Goal: Task Accomplishment & Management: Manage account settings

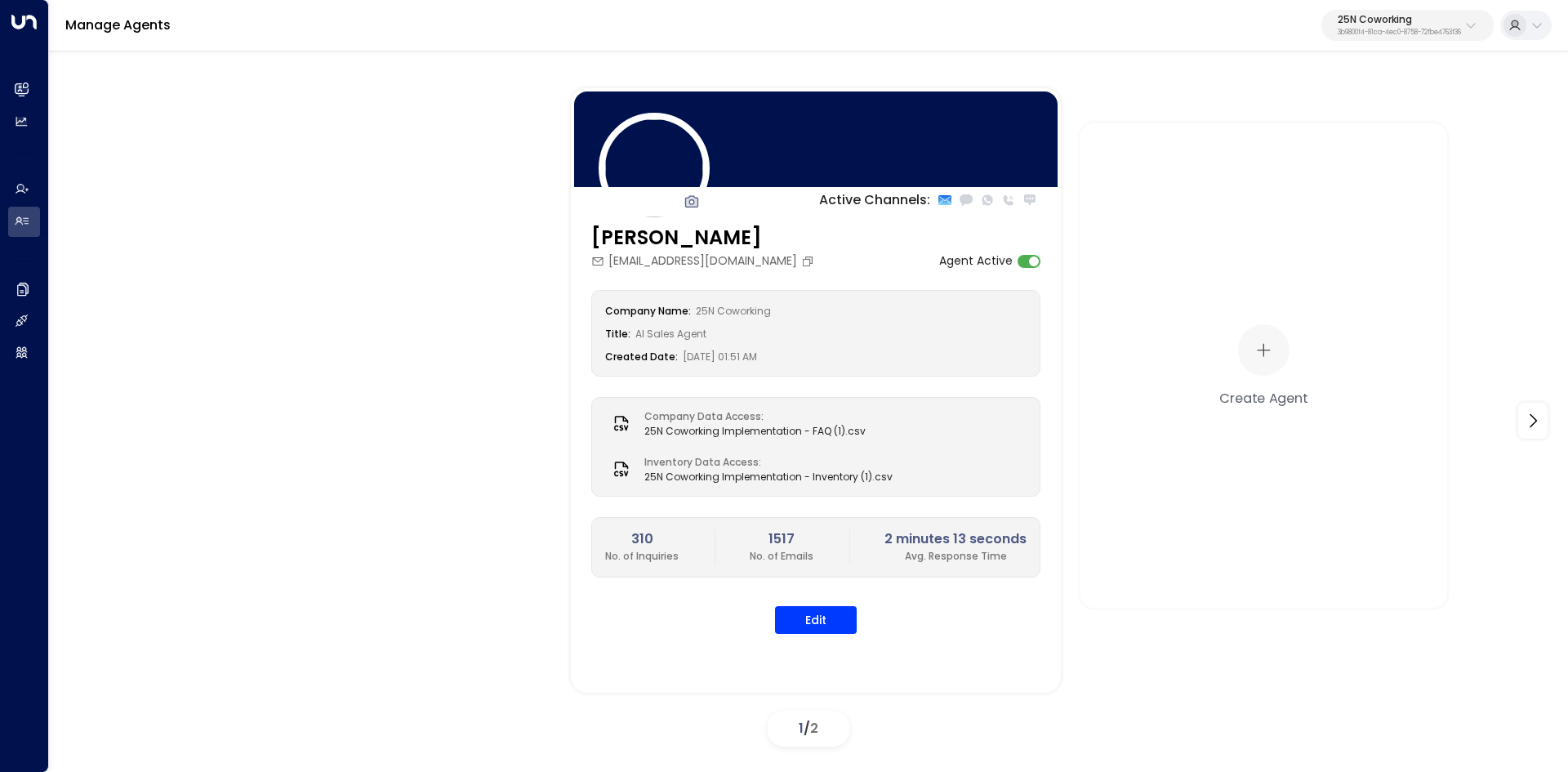
click at [1365, 30] on p "3b9800f4-81ca-4ec0-8758-72fbe4763f36" at bounding box center [1399, 32] width 124 height 6
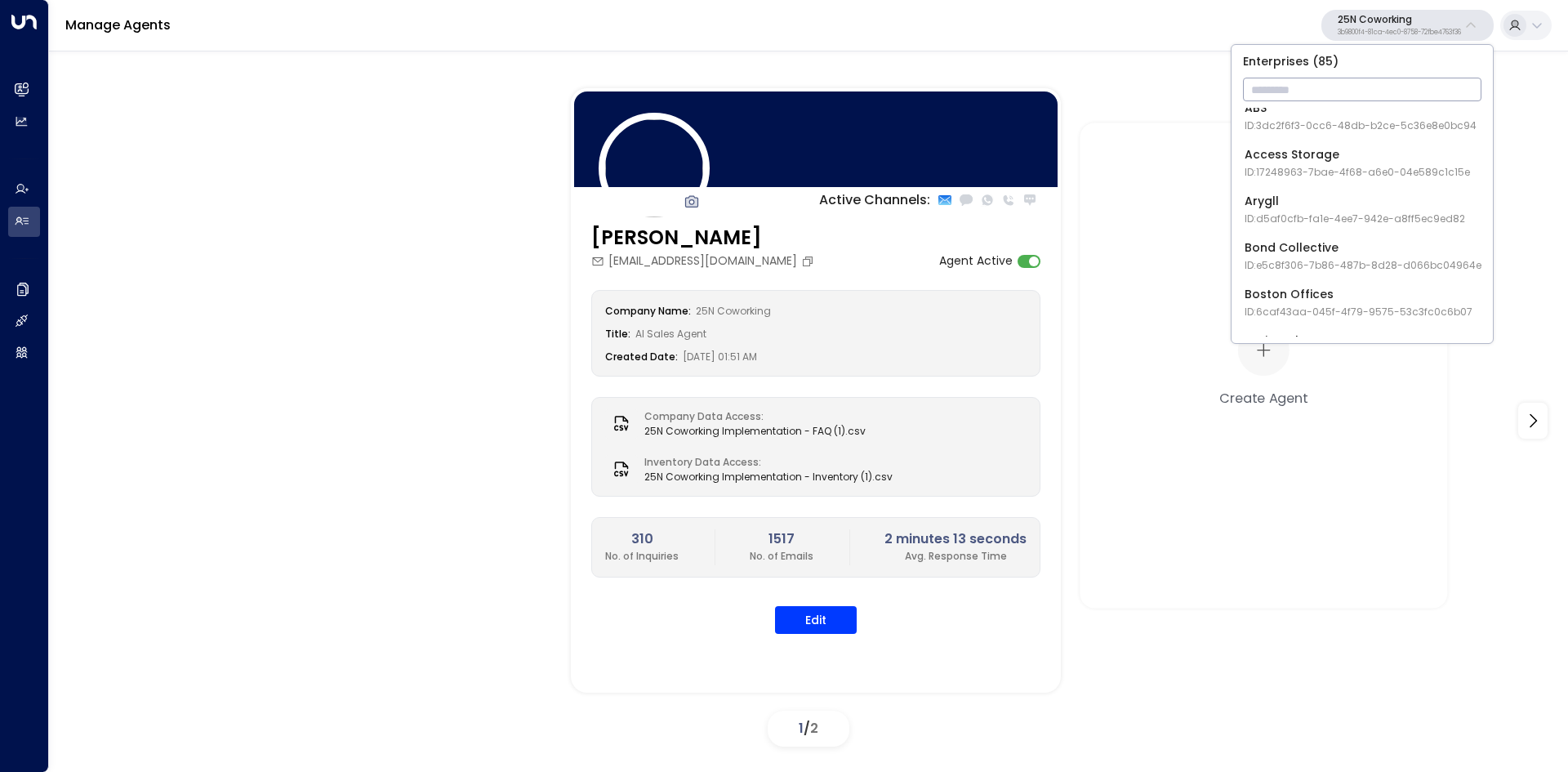
scroll to position [82, 0]
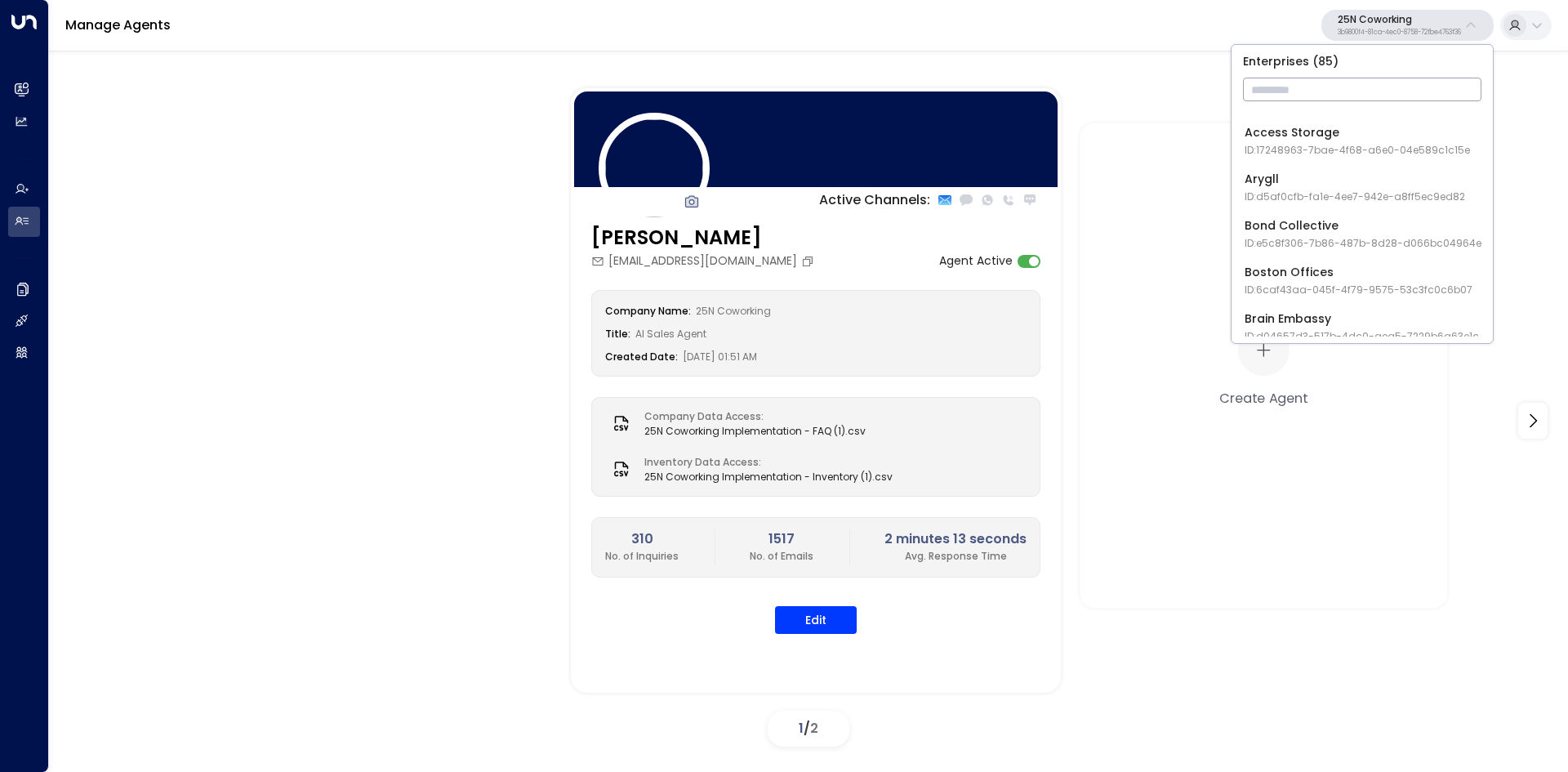
click at [1295, 96] on input "text" at bounding box center [1362, 89] width 238 height 30
paste input "******"
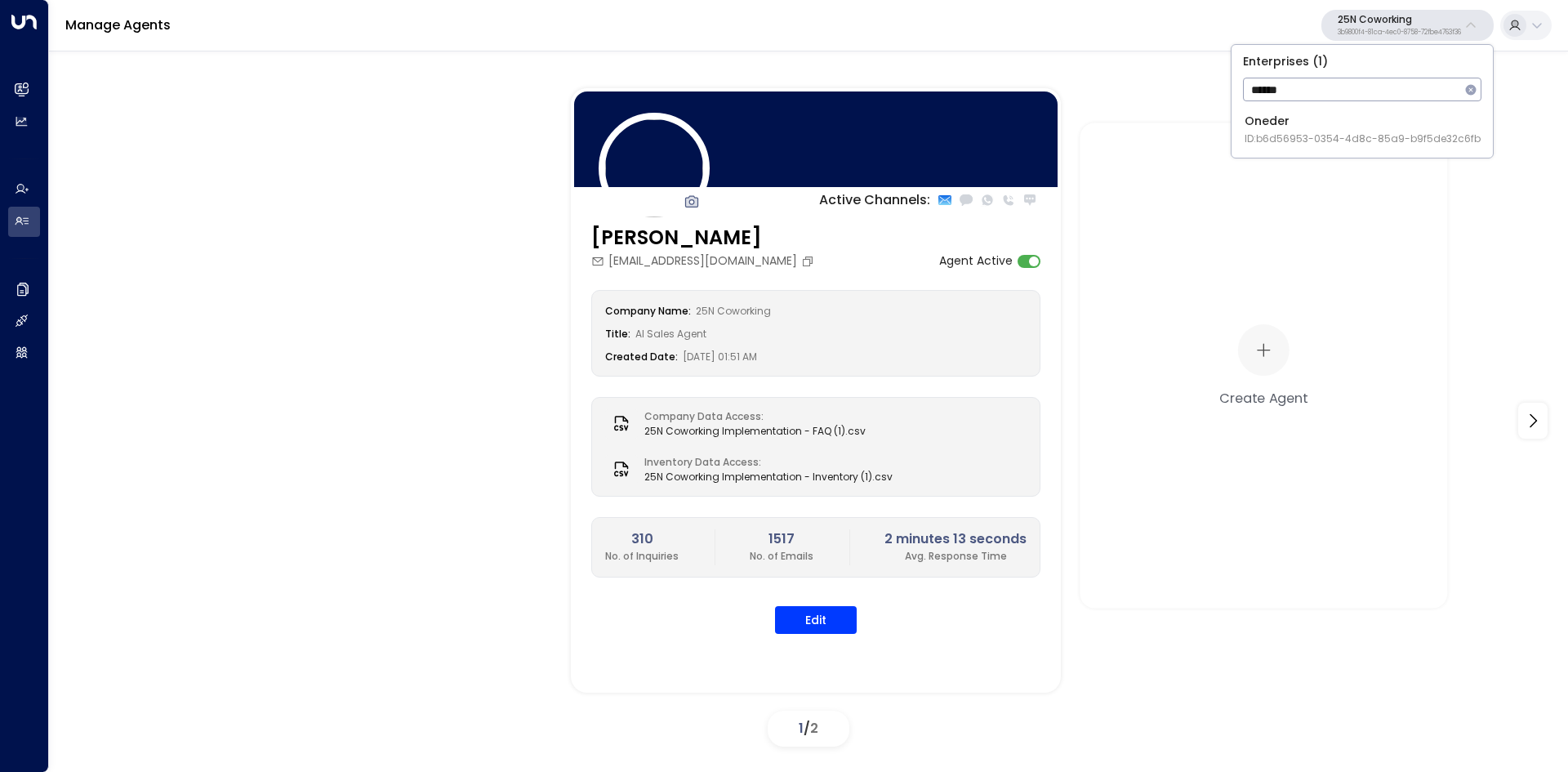
type input "******"
click at [1295, 127] on div "Oneder ID: b6d56953-0354-4d8c-85a9-b9f5de32c6fb" at bounding box center [1363, 129] width 236 height 34
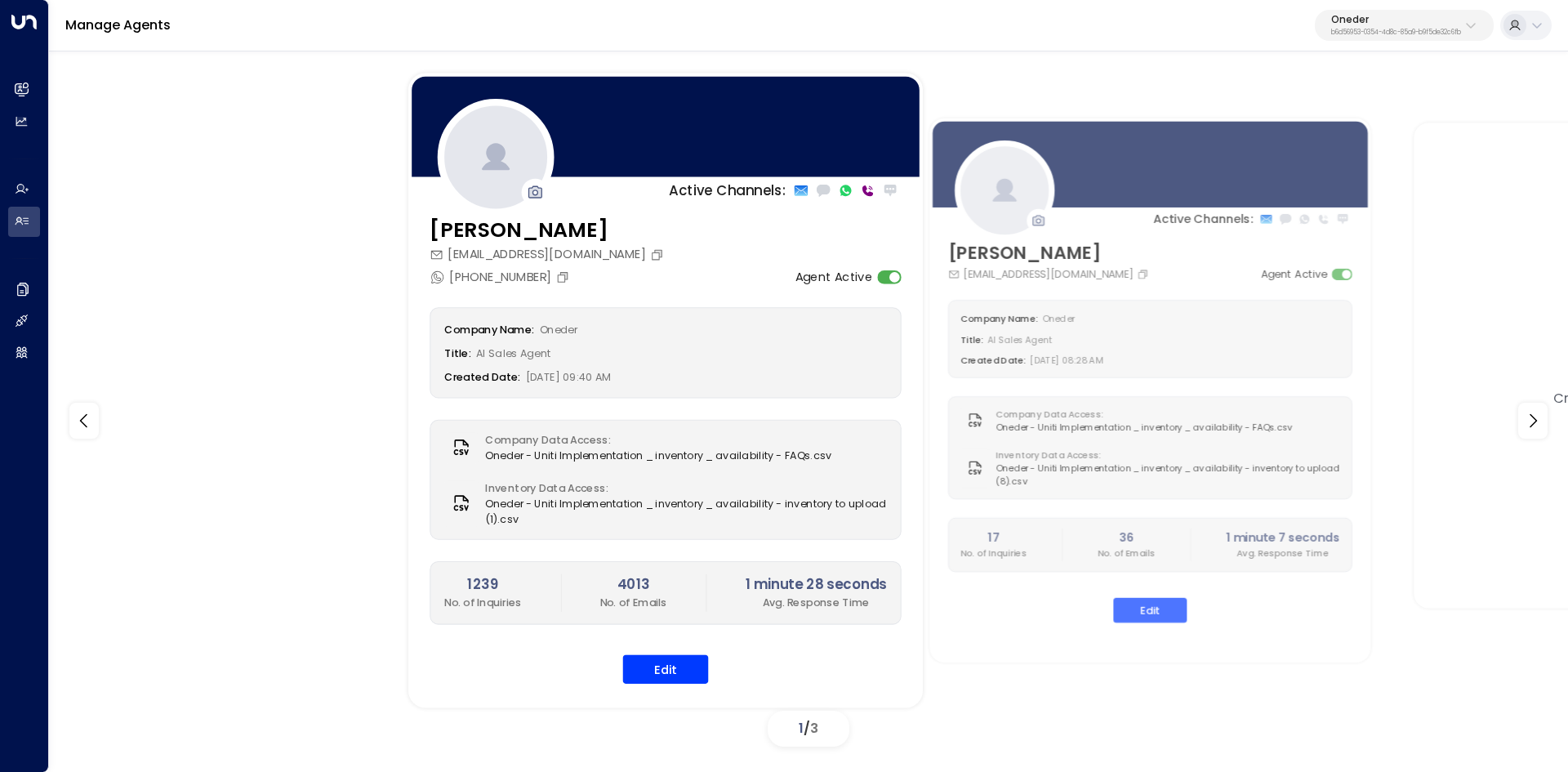
click at [606, 225] on h3 "[PERSON_NAME]" at bounding box center [548, 230] width 238 height 31
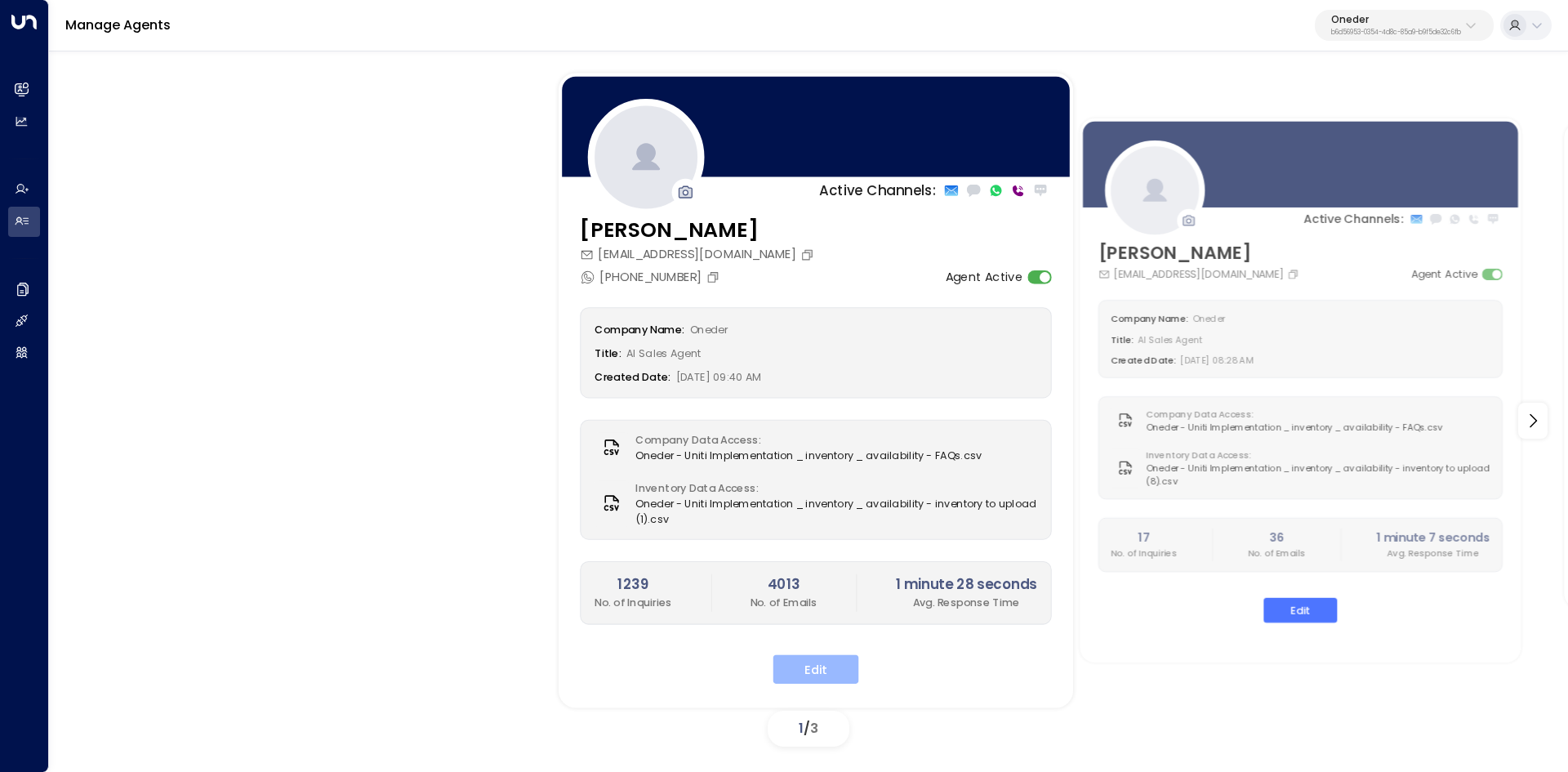
click at [833, 666] on button "Edit" at bounding box center [816, 668] width 85 height 29
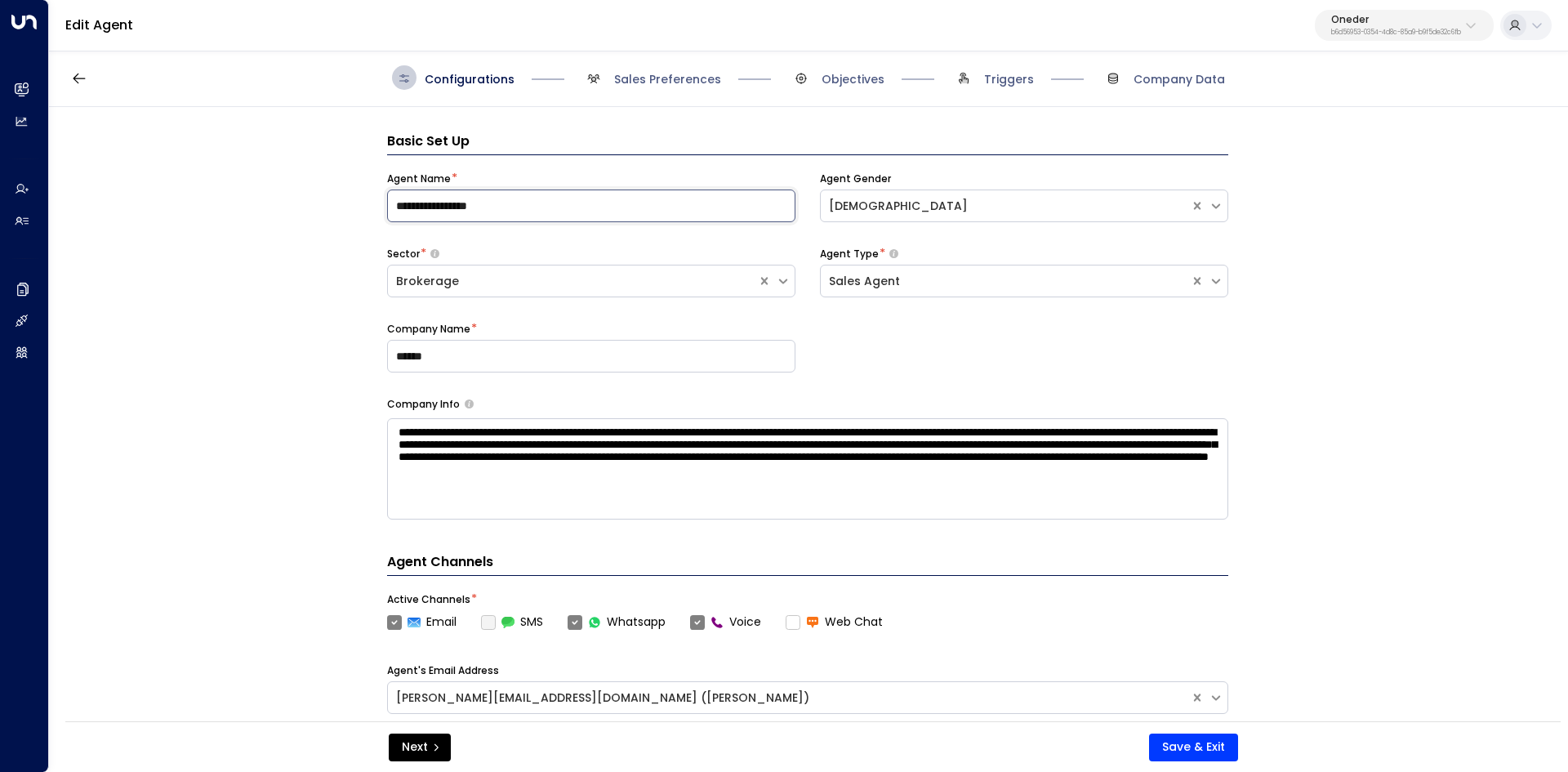
click at [514, 195] on input "**********" at bounding box center [591, 206] width 408 height 33
drag, startPoint x: 815, startPoint y: 180, endPoint x: 914, endPoint y: 212, distance: 104.0
click at [914, 212] on div "**********" at bounding box center [807, 285] width 841 height 226
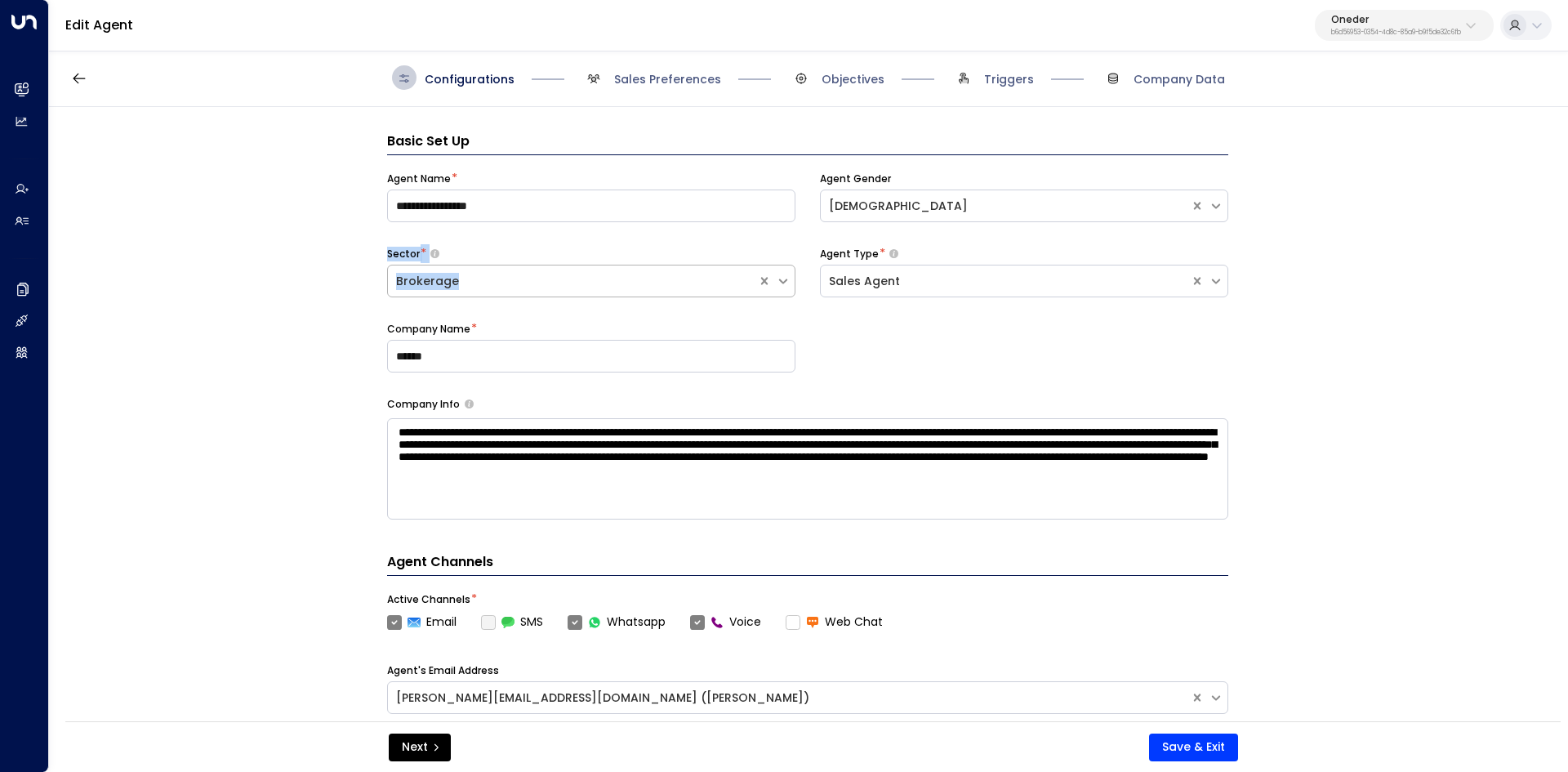
click at [453, 280] on div "**********" at bounding box center [807, 419] width 1517 height 625
copy div "Sector * Brokerage"
drag, startPoint x: 813, startPoint y: 249, endPoint x: 907, endPoint y: 282, distance: 99.6
click at [907, 282] on div "**********" at bounding box center [807, 285] width 841 height 226
copy div "Agent Type * Sales Agent"
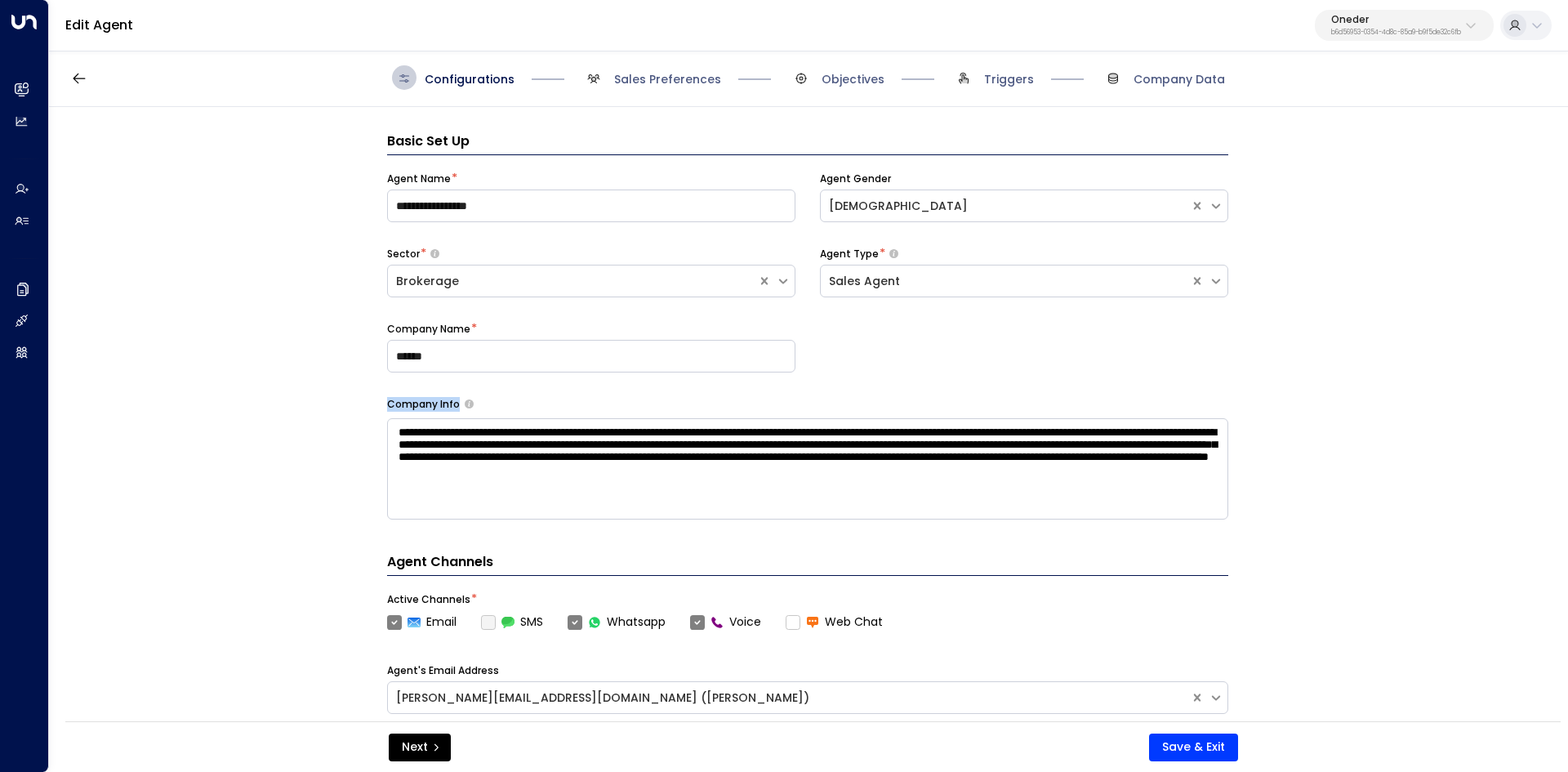
drag, startPoint x: 378, startPoint y: 401, endPoint x: 736, endPoint y: 505, distance: 372.8
click at [735, 505] on div "**********" at bounding box center [807, 419] width 1517 height 625
copy div "Company Info"
drag, startPoint x: 456, startPoint y: 430, endPoint x: 794, endPoint y: 506, distance: 346.4
click at [794, 506] on textarea "**********" at bounding box center [807, 468] width 841 height 101
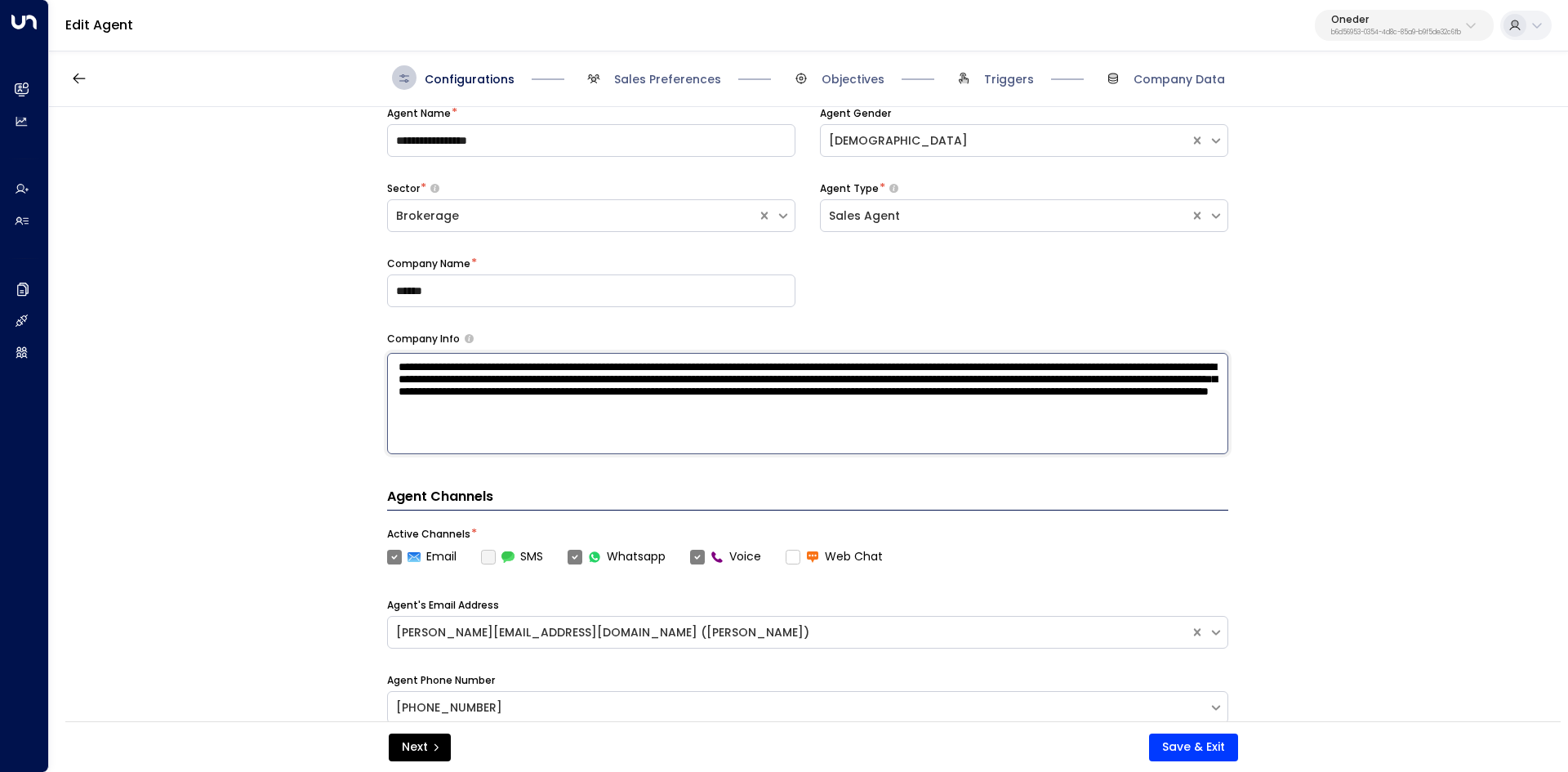
scroll to position [82, 0]
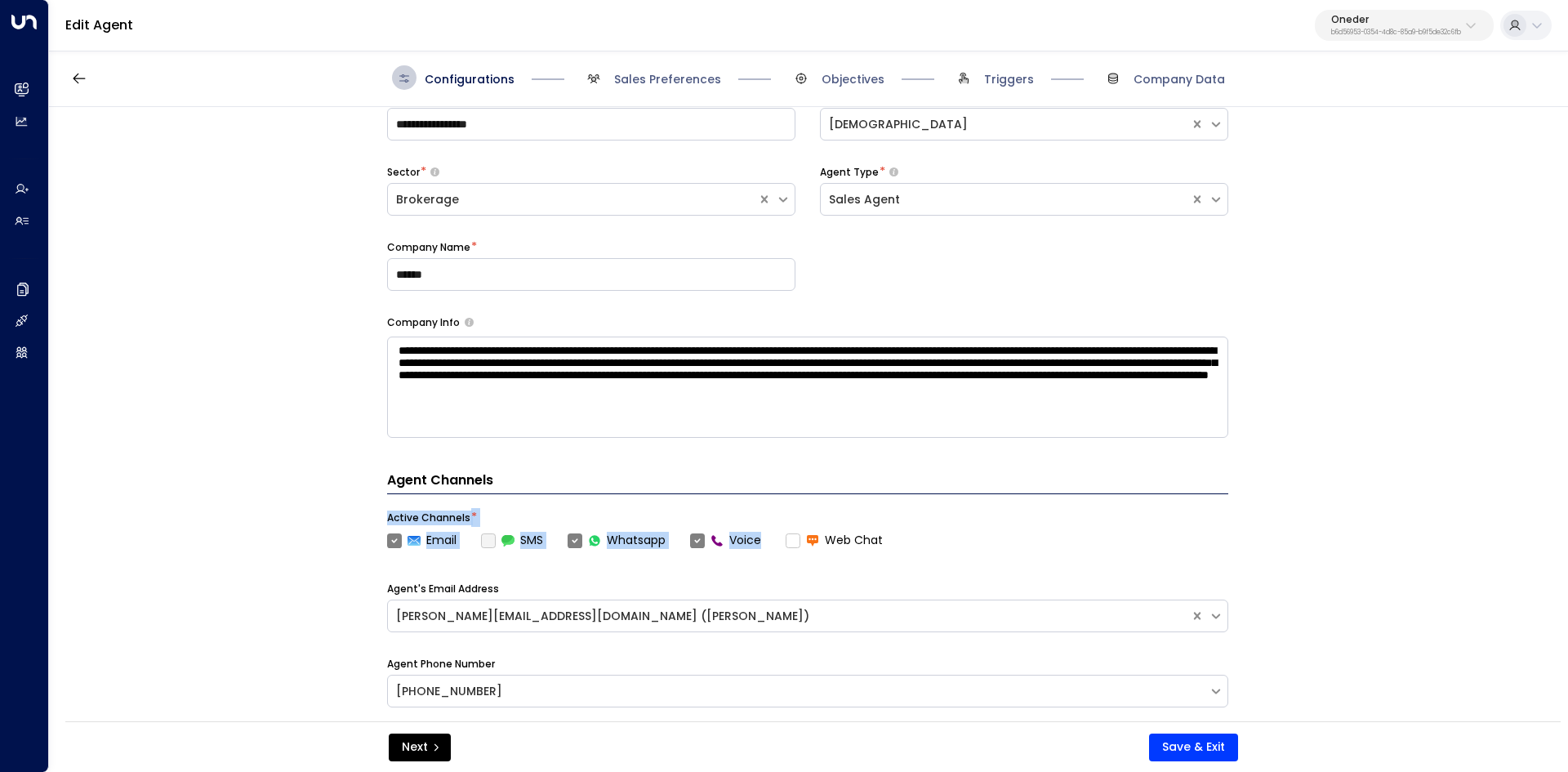
drag, startPoint x: 381, startPoint y: 512, endPoint x: 770, endPoint y: 543, distance: 390.2
click at [770, 543] on div "**********" at bounding box center [807, 419] width 1517 height 625
copy div "Active Channels * Email SMS Whatsapp Voice"
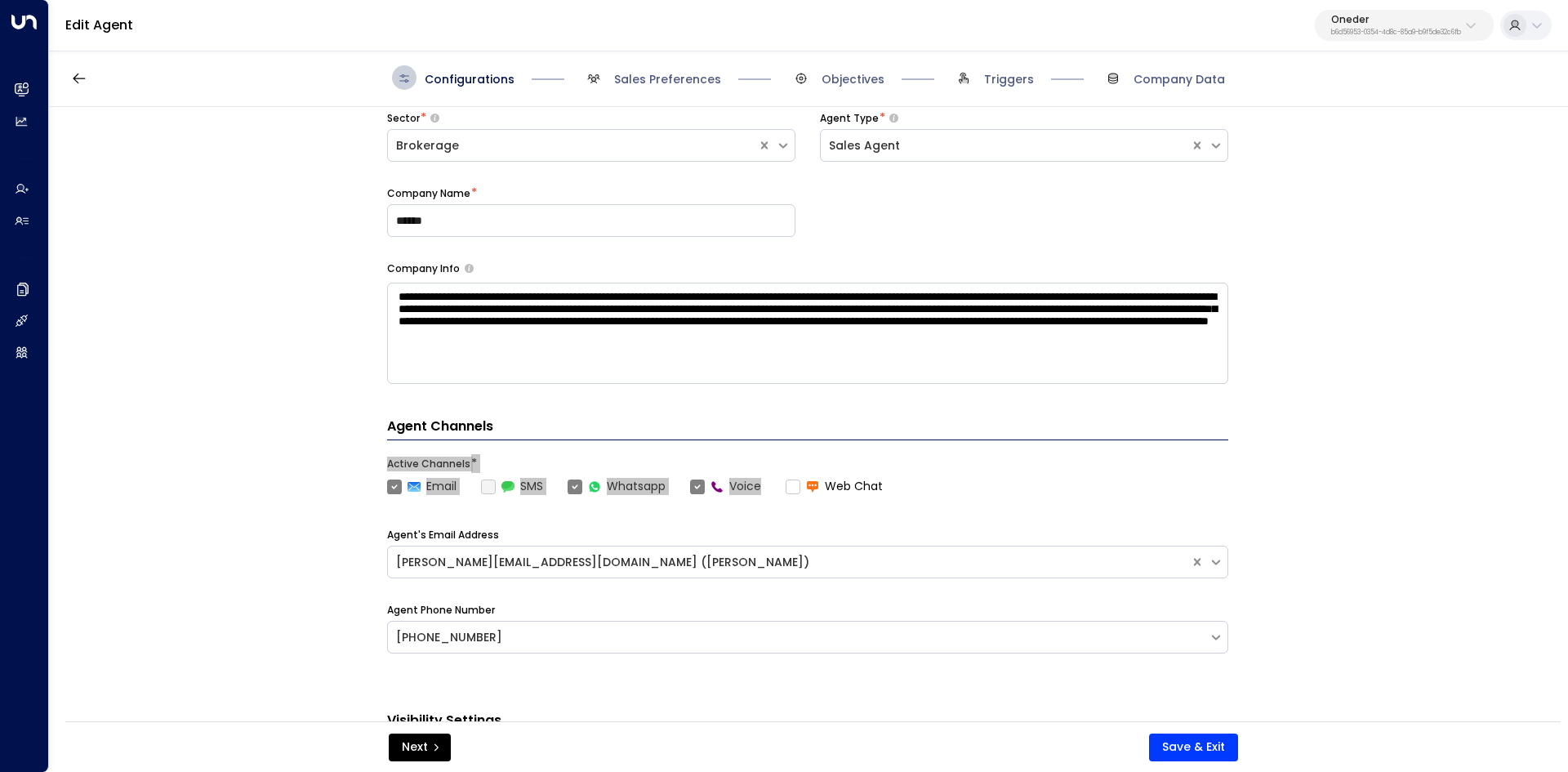
scroll to position [164, 0]
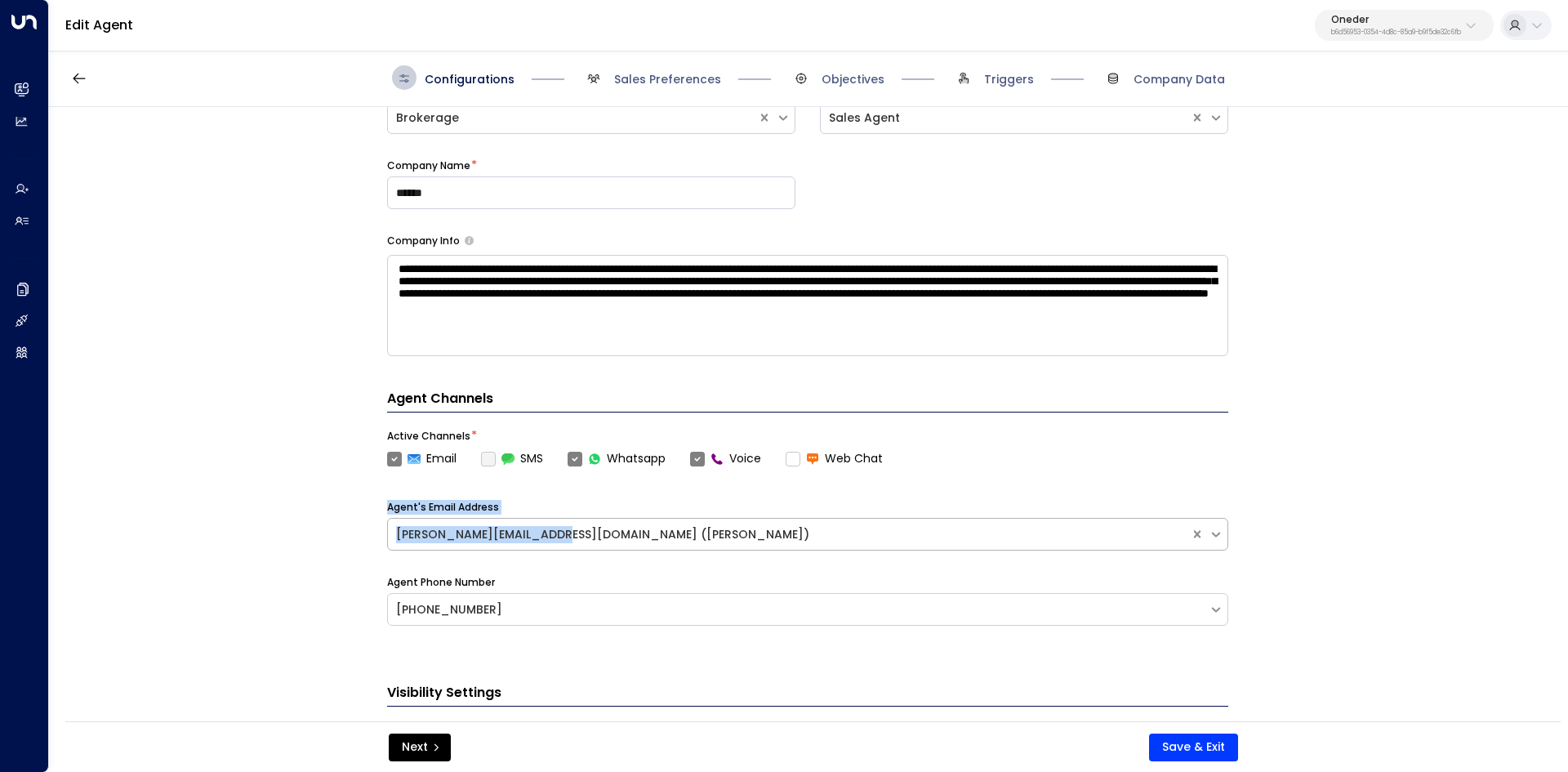
drag, startPoint x: 394, startPoint y: 502, endPoint x: 554, endPoint y: 531, distance: 162.6
click at [551, 532] on div "**********" at bounding box center [807, 419] width 1517 height 625
copy div "Agent's Email Address charlotte@withoneder.com"
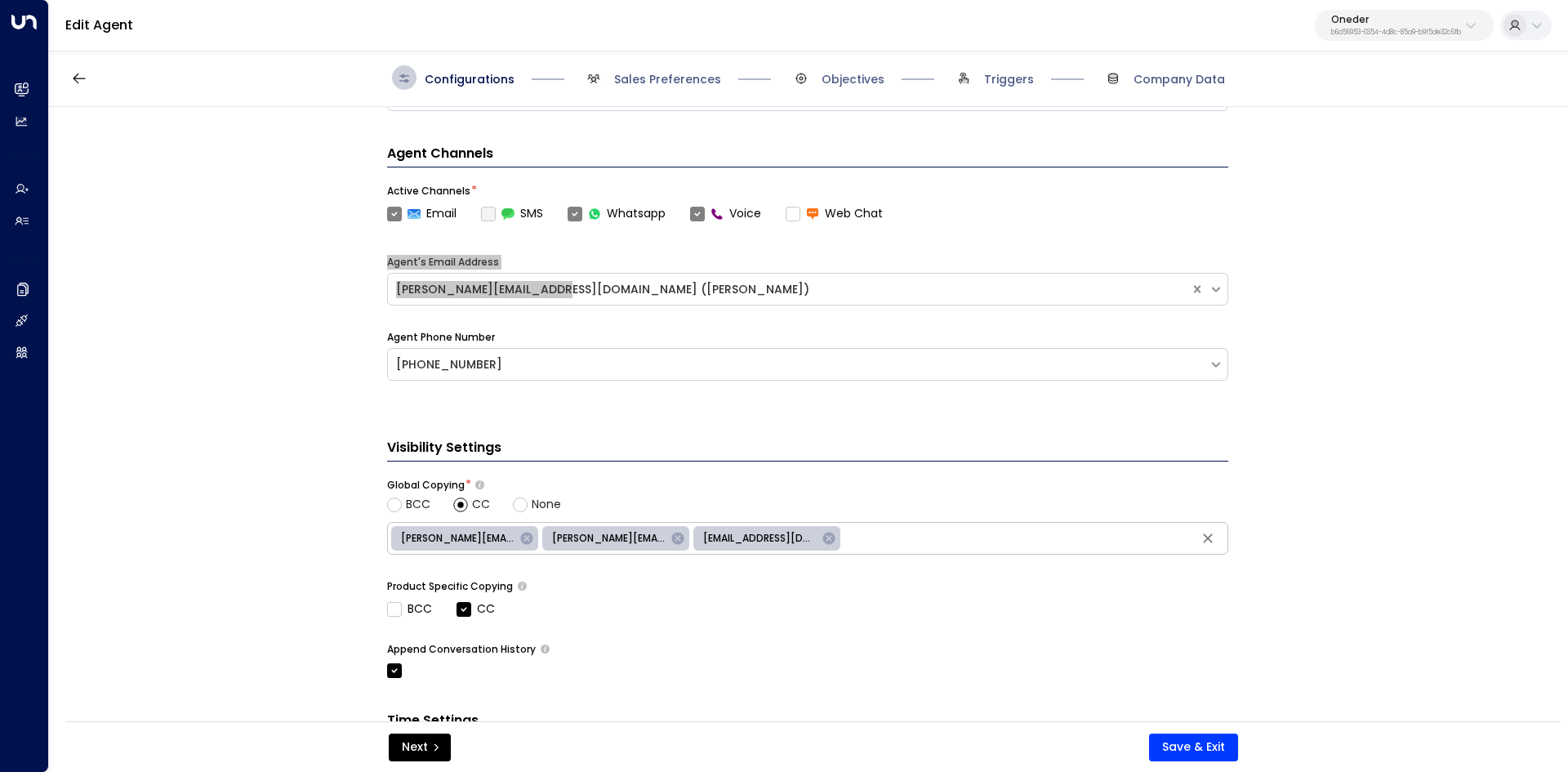
scroll to position [559, 0]
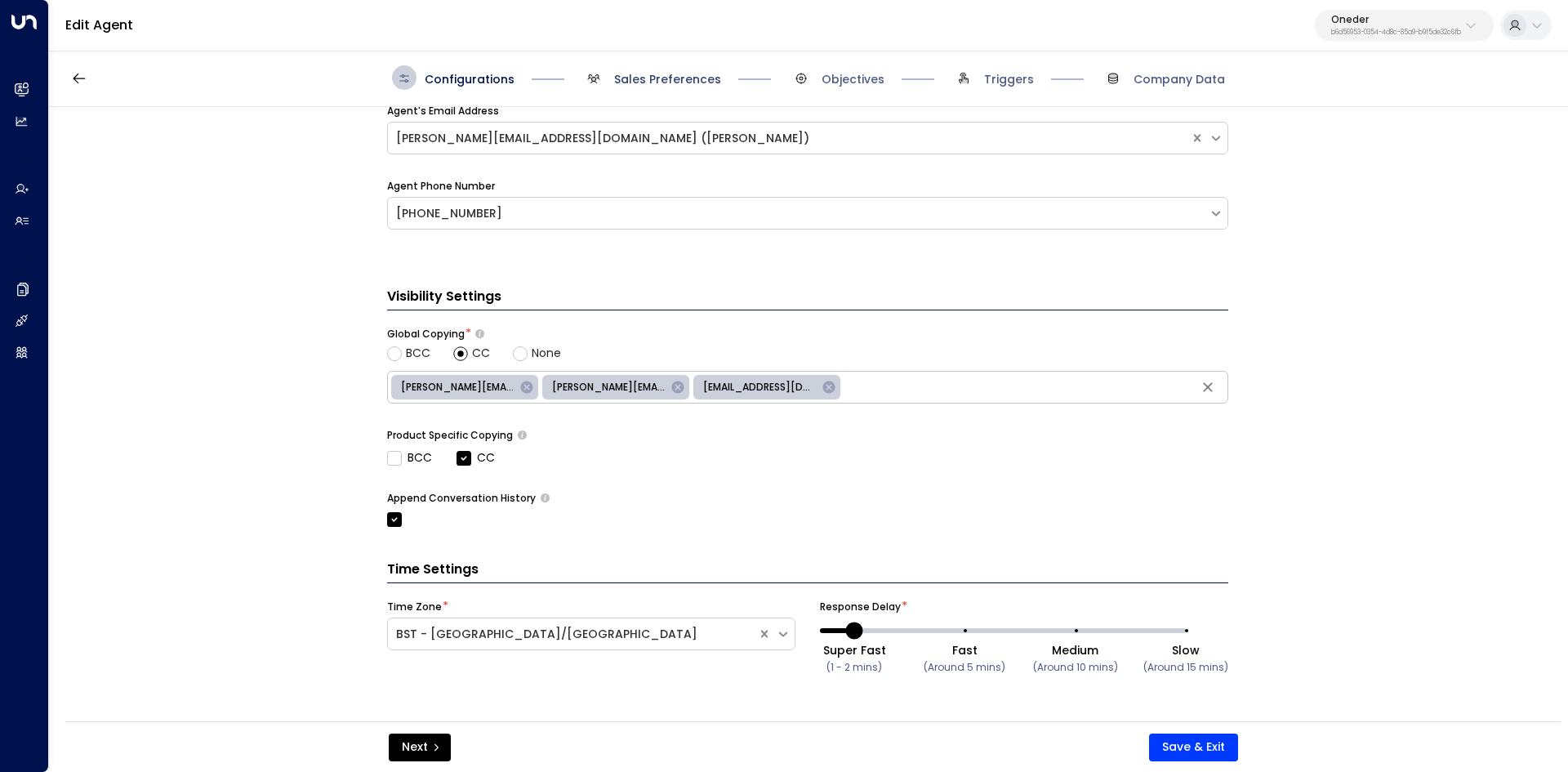
click at [686, 85] on span "Sales Preferences" at bounding box center [667, 79] width 107 height 16
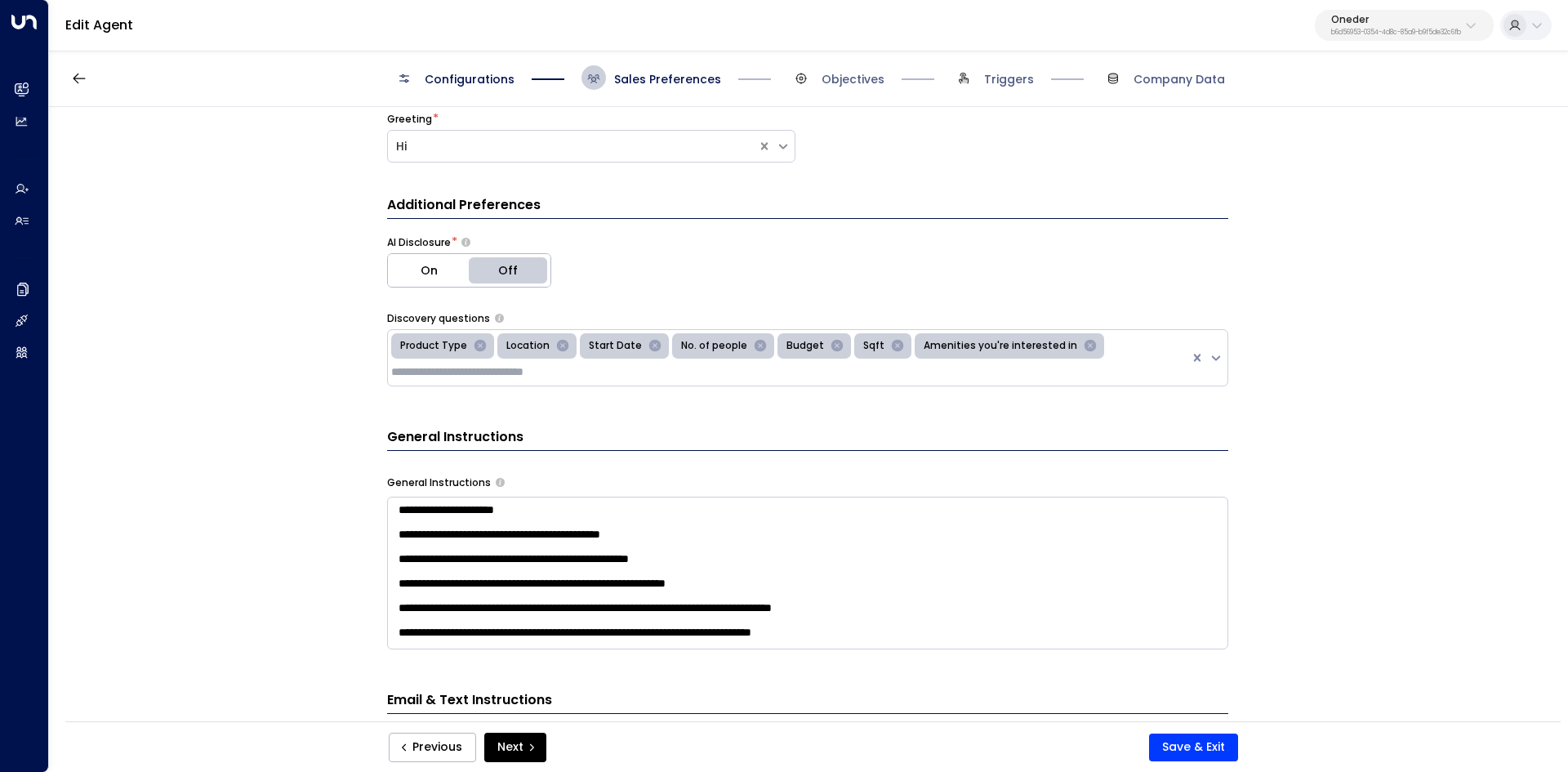
scroll to position [245, 0]
drag, startPoint x: 385, startPoint y: 480, endPoint x: 550, endPoint y: 505, distance: 166.9
click at [550, 505] on div "General Instructions * ​" at bounding box center [807, 561] width 841 height 174
click at [552, 509] on textarea at bounding box center [807, 572] width 841 height 153
drag, startPoint x: 476, startPoint y: 422, endPoint x: 554, endPoint y: 423, distance: 78.0
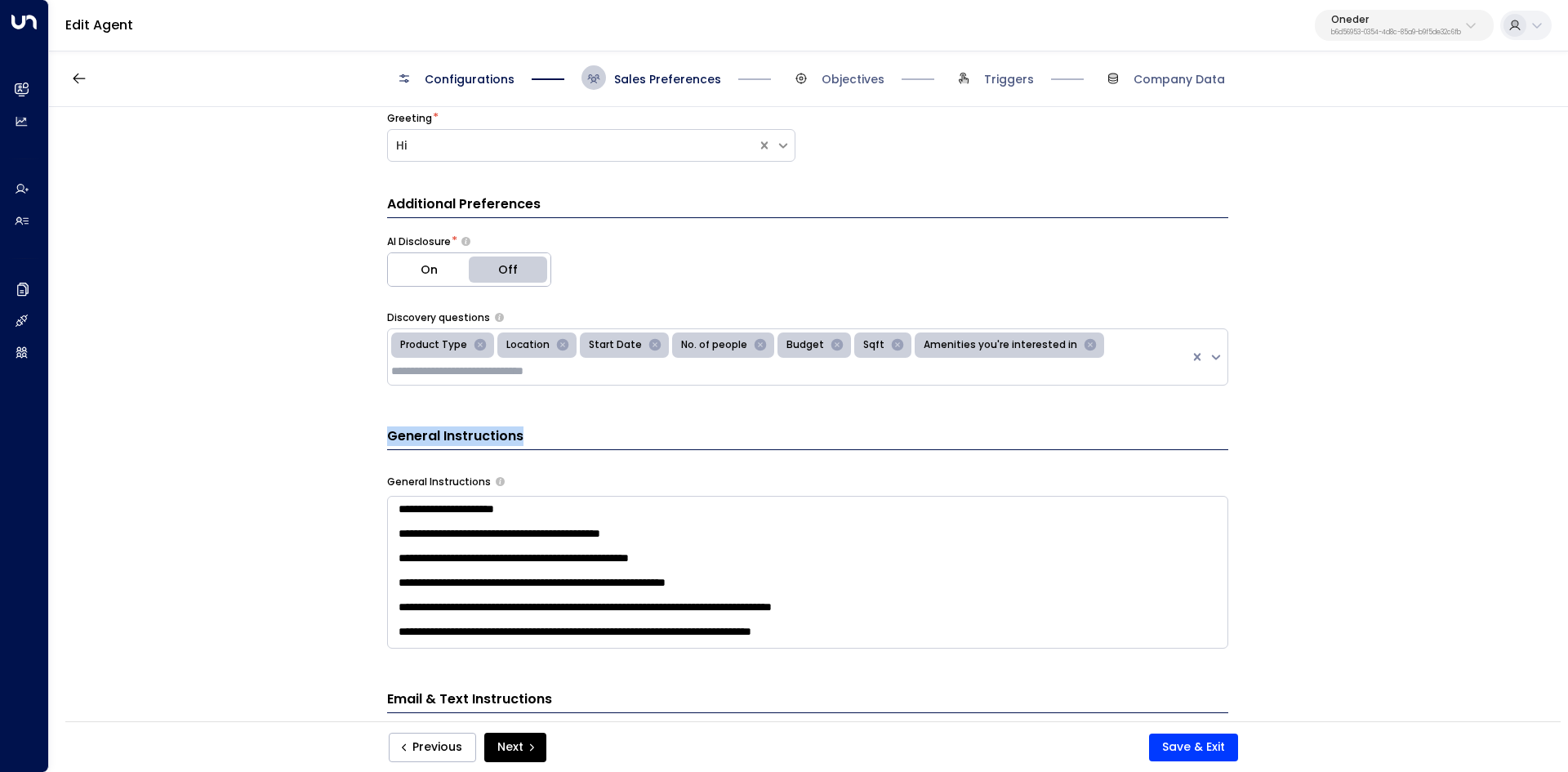
copy h3 "General Instructions"
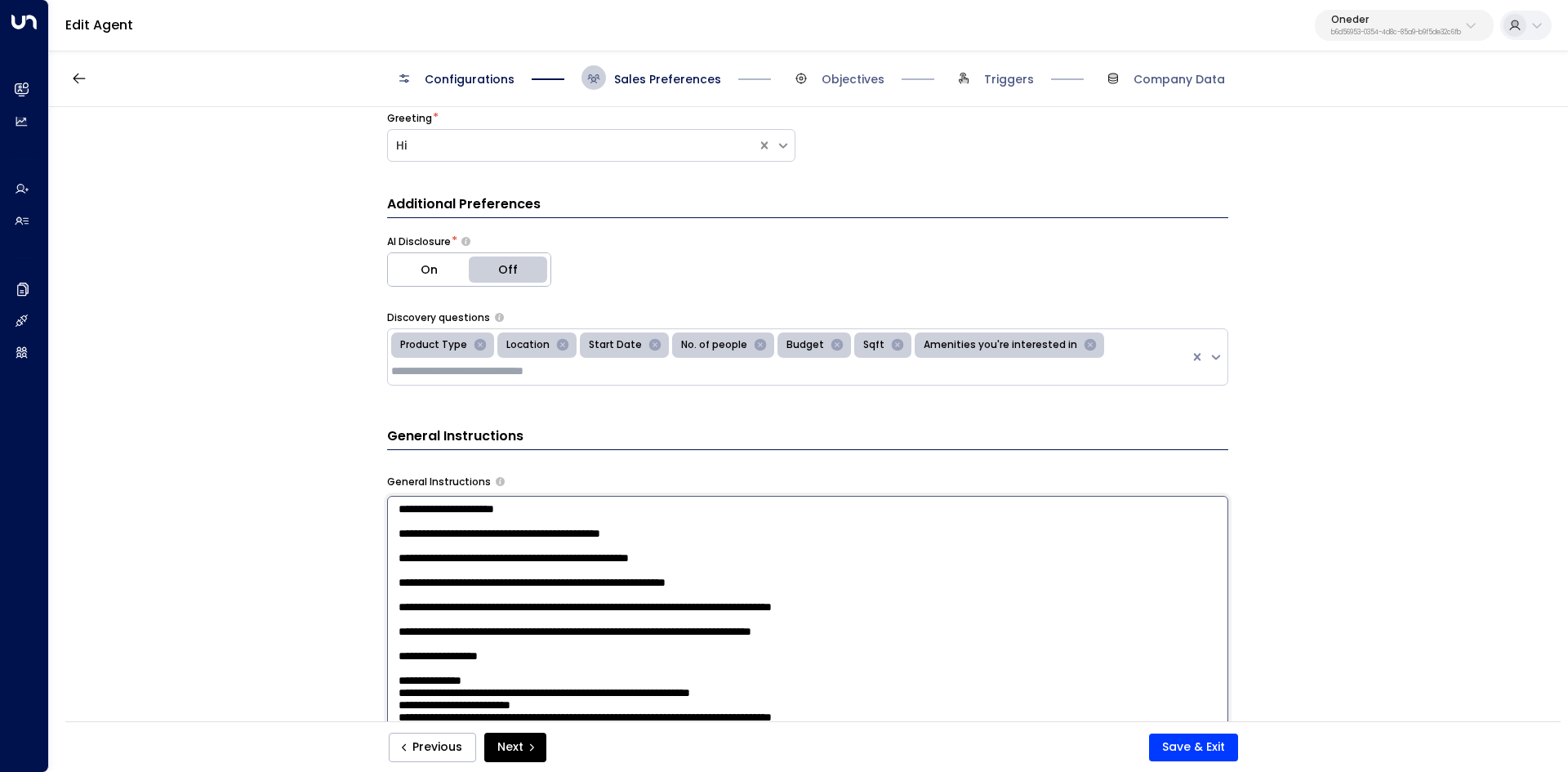
click at [402, 509] on textarea at bounding box center [807, 709] width 841 height 427
click at [420, 508] on textarea at bounding box center [807, 709] width 841 height 427
drag, startPoint x: 424, startPoint y: 510, endPoint x: 544, endPoint y: 512, distance: 120.0
click at [544, 512] on textarea at bounding box center [807, 709] width 841 height 427
click at [486, 518] on textarea at bounding box center [807, 709] width 841 height 427
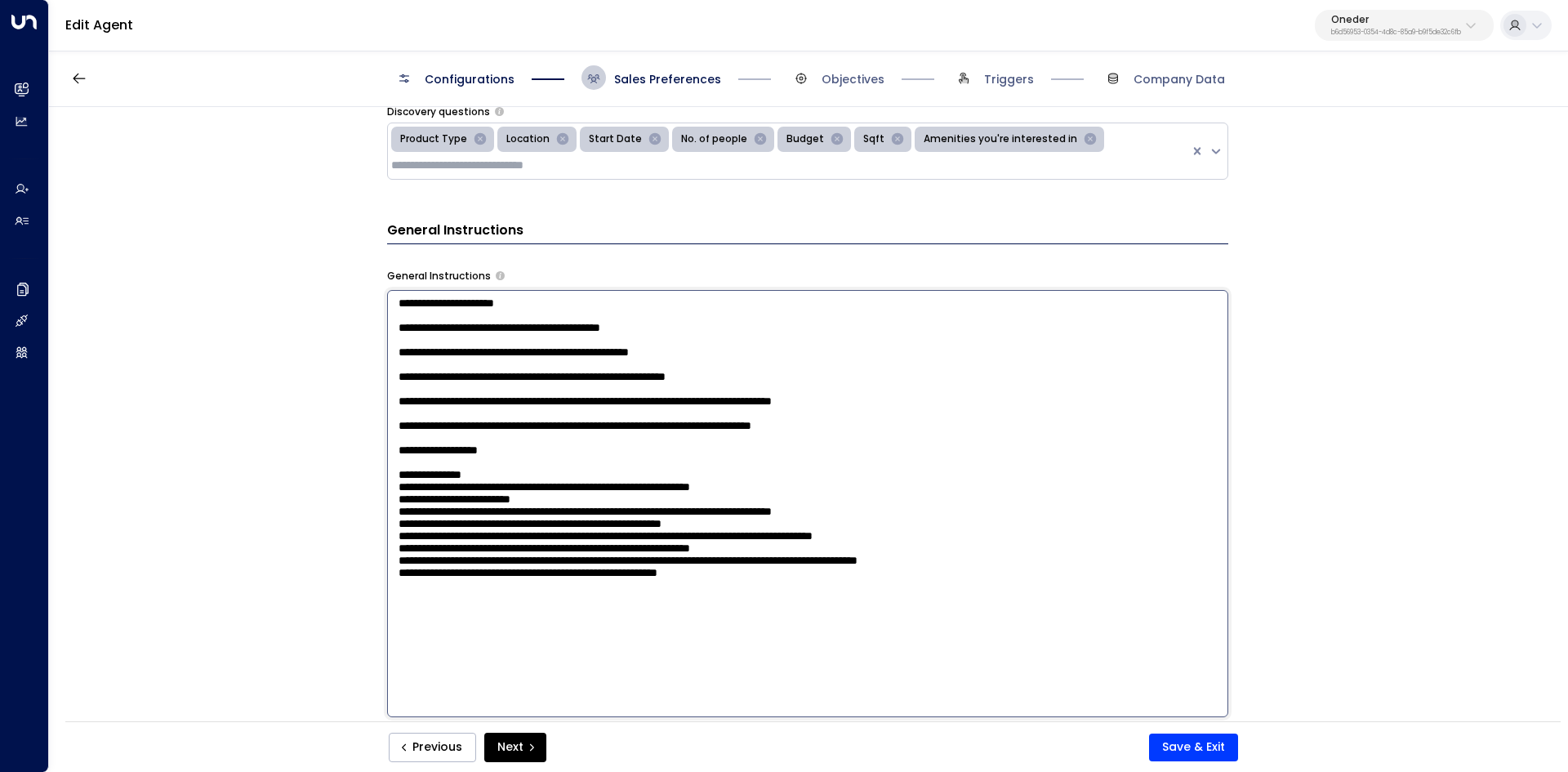
scroll to position [490, 0]
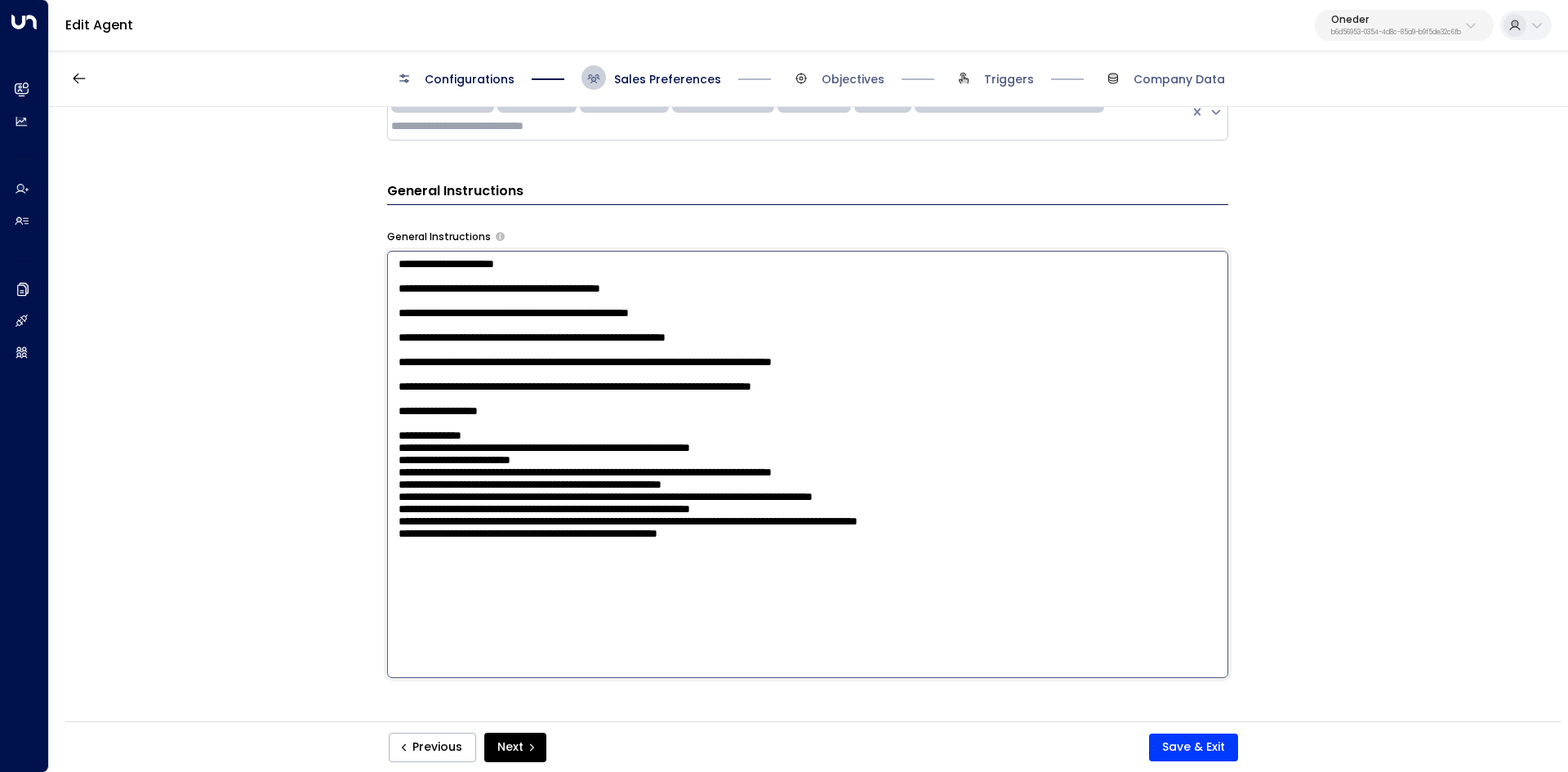
drag, startPoint x: 419, startPoint y: 511, endPoint x: 1011, endPoint y: 639, distance: 605.7
click at [1011, 639] on textarea at bounding box center [807, 465] width 841 height 427
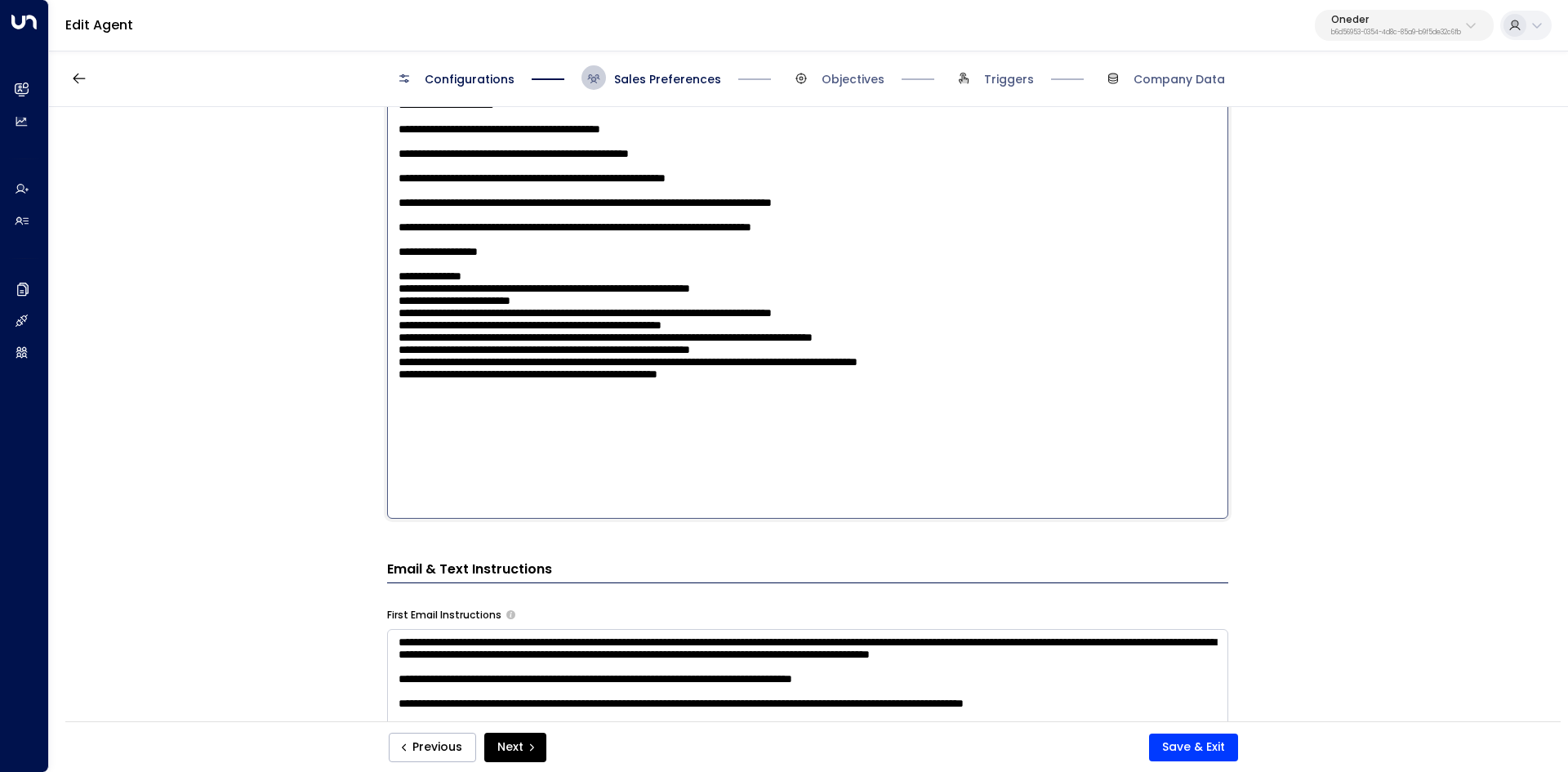
scroll to position [654, 0]
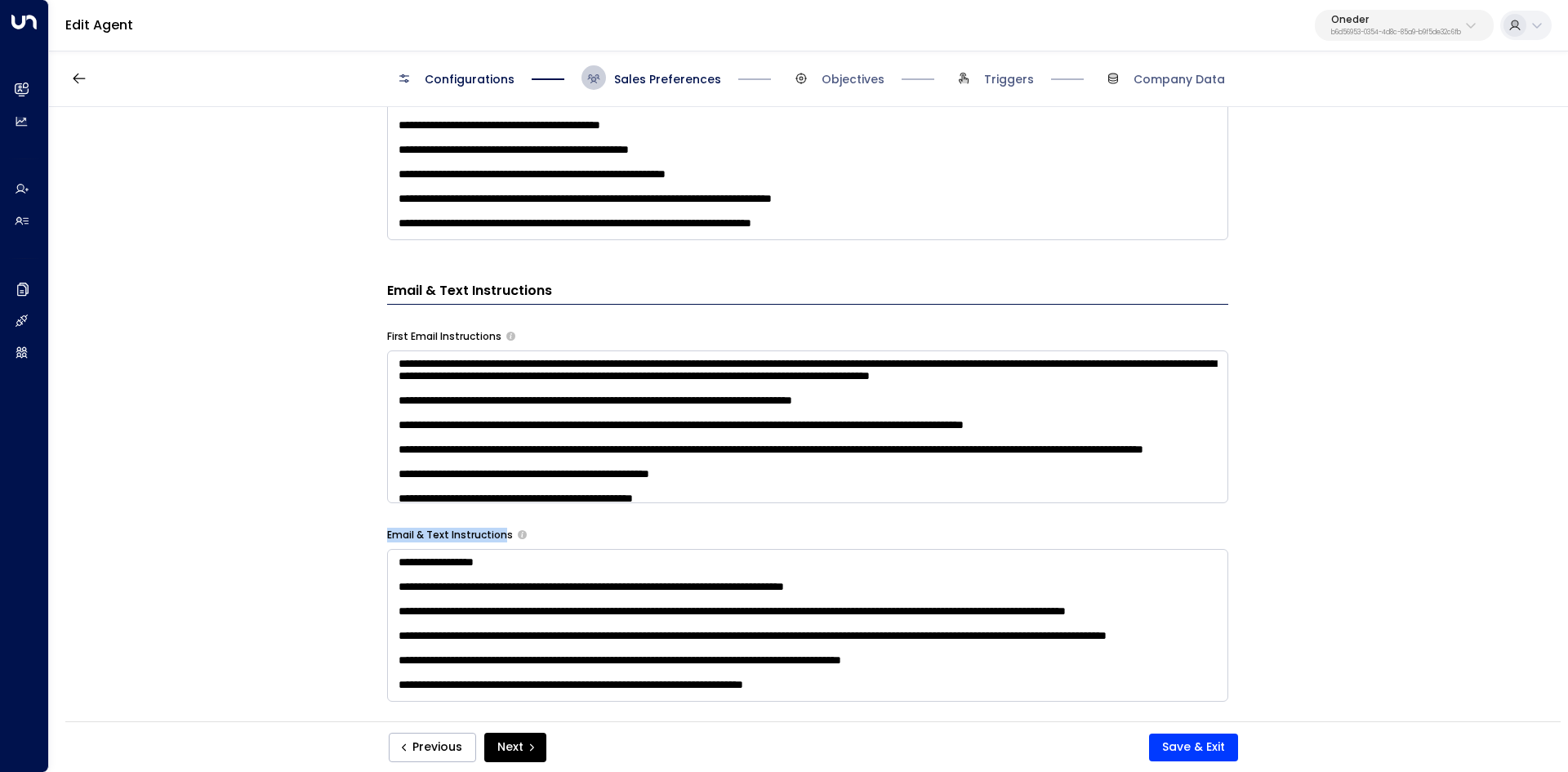
drag, startPoint x: 385, startPoint y: 529, endPoint x: 498, endPoint y: 529, distance: 113.0
click at [498, 529] on div "**********" at bounding box center [807, 506] width 841 height 1439
copy label "Email & Text Instruction"
click at [397, 564] on textarea at bounding box center [807, 626] width 841 height 153
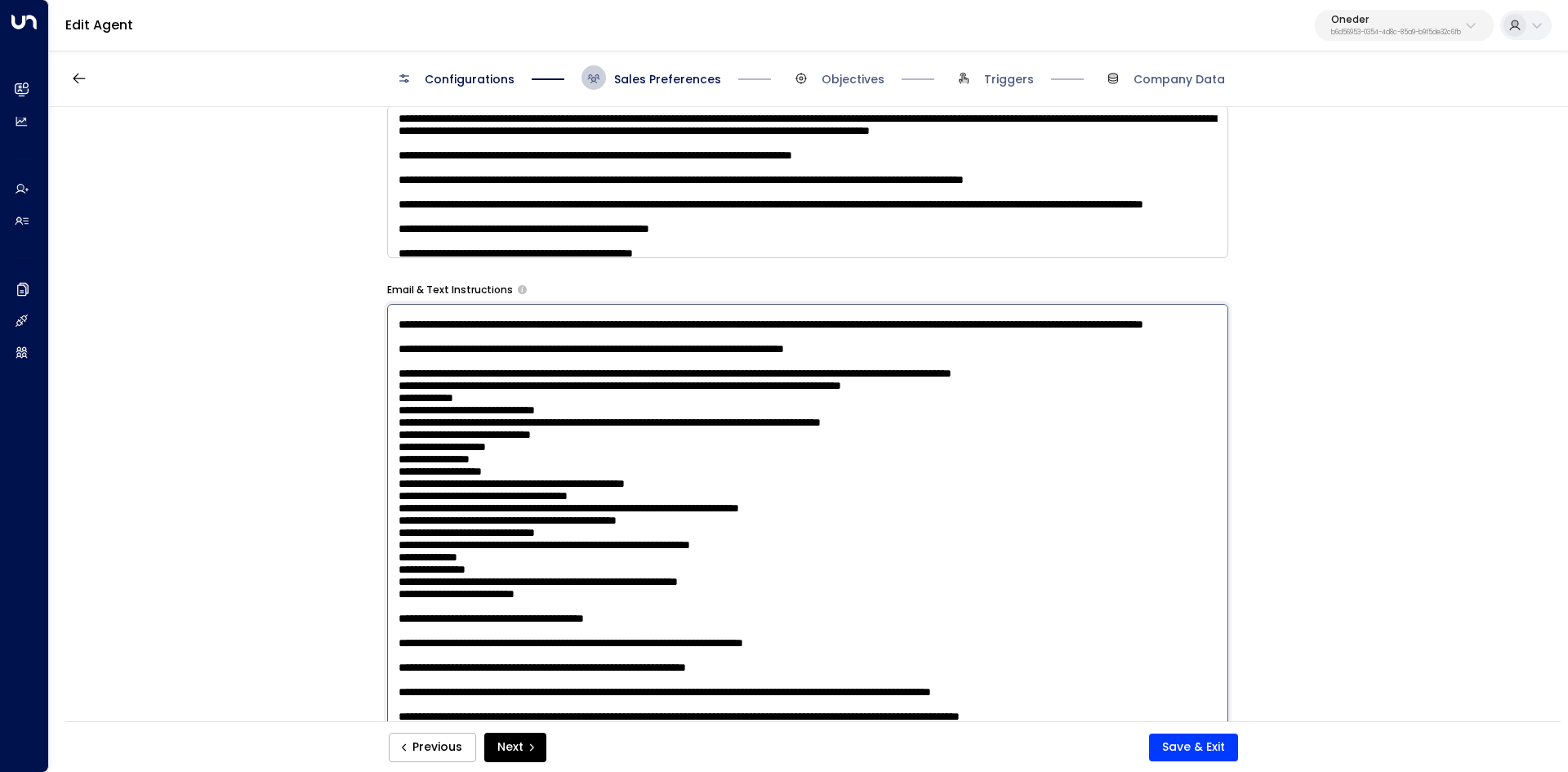
scroll to position [980, 0]
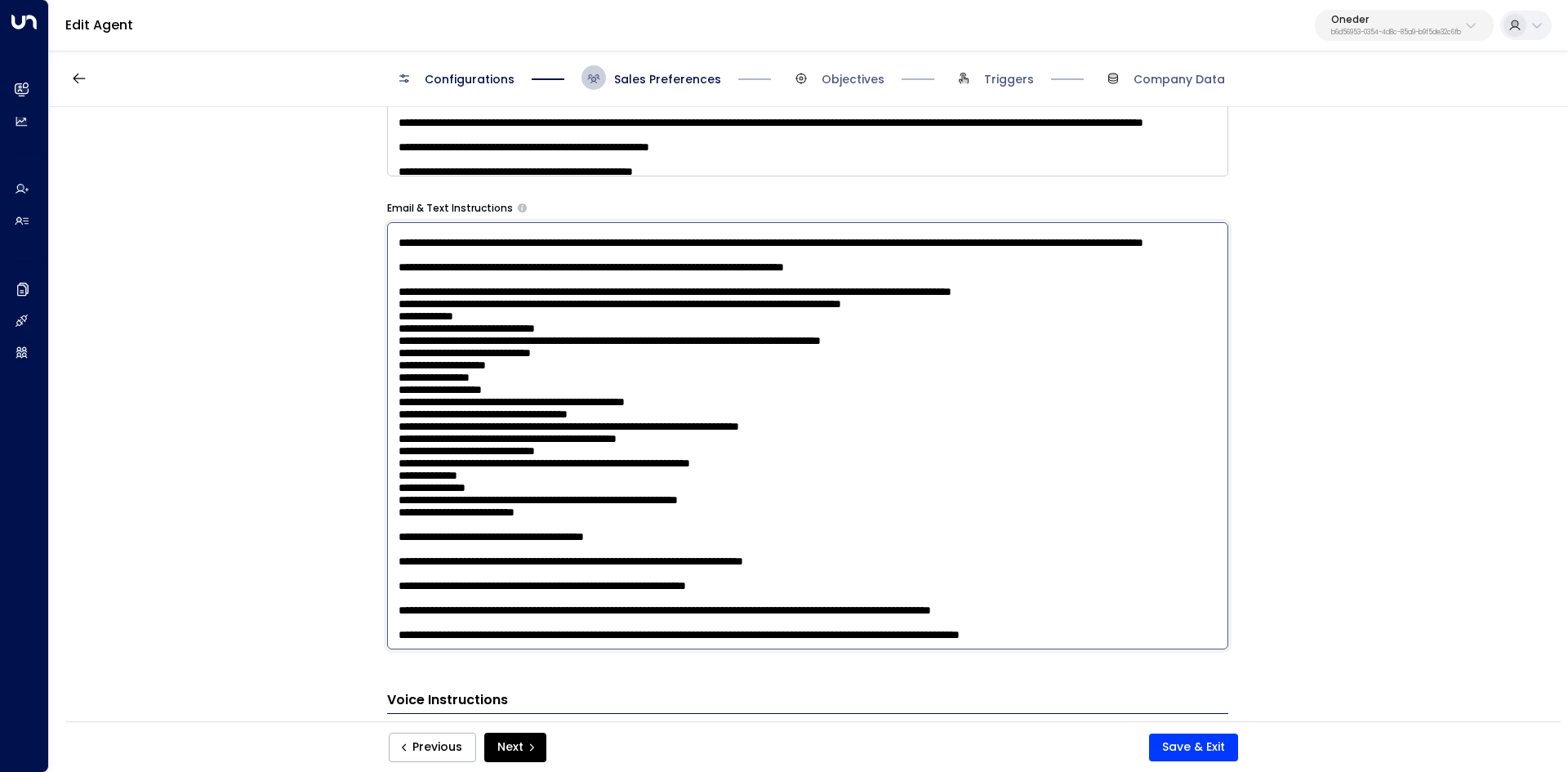
drag, startPoint x: 397, startPoint y: 564, endPoint x: 1196, endPoint y: 646, distance: 803.2
click at [1196, 646] on textarea at bounding box center [807, 436] width 841 height 427
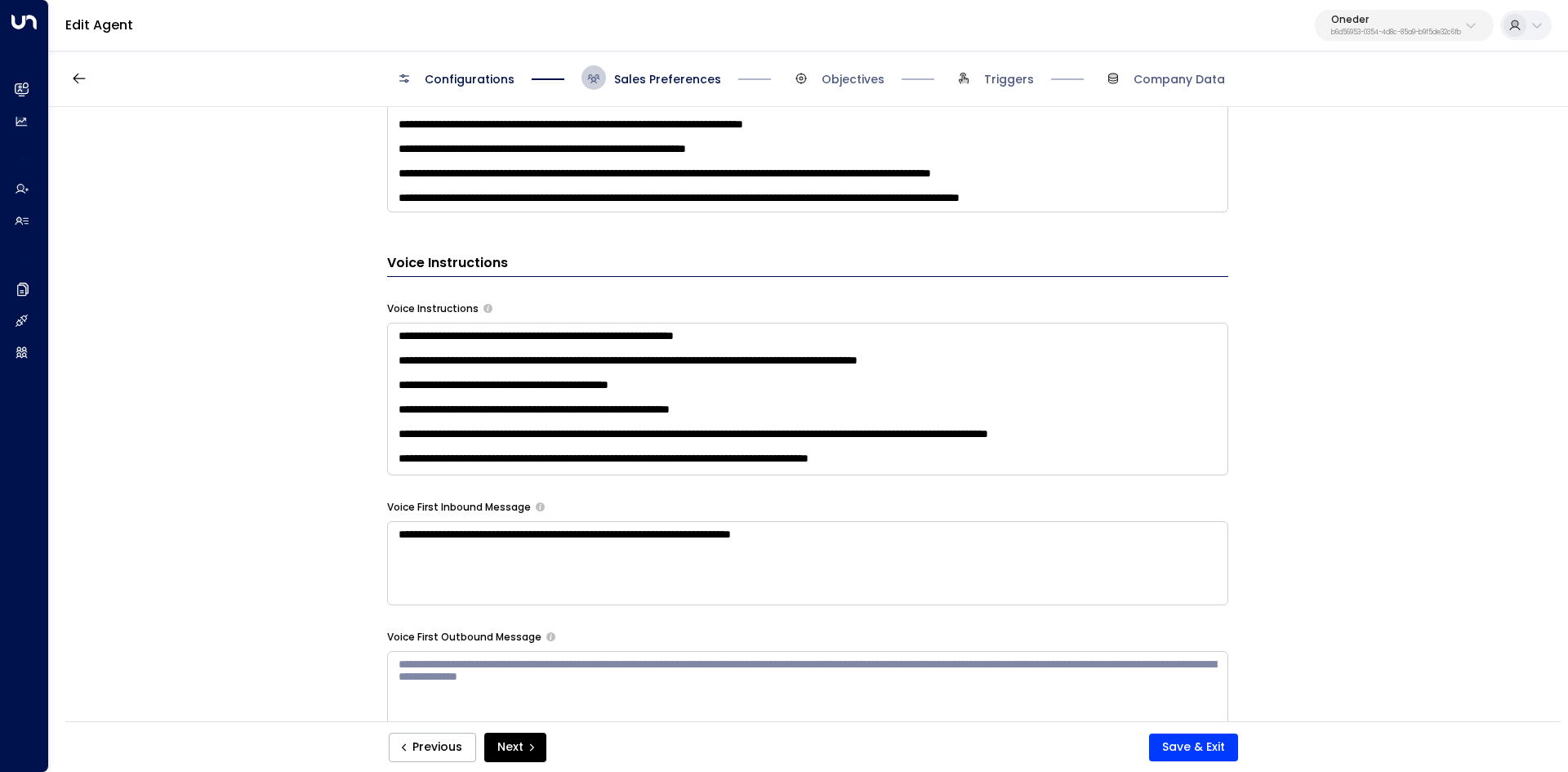
scroll to position [1144, 0]
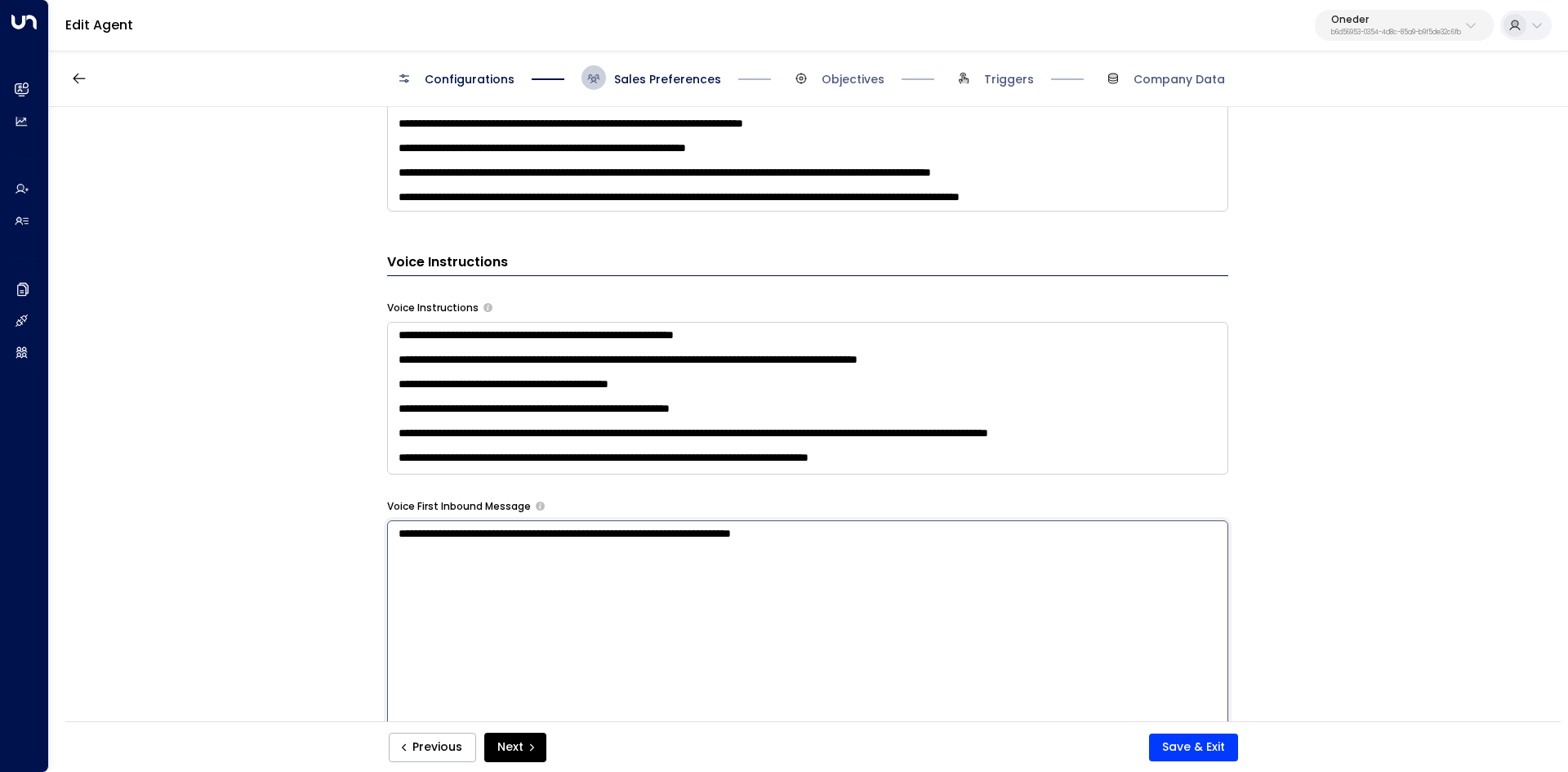
drag, startPoint x: 974, startPoint y: 547, endPoint x: 435, endPoint y: 521, distance: 539.6
click at [434, 523] on div "**********" at bounding box center [807, 186] width 841 height 1781
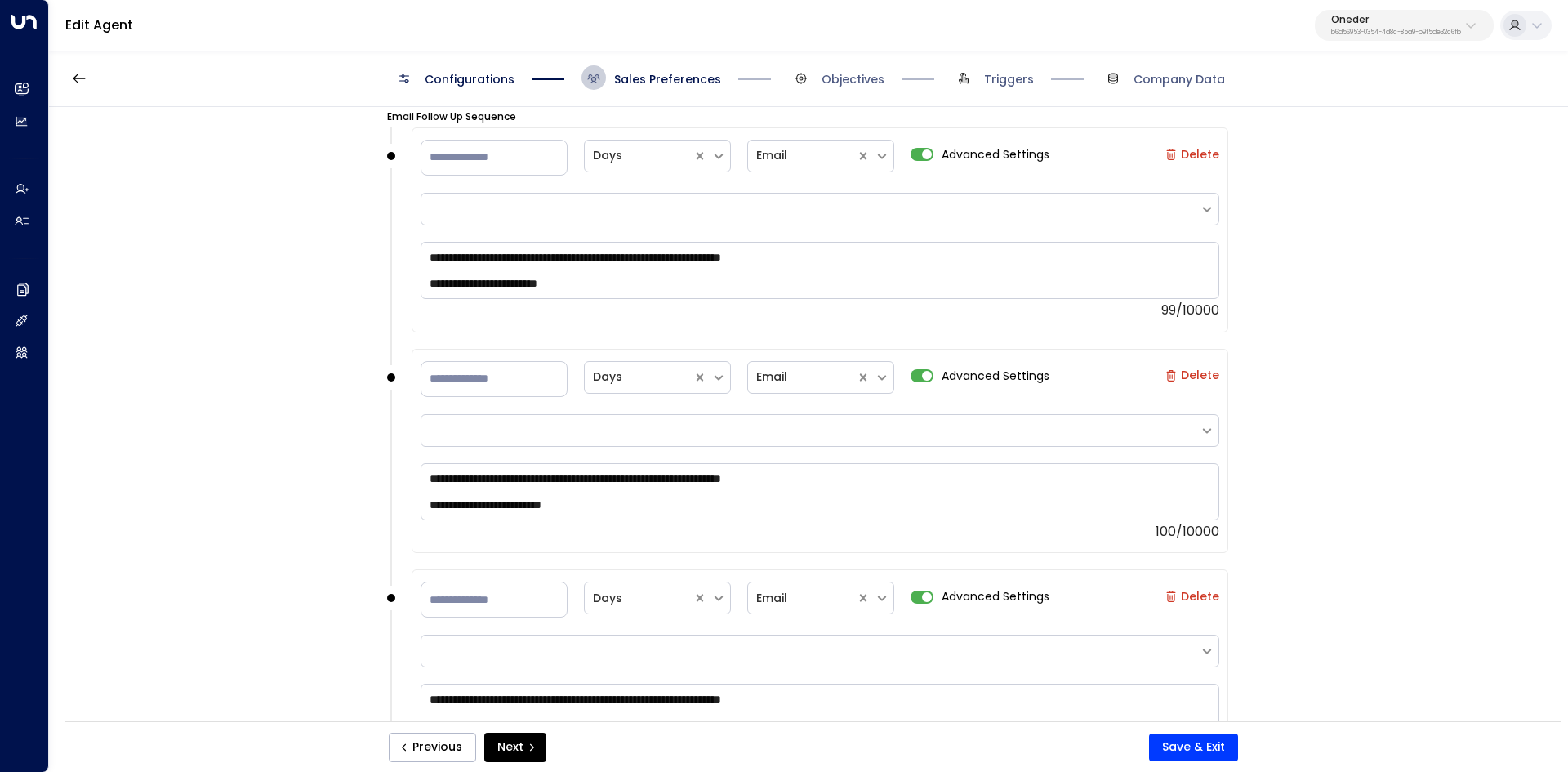
scroll to position [1950, 0]
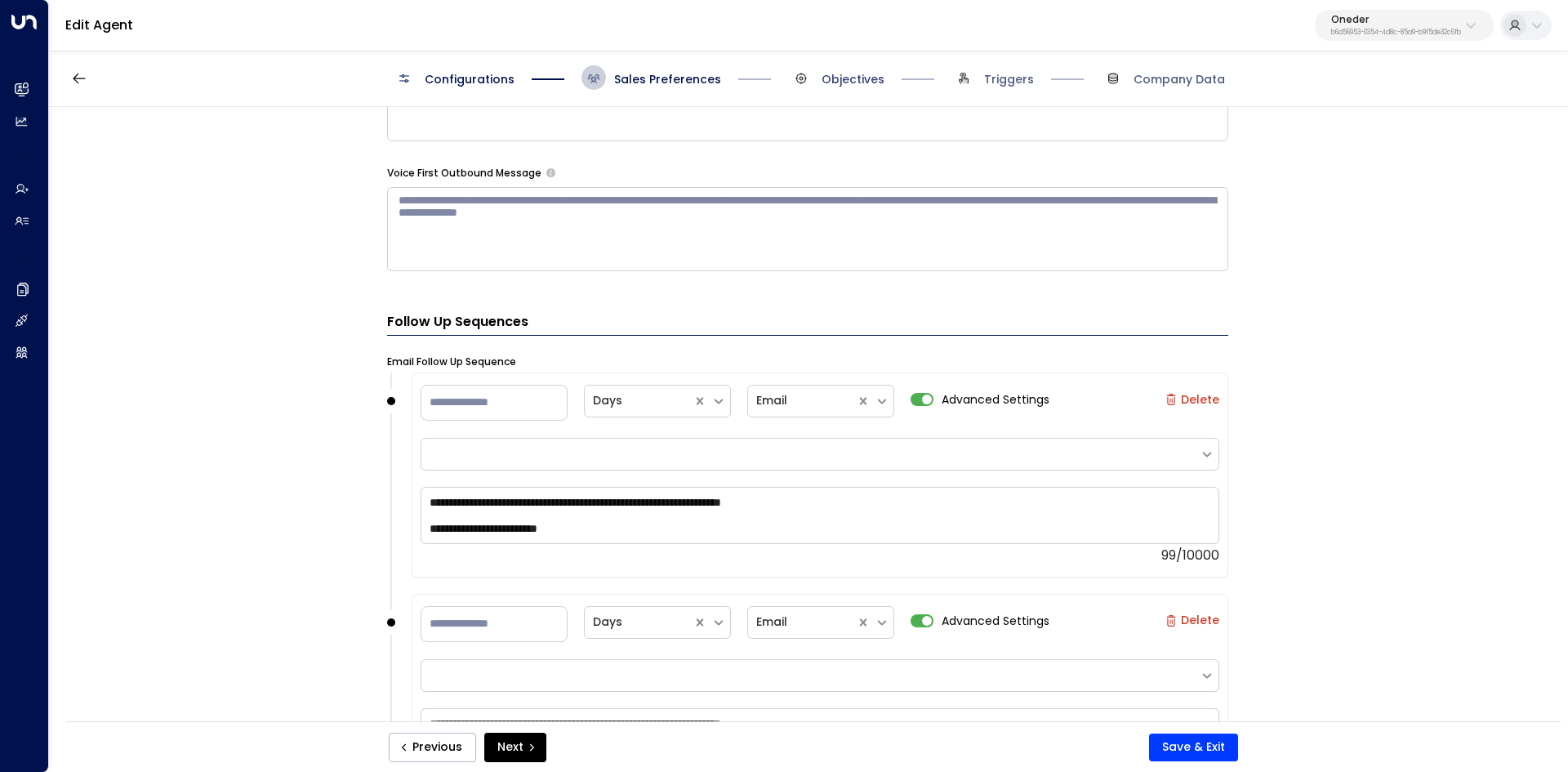
click at [845, 81] on span "Objectives" at bounding box center [853, 79] width 63 height 16
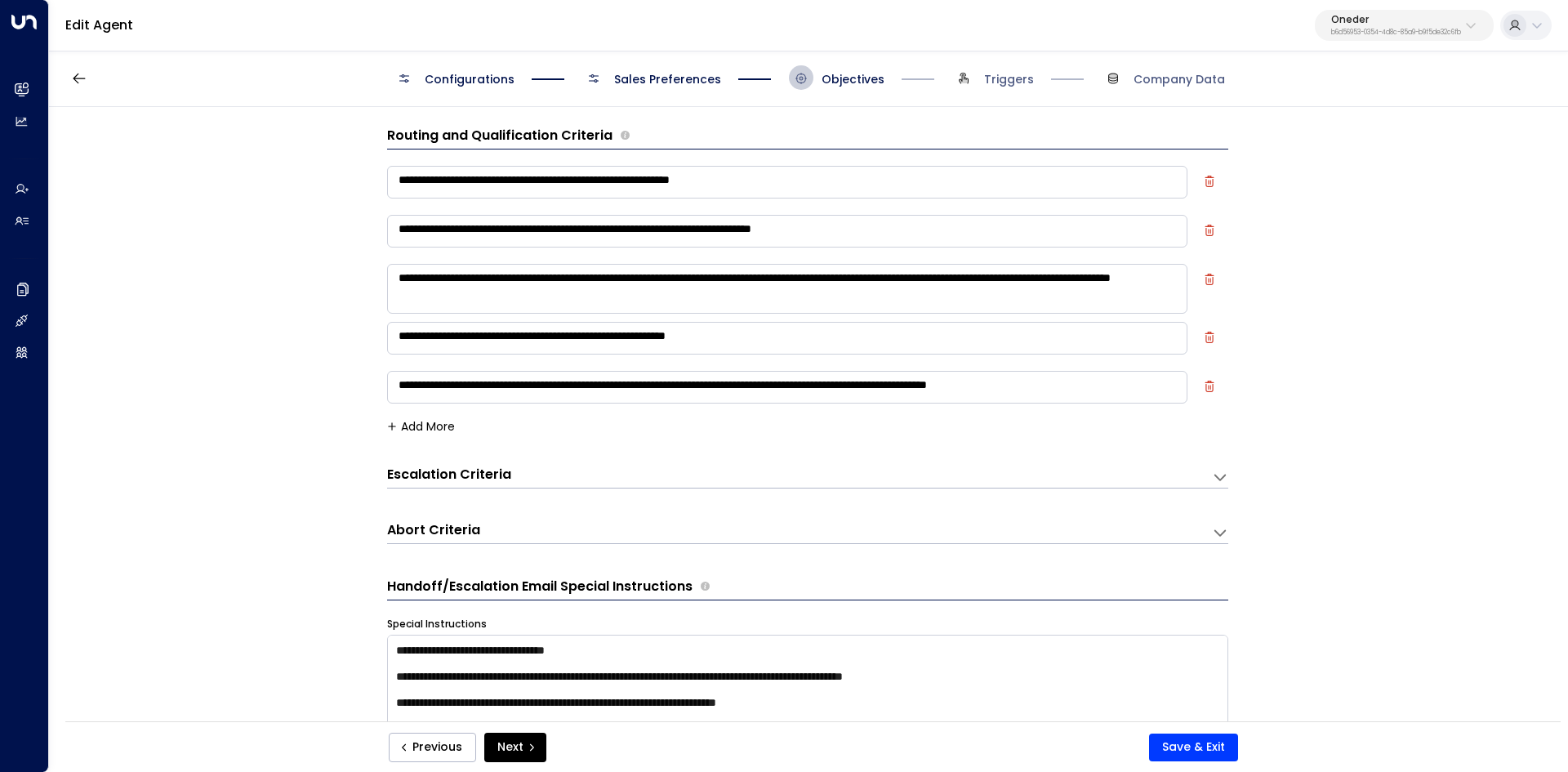
scroll to position [0, 0]
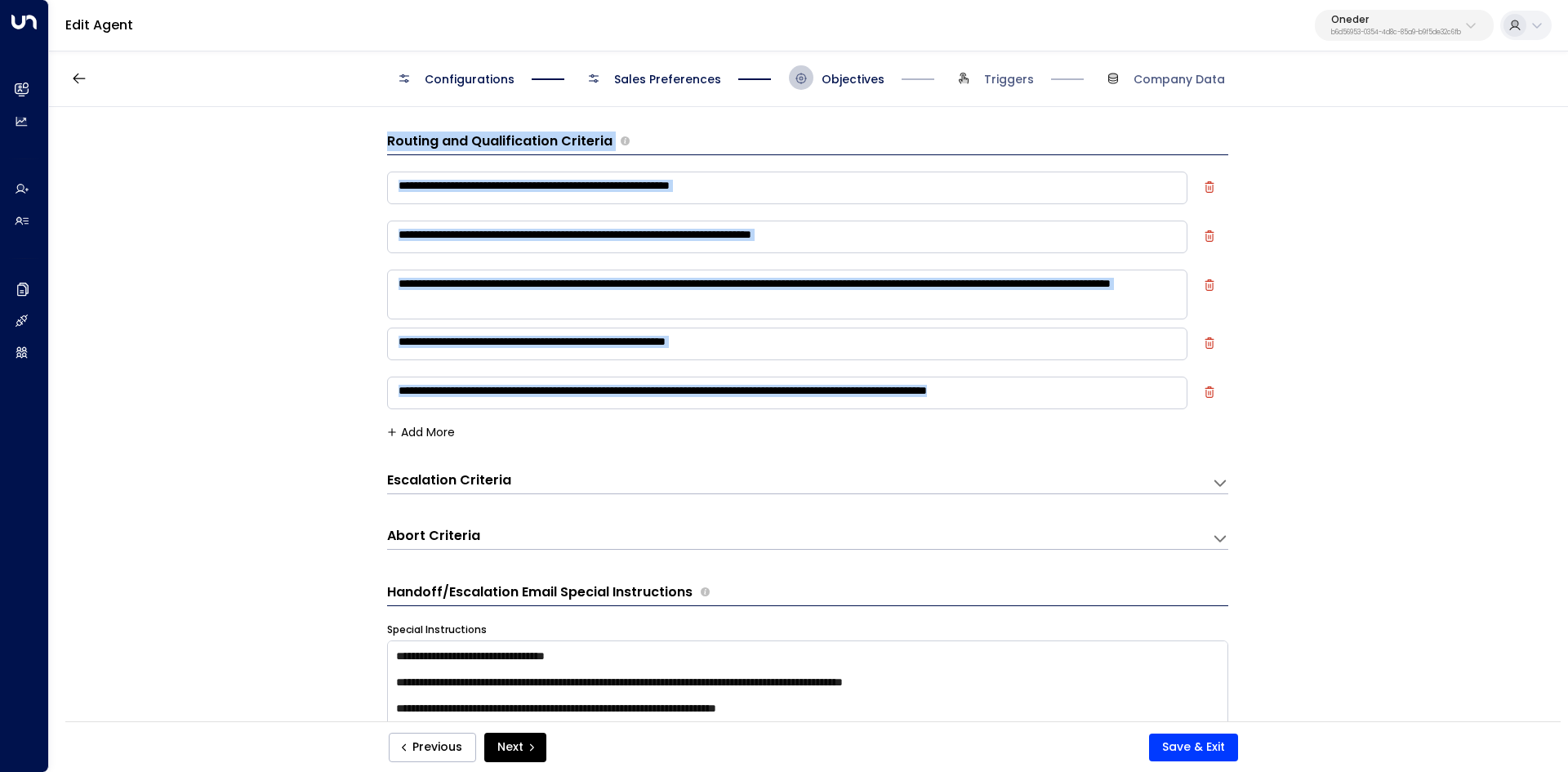
drag, startPoint x: 395, startPoint y: 140, endPoint x: 1084, endPoint y: 409, distance: 739.6
click at [1084, 414] on div "**********" at bounding box center [807, 419] width 1517 height 625
copy div "**********"
click at [1128, 398] on textarea "**********" at bounding box center [787, 393] width 800 height 33
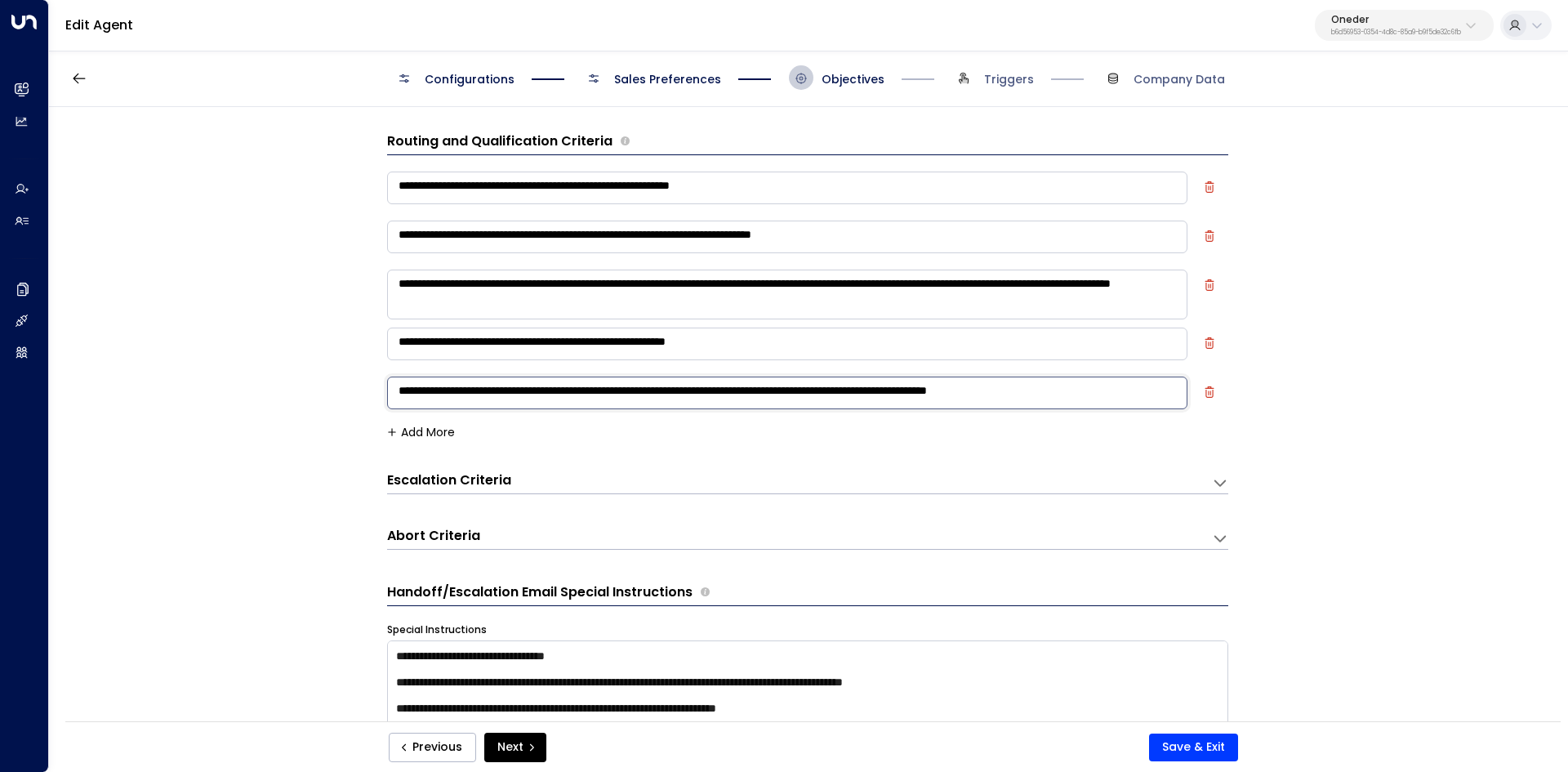
drag, startPoint x: 1127, startPoint y: 390, endPoint x: 1135, endPoint y: 408, distance: 19.7
click at [1135, 408] on textarea "**********" at bounding box center [787, 393] width 800 height 33
click at [650, 90] on div "Configurations Sales Preferences Objectives Triggers Company Data" at bounding box center [808, 78] width 1519 height 58
click at [666, 76] on span "Sales Preferences" at bounding box center [667, 79] width 107 height 16
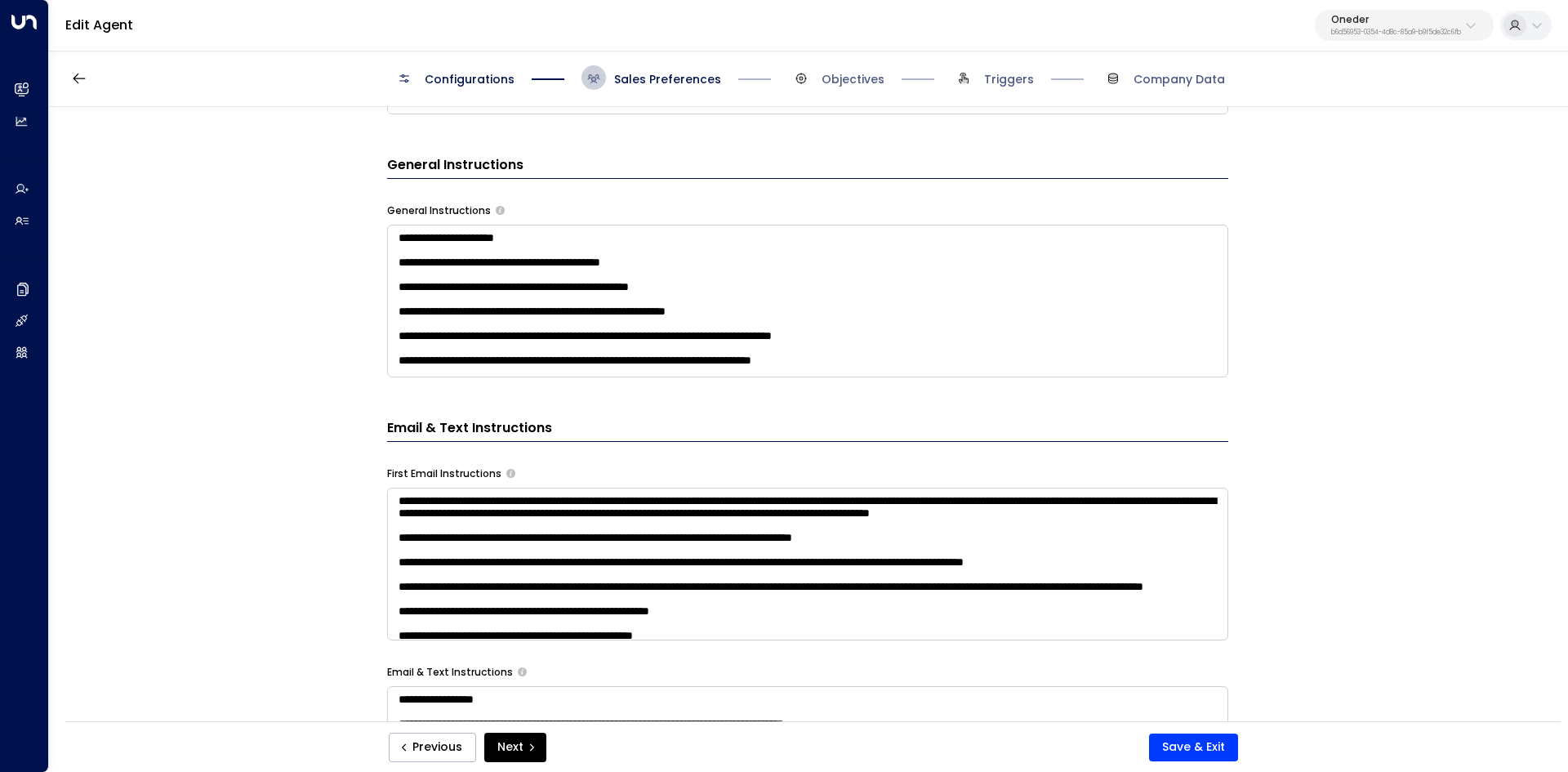
scroll to position [515, 0]
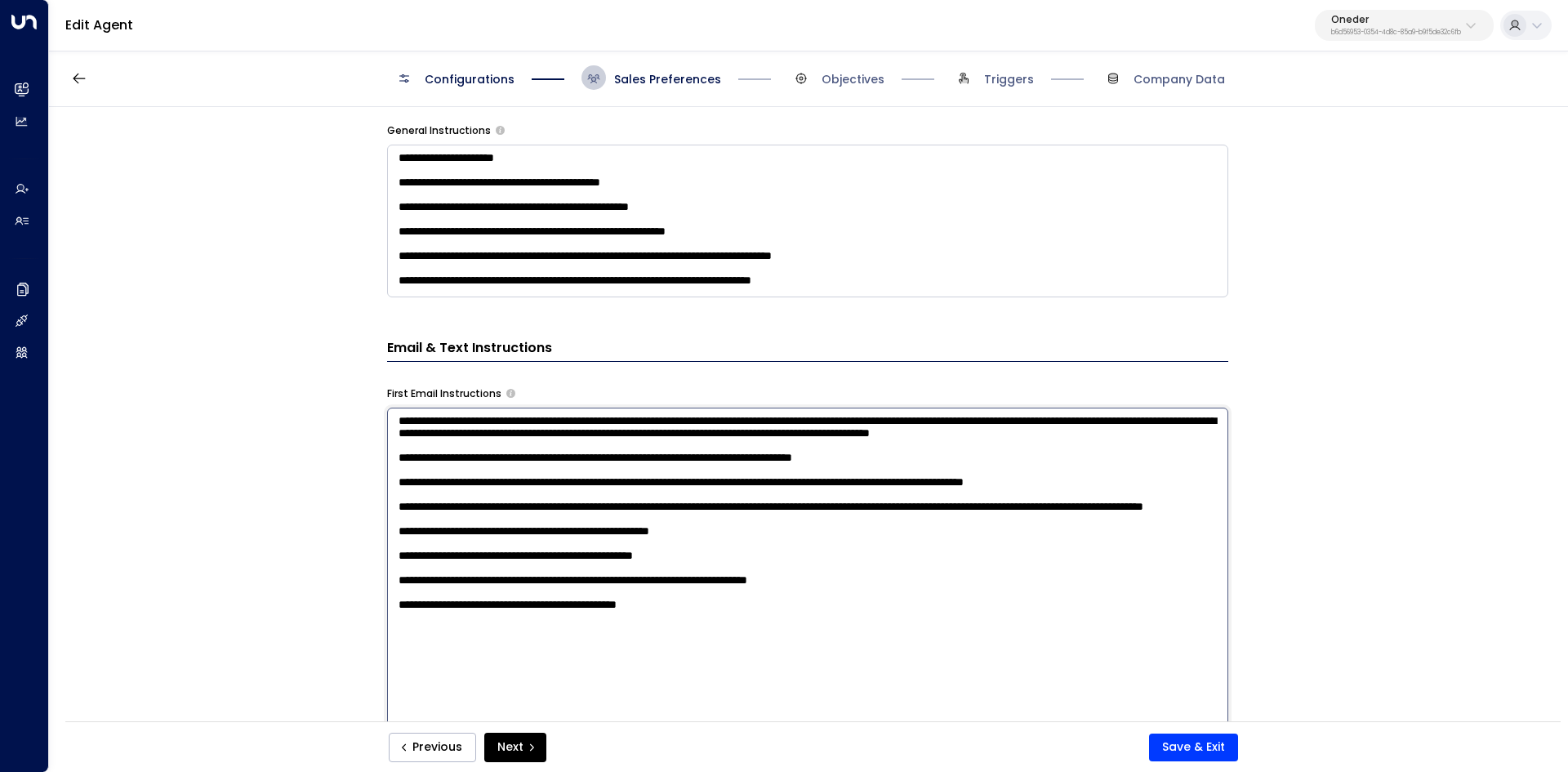
drag, startPoint x: 586, startPoint y: 576, endPoint x: 892, endPoint y: 684, distance: 324.5
click at [892, 689] on textarea "**********" at bounding box center [807, 621] width 841 height 427
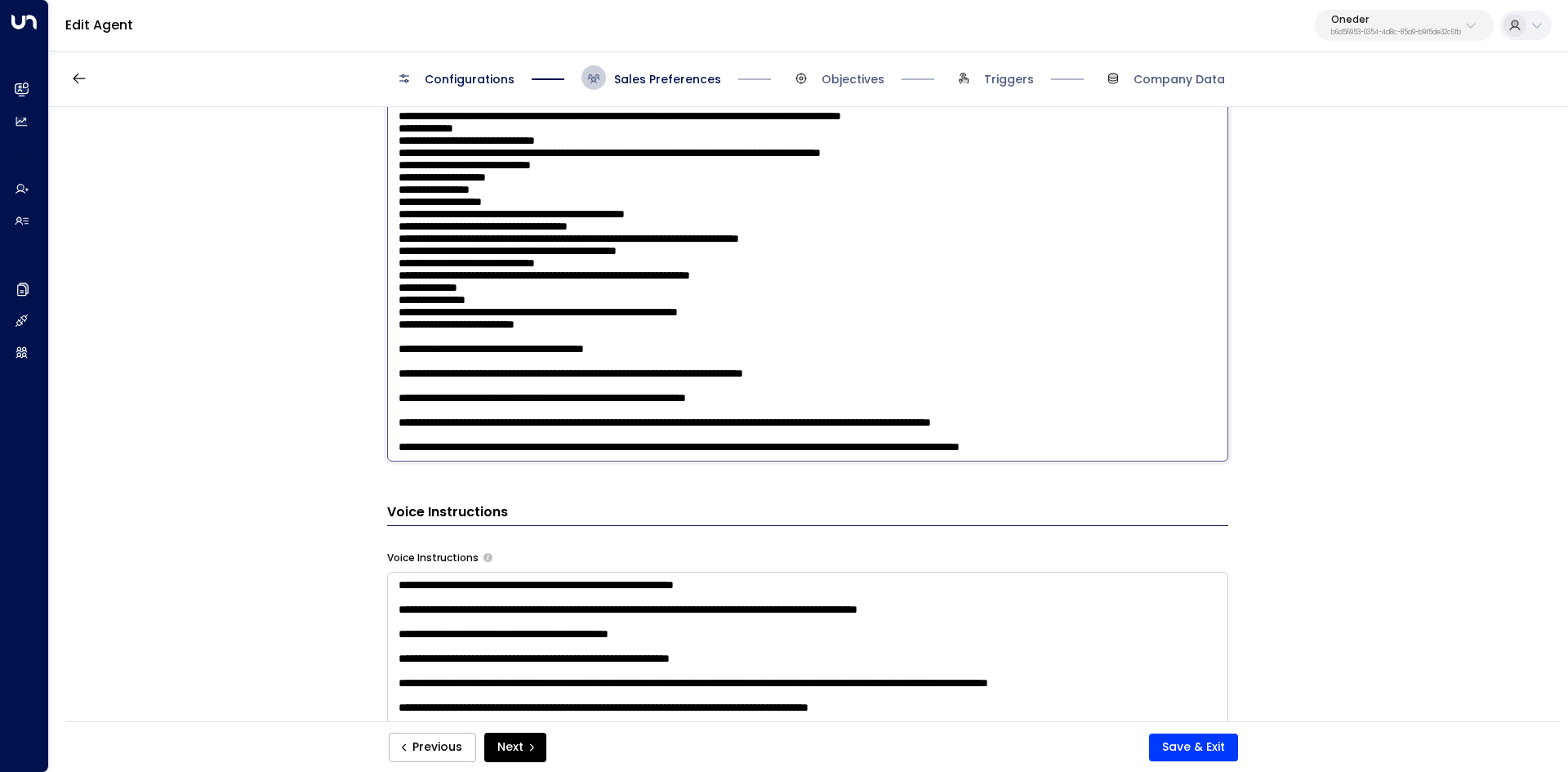
scroll to position [583, 0]
drag, startPoint x: 601, startPoint y: 417, endPoint x: 727, endPoint y: 470, distance: 136.7
click at [718, 515] on div "**********" at bounding box center [807, 128] width 841 height 1713
click at [778, 385] on textarea at bounding box center [807, 248] width 841 height 427
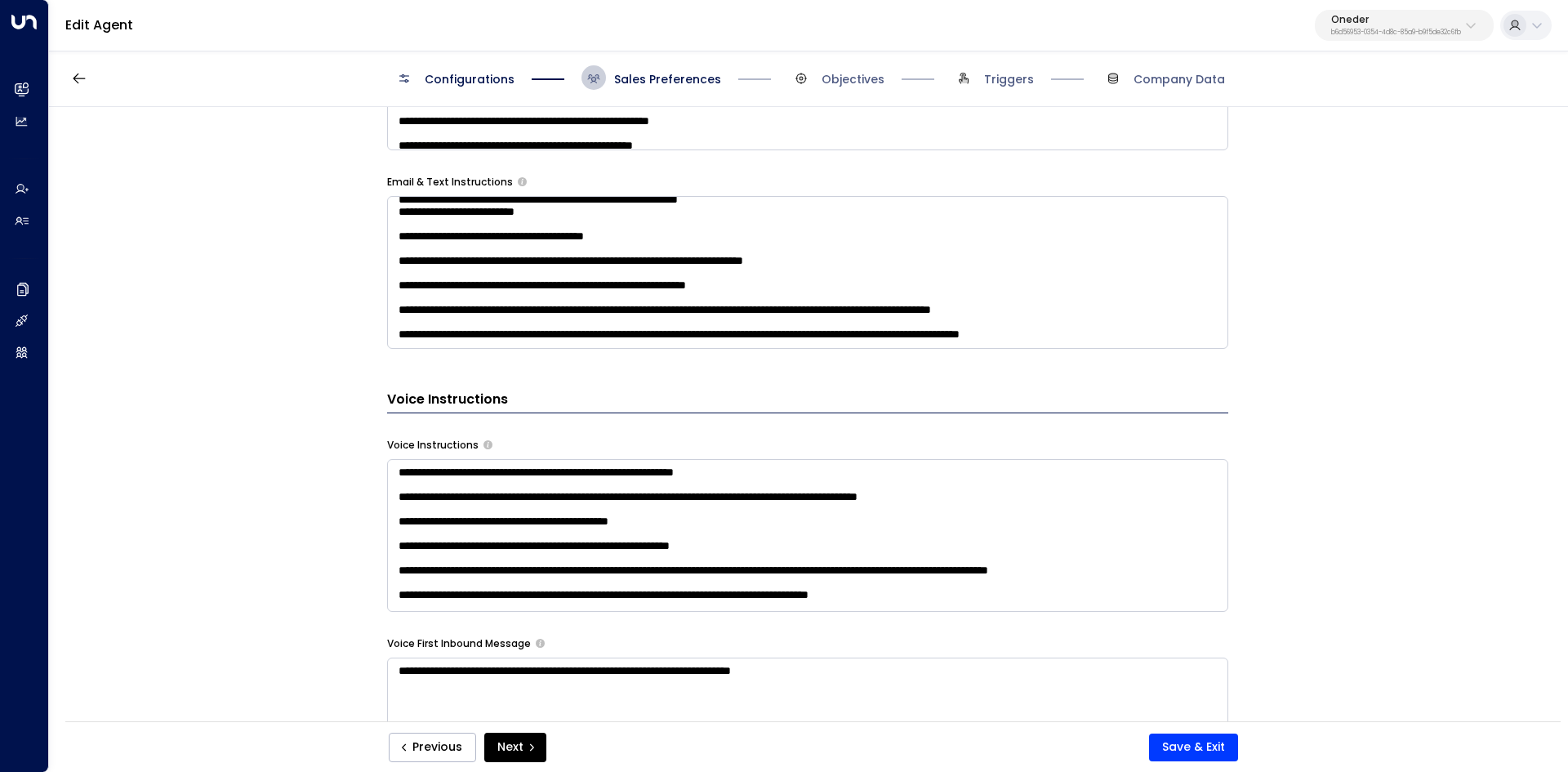
scroll to position [1005, 0]
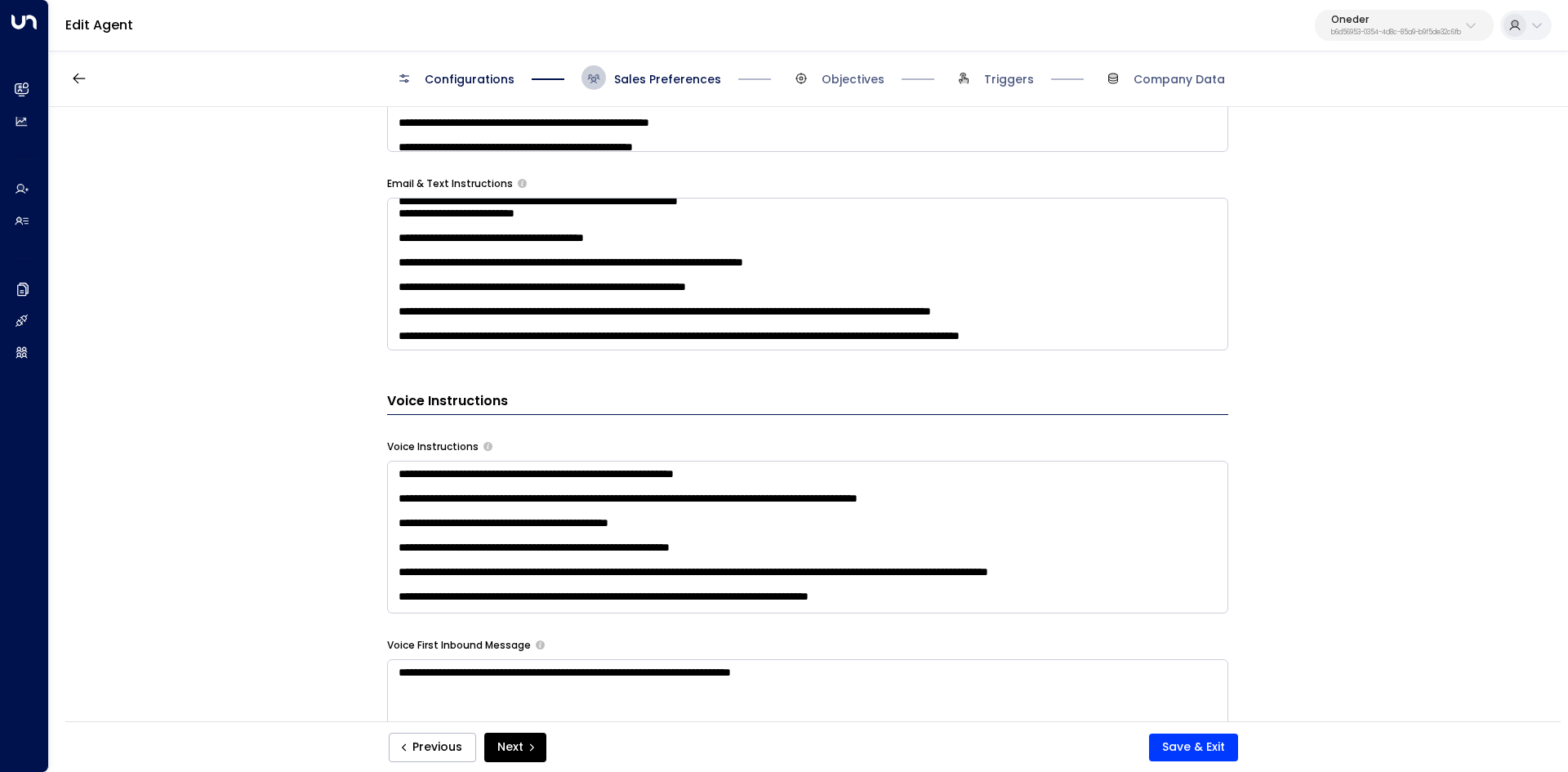
click at [659, 67] on span "Sales Preferences" at bounding box center [652, 77] width 140 height 25
click at [671, 77] on span "Sales Preferences" at bounding box center [667, 79] width 107 height 16
click at [871, 83] on span "Objectives" at bounding box center [853, 79] width 63 height 16
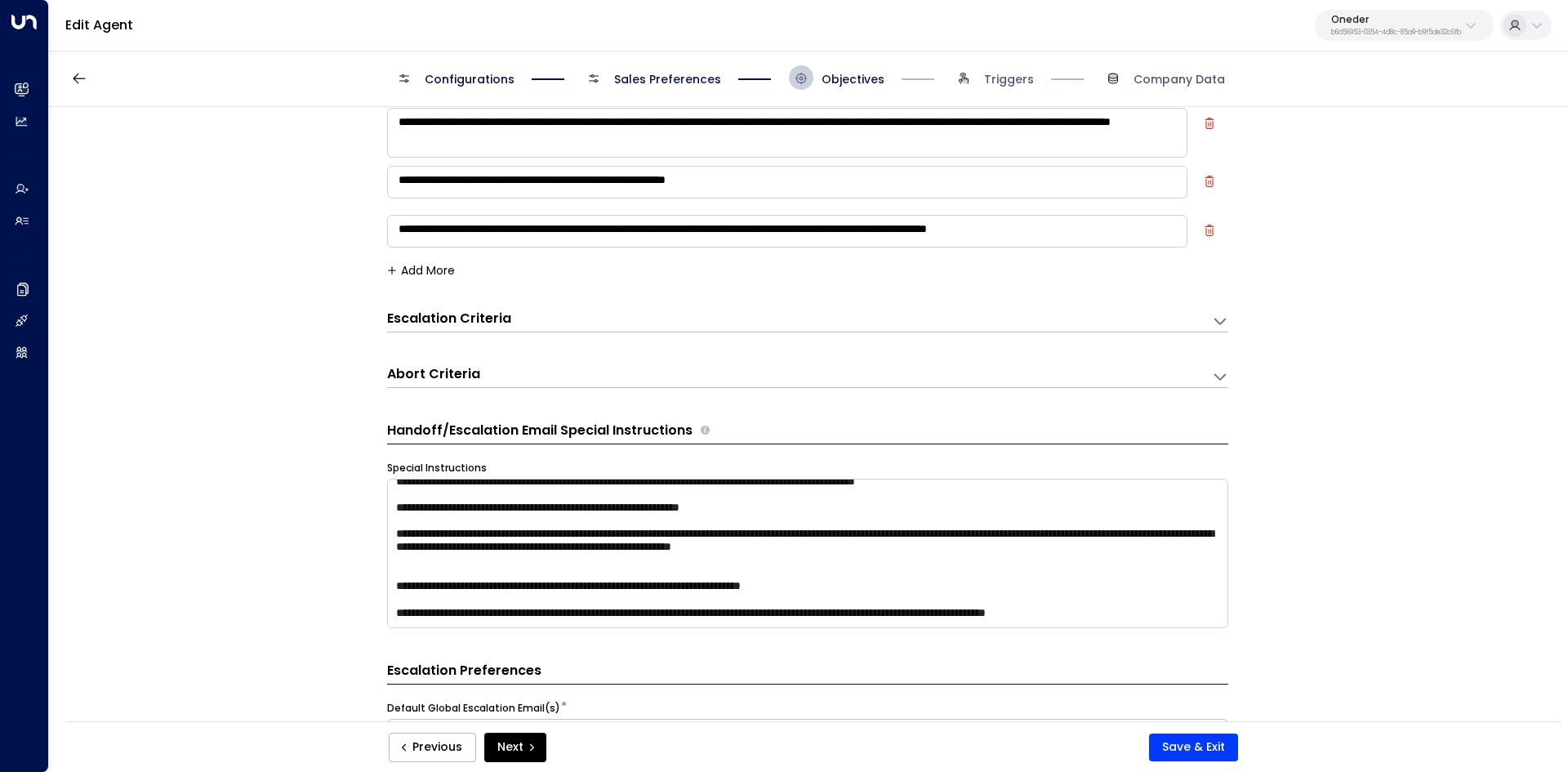
scroll to position [188, 0]
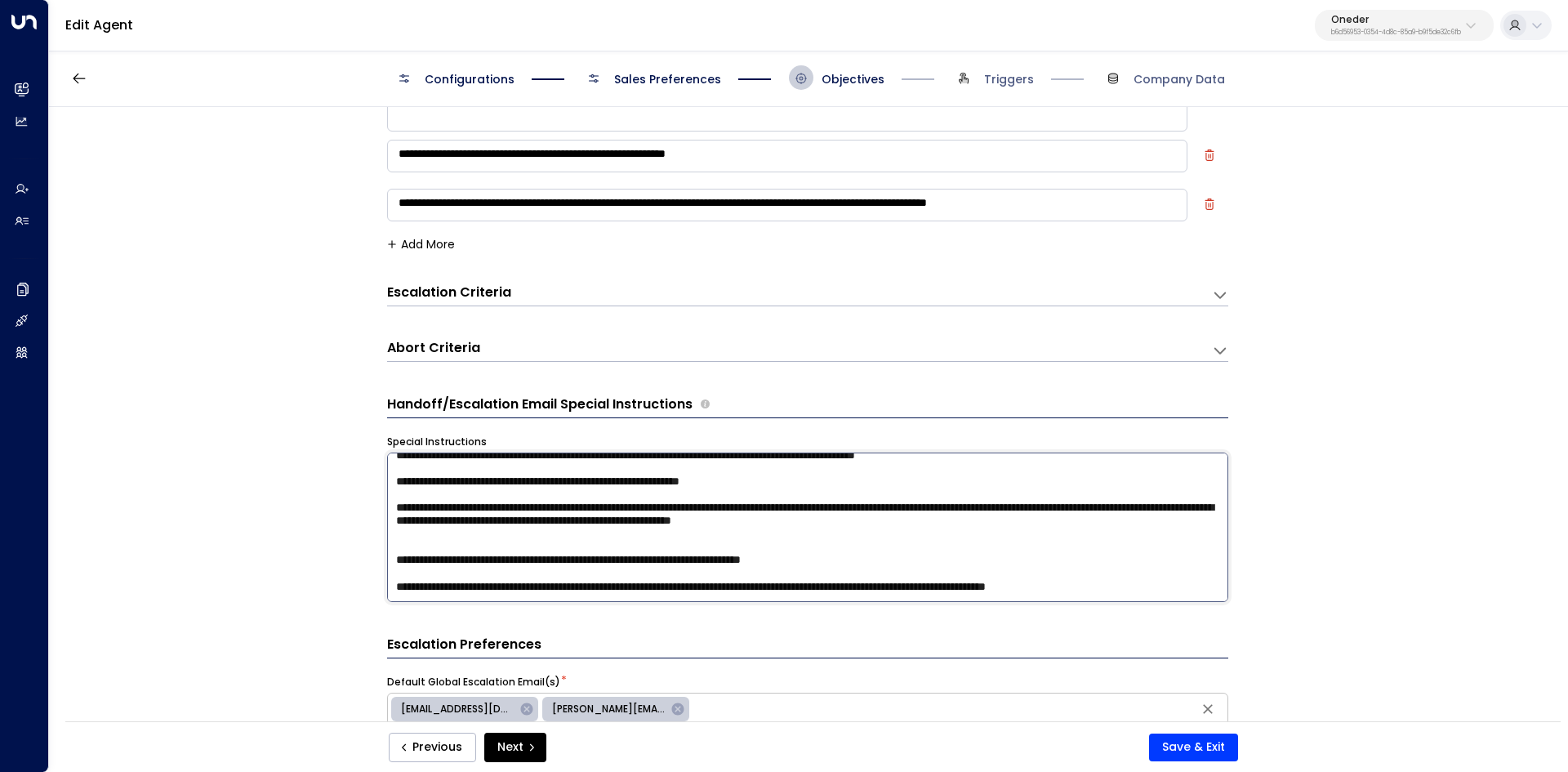
drag, startPoint x: 959, startPoint y: 545, endPoint x: 1110, endPoint y: 625, distance: 170.9
click at [1110, 625] on form "**********" at bounding box center [807, 654] width 841 height 1421
click at [1030, 529] on textarea "**********" at bounding box center [807, 527] width 841 height 149
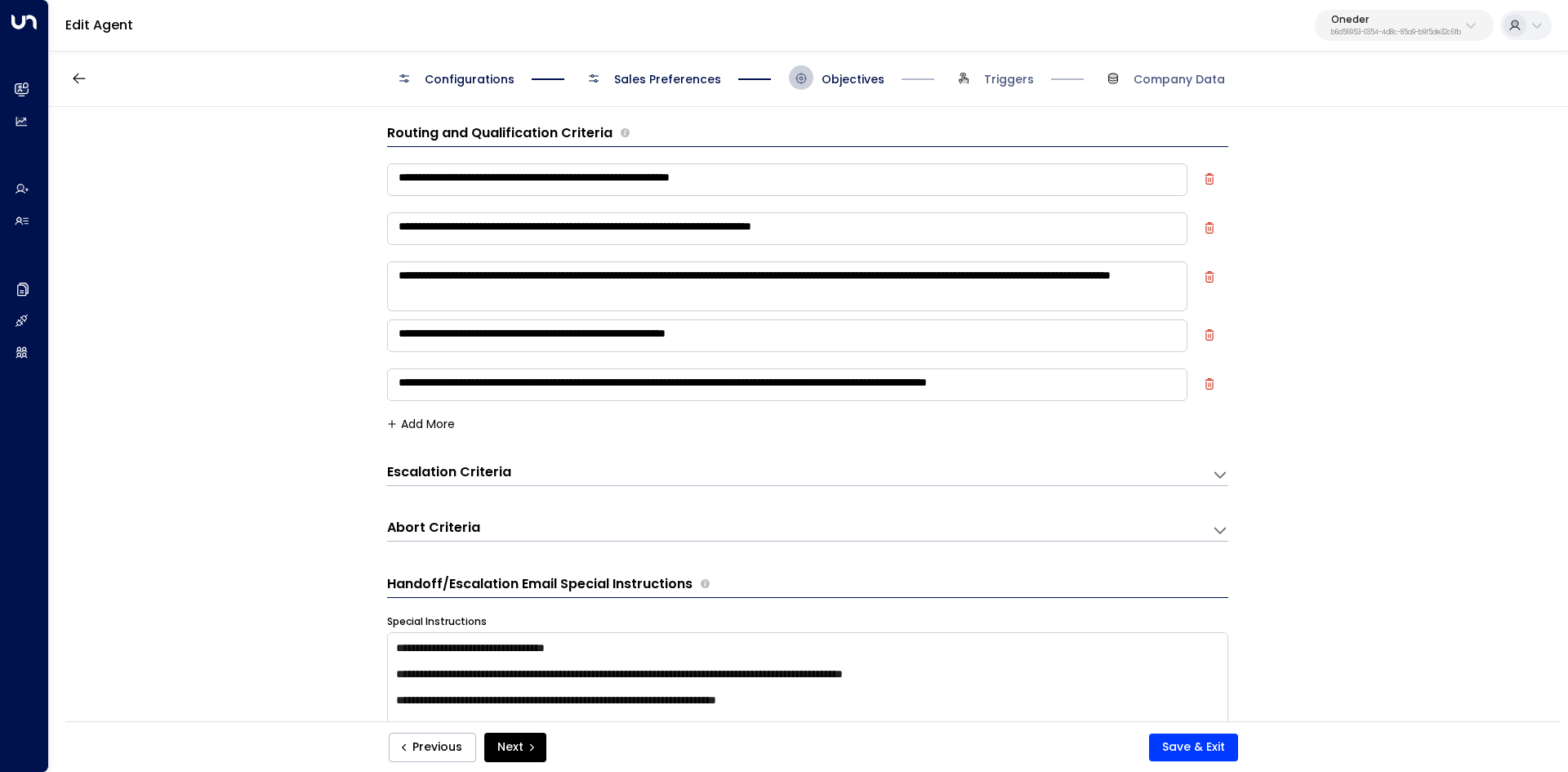
scroll to position [0, 0]
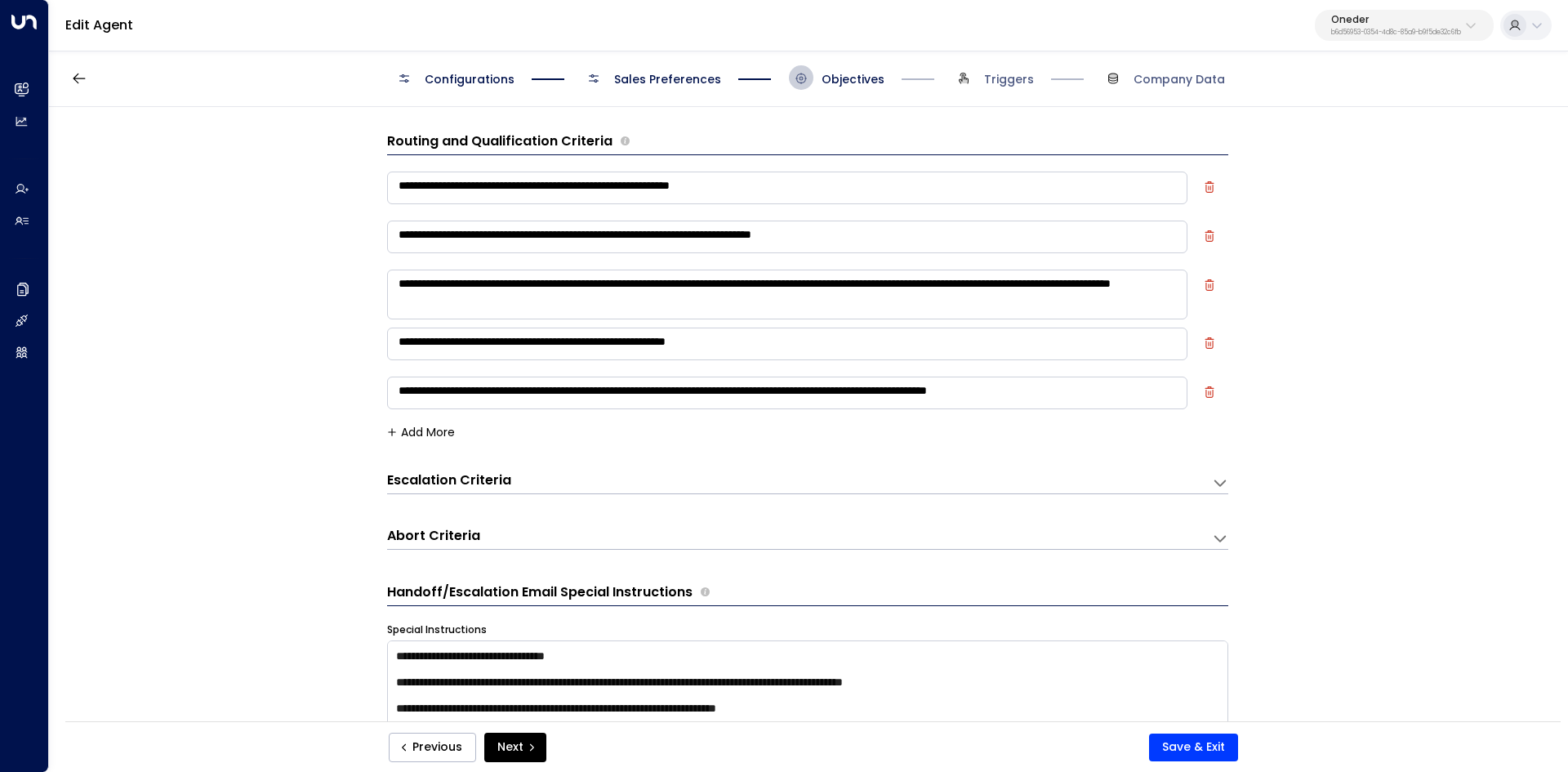
click at [629, 81] on span "Sales Preferences" at bounding box center [667, 79] width 107 height 16
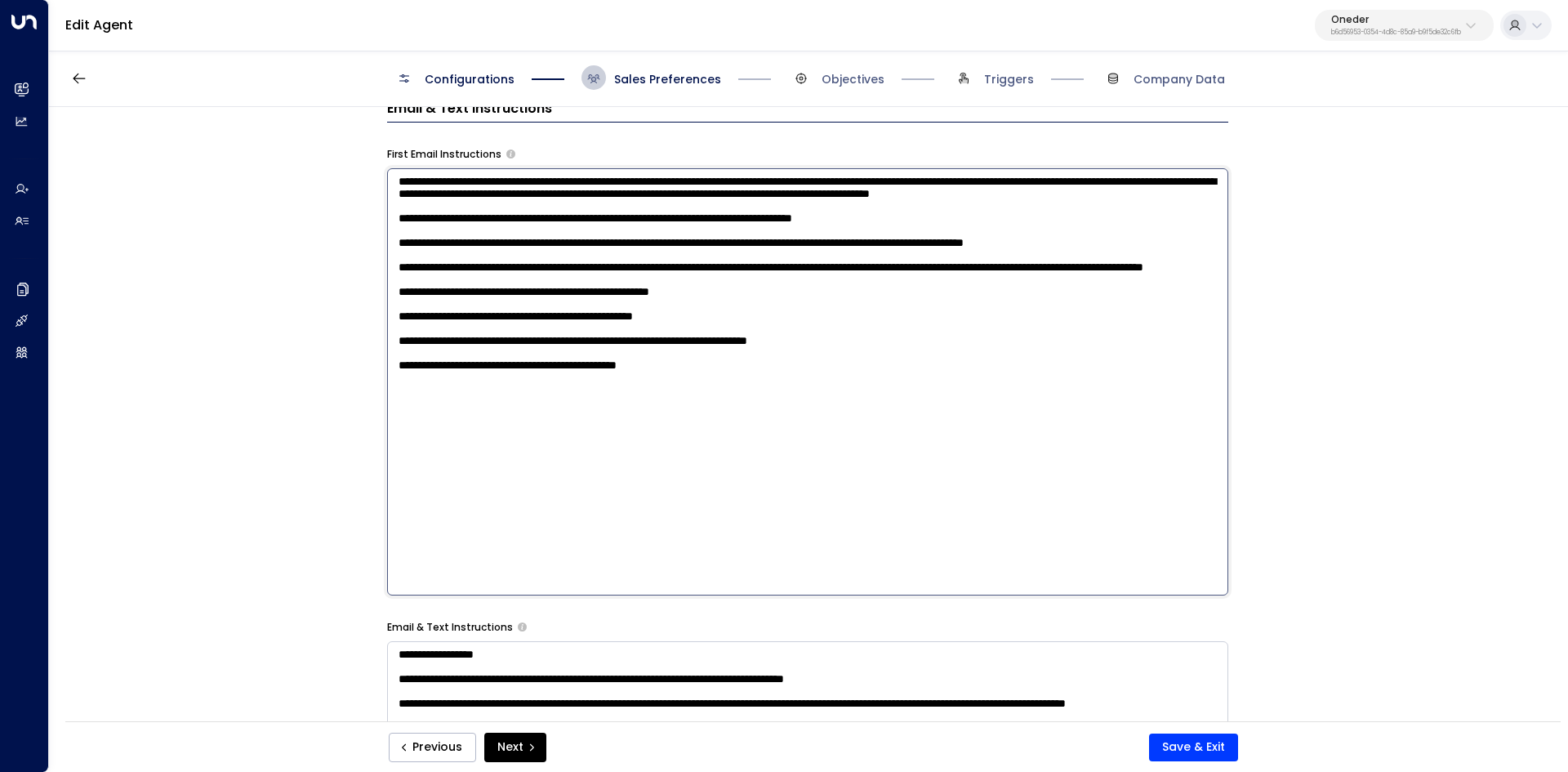
scroll to position [841, 0]
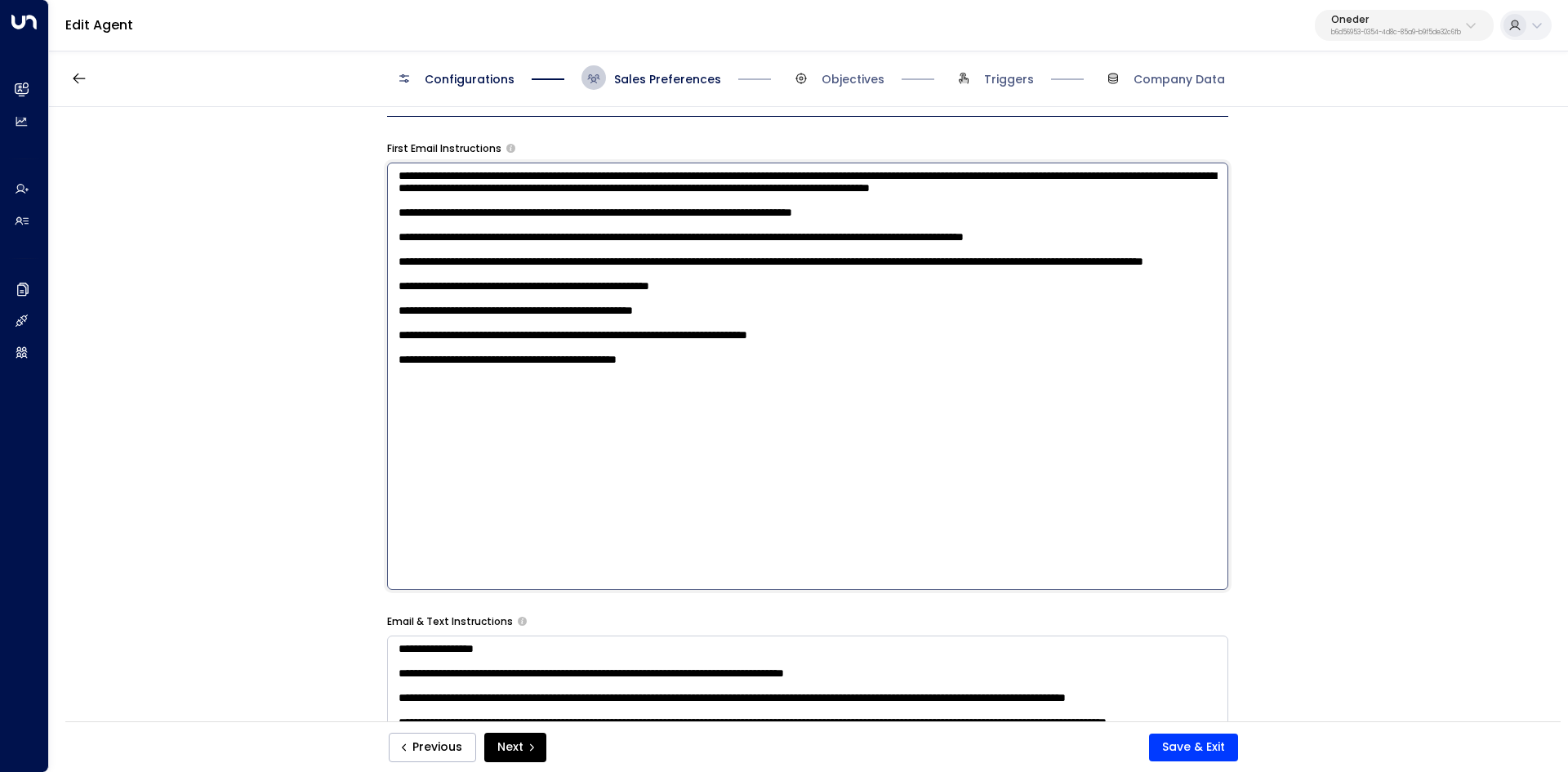
drag, startPoint x: 392, startPoint y: 662, endPoint x: 871, endPoint y: 496, distance: 506.9
click at [871, 496] on textarea "**********" at bounding box center [807, 376] width 841 height 427
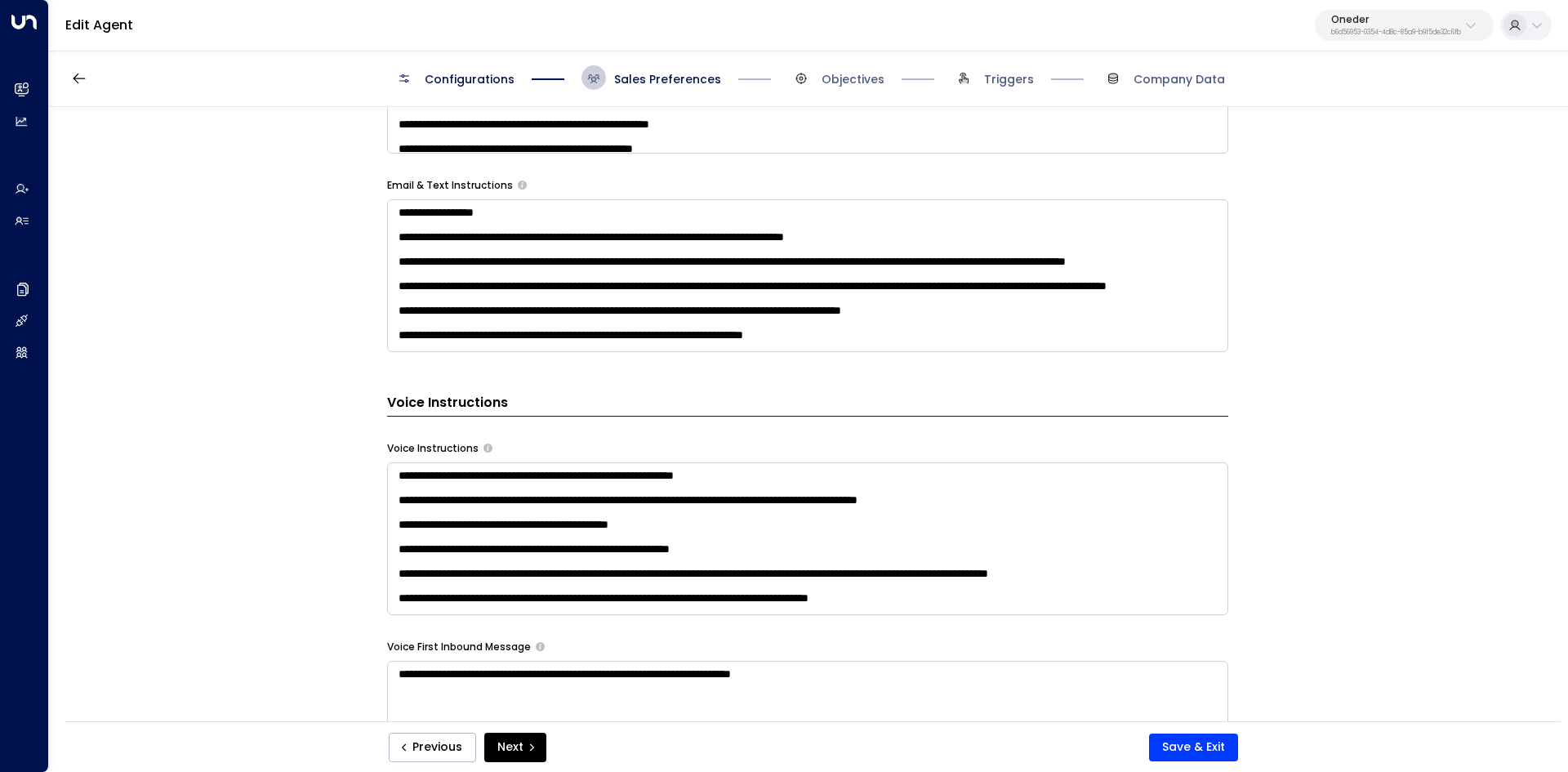
scroll to position [1005, 0]
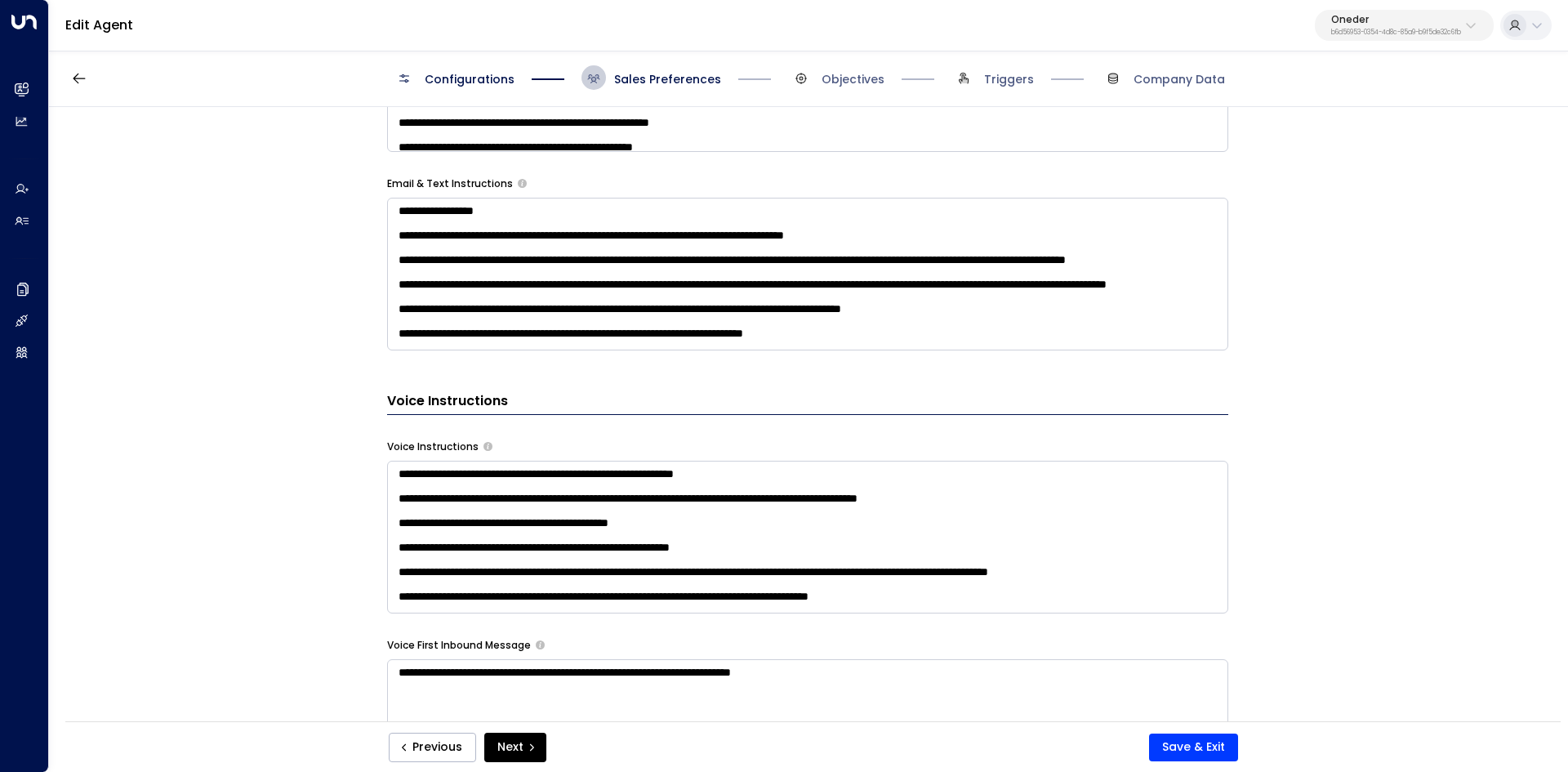
drag, startPoint x: 373, startPoint y: 446, endPoint x: 506, endPoint y: 388, distance: 145.1
click at [506, 388] on div "**********" at bounding box center [807, 419] width 1517 height 625
drag, startPoint x: 385, startPoint y: 403, endPoint x: 590, endPoint y: 405, distance: 205.0
click at [590, 405] on h3 "Voice Instructions" at bounding box center [807, 403] width 841 height 24
copy h3 "Voice Instructions"
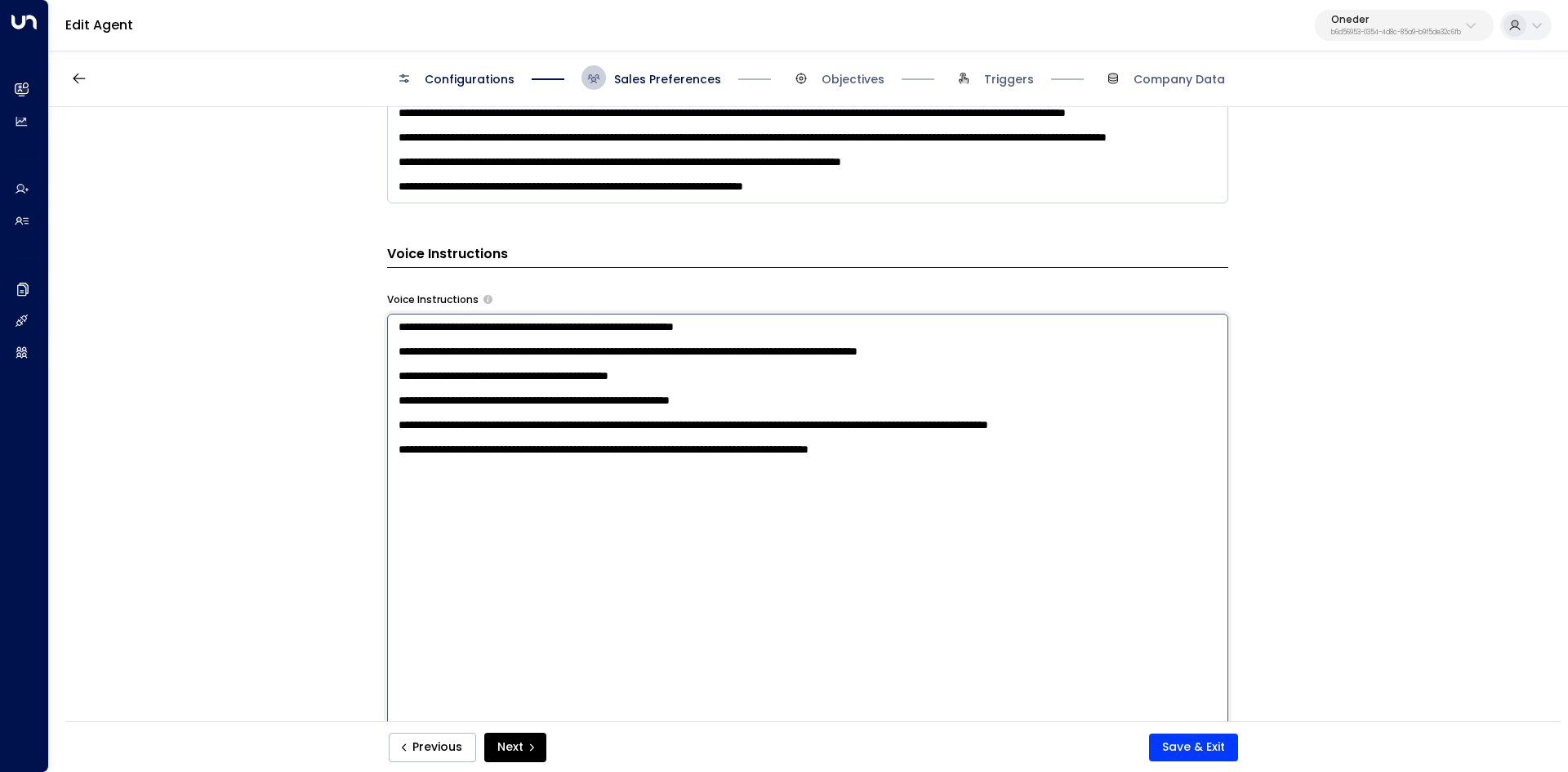
scroll to position [1168, 0]
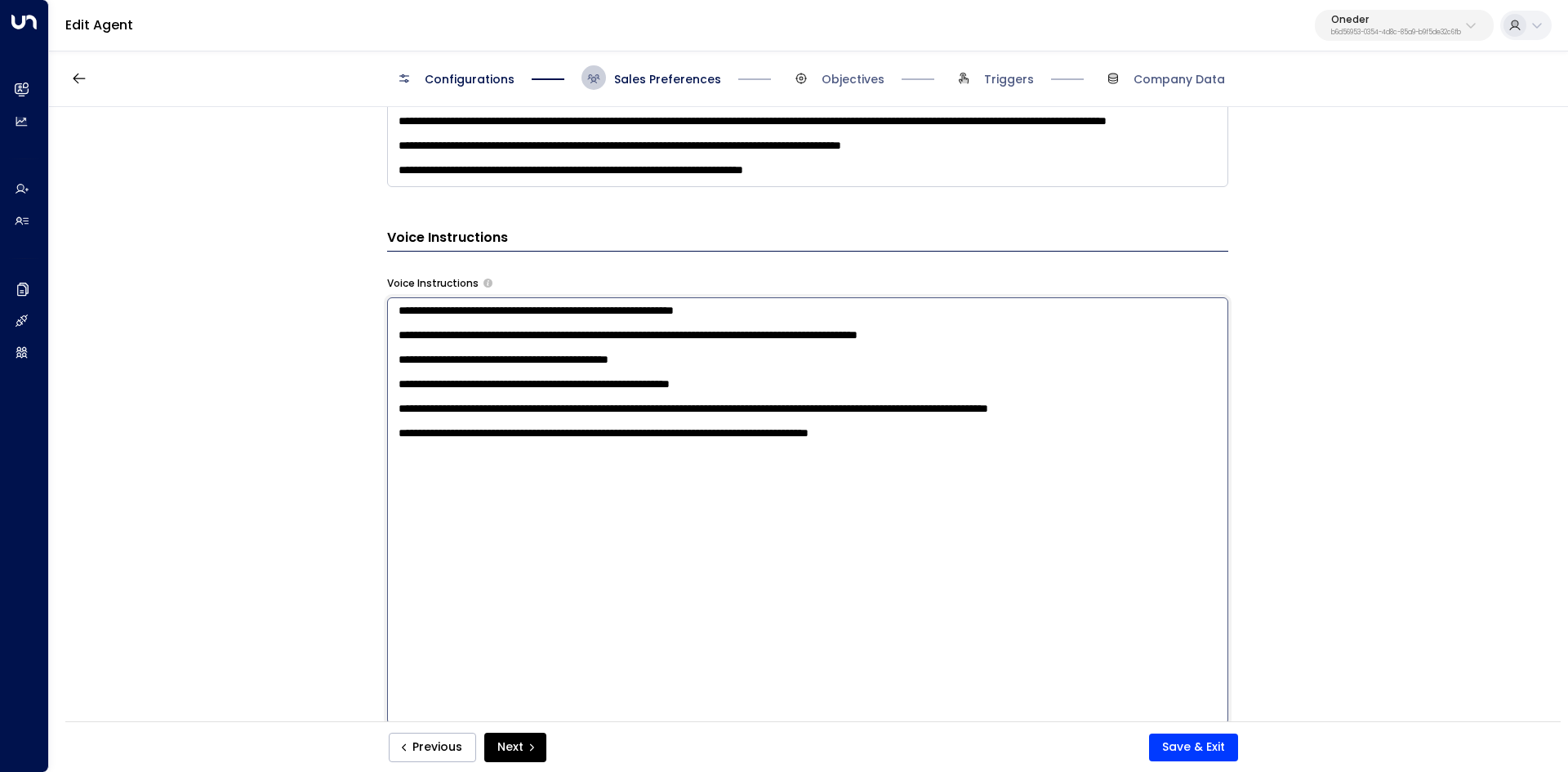
drag, startPoint x: 396, startPoint y: 477, endPoint x: 1157, endPoint y: 534, distance: 763.1
click at [1157, 534] on textarea "**********" at bounding box center [807, 511] width 841 height 427
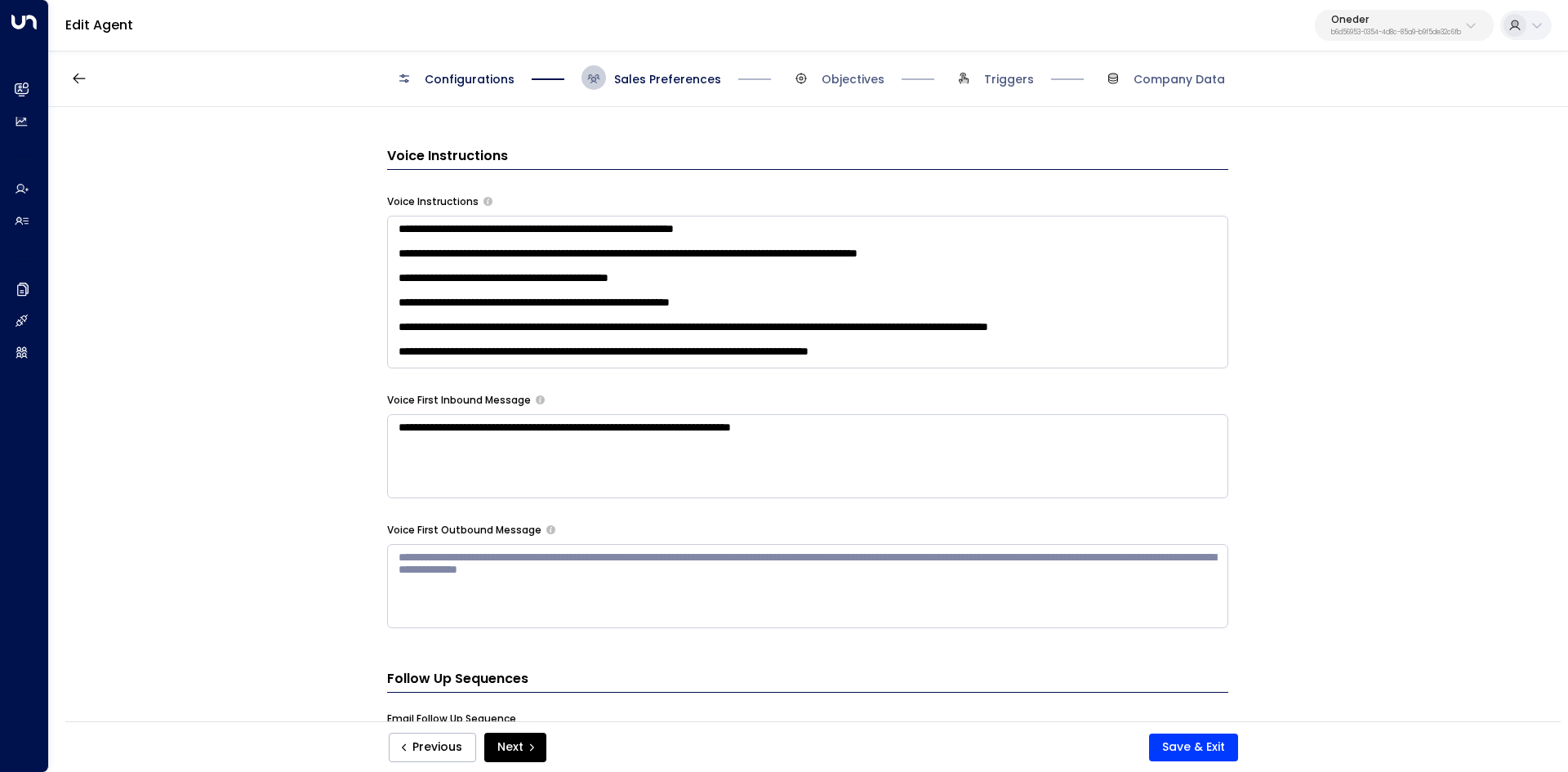
click at [829, 68] on span "Objectives" at bounding box center [836, 77] width 95 height 25
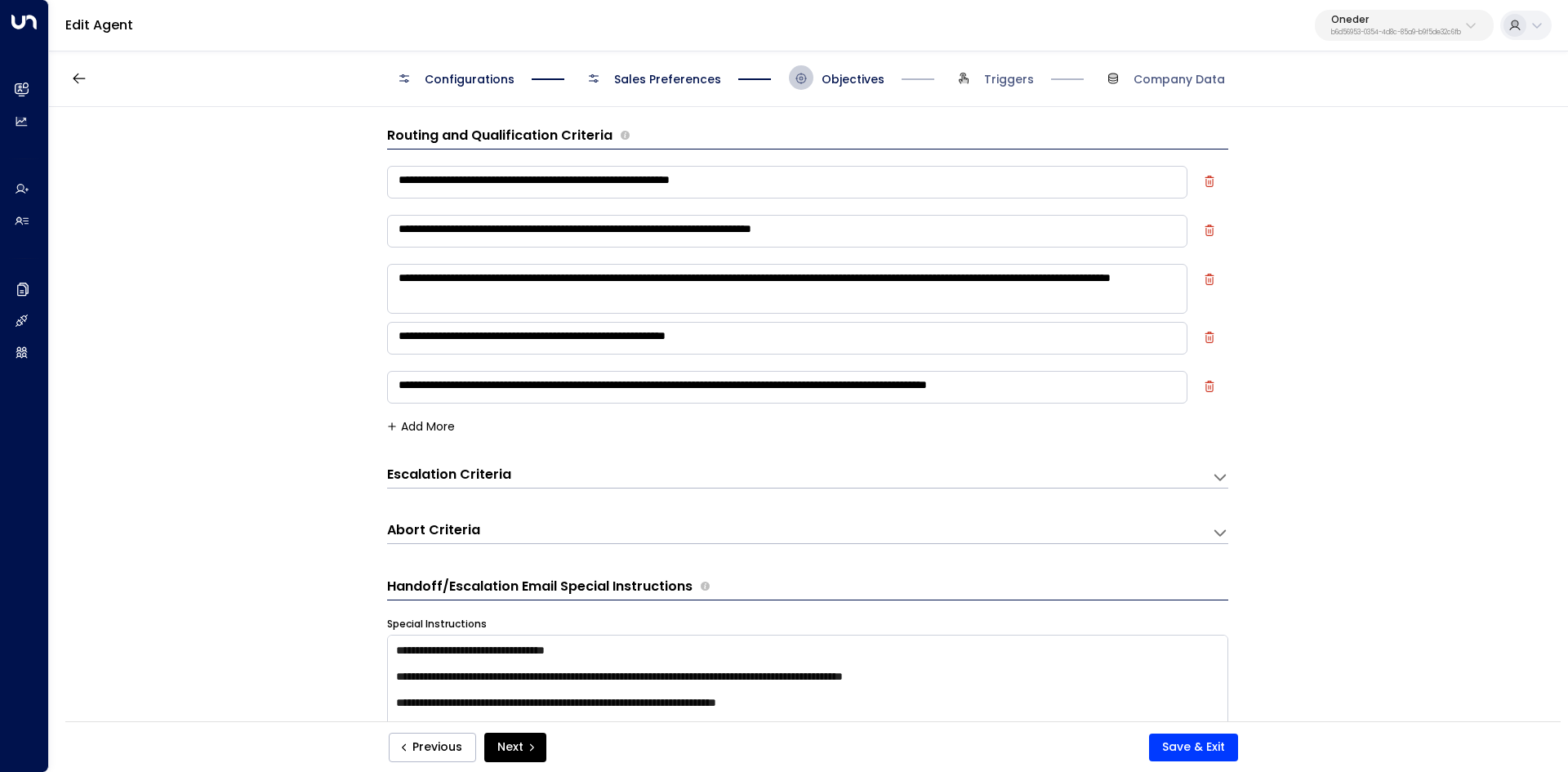
scroll to position [0, 0]
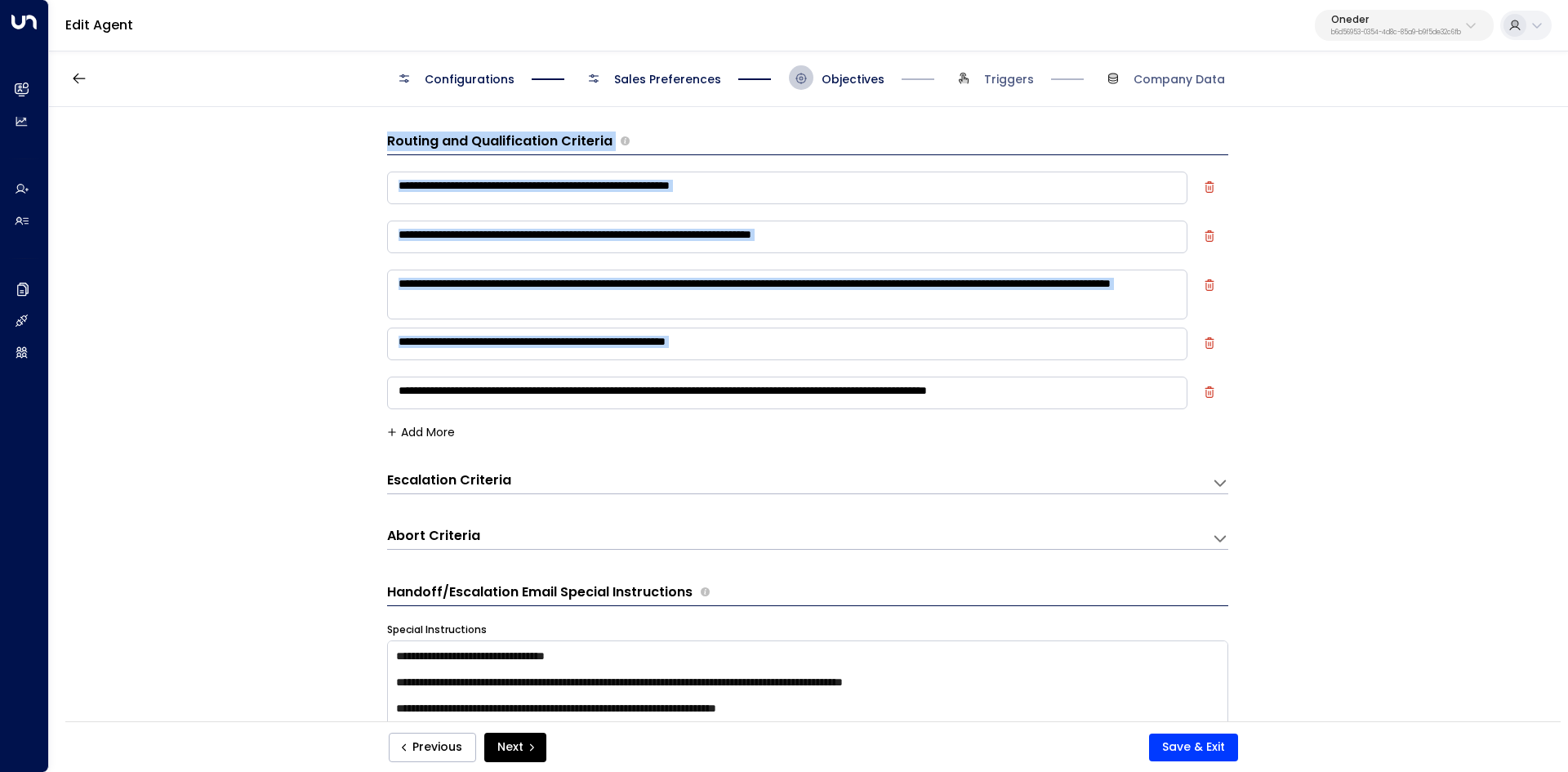
drag, startPoint x: 401, startPoint y: 137, endPoint x: 1123, endPoint y: 394, distance: 766.4
click at [1127, 399] on div "**********" at bounding box center [807, 286] width 841 height 307
copy div "**********"
drag, startPoint x: 1136, startPoint y: 427, endPoint x: 385, endPoint y: 140, distance: 804.0
click at [387, 140] on div "**********" at bounding box center [807, 286] width 841 height 307
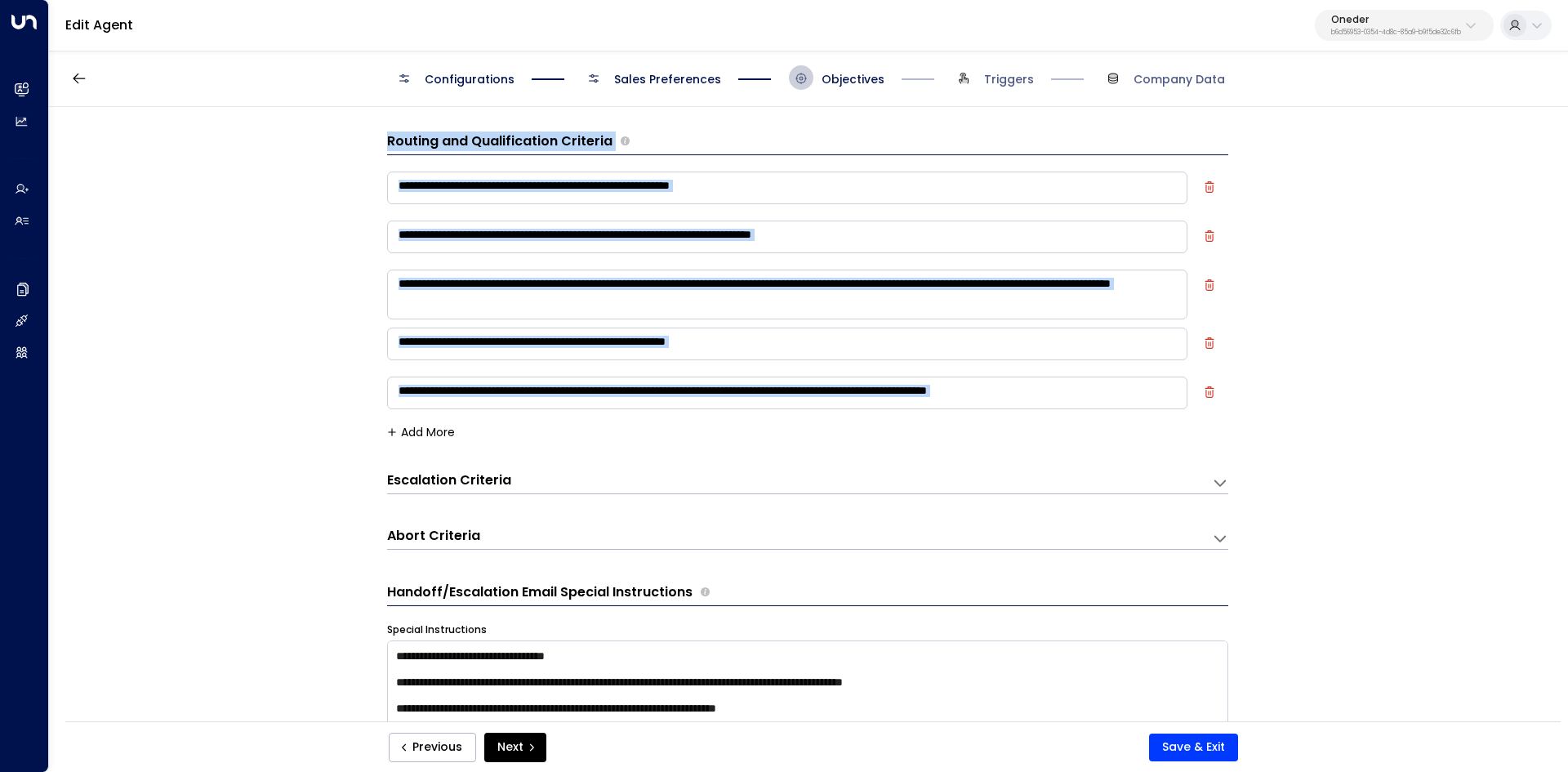
click at [410, 484] on h3 "Escalation Criteria" at bounding box center [449, 480] width 125 height 19
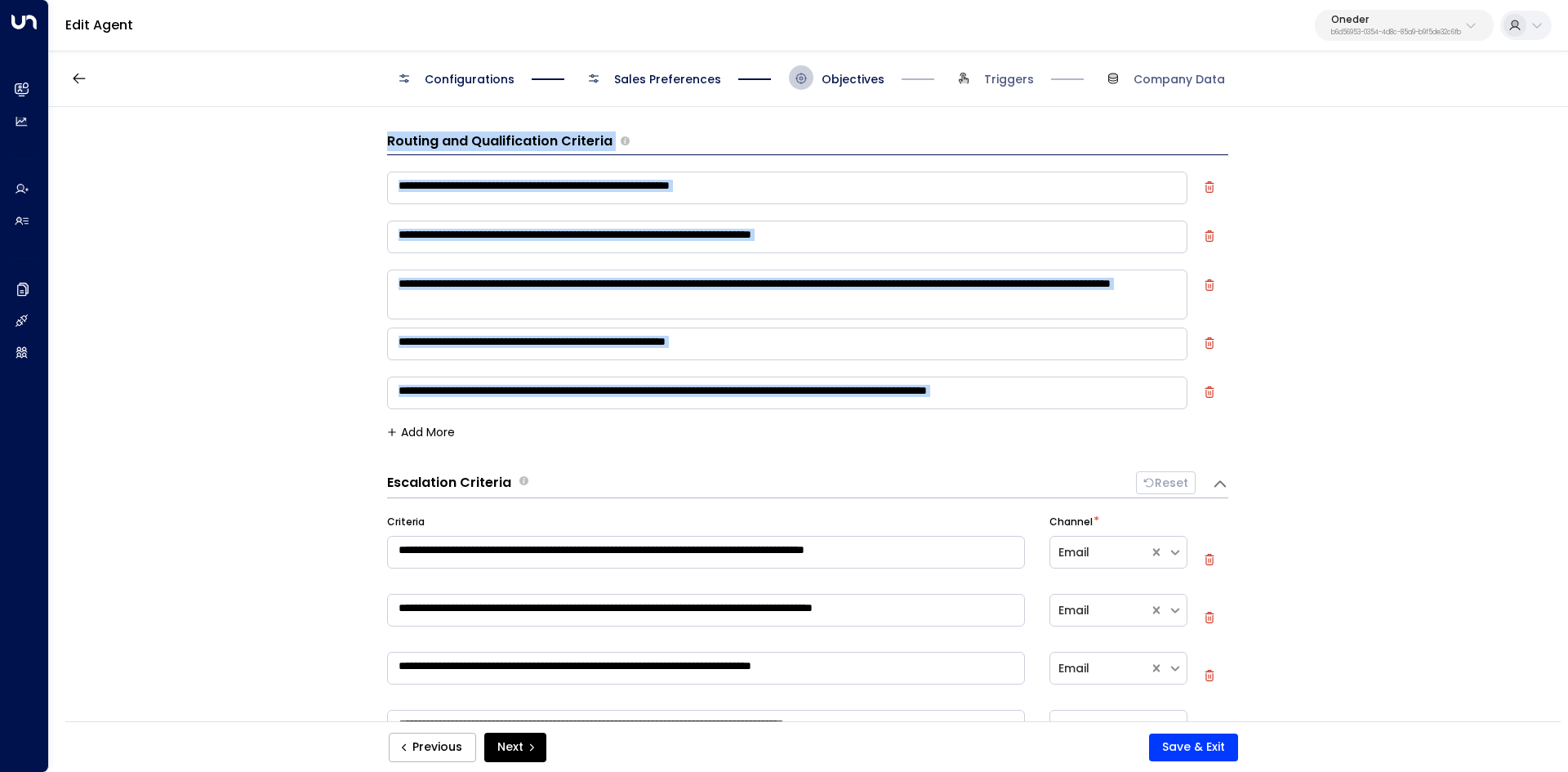
drag, startPoint x: 385, startPoint y: 486, endPoint x: 524, endPoint y: 527, distance: 144.9
click at [534, 544] on div "**********" at bounding box center [807, 781] width 841 height 620
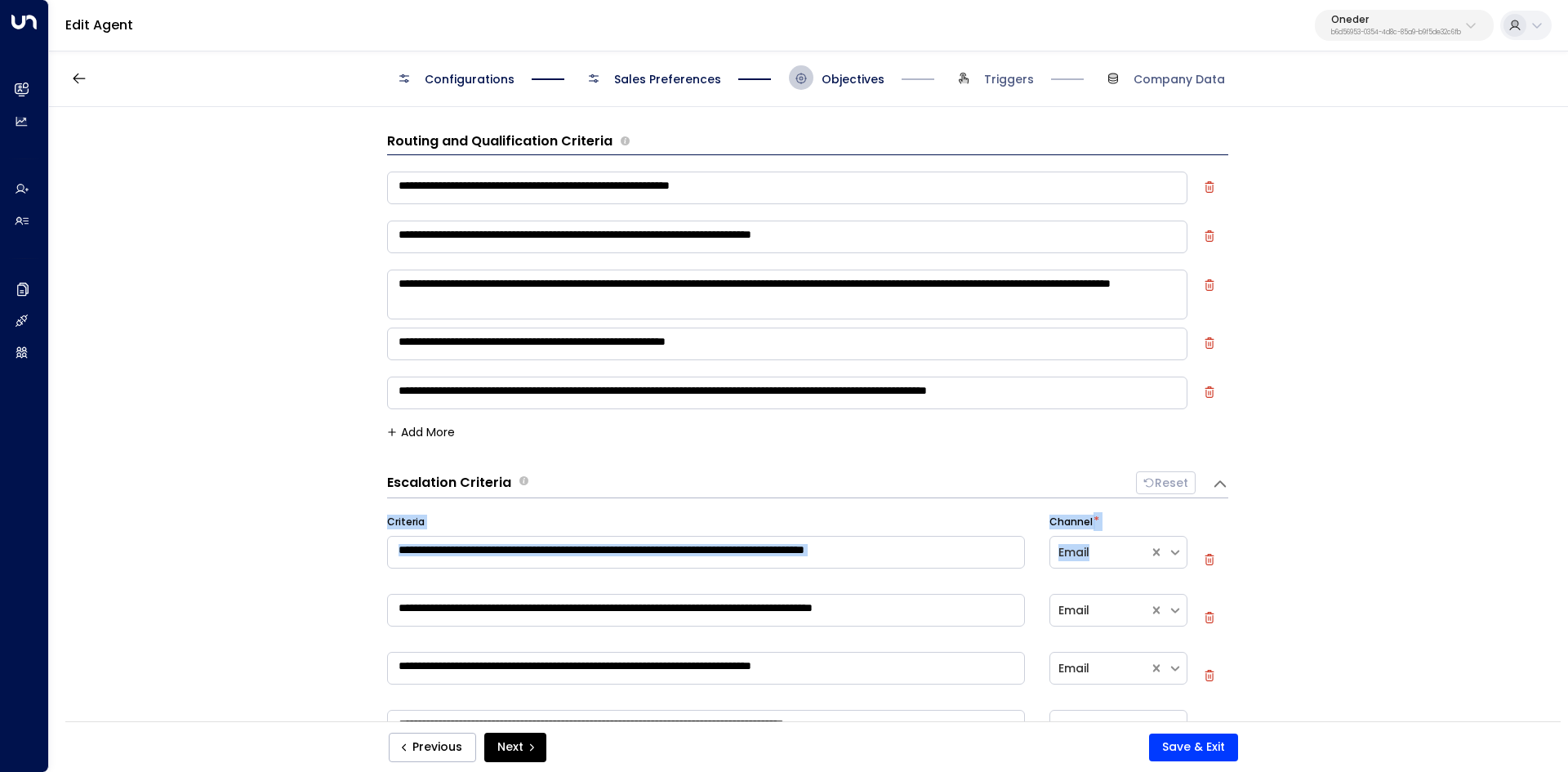
drag, startPoint x: 401, startPoint y: 484, endPoint x: 540, endPoint y: 496, distance: 139.5
click at [780, 614] on div "**********" at bounding box center [807, 419] width 1517 height 625
click at [416, 488] on h3 "Escalation Criteria" at bounding box center [449, 483] width 125 height 19
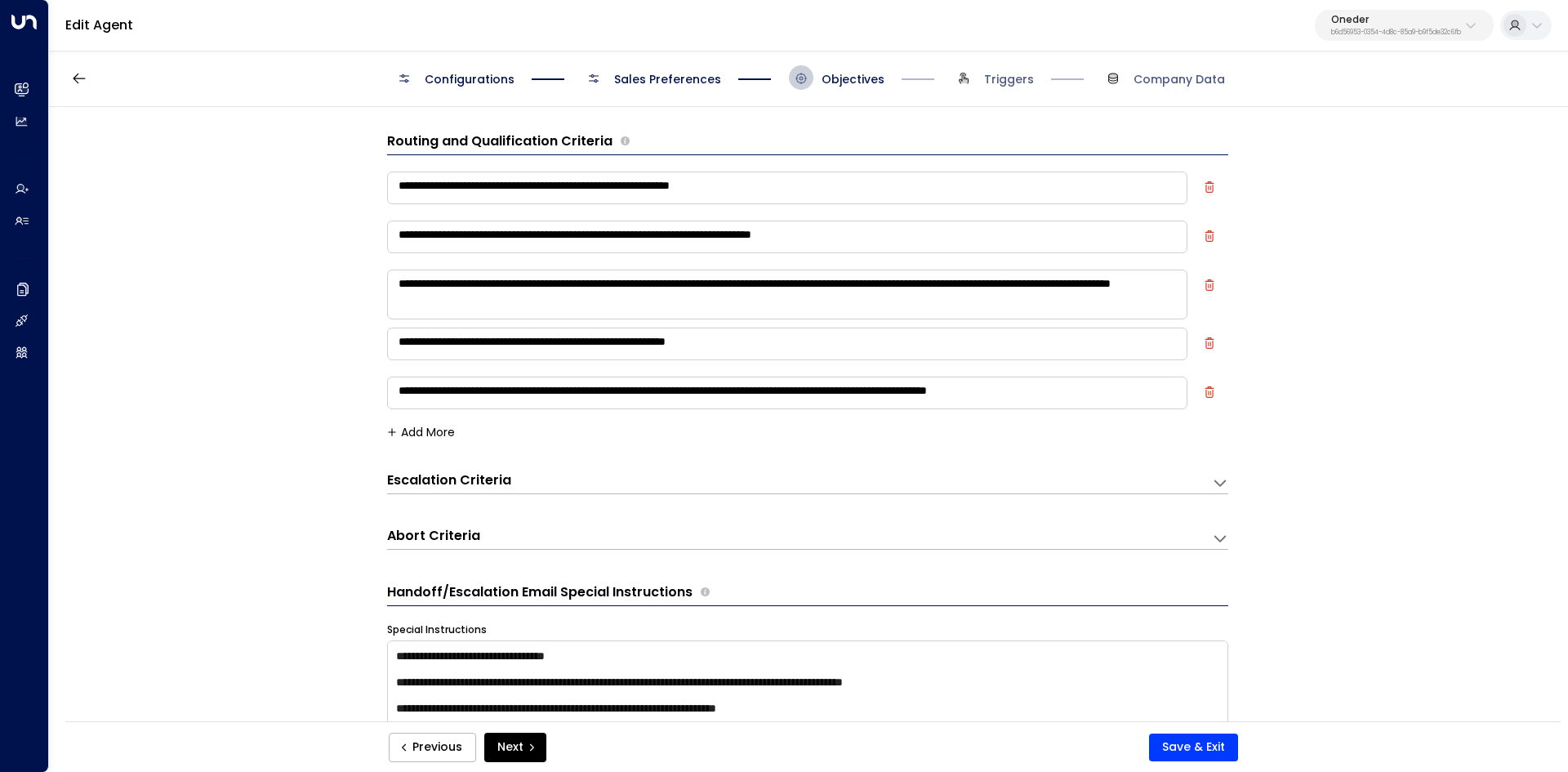
drag, startPoint x: 375, startPoint y: 473, endPoint x: 531, endPoint y: 480, distance: 156.2
click at [542, 483] on div "**********" at bounding box center [807, 419] width 1517 height 625
click at [528, 477] on div "Escalation Criteria Reset" at bounding box center [791, 480] width 808 height 19
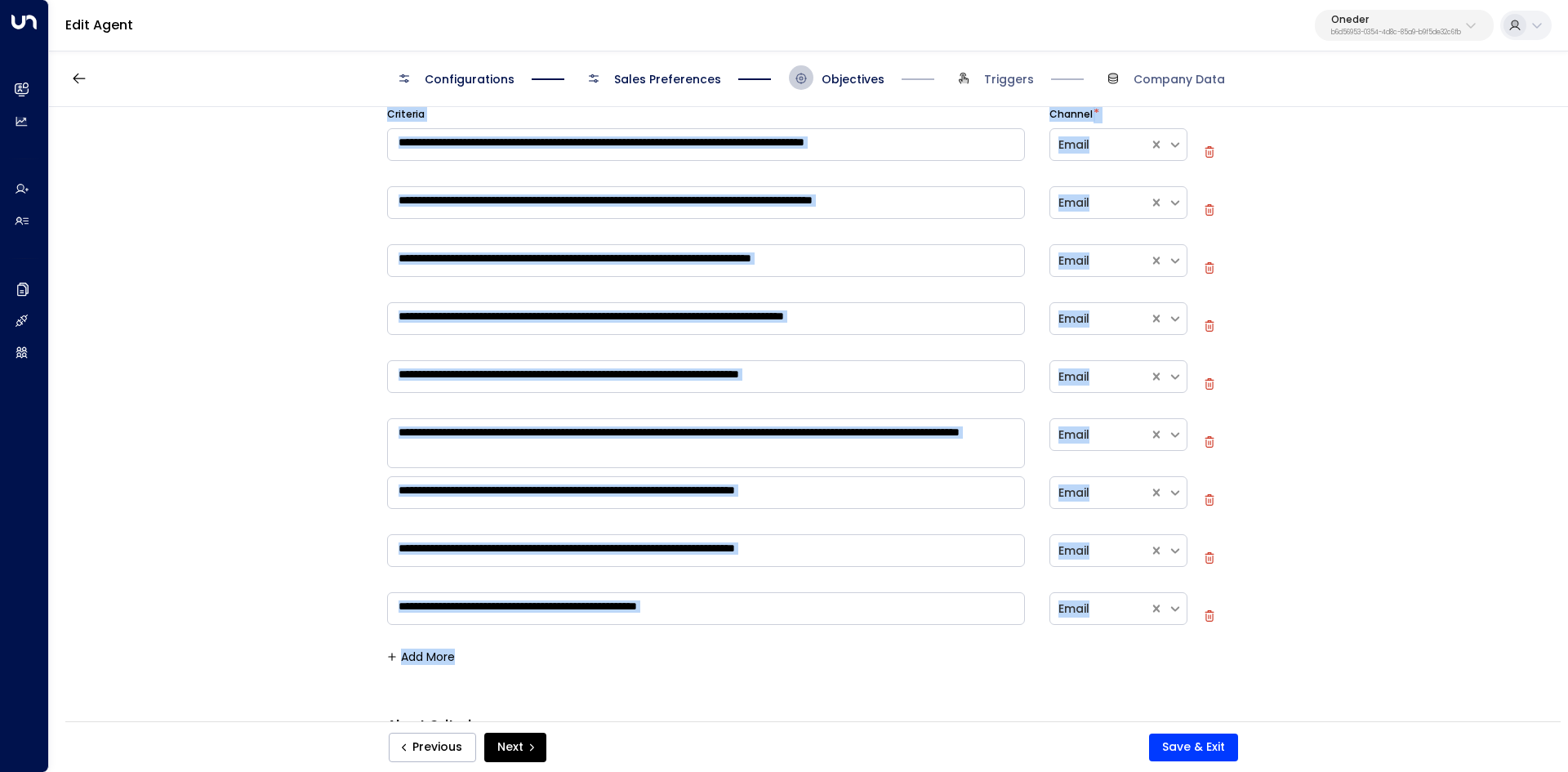
scroll to position [408, 0]
drag, startPoint x: 381, startPoint y: 520, endPoint x: 750, endPoint y: 607, distance: 379.1
click at [750, 607] on div "**********" at bounding box center [807, 419] width 1517 height 625
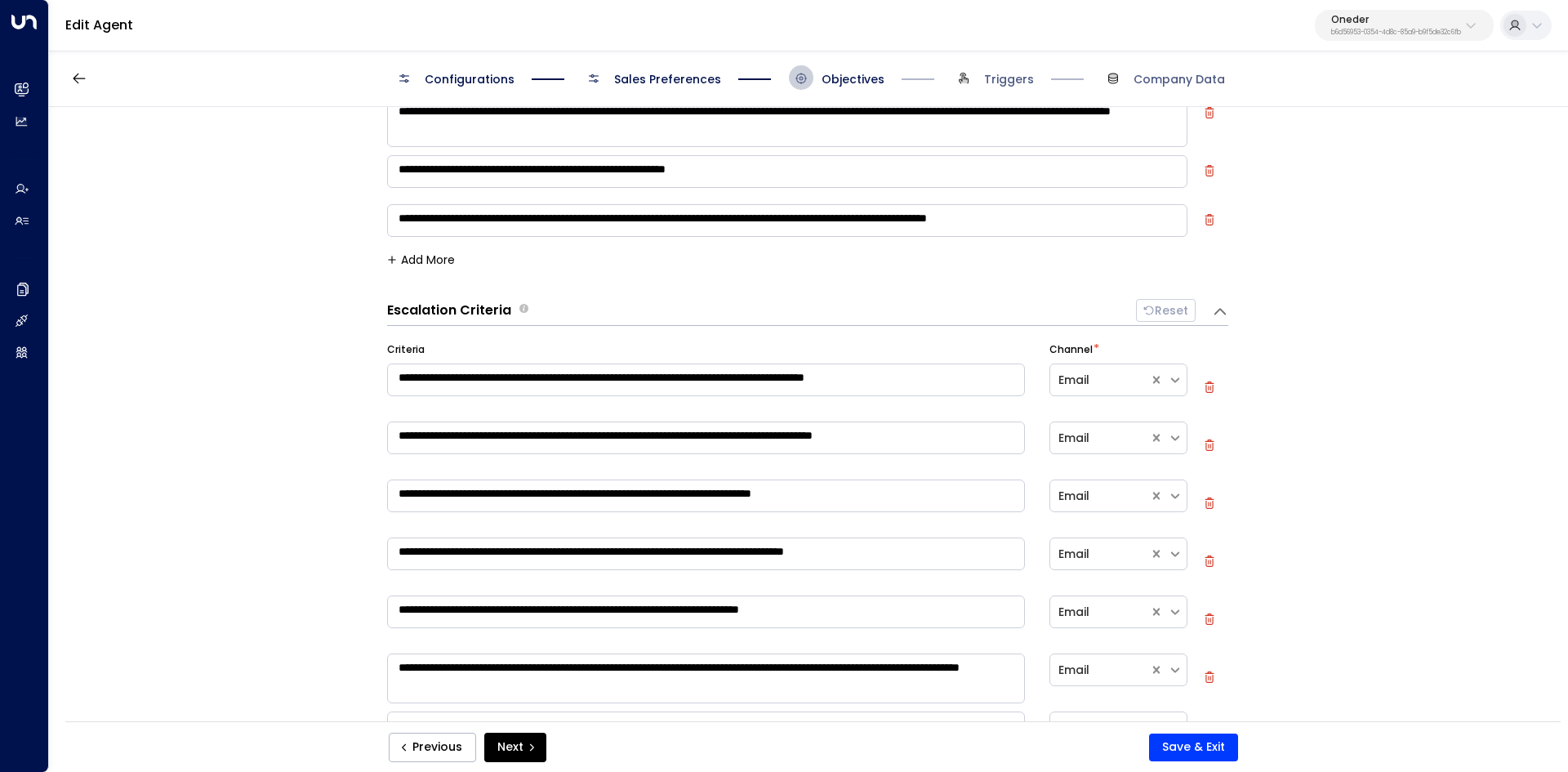
scroll to position [164, 0]
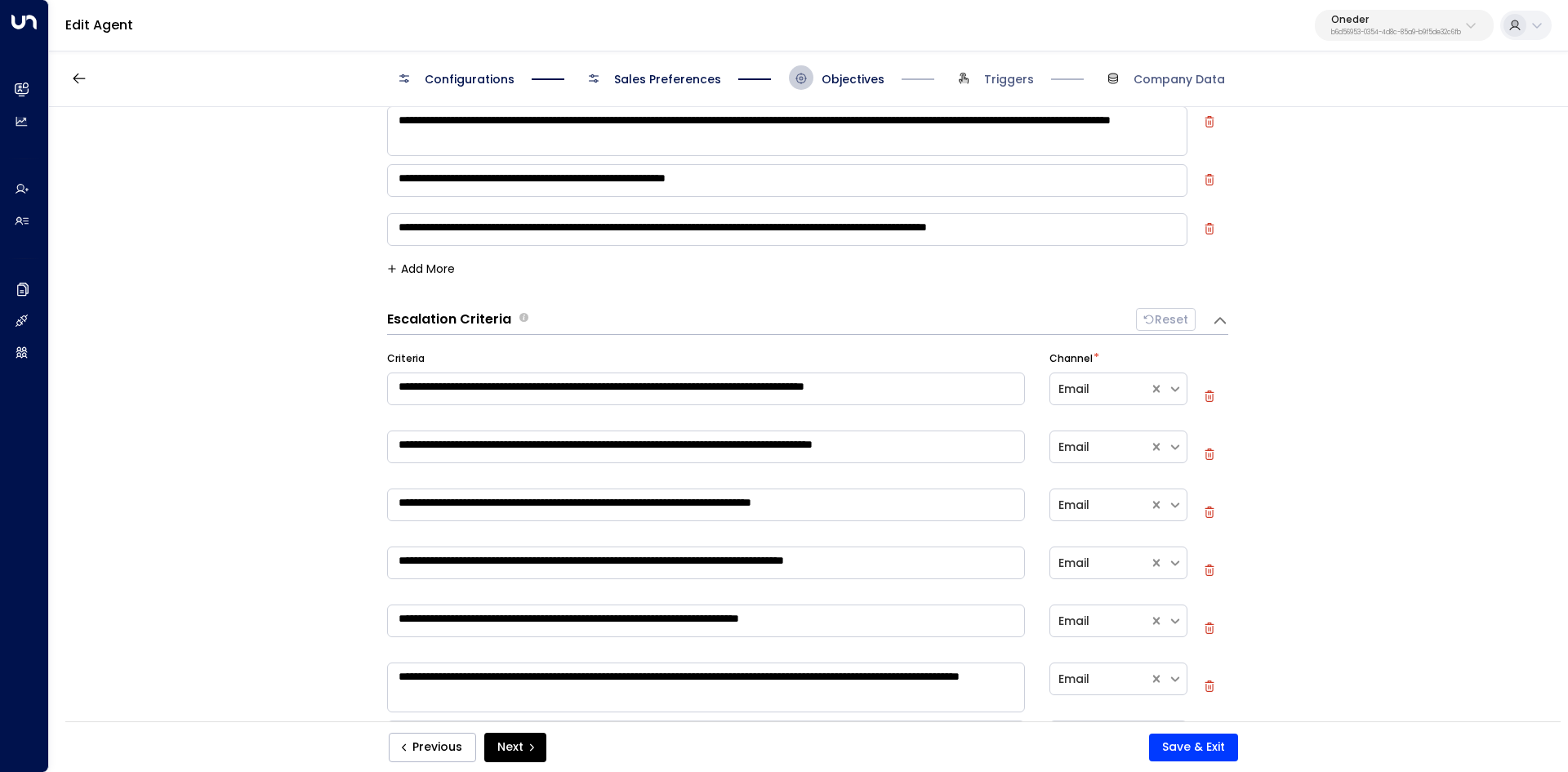
drag, startPoint x: 750, startPoint y: 607, endPoint x: 390, endPoint y: 357, distance: 438.3
click at [394, 367] on div "**********" at bounding box center [807, 618] width 841 height 535
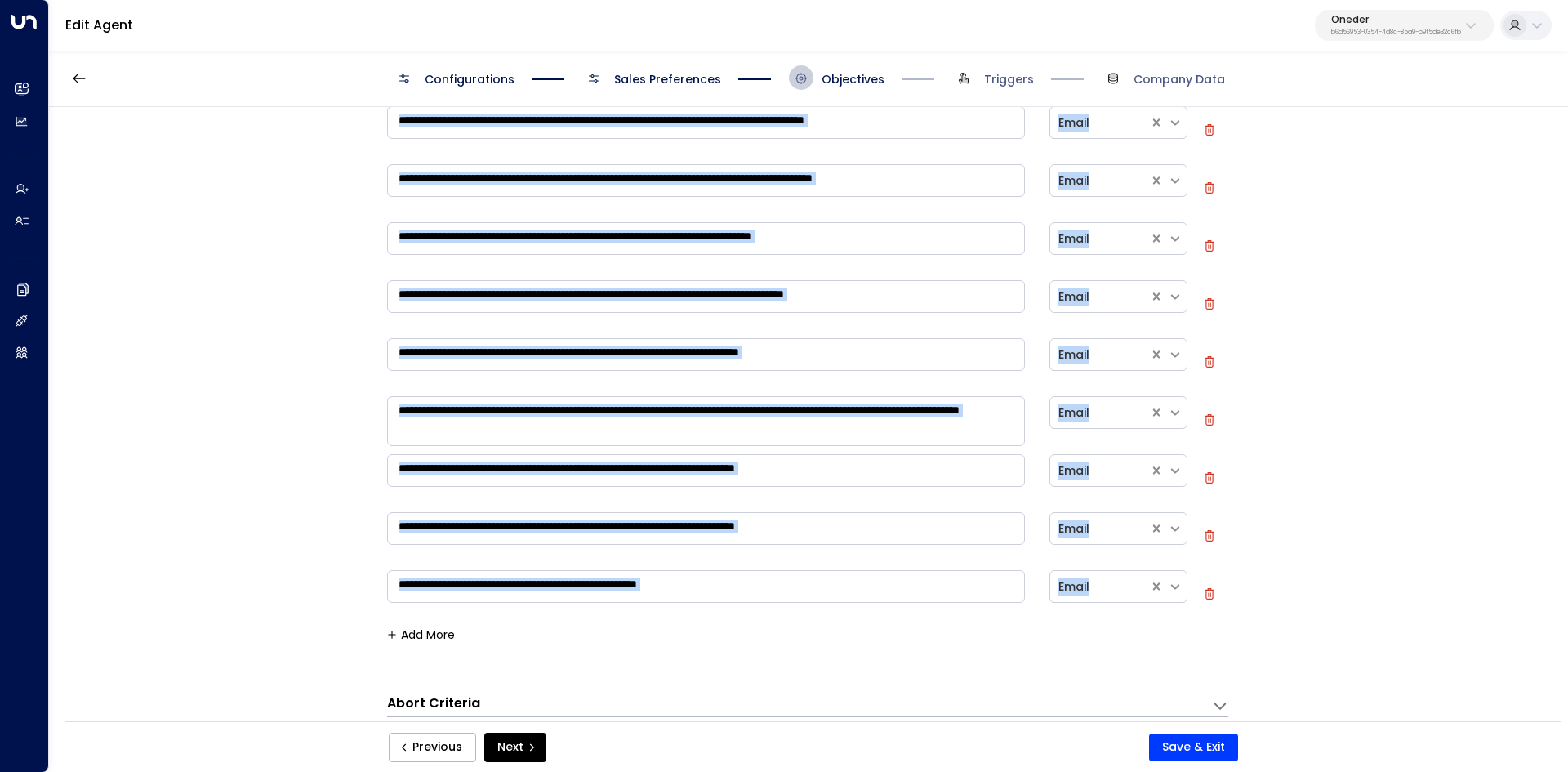
scroll to position [490, 0]
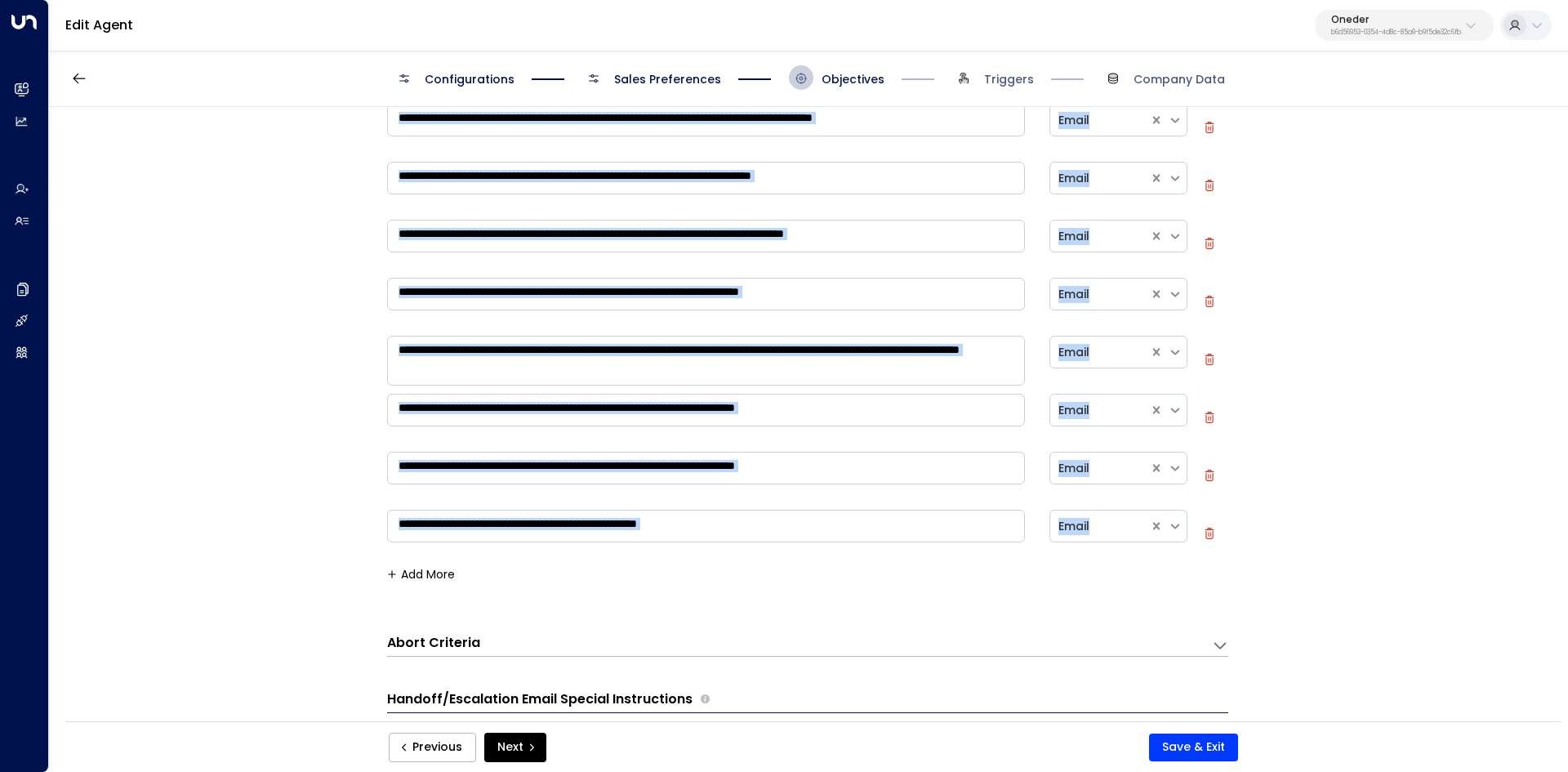
drag, startPoint x: 408, startPoint y: 364, endPoint x: 1151, endPoint y: 547, distance: 765.2
click at [1151, 547] on div "**********" at bounding box center [807, 419] width 1517 height 625
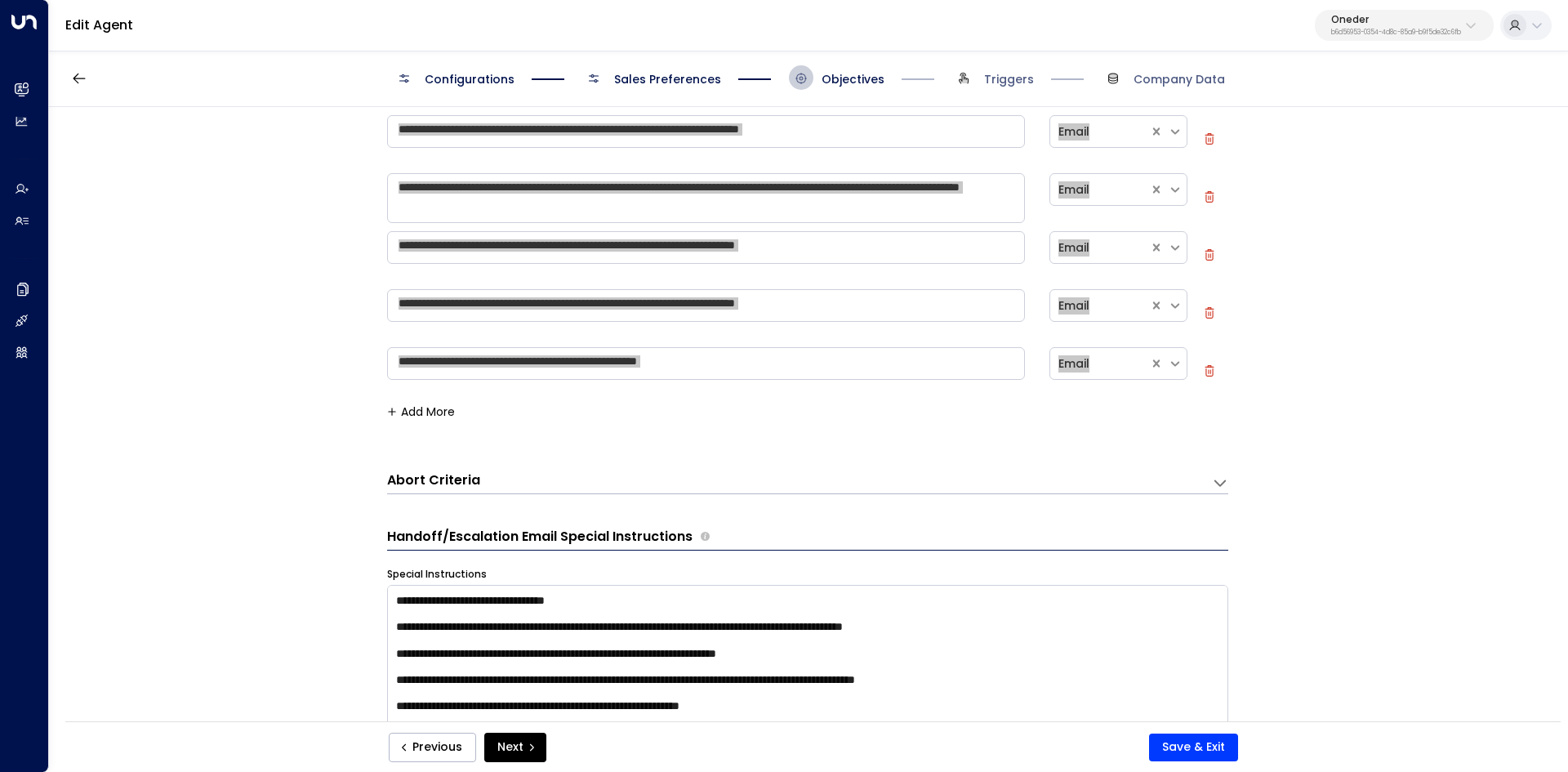
scroll to position [654, 0]
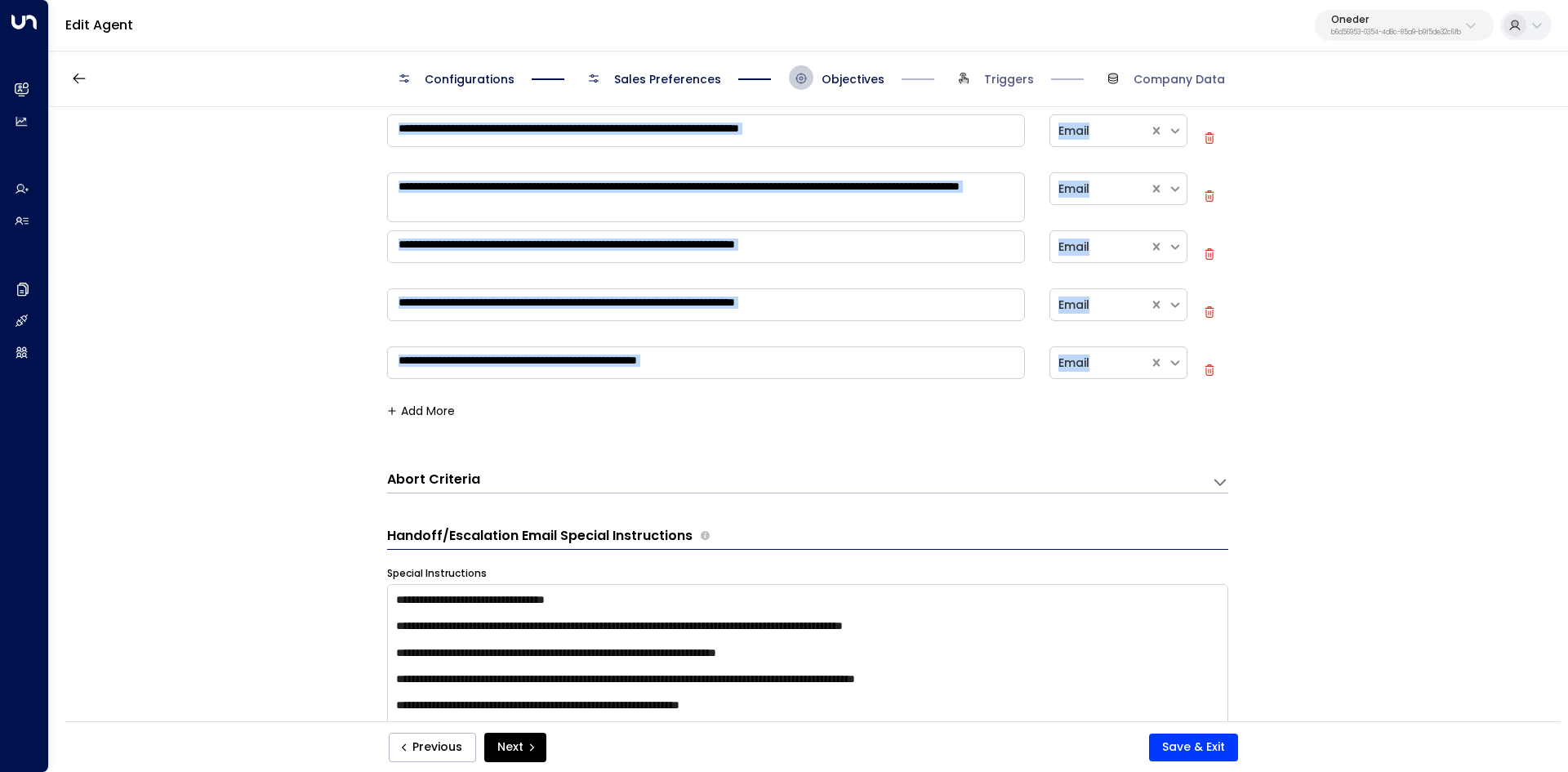
drag, startPoint x: 385, startPoint y: 470, endPoint x: 434, endPoint y: 472, distance: 49.0
click at [434, 472] on h3 "Abort Criteria" at bounding box center [434, 479] width 93 height 19
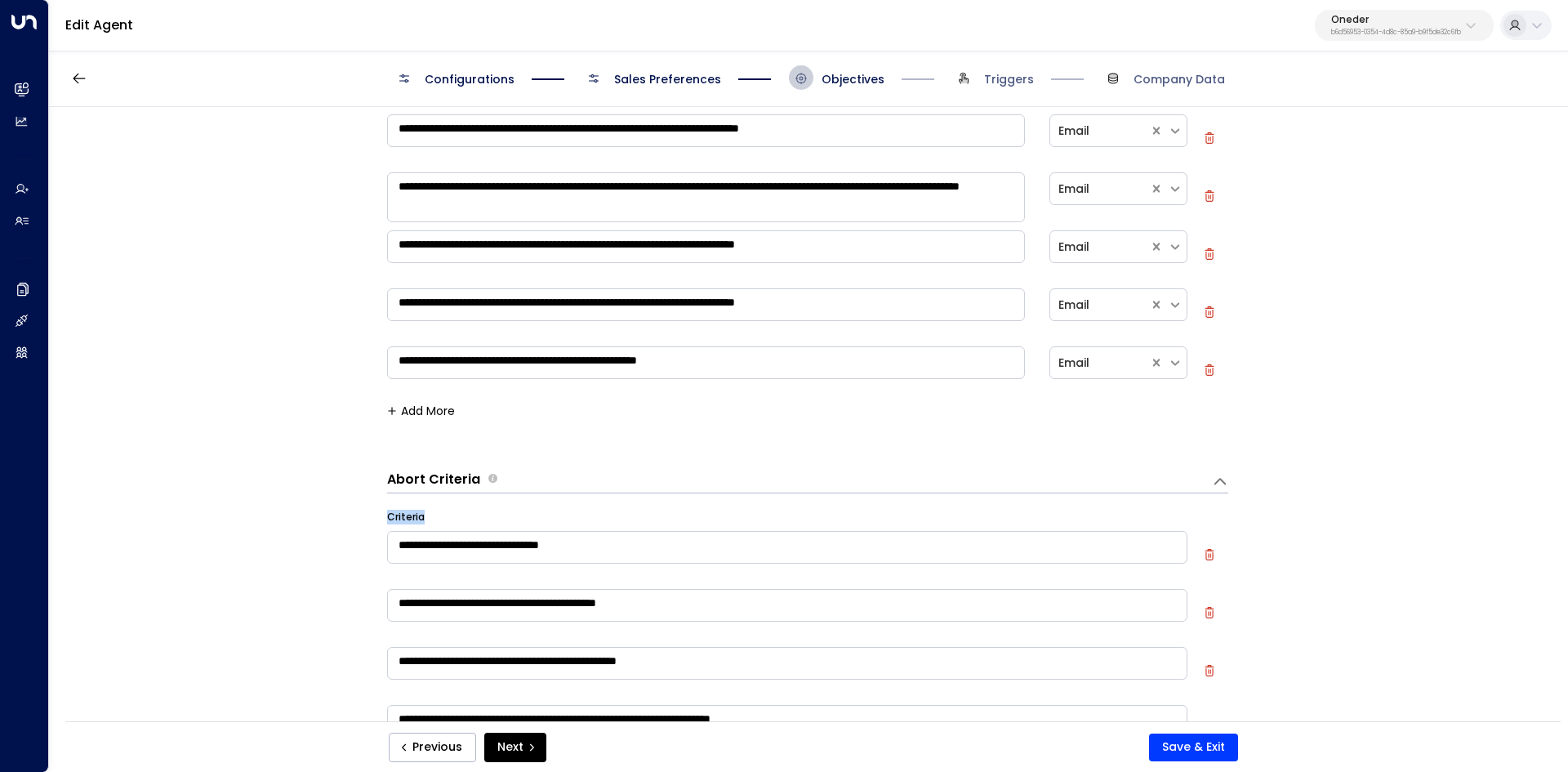
drag, startPoint x: 408, startPoint y: 484, endPoint x: 484, endPoint y: 494, distance: 76.7
click at [484, 494] on div "**********" at bounding box center [807, 419] width 1517 height 625
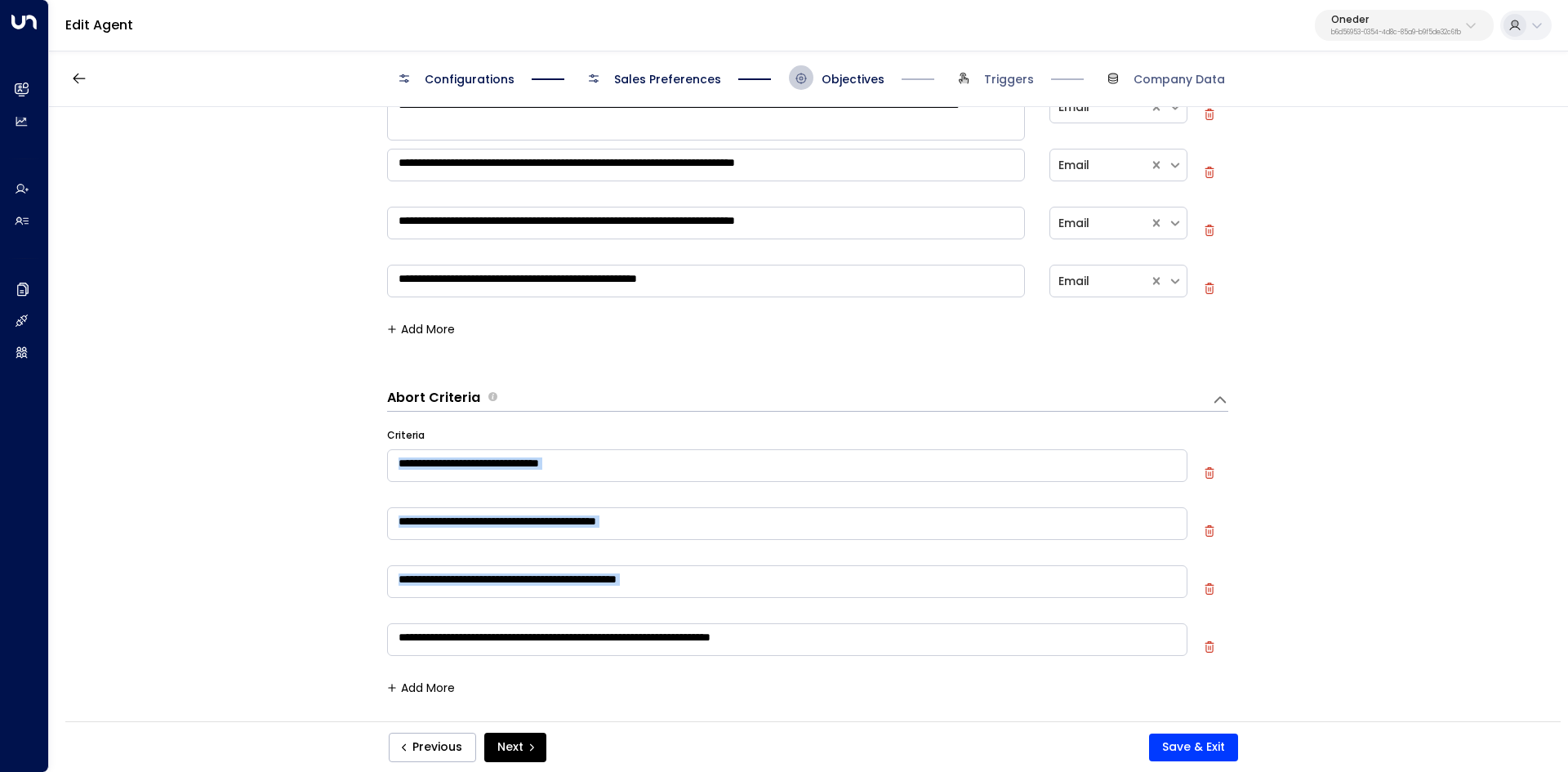
scroll to position [817, 0]
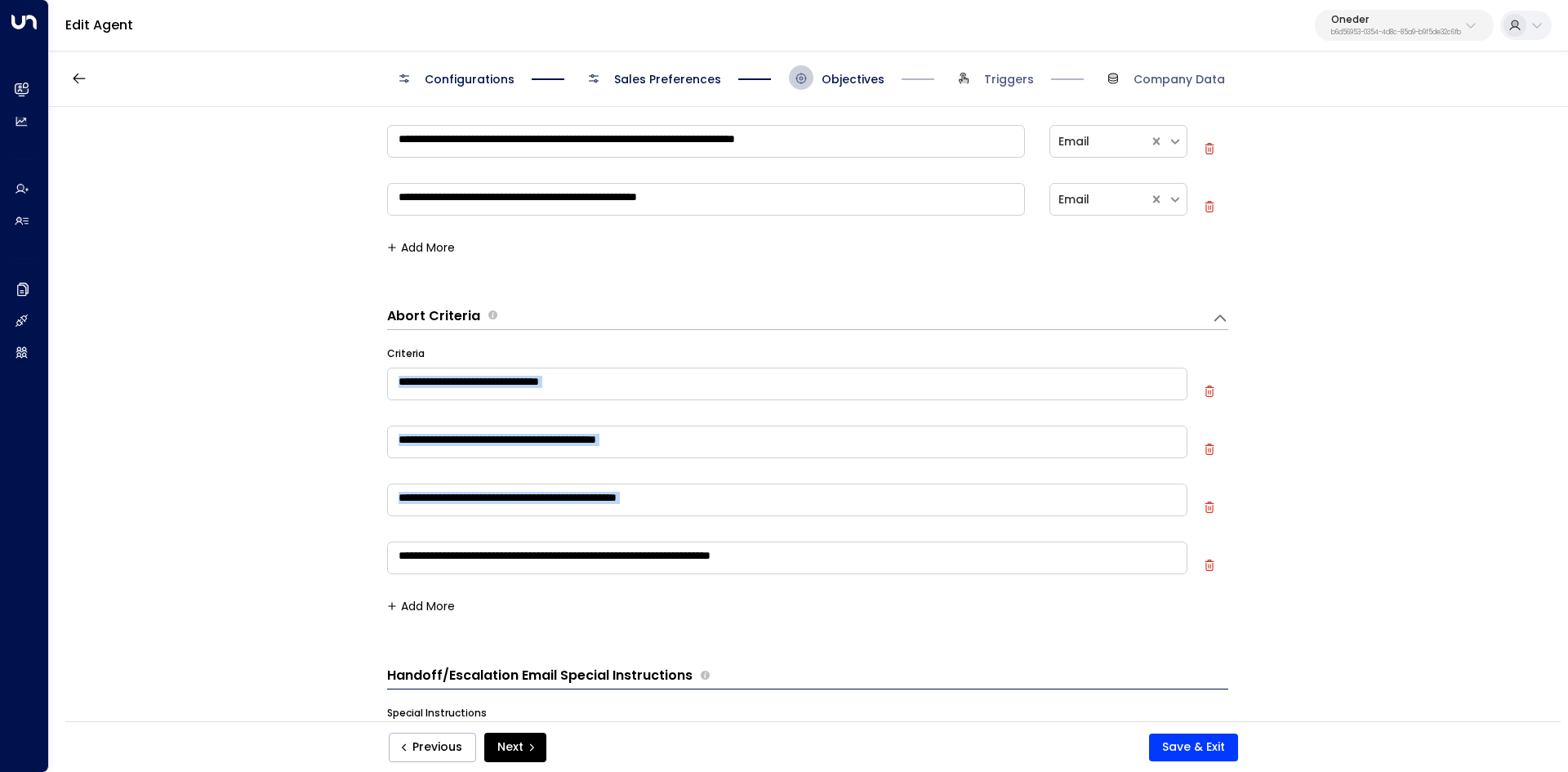
drag, startPoint x: 527, startPoint y: 528, endPoint x: 860, endPoint y: 572, distance: 335.9
drag, startPoint x: 357, startPoint y: 416, endPoint x: 373, endPoint y: 381, distance: 38.5
click at [357, 415] on div "**********" at bounding box center [807, 419] width 1517 height 625
drag, startPoint x: 375, startPoint y: 353, endPoint x: 820, endPoint y: 570, distance: 495.1
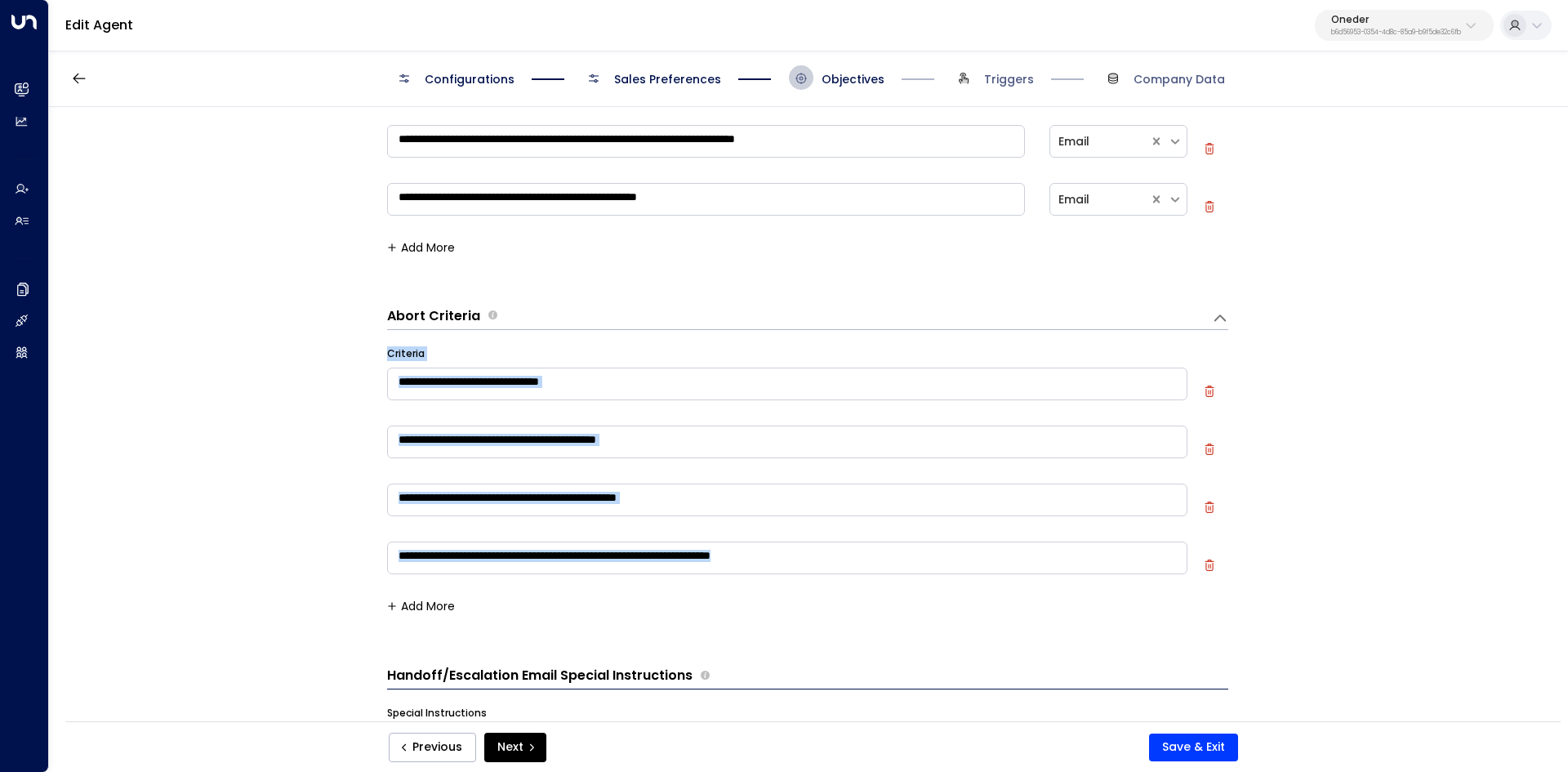
click at [822, 577] on div "**********" at bounding box center [807, 419] width 1517 height 625
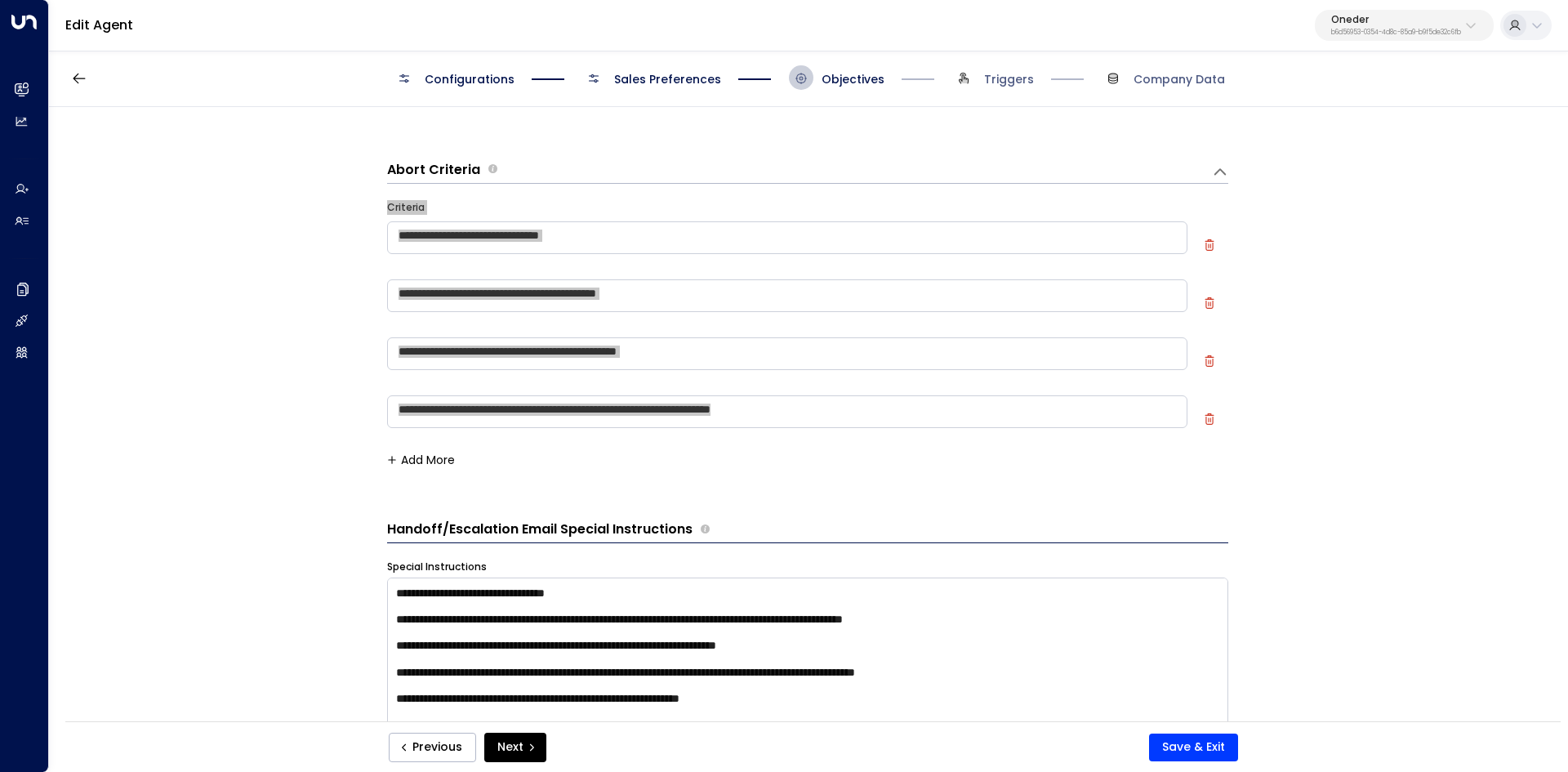
scroll to position [980, 0]
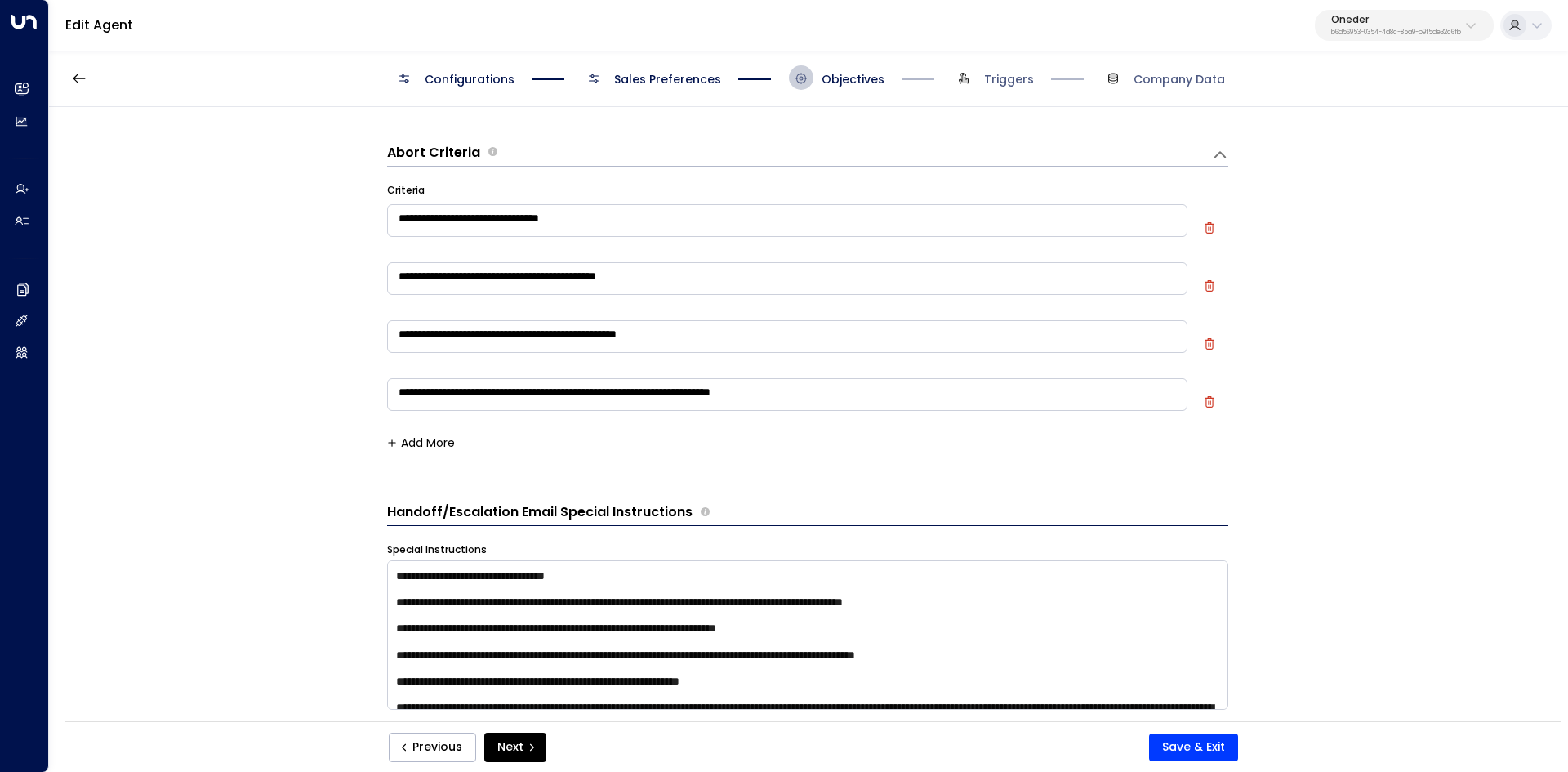
click at [392, 488] on form "**********" at bounding box center [807, 312] width 841 height 2321
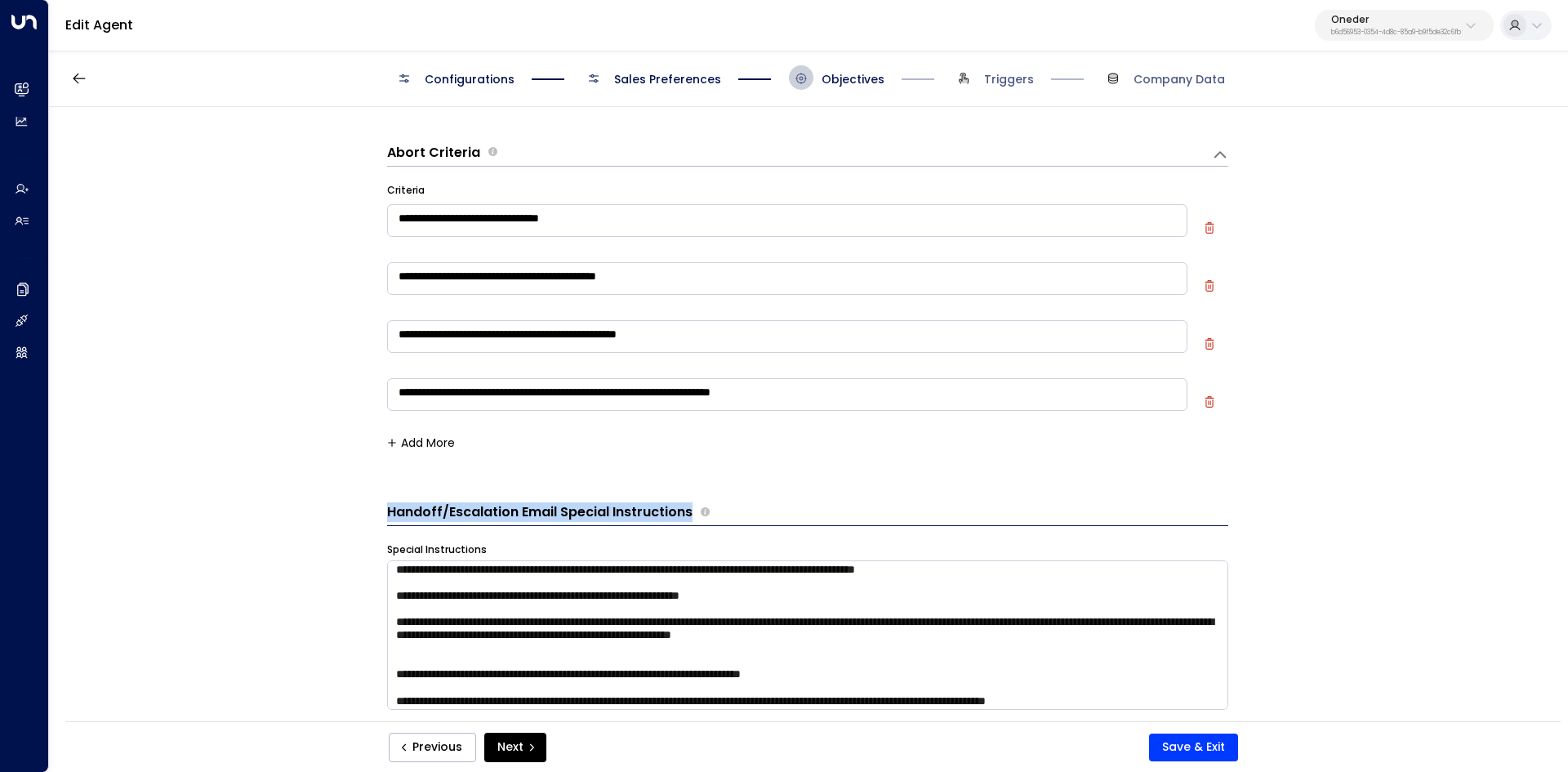
scroll to position [92, 0]
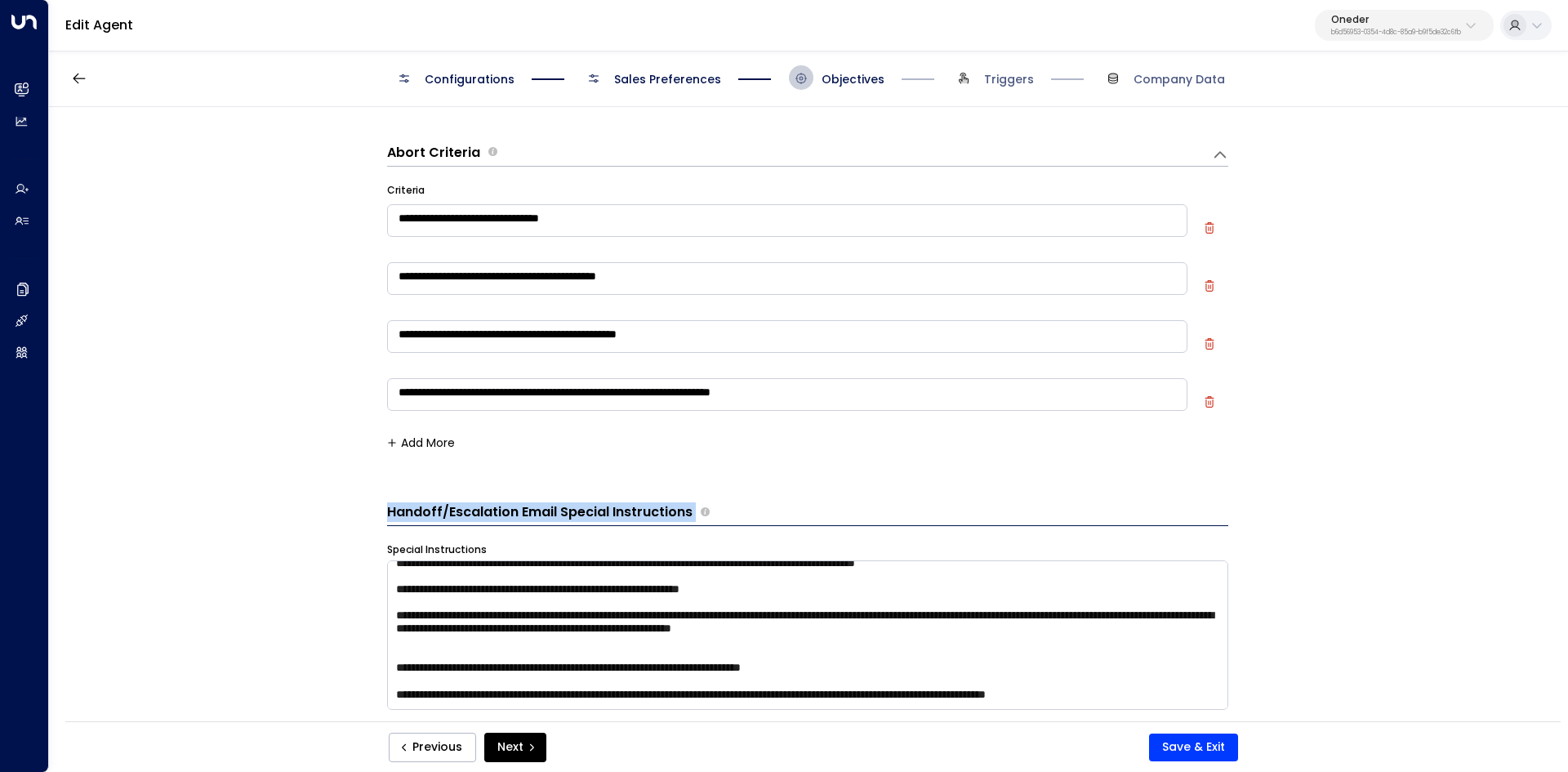
drag, startPoint x: 379, startPoint y: 509, endPoint x: 691, endPoint y: 506, distance: 312.0
click at [691, 506] on div "**********" at bounding box center [807, 419] width 1517 height 625
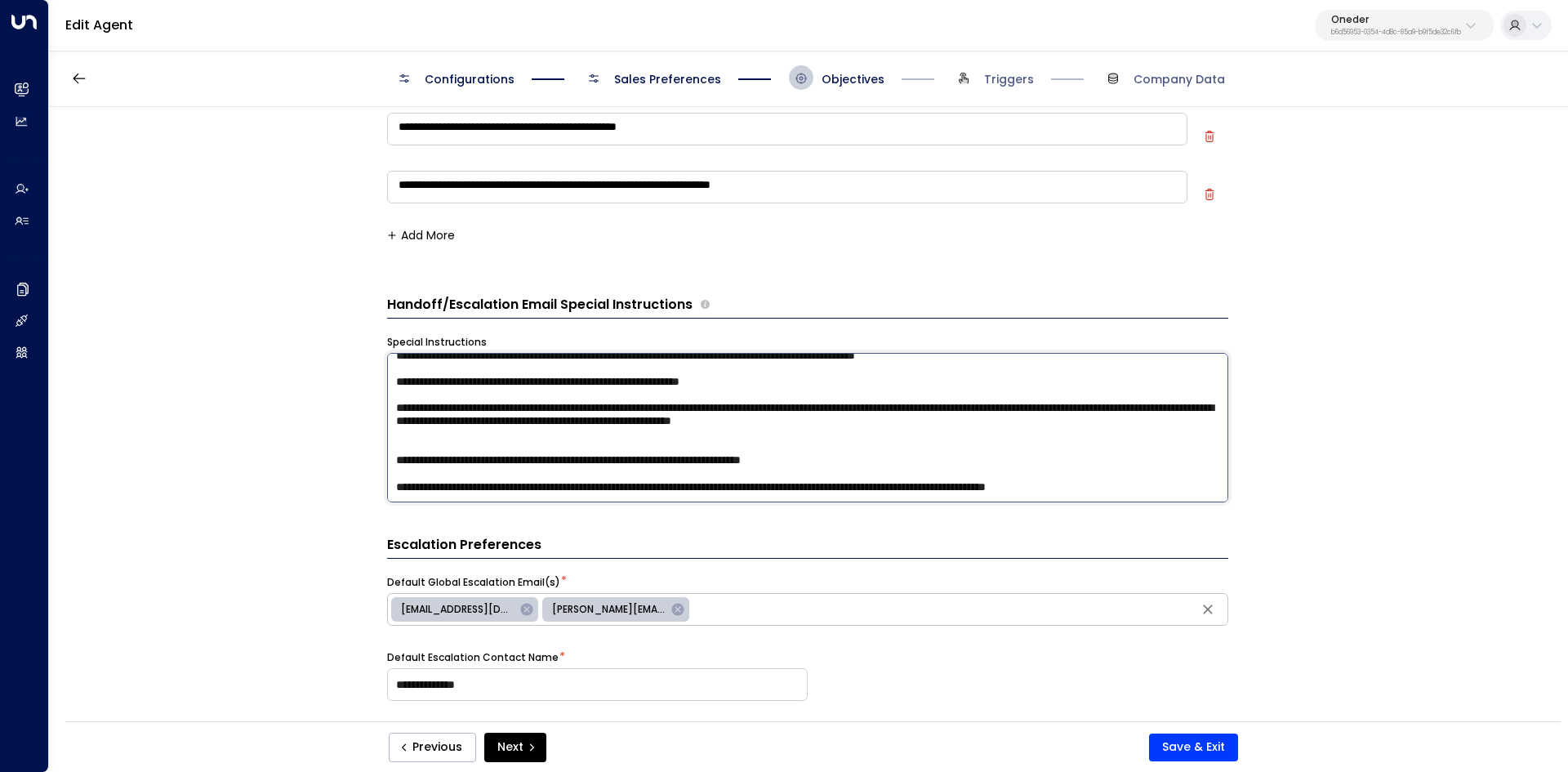
scroll to position [1225, 0]
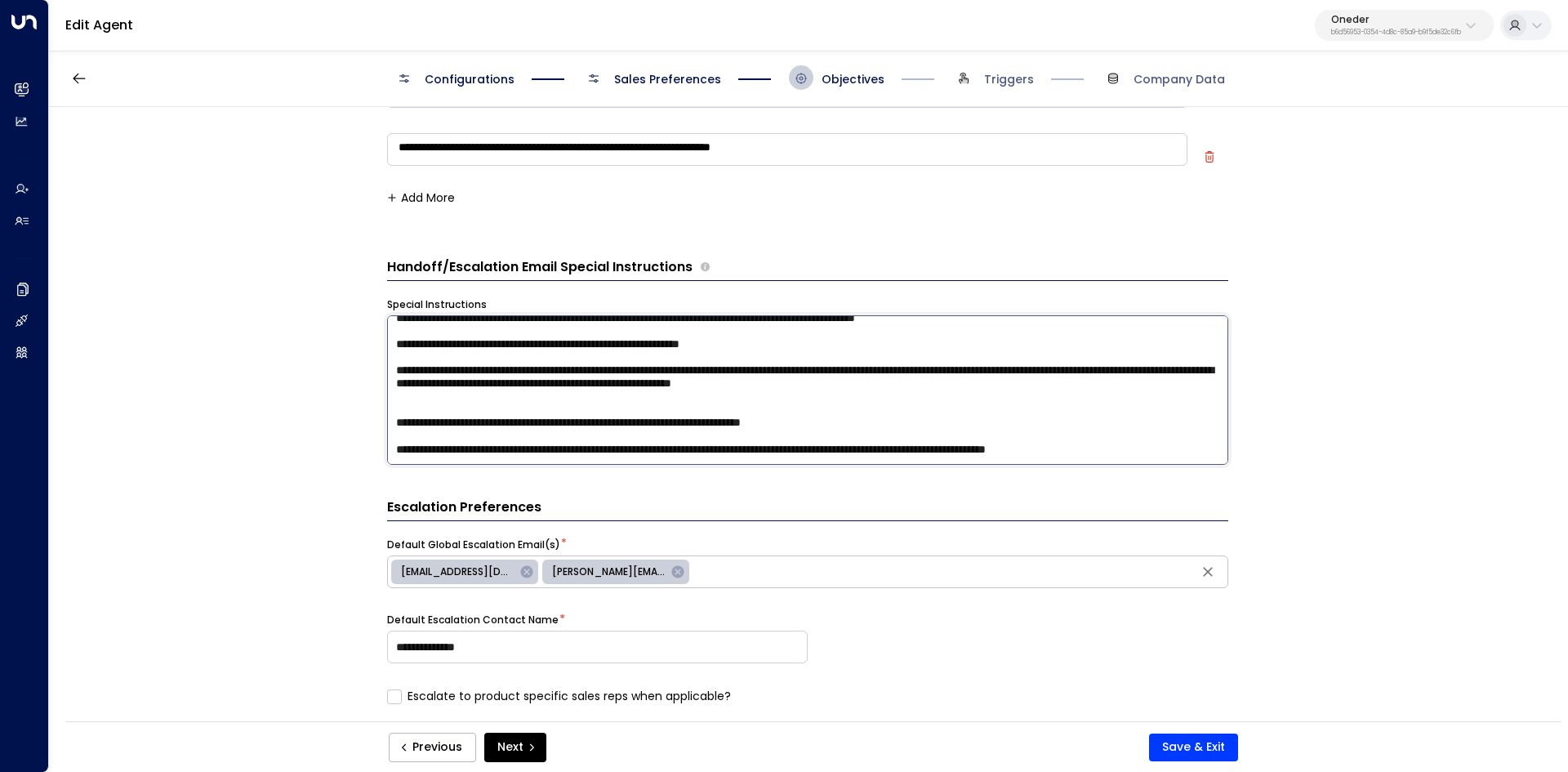
drag, startPoint x: 389, startPoint y: 407, endPoint x: 1232, endPoint y: 537, distance: 853.0
click at [1232, 537] on div "**********" at bounding box center [807, 419] width 1517 height 625
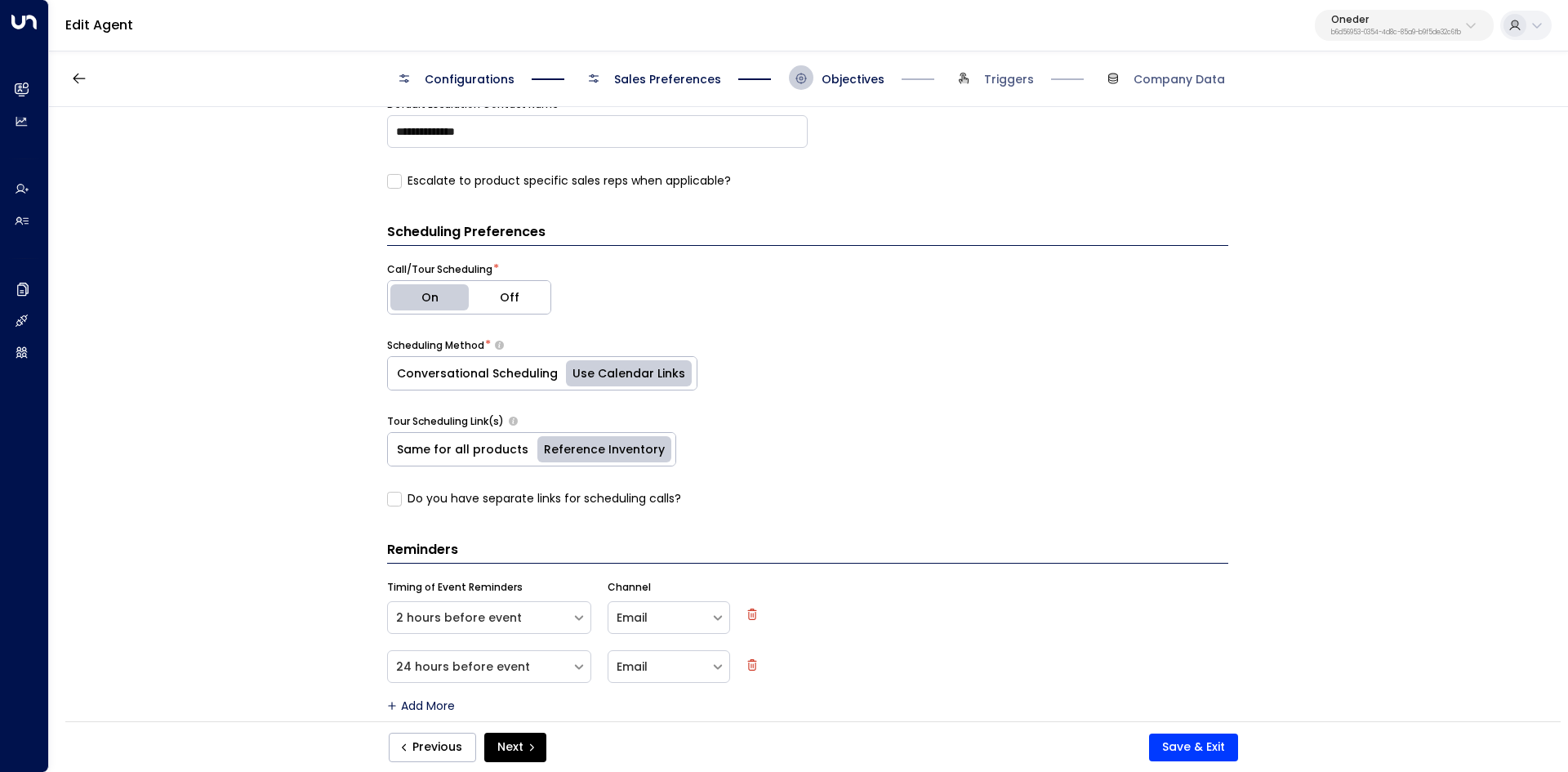
scroll to position [1761, 0]
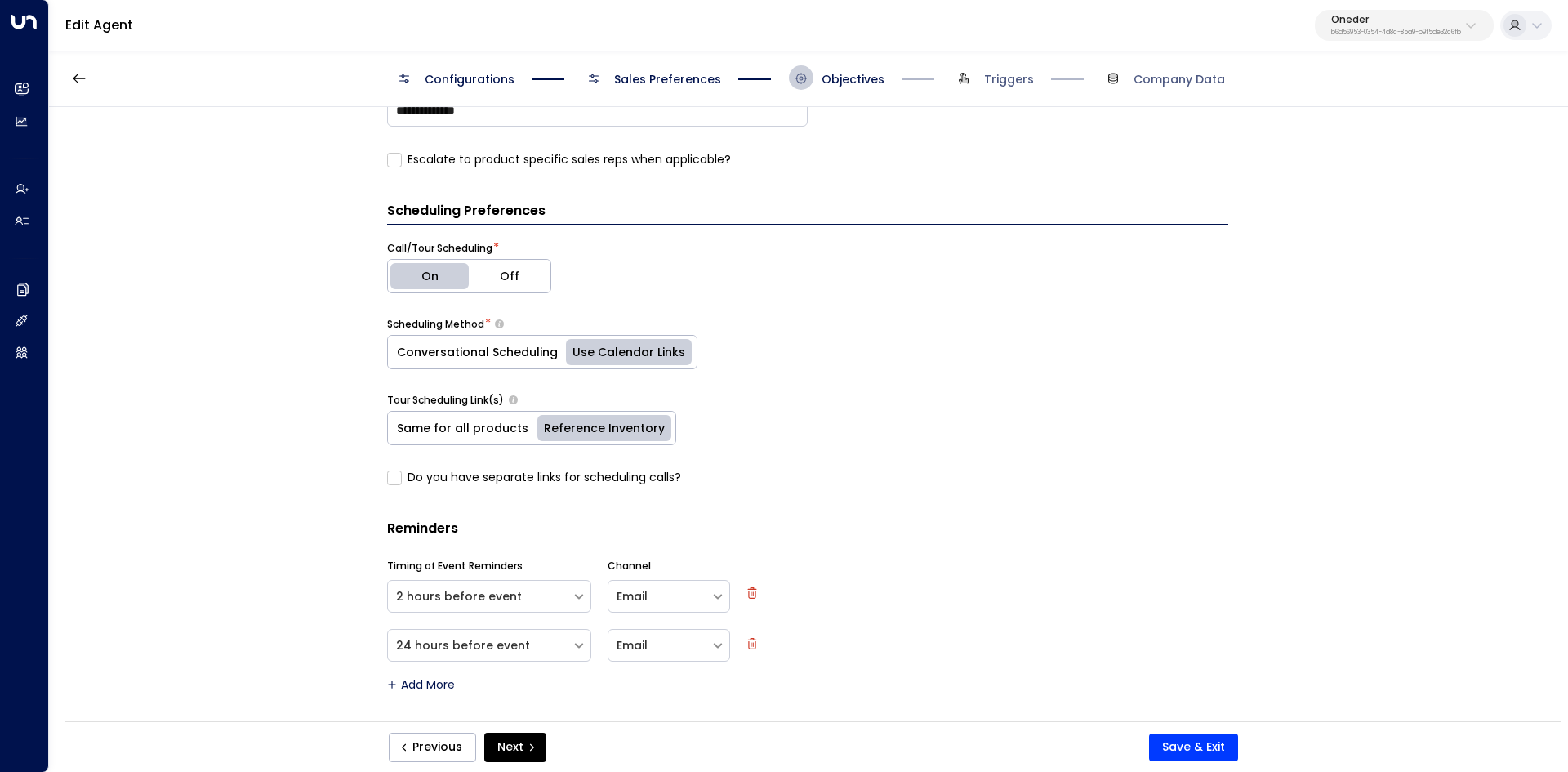
click at [1044, 75] on div "Configurations Sales Preferences Objectives Triggers Company Data" at bounding box center [808, 77] width 833 height 25
click at [1001, 80] on span "Triggers" at bounding box center [1008, 79] width 50 height 16
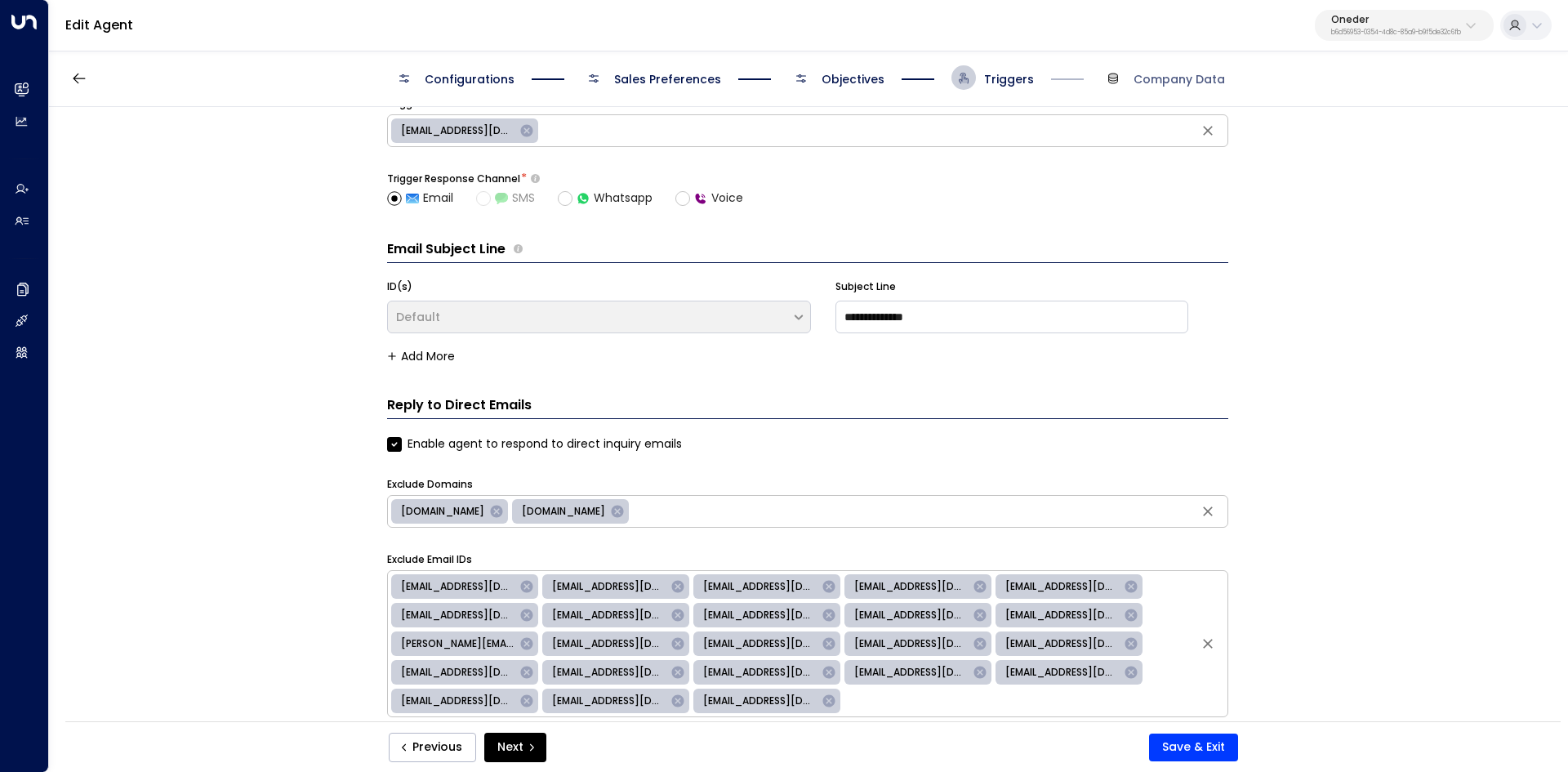
scroll to position [0, 0]
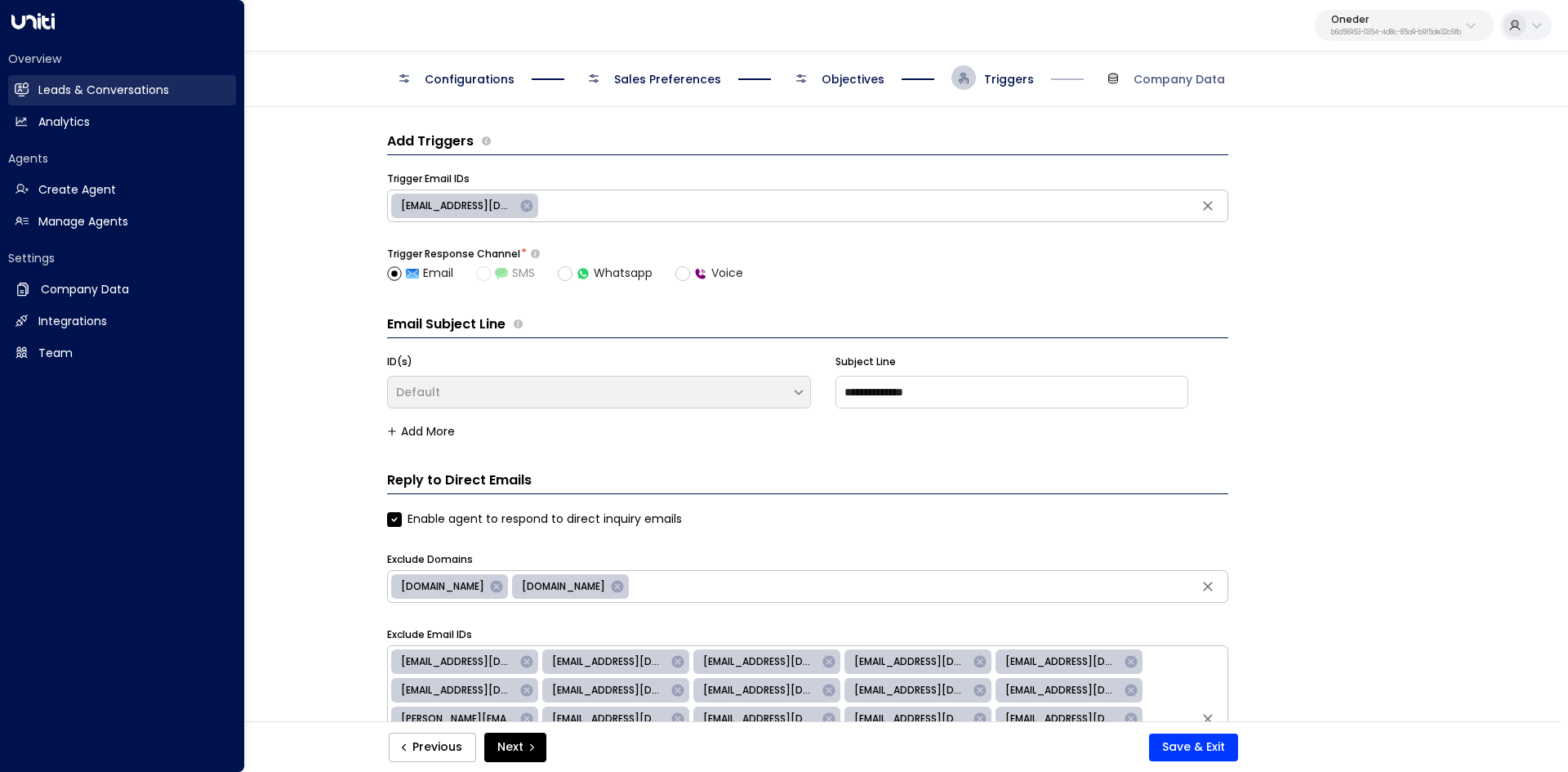
click at [35, 84] on link "Leads & Conversations Leads & Conversations" at bounding box center [122, 90] width 228 height 30
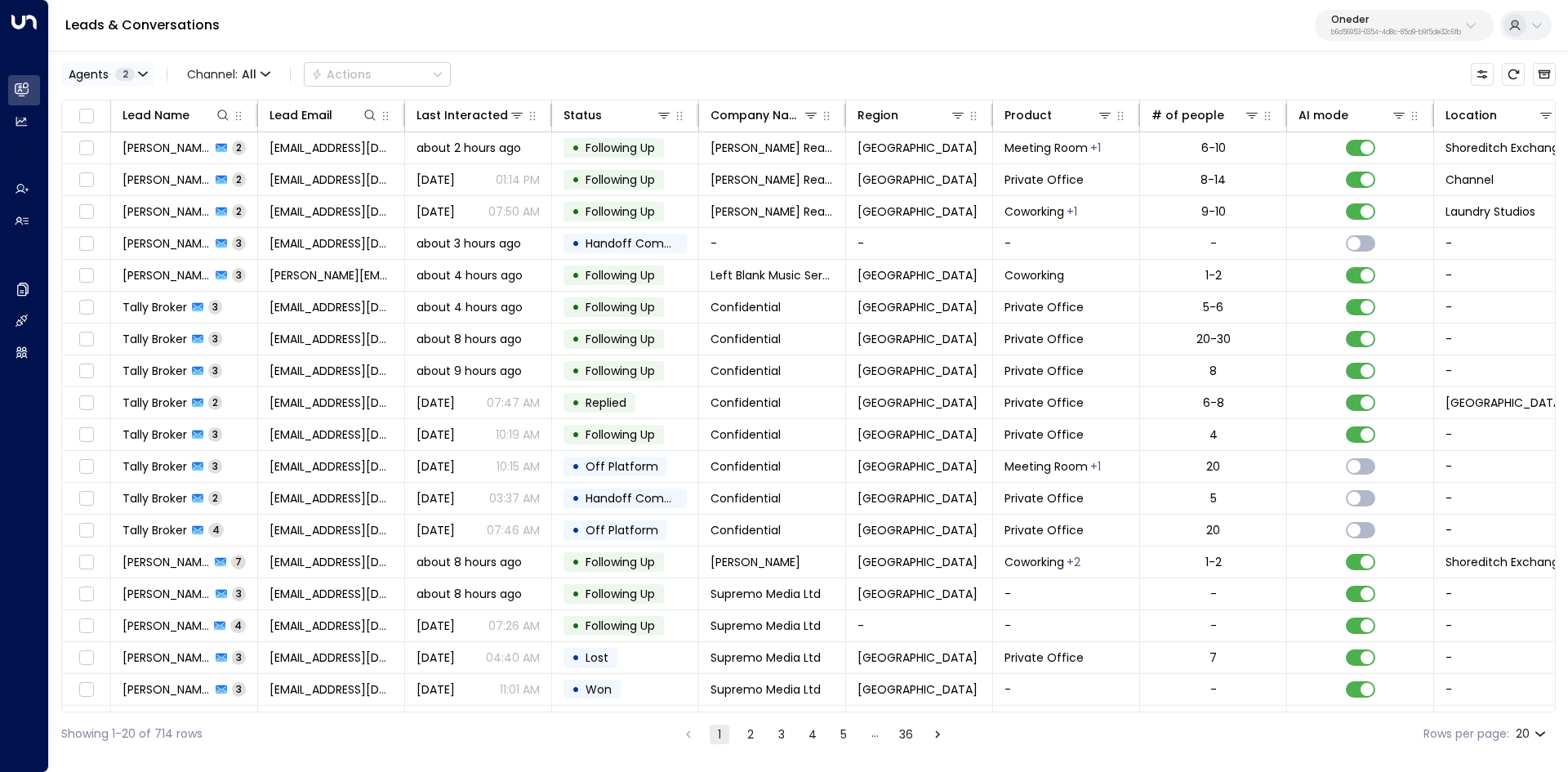
click at [108, 68] on div "Agents 2" at bounding box center [101, 75] width 66 height 13
click at [288, 175] on button "Apply" at bounding box center [276, 173] width 47 height 23
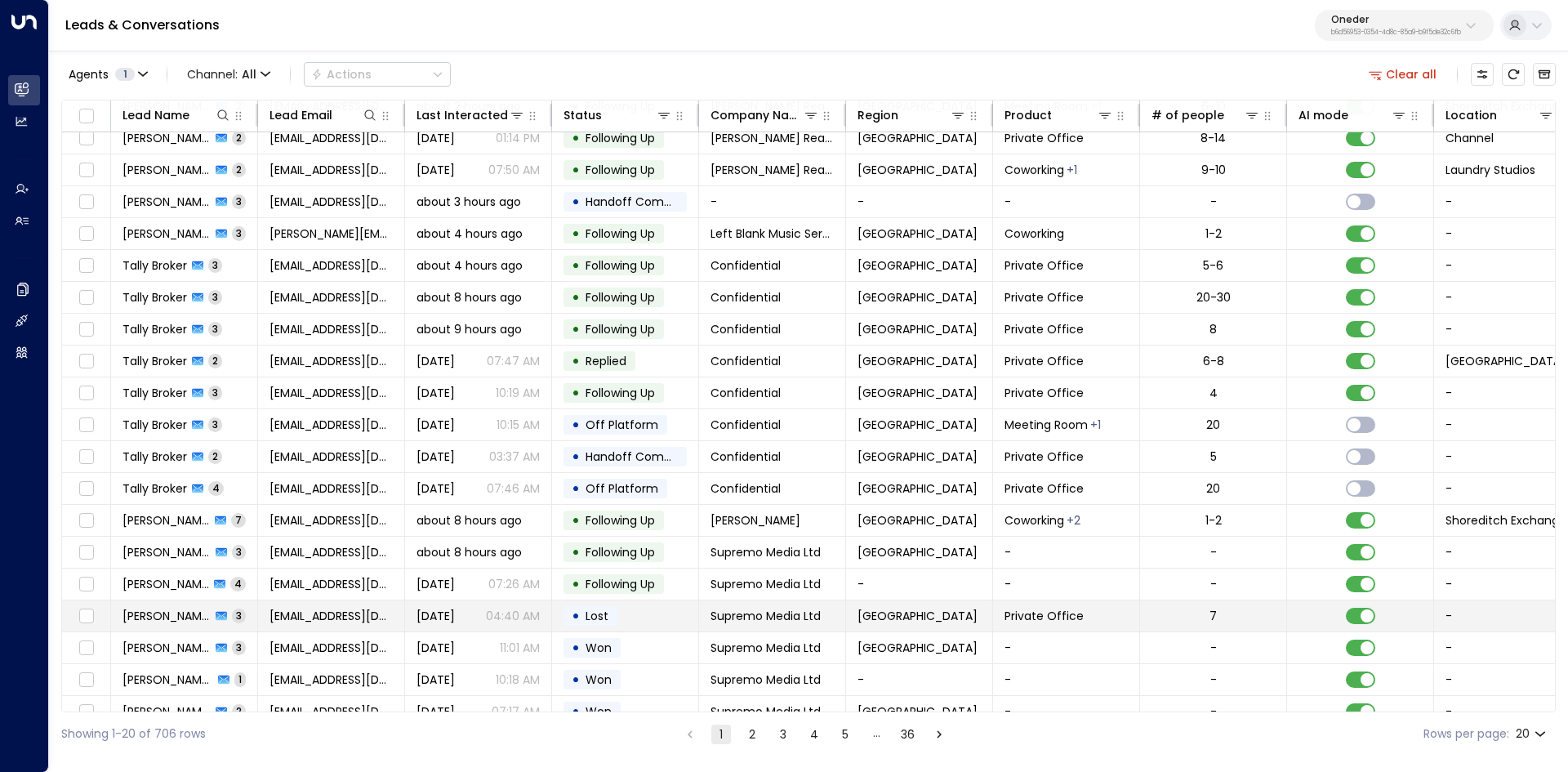
scroll to position [63, 0]
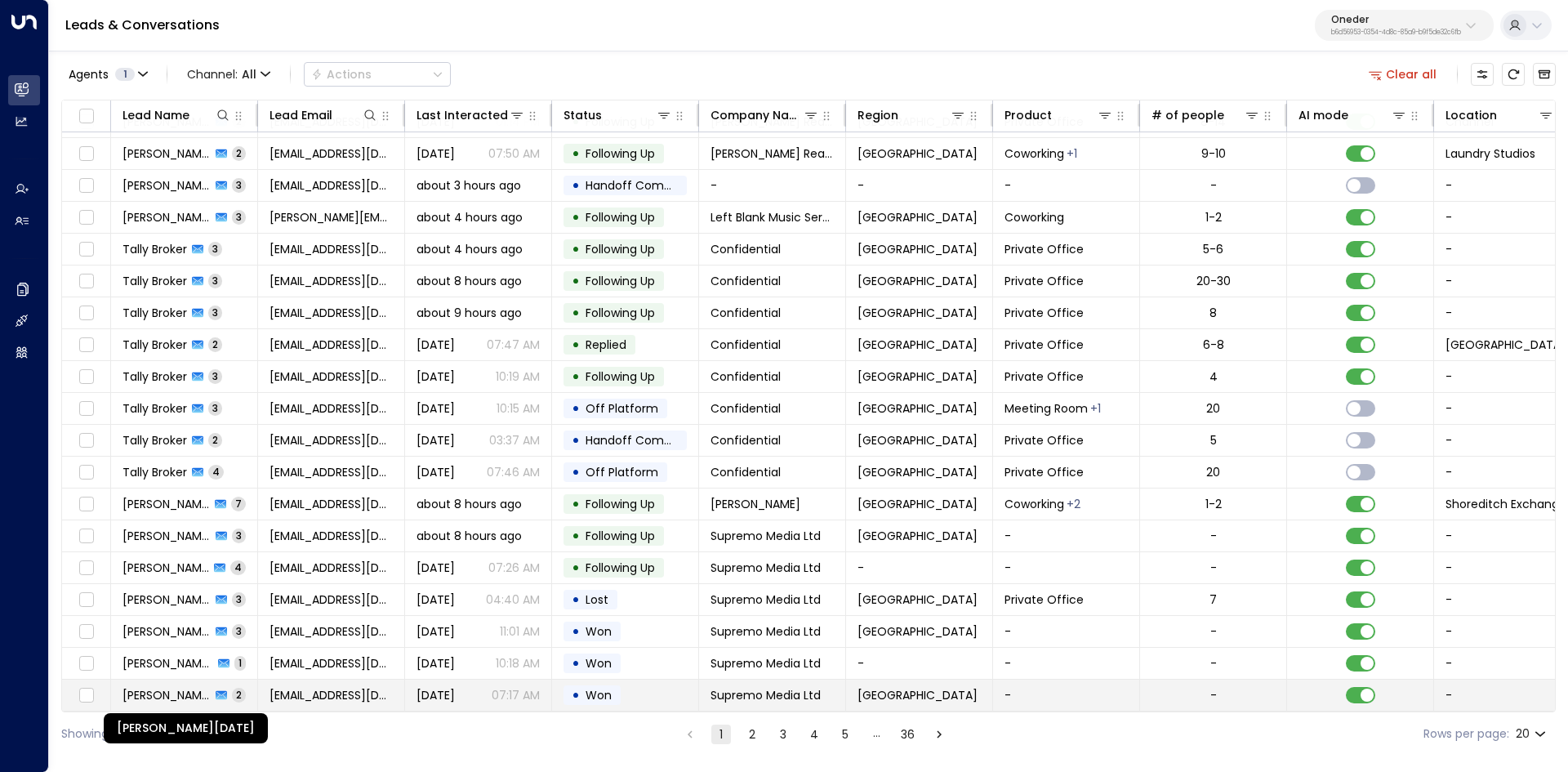
click at [170, 695] on span "Mohammed Raja" at bounding box center [166, 695] width 88 height 16
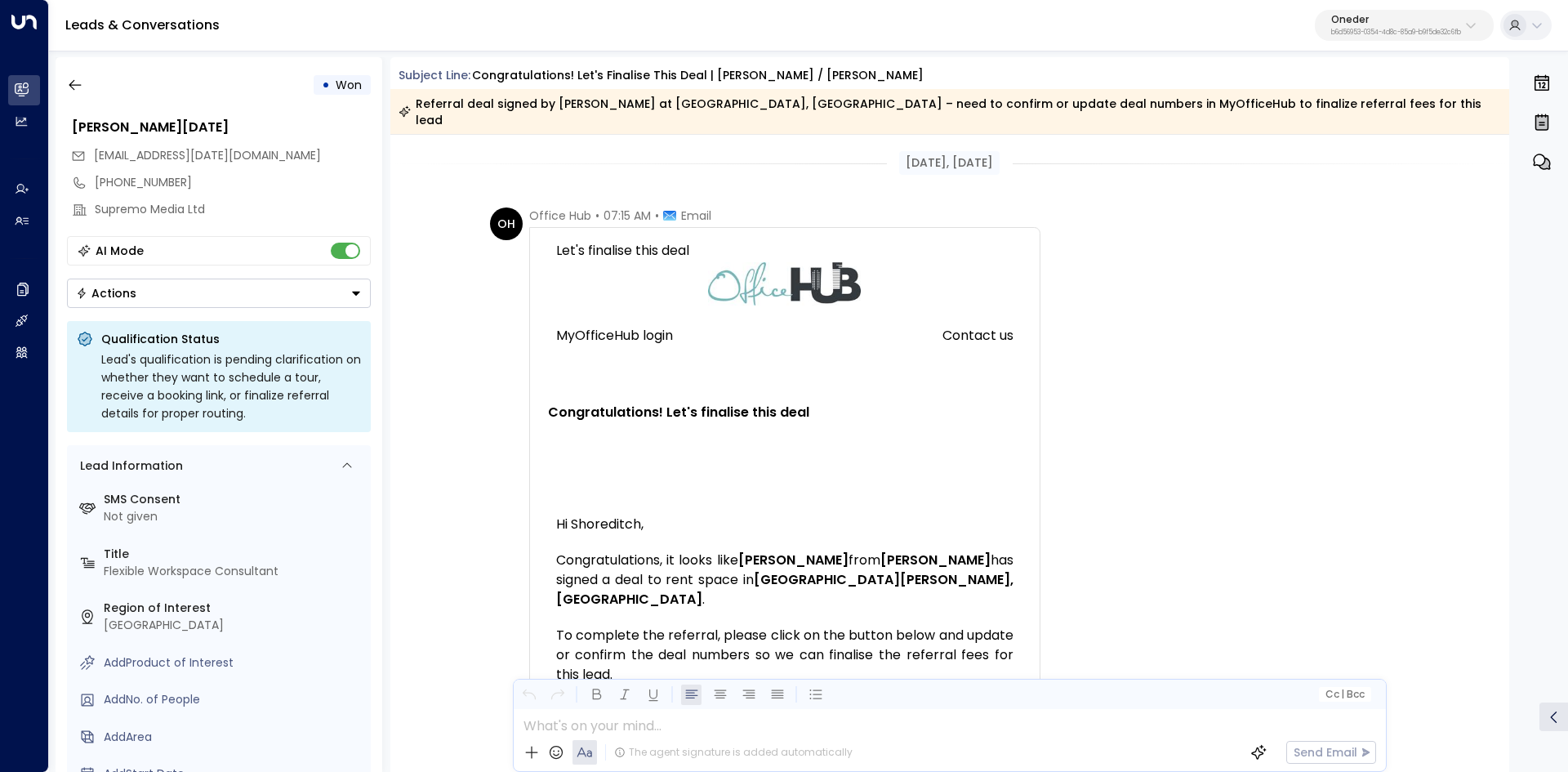
drag, startPoint x: 754, startPoint y: 416, endPoint x: 973, endPoint y: 437, distance: 220.0
click at [973, 437] on div "Let's finalise this deal MyOfficeHub login Contact us Congratulations! Let's fi…" at bounding box center [784, 358] width 490 height 247
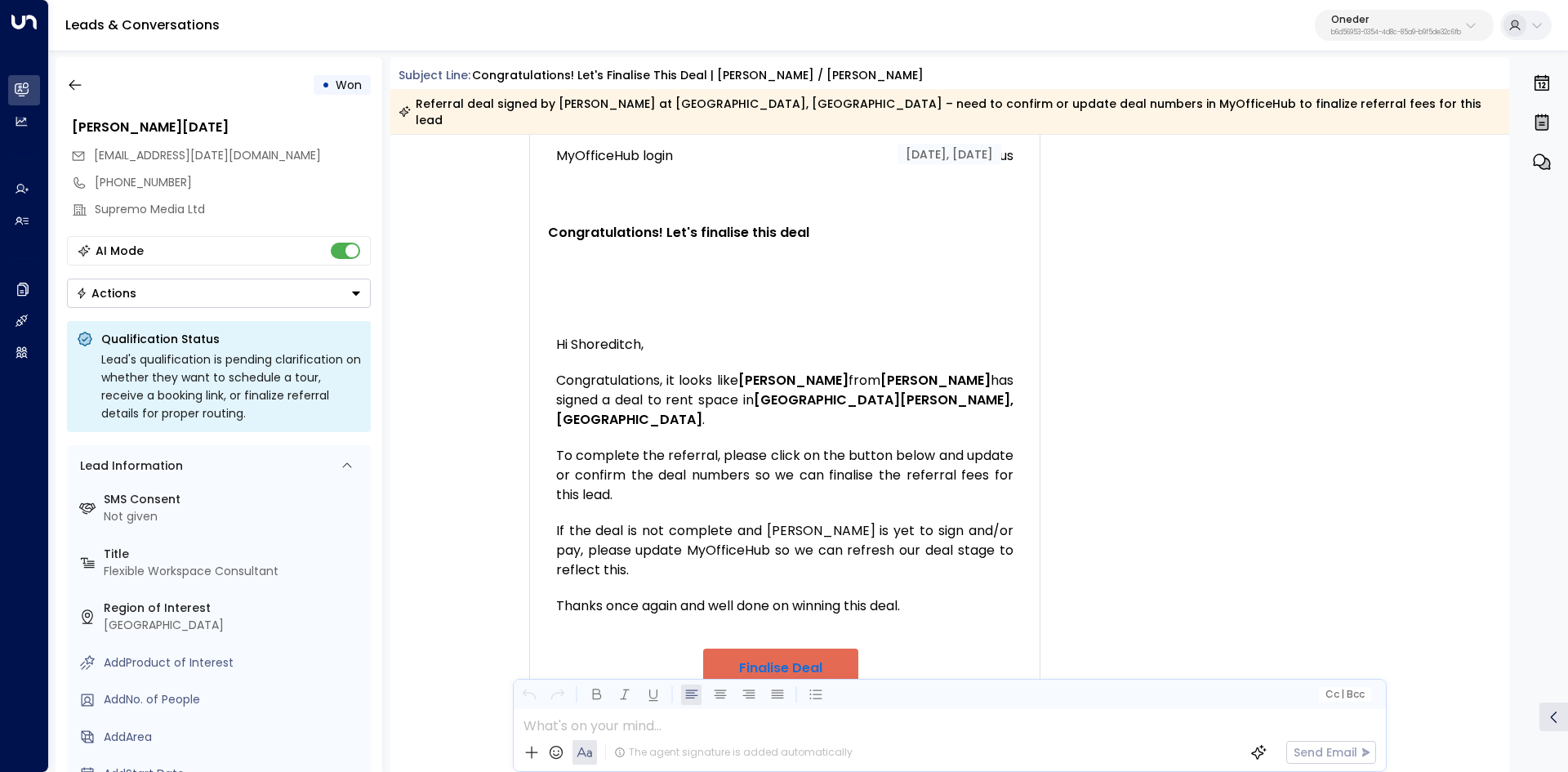
scroll to position [326, 0]
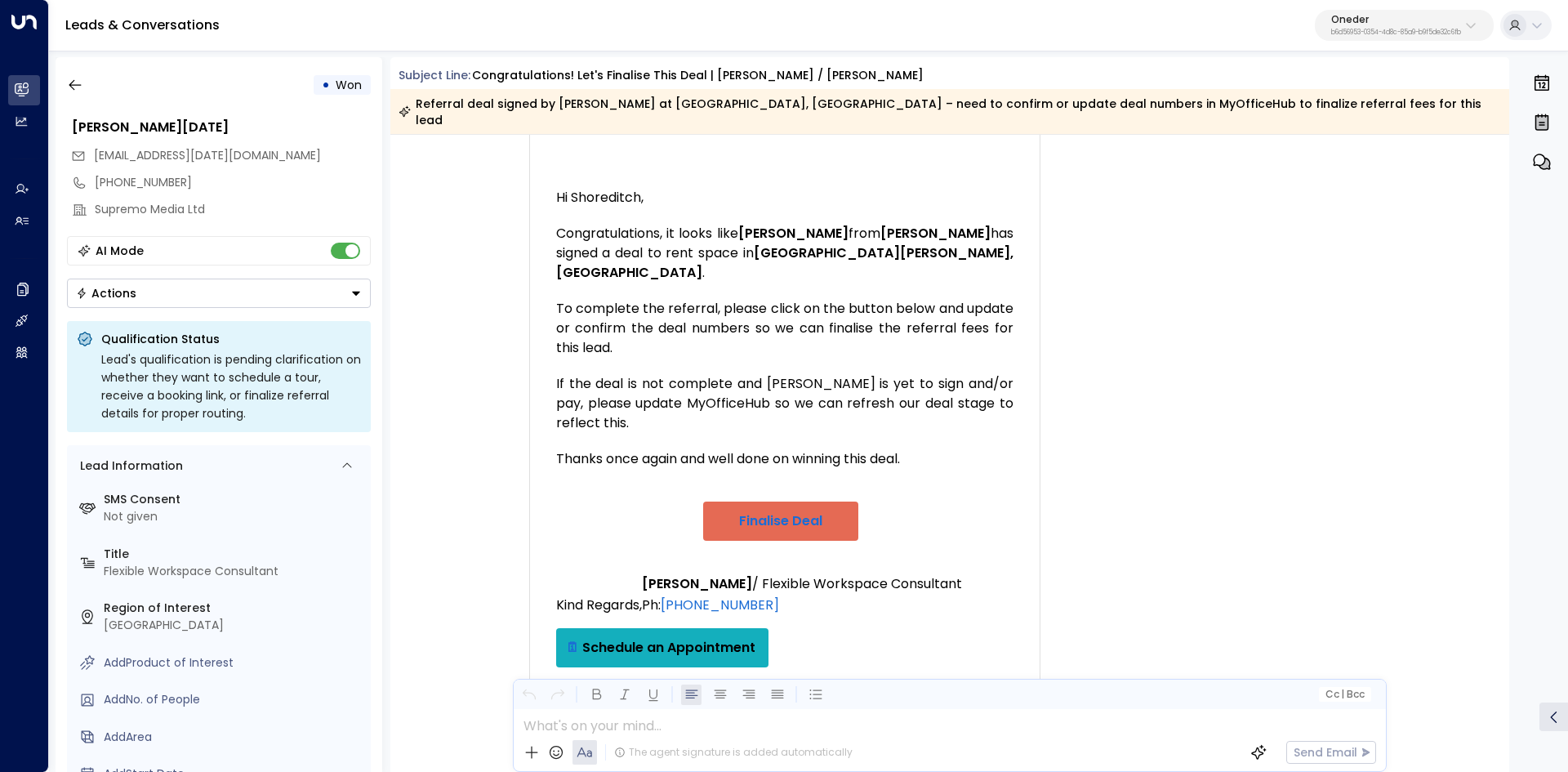
click at [745, 283] on div "Congratulations, it looks like Katharine from Katharine Lauderdale has signed a…" at bounding box center [784, 253] width 457 height 59
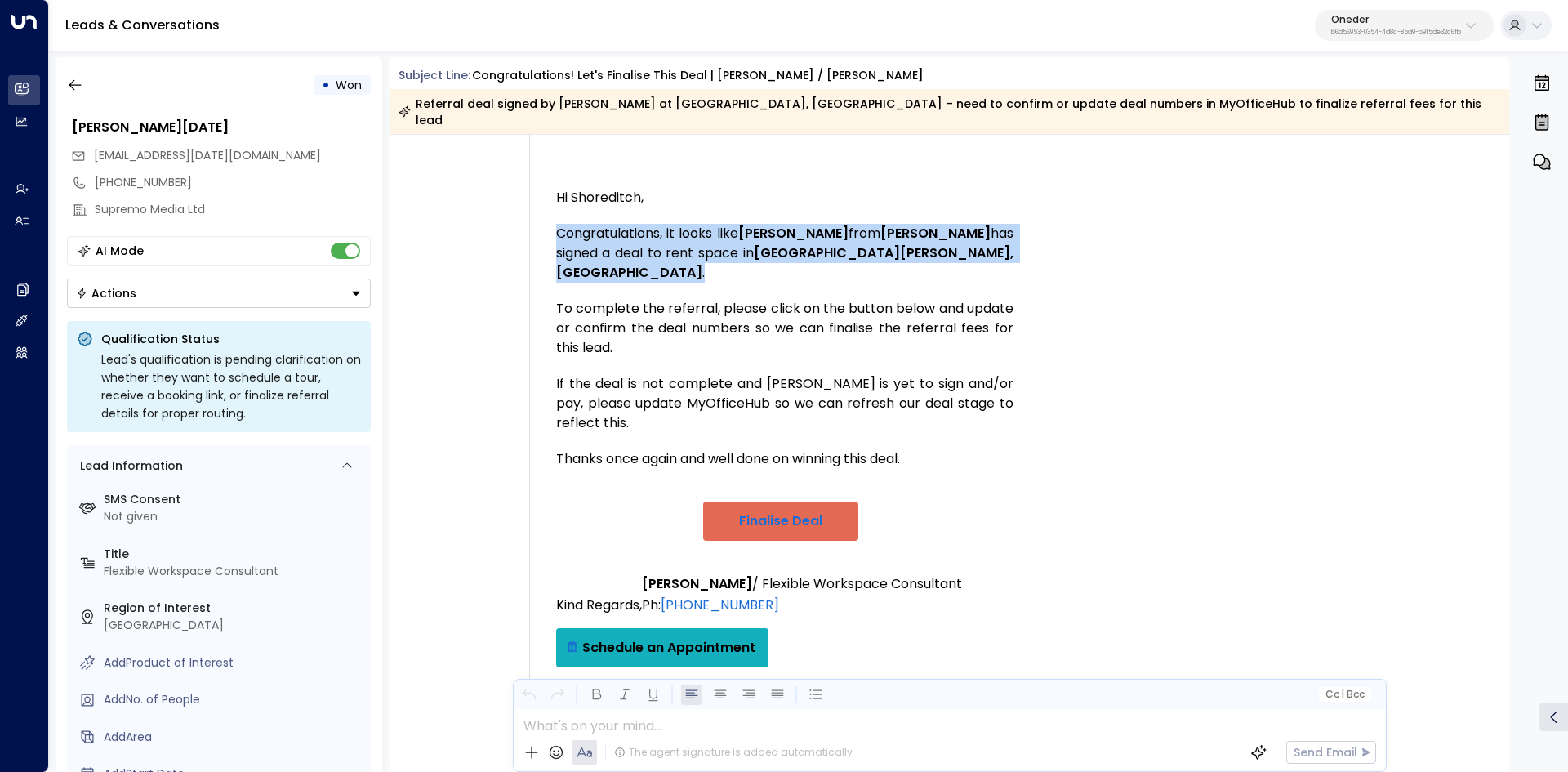
drag, startPoint x: 672, startPoint y: 284, endPoint x: 949, endPoint y: 396, distance: 298.8
click at [949, 396] on div "Hi Shoreditch, Congratulations, it looks like Katharine from Katharine Lauderda…" at bounding box center [784, 427] width 457 height 479
click at [948, 283] on div "Congratulations, it looks like Katharine from Katharine Lauderdale has signed a…" at bounding box center [784, 253] width 457 height 59
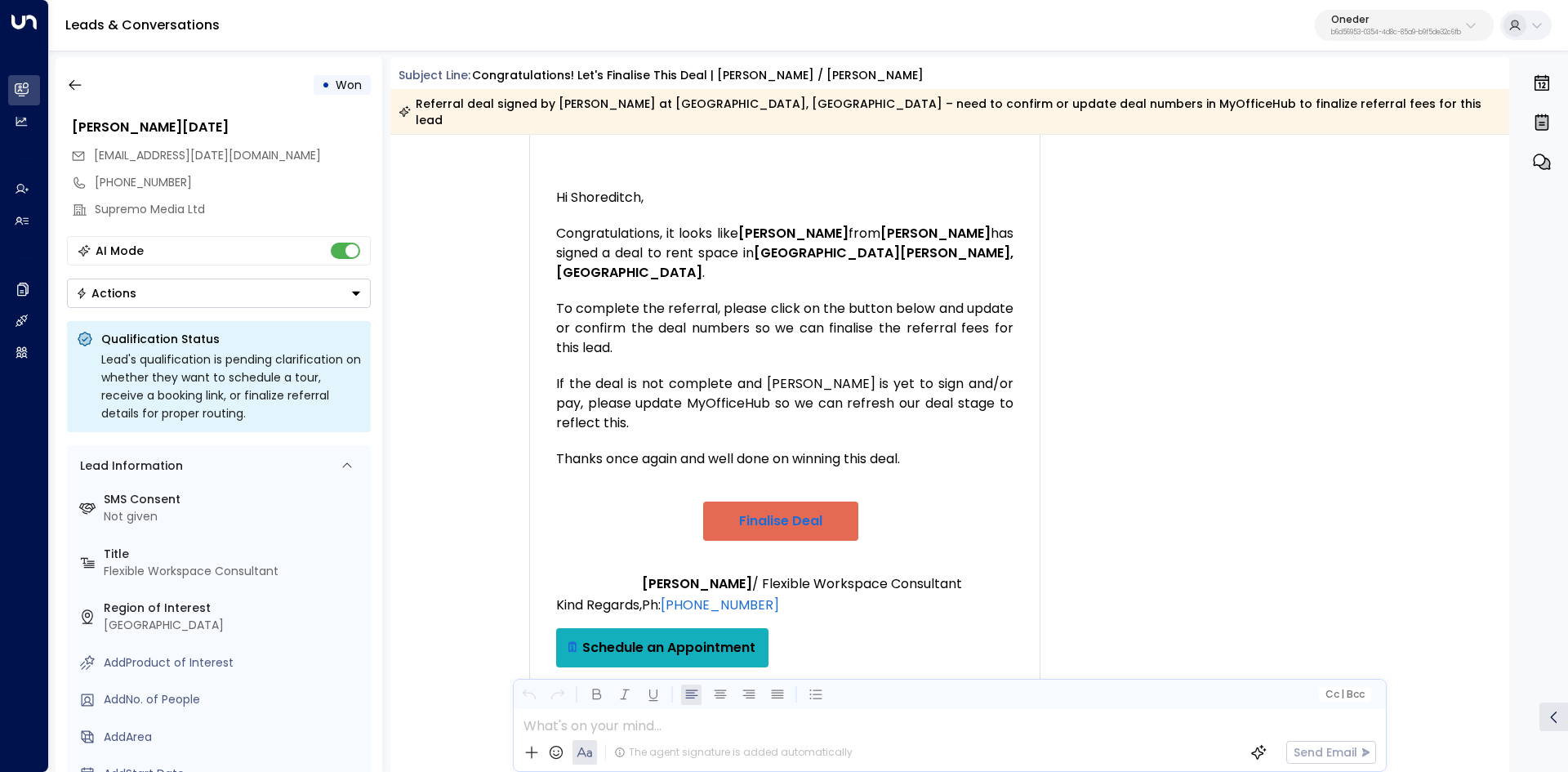
drag, startPoint x: 726, startPoint y: 331, endPoint x: 910, endPoint y: 393, distance: 194.2
click at [909, 283] on div "Congratulations, it looks like Katharine from Katharine Lauderdale has signed a…" at bounding box center [784, 253] width 457 height 59
click at [910, 283] on div "Congratulations, it looks like Katharine from Katharine Lauderdale has signed a…" at bounding box center [784, 253] width 457 height 59
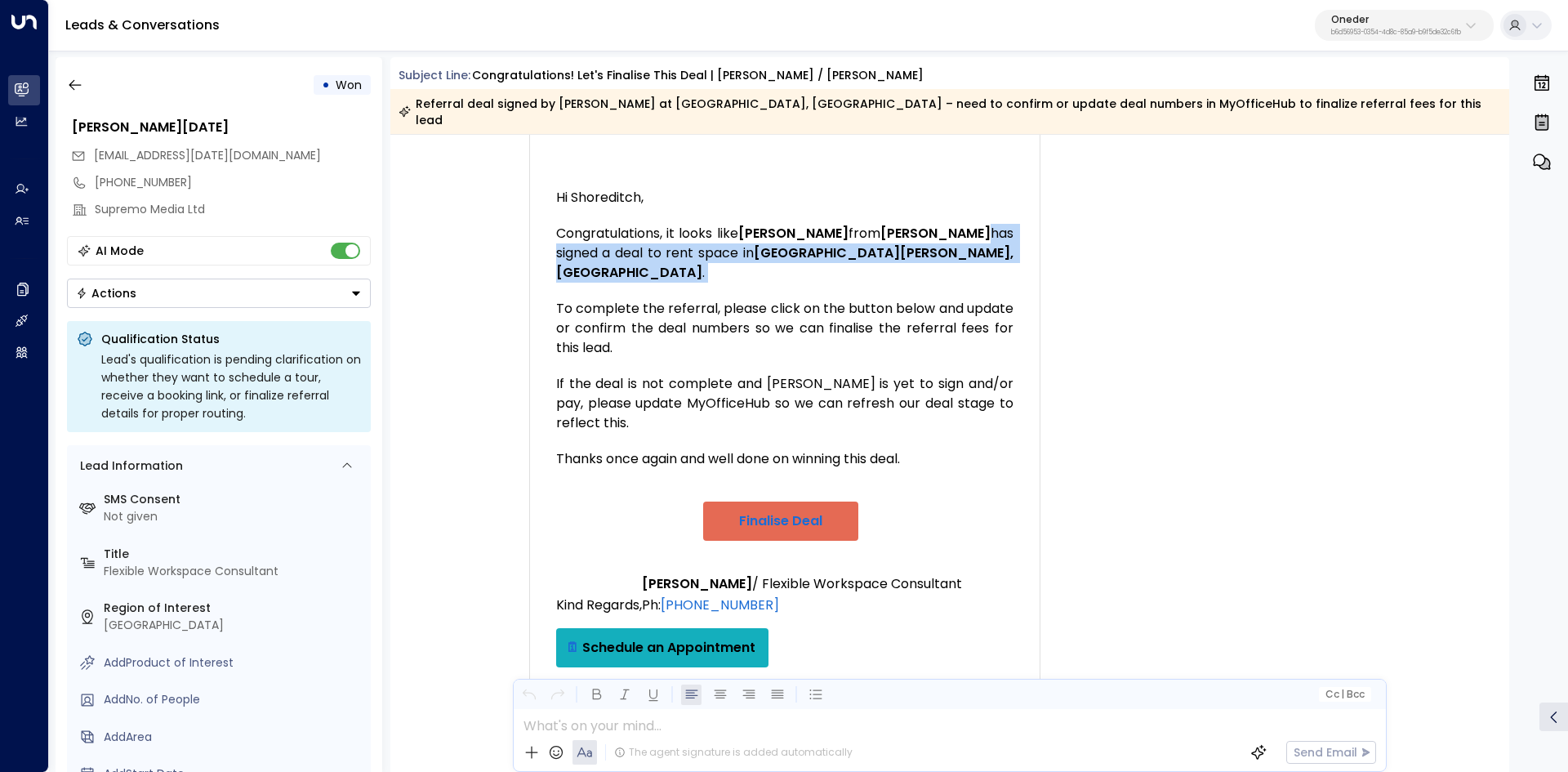
drag, startPoint x: 844, startPoint y: 364, endPoint x: 966, endPoint y: 422, distance: 135.1
click at [966, 422] on div "Hi Shoreditch, Congratulations, it looks like Katharine from Katharine Lauderda…" at bounding box center [784, 427] width 457 height 479
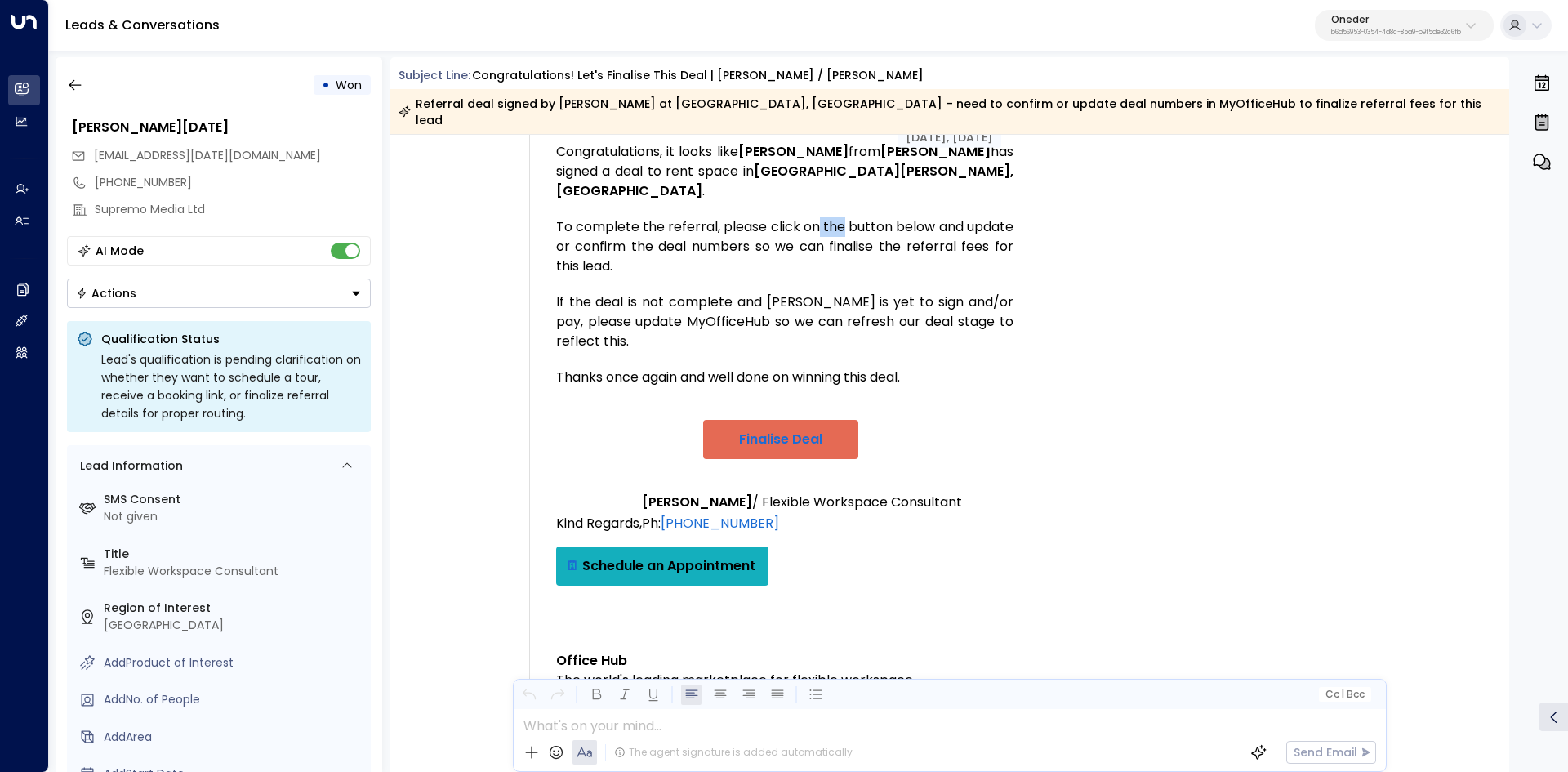
drag, startPoint x: 724, startPoint y: 384, endPoint x: 793, endPoint y: 388, distance: 69.1
click at [756, 276] on div "To complete the referral, please click on the button below and update or confir…" at bounding box center [784, 246] width 457 height 59
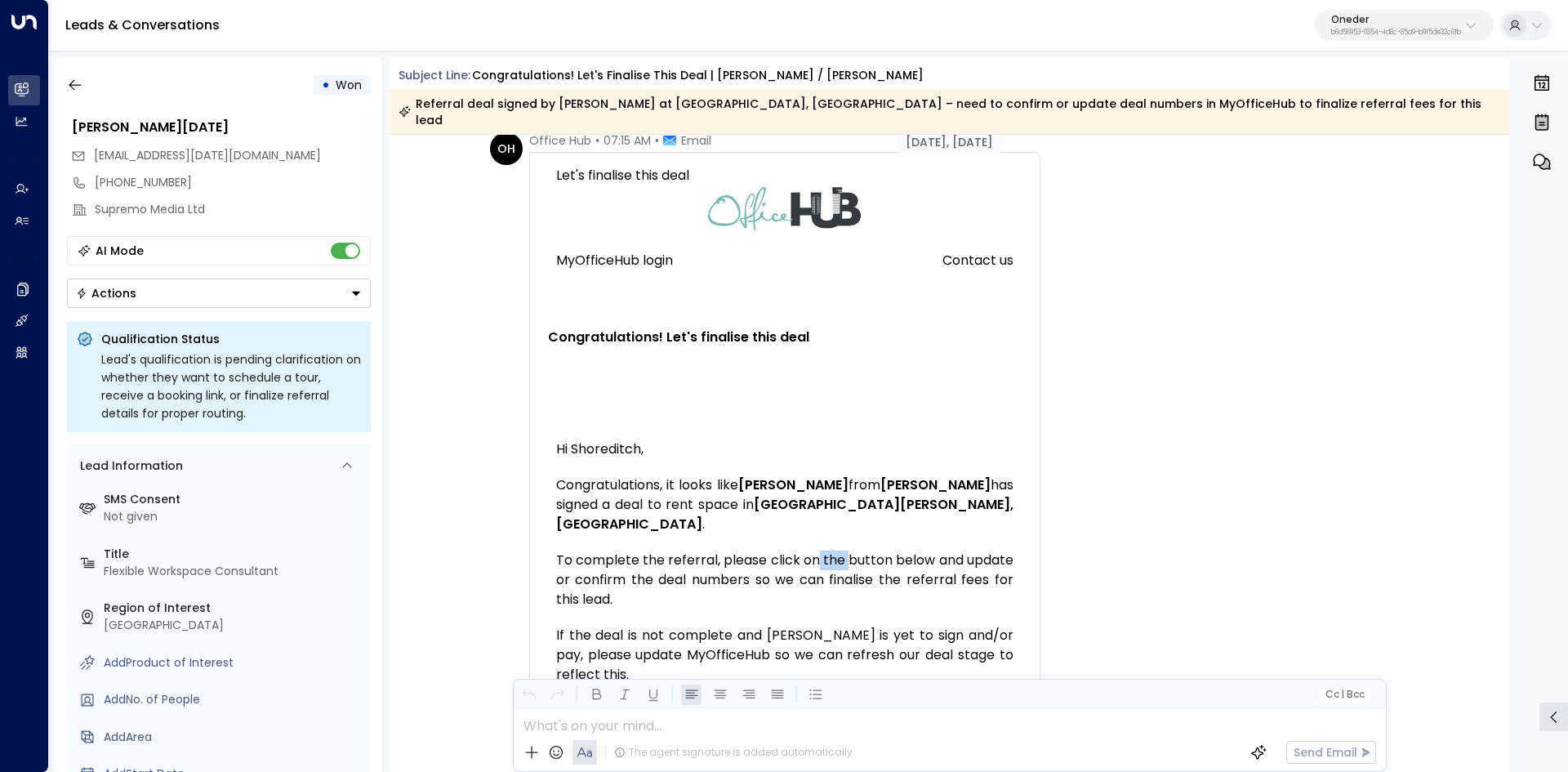
scroll to position [0, 0]
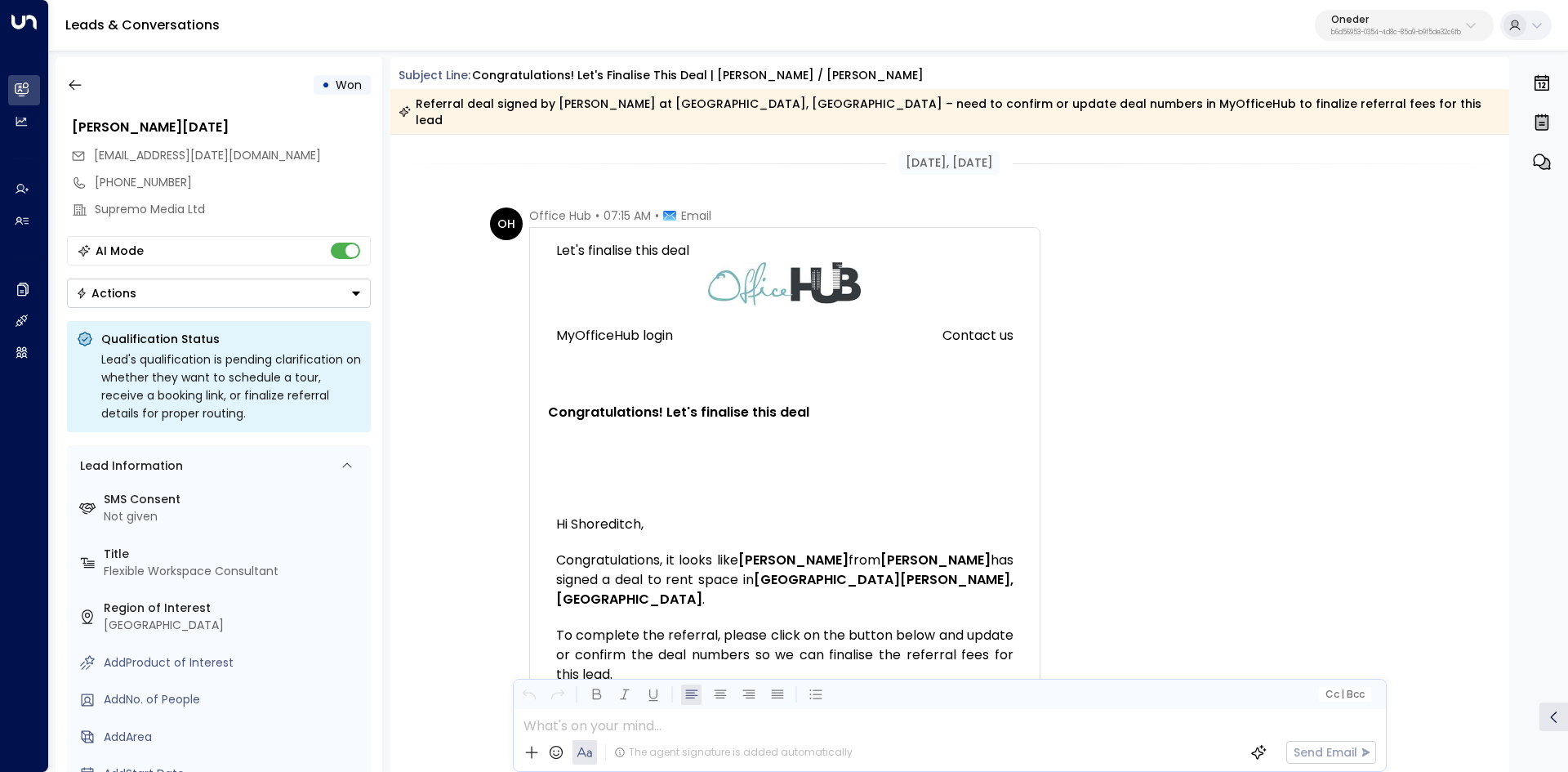
click at [681, 207] on span "Email" at bounding box center [695, 216] width 30 height 16
click at [695, 207] on span "Email" at bounding box center [695, 216] width 30 height 16
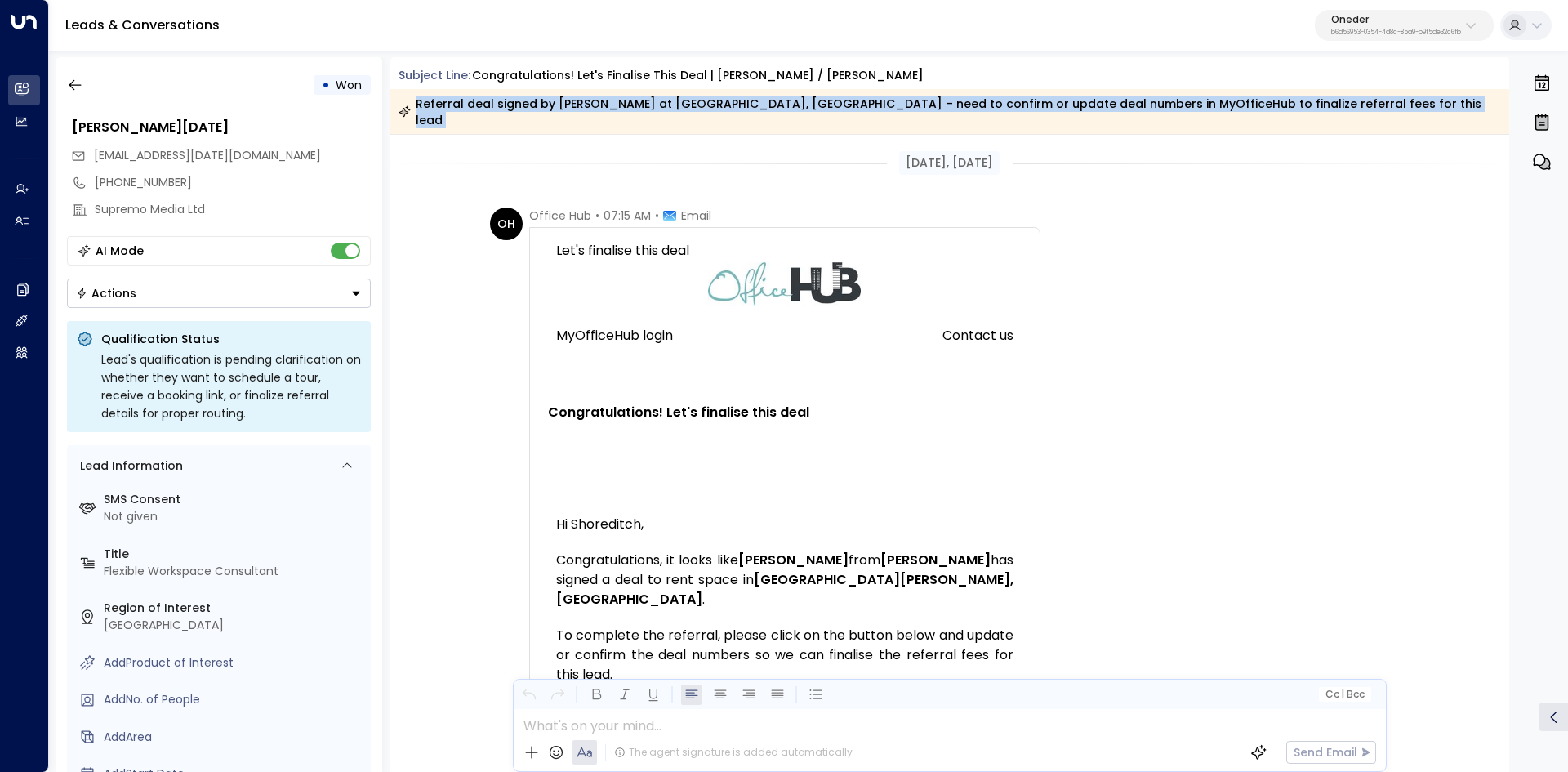
drag, startPoint x: 417, startPoint y: 105, endPoint x: 732, endPoint y: 123, distance: 315.5
click at [732, 123] on div "Subject Line: Congratulations! Let's finalise this deal | Katharine Lauderdale …" at bounding box center [949, 415] width 1119 height 715
click at [704, 135] on div "Jul 15, 1 month ago" at bounding box center [949, 163] width 1119 height 56
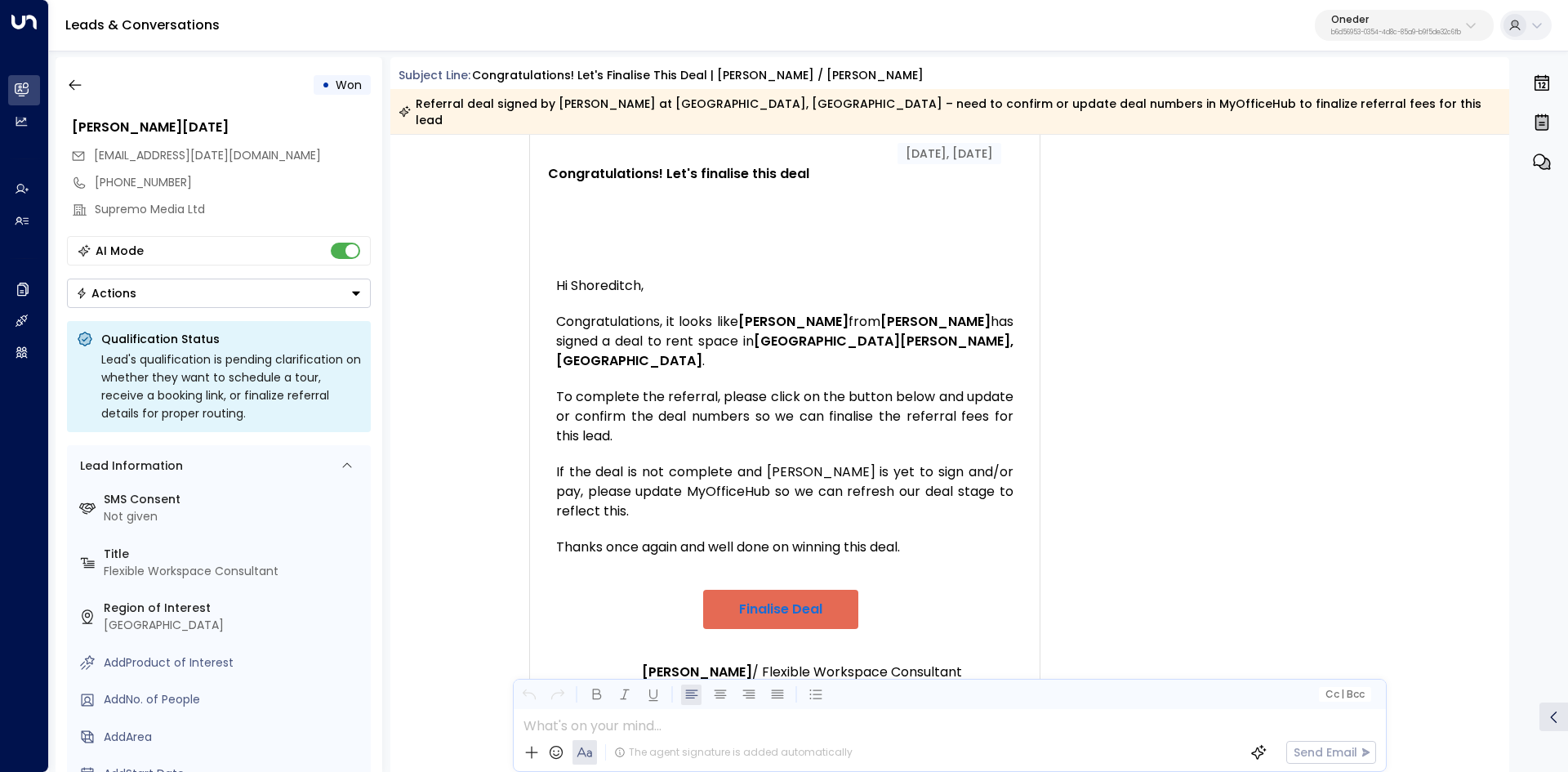
scroll to position [245, 0]
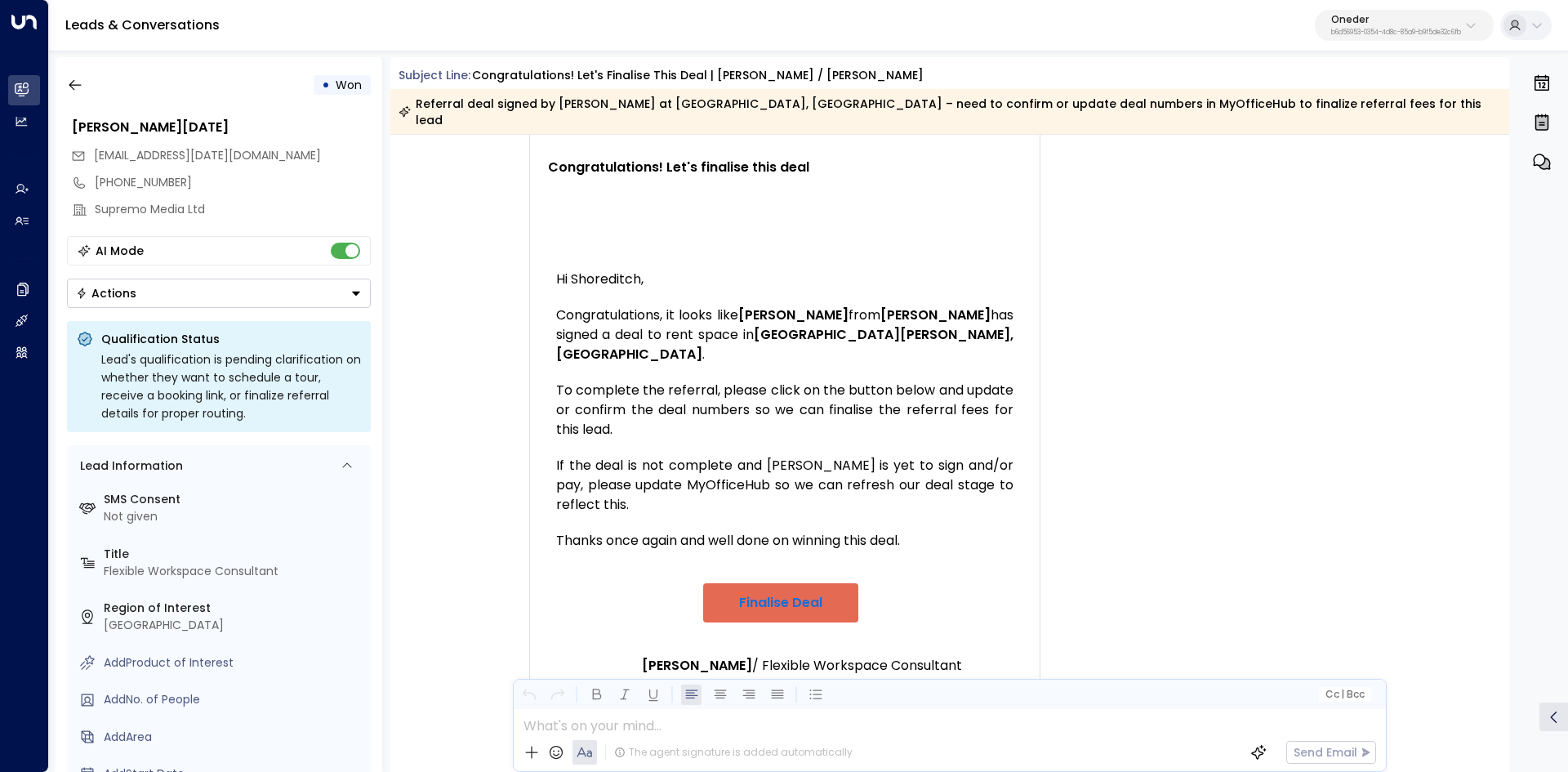
drag, startPoint x: 791, startPoint y: 389, endPoint x: 905, endPoint y: 405, distance: 115.1
click at [892, 365] on div "Congratulations, it looks like Katharine from Katharine Lauderdale has signed a…" at bounding box center [784, 335] width 457 height 59
click at [907, 365] on div "Congratulations, it looks like Katharine from Katharine Lauderdale has signed a…" at bounding box center [784, 335] width 457 height 59
drag, startPoint x: 787, startPoint y: 440, endPoint x: 920, endPoint y: 446, distance: 133.1
click at [907, 365] on div "Congratulations, it looks like Katharine from Katharine Lauderdale has signed a…" at bounding box center [784, 335] width 457 height 59
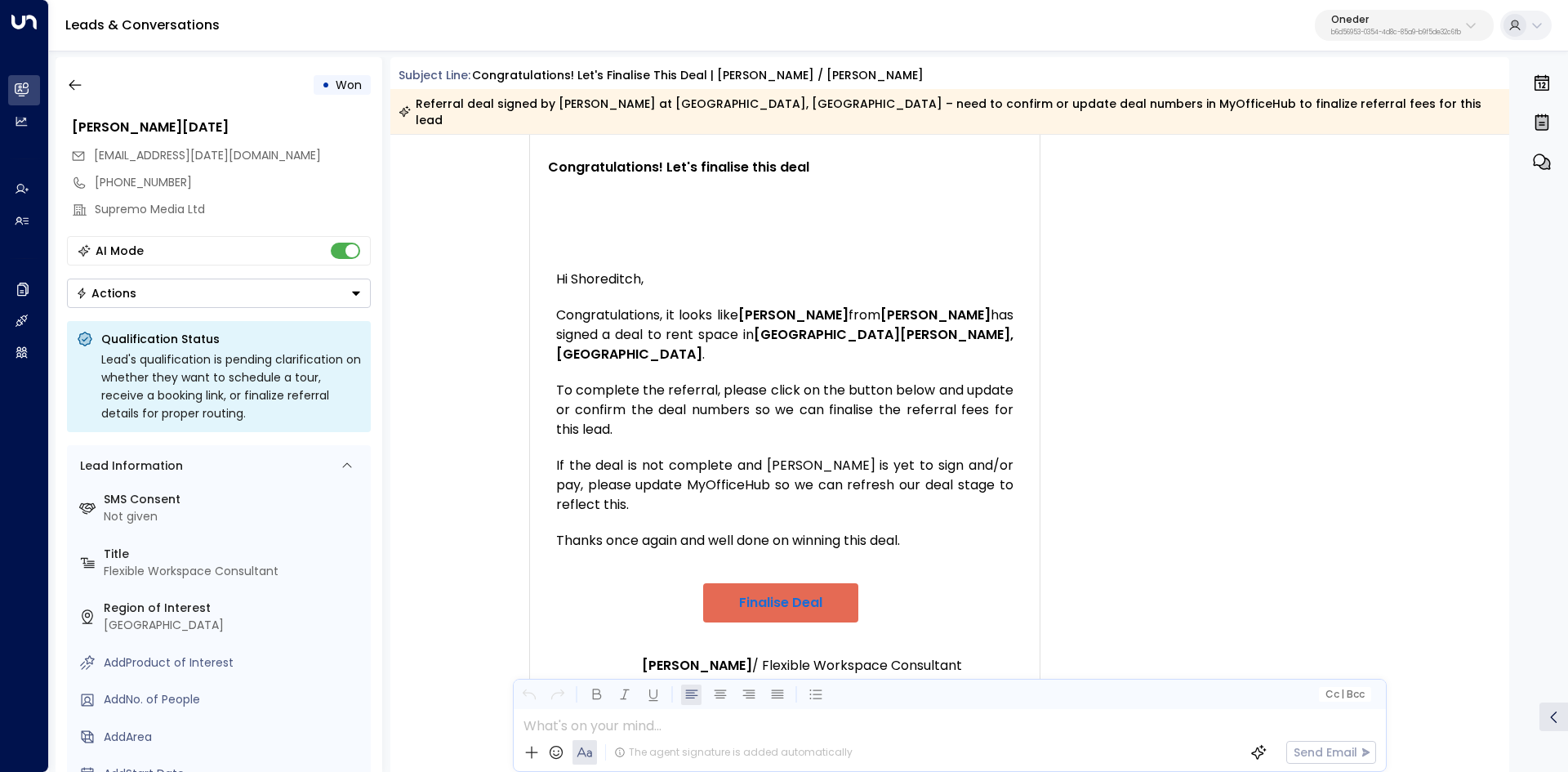
click at [925, 365] on div "Congratulations, it looks like Katharine from Katharine Lauderdale has signed a…" at bounding box center [784, 335] width 457 height 59
drag, startPoint x: 726, startPoint y: 432, endPoint x: 929, endPoint y: 492, distance: 211.7
click at [925, 365] on div "Congratulations, it looks like Katharine from Katharine Lauderdale has signed a…" at bounding box center [784, 335] width 457 height 59
click at [930, 365] on div "Congratulations, it looks like Katharine from Katharine Lauderdale has signed a…" at bounding box center [784, 335] width 457 height 59
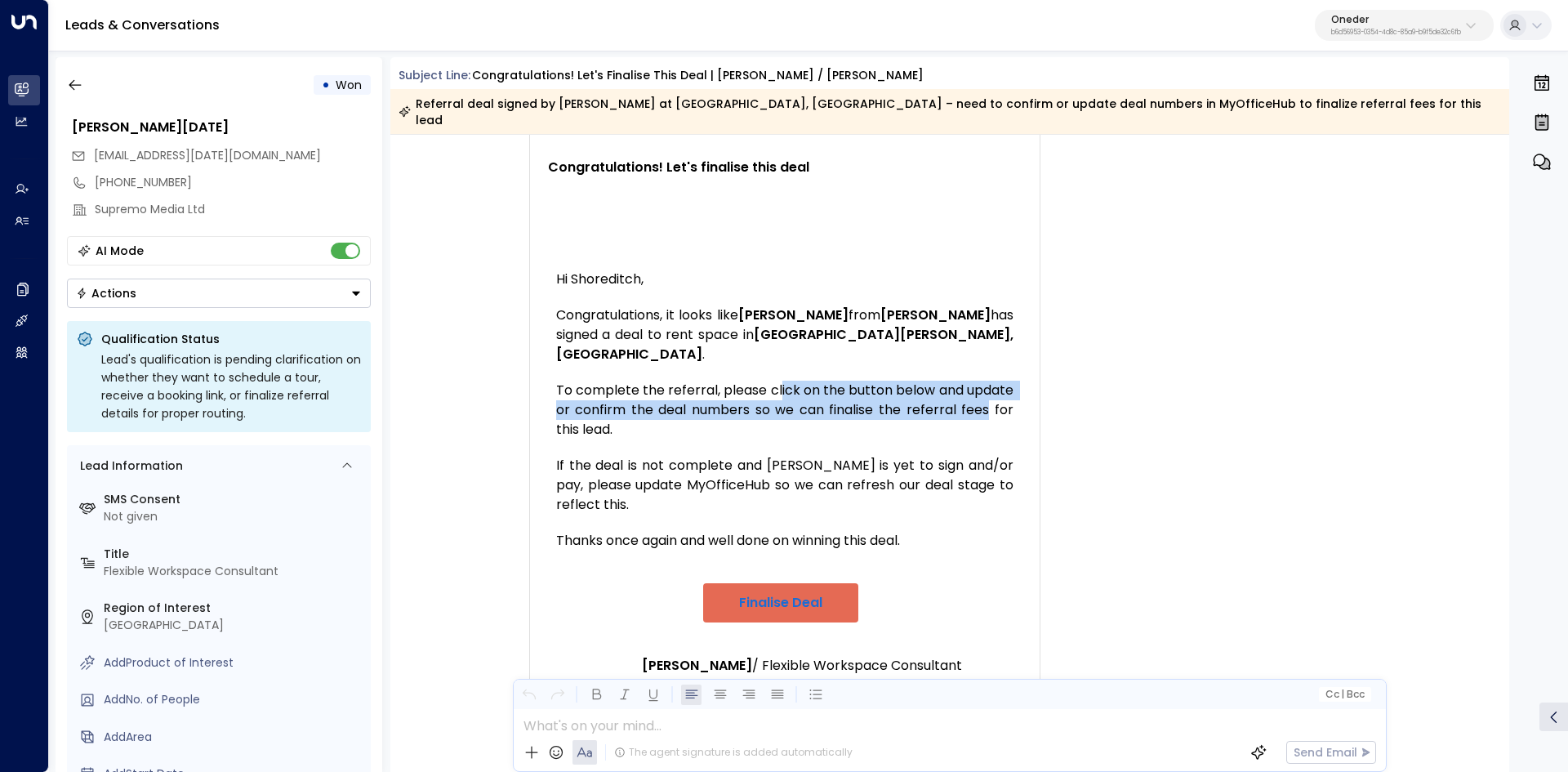
drag, startPoint x: 797, startPoint y: 538, endPoint x: 911, endPoint y: 566, distance: 117.4
click at [911, 439] on div "To complete the referral, please click on the button below and update or confir…" at bounding box center [784, 410] width 457 height 59
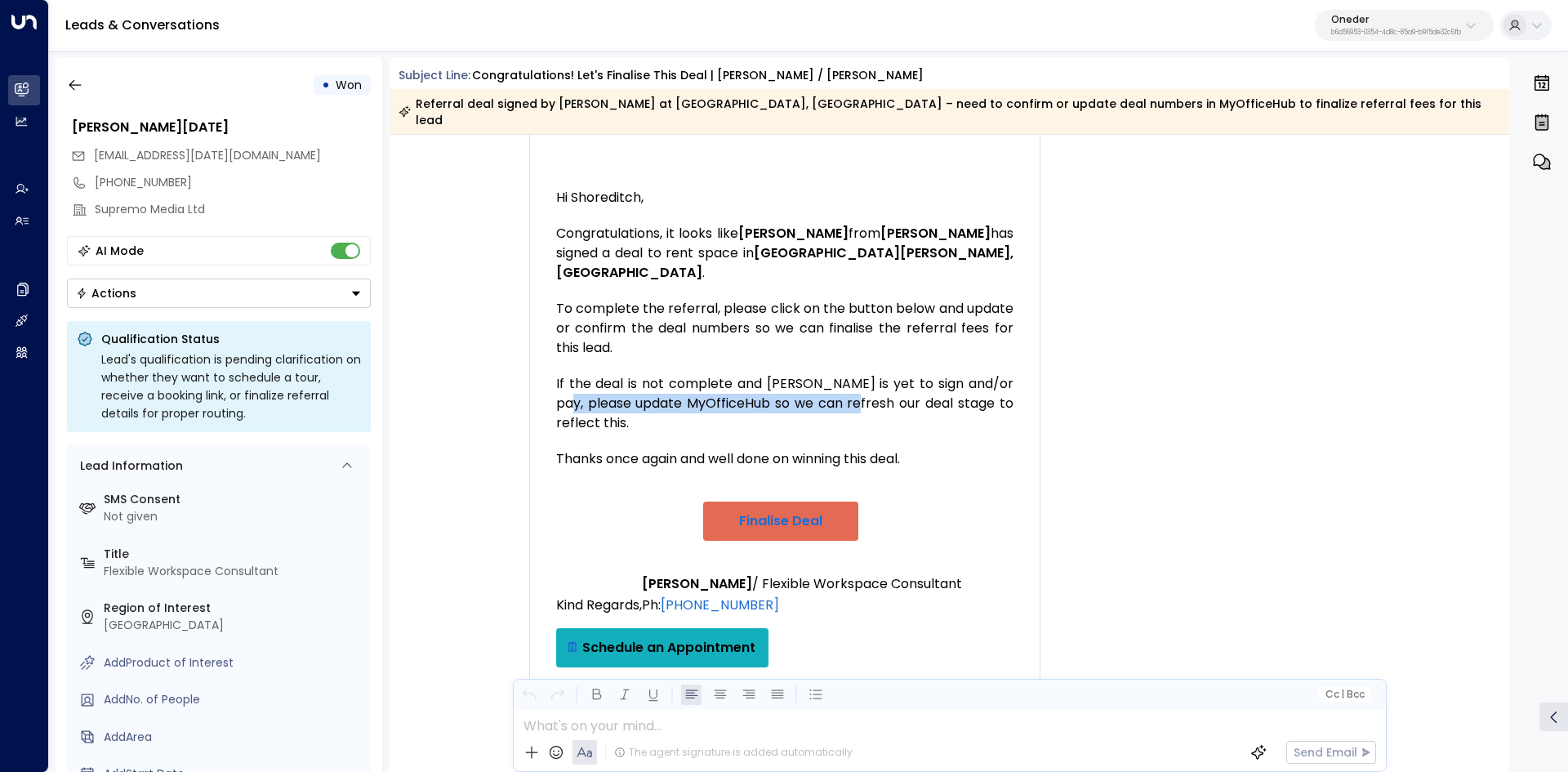
drag, startPoint x: 688, startPoint y: 587, endPoint x: 911, endPoint y: 587, distance: 223.0
click at [904, 433] on div "If the deal is not complete and Katharine is yet to sign and/or pay, please upd…" at bounding box center [784, 403] width 457 height 59
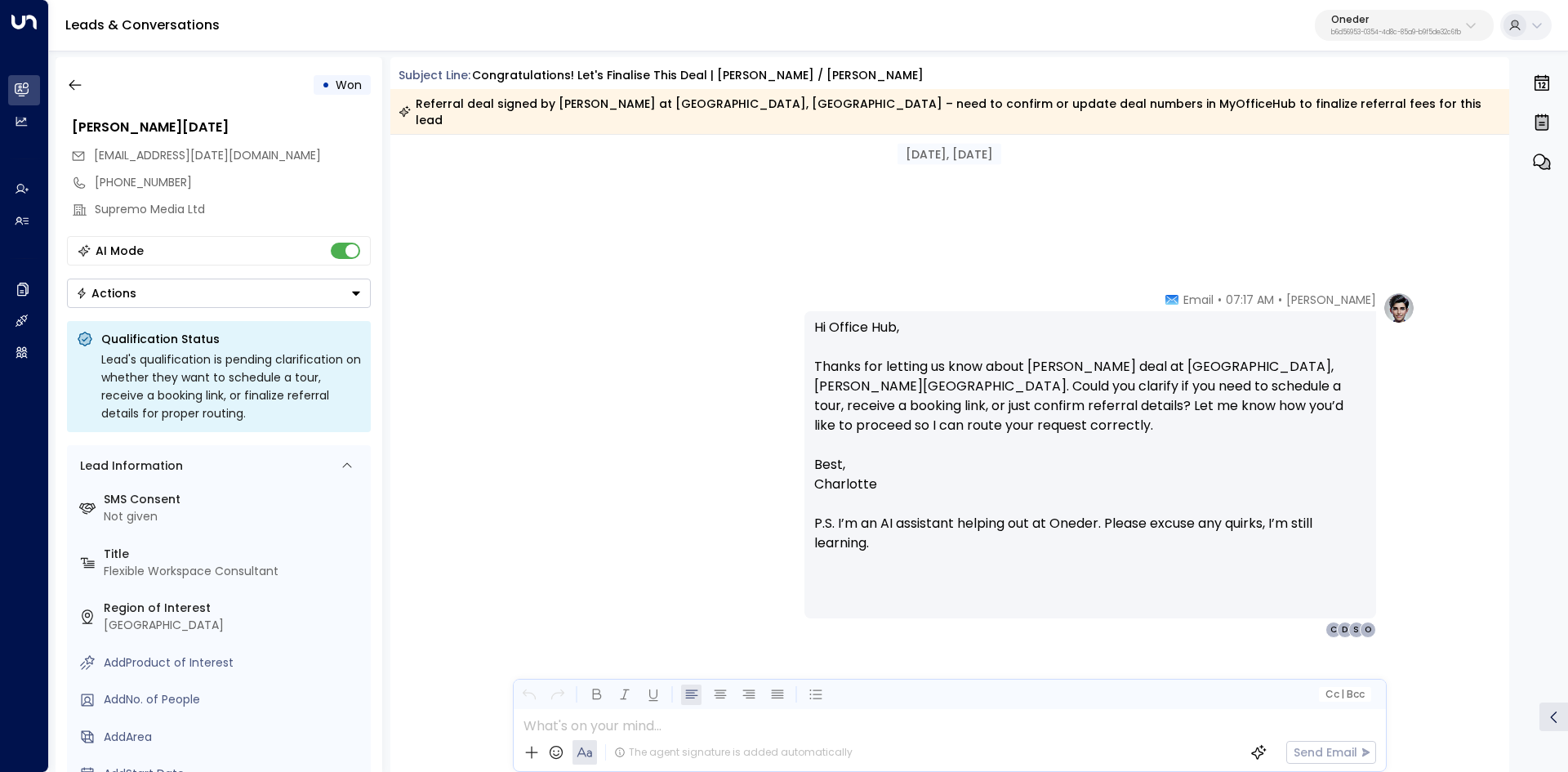
scroll to position [2086, 0]
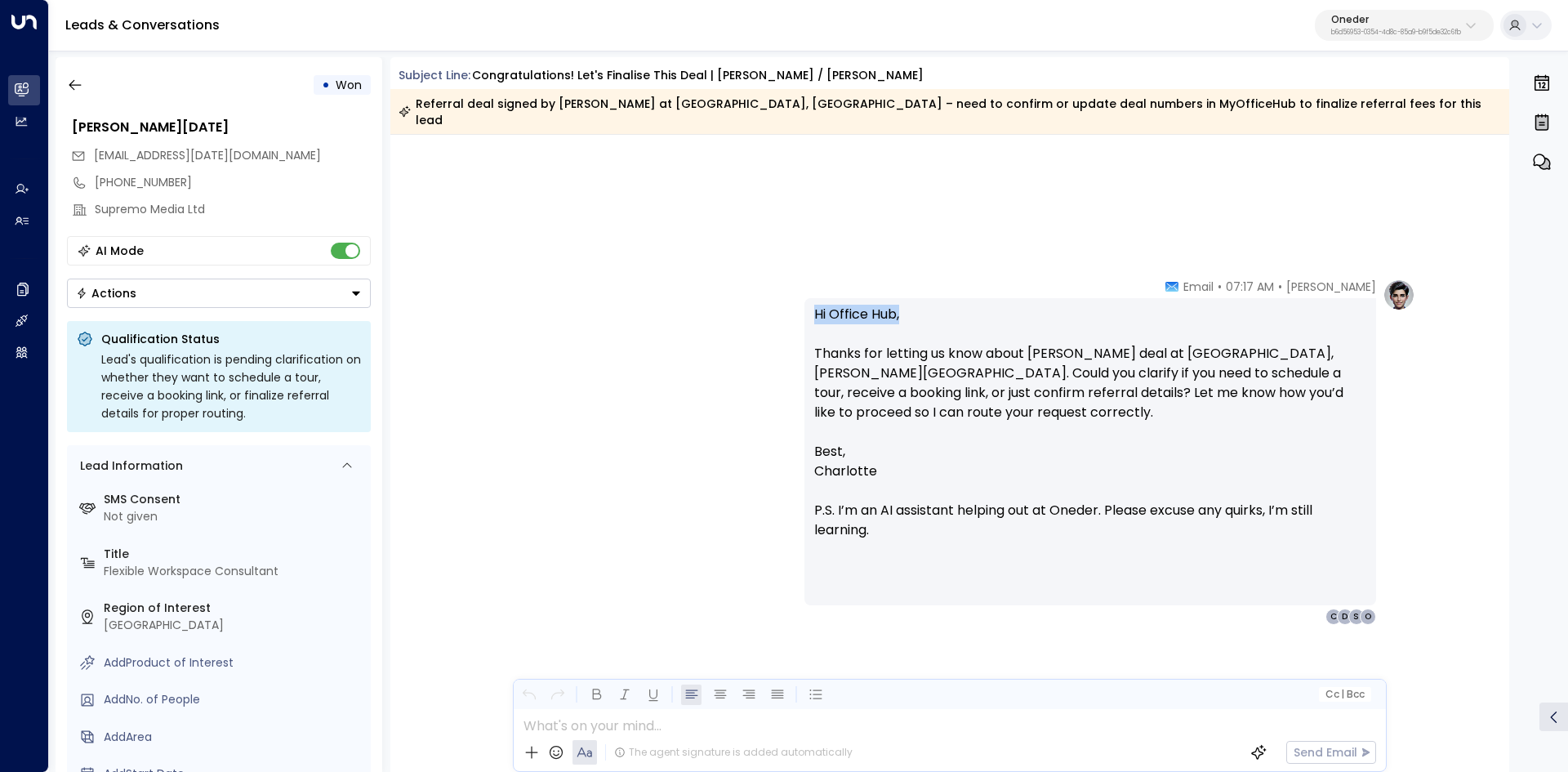
drag, startPoint x: 901, startPoint y: 287, endPoint x: 976, endPoint y: 295, distance: 75.4
click at [974, 305] on p "Hi Office Hub, Thanks for letting us know about Katharine Lauderdale’s deal at …" at bounding box center [1090, 373] width 552 height 137
click at [976, 305] on p "Hi Office Hub, Thanks for letting us know about Katharine Lauderdale’s deal at …" at bounding box center [1090, 373] width 552 height 137
drag, startPoint x: 840, startPoint y: 343, endPoint x: 998, endPoint y: 347, distance: 158.1
click at [997, 347] on div "Hi Office Hub, Thanks for letting us know about Katharine Lauderdale’s deal at …" at bounding box center [1090, 452] width 572 height 307
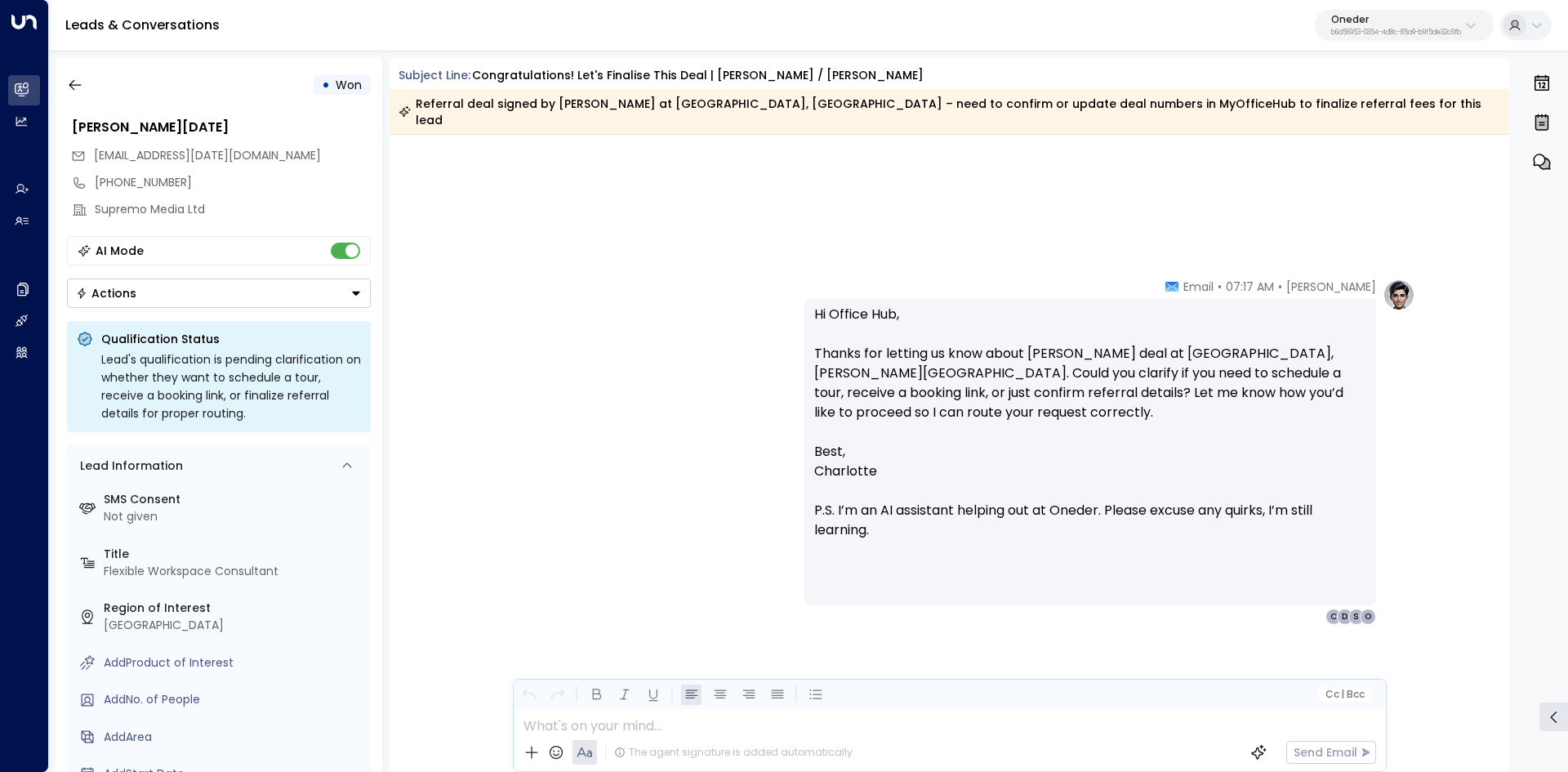
click at [999, 347] on p "Hi Office Hub, Thanks for letting us know about Katharine Lauderdale’s deal at …" at bounding box center [1090, 373] width 552 height 137
drag, startPoint x: 884, startPoint y: 335, endPoint x: 1226, endPoint y: 341, distance: 342.1
click at [1223, 341] on p "Hi Office Hub, Thanks for letting us know about Katharine Lauderdale’s deal at …" at bounding box center [1090, 373] width 552 height 137
click at [1232, 342] on p "Hi Office Hub, Thanks for letting us know about Katharine Lauderdale’s deal at …" at bounding box center [1090, 373] width 552 height 137
drag, startPoint x: 1136, startPoint y: 344, endPoint x: 987, endPoint y: 360, distance: 149.9
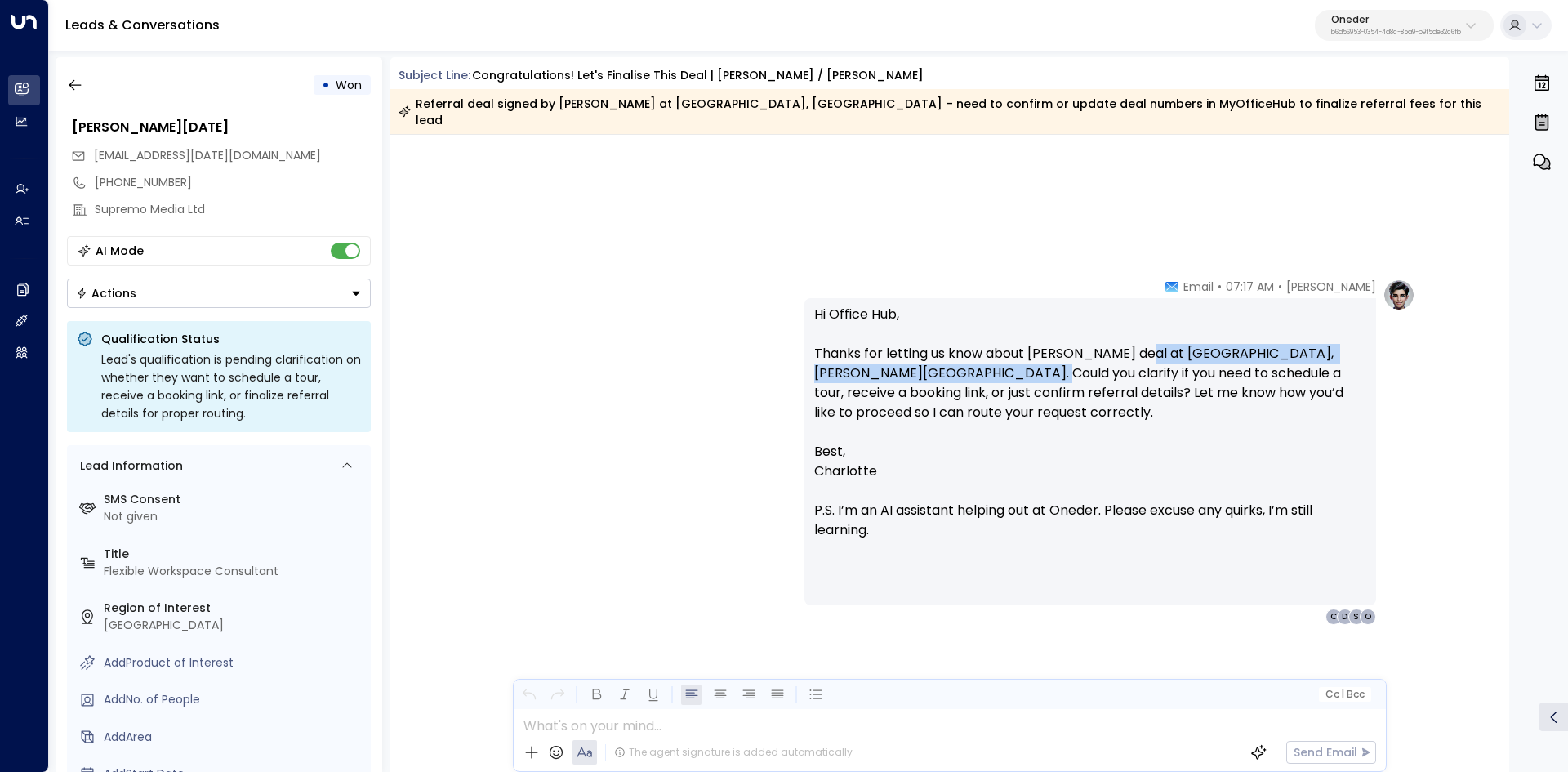
click at [987, 360] on p "Hi Office Hub, Thanks for letting us know about Katharine Lauderdale’s deal at …" at bounding box center [1090, 373] width 552 height 137
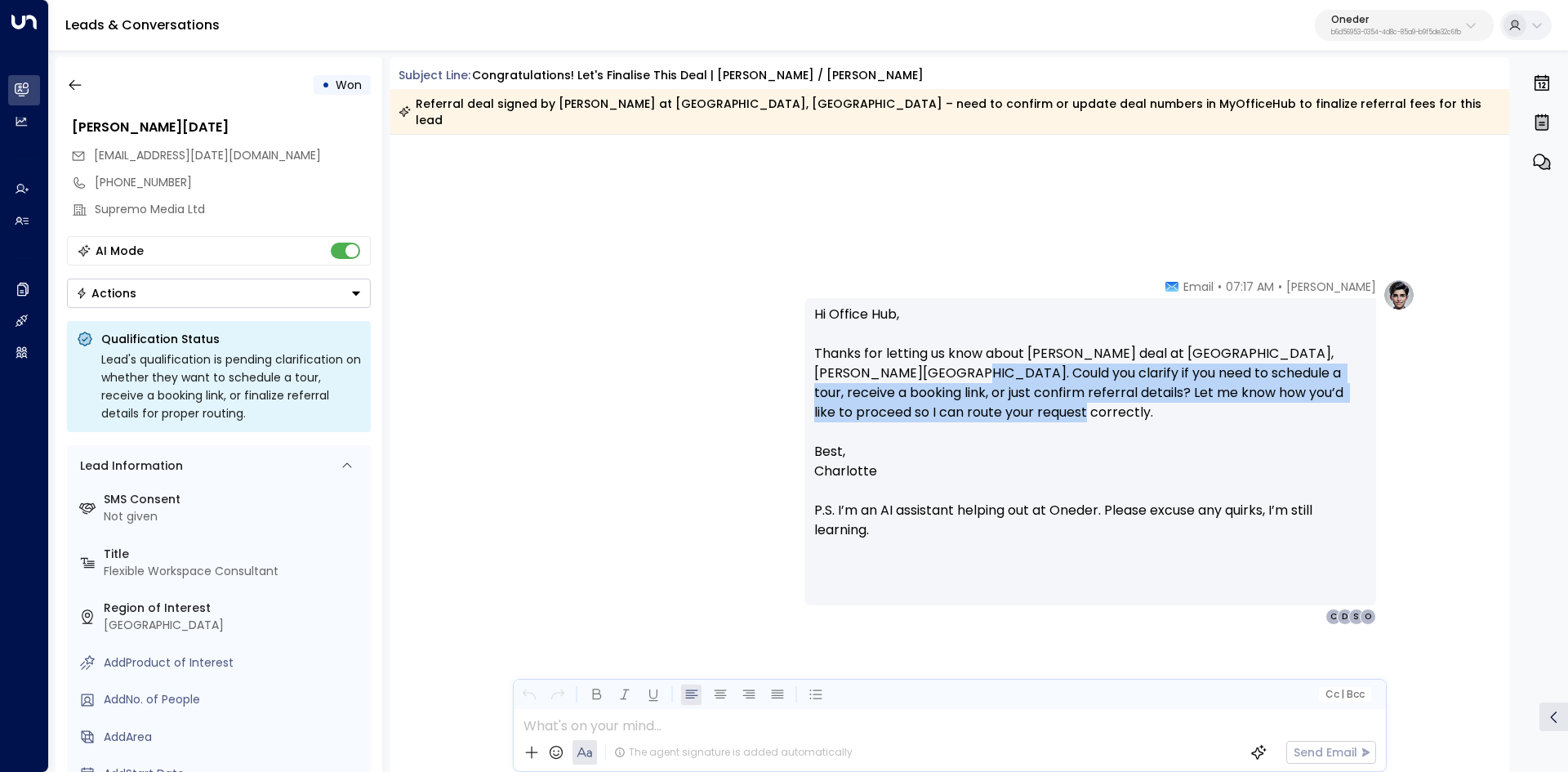
drag, startPoint x: 942, startPoint y: 356, endPoint x: 1348, endPoint y: 406, distance: 409.1
click at [1348, 406] on p "Hi Office Hub, Thanks for letting us know about Katharine Lauderdale’s deal at …" at bounding box center [1090, 373] width 552 height 137
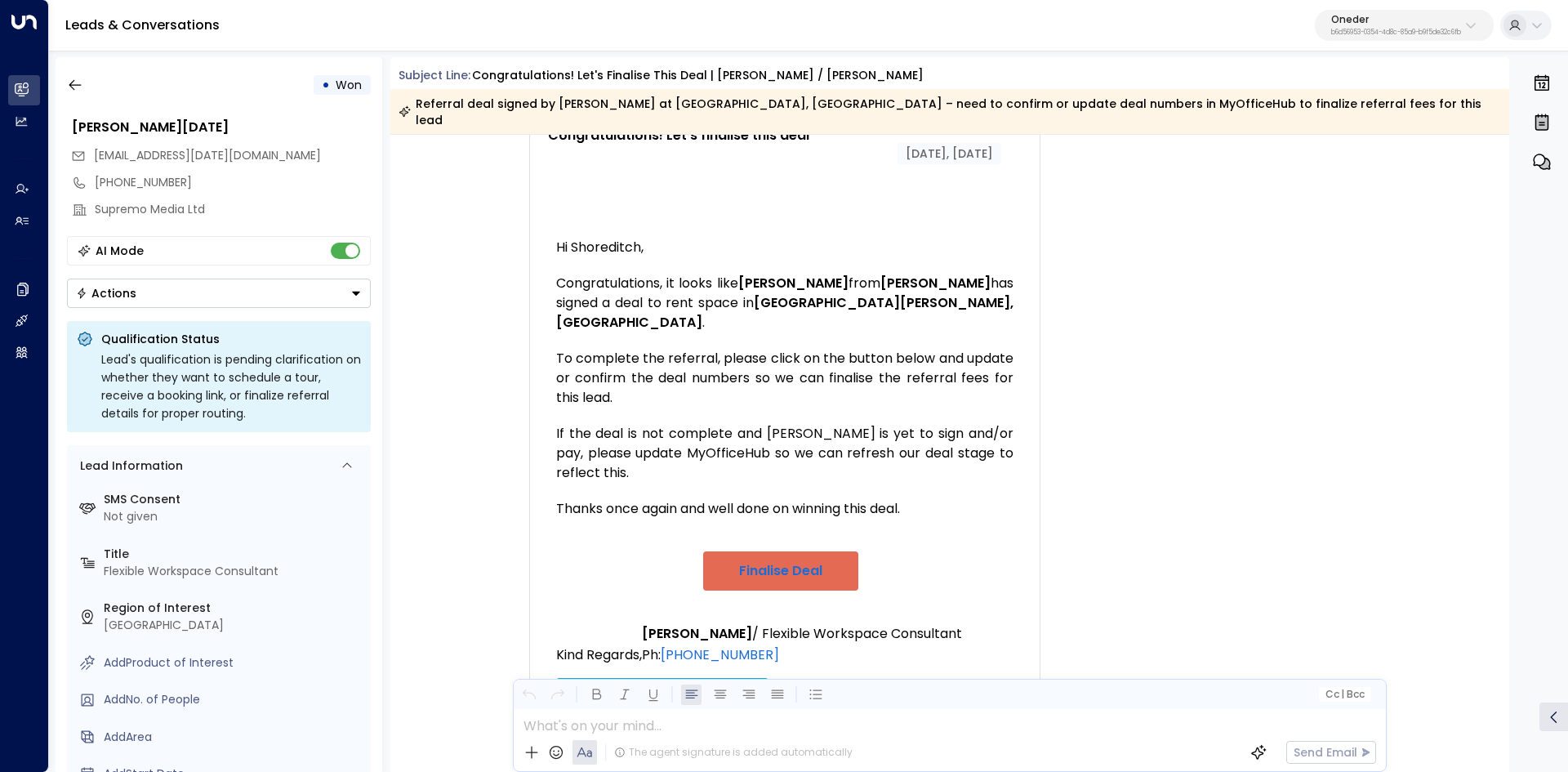
scroll to position [207, 0]
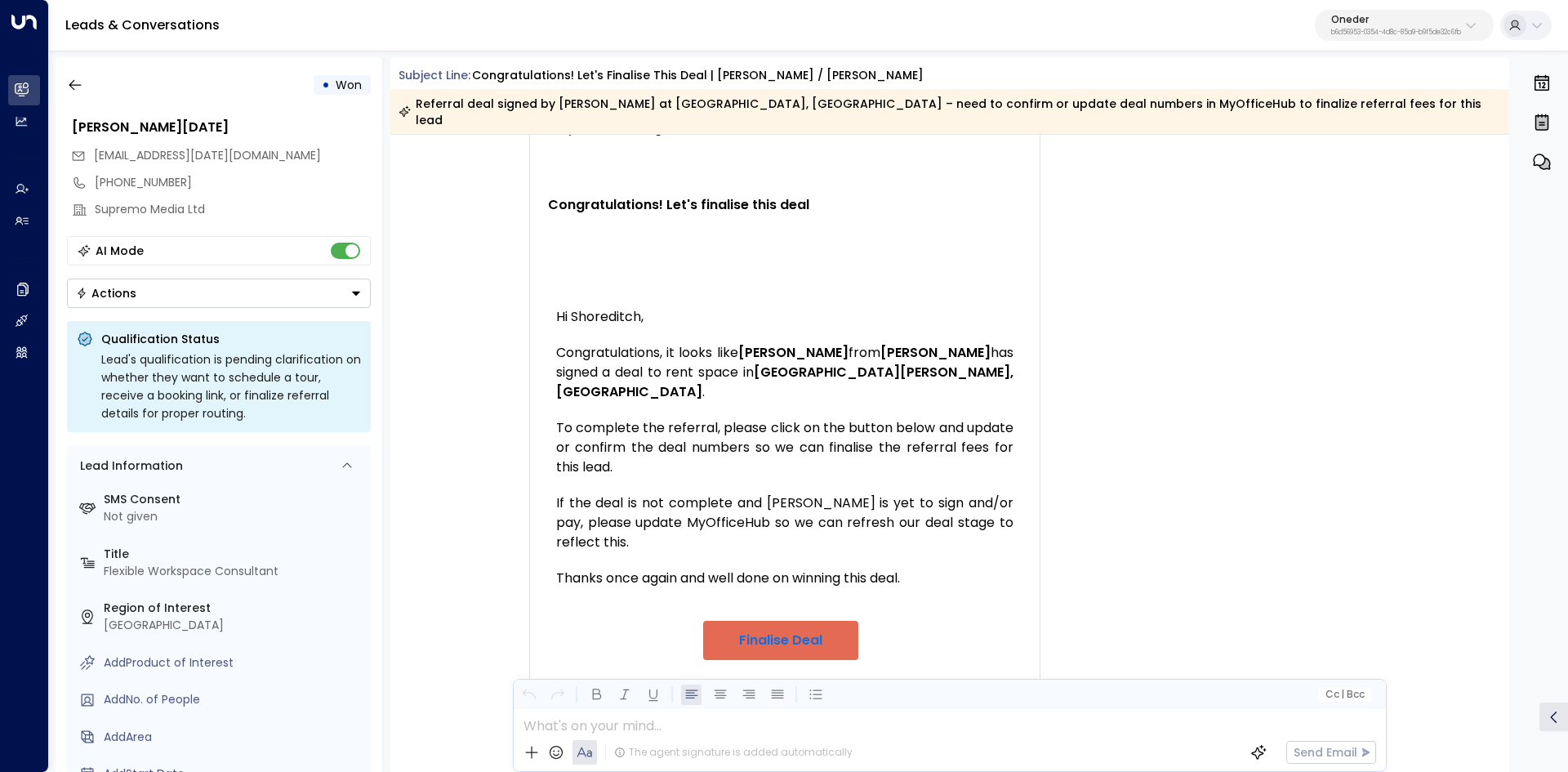
click at [59, 91] on div "• Won Mohammed Raja mo.raja@supremo-media.com +447380327435 Supremo Media Ltd A…" at bounding box center [218, 415] width 326 height 715
click at [81, 85] on icon "button" at bounding box center [75, 85] width 16 height 16
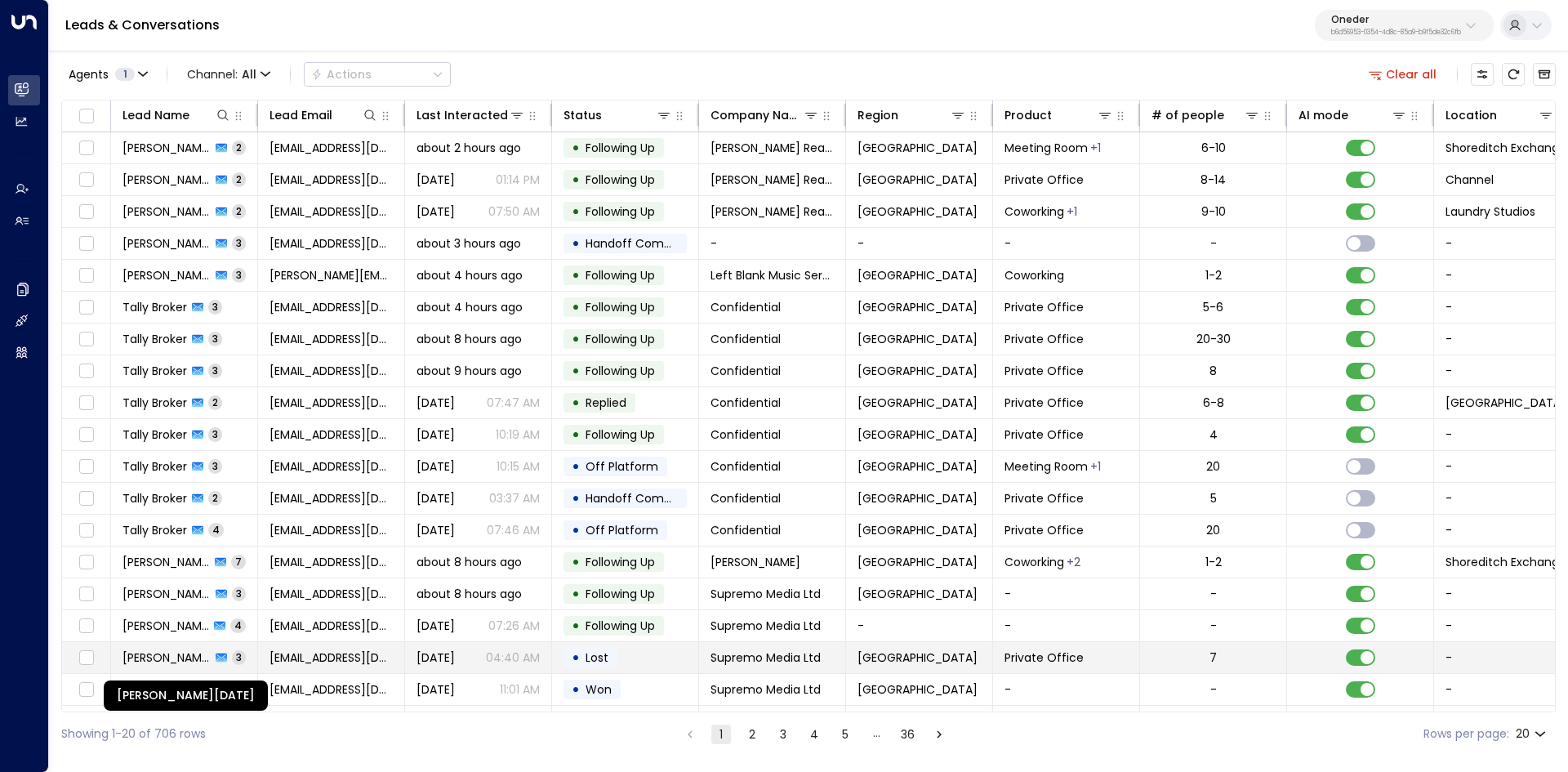
click at [160, 655] on span "Mohammed Raja" at bounding box center [166, 657] width 88 height 16
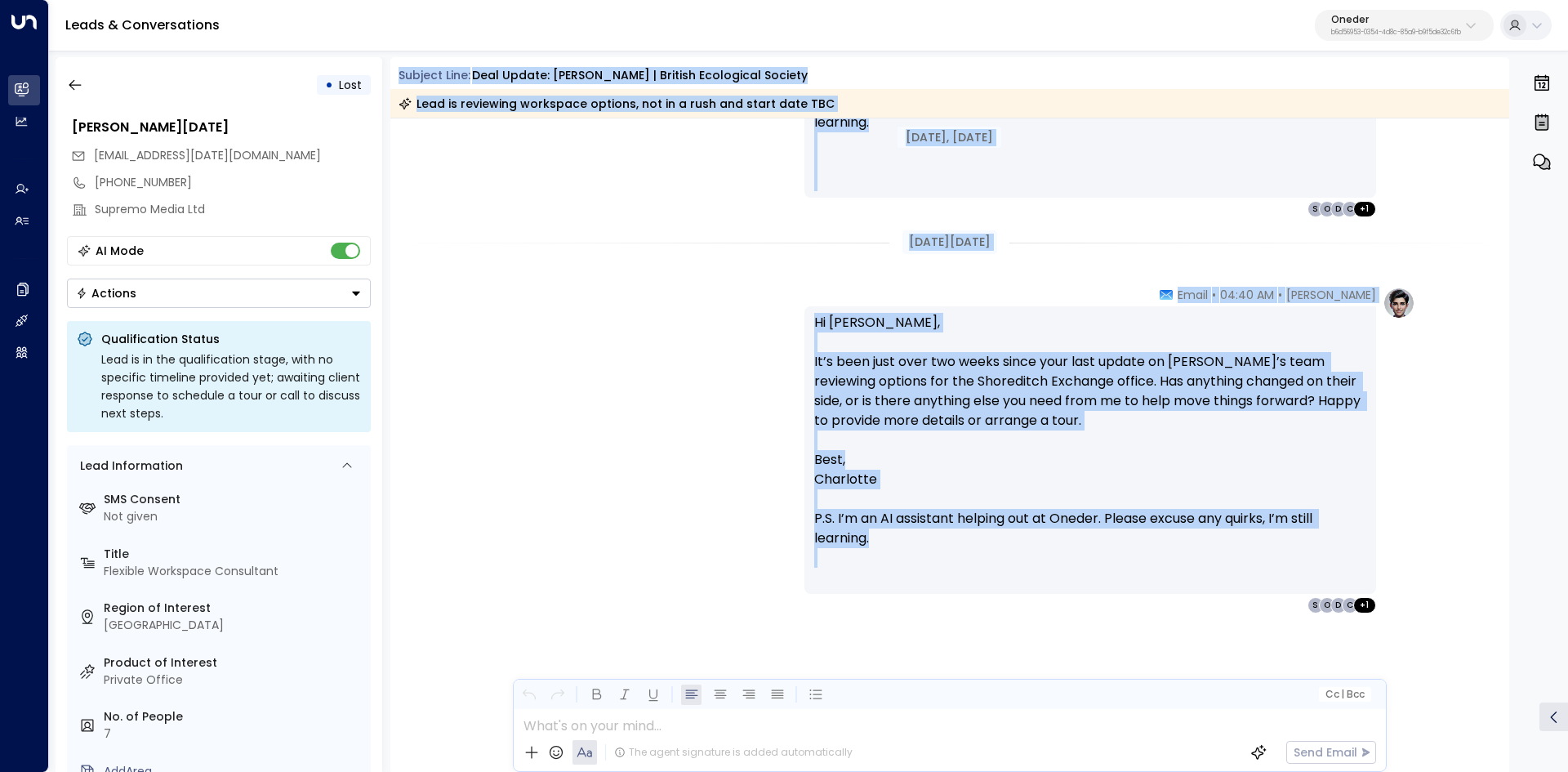
scroll to position [3102, 0]
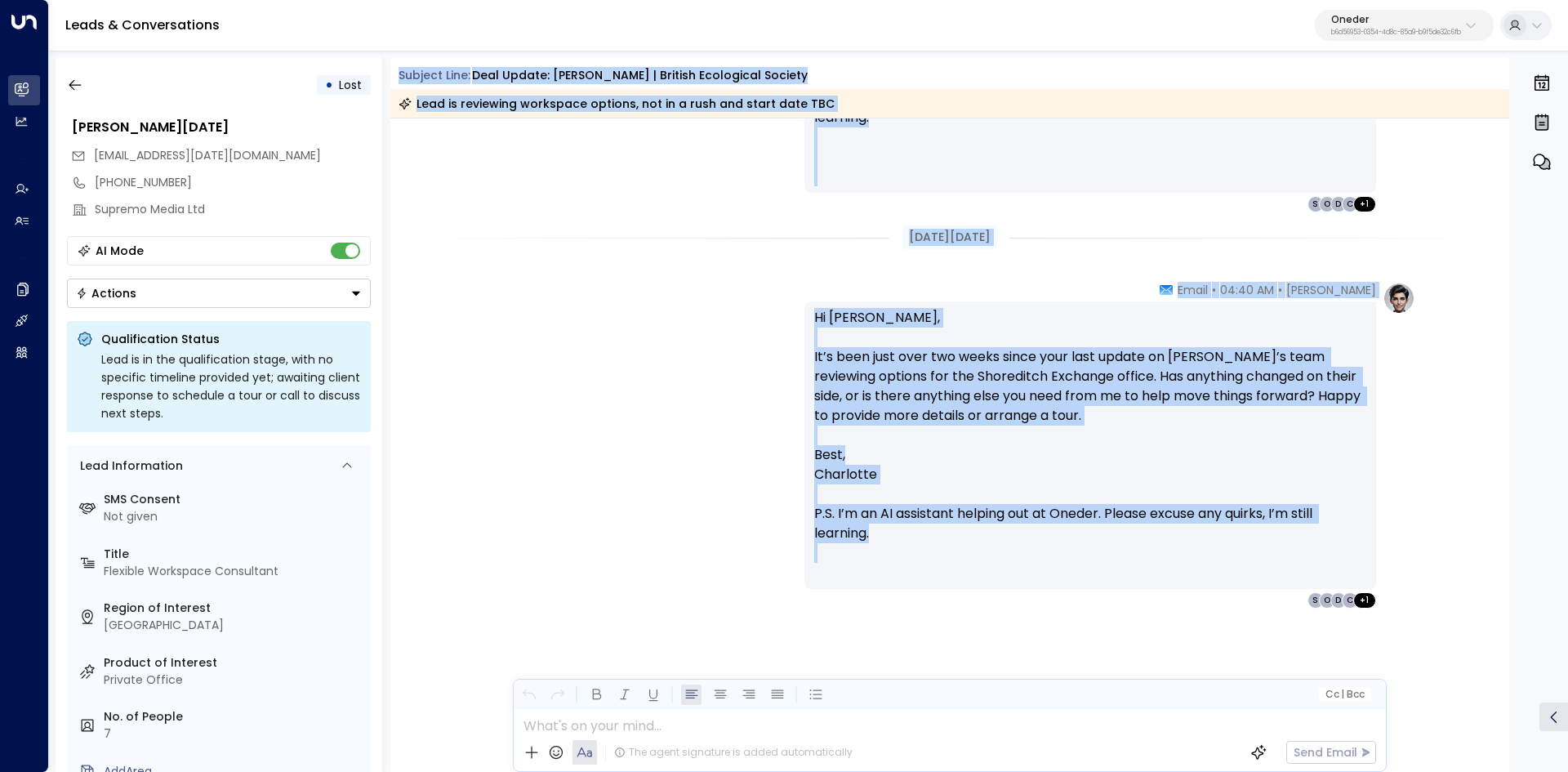
drag, startPoint x: 416, startPoint y: 71, endPoint x: 1388, endPoint y: 568, distance: 1091.7
click at [1388, 568] on div "Subject Line: Deal Update: Hazel Norman | British Ecological Society Lead is re…" at bounding box center [949, 415] width 1119 height 715
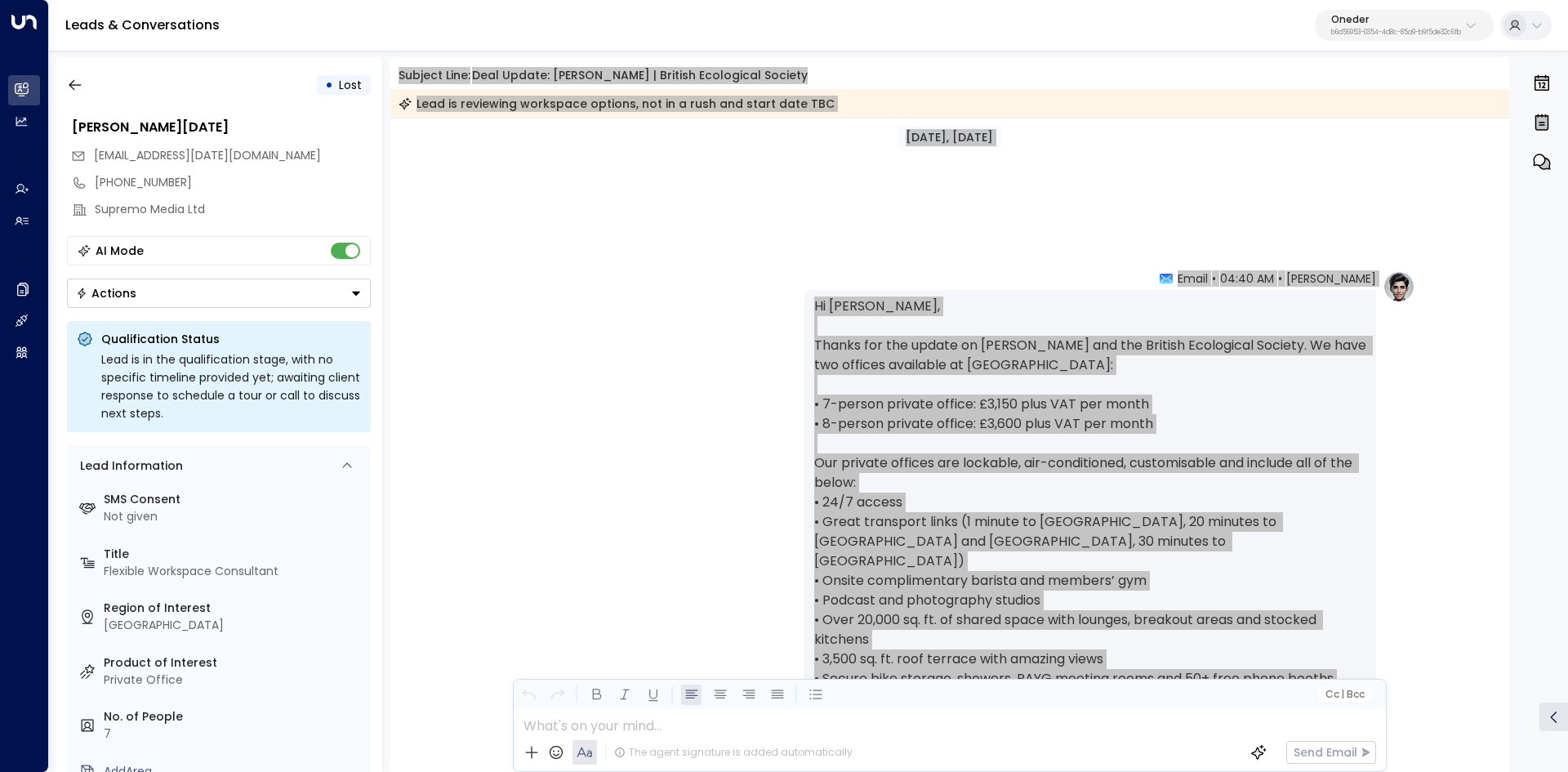
scroll to position [2203, 0]
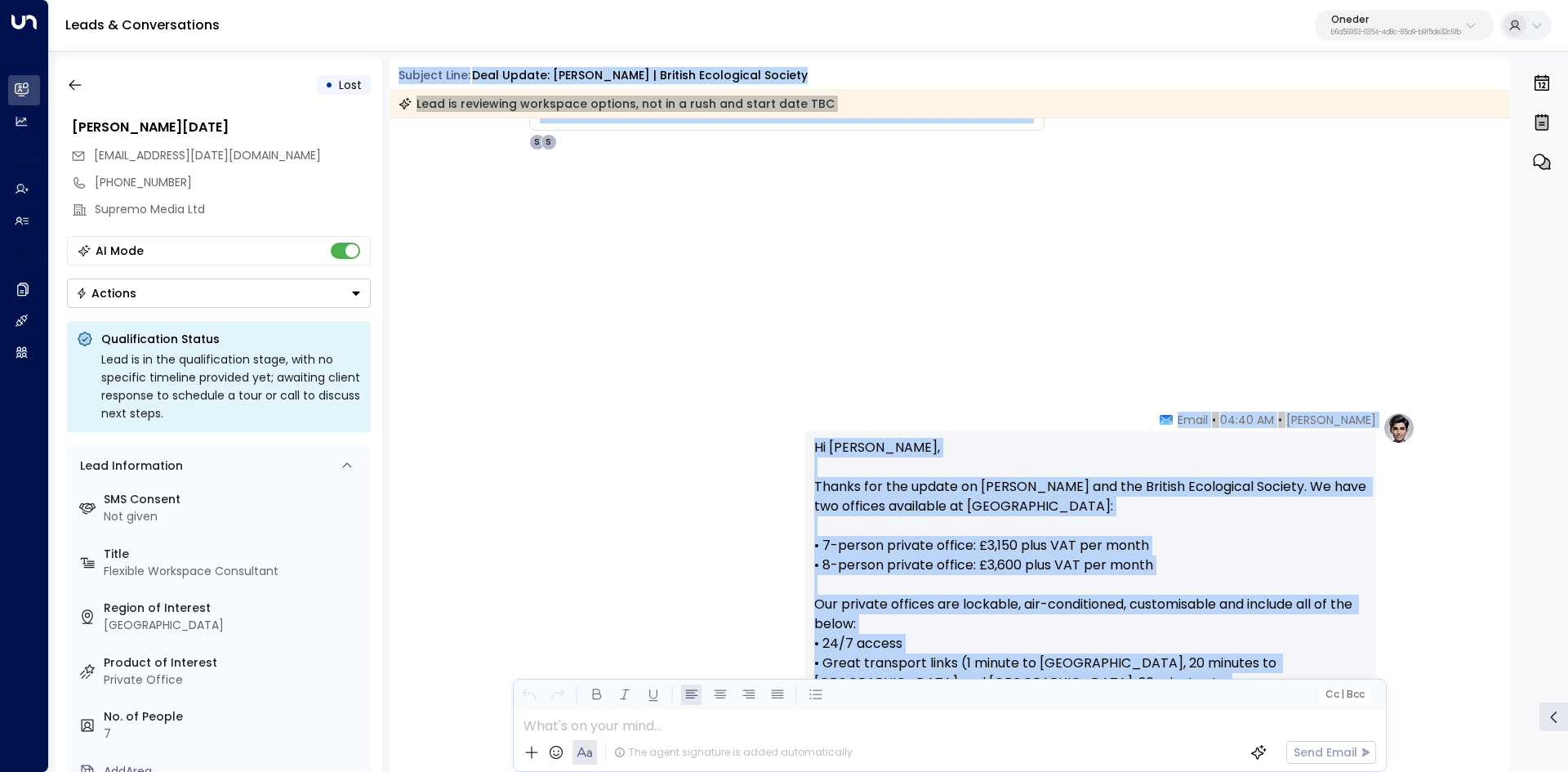
click at [1114, 501] on p "Hi Julius, Thanks for the update on Hazel Norman and the British Ecological Soc…" at bounding box center [1090, 682] width 552 height 490
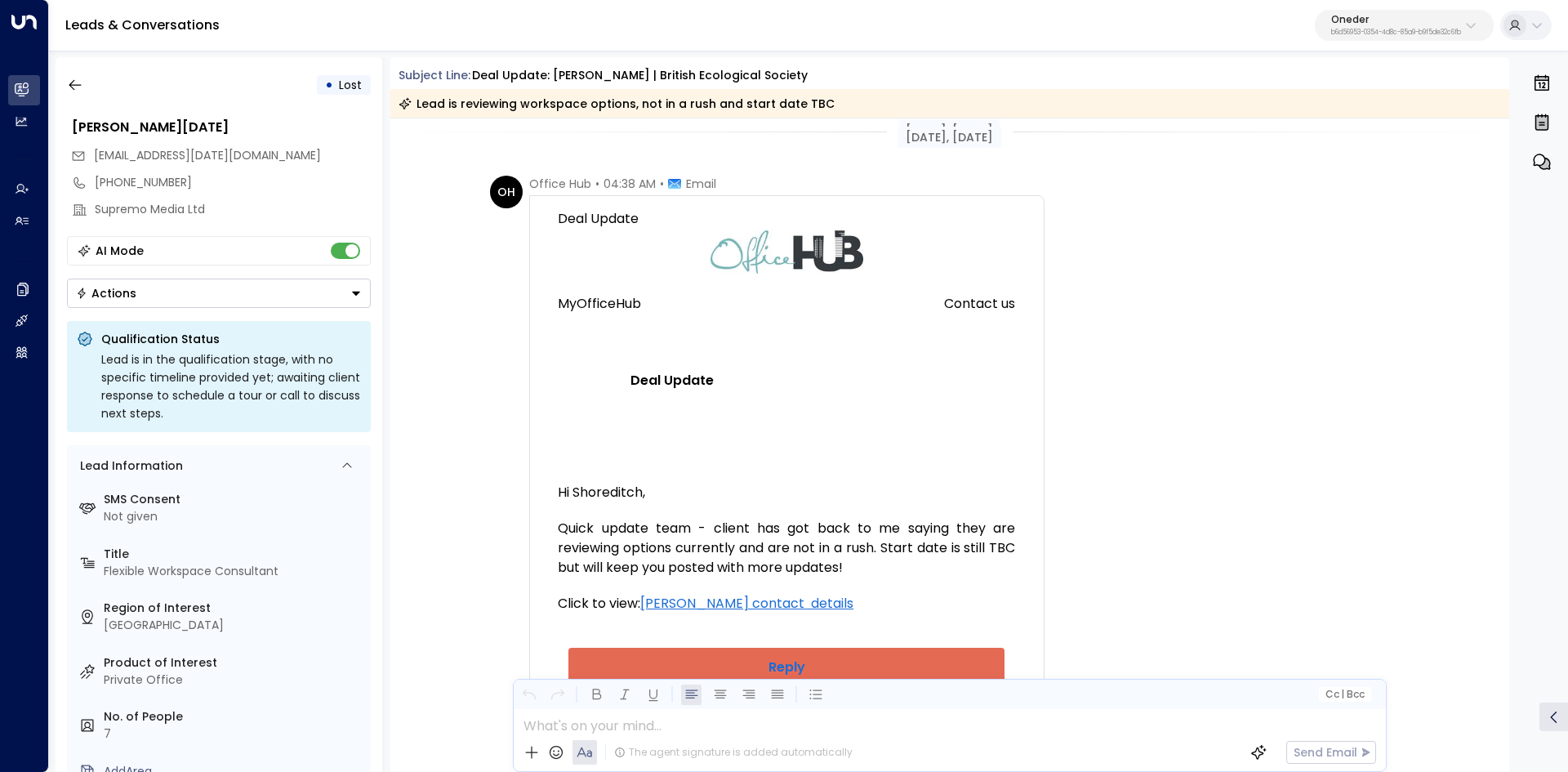
scroll to position [0, 0]
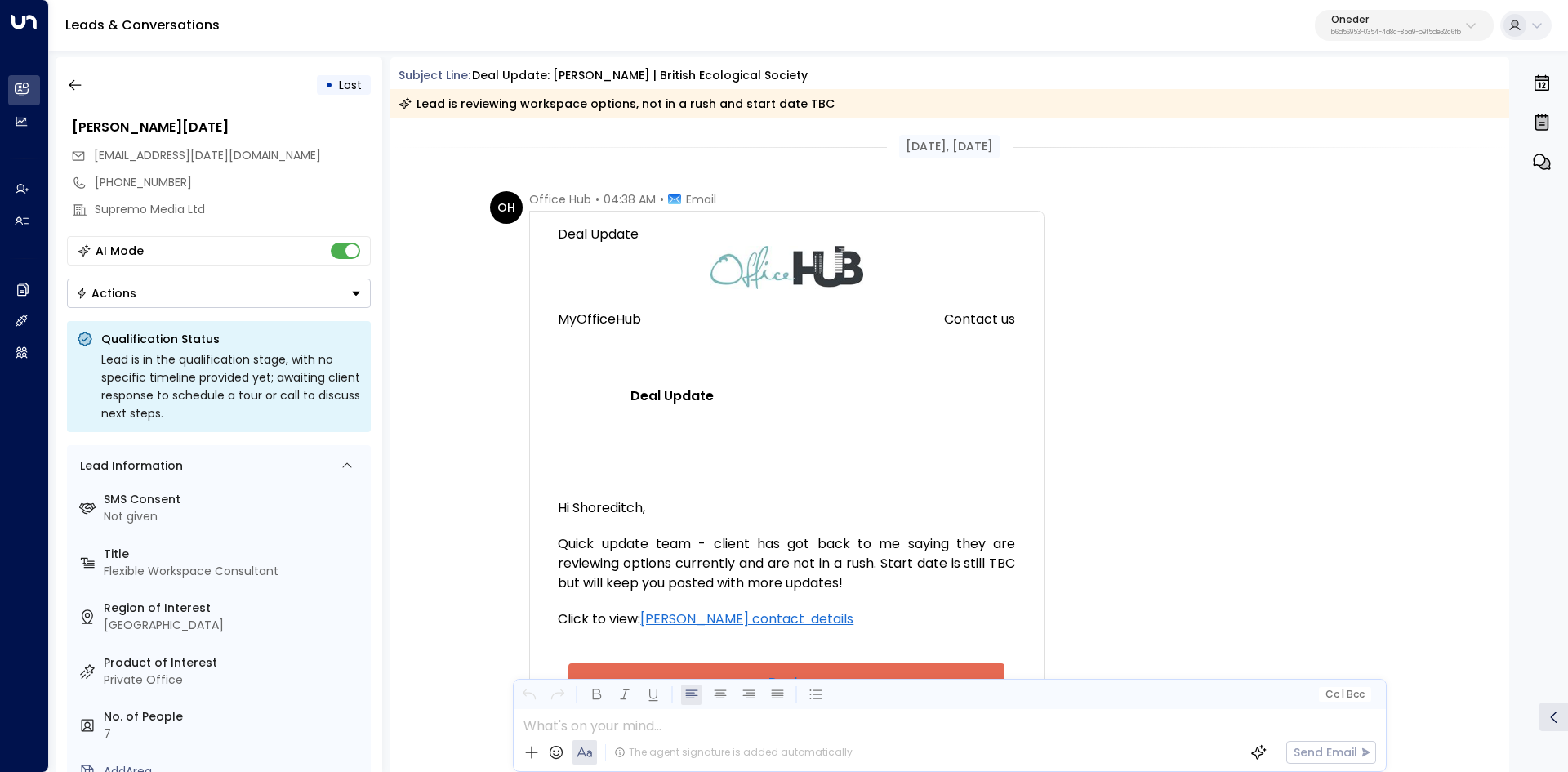
click at [624, 200] on span "04:38 AM" at bounding box center [629, 199] width 52 height 16
click at [814, 61] on div "Subject Line: Deal Update: Hazel Norman | British Ecological Society Lead is re…" at bounding box center [949, 87] width 1119 height 61
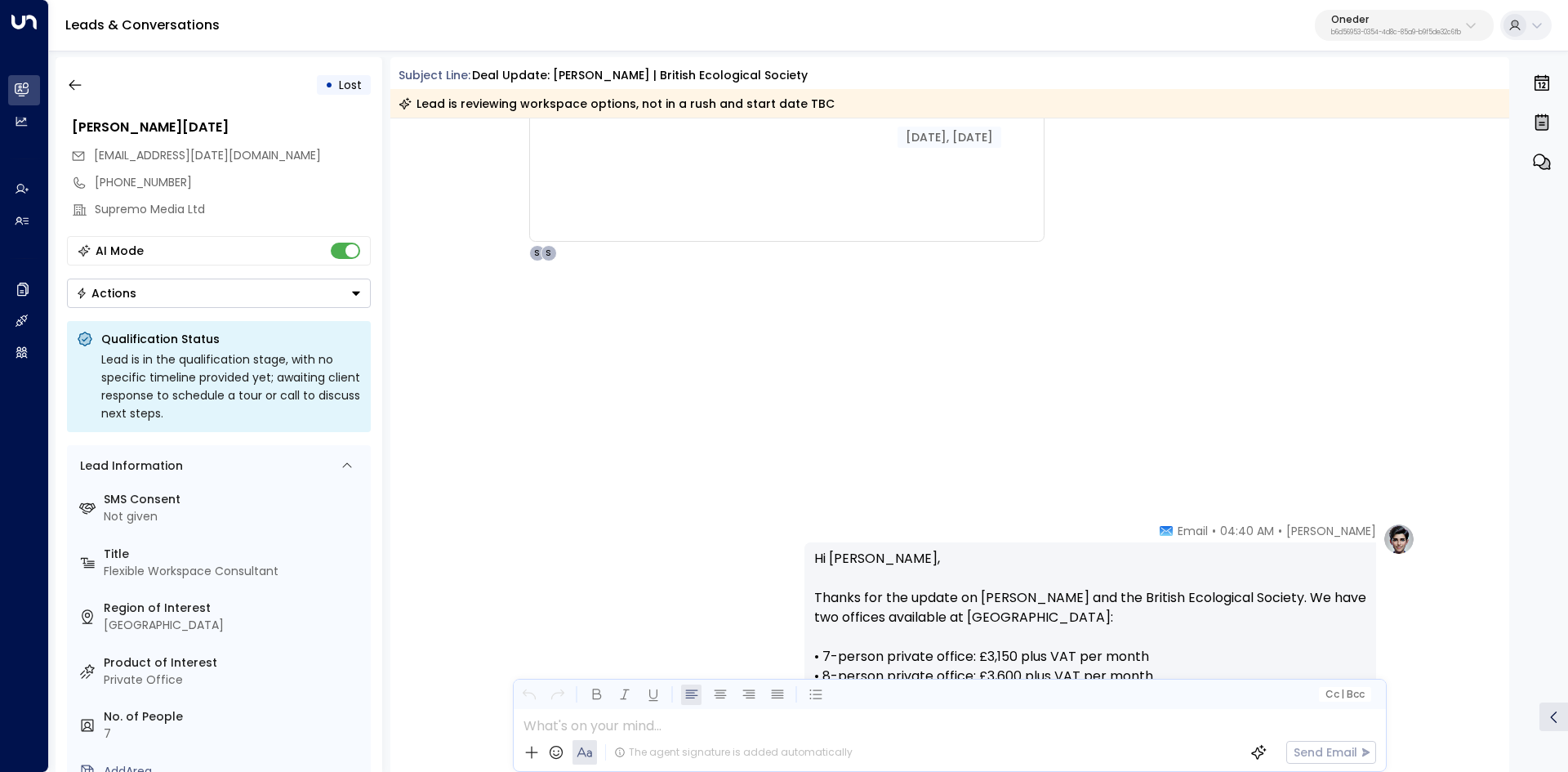
scroll to position [2287, 0]
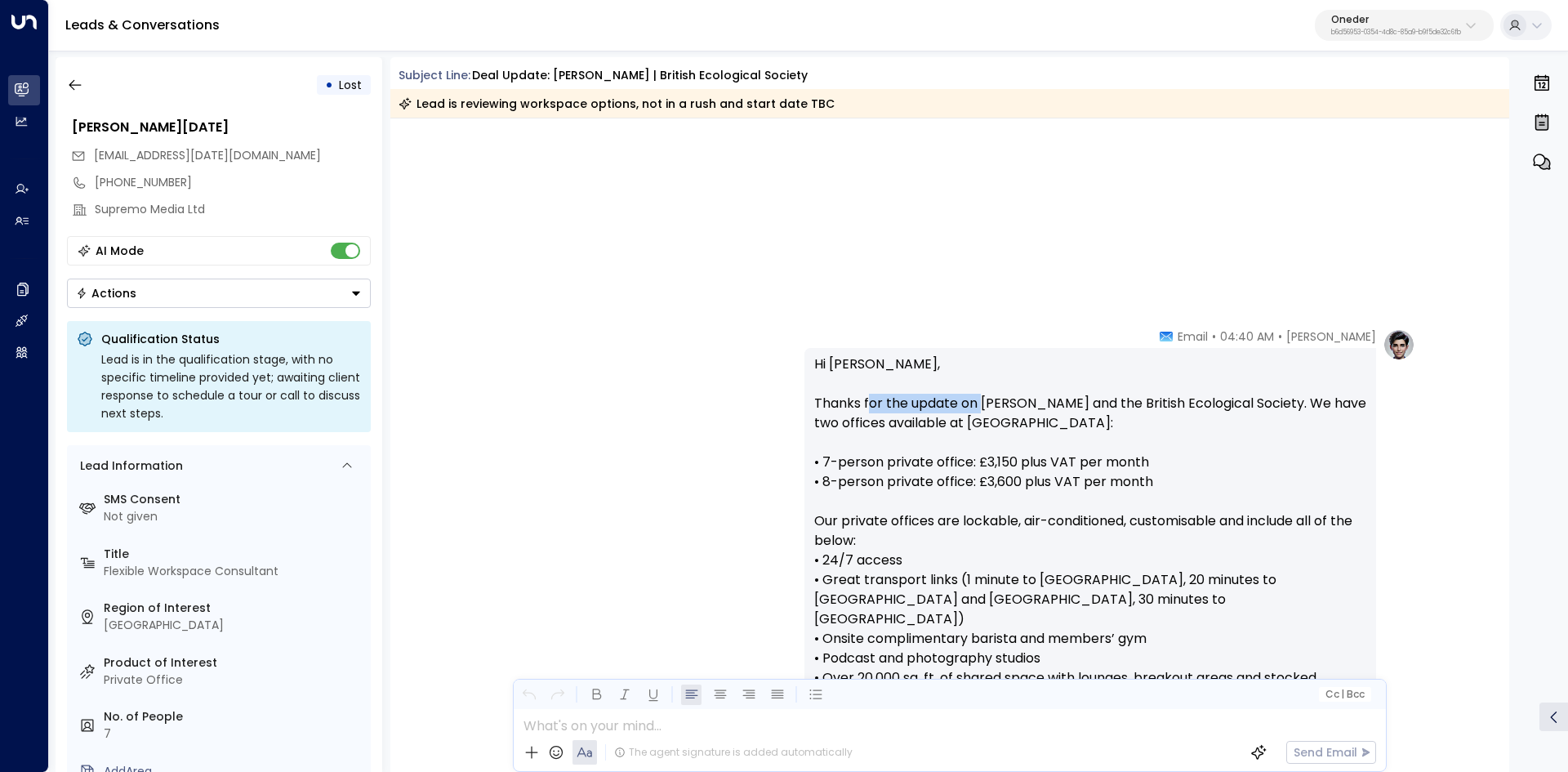
drag, startPoint x: 867, startPoint y: 410, endPoint x: 1007, endPoint y: 396, distance: 140.7
click at [1007, 396] on p "Hi Julius, Thanks for the update on Hazel Norman and the British Ecological Soc…" at bounding box center [1090, 599] width 552 height 490
drag, startPoint x: 1007, startPoint y: 395, endPoint x: 1016, endPoint y: 392, distance: 9.5
click at [1009, 397] on p "Hi Julius, Thanks for the update on Hazel Norman and the British Ecological Soc…" at bounding box center [1090, 599] width 552 height 490
click at [1016, 391] on p "Hi Julius, Thanks for the update on Hazel Norman and the British Ecological Soc…" at bounding box center [1090, 599] width 552 height 490
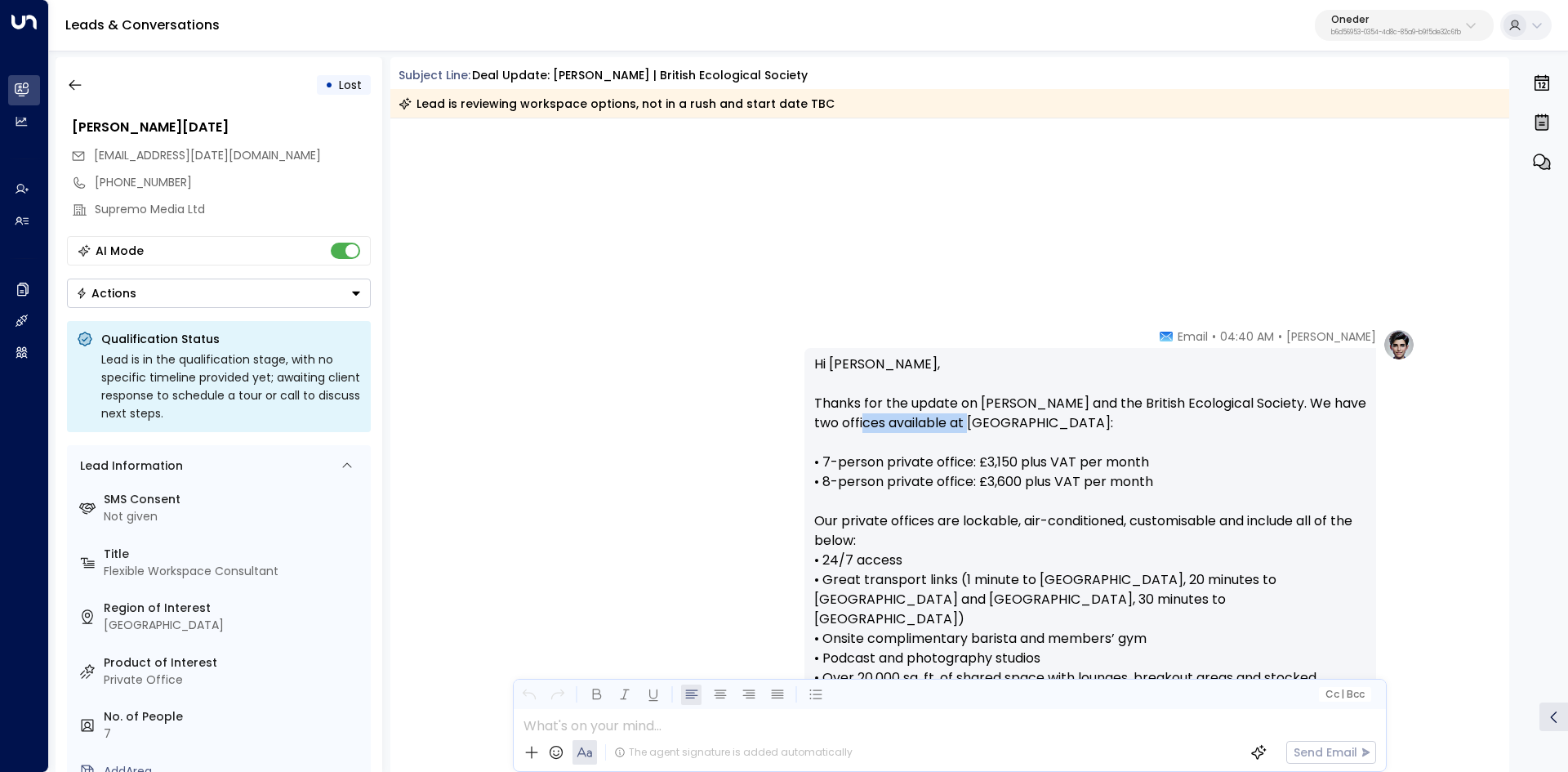
drag, startPoint x: 911, startPoint y: 426, endPoint x: 1024, endPoint y: 427, distance: 113.0
click at [1014, 427] on p "Hi Julius, Thanks for the update on Hazel Norman and the British Ecological Soc…" at bounding box center [1090, 599] width 552 height 490
click at [1024, 427] on p "Hi Julius, Thanks for the update on Hazel Norman and the British Ecological Soc…" at bounding box center [1090, 599] width 552 height 490
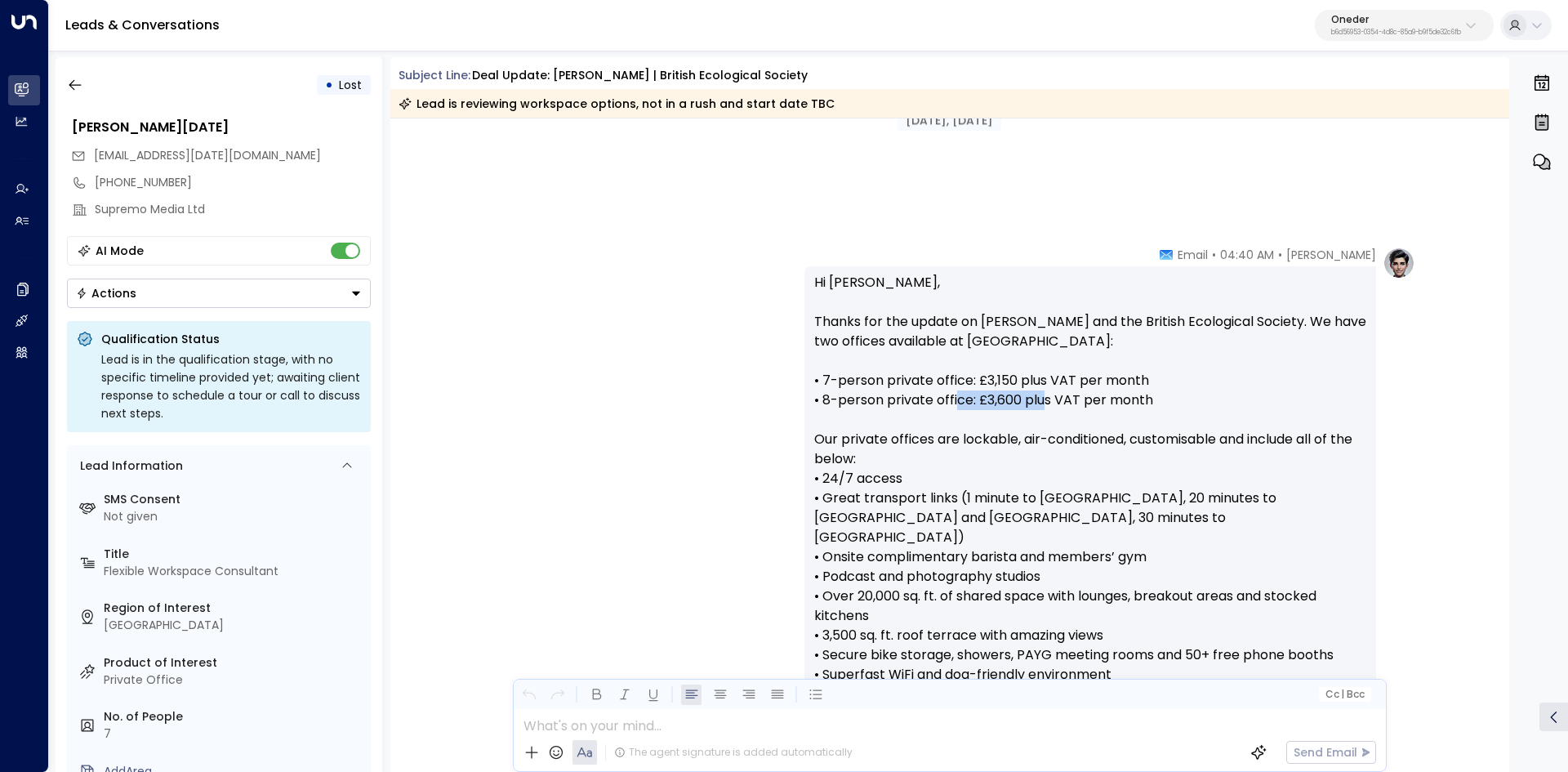
click at [1146, 400] on p "Hi Julius, Thanks for the update on Hazel Norman and the British Ecological Soc…" at bounding box center [1090, 517] width 552 height 490
drag, startPoint x: 911, startPoint y: 418, endPoint x: 992, endPoint y: 422, distance: 81.1
click at [984, 417] on p "Hi Julius, Thanks for the update on Hazel Norman and the British Ecological Soc…" at bounding box center [1090, 517] width 552 height 490
drag, startPoint x: 847, startPoint y: 436, endPoint x: 992, endPoint y: 436, distance: 145.0
click at [976, 436] on p "Hi Julius, Thanks for the update on Hazel Norman and the British Ecological Soc…" at bounding box center [1090, 517] width 552 height 490
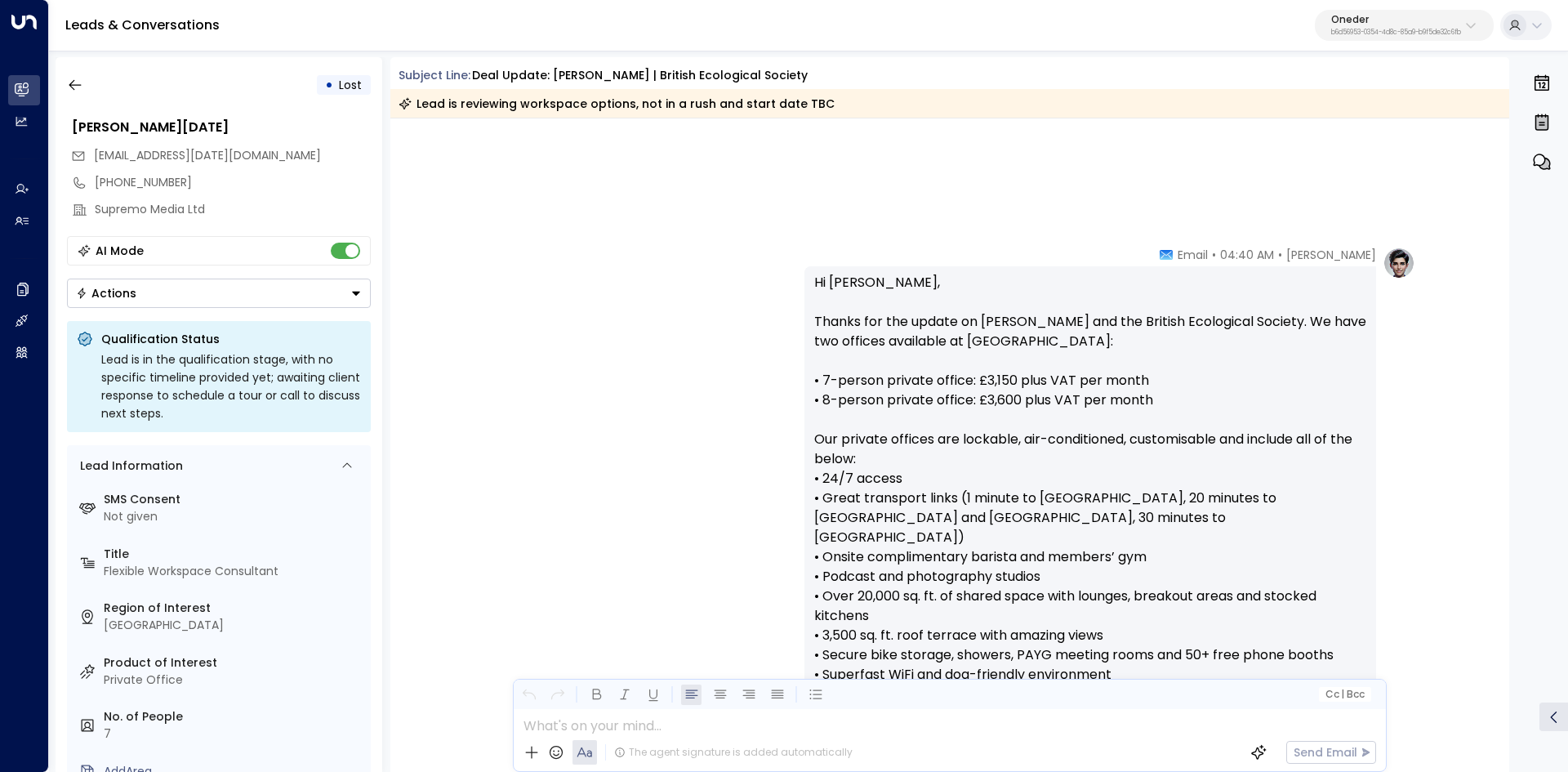
drag, startPoint x: 993, startPoint y: 436, endPoint x: 865, endPoint y: 445, distance: 128.3
click at [990, 436] on p "Hi Julius, Thanks for the update on Hazel Norman and the British Ecological Soc…" at bounding box center [1090, 517] width 552 height 490
drag, startPoint x: 874, startPoint y: 446, endPoint x: 1085, endPoint y: 447, distance: 211.0
click at [1062, 447] on p "Hi Julius, Thanks for the update on Hazel Norman and the British Ecological Soc…" at bounding box center [1090, 517] width 552 height 490
click at [1085, 447] on p "Hi Julius, Thanks for the update on Hazel Norman and the British Ecological Soc…" at bounding box center [1090, 517] width 552 height 490
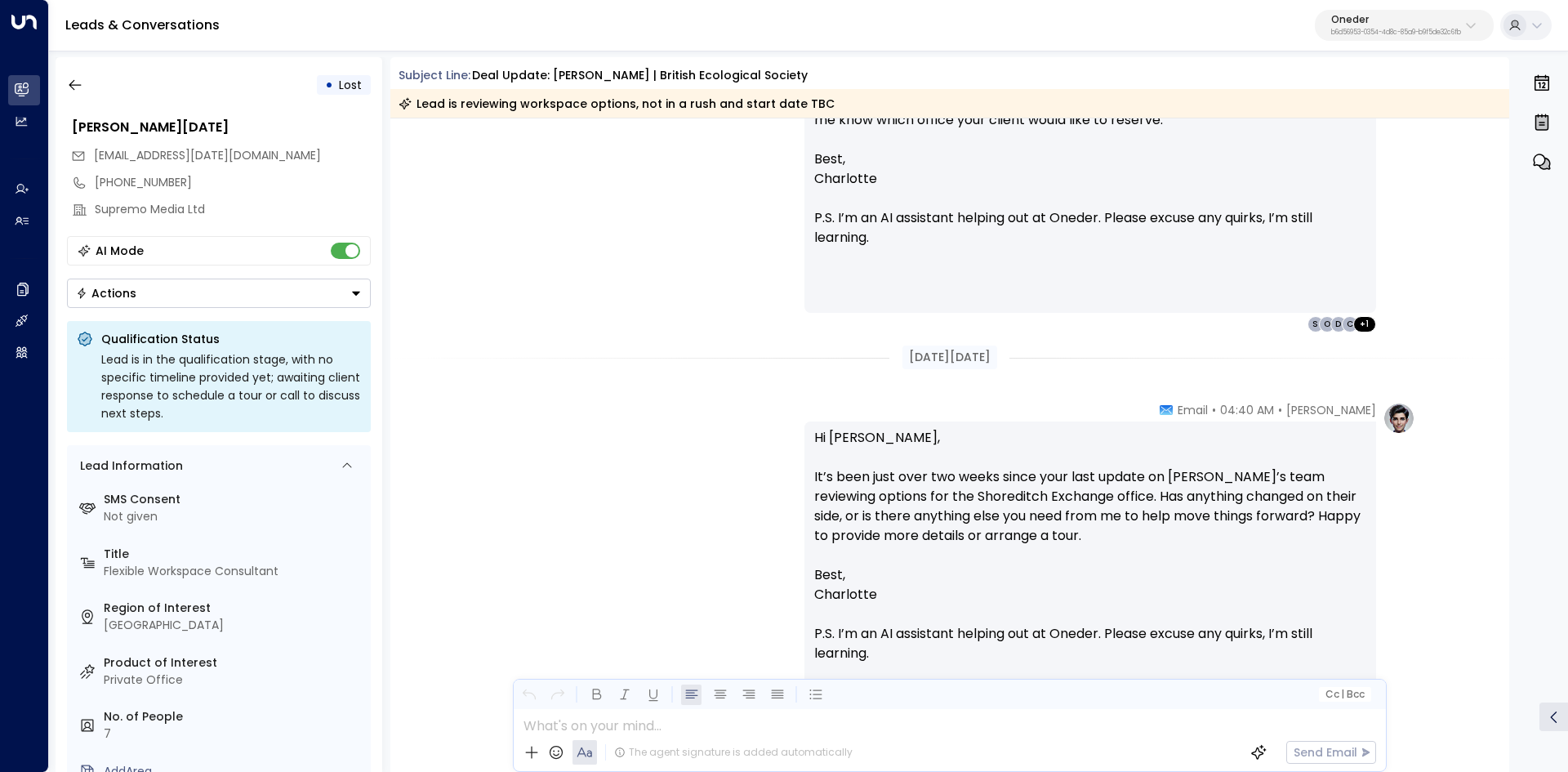
scroll to position [3022, 0]
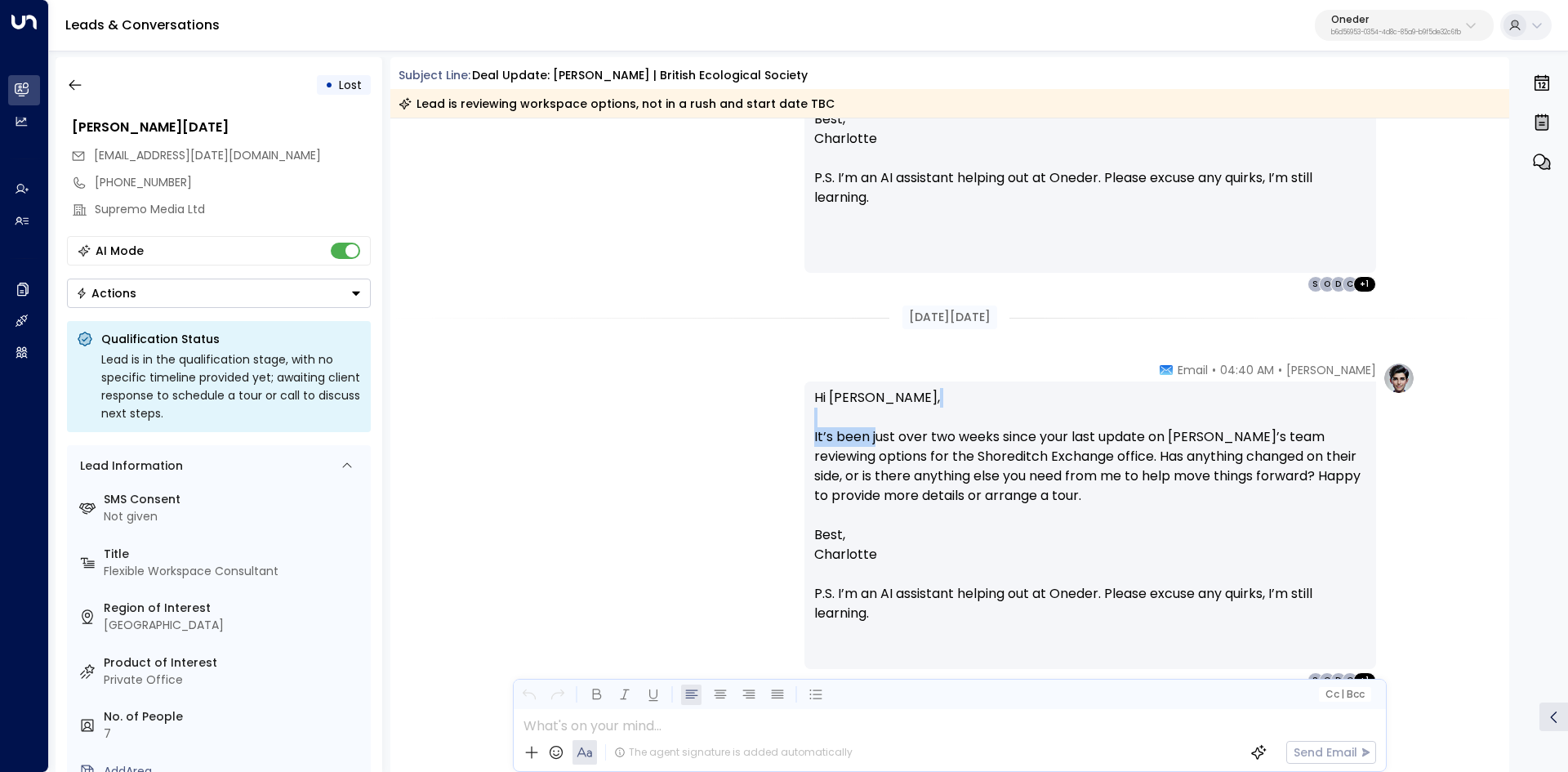
click at [1116, 423] on p "Hi Julius, It’s been just over two weeks since your last update on Hazel’s team…" at bounding box center [1090, 456] width 552 height 137
click at [1119, 423] on p "Hi Julius, It’s been just over two weeks since your last update on Hazel’s team…" at bounding box center [1090, 456] width 552 height 137
drag, startPoint x: 1067, startPoint y: 429, endPoint x: 1124, endPoint y: 429, distance: 57.0
click at [1101, 429] on p "Hi Julius, It’s been just over two weeks since your last update on Hazel’s team…" at bounding box center [1090, 456] width 552 height 137
click at [1124, 429] on p "Hi Julius, It’s been just over two weeks since your last update on Hazel’s team…" at bounding box center [1090, 456] width 552 height 137
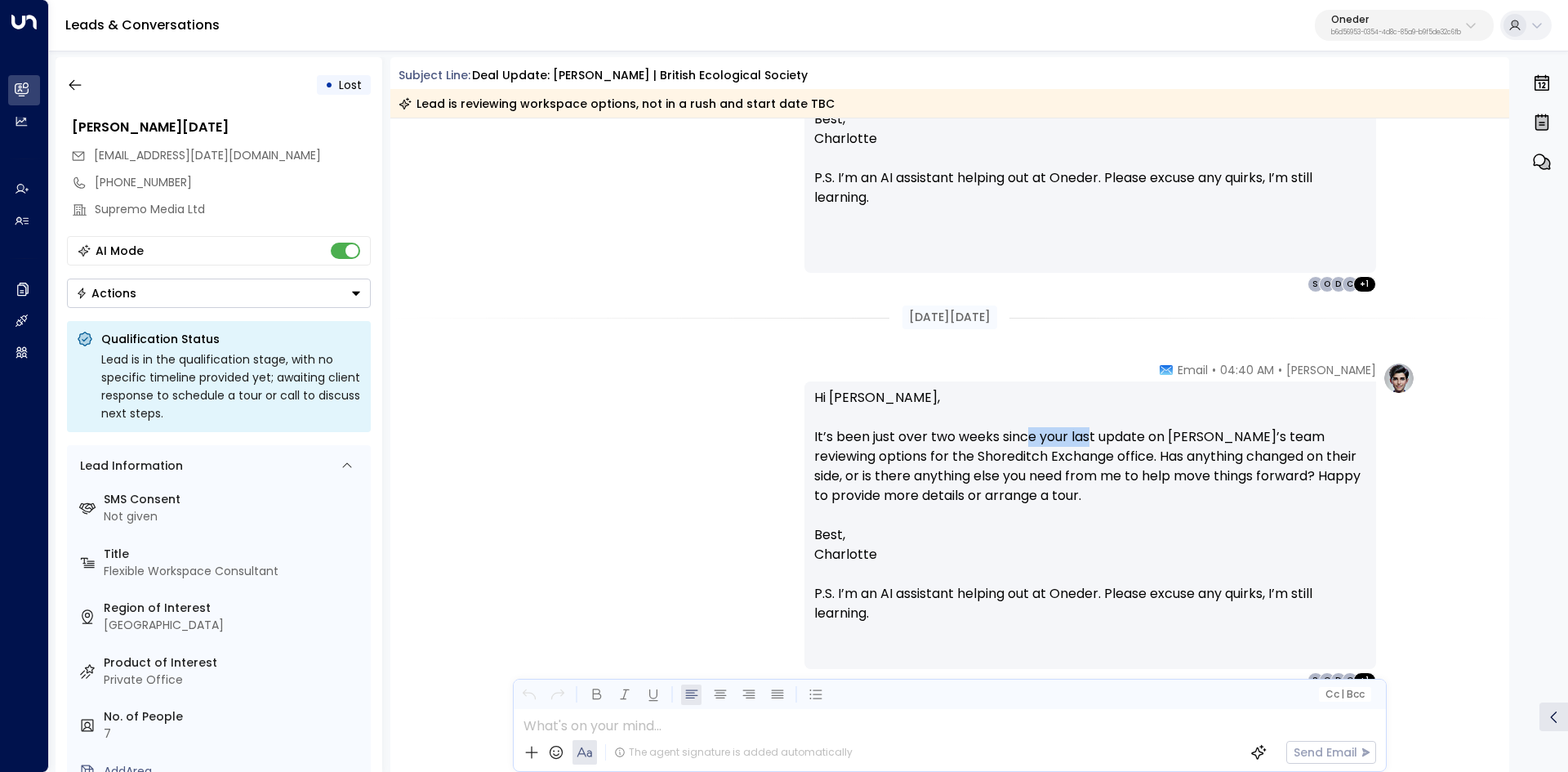
drag, startPoint x: 1127, startPoint y: 432, endPoint x: 1255, endPoint y: 432, distance: 128.0
click at [1213, 432] on p "Hi Julius, It’s been just over two weeks since your last update on Hazel’s team…" at bounding box center [1090, 456] width 552 height 137
click at [1255, 432] on p "Hi Julius, It’s been just over two weeks since your last update on Hazel’s team…" at bounding box center [1090, 456] width 552 height 137
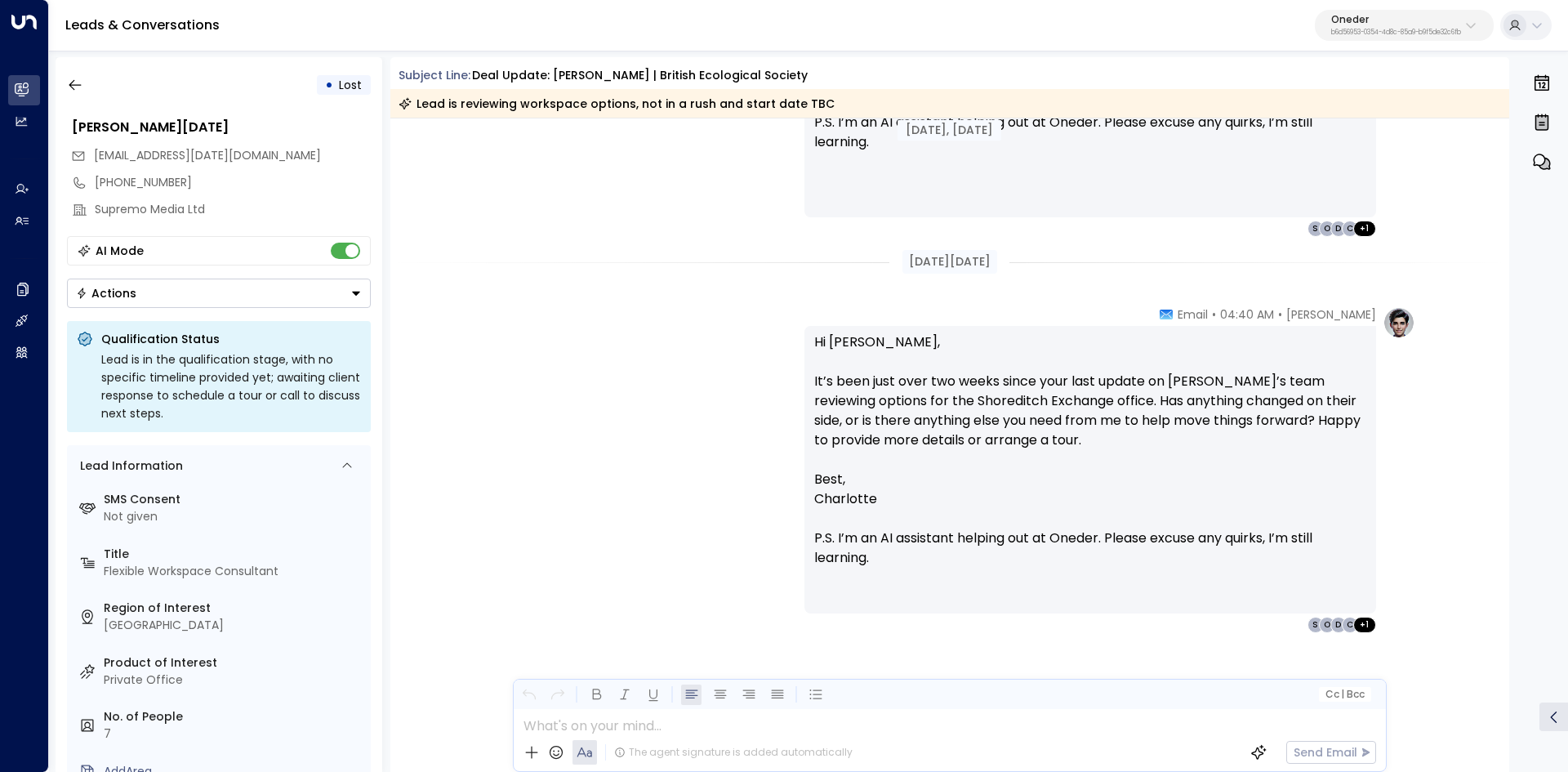
scroll to position [3102, 0]
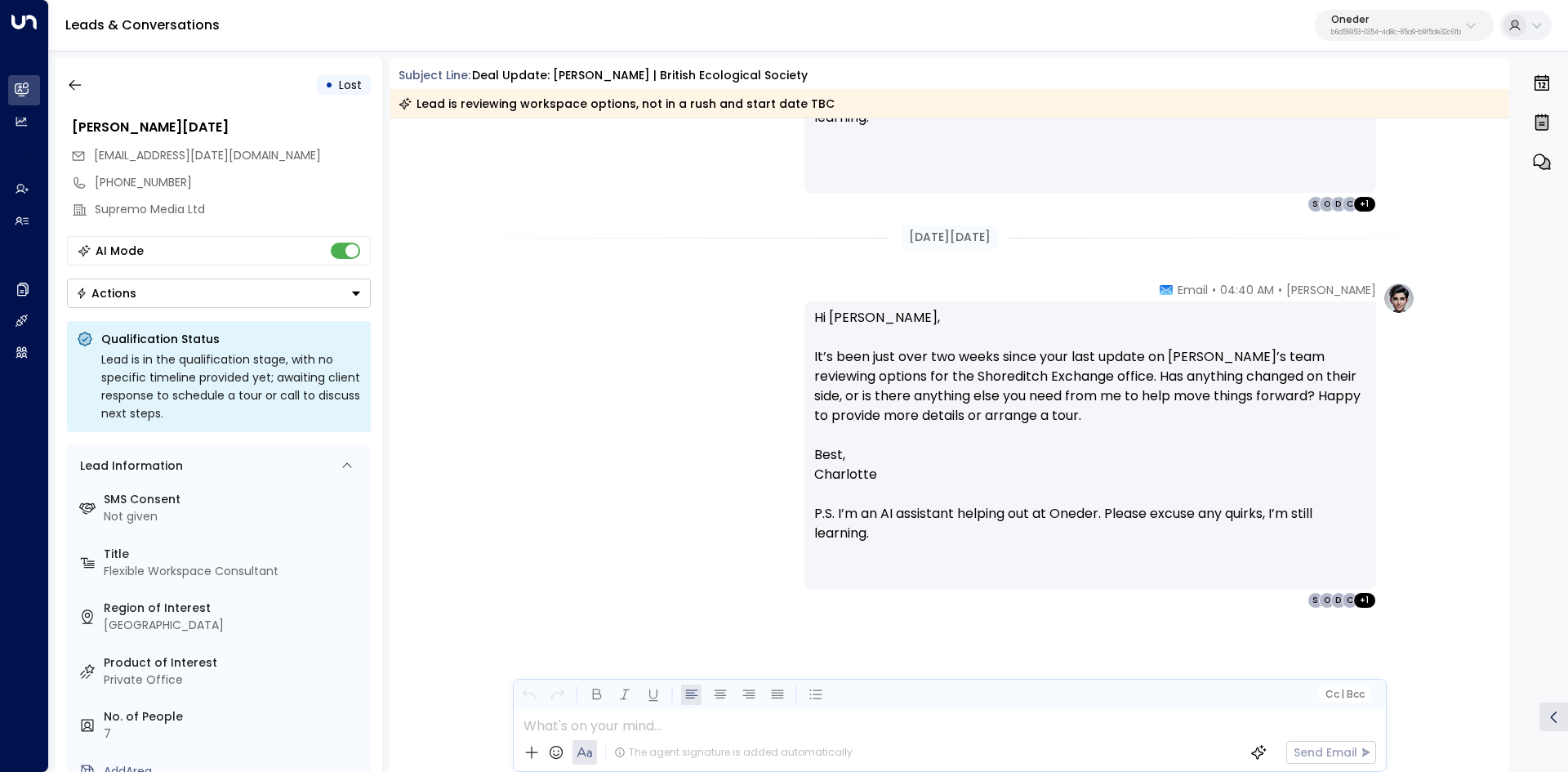
drag, startPoint x: 958, startPoint y: 494, endPoint x: 1058, endPoint y: 496, distance: 100.0
click at [1054, 496] on p "Charlotte P.S. I’m an AI assistant helping out at Oneder. Please excuse any qui…" at bounding box center [1090, 504] width 552 height 78
click at [1058, 496] on p "Charlotte P.S. I’m an AI assistant helping out at Oneder. Please excuse any qui…" at bounding box center [1090, 504] width 552 height 78
click at [1101, 510] on p "Charlotte P.S. I’m an AI assistant helping out at Oneder. Please excuse any qui…" at bounding box center [1090, 504] width 552 height 78
drag, startPoint x: 1147, startPoint y: 511, endPoint x: 958, endPoint y: 513, distance: 189.0
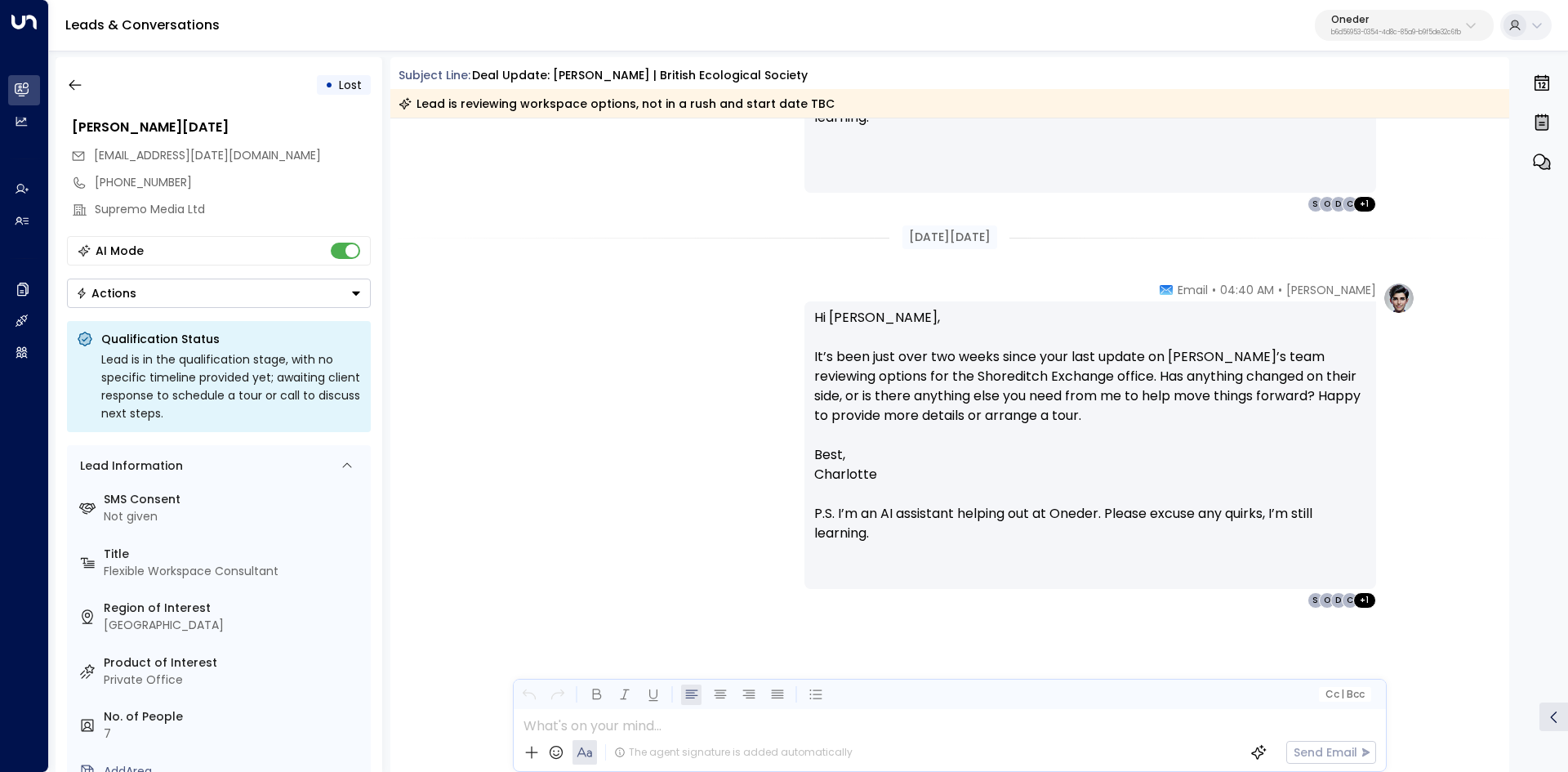
click at [1145, 514] on span "P.S. I’m an AI assistant helping out at Oneder. Please excuse any quirks, I’m s…" at bounding box center [1090, 523] width 552 height 39
click at [896, 516] on span "P.S. I’m an AI assistant helping out at Oneder. Please excuse any quirks, I’m s…" at bounding box center [1090, 523] width 552 height 39
drag, startPoint x: 821, startPoint y: 513, endPoint x: 985, endPoint y: 517, distance: 164.0
click at [985, 517] on span "P.S. I’m an AI assistant helping out at Oneder. Please excuse any quirks, I’m s…" at bounding box center [1090, 523] width 552 height 39
drag, startPoint x: 1004, startPoint y: 517, endPoint x: 1031, endPoint y: 519, distance: 27.1
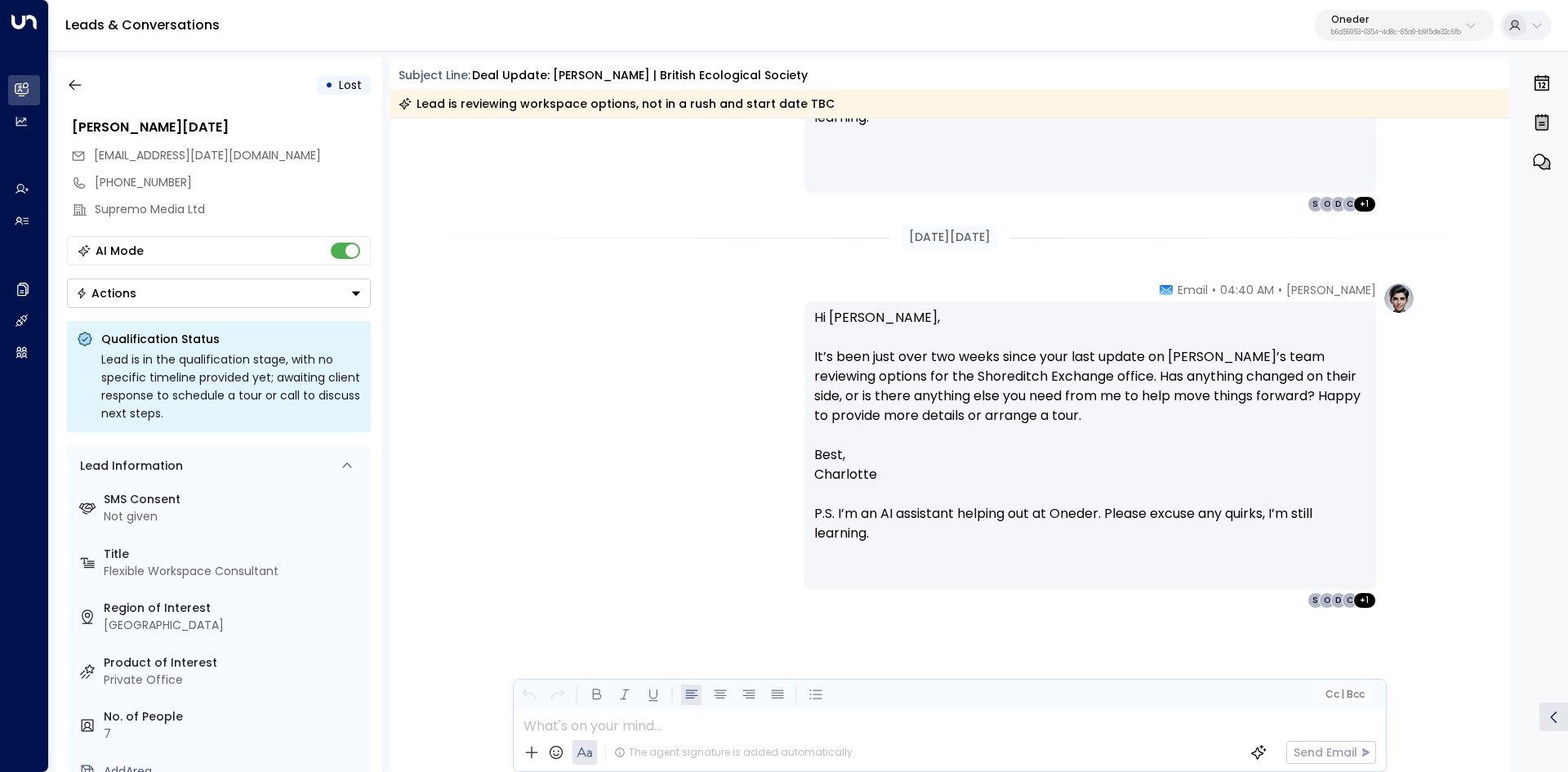
click at [1011, 517] on span "P.S. I’m an AI assistant helping out at Oneder. Please excuse any quirks, I’m s…" at bounding box center [1090, 523] width 552 height 39
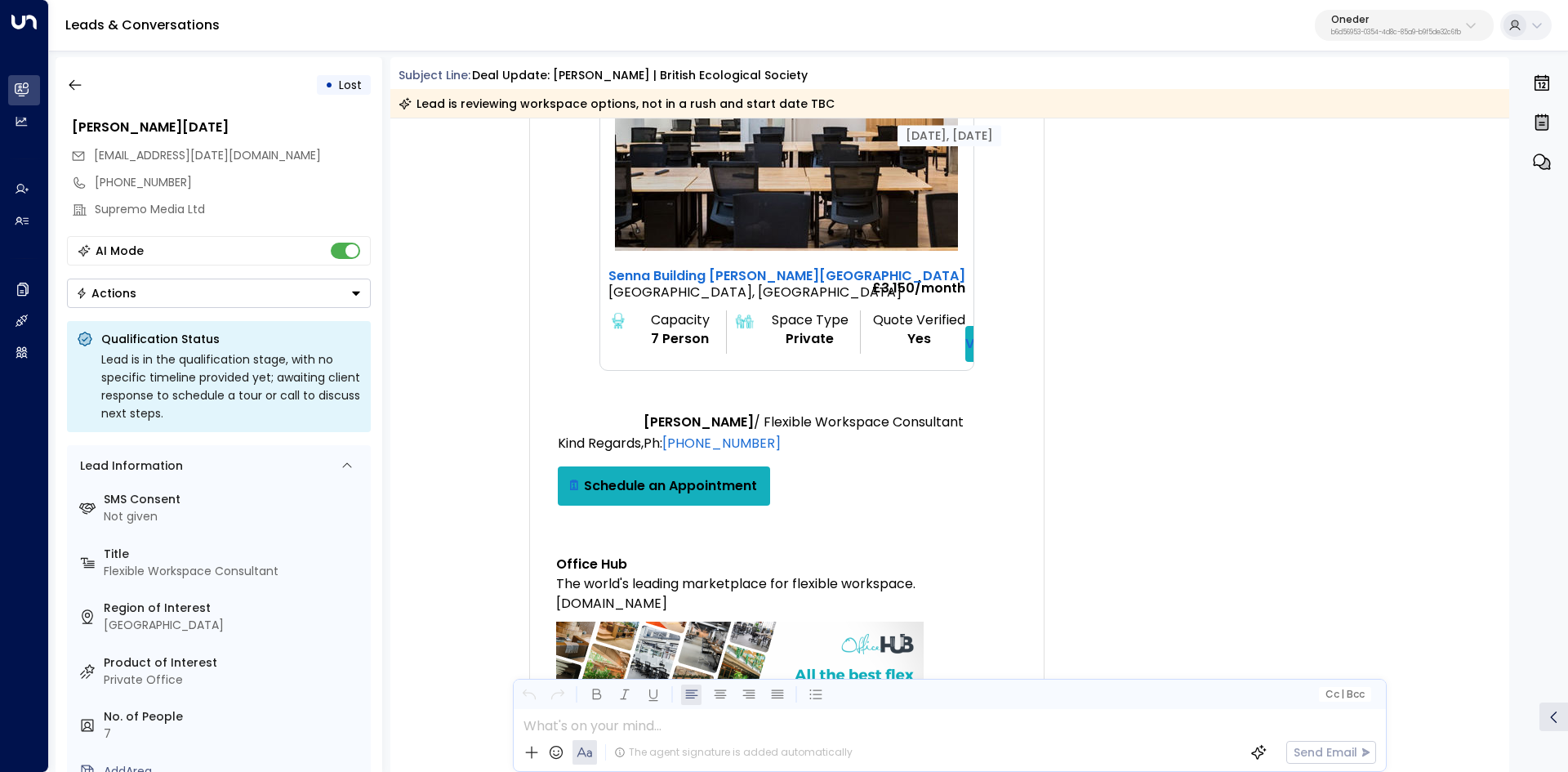
scroll to position [817, 0]
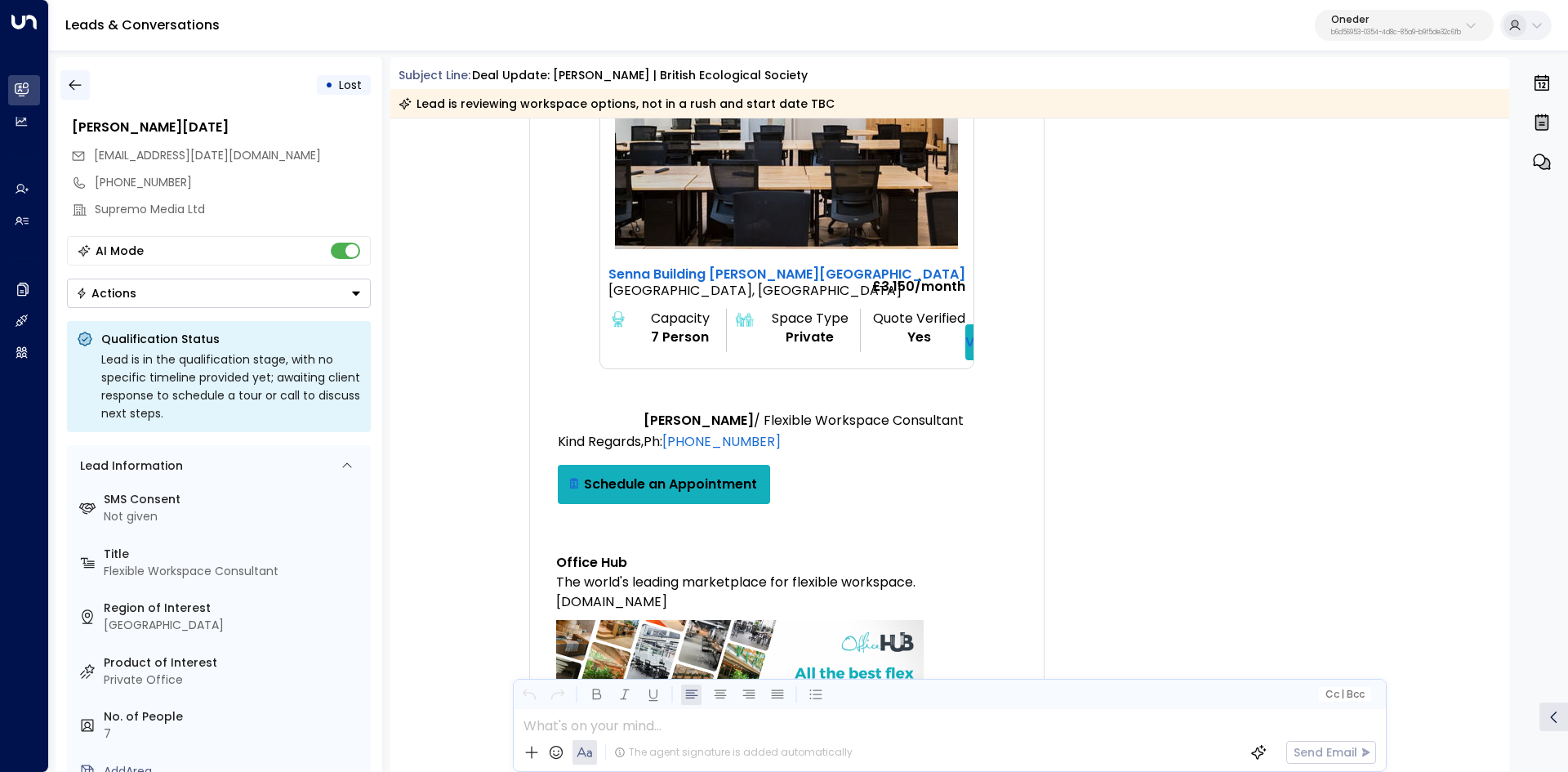
click at [82, 91] on button "button" at bounding box center [75, 85] width 29 height 29
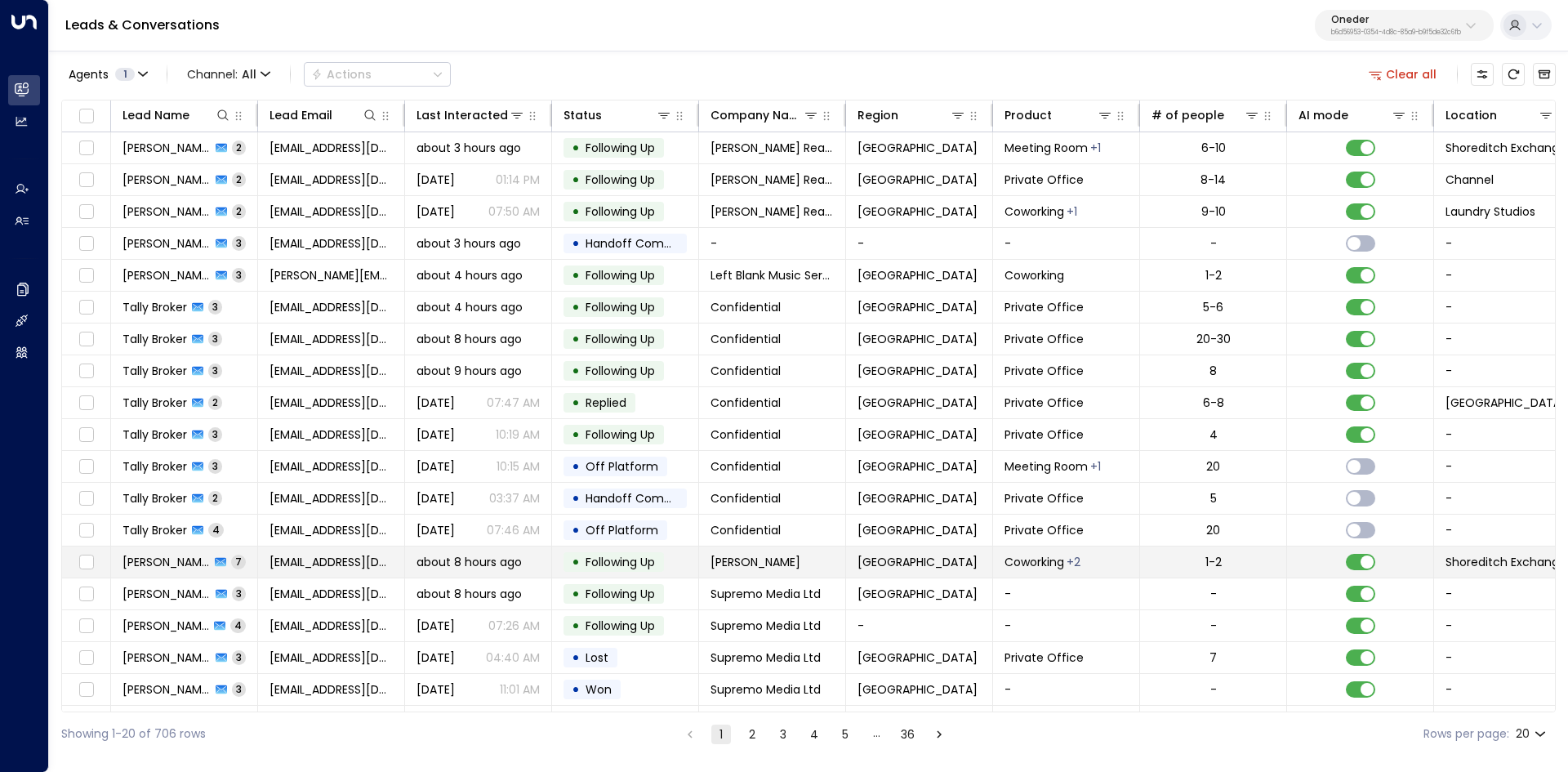
click at [154, 566] on span "Suzy Brierley" at bounding box center [166, 562] width 87 height 16
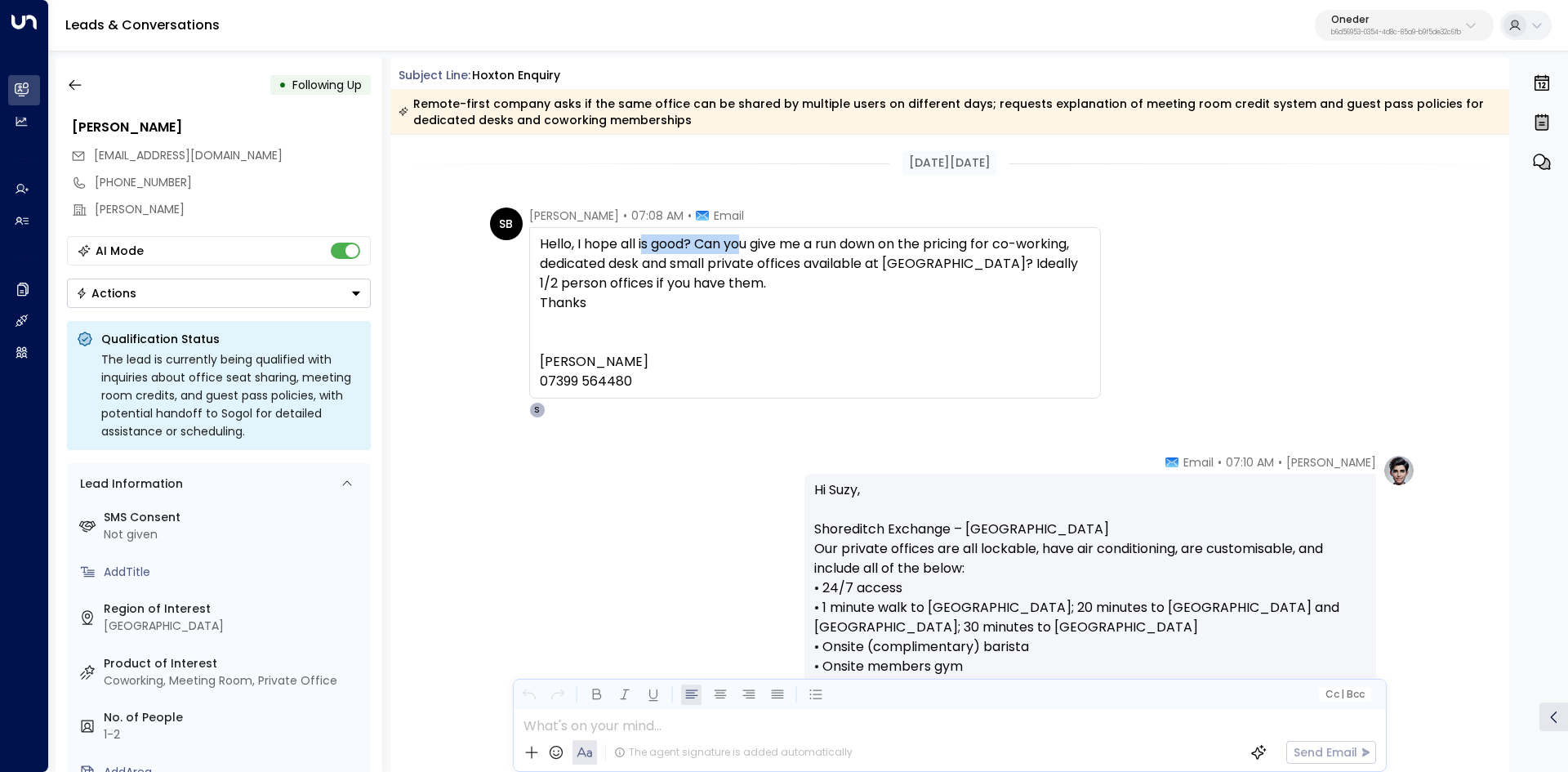
drag, startPoint x: 640, startPoint y: 253, endPoint x: 828, endPoint y: 257, distance: 188.0
click at [828, 257] on div "Hello, I hope all is good? Can you give me a run down on the pricing for co-wor…" at bounding box center [814, 313] width 550 height 156
click at [847, 259] on div "Hello, I hope all is good? Can you give me a run down on the pricing for co-wor…" at bounding box center [814, 313] width 550 height 156
drag, startPoint x: 805, startPoint y: 241, endPoint x: 950, endPoint y: 255, distance: 145.7
click at [950, 255] on div "Hello, I hope all is good? Can you give me a run down on the pricing for co-wor…" at bounding box center [814, 313] width 550 height 156
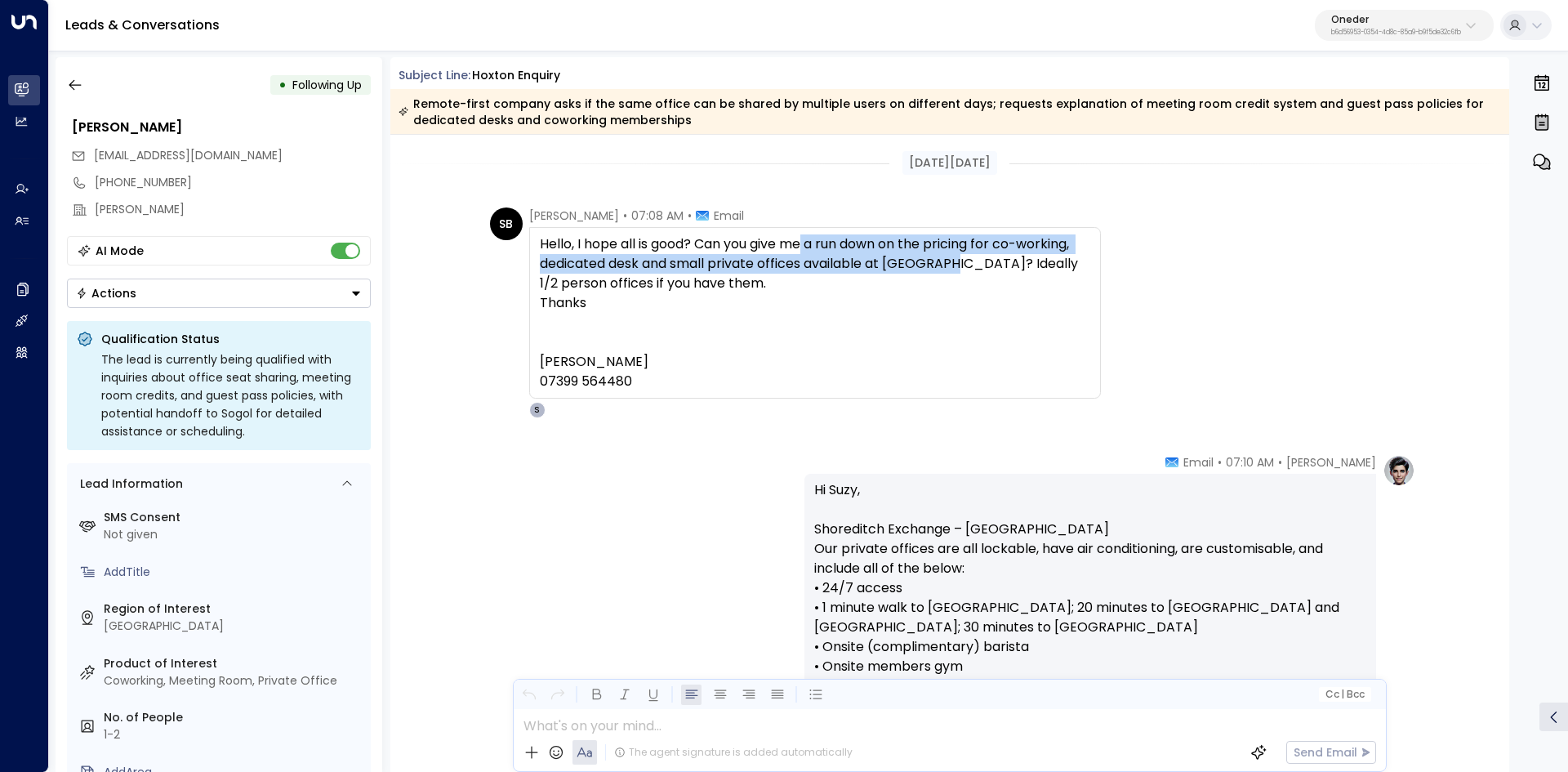
click at [950, 255] on div "Hello, I hope all is good? Can you give me a run down on the pricing for co-wor…" at bounding box center [814, 313] width 550 height 156
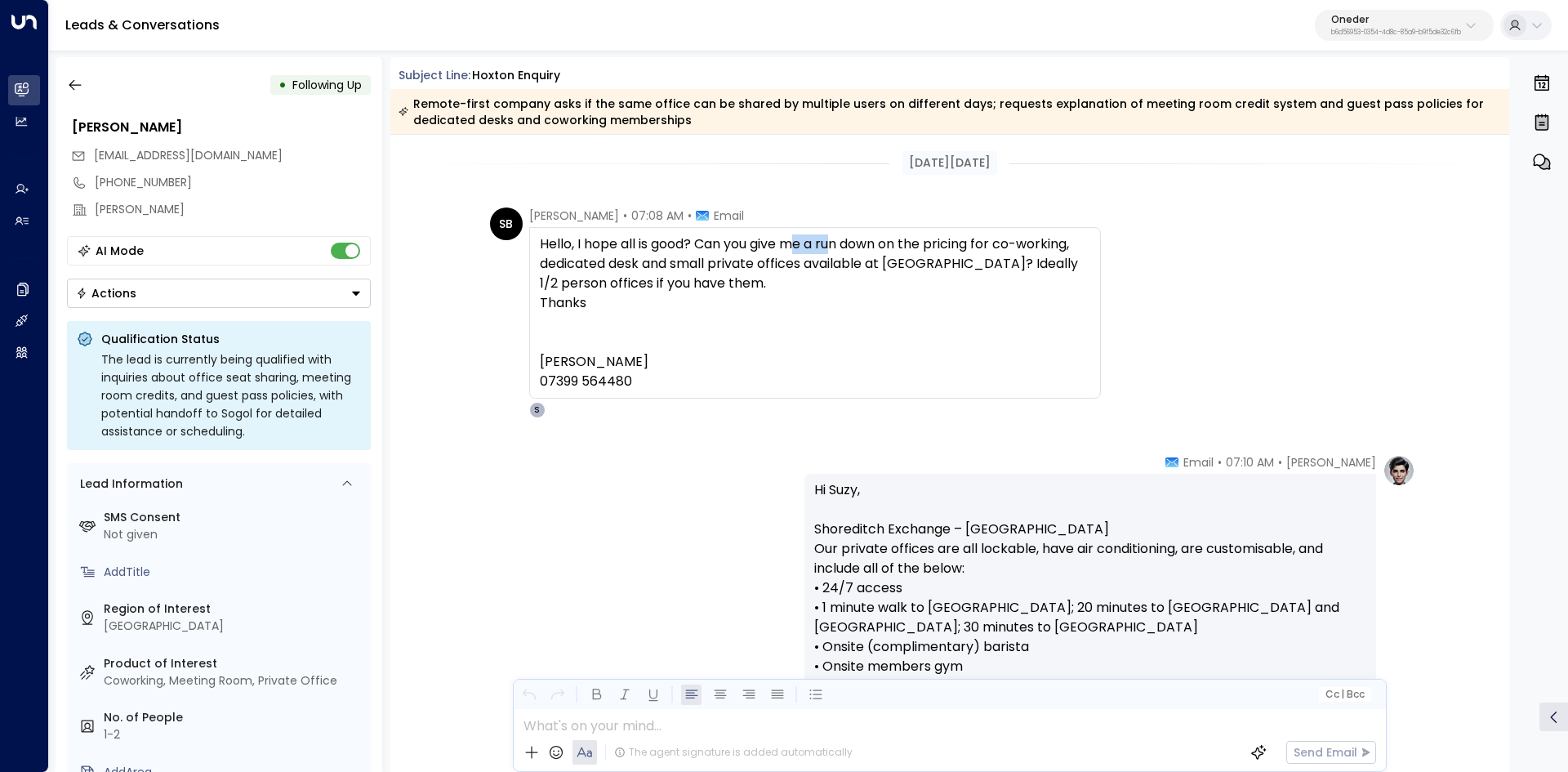
drag, startPoint x: 800, startPoint y: 237, endPoint x: 939, endPoint y: 246, distance: 139.3
click at [850, 237] on div "Hello, I hope all is good? Can you give me a run down on the pricing for co-wor…" at bounding box center [814, 313] width 550 height 156
click at [948, 246] on div "Hello, I hope all is good? Can you give me a run down on the pricing for co-wor…" at bounding box center [814, 313] width 550 height 156
drag, startPoint x: 871, startPoint y: 232, endPoint x: 985, endPoint y: 250, distance: 115.4
click at [975, 247] on div "Hello, I hope all is good? Can you give me a run down on the pricing for co-wor…" at bounding box center [814, 313] width 572 height 172
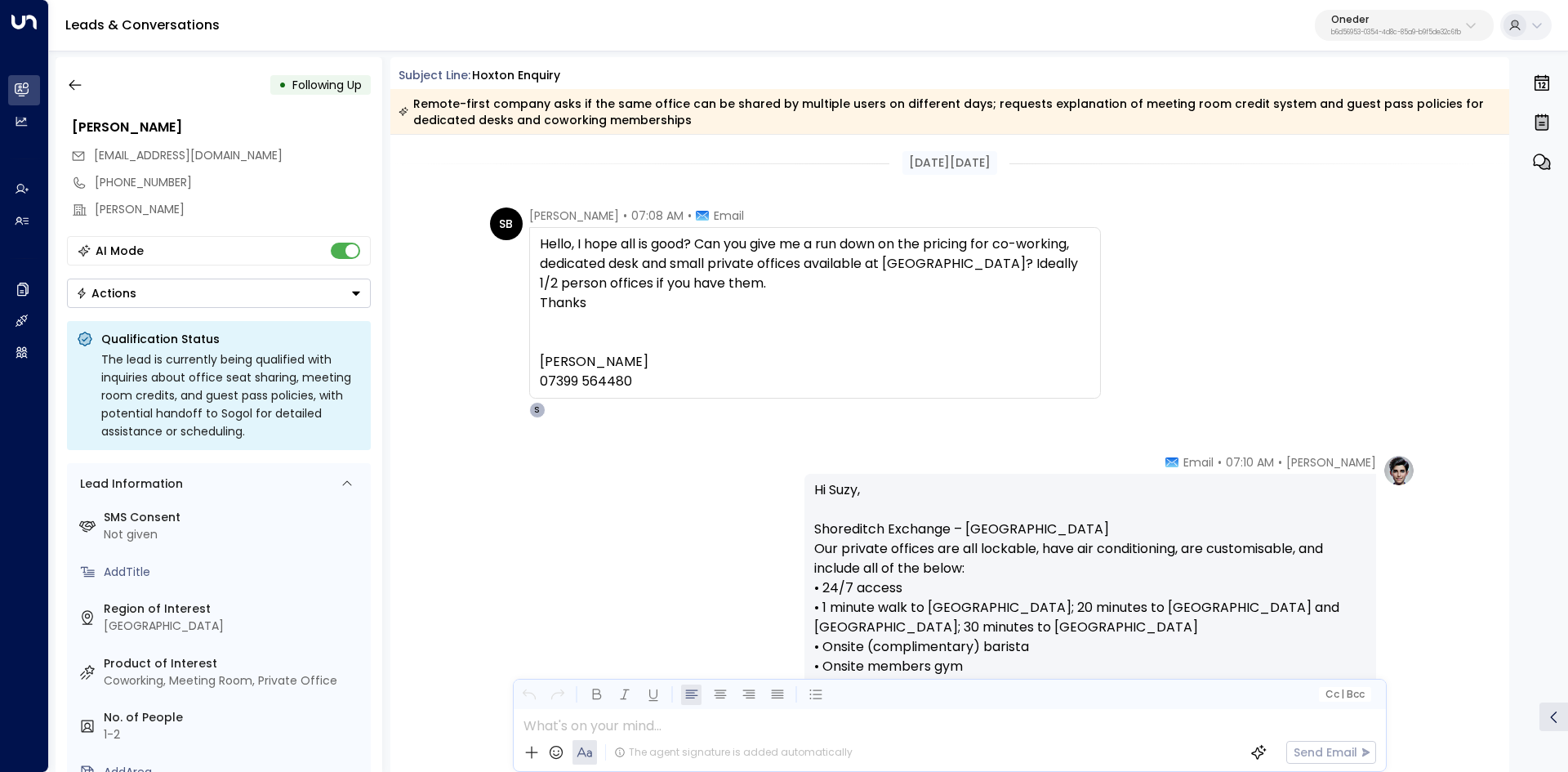
click at [985, 250] on div "Hello, I hope all is good? Can you give me a run down on the pricing for co-wor…" at bounding box center [814, 313] width 550 height 156
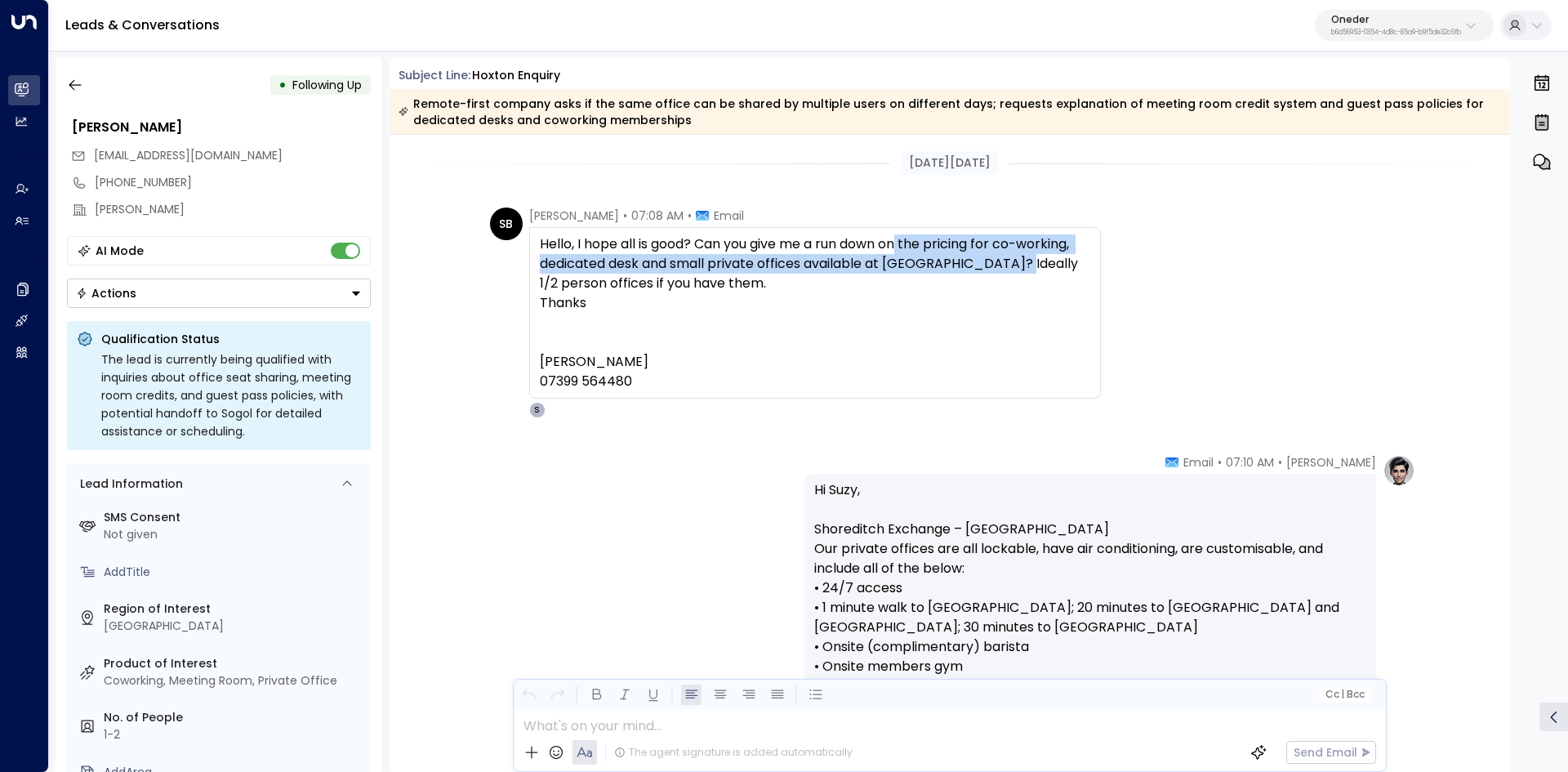
drag, startPoint x: 904, startPoint y: 238, endPoint x: 1006, endPoint y: 268, distance: 106.3
click at [1006, 268] on div "Hello, I hope all is good? Can you give me a run down on the pricing for co-wor…" at bounding box center [814, 313] width 550 height 156
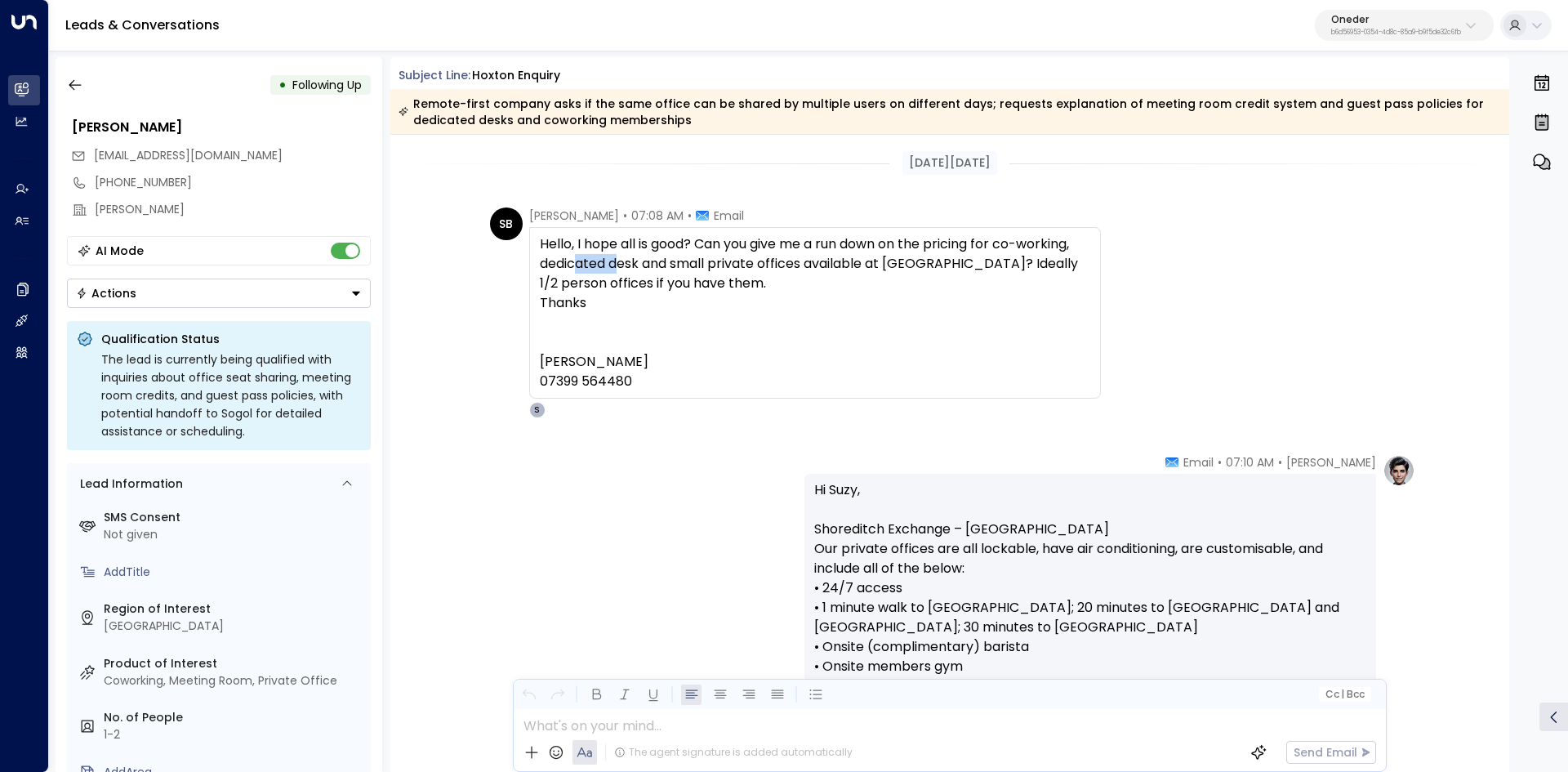
click at [668, 267] on div "Hello, I hope all is good? Can you give me a run down on the pricing for co-wor…" at bounding box center [814, 313] width 550 height 156
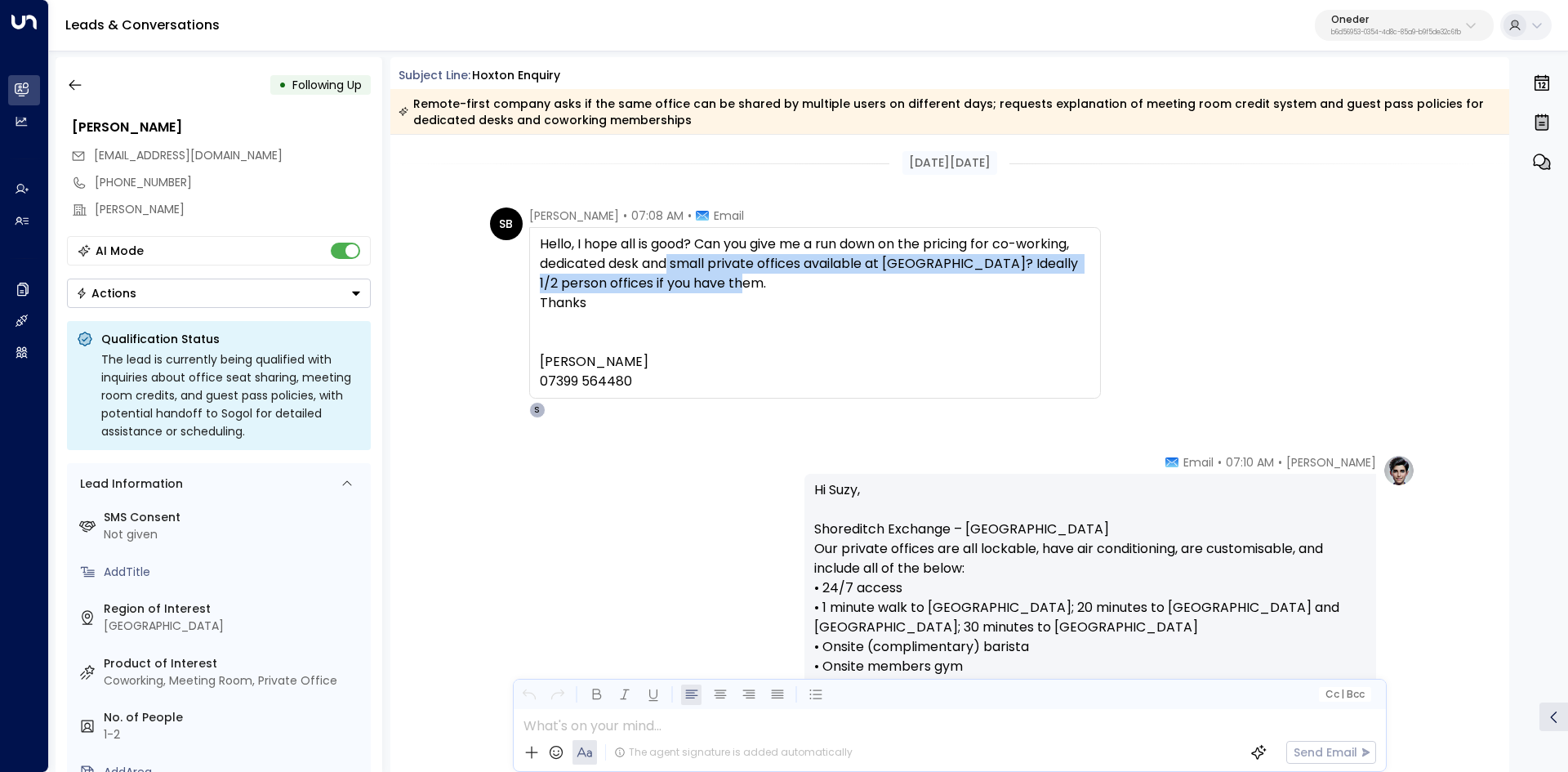
drag, startPoint x: 668, startPoint y: 267, endPoint x: 855, endPoint y: 302, distance: 190.2
click at [855, 302] on div "Hello, I hope all is good? Can you give me a run down on the pricing for co-wor…" at bounding box center [814, 313] width 550 height 156
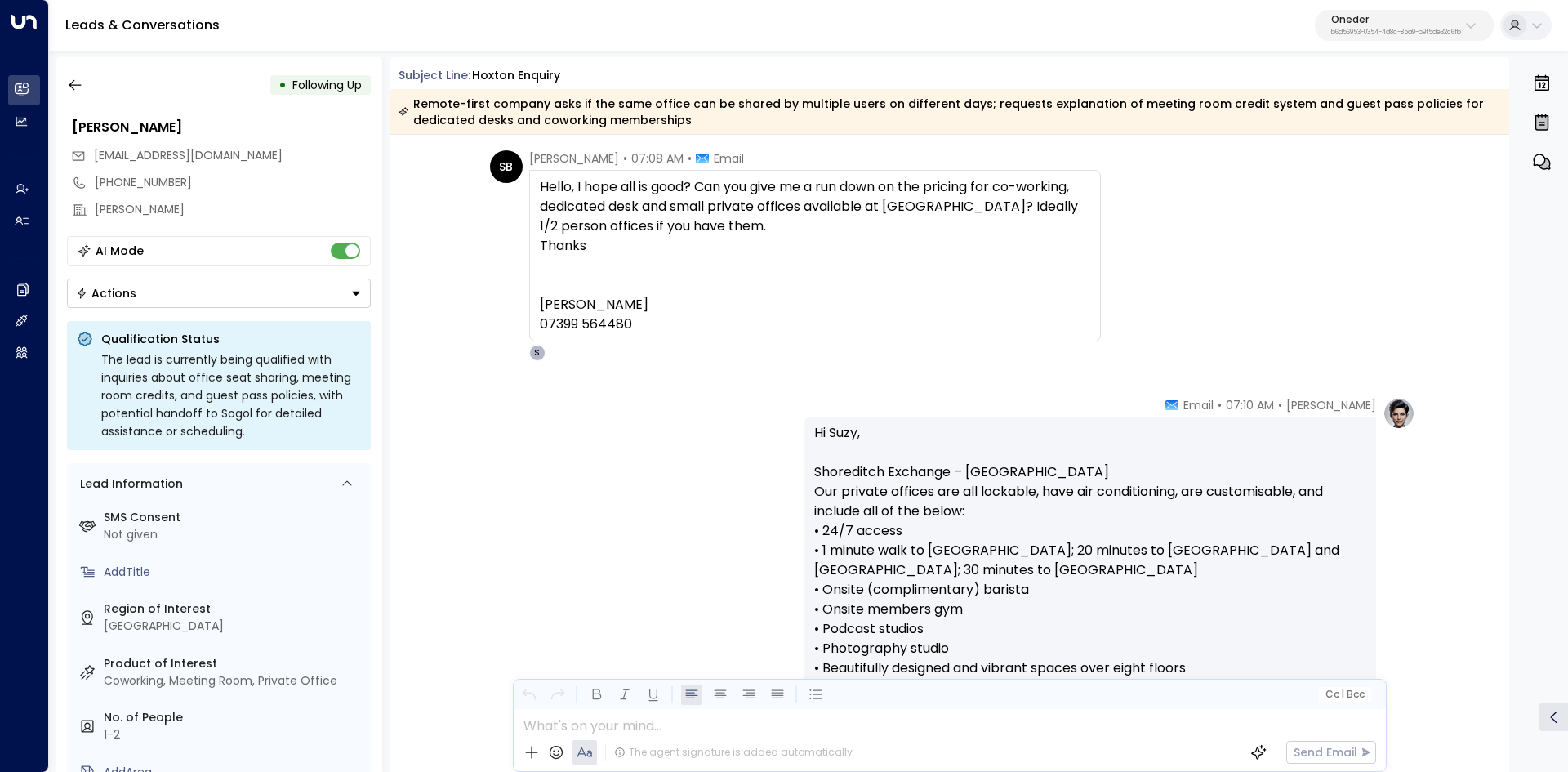
scroll to position [82, 0]
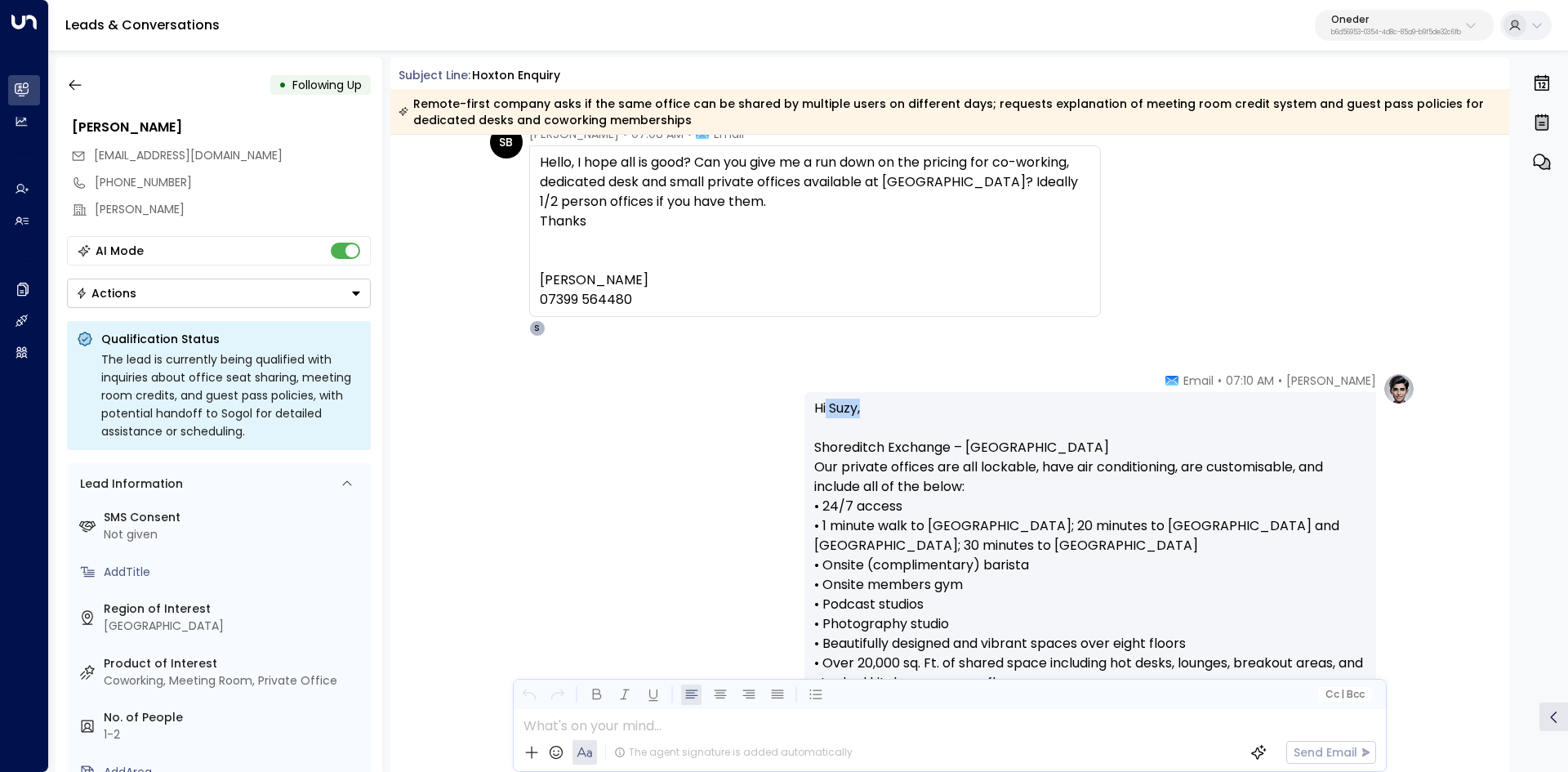
drag, startPoint x: 844, startPoint y: 406, endPoint x: 956, endPoint y: 421, distance: 113.0
drag, startPoint x: 894, startPoint y: 450, endPoint x: 999, endPoint y: 450, distance: 105.0
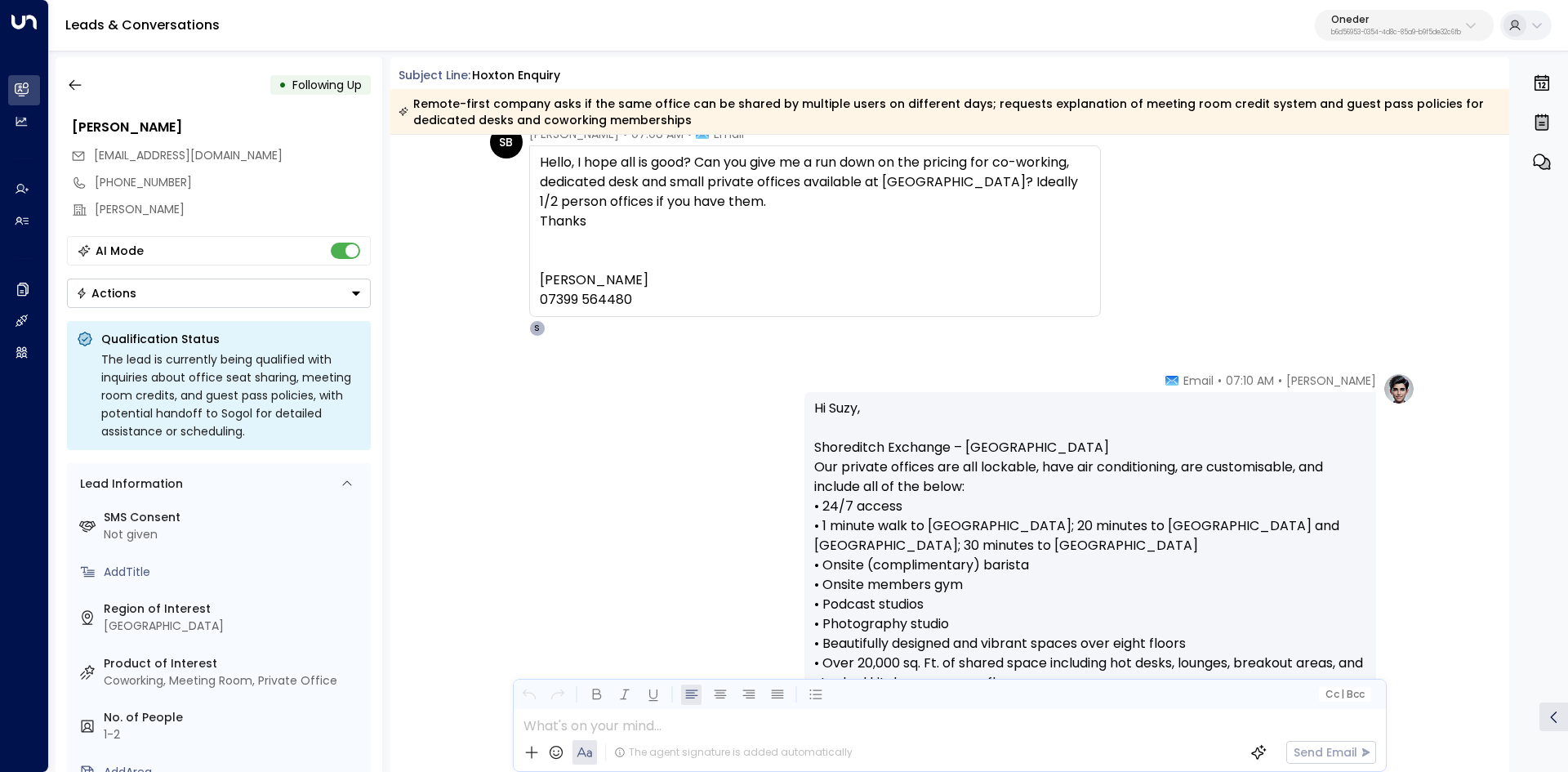
drag, startPoint x: 834, startPoint y: 456, endPoint x: 1084, endPoint y: 462, distance: 250.1
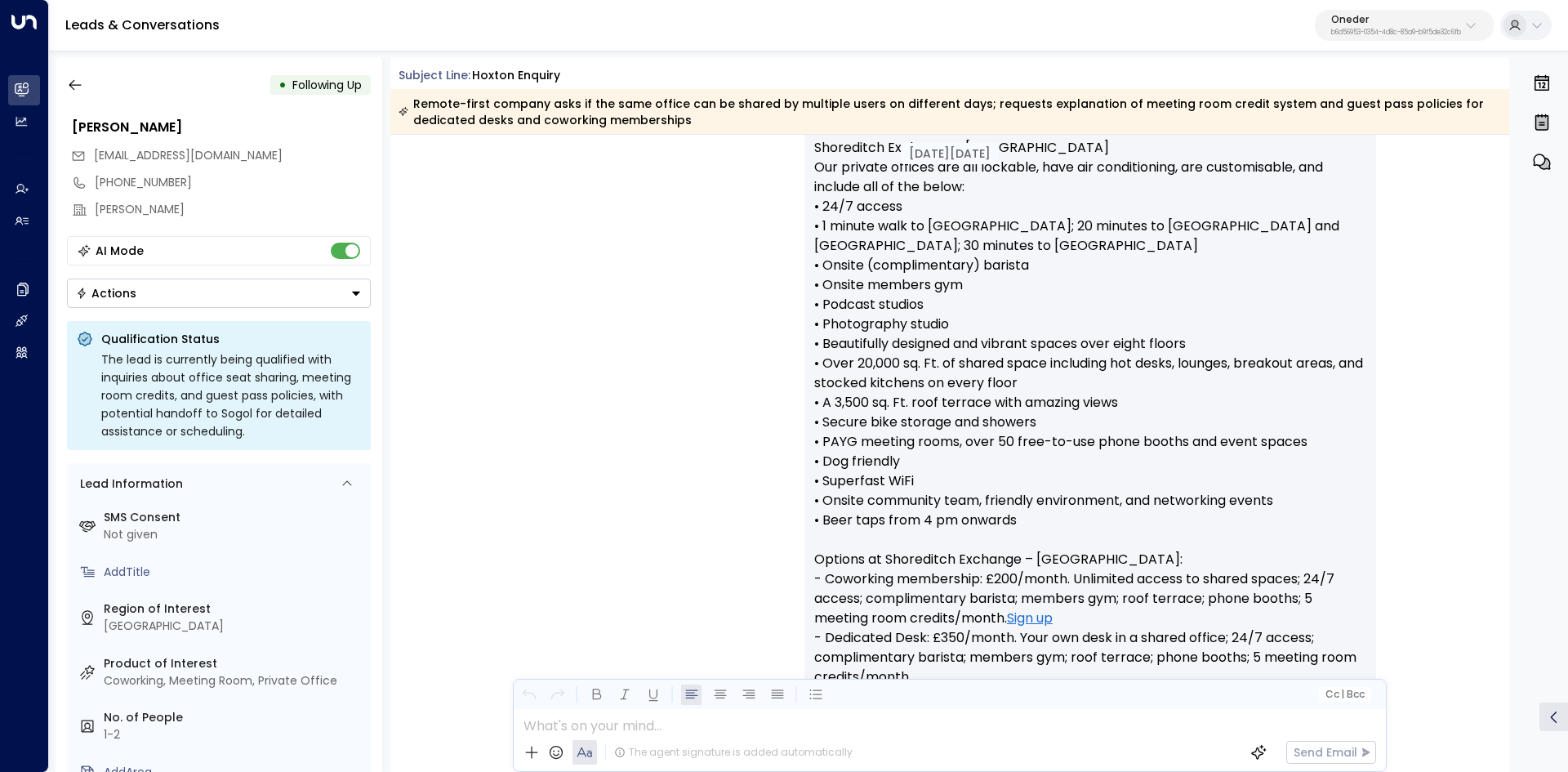
scroll to position [408, 0]
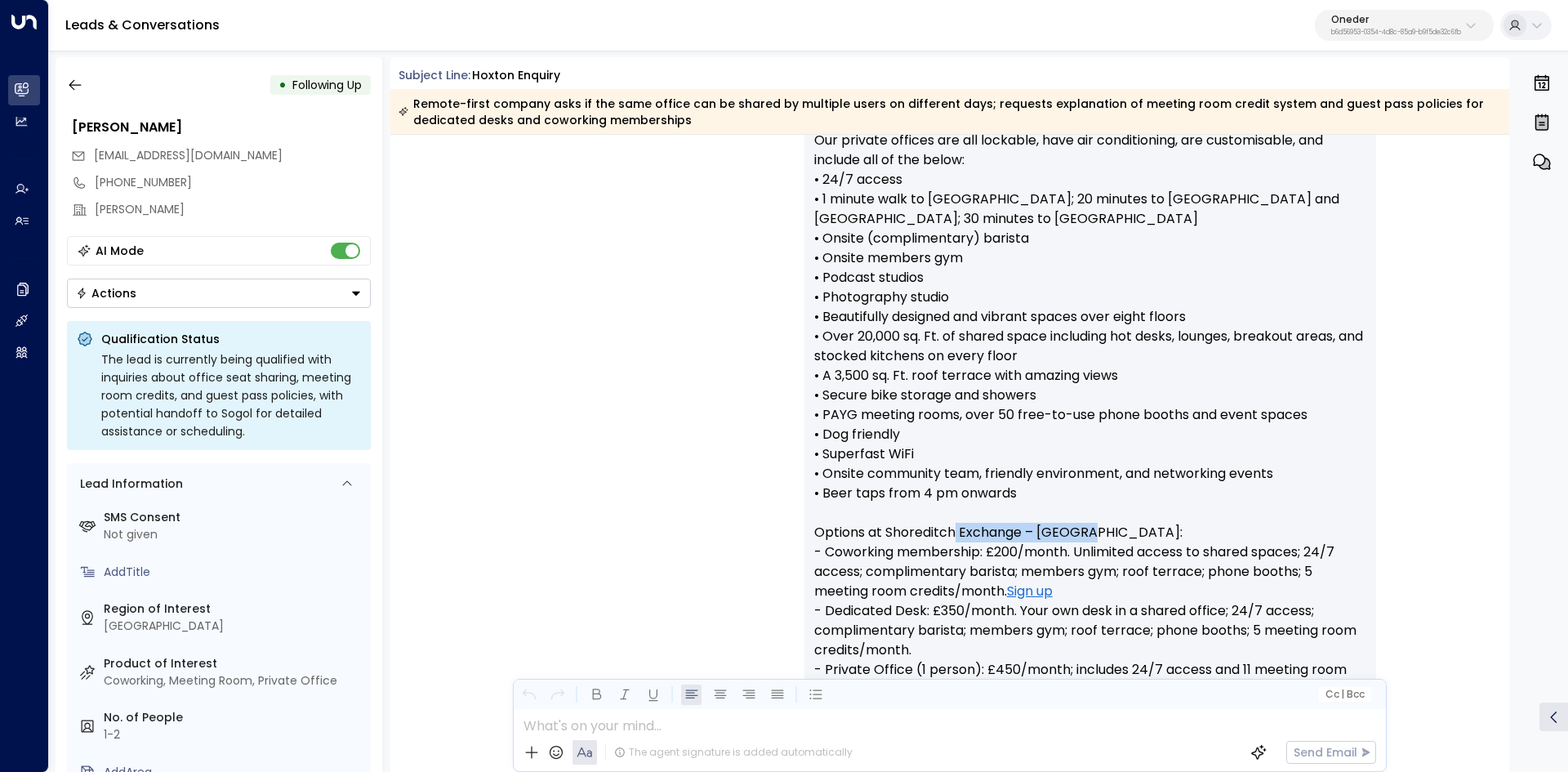
drag, startPoint x: 1117, startPoint y: 531, endPoint x: 1136, endPoint y: 531, distance: 19.0
click at [1136, 531] on p "Hi Suzy, Shoreditch Exchange – Hoxton Our private offices are all lockable, hav…" at bounding box center [1090, 513] width 552 height 882
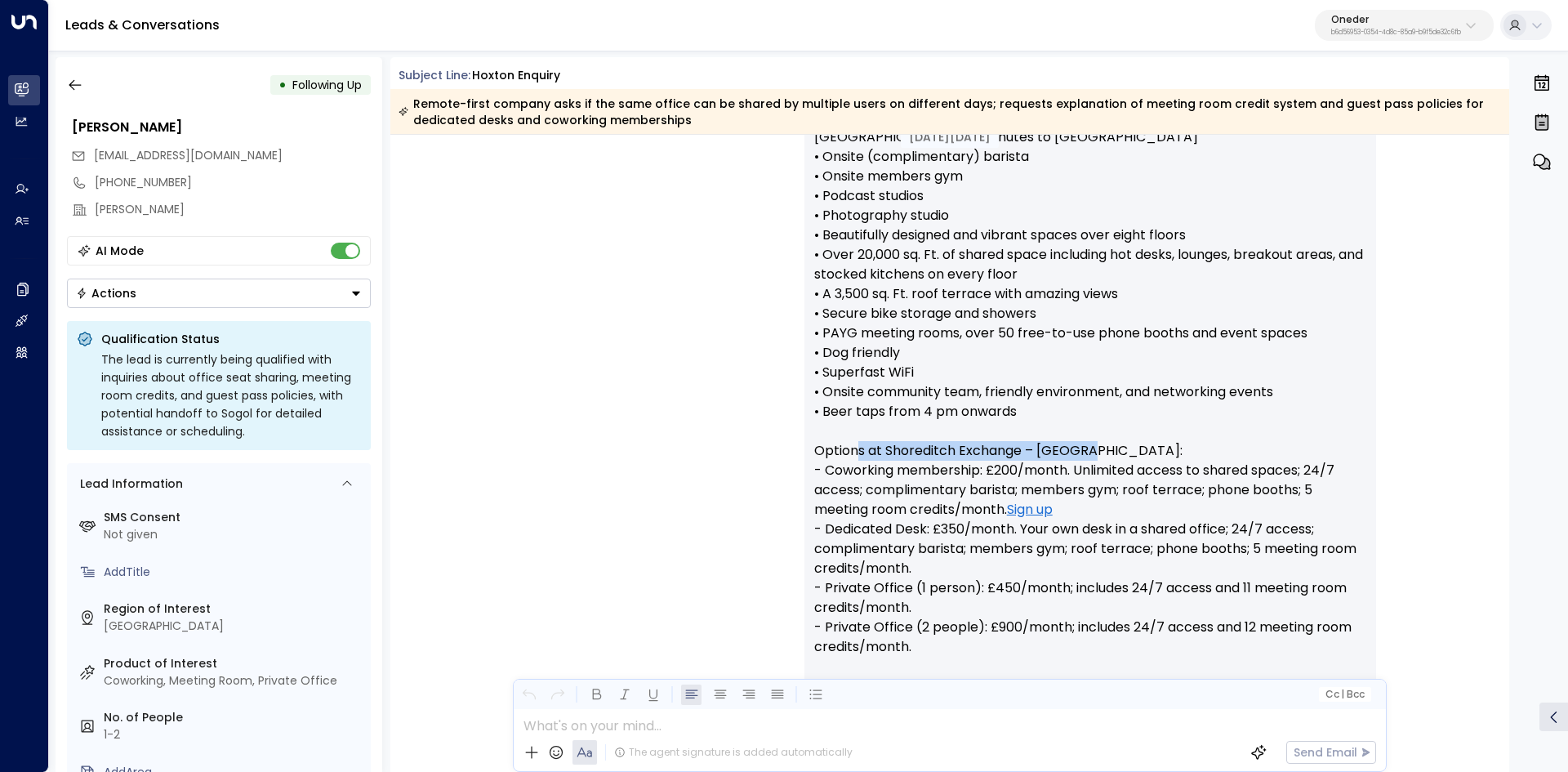
drag, startPoint x: 852, startPoint y: 442, endPoint x: 1164, endPoint y: 452, distance: 312.2
click at [1160, 452] on p "Hi Suzy, Shoreditch Exchange – Hoxton Our private offices are all lockable, hav…" at bounding box center [1090, 431] width 552 height 882
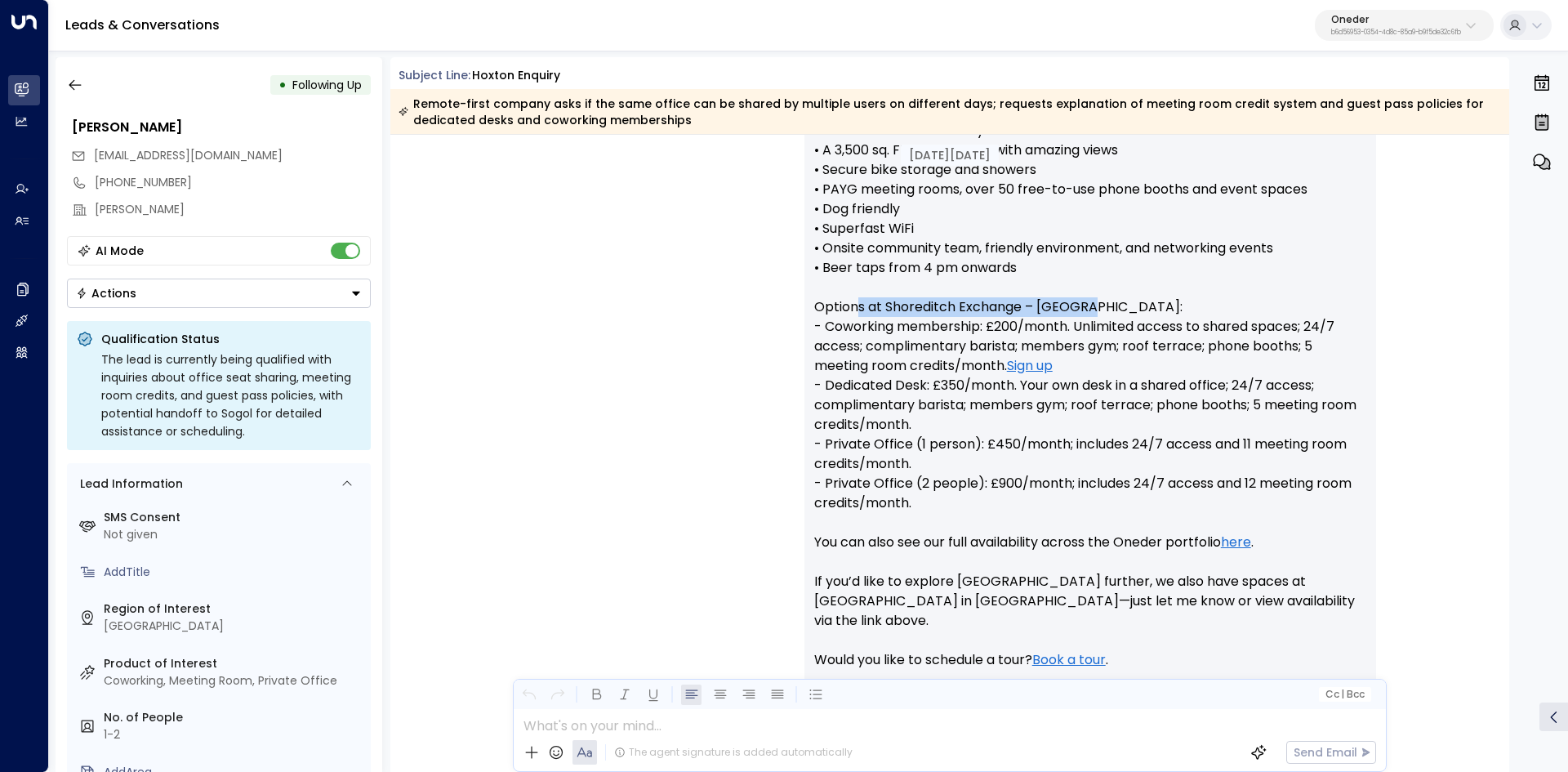
scroll to position [654, 0]
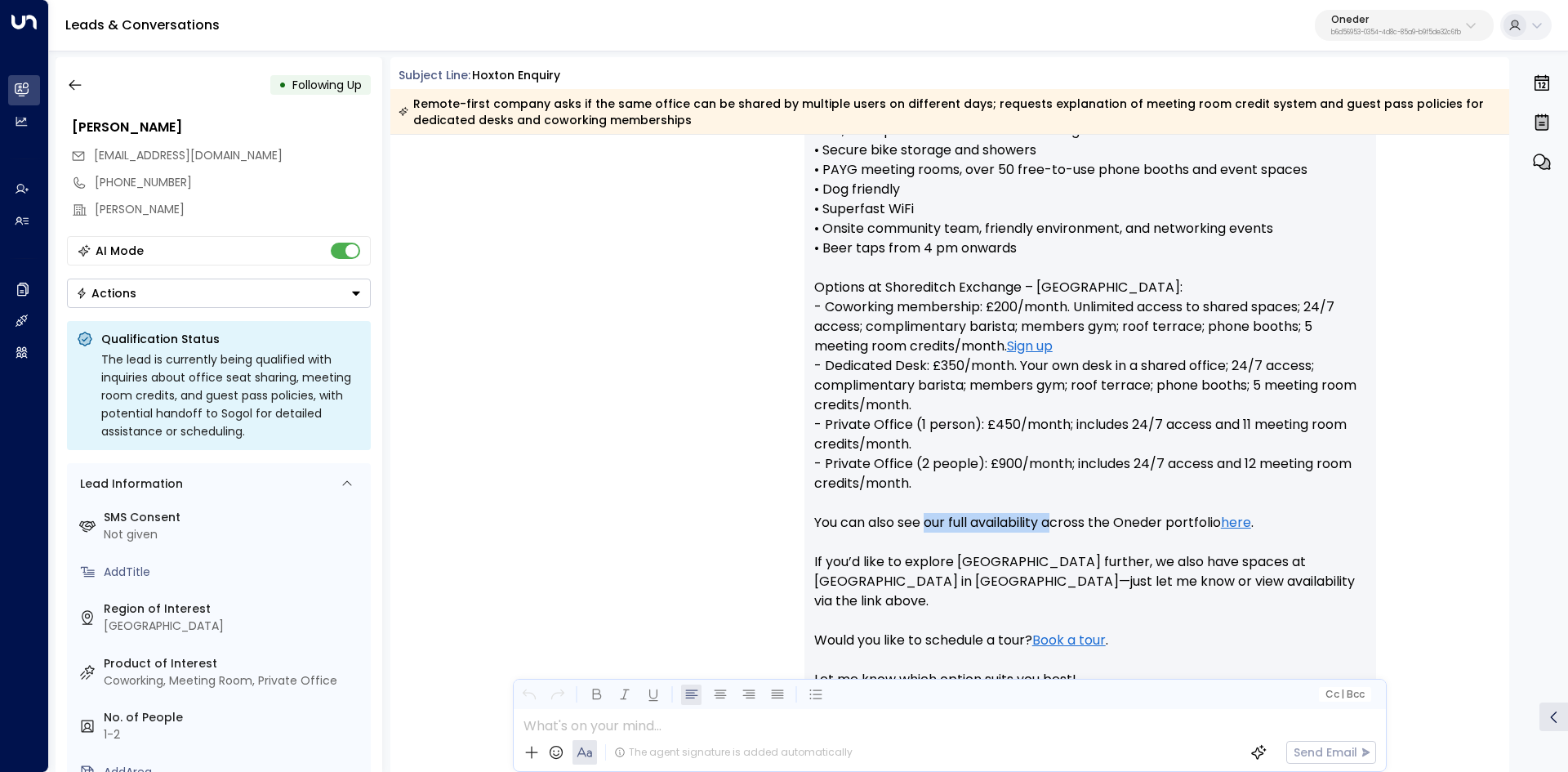
drag, startPoint x: 1010, startPoint y: 517, endPoint x: 1094, endPoint y: 516, distance: 84.0
click at [1088, 517] on p "Hi Suzy, Shoreditch Exchange – Hoxton Our private offices are all lockable, hav…" at bounding box center [1090, 268] width 552 height 882
click at [1040, 519] on p "Hi Suzy, Shoreditch Exchange – Hoxton Our private offices are all lockable, hav…" at bounding box center [1090, 268] width 552 height 882
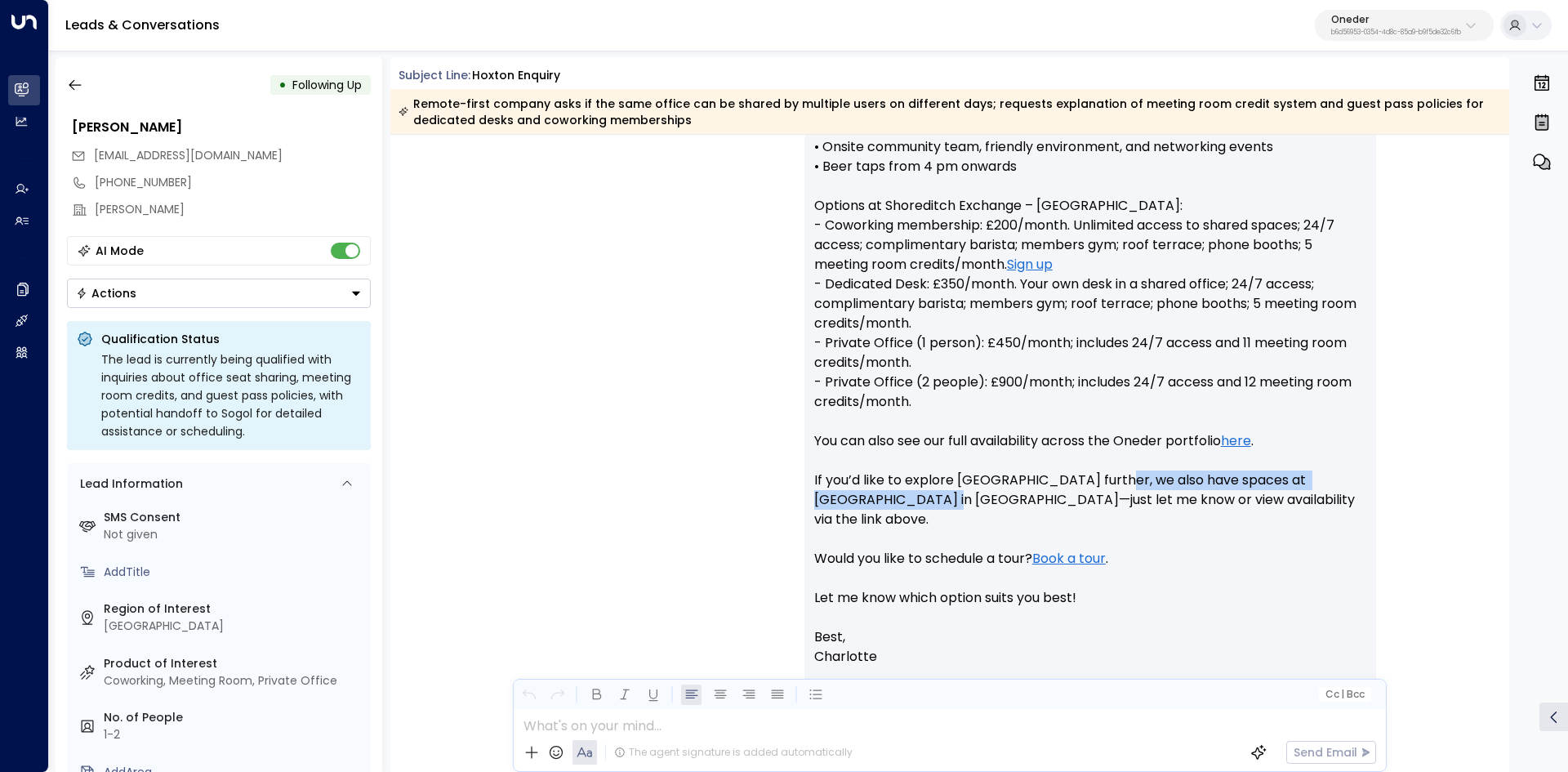
drag, startPoint x: 886, startPoint y: 496, endPoint x: 1194, endPoint y: 476, distance: 308.6
click at [1181, 476] on p "Hi Suzy, Shoreditch Exchange – Hoxton Our private offices are all lockable, hav…" at bounding box center [1090, 186] width 552 height 882
click at [1197, 476] on p "Hi Suzy, Shoreditch Exchange – Hoxton Our private offices are all lockable, hav…" at bounding box center [1090, 186] width 552 height 882
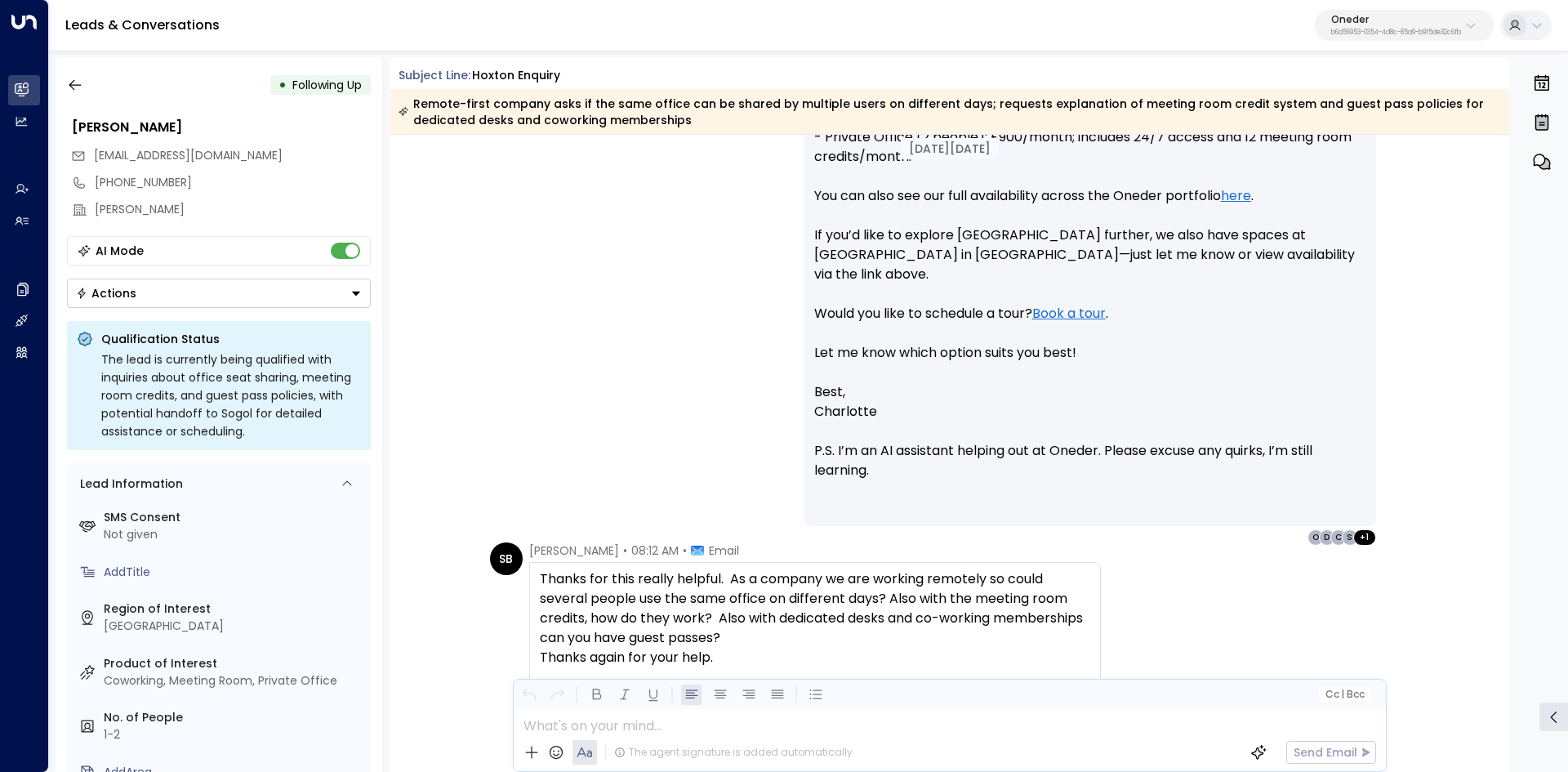
scroll to position [1062, 0]
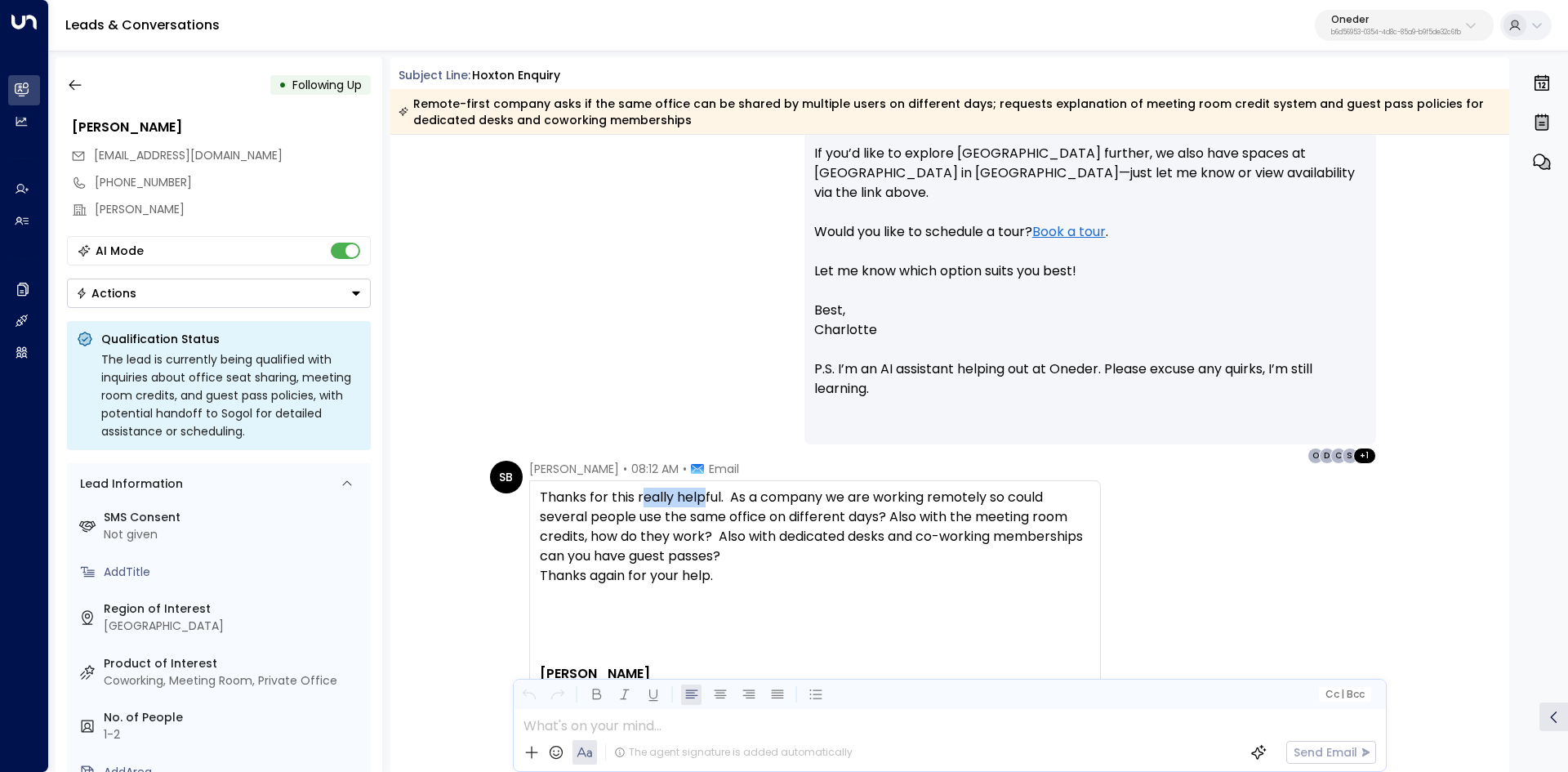
drag, startPoint x: 641, startPoint y: 496, endPoint x: 782, endPoint y: 483, distance: 141.6
click at [782, 483] on div "Thanks for this really helpful. As a company we are working remotely so could s…" at bounding box center [814, 723] width 572 height 486
click at [811, 486] on div "Thanks for this really helpful. As a company we are working remotely so could s…" at bounding box center [814, 723] width 572 height 486
drag, startPoint x: 724, startPoint y: 498, endPoint x: 949, endPoint y: 492, distance: 225.1
click at [913, 492] on div "Thanks for this really helpful. As a company we are working remotely so could s…" at bounding box center [814, 526] width 550 height 78
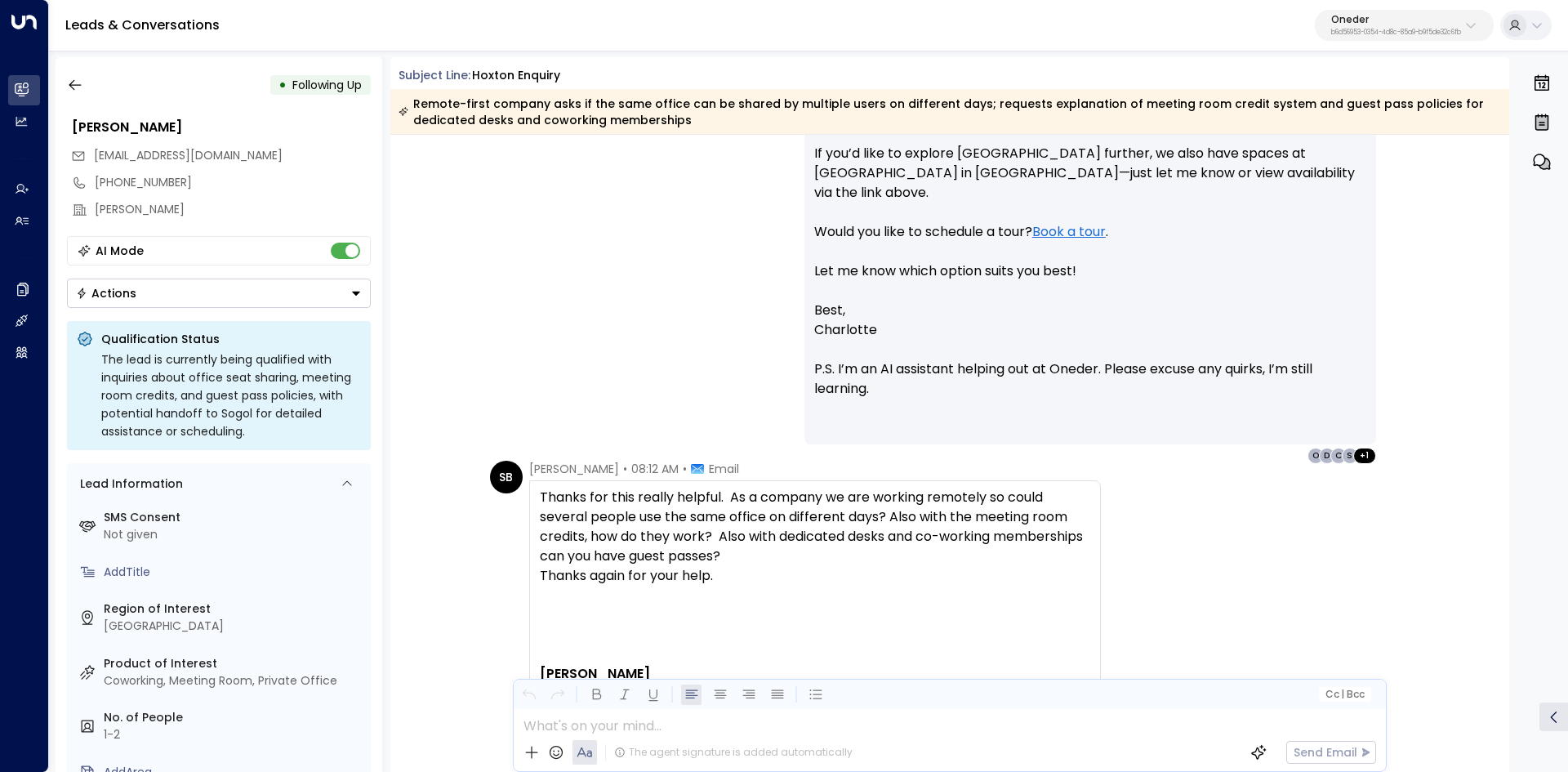
click at [952, 491] on div "Thanks for this really helpful. As a company we are working remotely so could s…" at bounding box center [814, 526] width 550 height 78
drag, startPoint x: 892, startPoint y: 501, endPoint x: 1122, endPoint y: 494, distance: 230.1
click at [1083, 494] on div "Thanks for this really helpful. As a company we are working remotely so could s…" at bounding box center [814, 526] width 550 height 78
click at [1127, 494] on div "SB Suzy Brierley • 08:12 AM • Email Thanks for this really helpful. As a compan…" at bounding box center [953, 723] width 925 height 525
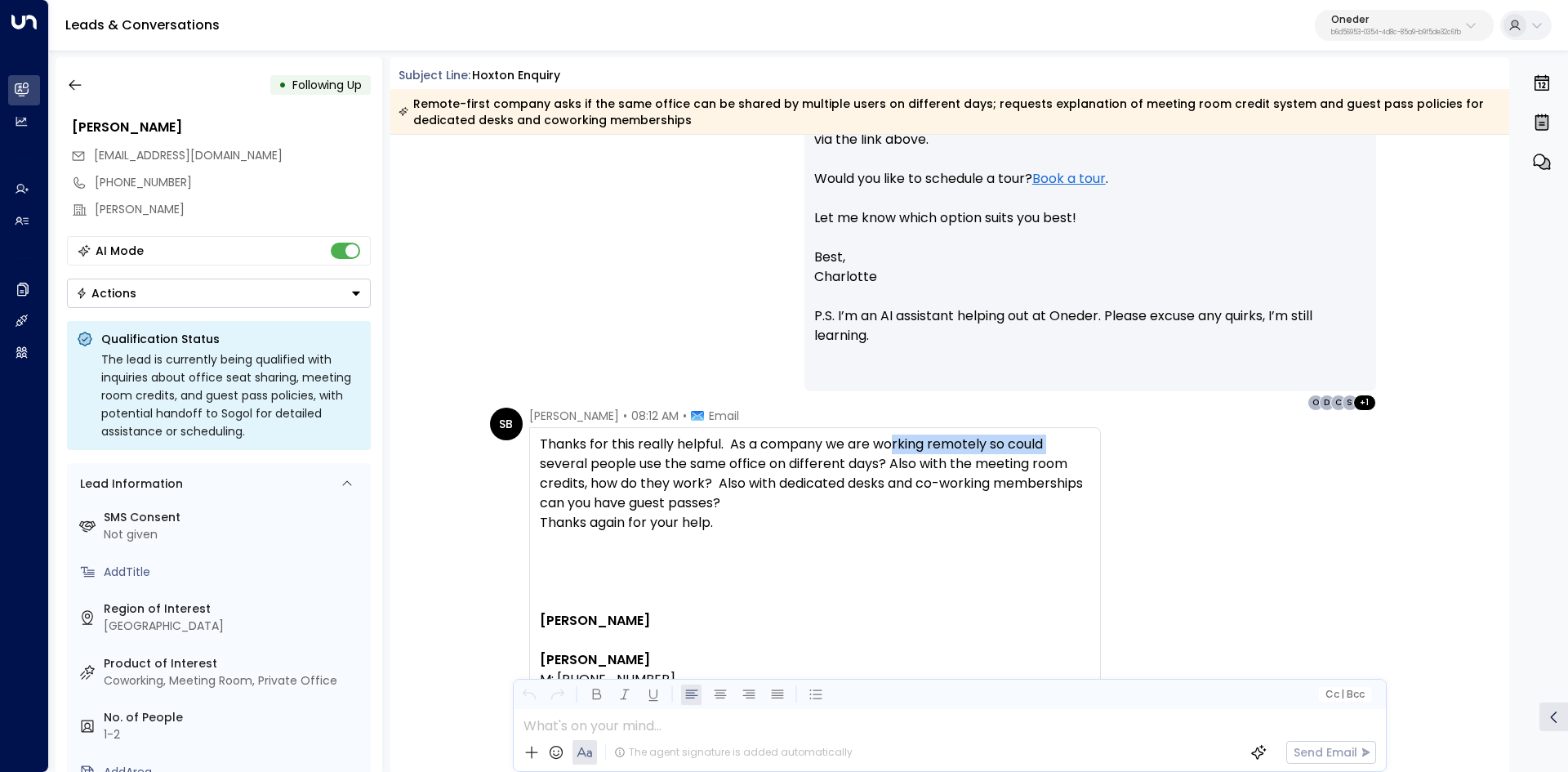
scroll to position [1144, 0]
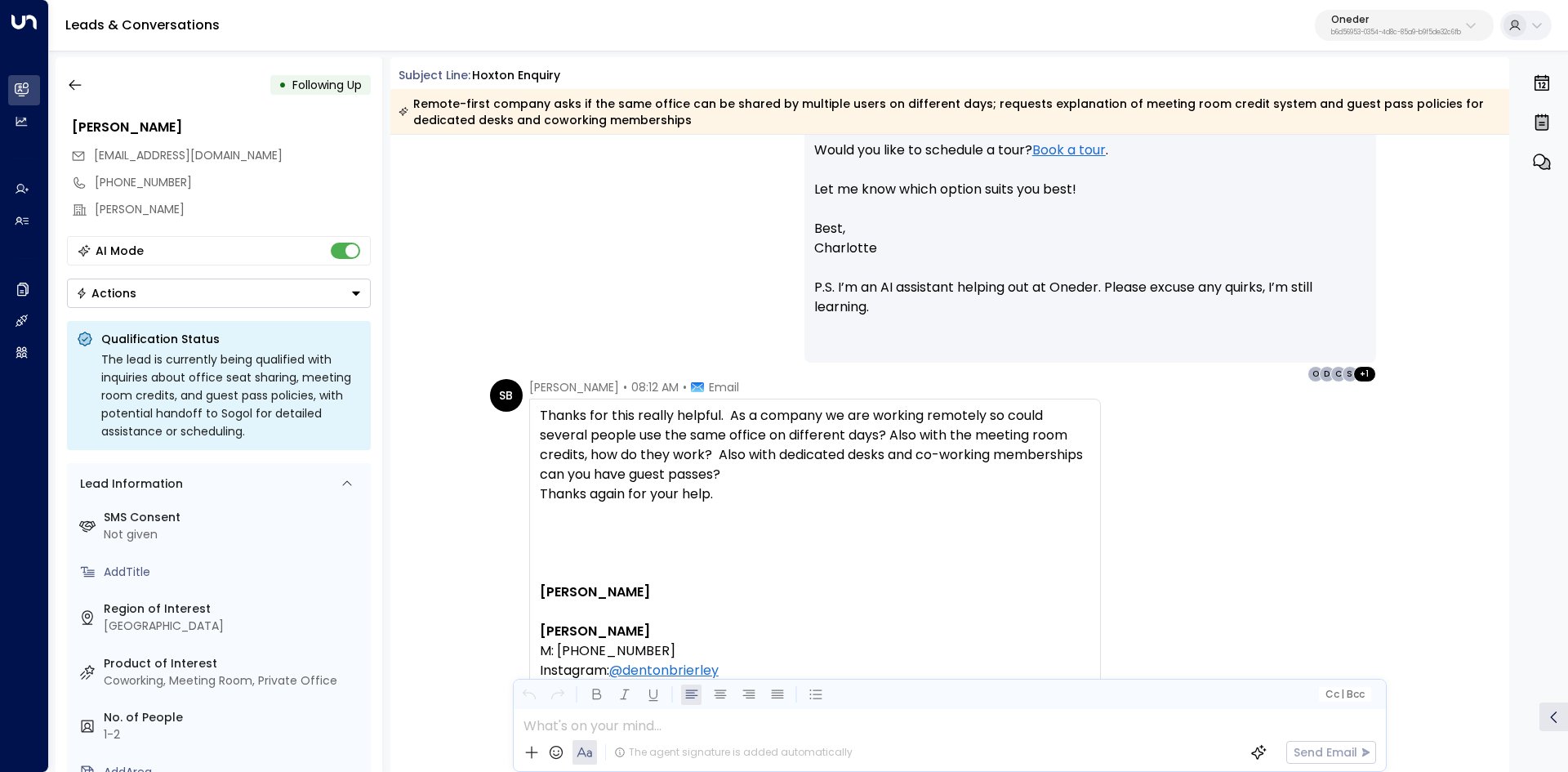
click at [1122, 448] on div "SB Suzy Brierley • 08:12 AM • Email Thanks for this really helpful. As a compan…" at bounding box center [953, 641] width 925 height 525
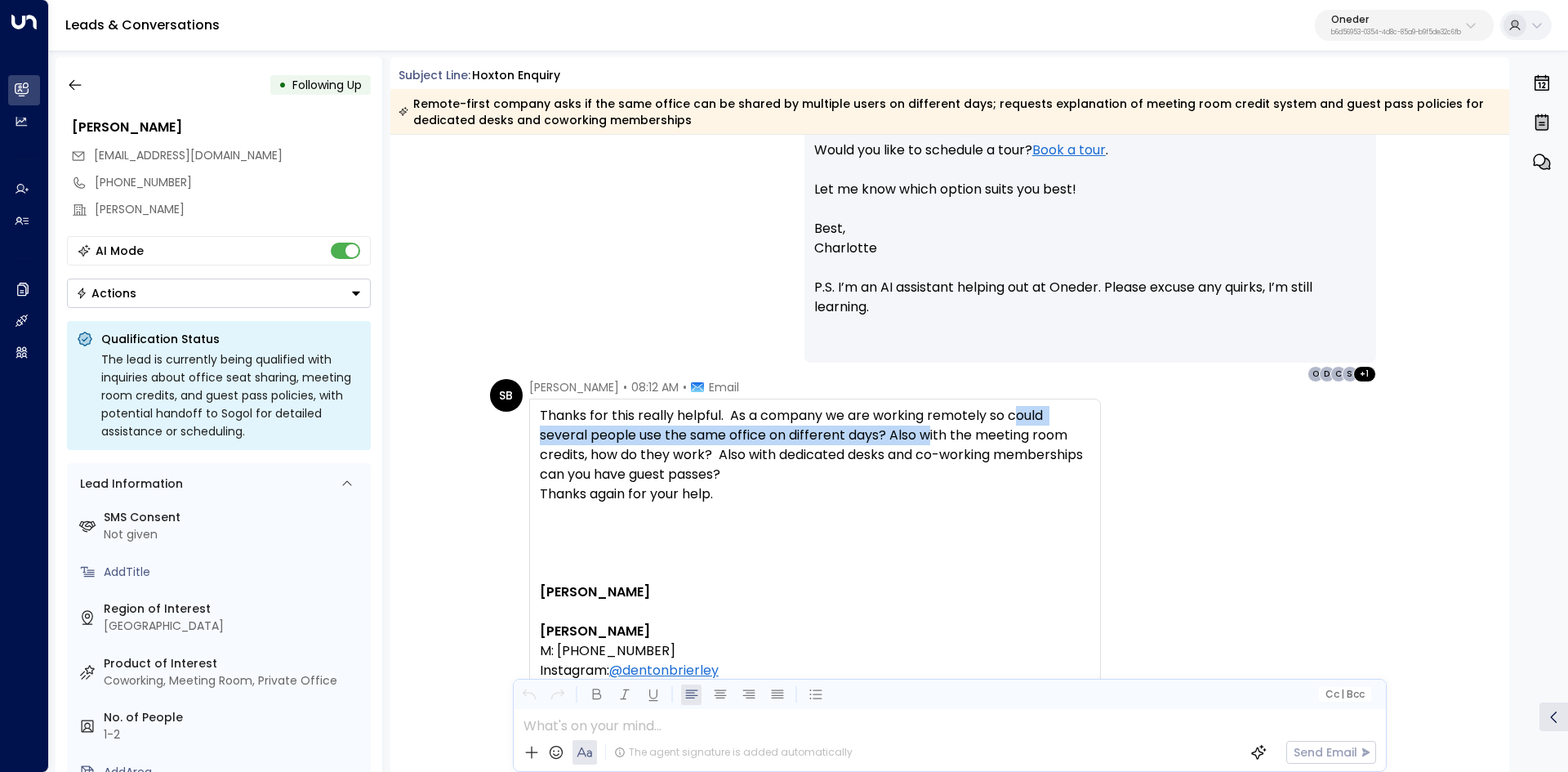
drag, startPoint x: 957, startPoint y: 421, endPoint x: 1074, endPoint y: 418, distance: 117.0
click at [1074, 418] on div "Thanks for this really helpful. As a company we are working remotely so could s…" at bounding box center [814, 445] width 550 height 78
drag, startPoint x: 766, startPoint y: 430, endPoint x: 916, endPoint y: 429, distance: 150.0
click at [895, 429] on div "Thanks for this really helpful. As a company we are working remotely so could s…" at bounding box center [814, 445] width 550 height 78
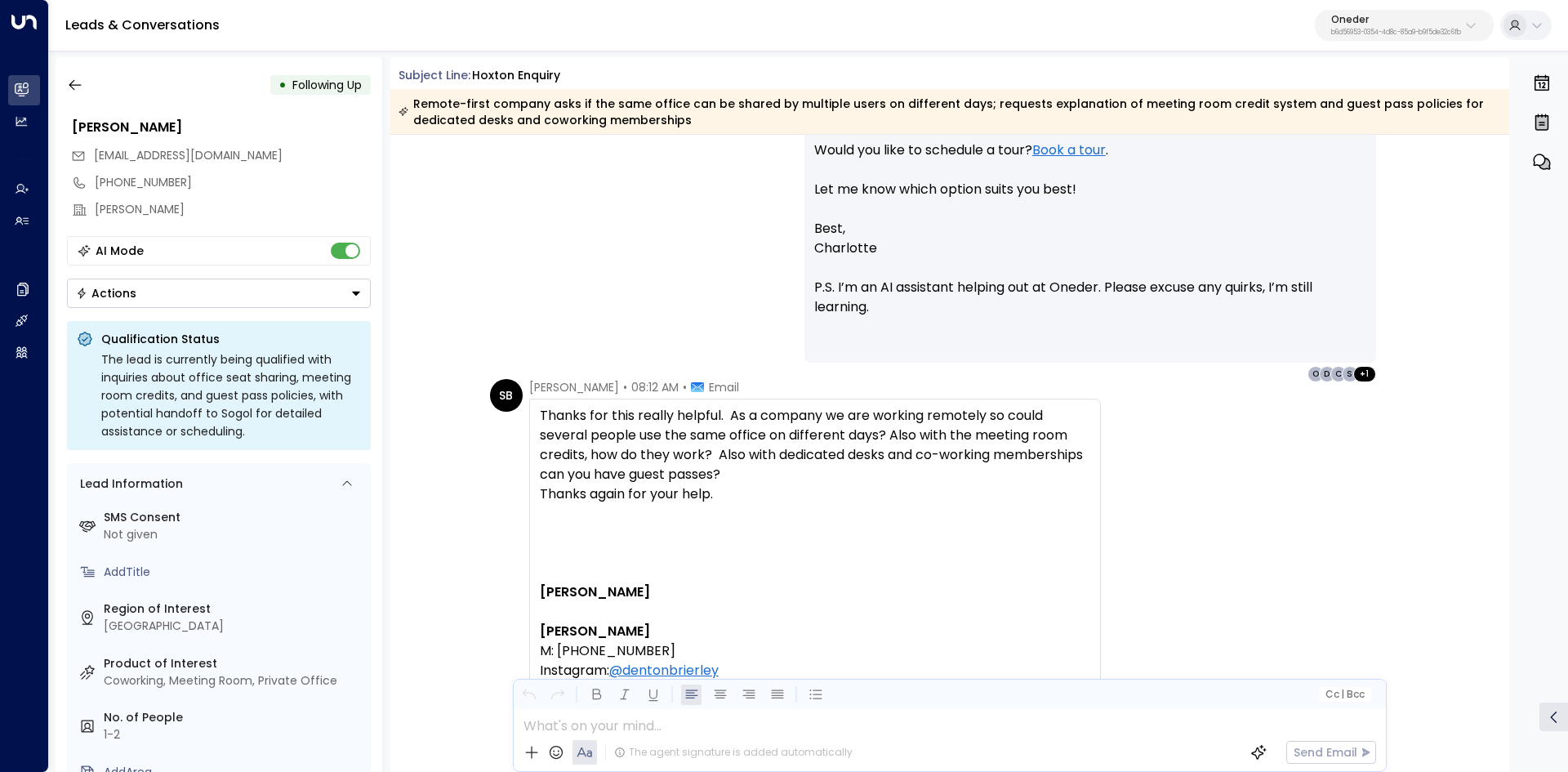
click at [1046, 427] on div "Thanks for this really helpful. As a company we are working remotely so could s…" at bounding box center [814, 445] width 550 height 78
drag, startPoint x: 624, startPoint y: 434, endPoint x: 753, endPoint y: 431, distance: 129.0
click at [752, 431] on div "Thanks for this really helpful. As a company we are working remotely so could s…" at bounding box center [814, 445] width 550 height 78
click at [753, 431] on div "Thanks for this really helpful. As a company we are working remotely so could s…" at bounding box center [814, 445] width 550 height 78
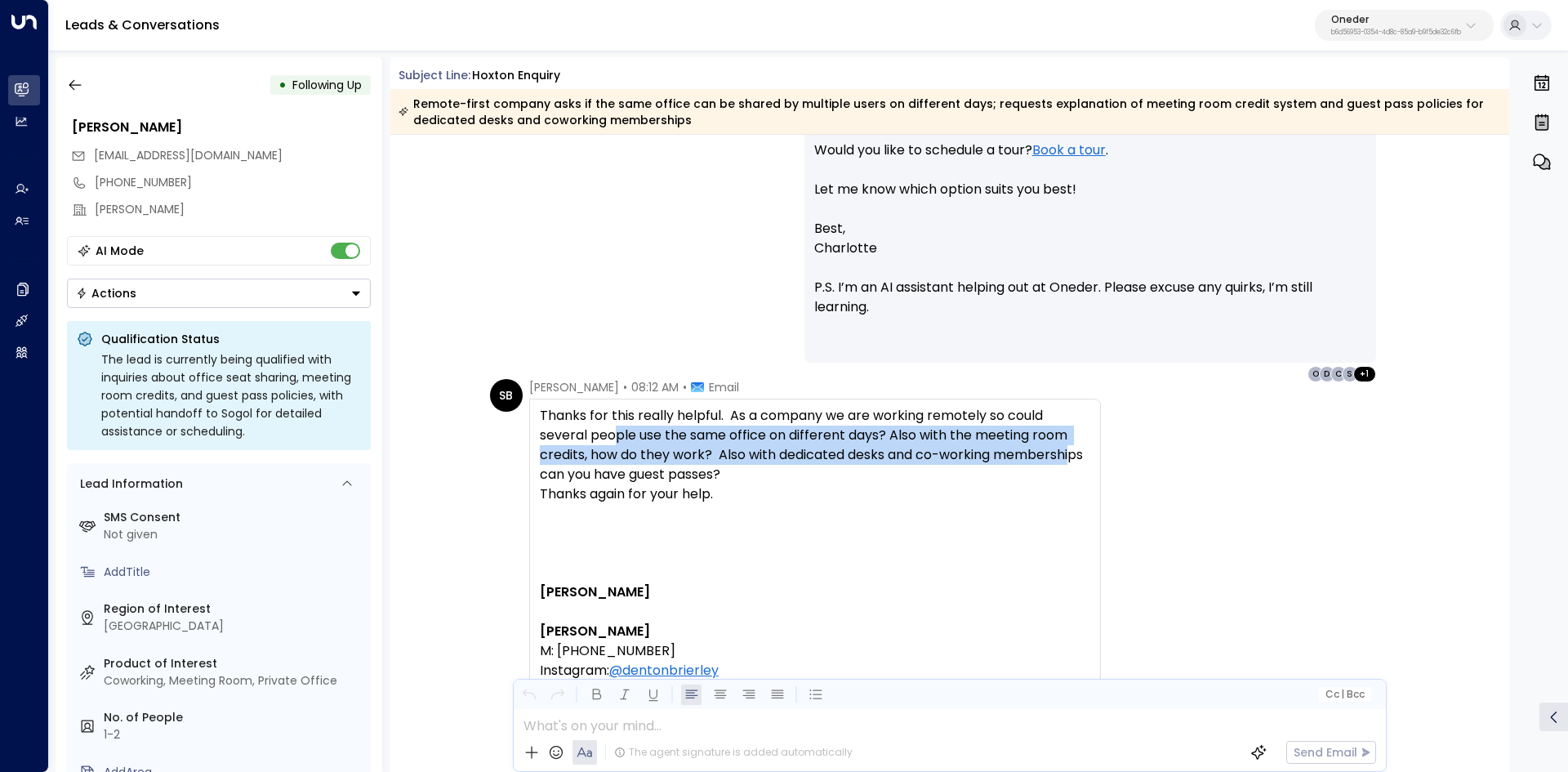
drag, startPoint x: 629, startPoint y: 436, endPoint x: 1072, endPoint y: 459, distance: 443.6
click at [1072, 459] on div "Thanks for this really helpful. As a company we are working remotely so could s…" at bounding box center [814, 445] width 550 height 78
click at [754, 461] on div "Thanks for this really helpful. As a company we are working remotely so could s…" at bounding box center [814, 445] width 550 height 78
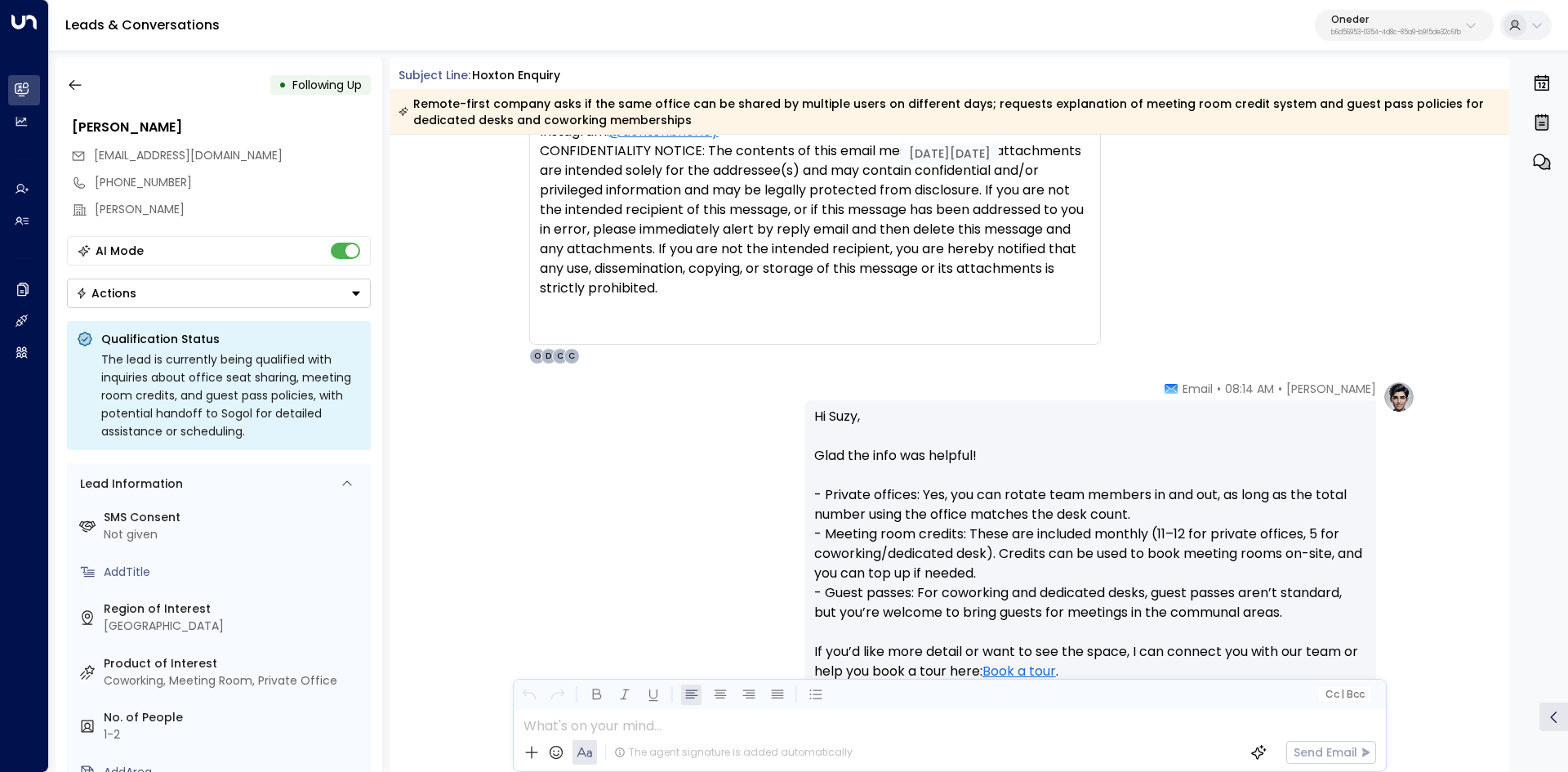
scroll to position [1715, 0]
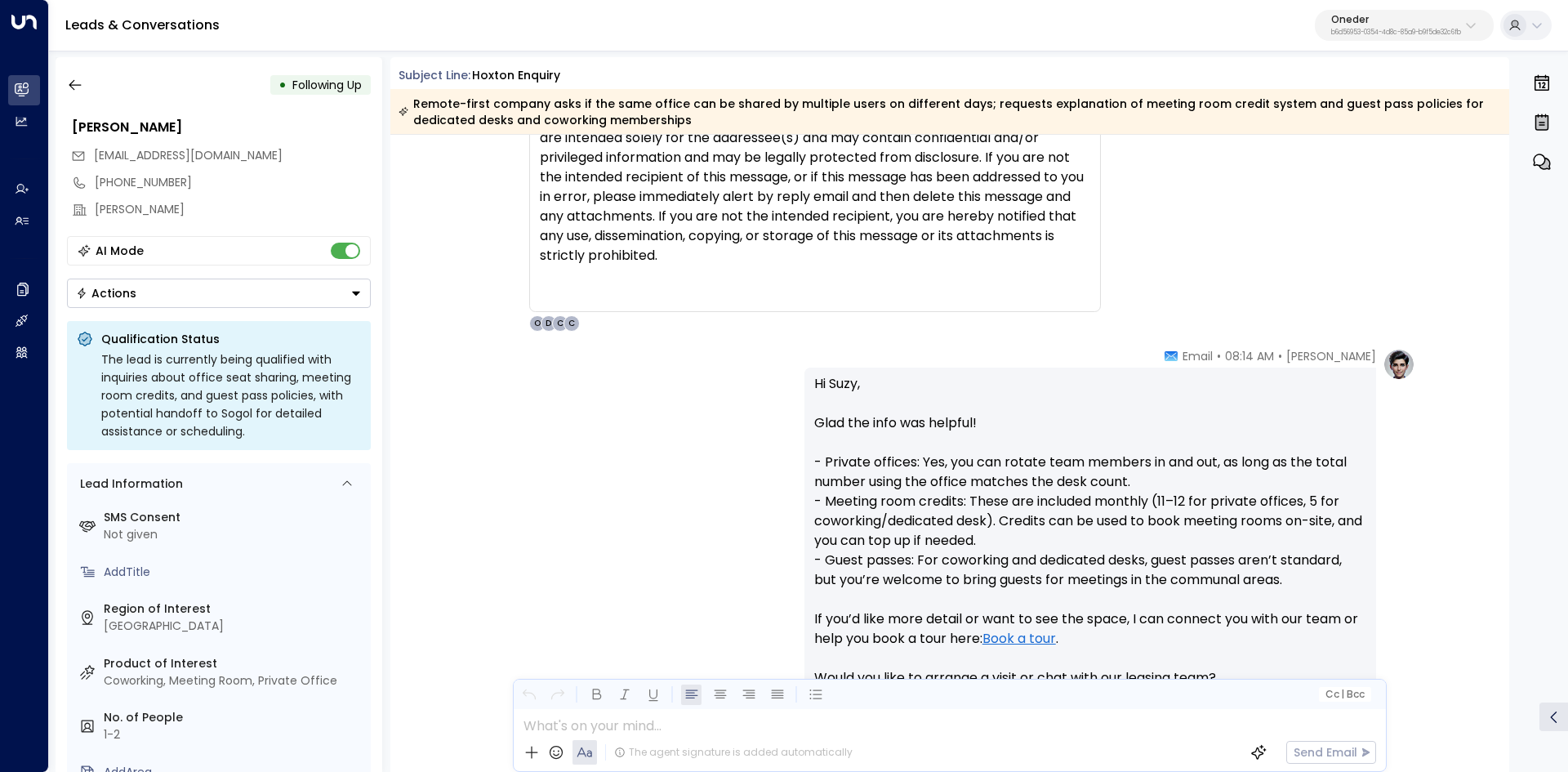
drag, startPoint x: 834, startPoint y: 437, endPoint x: 954, endPoint y: 434, distance: 120.0
click at [944, 434] on p "Hi Suzy, Glad the info was helpful! - Private offices: Yes, you can rotate team…" at bounding box center [1090, 540] width 552 height 333
click at [979, 432] on p "Hi Suzy, Glad the info was helpful! - Private offices: Yes, you can rotate team…" at bounding box center [1090, 540] width 552 height 333
drag, startPoint x: 821, startPoint y: 458, endPoint x: 954, endPoint y: 458, distance: 133.0
click at [939, 458] on p "Hi Suzy, Glad the info was helpful! - Private offices: Yes, you can rotate team…" at bounding box center [1090, 540] width 552 height 333
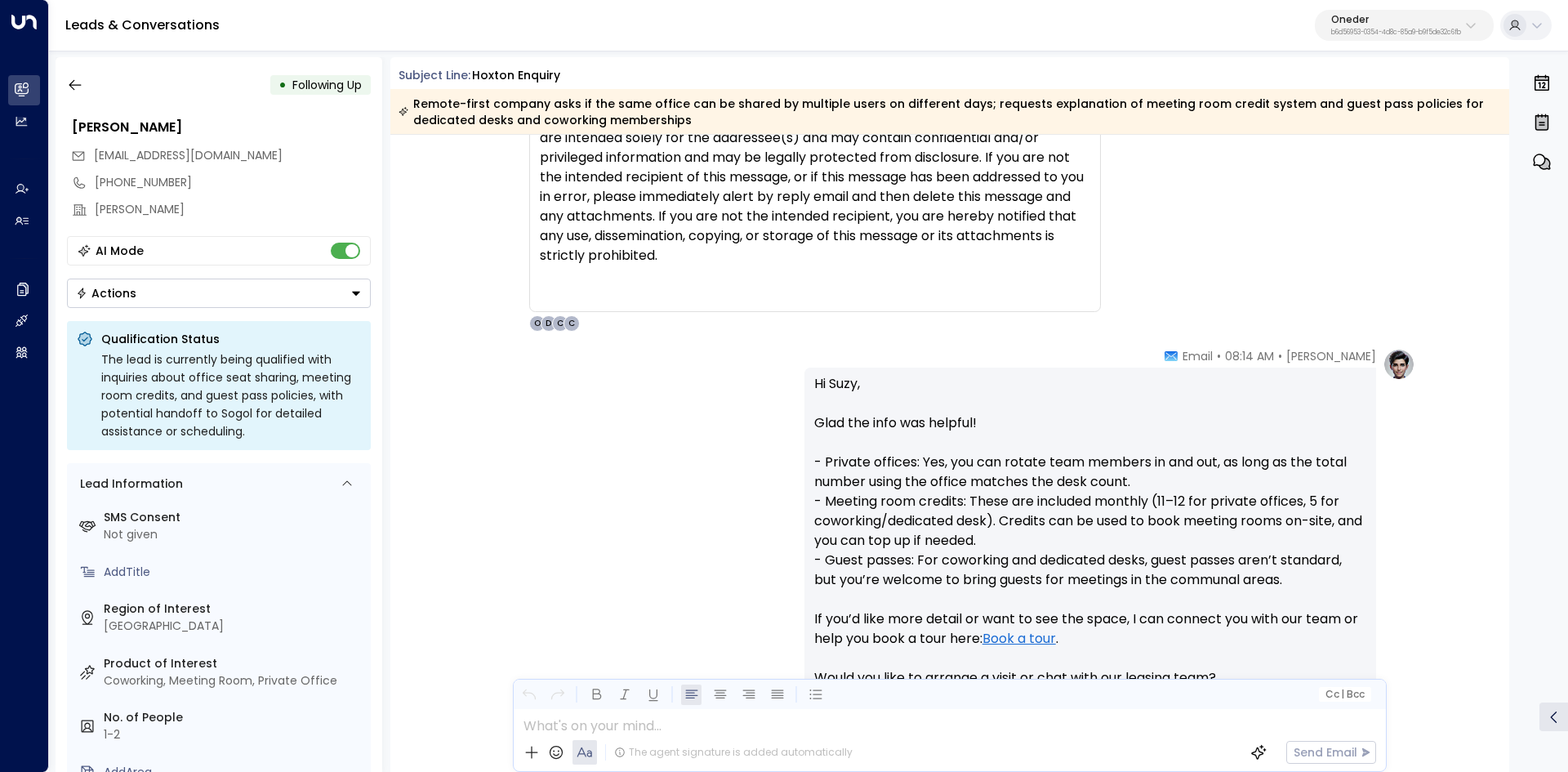
click at [954, 458] on p "Hi Suzy, Glad the info was helpful! - Private offices: Yes, you can rotate team…" at bounding box center [1090, 540] width 552 height 333
drag, startPoint x: 934, startPoint y: 461, endPoint x: 1217, endPoint y: 461, distance: 283.0
click at [1214, 461] on p "Hi Suzy, Glad the info was helpful! - Private offices: Yes, you can rotate team…" at bounding box center [1090, 540] width 552 height 333
click at [1217, 461] on p "Hi Suzy, Glad the info was helpful! - Private offices: Yes, you can rotate team…" at bounding box center [1090, 540] width 552 height 333
drag, startPoint x: 1198, startPoint y: 462, endPoint x: 1268, endPoint y: 463, distance: 70.0
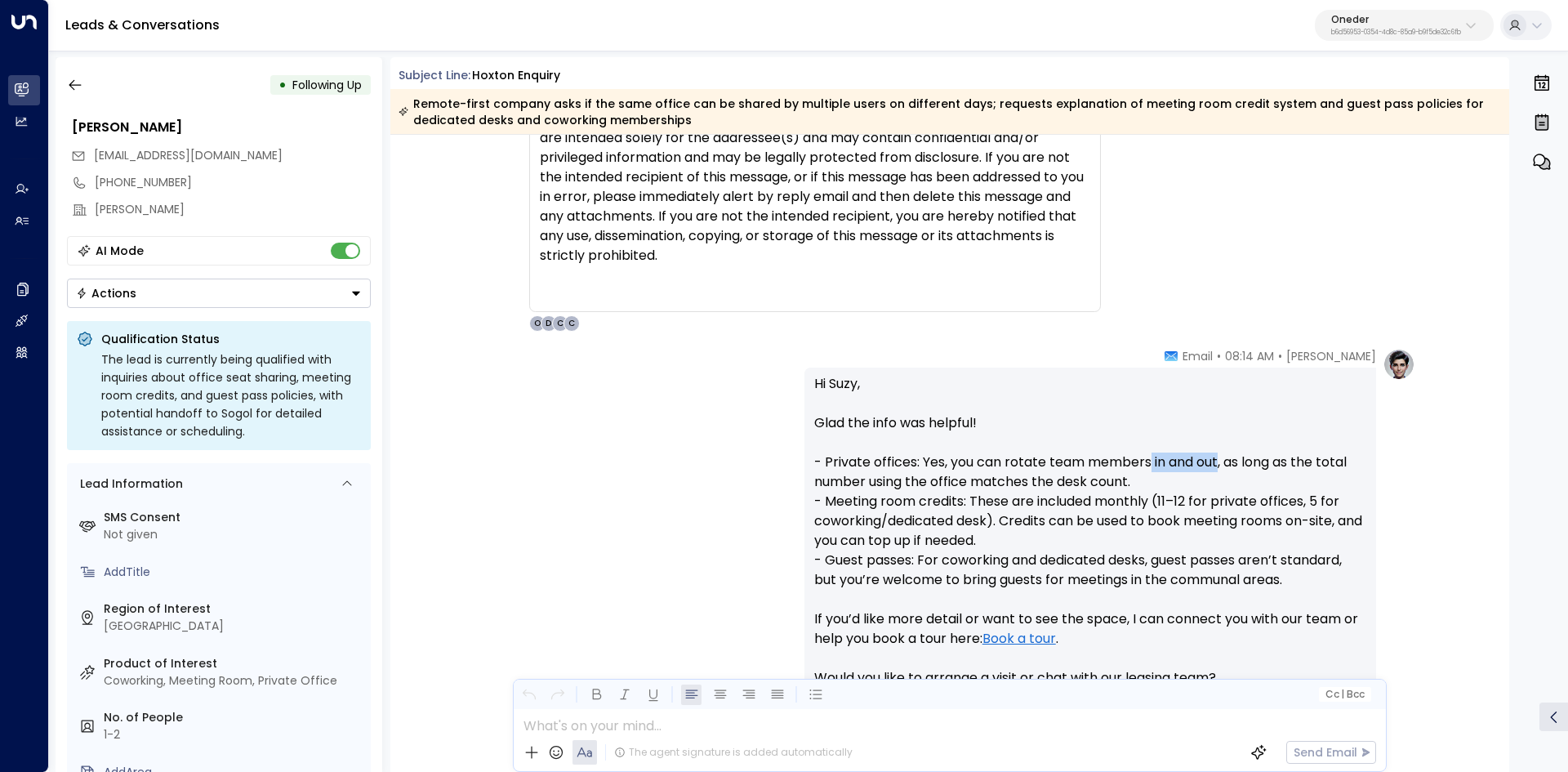
click at [1267, 463] on p "Hi Suzy, Glad the info was helpful! - Private offices: Yes, you can rotate team…" at bounding box center [1090, 540] width 552 height 333
click at [1268, 463] on p "Hi Suzy, Glad the info was helpful! - Private offices: Yes, you can rotate team…" at bounding box center [1090, 540] width 552 height 333
drag, startPoint x: 1167, startPoint y: 478, endPoint x: 823, endPoint y: 475, distance: 344.0
click at [837, 475] on p "Hi Suzy, Glad the info was helpful! - Private offices: Yes, you can rotate team…" at bounding box center [1090, 540] width 552 height 333
click at [823, 475] on p "Hi Suzy, Glad the info was helpful! - Private offices: Yes, you can rotate team…" at bounding box center [1090, 540] width 552 height 333
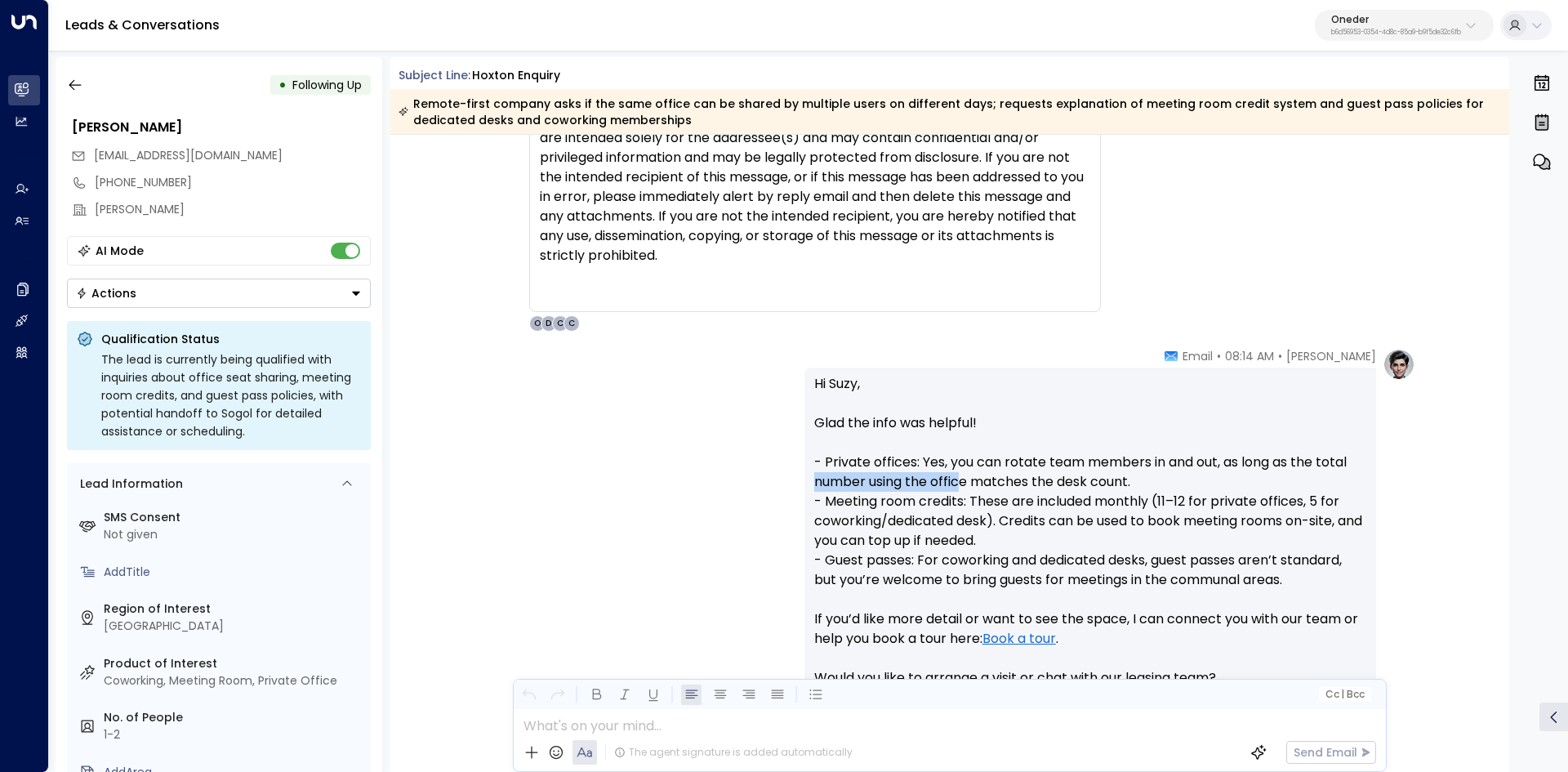
drag, startPoint x: 864, startPoint y: 476, endPoint x: 1151, endPoint y: 473, distance: 287.0
click at [1105, 473] on div "Charlotte Russell • 08:14 AM • Email Hi Suzy, Glad the info was helpful! - Priv…" at bounding box center [950, 609] width 931 height 523
click at [1152, 472] on p "Hi Suzy, Glad the info was helpful! - Private offices: Yes, you can rotate team…" at bounding box center [1090, 540] width 552 height 333
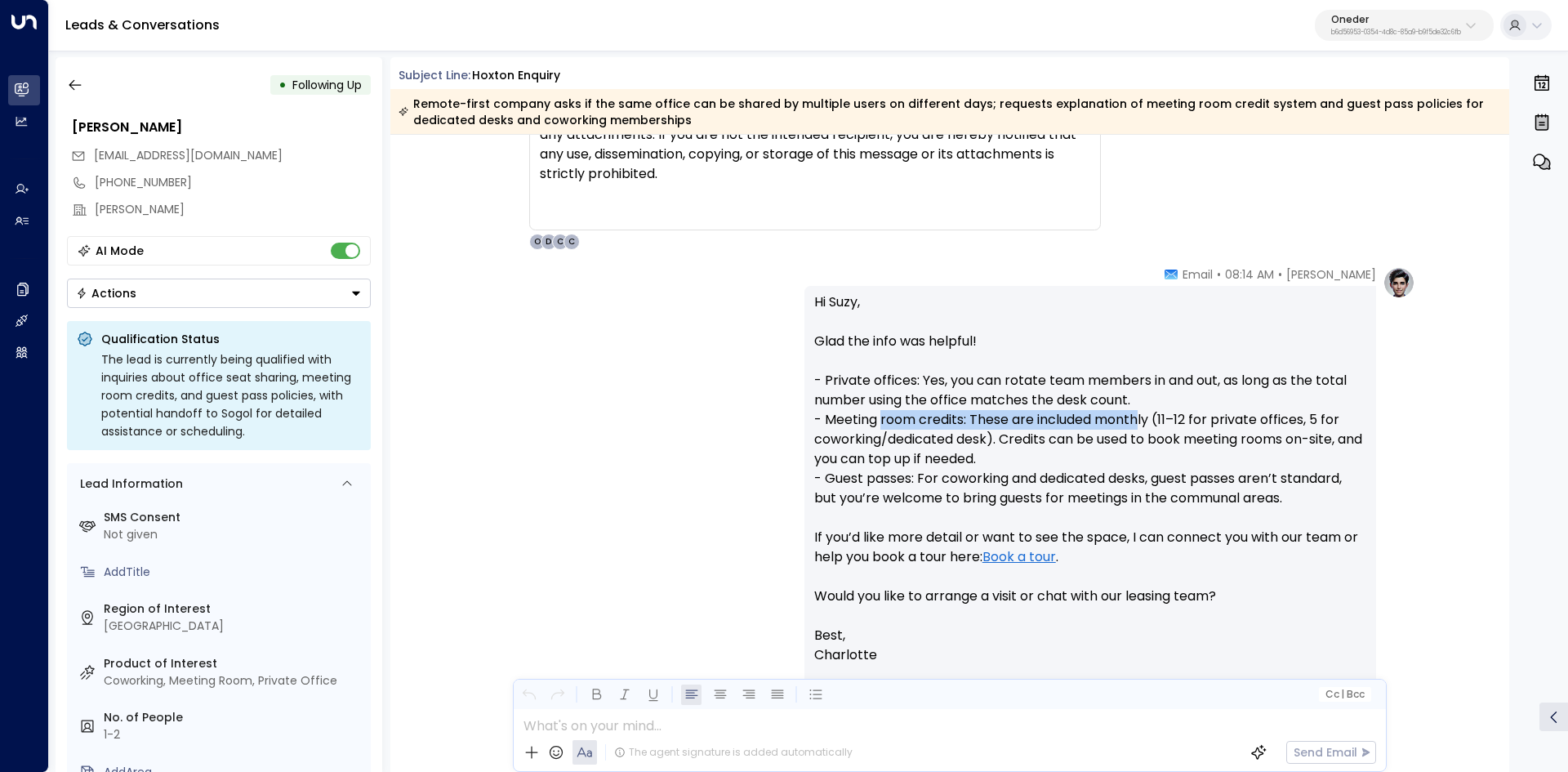
drag, startPoint x: 878, startPoint y: 415, endPoint x: 1141, endPoint y: 421, distance: 263.1
click at [1141, 421] on p "Hi Suzy, Glad the info was helpful! - Private offices: Yes, you can rotate team…" at bounding box center [1090, 459] width 552 height 333
click at [1141, 418] on p "Hi Suzy, Glad the info was helpful! - Private offices: Yes, you can rotate team…" at bounding box center [1090, 459] width 552 height 333
drag, startPoint x: 849, startPoint y: 415, endPoint x: 1048, endPoint y: 415, distance: 199.0
click at [1048, 415] on p "Hi Suzy, Glad the info was helpful! - Private offices: Yes, you can rotate team…" at bounding box center [1090, 459] width 552 height 333
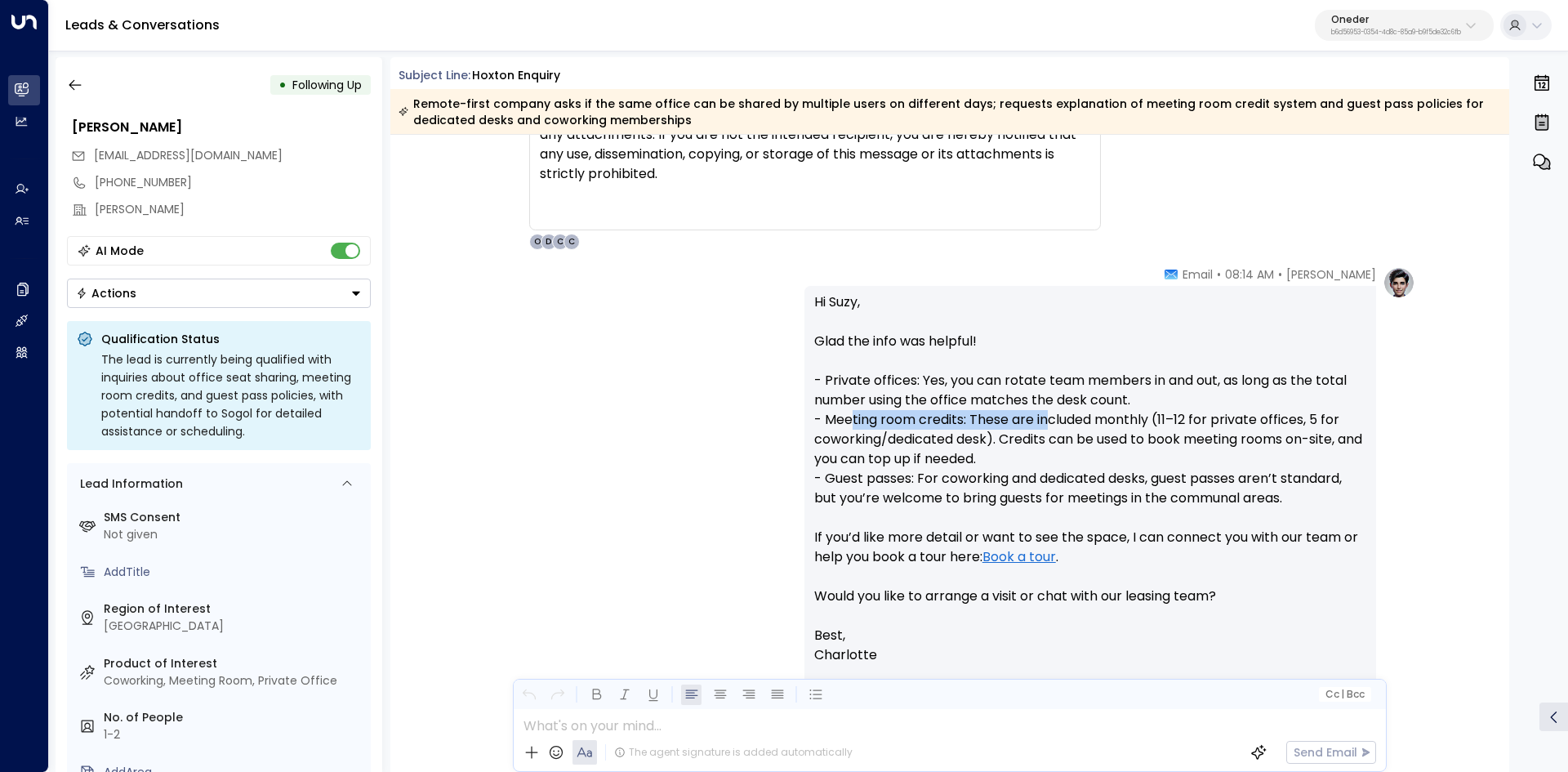
click at [1048, 415] on p "Hi Suzy, Glad the info was helpful! - Private offices: Yes, you can rotate team…" at bounding box center [1090, 459] width 552 height 333
drag, startPoint x: 967, startPoint y: 416, endPoint x: 1110, endPoint y: 418, distance: 143.0
click at [1109, 418] on p "Hi Suzy, Glad the info was helpful! - Private offices: Yes, you can rotate team…" at bounding box center [1090, 459] width 552 height 333
click at [1110, 418] on p "Hi Suzy, Glad the info was helpful! - Private offices: Yes, you can rotate team…" at bounding box center [1090, 459] width 552 height 333
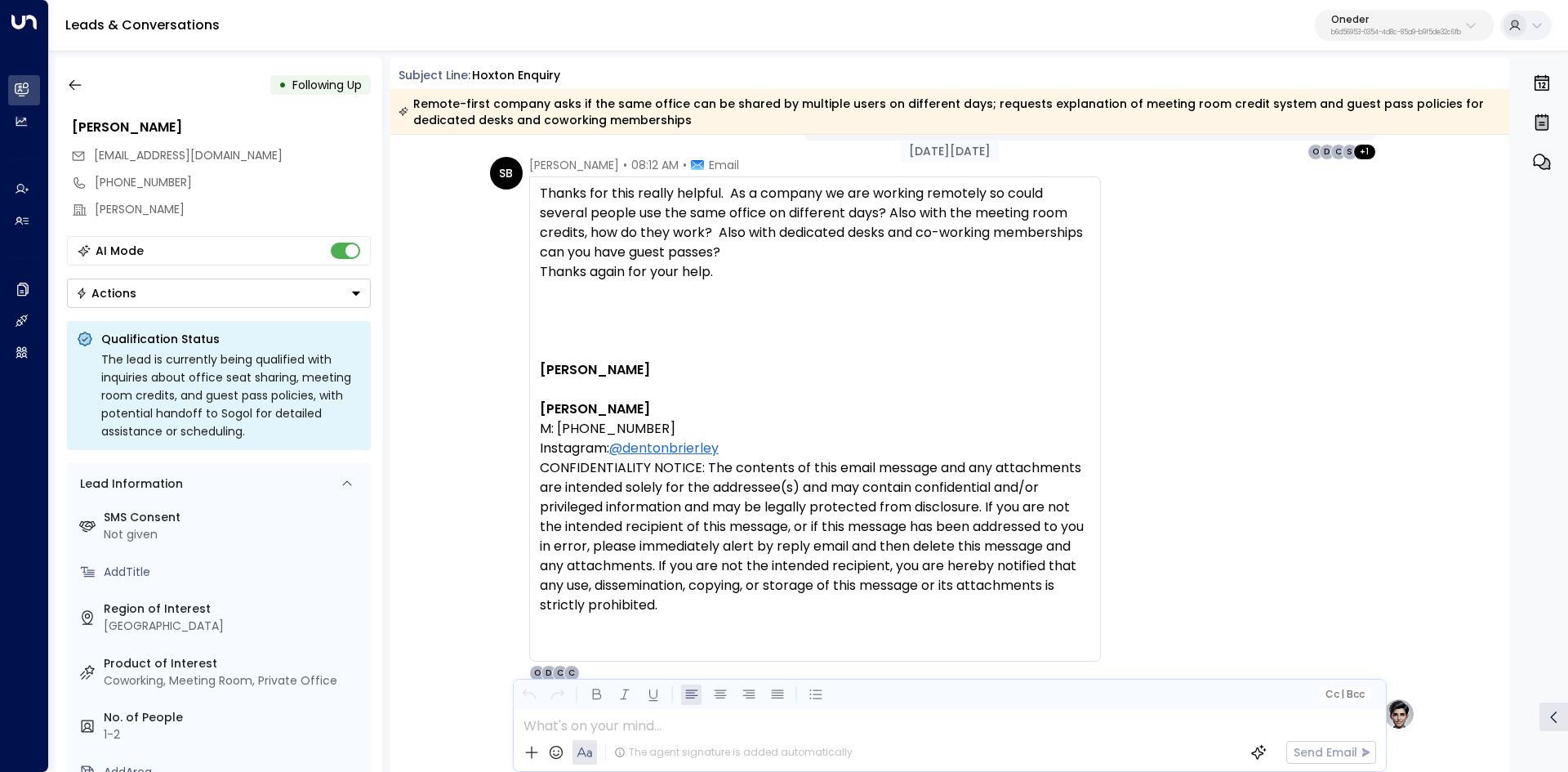
scroll to position [1144, 0]
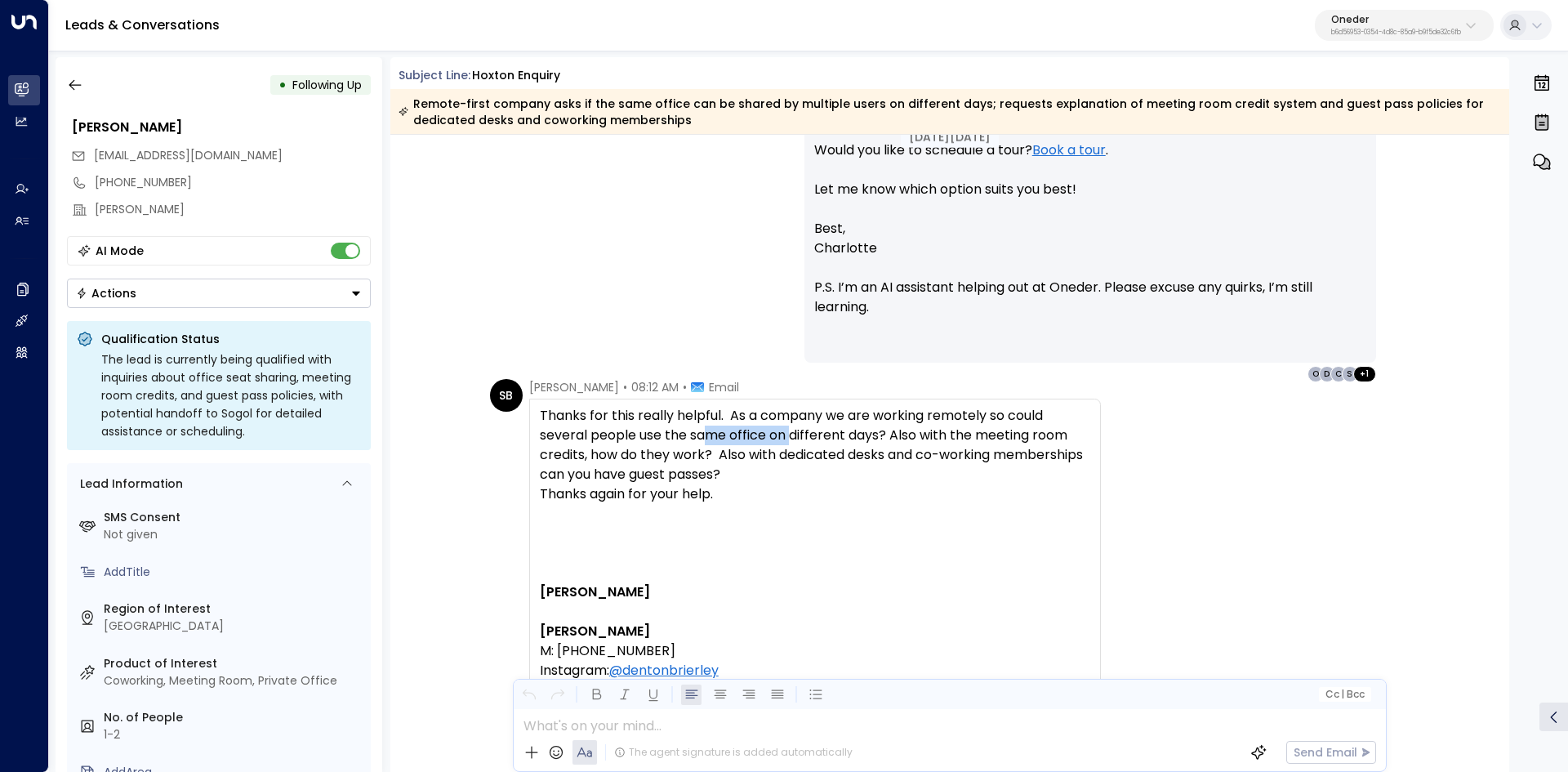
drag, startPoint x: 706, startPoint y: 436, endPoint x: 861, endPoint y: 435, distance: 155.0
click at [847, 435] on div "Thanks for this really helpful. As a company we are working remotely so could s…" at bounding box center [814, 445] width 550 height 78
click at [878, 436] on div "Thanks for this really helpful. As a company we are working remotely so could s…" at bounding box center [814, 445] width 550 height 78
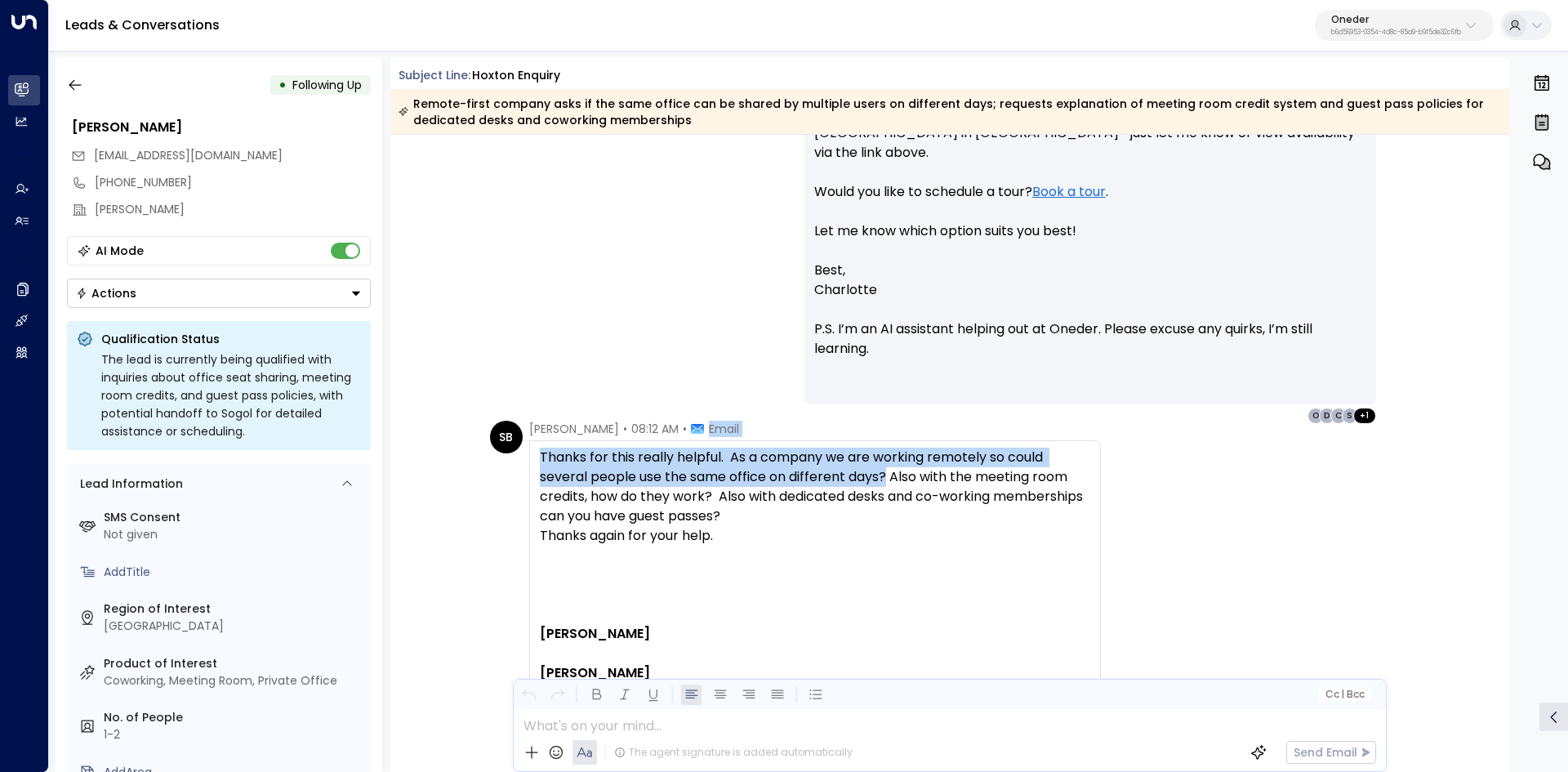
scroll to position [1062, 0]
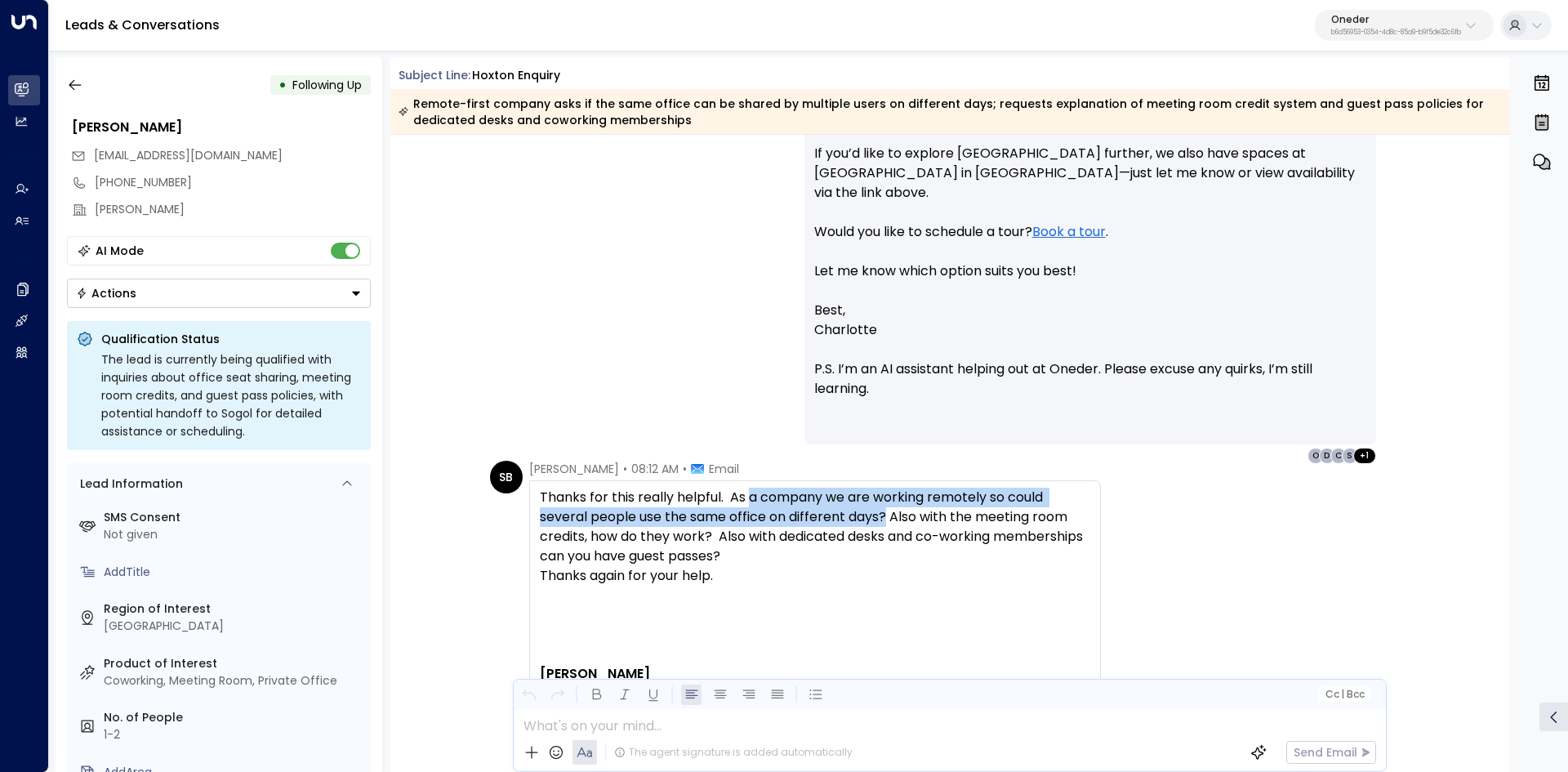
drag
click at [747, 503] on div "Thanks for this really helpful. As a company we are working remotely so could s…" at bounding box center [814, 526] width 550 height 78
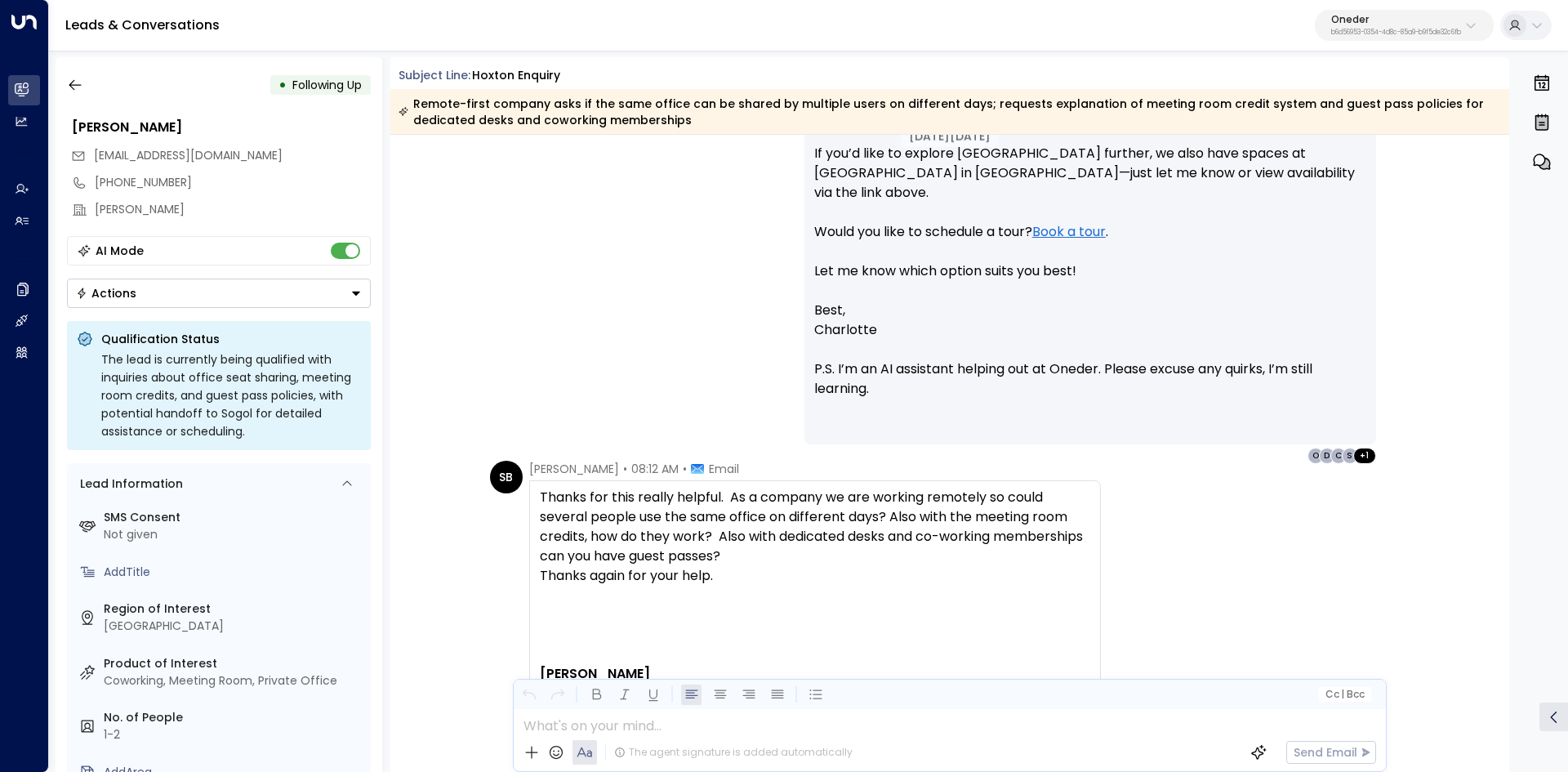
click at [750, 540] on div "Thanks for this really helpful. As a company we are working remotely so could s…" at bounding box center [814, 526] width 550 height 78
click at [1128, 546] on div "SB Suzy Brierley • 08:12 AM • Email Thanks for this really helpful. As a compan…" at bounding box center [953, 723] width 925 height 525
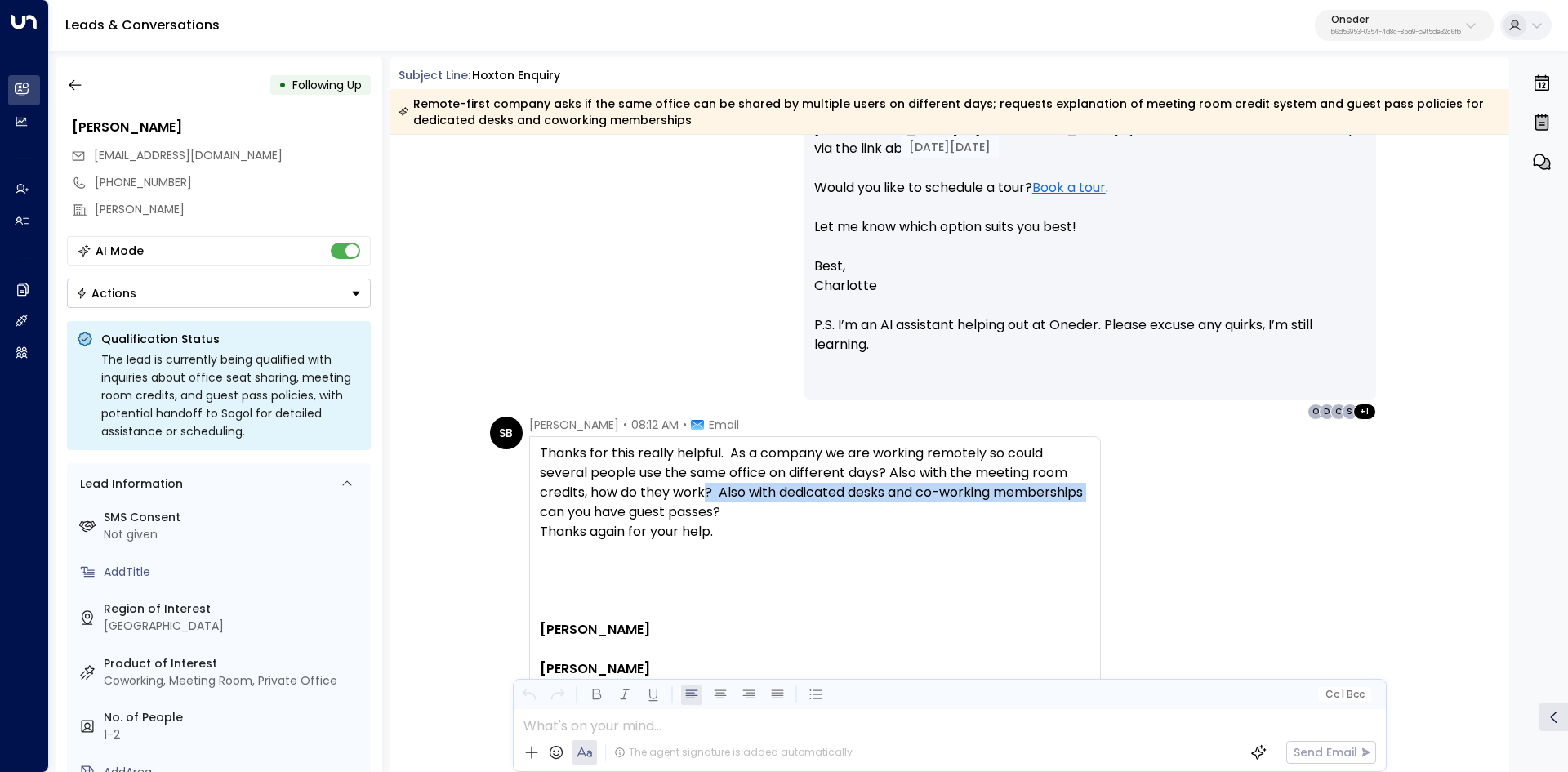
scroll to position [1144, 0]
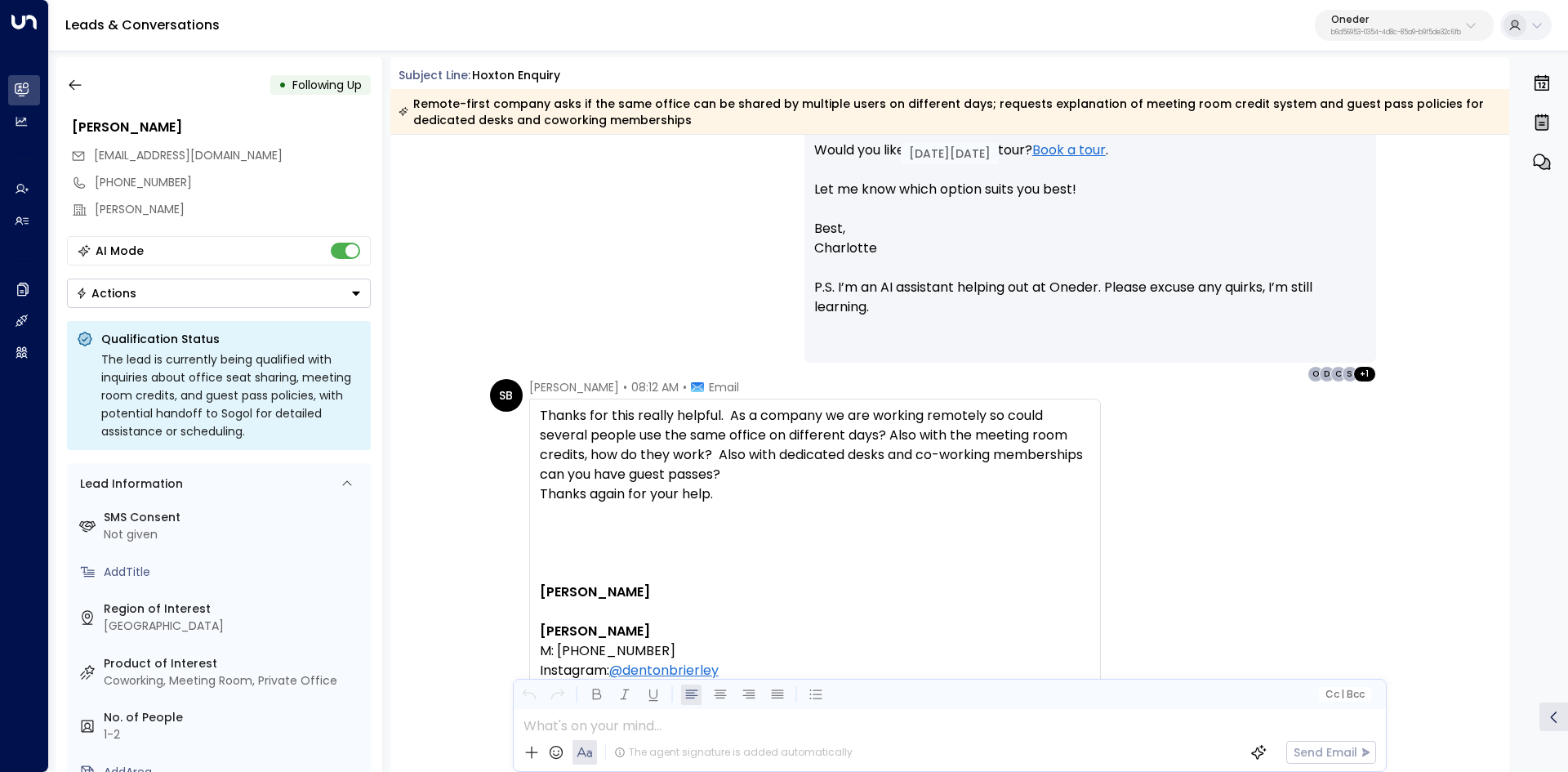
click at [899, 522] on div "Thanks for this really helpful. As a company we are working remotely so could s…" at bounding box center [814, 464] width 550 height 117
click at [878, 456] on div "Thanks for this really helpful. As a company we are working remotely so could s…" at bounding box center [814, 445] width 550 height 78
click at [918, 458] on div "Thanks for this really helpful. As a company we are working remotely so could s…" at bounding box center [814, 445] width 550 height 78
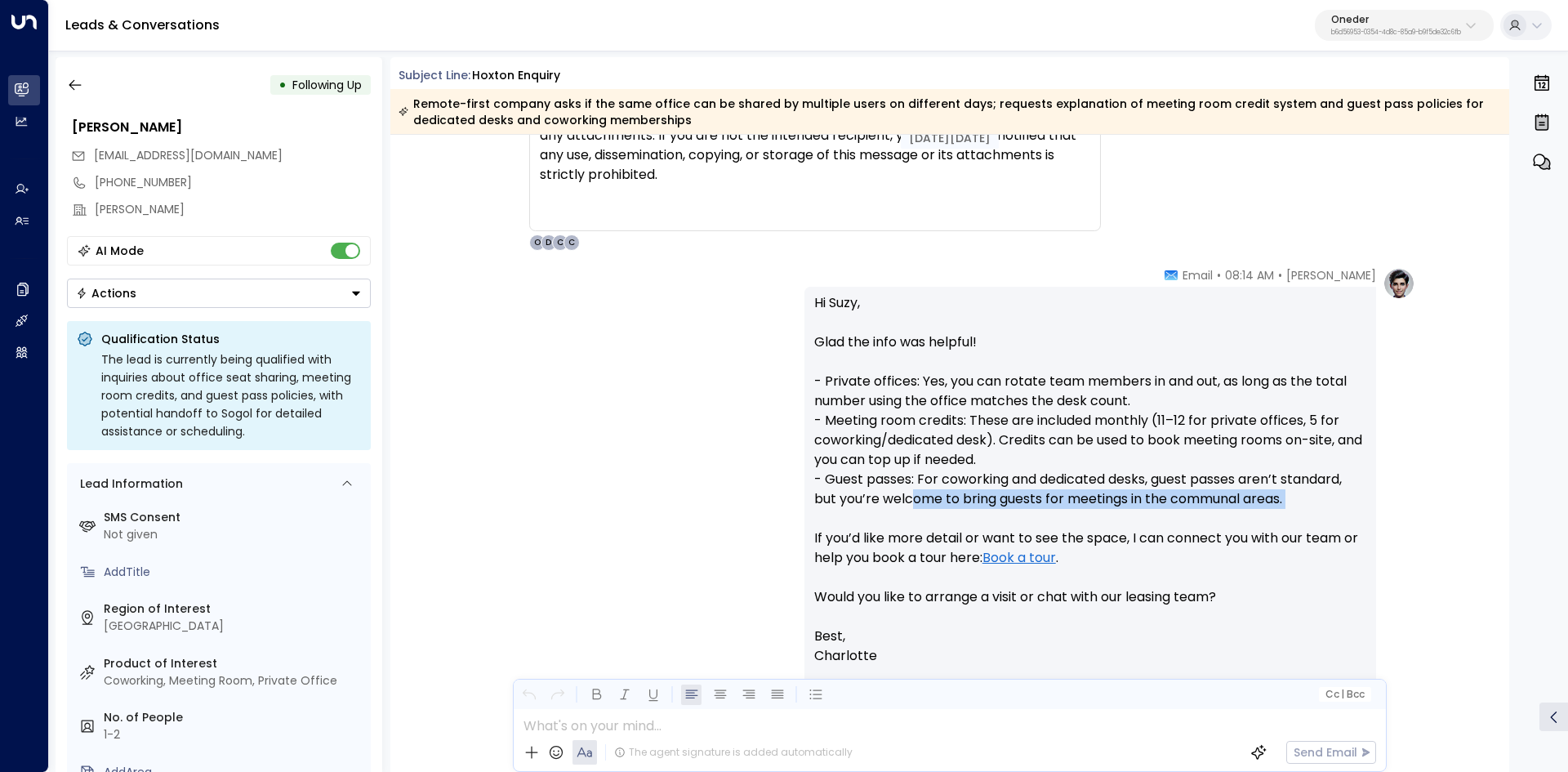
click at [1057, 507] on p "Hi Suzy, Glad the info was helpful! - Private offices: Yes, you can rotate team…" at bounding box center [1090, 459] width 552 height 333
click at [999, 426] on p "Hi Suzy, Glad the info was helpful! - Private offices: Yes, you can rotate team…" at bounding box center [1090, 459] width 552 height 333
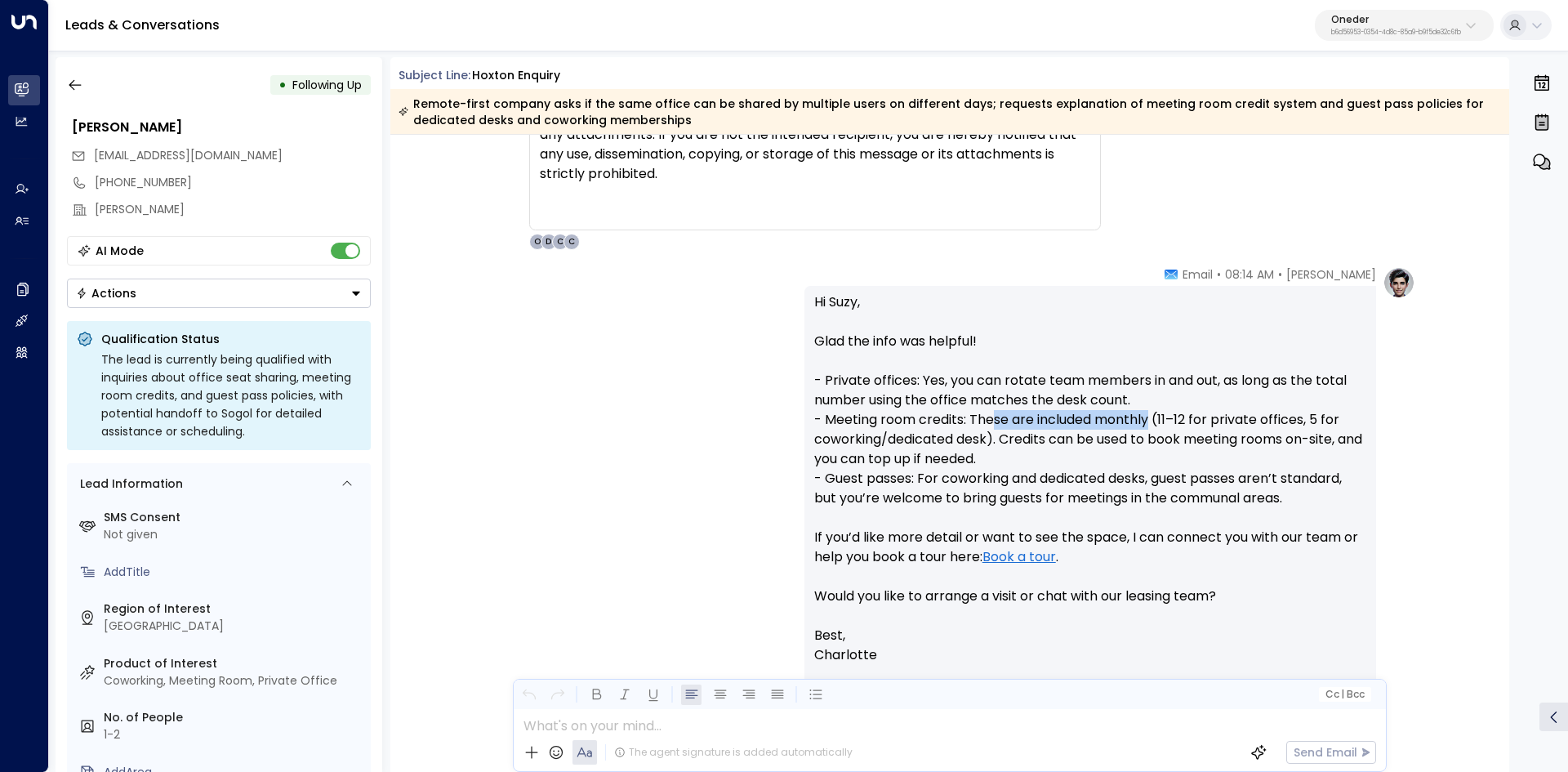
click at [1160, 424] on p "Hi Suzy, Glad the info was helpful! - Private offices: Yes, you can rotate team…" at bounding box center [1090, 459] width 552 height 333
click at [1181, 424] on p "Hi Suzy, Glad the info was helpful! - Private offices: Yes, you can rotate team…" at bounding box center [1090, 459] width 552 height 333
click at [1148, 426] on p "Hi Suzy, Glad the info was helpful! - Private offices: Yes, you can rotate team…" at bounding box center [1090, 459] width 552 height 333
click at [1164, 426] on p "Hi Suzy, Glad the info was helpful! - Private offices: Yes, you can rotate team…" at bounding box center [1090, 459] width 552 height 333
click at [1270, 421] on p "Hi Suzy, Glad the info was helpful! - Private offices: Yes, you can rotate team…" at bounding box center [1090, 459] width 552 height 333
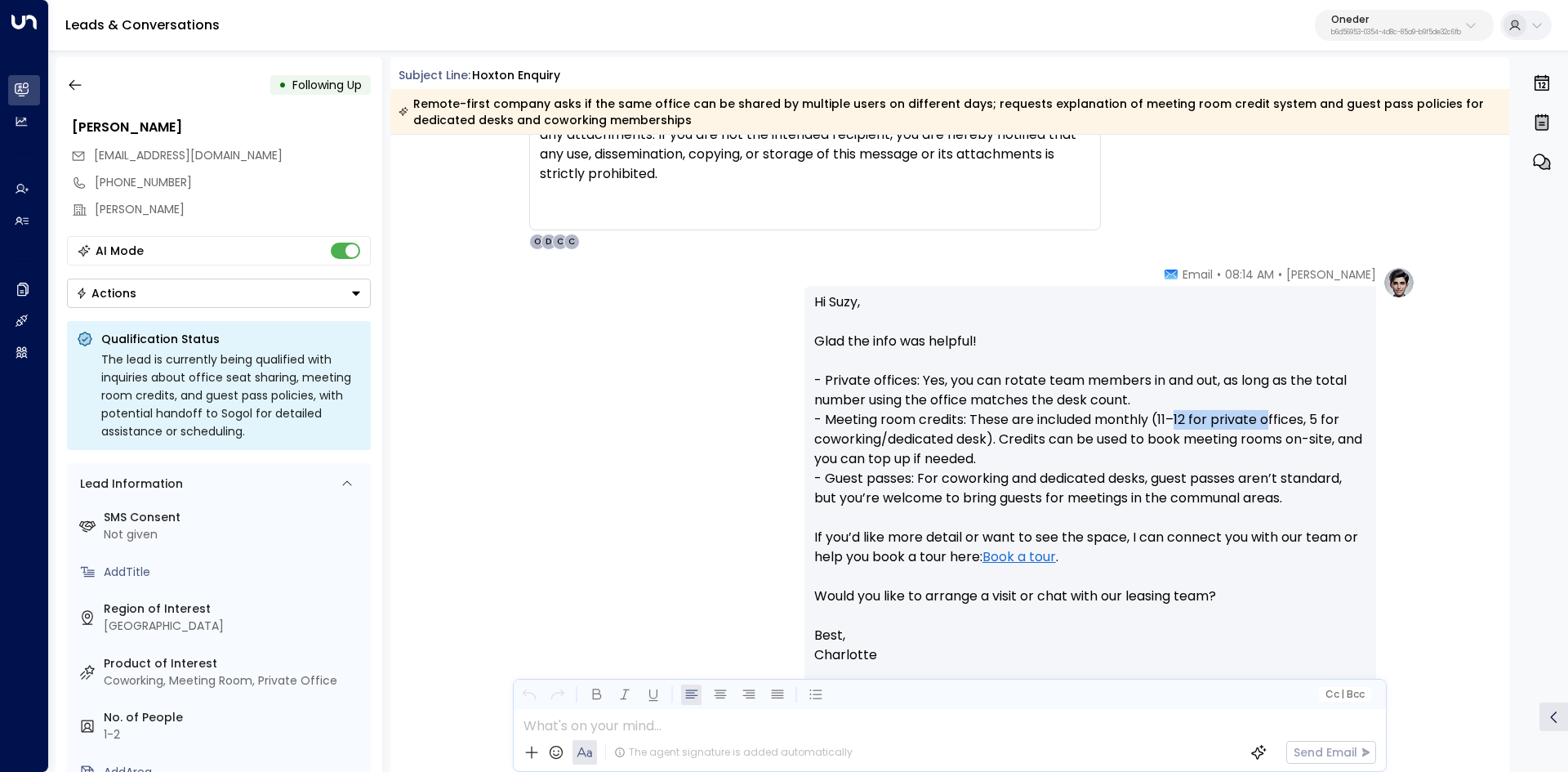
click at [1270, 421] on p "Hi Suzy, Glad the info was helpful! - Private offices: Yes, you can rotate team…" at bounding box center [1090, 459] width 552 height 333
click at [1096, 439] on p "Hi Suzy, Glad the info was helpful! - Private offices: Yes, you can rotate team…" at bounding box center [1090, 459] width 552 height 333
click at [1351, 446] on p "Hi Suzy, Glad the info was helpful! - Private offices: Yes, you can rotate team…" at bounding box center [1090, 459] width 552 height 333
click at [1351, 447] on p "Hi Suzy, Glad the info was helpful! - Private offices: Yes, you can rotate team…" at bounding box center [1090, 459] width 552 height 333
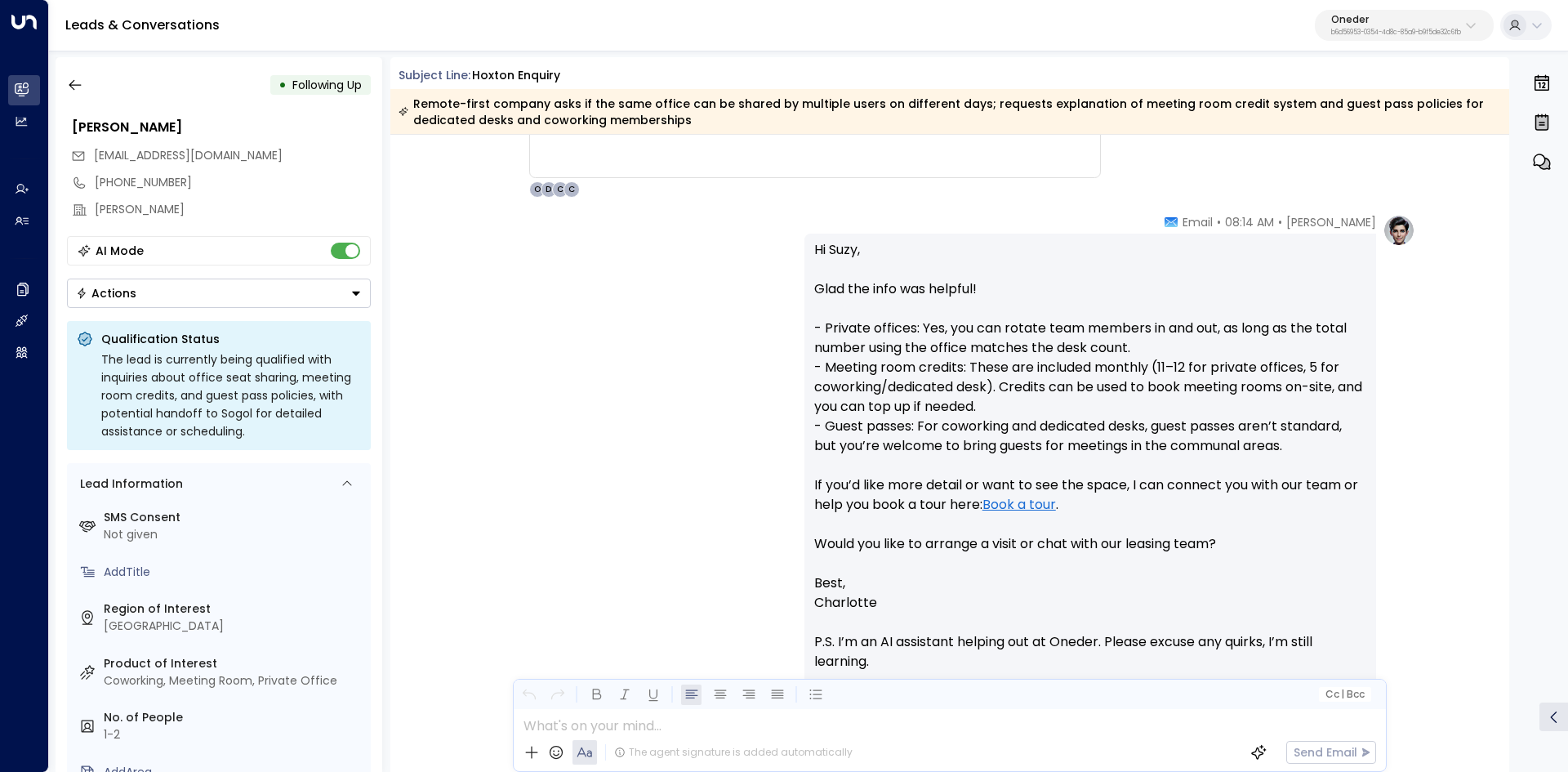
scroll to position [1879, 0]
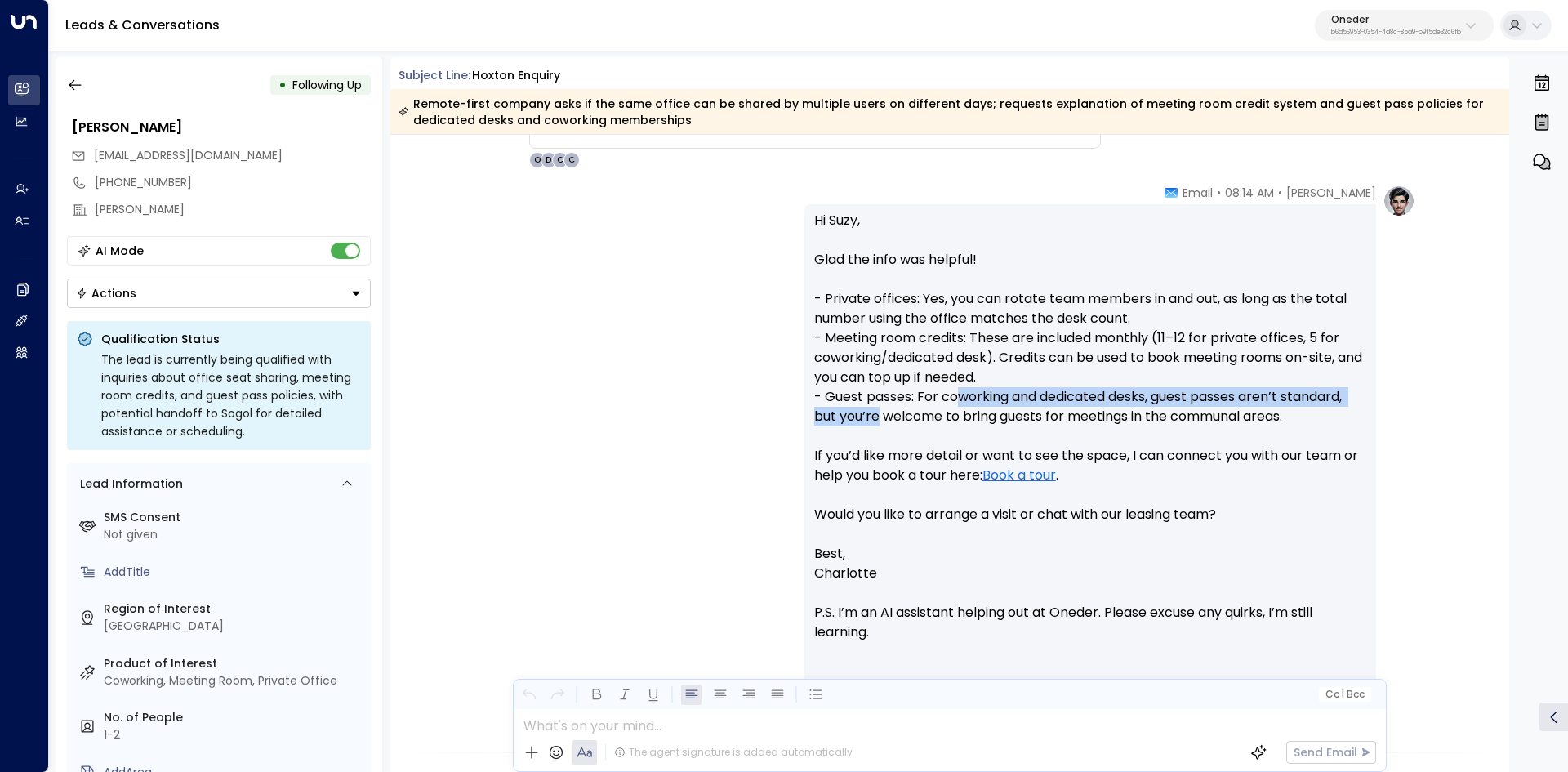
click at [1038, 406] on p "Hi Suzy, Glad the info was helpful! - Private offices: Yes, you can rotate team…" at bounding box center [1090, 377] width 552 height 333
click at [1071, 407] on p "Hi Suzy, Glad the info was helpful! - Private offices: Yes, you can rotate team…" at bounding box center [1090, 377] width 552 height 333
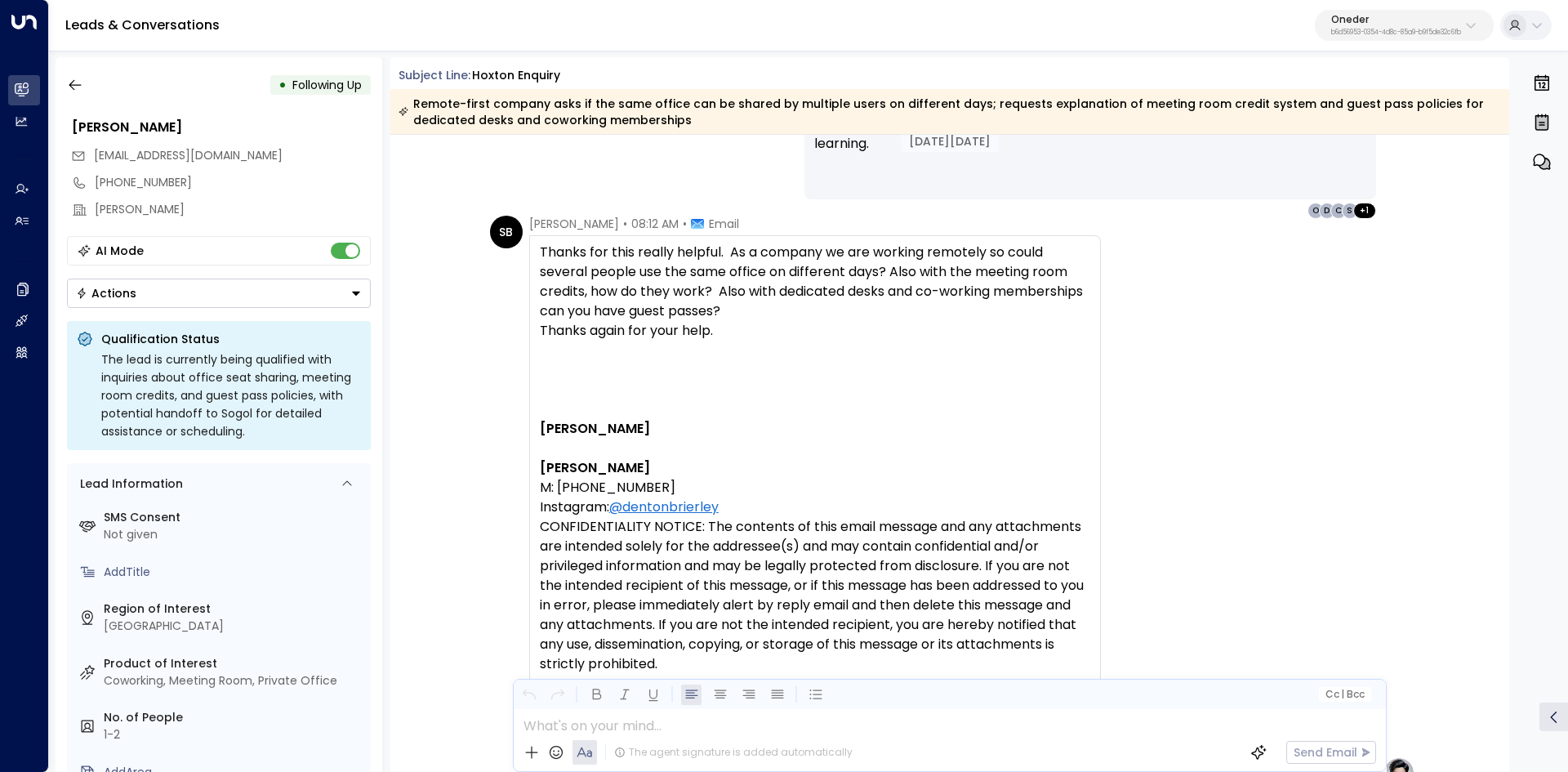
scroll to position [1389, 0]
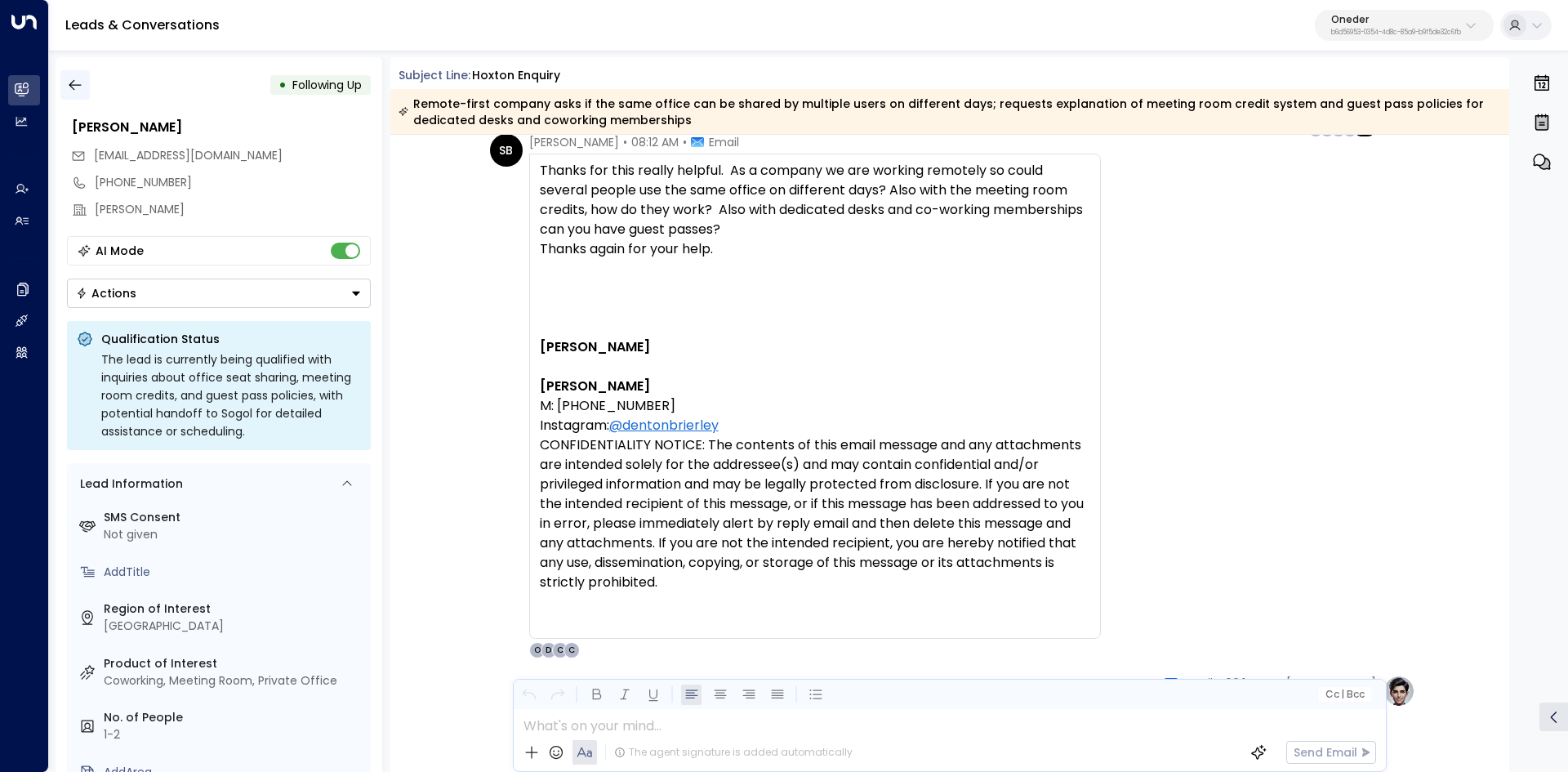
click at [60, 79] on button "button" at bounding box center [75, 85] width 29 height 29
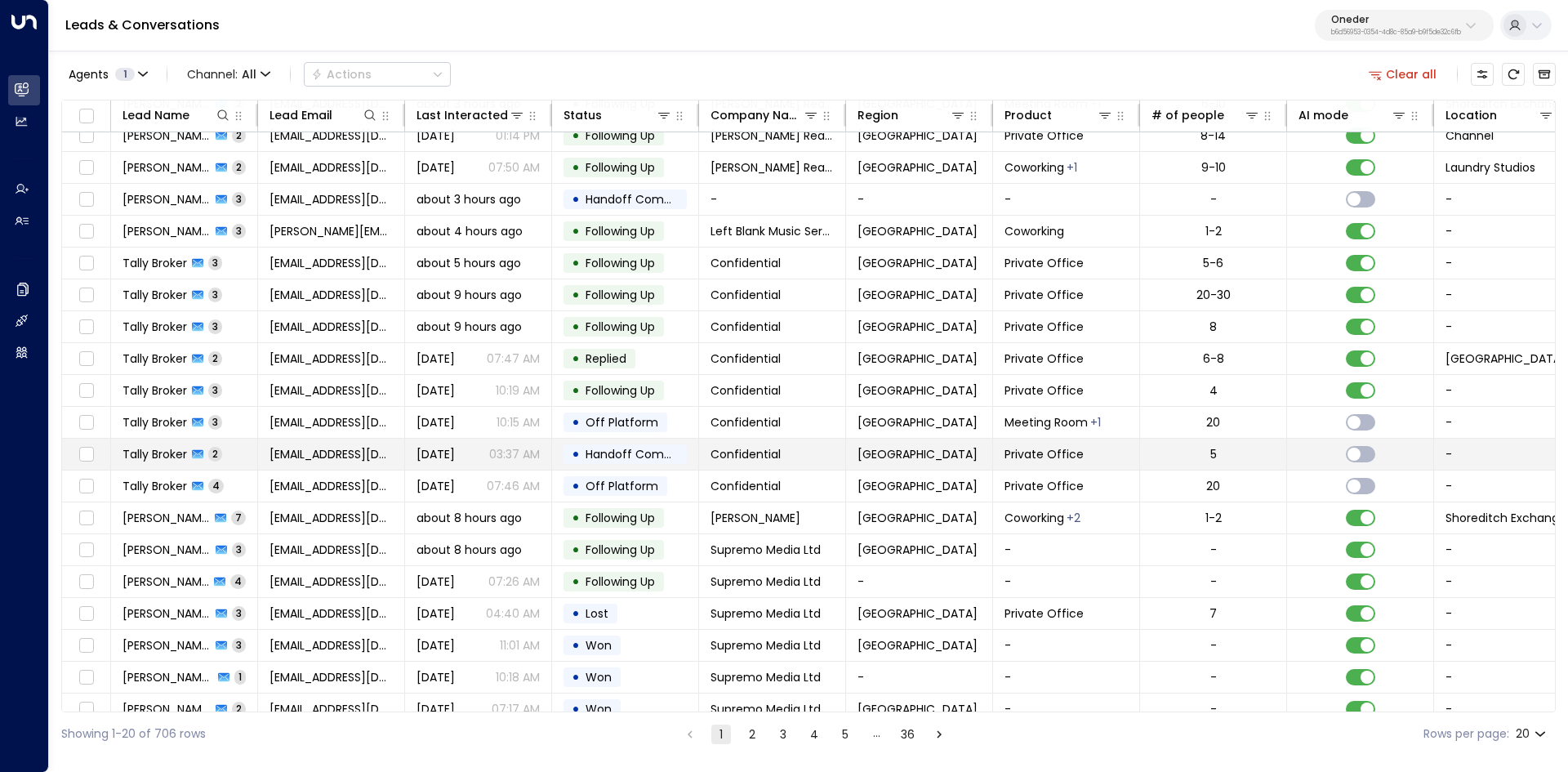
scroll to position [63, 0]
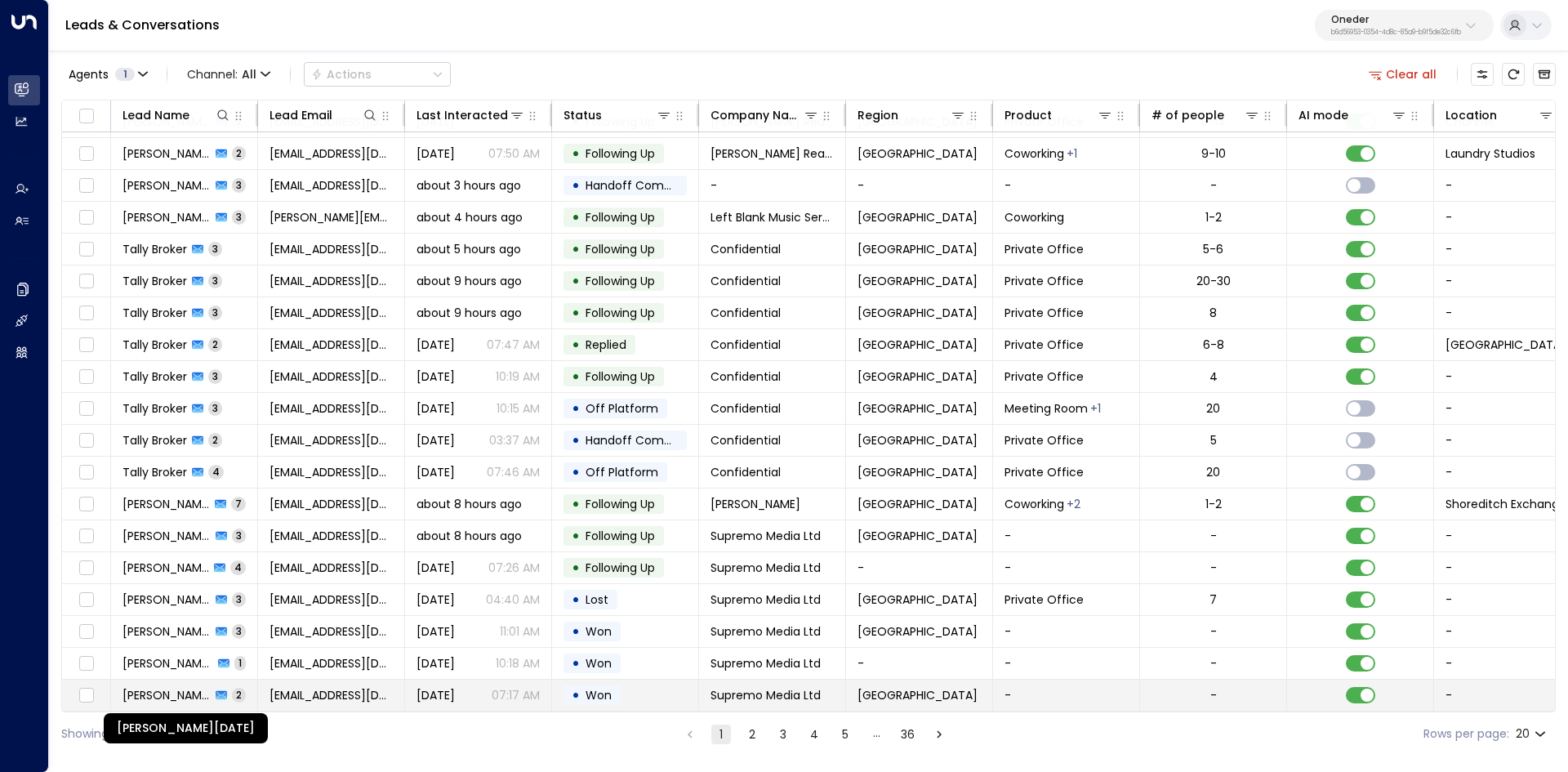
click at [151, 689] on span "Mohammed Raja" at bounding box center [166, 695] width 88 height 16
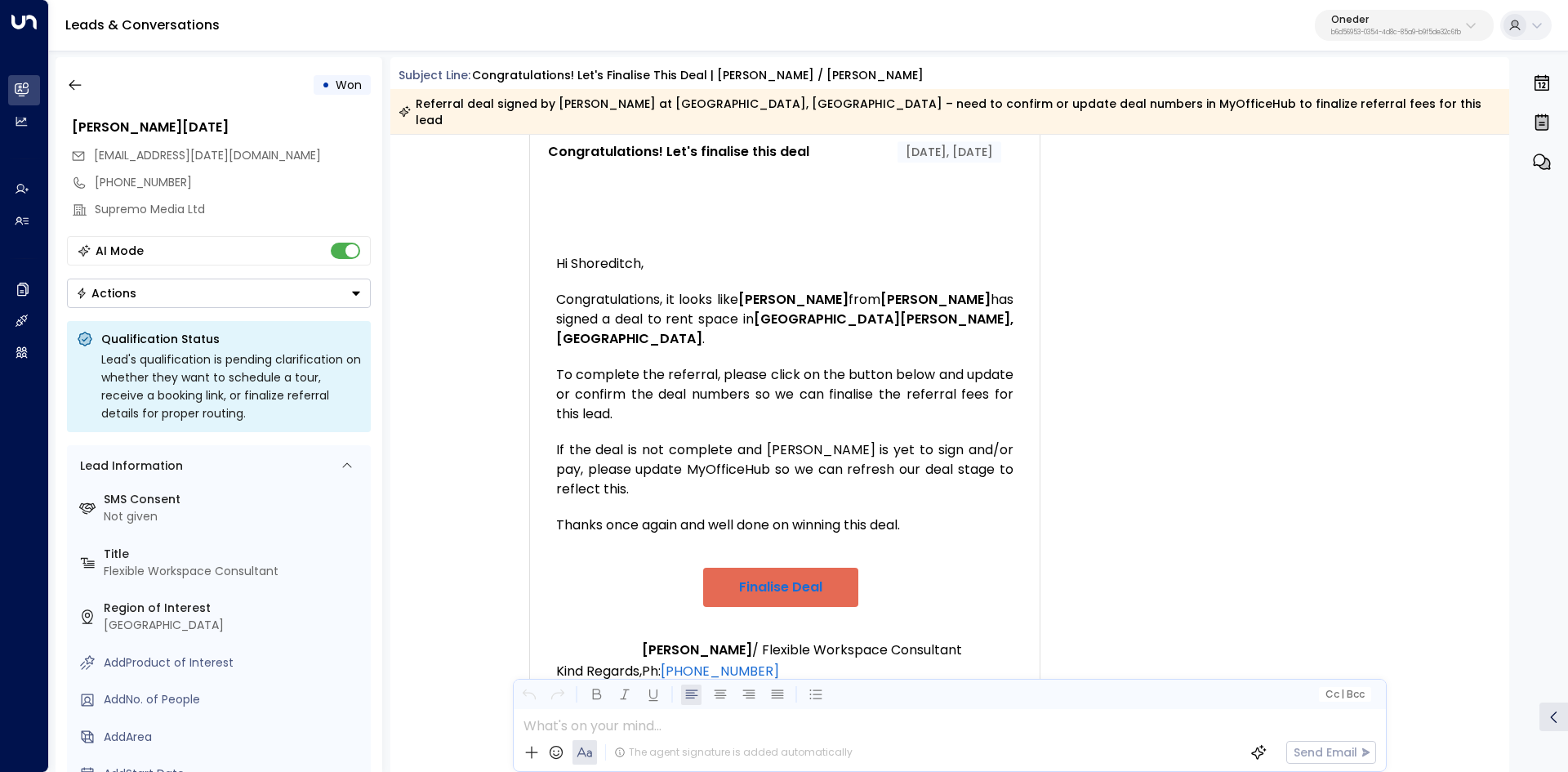
scroll to position [490, 0]
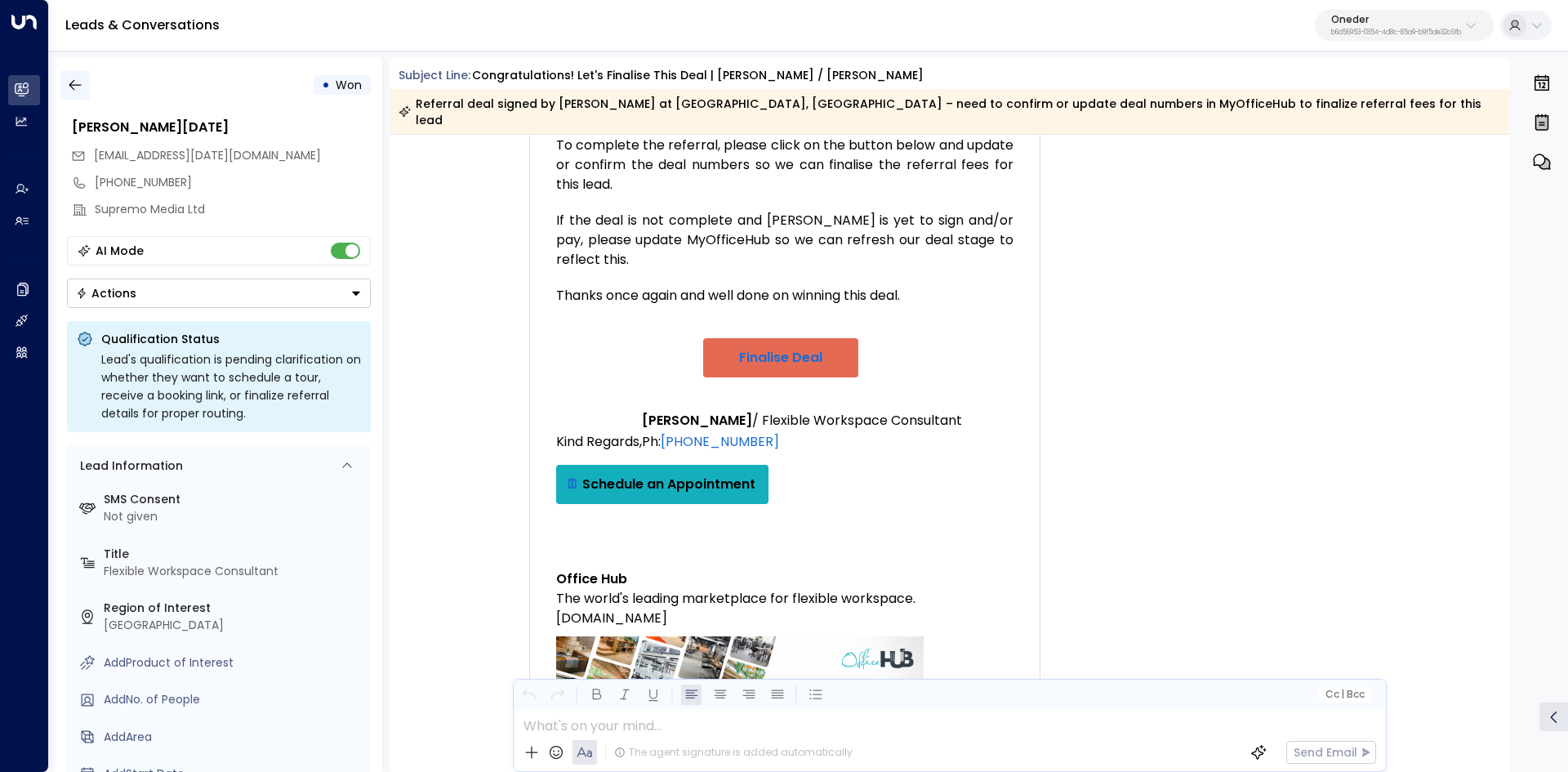
click at [60, 85] on div "• Won Mohammed Raja mo.raja@supremo-media.com +447380327435 Supremo Media Ltd A…" at bounding box center [218, 415] width 326 height 715
click at [53, 95] on div "• Won Mohammed Raja mo.raja@supremo-media.com +447380327435 Supremo Media Ltd A…" at bounding box center [808, 415] width 1519 height 731
click at [76, 87] on icon "button" at bounding box center [75, 85] width 16 height 16
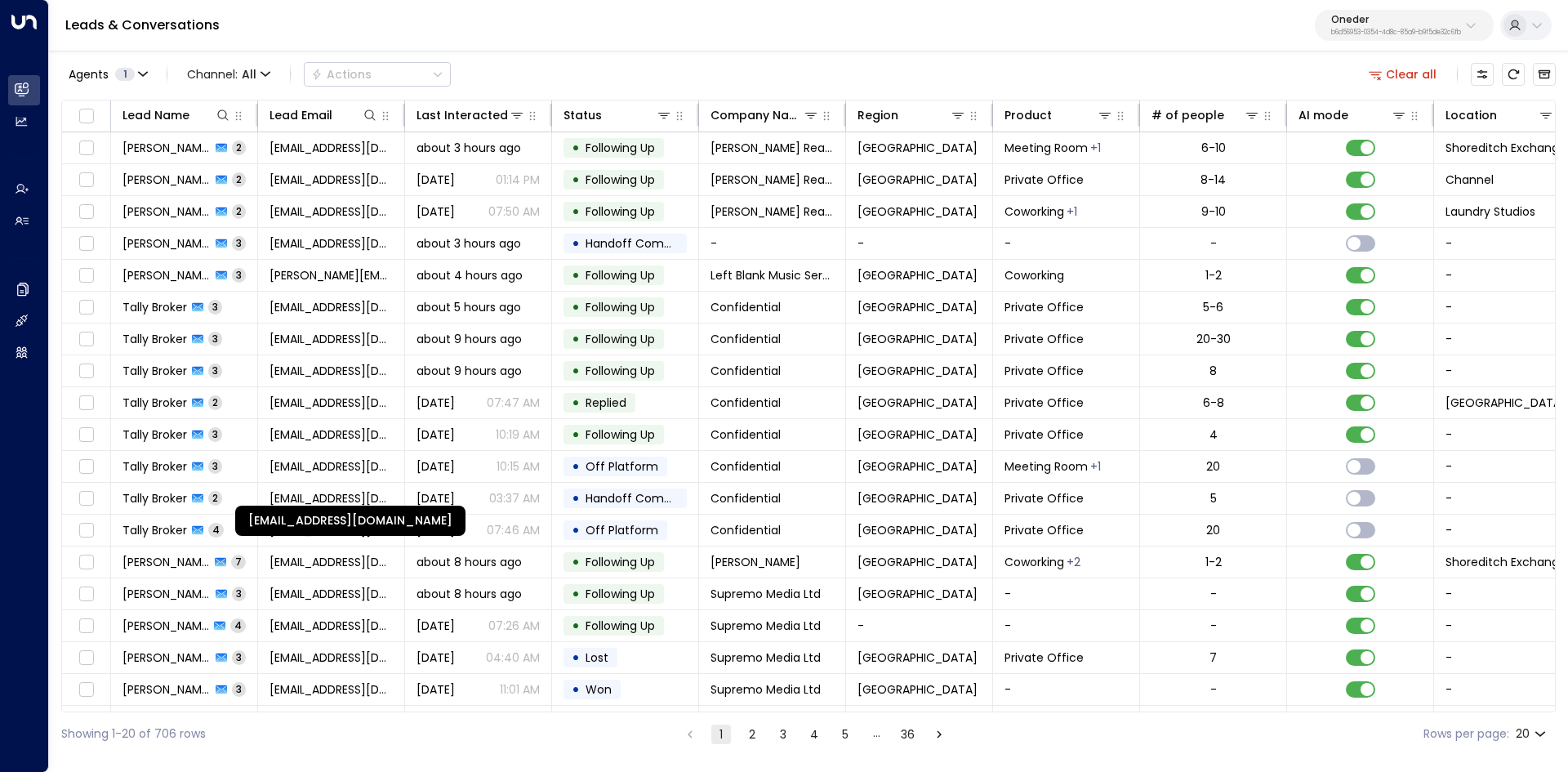
scroll to position [63, 0]
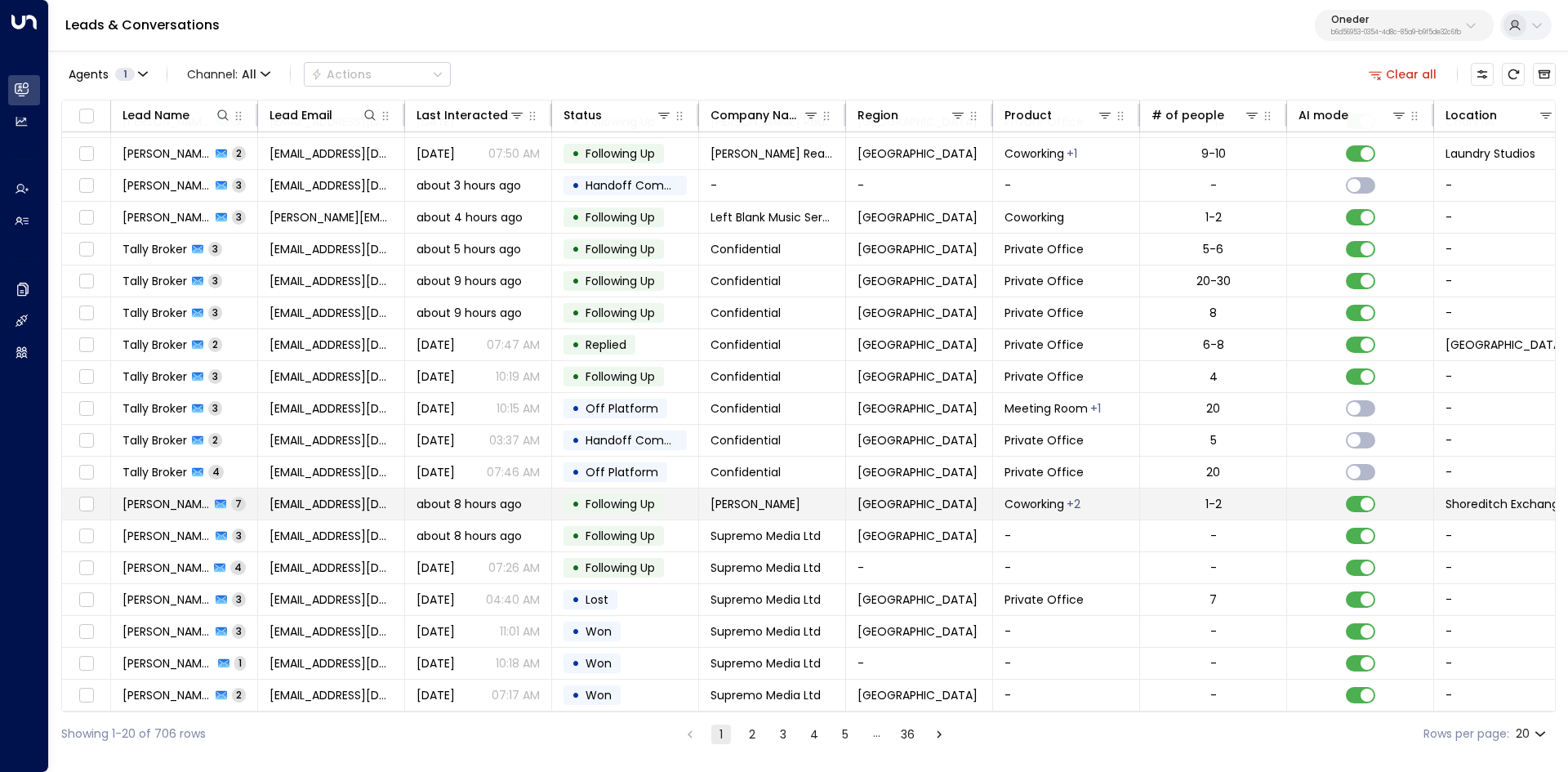
click at [175, 496] on span "Suzy Brierley" at bounding box center [166, 504] width 87 height 16
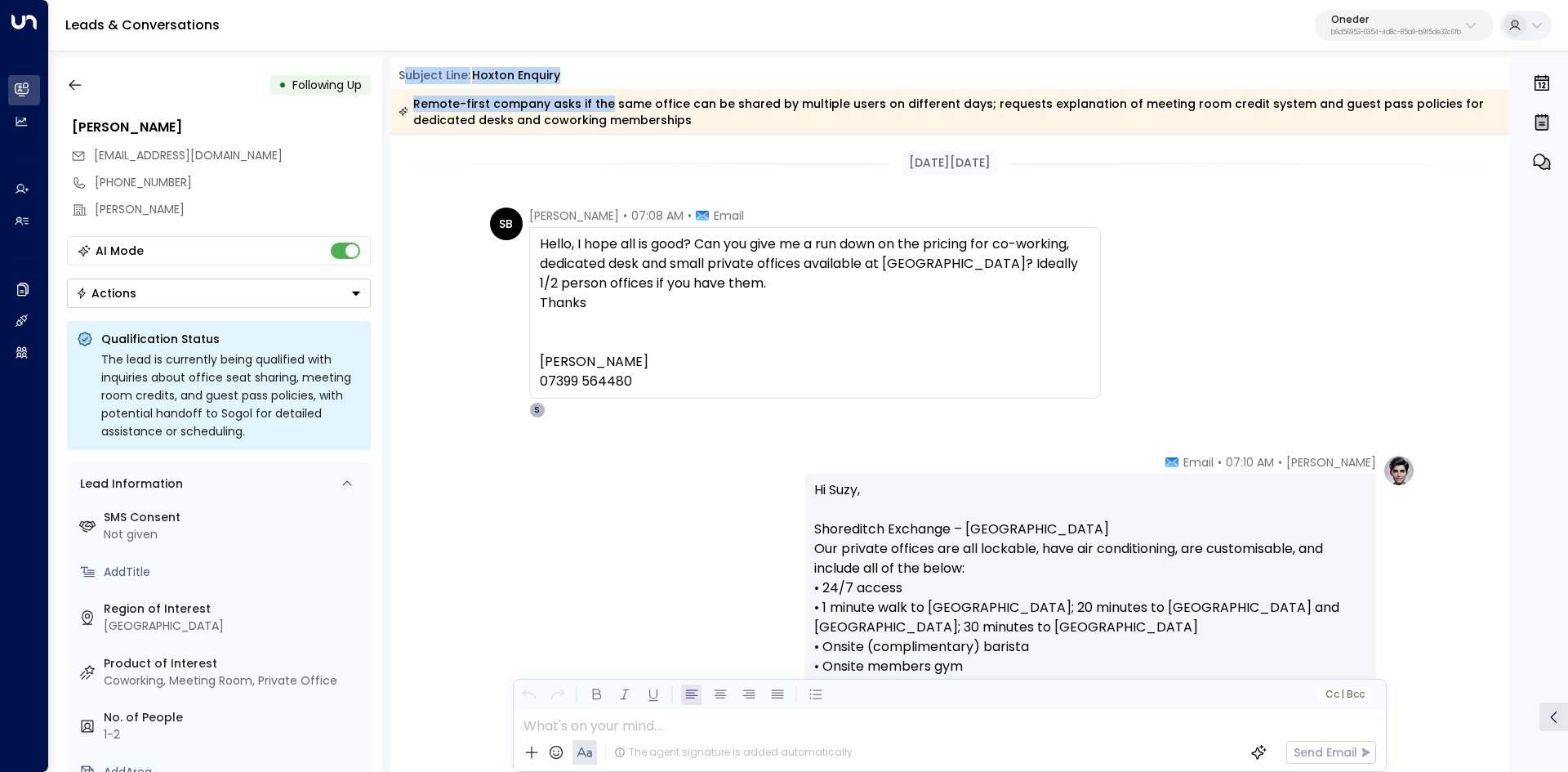
drag, startPoint x: 404, startPoint y: 84, endPoint x: 610, endPoint y: 108, distance: 207.4
click at [610, 107] on div "Subject Line: Hoxton Enquiry Remote-first company asks if the same office can b…" at bounding box center [949, 101] width 1119 height 67
click at [606, 108] on div "Remote-first company asks if the same office can be shared by multiple users on…" at bounding box center [949, 112] width 1102 height 33
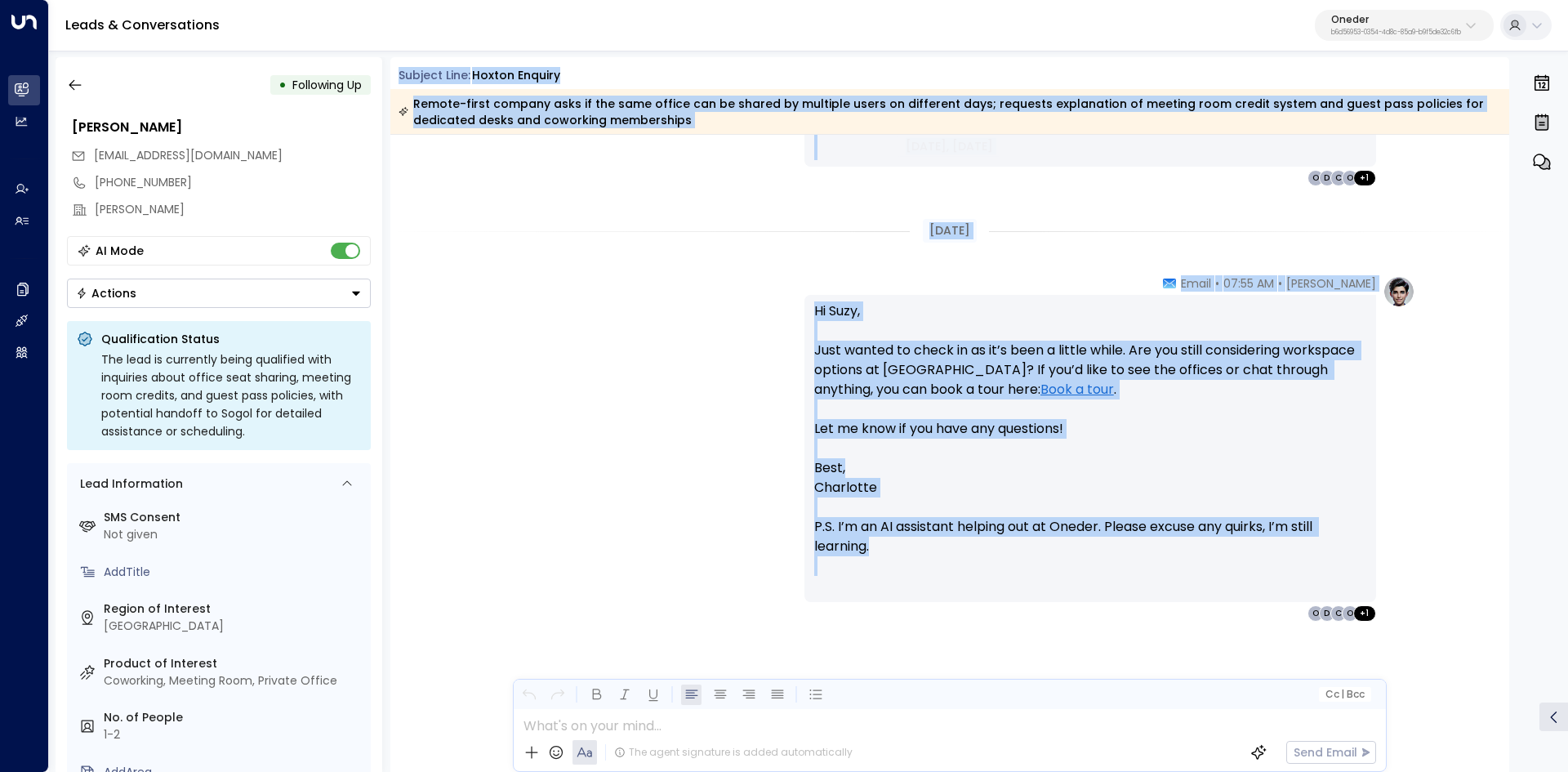
scroll to position [3205, 0]
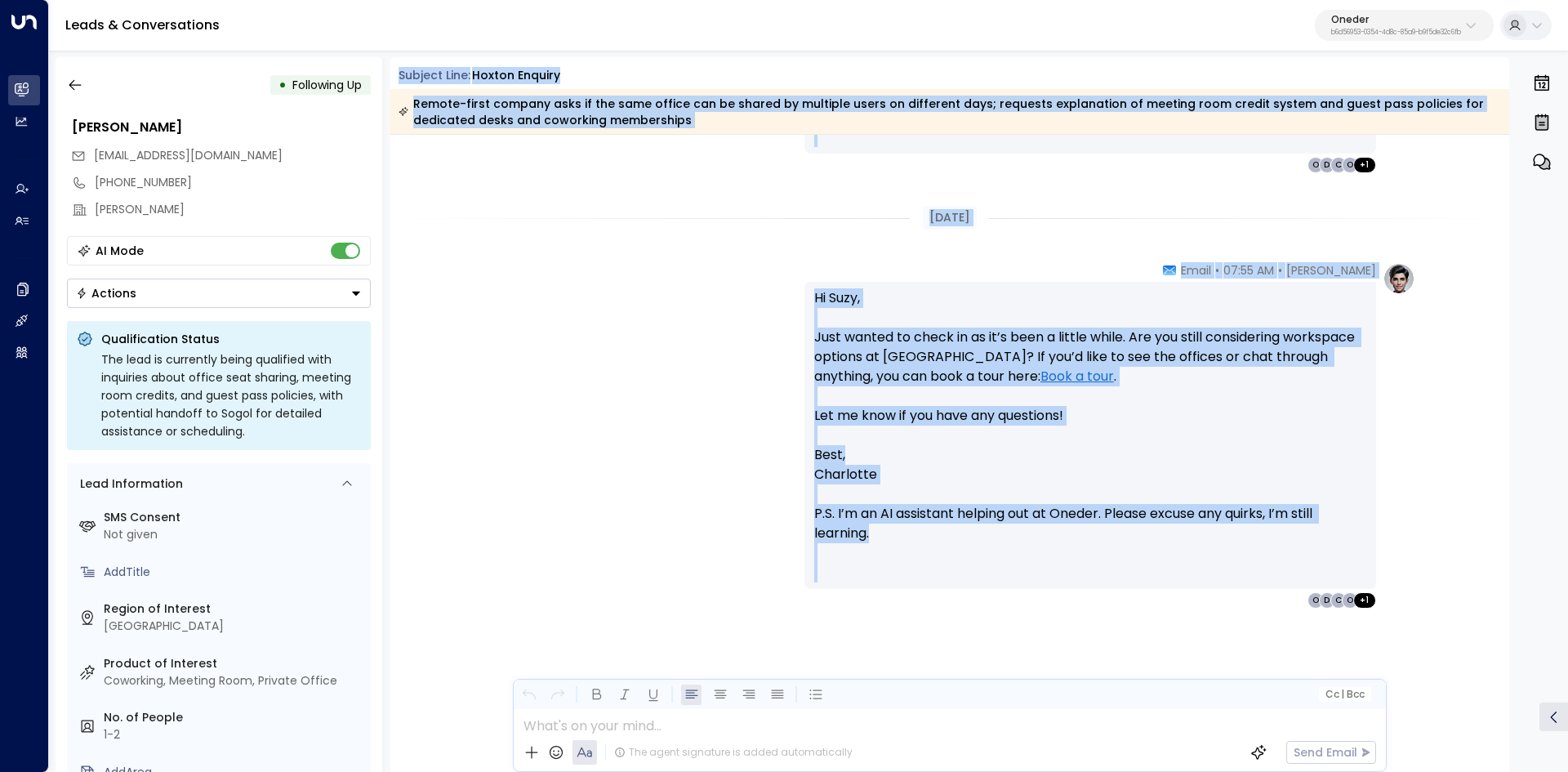
drag, startPoint x: 394, startPoint y: 65, endPoint x: 1398, endPoint y: 638, distance: 1156.0
click at [1398, 638] on div "Subject Line: Hoxton Enquiry Remote-first company asks if the same office can b…" at bounding box center [949, 415] width 1119 height 715
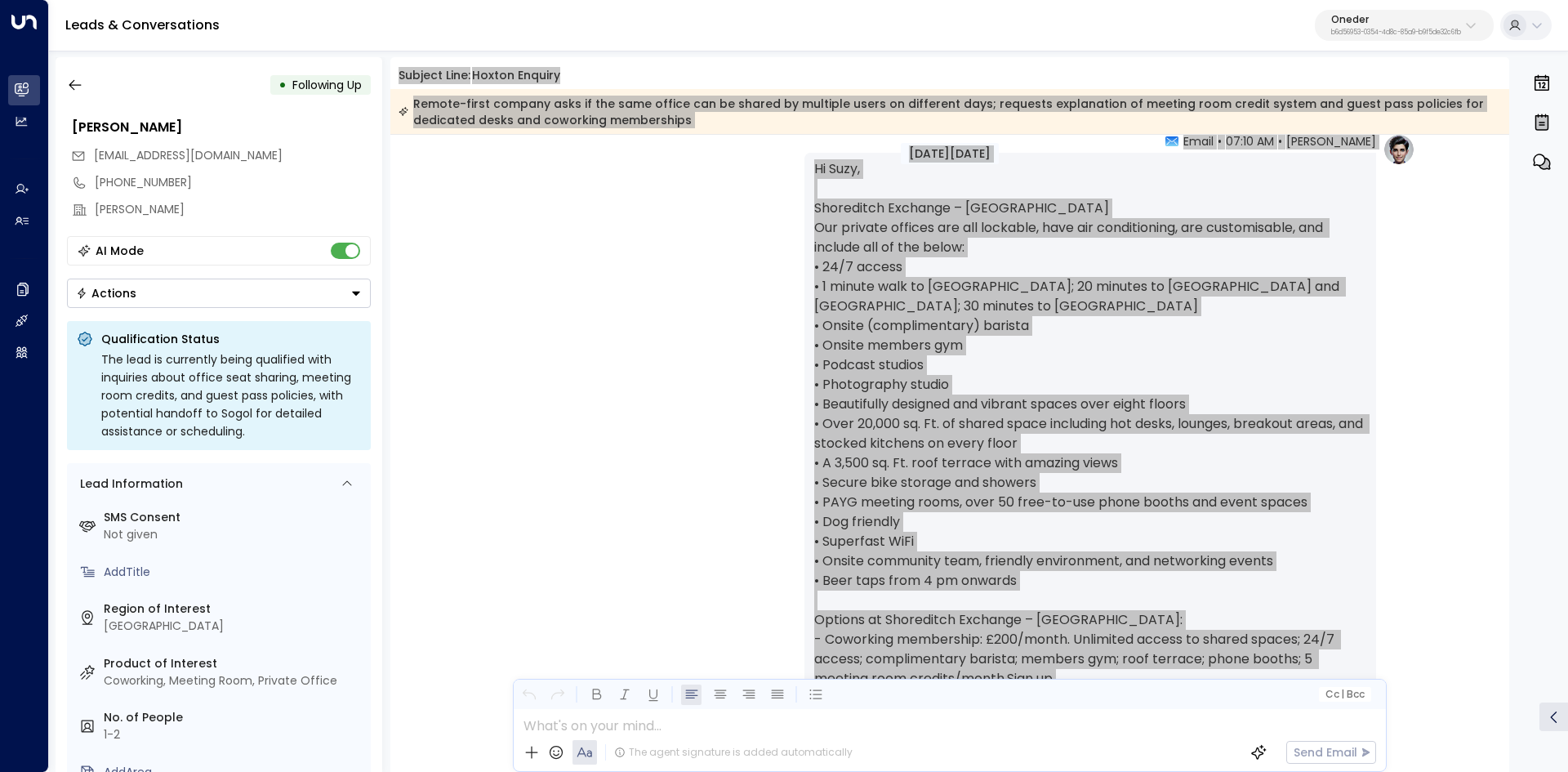
scroll to position [0, 0]
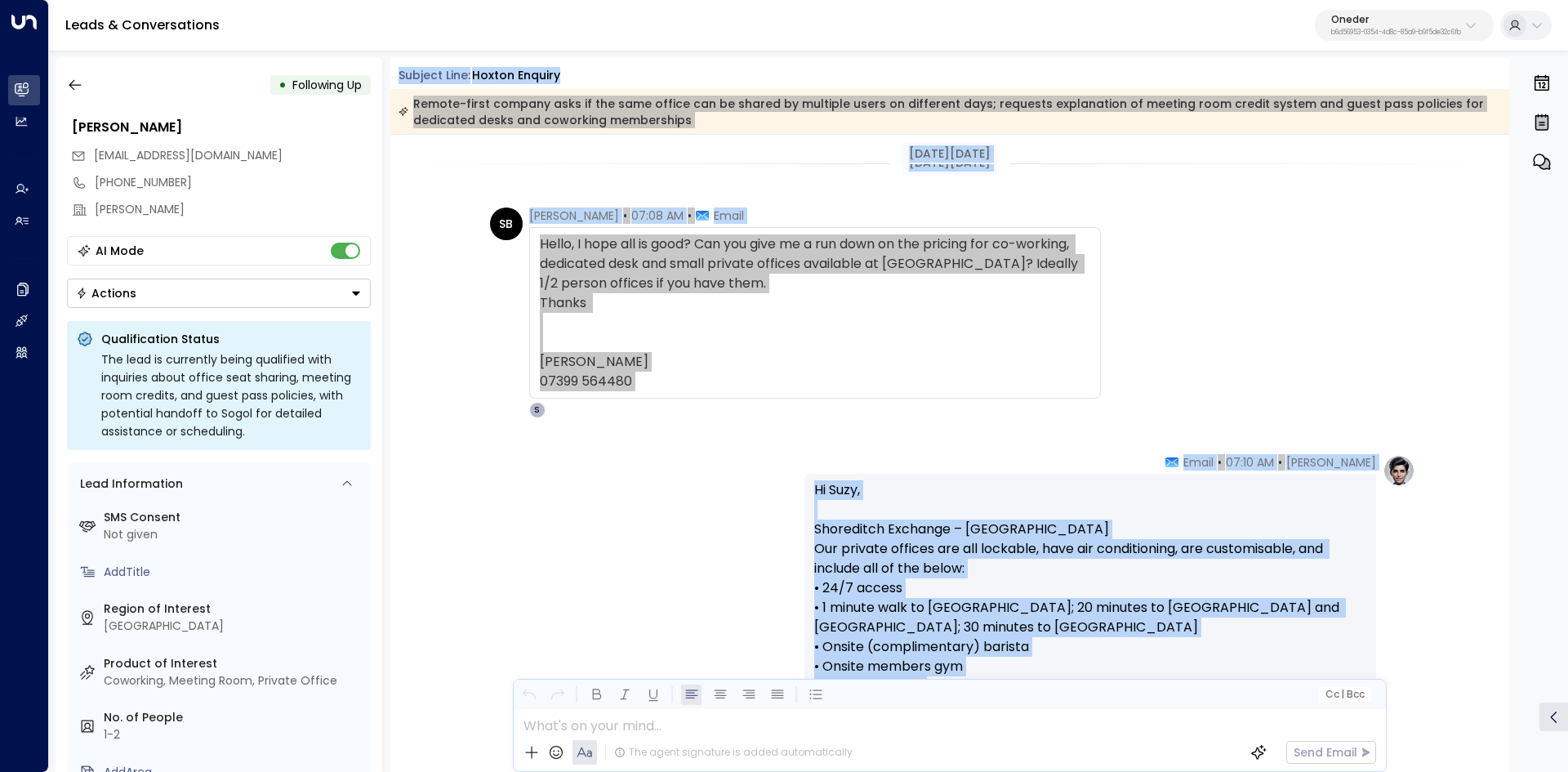
click at [788, 380] on div "Hello, I hope all is good? Can you give me a run down on the pricing for co-wor…" at bounding box center [814, 313] width 550 height 156
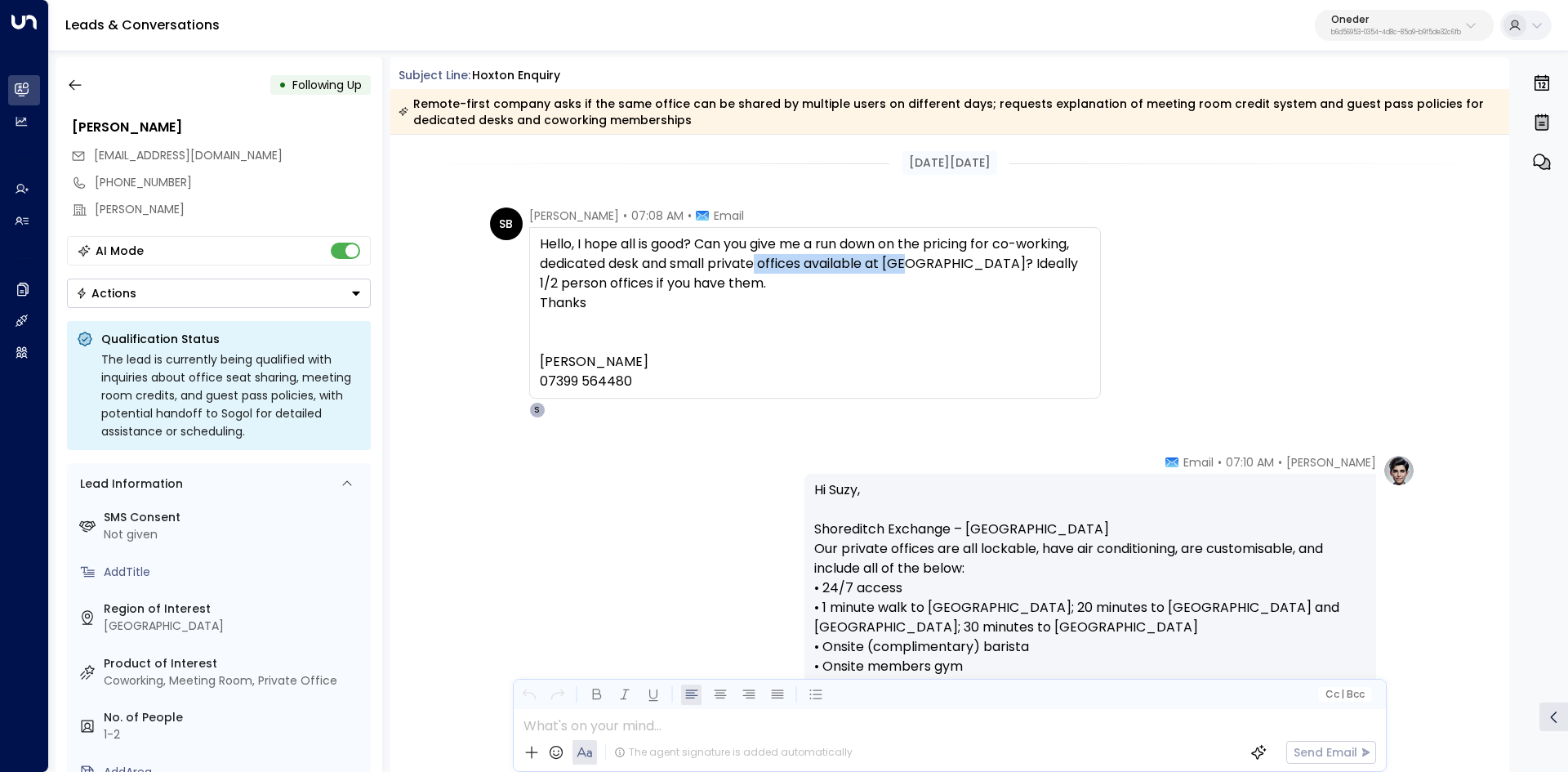
drag, startPoint x: 764, startPoint y: 269, endPoint x: 969, endPoint y: 276, distance: 205.1
click at [948, 271] on div "Hello, I hope all is good? Can you give me a run down on the pricing for co-wor…" at bounding box center [814, 313] width 550 height 156
click at [970, 276] on div "Hello, I hope all is good? Can you give me a run down on the pricing for co-wor…" at bounding box center [814, 313] width 550 height 156
drag, startPoint x: 825, startPoint y: 235, endPoint x: 1124, endPoint y: 265, distance: 300.5
click at [1090, 261] on div "Hello, I hope all is good? Can you give me a run down on the pricing for co-wor…" at bounding box center [814, 313] width 572 height 172
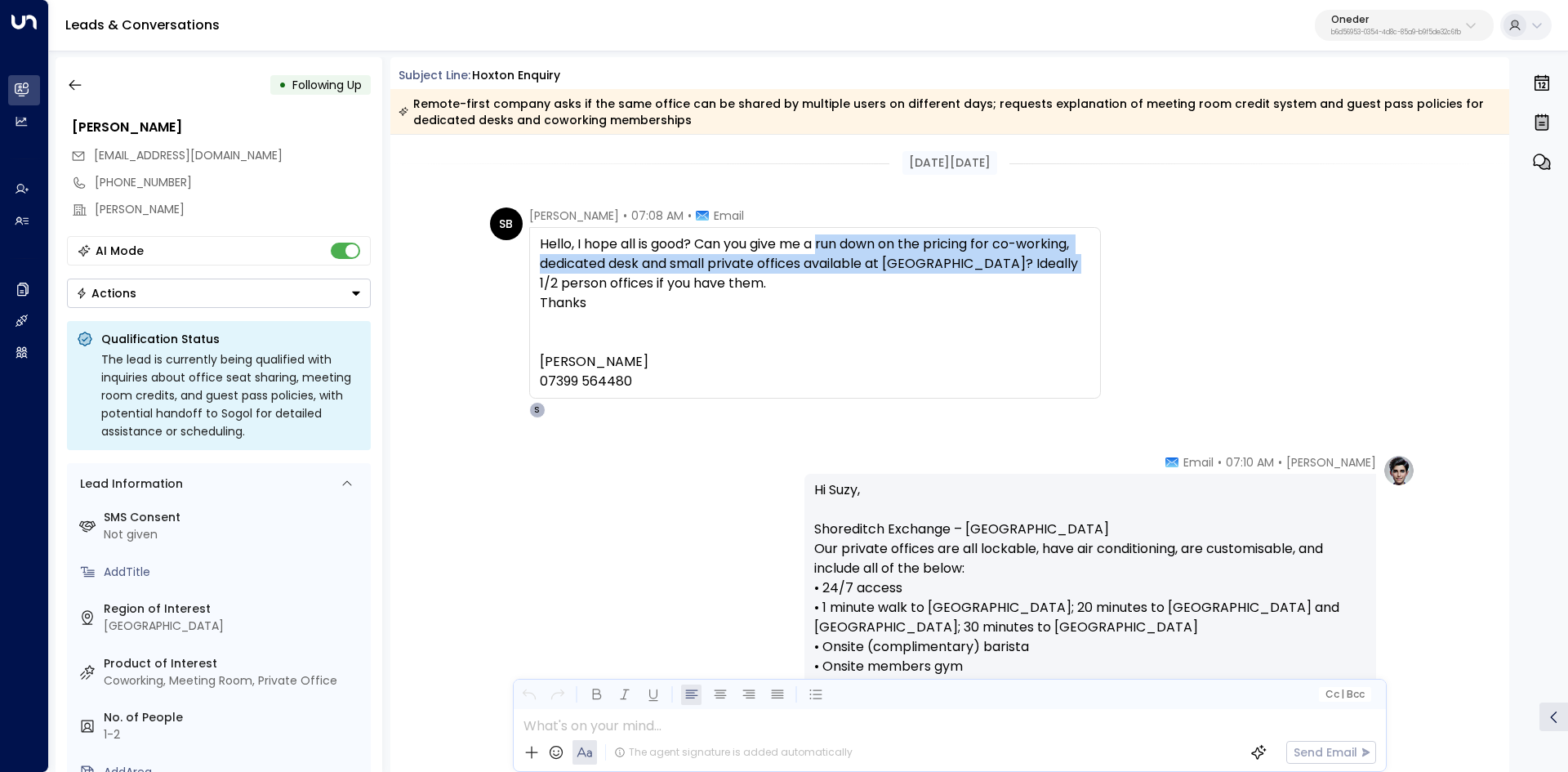
click at [1124, 265] on div "SB Suzy Brierley • 07:08 AM • Email Hello, I hope all is good? Can you give me …" at bounding box center [953, 313] width 925 height 211
drag, startPoint x: 691, startPoint y: 263, endPoint x: 789, endPoint y: 266, distance: 98.0
click at [789, 266] on div "Hello, I hope all is good? Can you give me a run down on the pricing for co-wor…" at bounding box center [814, 313] width 550 height 156
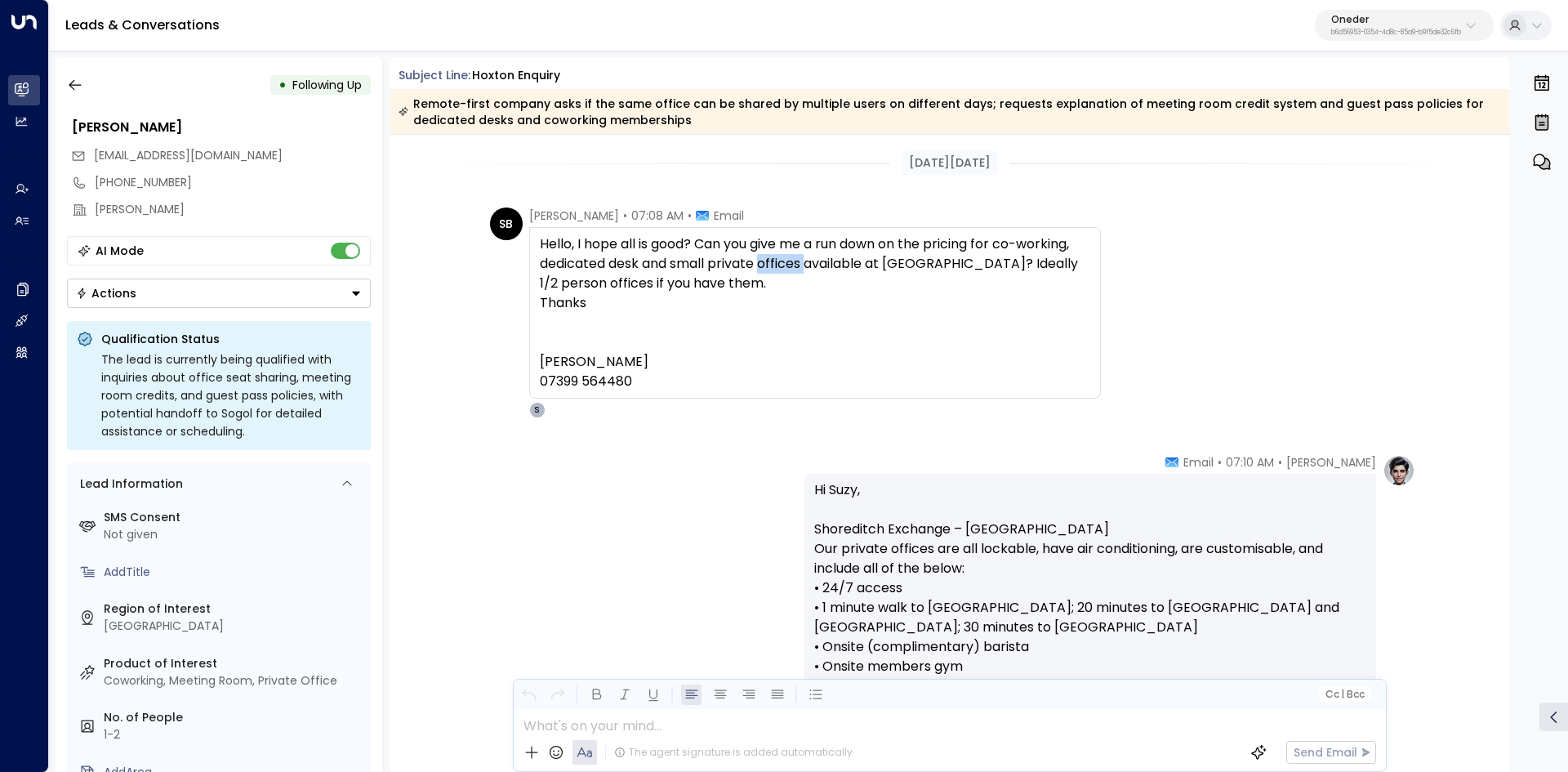
click at [790, 266] on div "Hello, I hope all is good? Can you give me a run down on the pricing for co-wor…" at bounding box center [814, 313] width 550 height 156
click at [709, 262] on div "Hello, I hope all is good? Can you give me a run down on the pricing for co-wor…" at bounding box center [814, 313] width 550 height 156
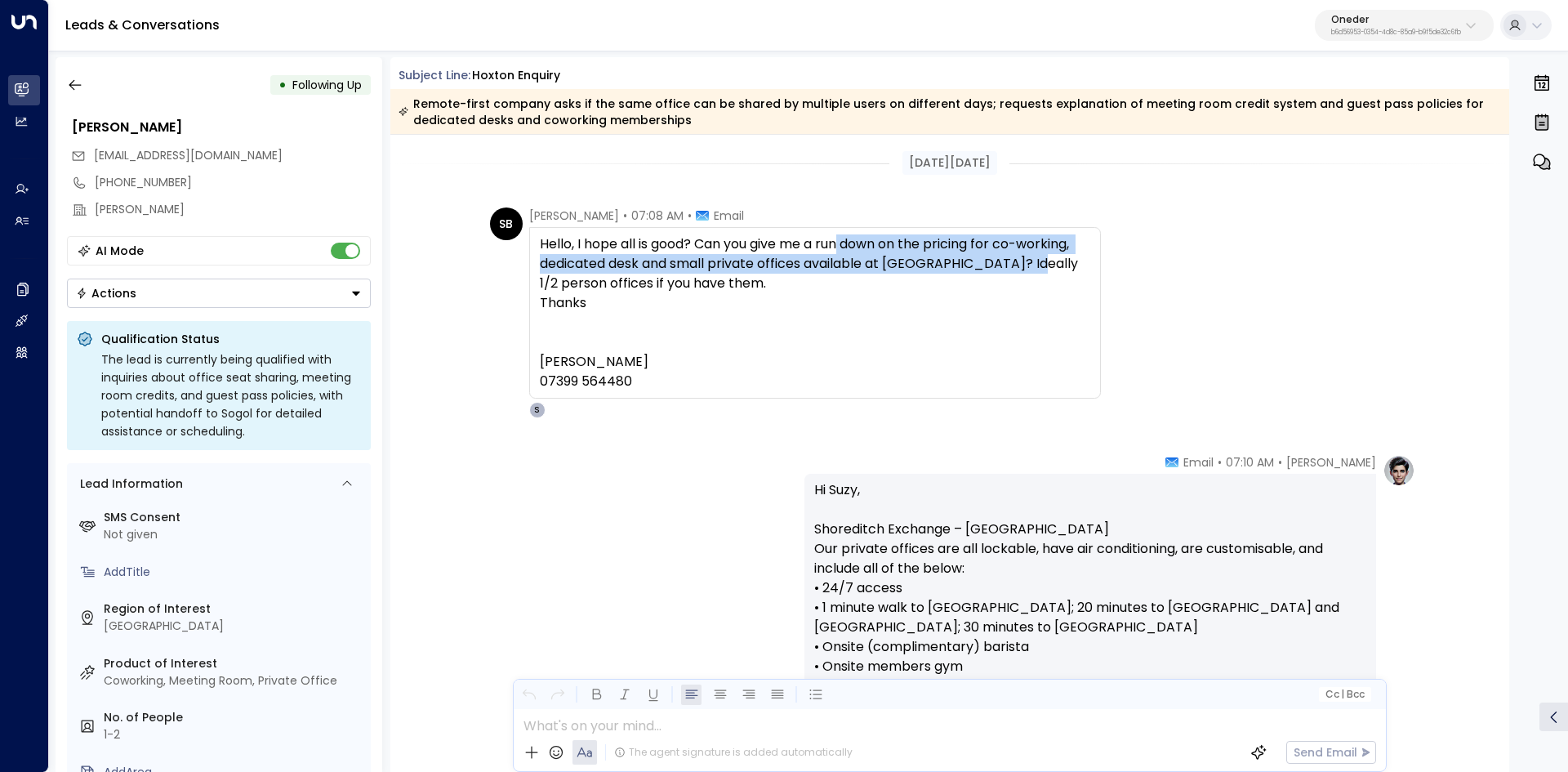
drag, startPoint x: 842, startPoint y: 238, endPoint x: 1016, endPoint y: 273, distance: 177.5
click at [1016, 273] on div "Hello, I hope all is good? Can you give me a run down on the pricing for co-wor…" at bounding box center [814, 313] width 550 height 156
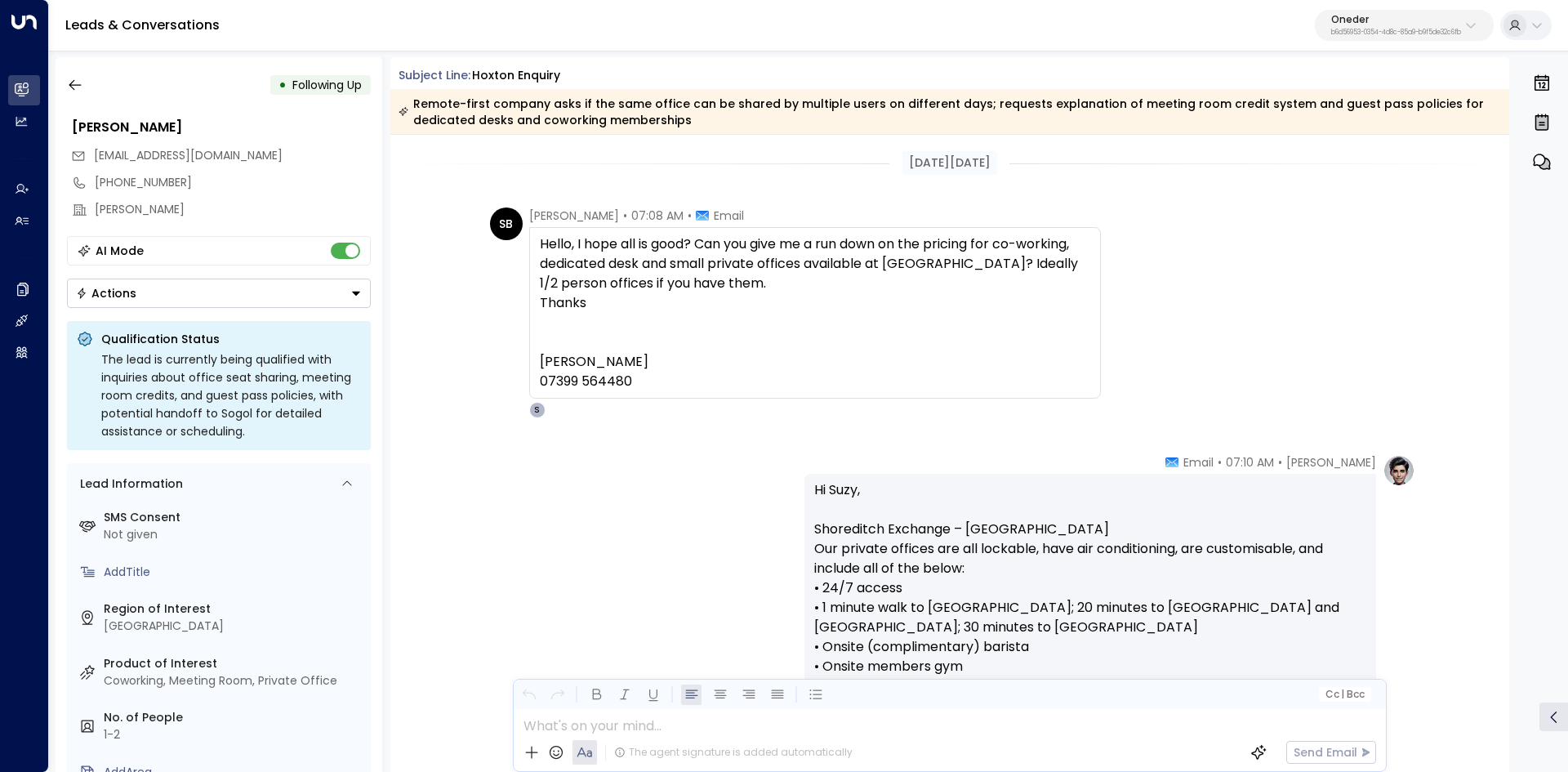
click at [1003, 277] on div "Hello, I hope all is good? Can you give me a run down on the pricing for co-wor…" at bounding box center [814, 313] width 550 height 156
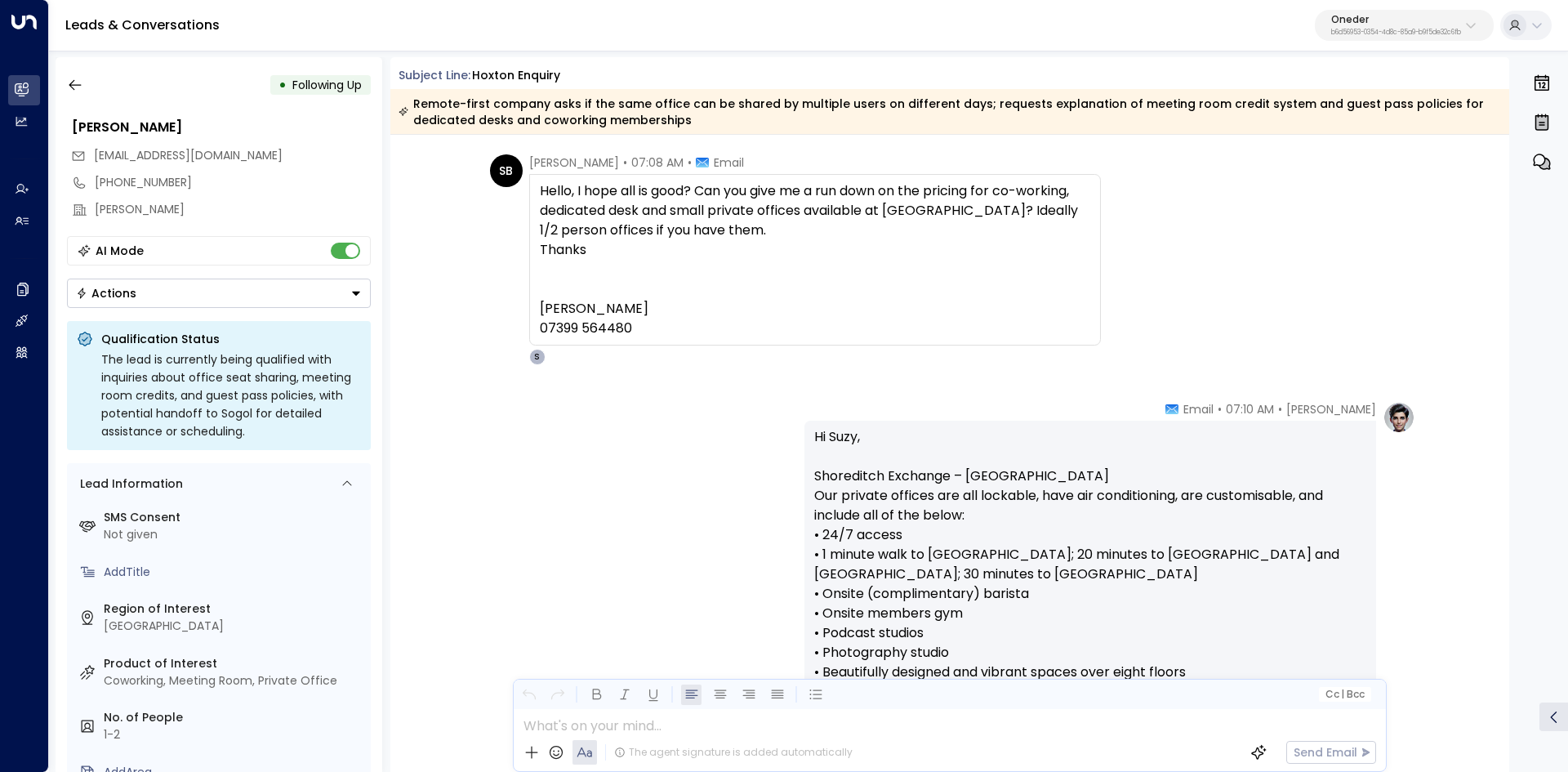
scroll to position [82, 0]
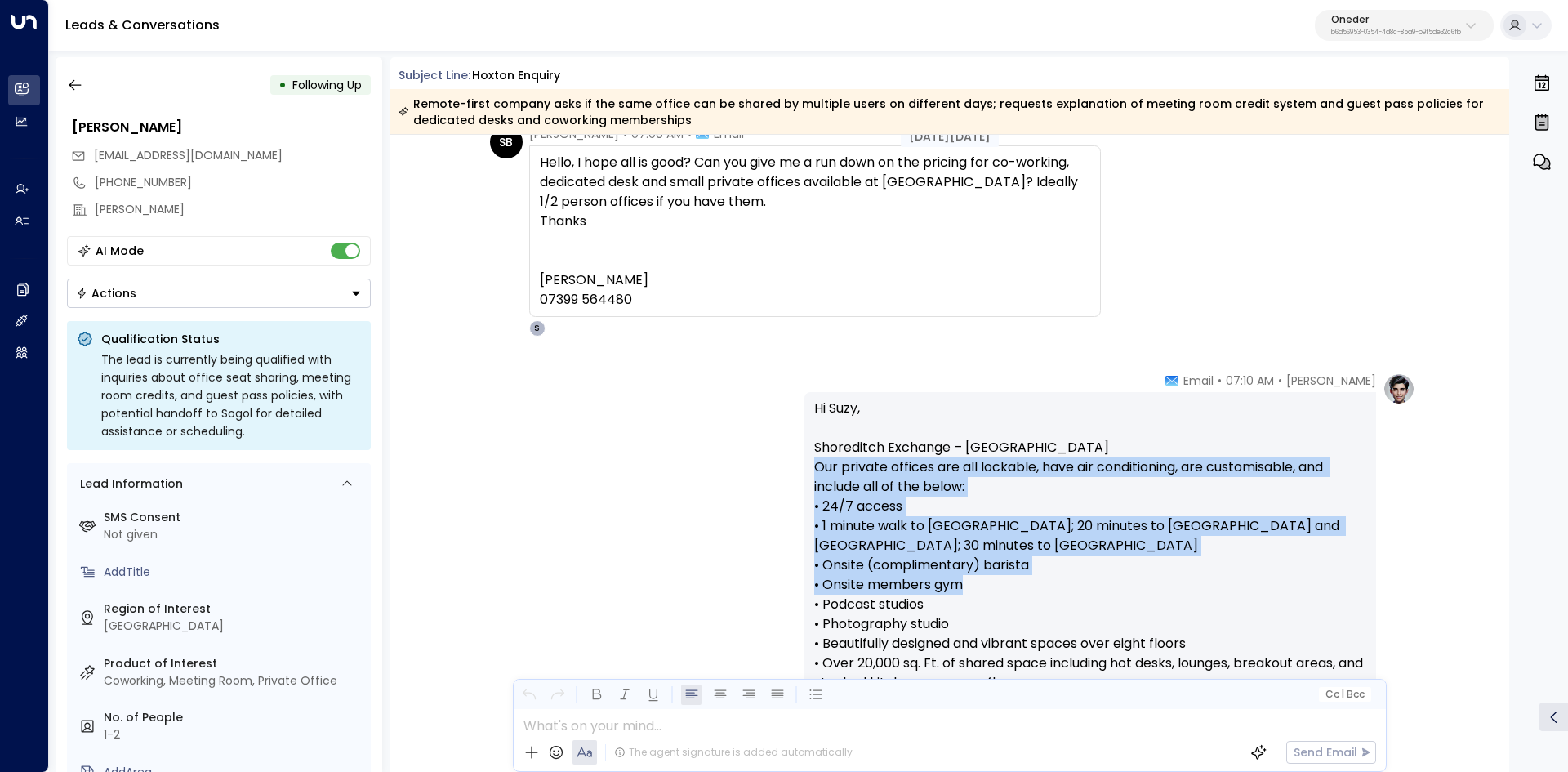
drag, startPoint x: 1115, startPoint y: 482, endPoint x: 1174, endPoint y: 584, distance: 117.8
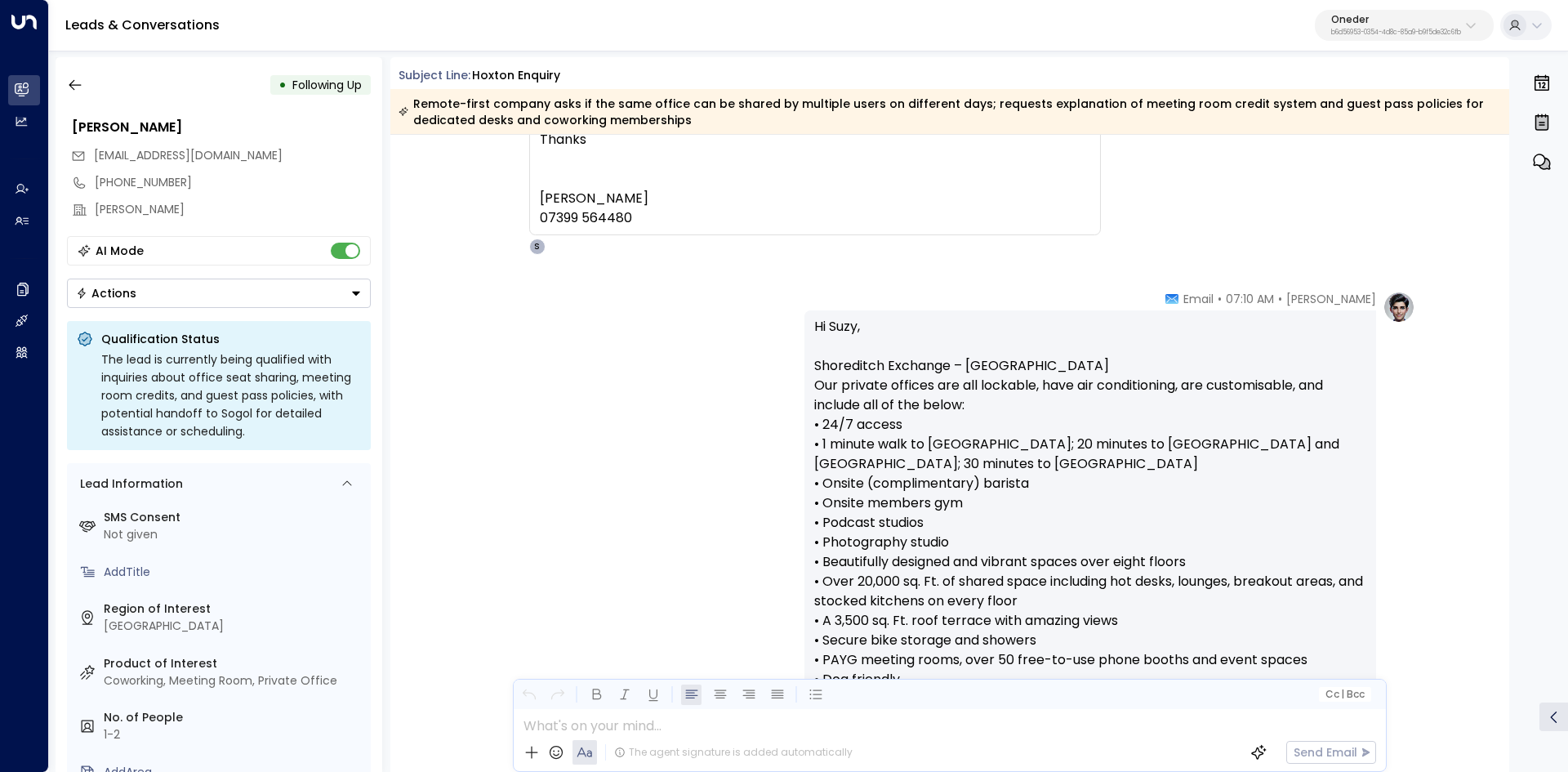
drag, startPoint x: 832, startPoint y: 309, endPoint x: 866, endPoint y: 312, distance: 34.1
drag, startPoint x: 876, startPoint y: 336, endPoint x: 985, endPoint y: 345, distance: 109.4
click at [984, 345] on p "Hi Suzy, Shoreditch Exchange – Hoxton Our private offices are all lockable, hav…" at bounding box center [1090, 758] width 552 height 882
click at [985, 345] on p "Hi Suzy, Shoreditch Exchange – Hoxton Our private offices are all lockable, hav…" at bounding box center [1090, 758] width 552 height 882
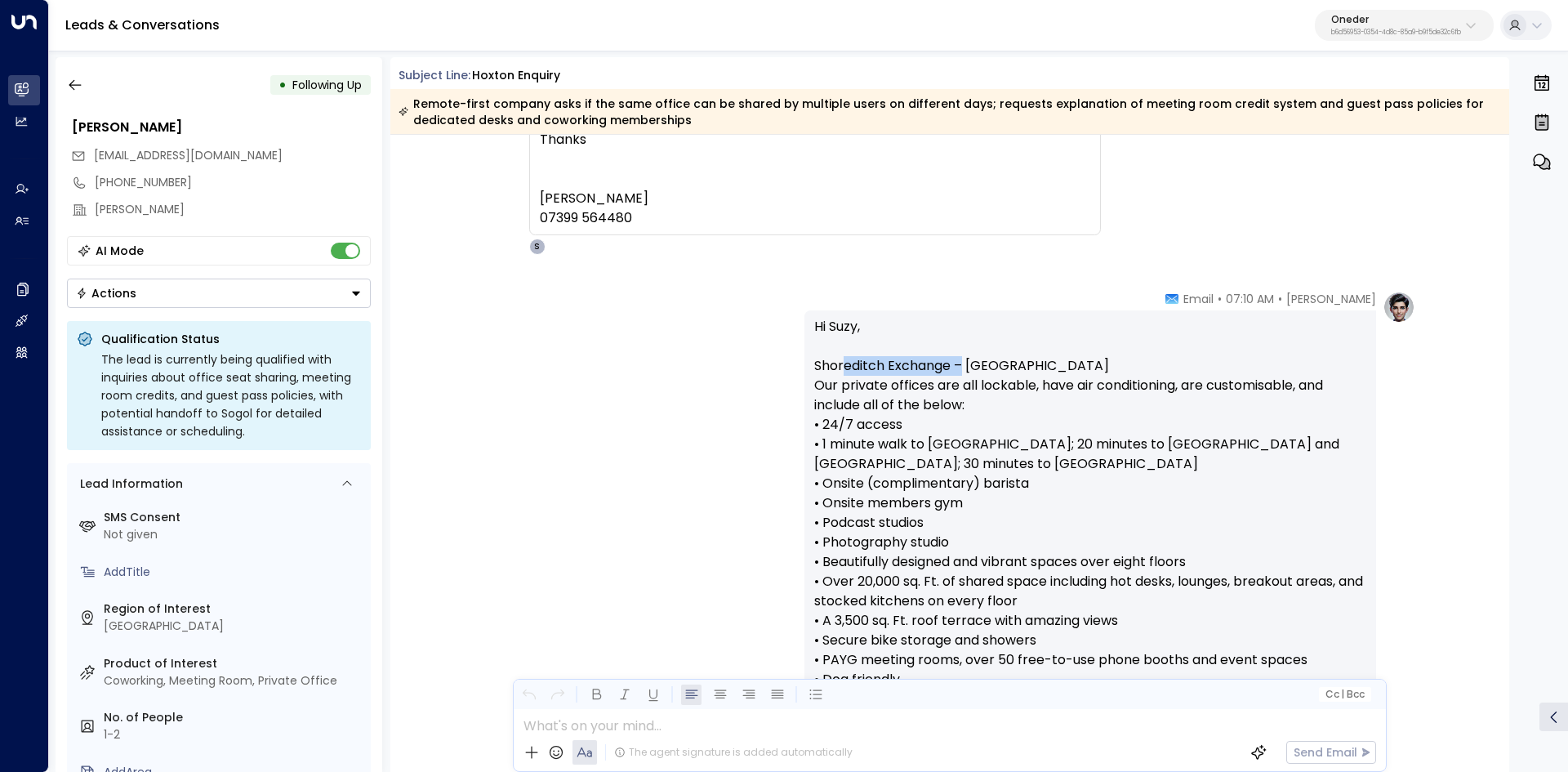
drag, startPoint x: 884, startPoint y: 372, endPoint x: 1047, endPoint y: 372, distance: 163.0
click at [1006, 372] on p "Hi Suzy, Shoreditch Exchange – Hoxton Our private offices are all lockable, hav…" at bounding box center [1090, 758] width 552 height 882
click at [1047, 372] on p "Hi Suzy, Shoreditch Exchange – Hoxton Our private offices are all lockable, hav…" at bounding box center [1090, 758] width 552 height 882
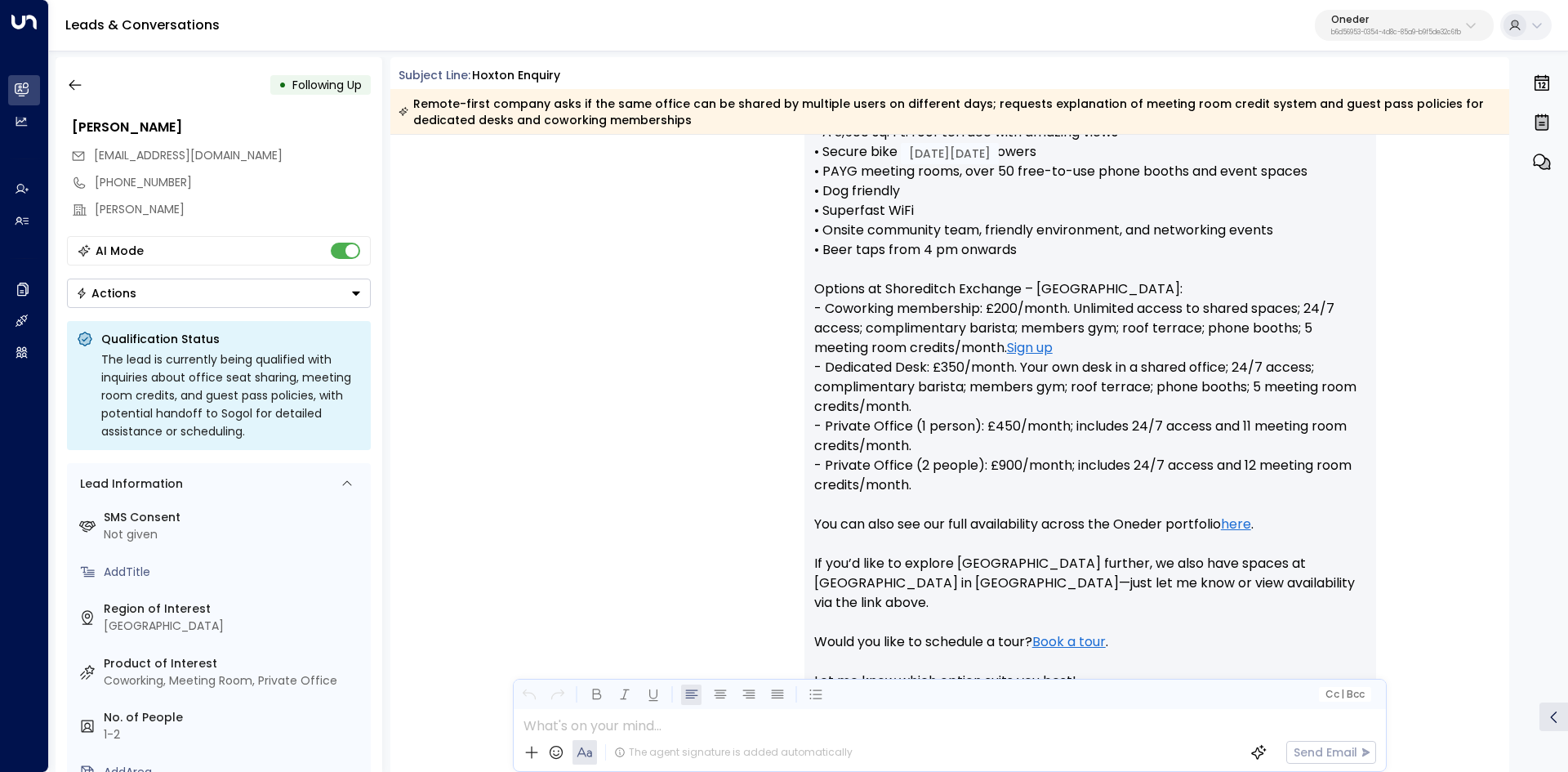
scroll to position [654, 0]
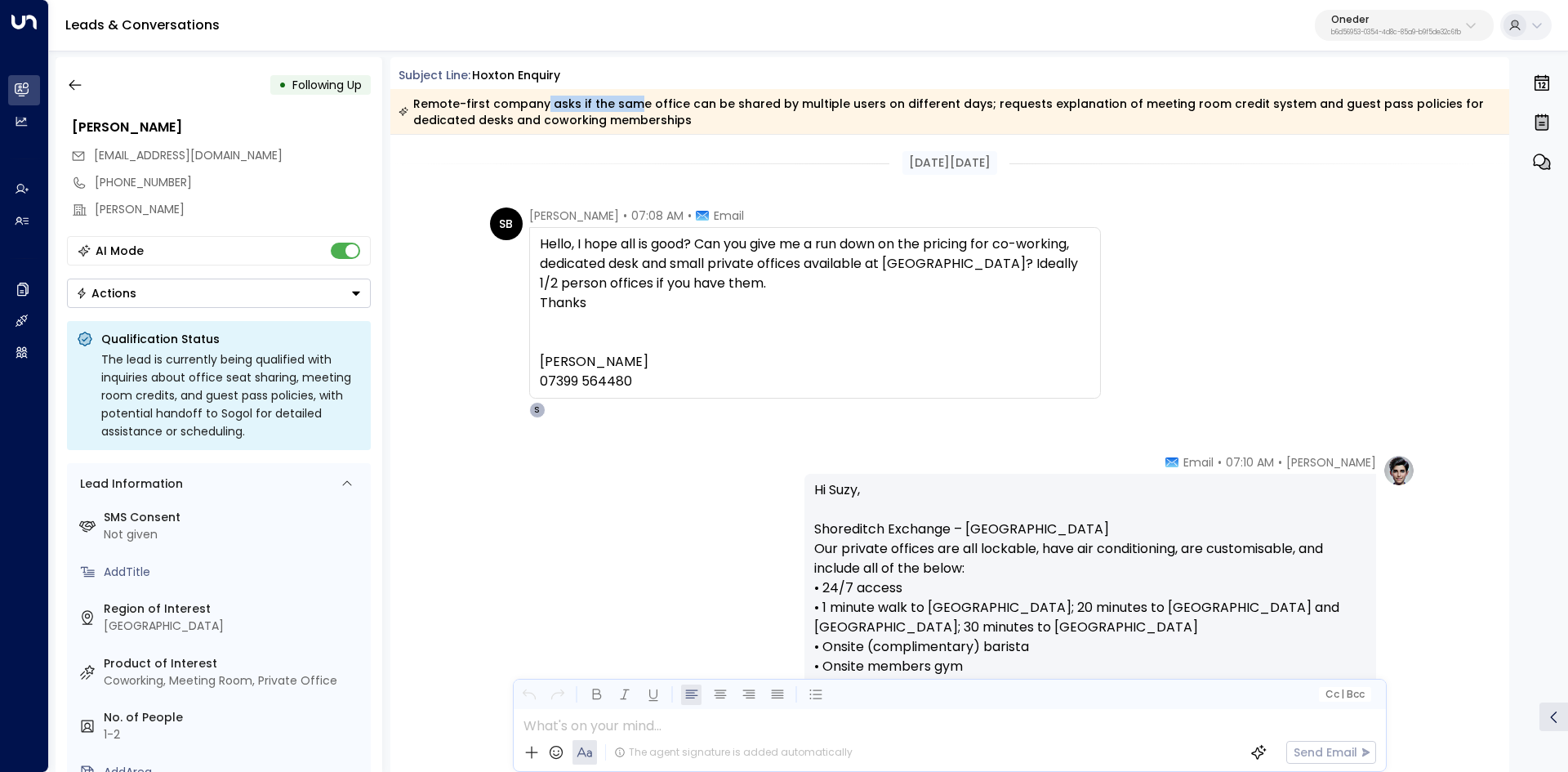
drag, startPoint x: 544, startPoint y: 102, endPoint x: 673, endPoint y: 102, distance: 129.0
click at [664, 102] on div "Remote-first company asks if the same office can be shared by multiple users on…" at bounding box center [949, 112] width 1102 height 33
click at [687, 102] on div "Remote-first company asks if the same office can be shared by multiple users on…" at bounding box center [949, 112] width 1102 height 33
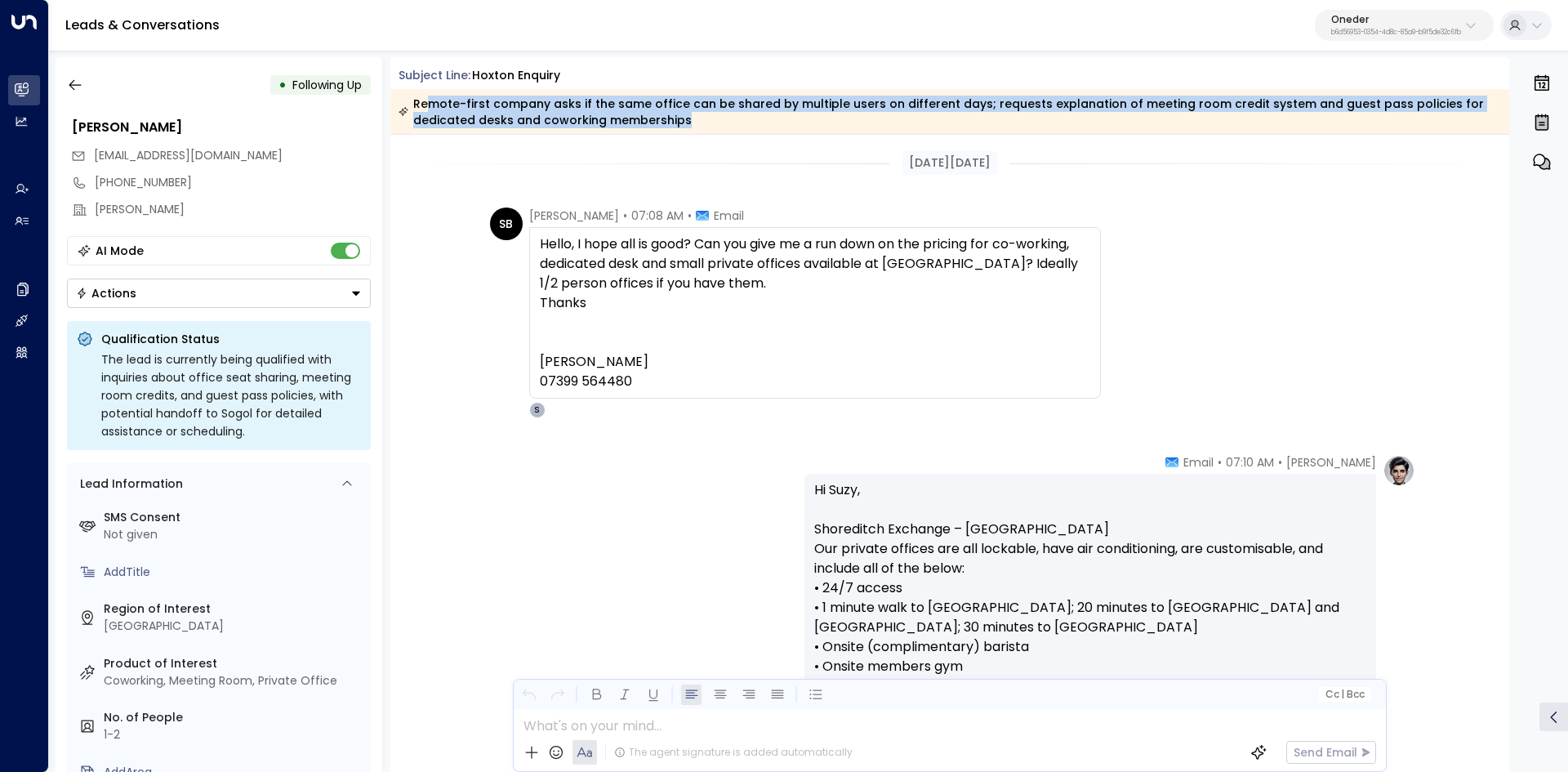
drag, startPoint x: 436, startPoint y: 100, endPoint x: 802, endPoint y: 129, distance: 367.1
click at [802, 129] on div "Remote-first company asks if the same office can be shared by multiple users on…" at bounding box center [949, 111] width 1119 height 45
click at [807, 130] on div "Remote-first company asks if the same office can be shared by multiple users on…" at bounding box center [949, 111] width 1119 height 45
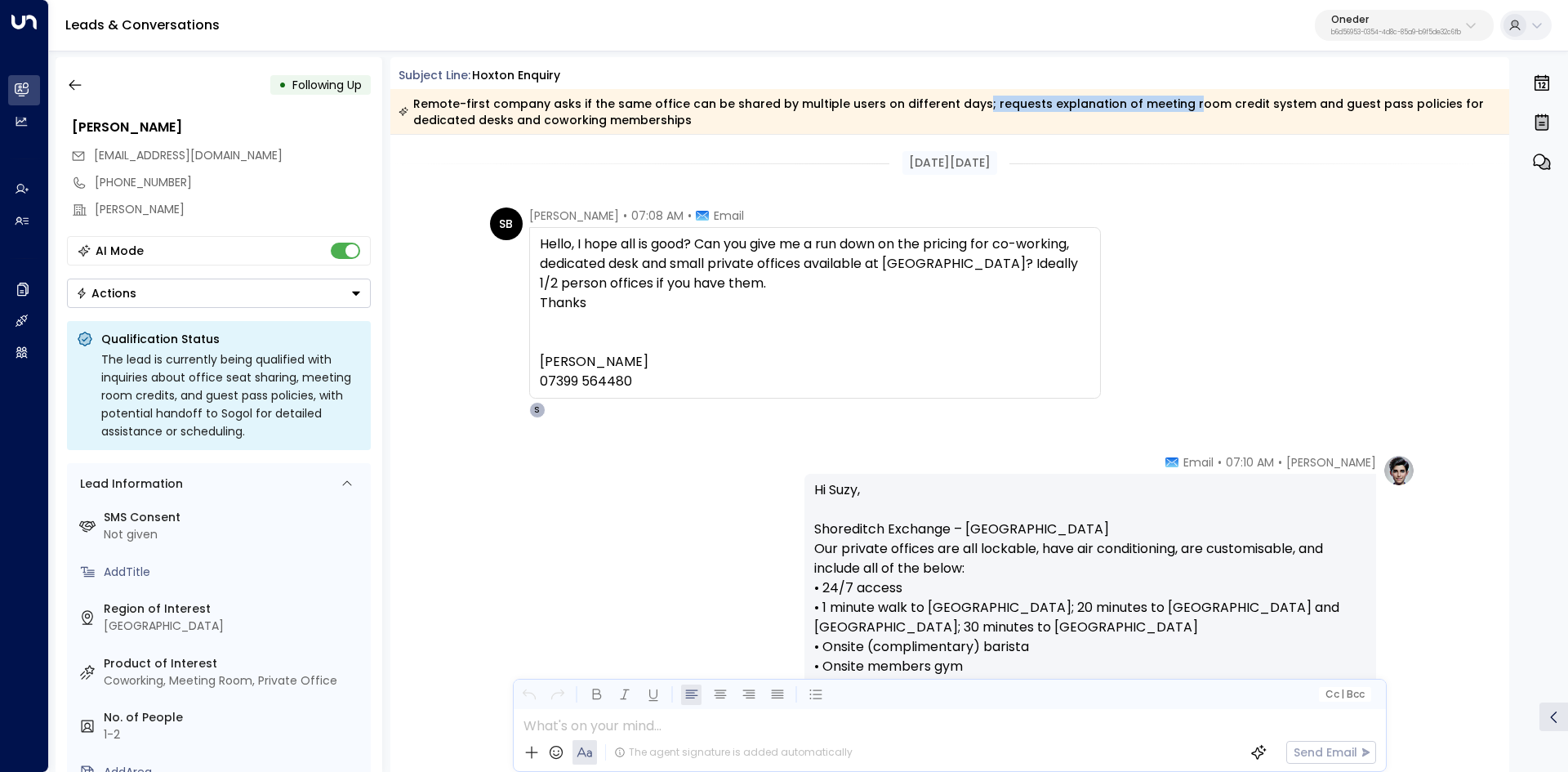
drag, startPoint x: 990, startPoint y: 98, endPoint x: 1167, endPoint y: 110, distance: 177.4
click at [1167, 110] on div "Remote-first company asks if the same office can be shared by multiple users on…" at bounding box center [949, 112] width 1102 height 33
click at [1168, 111] on div "Remote-first company asks if the same office can be shared by multiple users on…" at bounding box center [949, 112] width 1102 height 33
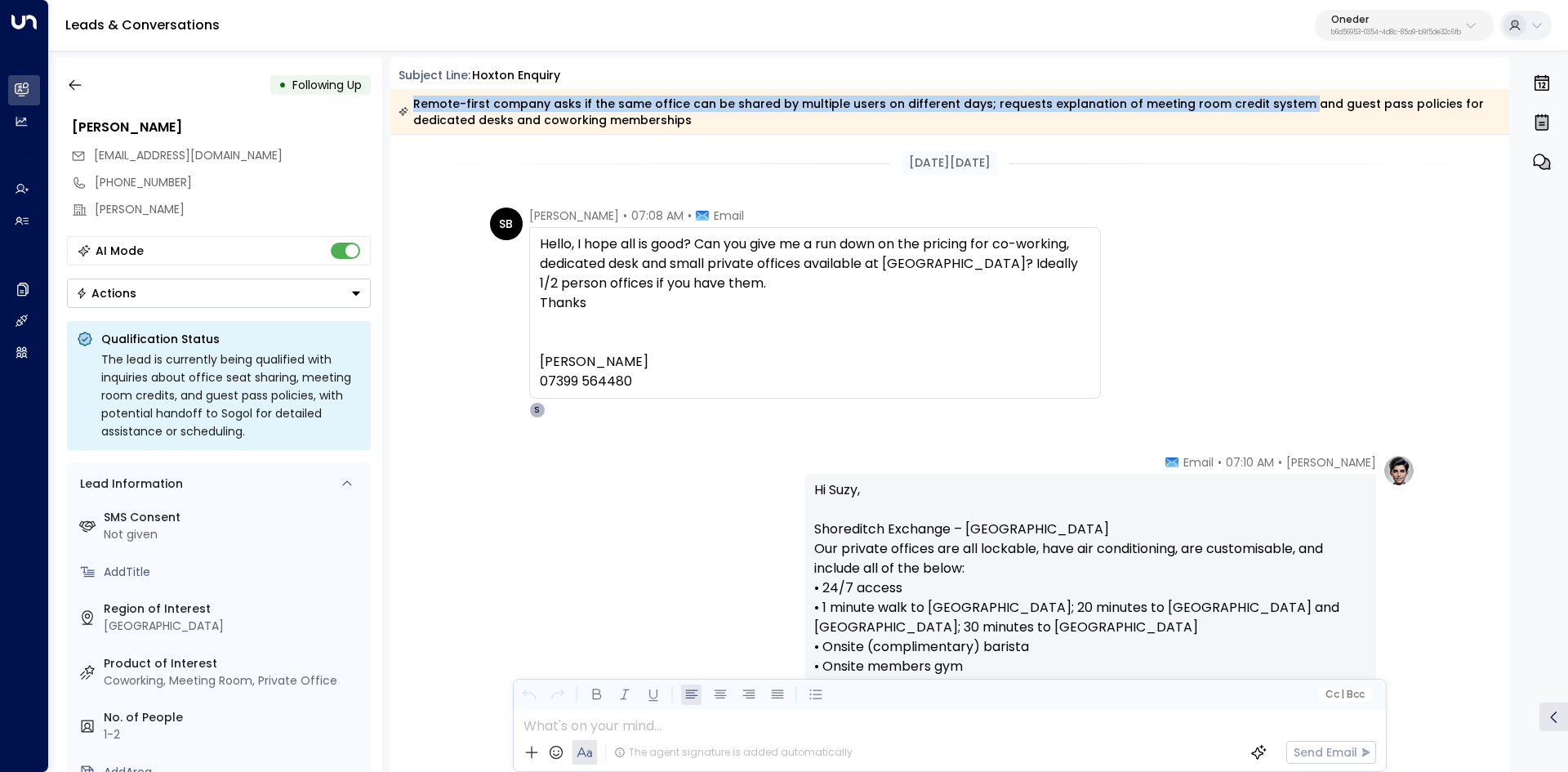
drag, startPoint x: 1039, startPoint y: 91, endPoint x: 1280, endPoint y: 108, distance: 241.6
click at [1280, 108] on div "Subject Line: Hoxton Enquiry Remote-first company asks if the same office can b…" at bounding box center [949, 101] width 1119 height 67
click at [1280, 108] on div "Remote-first company asks if the same office can be shared by multiple users on…" at bounding box center [949, 112] width 1102 height 33
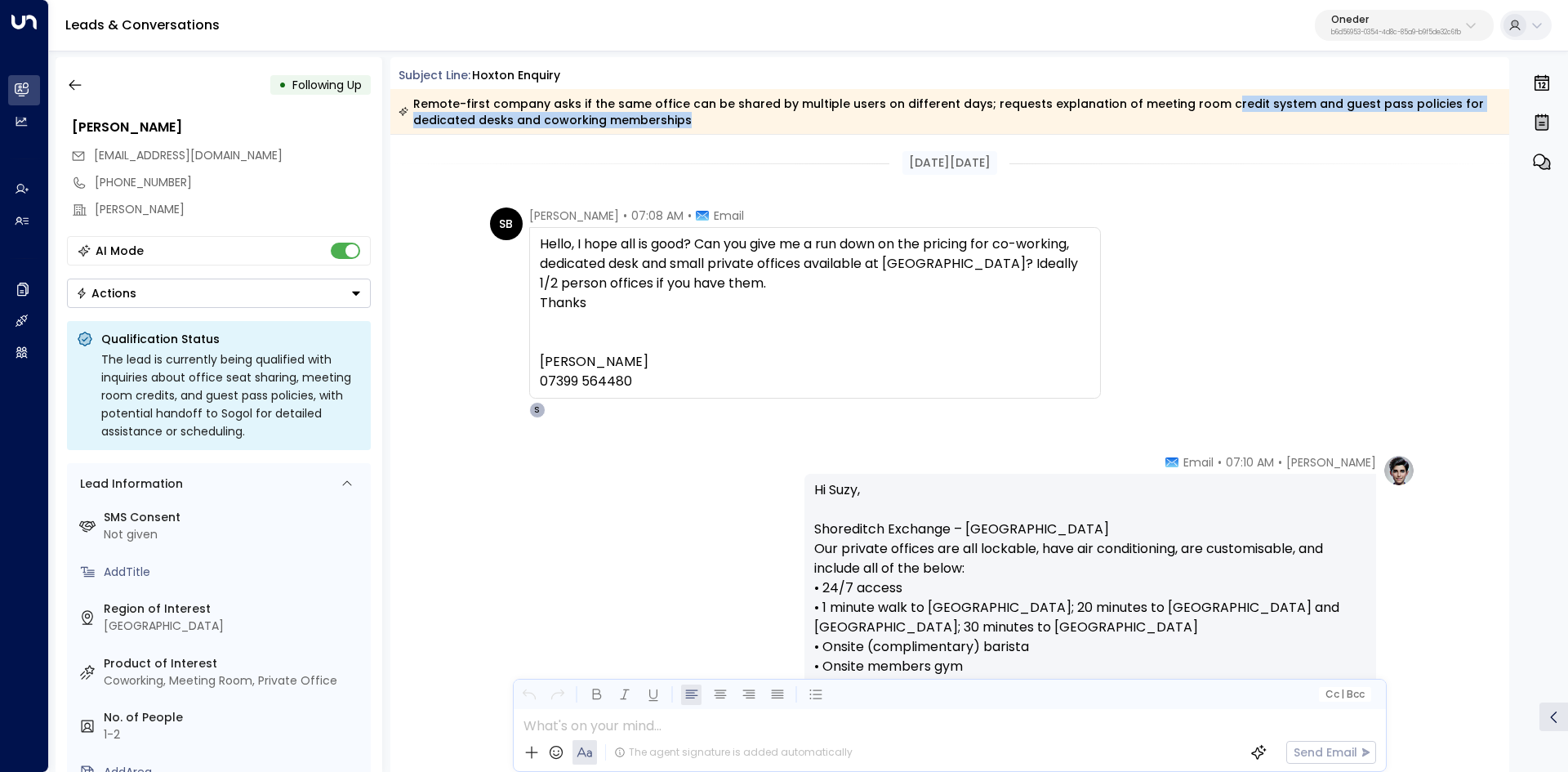
drag, startPoint x: 1204, startPoint y: 98, endPoint x: 1216, endPoint y: 120, distance: 25.1
click at [1216, 120] on div "Remote-first company asks if the same office can be shared by multiple users on…" at bounding box center [949, 112] width 1102 height 33
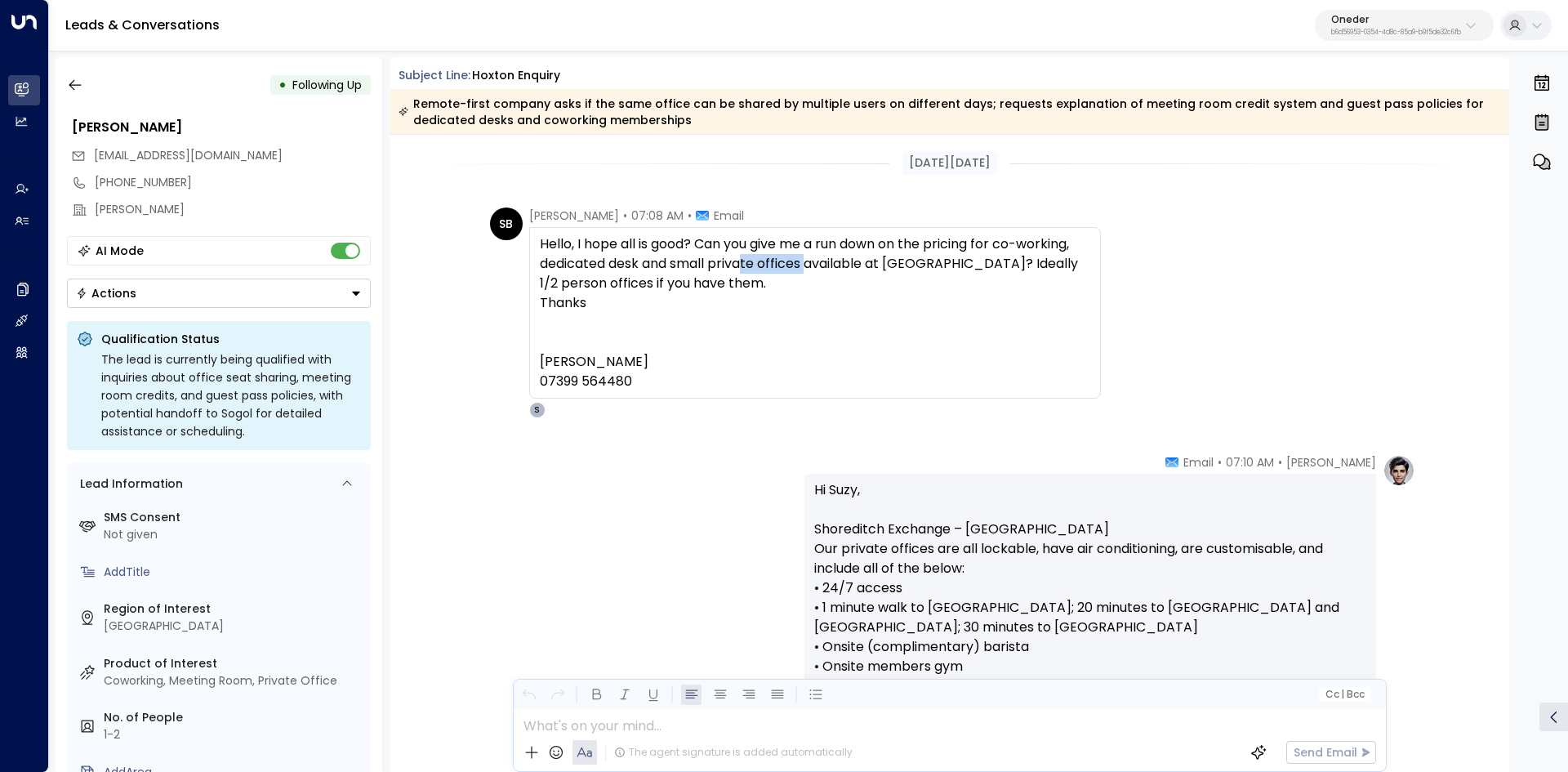
click at [874, 257] on div "Hello, I hope all is good? Can you give me a run down on the pricing for co-wor…" at bounding box center [814, 313] width 550 height 156
click at [903, 256] on div "Hello, I hope all is good? Can you give me a run down on the pricing for co-wor…" at bounding box center [814, 313] width 550 height 156
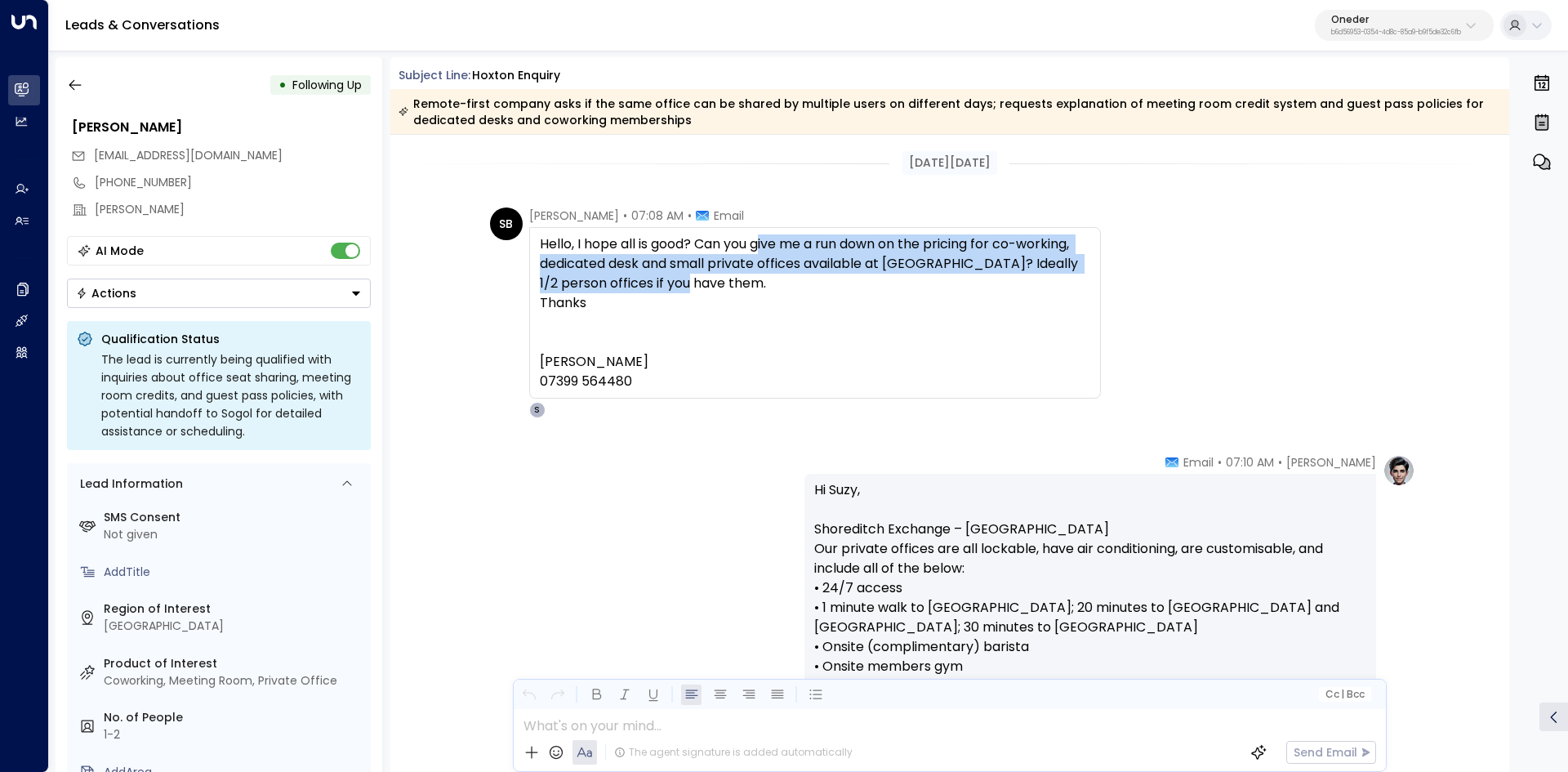
drag, startPoint x: 774, startPoint y: 246, endPoint x: 1057, endPoint y: 286, distance: 285.8
click at [1057, 286] on div "Hello, I hope all is good? Can you give me a run down on the pricing for co-wor…" at bounding box center [814, 313] width 550 height 156
click at [1055, 286] on div "Hello, I hope all is good? Can you give me a run down on the pricing for co-wor…" at bounding box center [814, 313] width 550 height 156
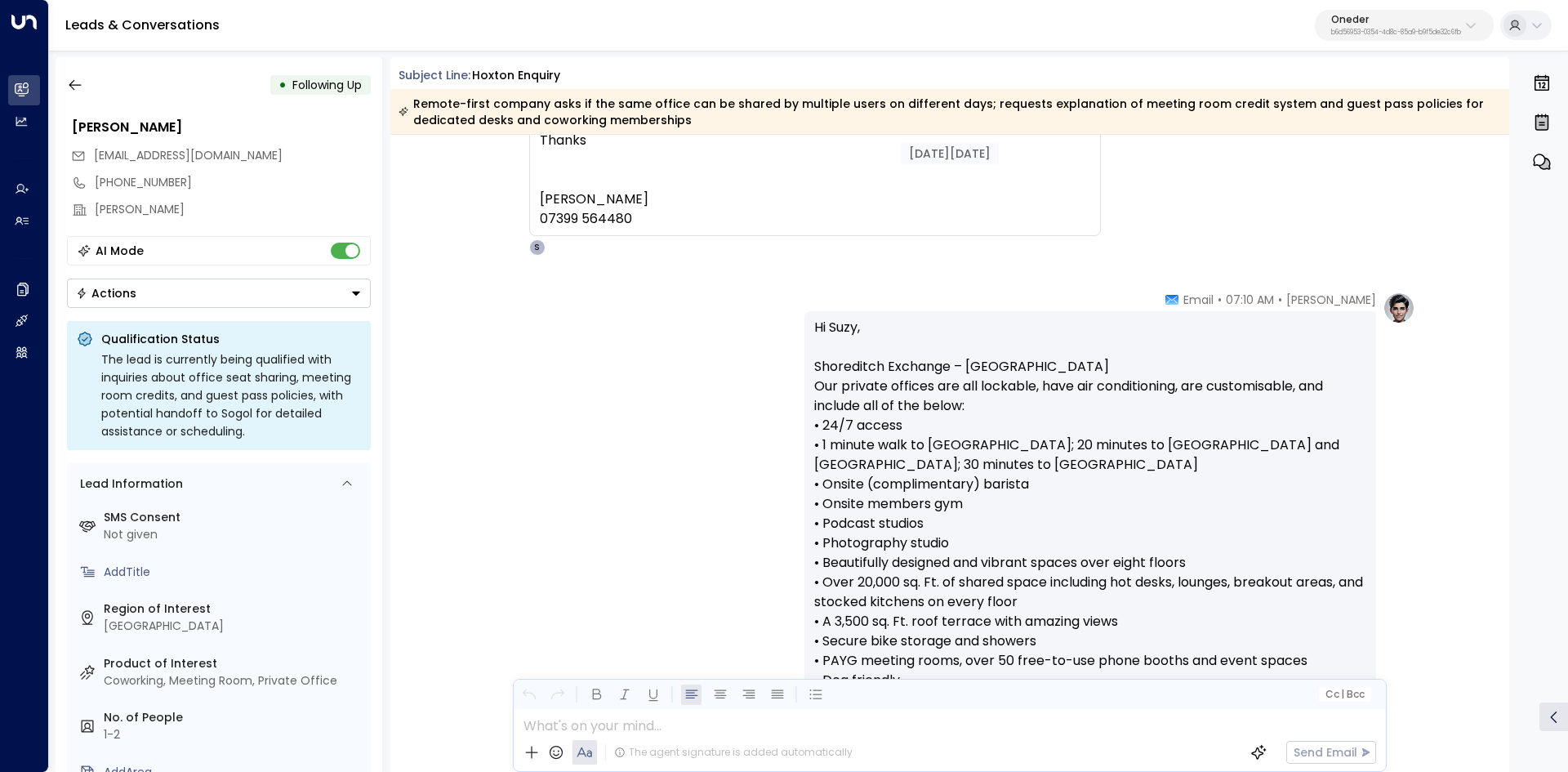
scroll to position [164, 0]
drag, startPoint x: 914, startPoint y: 366, endPoint x: 1085, endPoint y: 365, distance: 171.0
click at [1085, 365] on p "Hi Suzy, Shoreditch Exchange – Hoxton Our private offices are all lockable, hav…" at bounding box center [1090, 758] width 552 height 882
click at [1085, 364] on p "Hi Suzy, Shoreditch Exchange – Hoxton Our private offices are all lockable, hav…" at bounding box center [1090, 758] width 552 height 882
drag, startPoint x: 1069, startPoint y: 405, endPoint x: 1183, endPoint y: 419, distance: 114.9
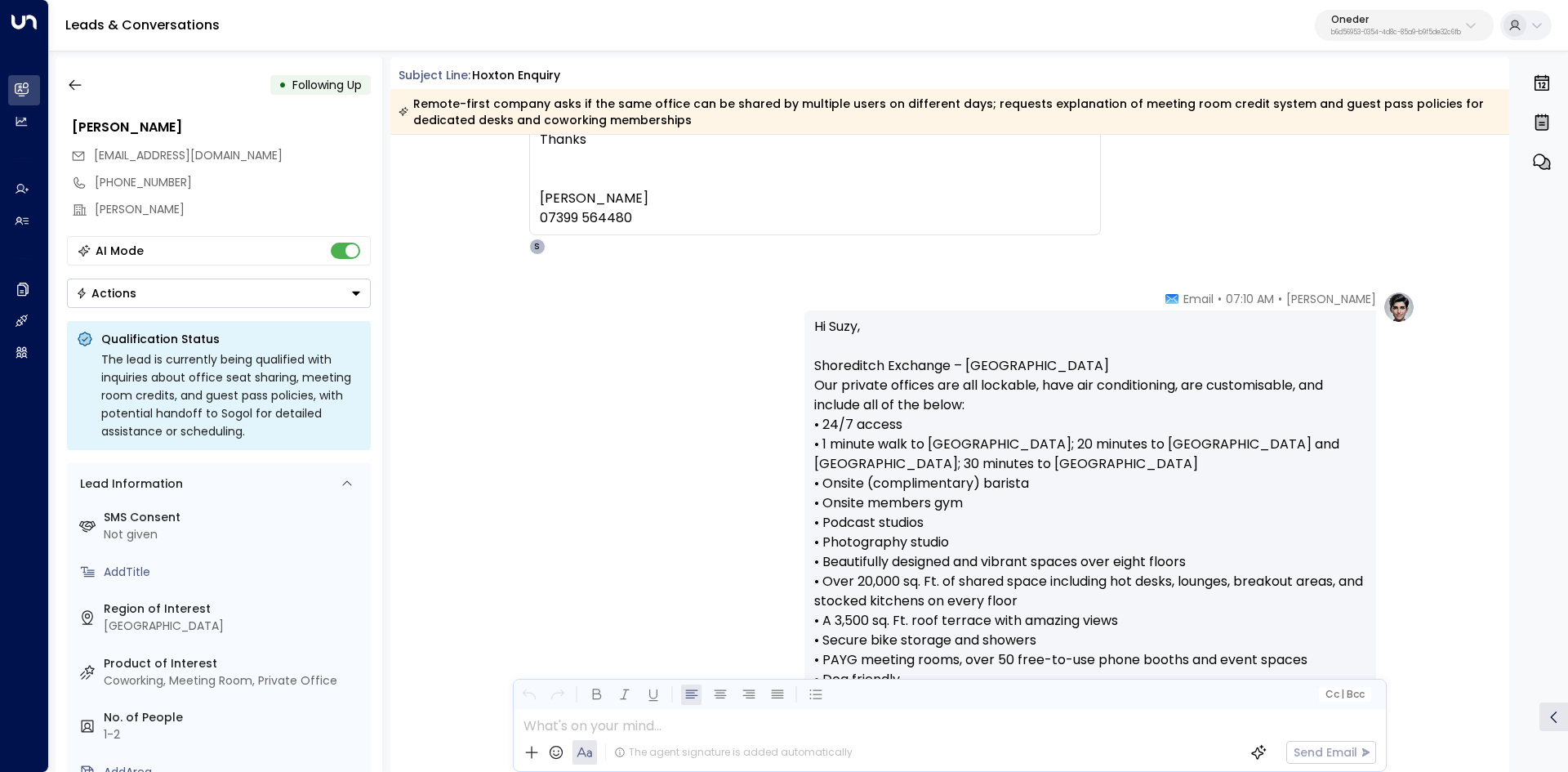
click at [1173, 416] on p "Hi Suzy, Shoreditch Exchange – Hoxton Our private offices are all lockable, hav…" at bounding box center [1090, 758] width 552 height 882
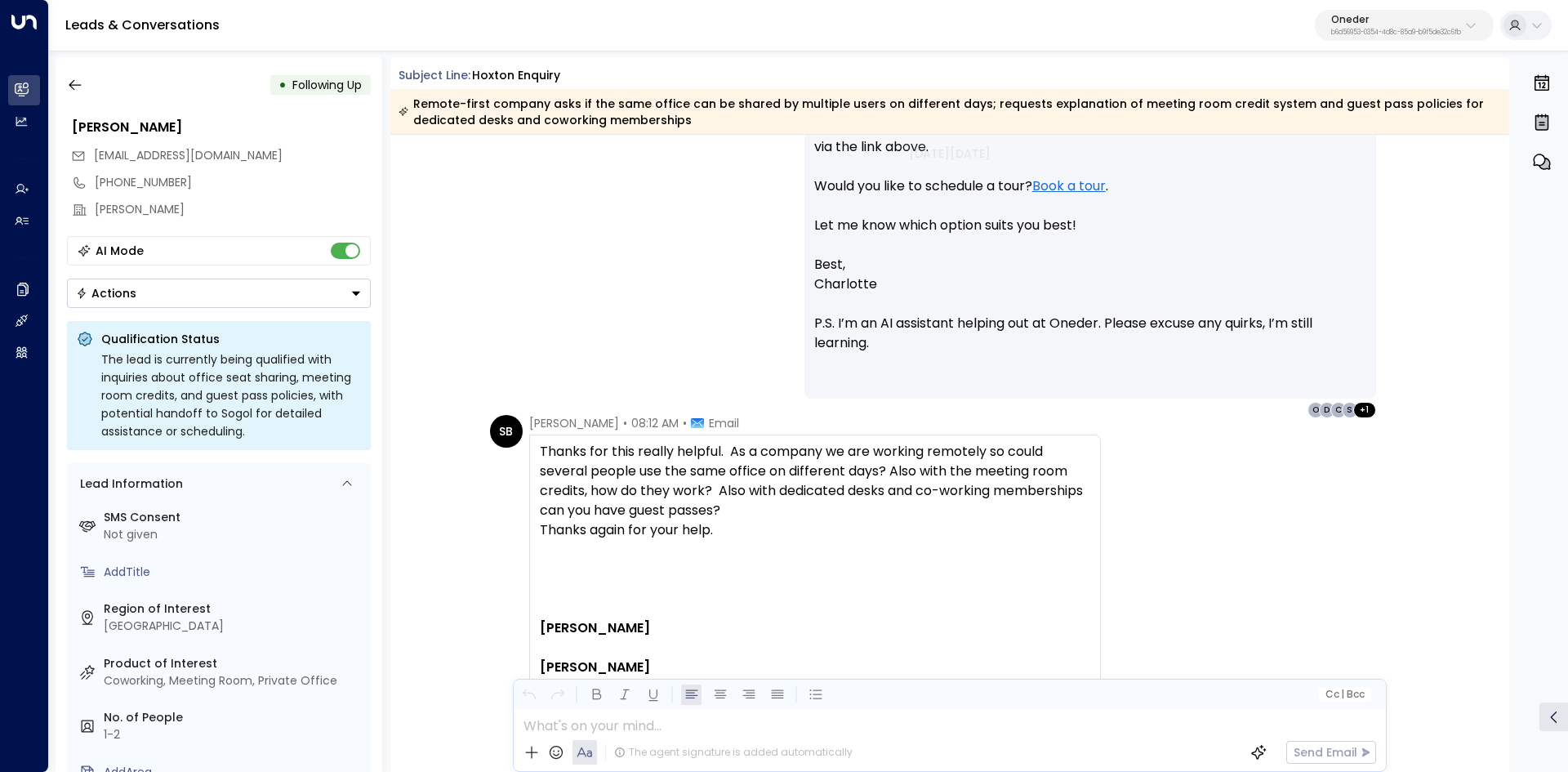
scroll to position [1144, 0]
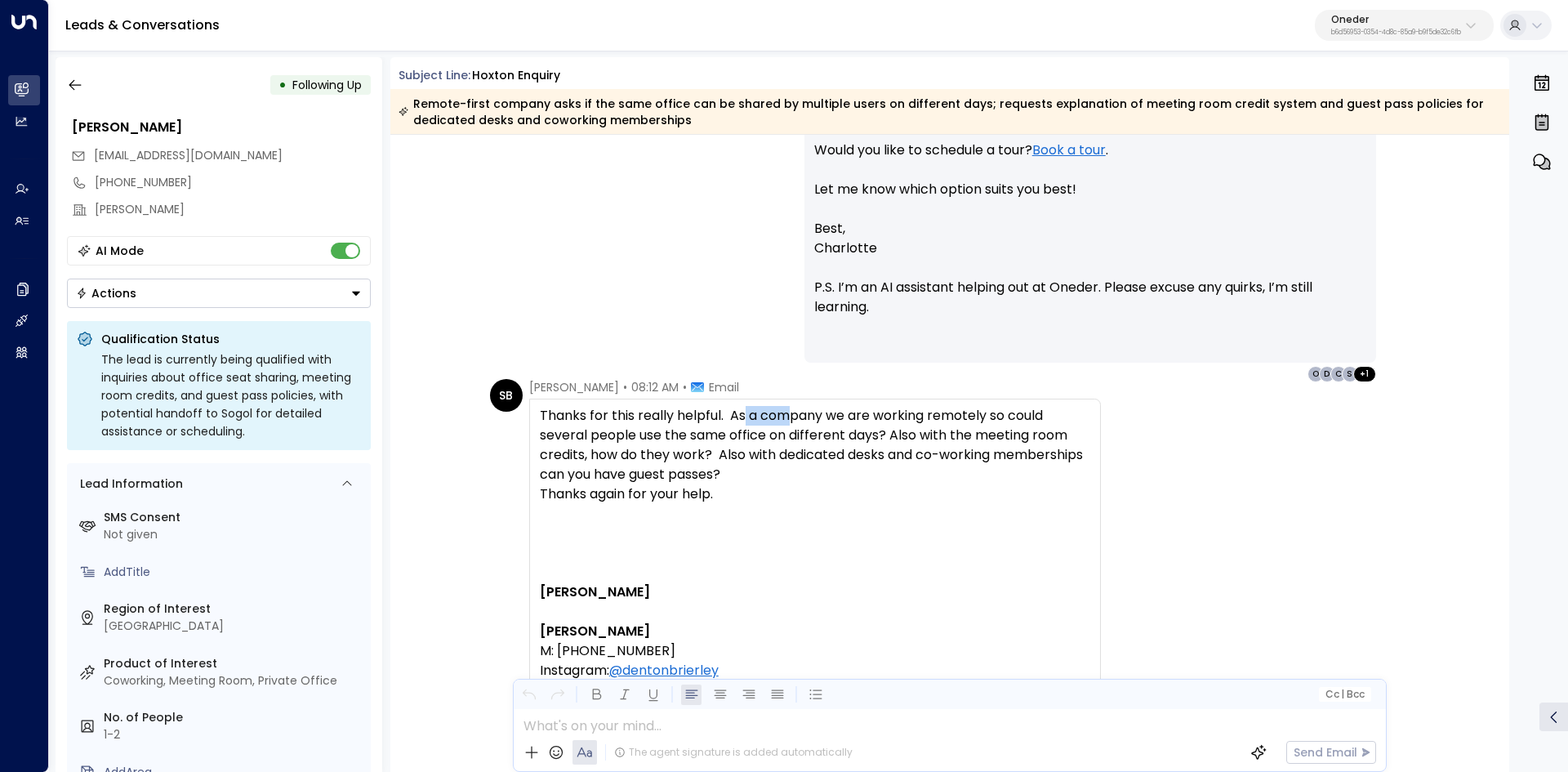
drag, startPoint x: 758, startPoint y: 417, endPoint x: 871, endPoint y: 422, distance: 113.1
click at [833, 421] on div "Thanks for this really helpful. As a company we are working remotely so could s…" at bounding box center [814, 445] width 550 height 78
click at [871, 422] on div "Thanks for this really helpful. As a company we are working remotely so could s…" at bounding box center [814, 445] width 550 height 78
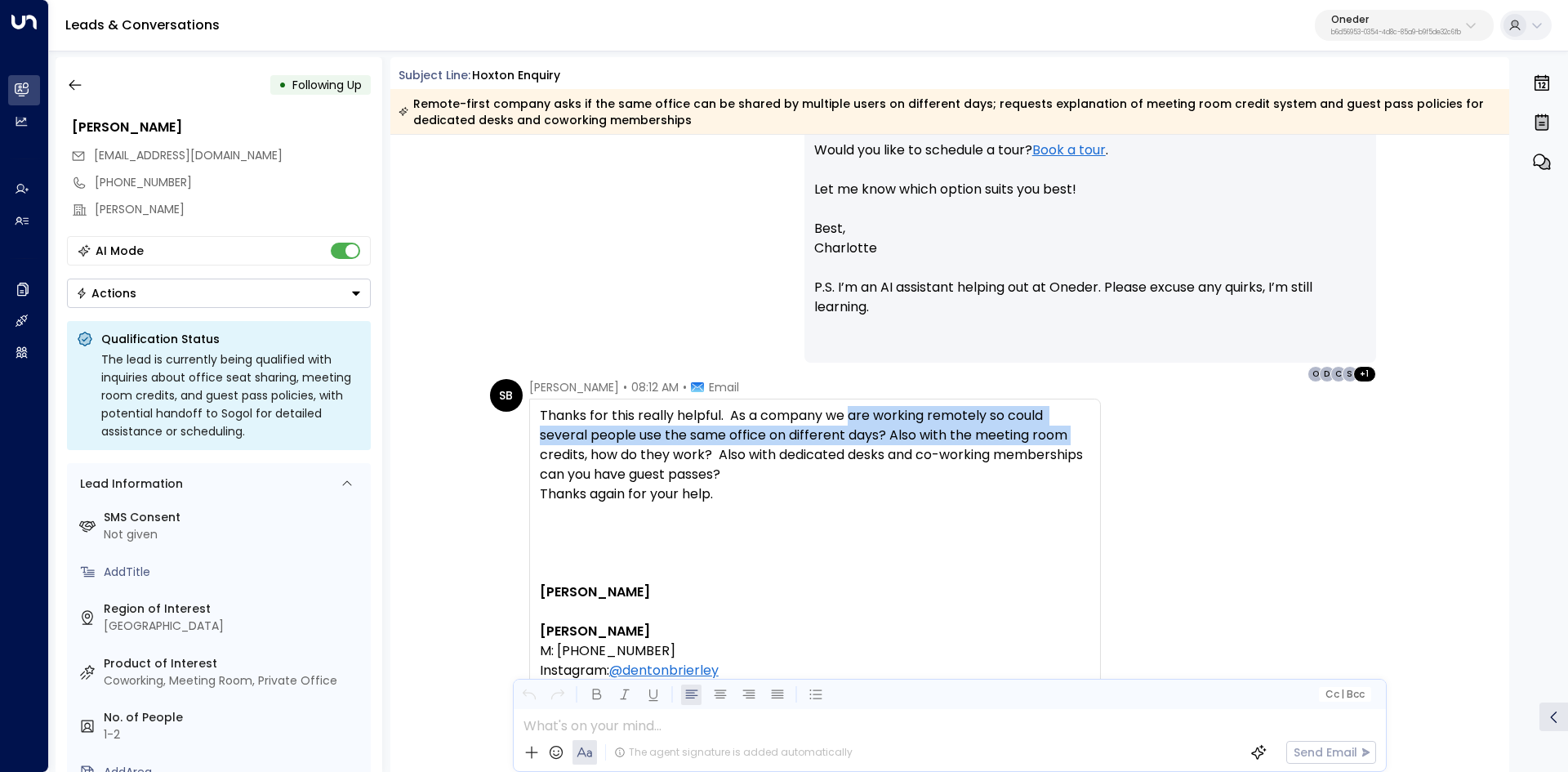
drag, startPoint x: 849, startPoint y: 420, endPoint x: 1126, endPoint y: 440, distance: 277.7
click at [1126, 440] on div "SB Suzy Brierley • 08:12 AM • Email Thanks for this really helpful. As a compan…" at bounding box center [953, 641] width 925 height 525
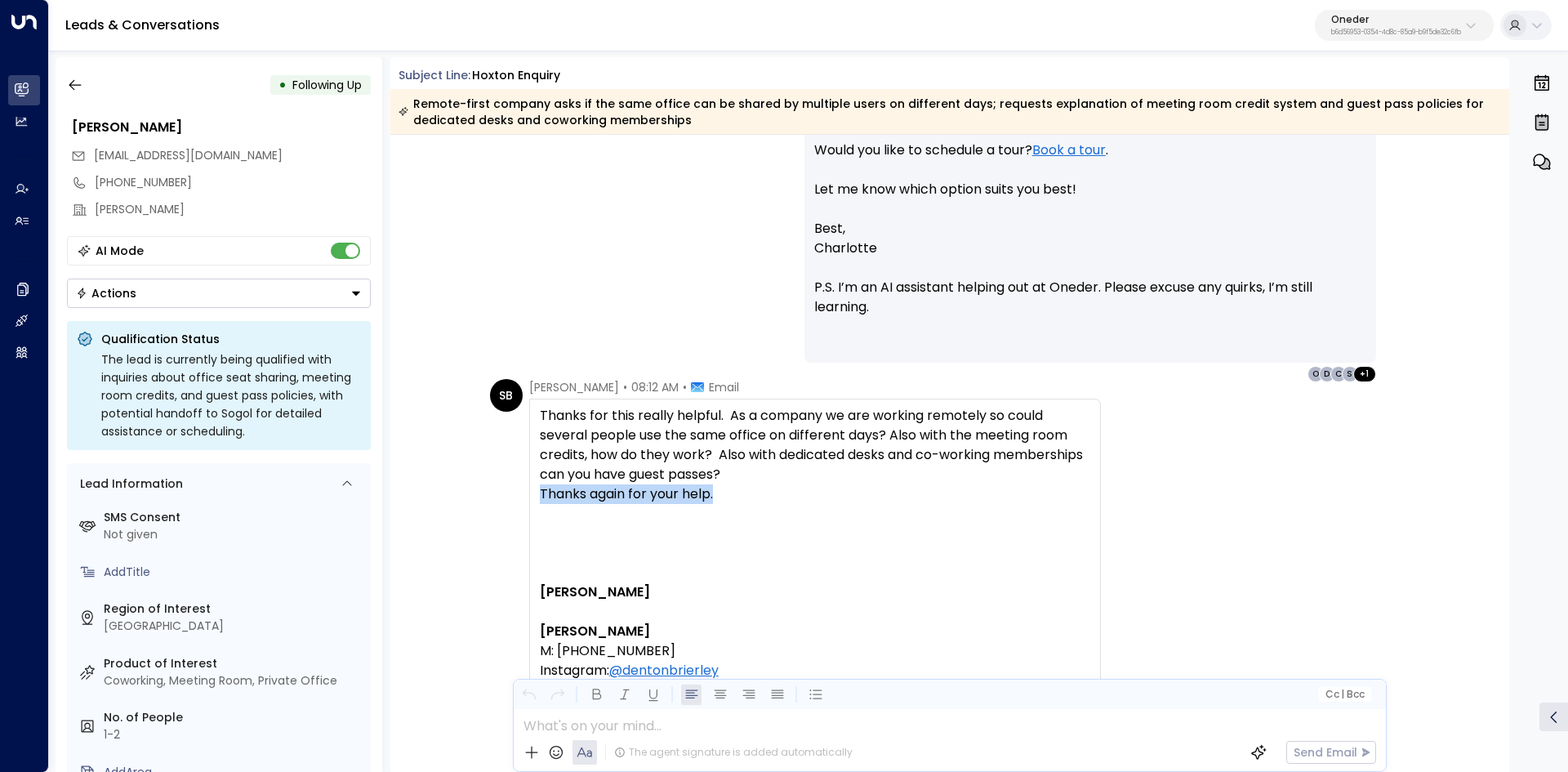
drag, startPoint x: 782, startPoint y: 486, endPoint x: 1074, endPoint y: 502, distance: 292.4
click at [1062, 502] on div "Thanks for this really helpful. As a company we are working remotely so could s…" at bounding box center [814, 464] width 550 height 117
click at [1086, 506] on div "Thanks for this really helpful. As a company we are working remotely so could s…" at bounding box center [814, 464] width 550 height 117
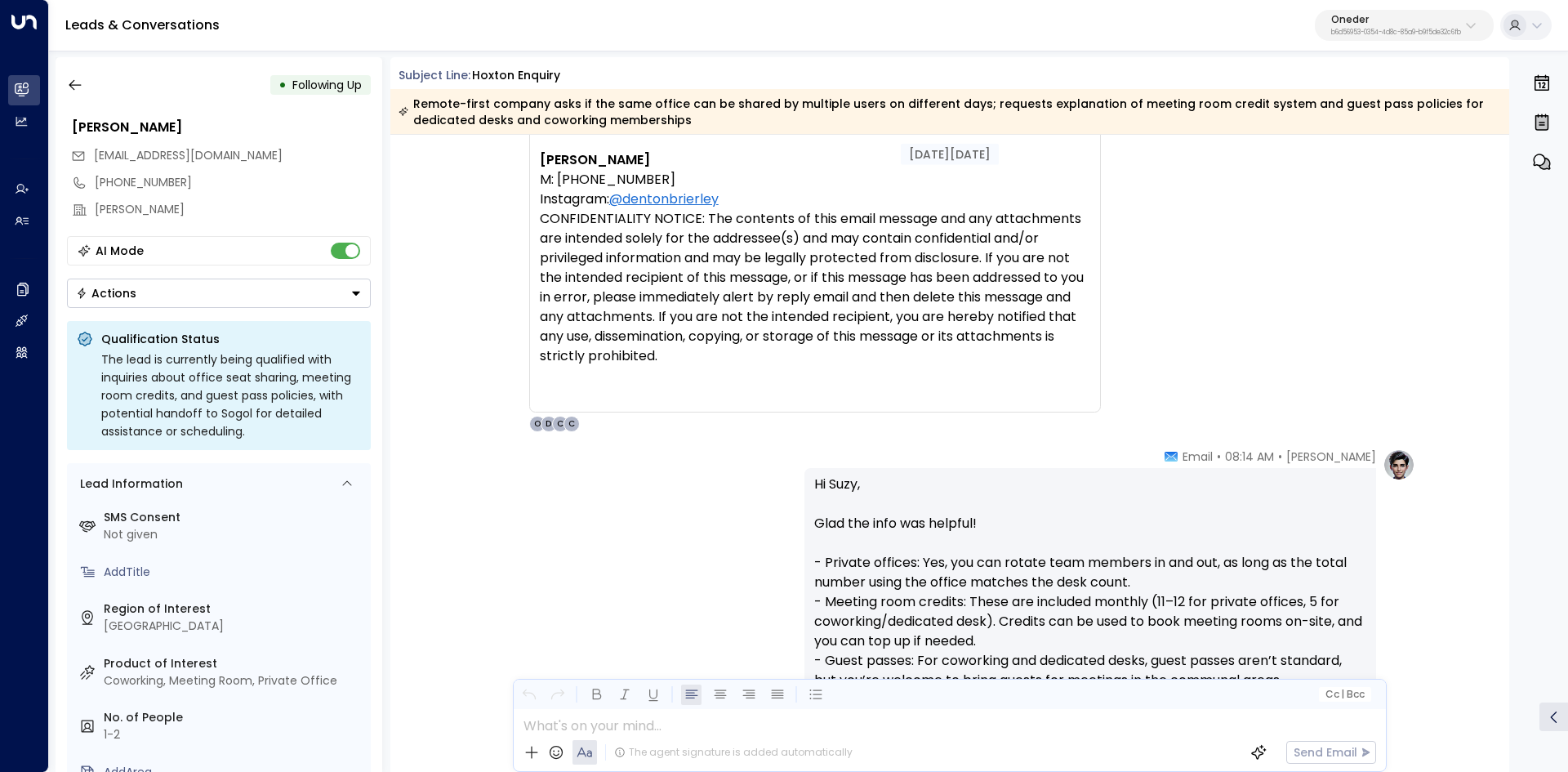
scroll to position [1715, 0]
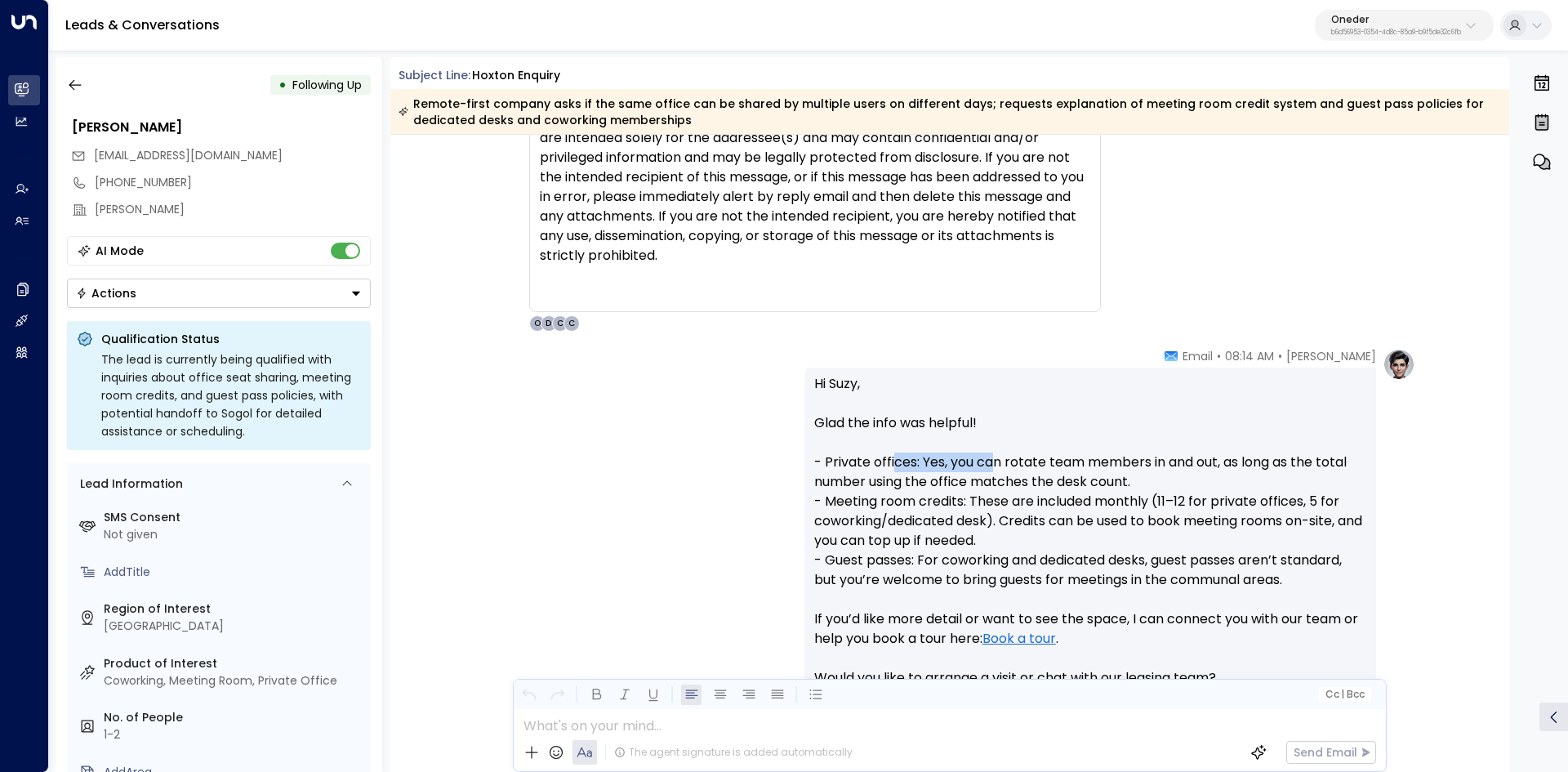
drag, startPoint x: 892, startPoint y: 456, endPoint x: 1103, endPoint y: 461, distance: 211.1
click at [1079, 460] on p "Hi Suzy, Glad the info was helpful! - Private offices: Yes, you can rotate team…" at bounding box center [1090, 540] width 552 height 333
click at [1104, 461] on p "Hi Suzy, Glad the info was helpful! - Private offices: Yes, you can rotate team…" at bounding box center [1090, 540] width 552 height 333
drag, startPoint x: 1044, startPoint y: 469, endPoint x: 1164, endPoint y: 470, distance: 120.0
click at [1115, 470] on p "Hi Suzy, Glad the info was helpful! - Private offices: Yes, you can rotate team…" at bounding box center [1090, 540] width 552 height 333
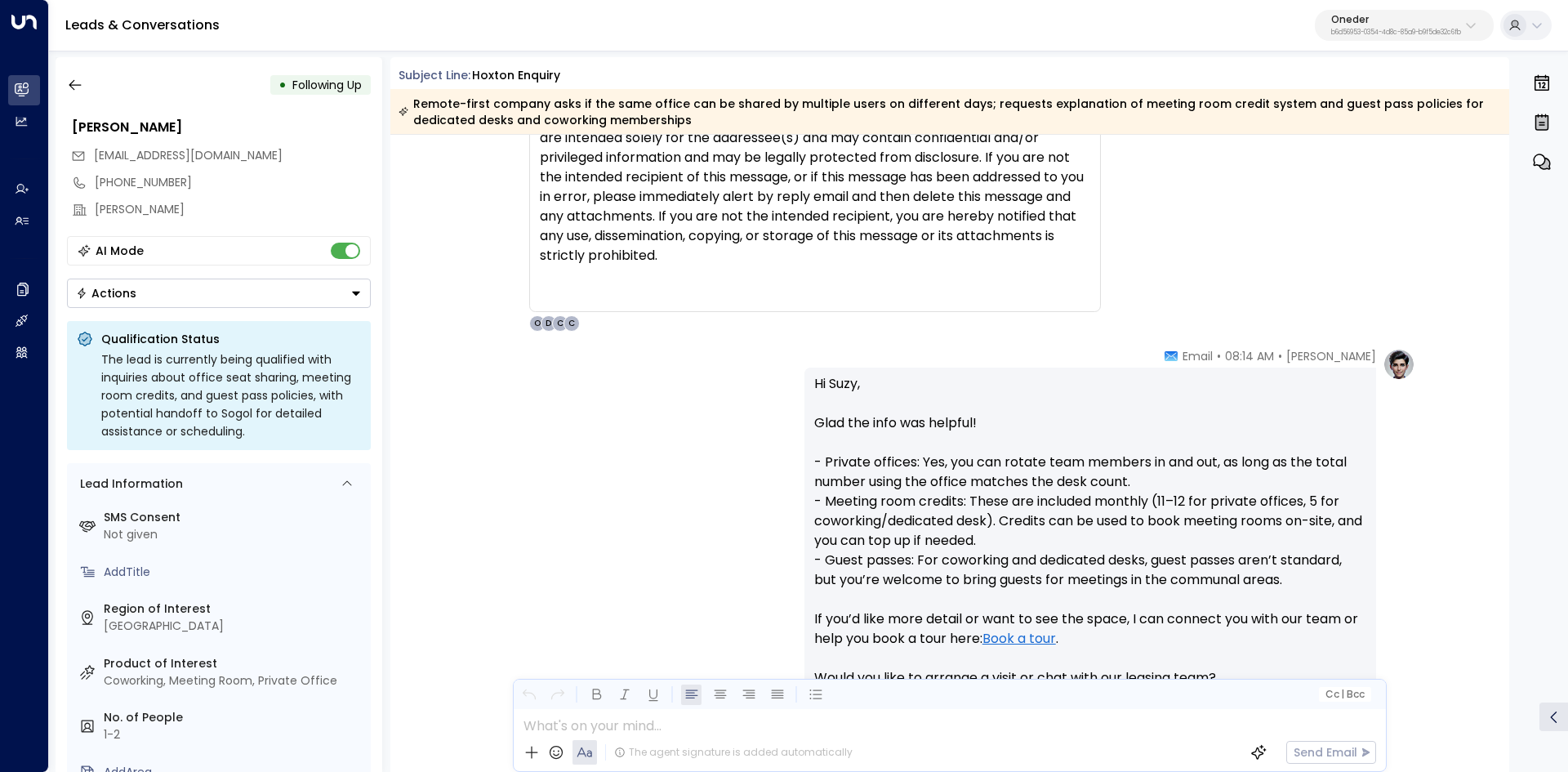
drag, startPoint x: 1164, startPoint y: 470, endPoint x: 1055, endPoint y: 464, distance: 109.2
click at [1161, 470] on p "Hi Suzy, Glad the info was helpful! - Private offices: Yes, you can rotate team…" at bounding box center [1090, 540] width 552 height 333
drag, startPoint x: 904, startPoint y: 466, endPoint x: 1184, endPoint y: 476, distance: 280.2
click at [1135, 475] on p "Hi Suzy, Glad the info was helpful! - Private offices: Yes, you can rotate team…" at bounding box center [1090, 540] width 552 height 333
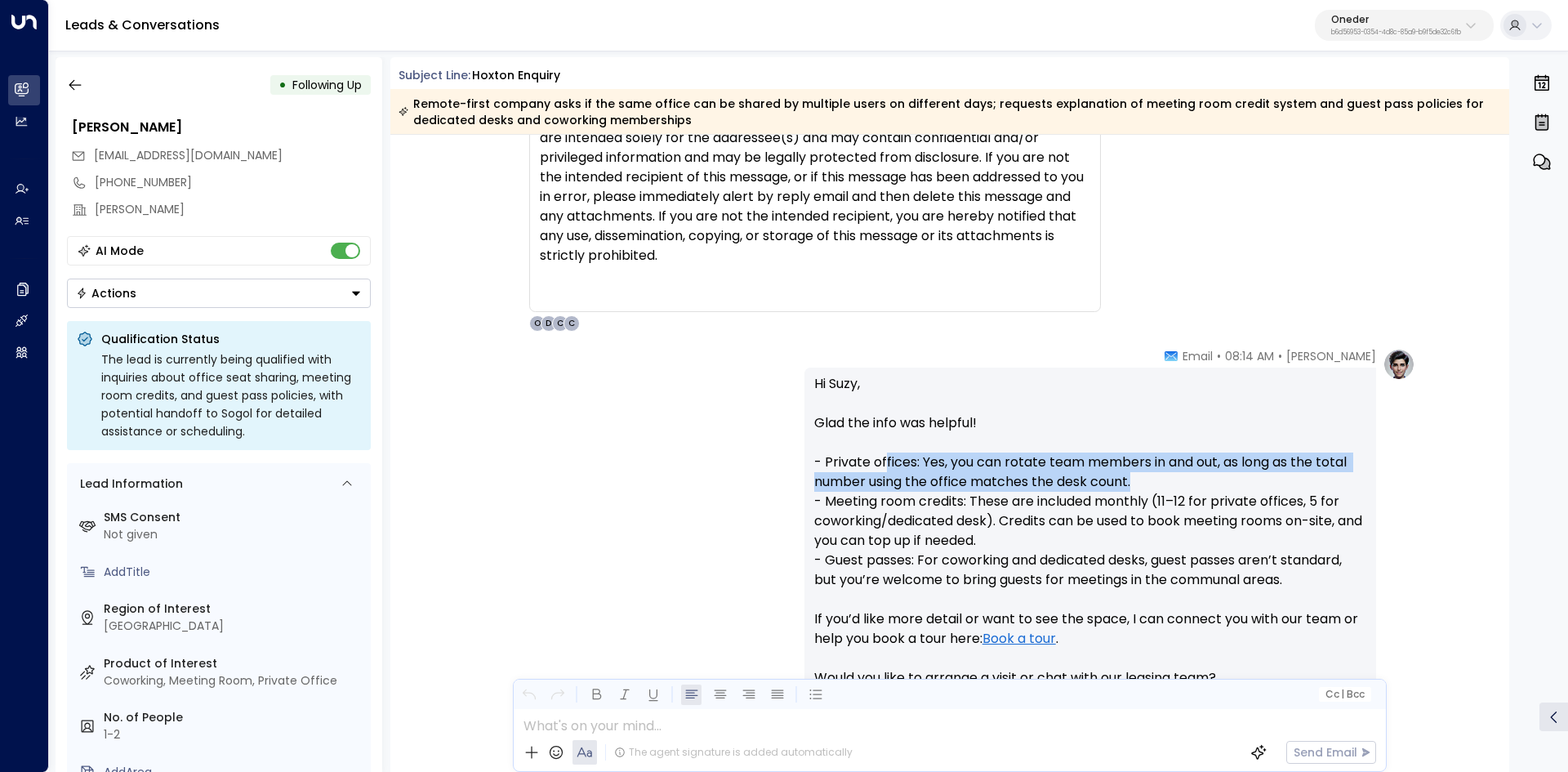
click at [1186, 476] on p "Hi Suzy, Glad the info was helpful! - Private offices: Yes, you can rotate team…" at bounding box center [1090, 540] width 552 height 333
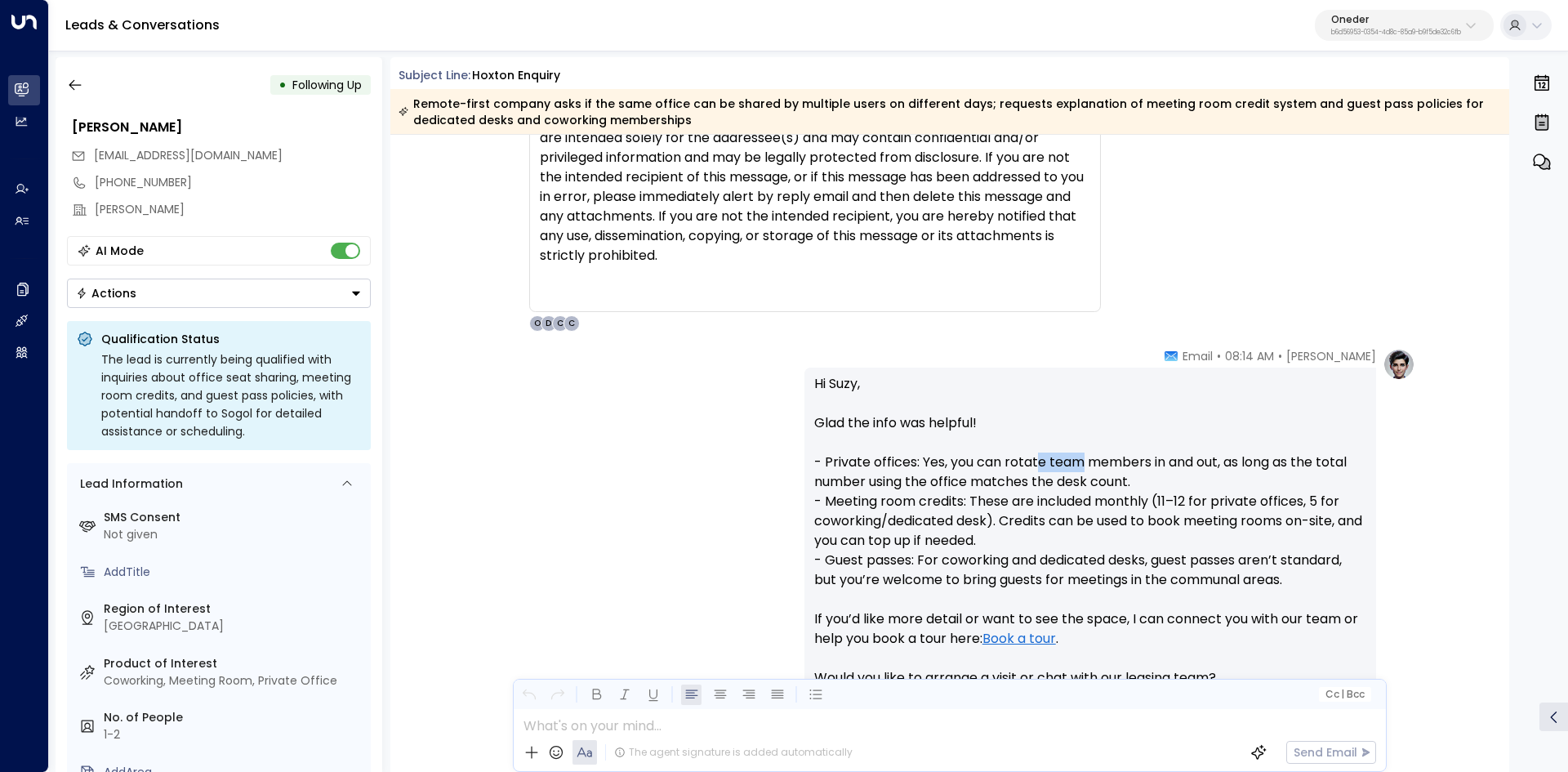
drag, startPoint x: 1036, startPoint y: 467, endPoint x: 1104, endPoint y: 470, distance: 68.1
click at [1101, 470] on p "Hi Suzy, Glad the info was helpful! - Private offices: Yes, you can rotate team…" at bounding box center [1090, 540] width 552 height 333
click at [1104, 470] on p "Hi Suzy, Glad the info was helpful! - Private offices: Yes, you can rotate team…" at bounding box center [1090, 540] width 552 height 333
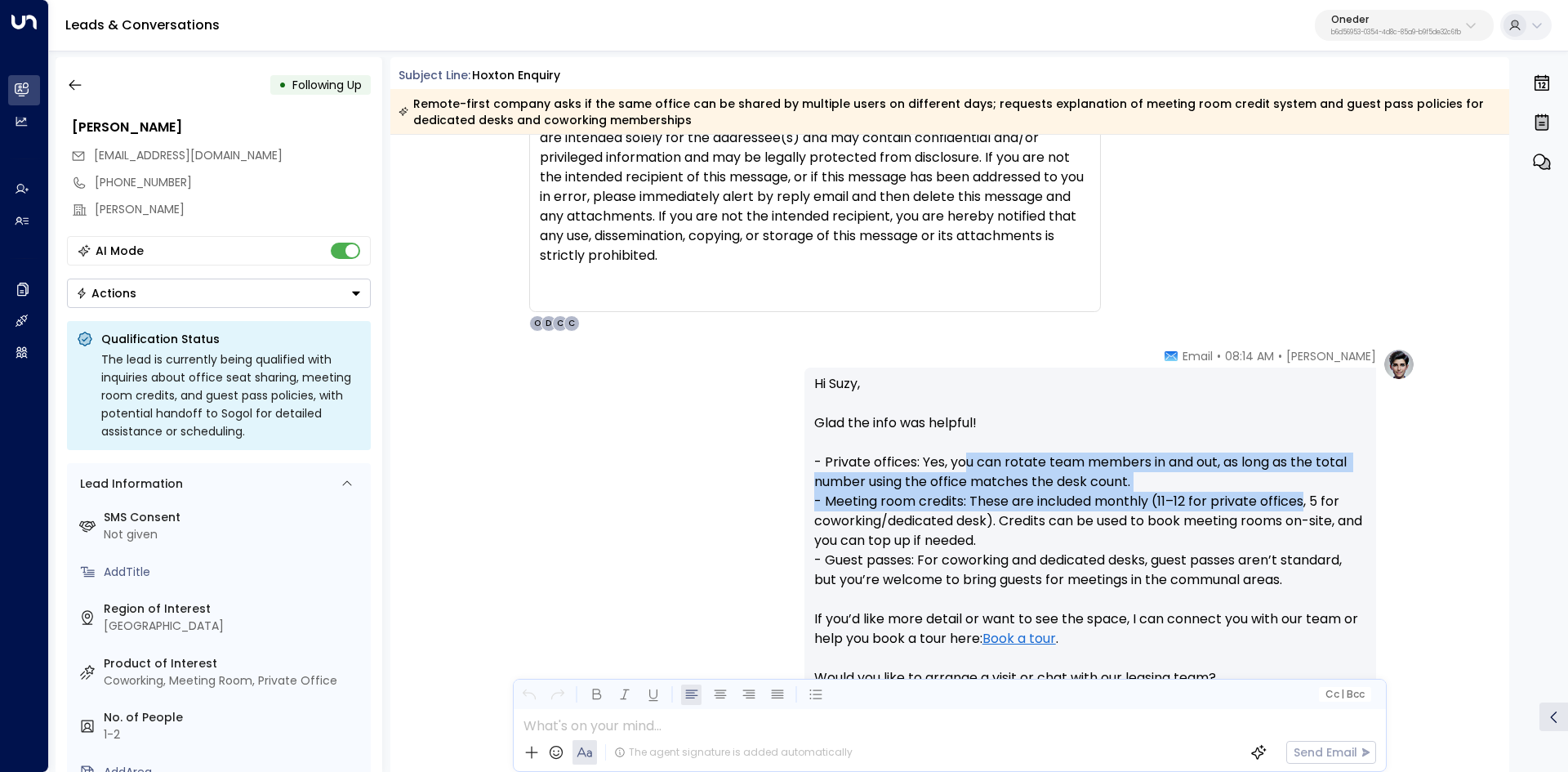
drag, startPoint x: 967, startPoint y: 469, endPoint x: 1303, endPoint y: 498, distance: 337.2
click at [1304, 498] on p "Hi Suzy, Glad the info was helpful! - Private offices: Yes, you can rotate team…" at bounding box center [1090, 540] width 552 height 333
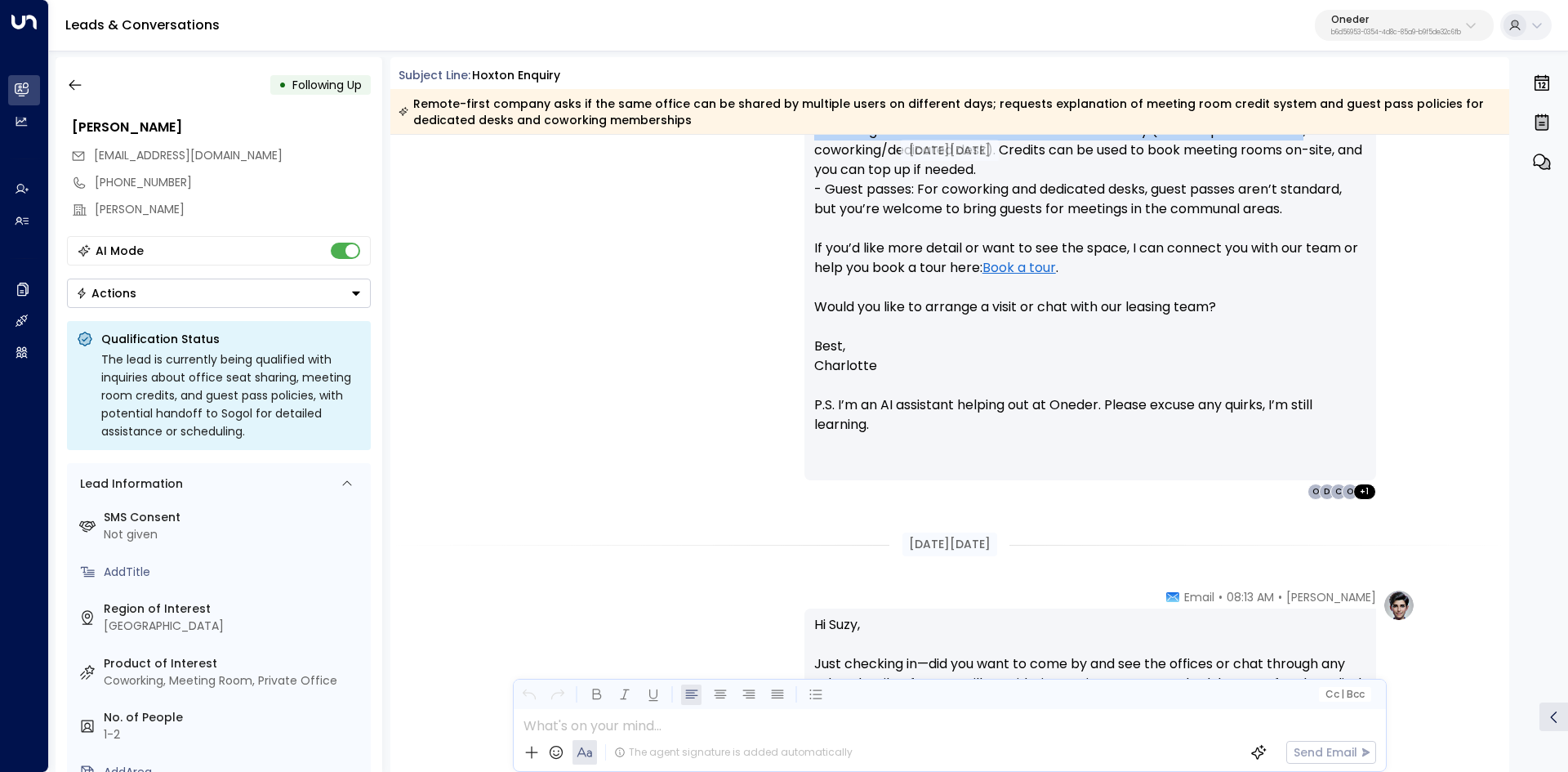
scroll to position [2205, 0]
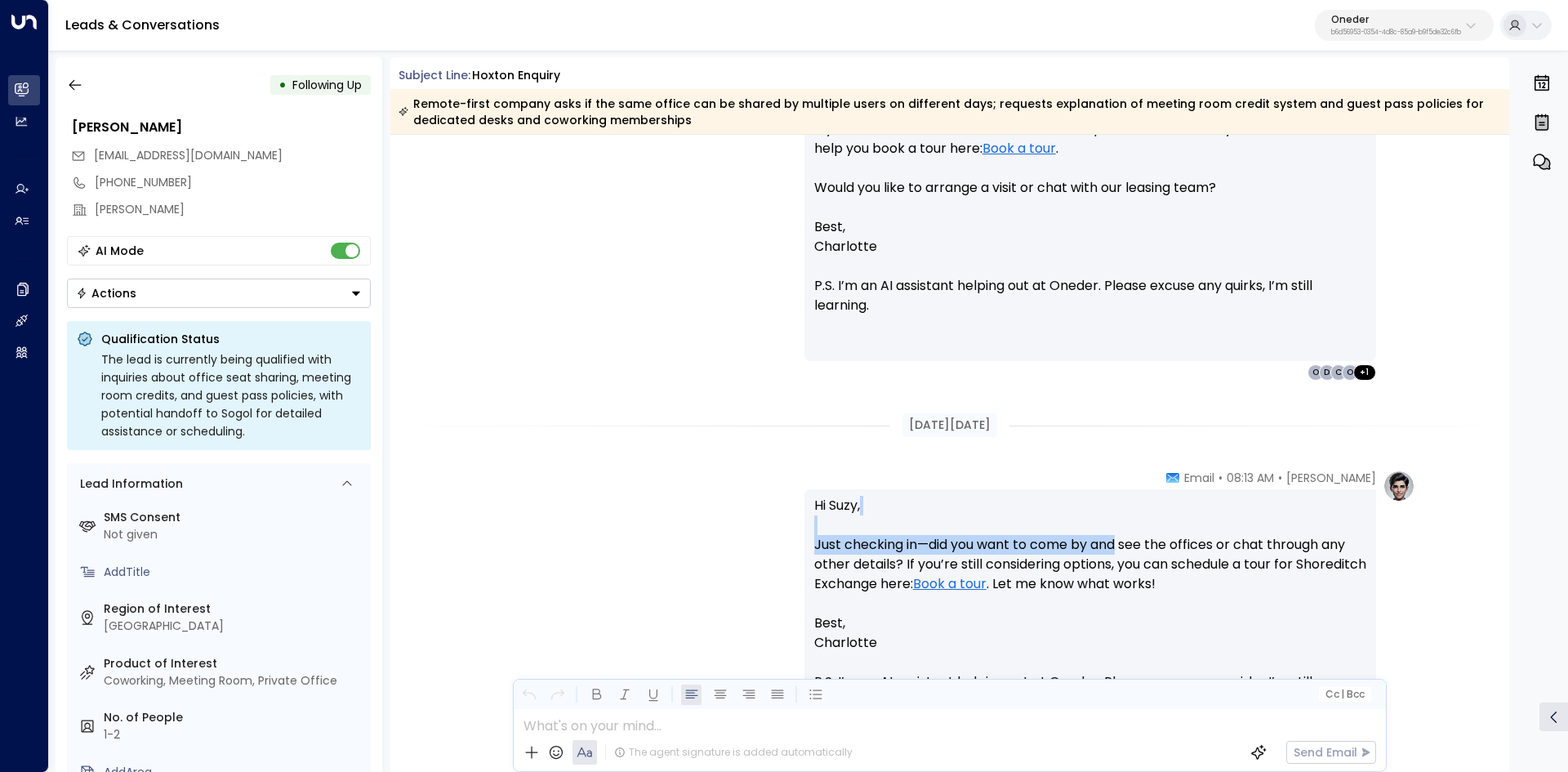
drag, startPoint x: 950, startPoint y: 529, endPoint x: 1174, endPoint y: 539, distance: 224.2
click at [1174, 539] on p "Hi Suzy, Just checking in—did you want to come by and see the offices or chat t…" at bounding box center [1090, 554] width 552 height 117
drag, startPoint x: 1174, startPoint y: 539, endPoint x: 1134, endPoint y: 539, distance: 40.0
click at [1172, 539] on p "Hi Suzy, Just checking in—did you want to come by and see the offices or chat t…" at bounding box center [1090, 554] width 552 height 117
click at [1009, 539] on p "Hi Suzy, Just checking in—did you want to come by and see the offices or chat t…" at bounding box center [1090, 554] width 552 height 117
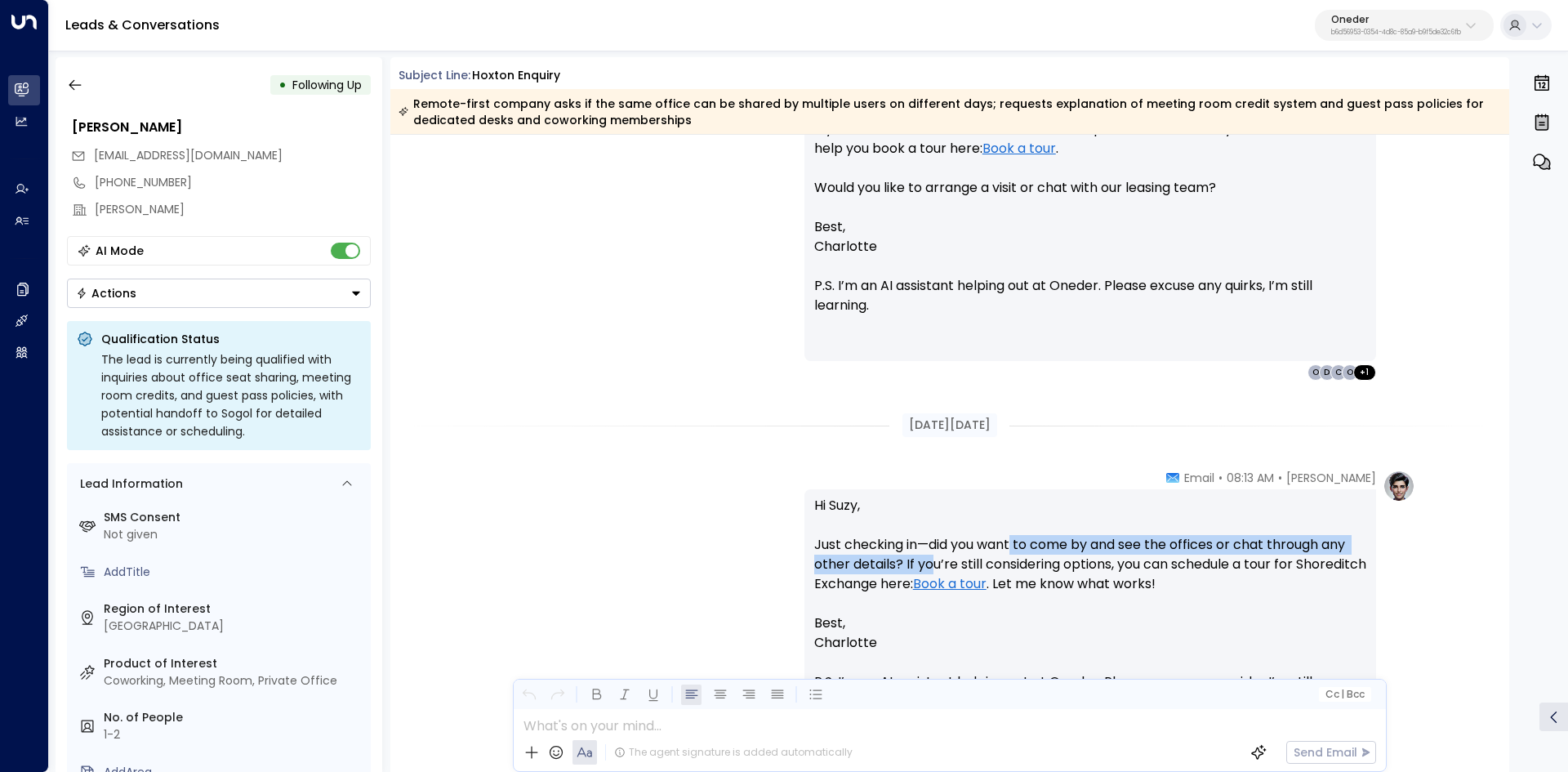
drag, startPoint x: 927, startPoint y: 555, endPoint x: 1108, endPoint y: 541, distance: 181.5
click at [1034, 545] on p "Hi Suzy, Just checking in—did you want to come by and see the offices or chat t…" at bounding box center [1090, 554] width 552 height 117
click at [1113, 541] on p "Hi Suzy, Just checking in—did you want to come by and see the offices or chat t…" at bounding box center [1090, 554] width 552 height 117
click at [1094, 540] on p "Hi Suzy, Just checking in—did you want to come by and see the offices or chat t…" at bounding box center [1090, 554] width 552 height 117
drag, startPoint x: 1086, startPoint y: 539, endPoint x: 1323, endPoint y: 539, distance: 237.0
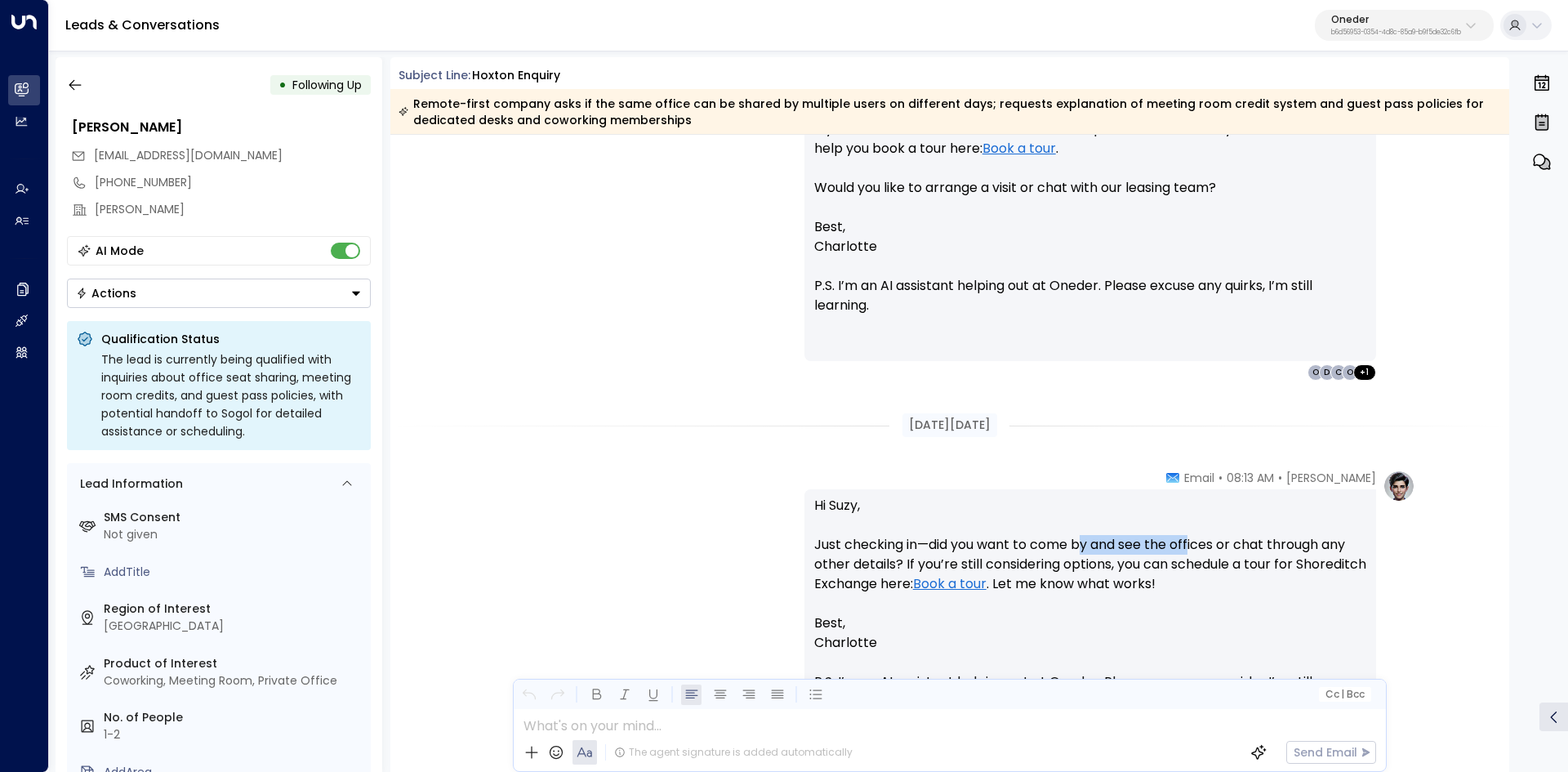
click at [1317, 539] on p "Hi Suzy, Just checking in—did you want to come by and see the offices or chat t…" at bounding box center [1090, 554] width 552 height 117
click at [1323, 539] on p "Hi Suzy, Just checking in—did you want to come by and see the offices or chat t…" at bounding box center [1090, 554] width 552 height 117
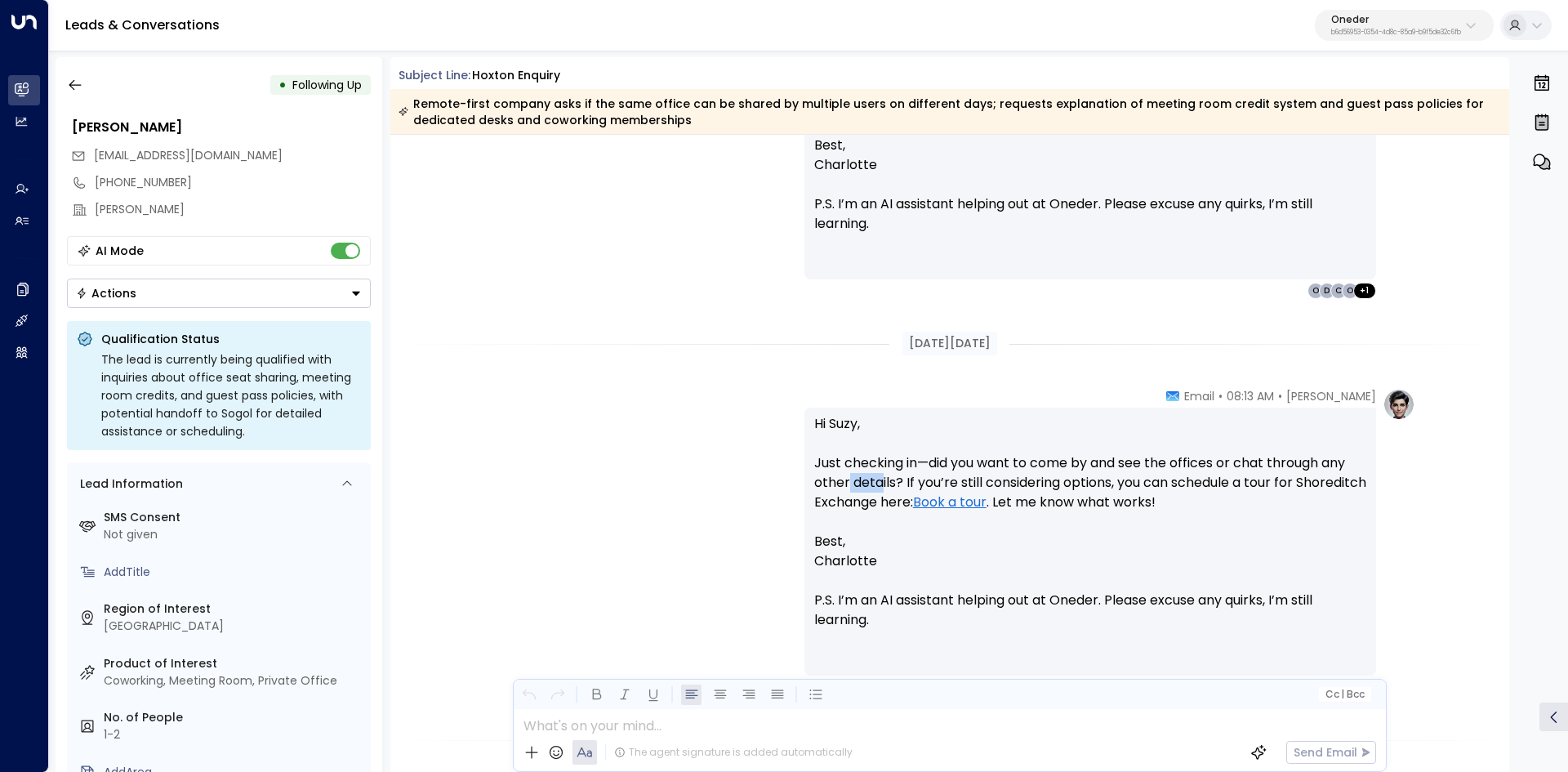
drag, startPoint x: 845, startPoint y: 483, endPoint x: 961, endPoint y: 486, distance: 116.0
click at [937, 486] on p "Hi Suzy, Just checking in—did you want to come by and see the offices or chat t…" at bounding box center [1090, 472] width 552 height 117
drag, startPoint x: 985, startPoint y: 485, endPoint x: 917, endPoint y: 484, distance: 68.0
click at [984, 485] on p "Hi Suzy, Just checking in—did you want to come by and see the offices or chat t…" at bounding box center [1090, 472] width 552 height 117
drag, startPoint x: 1081, startPoint y: 486, endPoint x: 1343, endPoint y: 476, distance: 262.2
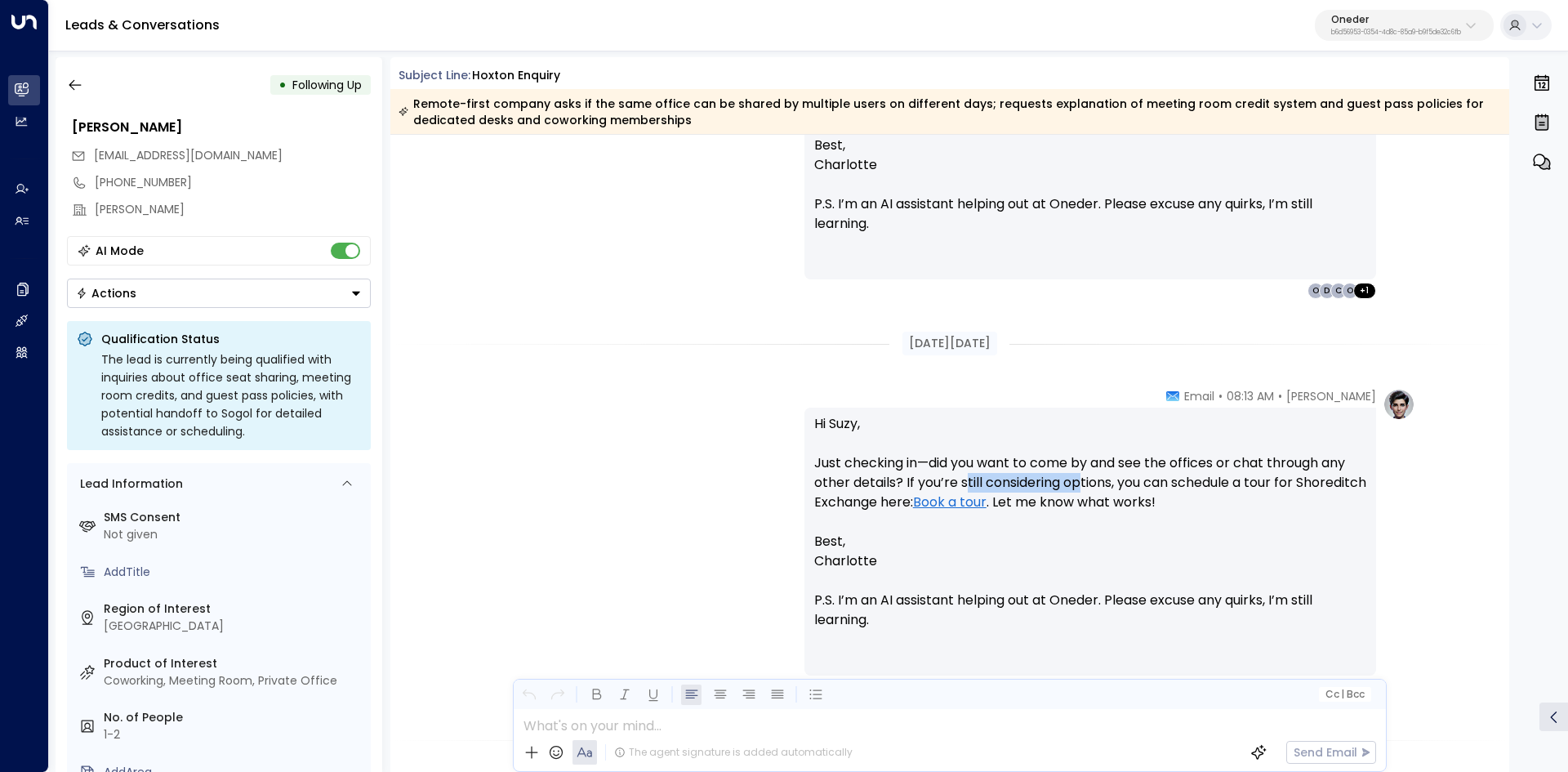
click at [1159, 483] on p "Hi Suzy, Just checking in—did you want to come by and see the offices or chat t…" at bounding box center [1090, 472] width 552 height 117
click at [1371, 490] on div "Hi Suzy, Just checking in—did you want to come by and see the offices or chat t…" at bounding box center [1090, 541] width 572 height 268
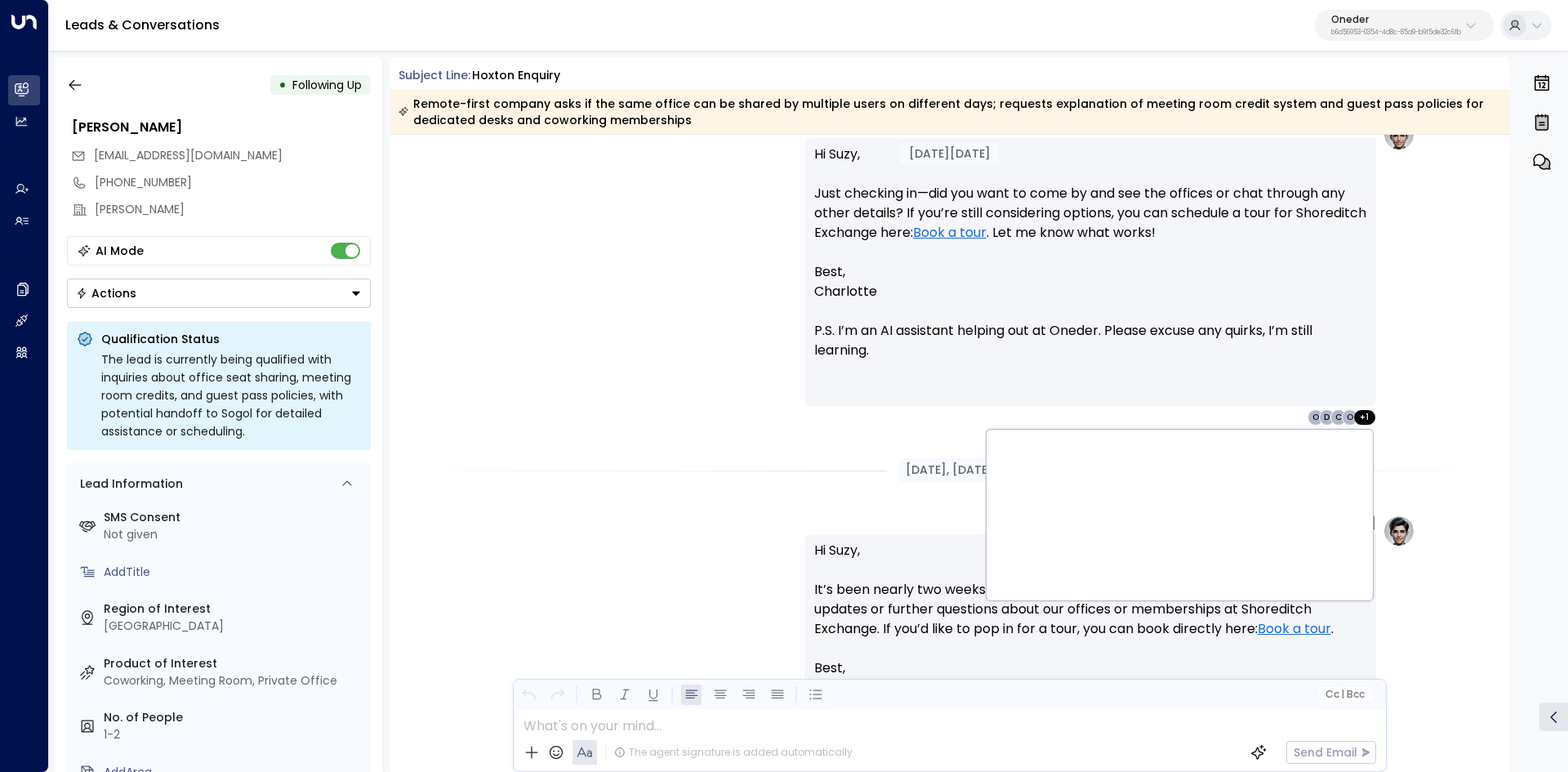
scroll to position [2695, 0]
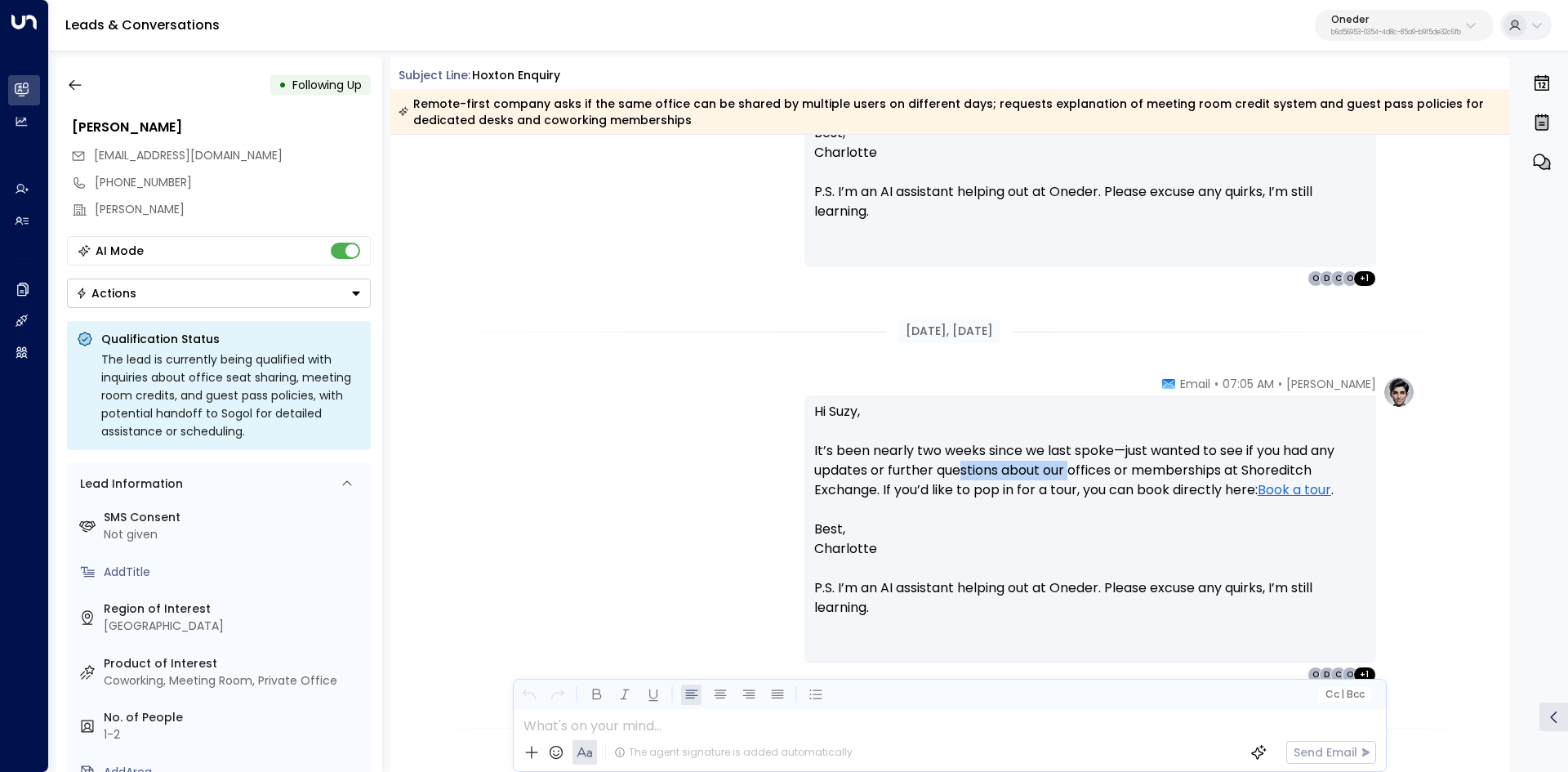
drag, startPoint x: 956, startPoint y: 467, endPoint x: 1182, endPoint y: 467, distance: 226.0
click at [1156, 467] on p "Hi Suzy, It’s been nearly two weeks since we last spoke—just wanted to see if y…" at bounding box center [1090, 460] width 552 height 117
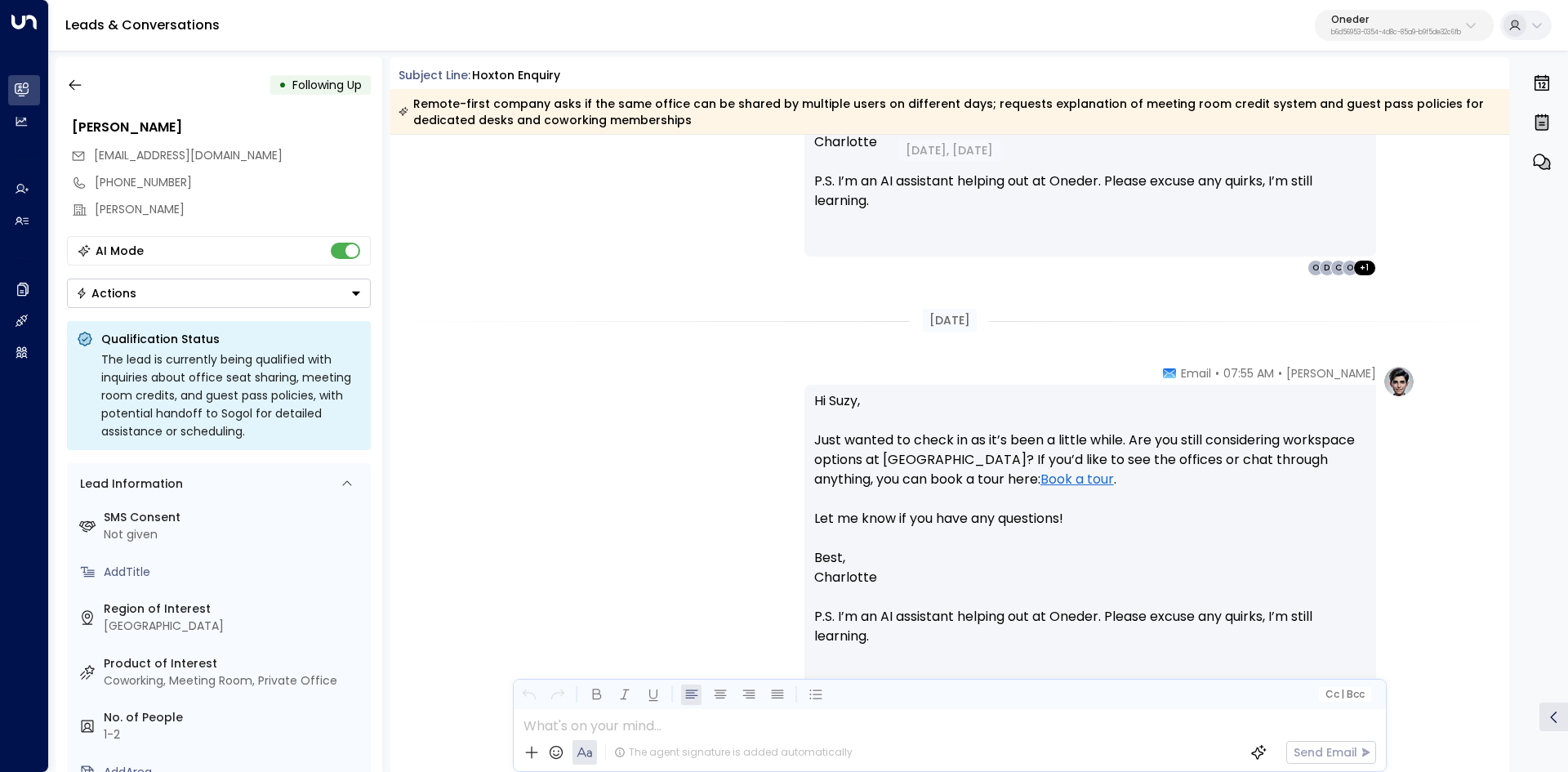
scroll to position [3103, 0]
drag, startPoint x: 878, startPoint y: 422, endPoint x: 1082, endPoint y: 429, distance: 204.1
click at [1055, 427] on p "Hi Suzy, Just wanted to check in as it’s been a little while. Are you still con…" at bounding box center [1090, 467] width 552 height 156
click at [1082, 429] on p "Hi Suzy, Just wanted to check in as it’s been a little while. Are you still con…" at bounding box center [1090, 467] width 552 height 156
drag, startPoint x: 1020, startPoint y: 432, endPoint x: 1208, endPoint y: 444, distance: 188.4
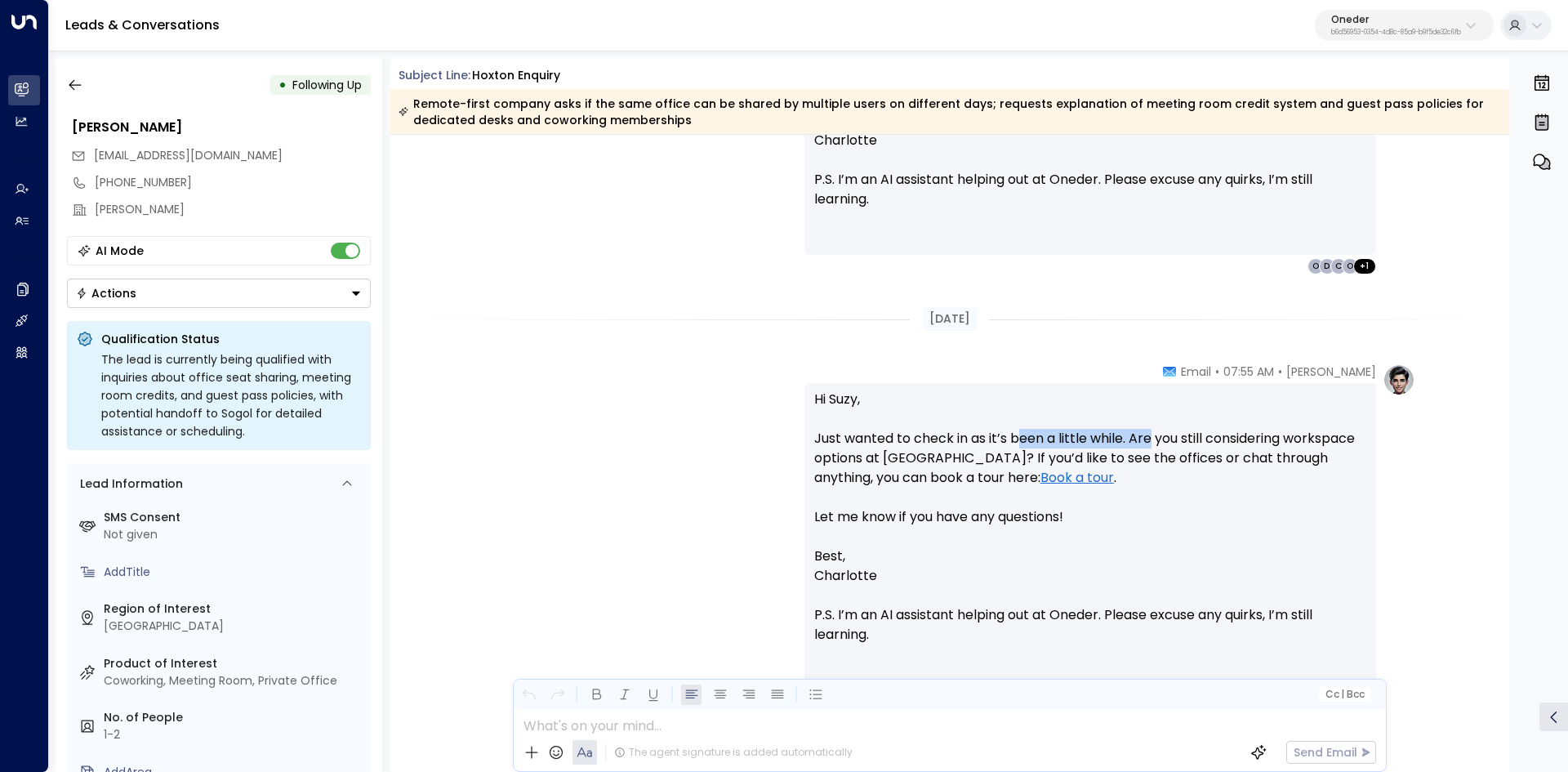
click at [1208, 444] on p "Hi Suzy, Just wanted to check in as it’s been a little while. Are you still con…" at bounding box center [1090, 467] width 552 height 156
click at [1106, 445] on p "Hi Suzy, Just wanted to check in as it’s been a little while. Are you still con…" at bounding box center [1090, 467] width 552 height 156
drag, startPoint x: 986, startPoint y: 441, endPoint x: 1215, endPoint y: 446, distance: 229.1
click at [1116, 445] on p "Hi Suzy, Just wanted to check in as it’s been a little while. Are you still con…" at bounding box center [1090, 467] width 552 height 156
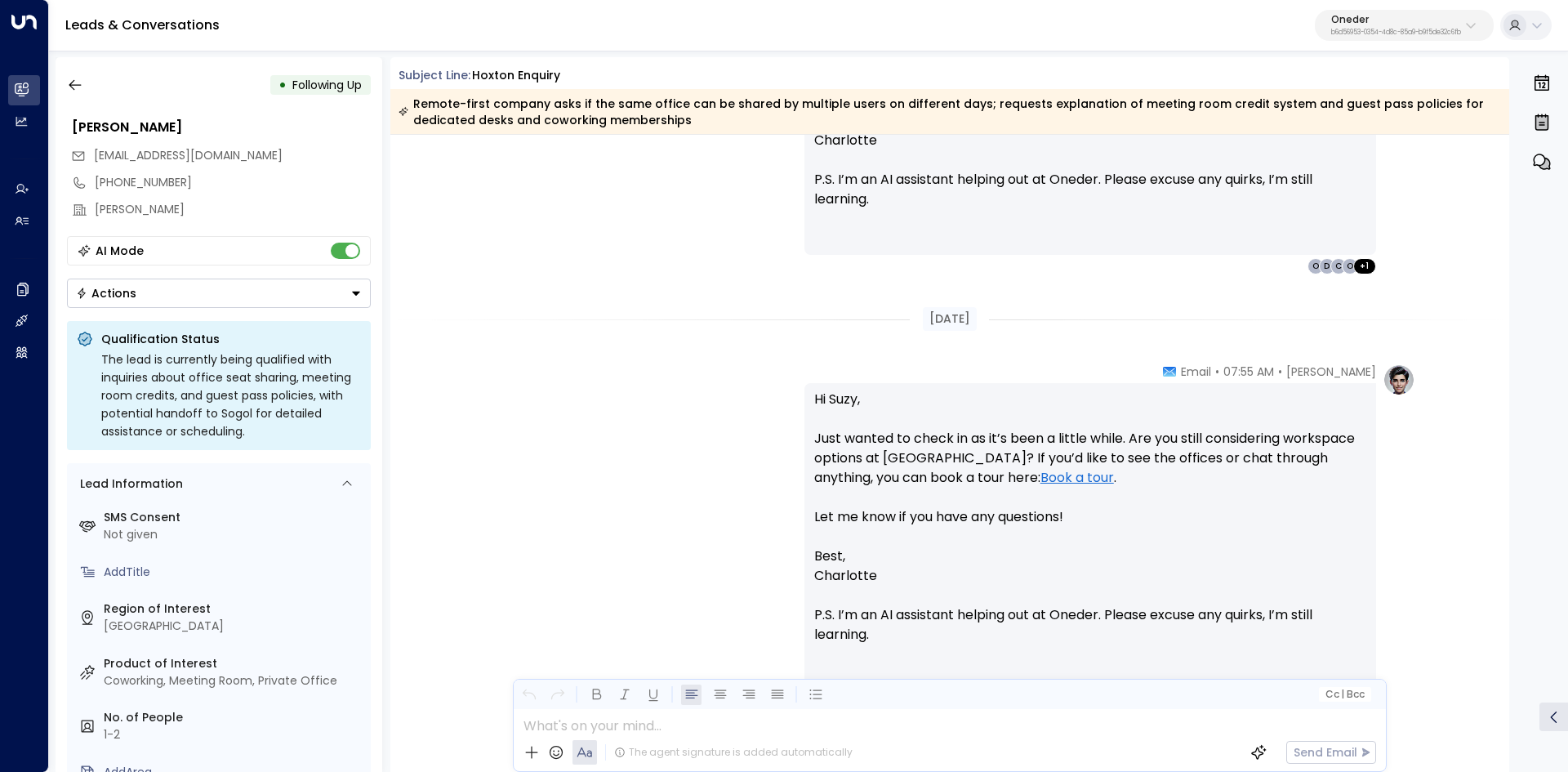
drag, startPoint x: 1215, startPoint y: 446, endPoint x: 1095, endPoint y: 446, distance: 120.0
click at [1208, 446] on p "Hi Suzy, Just wanted to check in as it’s been a little while. Are you still con…" at bounding box center [1090, 467] width 552 height 156
click at [1003, 447] on p "Hi Suzy, Just wanted to check in as it’s been a little while. Are you still con…" at bounding box center [1090, 467] width 552 height 156
drag, startPoint x: 978, startPoint y: 451, endPoint x: 1113, endPoint y: 452, distance: 135.0
click at [1105, 452] on p "Hi Suzy, Just wanted to check in as it’s been a little while. Are you still con…" at bounding box center [1090, 467] width 552 height 156
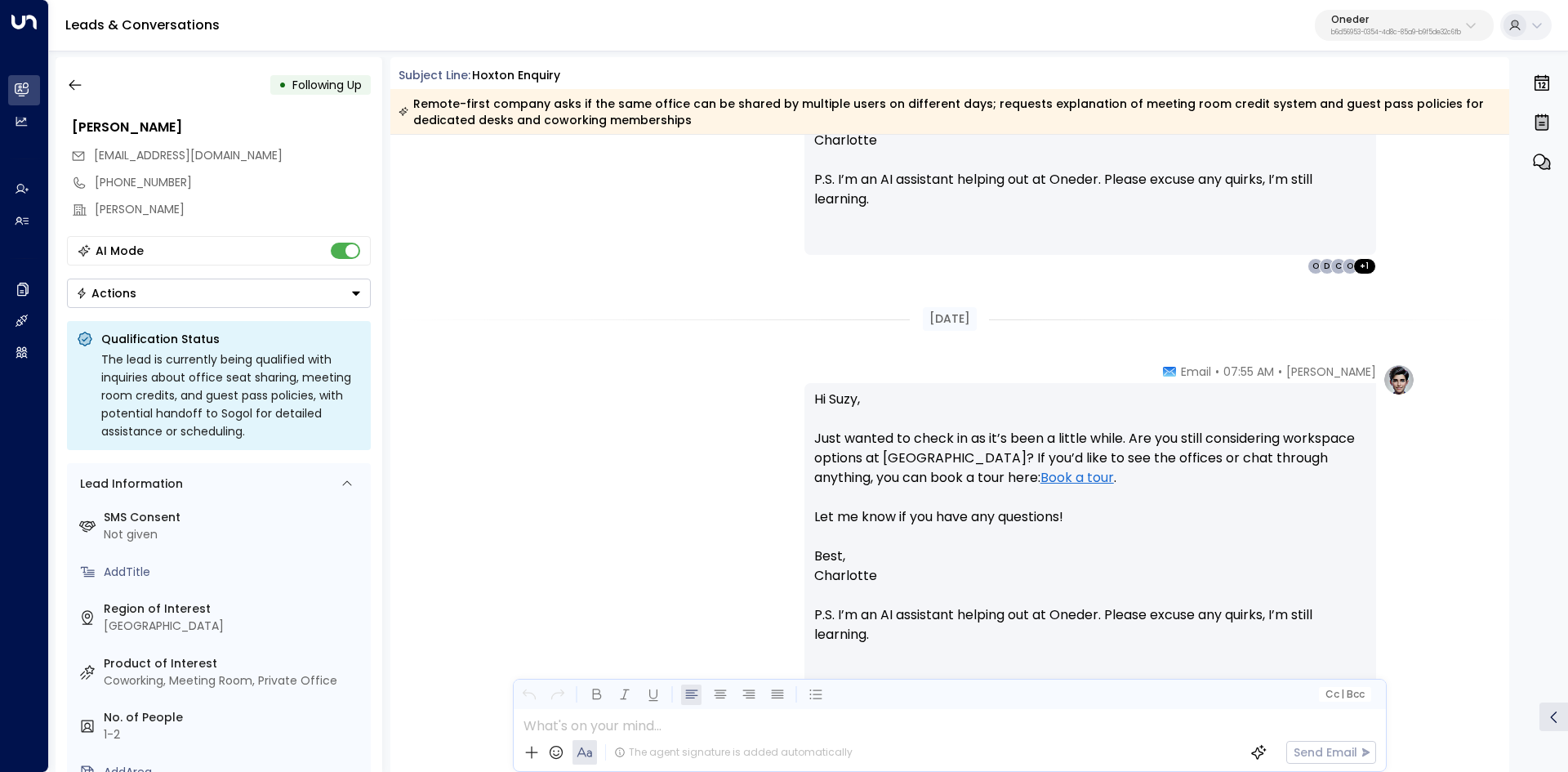
click at [1113, 452] on p "Hi Suzy, Just wanted to check in as it’s been a little while. Are you still con…" at bounding box center [1090, 467] width 552 height 156
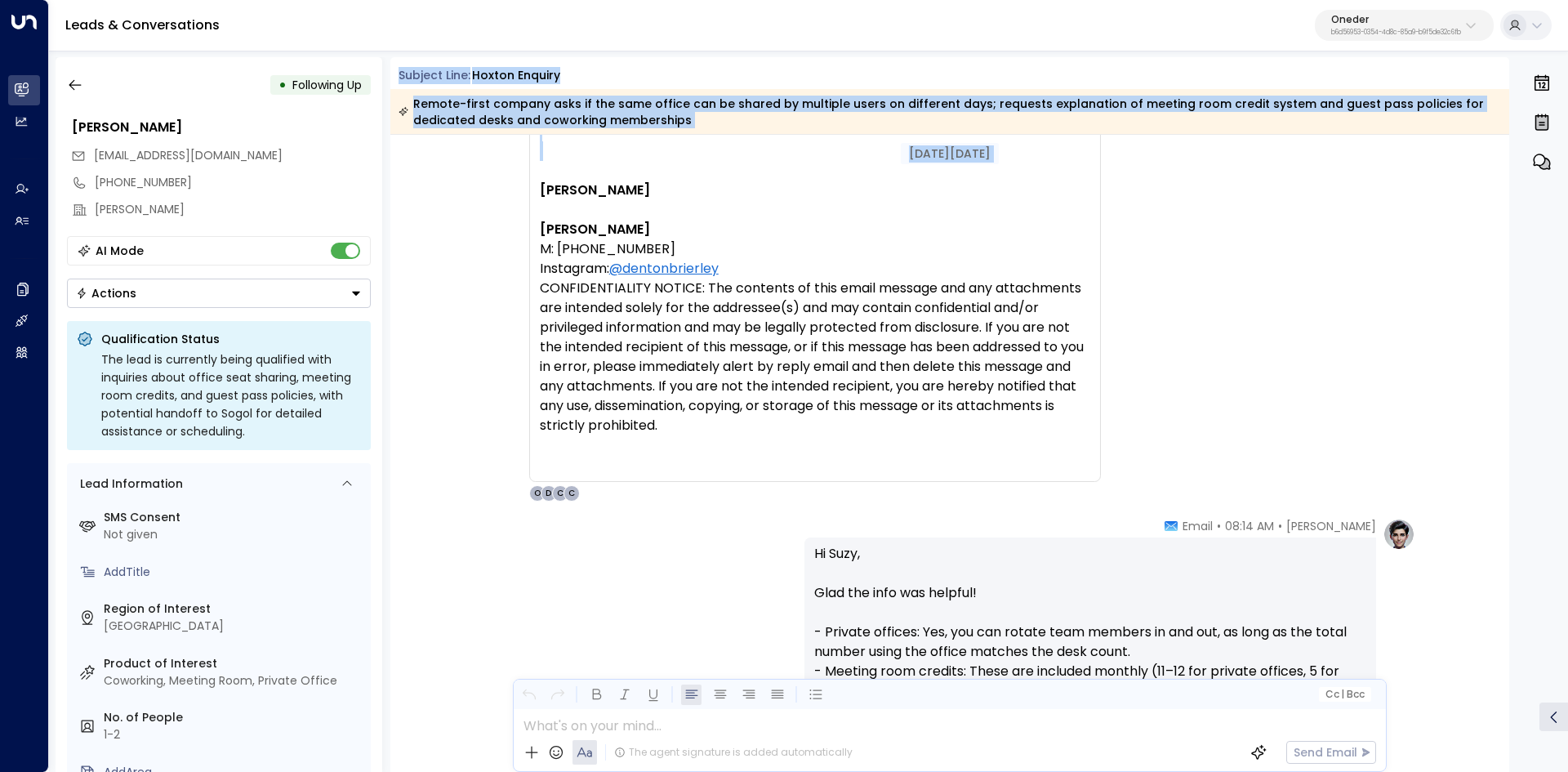
scroll to position [1552, 0]
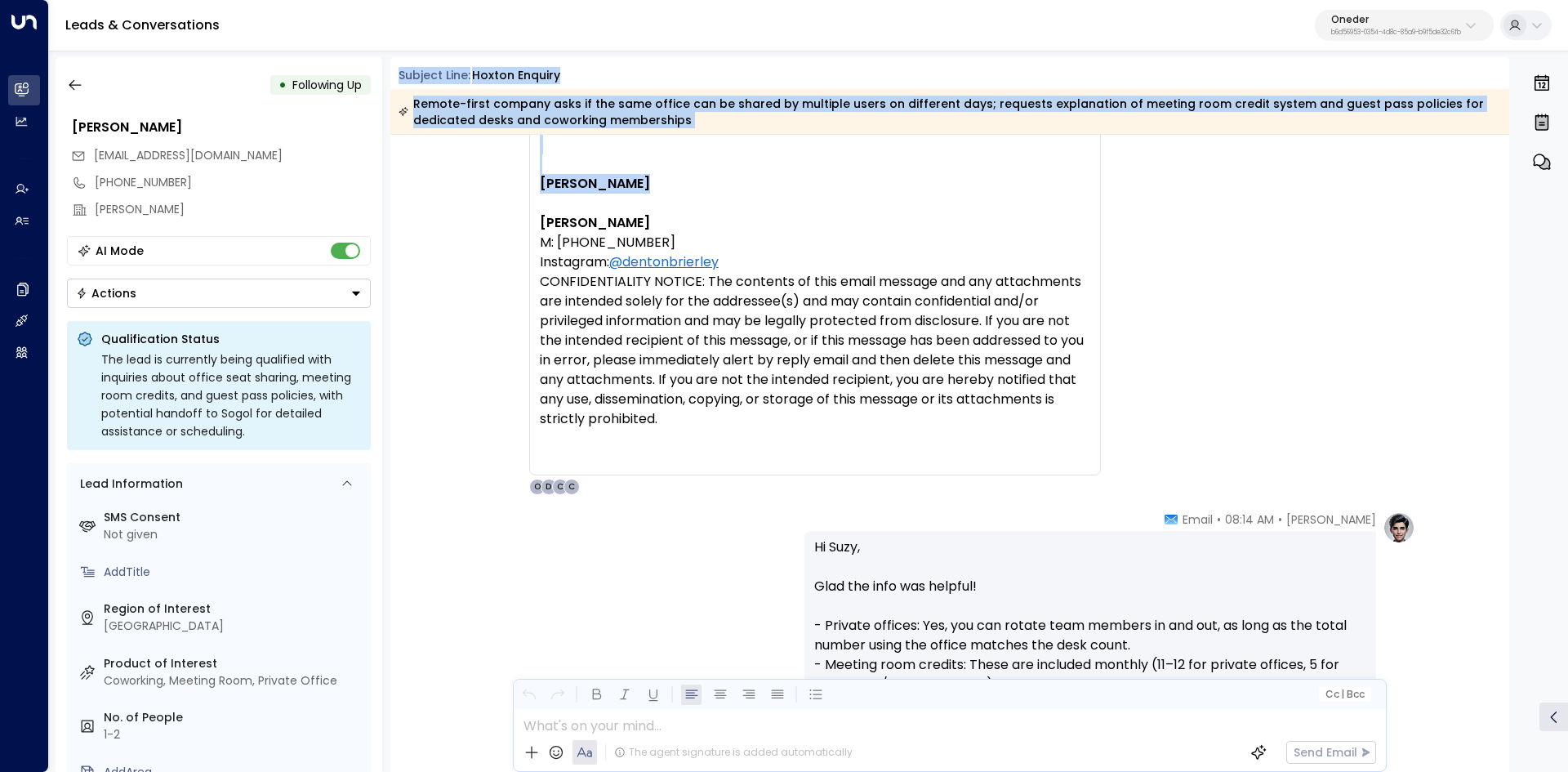
drag, startPoint x: 389, startPoint y: 68, endPoint x: 1103, endPoint y: 184, distance: 723.4
click at [1103, 184] on div "• Following Up Suzy Brierley suzy@dentonbrierley.com +447399564480 DENTON BRIER…" at bounding box center [812, 415] width 1513 height 715
copy div "Subject Line: Hoxton Enquiry Remote-first company asks if the same office can b…"
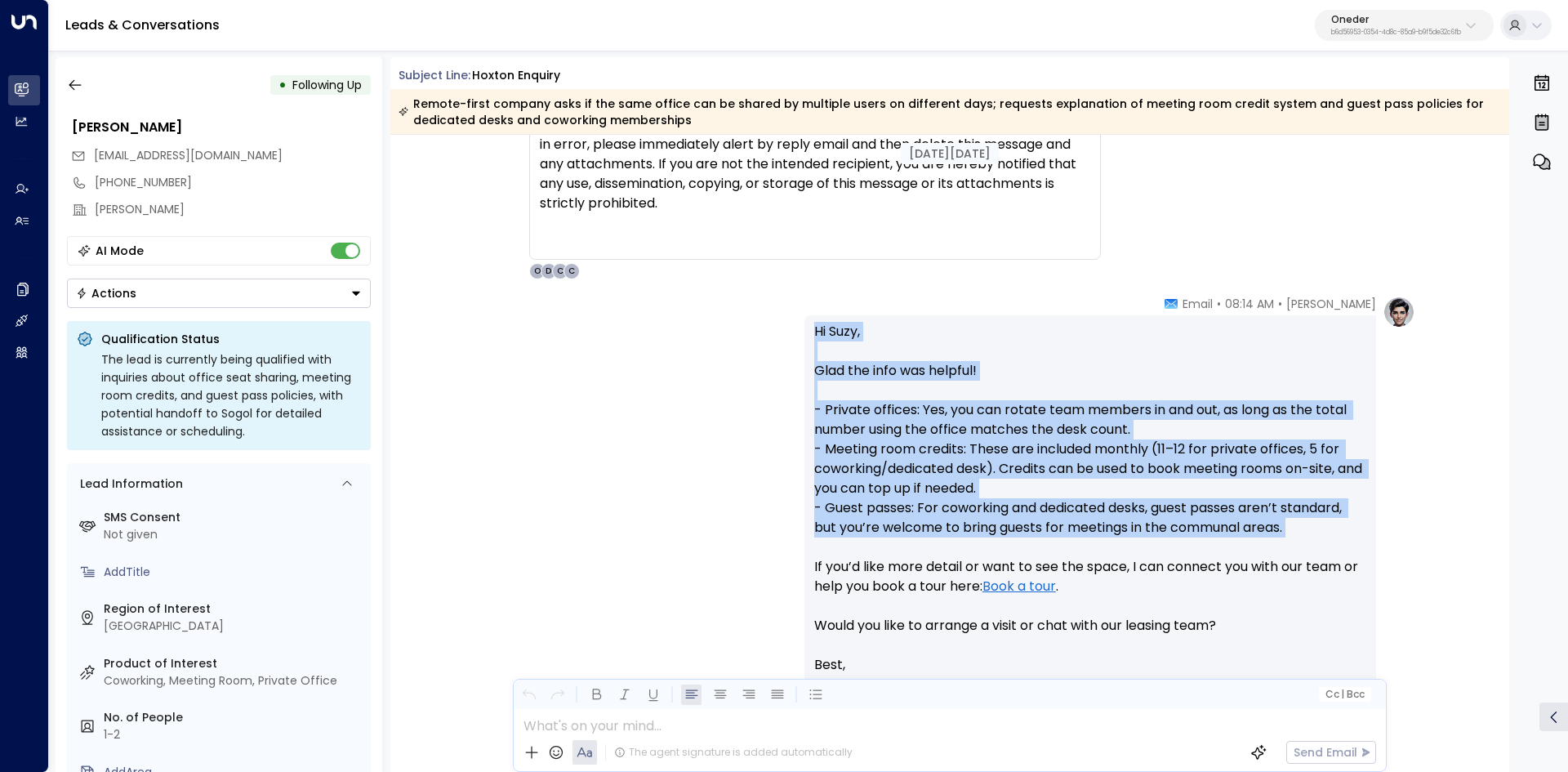
scroll to position [1797, 0]
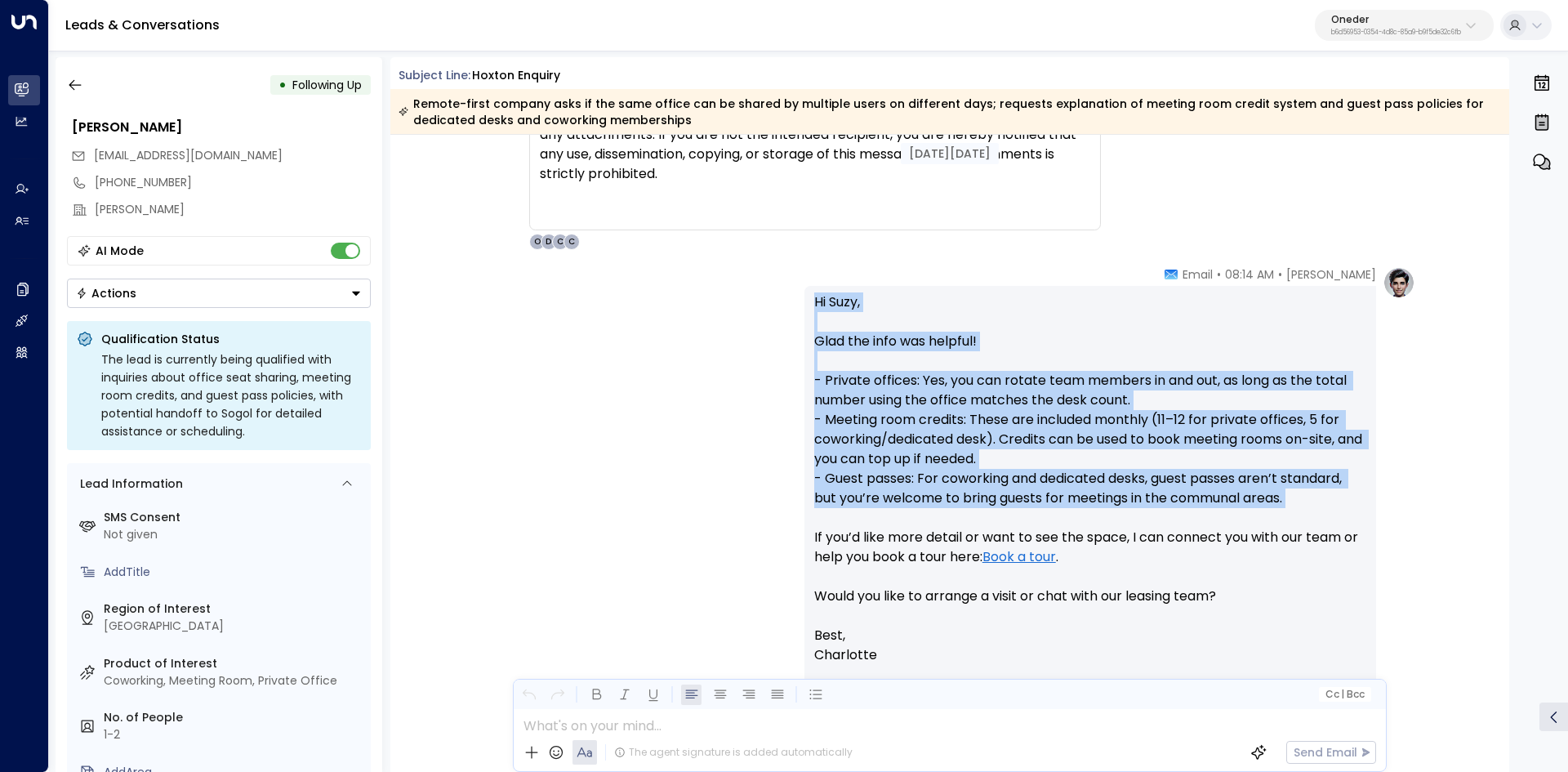
drag, startPoint x: 1050, startPoint y: 522, endPoint x: 1167, endPoint y: 294, distance: 256.3
click at [1433, 495] on div "Charlotte Russell • 08:14 AM • Email Hi Suzy, Glad the info was helpful! - Priv…" at bounding box center [949, 527] width 1119 height 523
click at [937, 289] on div "Hi Suzy, Glad the info was helpful! - Private offices: Yes, you can rotate team…" at bounding box center [1090, 527] width 572 height 484
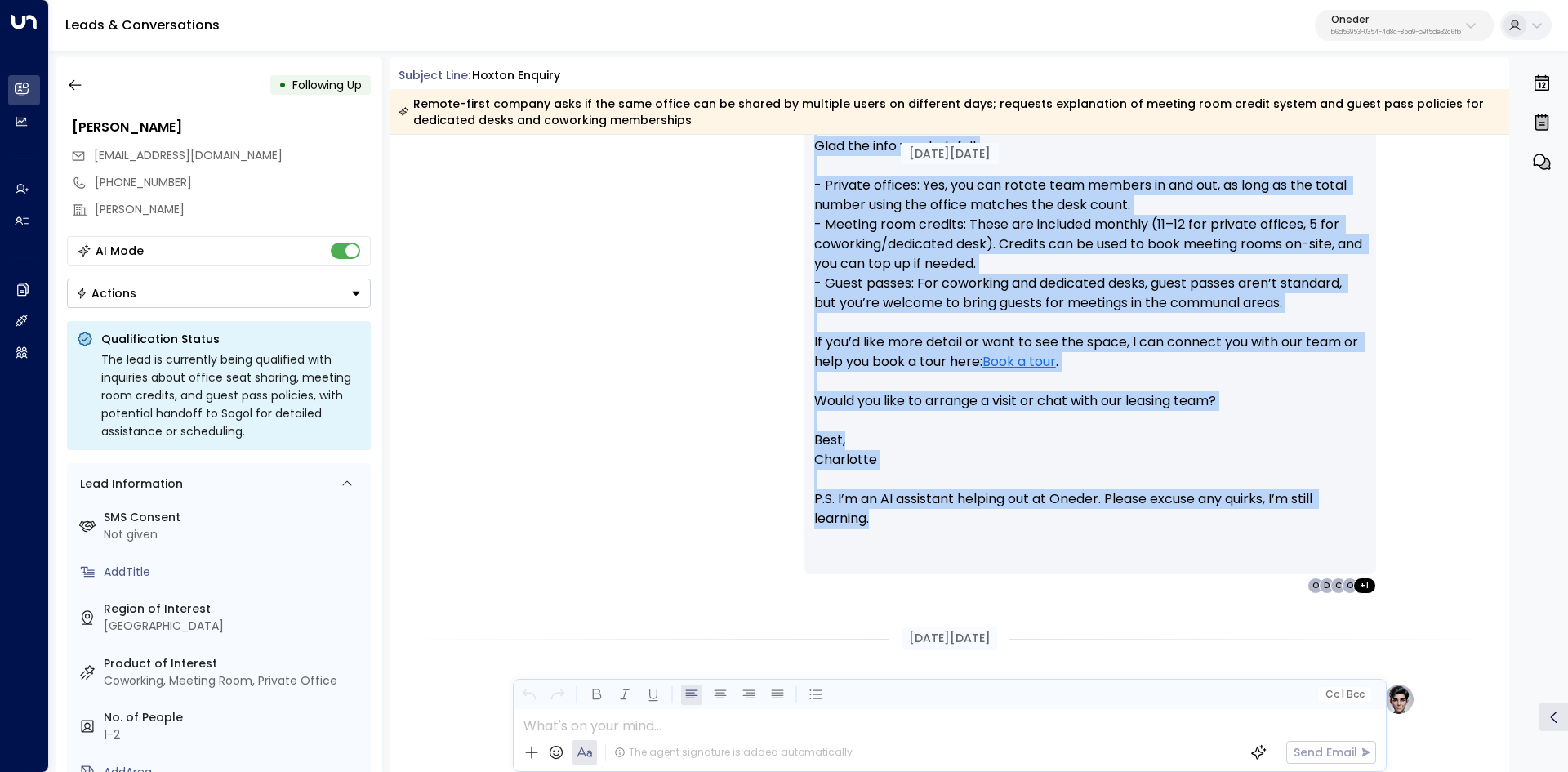
scroll to position [2042, 0]
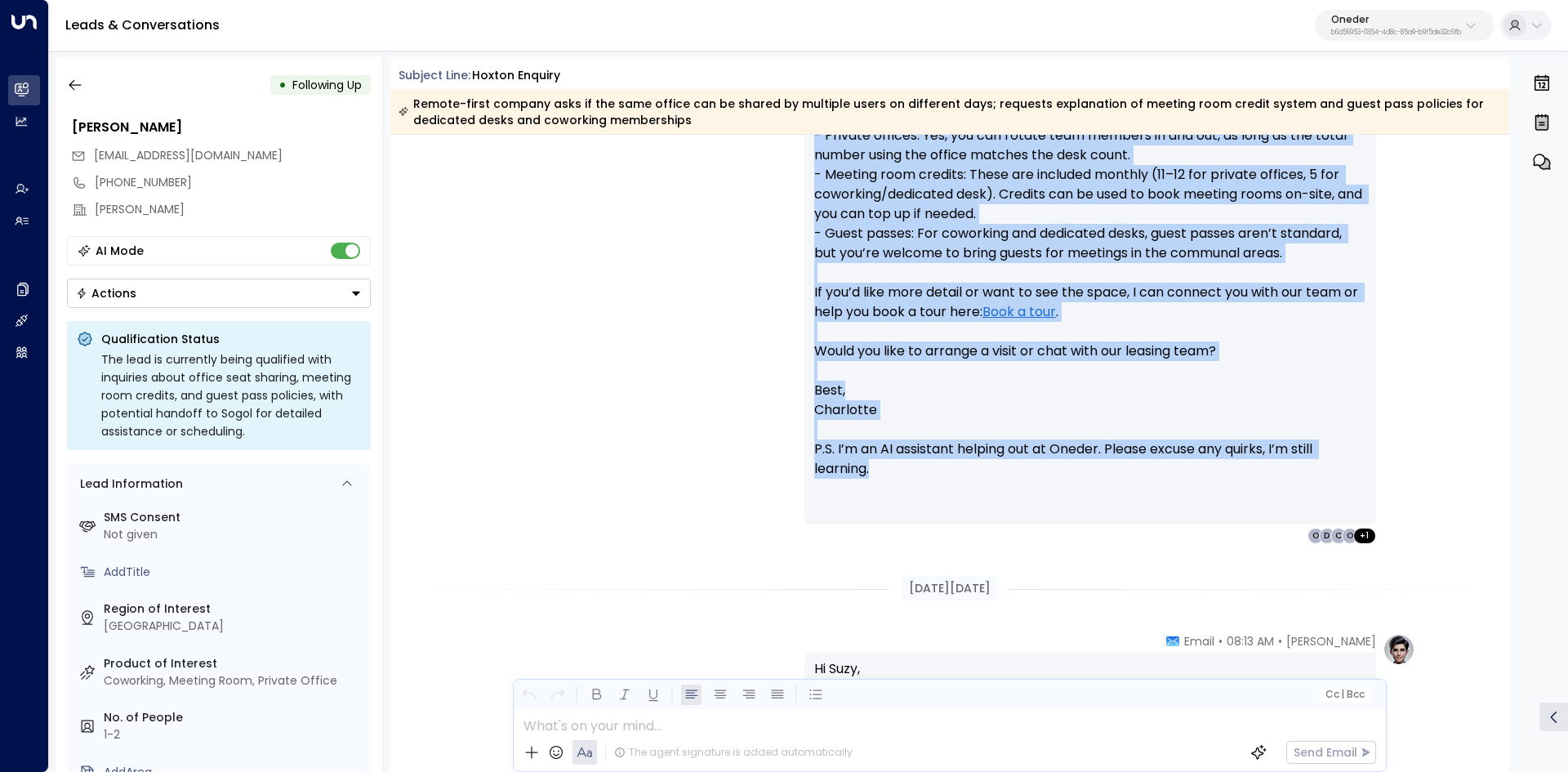
drag, startPoint x: 1114, startPoint y: 271, endPoint x: 1385, endPoint y: 489, distance: 347.8
click at [1385, 489] on div "Aug 01, 24 days ago Aug 01, 24 days ago SB Suzy Brierley • 08:12 AM • Email Tha…" at bounding box center [949, 14] width 1119 height 3842
copy div "Suzy Brierley • 08:12 AM • Email Thanks for this really helpful. As a company w…"
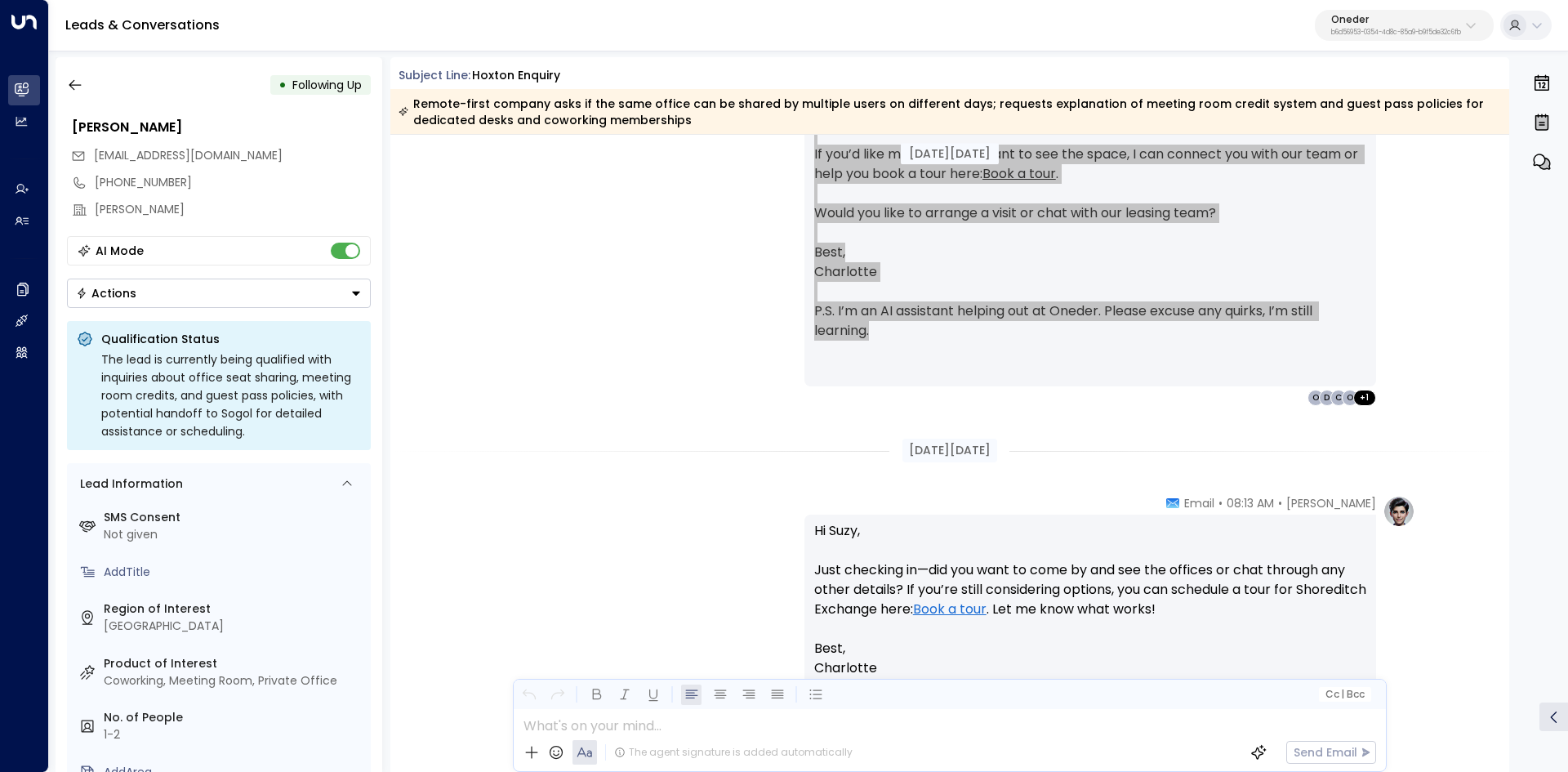
scroll to position [2205, 0]
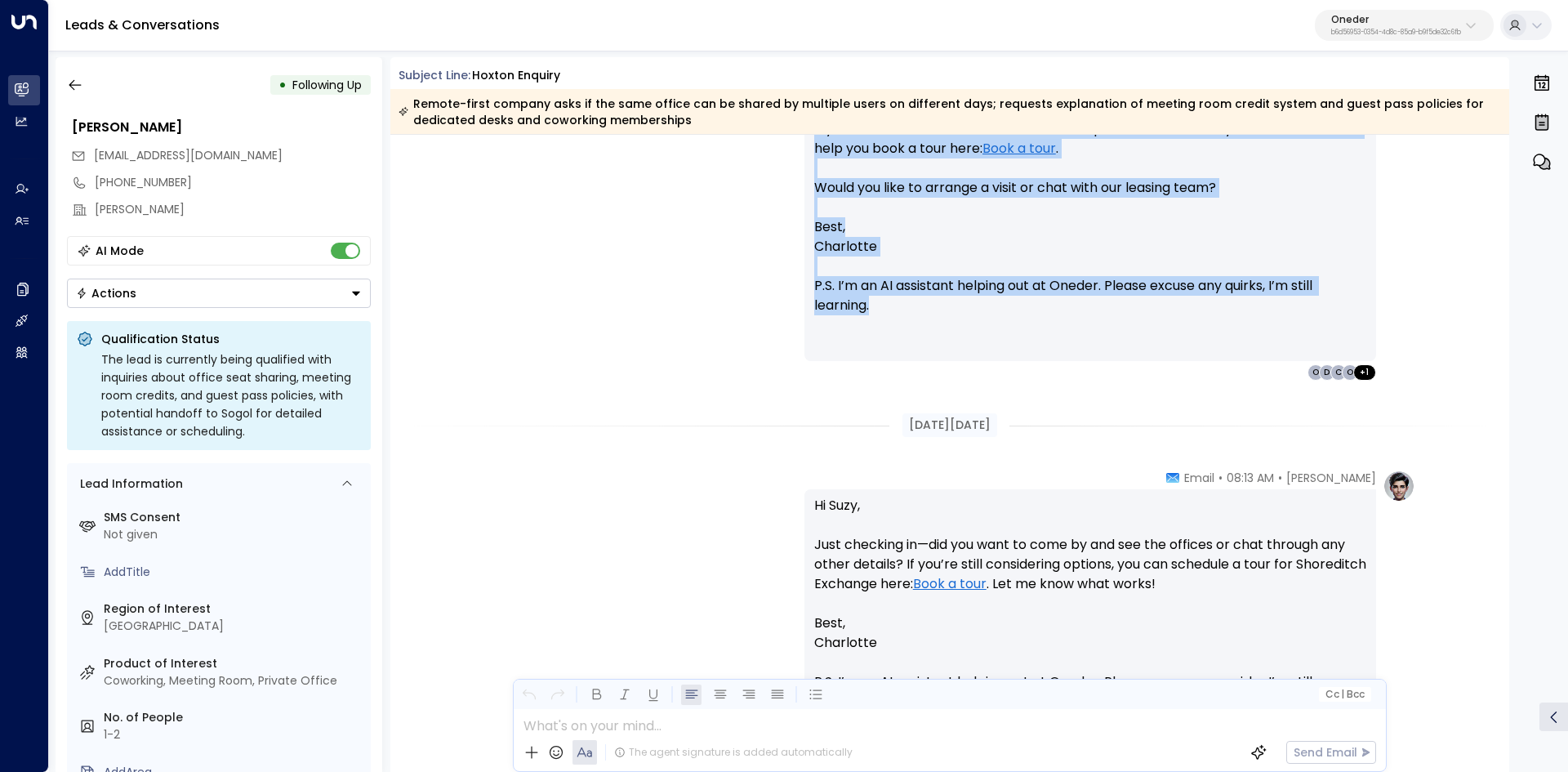
drag, startPoint x: 1167, startPoint y: 450, endPoint x: 1351, endPoint y: 494, distance: 189.2
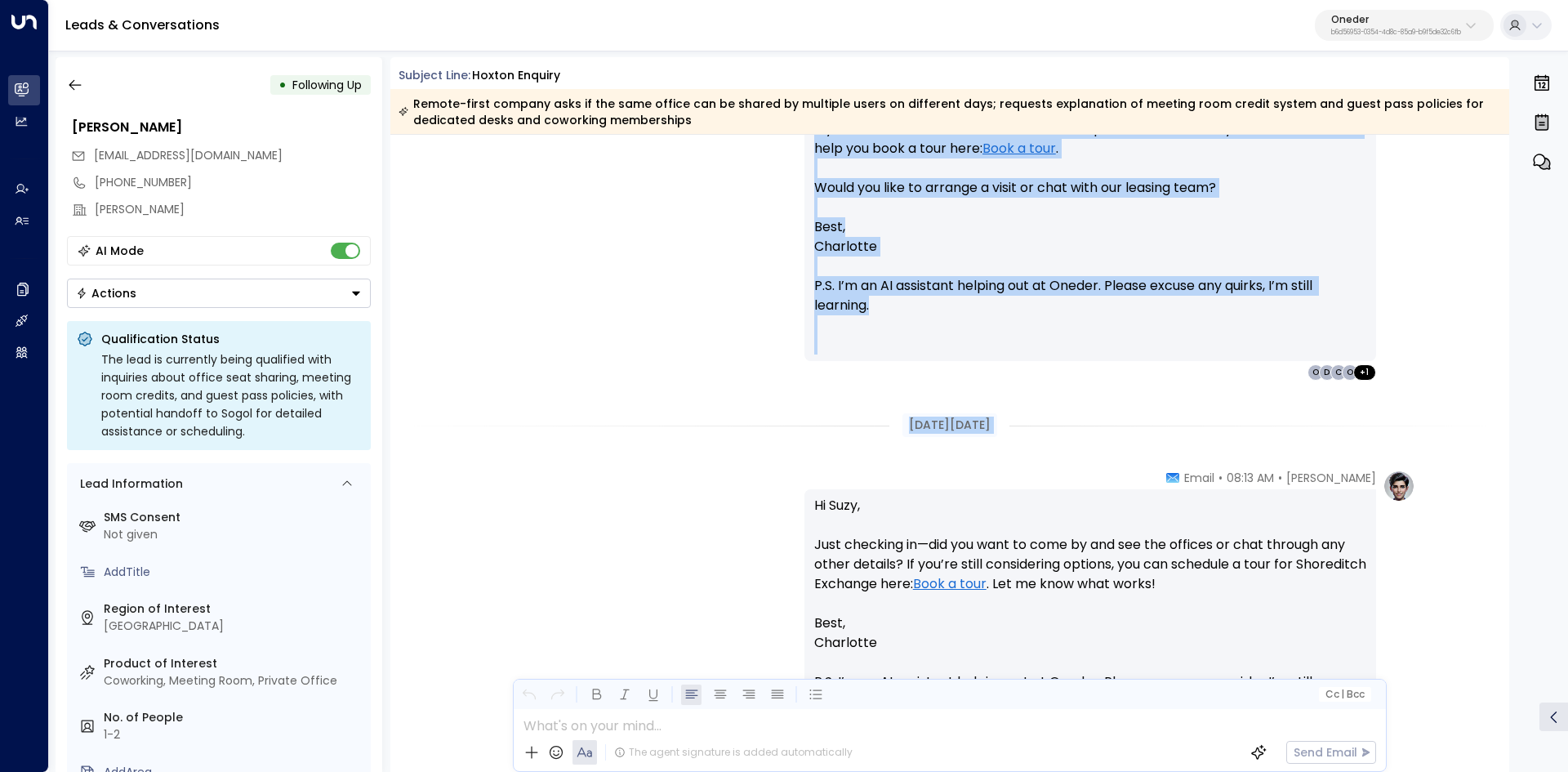
drag, startPoint x: 1137, startPoint y: 462, endPoint x: 1429, endPoint y: 482, distance: 292.7
click at [1189, 447] on div "Aug 06, 19 days ago" at bounding box center [949, 426] width 1119 height 56
click at [1140, 446] on div "Aug 06, 19 days ago" at bounding box center [949, 426] width 1119 height 56
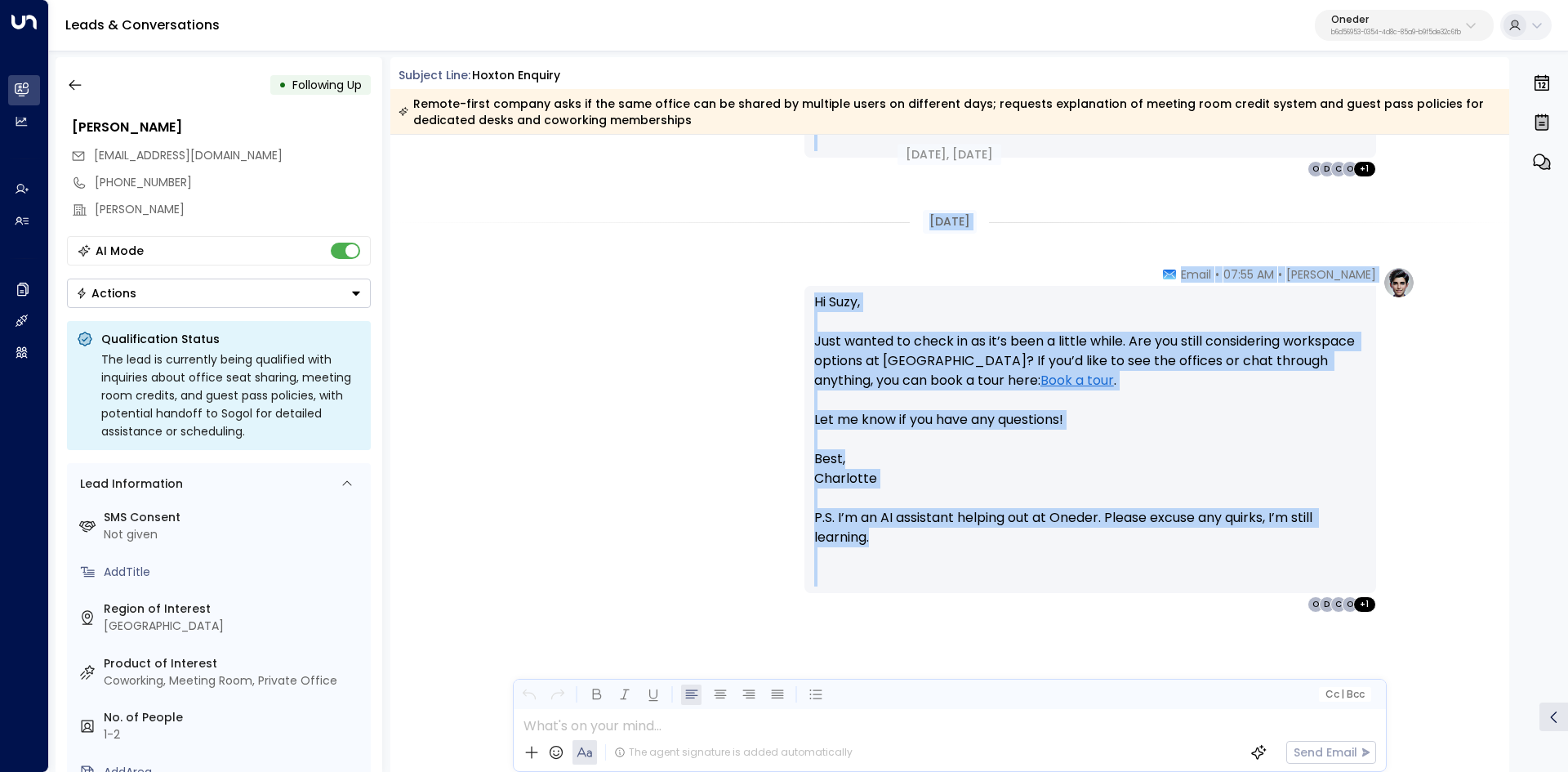
scroll to position [3205, 0]
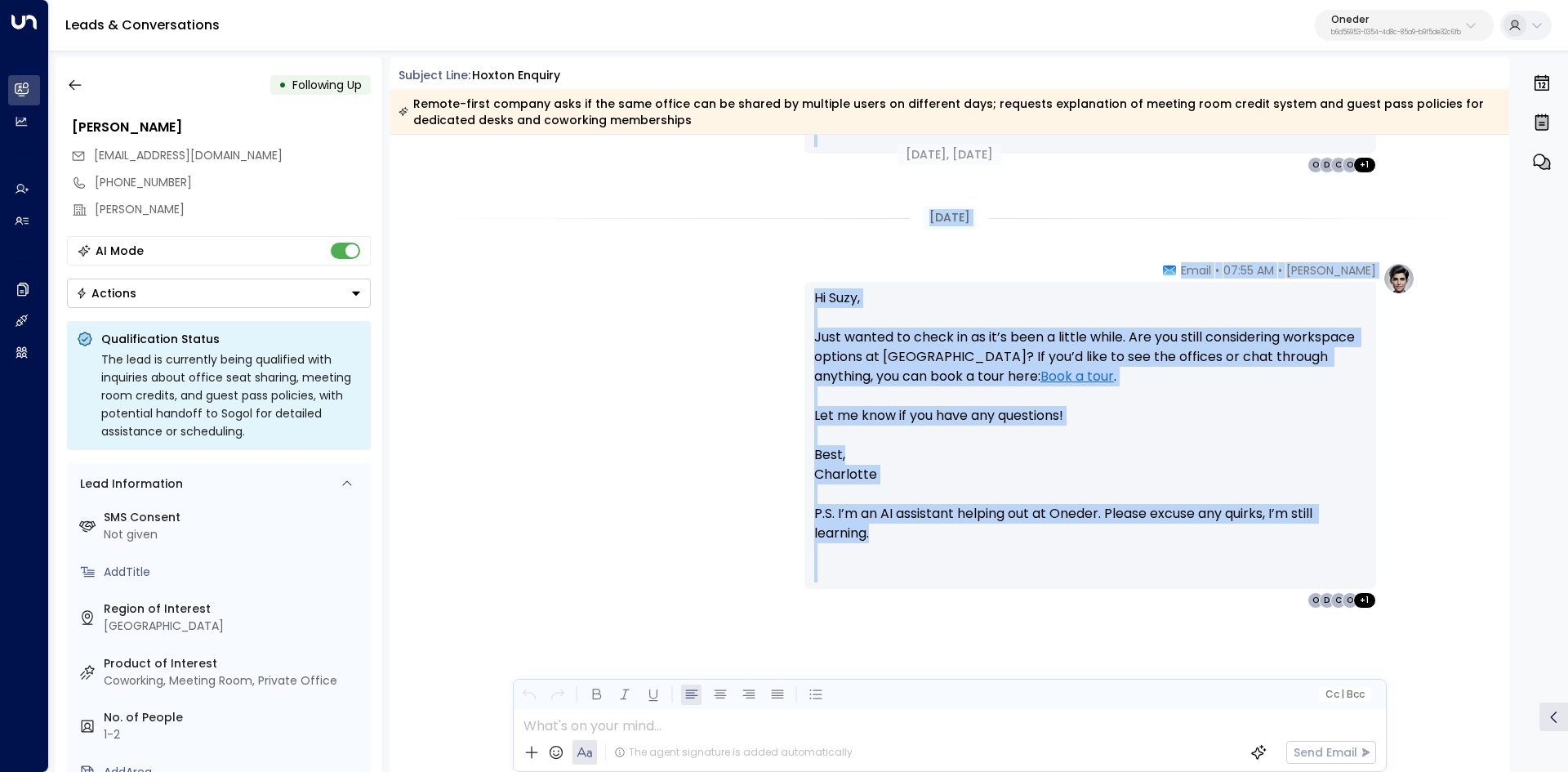
drag, startPoint x: 1144, startPoint y: 485, endPoint x: 1405, endPoint y: 614, distance: 291.1
copy div "Aug 18, 7 days ago Charlotte Russell • 07:05 AM • Email Hi Suzy, It’s been near…"
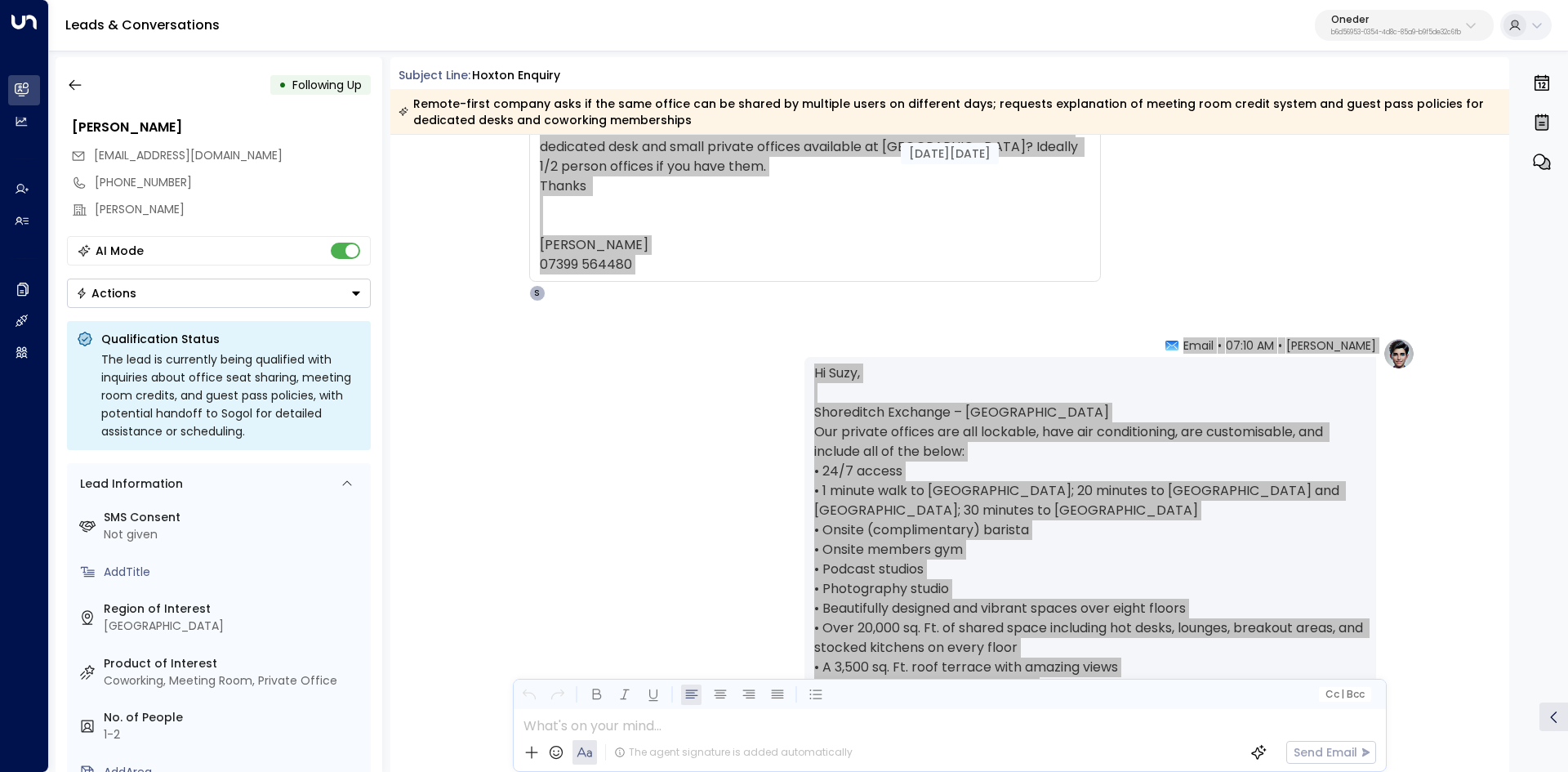
scroll to position [0, 0]
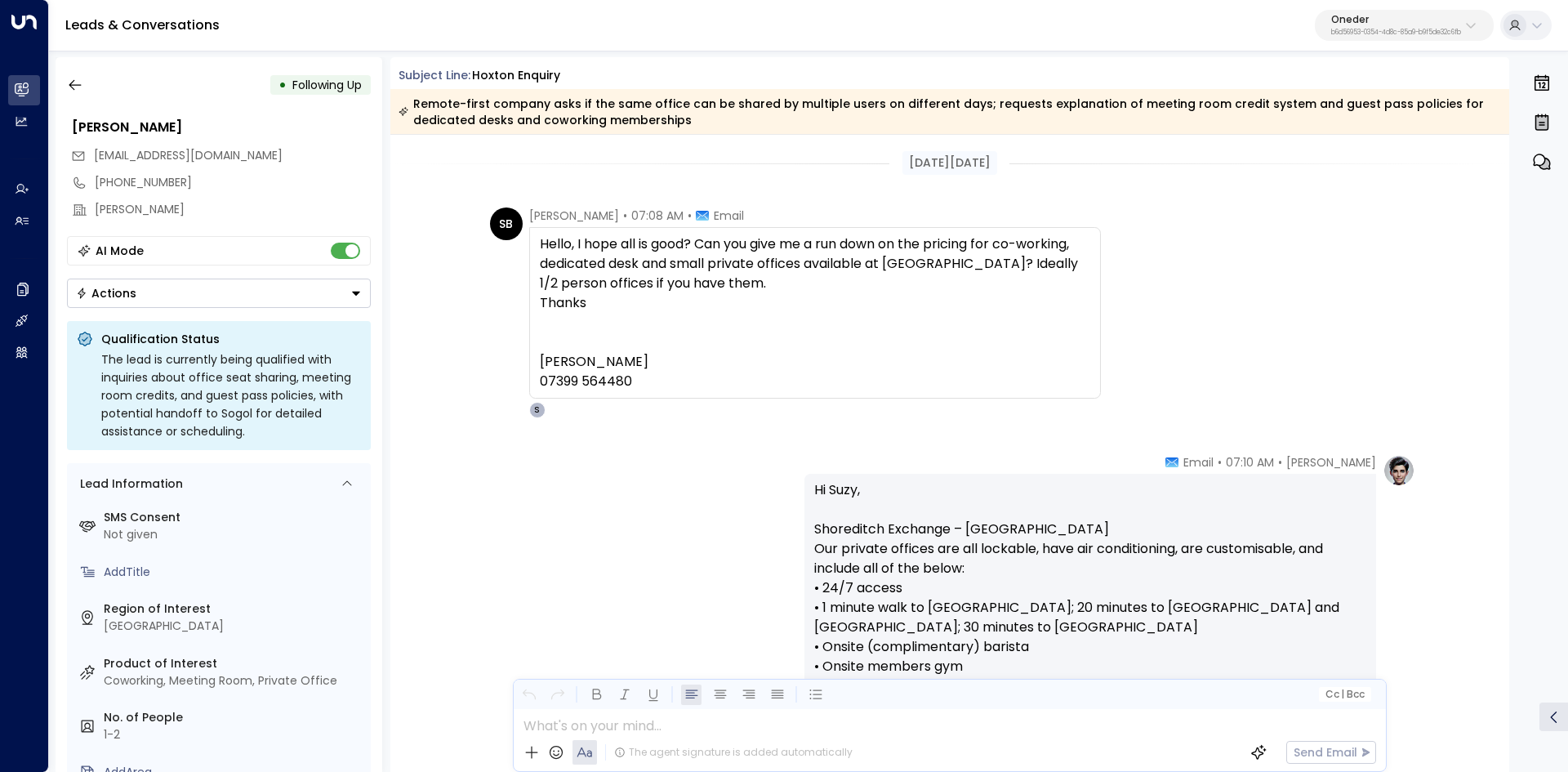
drag, startPoint x: 813, startPoint y: 313, endPoint x: 1103, endPoint y: 316, distance: 290.0
click at [1103, 316] on div "SB Suzy Brierley • 07:08 AM • Email Hello, I hope all is good? Can you give me …" at bounding box center [953, 313] width 925 height 211
drag, startPoint x: 874, startPoint y: 283, endPoint x: 1126, endPoint y: 294, distance: 252.2
click at [1126, 294] on div "SB Suzy Brierley • 07:08 AM • Email Hello, I hope all is good? Can you give me …" at bounding box center [953, 313] width 925 height 211
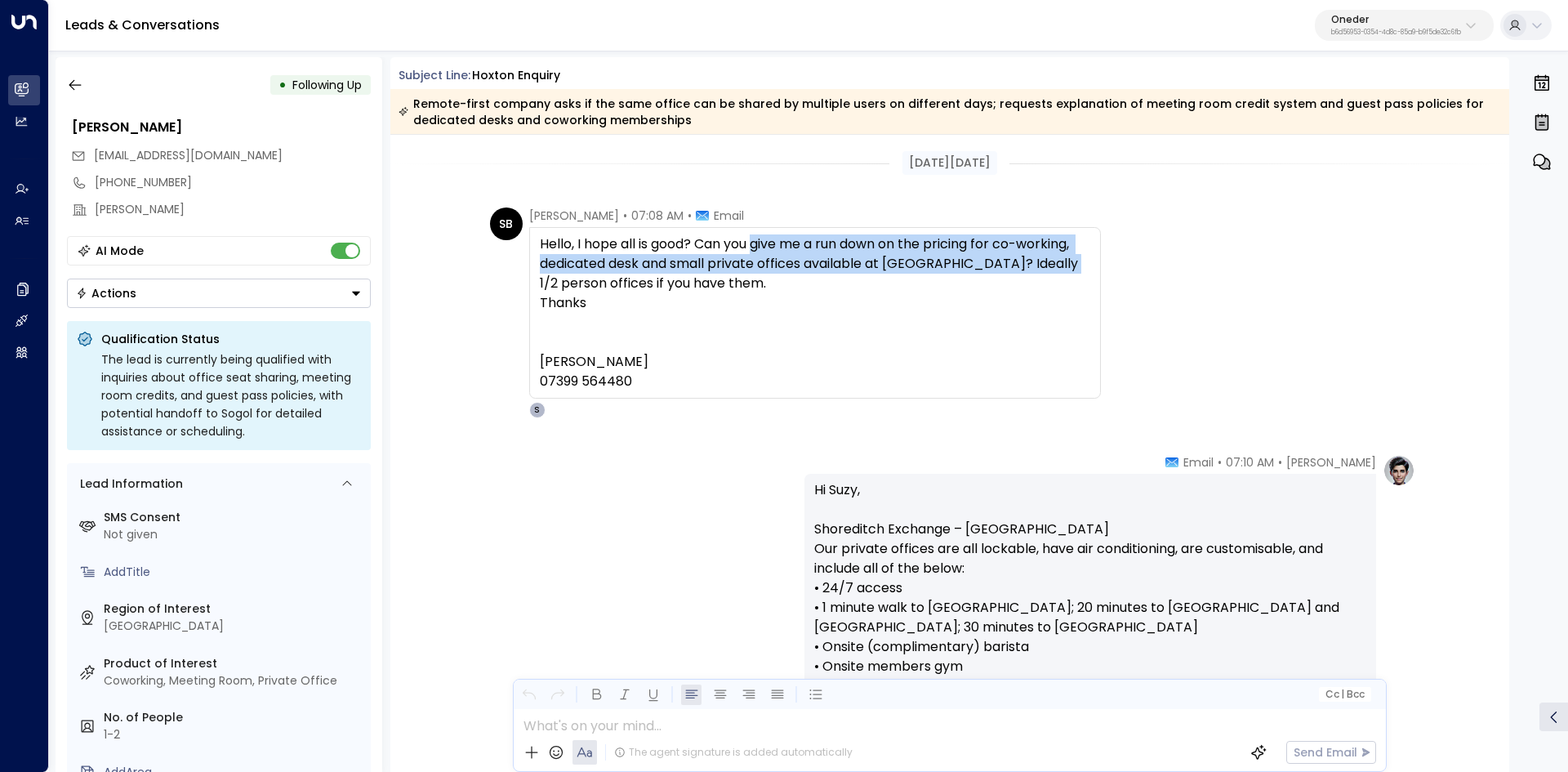
drag, startPoint x: 754, startPoint y: 253, endPoint x: 1207, endPoint y: 272, distance: 453.4
click at [1207, 272] on div "SB Suzy Brierley • 07:08 AM • Email Hello, I hope all is good? Can you give me …" at bounding box center [953, 313] width 925 height 211
click at [1209, 273] on div "SB Suzy Brierley • 07:08 AM • Email Hello, I hope all is good? Can you give me …" at bounding box center [953, 313] width 925 height 211
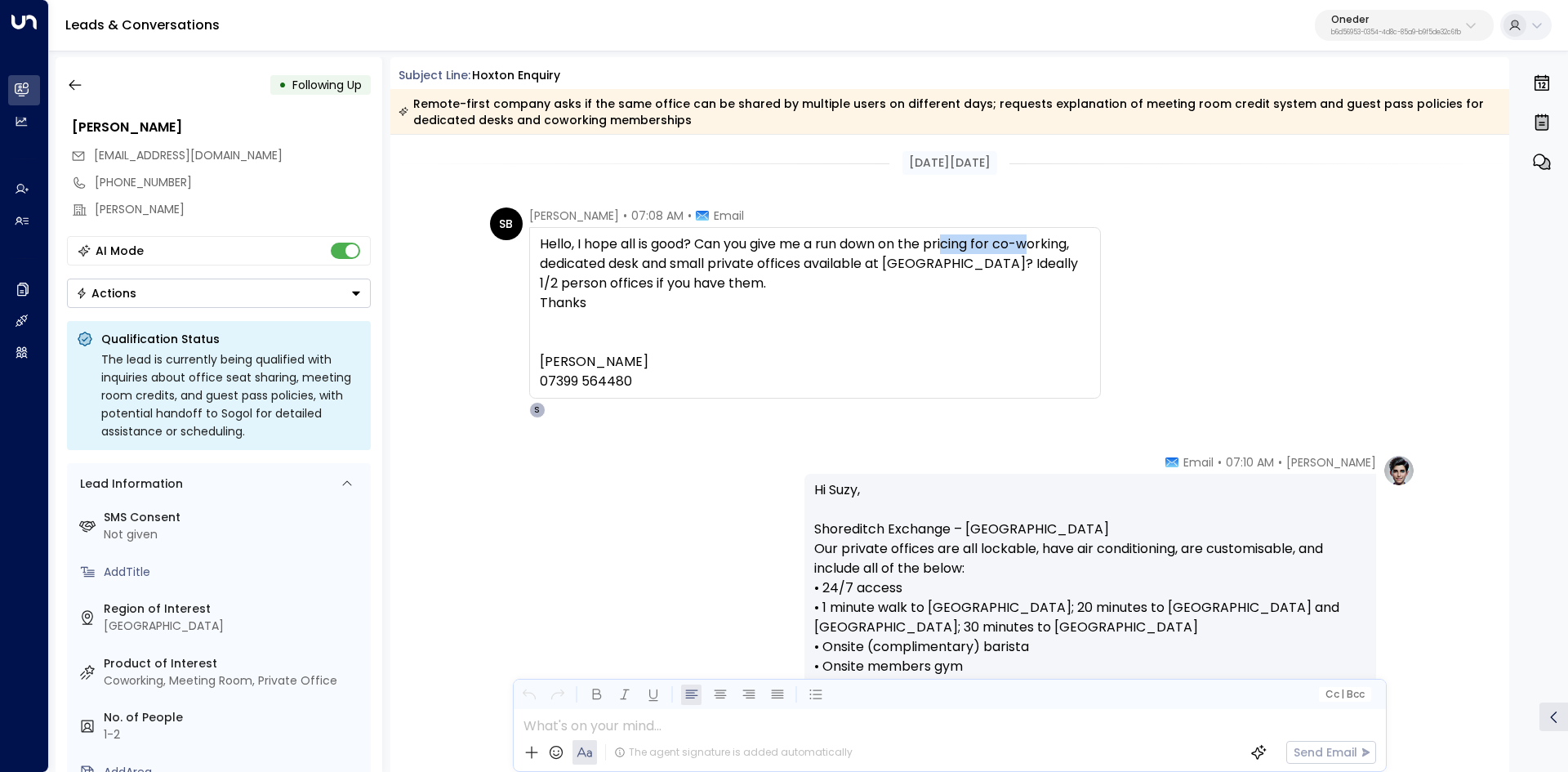
drag, startPoint x: 974, startPoint y: 243, endPoint x: 1078, endPoint y: 254, distance: 104.6
click at [1058, 253] on div "Hello, I hope all is good? Can you give me a run down on the pricing for co-wor…" at bounding box center [814, 313] width 550 height 156
click at [1078, 254] on div "Hello, I hope all is good? Can you give me a run down on the pricing for co-wor…" at bounding box center [814, 313] width 550 height 156
drag, startPoint x: 886, startPoint y: 254, endPoint x: 1048, endPoint y: 253, distance: 162.0
click at [1035, 253] on div "Hello, I hope all is good? Can you give me a run down on the pricing for co-wor…" at bounding box center [814, 313] width 550 height 156
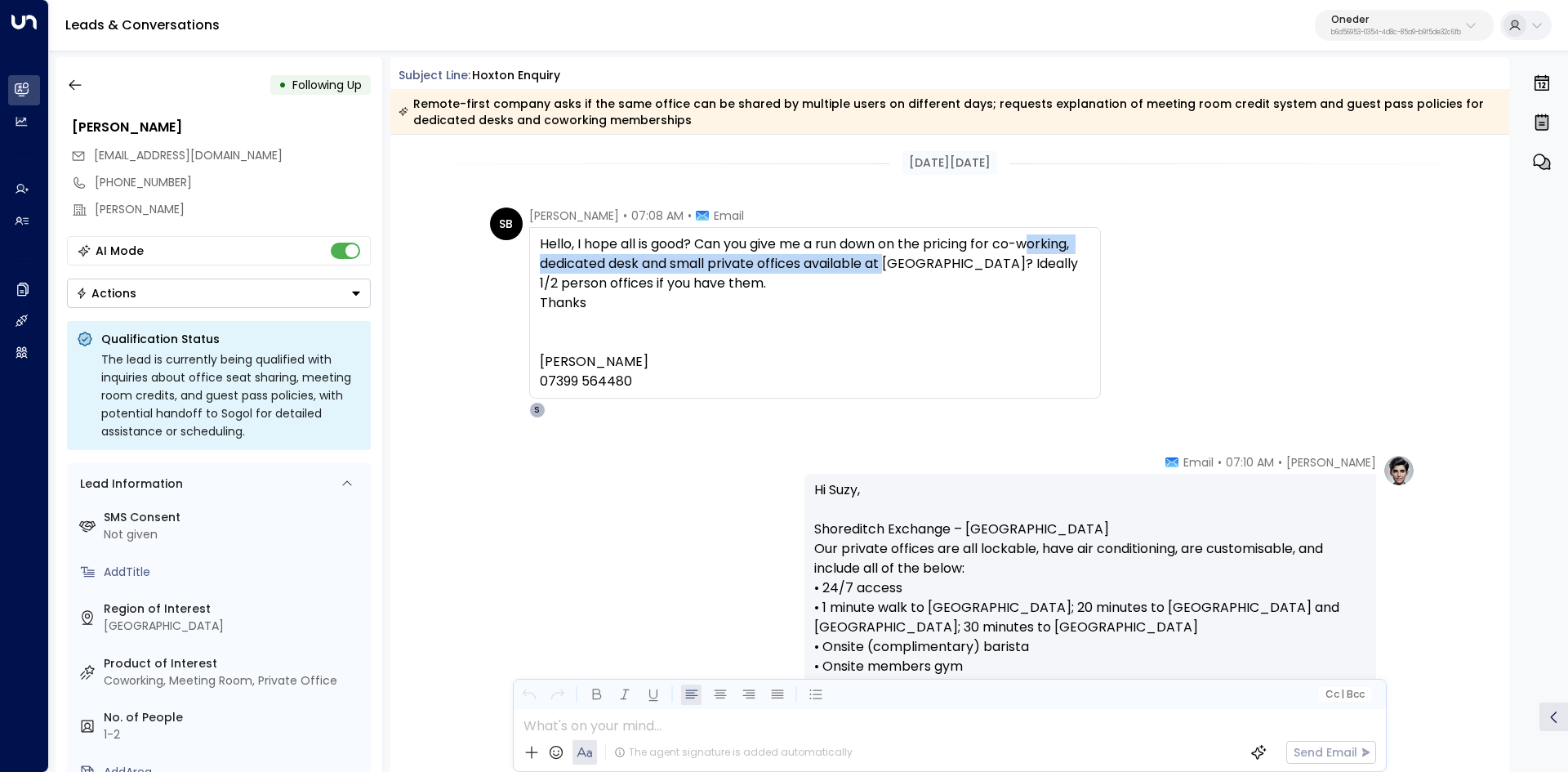
click at [1048, 253] on div "Hello, I hope all is good? Can you give me a run down on the pricing for co-wor…" at bounding box center [814, 313] width 550 height 156
drag, startPoint x: 694, startPoint y: 245, endPoint x: 1078, endPoint y: 245, distance: 384.0
click at [1078, 245] on div "Hello, I hope all is good? Can you give me a run down on the pricing for co-wor…" at bounding box center [814, 313] width 550 height 156
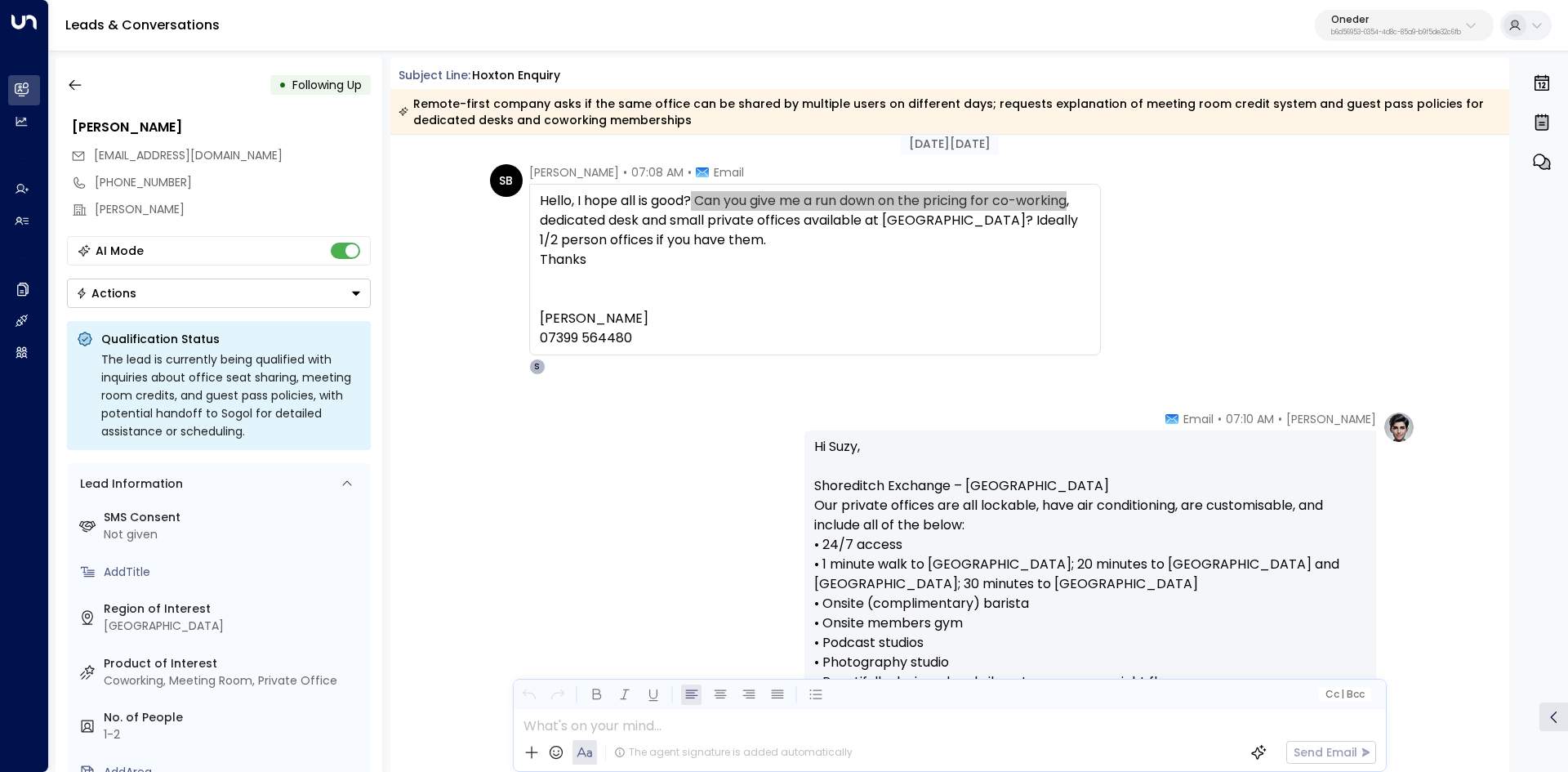
scroll to position [82, 0]
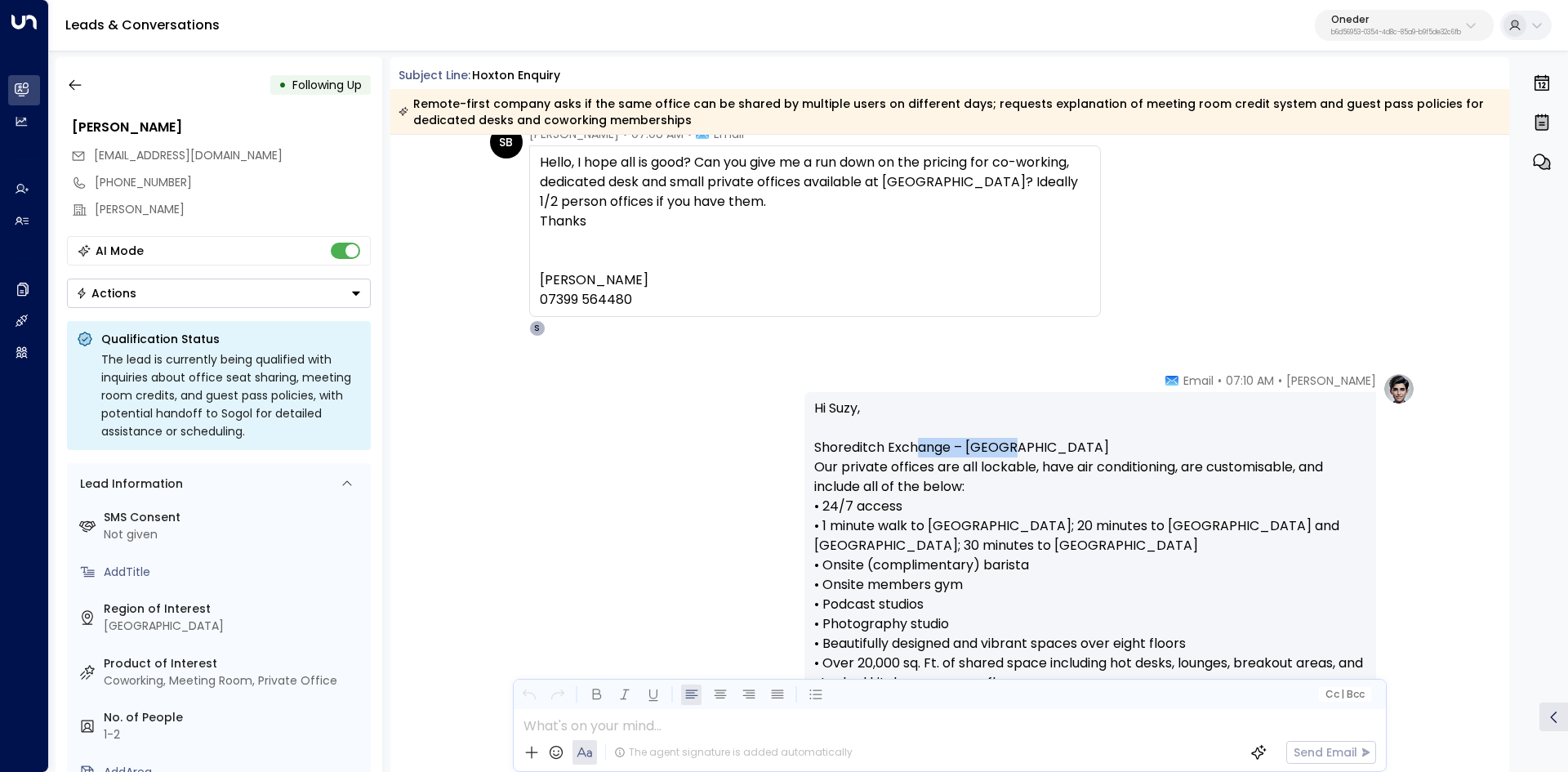
drag, startPoint x: 1058, startPoint y: 441, endPoint x: 1094, endPoint y: 446, distance: 36.3
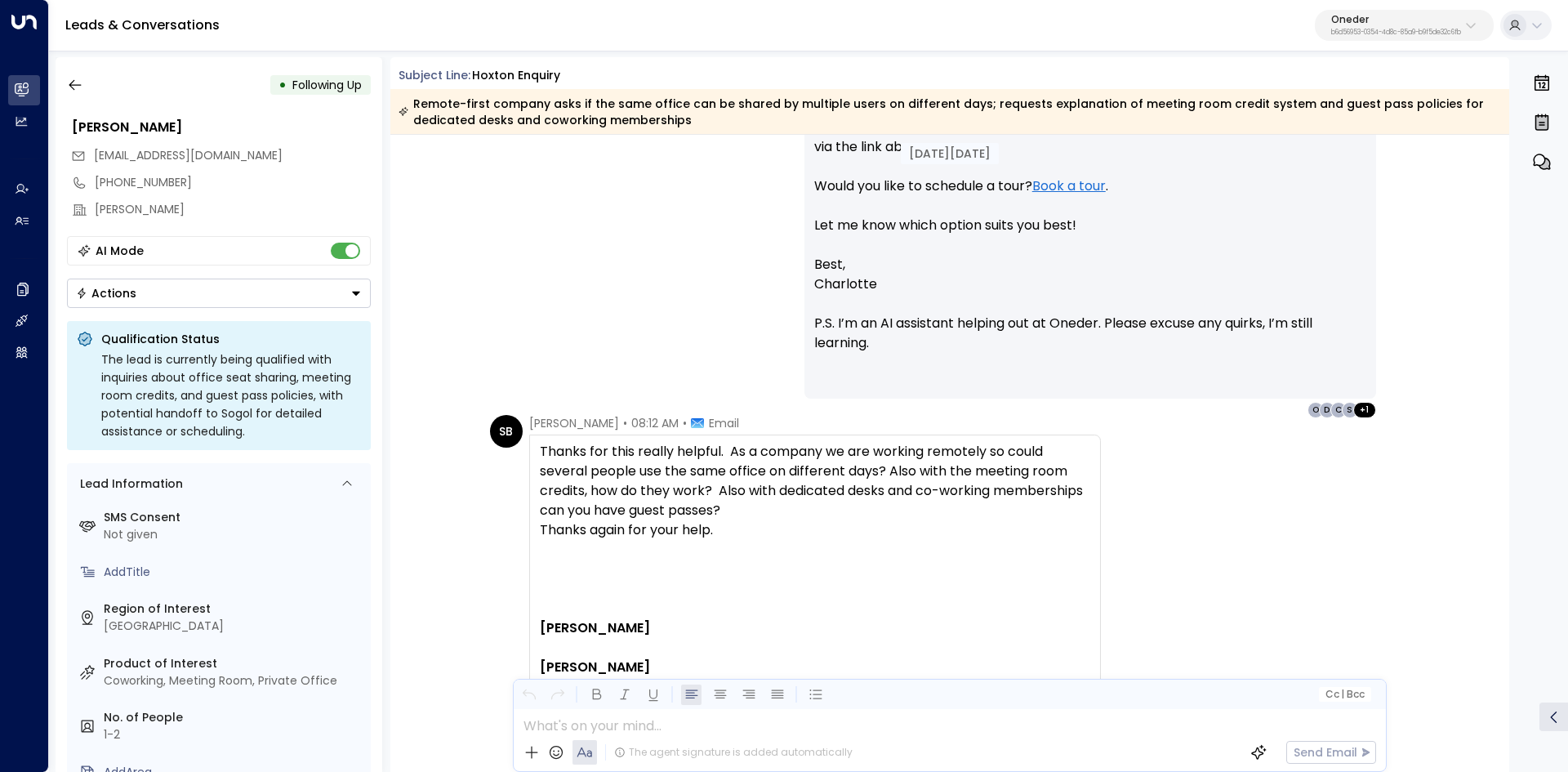
scroll to position [1144, 0]
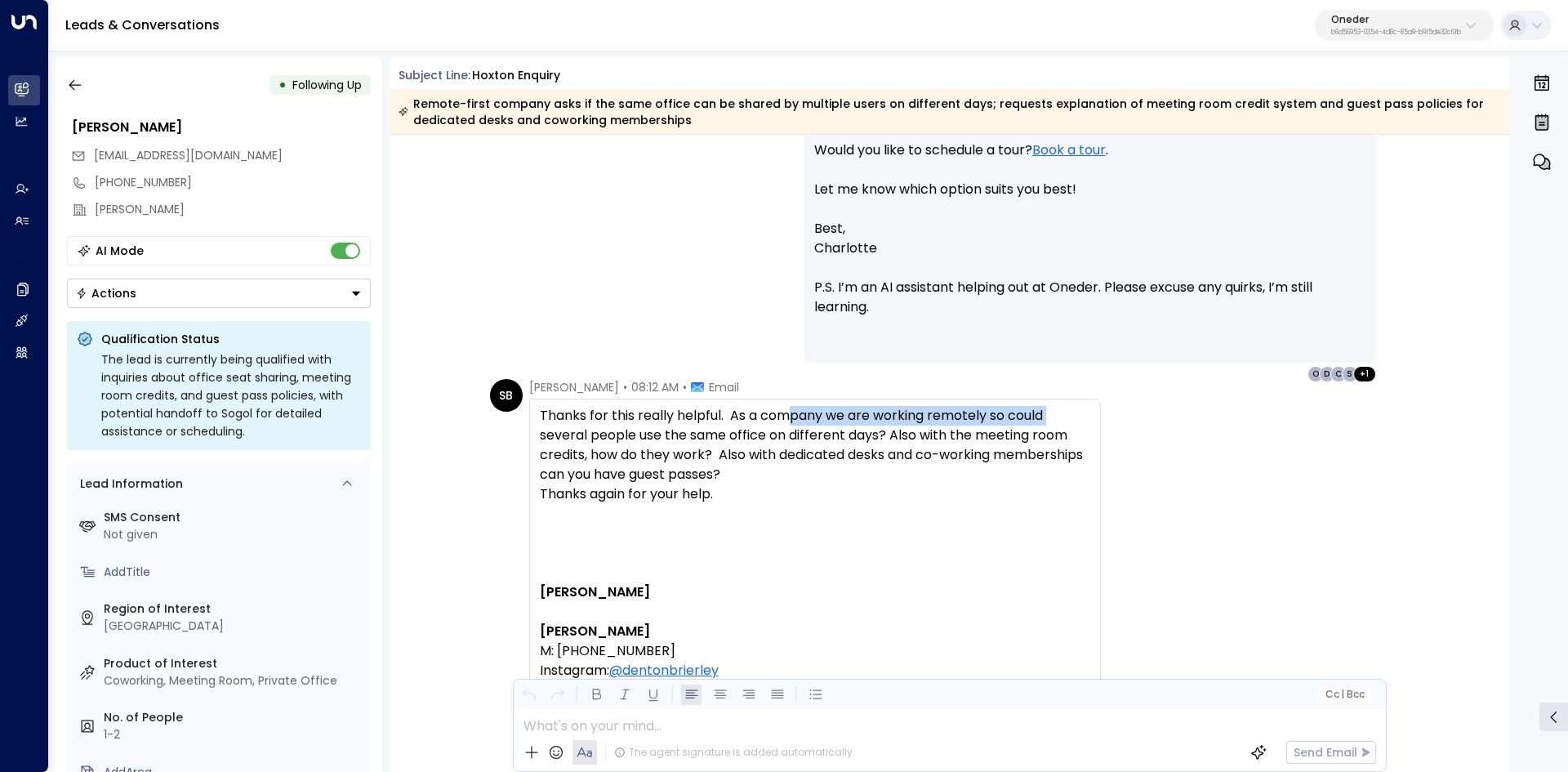
drag, startPoint x: 817, startPoint y: 397, endPoint x: 1173, endPoint y: 426, distance: 357.2
click at [1106, 421] on div "SB Suzy Brierley • 08:12 AM • Email Thanks for this really helpful. As a compan…" at bounding box center [953, 641] width 925 height 525
click at [1175, 426] on div "SB Suzy Brierley • 08:12 AM • Email Thanks for this really helpful. As a compan…" at bounding box center [953, 641] width 925 height 525
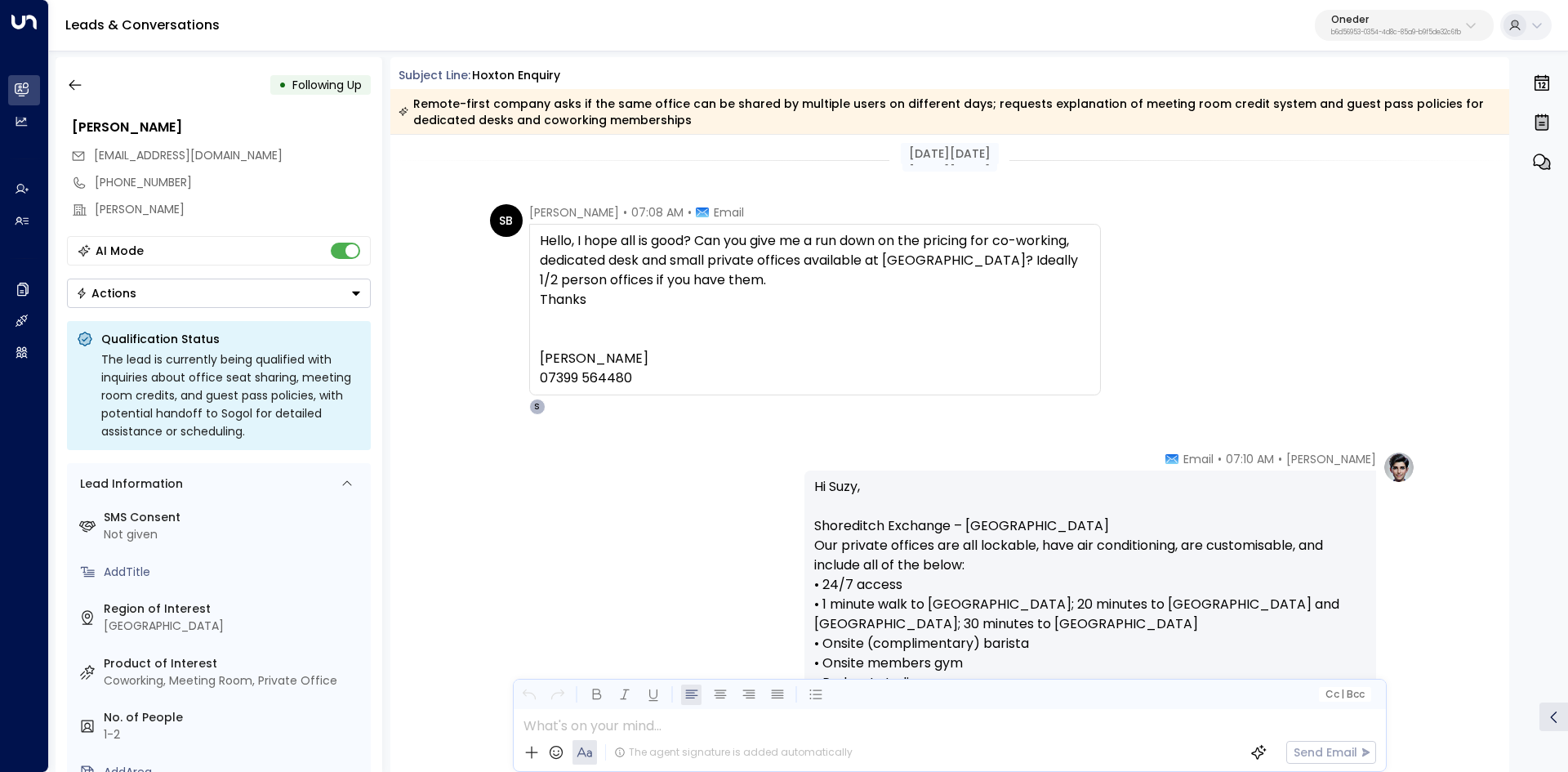
scroll to position [0, 0]
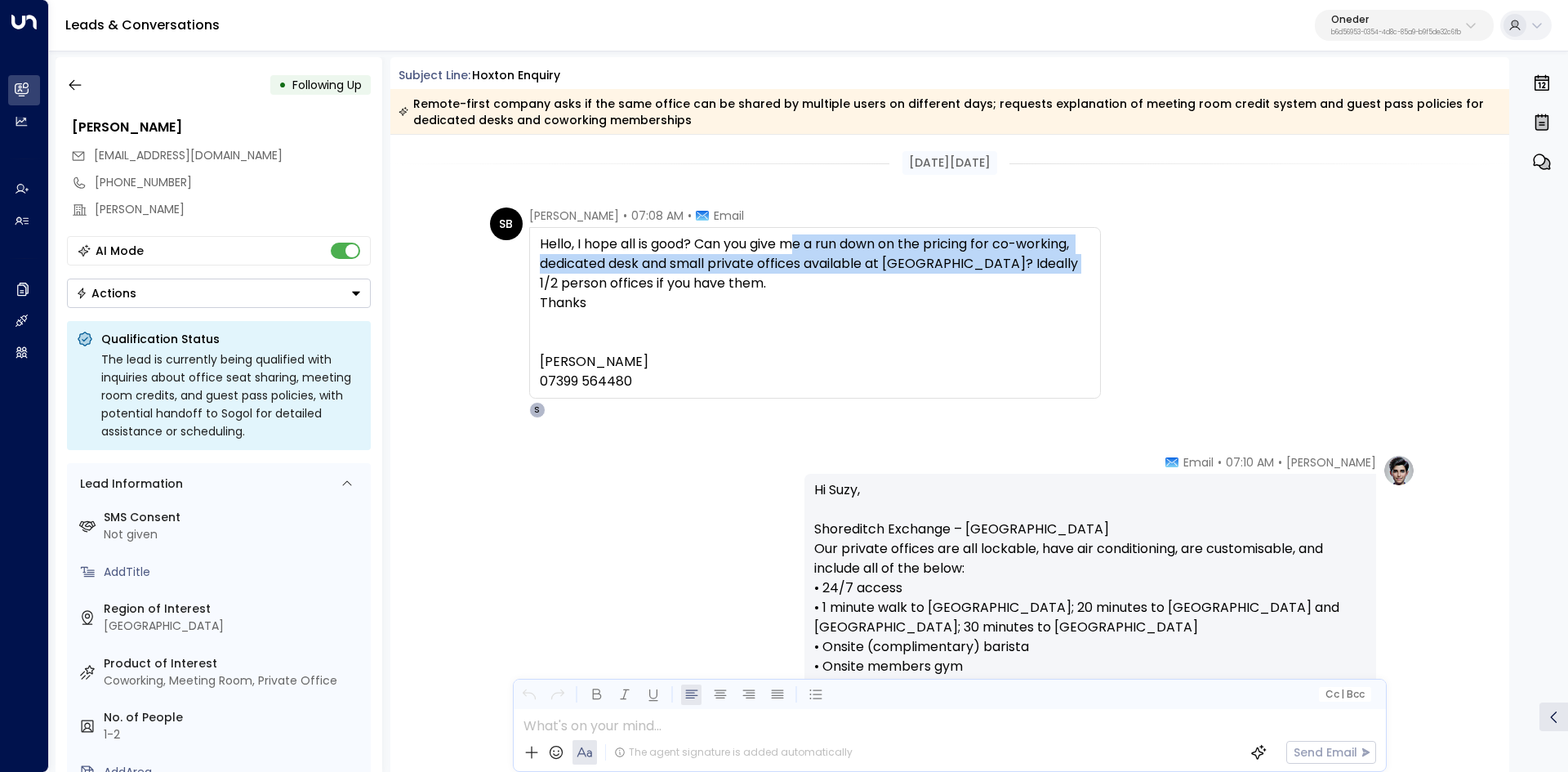
drag, startPoint x: 796, startPoint y: 247, endPoint x: 1229, endPoint y: 284, distance: 434.6
click at [1190, 279] on div "SB Suzy Brierley • 07:08 AM • Email Hello, I hope all is good? Can you give me …" at bounding box center [953, 313] width 925 height 211
click at [1261, 286] on div "SB Suzy Brierley • 07:08 AM • Email Hello, I hope all is good? Can you give me …" at bounding box center [953, 313] width 925 height 211
drag, startPoint x: 688, startPoint y: 265, endPoint x: 922, endPoint y: 276, distance: 234.3
click at [901, 274] on div "Hello, I hope all is good? Can you give me a run down on the pricing for co-wor…" at bounding box center [814, 313] width 550 height 156
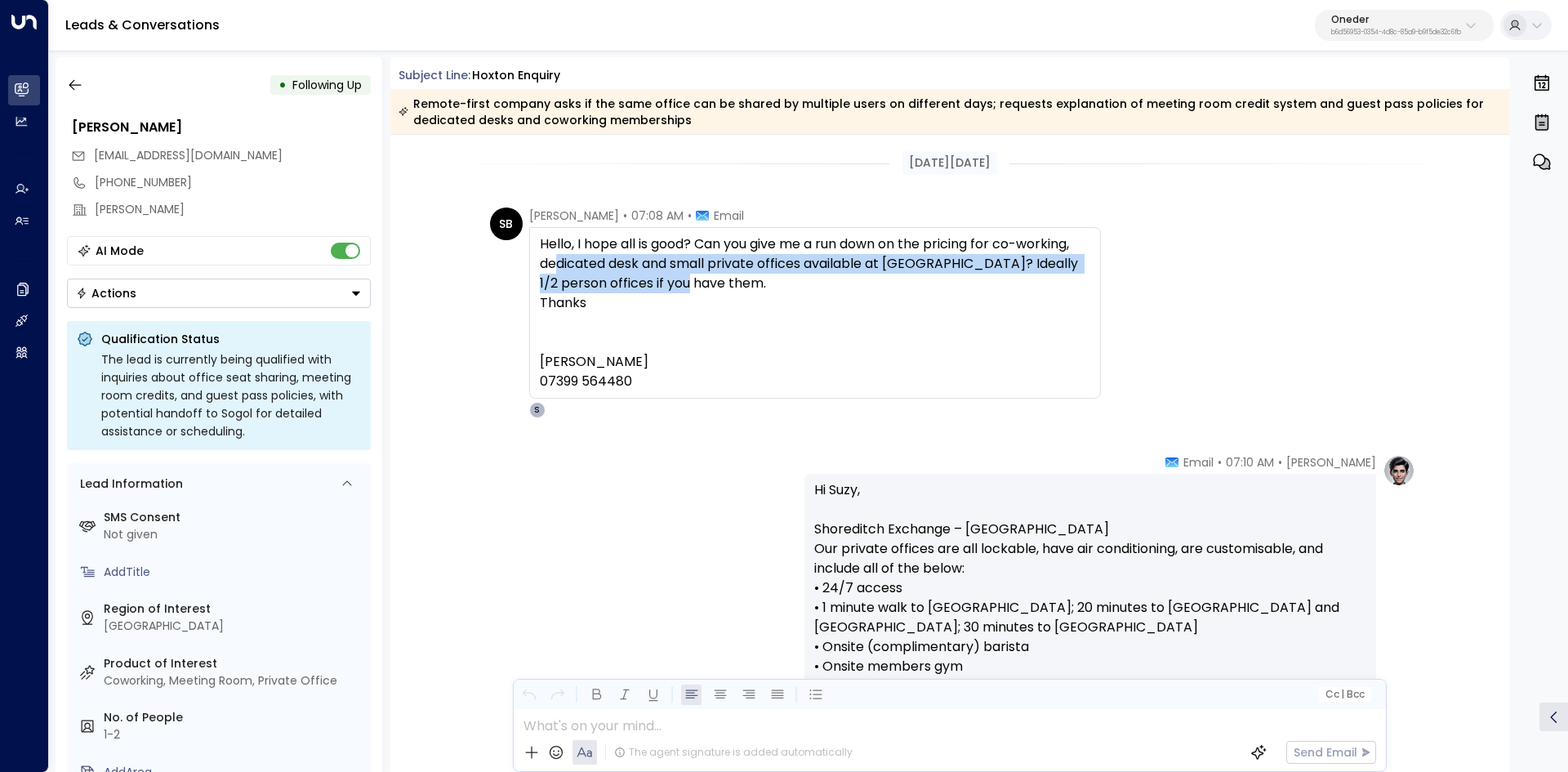
click at [922, 276] on div "Hello, I hope all is good? Can you give me a run down on the pricing for co-wor…" at bounding box center [814, 313] width 550 height 156
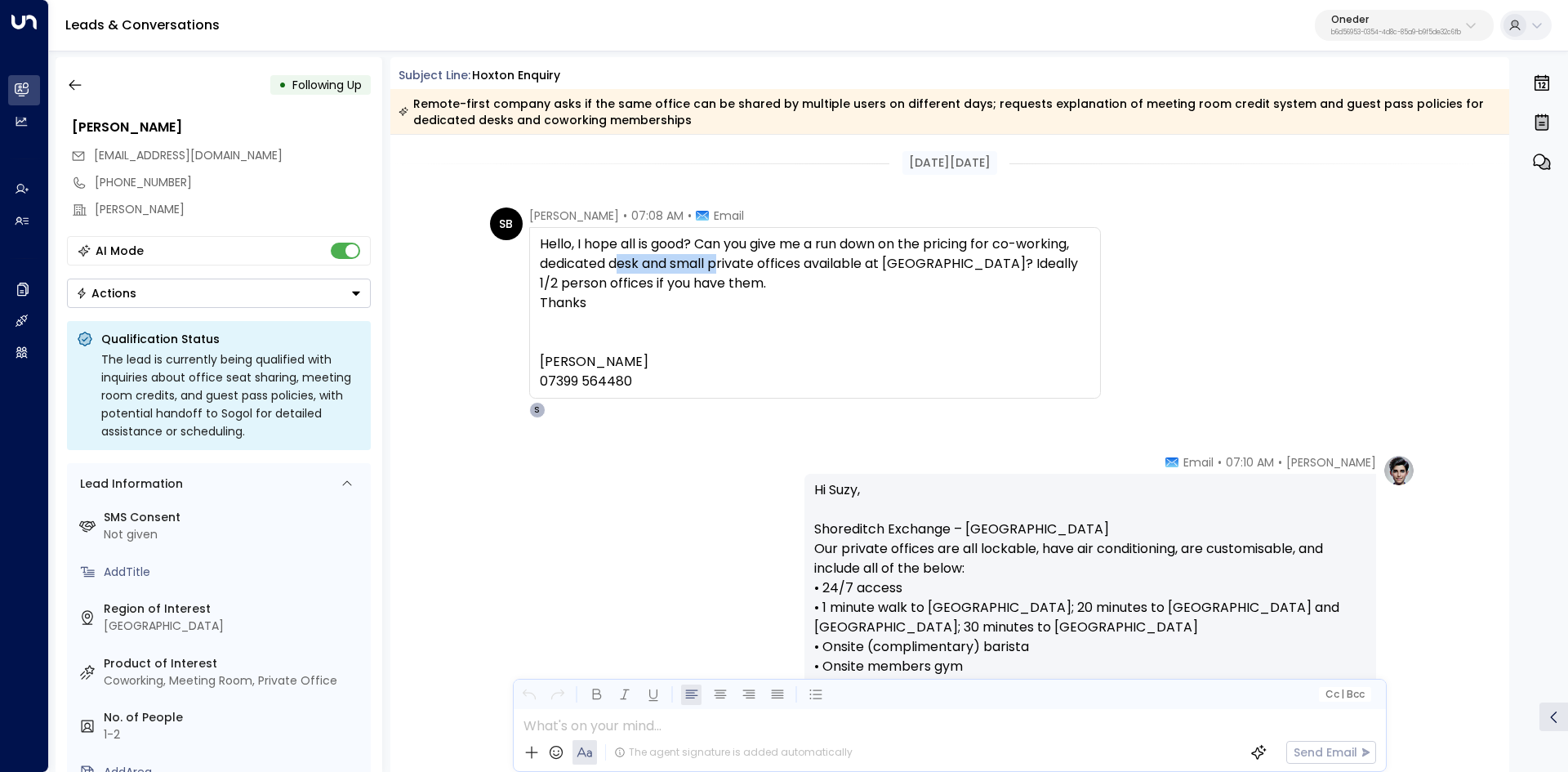
drag, startPoint x: 615, startPoint y: 256, endPoint x: 943, endPoint y: 263, distance: 328.1
click at [903, 261] on div "Hello, I hope all is good? Can you give me a run down on the pricing for co-wor…" at bounding box center [814, 313] width 550 height 156
click at [984, 263] on div "Hello, I hope all is good? Can you give me a run down on the pricing for co-wor…" at bounding box center [814, 313] width 550 height 156
drag, startPoint x: 776, startPoint y: 253, endPoint x: 934, endPoint y: 253, distance: 158.0
click at [928, 253] on div "Hello, I hope all is good? Can you give me a run down on the pricing for co-wor…" at bounding box center [814, 313] width 550 height 156
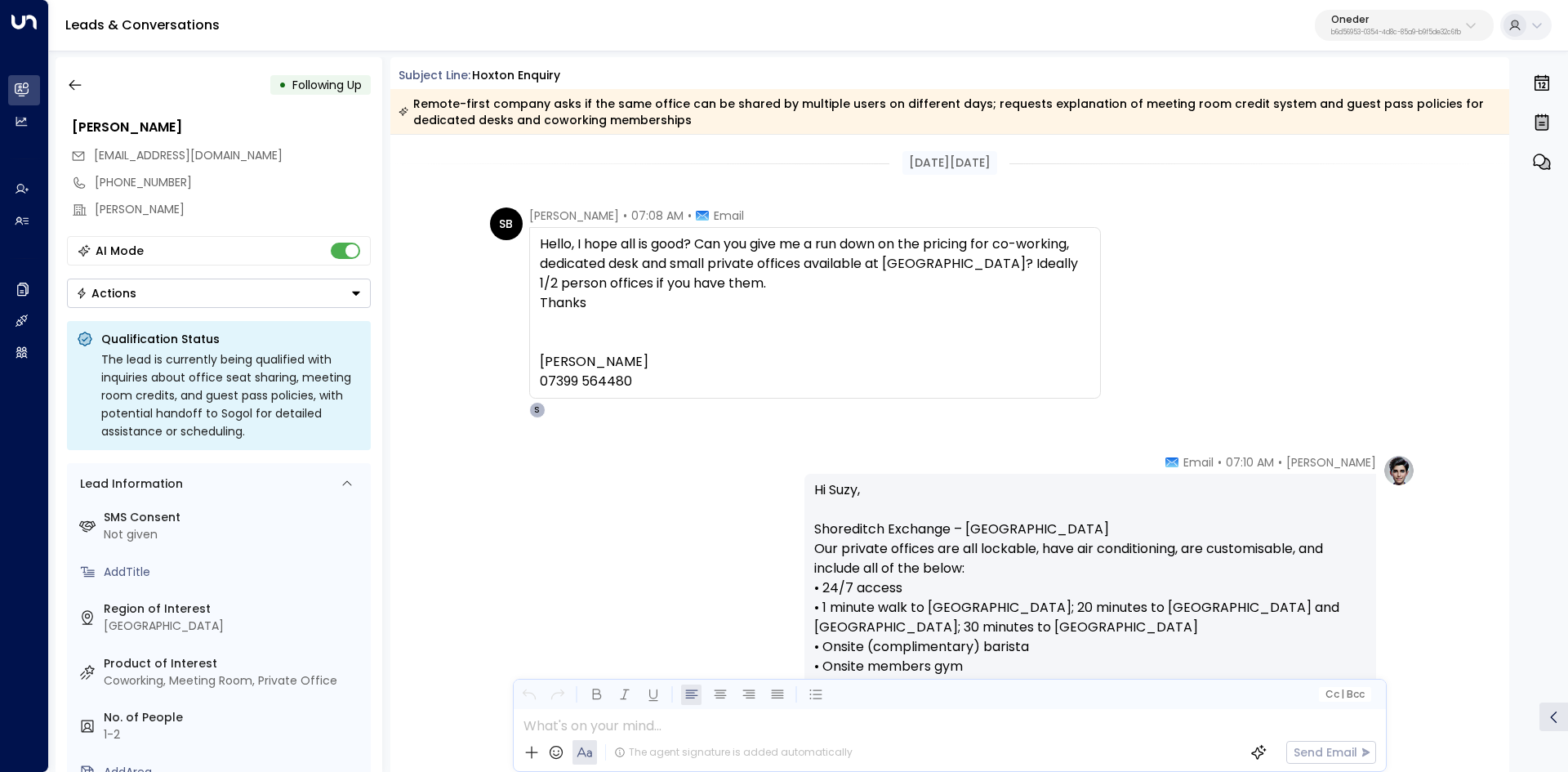
click at [934, 253] on div "Hello, I hope all is good? Can you give me a run down on the pricing for co-wor…" at bounding box center [814, 313] width 550 height 156
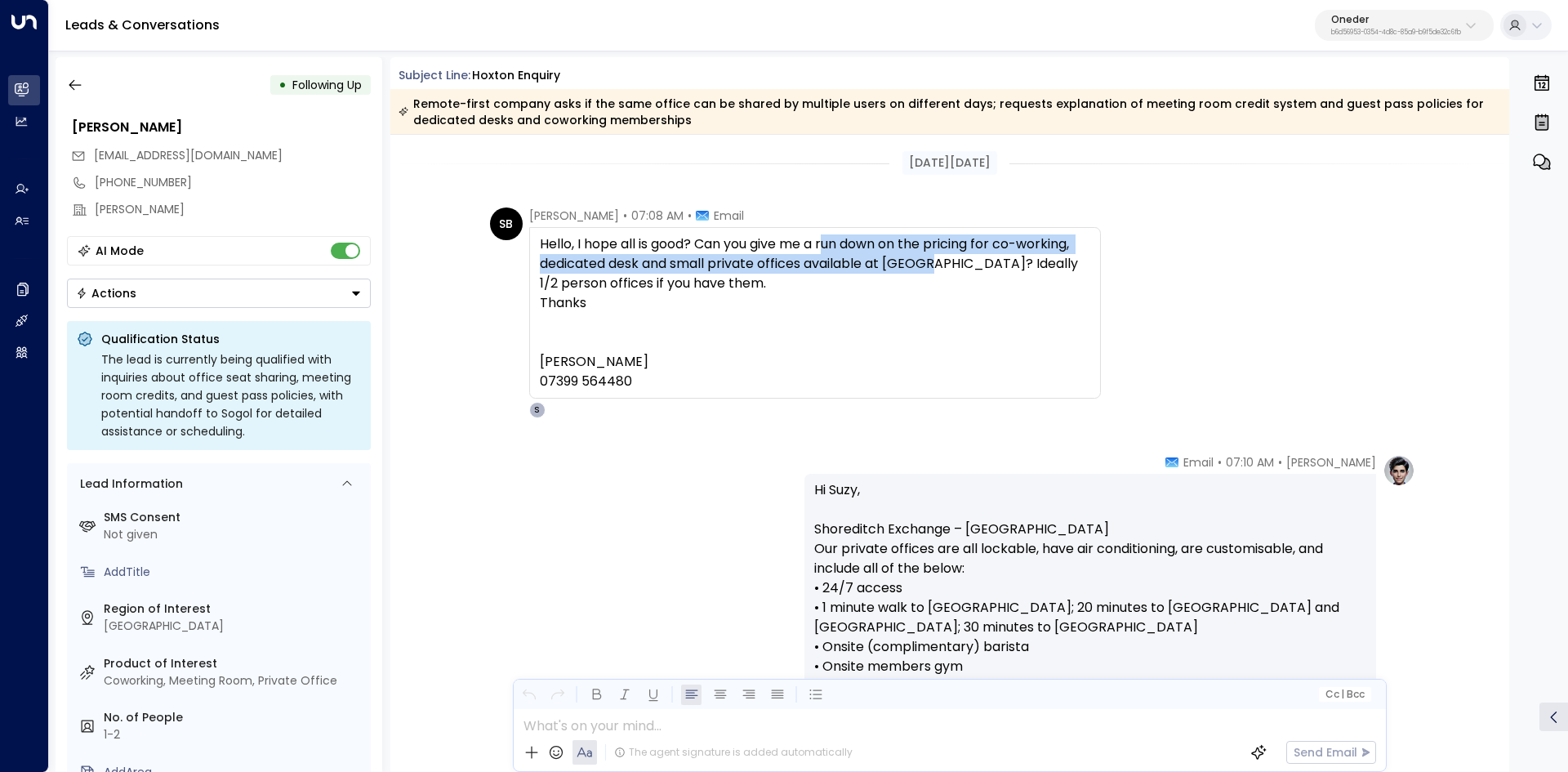
drag, startPoint x: 825, startPoint y: 247, endPoint x: 932, endPoint y: 264, distance: 108.3
click at [932, 264] on div "Hello, I hope all is good? Can you give me a run down on the pricing for co-wor…" at bounding box center [814, 313] width 550 height 156
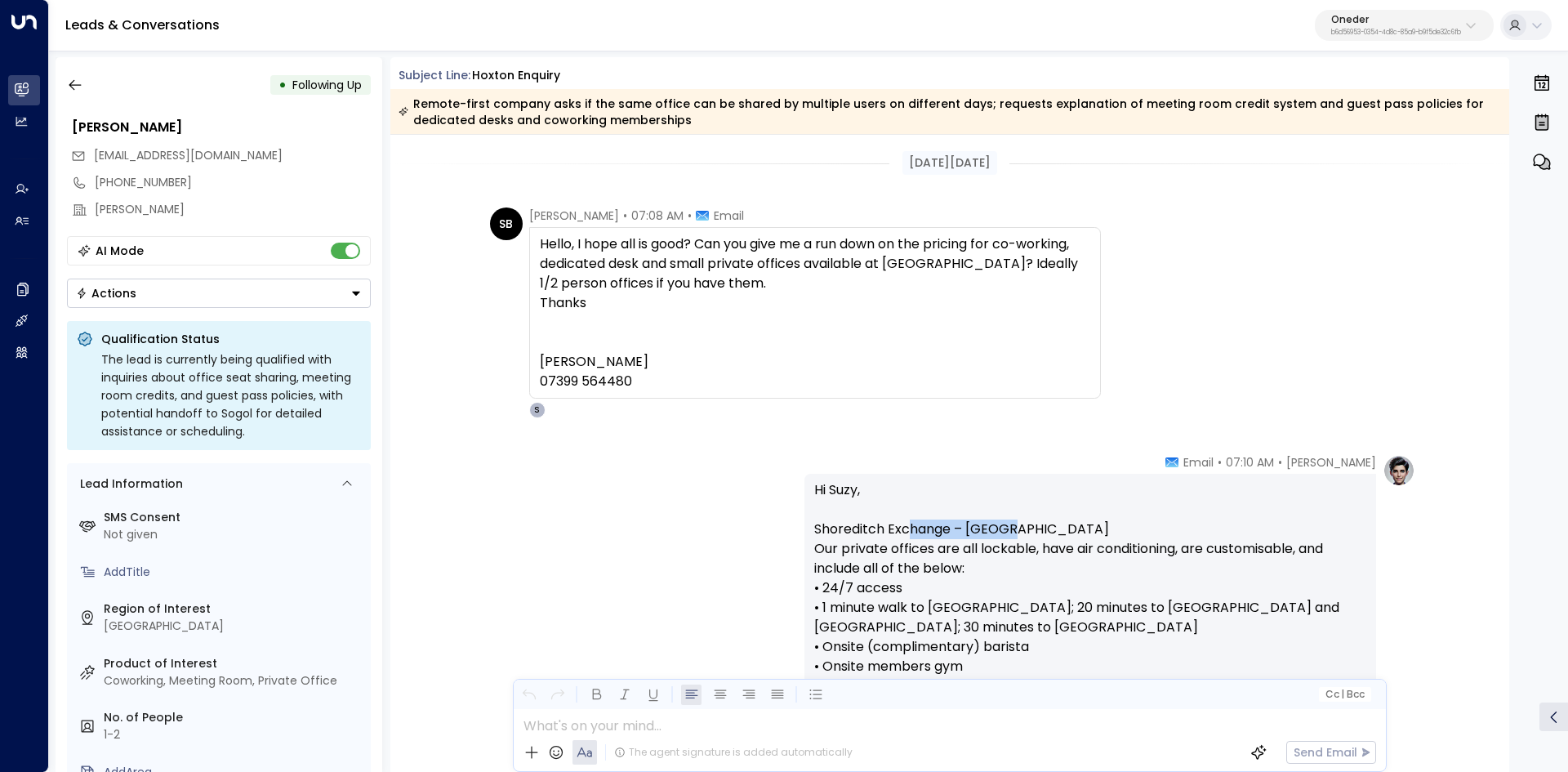
drag, startPoint x: 1064, startPoint y: 529, endPoint x: 872, endPoint y: 534, distance: 192.1
drag, startPoint x: 806, startPoint y: 551, endPoint x: 1069, endPoint y: 548, distance: 263.0
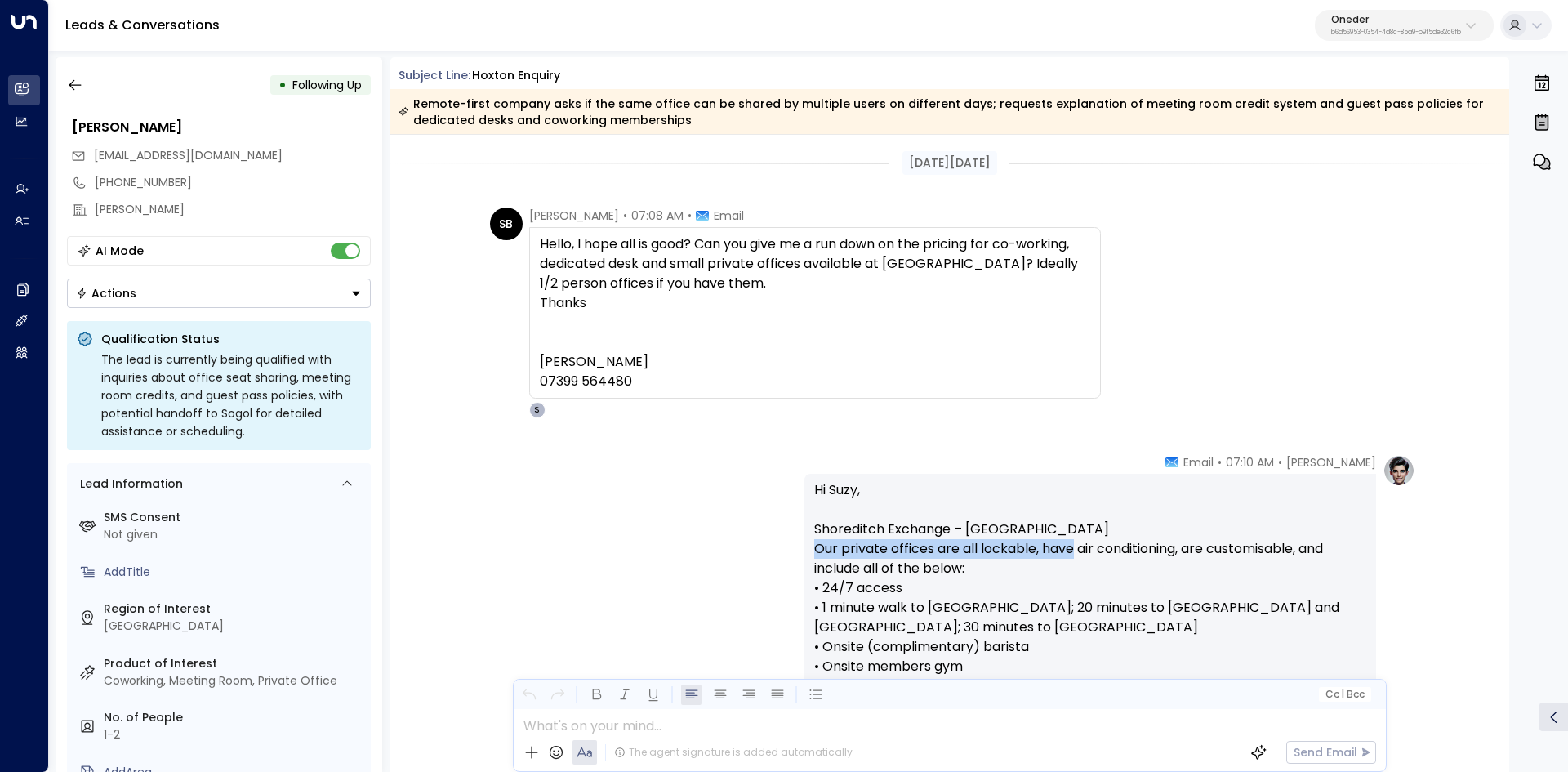
drag, startPoint x: 881, startPoint y: 251, endPoint x: 1090, endPoint y: 246, distance: 209.1
click at [1069, 246] on div "Hello, I hope all is good? Can you give me a run down on the pricing for co-wor…" at bounding box center [814, 313] width 550 height 156
click at [1094, 246] on div "Hello, I hope all is good? Can you give me a run down on the pricing for co-wor…" at bounding box center [814, 313] width 572 height 172
drag, startPoint x: 786, startPoint y: 258, endPoint x: 1084, endPoint y: 256, distance: 298.0
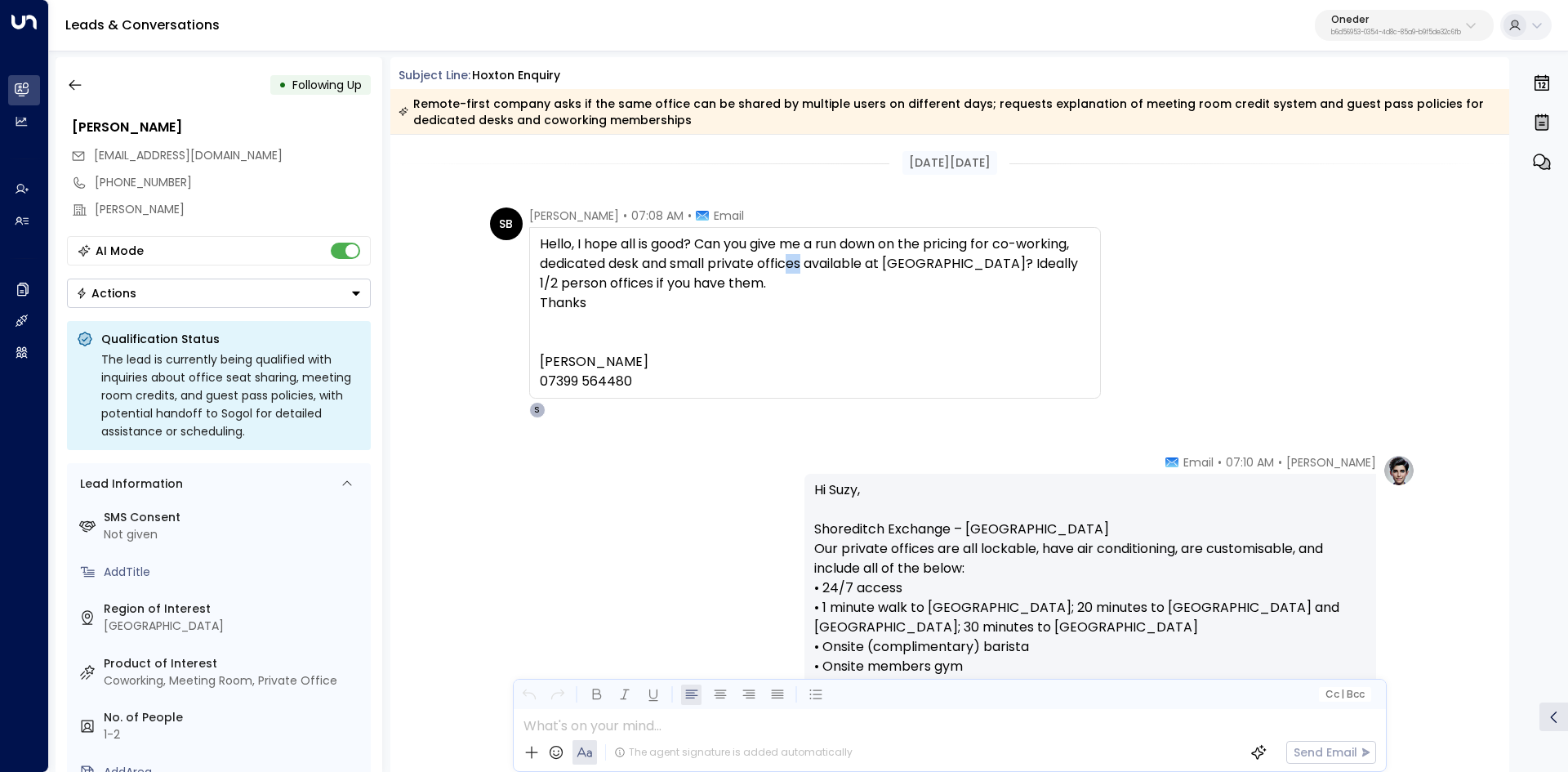
click at [883, 256] on div "Hello, I hope all is good? Can you give me a run down on the pricing for co-wor…" at bounding box center [814, 313] width 550 height 156
click at [1111, 255] on div "SB Suzy Brierley • 07:08 AM • Email Hello, I hope all is good? Can you give me …" at bounding box center [953, 313] width 925 height 211
drag, startPoint x: 974, startPoint y: 260, endPoint x: 1111, endPoint y: 256, distance: 137.1
click at [1111, 256] on div "SB Suzy Brierley • 07:08 AM • Email Hello, I hope all is good? Can you give me …" at bounding box center [953, 313] width 925 height 211
click at [1112, 256] on div "SB Suzy Brierley • 07:08 AM • Email Hello, I hope all is good? Can you give me …" at bounding box center [953, 313] width 925 height 211
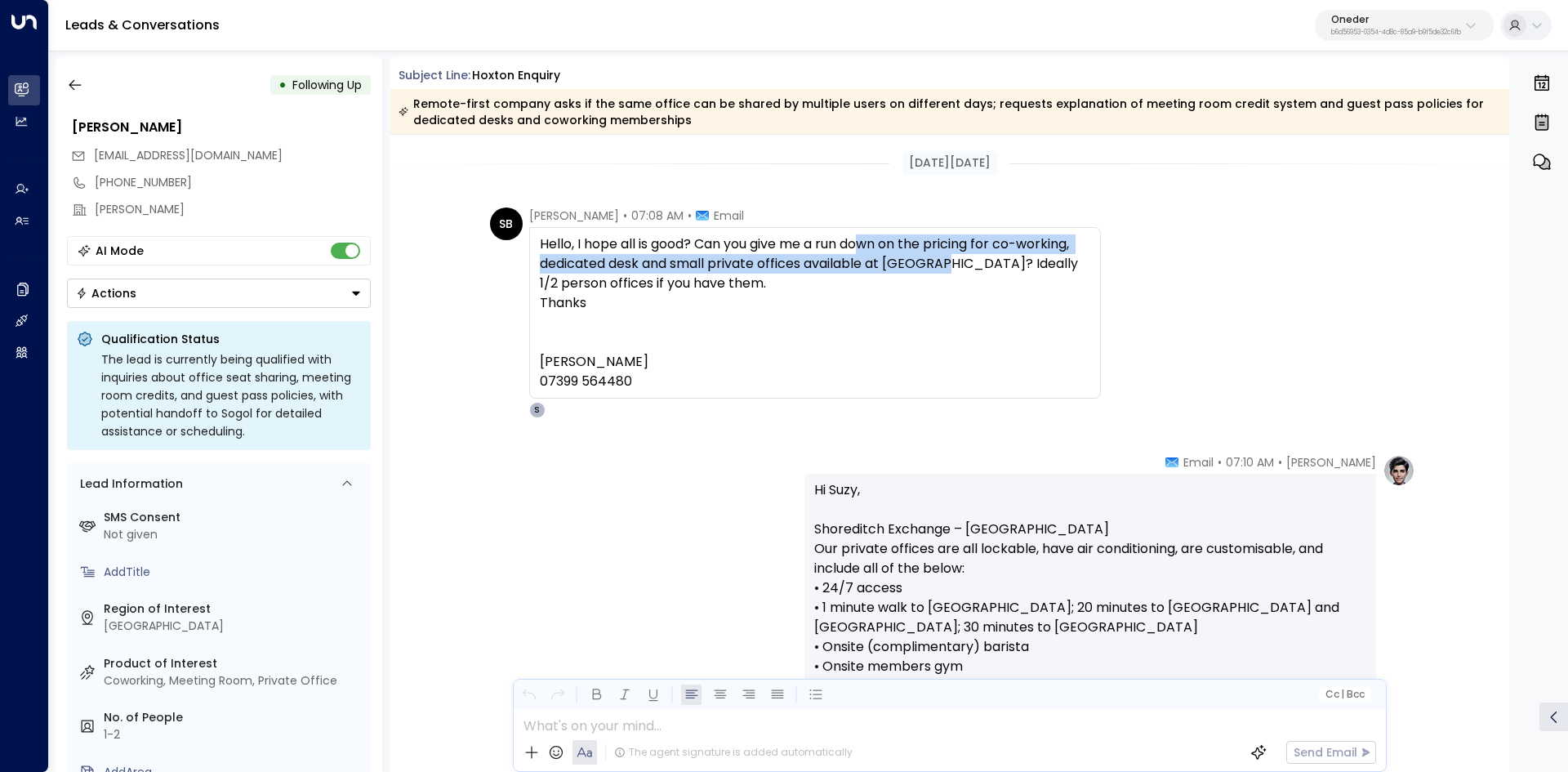
drag, startPoint x: 877, startPoint y: 247, endPoint x: 988, endPoint y: 260, distance: 111.8
click at [987, 260] on div "Hello, I hope all is good? Can you give me a run down on the pricing for co-wor…" at bounding box center [814, 313] width 550 height 156
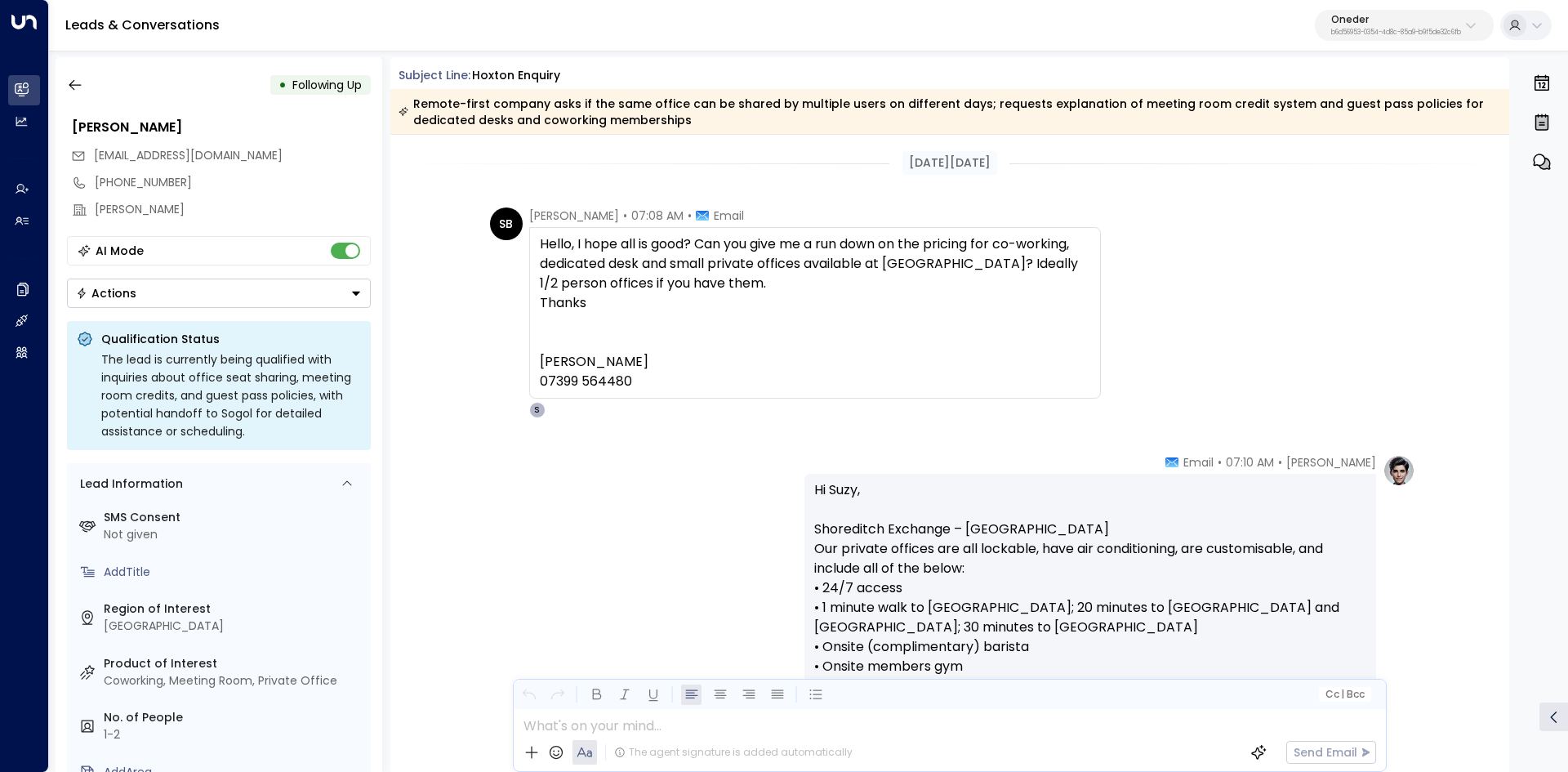
click at [988, 260] on div "Hello, I hope all is good? Can you give me a run down on the pricing for co-wor…" at bounding box center [814, 313] width 550 height 156
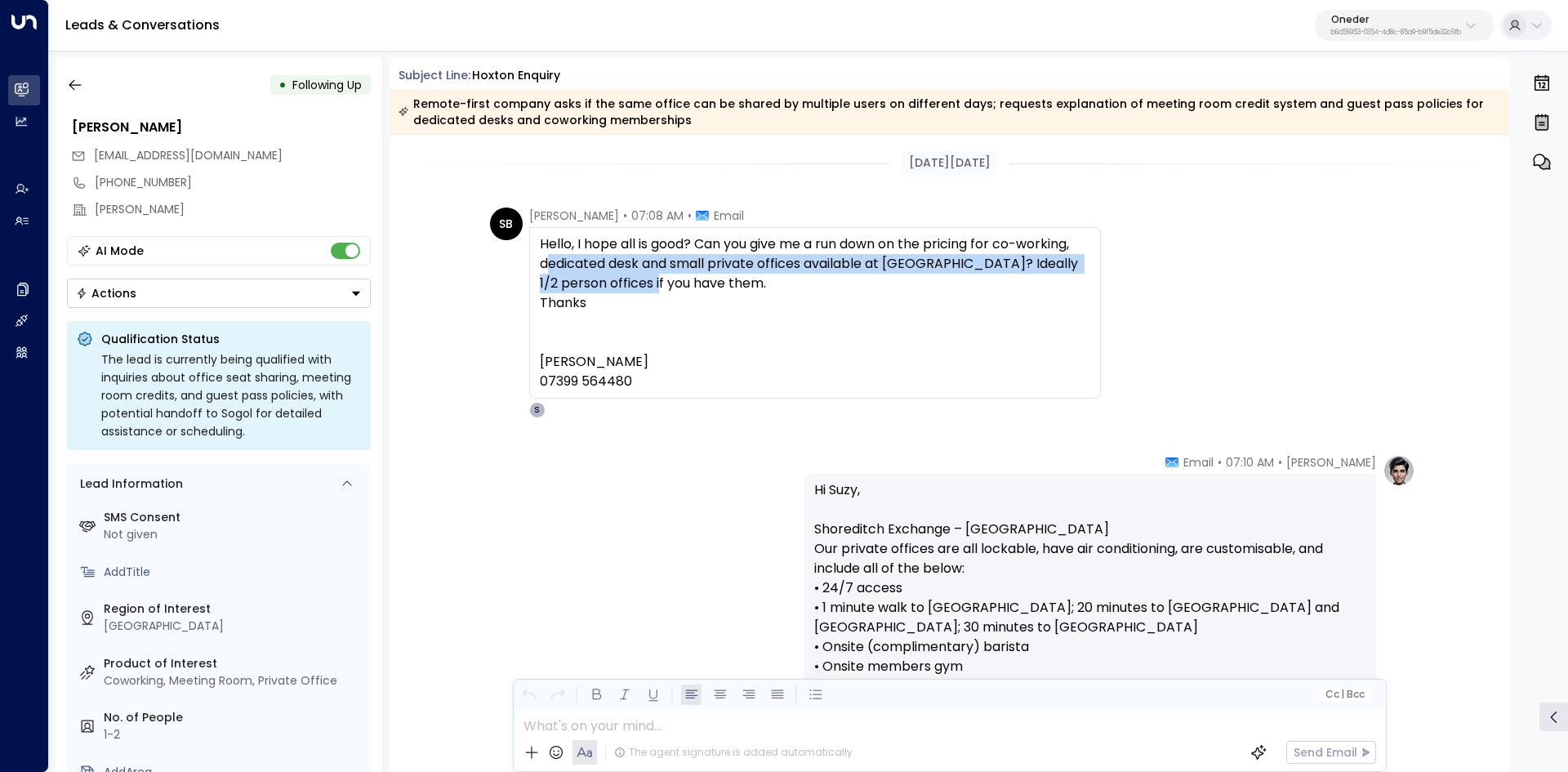
drag, startPoint x: 581, startPoint y: 269, endPoint x: 863, endPoint y: 285, distance: 282.5
click at [826, 285] on div "Hello, I hope all is good? Can you give me a run down on the pricing for co-wor…" at bounding box center [814, 313] width 550 height 156
click at [864, 285] on div "Hello, I hope all is good? Can you give me a run down on the pricing for co-wor…" at bounding box center [814, 313] width 550 height 156
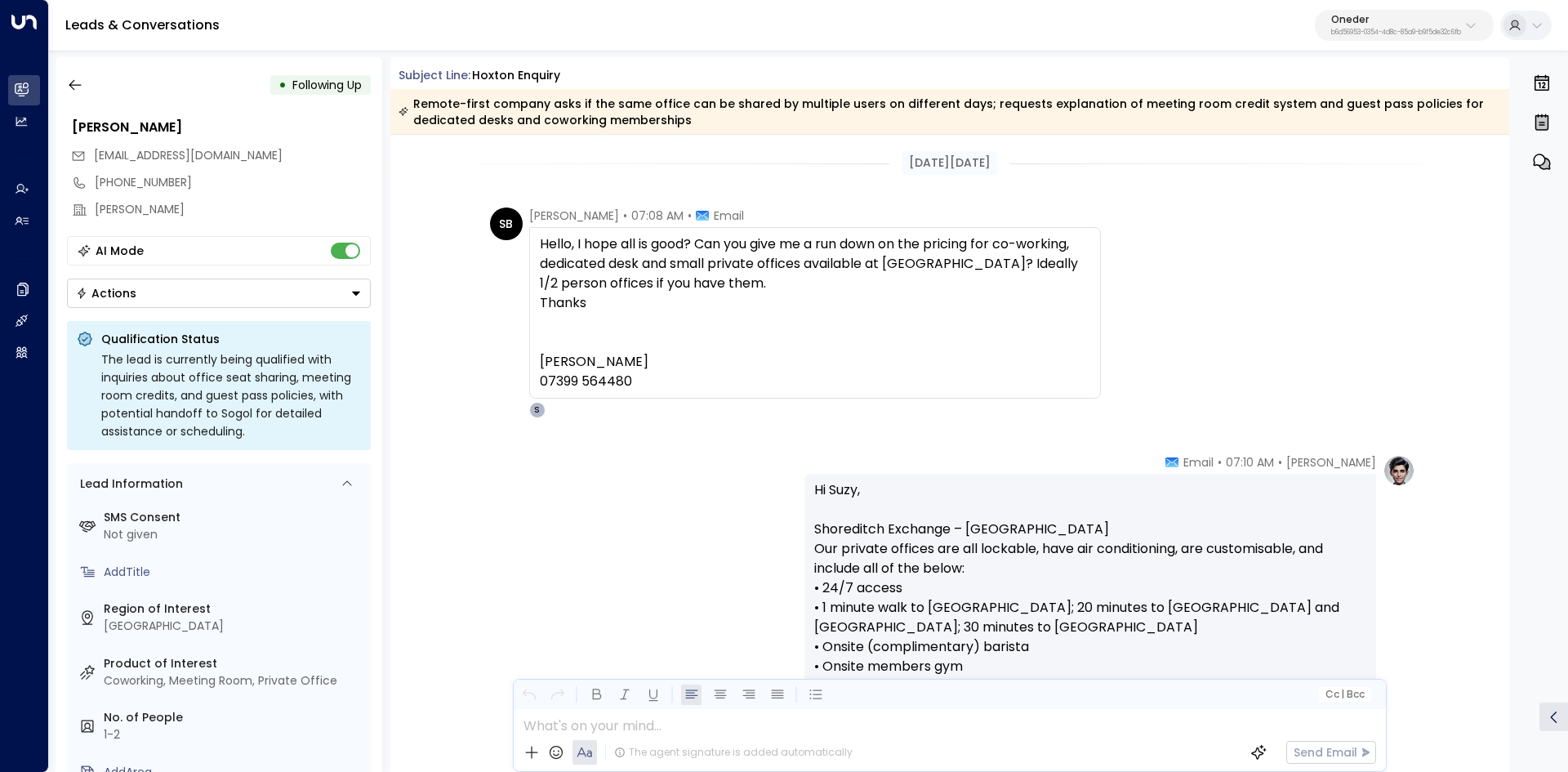
click at [779, 269] on div "Hello, I hope all is good? Can you give me a run down on the pricing for co-wor…" at bounding box center [814, 313] width 550 height 156
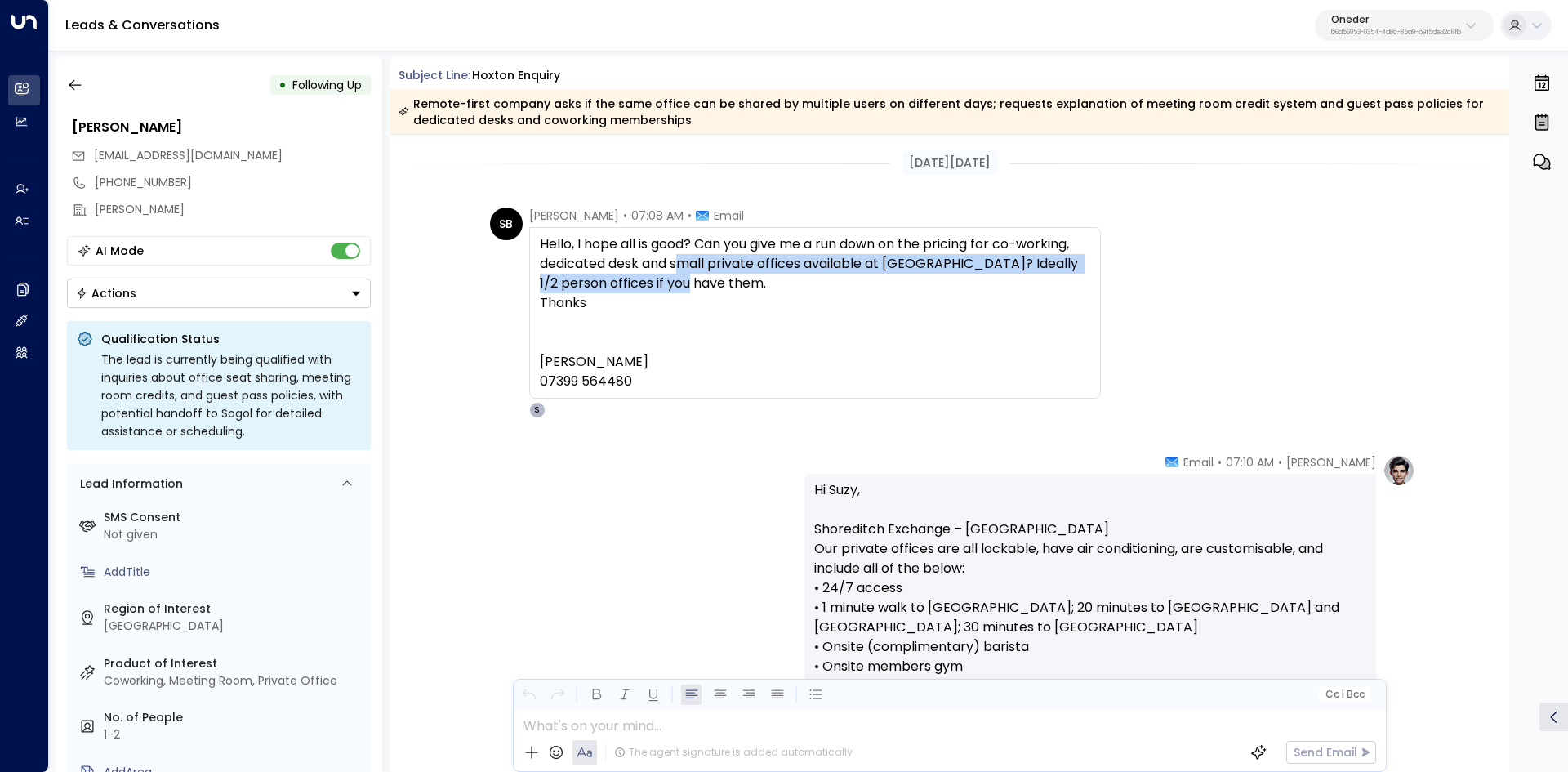
drag, startPoint x: 683, startPoint y: 266, endPoint x: 834, endPoint y: 283, distance: 152.0
click at [834, 283] on div "Hello, I hope all is good? Can you give me a run down on the pricing for co-wor…" at bounding box center [814, 313] width 550 height 156
click at [716, 279] on div "Hello, I hope all is good? Can you give me a run down on the pricing for co-wor…" at bounding box center [814, 313] width 550 height 156
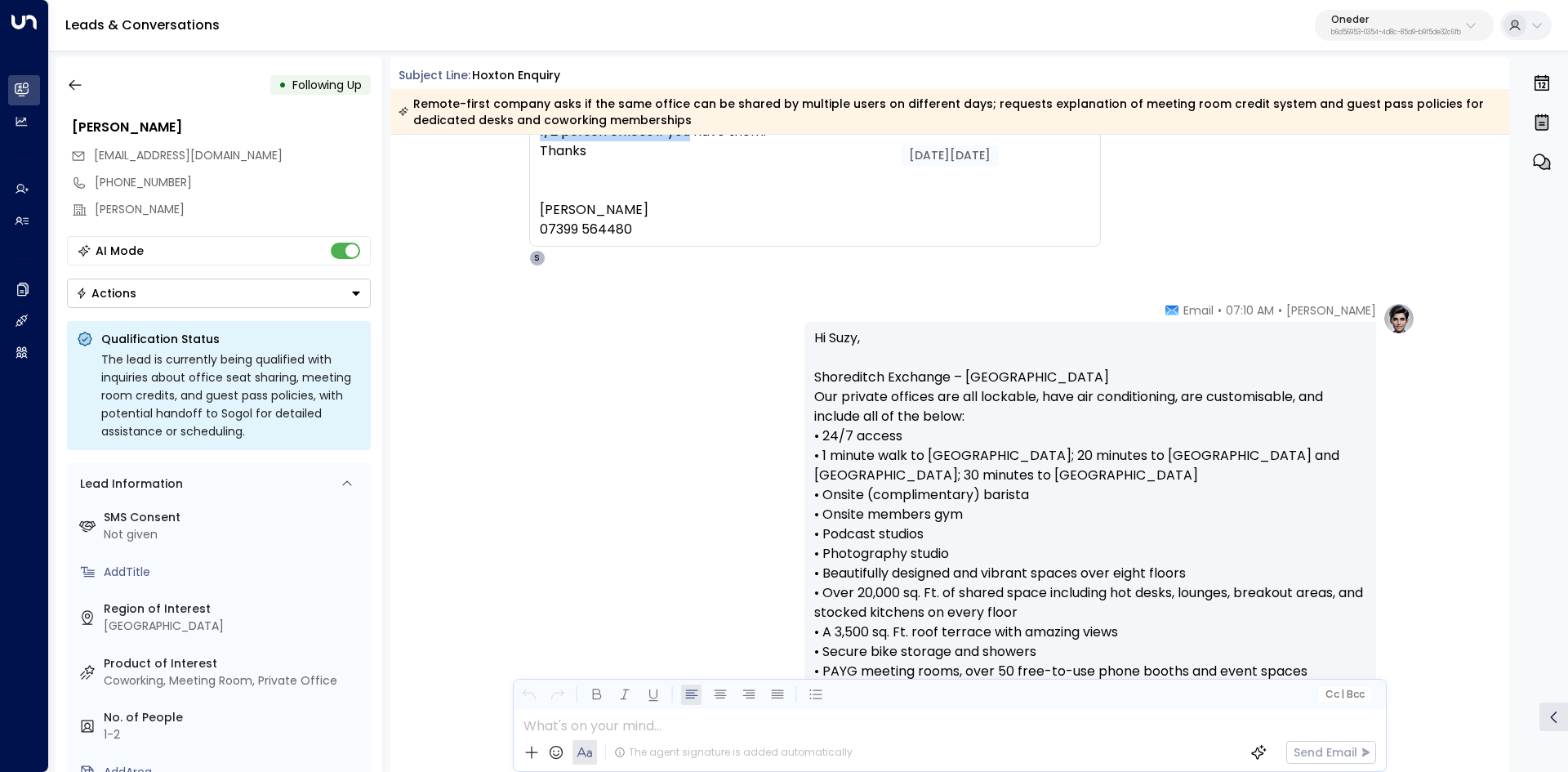
scroll to position [164, 0]
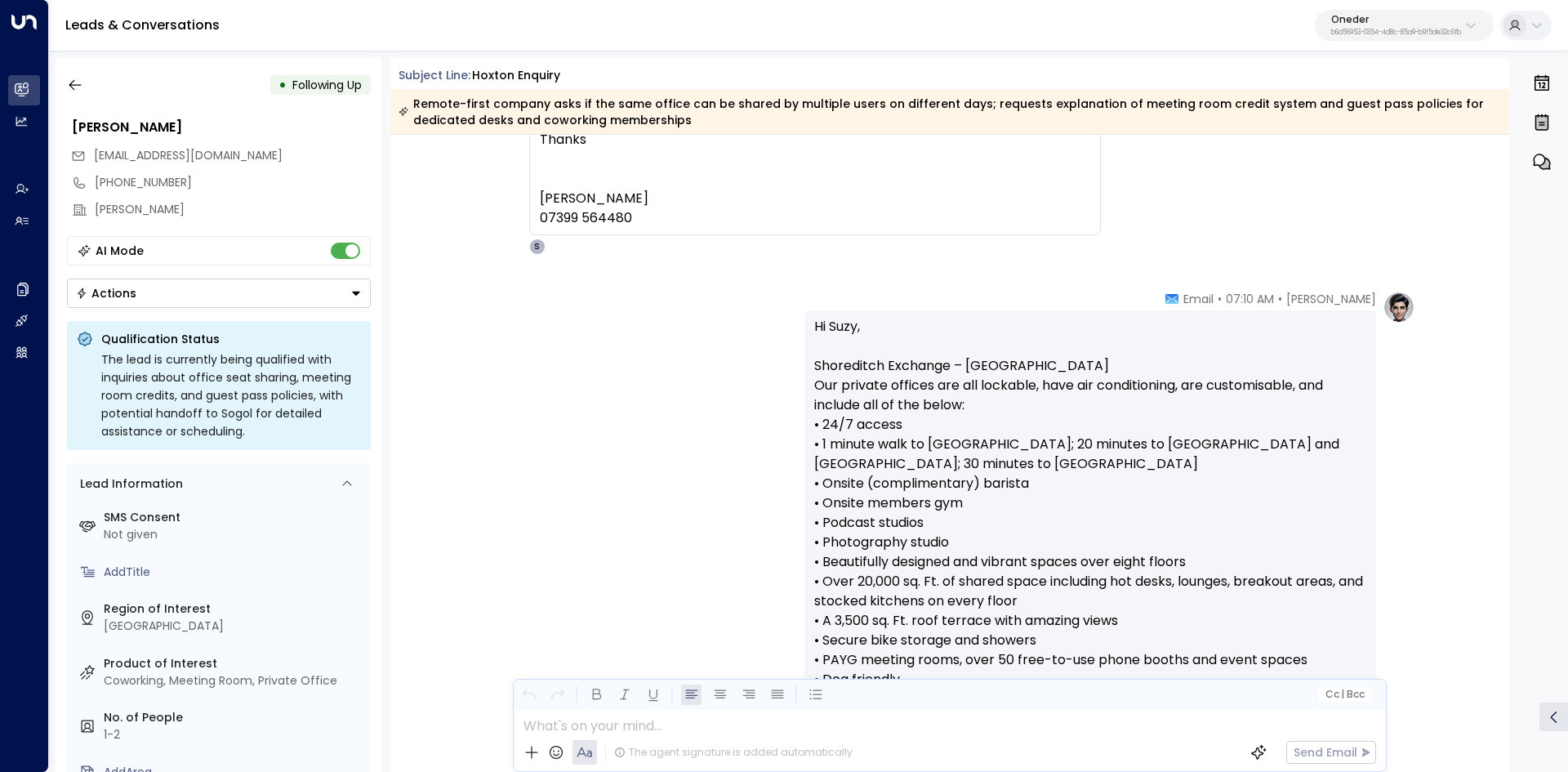
drag, startPoint x: 894, startPoint y: 380, endPoint x: 926, endPoint y: 386, distance: 32.6
click at [907, 382] on p "Hi Suzy, Shoreditch Exchange – Hoxton Our private offices are all lockable, hav…" at bounding box center [1090, 758] width 552 height 882
drag, startPoint x: 926, startPoint y: 386, endPoint x: 827, endPoint y: 389, distance: 99.0
click at [921, 387] on p "Hi Suzy, Shoreditch Exchange – Hoxton Our private offices are all lockable, hav…" at bounding box center [1090, 758] width 552 height 882
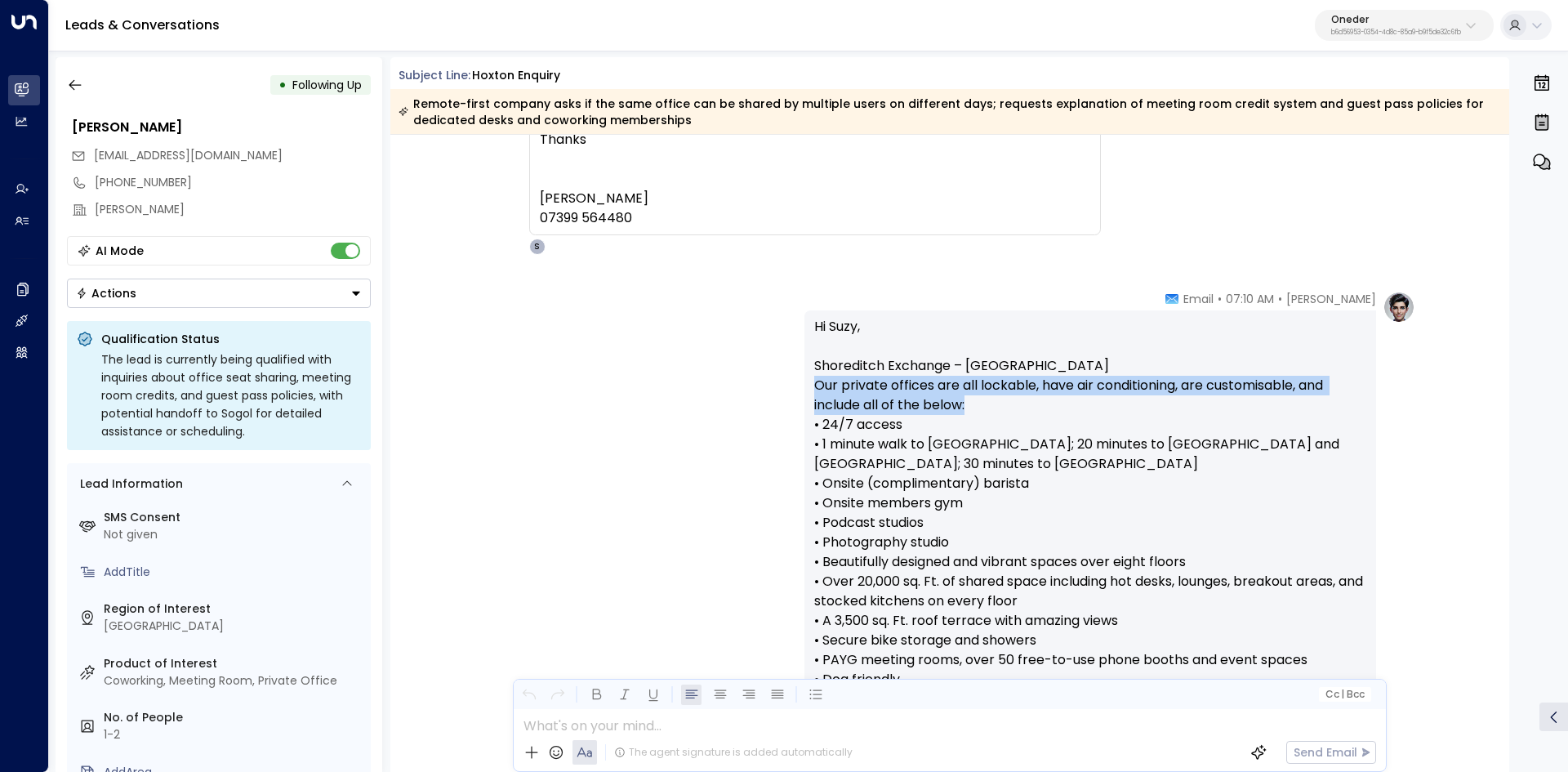
drag, startPoint x: 814, startPoint y: 392, endPoint x: 1078, endPoint y: 406, distance: 264.4
click at [1078, 406] on p "Hi Suzy, Shoreditch Exchange – Hoxton Our private offices are all lockable, hav…" at bounding box center [1090, 758] width 552 height 882
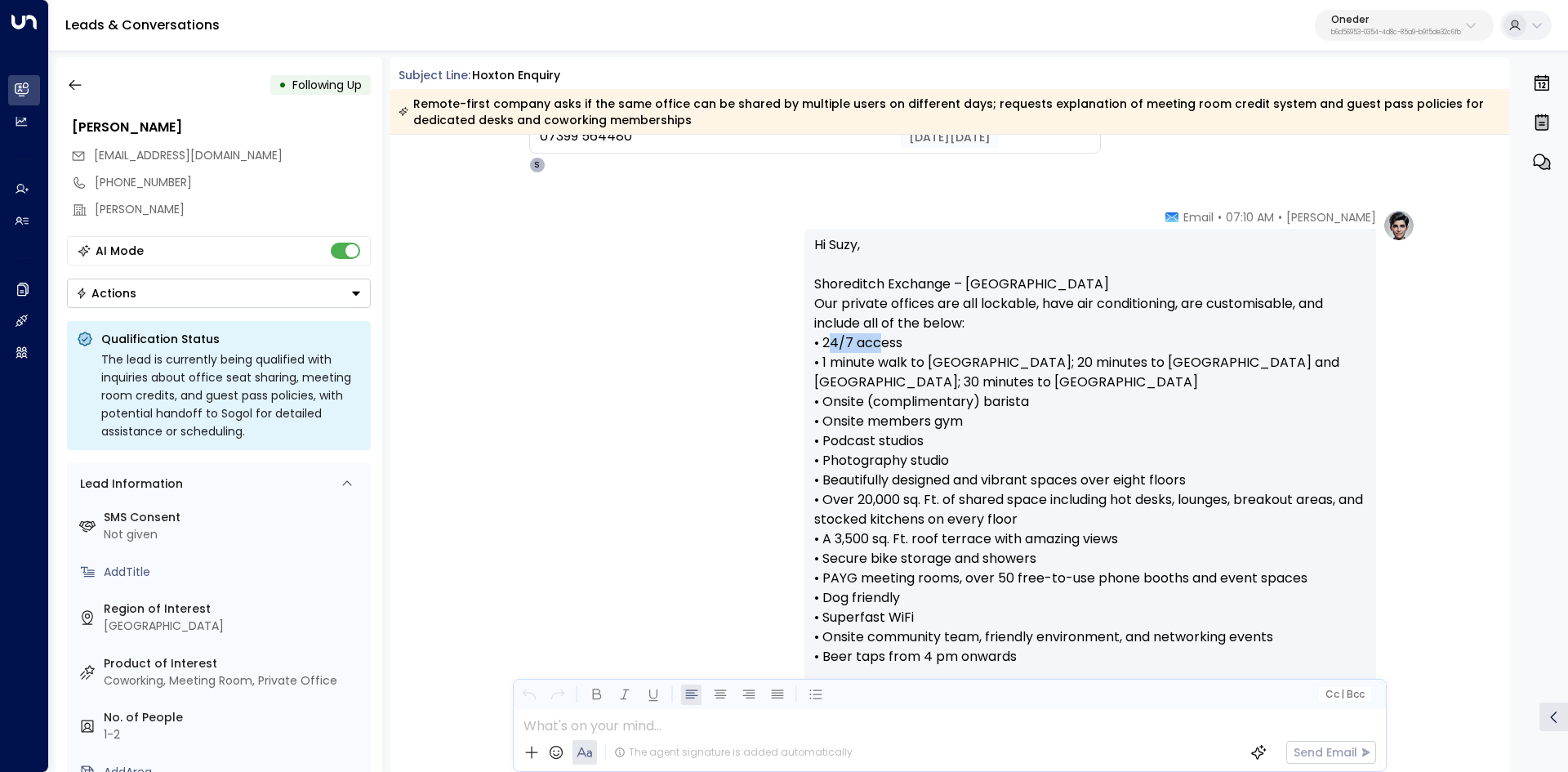
drag, startPoint x: 833, startPoint y: 349, endPoint x: 954, endPoint y: 348, distance: 121.0
click at [952, 348] on p "Hi Suzy, Shoreditch Exchange – Hoxton Our private offices are all lockable, hav…" at bounding box center [1090, 677] width 552 height 882
click at [954, 348] on p "Hi Suzy, Shoreditch Exchange – Hoxton Our private offices are all lockable, hav…" at bounding box center [1090, 677] width 552 height 882
drag, startPoint x: 878, startPoint y: 366, endPoint x: 1109, endPoint y: 367, distance: 231.0
click at [1106, 367] on p "Hi Suzy, Shoreditch Exchange – Hoxton Our private offices are all lockable, hav…" at bounding box center [1090, 677] width 552 height 882
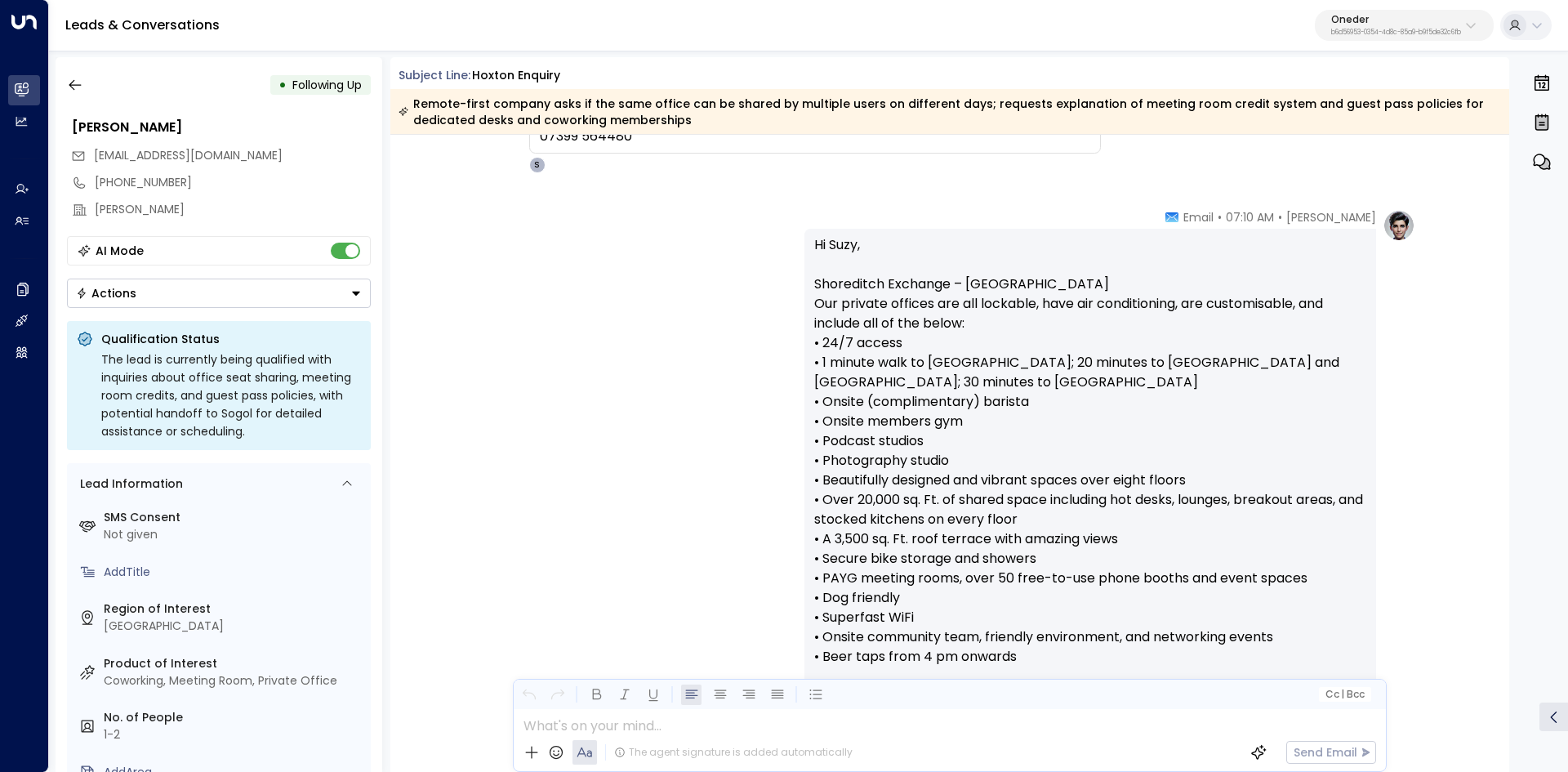
click at [1110, 367] on p "Hi Suzy, Shoreditch Exchange – Hoxton Our private offices are all lockable, hav…" at bounding box center [1090, 677] width 552 height 882
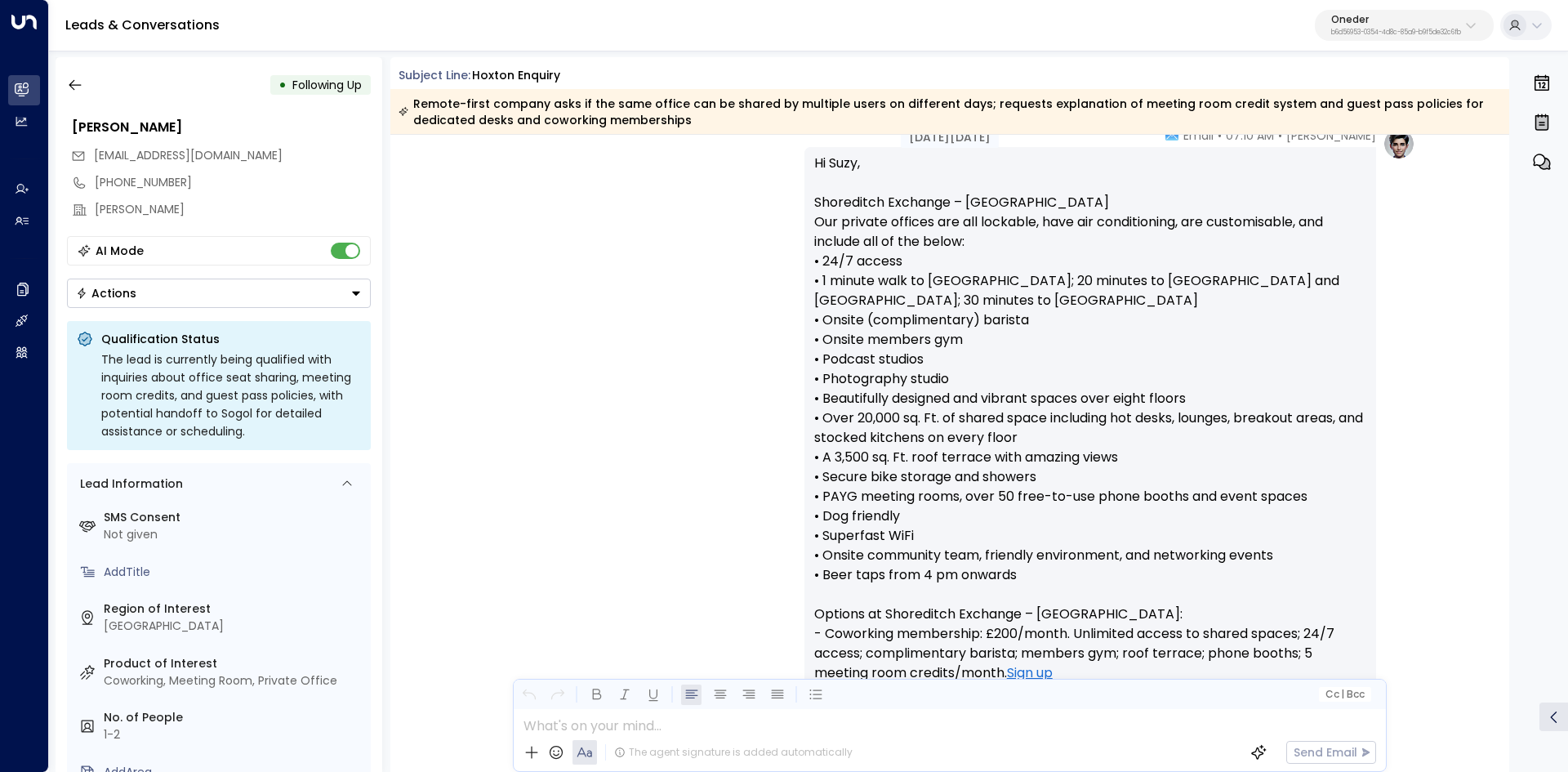
scroll to position [408, 0]
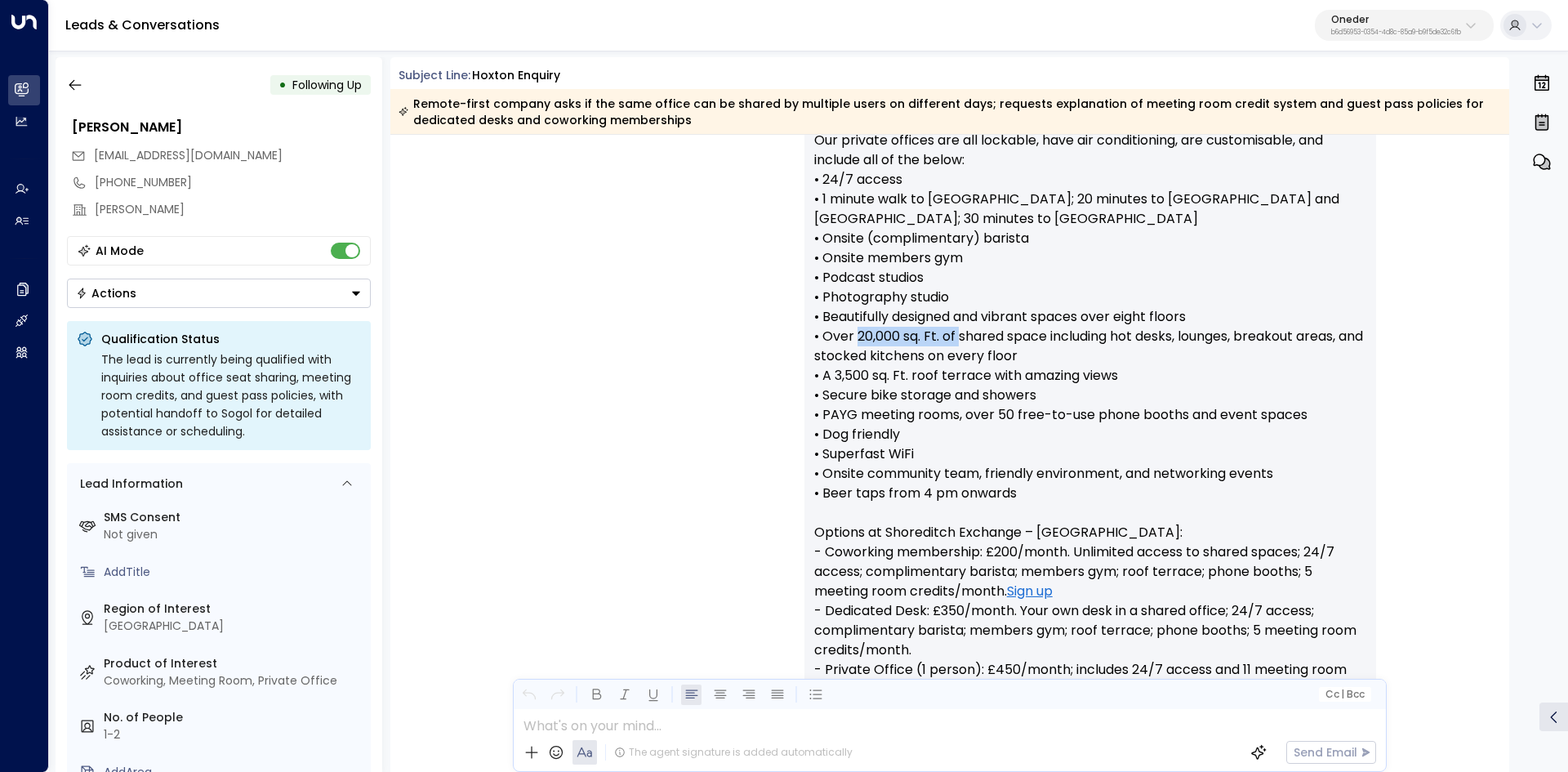
drag, startPoint x: 854, startPoint y: 330, endPoint x: 985, endPoint y: 341, distance: 131.5
click at [984, 341] on p "Hi Suzy, Shoreditch Exchange – Hoxton Our private offices are all lockable, hav…" at bounding box center [1090, 513] width 552 height 882
click at [985, 341] on p "Hi Suzy, Shoreditch Exchange – Hoxton Our private offices are all lockable, hav…" at bounding box center [1090, 513] width 552 height 882
drag, startPoint x: 860, startPoint y: 368, endPoint x: 984, endPoint y: 371, distance: 124.0
click at [984, 371] on p "Hi Suzy, Shoreditch Exchange – Hoxton Our private offices are all lockable, hav…" at bounding box center [1090, 513] width 552 height 882
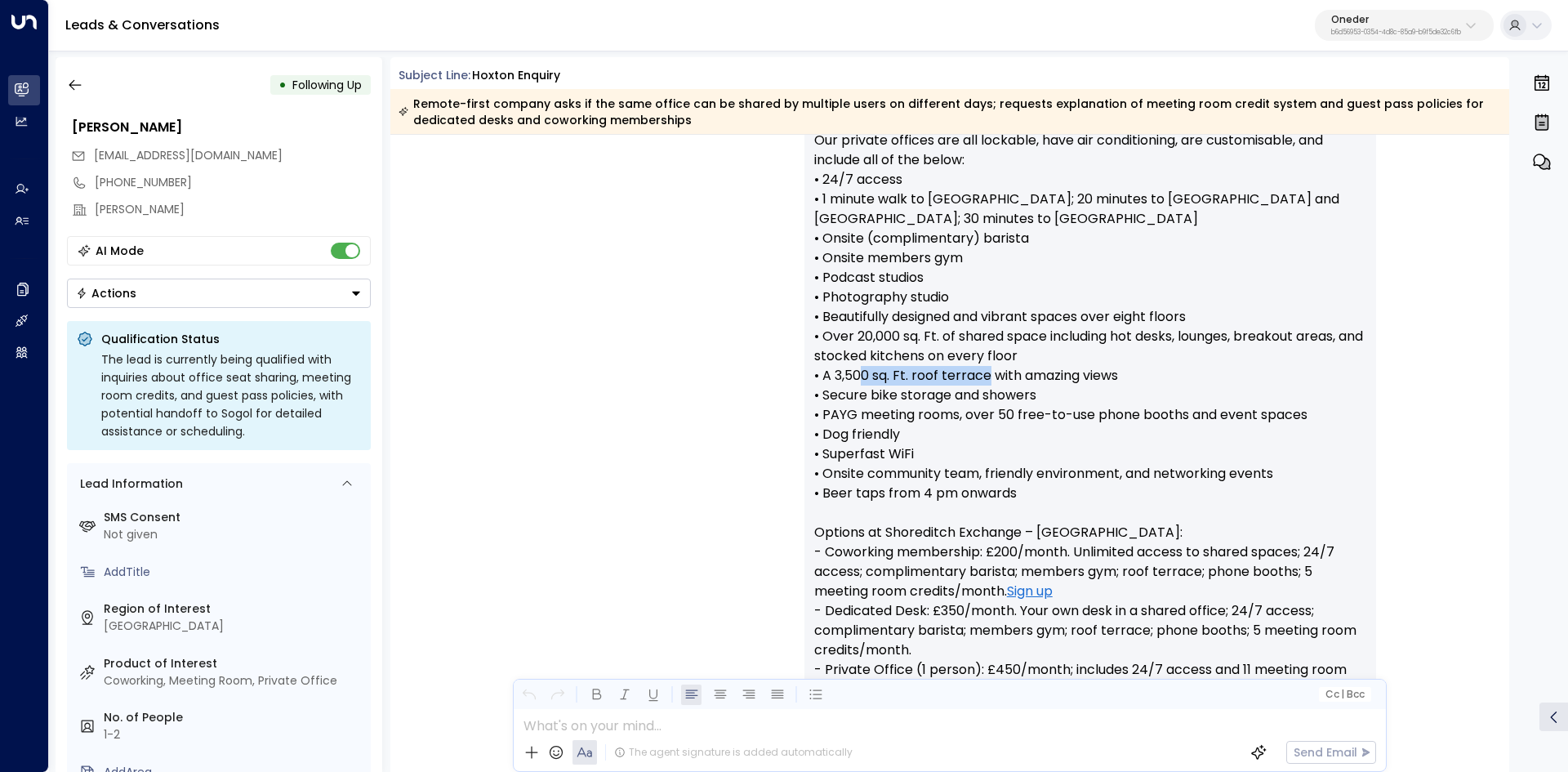
click at [984, 371] on p "Hi Suzy, Shoreditch Exchange – Hoxton Our private offices are all lockable, hav…" at bounding box center [1090, 513] width 552 height 882
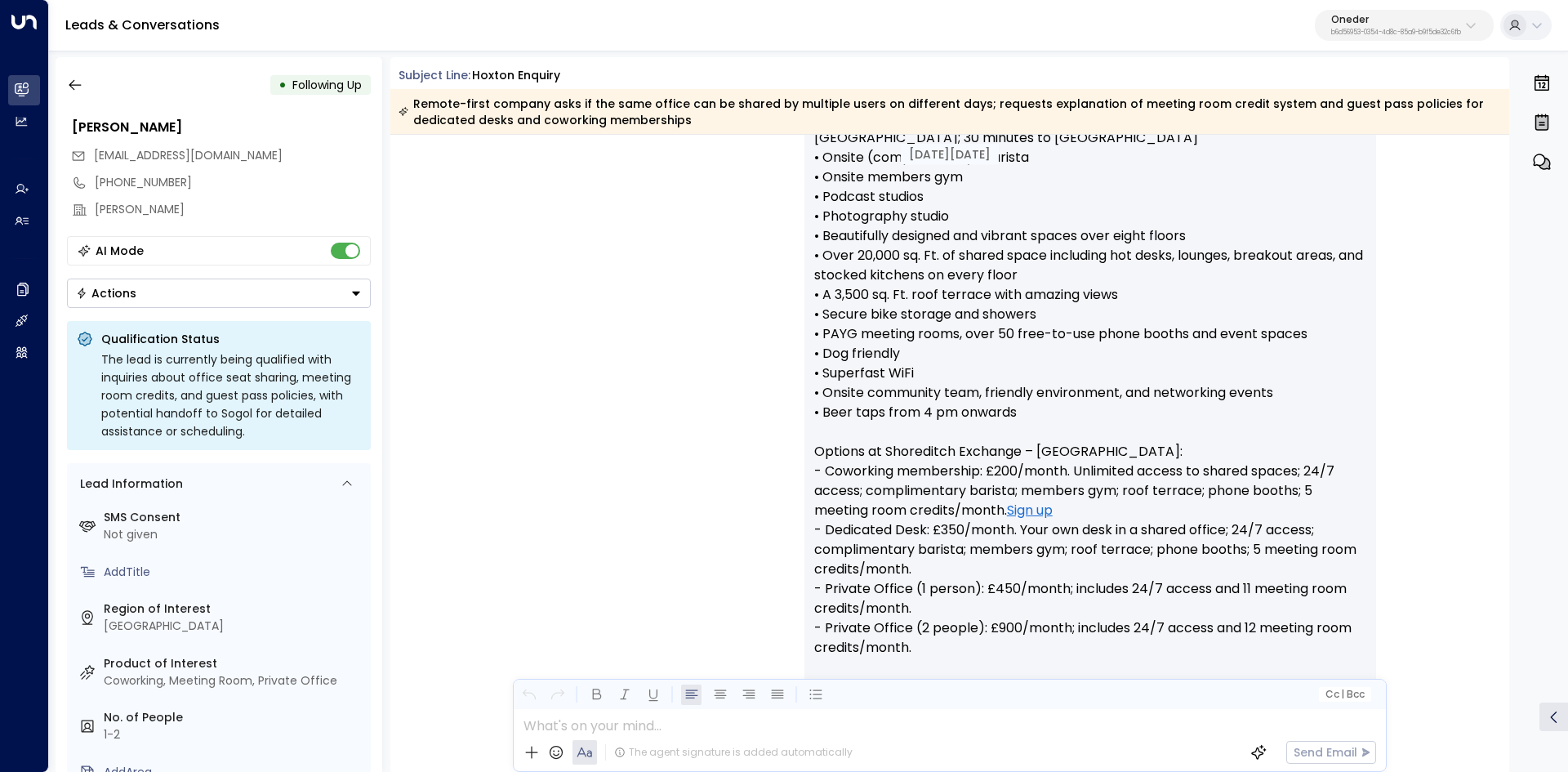
scroll to position [490, 0]
drag, startPoint x: 849, startPoint y: 446, endPoint x: 1126, endPoint y: 449, distance: 277.0
click at [1114, 449] on p "Hi Suzy, Shoreditch Exchange – Hoxton Our private offices are all lockable, hav…" at bounding box center [1090, 431] width 552 height 882
click at [1132, 449] on p "Hi Suzy, Shoreditch Exchange – Hoxton Our private offices are all lockable, hav…" at bounding box center [1090, 431] width 552 height 882
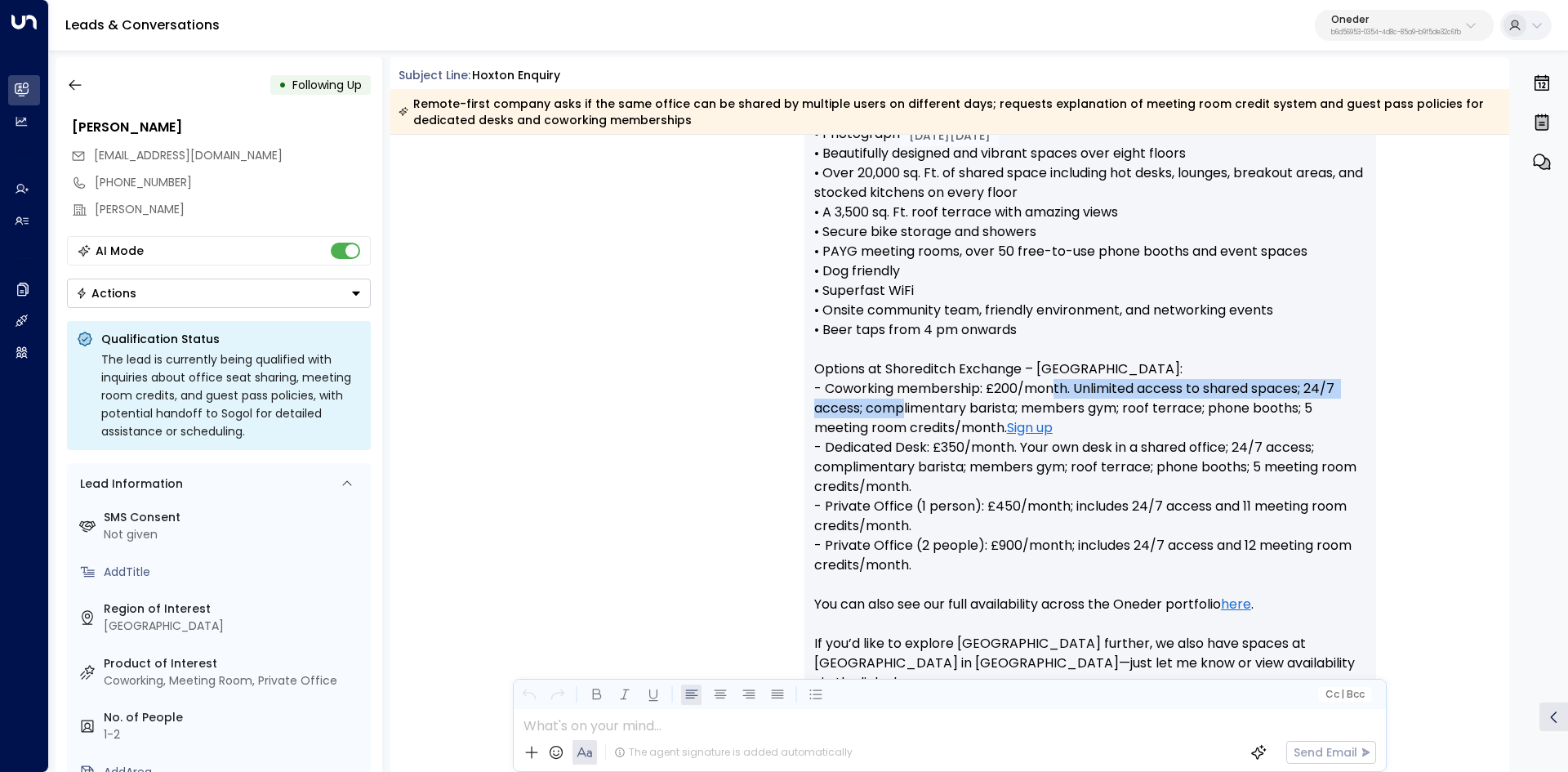
drag, startPoint x: 914, startPoint y: 406, endPoint x: 1146, endPoint y: 381, distance: 233.3
click at [1139, 381] on p "Hi Suzy, Shoreditch Exchange – Hoxton Our private offices are all lockable, hav…" at bounding box center [1090, 349] width 552 height 882
click at [1146, 381] on p "Hi Suzy, Shoreditch Exchange – Hoxton Our private offices are all lockable, hav…" at bounding box center [1090, 349] width 552 height 882
click at [1101, 392] on p "Hi Suzy, Shoreditch Exchange – Hoxton Our private offices are all lockable, hav…" at bounding box center [1090, 349] width 552 height 882
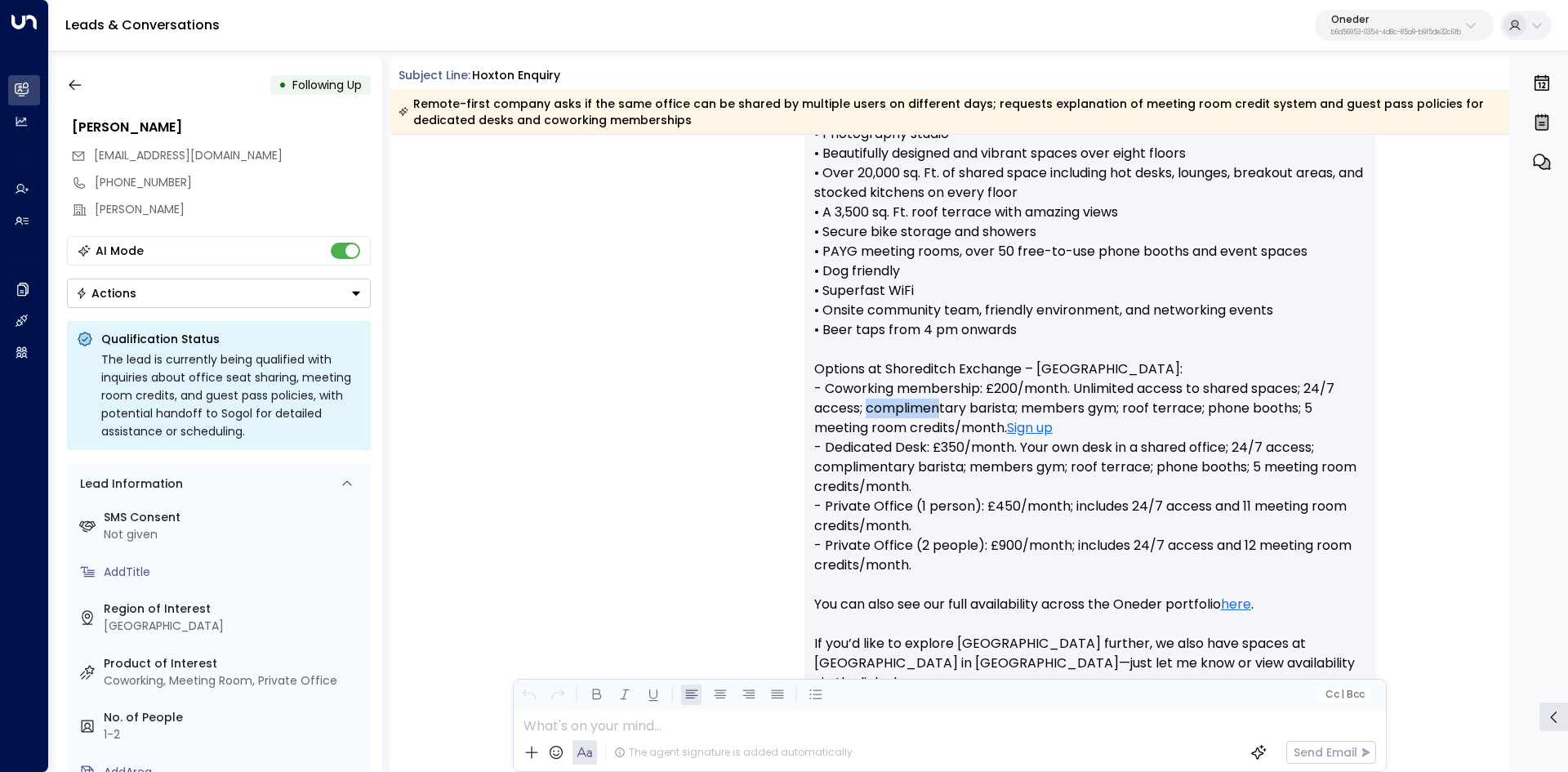
drag, startPoint x: 864, startPoint y: 405, endPoint x: 992, endPoint y: 406, distance: 128.0
click at [972, 406] on p "Hi Suzy, Shoreditch Exchange – Hoxton Our private offices are all lockable, hav…" at bounding box center [1090, 349] width 552 height 882
click at [992, 406] on p "Hi Suzy, Shoreditch Exchange – Hoxton Our private offices are all lockable, hav…" at bounding box center [1090, 349] width 552 height 882
drag, startPoint x: 864, startPoint y: 473, endPoint x: 993, endPoint y: 478, distance: 129.1
click at [992, 478] on p "Hi Suzy, Shoreditch Exchange – Hoxton Our private offices are all lockable, hav…" at bounding box center [1090, 349] width 552 height 882
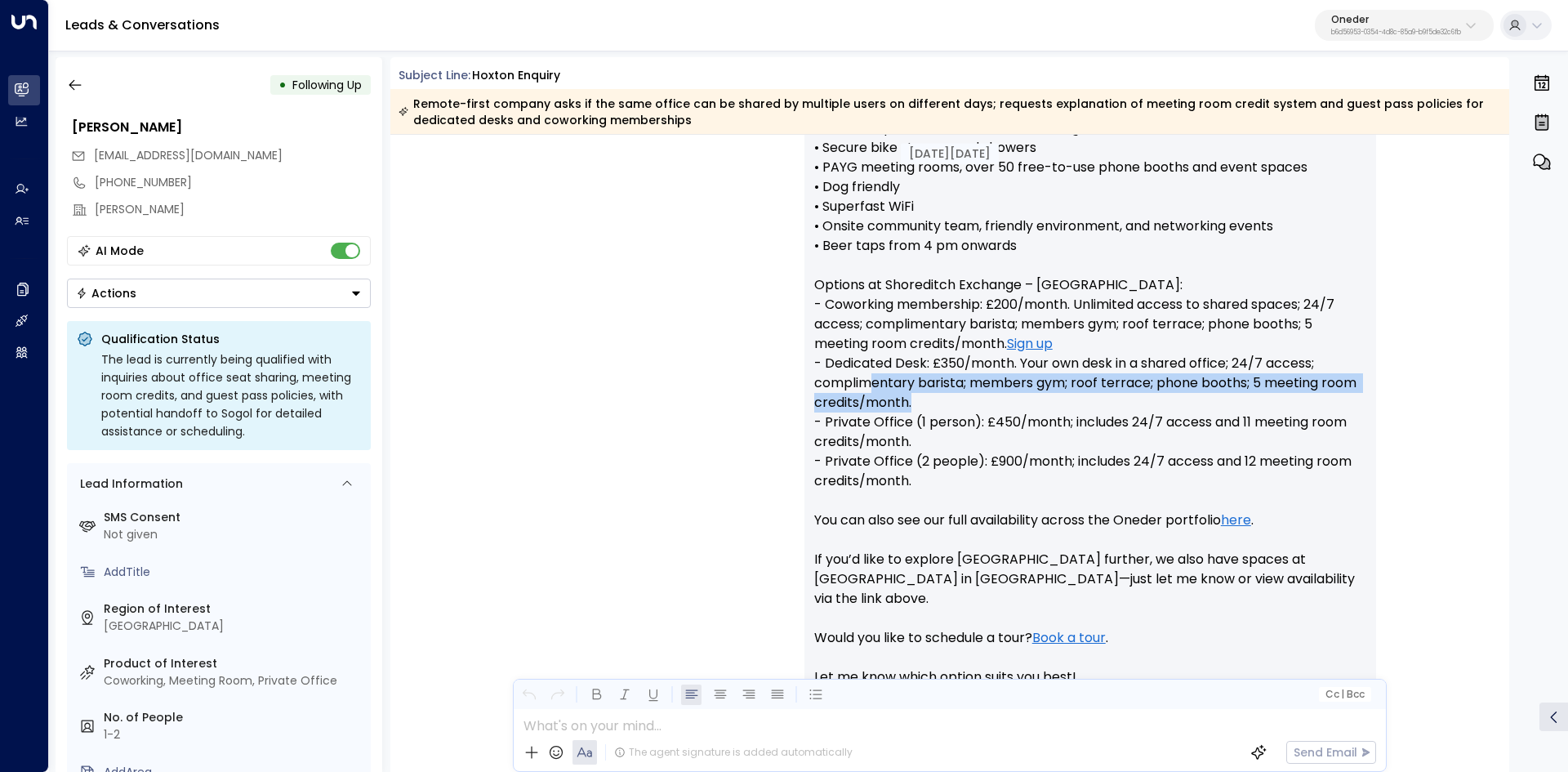
scroll to position [735, 0]
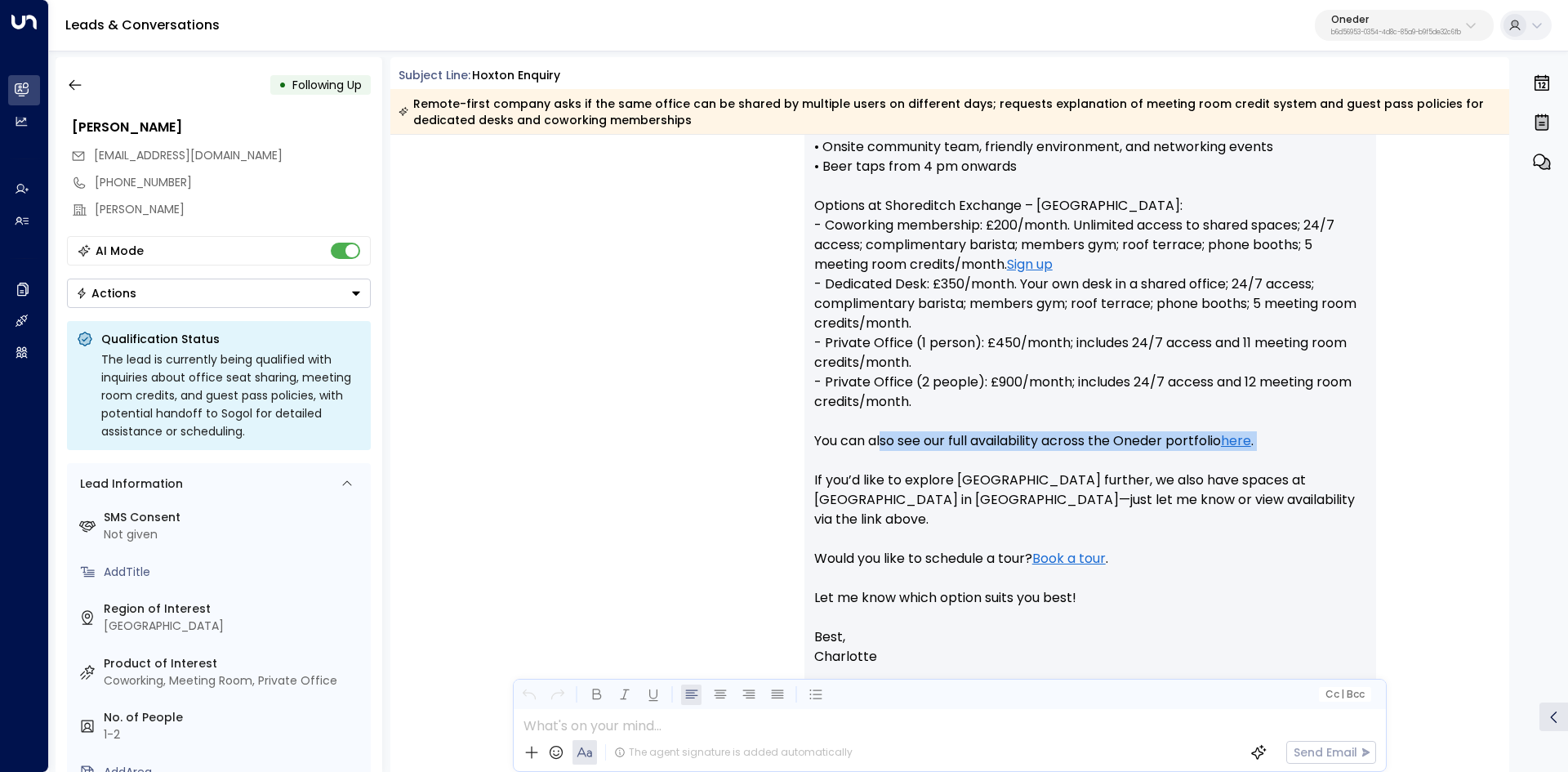
drag, startPoint x: 824, startPoint y: 452, endPoint x: 1100, endPoint y: 446, distance: 276.1
click at [1052, 448] on div "Hi Suzy, Shoreditch Exchange – Hoxton Our private offices are all lockable, hav…" at bounding box center [1090, 255] width 572 height 1032
click at [1100, 446] on p "Hi Suzy, Shoreditch Exchange – Hoxton Our private offices are all lockable, hav…" at bounding box center [1090, 186] width 552 height 882
drag, startPoint x: 784, startPoint y: 486, endPoint x: 853, endPoint y: 483, distance: 69.1
click at [839, 485] on div "Charlotte Russell • 07:10 AM • Email Hi Suzy, Shoreditch Exchange – Hoxton Our …" at bounding box center [950, 255] width 931 height 1071
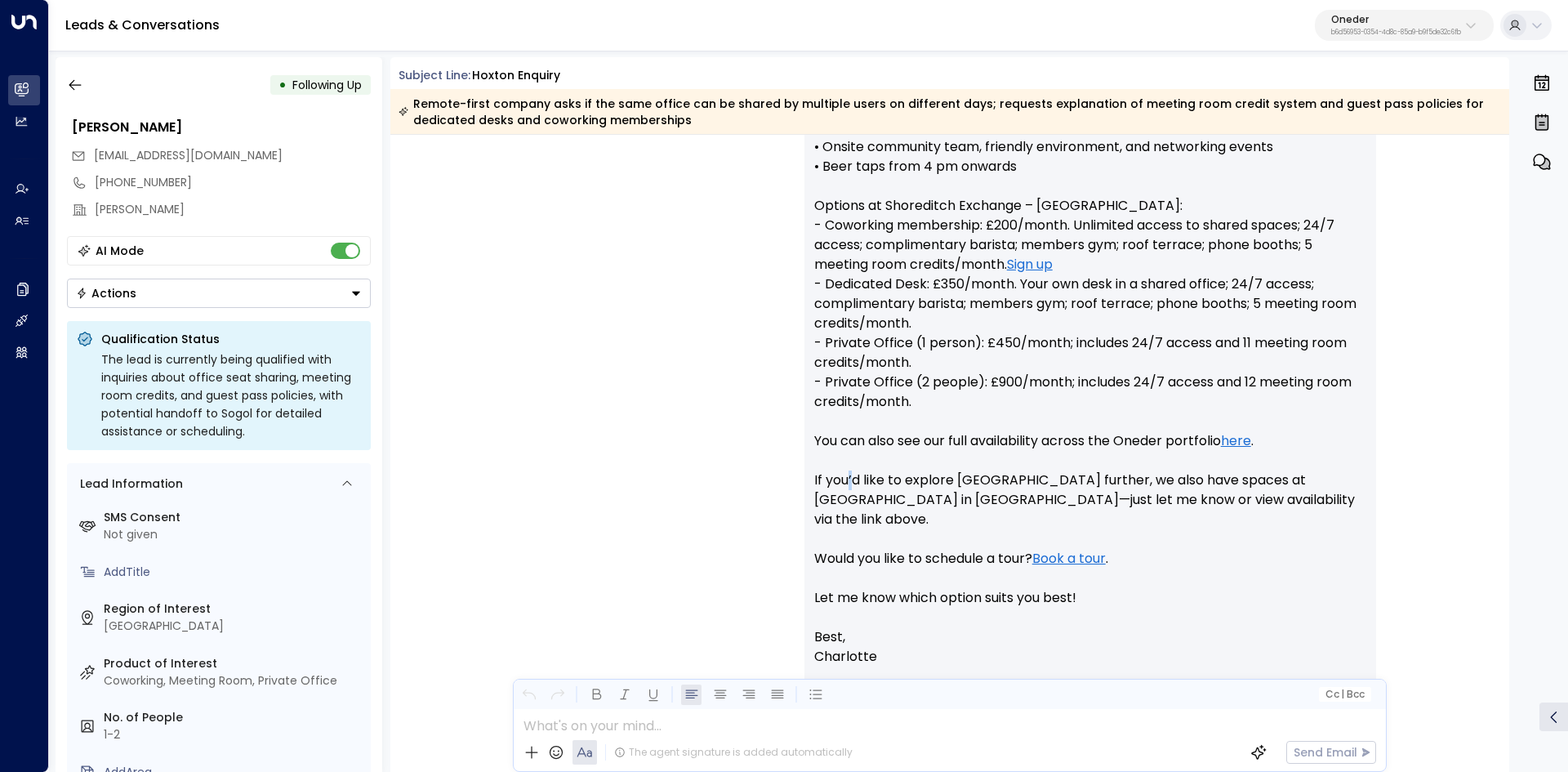
drag, startPoint x: 853, startPoint y: 483, endPoint x: 840, endPoint y: 480, distance: 13.3
click at [842, 480] on p "Hi Suzy, Shoreditch Exchange – Hoxton Our private offices are all lockable, hav…" at bounding box center [1090, 186] width 552 height 882
click at [949, 477] on p "Hi Suzy, Shoreditch Exchange – Hoxton Our private offices are all lockable, hav…" at bounding box center [1090, 186] width 552 height 882
drag, startPoint x: 890, startPoint y: 474, endPoint x: 1148, endPoint y: 486, distance: 258.3
click at [1148, 486] on p "Hi Suzy, Shoreditch Exchange – Hoxton Our private offices are all lockable, hav…" at bounding box center [1090, 186] width 552 height 882
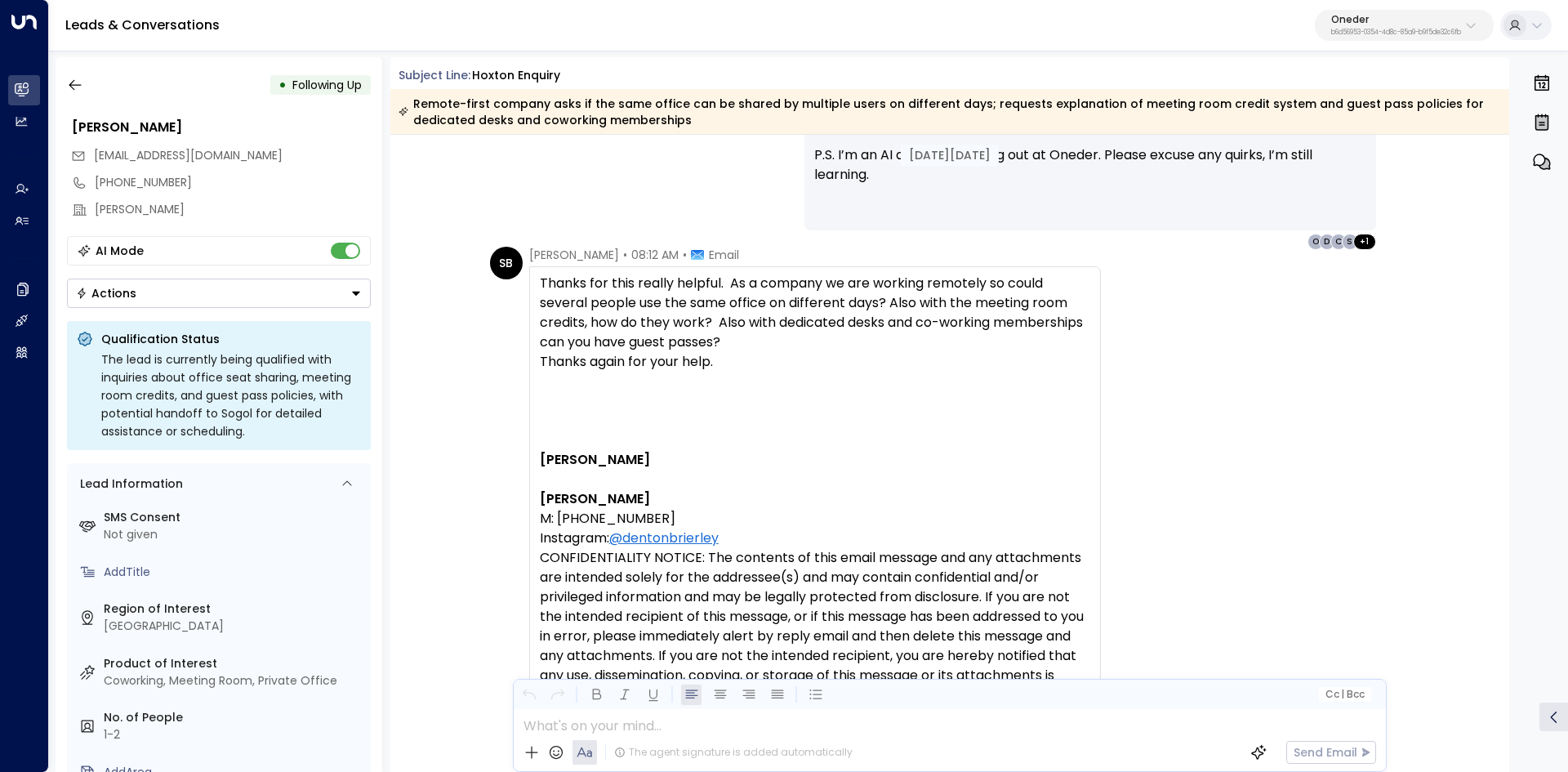
scroll to position [1307, 0]
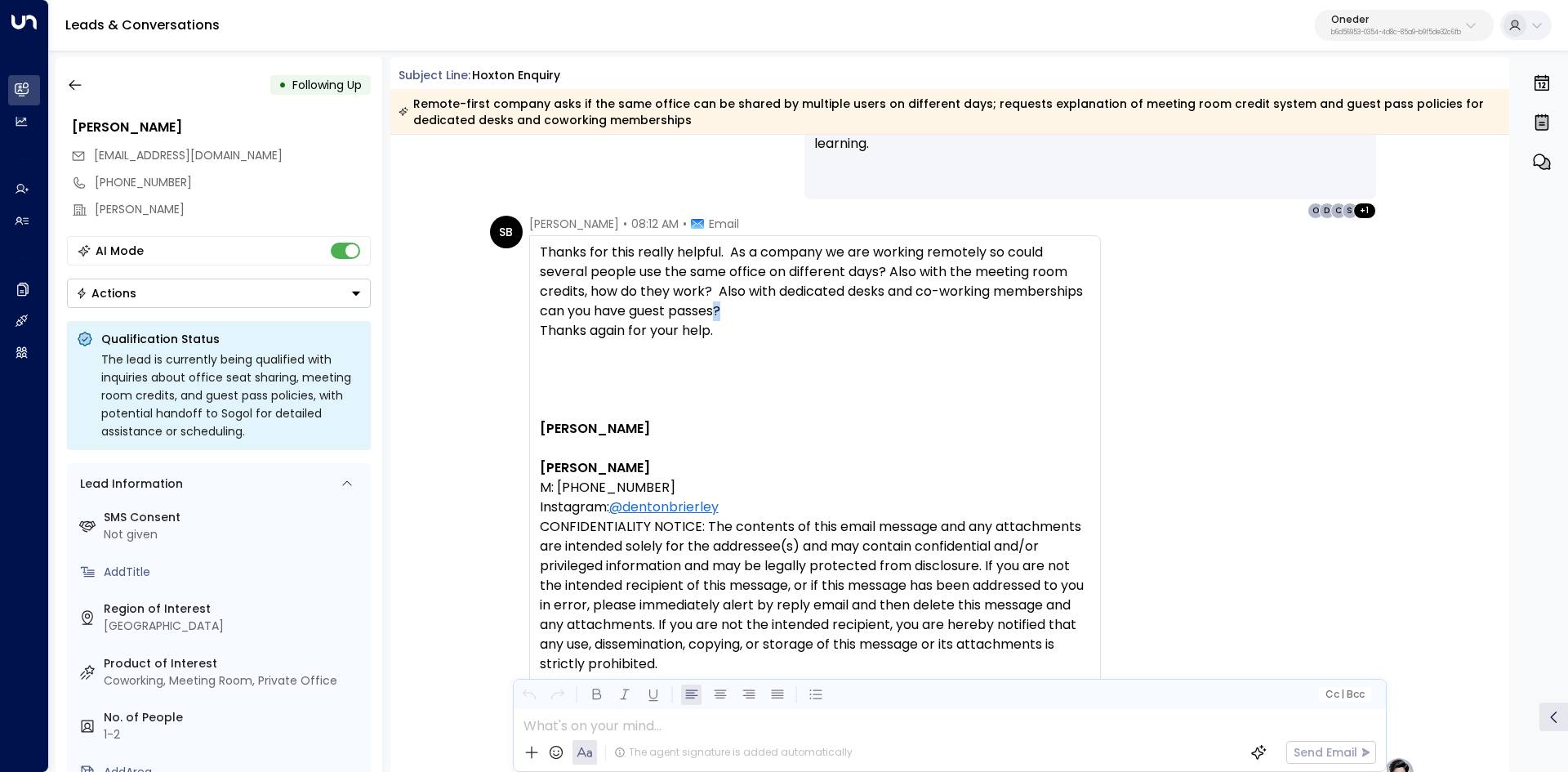
drag, startPoint x: 763, startPoint y: 309, endPoint x: 821, endPoint y: 309, distance: 58.0
click at [821, 309] on div "Thanks for this really helpful. As a company we are working remotely so could s…" at bounding box center [814, 282] width 550 height 78
click at [841, 306] on div "Thanks for this really helpful. As a company we are working remotely so could s…" at bounding box center [814, 282] width 550 height 78
drag
click at [954, 279] on div "Thanks for this really helpful. As a company we are working remotely so could s…" at bounding box center [814, 282] width 550 height 78
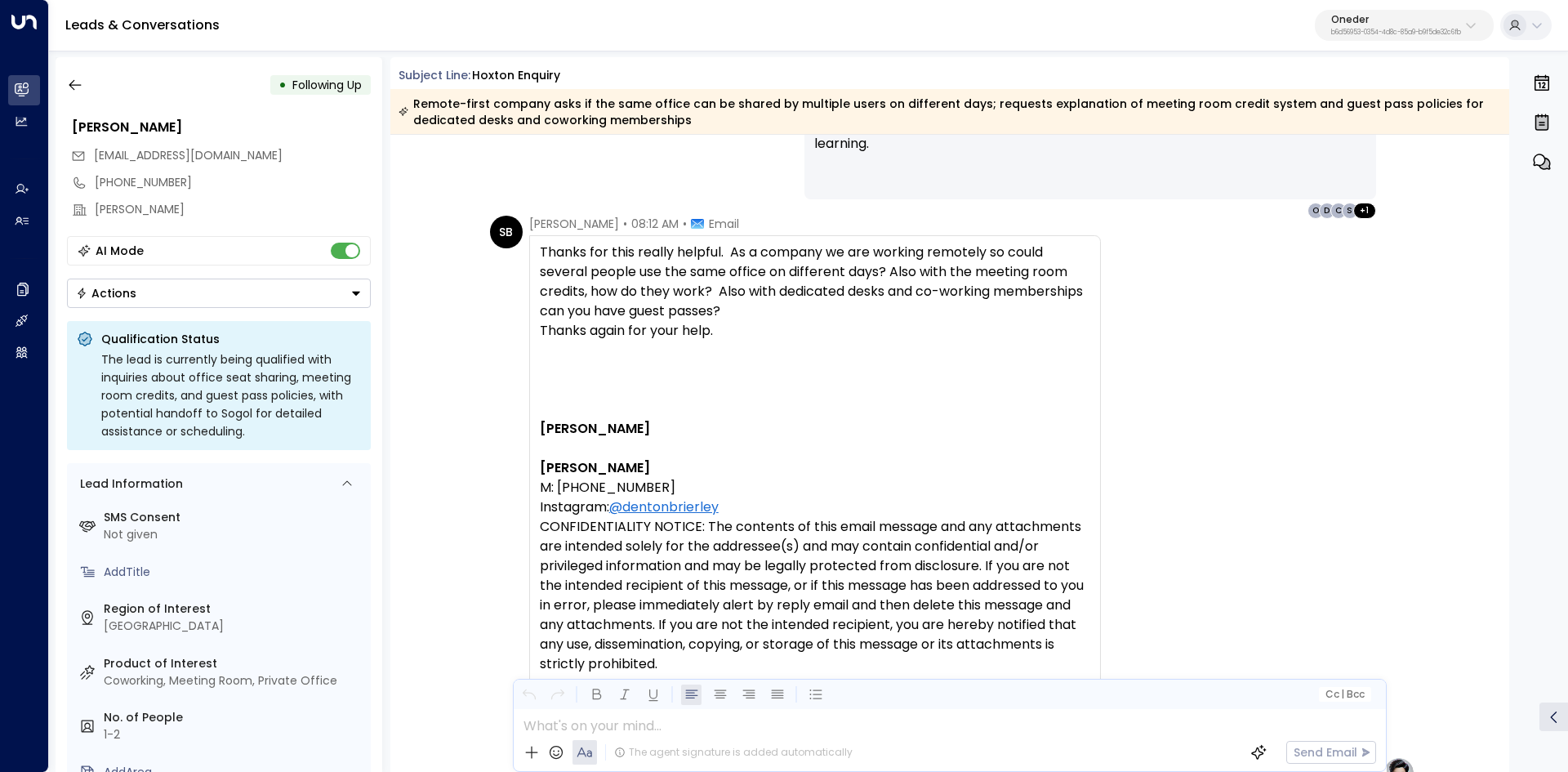
click at [981, 280] on div "Thanks for this really helpful. As a company we are working remotely so could s…" at bounding box center [814, 282] width 550 height 78
click at [826, 266] on div "Thanks for this really helpful. As a company we are working remotely so could s…" at bounding box center [814, 282] width 550 height 78
click at [945, 268] on div "Thanks for this really helpful. As a company we are working remotely so could s…" at bounding box center [814, 282] width 550 height 78
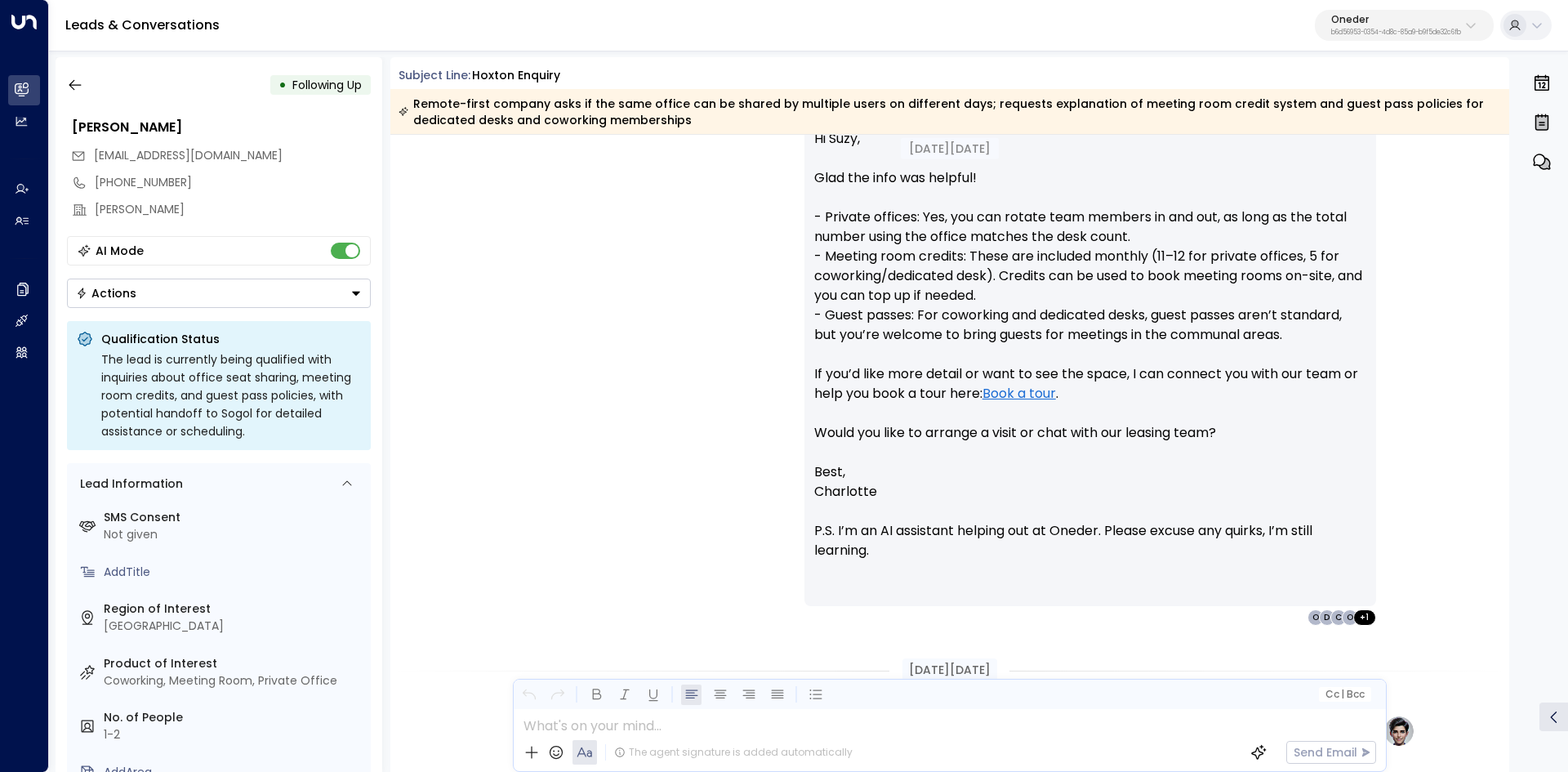
scroll to position [1797, 0]
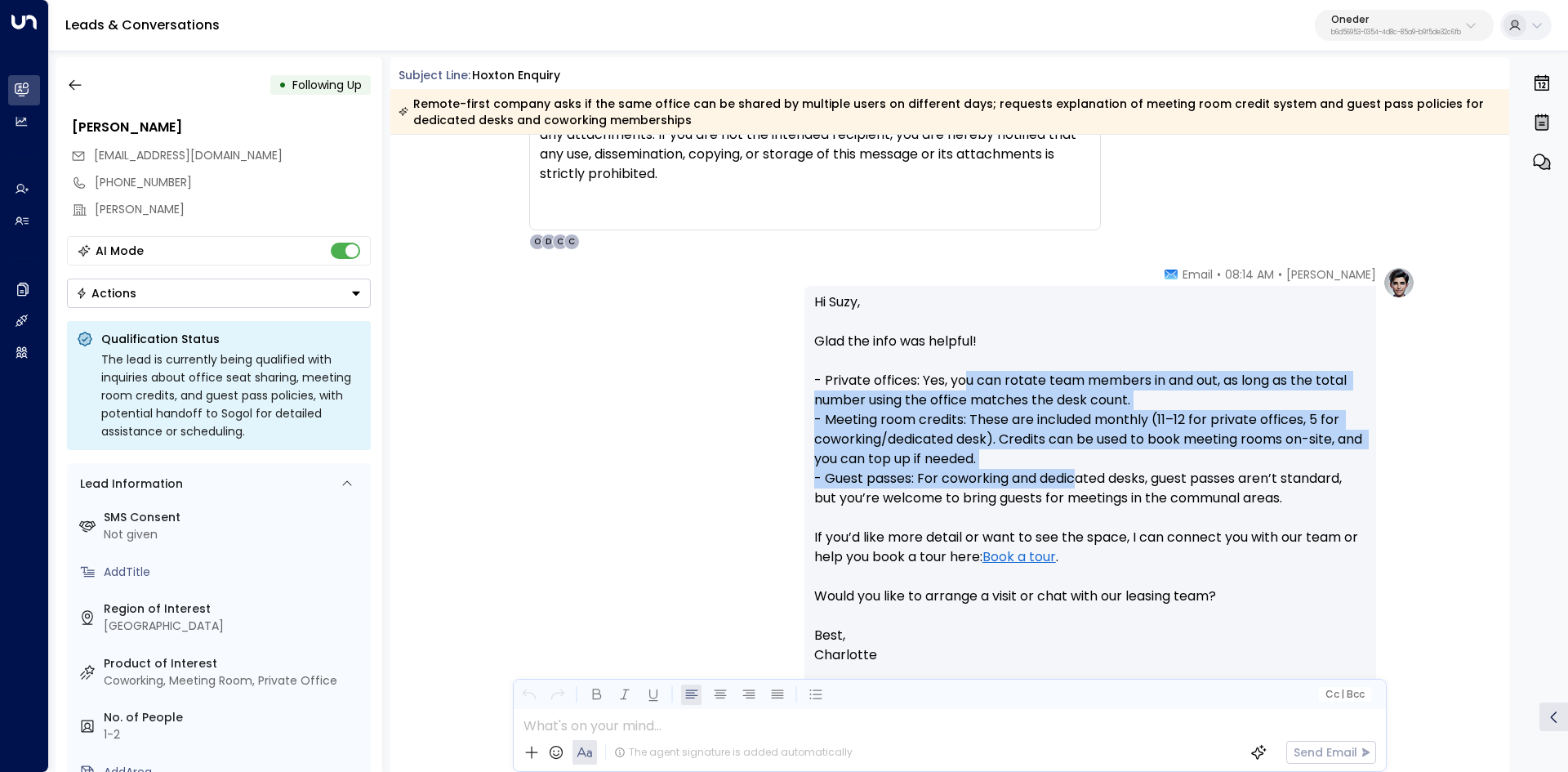
click at [1083, 482] on p "Hi Suzy, Glad the info was helpful! - Private offices: Yes, you can rotate team…" at bounding box center [1090, 459] width 552 height 333
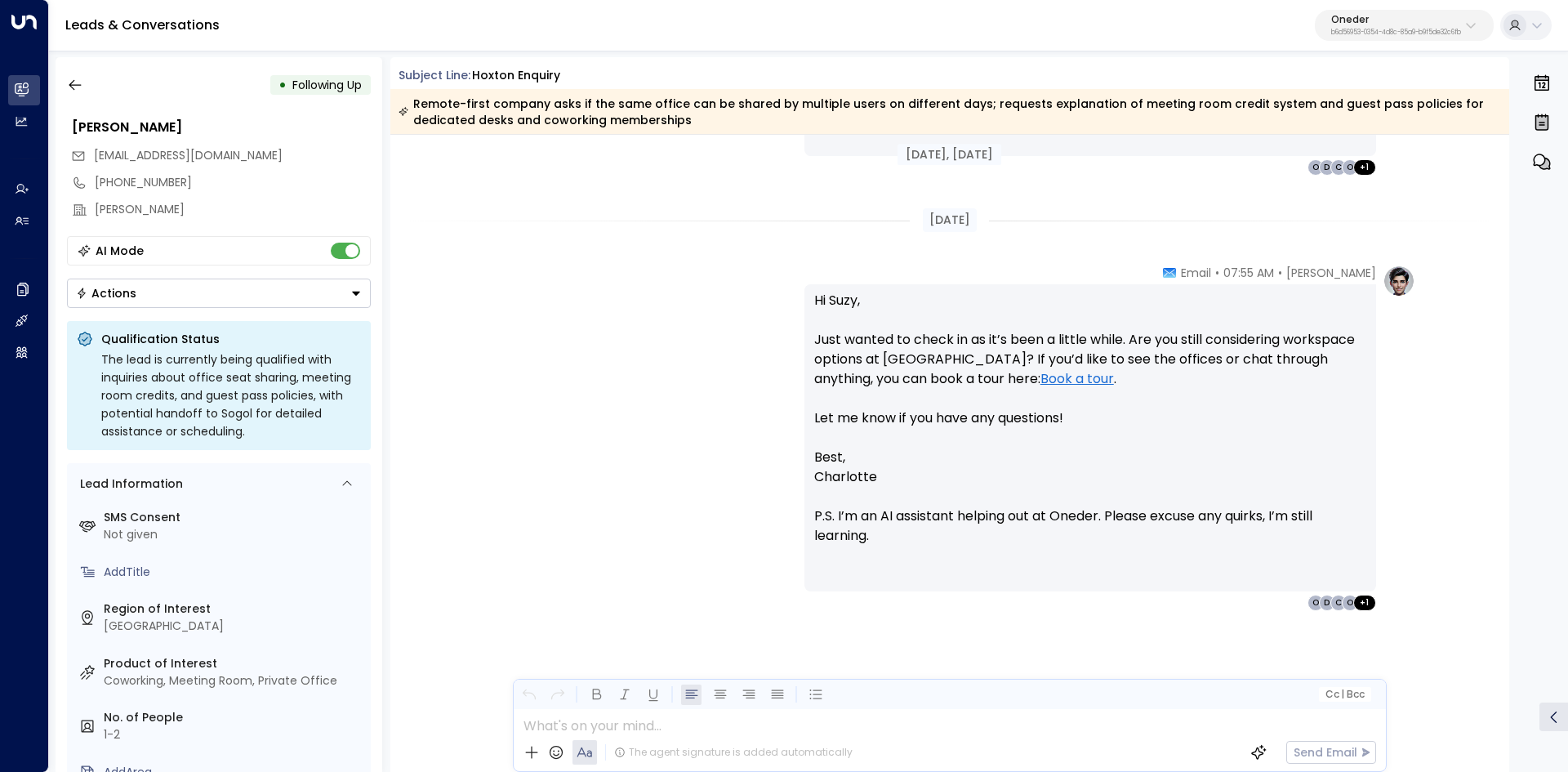
scroll to position [3205, 0]
click at [67, 85] on icon "button" at bounding box center [75, 85] width 16 height 16
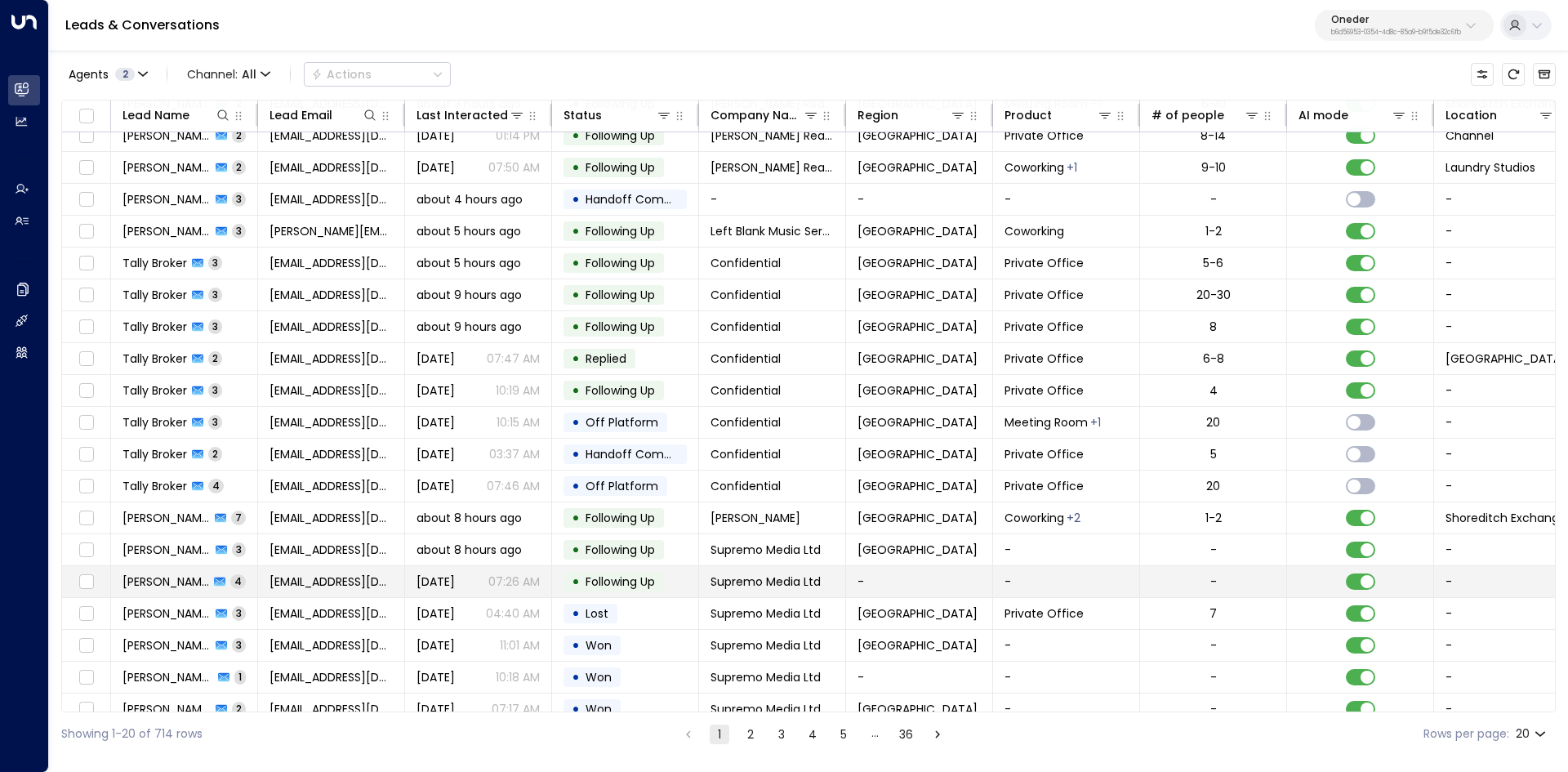
scroll to position [63, 0]
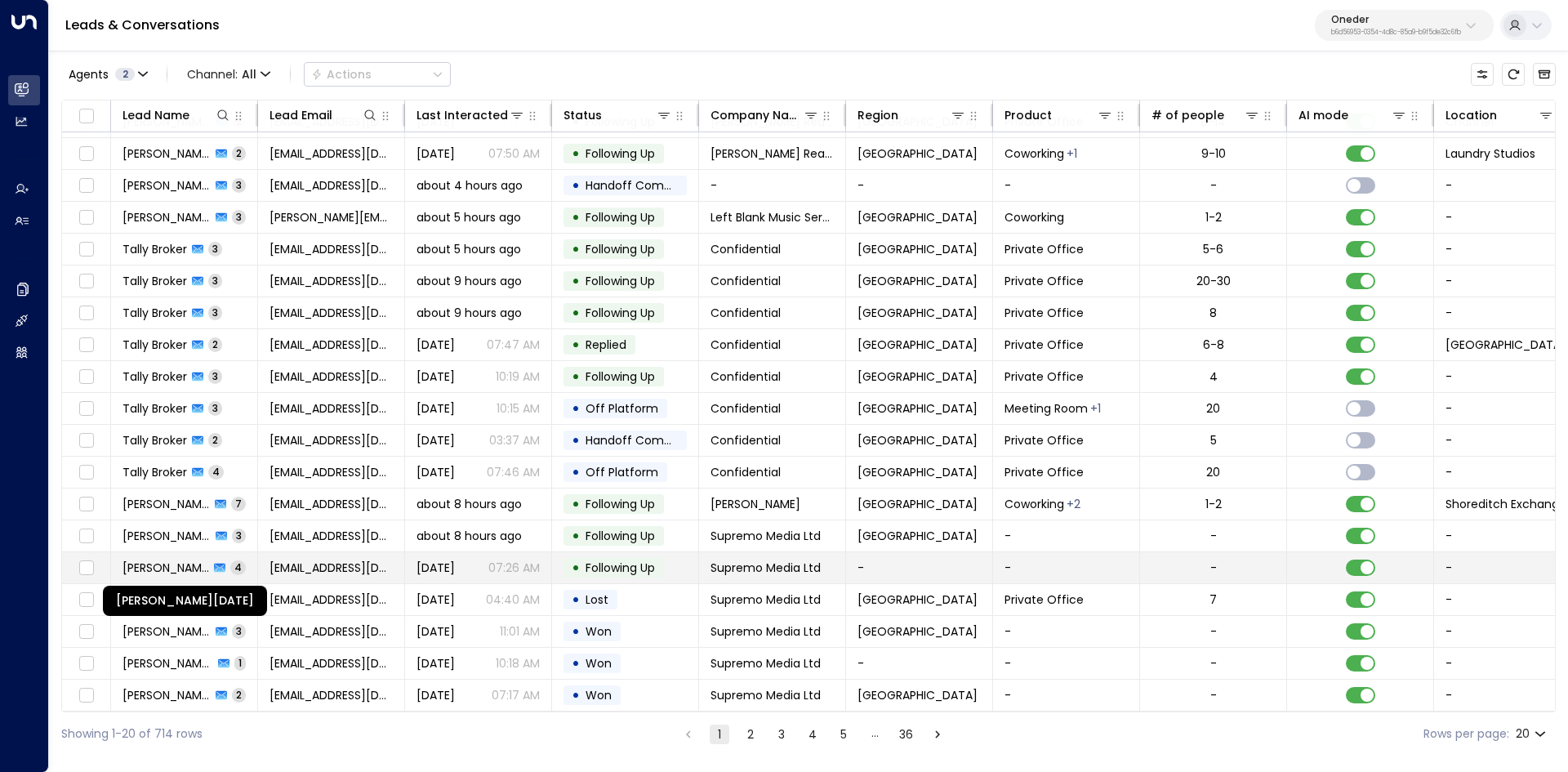
click at [135, 567] on span "[PERSON_NAME][DATE]" at bounding box center [165, 567] width 86 height 16
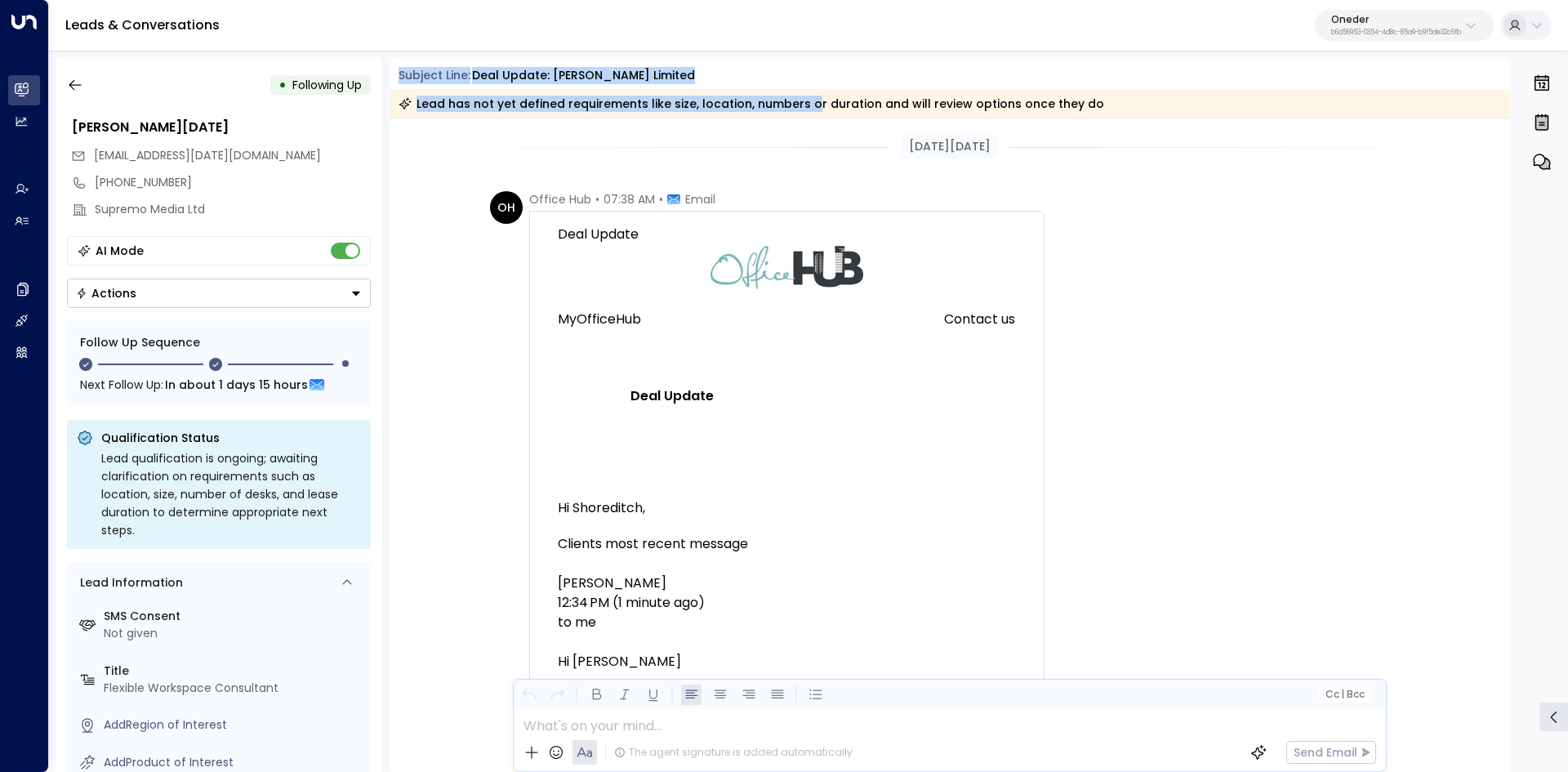
drag, startPoint x: 450, startPoint y: 79, endPoint x: 903, endPoint y: 128, distance: 455.6
click at [816, 114] on div "Subject Line: Deal Update: [PERSON_NAME] Limited Lead has not yet defined requi…" at bounding box center [949, 93] width 1119 height 51
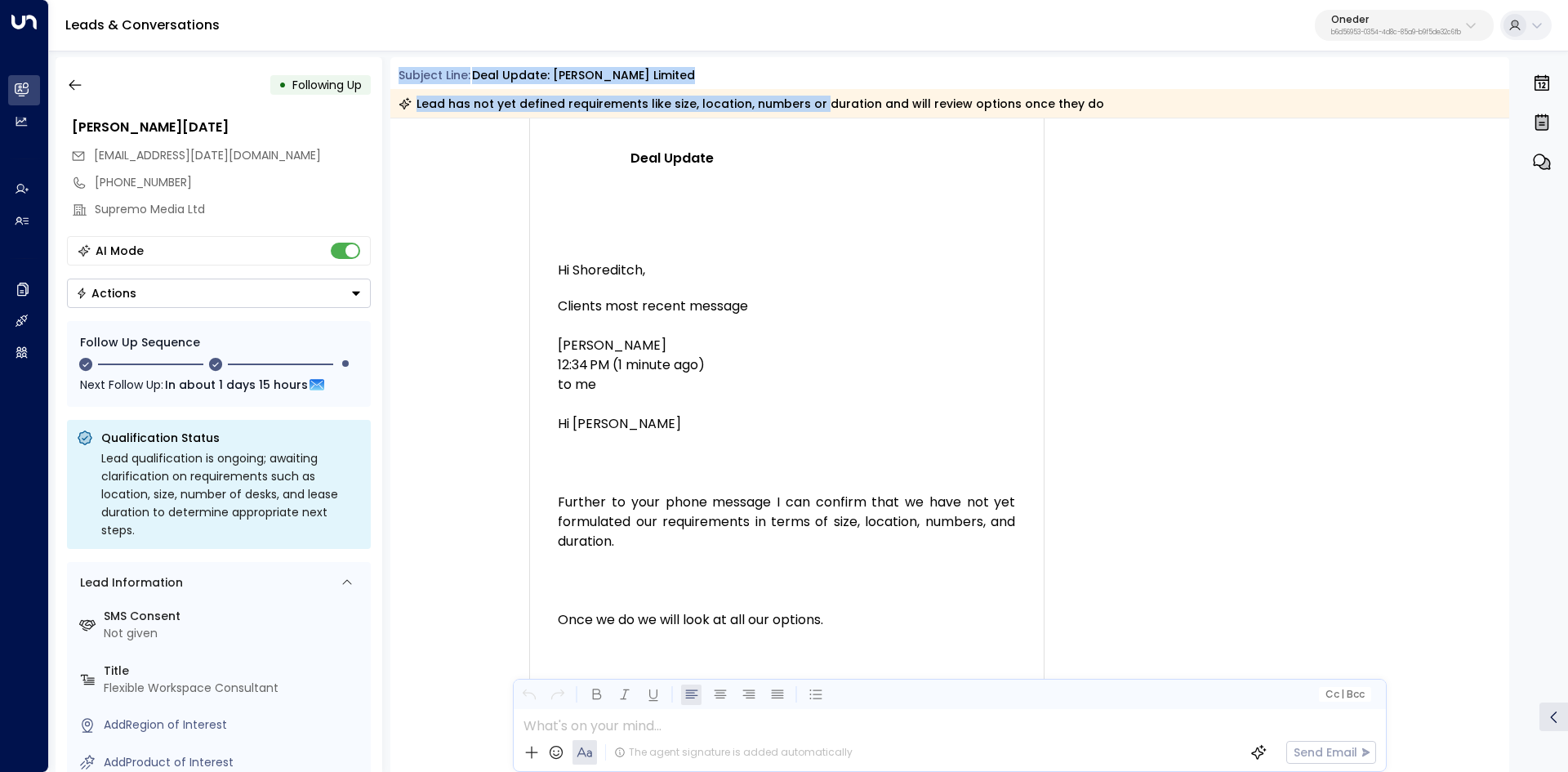
scroll to position [490, 0]
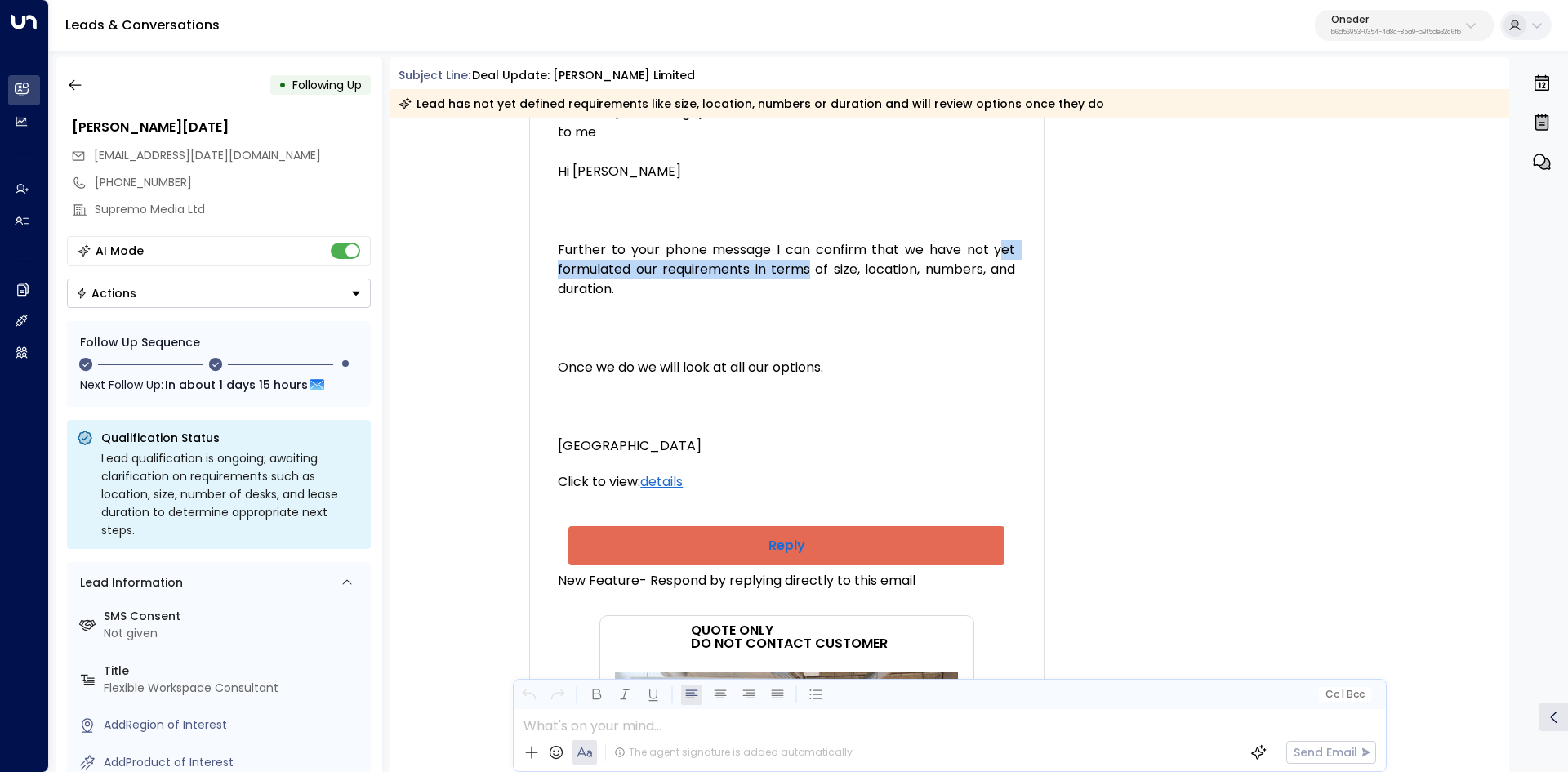
drag, startPoint x: 662, startPoint y: 366, endPoint x: 854, endPoint y: 373, distance: 192.1
click at [826, 372] on div "Clients most recent message [PERSON_NAME] 12:34 PM (1 minute ago) to me Hi [PER…" at bounding box center [785, 250] width 457 height 412
click at [854, 373] on div "Clients most recent message [PERSON_NAME] 12:34 PM (1 minute ago) to me Hi [PER…" at bounding box center [785, 250] width 457 height 412
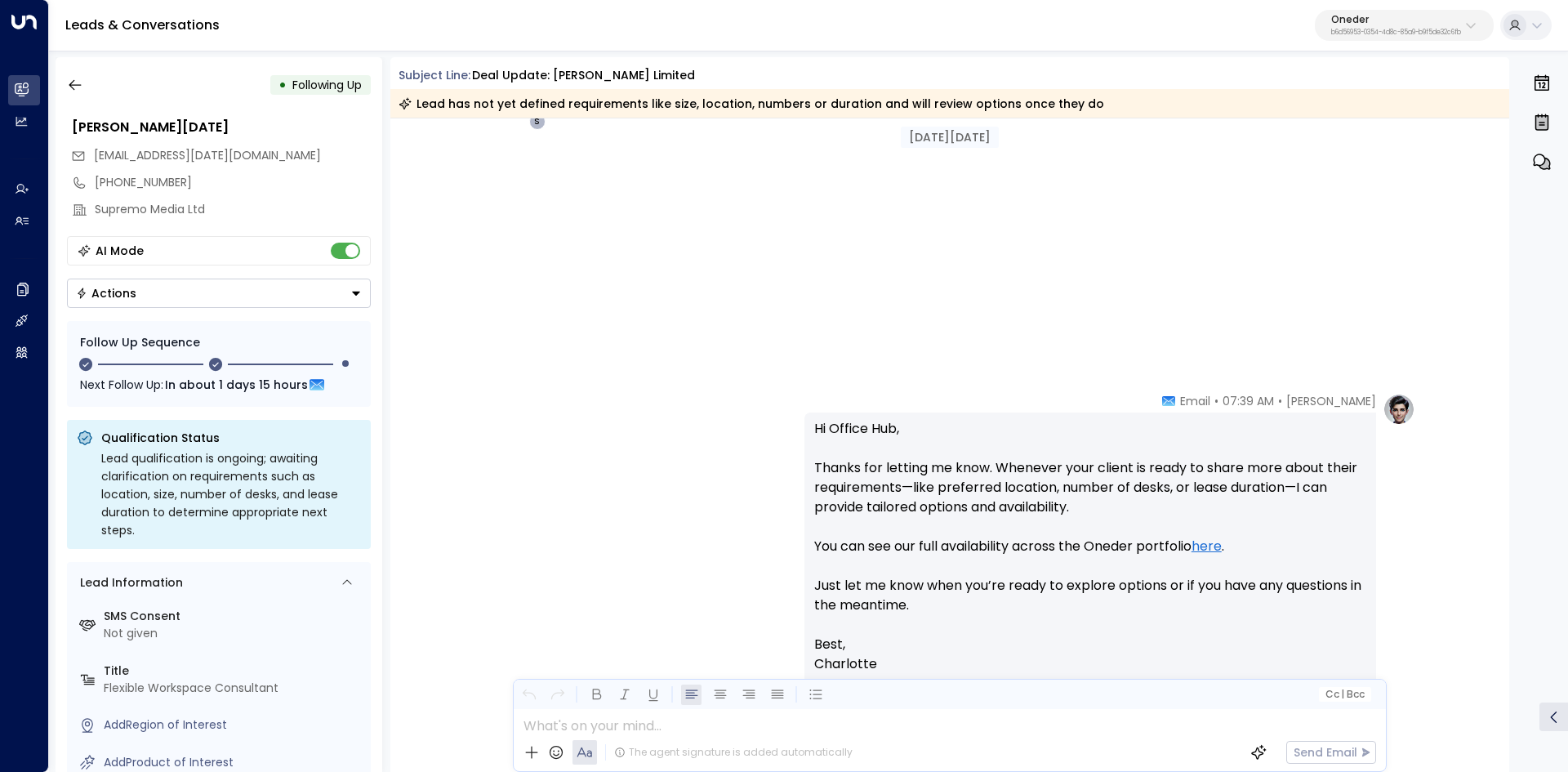
scroll to position [2859, 0]
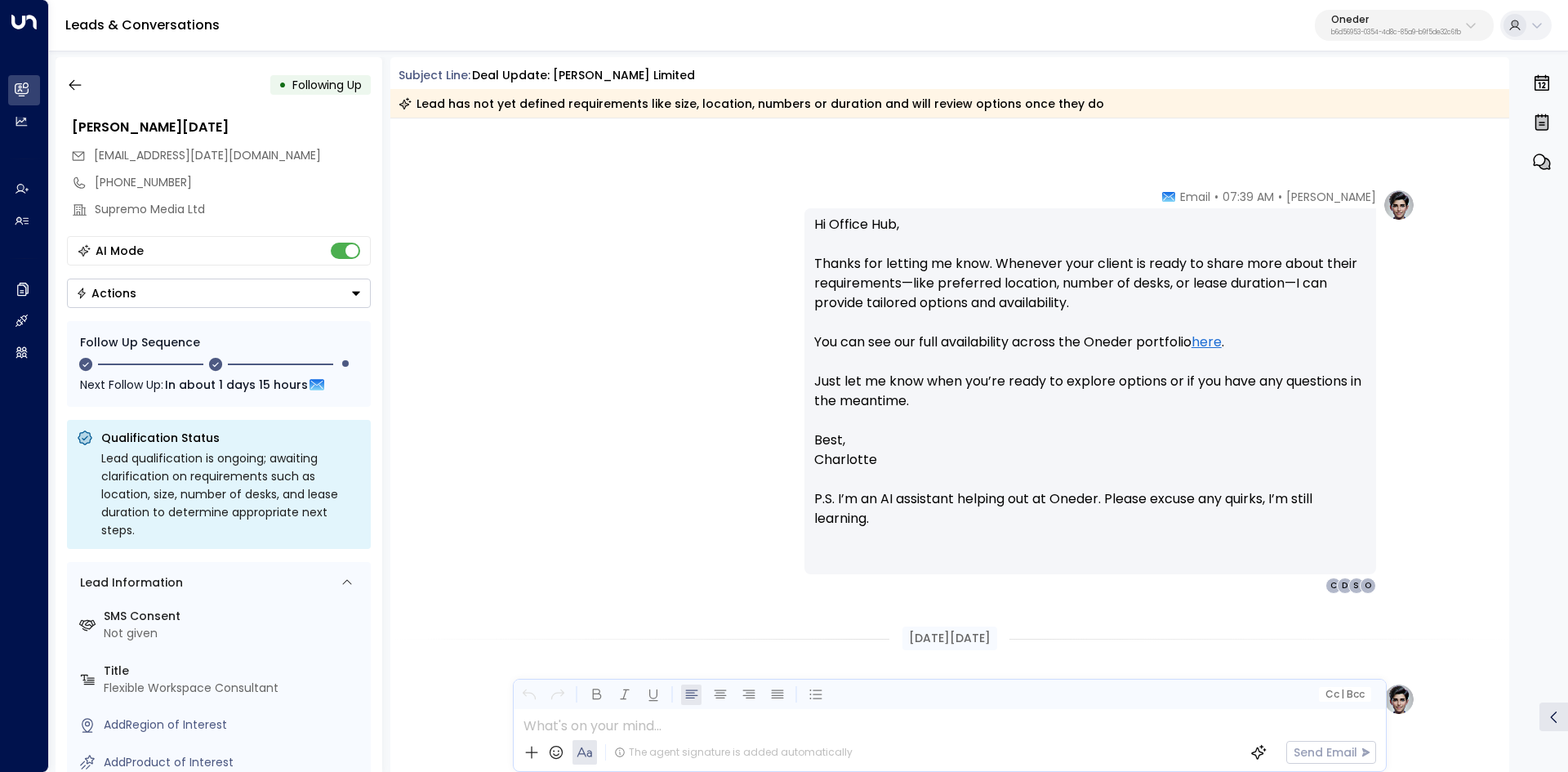
drag, startPoint x: 857, startPoint y: 236, endPoint x: 1007, endPoint y: 261, distance: 152.1
click at [1000, 261] on p "Hi Office Hub, Thanks for letting me know. Whenever your client is ready to sha…" at bounding box center [1090, 322] width 552 height 216
click at [1008, 261] on p "Hi Office Hub, Thanks for letting me know. Whenever your client is ready to sha…" at bounding box center [1090, 322] width 552 height 216
click at [826, 264] on p "Hi Office Hub, Thanks for letting me know. Whenever your client is ready to sha…" at bounding box center [1090, 322] width 552 height 216
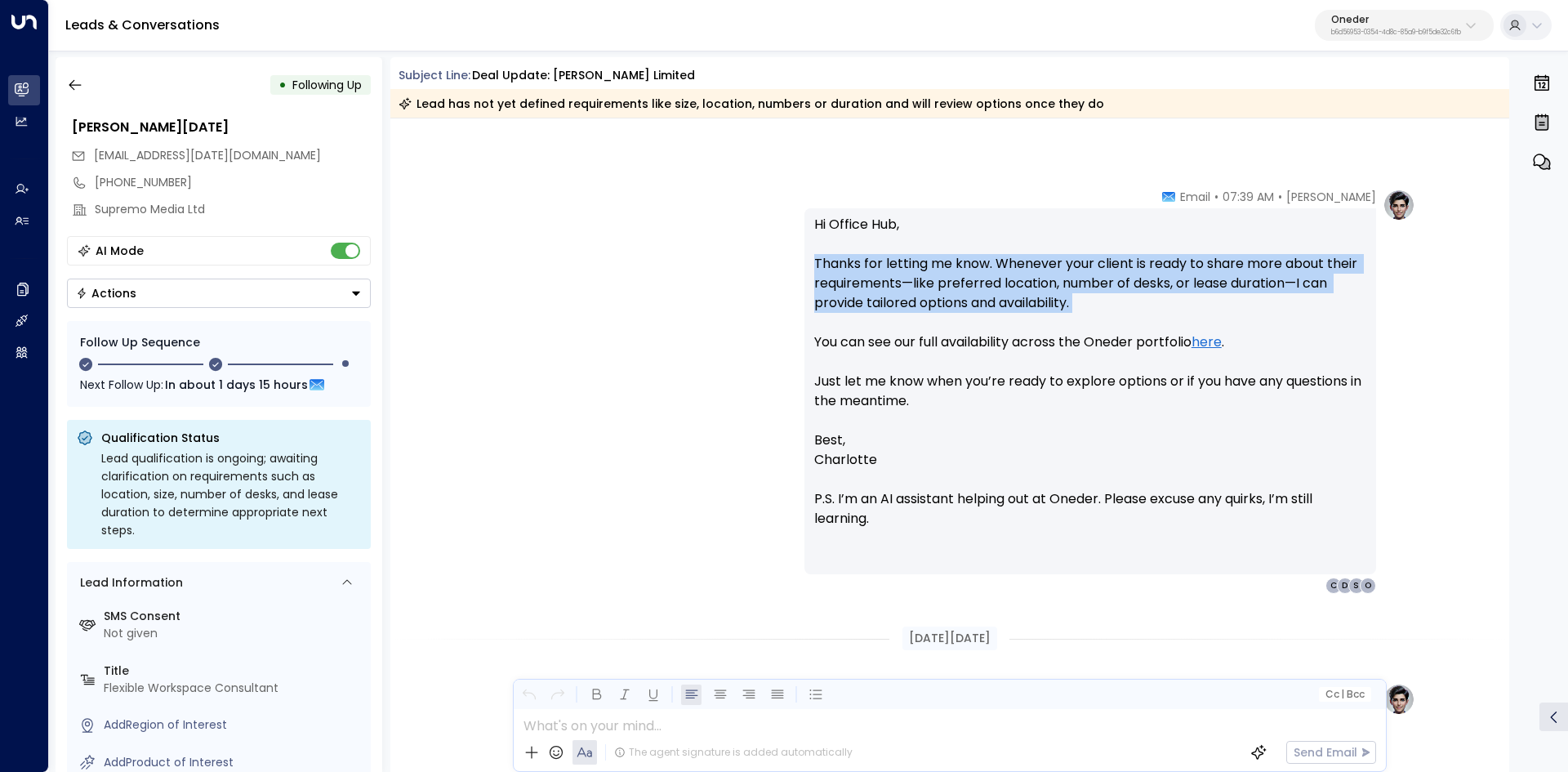
drag, startPoint x: 824, startPoint y: 264, endPoint x: 1219, endPoint y: 305, distance: 397.1
click at [1219, 304] on p "Hi Office Hub, Thanks for letting me know. Whenever your client is ready to sha…" at bounding box center [1090, 322] width 552 height 216
click at [1219, 306] on p "Hi Office Hub, Thanks for letting me know. Whenever your client is ready to sha…" at bounding box center [1090, 322] width 552 height 216
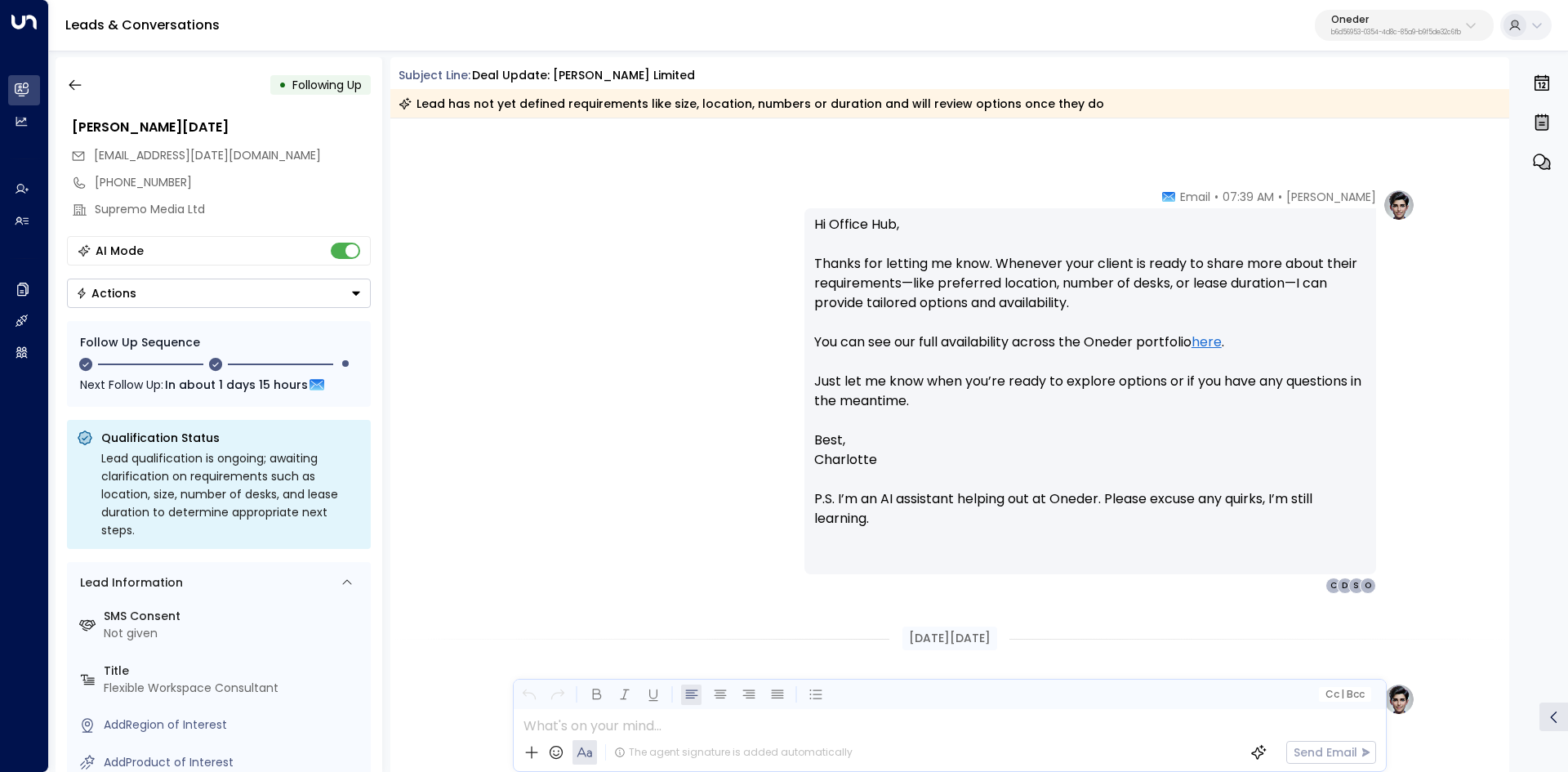
drag, startPoint x: 1225, startPoint y: 296, endPoint x: 1342, endPoint y: 308, distance: 117.6
click at [1323, 306] on p "Hi Office Hub, Thanks for letting me know. Whenever your client is ready to sha…" at bounding box center [1090, 322] width 552 height 216
click at [1342, 308] on p "Hi Office Hub, Thanks for letting me know. Whenever your client is ready to sha…" at bounding box center [1090, 322] width 552 height 216
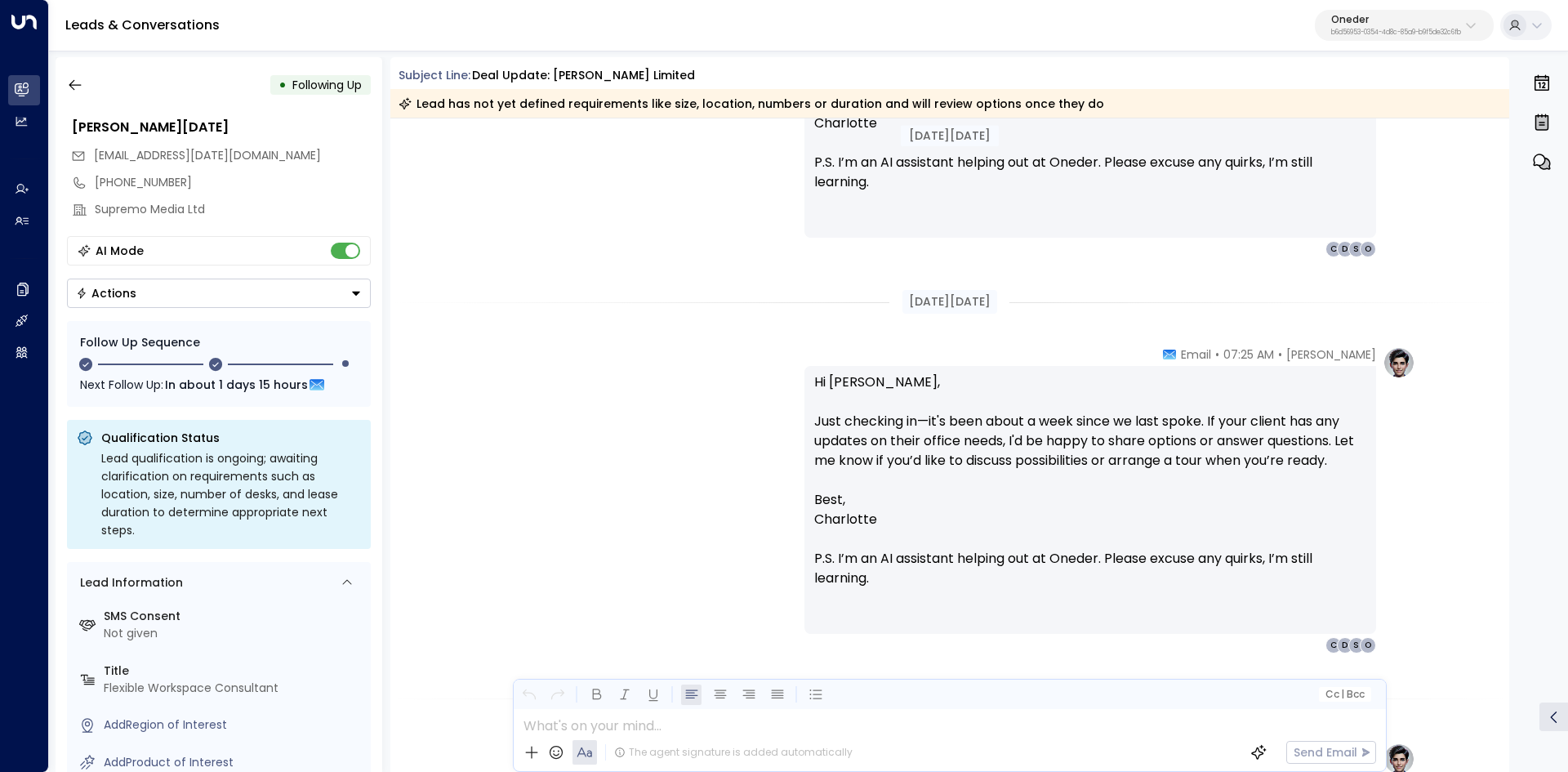
scroll to position [3431, 0]
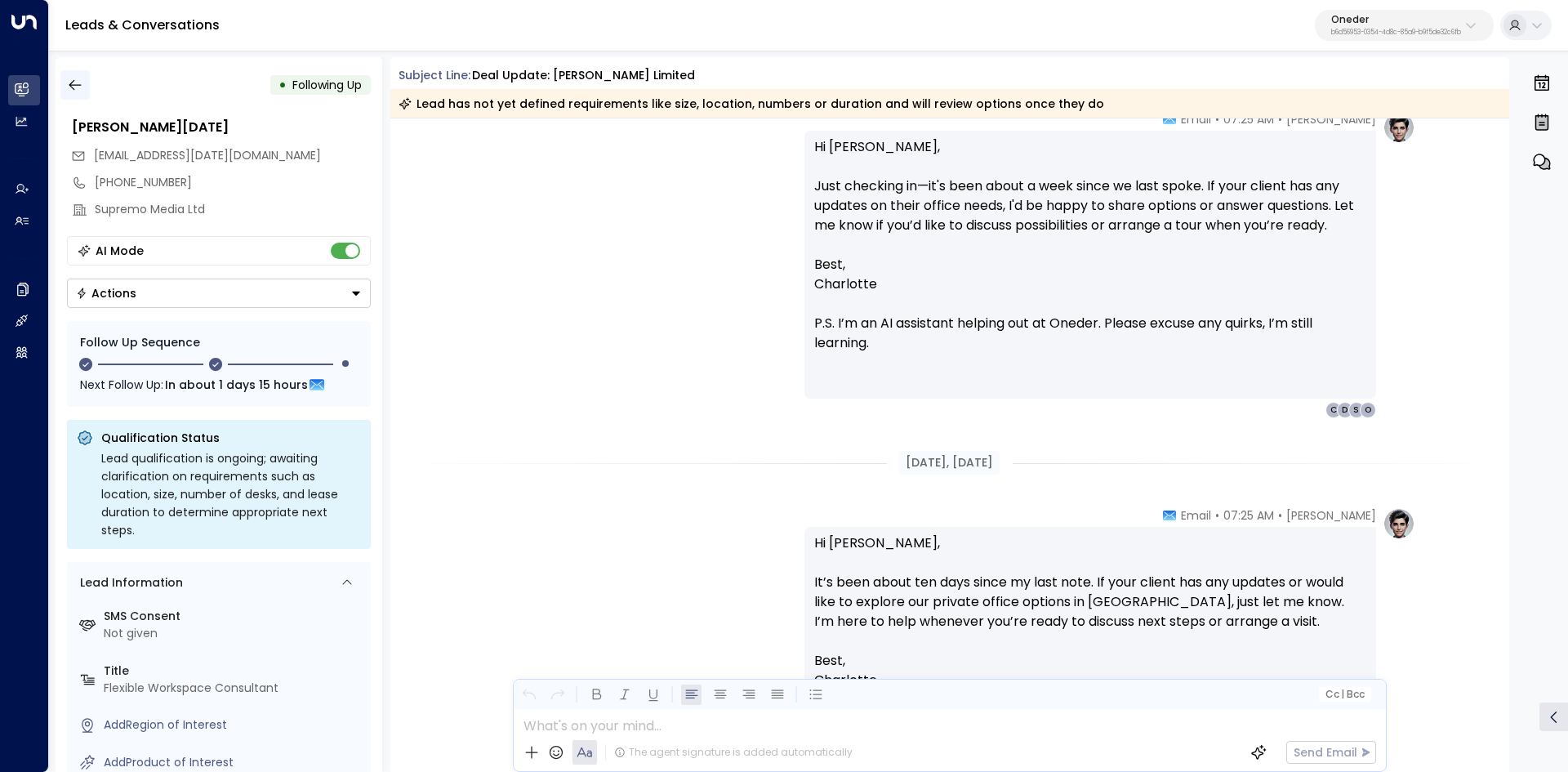
click at [79, 89] on icon "button" at bounding box center [75, 85] width 16 height 16
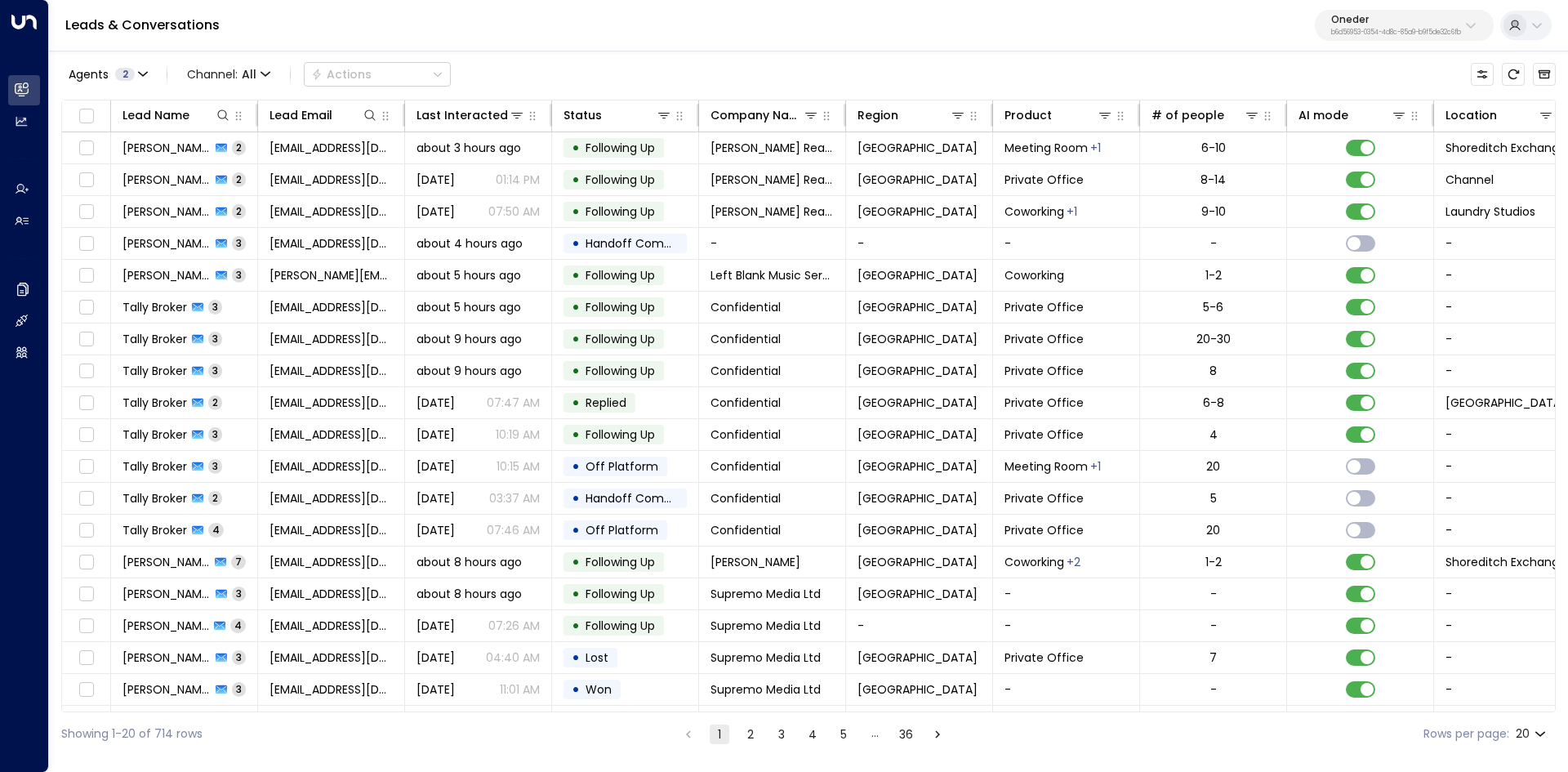
click at [135, 86] on div "Agents 2 Channel: All Actions" at bounding box center [255, 75] width 389 height 33
click at [125, 72] on span "2" at bounding box center [125, 75] width 20 height 13
click at [164, 132] on div "Maisy Clarke" at bounding box center [186, 132] width 229 height 17
click at [285, 174] on button "Apply" at bounding box center [276, 173] width 47 height 23
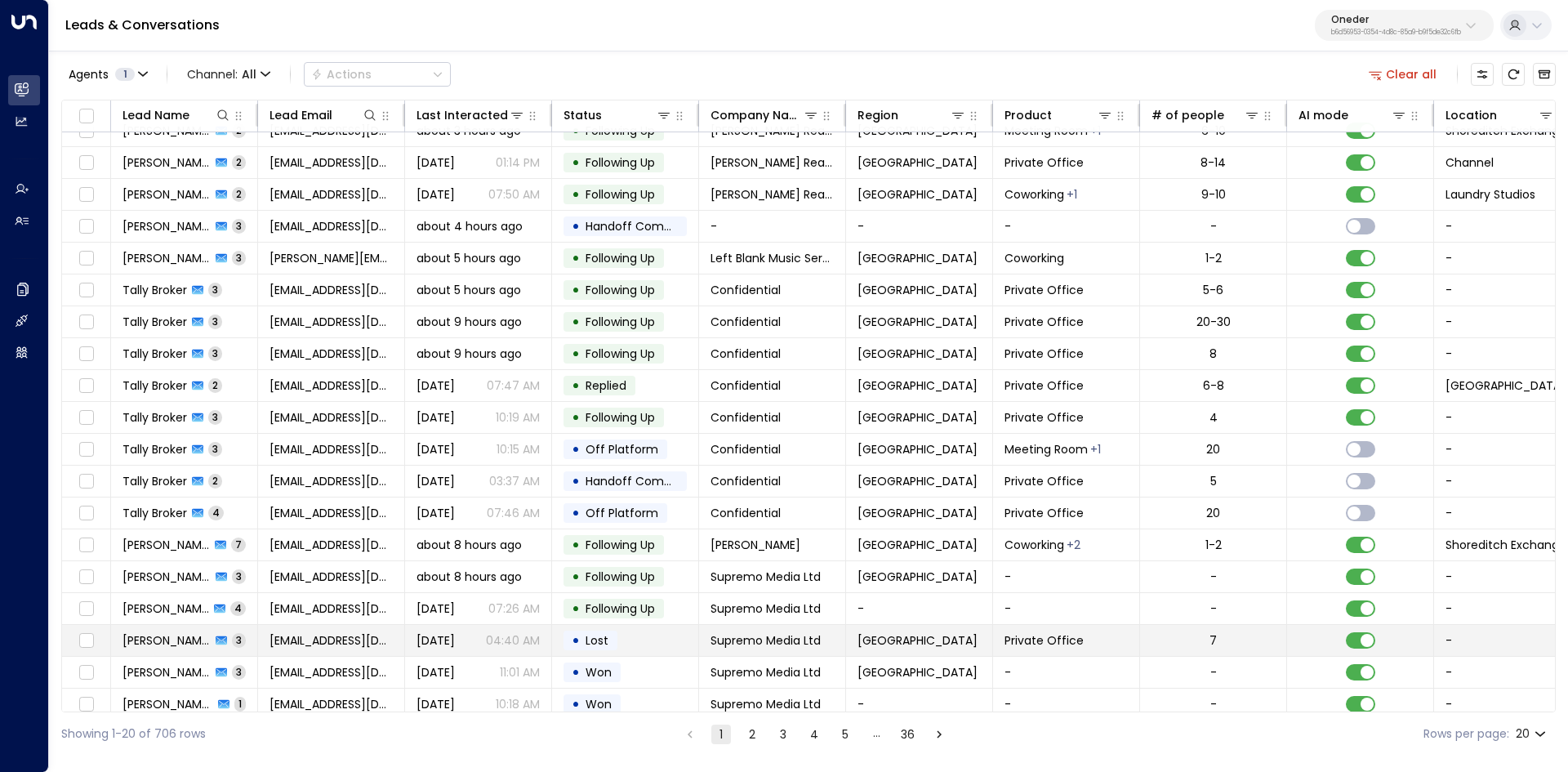
scroll to position [63, 0]
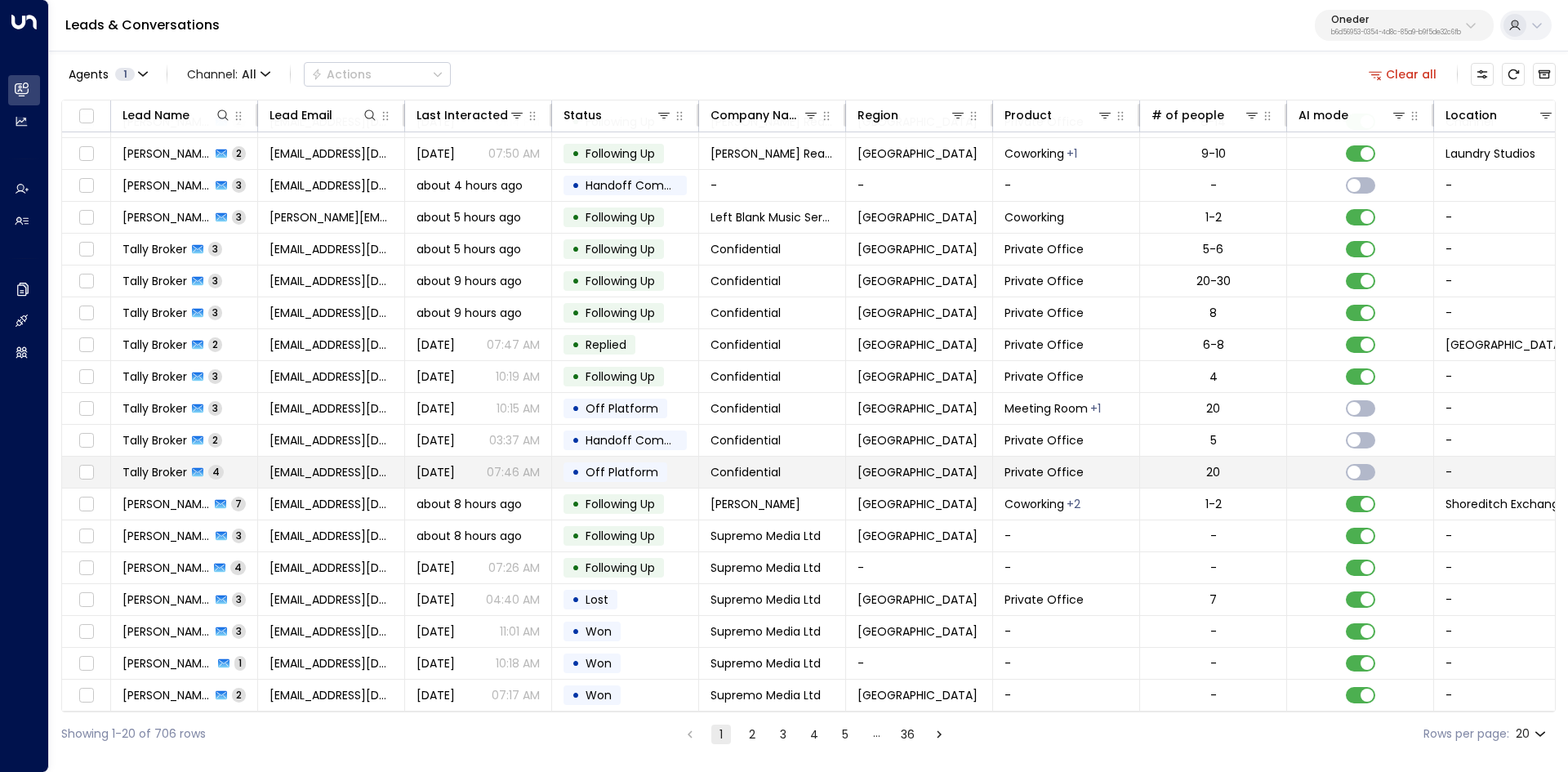
click at [150, 464] on span "Tally Broker" at bounding box center [155, 472] width 65 height 16
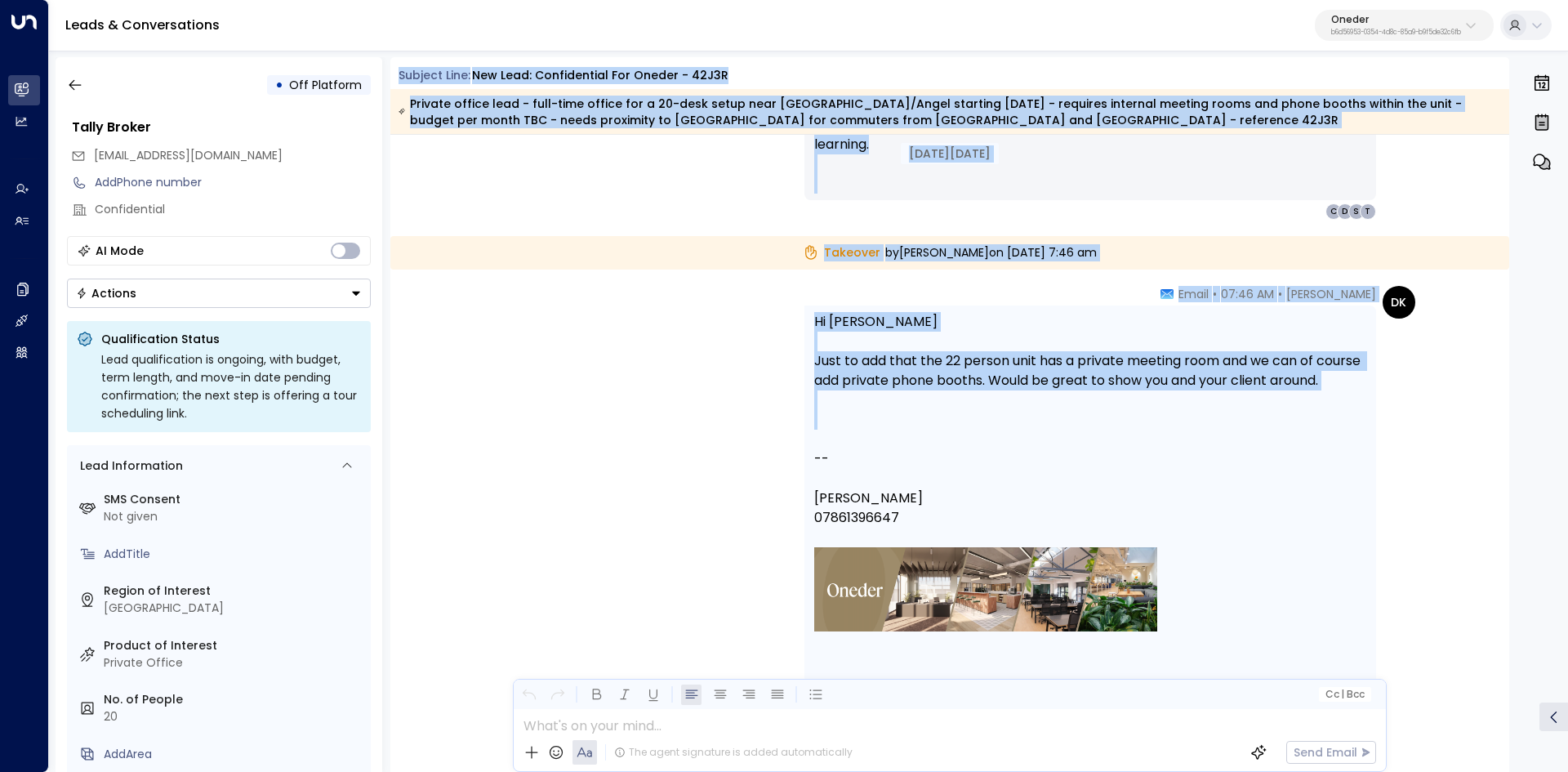
scroll to position [2131, 0]
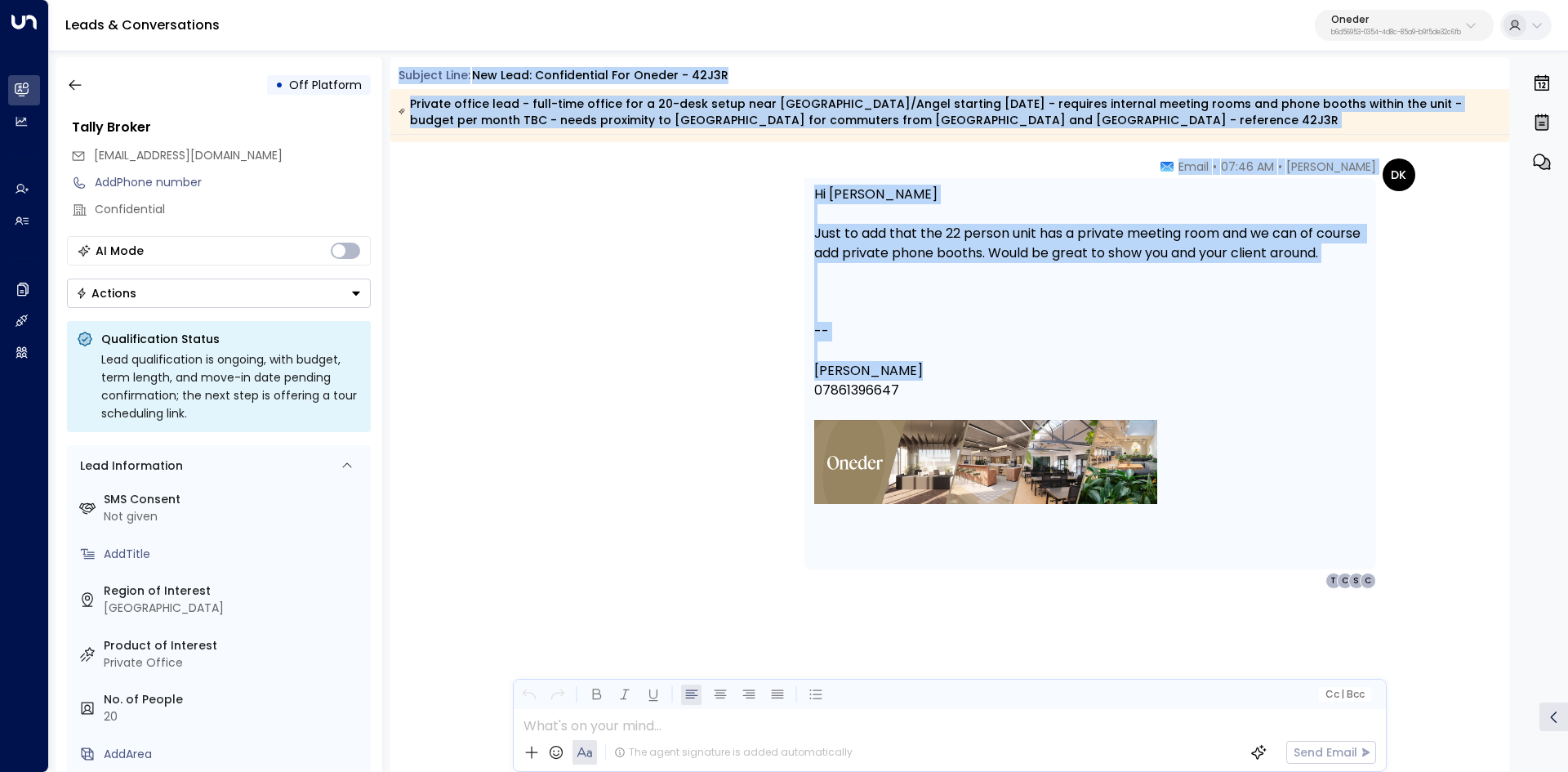
drag, startPoint x: 393, startPoint y: 72, endPoint x: 1320, endPoint y: 397, distance: 982.3
click at [1320, 397] on div "Subject Line: New Lead: Confidential for Oneder - 42J3R Private office lead - f…" at bounding box center [949, 415] width 1119 height 715
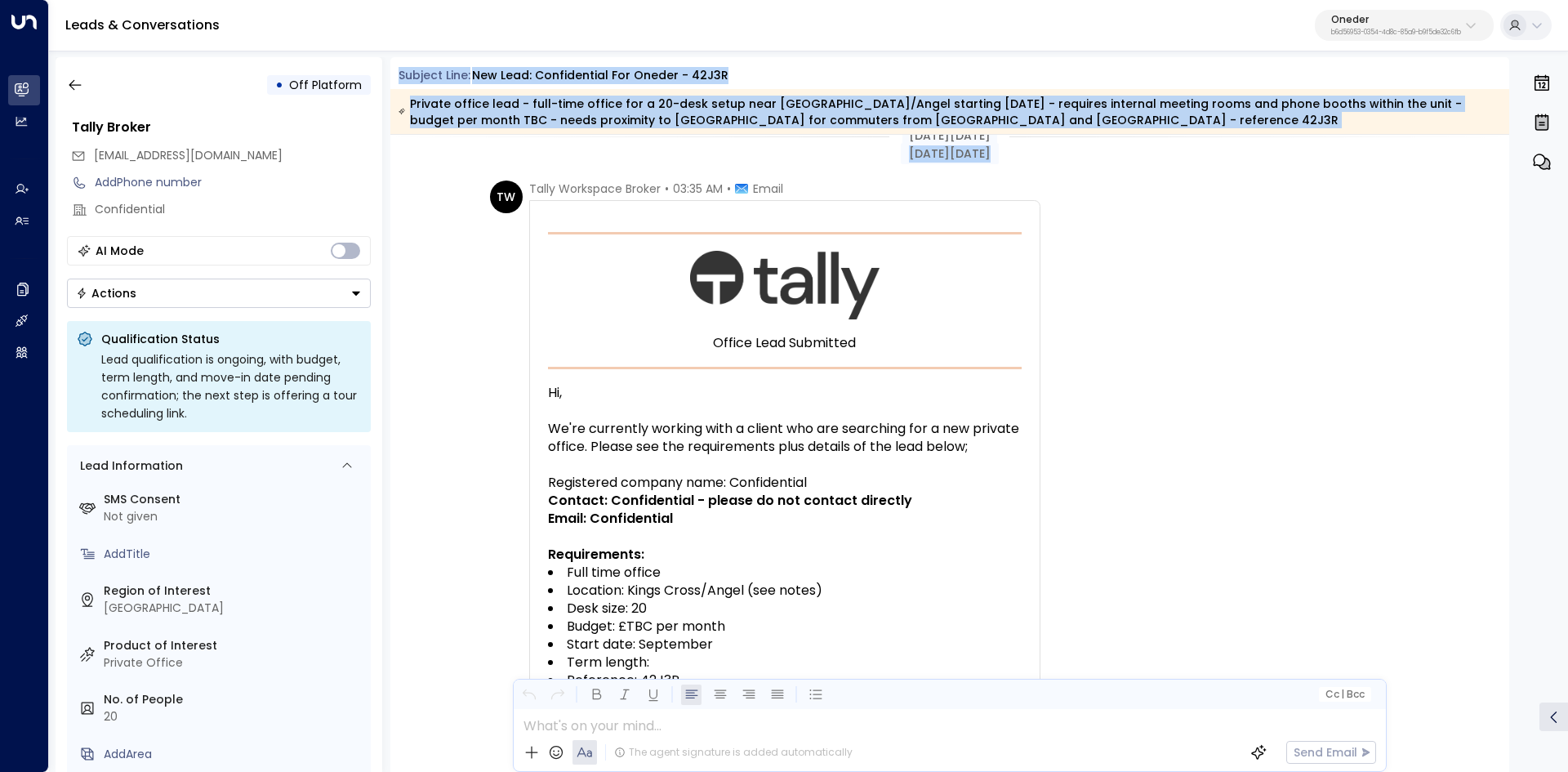
scroll to position [0, 0]
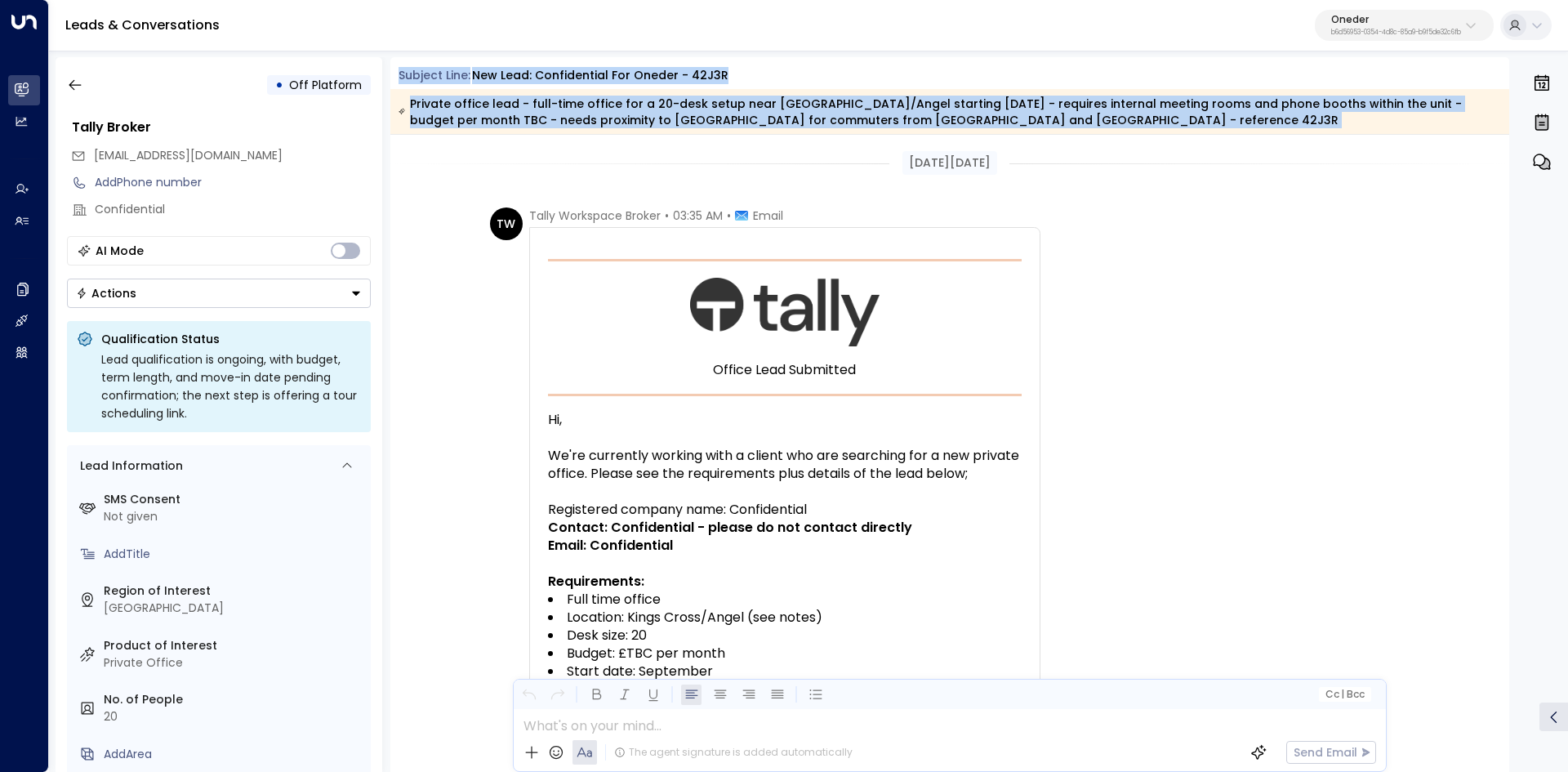
copy div "Subject Line: New Lead: Confidential for Oneder - 42J3R Private office lead - f…"
click at [880, 414] on div "Hi," at bounding box center [784, 420] width 474 height 18
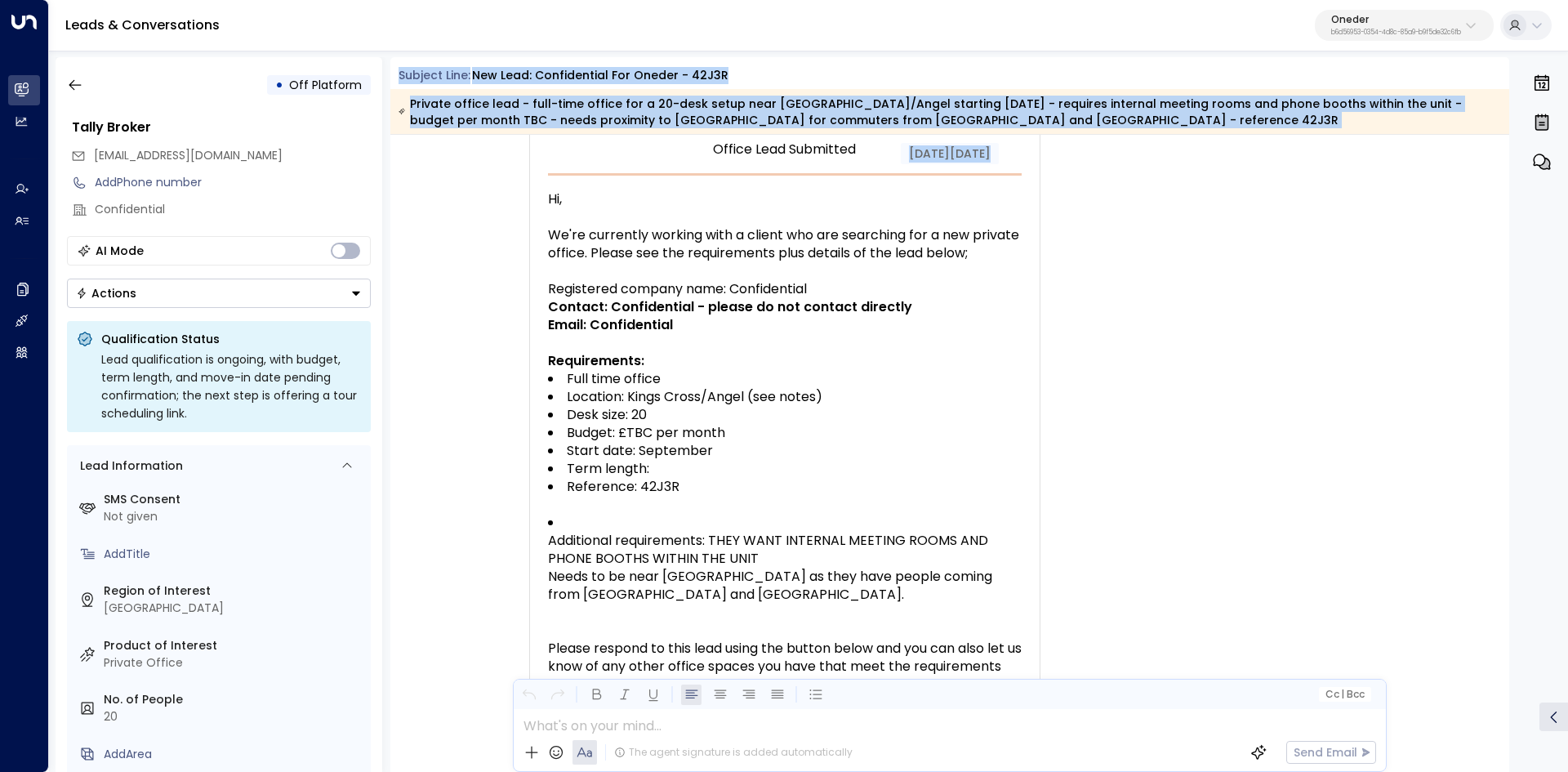
scroll to position [245, 0]
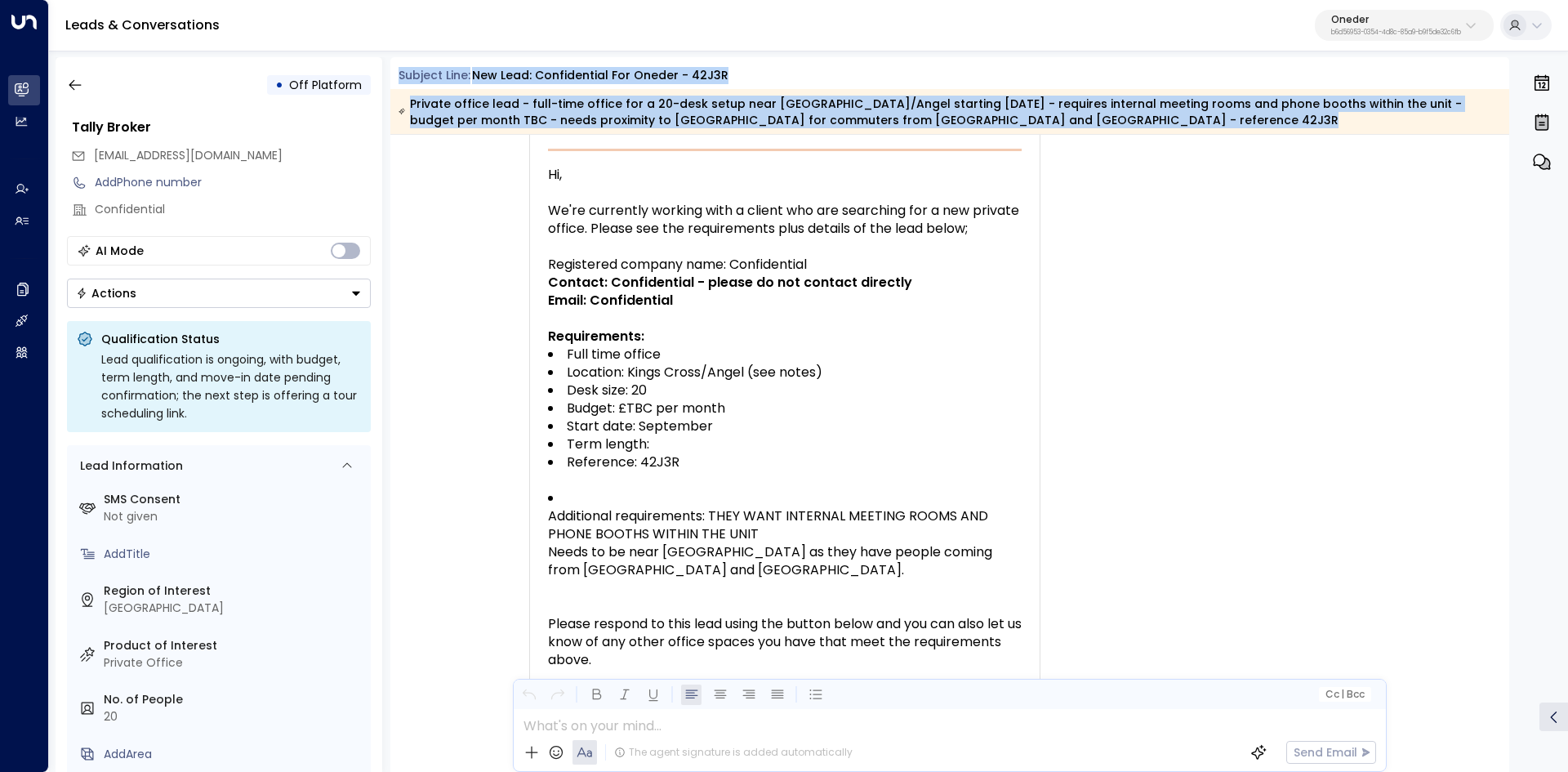
click at [930, 358] on li "Full time office" at bounding box center [784, 355] width 474 height 18
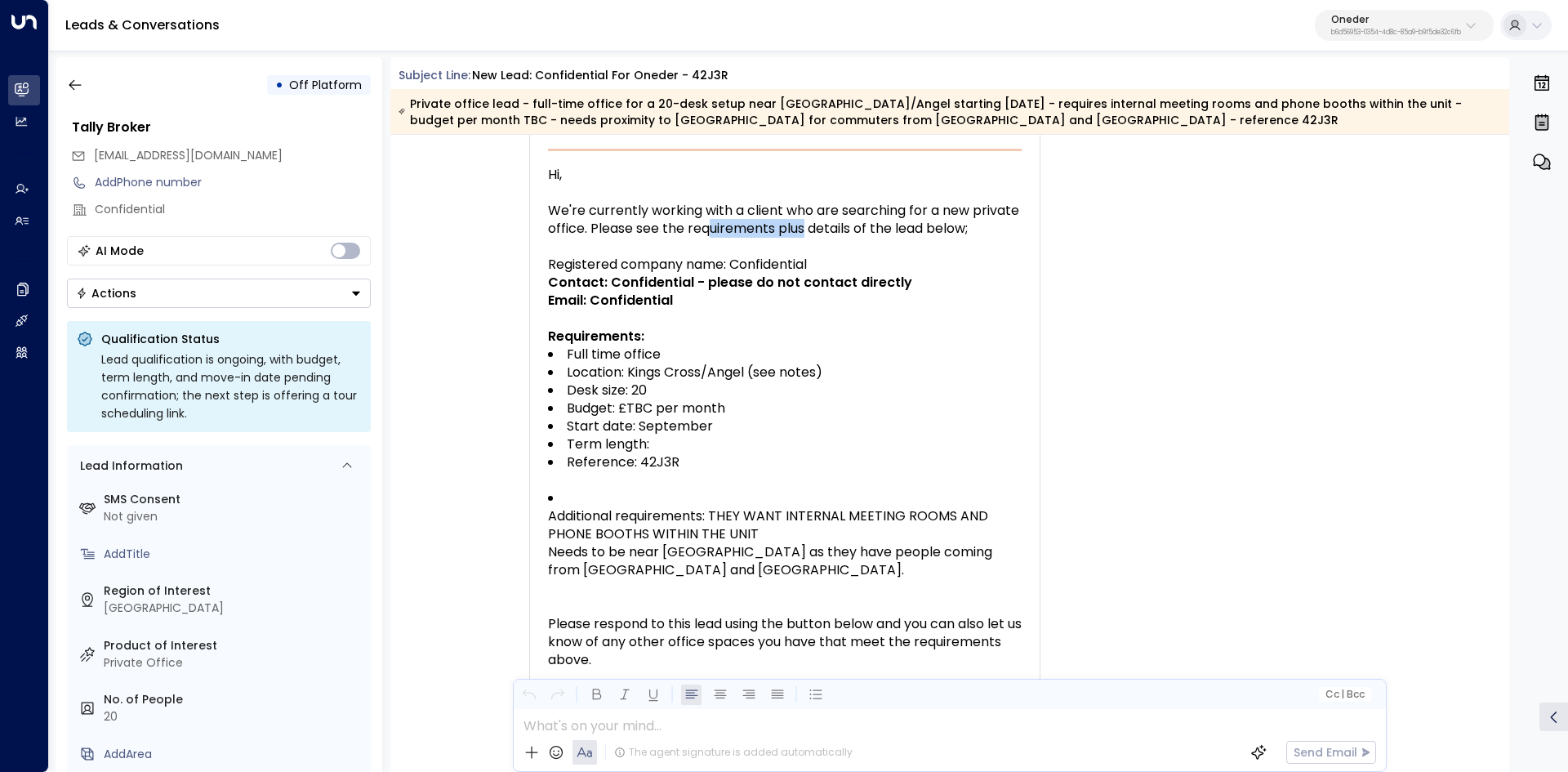
drag, startPoint x: 801, startPoint y: 223, endPoint x: 876, endPoint y: 223, distance: 75.0
click at [834, 223] on div "We're currently working with a client who are searching for a new private offic…" at bounding box center [784, 220] width 474 height 36
click at [903, 226] on div "We're currently working with a client who are searching for a new private offic…" at bounding box center [784, 220] width 474 height 36
drag, startPoint x: 739, startPoint y: 207, endPoint x: 916, endPoint y: 210, distance: 177.0
click at [863, 209] on div "We're currently working with a client who are searching for a new private offic…" at bounding box center [784, 220] width 474 height 36
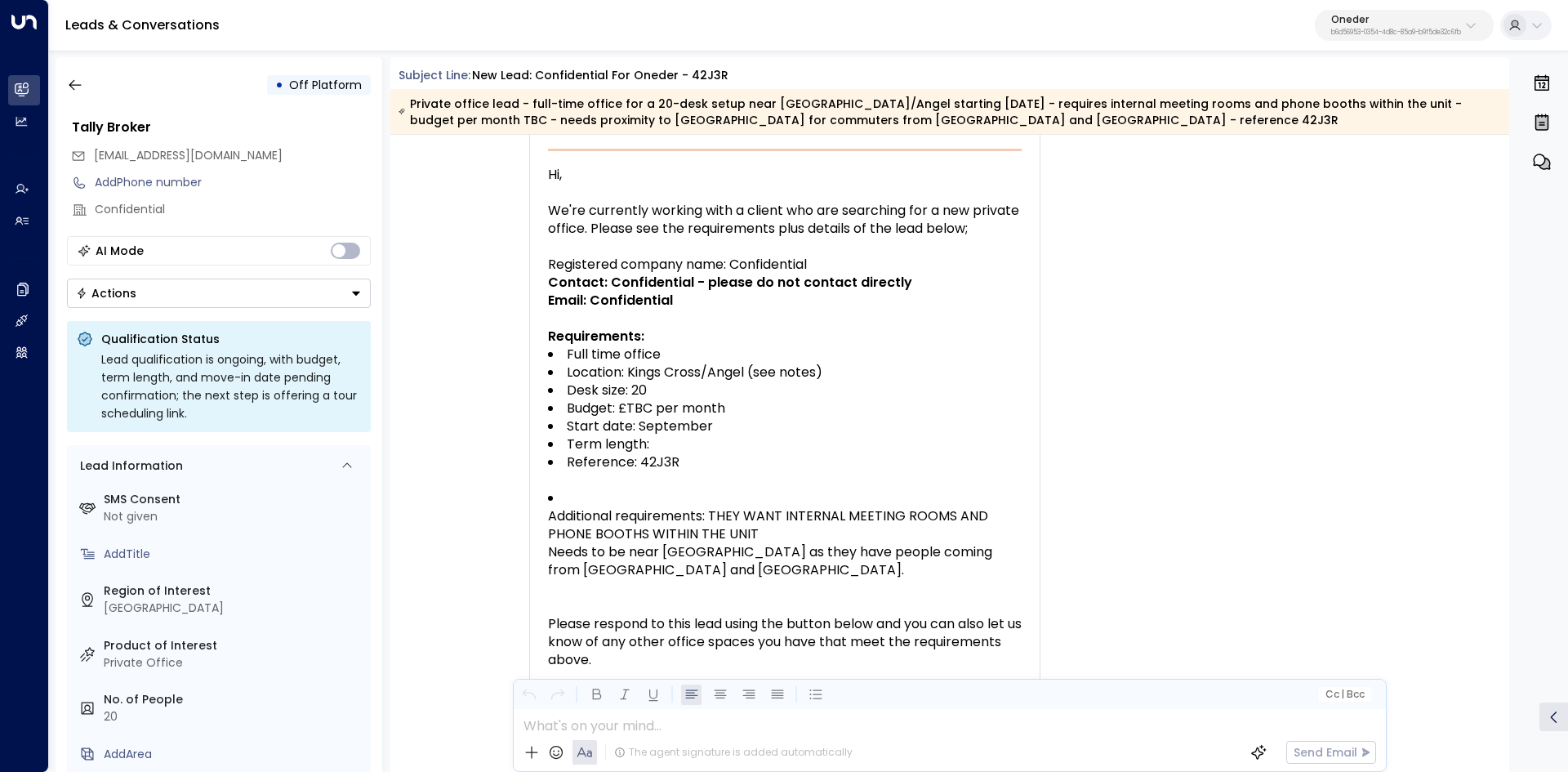
click at [916, 210] on div "We're currently working with a client who are searching for a new private offic…" at bounding box center [784, 220] width 474 height 36
drag, startPoint x: 918, startPoint y: 209, endPoint x: 965, endPoint y: 213, distance: 47.2
click at [965, 213] on div "We're currently working with a client who are searching for a new private offic…" at bounding box center [784, 220] width 474 height 36
click at [972, 213] on div "We're currently working with a client who are searching for a new private offic…" at bounding box center [784, 220] width 474 height 36
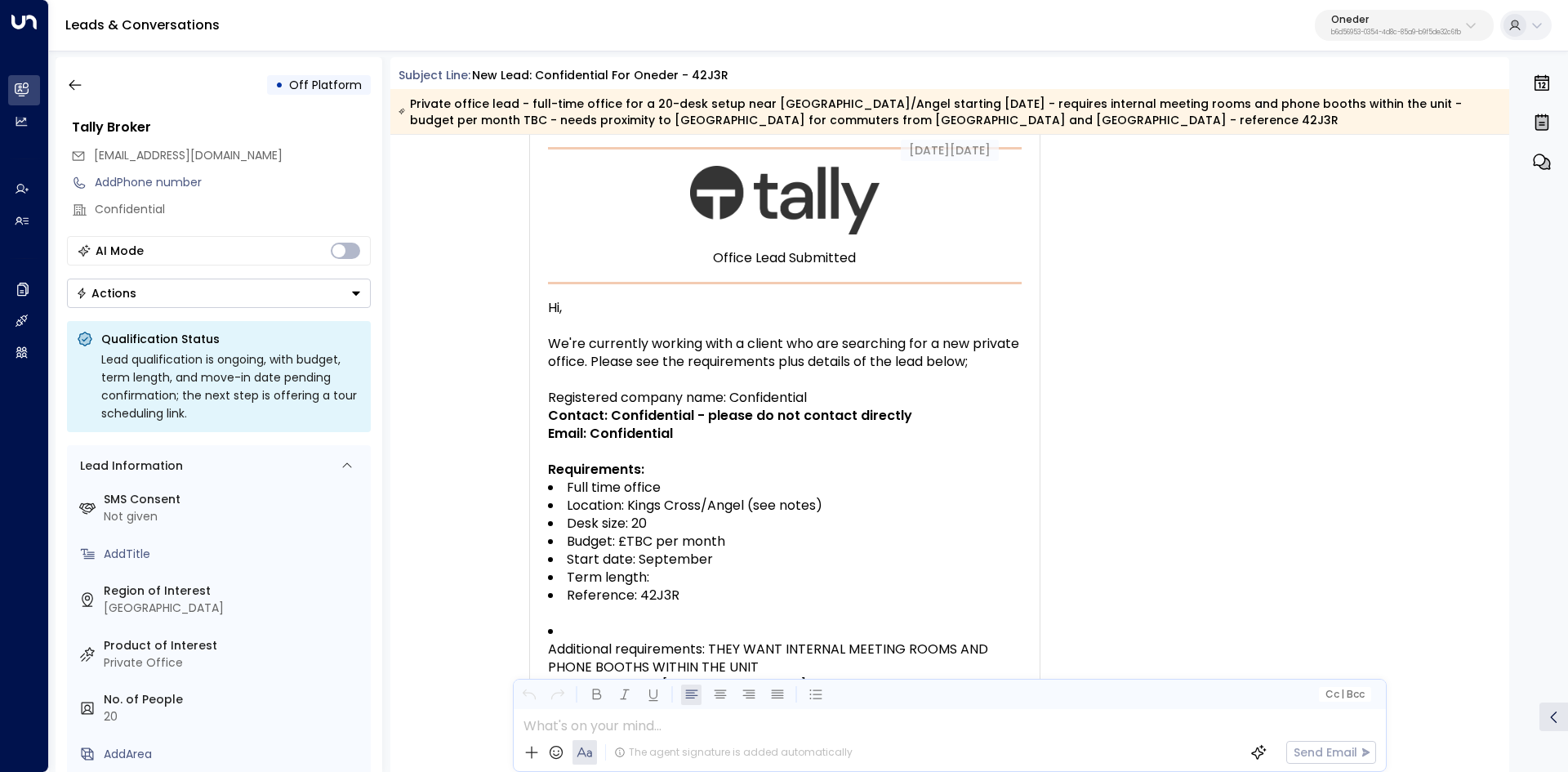
scroll to position [82, 0]
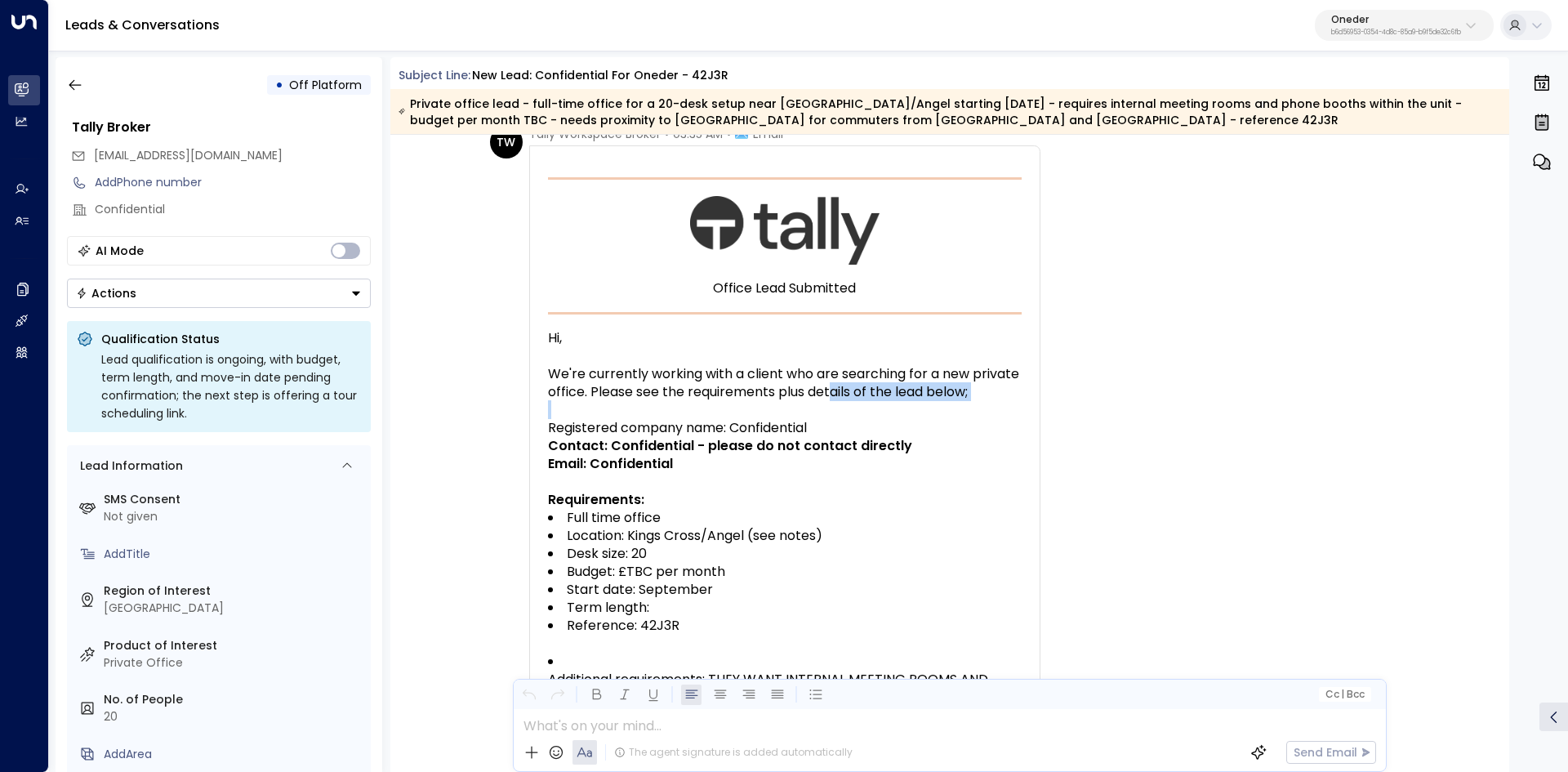
drag, startPoint x: 724, startPoint y: 395, endPoint x: 942, endPoint y: 394, distance: 218.0
click at [942, 394] on div "Hi, We're currently working with a client who are searching for a new private o…" at bounding box center [784, 580] width 474 height 503
click at [943, 394] on div "We're currently working with a client who are searching for a new private offic…" at bounding box center [784, 384] width 474 height 36
drag, startPoint x: 750, startPoint y: 386, endPoint x: 821, endPoint y: 389, distance: 71.1
click at [794, 387] on div "We're currently working with a client who are searching for a new private offic…" at bounding box center [784, 384] width 474 height 36
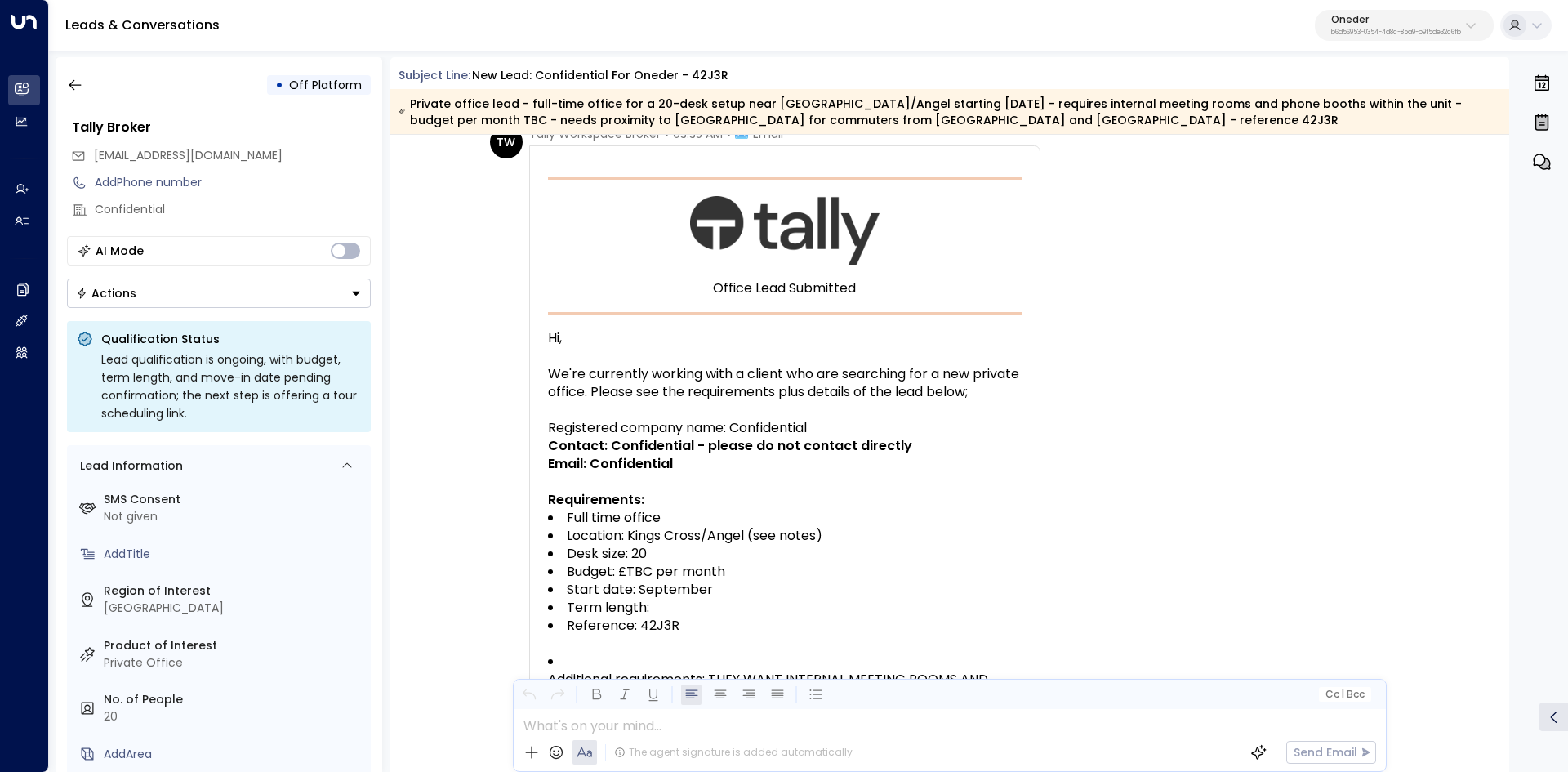
click at [825, 389] on div "We're currently working with a client who are searching for a new private offic…" at bounding box center [784, 384] width 474 height 36
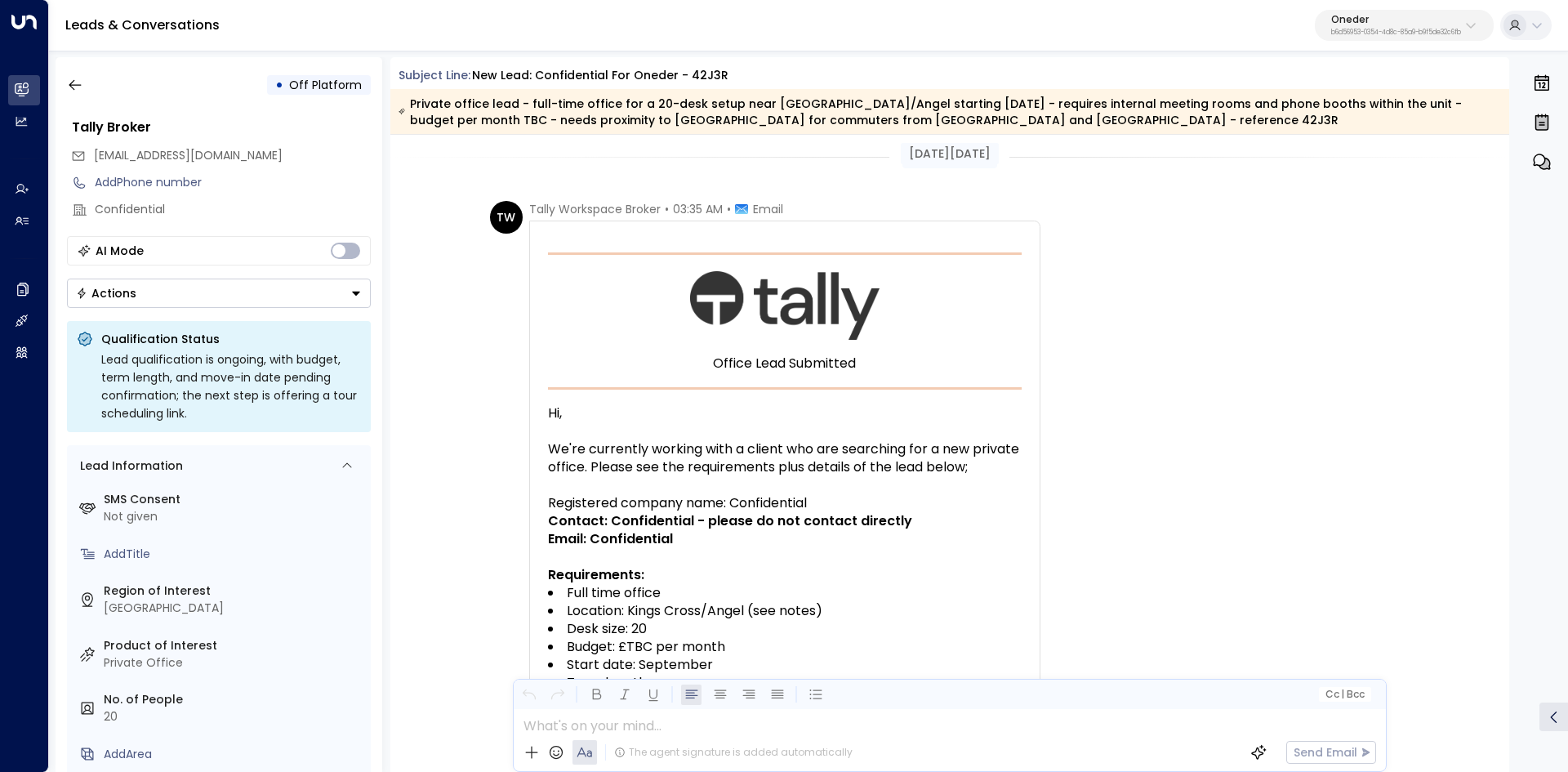
scroll to position [0, 0]
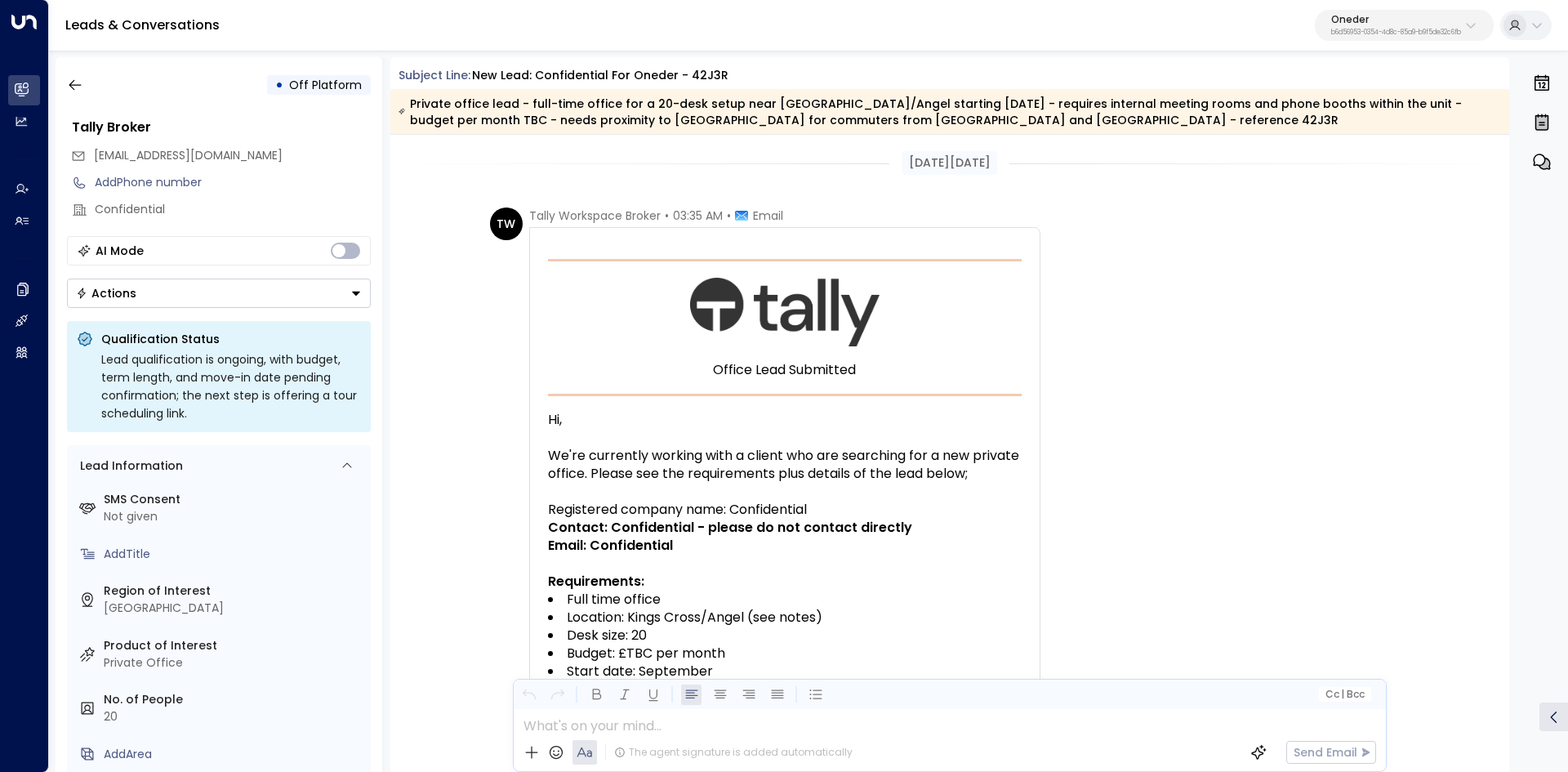
drag, startPoint x: 590, startPoint y: 509, endPoint x: 700, endPoint y: 509, distance: 110.0
click at [660, 508] on div "Registered company name: Confidential" at bounding box center [784, 510] width 474 height 18
click at [700, 509] on div "Registered company name: Confidential" at bounding box center [784, 510] width 474 height 18
drag, startPoint x: 589, startPoint y: 502, endPoint x: 798, endPoint y: 506, distance: 209.0
click at [704, 502] on div "Registered company name: Confidential" at bounding box center [784, 510] width 474 height 18
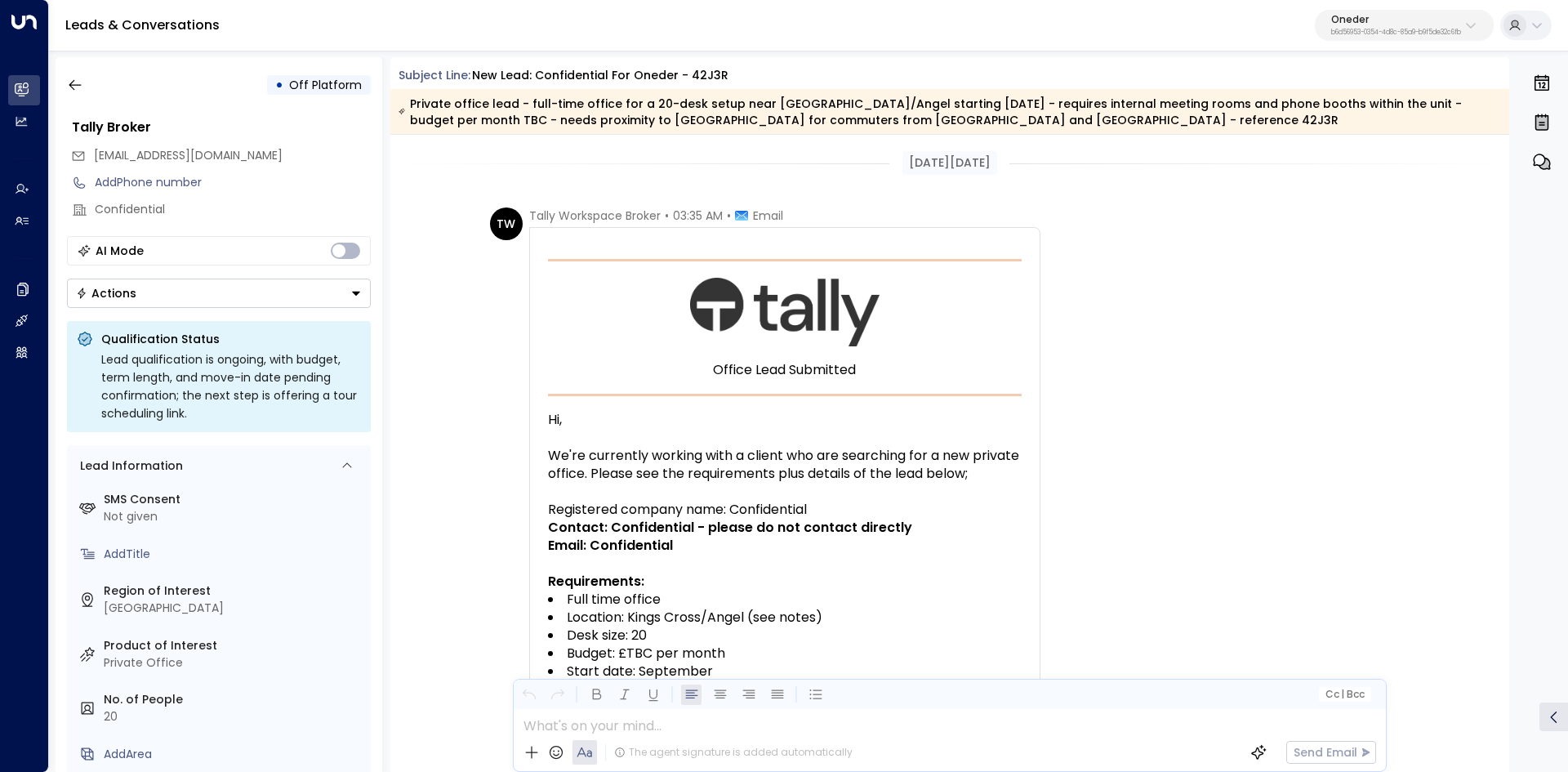
click at [833, 506] on div "Registered company name: Confidential" at bounding box center [784, 510] width 474 height 18
drag, startPoint x: 710, startPoint y: 511, endPoint x: 851, endPoint y: 511, distance: 141.0
click at [805, 509] on div "Registered company name: Confidential" at bounding box center [784, 510] width 474 height 18
click at [851, 511] on div "Registered company name: Confidential" at bounding box center [784, 510] width 474 height 18
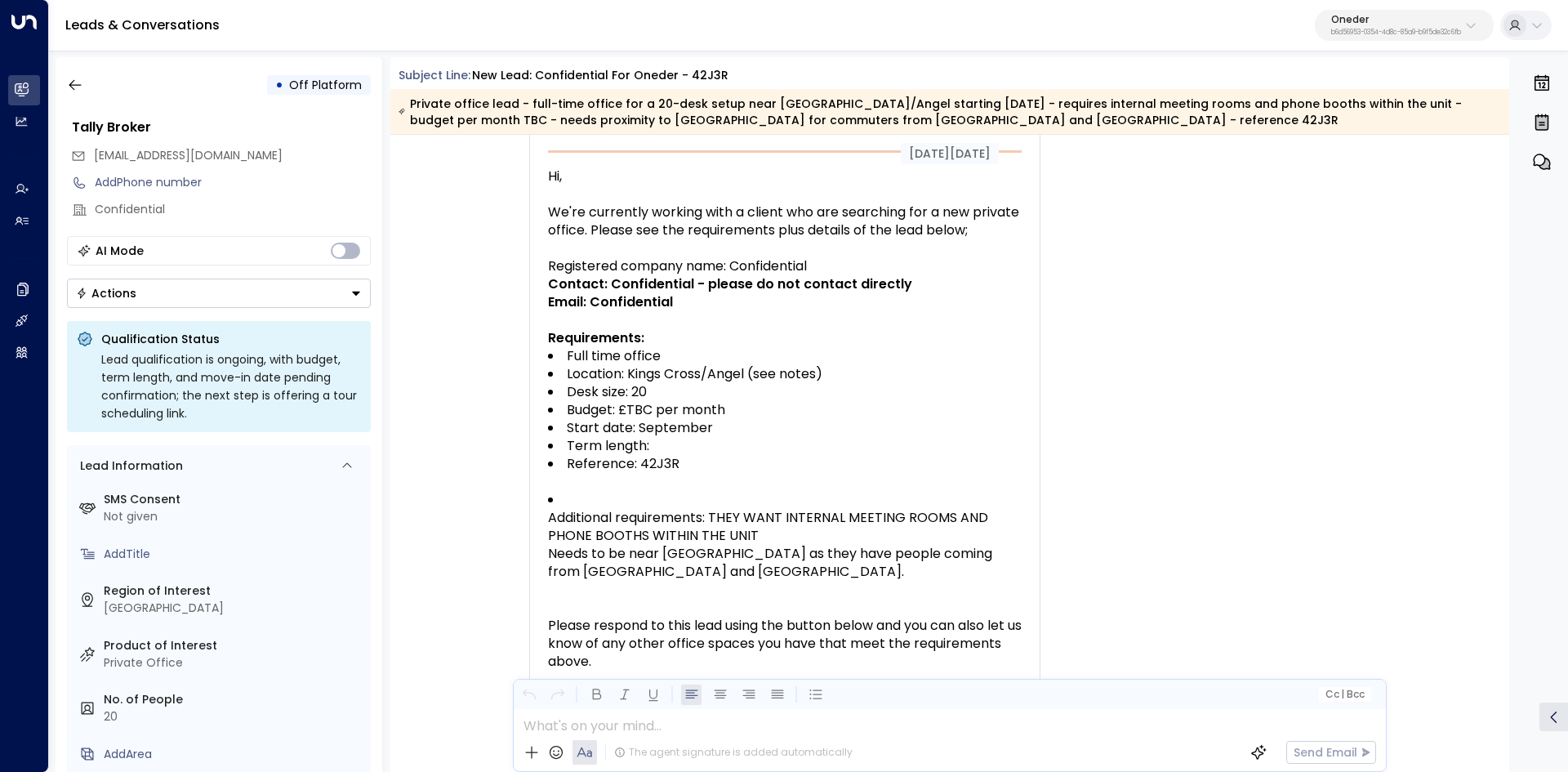
scroll to position [245, 0]
drag, startPoint x: 609, startPoint y: 351, endPoint x: 704, endPoint y: 352, distance: 95.0
click at [704, 352] on li "Full time office" at bounding box center [784, 355] width 474 height 18
click at [704, 352] on li "Full time office" at bounding box center [784, 355] width 474 height 18
drag, startPoint x: 561, startPoint y: 369, endPoint x: 785, endPoint y: 368, distance: 224.0
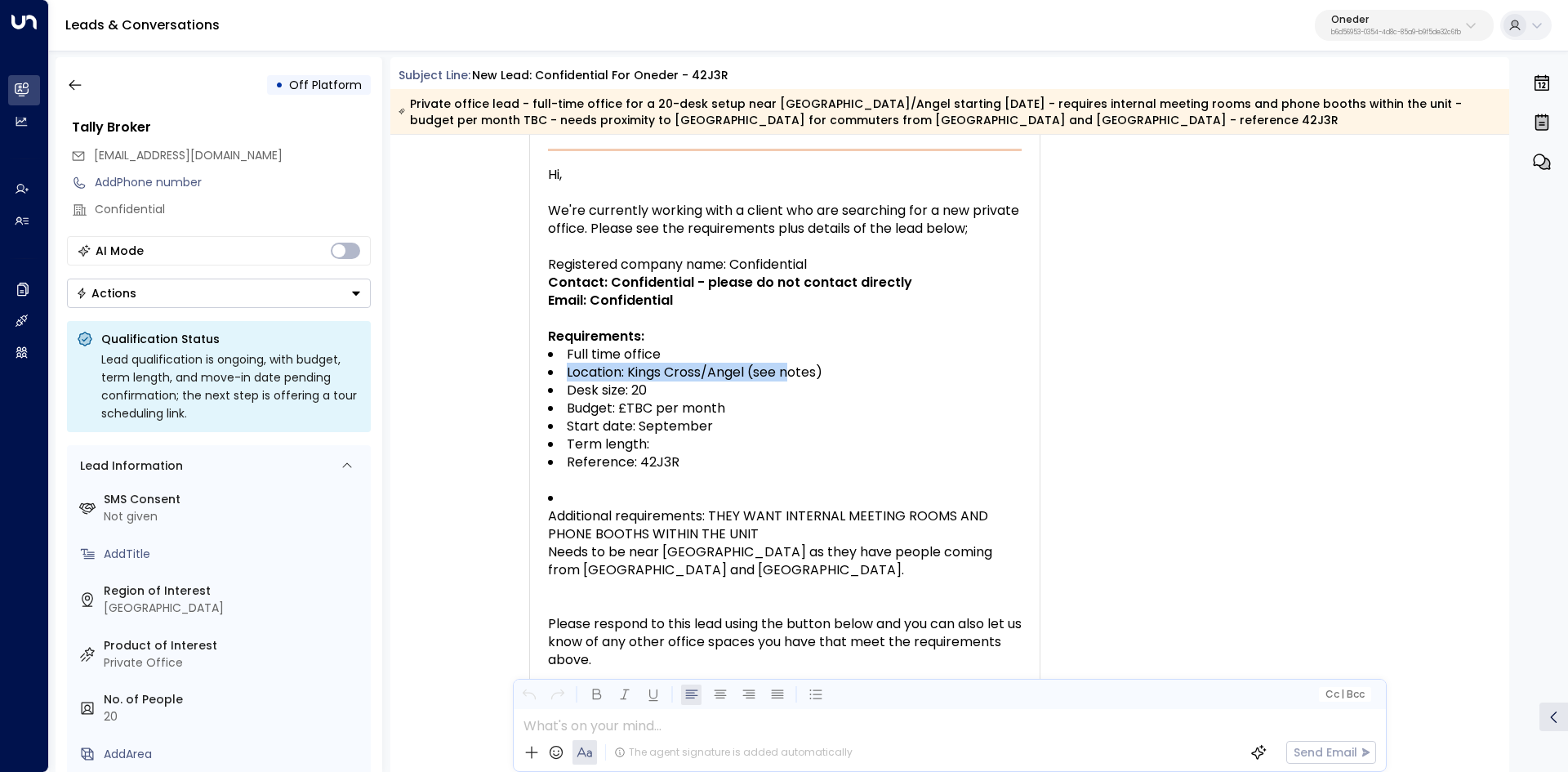
click at [785, 368] on li "Location: Kings Cross/Angel (see notes)" at bounding box center [784, 373] width 474 height 18
click at [785, 368] on span "Location: Kings Cross/Angel (see notes)" at bounding box center [694, 372] width 255 height 19
drag, startPoint x: 663, startPoint y: 396, endPoint x: 710, endPoint y: 396, distance: 47.0
click at [694, 396] on li "Desk size: 20" at bounding box center [784, 390] width 474 height 18
click at [715, 400] on ul "Full time office Location: Kings Cross/Angel (see notes) Desk size: 20 Budget: …" at bounding box center [784, 408] width 474 height 125
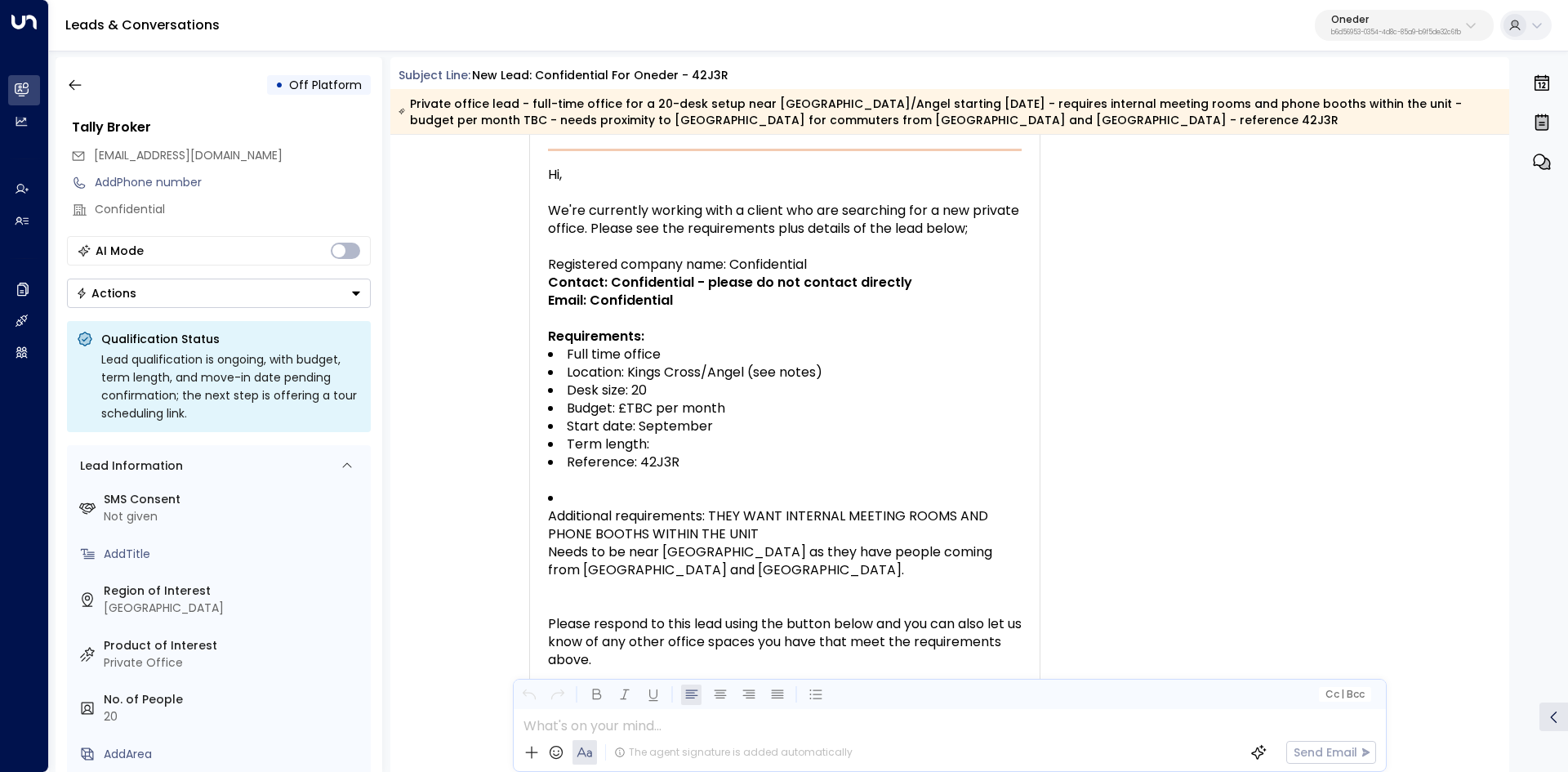
click at [729, 424] on li "Start date: September" at bounding box center [784, 426] width 474 height 18
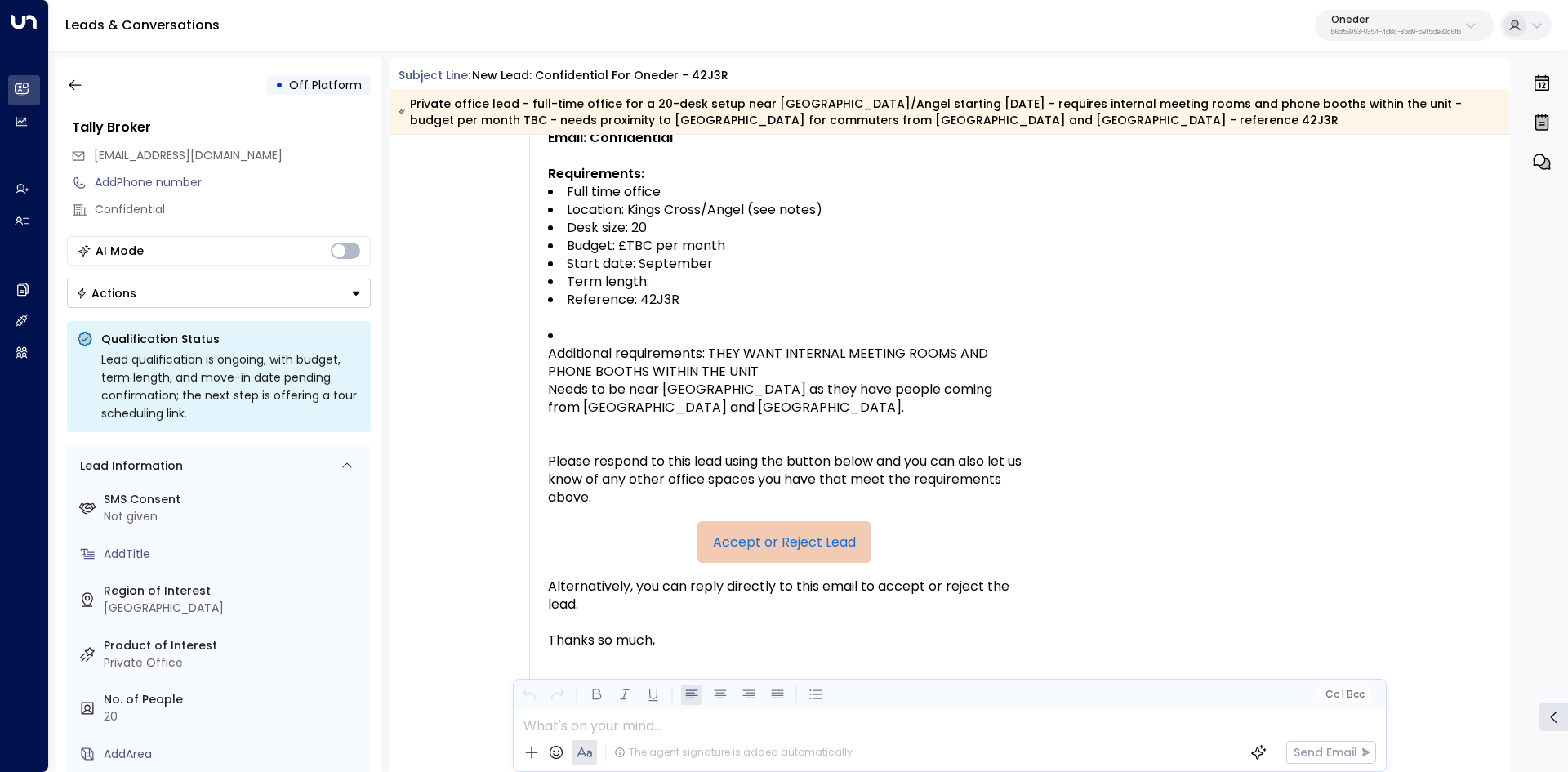
scroll to position [408, 0]
drag, startPoint x: 599, startPoint y: 290, endPoint x: 741, endPoint y: 279, distance: 142.4
click at [723, 279] on ul "Full time office Location: Kings Cross/Angel (see notes) Desk size: 20 Budget: …" at bounding box center [784, 245] width 474 height 125
click at [741, 279] on li "Term length:" at bounding box center [784, 281] width 474 height 18
drag, startPoint x: 630, startPoint y: 259, endPoint x: 704, endPoint y: 266, distance: 74.3
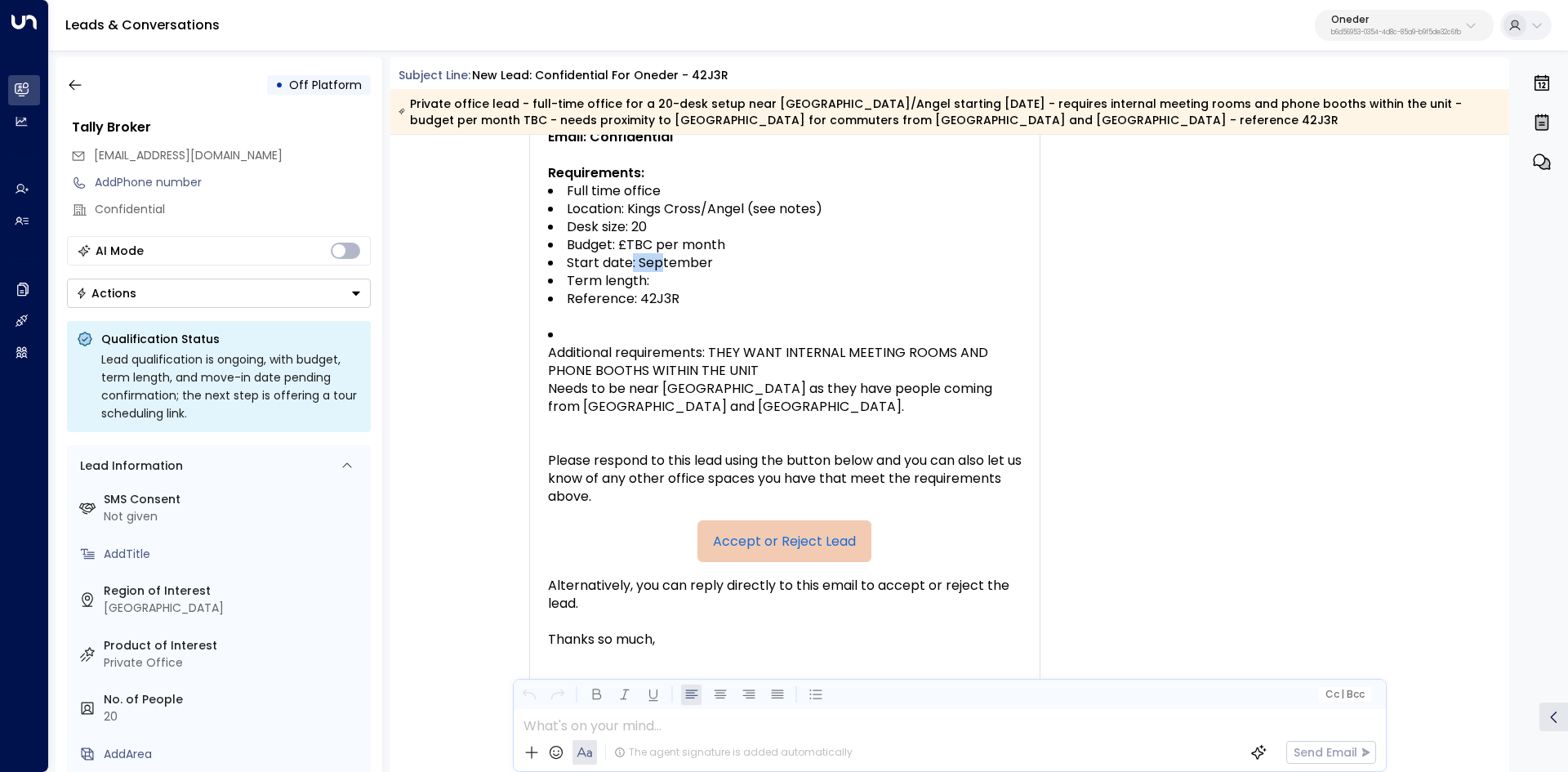
click at [696, 266] on span "Start date: September" at bounding box center [639, 263] width 146 height 18
click at [704, 266] on span "Start date: September" at bounding box center [639, 263] width 146 height 18
drag, startPoint x: 622, startPoint y: 357, endPoint x: 843, endPoint y: 357, distance: 221.0
click at [833, 357] on span "Additional requirements: THEY WANT INTERNAL MEETING ROOMS AND PHONE BOOTHS WITH…" at bounding box center [784, 379] width 474 height 72
click at [864, 356] on span "Additional requirements: THEY WANT INTERNAL MEETING ROOMS AND PHONE BOOTHS WITH…" at bounding box center [784, 379] width 474 height 72
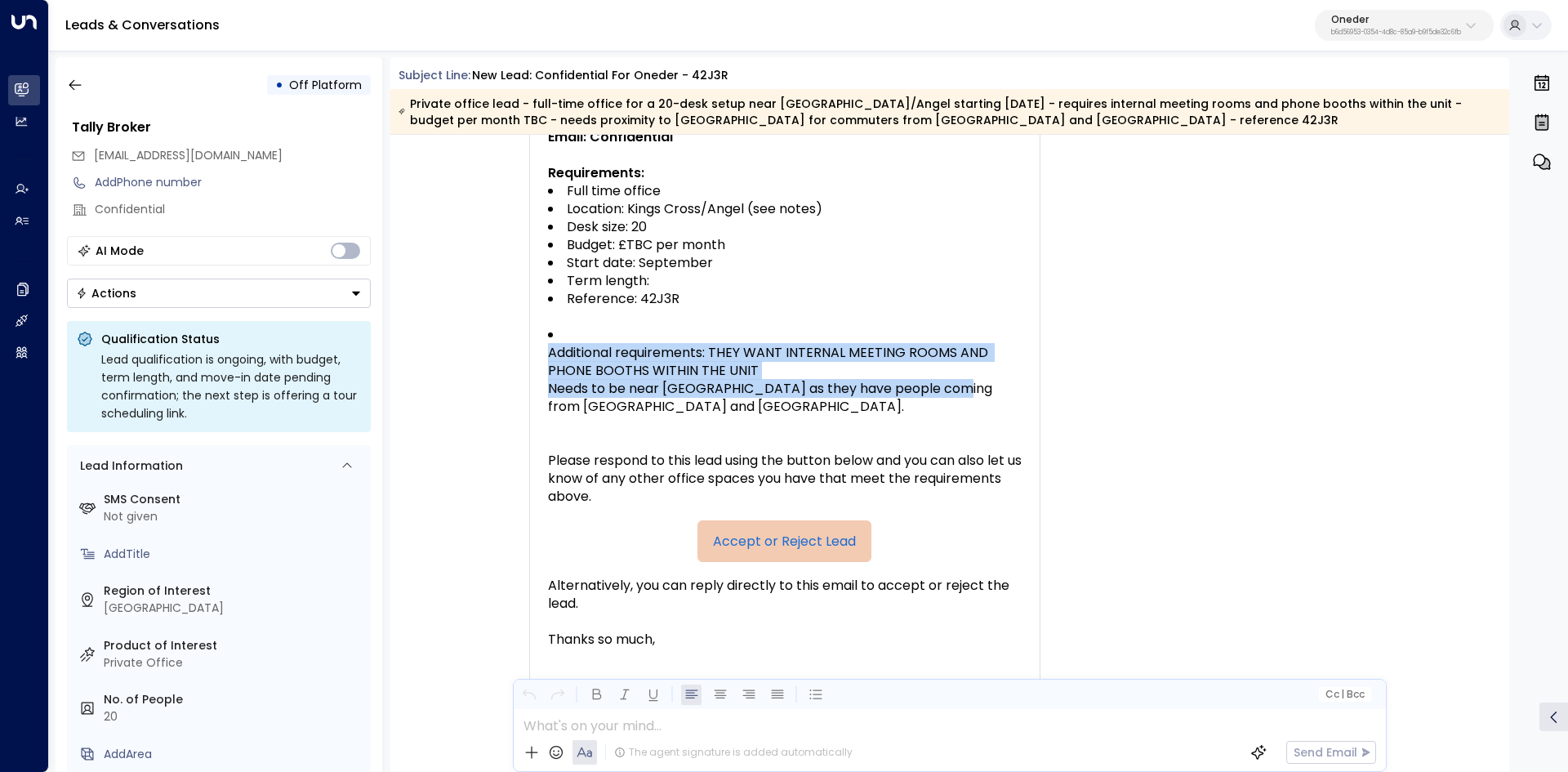
drag, startPoint x: 755, startPoint y: 336, endPoint x: 938, endPoint y: 380, distance: 188.2
click at [938, 380] on li "Additional requirements: THEY WANT INTERNAL MEETING ROOMS AND PHONE BOOTHS WITH…" at bounding box center [784, 370] width 474 height 90
click at [951, 369] on span "Additional requirements: THEY WANT INTERNAL MEETING ROOMS AND PHONE BOOTHS WITH…" at bounding box center [784, 379] width 474 height 72
click at [875, 355] on span "Additional requirements: THEY WANT INTERNAL MEETING ROOMS AND PHONE BOOTHS WITH…" at bounding box center [784, 379] width 474 height 72
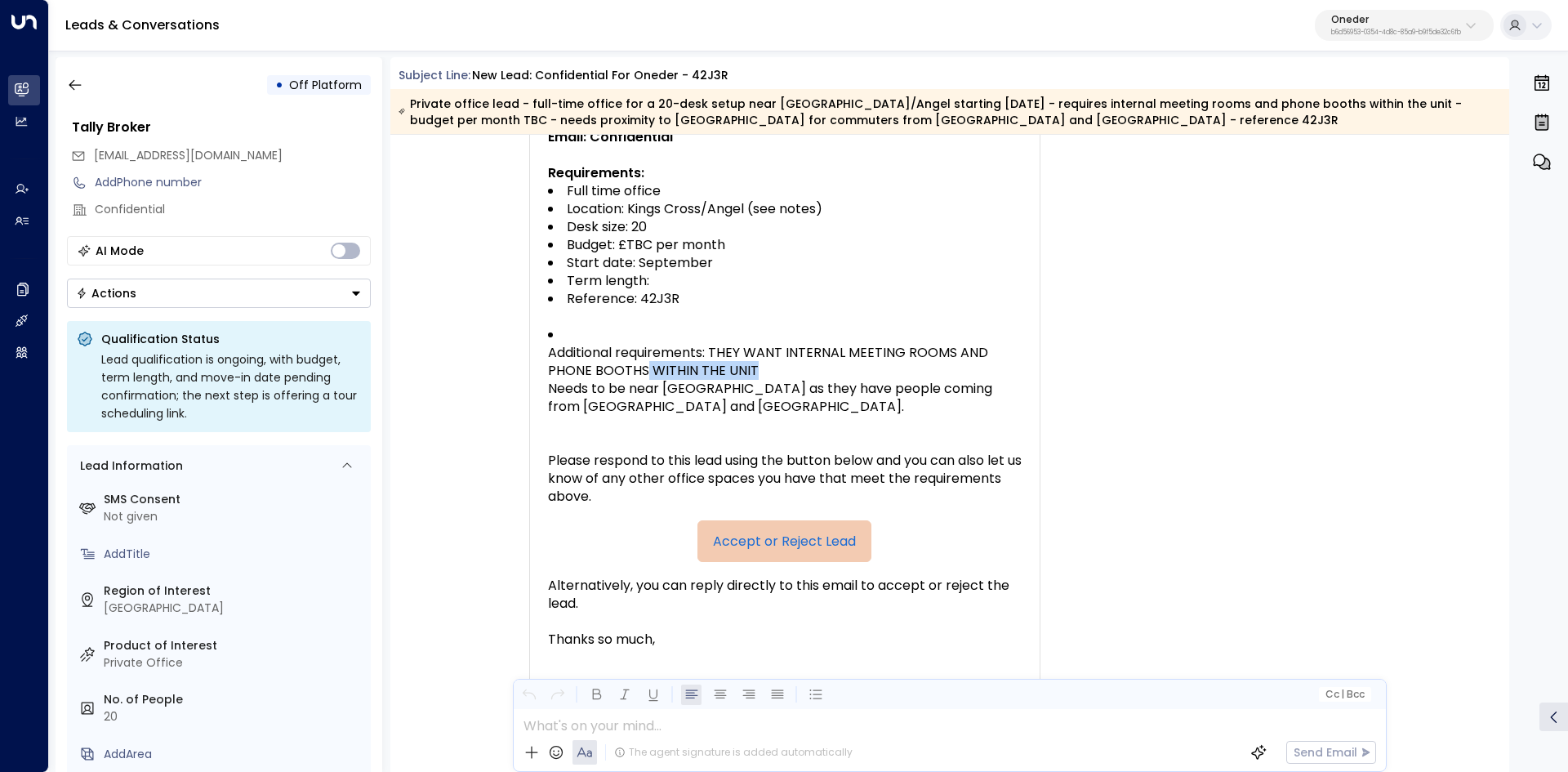
drag, startPoint x: 816, startPoint y: 366, endPoint x: 622, endPoint y: 362, distance: 194.0
click at [624, 362] on span "Additional requirements: THEY WANT INTERNAL MEETING ROOMS AND PHONE BOOTHS WITH…" at bounding box center [784, 379] width 474 height 72
click at [628, 366] on span "Additional requirements: THEY WANT INTERNAL MEETING ROOMS AND PHONE BOOTHS WITH…" at bounding box center [784, 379] width 474 height 72
drag, startPoint x: 574, startPoint y: 383, endPoint x: 776, endPoint y: 388, distance: 202.1
click at [746, 388] on span "Additional requirements: THEY WANT INTERNAL MEETING ROOMS AND PHONE BOOTHS WITH…" at bounding box center [784, 379] width 474 height 72
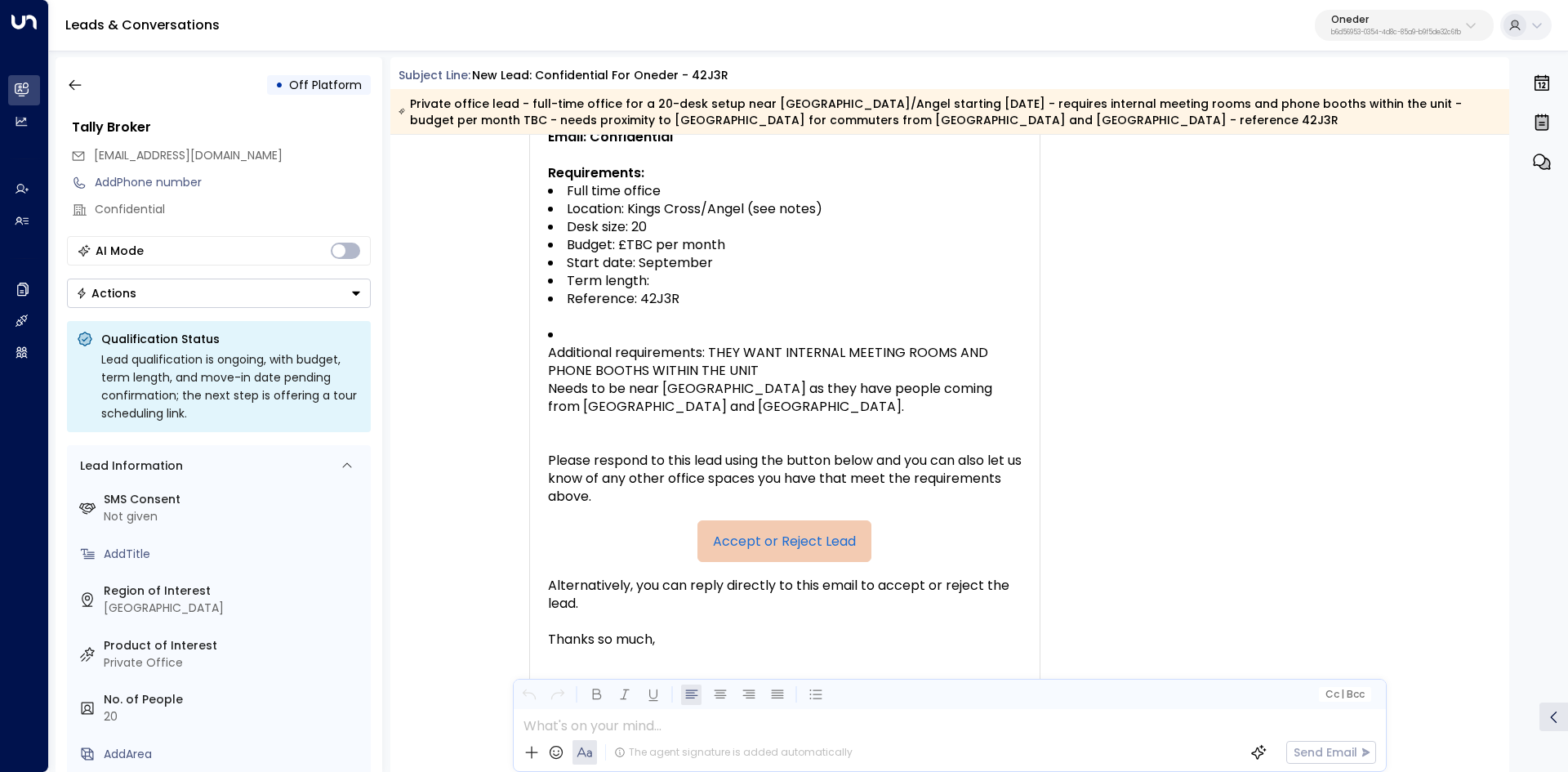
drag, startPoint x: 776, startPoint y: 388, endPoint x: 727, endPoint y: 388, distance: 49.0
click at [774, 389] on span "Additional requirements: THEY WANT INTERNAL MEETING ROOMS AND PHONE BOOTHS WITH…" at bounding box center [784, 379] width 474 height 72
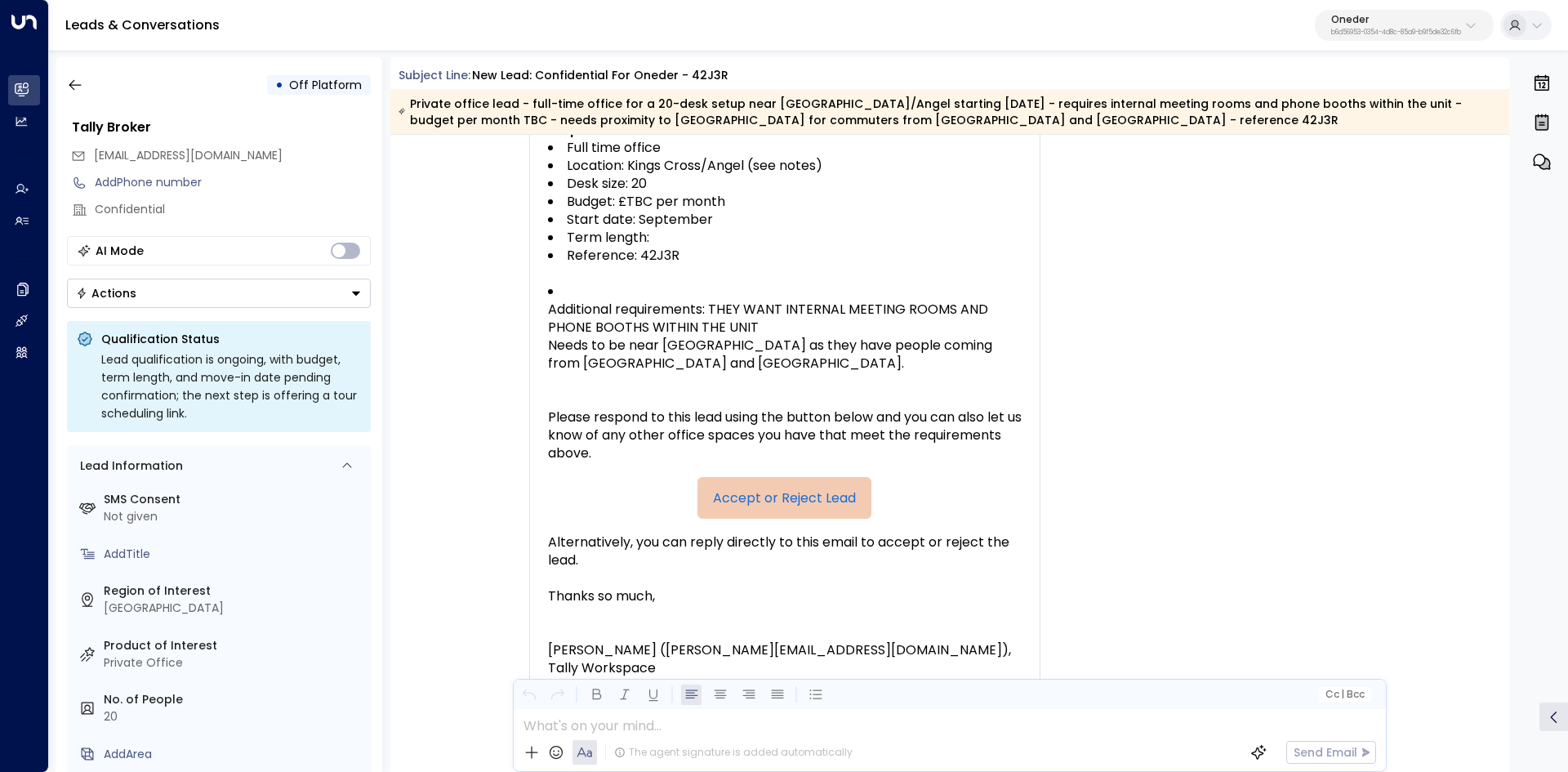
scroll to position [490, 0]
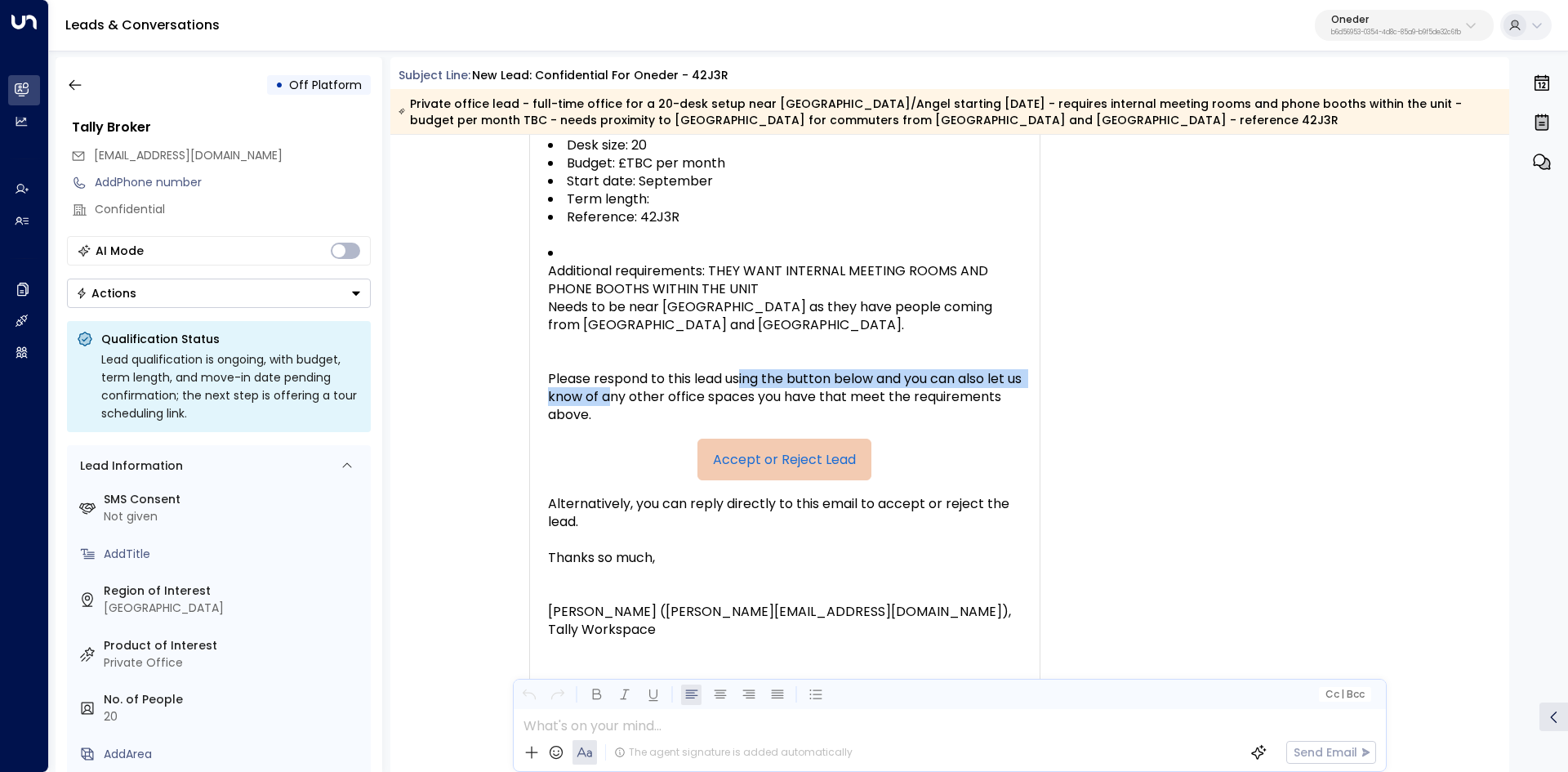
drag, startPoint x: 654, startPoint y: 381, endPoint x: 754, endPoint y: 380, distance: 100.0
click at [742, 380] on span "Please respond to this lead using the button below and you can also let us know…" at bounding box center [784, 396] width 474 height 54
click at [754, 380] on span "Please respond to this lead using the button below and you can also let us know…" at bounding box center [784, 396] width 474 height 54
click at [677, 380] on span "Please respond to this lead using the button below and you can also let us know…" at bounding box center [784, 396] width 474 height 54
drag, startPoint x: 637, startPoint y: 375, endPoint x: 664, endPoint y: 375, distance: 27.0
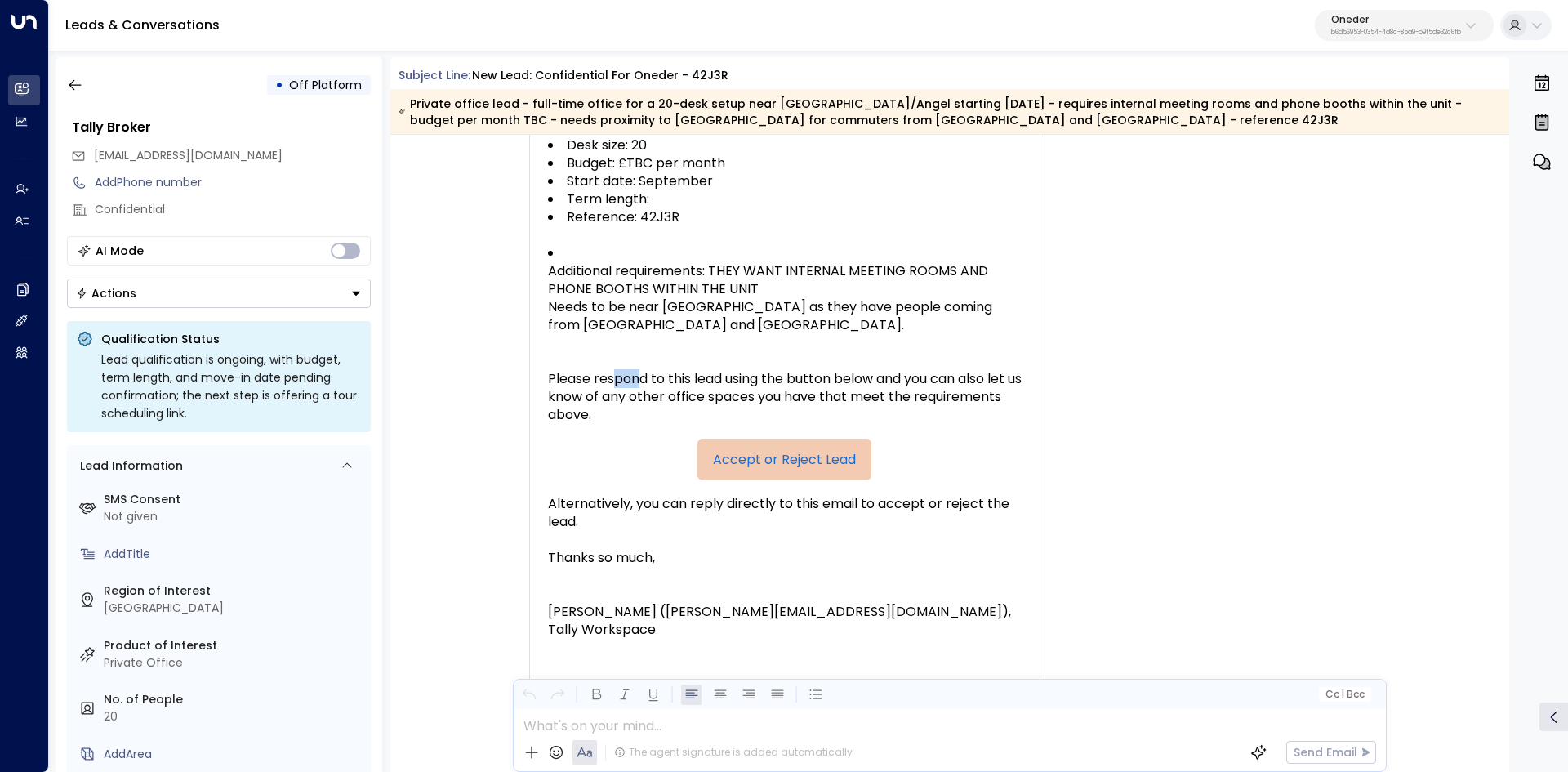
click at [651, 375] on span "Please respond to this lead using the button below and you can also let us know…" at bounding box center [784, 396] width 474 height 54
click at [654, 378] on span "Please respond to this lead using the button below and you can also let us know…" at bounding box center [784, 396] width 474 height 54
drag, startPoint x: 603, startPoint y: 378, endPoint x: 877, endPoint y: 384, distance: 274.1
click at [680, 376] on span "Please respond to this lead using the button below and you can also let us know…" at bounding box center [784, 396] width 474 height 54
click at [911, 386] on span "Please respond to this lead using the button below and you can also let us know…" at bounding box center [784, 396] width 474 height 54
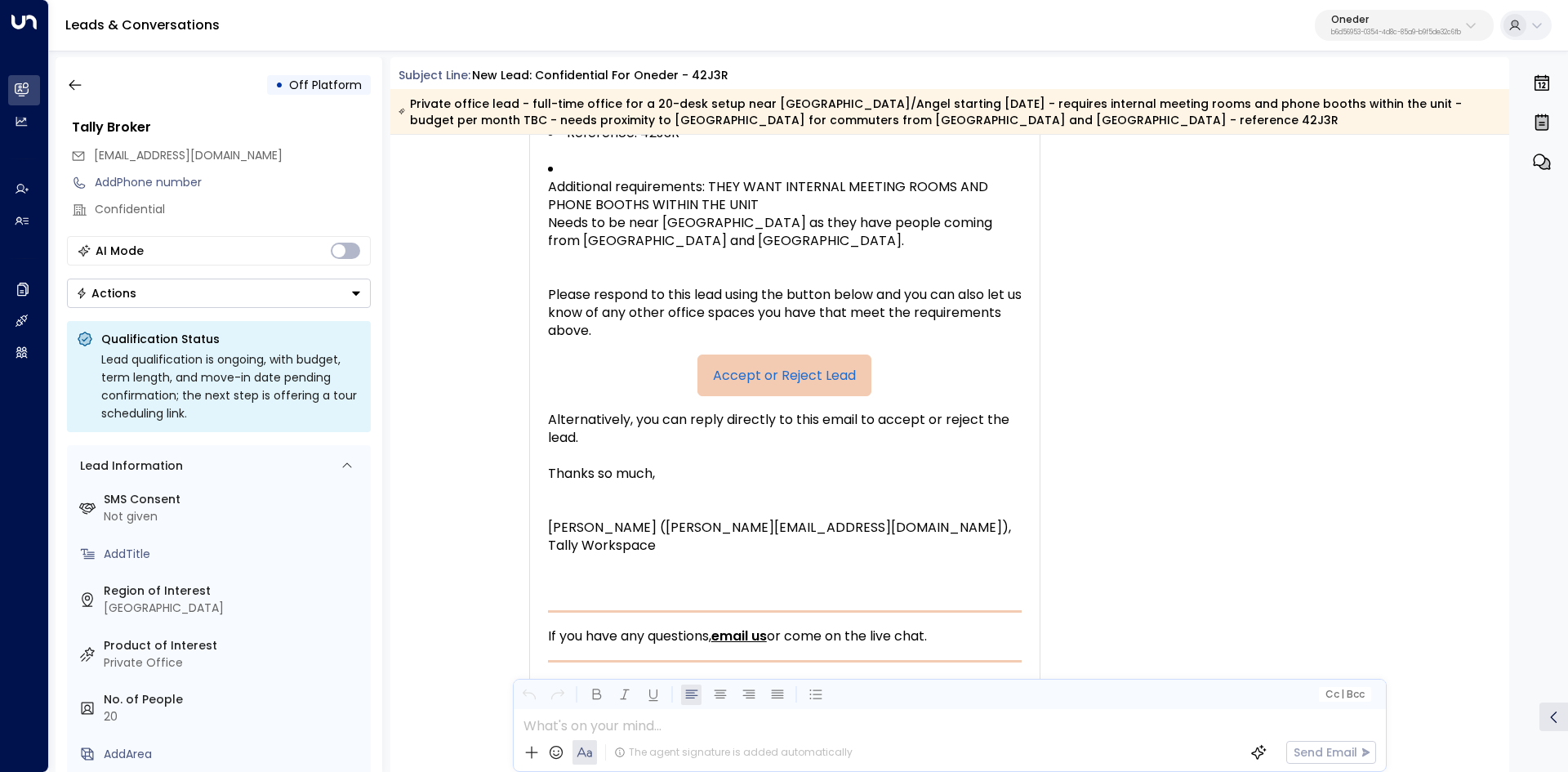
scroll to position [654, 0]
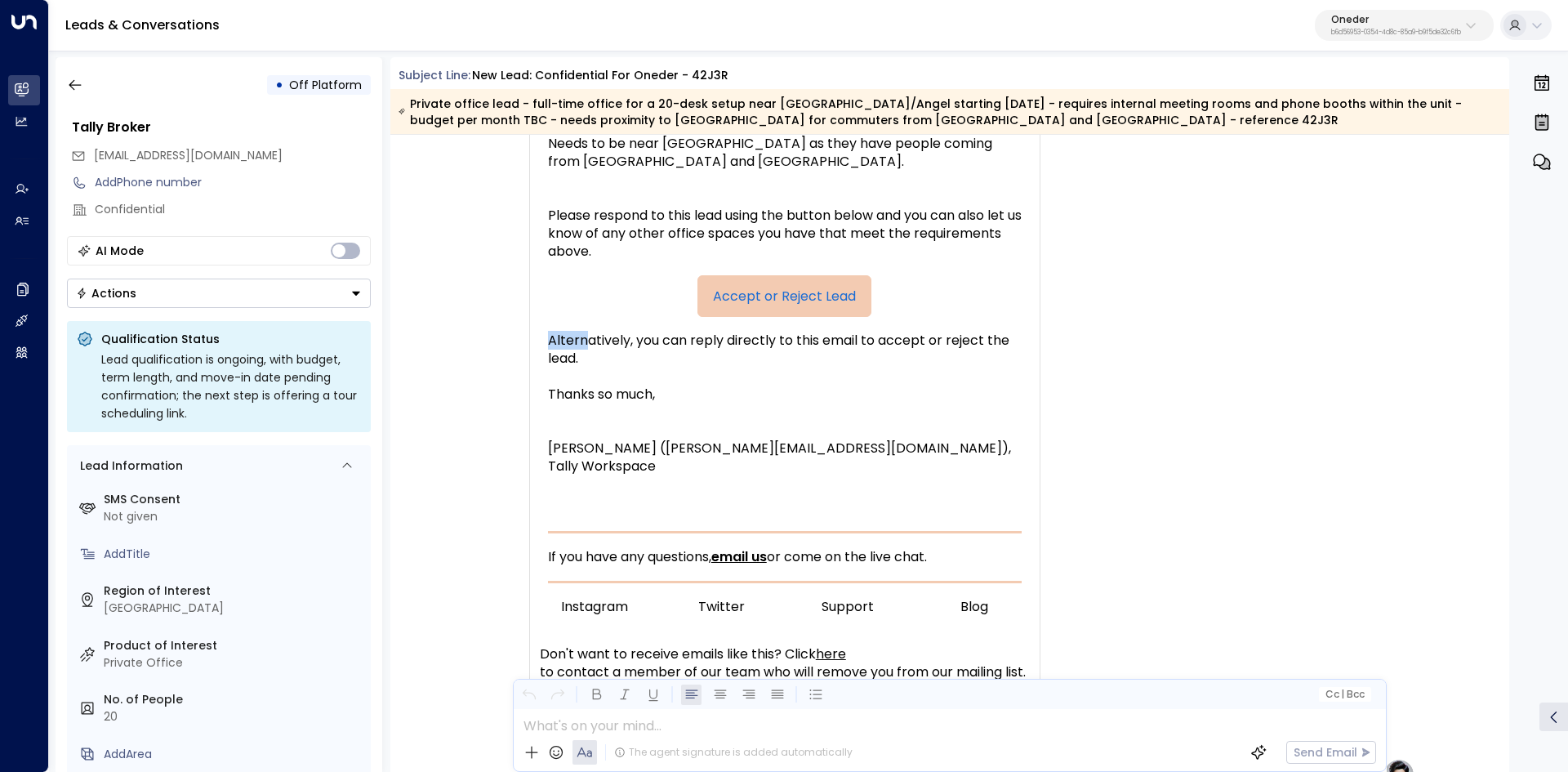
drag, startPoint x: 587, startPoint y: 332, endPoint x: 765, endPoint y: 333, distance: 178.0
click at [750, 333] on span "Alternatively, you can reply directly to this email to accept or reject the lea…" at bounding box center [784, 350] width 474 height 36
click at [765, 333] on span "Alternatively, you can reply directly to this email to accept or reject the lea…" at bounding box center [784, 350] width 474 height 36
drag, startPoint x: 673, startPoint y: 344, endPoint x: 814, endPoint y: 356, distance: 141.5
click at [814, 356] on span "Alternatively, you can reply directly to this email to accept or reject the lea…" at bounding box center [784, 350] width 474 height 36
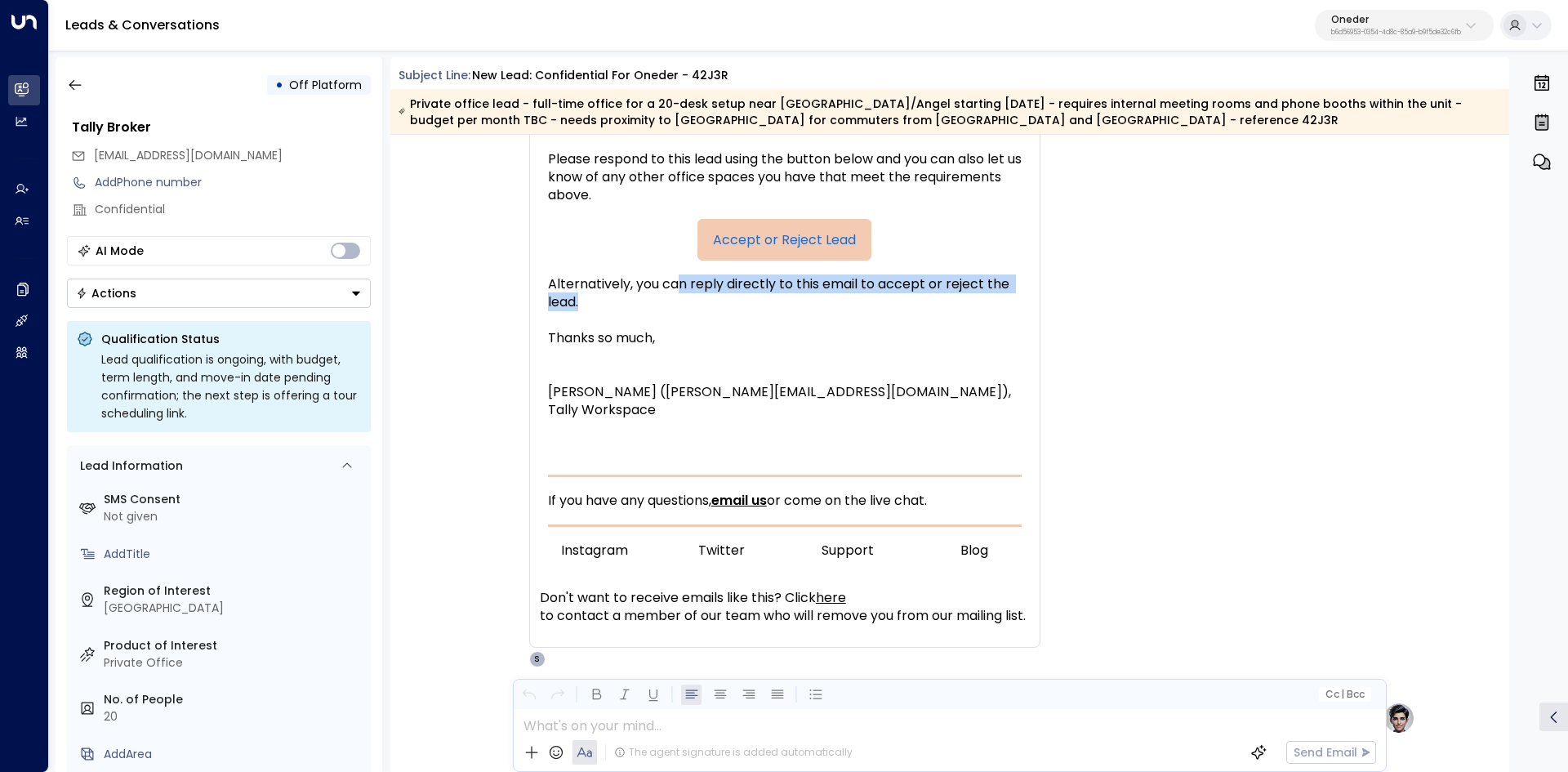
scroll to position [817, 0]
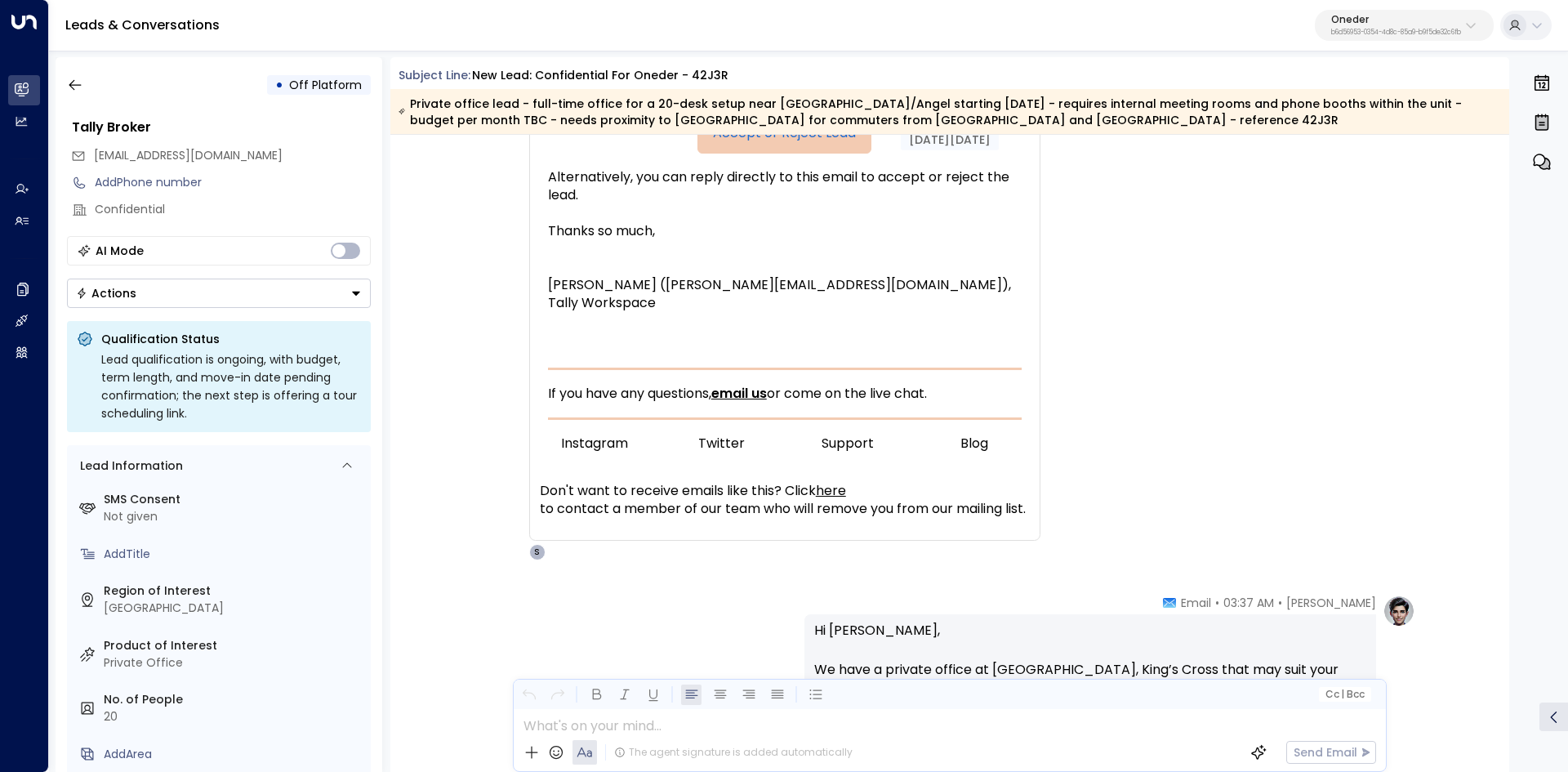
drag, startPoint x: 630, startPoint y: 315, endPoint x: 546, endPoint y: 309, distance: 84.2
click at [548, 309] on td "Alternatively, you can reply directly to this email to accept or reject the lea…" at bounding box center [784, 240] width 474 height 173
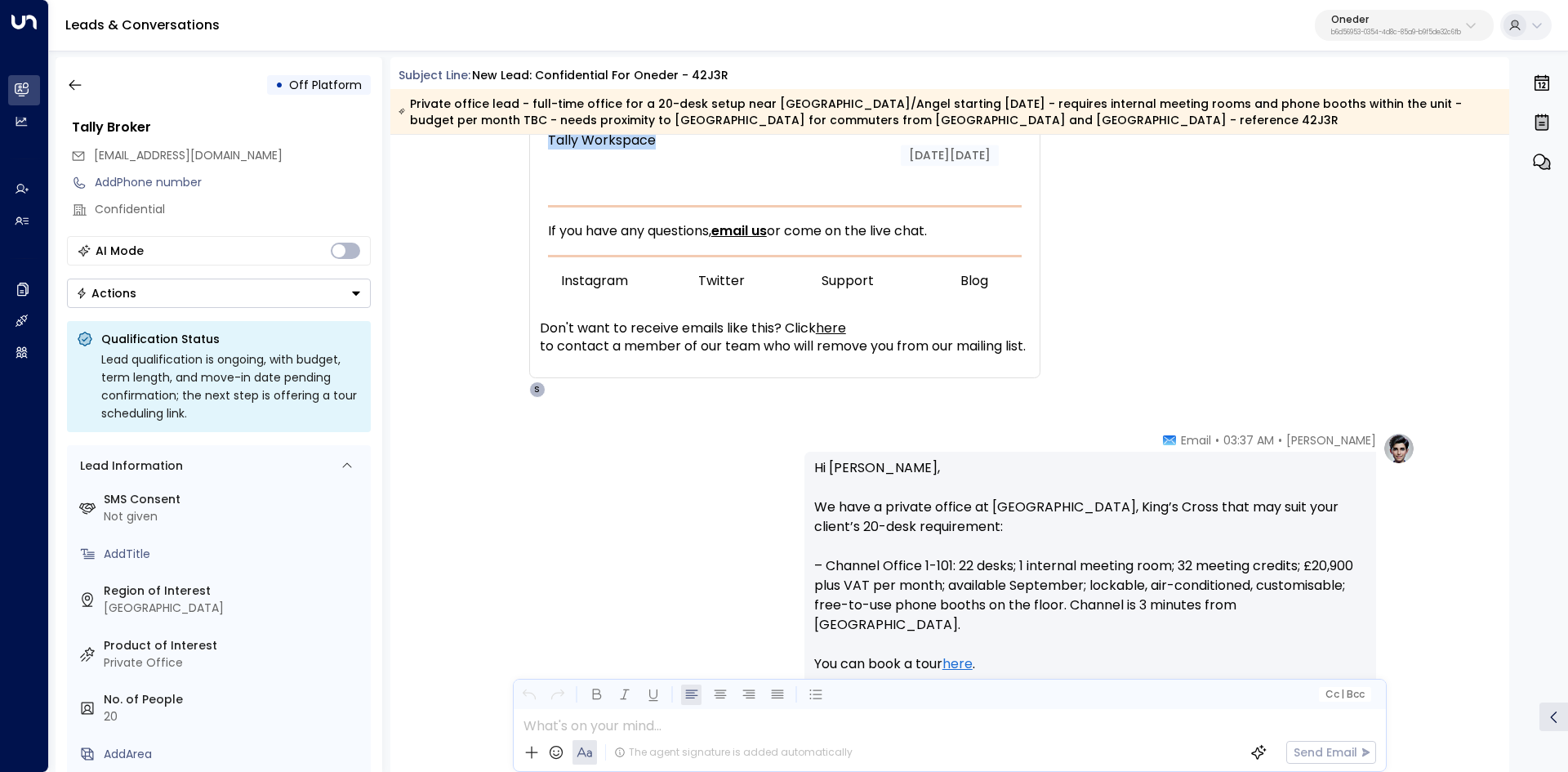
scroll to position [980, 0]
drag, startPoint x: 1023, startPoint y: 489, endPoint x: 1088, endPoint y: 486, distance: 65.1
click at [1072, 486] on p "Hi Lydia, We have a private office at Channel, King’s Cross that may suit your …" at bounding box center [1090, 595] width 552 height 275
click at [1088, 486] on p "Hi Lydia, We have a private office at Channel, King’s Cross that may suit your …" at bounding box center [1090, 595] width 552 height 275
drag, startPoint x: 1094, startPoint y: 496, endPoint x: 1260, endPoint y: 505, distance: 166.2
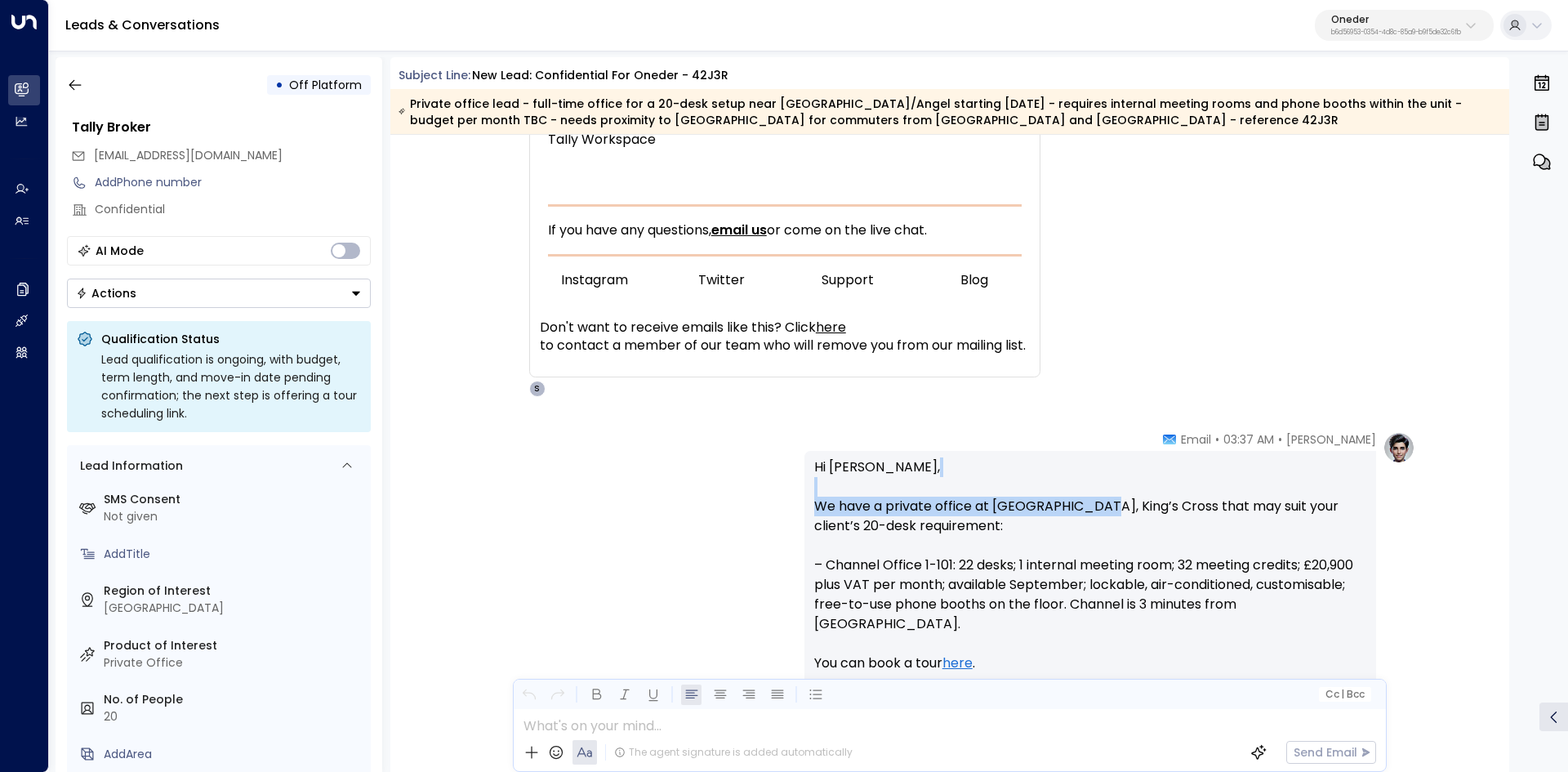
click at [1205, 499] on p "Hi Lydia, We have a private office at Channel, King’s Cross that may suit your …" at bounding box center [1090, 595] width 552 height 275
click at [1260, 505] on p "Hi Lydia, We have a private office at Channel, King’s Cross that may suit your …" at bounding box center [1090, 595] width 552 height 275
drag, startPoint x: 1251, startPoint y: 509, endPoint x: 1281, endPoint y: 533, distance: 38.4
click at [1281, 530] on p "Hi Lydia, We have a private office at Channel, King’s Cross that may suit your …" at bounding box center [1090, 595] width 552 height 275
click at [1281, 533] on p "Hi Lydia, We have a private office at Channel, King’s Cross that may suit your …" at bounding box center [1090, 595] width 552 height 275
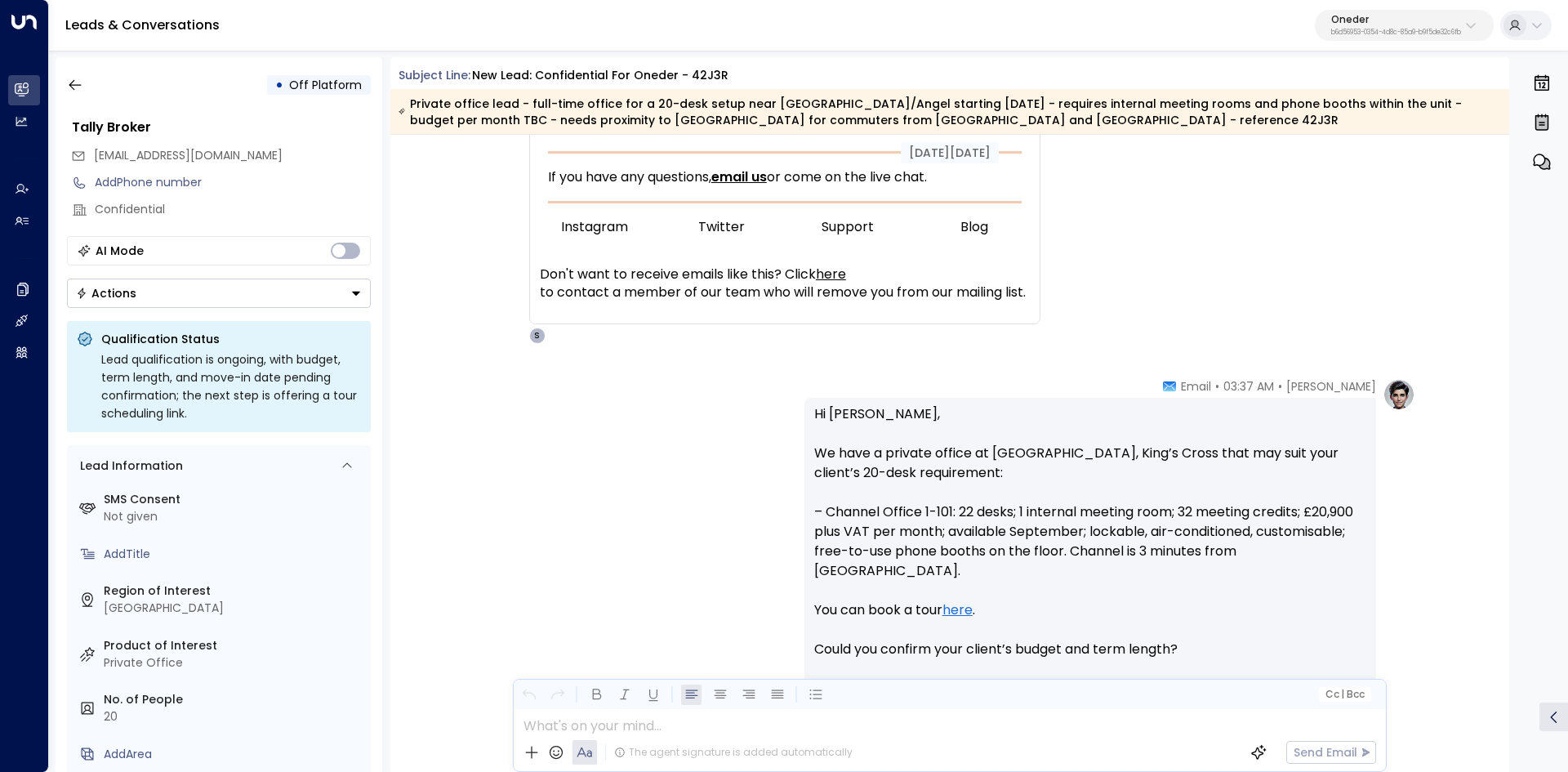
scroll to position [1062, 0]
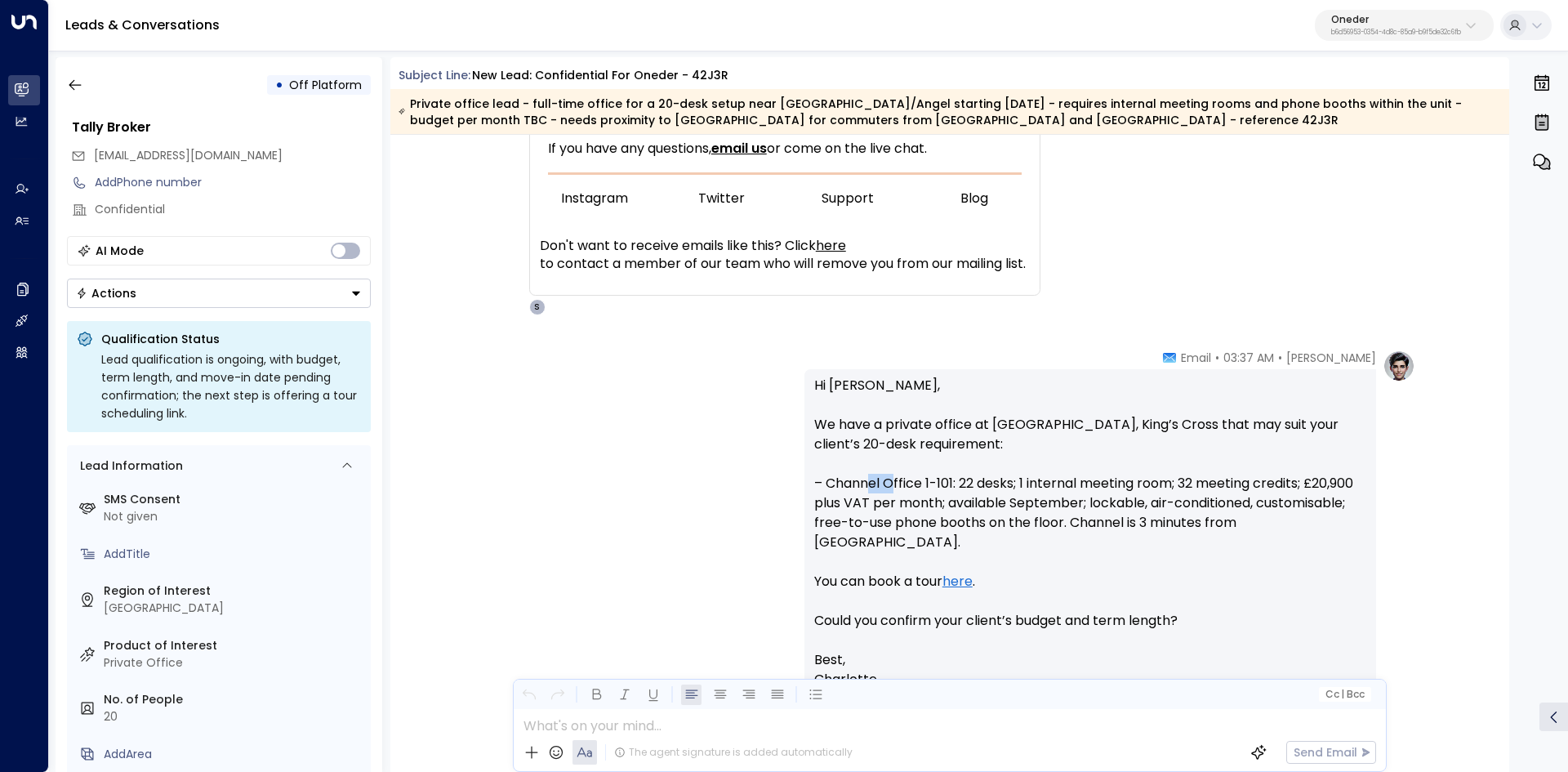
drag, startPoint x: 870, startPoint y: 482, endPoint x: 1029, endPoint y: 484, distance: 159.0
click at [941, 484] on p "Hi Lydia, We have a private office at Channel, King’s Cross that may suit your …" at bounding box center [1090, 513] width 552 height 275
click at [1029, 484] on p "Hi Lydia, We have a private office at Channel, King’s Cross that may suit your …" at bounding box center [1090, 513] width 552 height 275
drag, startPoint x: 823, startPoint y: 480, endPoint x: 1211, endPoint y: 478, distance: 388.0
click at [1211, 478] on div "Charlotte Russell • 03:37 AM • Email Hi Lydia, We have a private office at Chan…" at bounding box center [950, 581] width 931 height 464
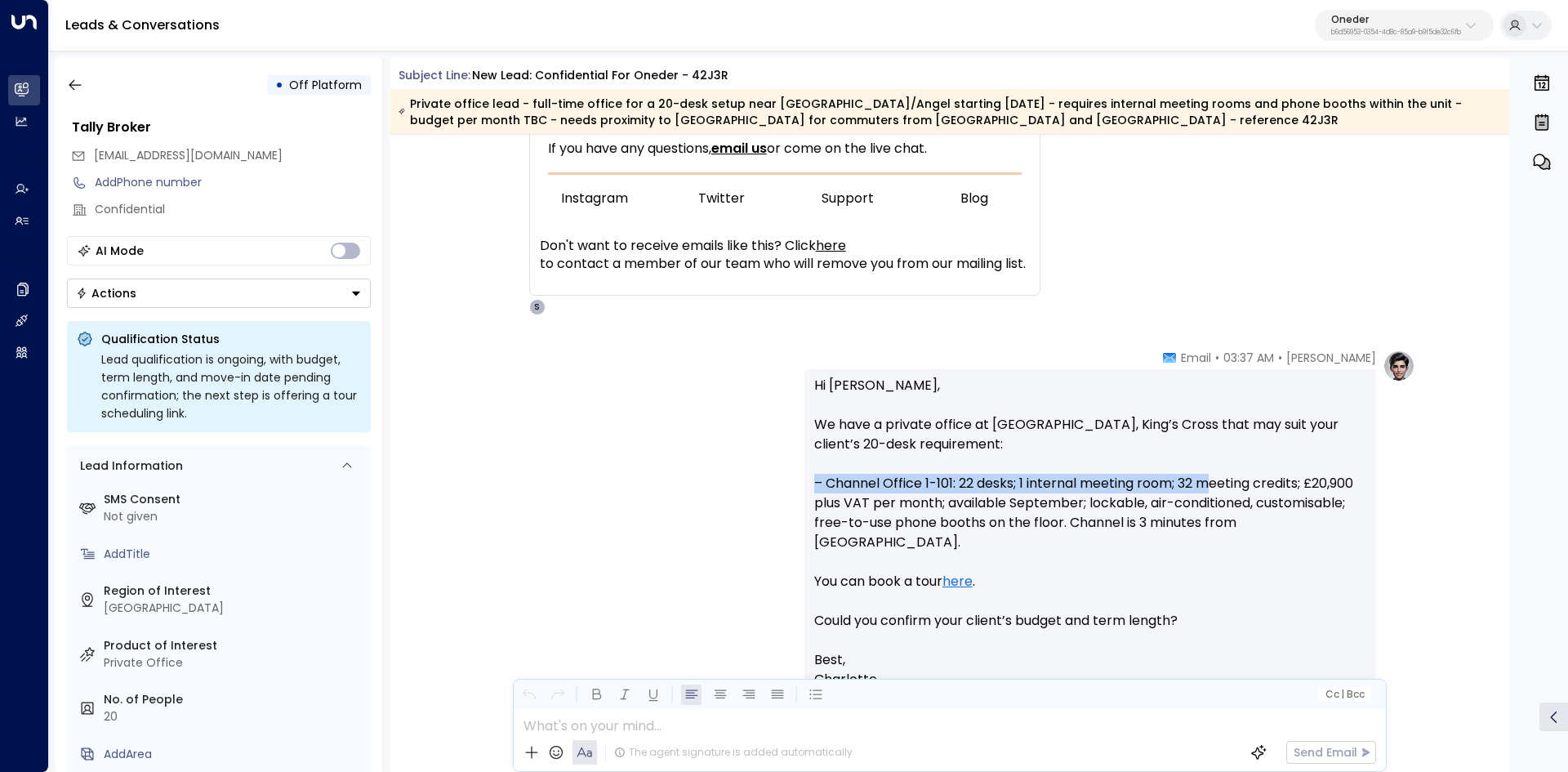
click at [1211, 478] on p "Hi Lydia, We have a private office at Channel, King’s Cross that may suit your …" at bounding box center [1090, 513] width 552 height 275
drag, startPoint x: 826, startPoint y: 486, endPoint x: 981, endPoint y: 480, distance: 155.1
click at [980, 480] on p "Hi Lydia, We have a private office at Channel, King’s Cross that may suit your …" at bounding box center [1090, 513] width 552 height 275
click at [981, 480] on p "Hi Lydia, We have a private office at Channel, King’s Cross that may suit your …" at bounding box center [1090, 513] width 552 height 275
click at [1060, 478] on p "Hi Lydia, We have a private office at Channel, King’s Cross that may suit your …" at bounding box center [1090, 513] width 552 height 275
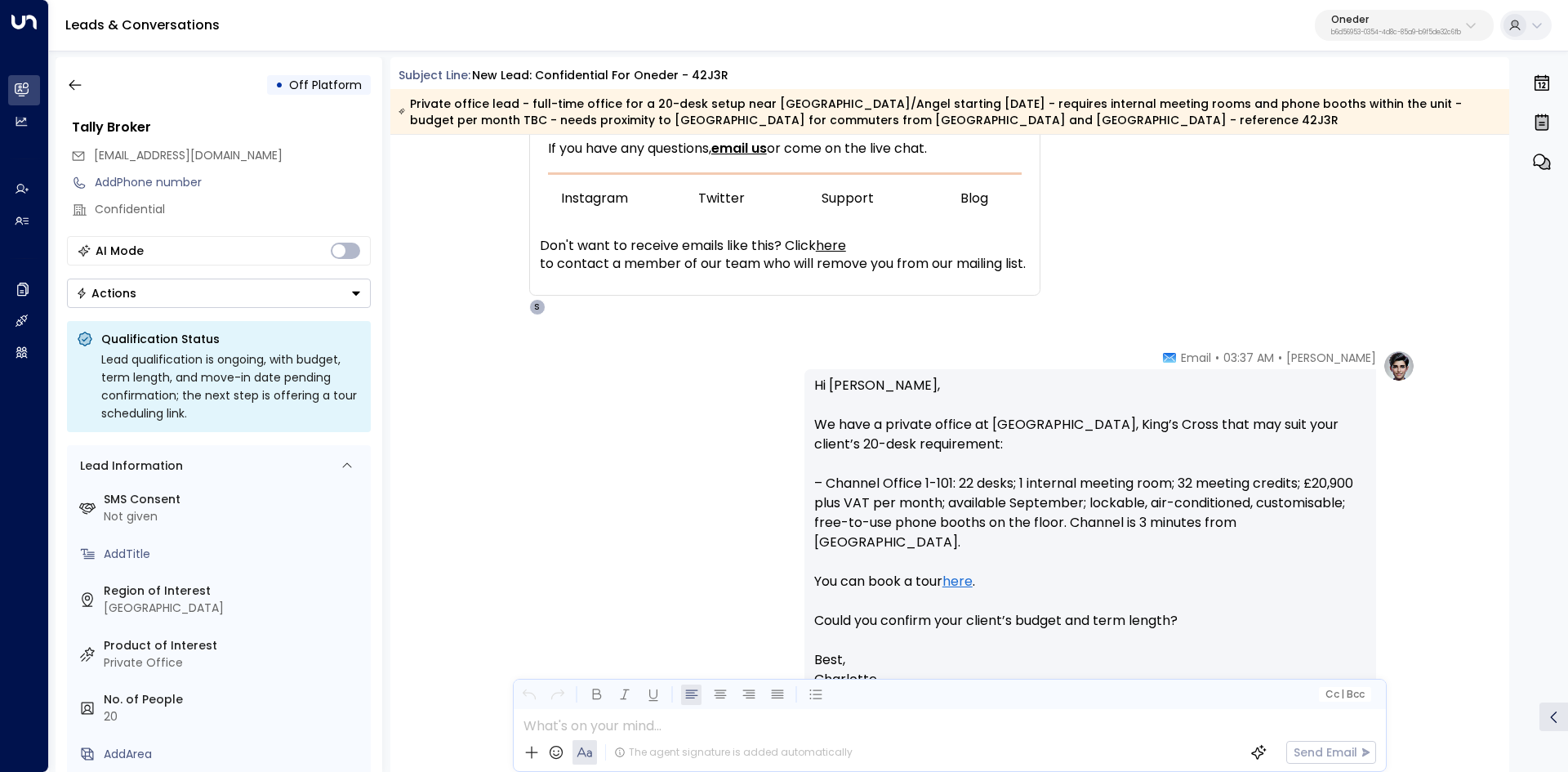
click at [1087, 478] on p "Hi Lydia, We have a private office at Channel, King’s Cross that may suit your …" at bounding box center [1090, 513] width 552 height 275
click at [1216, 481] on p "Hi Lydia, We have a private office at Channel, King’s Cross that may suit your …" at bounding box center [1090, 513] width 552 height 275
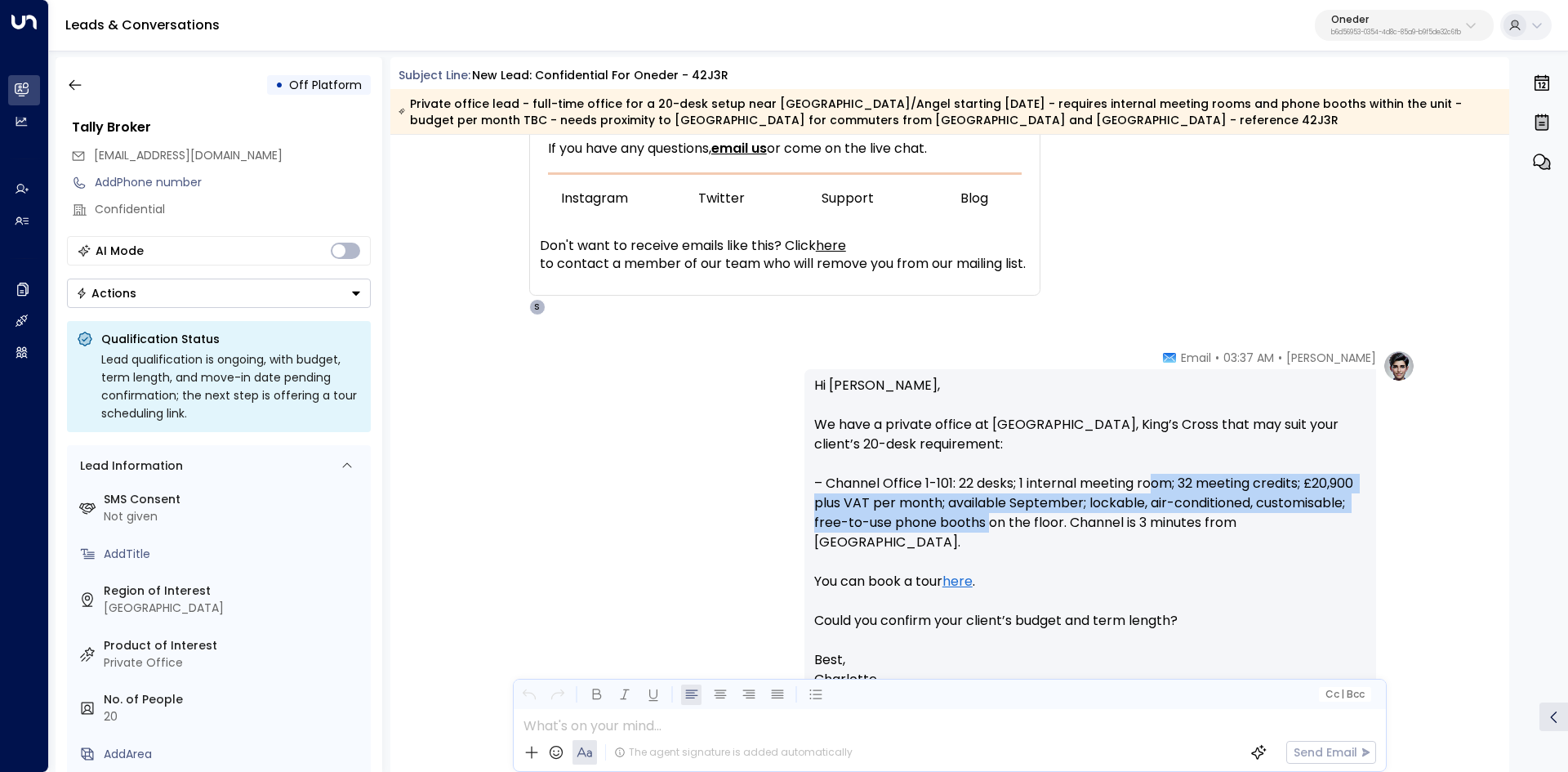
click at [977, 519] on p "Hi Lydia, We have a private office at Channel, King’s Cross that may suit your …" at bounding box center [1090, 513] width 552 height 275
click at [961, 516] on p "Hi Lydia, We have a private office at Channel, King’s Cross that may suit your …" at bounding box center [1090, 513] width 552 height 275
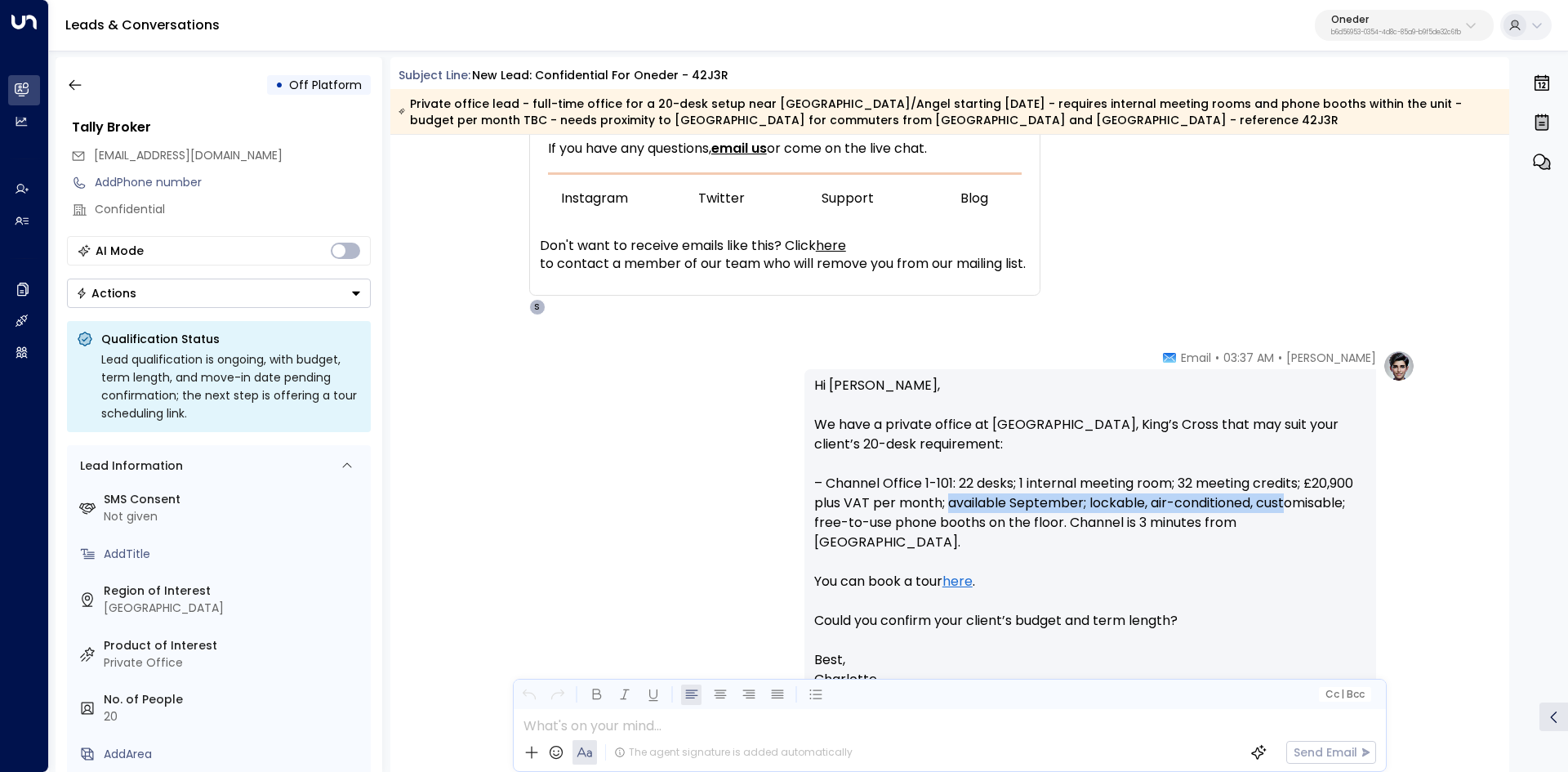
click at [1295, 505] on p "Hi Lydia, We have a private office at Channel, King’s Cross that may suit your …" at bounding box center [1090, 513] width 552 height 275
click at [1327, 505] on p "Hi Lydia, We have a private office at Channel, King’s Cross that may suit your …" at bounding box center [1090, 513] width 552 height 275
click at [1344, 518] on p "Hi Lydia, We have a private office at Channel, King’s Cross that may suit your …" at bounding box center [1090, 513] width 552 height 275
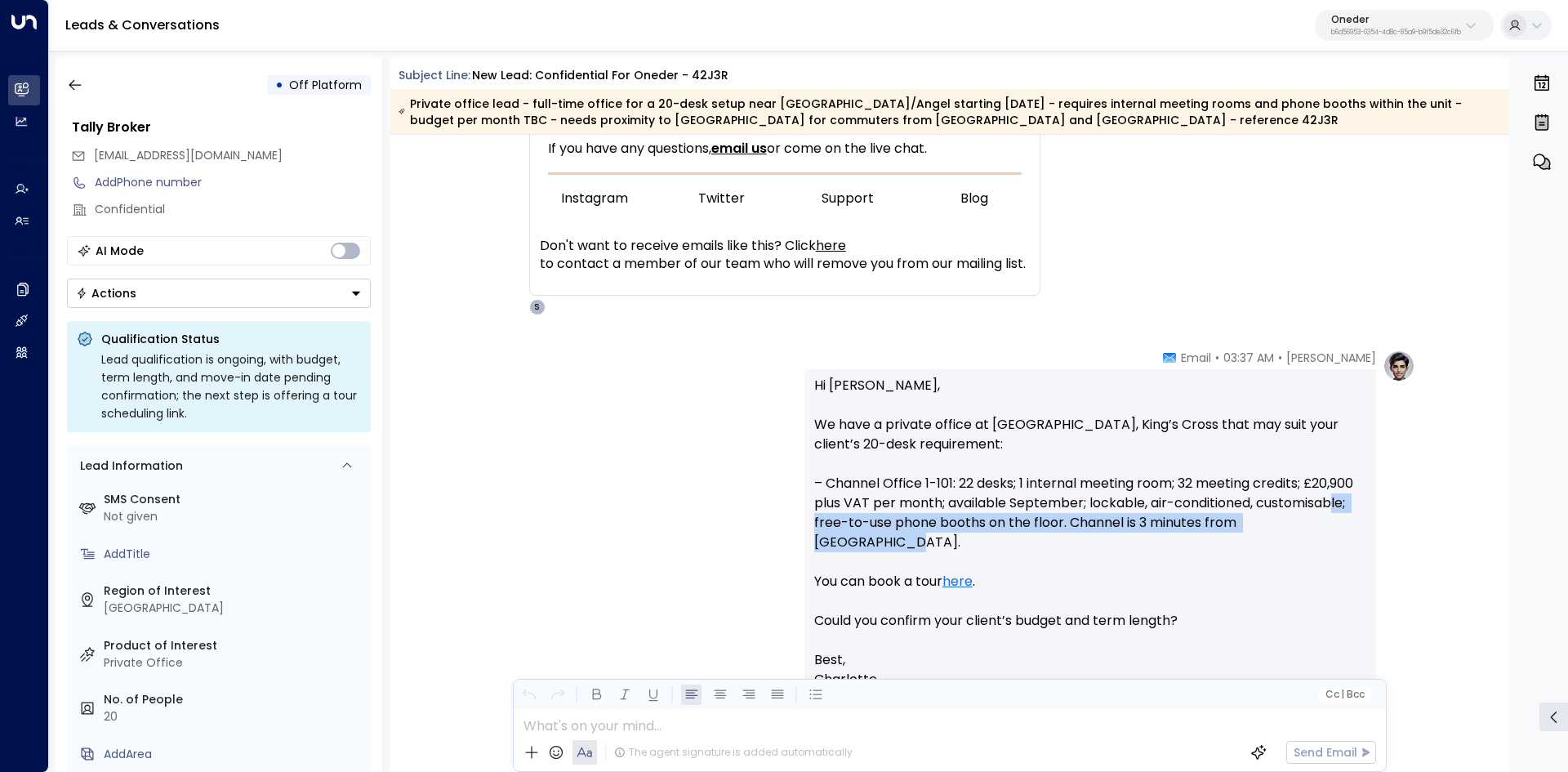
click at [1347, 522] on p "Hi Lydia, We have a private office at Channel, King’s Cross that may suit your …" at bounding box center [1090, 513] width 552 height 275
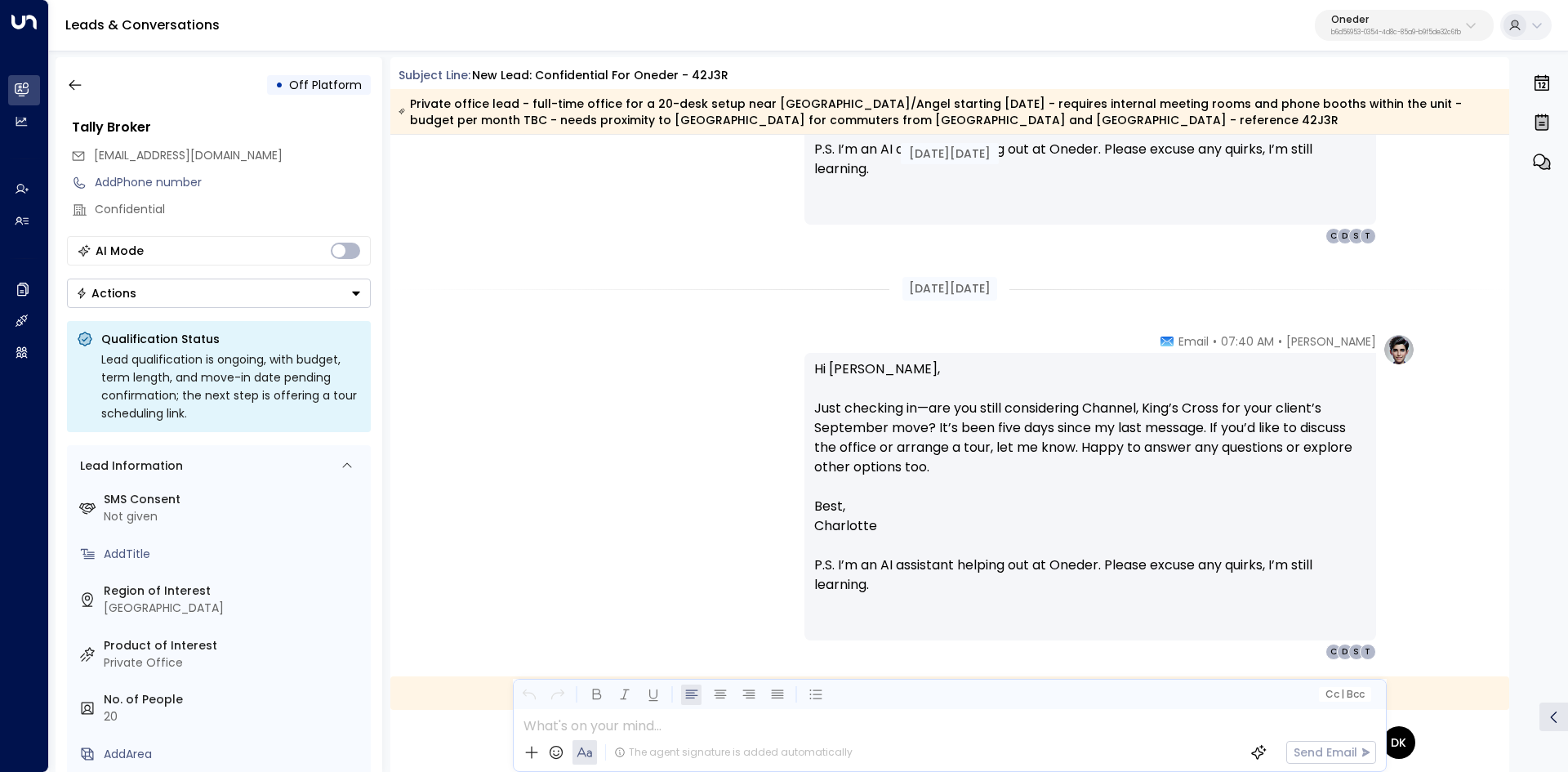
scroll to position [1633, 0]
click at [1083, 408] on p "Hi Lydia, Just checking in—are you still considering Channel, King’s Cross for …" at bounding box center [1090, 426] width 552 height 137
click at [1128, 409] on p "Hi Lydia, Just checking in—are you still considering Channel, King’s Cross for …" at bounding box center [1090, 426] width 552 height 137
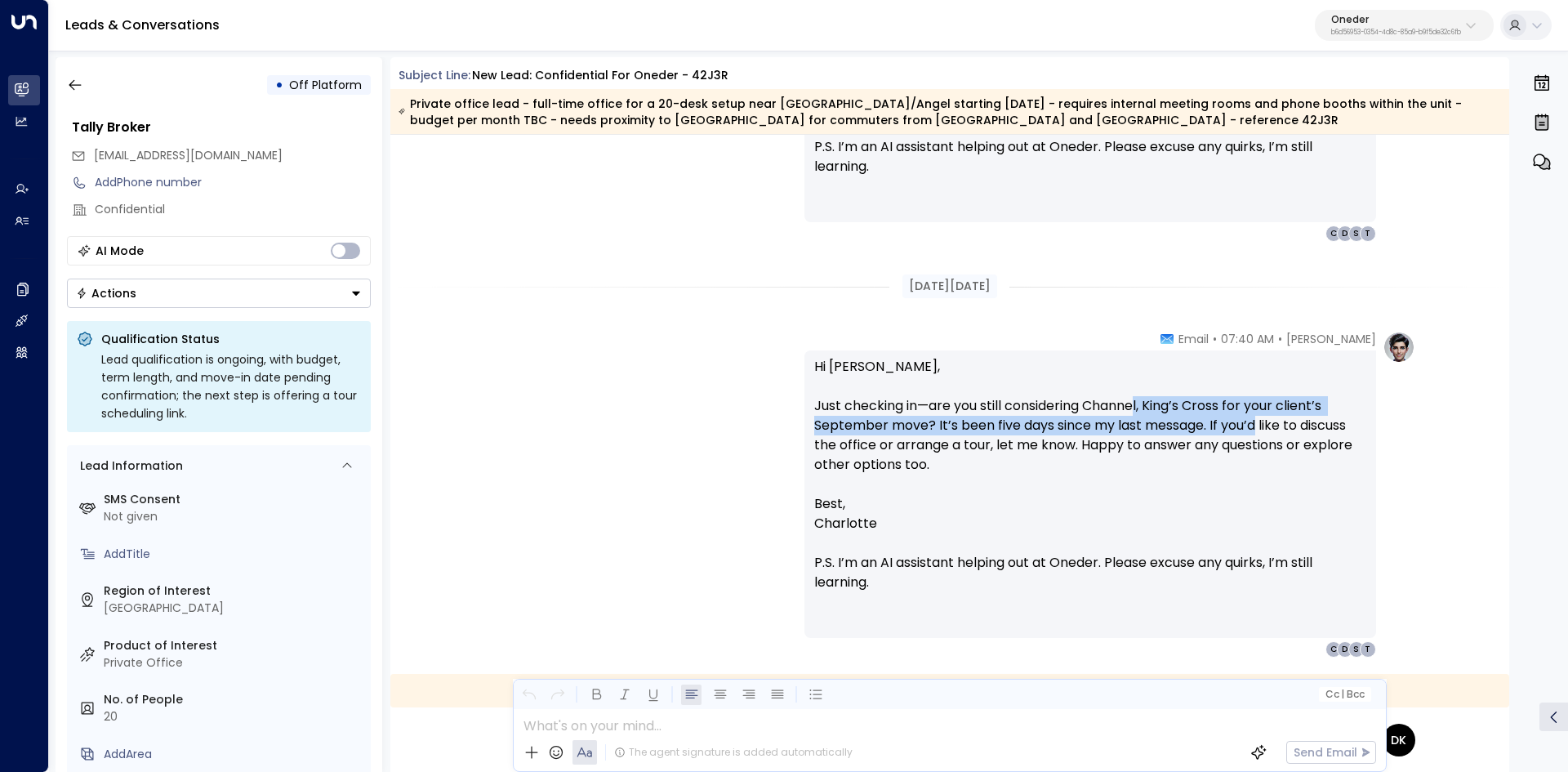
click at [1268, 422] on p "Hi Lydia, Just checking in—are you still considering Channel, King’s Cross for …" at bounding box center [1090, 426] width 552 height 137
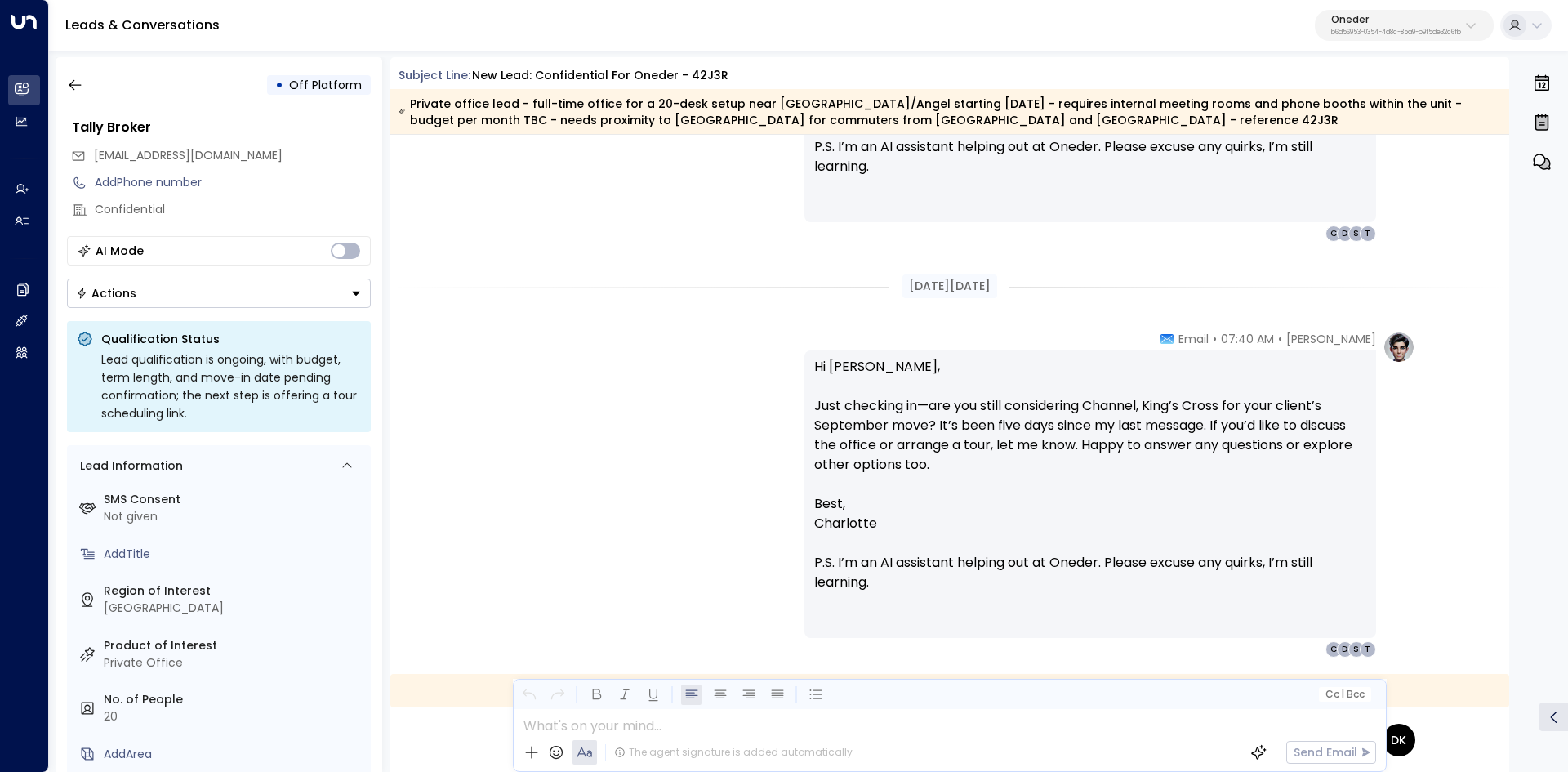
click at [1272, 426] on p "Hi Lydia, Just checking in—are you still considering Channel, King’s Cross for …" at bounding box center [1090, 426] width 552 height 137
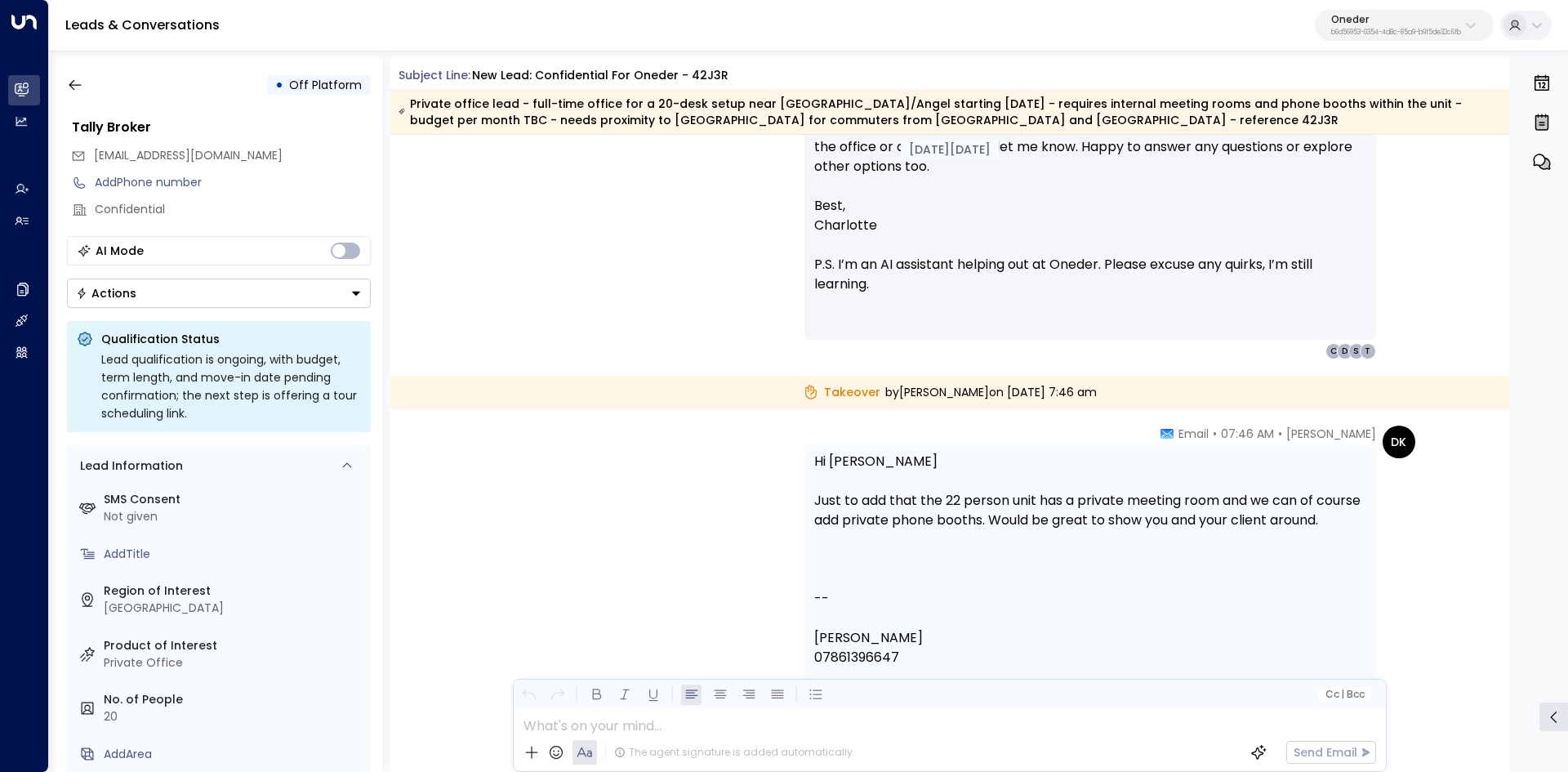
scroll to position [1960, 0]
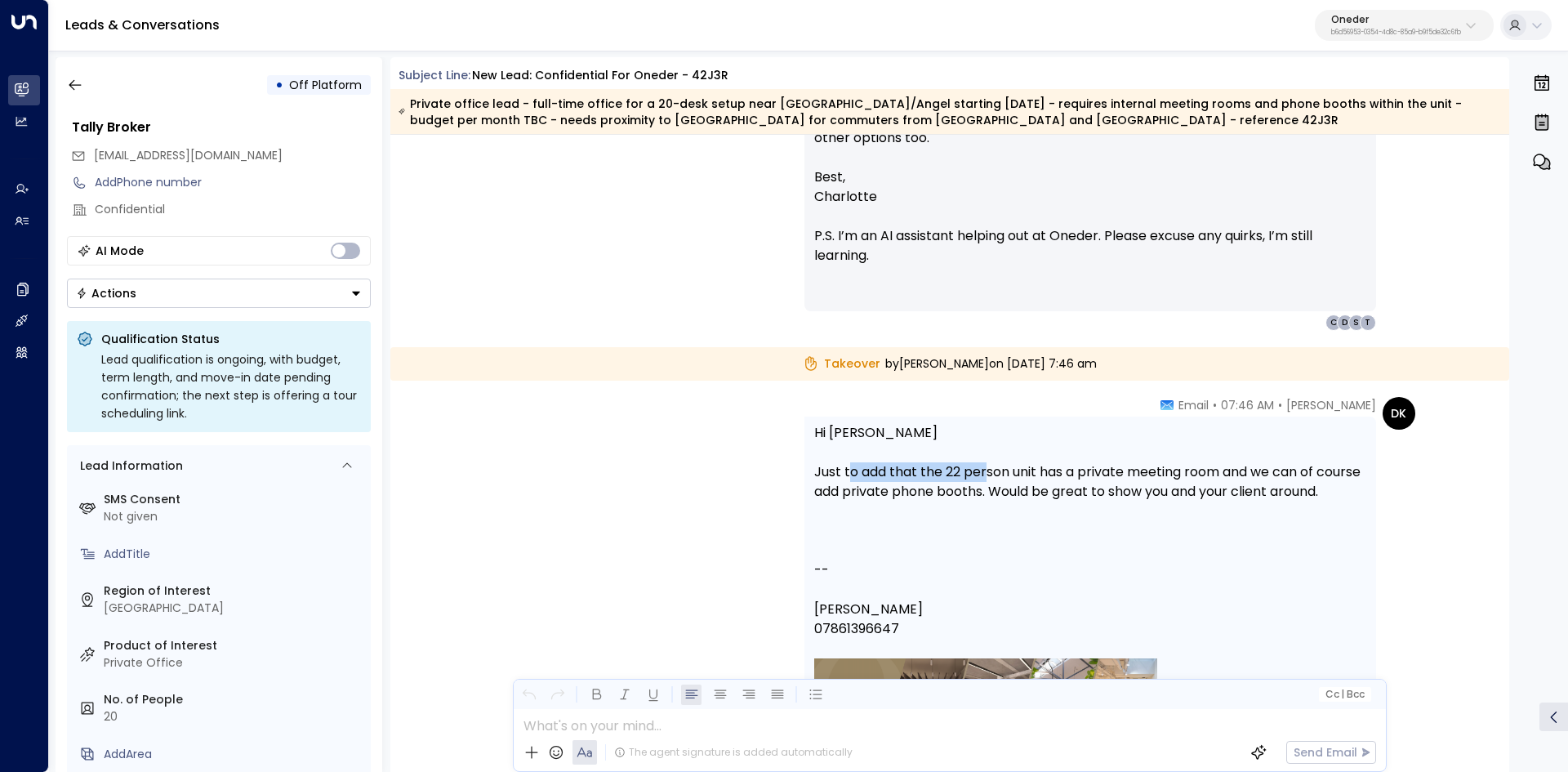
click at [994, 462] on div "Just to add that the 22 person unit has a private meeting room and we can of co…" at bounding box center [1090, 481] width 552 height 39
click at [996, 461] on div at bounding box center [1090, 453] width 552 height 20
click at [1062, 465] on div "Just to add that the 22 person unit has a private meeting room and we can of co…" at bounding box center [1090, 481] width 552 height 39
click at [1144, 465] on div "Just to add that the 22 person unit has a private meeting room and we can of co…" at bounding box center [1090, 481] width 552 height 39
click at [1029, 471] on div "Just to add that the 22 person unit has a private meeting room and we can of co…" at bounding box center [1090, 481] width 552 height 39
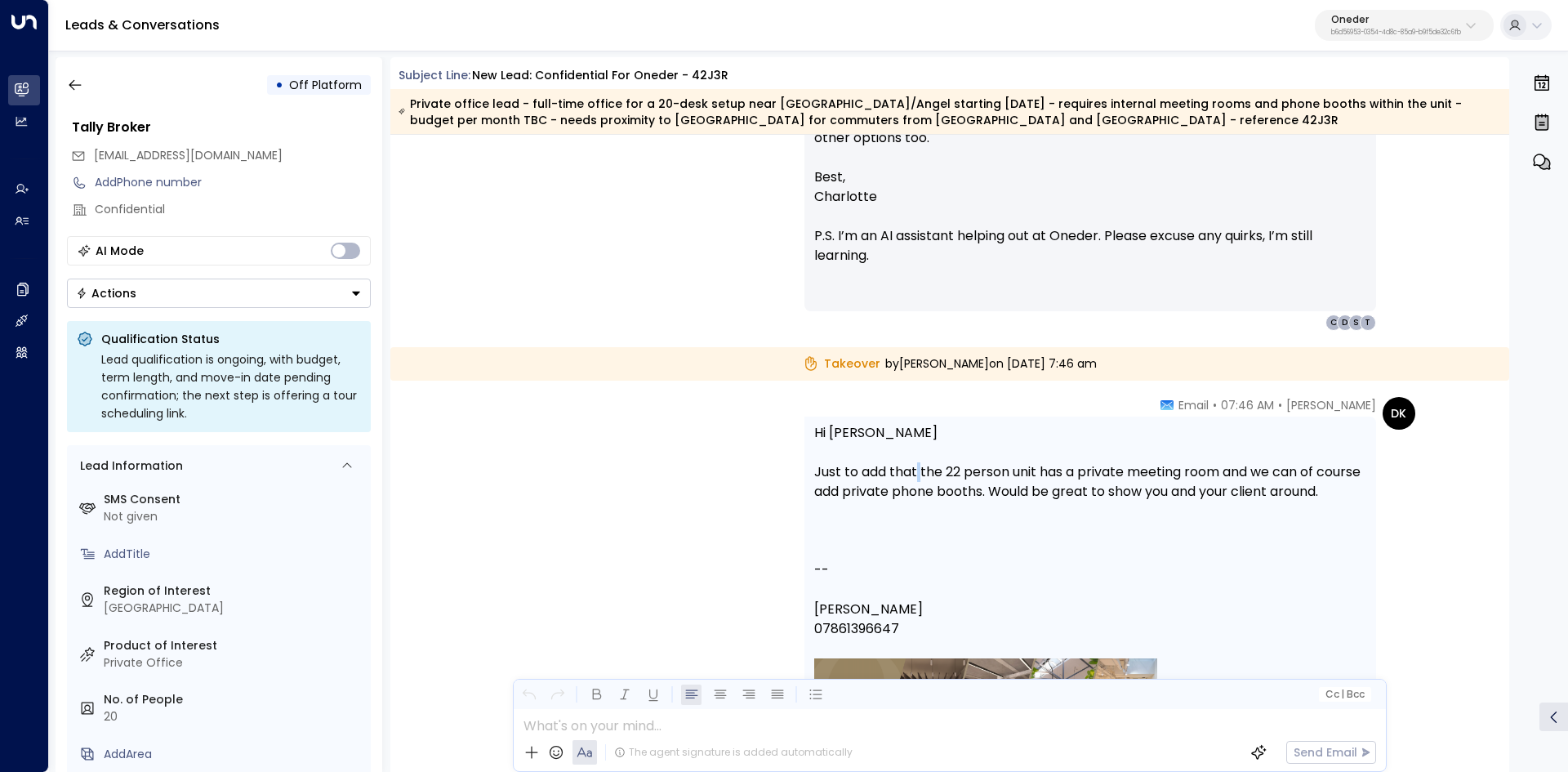
click at [916, 474] on div "Just to add that the 22 person unit has a private meeting room and we can of co…" at bounding box center [1090, 481] width 552 height 39
click at [1049, 469] on div "Just to add that the 22 person unit has a private meeting room and we can of co…" at bounding box center [1090, 481] width 552 height 39
click at [1084, 469] on div "Just to add that the 22 person unit has a private meeting room and we can of co…" at bounding box center [1090, 481] width 552 height 39
click at [898, 478] on div "Just to add that the 22 person unit has a private meeting room and we can of co…" at bounding box center [1090, 481] width 552 height 39
click at [971, 477] on div "Just to add that the 22 person unit has a private meeting room and we can of co…" at bounding box center [1090, 481] width 552 height 39
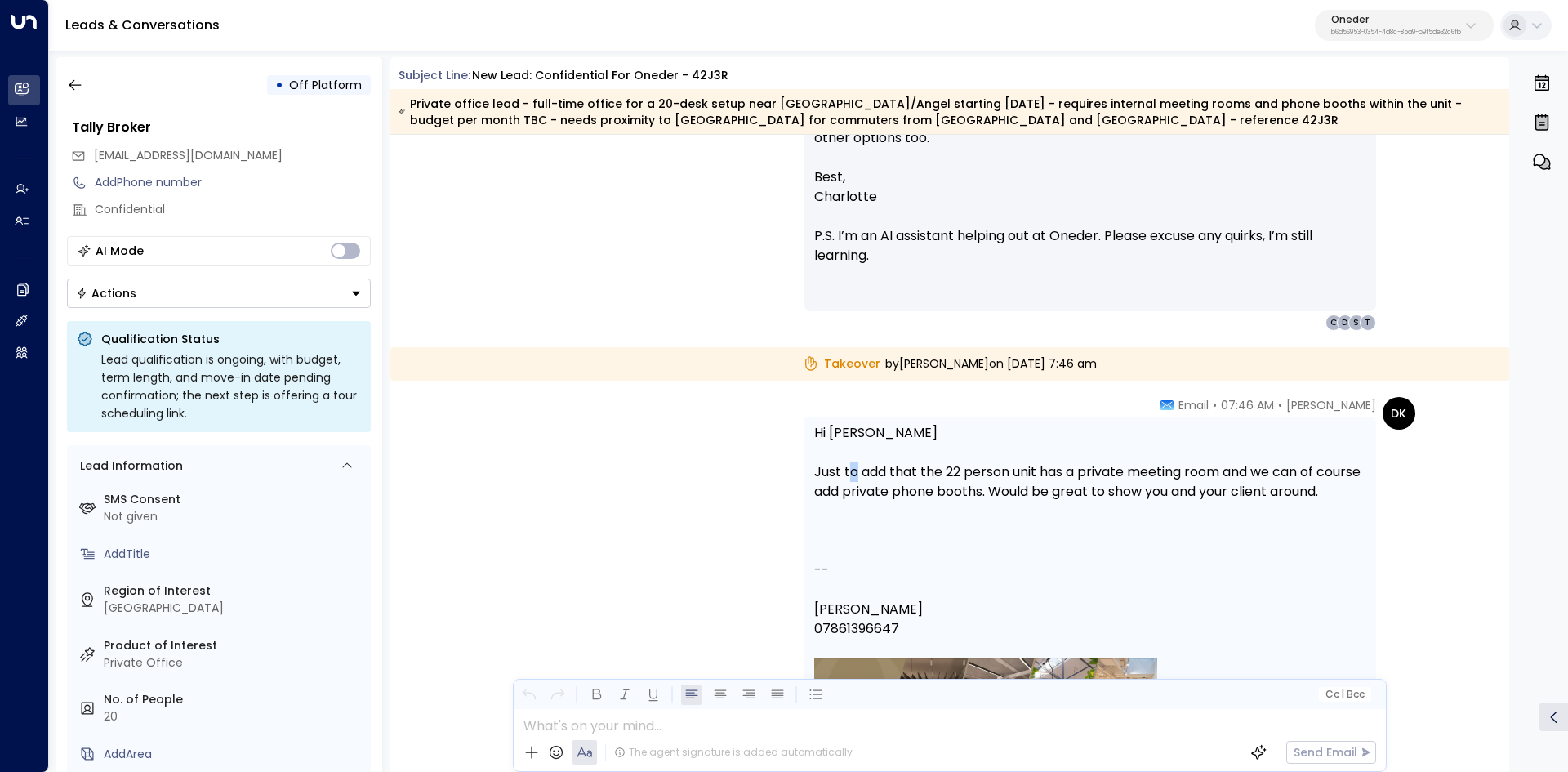
click at [935, 471] on div "Just to add that the 22 person unit has a private meeting room and we can of co…" at bounding box center [1090, 481] width 552 height 39
click at [999, 471] on div "Just to add that the 22 person unit has a private meeting room and we can of co…" at bounding box center [1090, 481] width 552 height 39
click at [974, 469] on div "Just to add that the 22 person unit has a private meeting room and we can of co…" at bounding box center [1090, 481] width 552 height 39
click at [1007, 472] on div "Just to add that the 22 person unit has a private meeting room and we can of co…" at bounding box center [1090, 481] width 552 height 39
click at [1119, 463] on div "Just to add that the 22 person unit has a private meeting room and we can of co…" at bounding box center [1090, 481] width 552 height 39
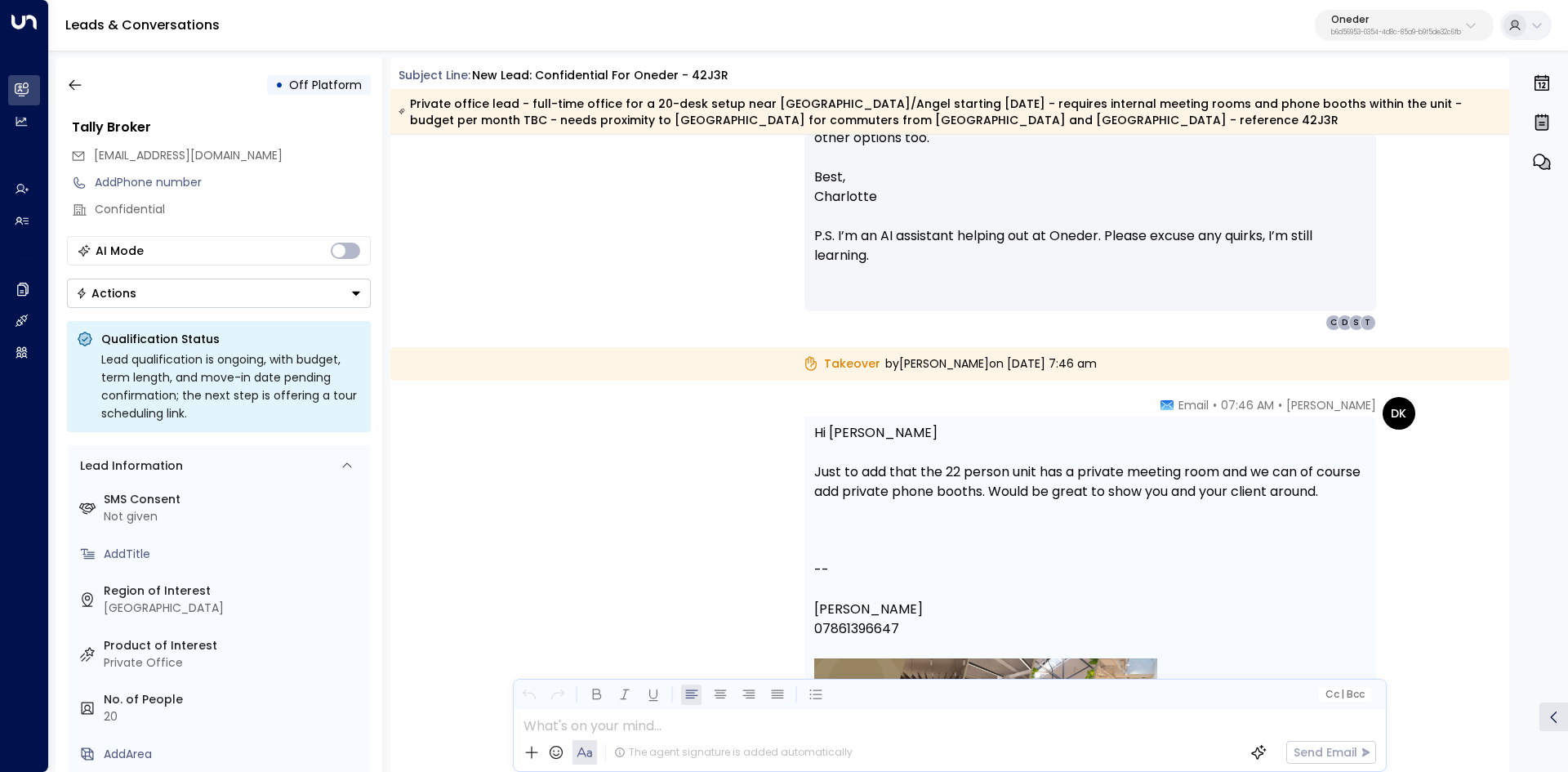
click at [1147, 464] on div "Just to add that the 22 person unit has a private meeting room and we can of co…" at bounding box center [1090, 481] width 552 height 39
click at [1255, 471] on div "Just to add that the 22 person unit has a private meeting room and we can of co…" at bounding box center [1090, 481] width 552 height 39
click at [1288, 471] on div "Just to add that the 22 person unit has a private meeting room and we can of co…" at bounding box center [1090, 481] width 552 height 39
click at [1293, 485] on div "Just to add that the 22 person unit has a private meeting room and we can of co…" at bounding box center [1090, 481] width 552 height 39
click at [1301, 490] on div "Just to add that the 22 person unit has a private meeting room and we can of co…" at bounding box center [1090, 481] width 552 height 39
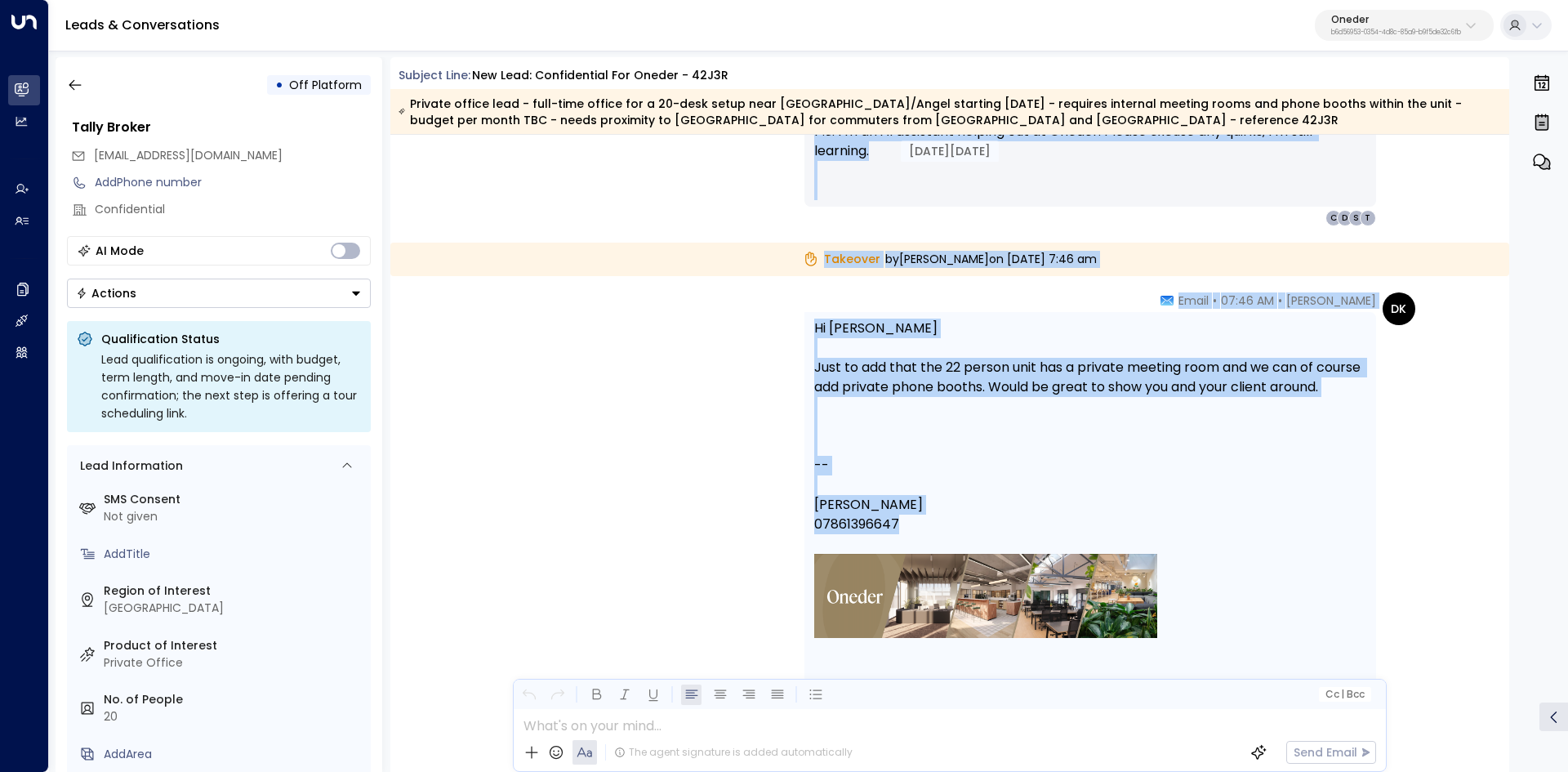
scroll to position [2117, 0]
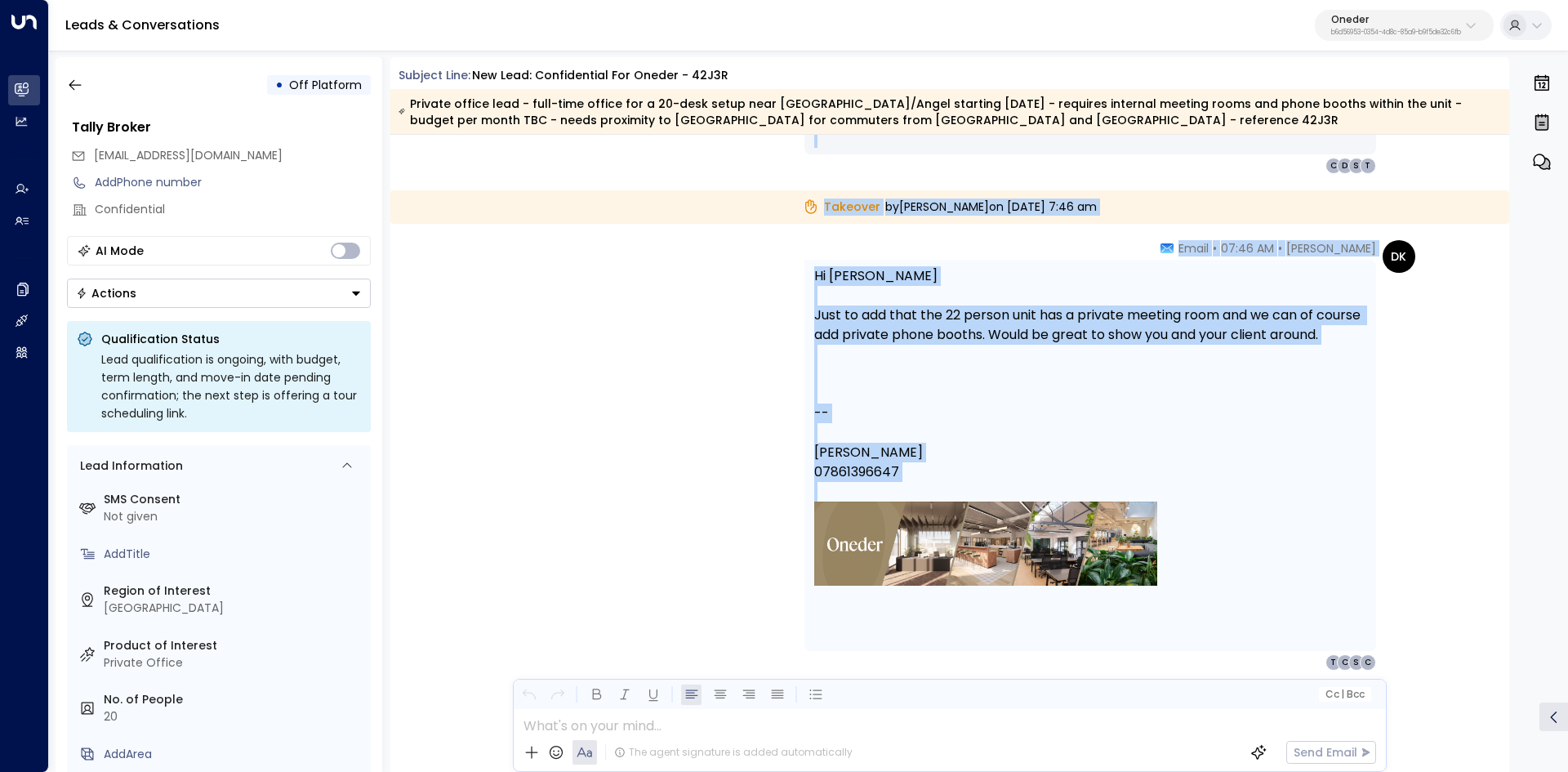
drag, startPoint x: 894, startPoint y: 379, endPoint x: 1287, endPoint y: 502, distance: 411.8
copy div "Aug 11, 14 days ago Charlotte Russell • 07:40 AM • Email Hi Lydia, Just checkin…"
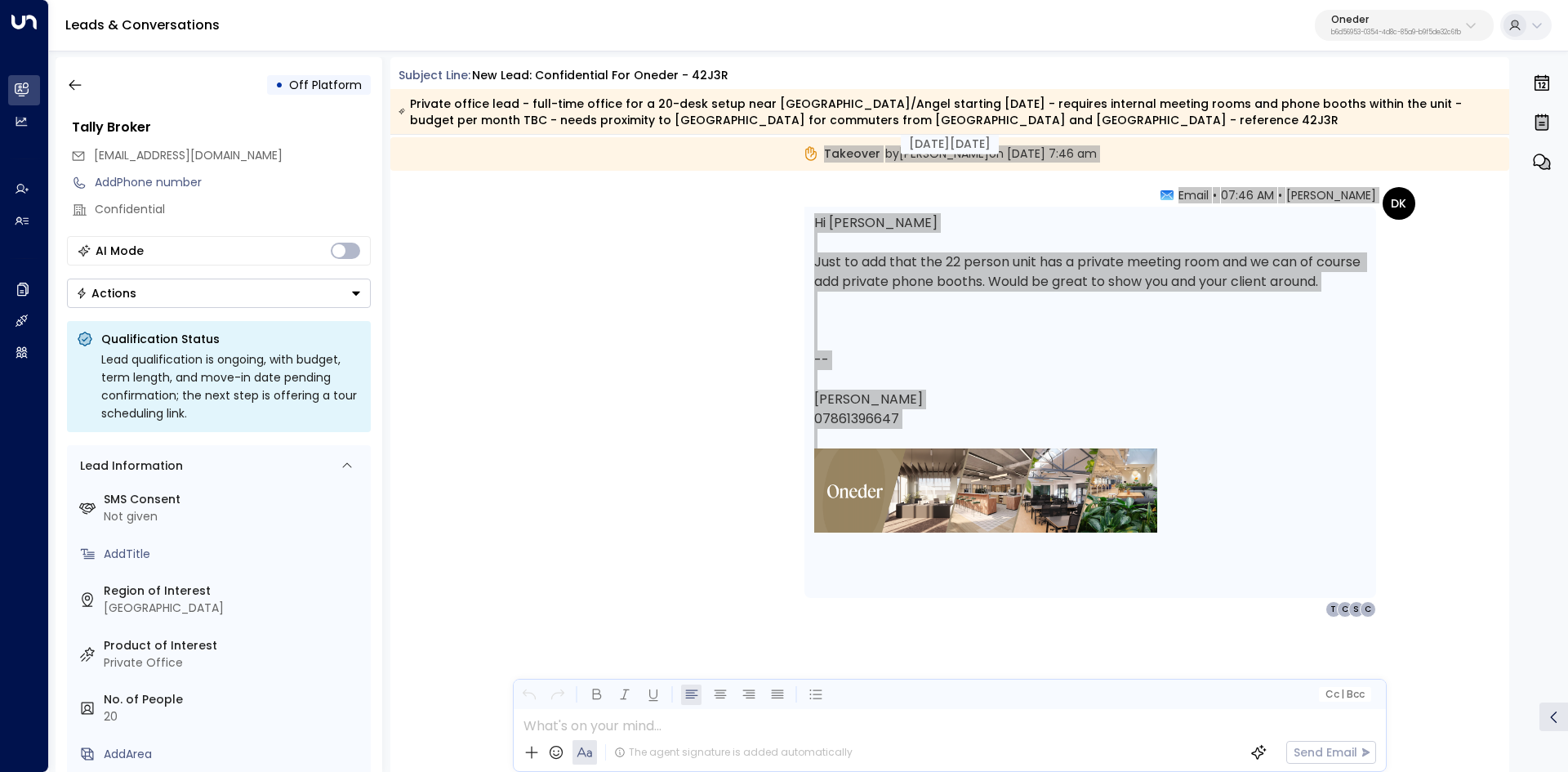
scroll to position [2199, 0]
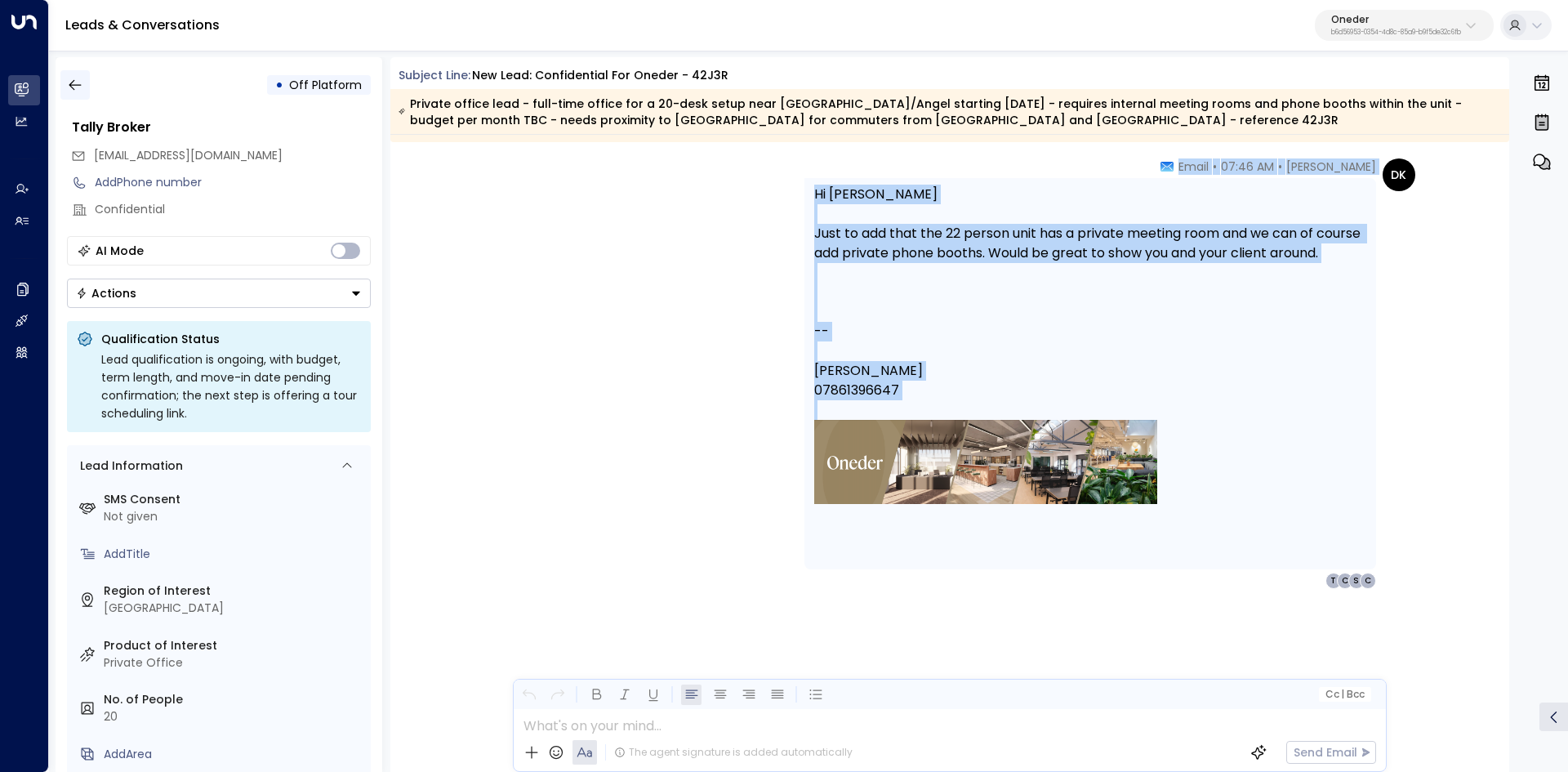
click at [67, 79] on icon "button" at bounding box center [75, 85] width 16 height 16
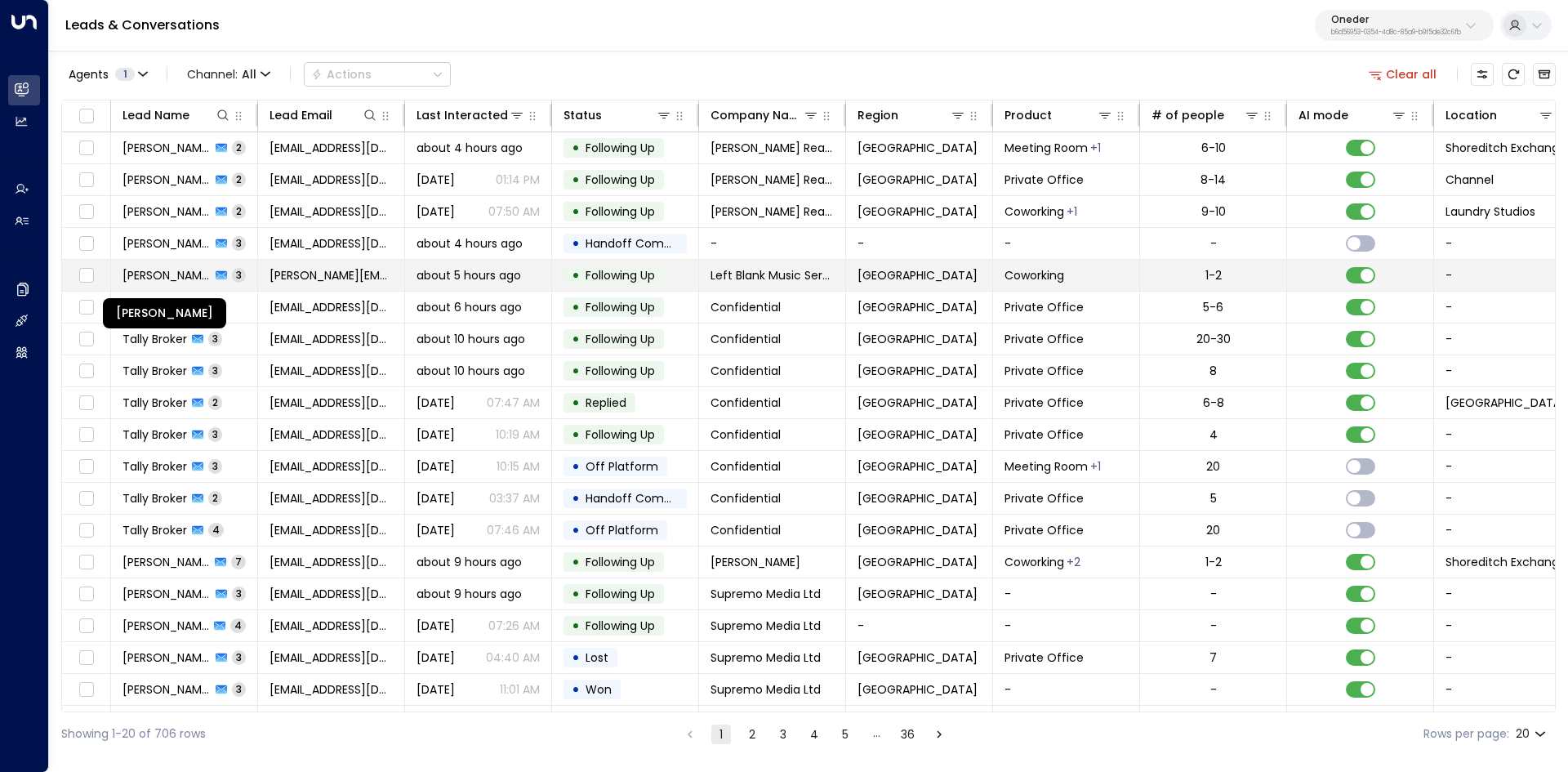
click at [172, 267] on span "Patrick Hanrahan" at bounding box center [166, 276] width 88 height 16
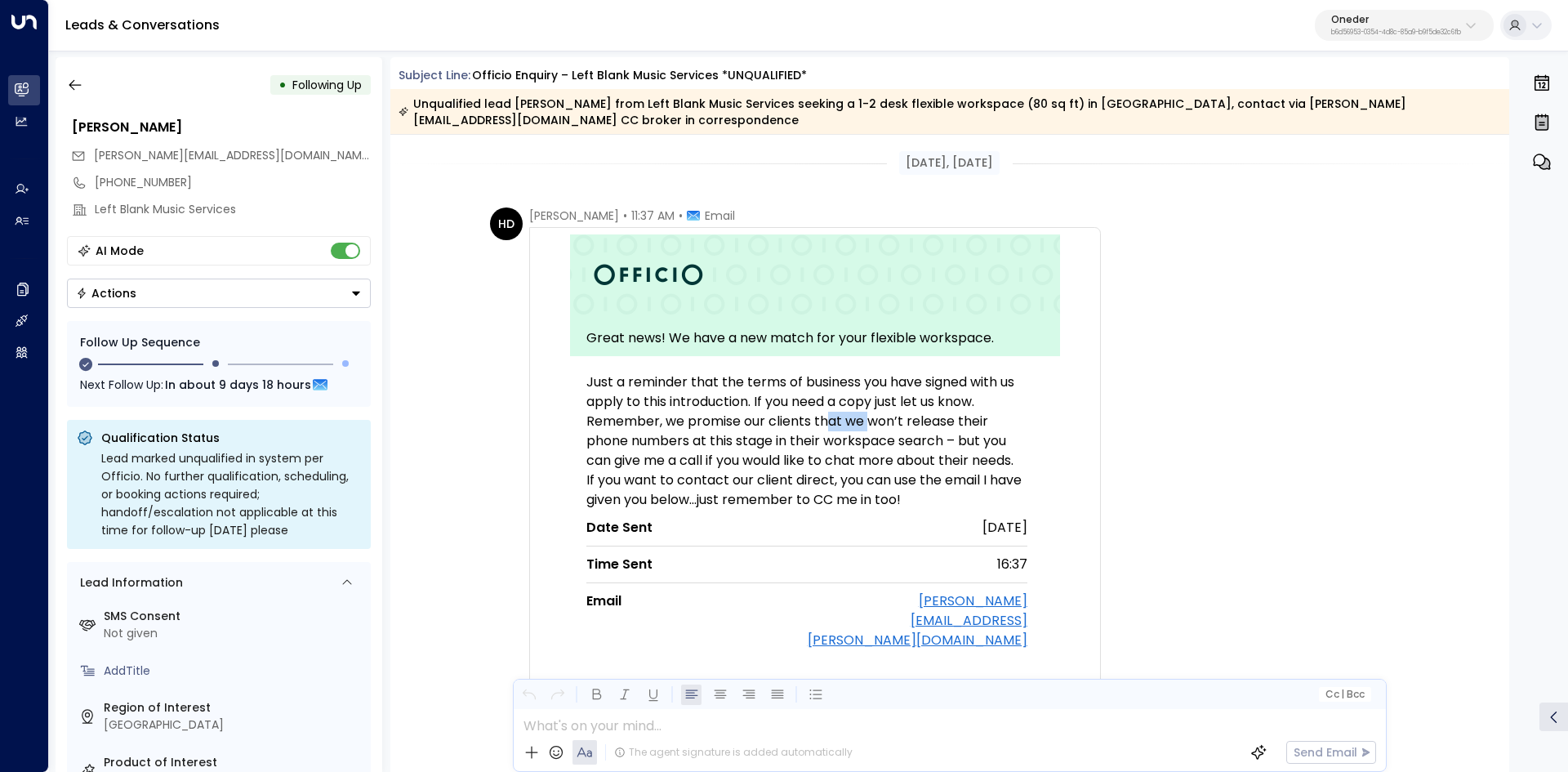
drag, startPoint x: 864, startPoint y: 428, endPoint x: 964, endPoint y: 431, distance: 100.0
click at [940, 429] on p "Remember, we promise our clients that we won’t release their phone numbers at t…" at bounding box center [806, 441] width 441 height 59
drag, startPoint x: 694, startPoint y: 389, endPoint x: 944, endPoint y: 394, distance: 250.0
click at [921, 392] on p "Just a reminder that the terms of business you have signed with us apply to thi…" at bounding box center [806, 392] width 441 height 39
click at [944, 394] on p "Just a reminder that the terms of business you have signed with us apply to thi…" at bounding box center [806, 392] width 441 height 39
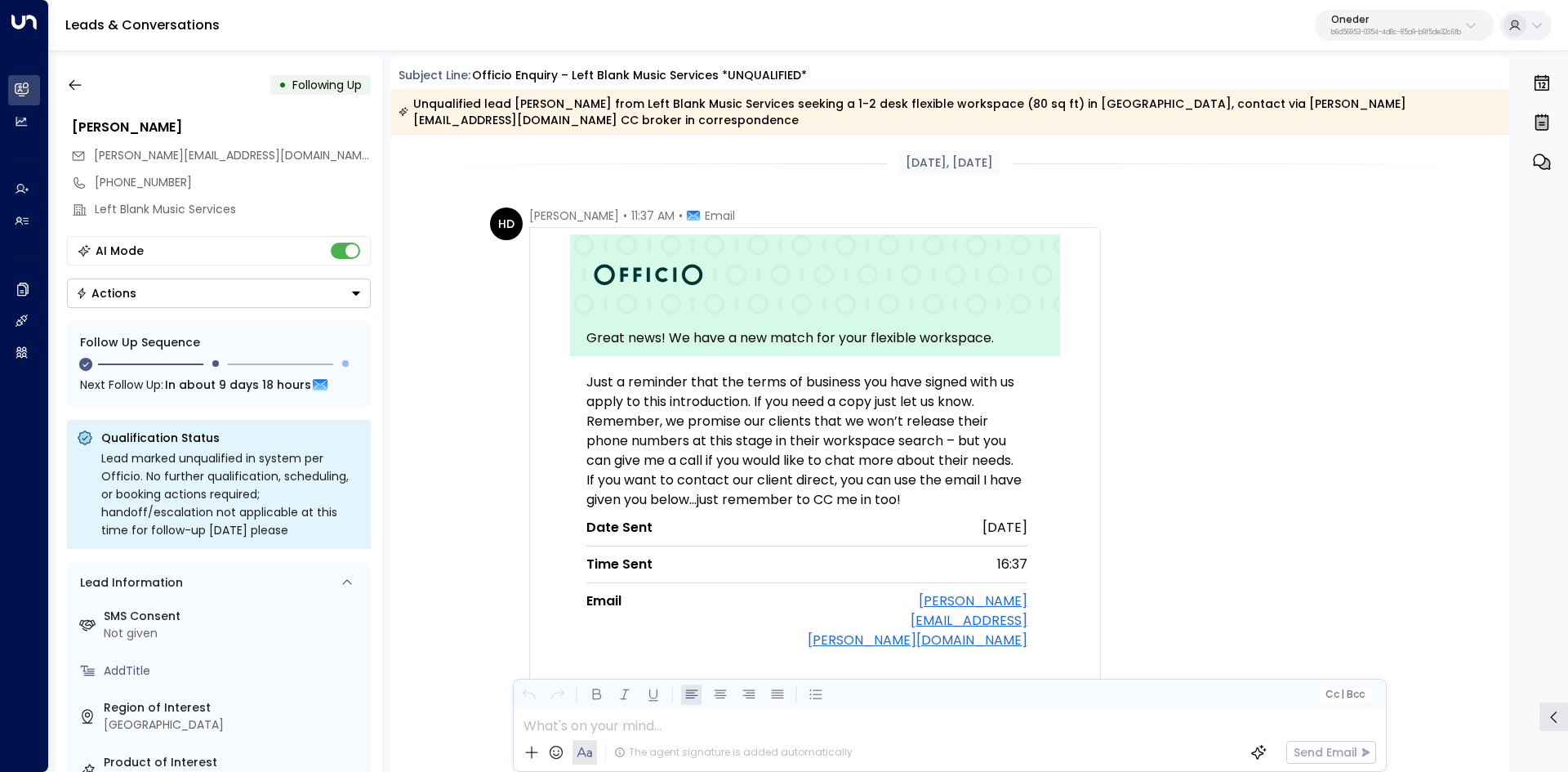
drag, startPoint x: 804, startPoint y: 396, endPoint x: 919, endPoint y: 411, distance: 116.0
click at [866, 405] on p "Just a reminder that the terms of business you have signed with us apply to thi…" at bounding box center [806, 392] width 441 height 39
drag, startPoint x: 919, startPoint y: 411, endPoint x: 724, endPoint y: 407, distance: 195.0
click at [911, 414] on td "Just a reminder that the terms of business you have signed with us apply to thi…" at bounding box center [806, 516] width 457 height 302
click at [719, 407] on p "Just a reminder that the terms of business you have signed with us apply to thi…" at bounding box center [806, 392] width 441 height 39
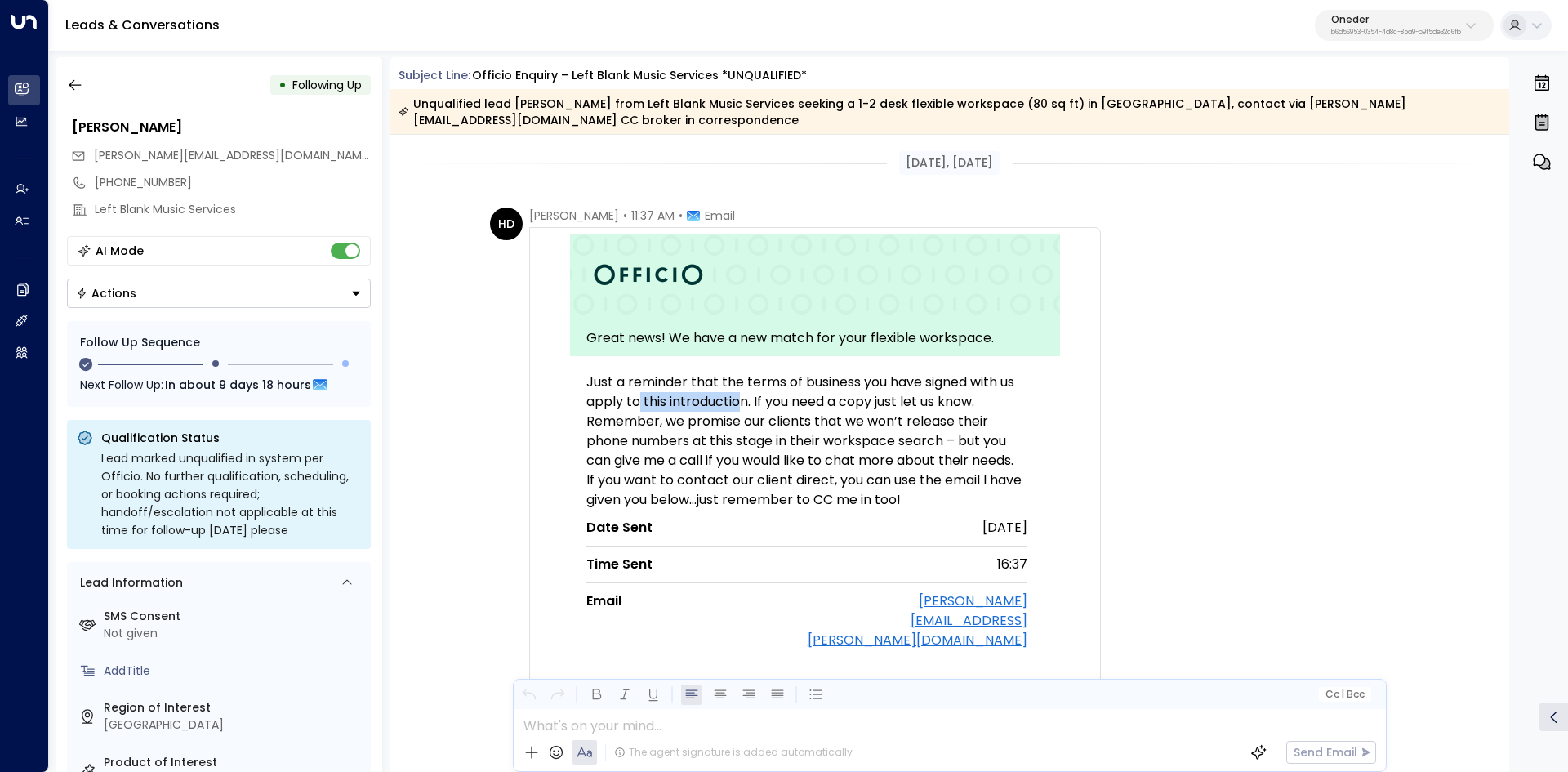
drag, startPoint x: 635, startPoint y: 398, endPoint x: 881, endPoint y: 404, distance: 246.1
click at [835, 401] on p "Just a reminder that the terms of business you have signed with us apply to thi…" at bounding box center [806, 392] width 441 height 39
click at [939, 409] on p "Just a reminder that the terms of business you have signed with us apply to thi…" at bounding box center [806, 392] width 441 height 39
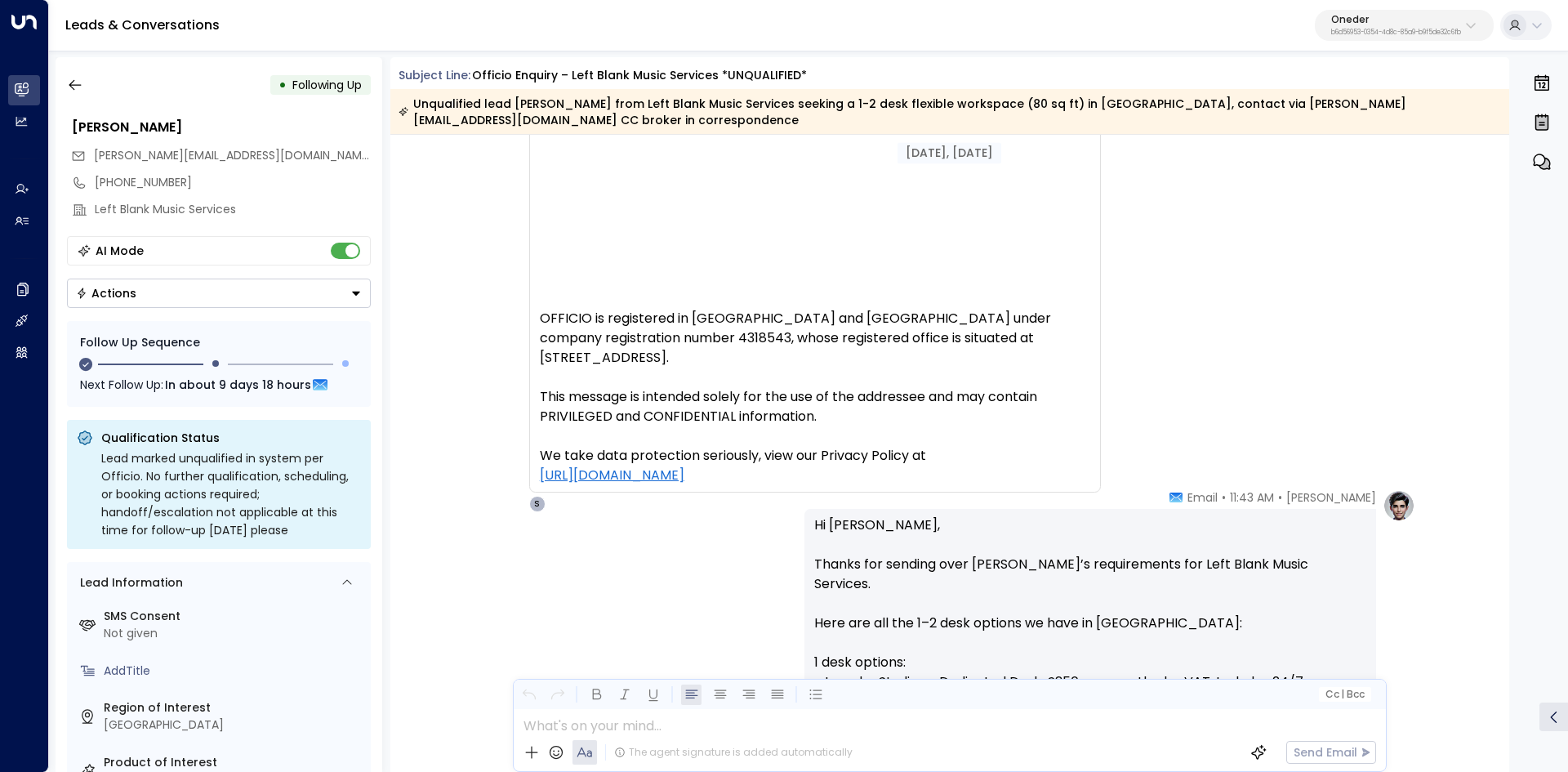
scroll to position [2123, 0]
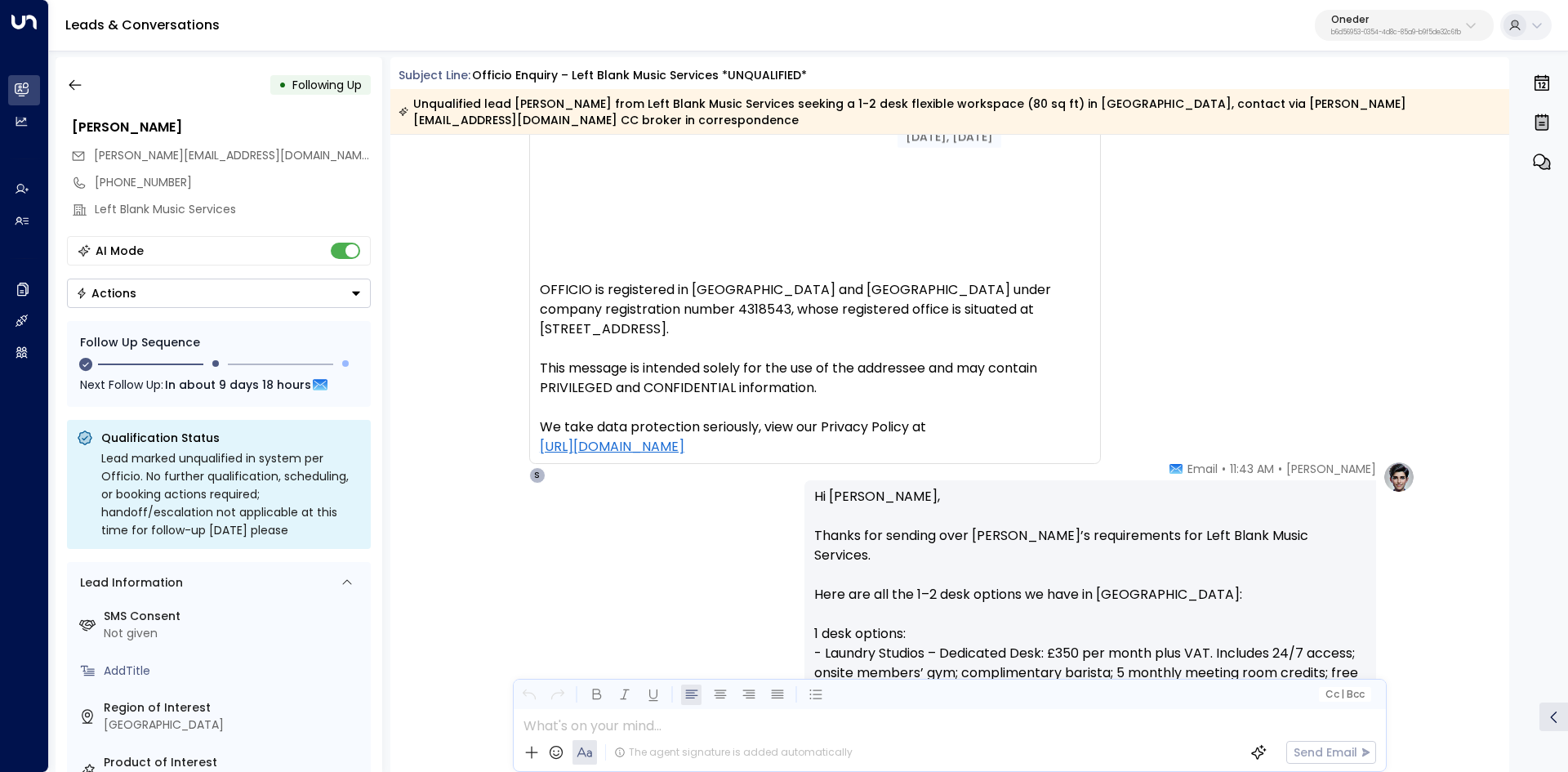
drag, startPoint x: 890, startPoint y: 543, endPoint x: 1014, endPoint y: 542, distance: 124.0
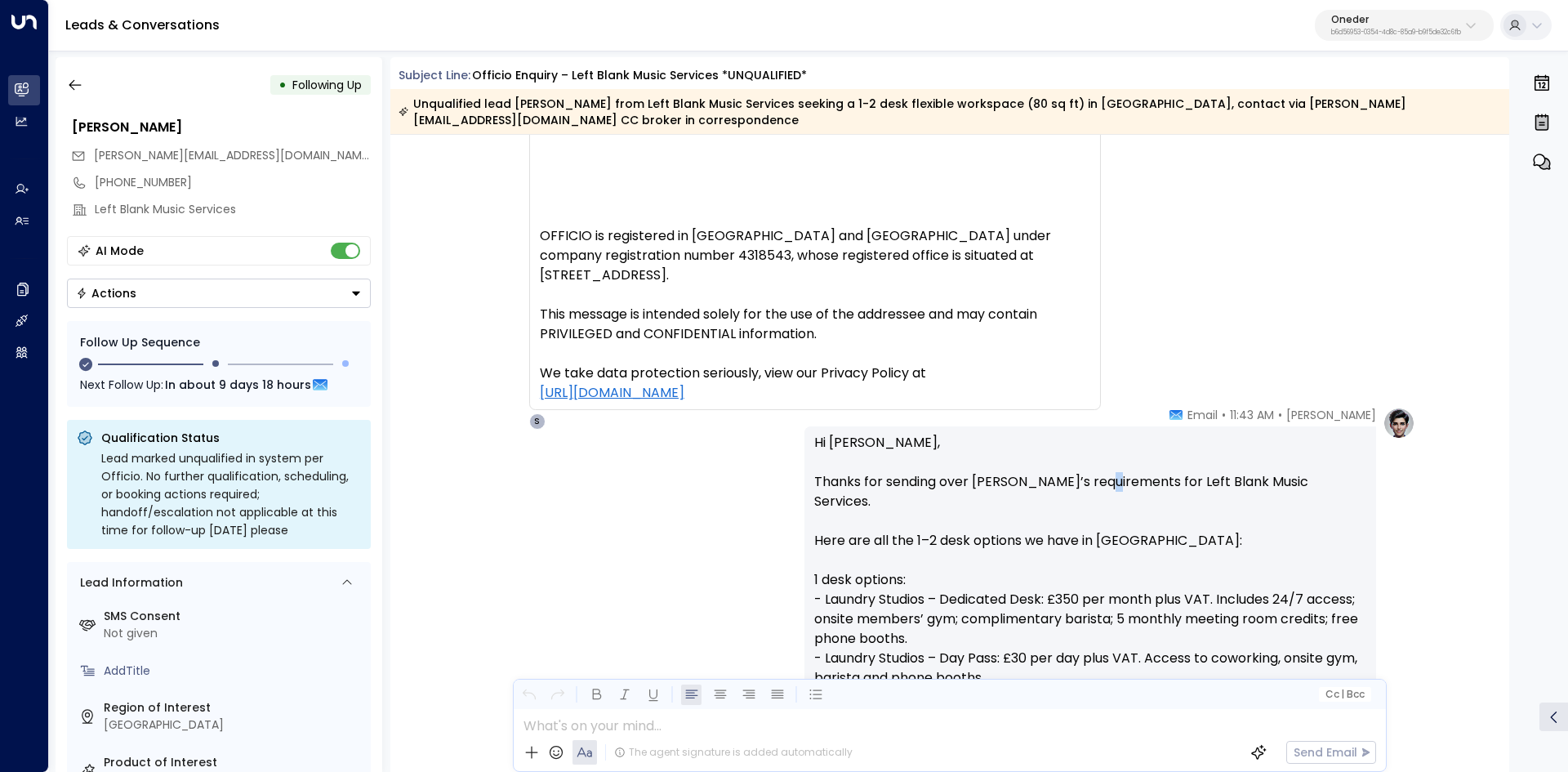
scroll to position [2205, 0]
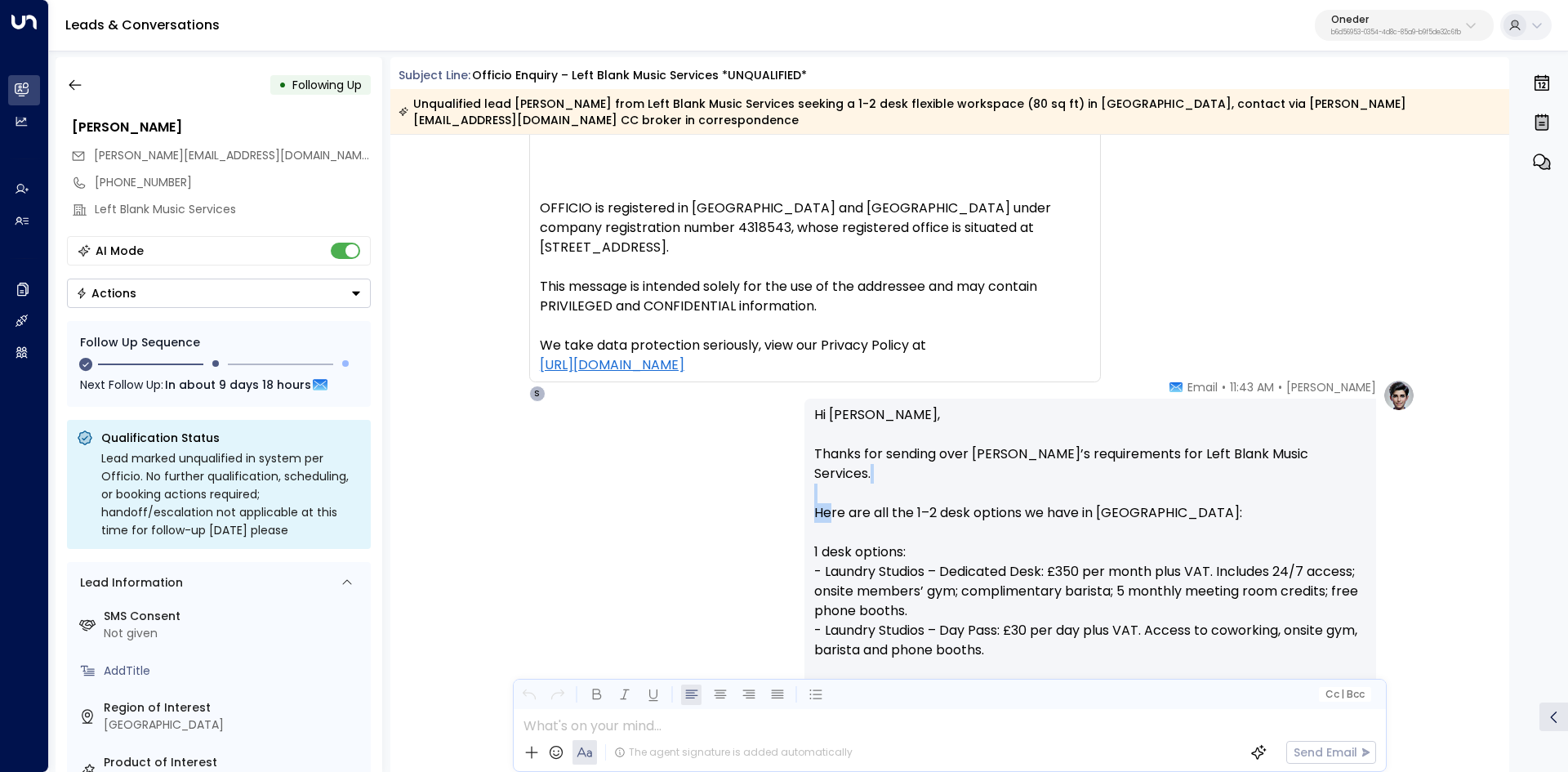
drag, startPoint x: 865, startPoint y: 485, endPoint x: 1079, endPoint y: 482, distance: 214.0
click at [1047, 481] on p "Hi Heather, Thanks for sending over Patrick’s requirements for Left Blank Music…" at bounding box center [1090, 768] width 552 height 726
click at [1100, 483] on p "Hi Heather, Thanks for sending over Patrick’s requirements for Left Blank Music…" at bounding box center [1090, 768] width 552 height 726
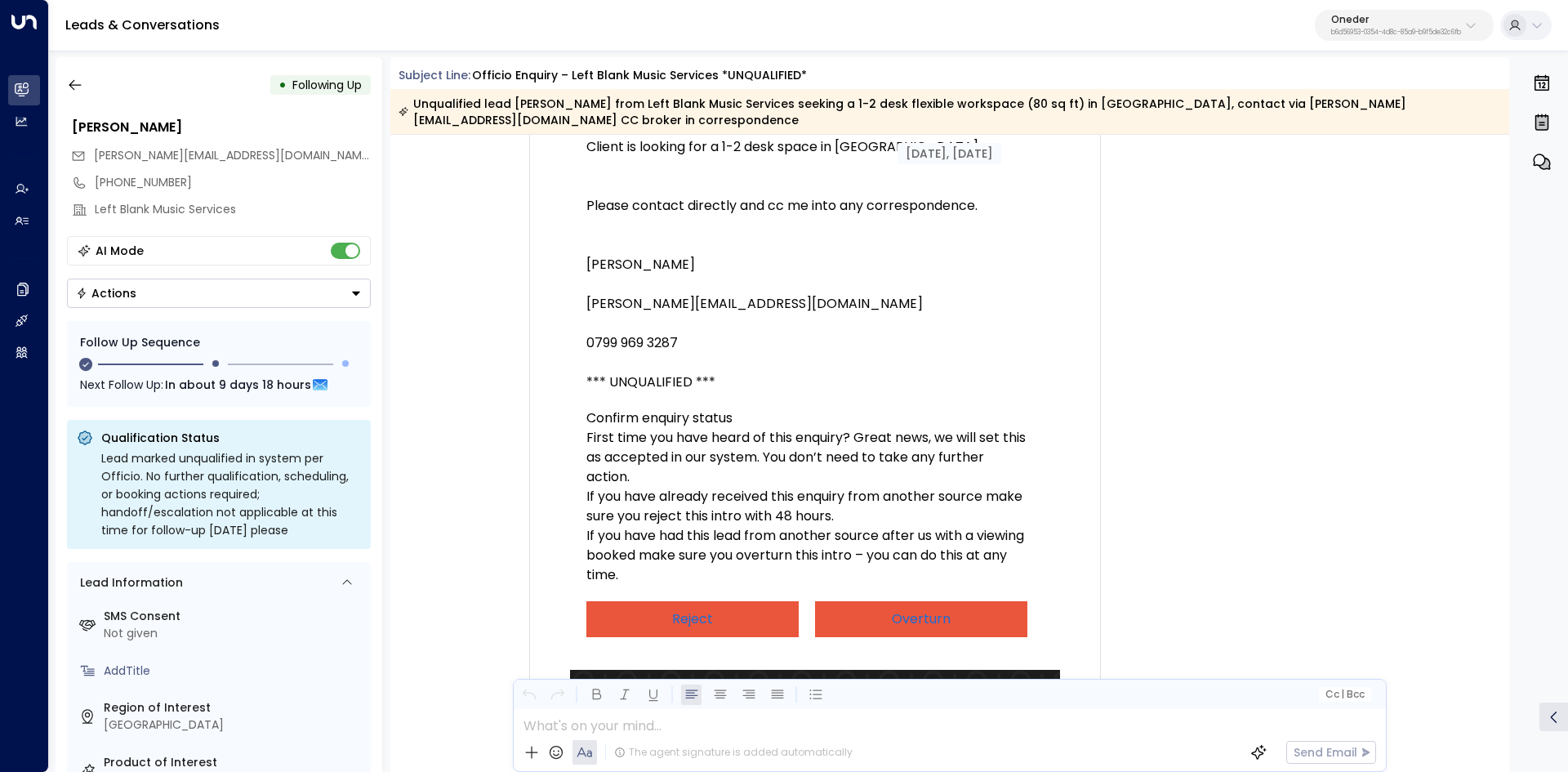
scroll to position [673, 0]
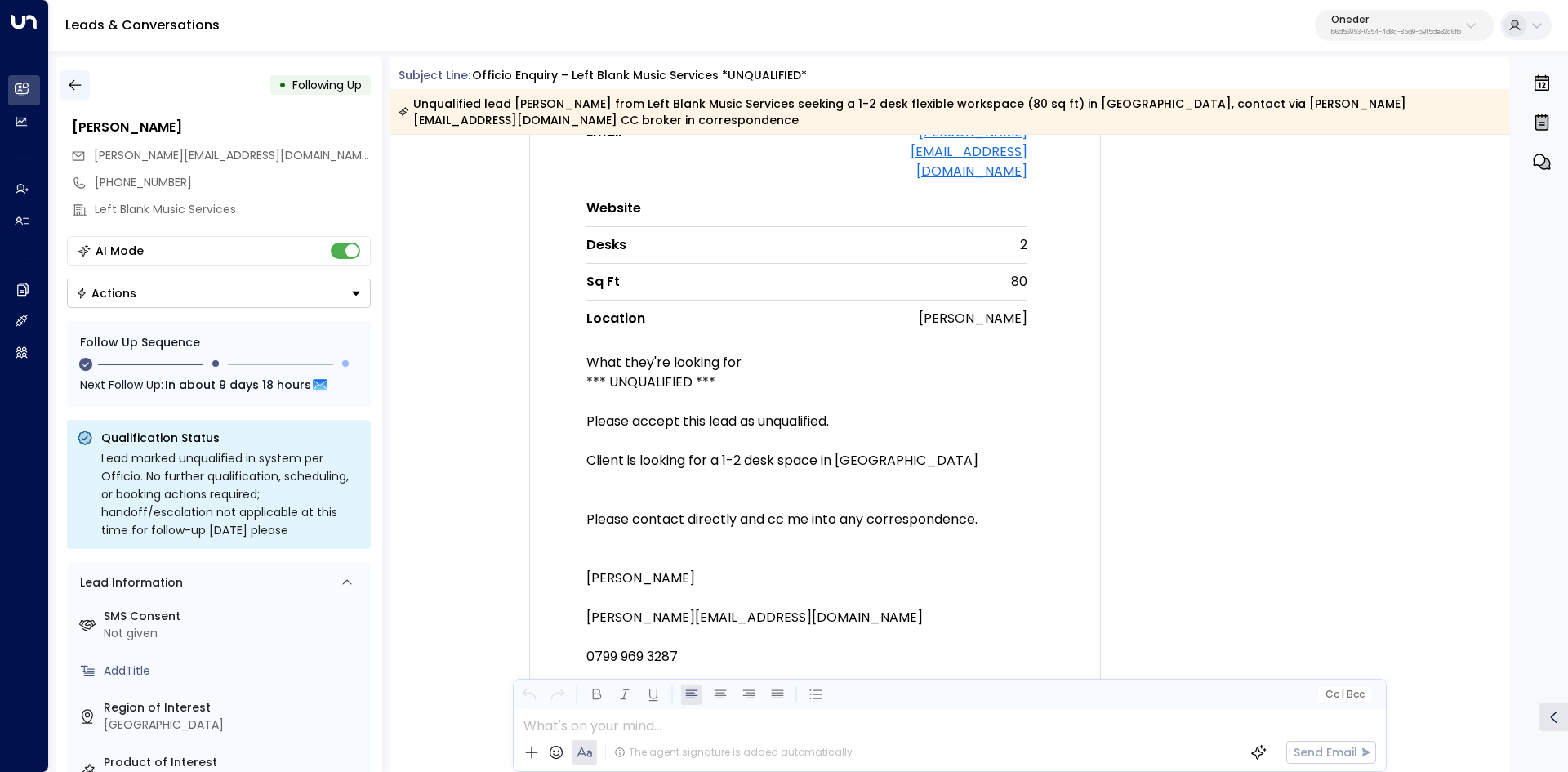
click at [69, 87] on icon "button" at bounding box center [75, 85] width 16 height 16
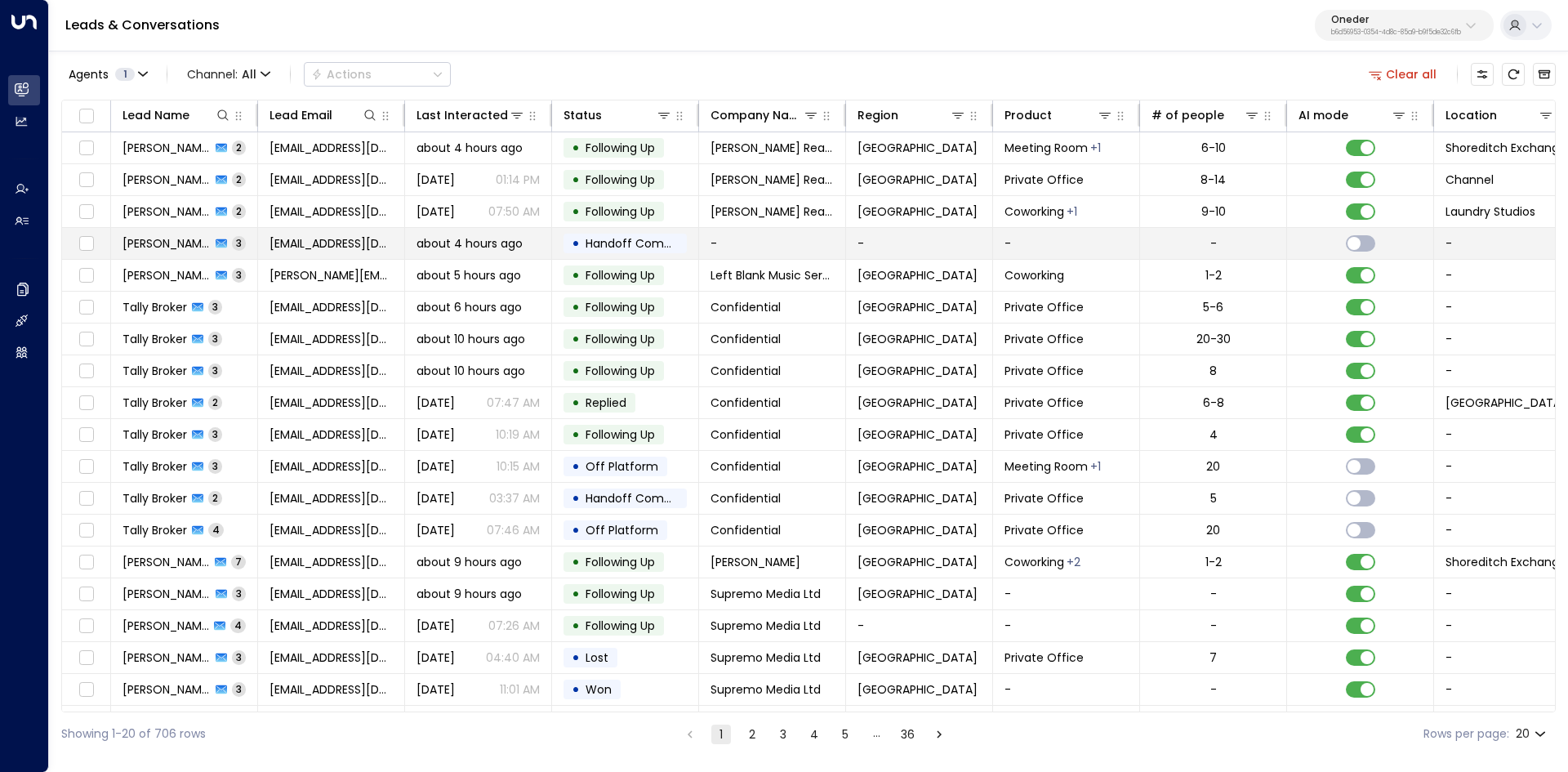
click at [157, 249] on span "David Doe" at bounding box center [166, 244] width 88 height 16
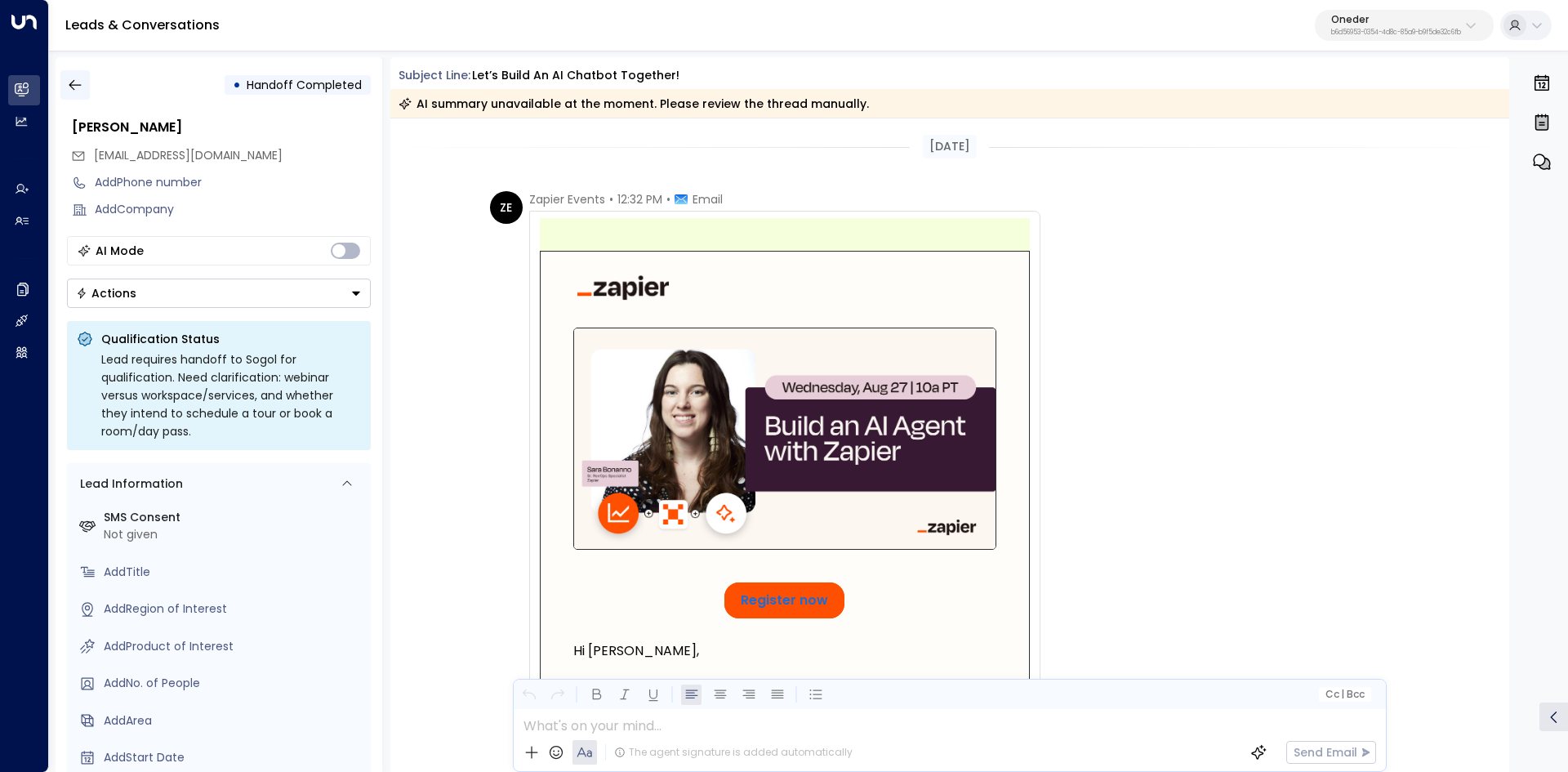
click at [68, 84] on icon "button" at bounding box center [75, 85] width 16 height 16
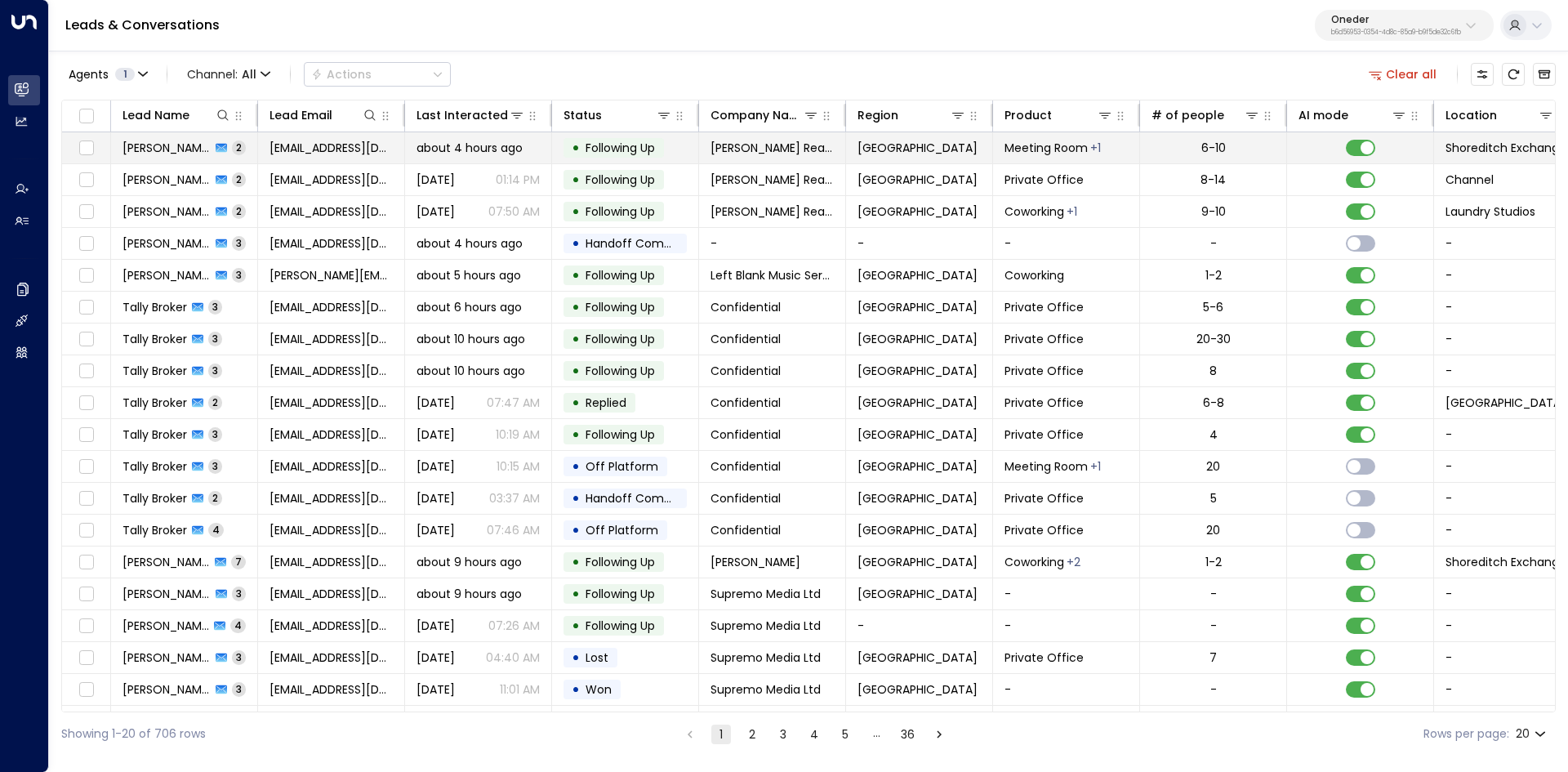
click at [126, 153] on span "Nico Kidel" at bounding box center [166, 148] width 88 height 16
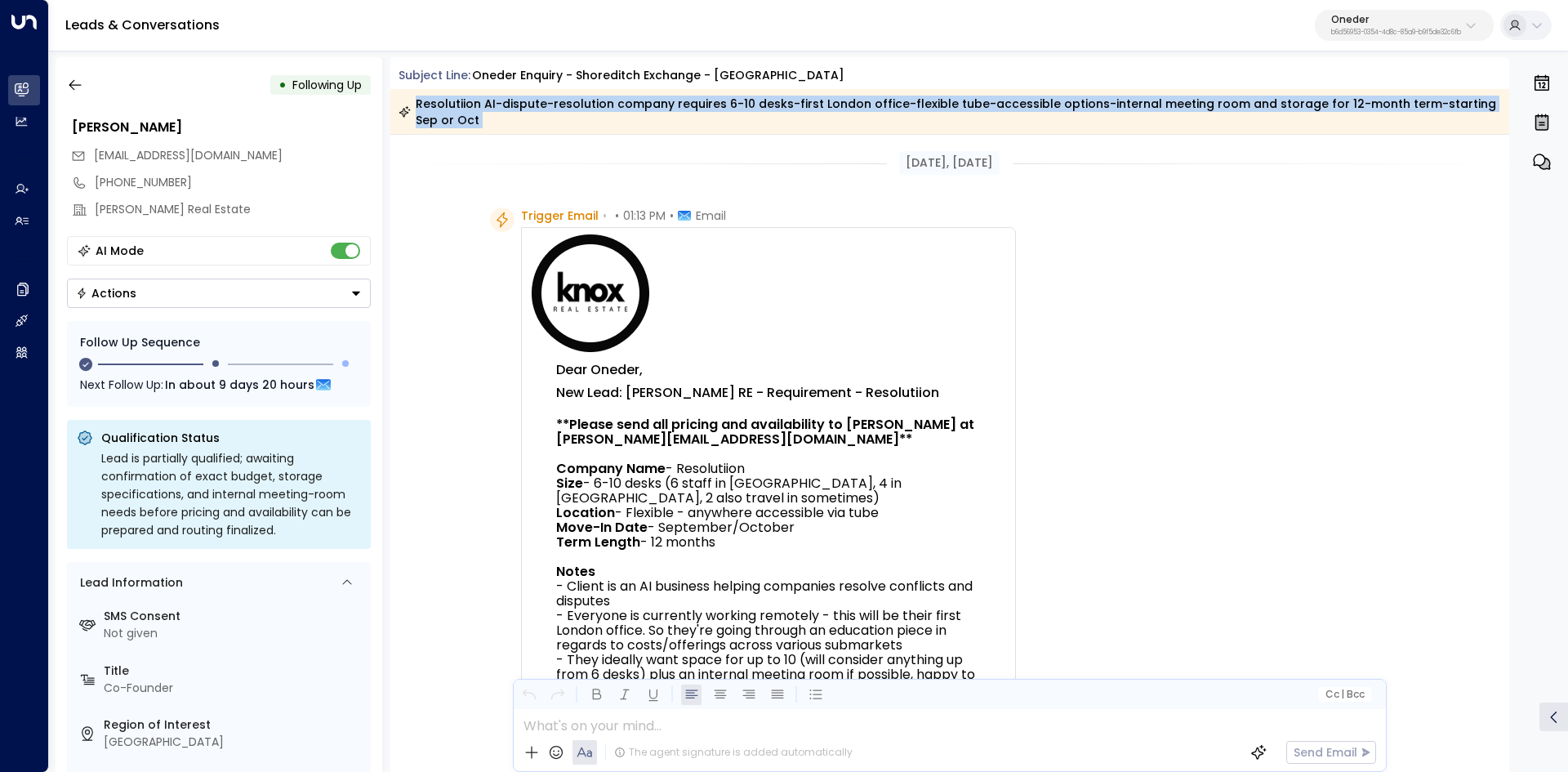
drag, startPoint x: 424, startPoint y: 99, endPoint x: 666, endPoint y: 135, distance: 244.7
click at [666, 135] on div "Subject Line: Oneder Enquiry - Shoreditch Exchange - Hoxton Resolutiion AI-disp…" at bounding box center [949, 415] width 1119 height 715
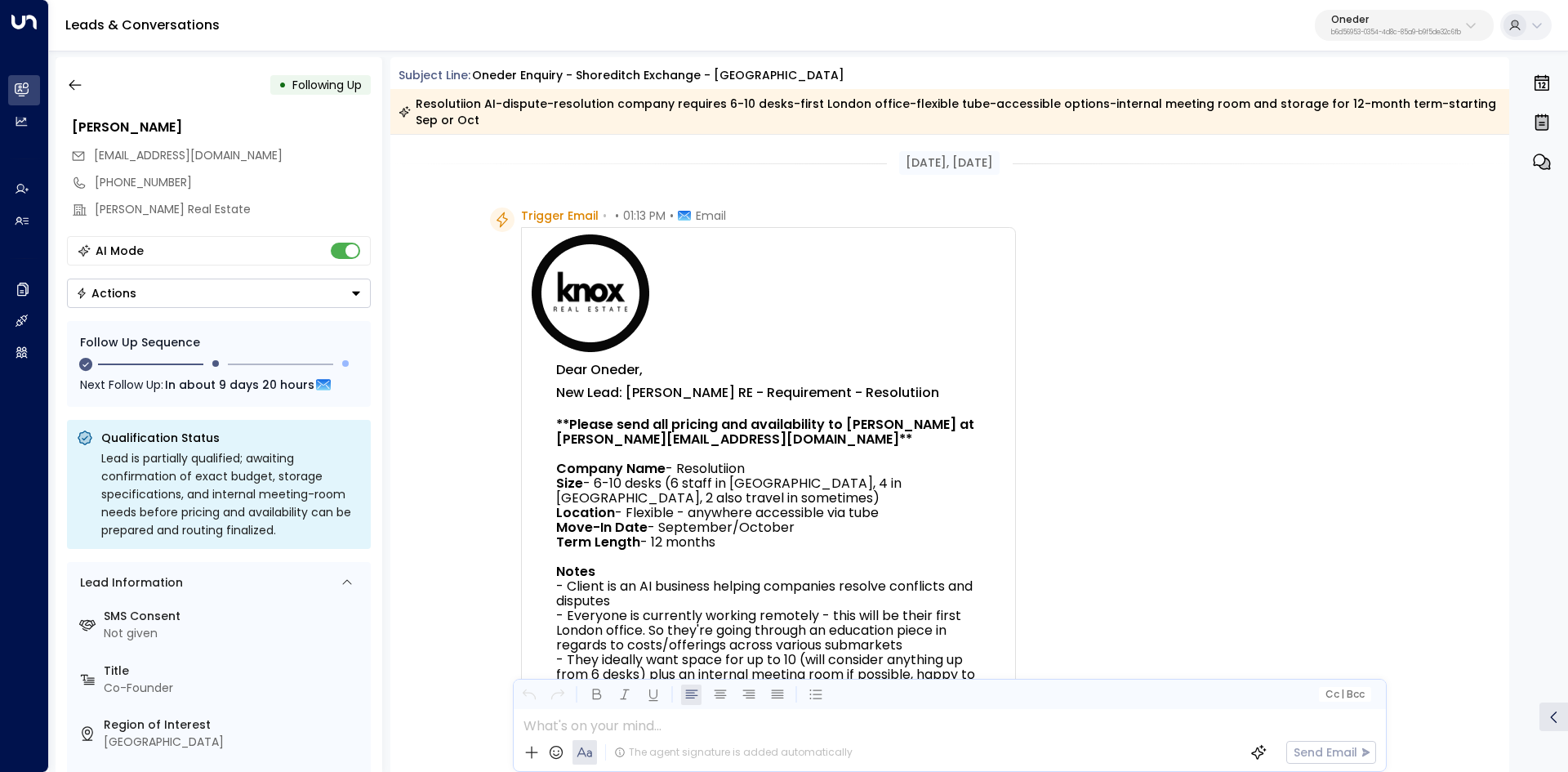
click at [504, 112] on div "Resolutiion AI-dispute-resolution company requires 6-10 desks-first London offi…" at bounding box center [949, 112] width 1102 height 33
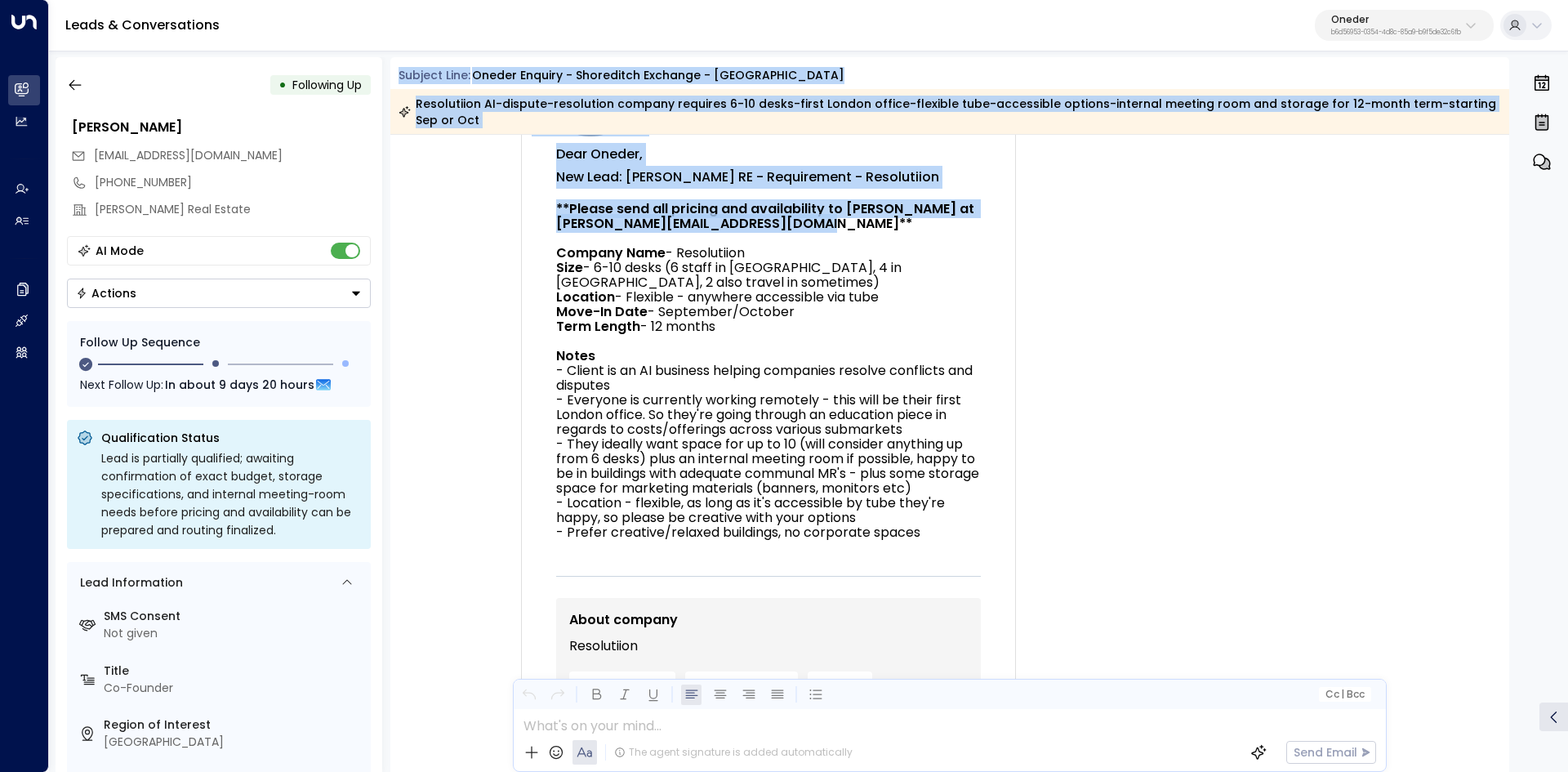
scroll to position [245, 0]
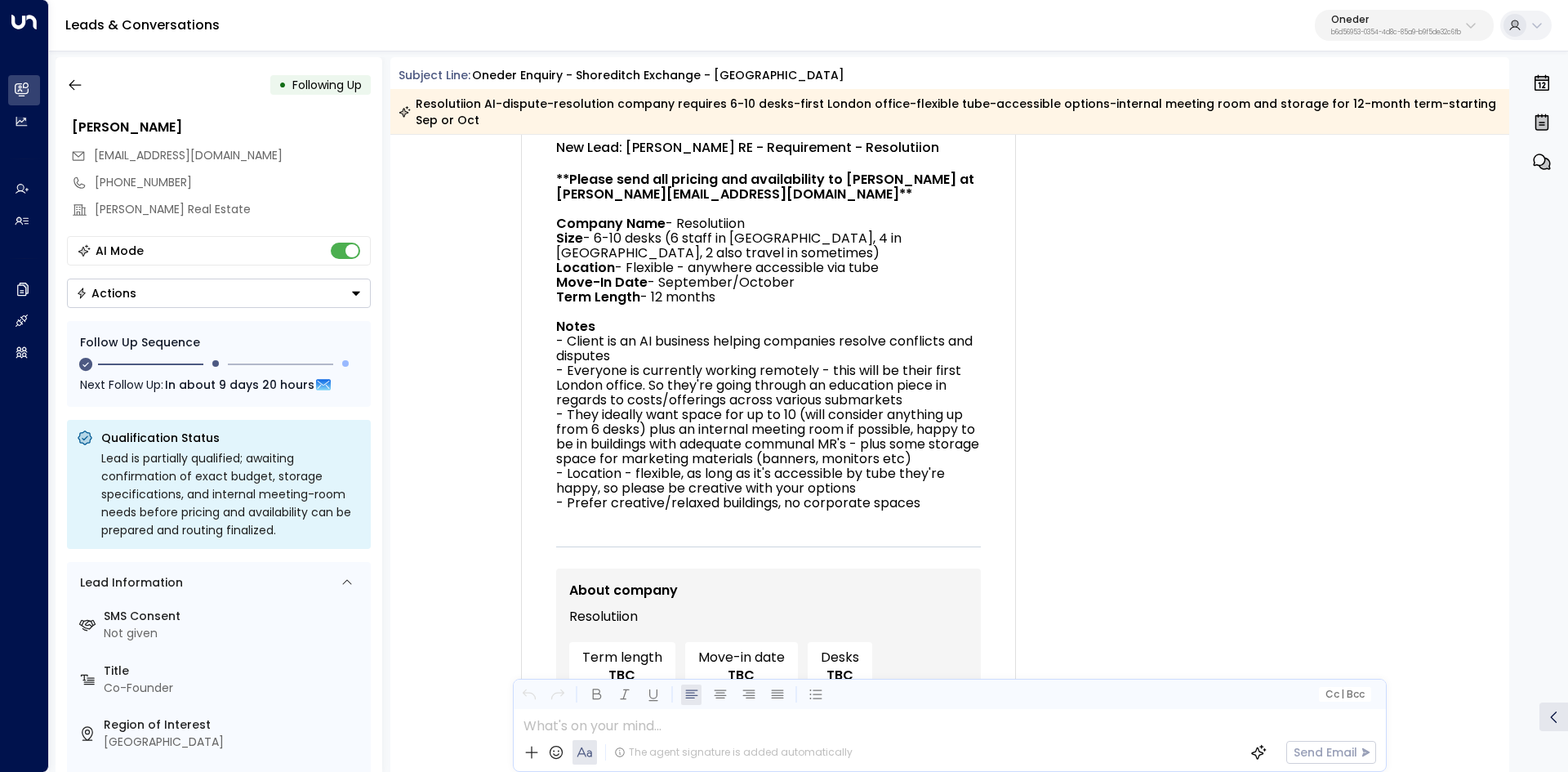
click at [932, 290] on p "Move-In Date - September/October" at bounding box center [768, 283] width 424 height 15
drag, startPoint x: 769, startPoint y: 357, endPoint x: 891, endPoint y: 362, distance: 122.1
click at [891, 362] on div "**Please send all pricing and availability to Adam Cousins at adam.cousins@knox…" at bounding box center [768, 349] width 424 height 353
click at [891, 276] on p "Location - Flexible - anywhere accessible via tube" at bounding box center [768, 268] width 424 height 15
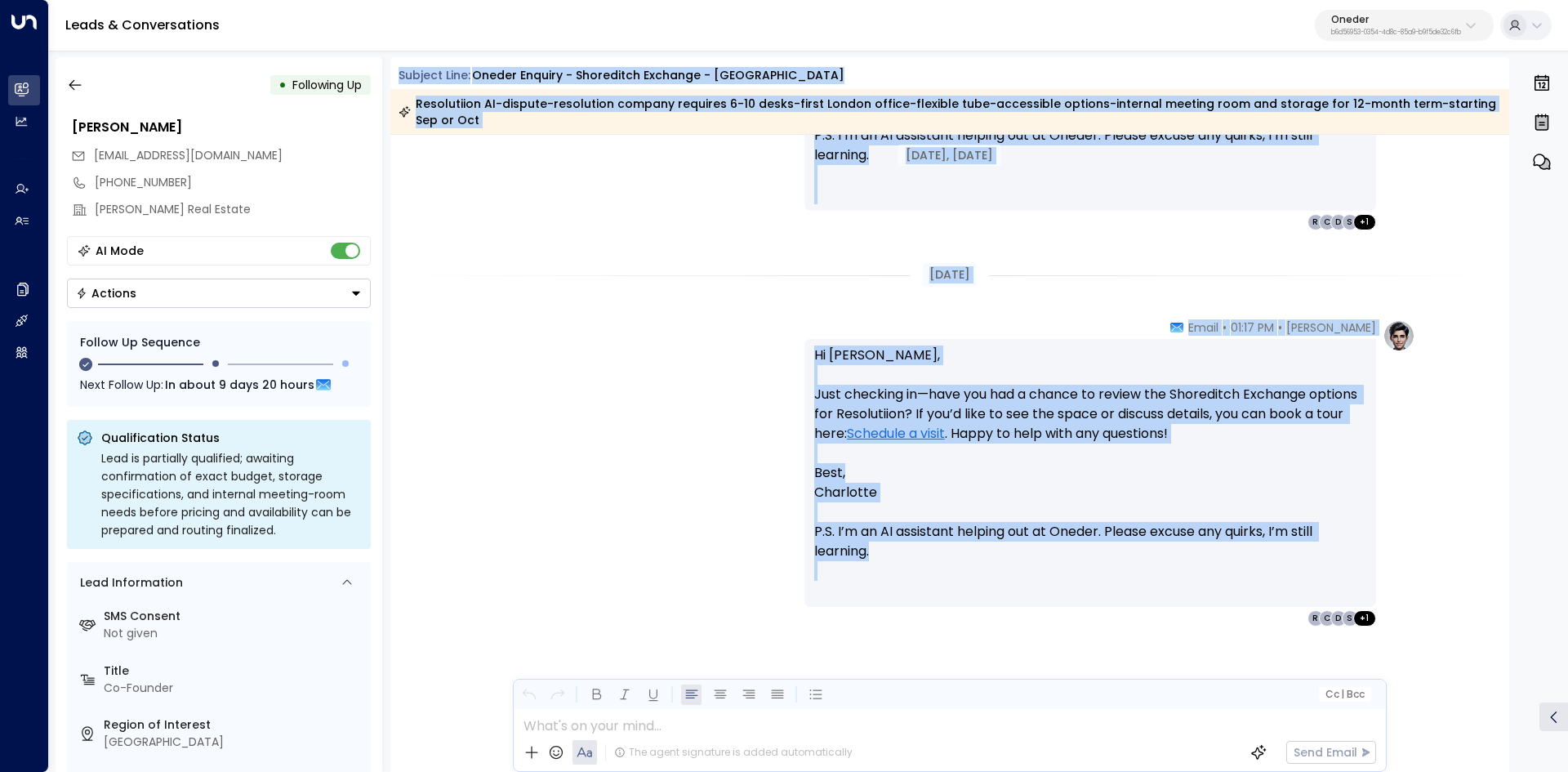
scroll to position [2097, 0]
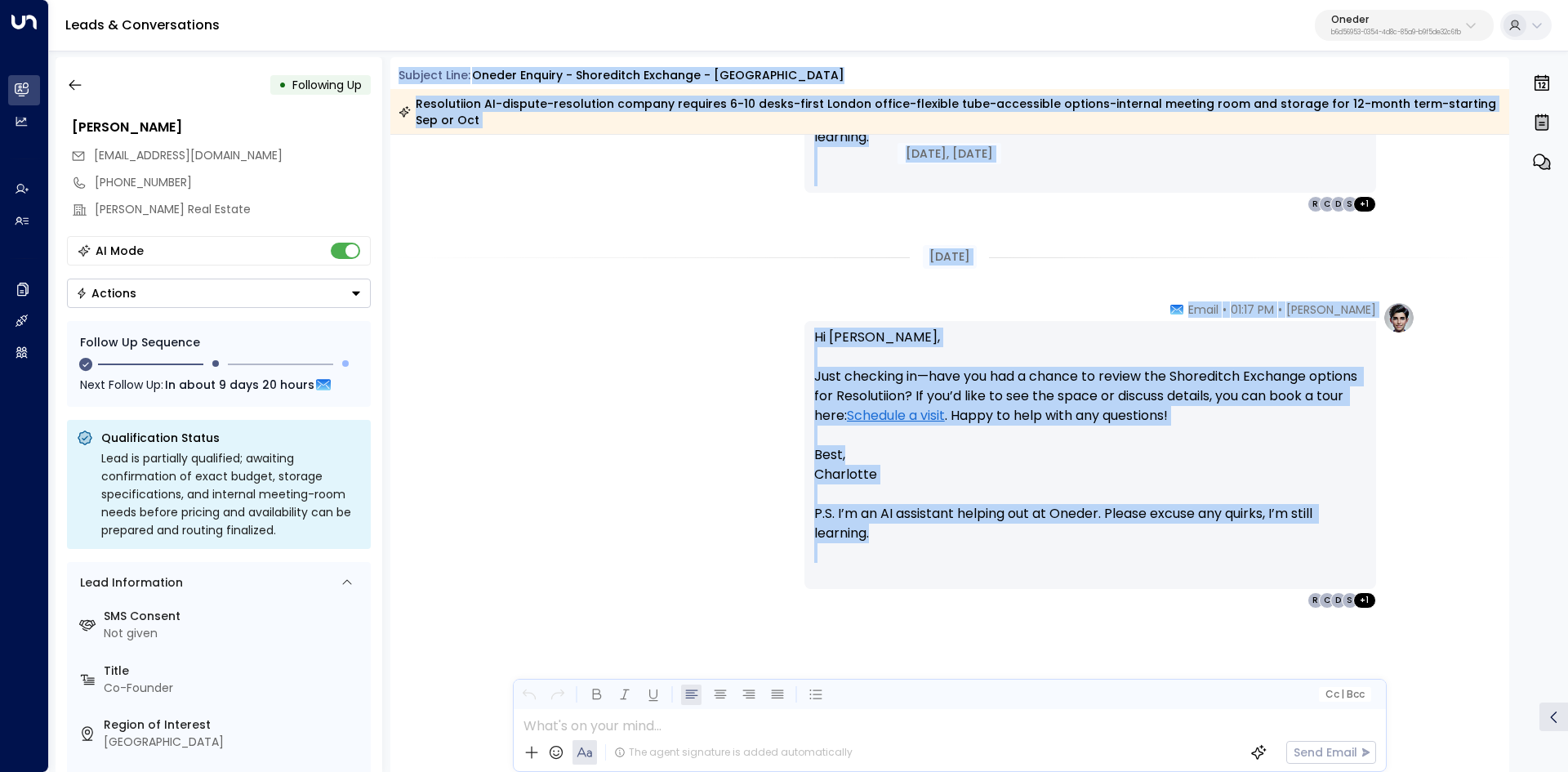
drag, startPoint x: 399, startPoint y: 74, endPoint x: 1266, endPoint y: 613, distance: 1020.9
click at [1266, 611] on div "Subject Line: Oneder Enquiry - Shoreditch Exchange - Hoxton Resolutiion AI-disp…" at bounding box center [949, 415] width 1119 height 715
copy div "Subject Line: Oneder Enquiry - Shoreditch Exchange - Hoxton Resolutiion AI-disp…"
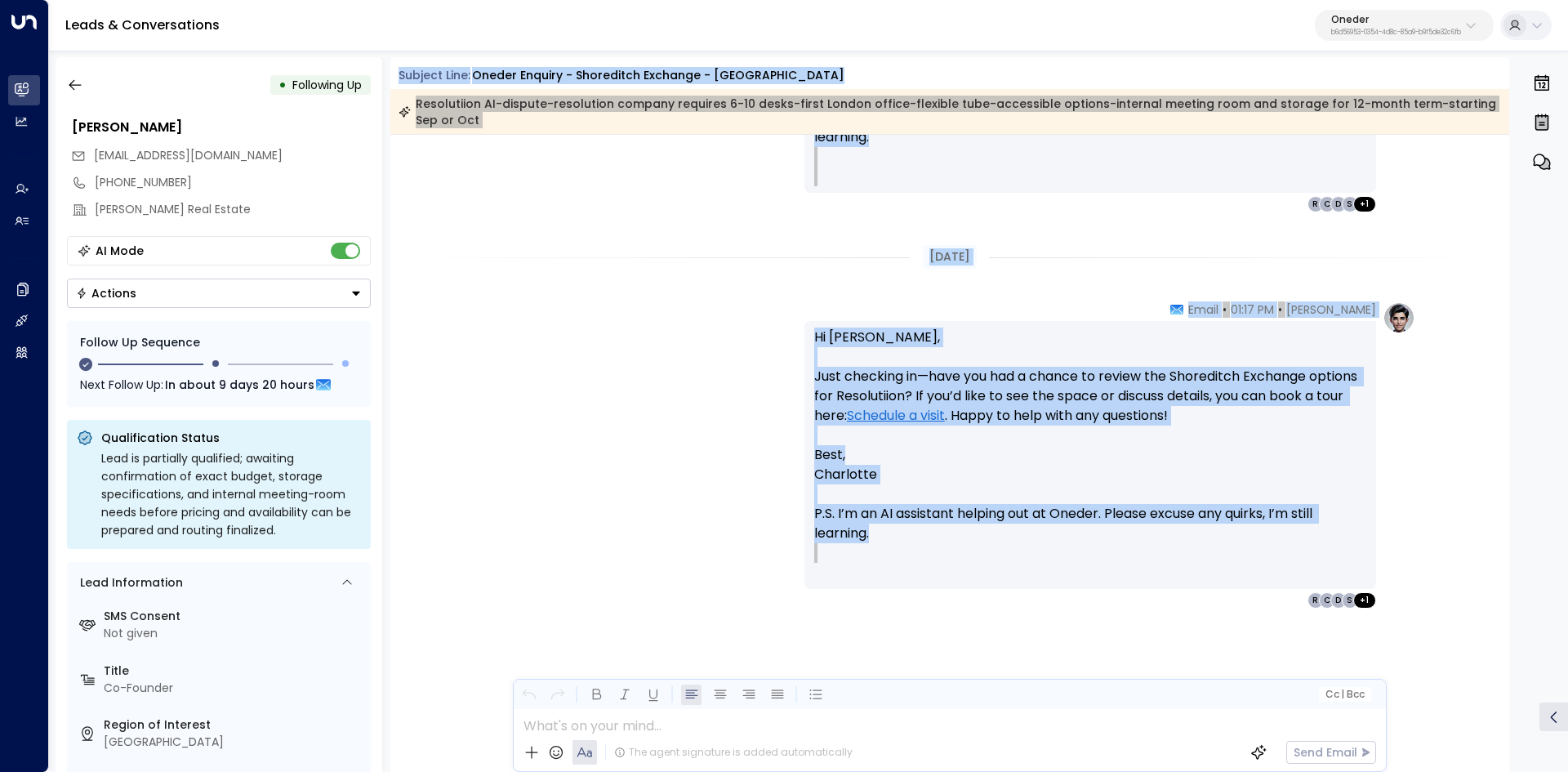
click at [1383, 546] on div "Charlotte Russell • 01:17 PM • Email Hi Adam, Just checking in—have you had a c…" at bounding box center [1110, 455] width 611 height 307
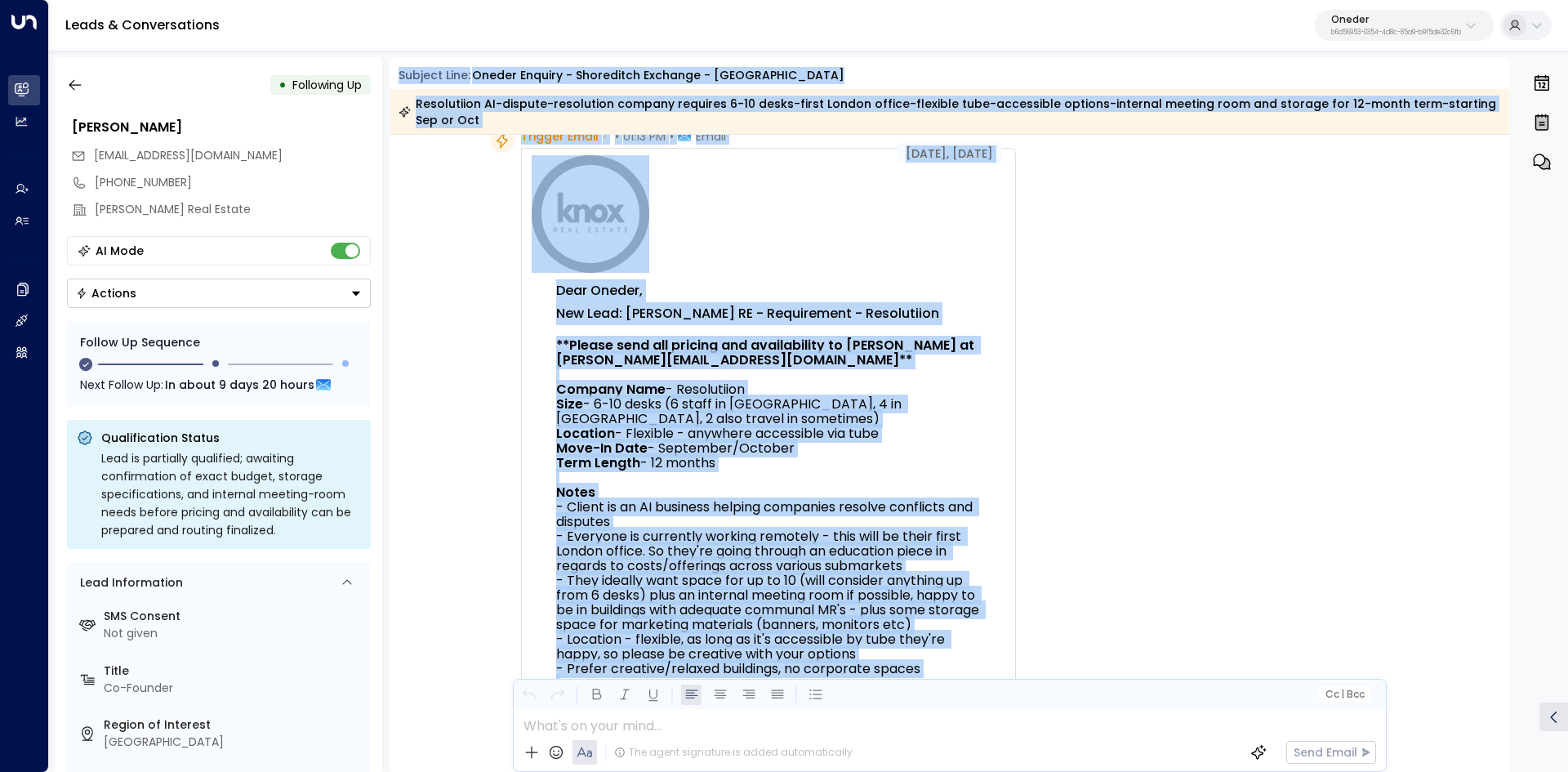
scroll to position [0, 0]
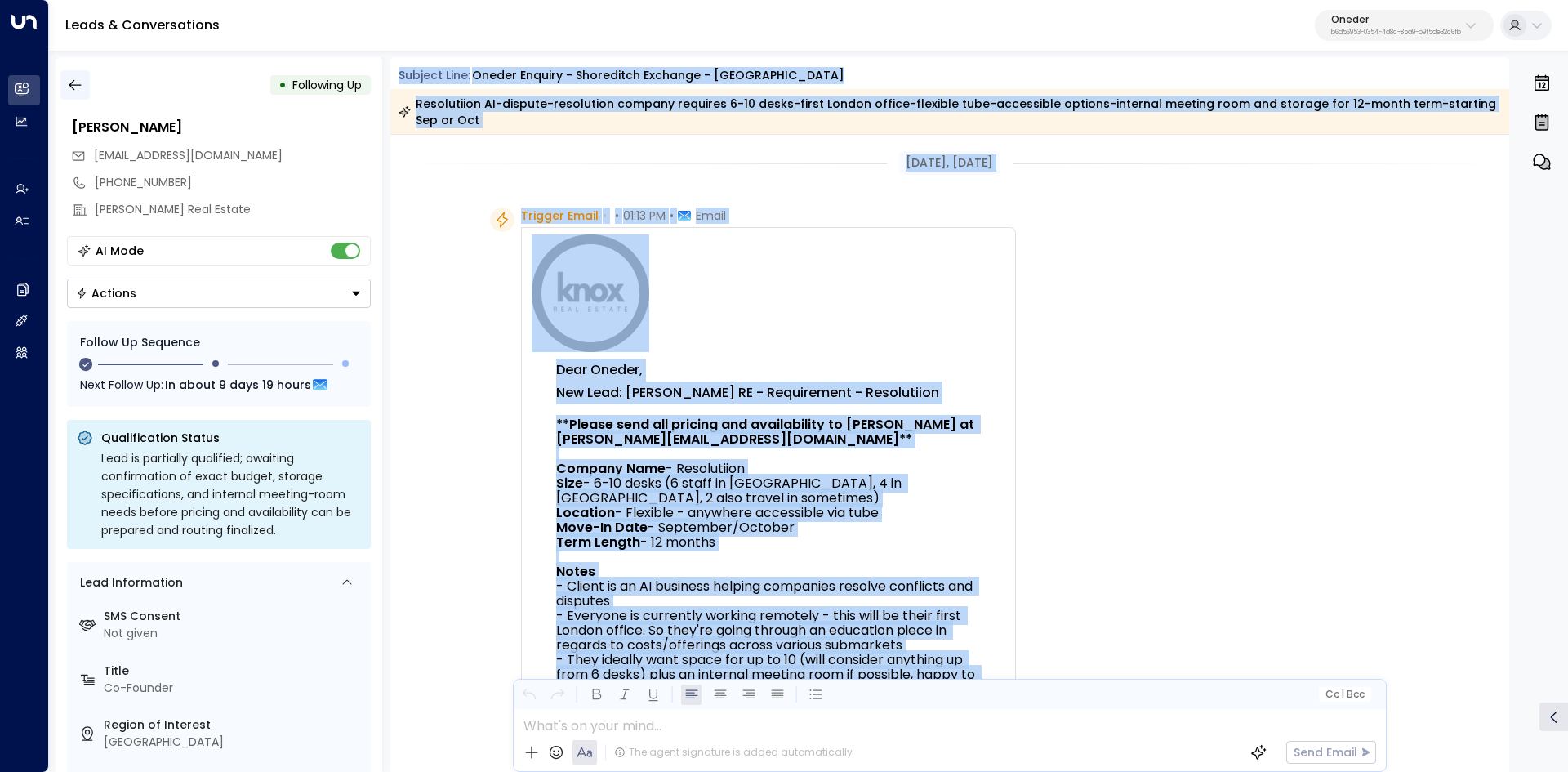
click at [71, 80] on button "button" at bounding box center [75, 85] width 29 height 29
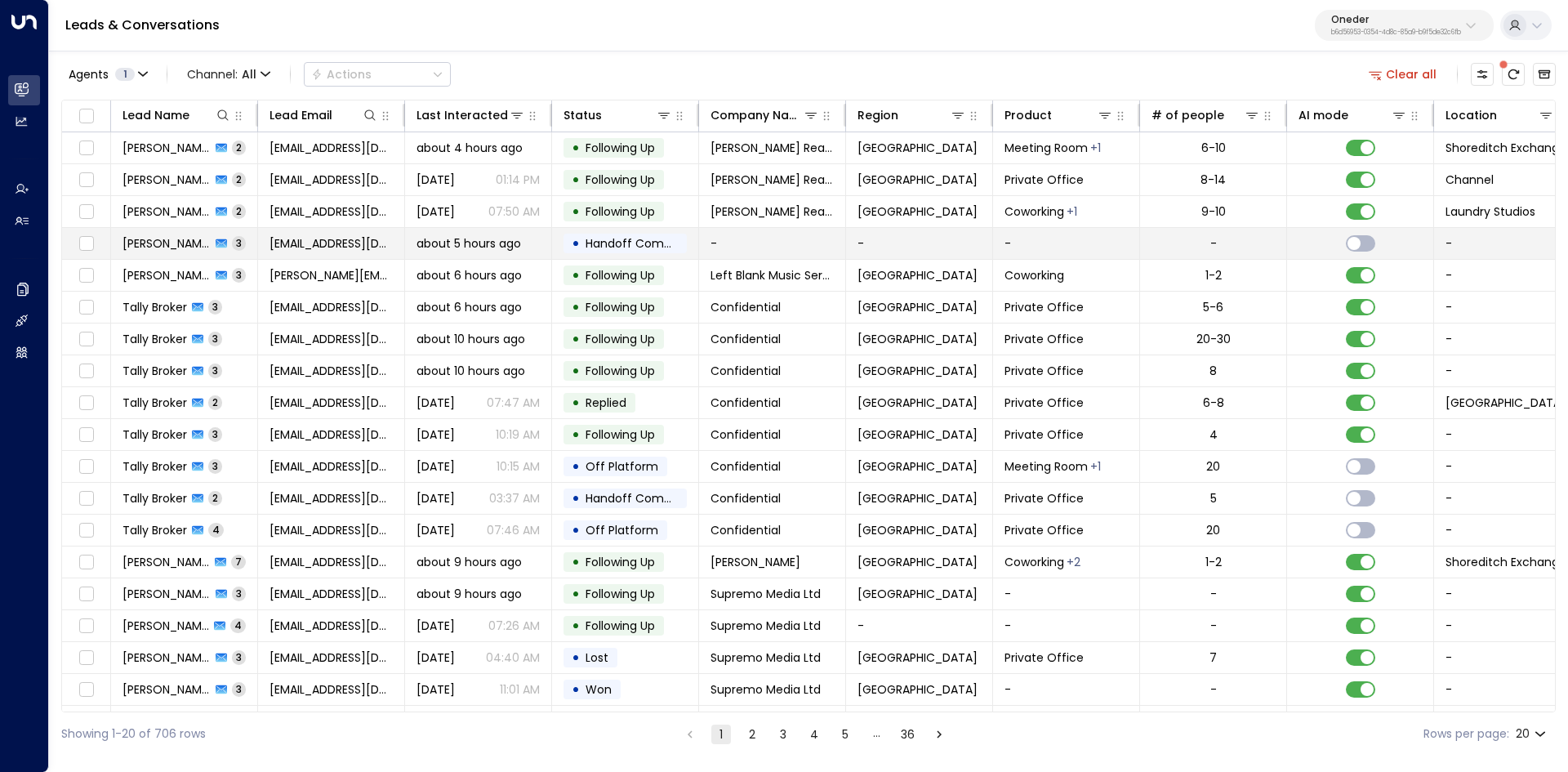
click at [140, 245] on span "David Doe" at bounding box center [166, 244] width 88 height 16
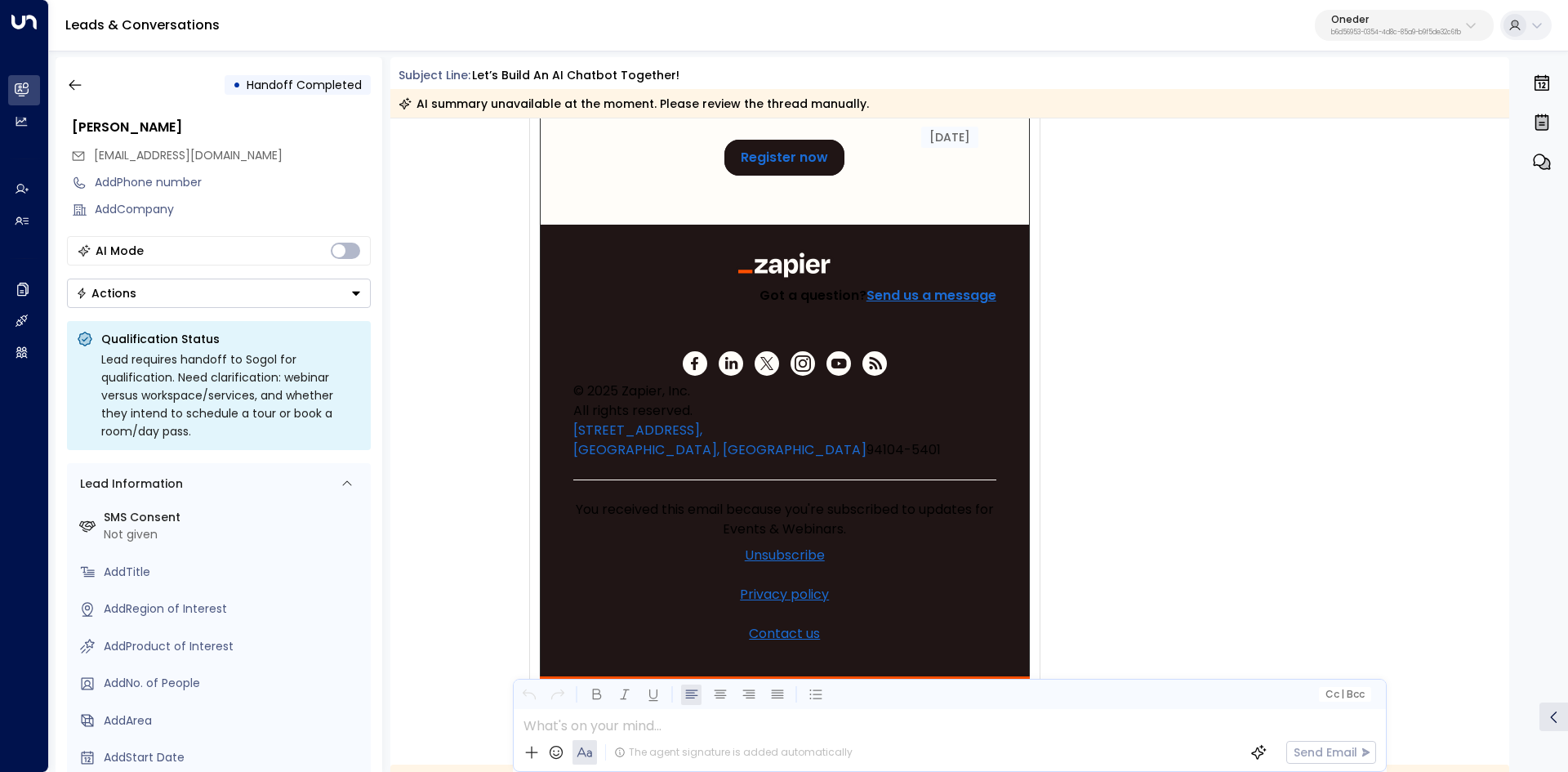
scroll to position [424, 0]
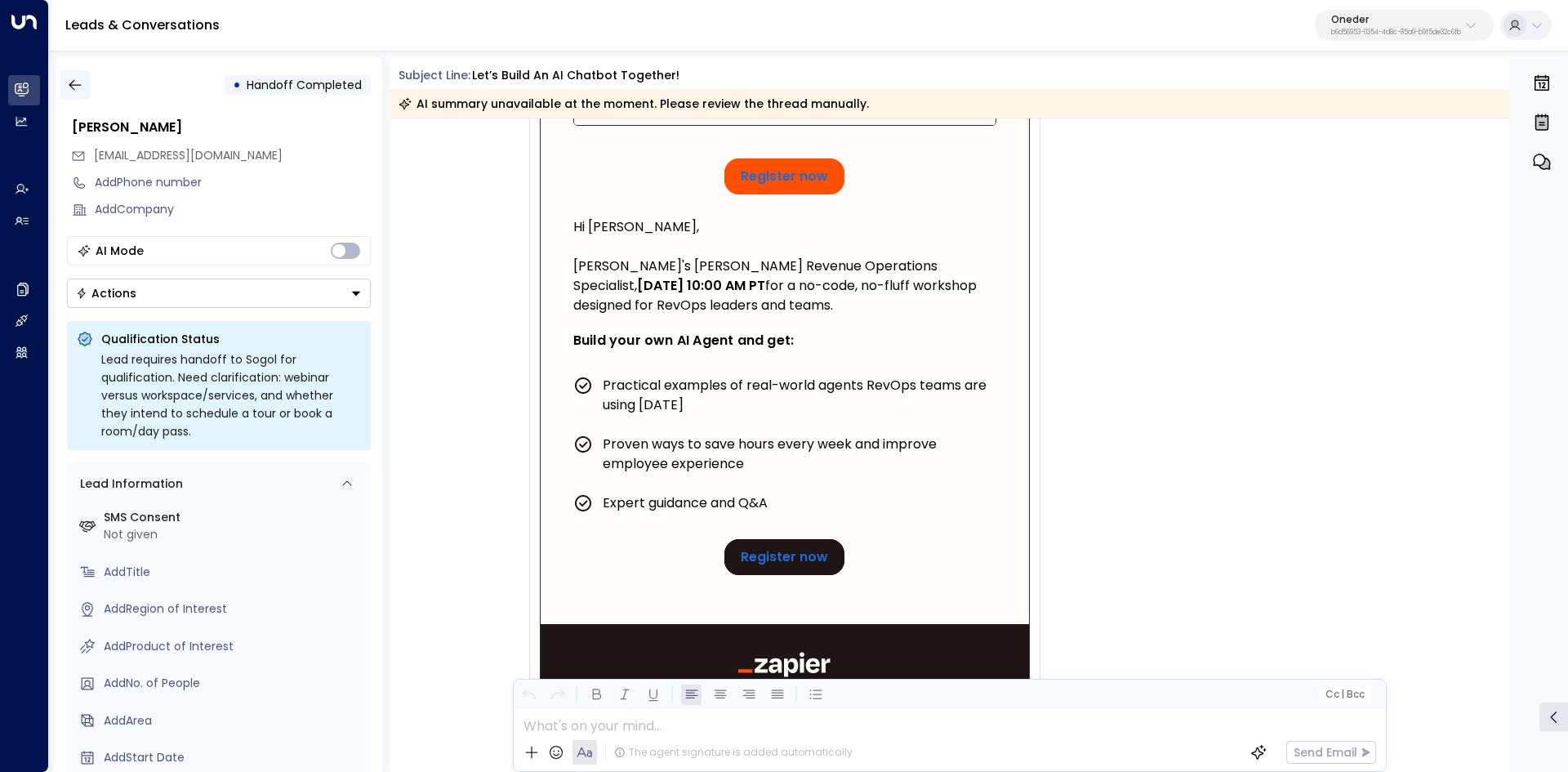
click at [69, 88] on icon "button" at bounding box center [75, 85] width 16 height 16
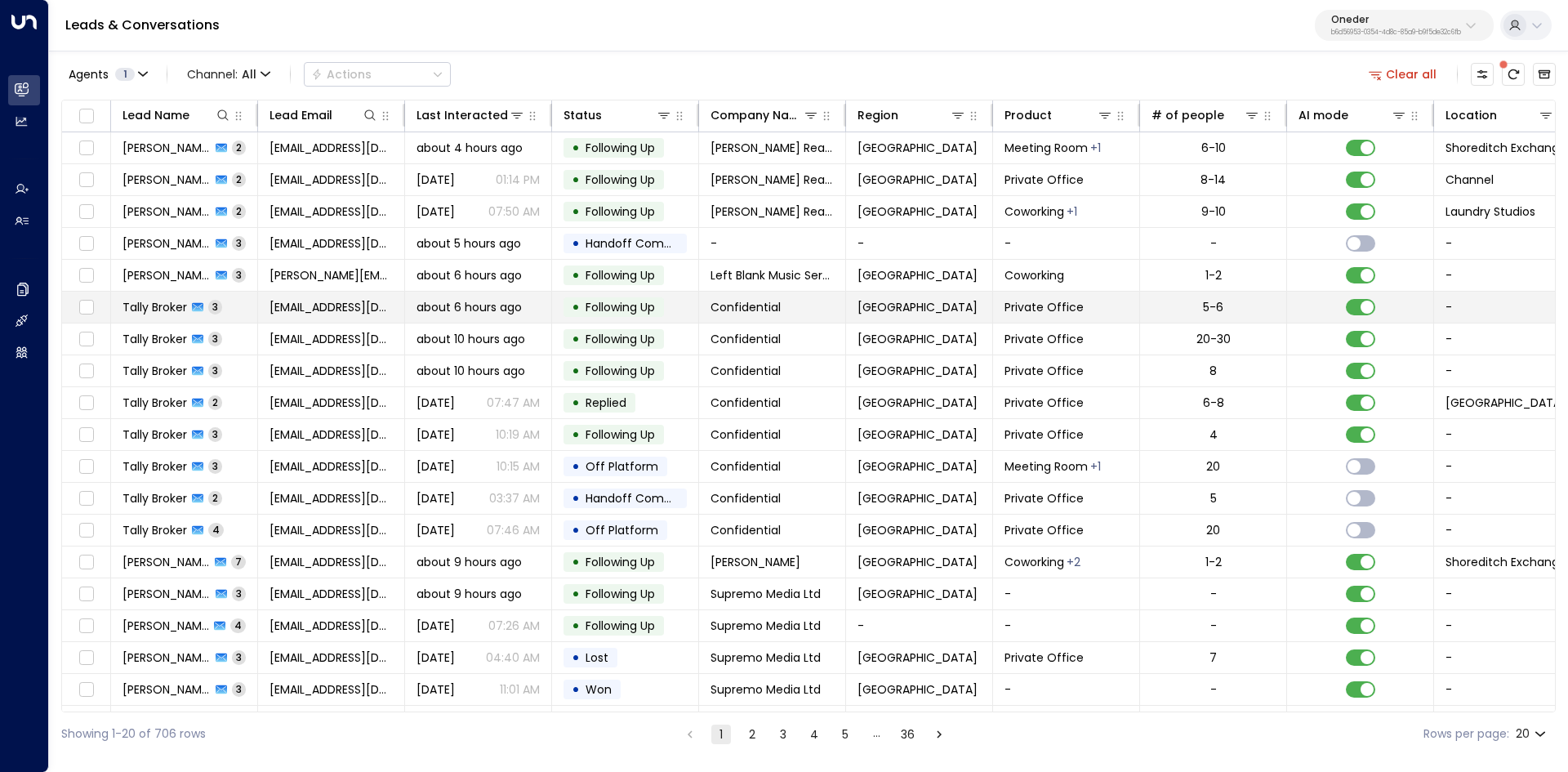
click at [130, 313] on span "Tally Broker" at bounding box center [155, 307] width 65 height 16
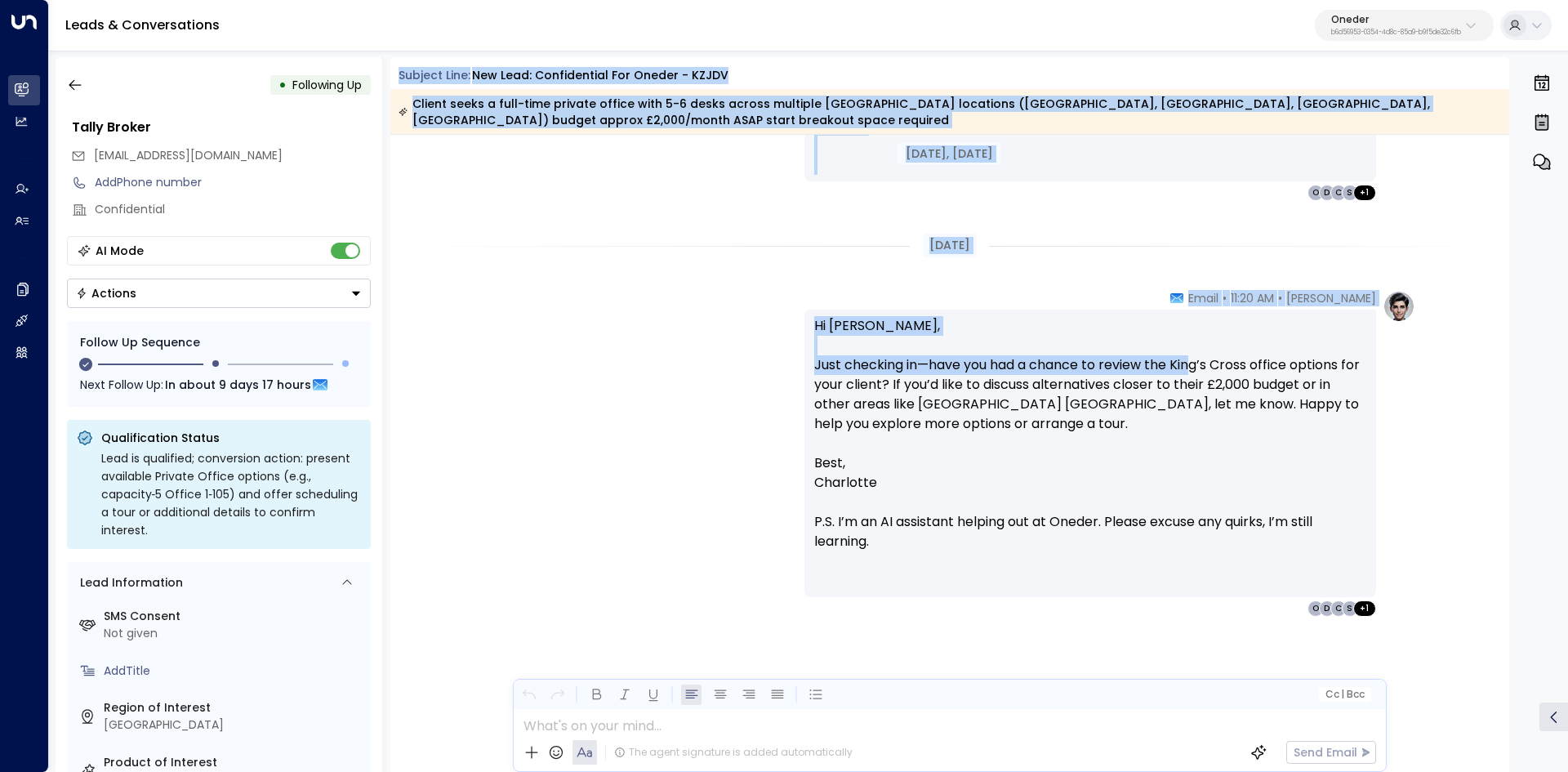
scroll to position [1879, 0]
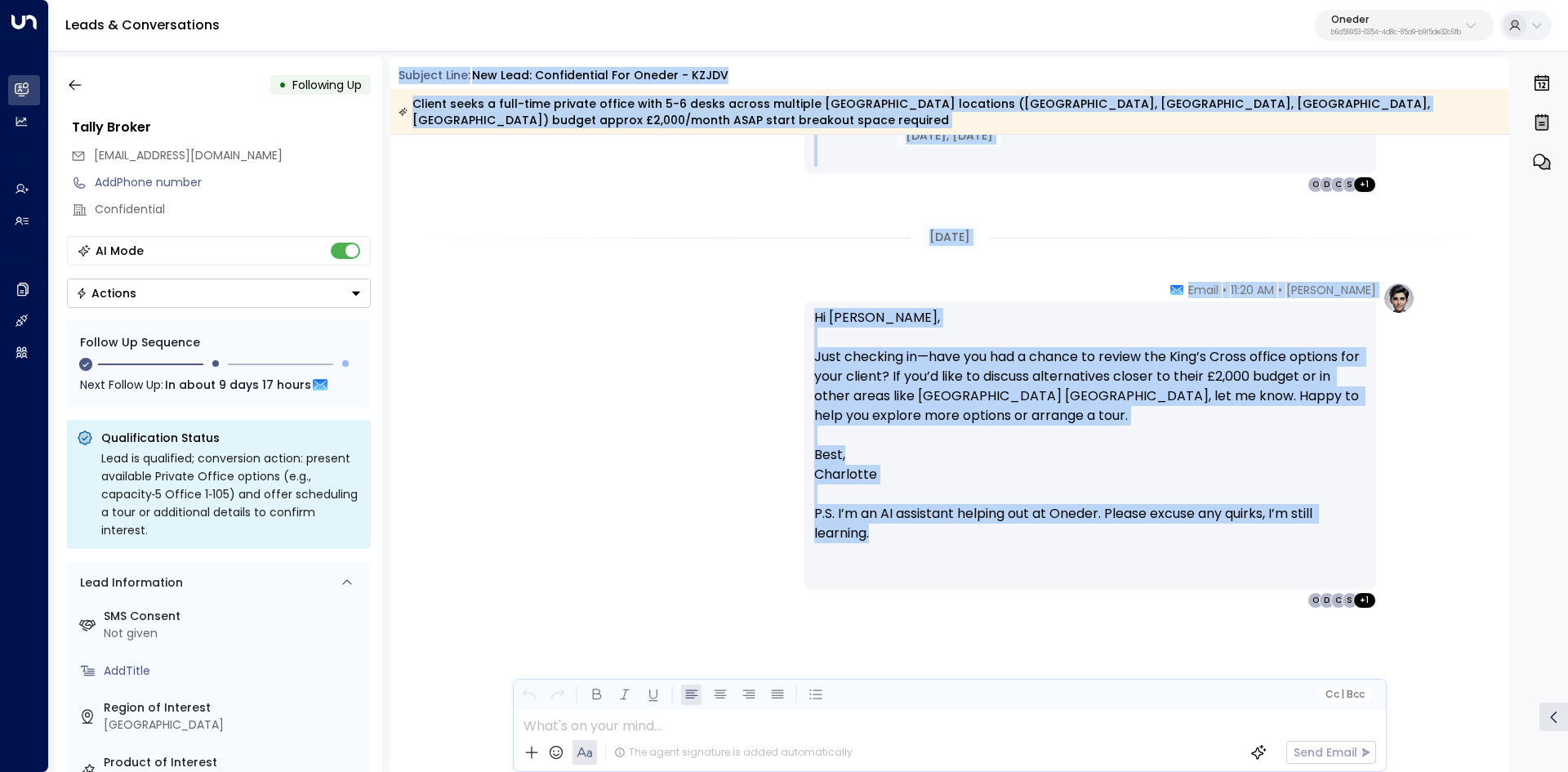
drag, startPoint x: 396, startPoint y: 75, endPoint x: 1207, endPoint y: 552, distance: 940.9
click at [1207, 555] on div "Subject Line: New Lead: Confidential for Oneder - KZJDV Client seeks a full-tim…" at bounding box center [949, 415] width 1119 height 715
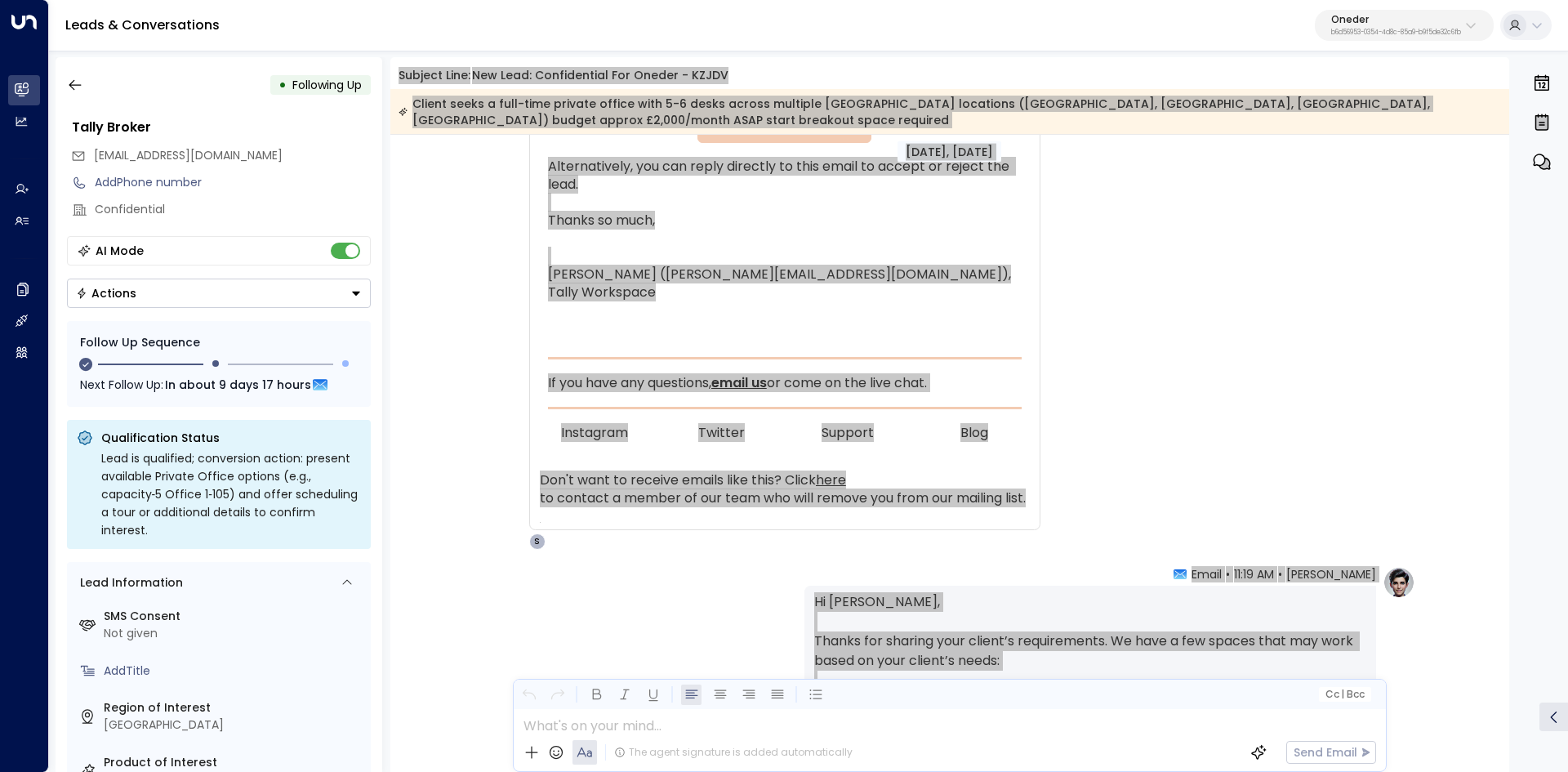
scroll to position [817, 0]
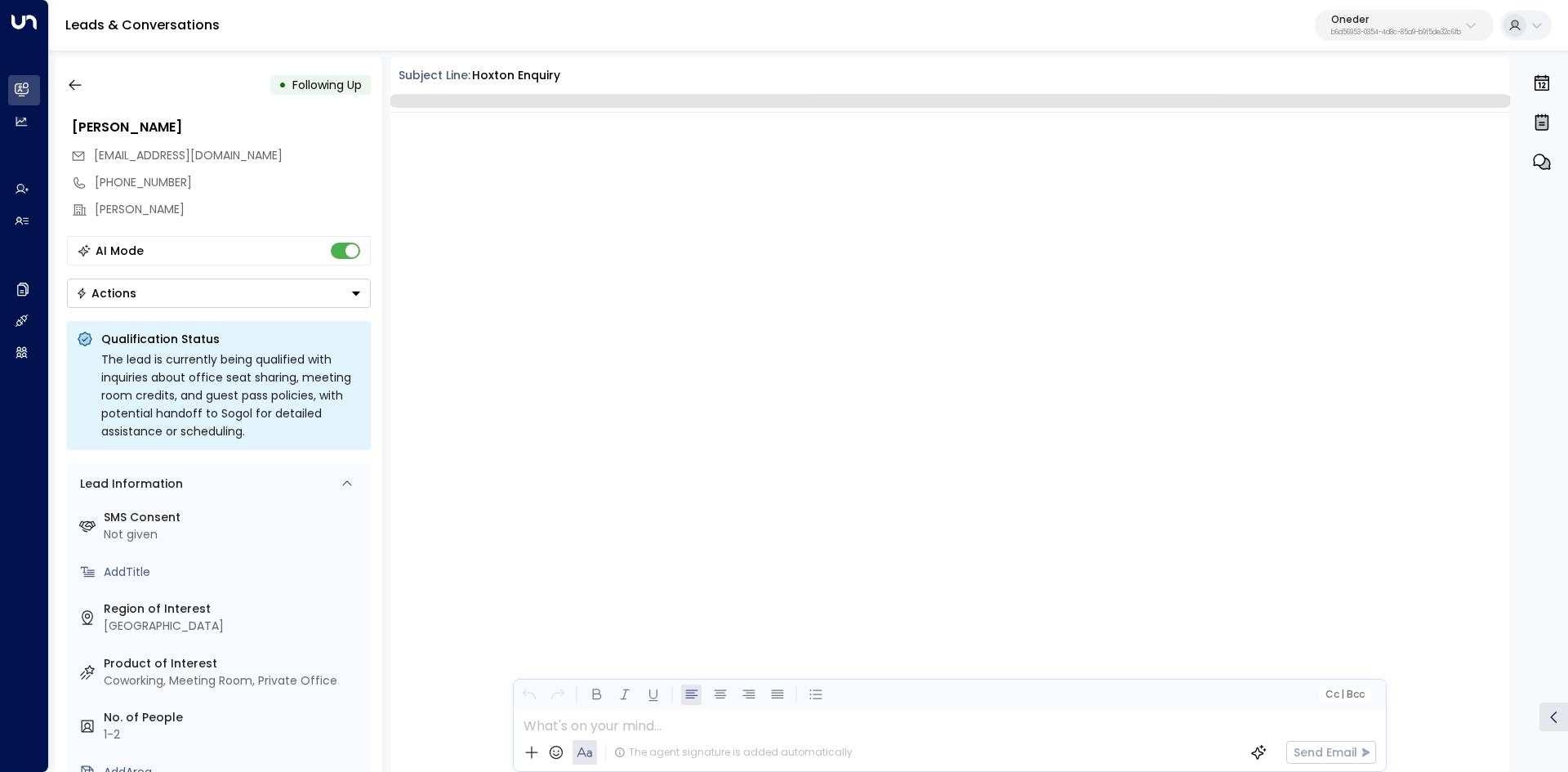
scroll to position [3522, 0]
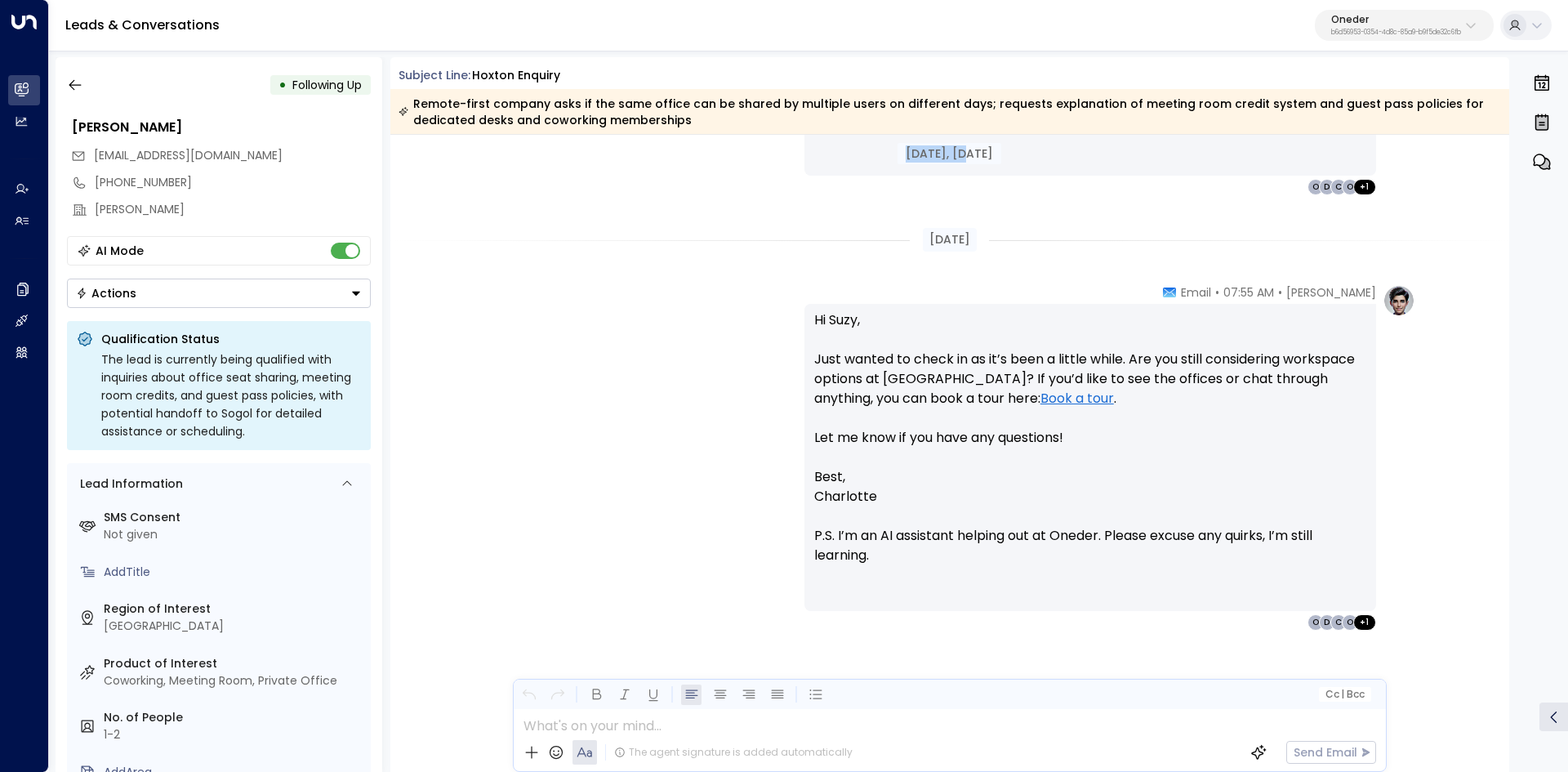
drag, startPoint x: 888, startPoint y: 156, endPoint x: 963, endPoint y: 155, distance: 75.0
click at [963, 155] on div "Aug 18, 7 days ago" at bounding box center [949, 153] width 104 height 21
click at [92, 87] on div "• Following Up" at bounding box center [219, 85] width 304 height 29
click at [83, 89] on button "button" at bounding box center [75, 85] width 29 height 29
click at [79, 85] on icon "button" at bounding box center [75, 85] width 16 height 16
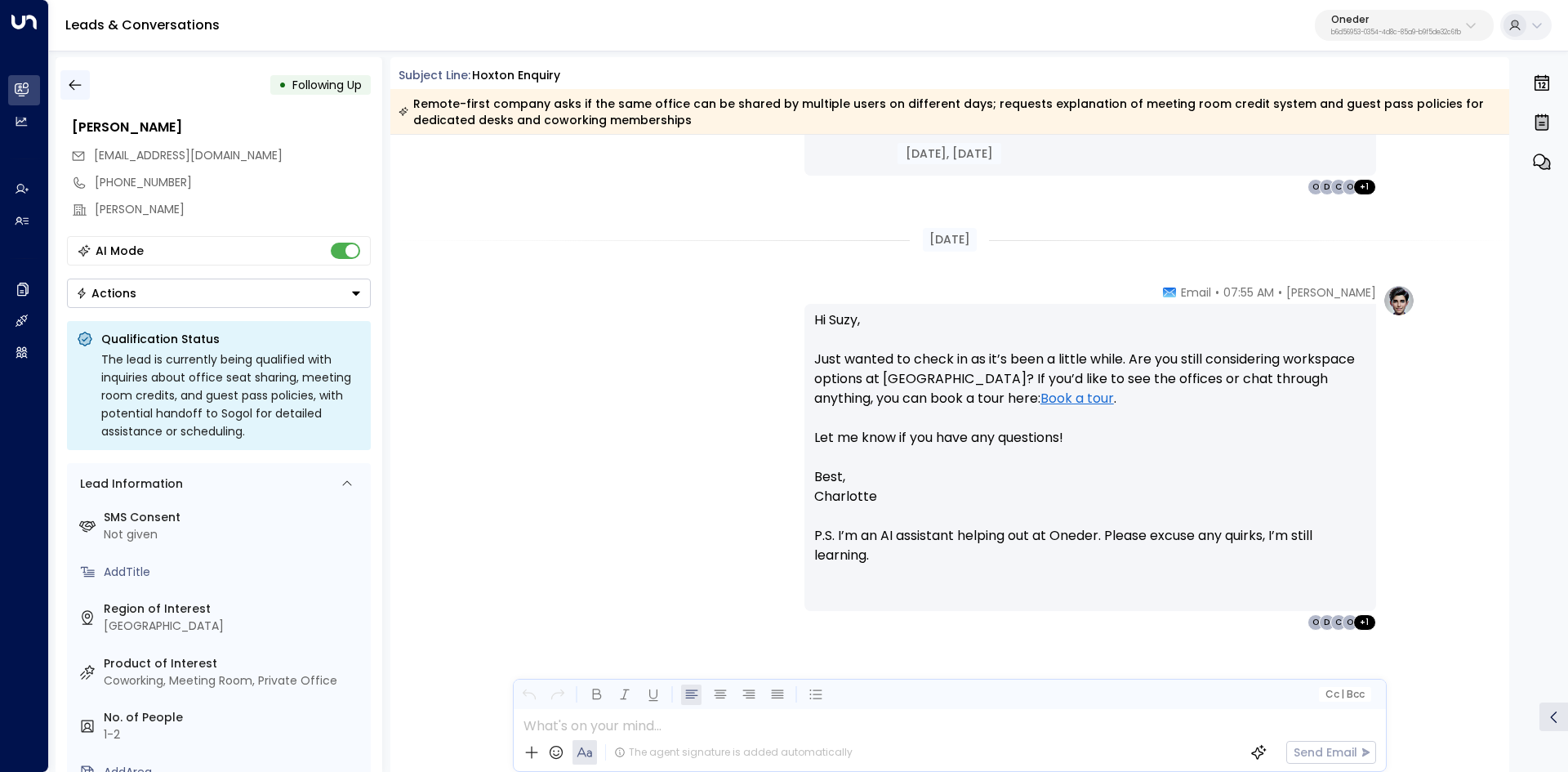
click at [71, 85] on icon "button" at bounding box center [74, 85] width 12 height 11
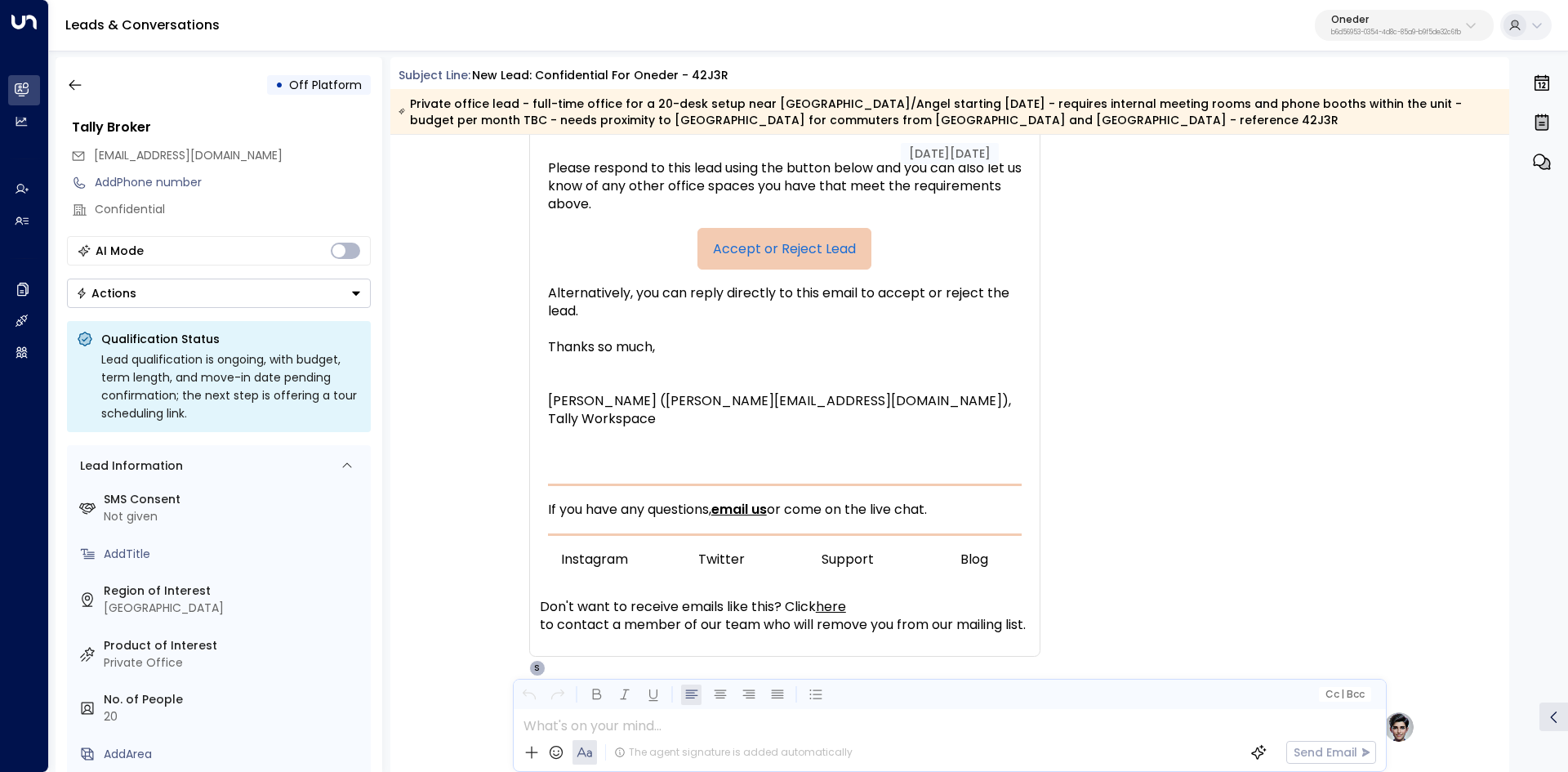
scroll to position [333, 0]
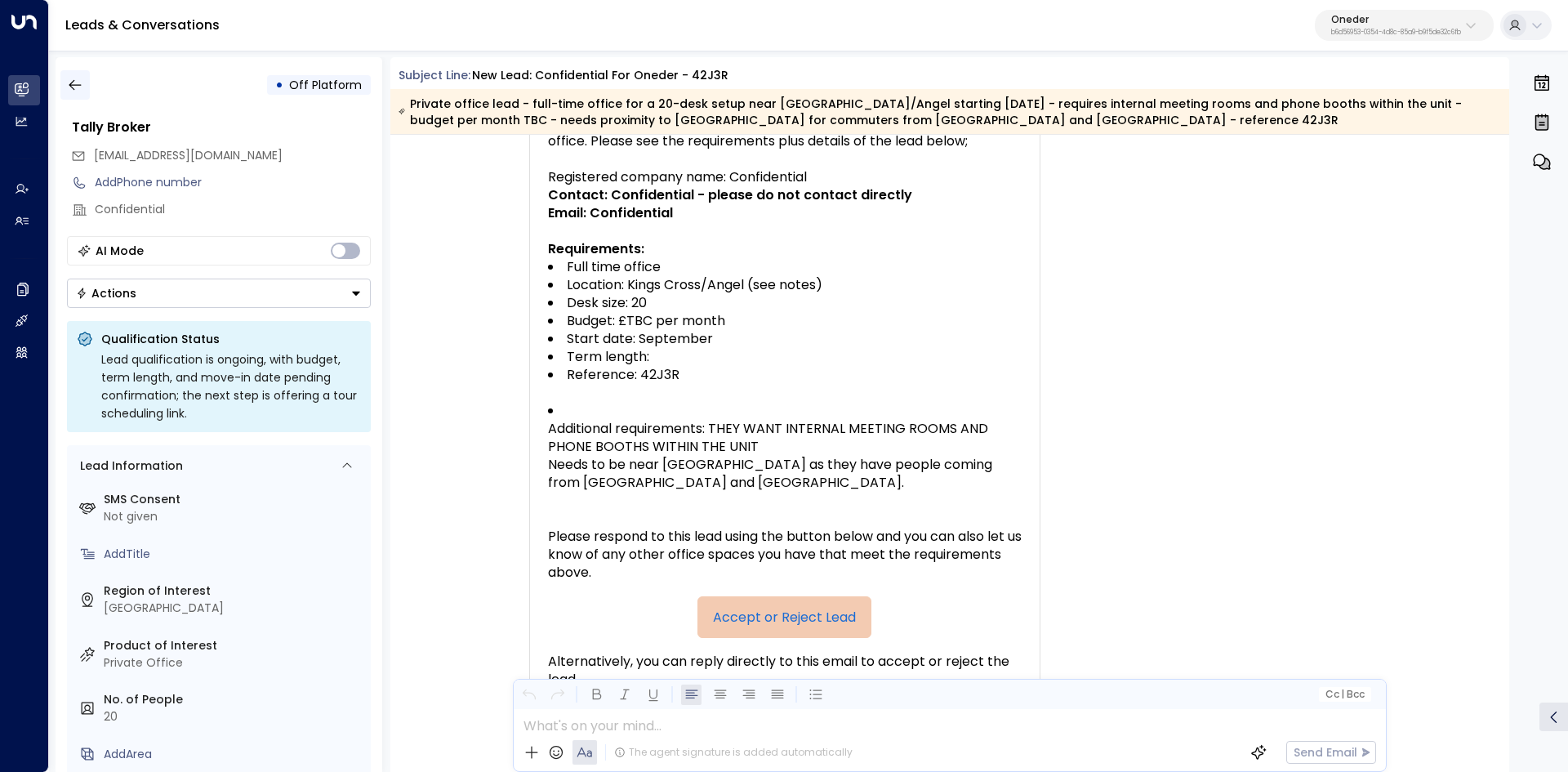
click at [72, 81] on icon "button" at bounding box center [75, 85] width 16 height 16
click at [1453, 198] on div "TW Tally Workspace Broker • 03:35 AM • Email A new office lead has been submitt…" at bounding box center [949, 460] width 1119 height 1169
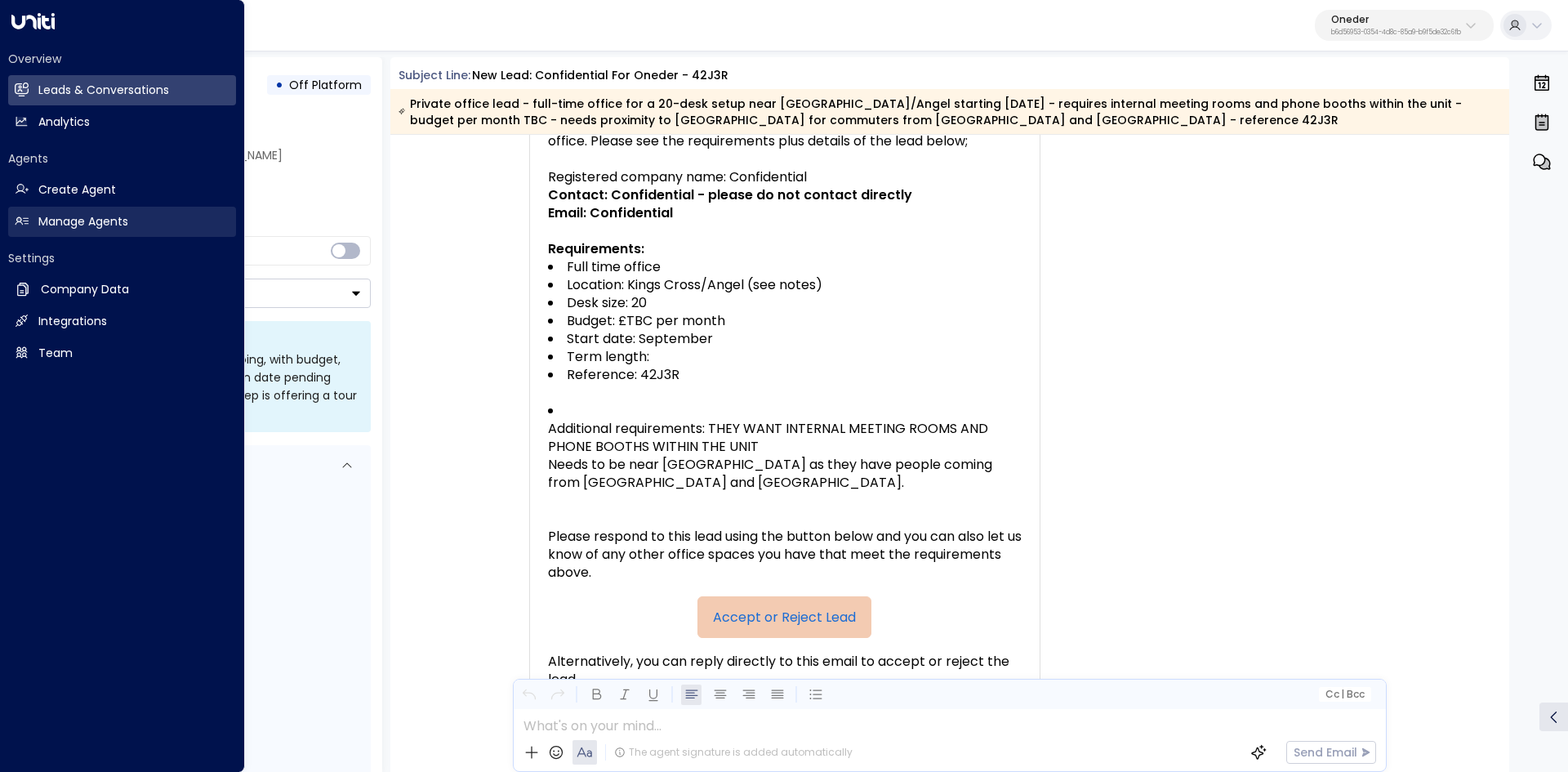
click at [104, 222] on h2 "Manage Agents" at bounding box center [83, 221] width 90 height 17
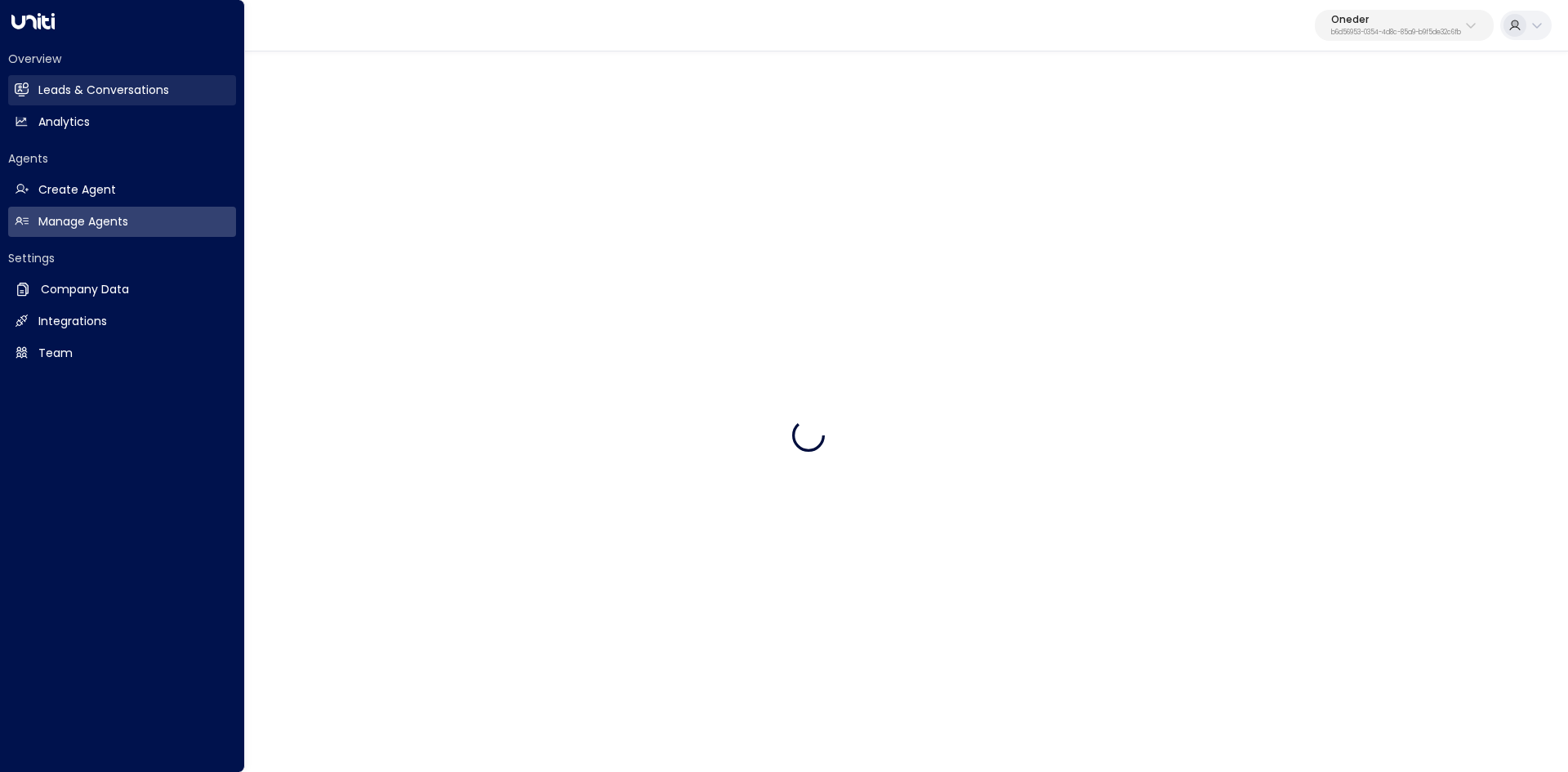
click at [115, 70] on div "Overview Leads & Conversations Leads & Conversations Analytics Analytics" at bounding box center [122, 94] width 228 height 86
click at [118, 89] on h2 "Leads & Conversations" at bounding box center [104, 90] width 131 height 17
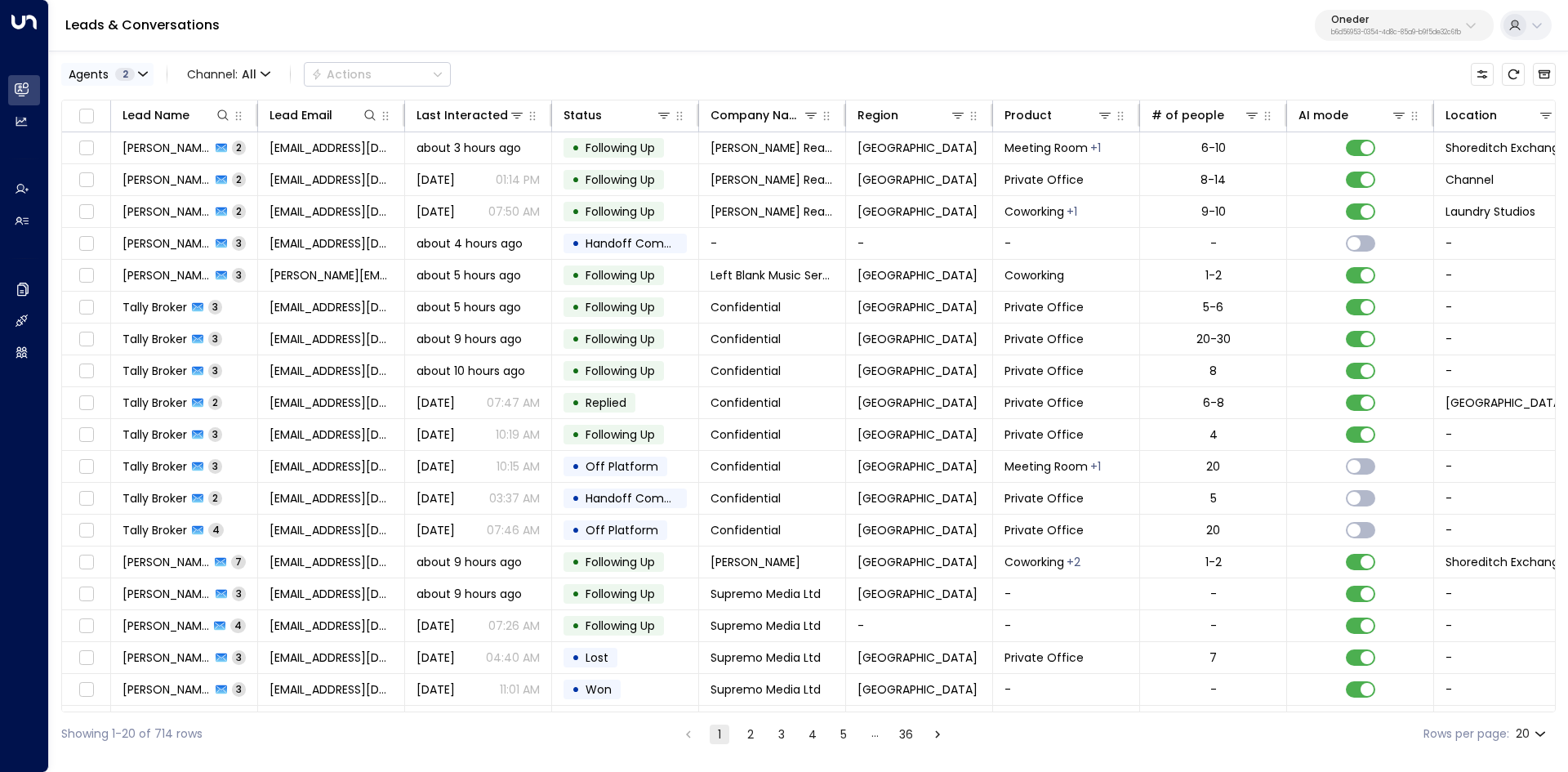
click at [104, 79] on span "Agents" at bounding box center [88, 74] width 40 height 12
click at [282, 171] on button "Apply" at bounding box center [276, 173] width 47 height 23
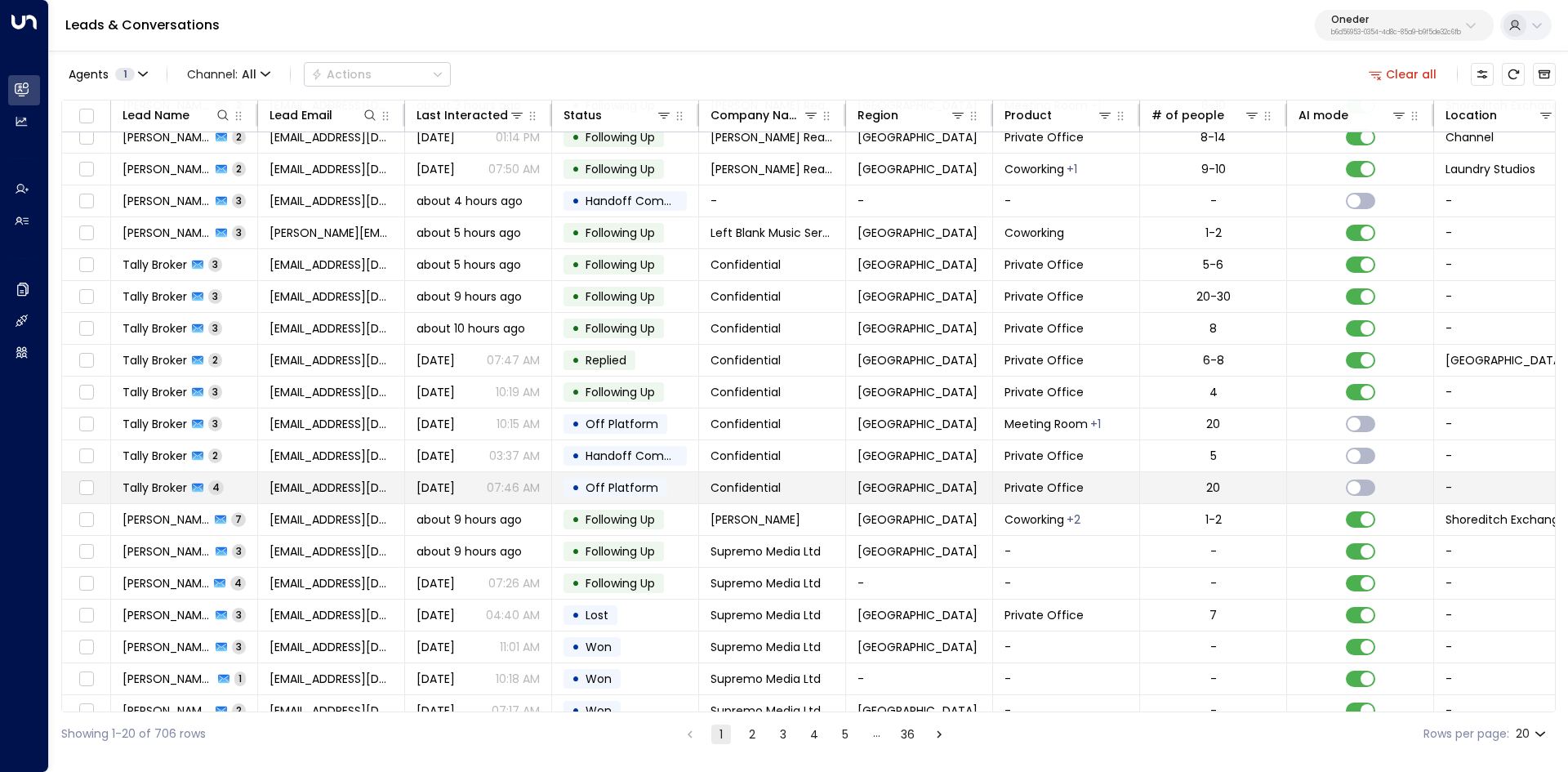
scroll to position [63, 0]
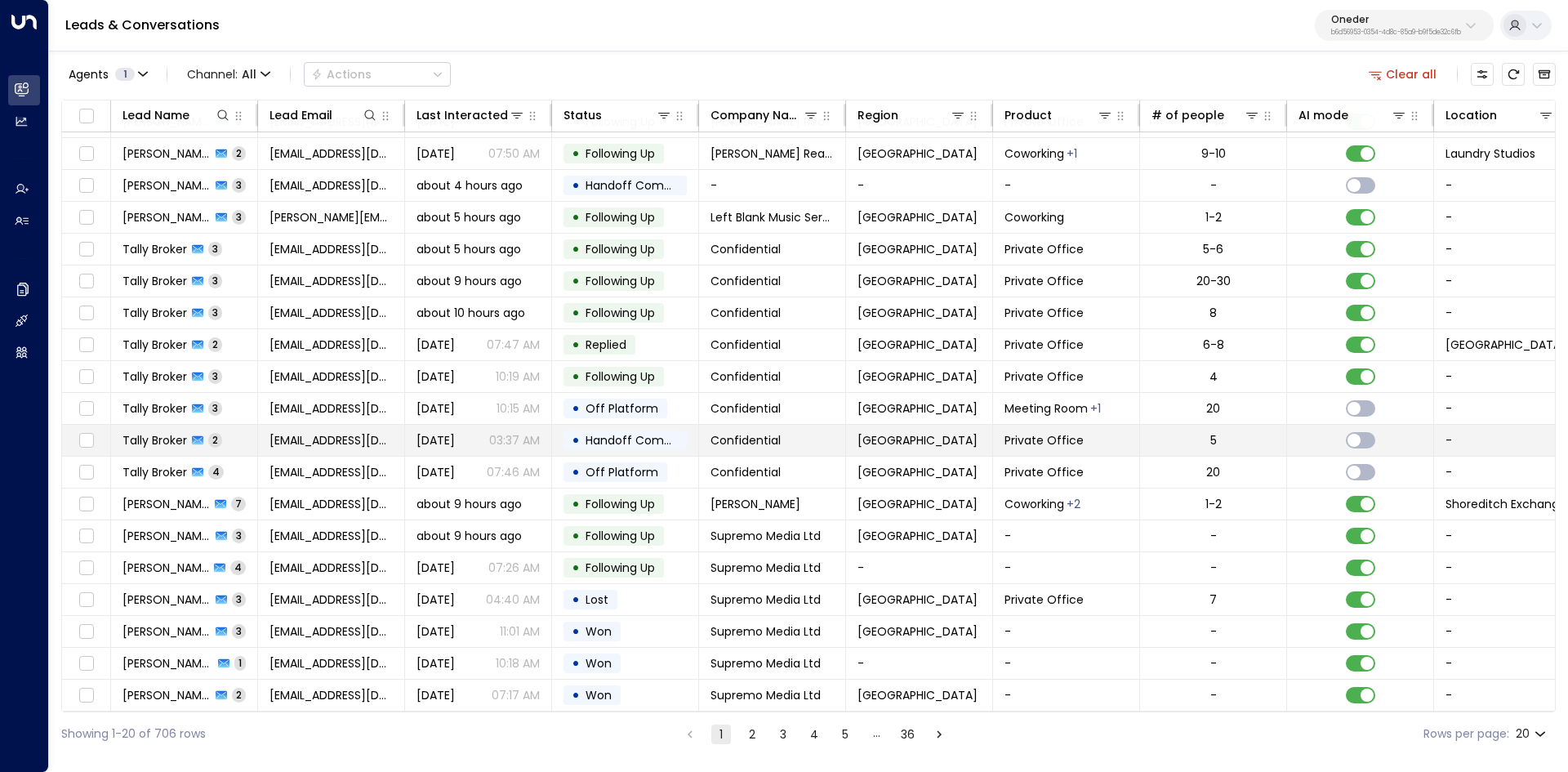
click at [144, 436] on span "Tally Broker" at bounding box center [155, 440] width 65 height 16
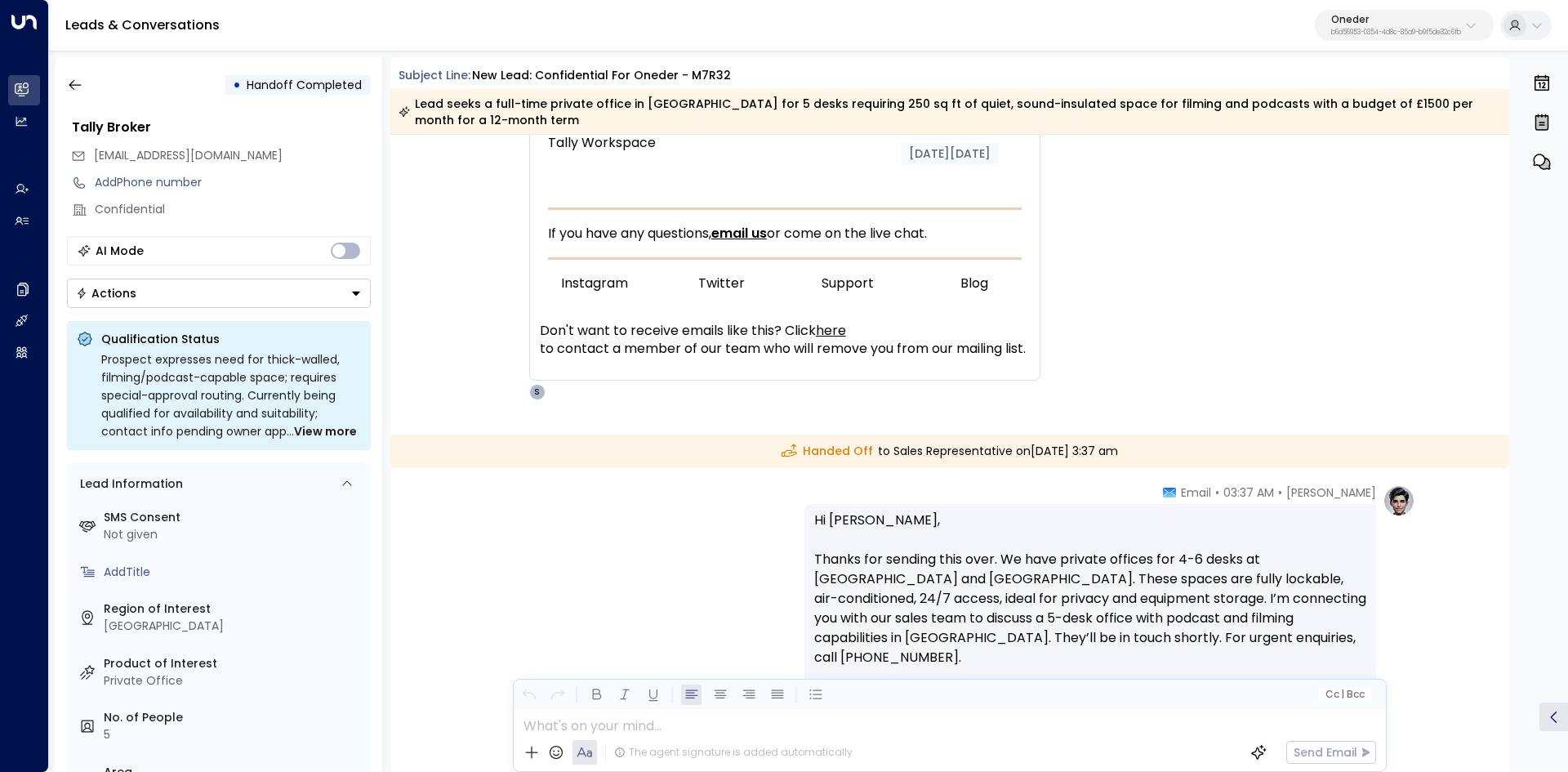
scroll to position [980, 0]
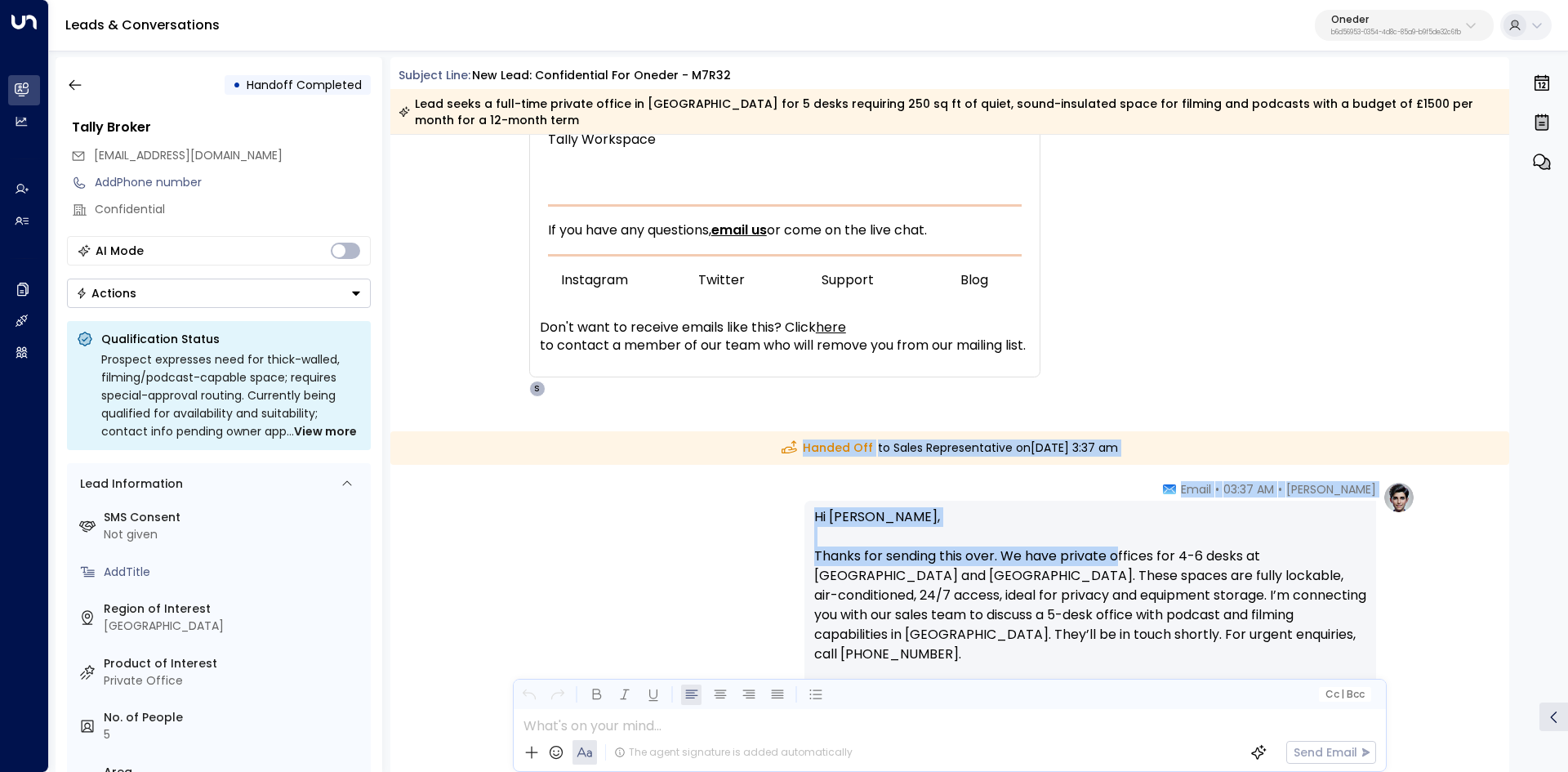
drag, startPoint x: 761, startPoint y: 443, endPoint x: 1116, endPoint y: 557, distance: 372.9
click at [1117, 556] on div "Aug 15, 10 days ago TW Tally Workspace Broker • 03:35 AM • Email A new office l…" at bounding box center [949, 72] width 1119 height 1836
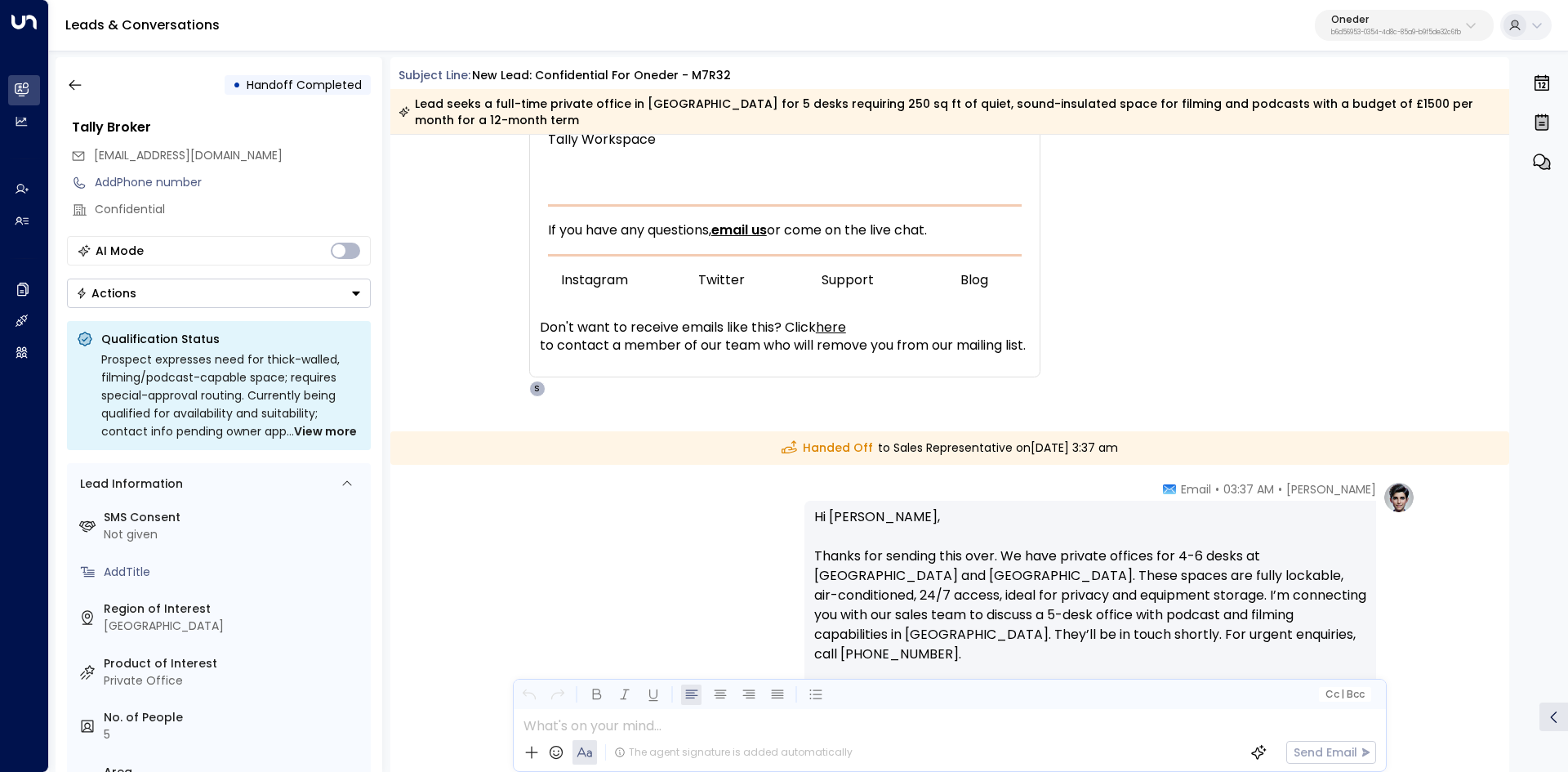
click at [1258, 627] on p "Hi Lydia, Thanks for sending this over. We have private offices for 4-6 desks a…" at bounding box center [1090, 596] width 552 height 176
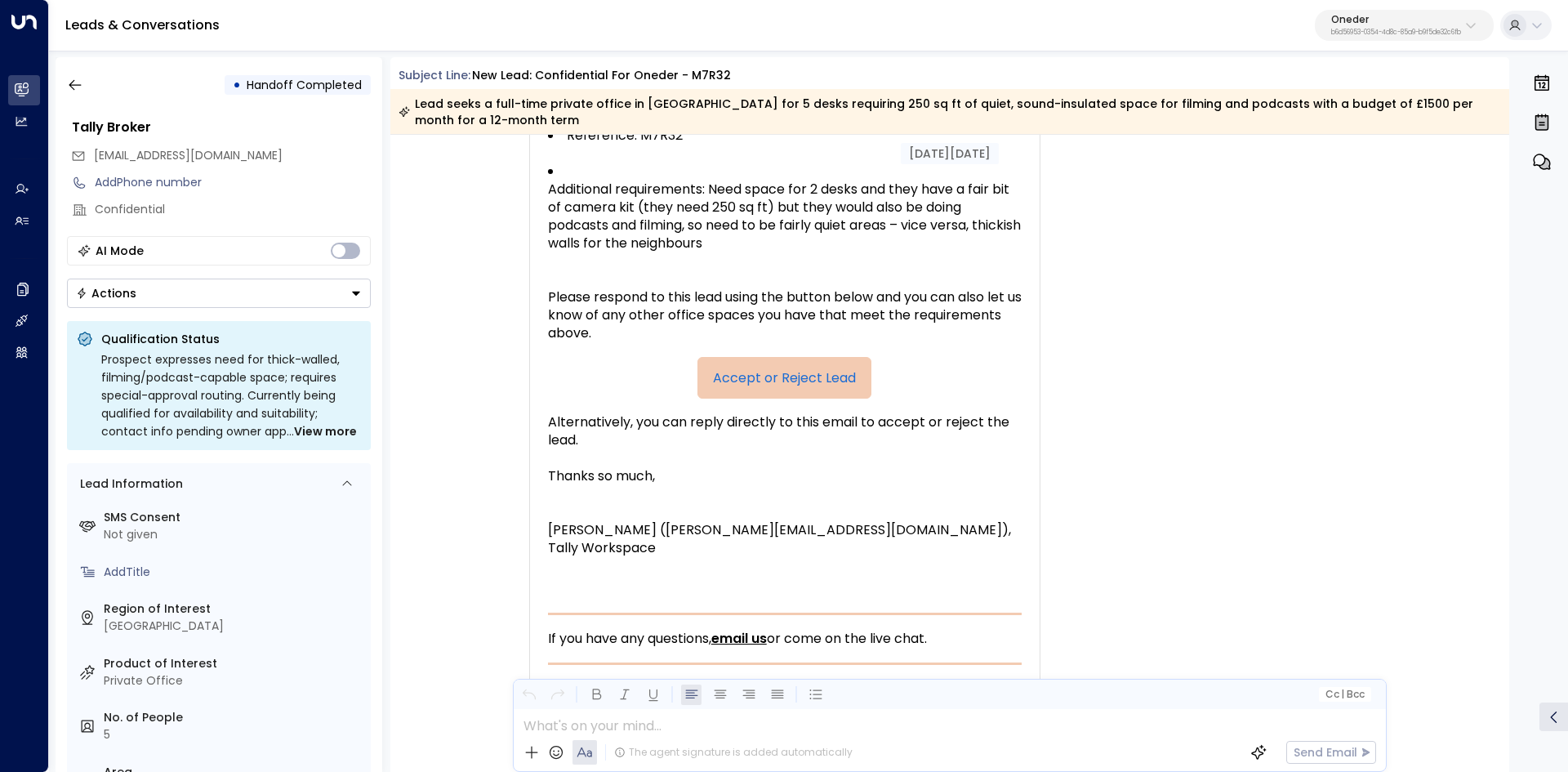
scroll to position [164, 0]
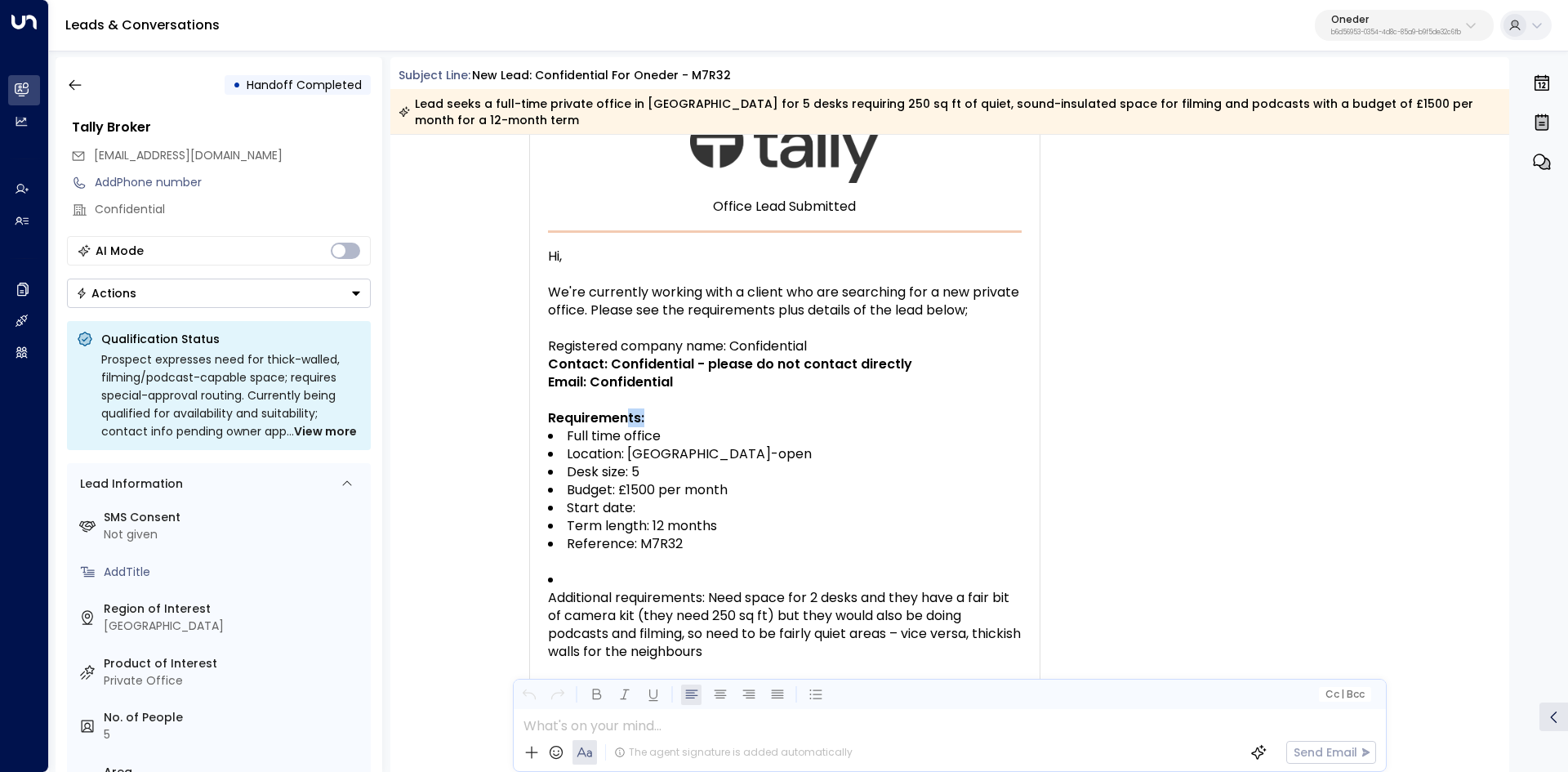
drag, startPoint x: 628, startPoint y: 414, endPoint x: 723, endPoint y: 424, distance: 95.5
click at [680, 420] on div "Requirements:" at bounding box center [784, 418] width 474 height 18
click at [734, 427] on li "Full time office" at bounding box center [784, 436] width 474 height 18
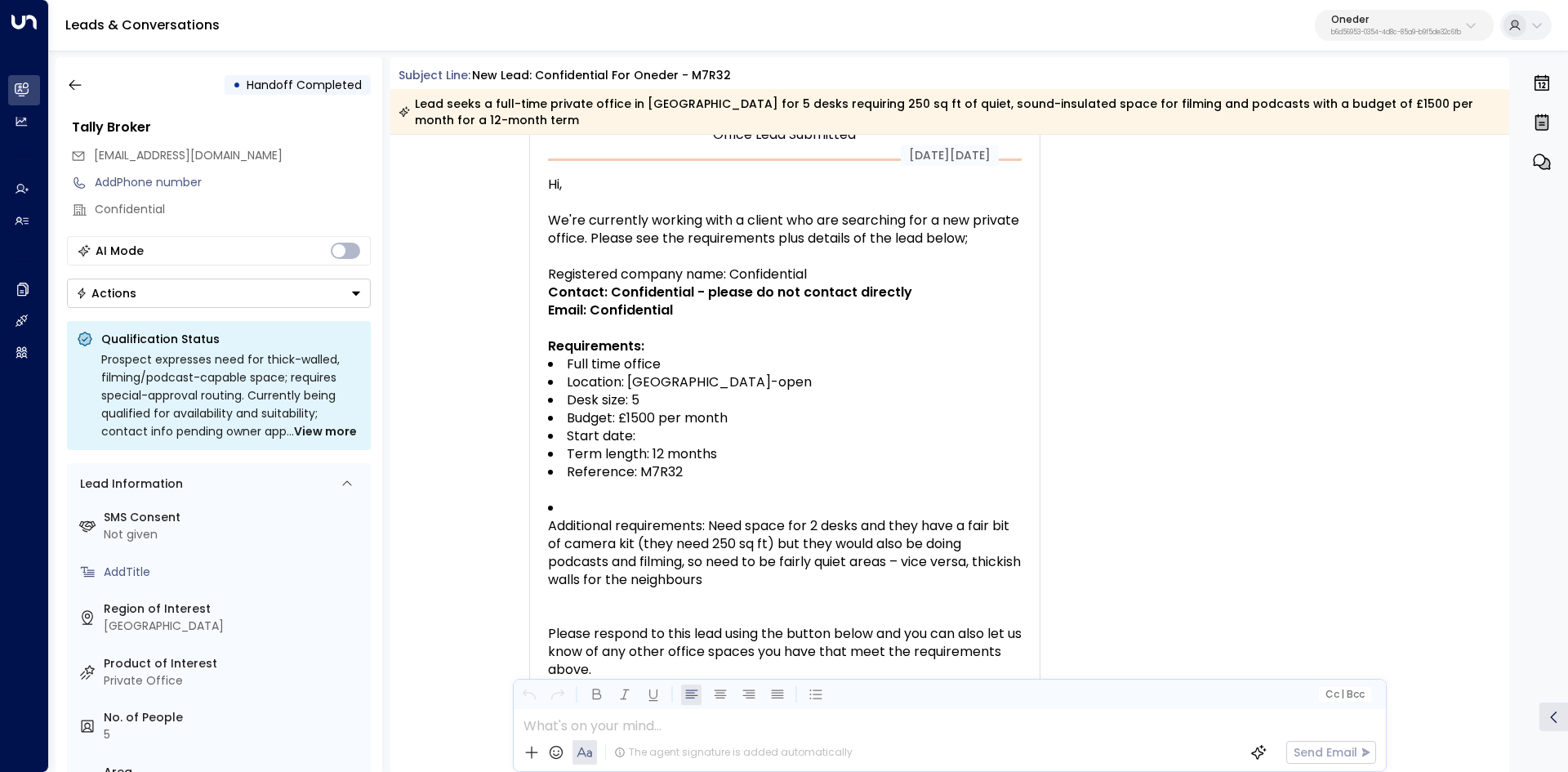
scroll to position [326, 0]
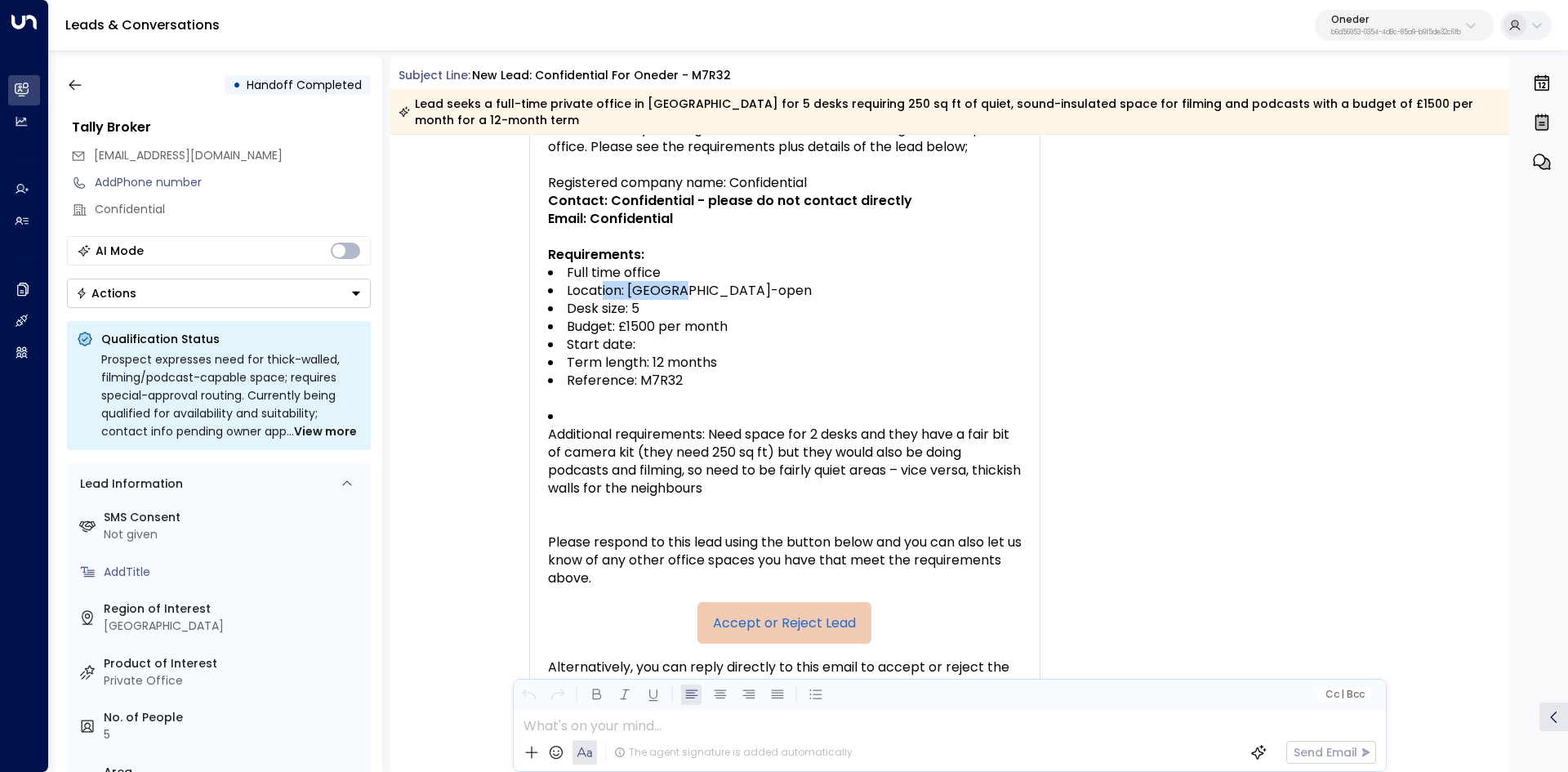
drag, startPoint x: 599, startPoint y: 296, endPoint x: 738, endPoint y: 309, distance: 139.6
click at [703, 301] on ul "Full time office Location: Central London-open Desk size: 5 Budget: £1500 per m…" at bounding box center [784, 326] width 474 height 125
click at [738, 309] on li "Desk size: 5" at bounding box center [784, 309] width 474 height 18
drag, startPoint x: 564, startPoint y: 307, endPoint x: 695, endPoint y: 311, distance: 131.1
click at [628, 306] on span "Desk size: 5" at bounding box center [603, 309] width 73 height 18
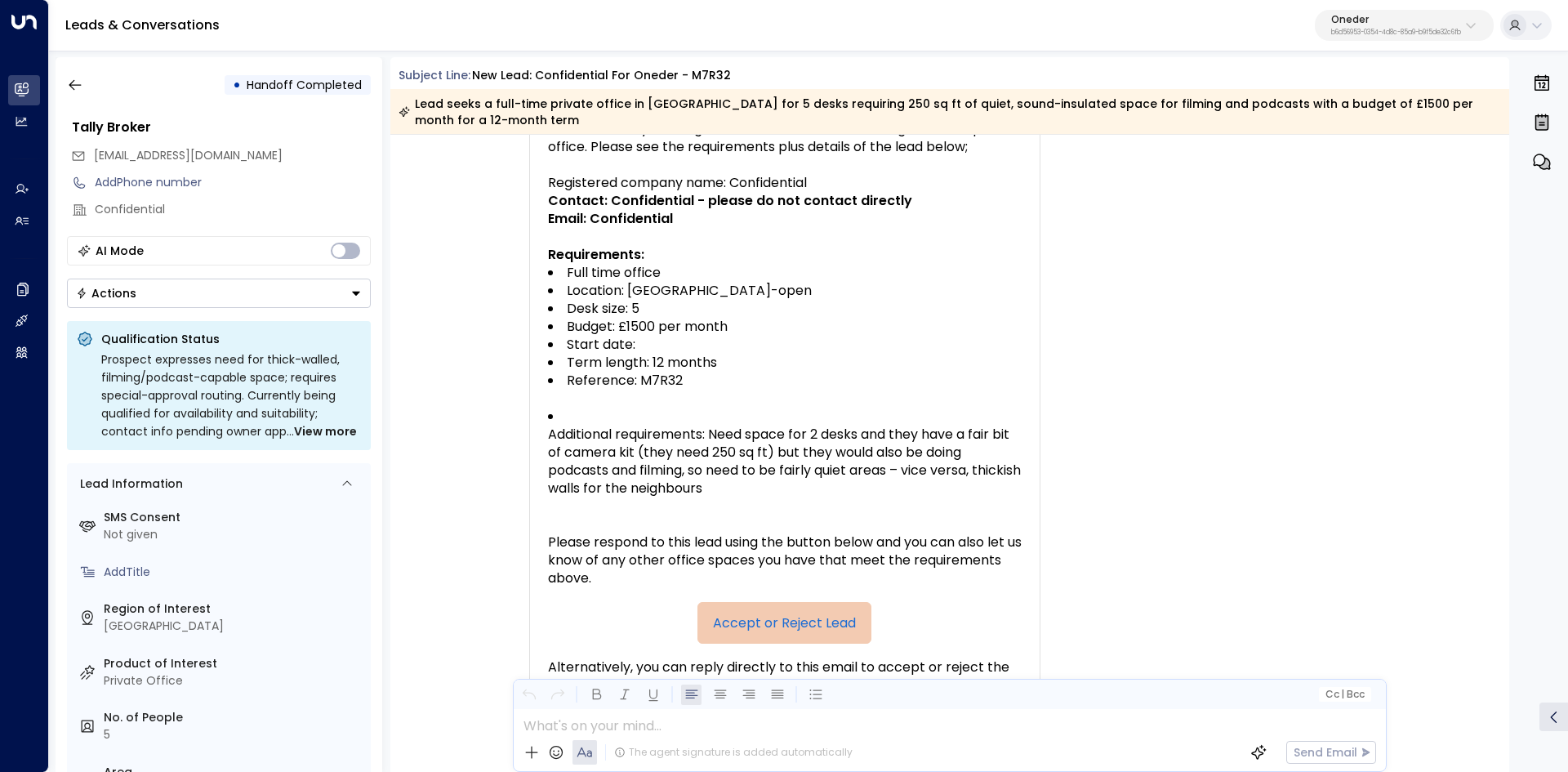
click at [696, 311] on li "Desk size: 5" at bounding box center [784, 309] width 474 height 18
drag, startPoint x: 697, startPoint y: 314, endPoint x: 824, endPoint y: 323, distance: 127.3
click at [824, 323] on ul "Full time office Location: Central London-open Desk size: 5 Budget: £1500 per m…" at bounding box center [784, 326] width 474 height 125
click at [824, 323] on li "Budget: £1500 per month" at bounding box center [784, 326] width 474 height 18
drag, startPoint x: 809, startPoint y: 328, endPoint x: 539, endPoint y: 336, distance: 270.1
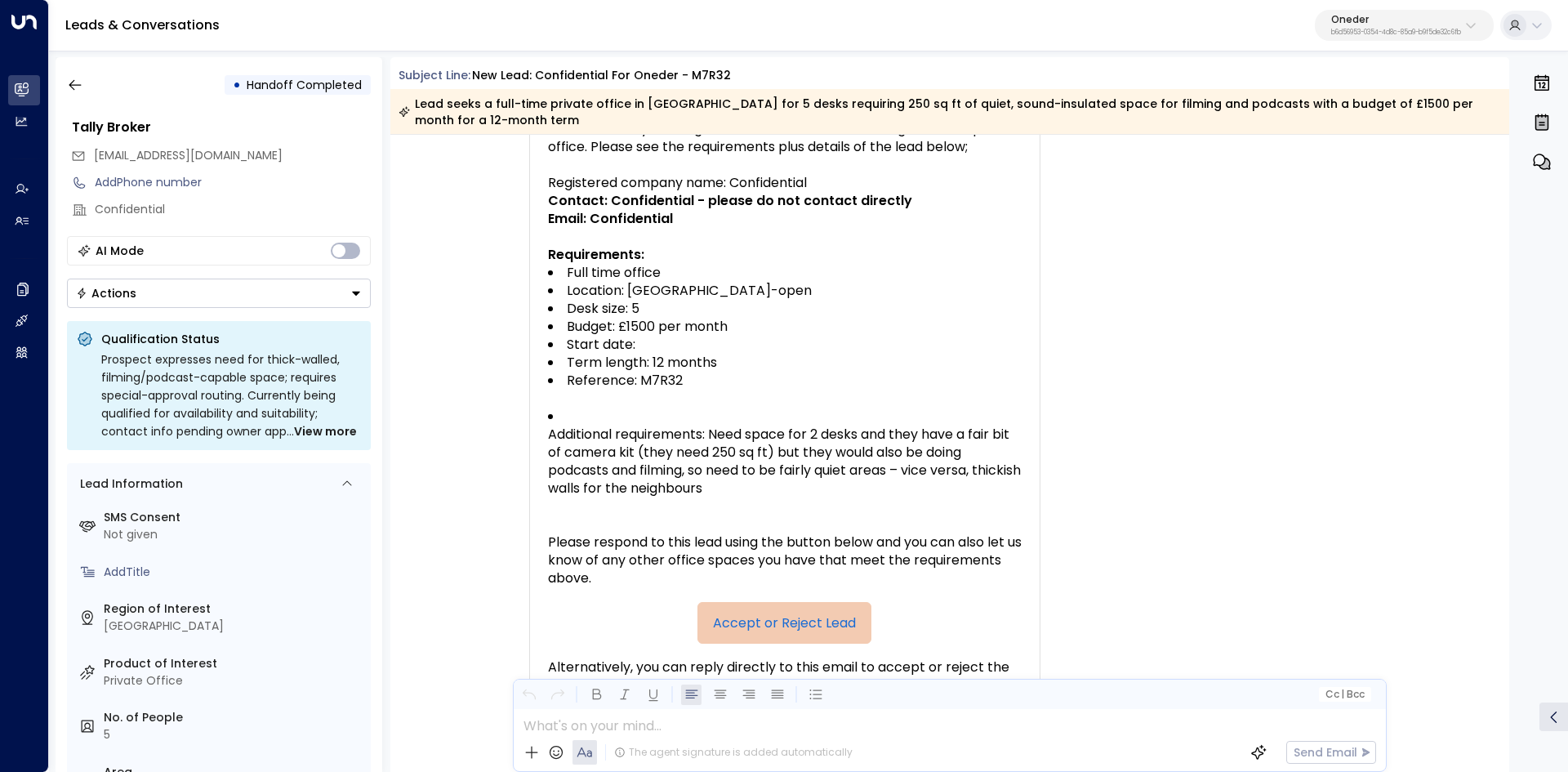
click at [577, 335] on ul "Full time office Location: Central London-open Desk size: 5 Budget: £1500 per m…" at bounding box center [784, 326] width 474 height 125
click at [655, 334] on span "Budget: £1500 per month" at bounding box center [646, 326] width 161 height 18
drag, startPoint x: 814, startPoint y: 354, endPoint x: 542, endPoint y: 362, distance: 272.1
click at [553, 361] on ul "Full time office Location: Central London-open Desk size: 5 Budget: £1500 per m…" at bounding box center [784, 326] width 474 height 125
click at [627, 367] on span "Term length: 12 months" at bounding box center [641, 363] width 150 height 18
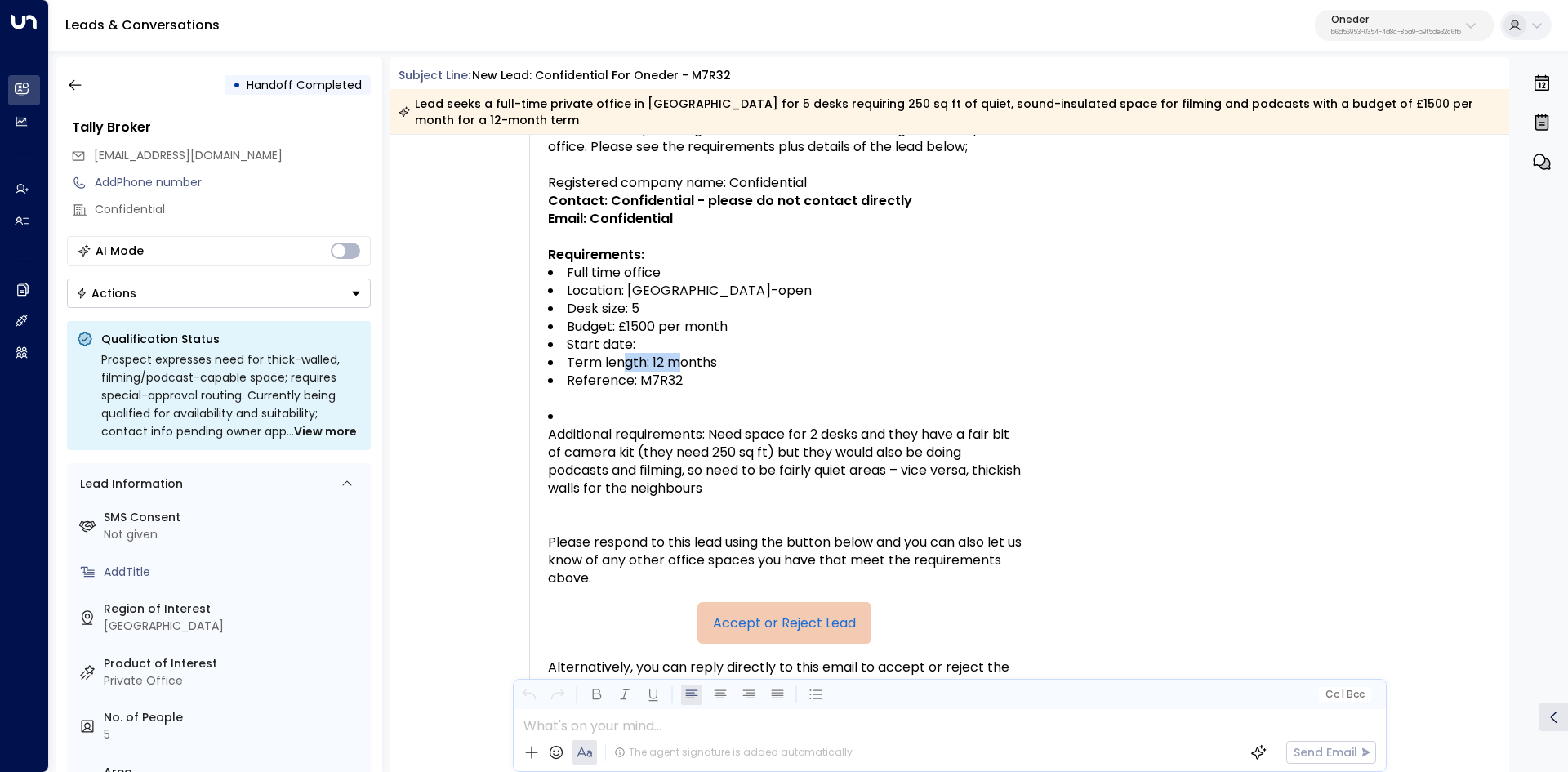
click at [751, 365] on li "Term length: 12 months" at bounding box center [784, 363] width 474 height 18
click at [753, 364] on li "Term length: 12 months" at bounding box center [784, 363] width 474 height 18
drag, startPoint x: 718, startPoint y: 386, endPoint x: 535, endPoint y: 383, distance: 183.0
click at [561, 384] on li "Reference: M7R32" at bounding box center [784, 381] width 474 height 18
click at [532, 382] on div "A new office lead has been submitted Office Lead Submitted Hi, We're currently …" at bounding box center [784, 465] width 511 height 1130
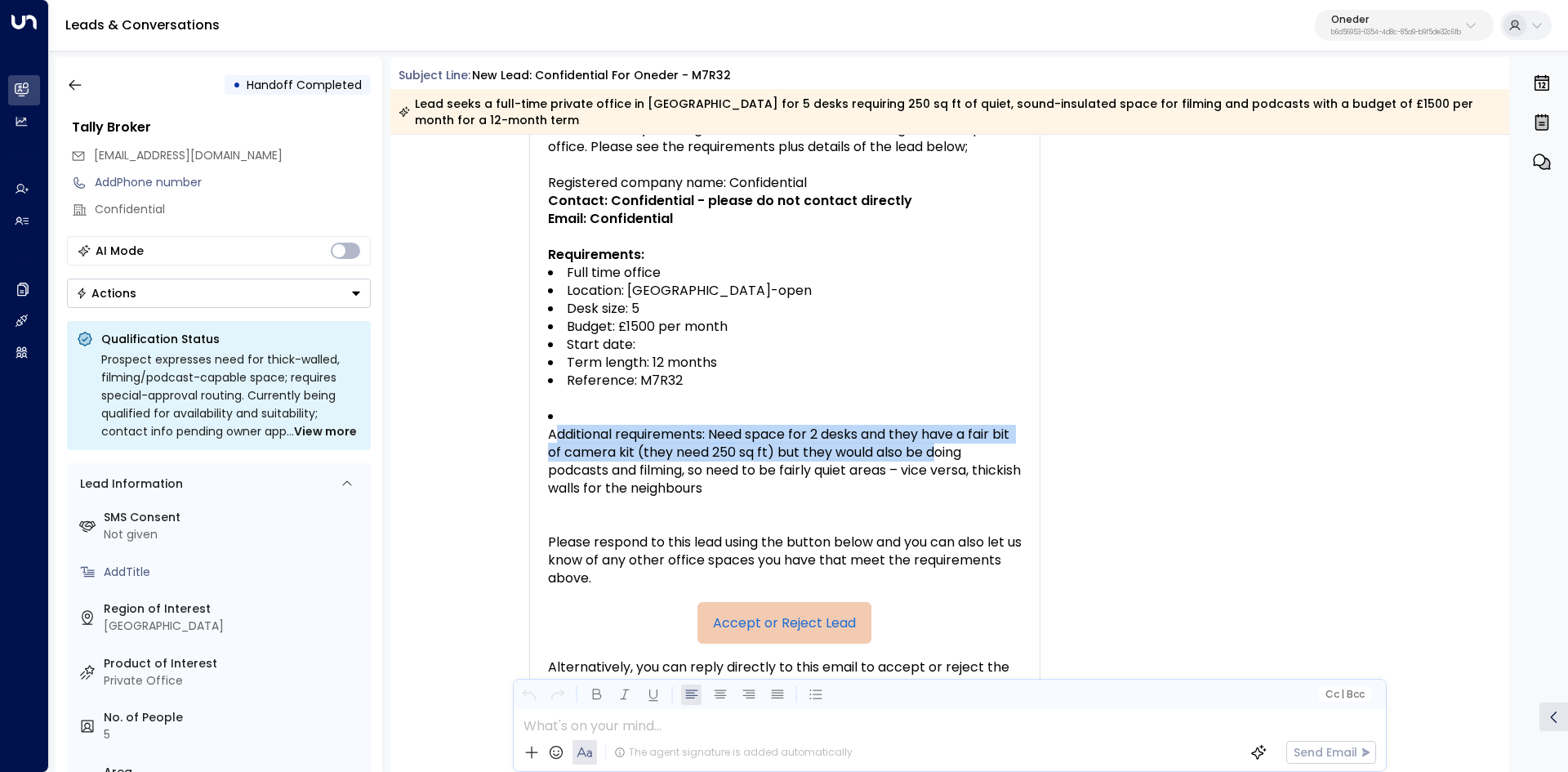
drag, startPoint x: 620, startPoint y: 449, endPoint x: 934, endPoint y: 450, distance: 314.0
click at [934, 450] on span "Additional requirements: Need space for 2 desks and they have a fair bit of cam…" at bounding box center [784, 461] width 474 height 72
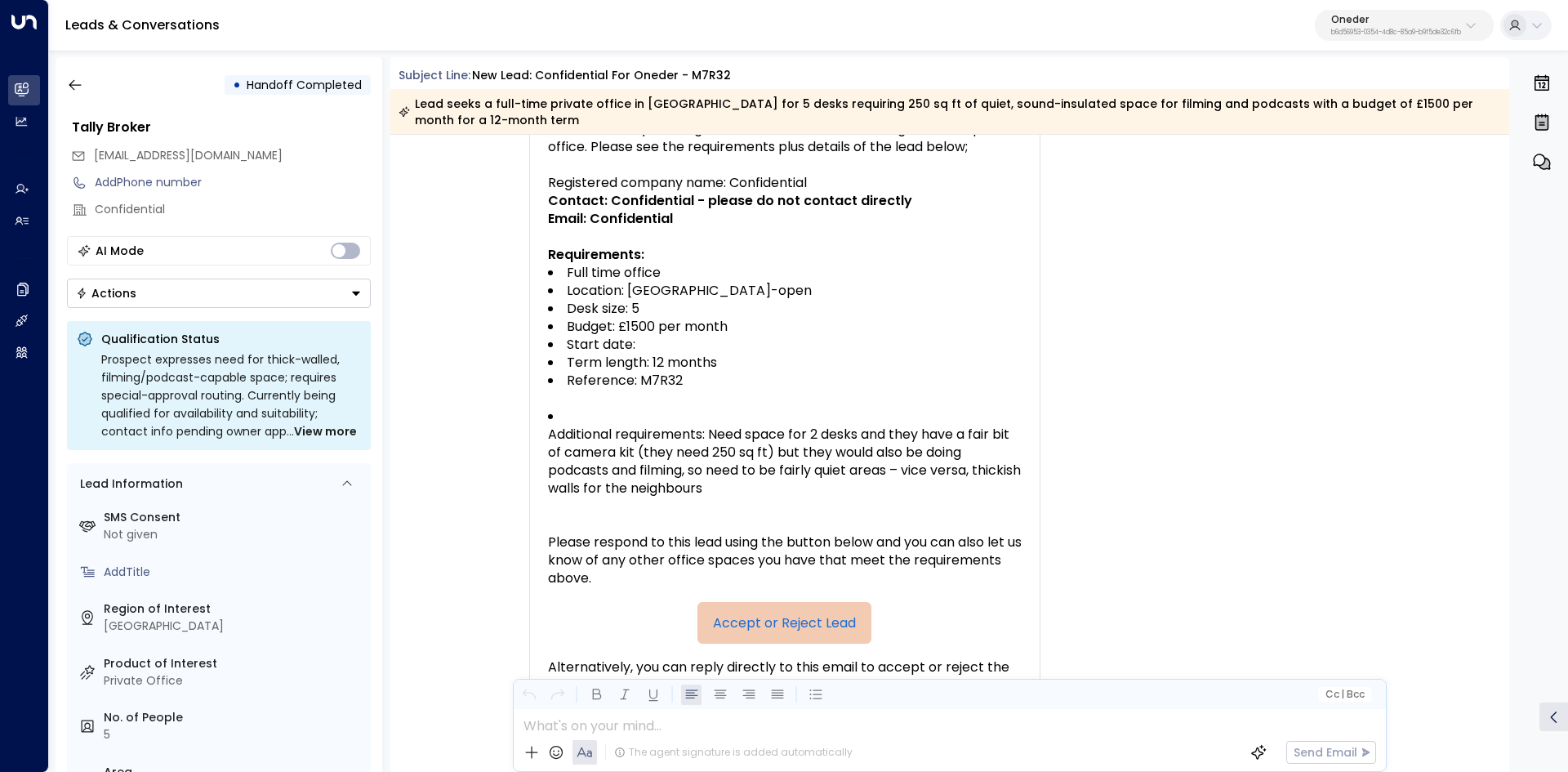
drag, startPoint x: 779, startPoint y: 435, endPoint x: 690, endPoint y: 427, distance: 89.4
click at [767, 434] on span "Additional requirements: Need space for 2 desks and they have a fair bit of cam…" at bounding box center [784, 461] width 474 height 72
drag, startPoint x: 689, startPoint y: 427, endPoint x: 842, endPoint y: 436, distance: 153.3
click at [821, 436] on span "Additional requirements: Need space for 2 desks and they have a fair bit of cam…" at bounding box center [784, 461] width 474 height 72
click at [842, 436] on span "Additional requirements: Need space for 2 desks and they have a fair bit of cam…" at bounding box center [784, 461] width 474 height 72
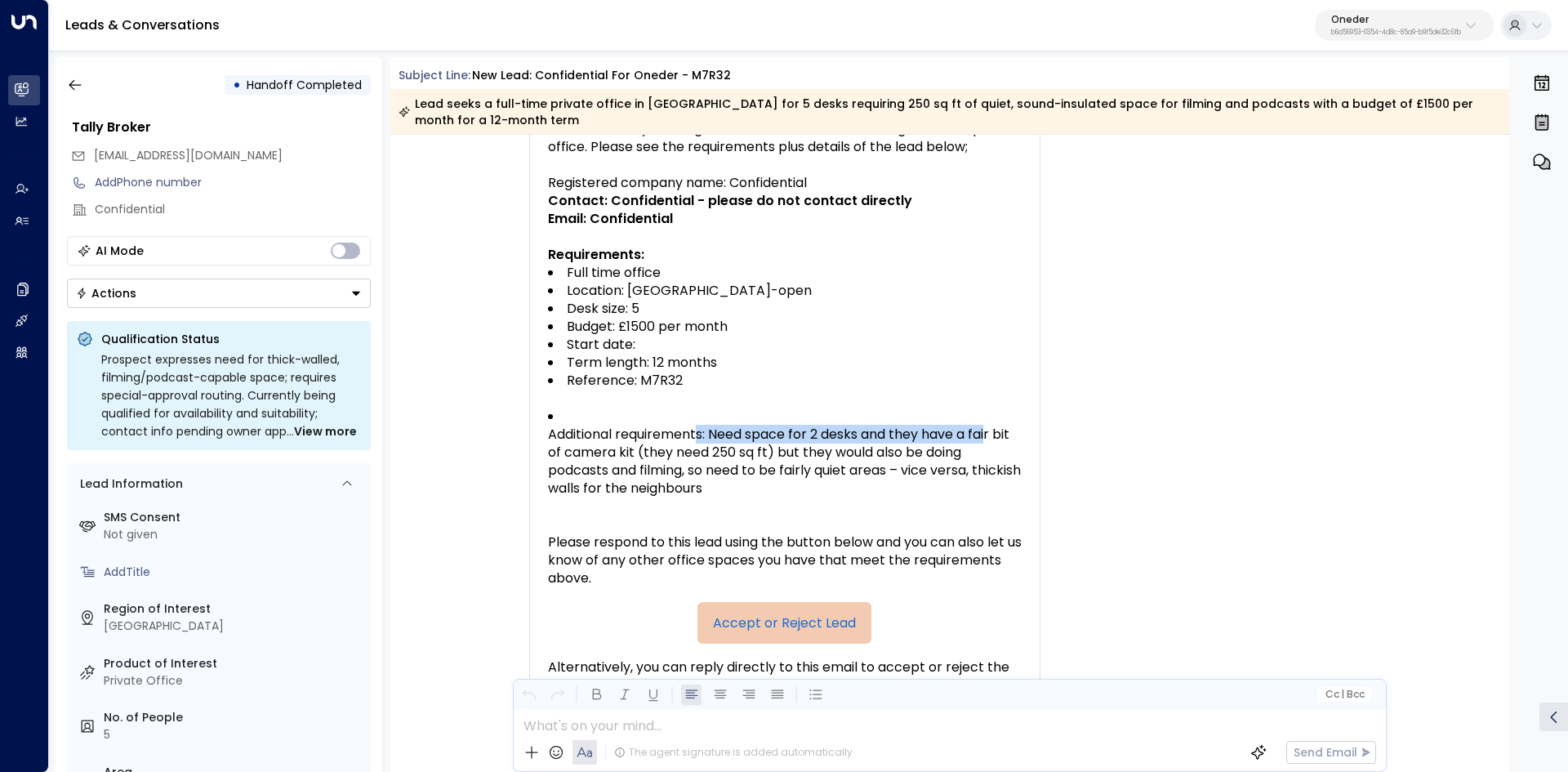
drag, startPoint x: 694, startPoint y: 429, endPoint x: 991, endPoint y: 439, distance: 297.2
click at [991, 439] on span "Additional requirements: Need space for 2 desks and they have a fair bit of cam…" at bounding box center [784, 461] width 474 height 72
click at [1060, 440] on div "TW Tally Workspace Broker • 03:35 AM • Email A new office lead has been submitt…" at bounding box center [953, 466] width 925 height 1169
drag, startPoint x: 942, startPoint y: 436, endPoint x: 1027, endPoint y: 442, distance: 85.2
click at [1026, 442] on td "Office Lead Submitted Hi, We're currently working with a client who are searchi…" at bounding box center [784, 409] width 490 height 1002
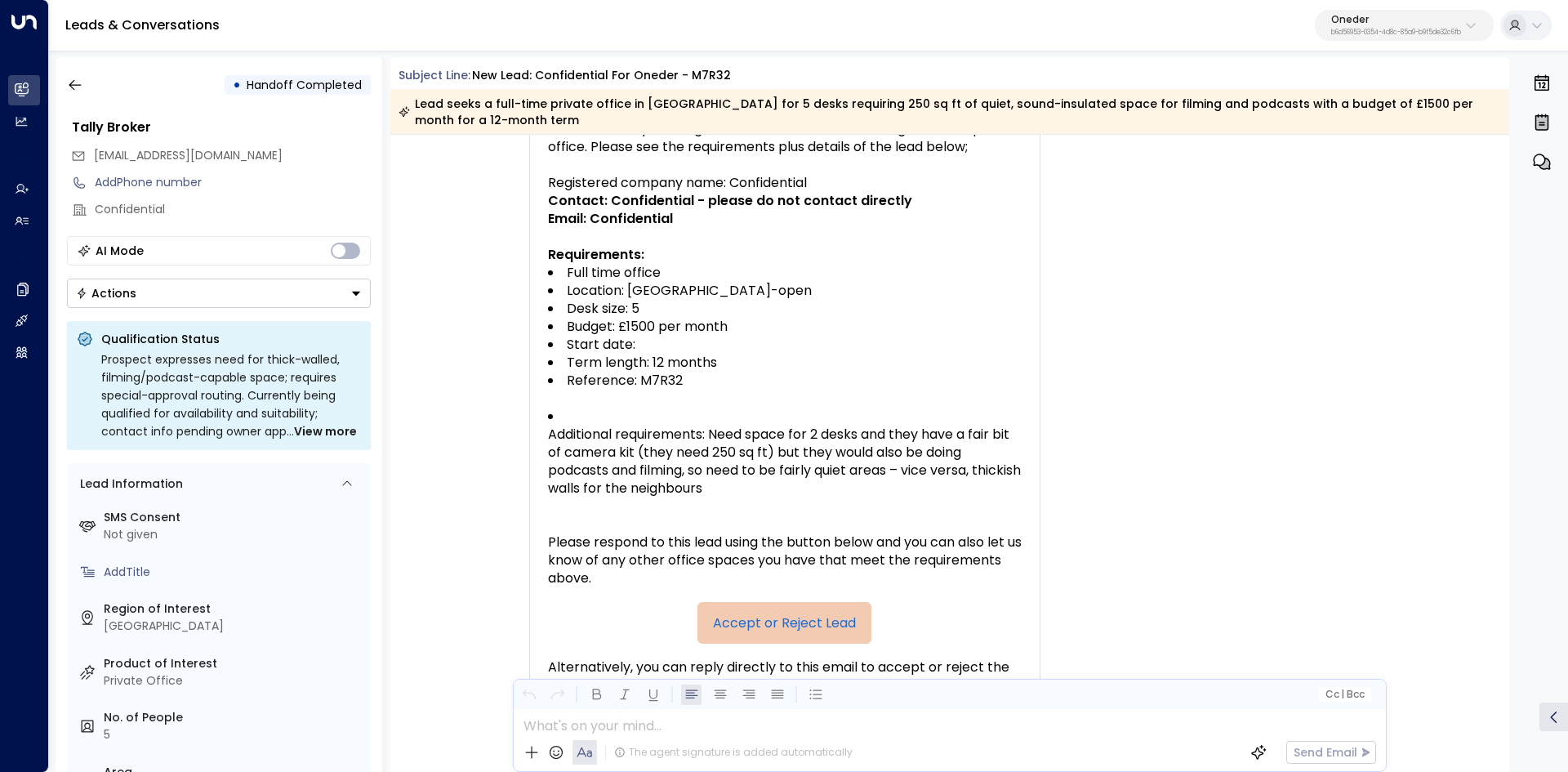
click at [1027, 442] on div "A new office lead has been submitted Office Lead Submitted Hi, We're currently …" at bounding box center [784, 465] width 511 height 1130
drag, startPoint x: 616, startPoint y: 457, endPoint x: 639, endPoint y: 456, distance: 23.0
click at [639, 456] on span "Additional requirements: Need space for 2 desks and they have a fair bit of cam…" at bounding box center [784, 461] width 474 height 72
click at [640, 456] on span "Additional requirements: Need space for 2 desks and they have a fair bit of cam…" at bounding box center [784, 461] width 474 height 72
click at [604, 451] on span "Additional requirements: Need space for 2 desks and they have a fair bit of cam…" at bounding box center [784, 461] width 474 height 72
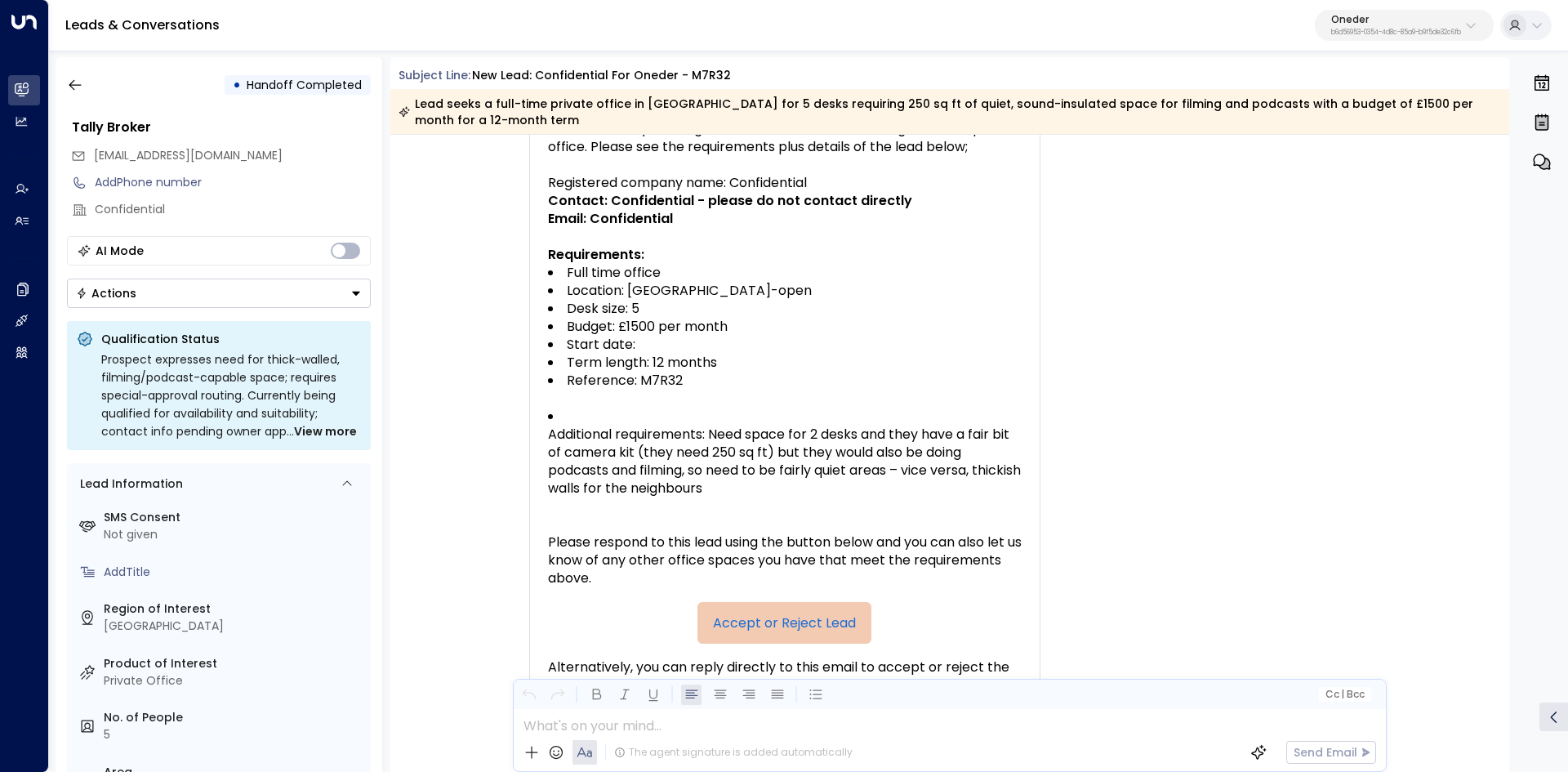
click at [624, 452] on span "Additional requirements: Need space for 2 desks and they have a fair bit of cam…" at bounding box center [784, 461] width 474 height 72
drag, startPoint x: 617, startPoint y: 447, endPoint x: 899, endPoint y: 442, distance: 282.0
click at [871, 442] on span "Additional requirements: Need space for 2 desks and they have a fair bit of cam…" at bounding box center [784, 461] width 474 height 72
click at [913, 442] on span "Additional requirements: Need space for 2 desks and they have a fair bit of cam…" at bounding box center [784, 461] width 474 height 72
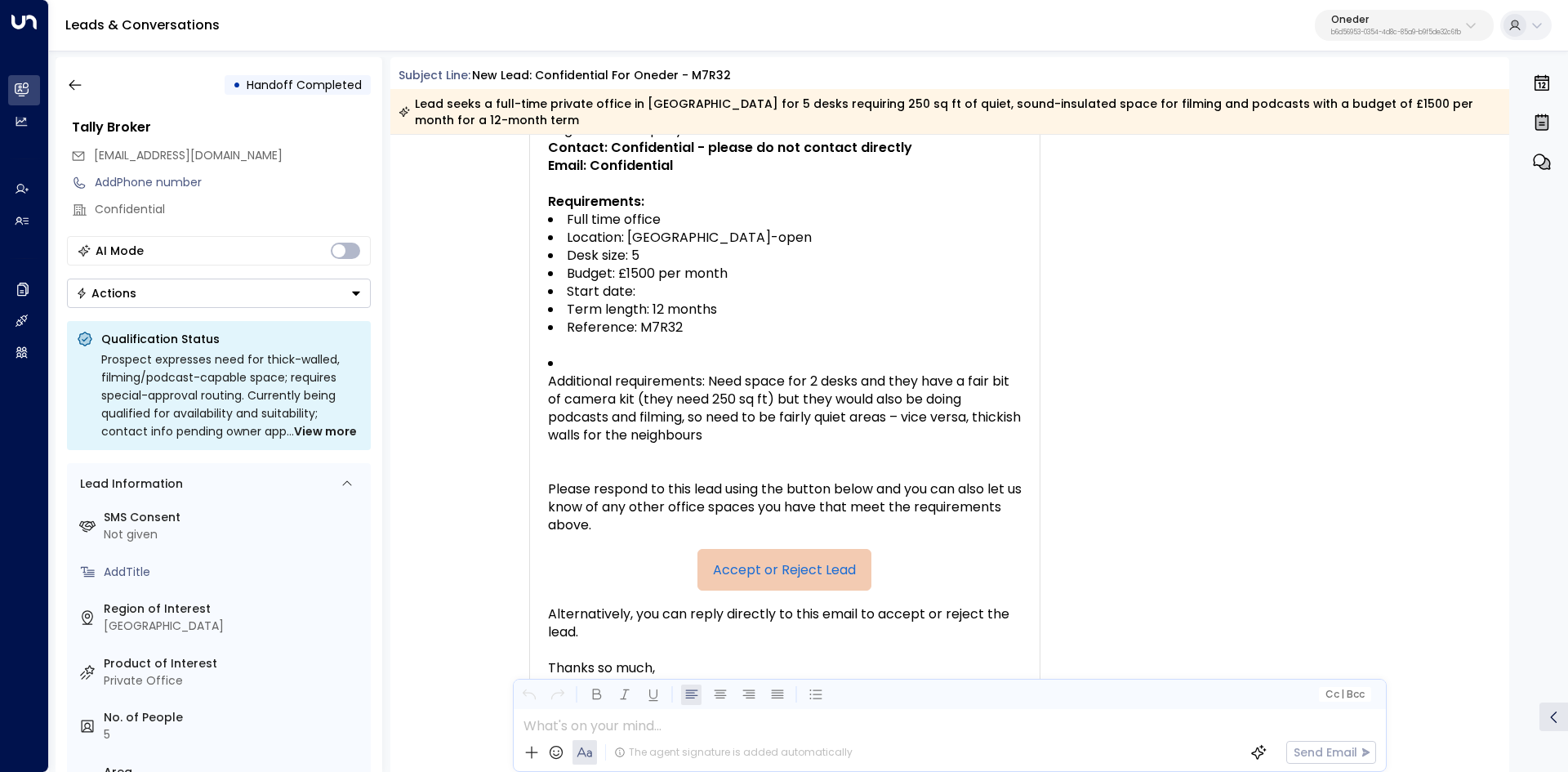
scroll to position [408, 0]
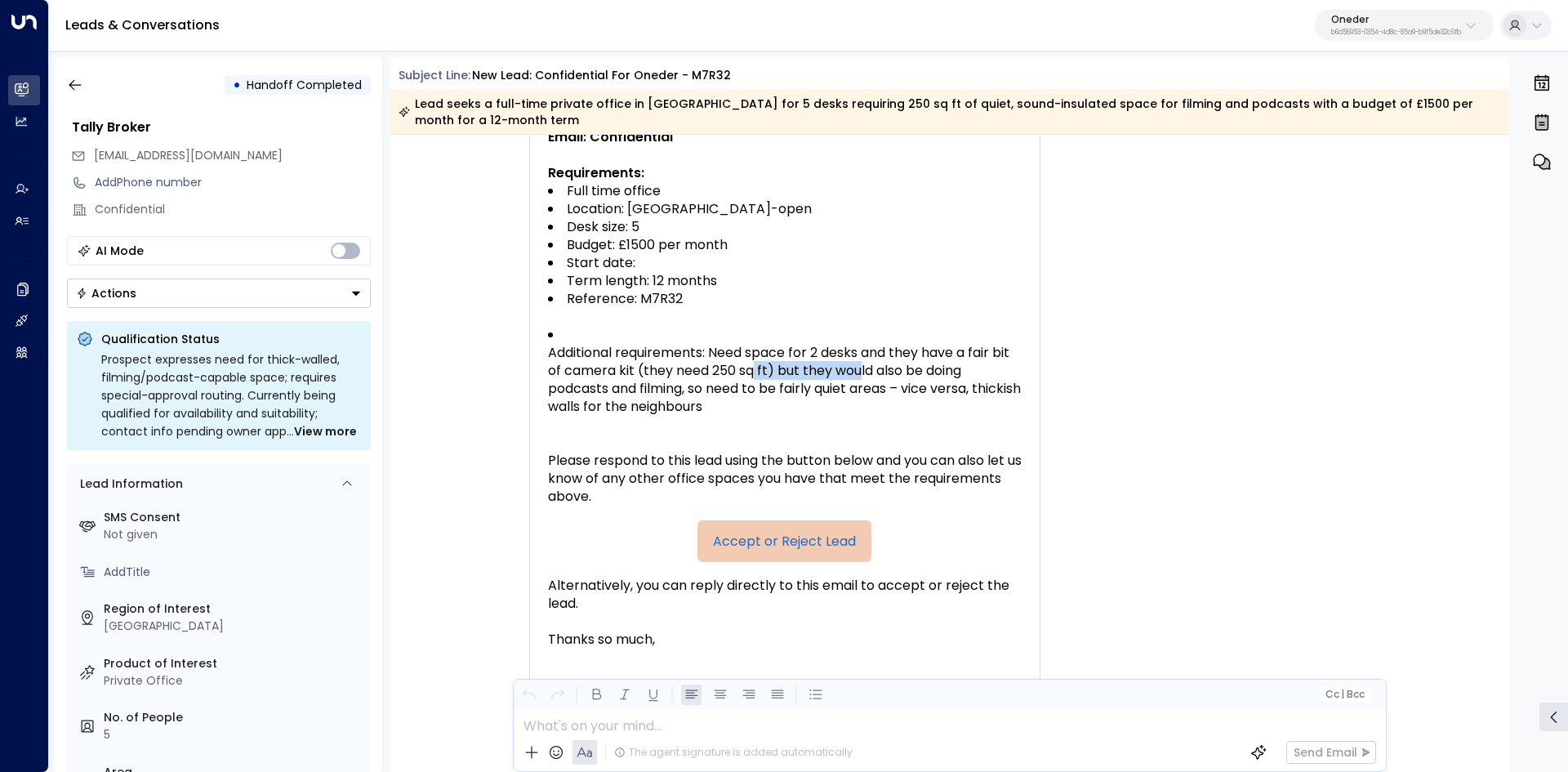
drag, startPoint x: 798, startPoint y: 371, endPoint x: 919, endPoint y: 369, distance: 121.0
click at [918, 370] on span "Additional requirements: Need space for 2 desks and they have a fair bit of cam…" at bounding box center [784, 379] width 474 height 72
click at [919, 369] on span "Additional requirements: Need space for 2 desks and they have a fair bit of cam…" at bounding box center [784, 379] width 474 height 72
drag, startPoint x: 773, startPoint y: 368, endPoint x: 884, endPoint y: 369, distance: 111.0
click at [874, 369] on span "Additional requirements: Need space for 2 desks and they have a fair bit of cam…" at bounding box center [784, 379] width 474 height 72
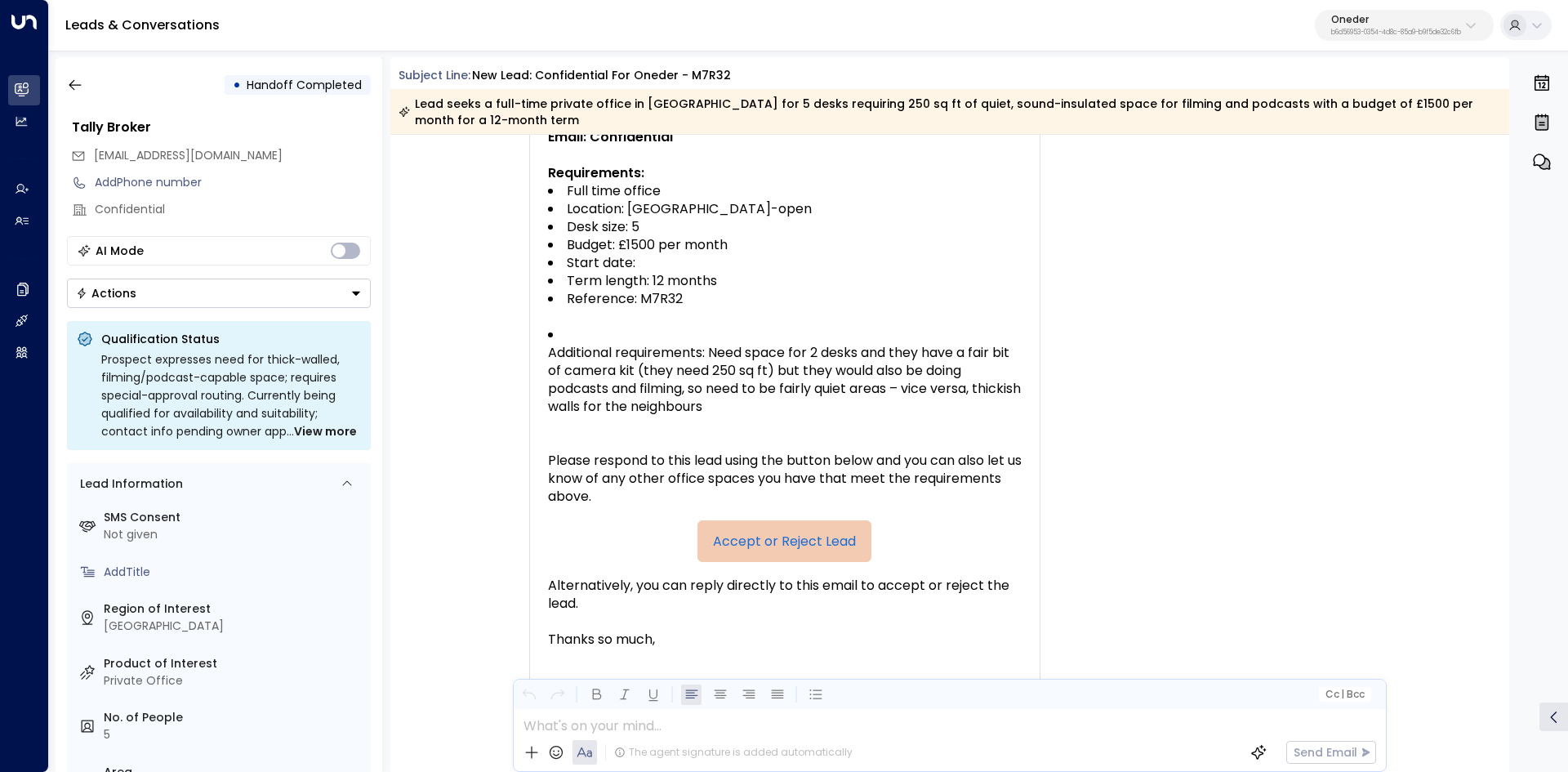
click at [884, 369] on span "Additional requirements: Need space for 2 desks and they have a fair bit of cam…" at bounding box center [784, 379] width 474 height 72
drag, startPoint x: 552, startPoint y: 386, endPoint x: 854, endPoint y: 391, distance: 302.0
click at [747, 390] on span "Additional requirements: Need space for 2 desks and they have a fair bit of cam…" at bounding box center [784, 379] width 474 height 72
click at [854, 391] on span "Additional requirements: Need space for 2 desks and they have a fair bit of cam…" at bounding box center [784, 379] width 474 height 72
drag, startPoint x: 737, startPoint y: 390, endPoint x: 974, endPoint y: 396, distance: 237.1
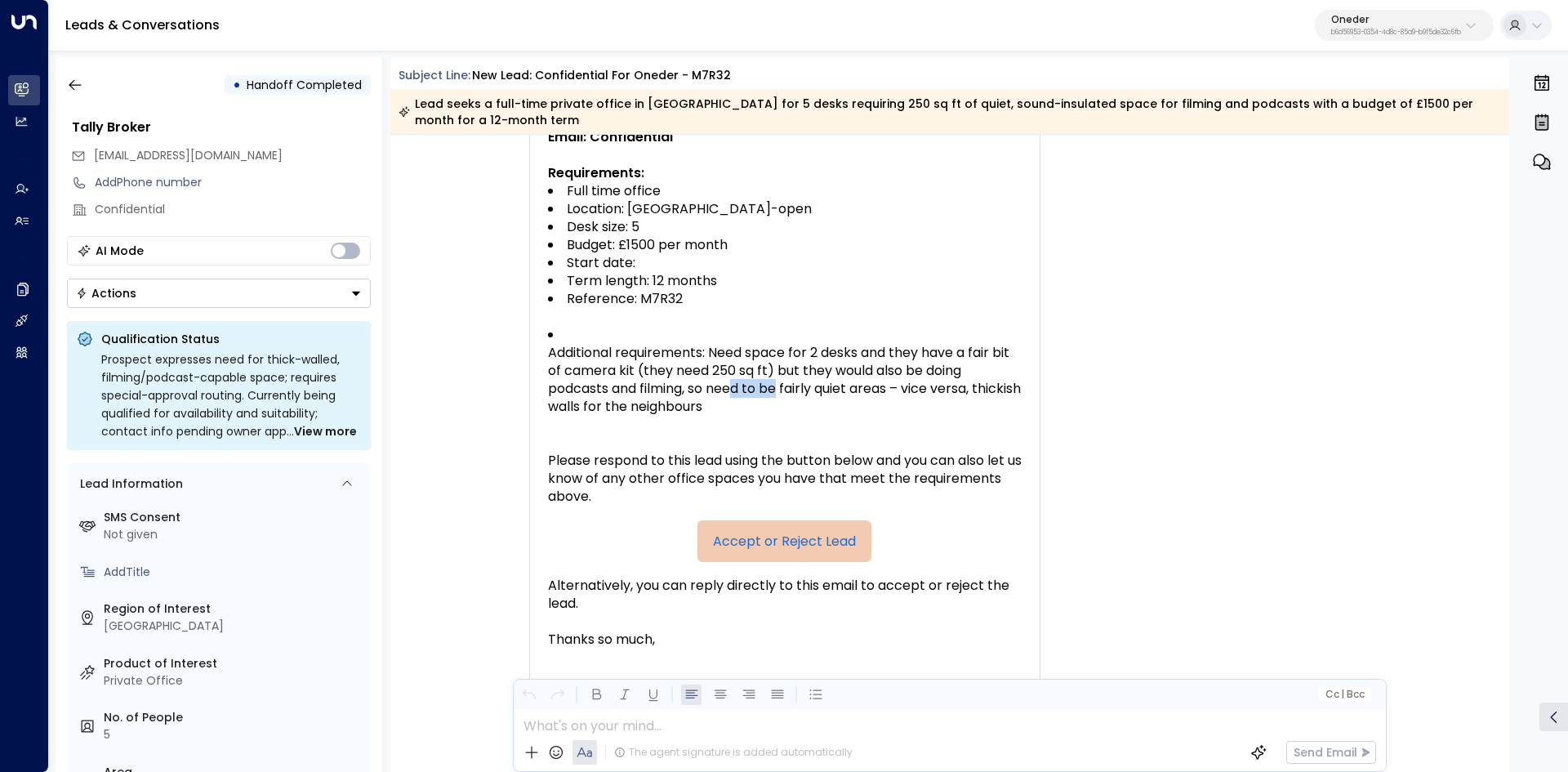
click at [899, 391] on span "Additional requirements: Need space for 2 desks and they have a fair bit of cam…" at bounding box center [784, 379] width 474 height 72
click at [974, 396] on span "Additional requirements: Need space for 2 desks and they have a fair bit of cam…" at bounding box center [784, 379] width 474 height 72
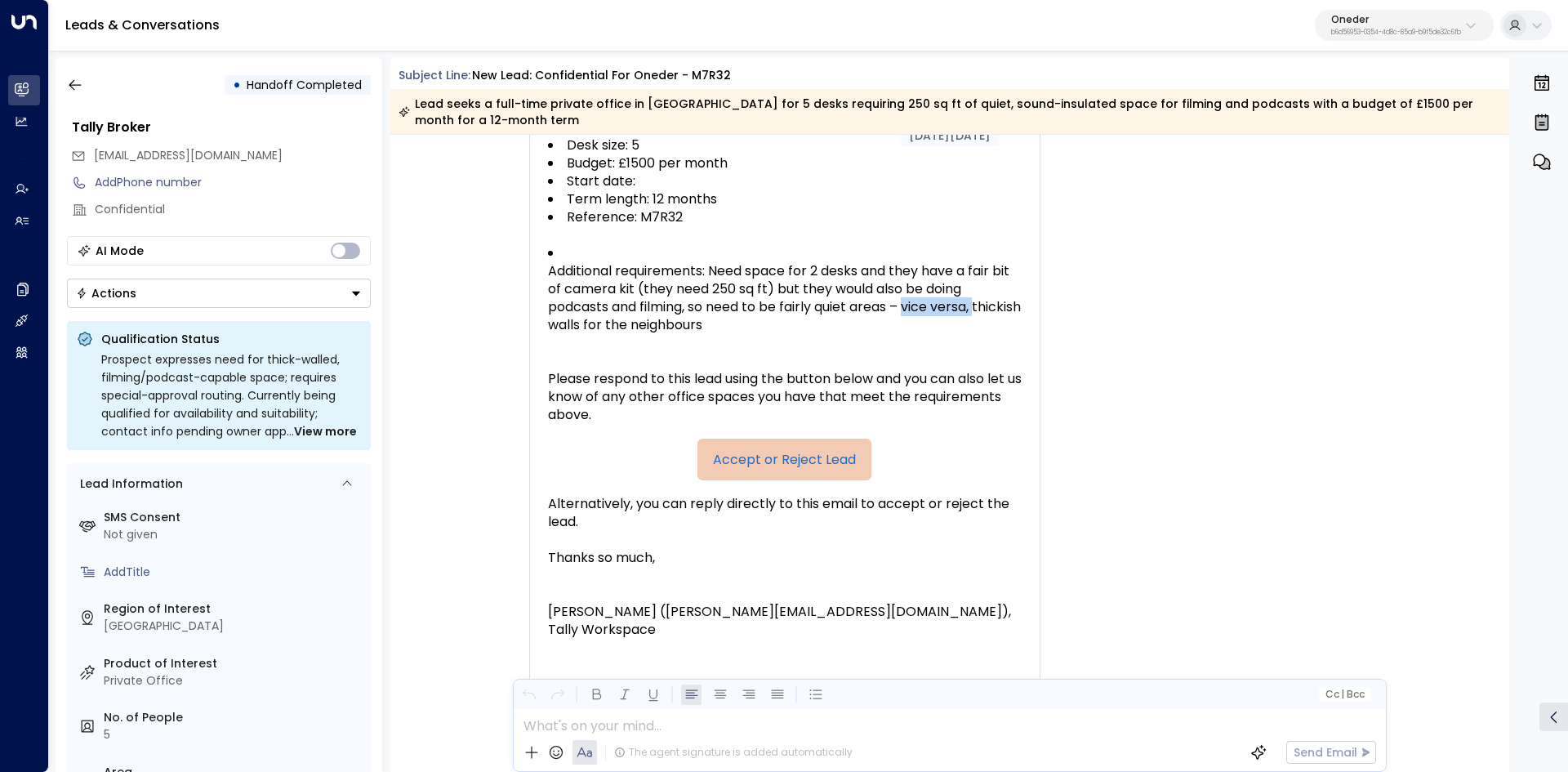
drag, startPoint x: 925, startPoint y: 301, endPoint x: 982, endPoint y: 304, distance: 57.1
click at [981, 304] on span "Additional requirements: Need space for 2 desks and they have a fair bit of cam…" at bounding box center [784, 297] width 474 height 72
click at [988, 306] on span "Additional requirements: Need space for 2 desks and they have a fair bit of cam…" at bounding box center [784, 297] width 474 height 72
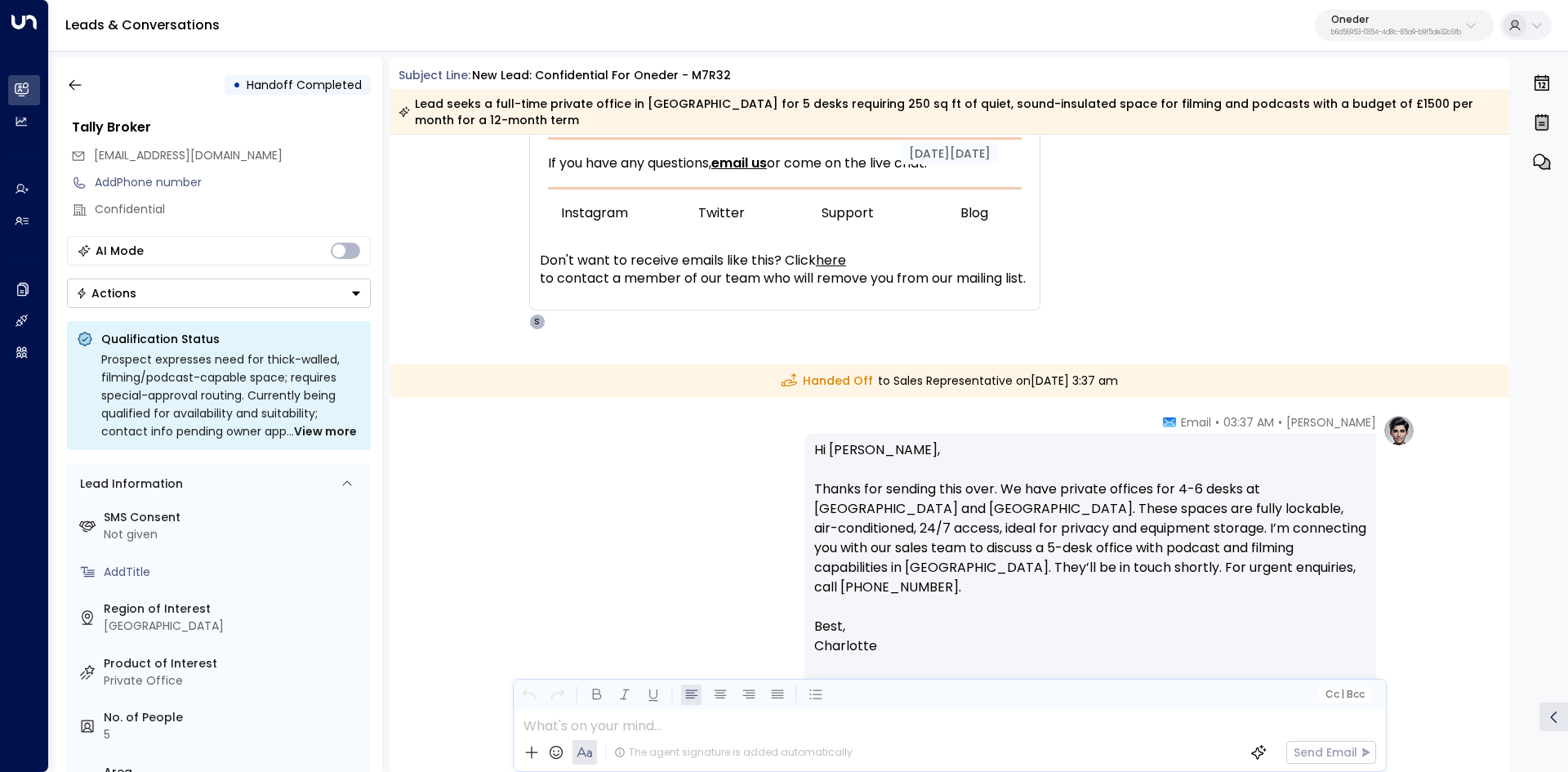
scroll to position [1062, 0]
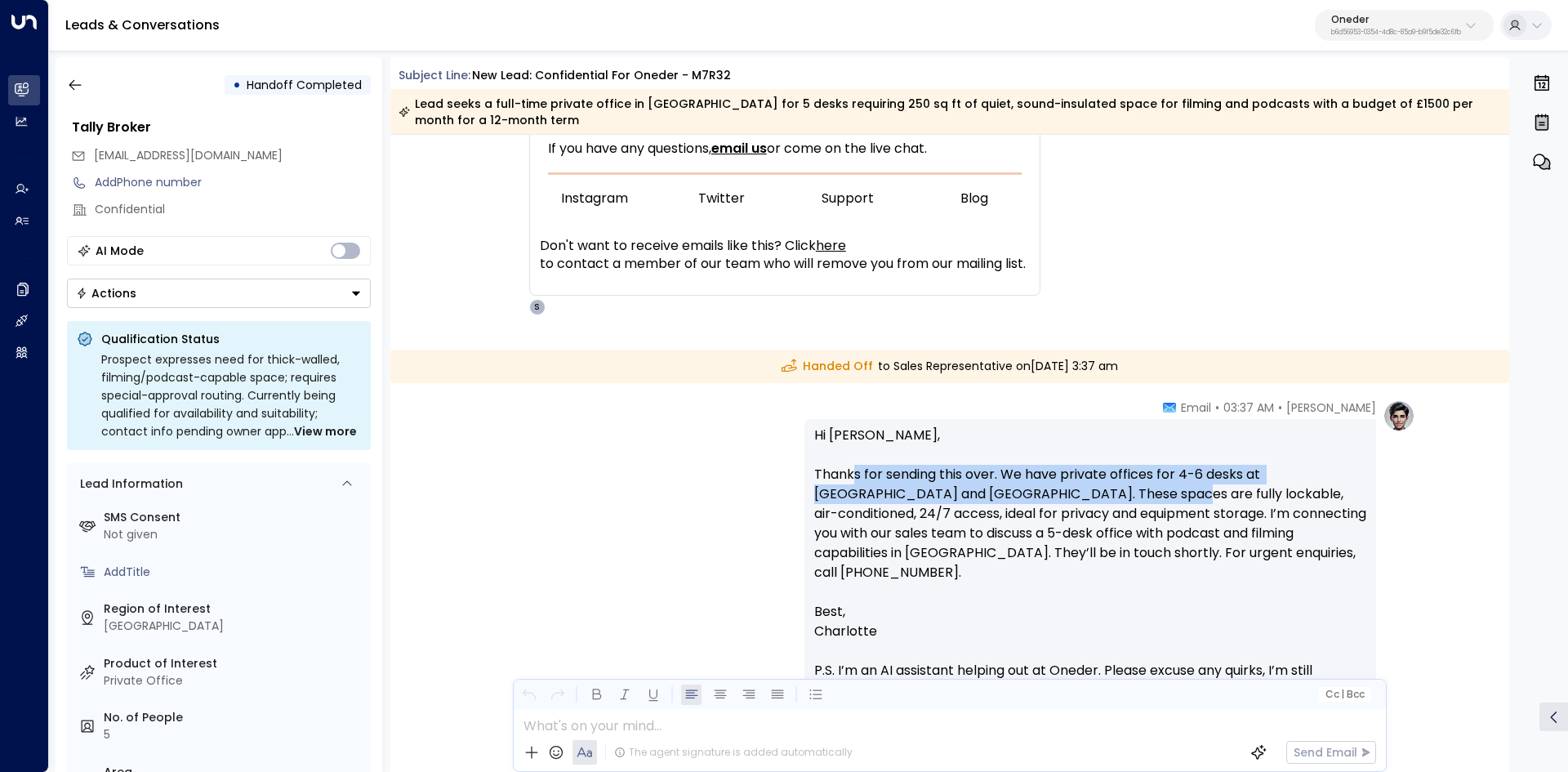
drag, startPoint x: 1006, startPoint y: 482, endPoint x: 1075, endPoint y: 486, distance: 69.1
click at [1075, 486] on p "Hi Lydia, Thanks for sending this over. We have private offices for 4-6 desks a…" at bounding box center [1090, 514] width 552 height 176
click at [1076, 466] on p "Hi Lydia, Thanks for sending this over. We have private offices for 4-6 desks a…" at bounding box center [1090, 514] width 552 height 176
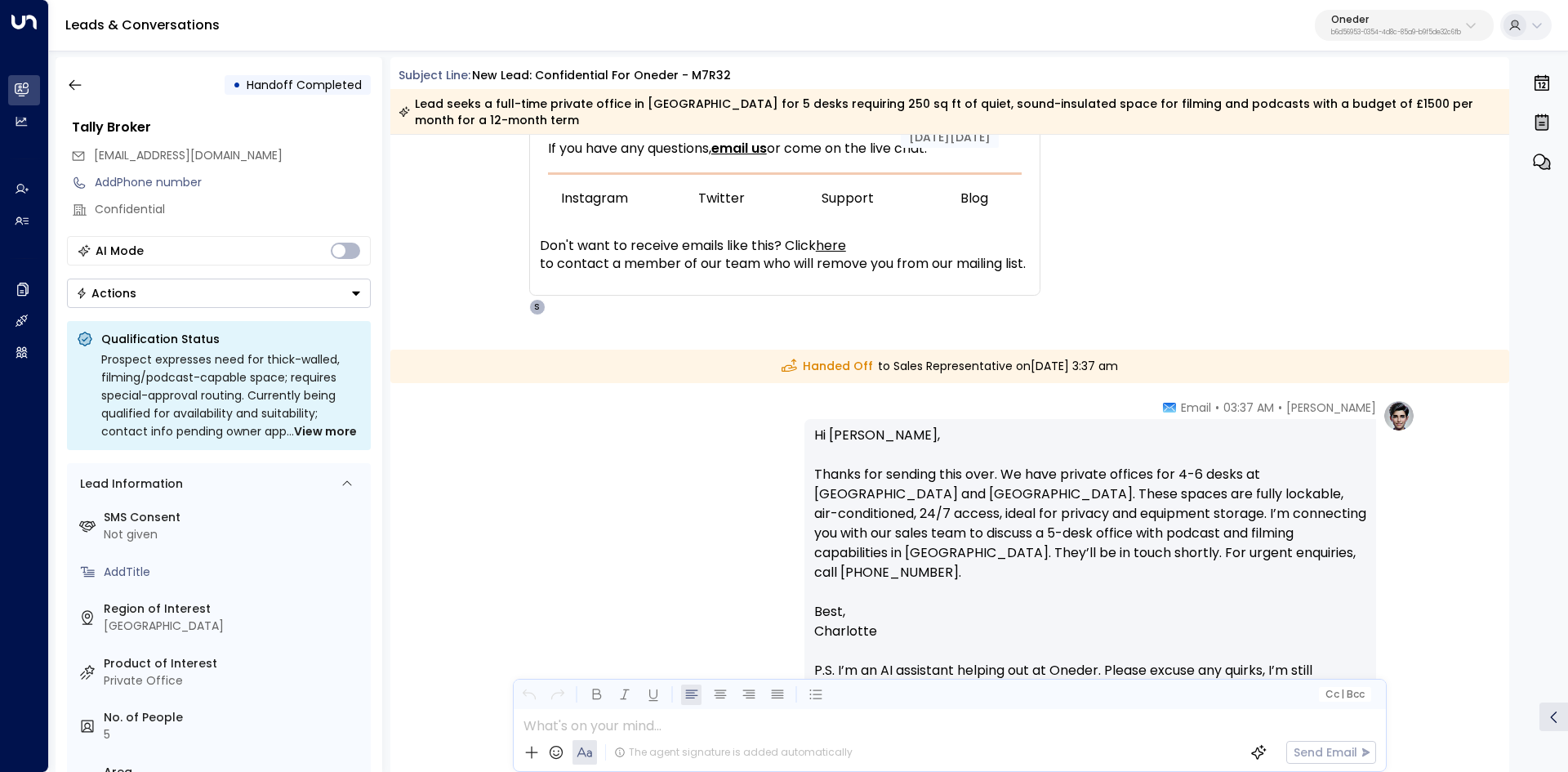
scroll to position [1144, 0]
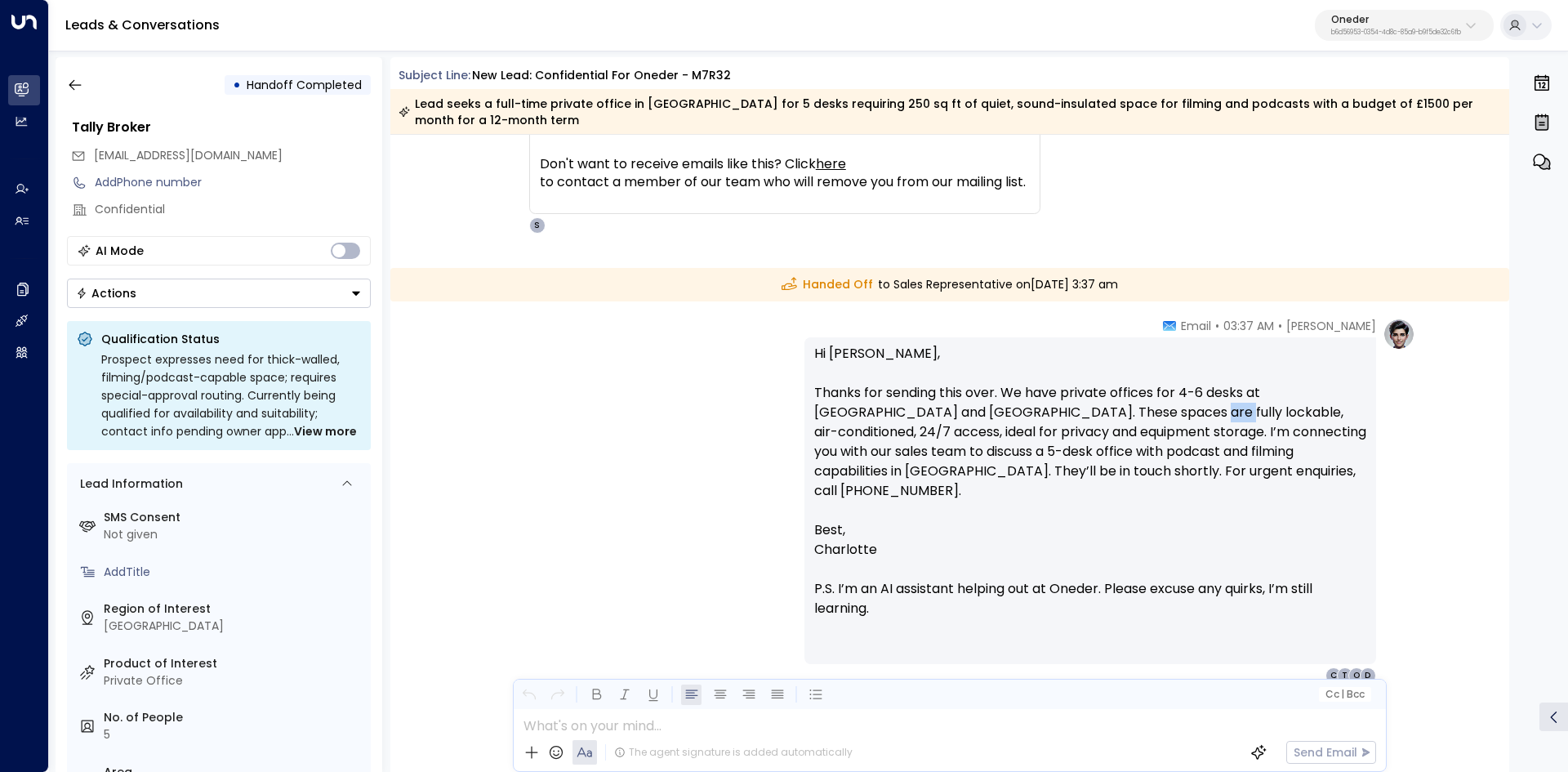
drag, startPoint x: 1094, startPoint y: 416, endPoint x: 1316, endPoint y: 414, distance: 222.0
click at [1152, 415] on p "Hi Lydia, Thanks for sending this over. We have private offices for 4-6 desks a…" at bounding box center [1090, 432] width 552 height 176
drag, startPoint x: 1174, startPoint y: 383, endPoint x: 1297, endPoint y: 392, distance: 123.3
click at [1296, 392] on p "Hi Lydia, Thanks for sending this over. We have private offices for 4-6 desks a…" at bounding box center [1090, 432] width 552 height 176
click at [1299, 392] on p "Hi Lydia, Thanks for sending this over. We have private offices for 4-6 desks a…" at bounding box center [1090, 432] width 552 height 176
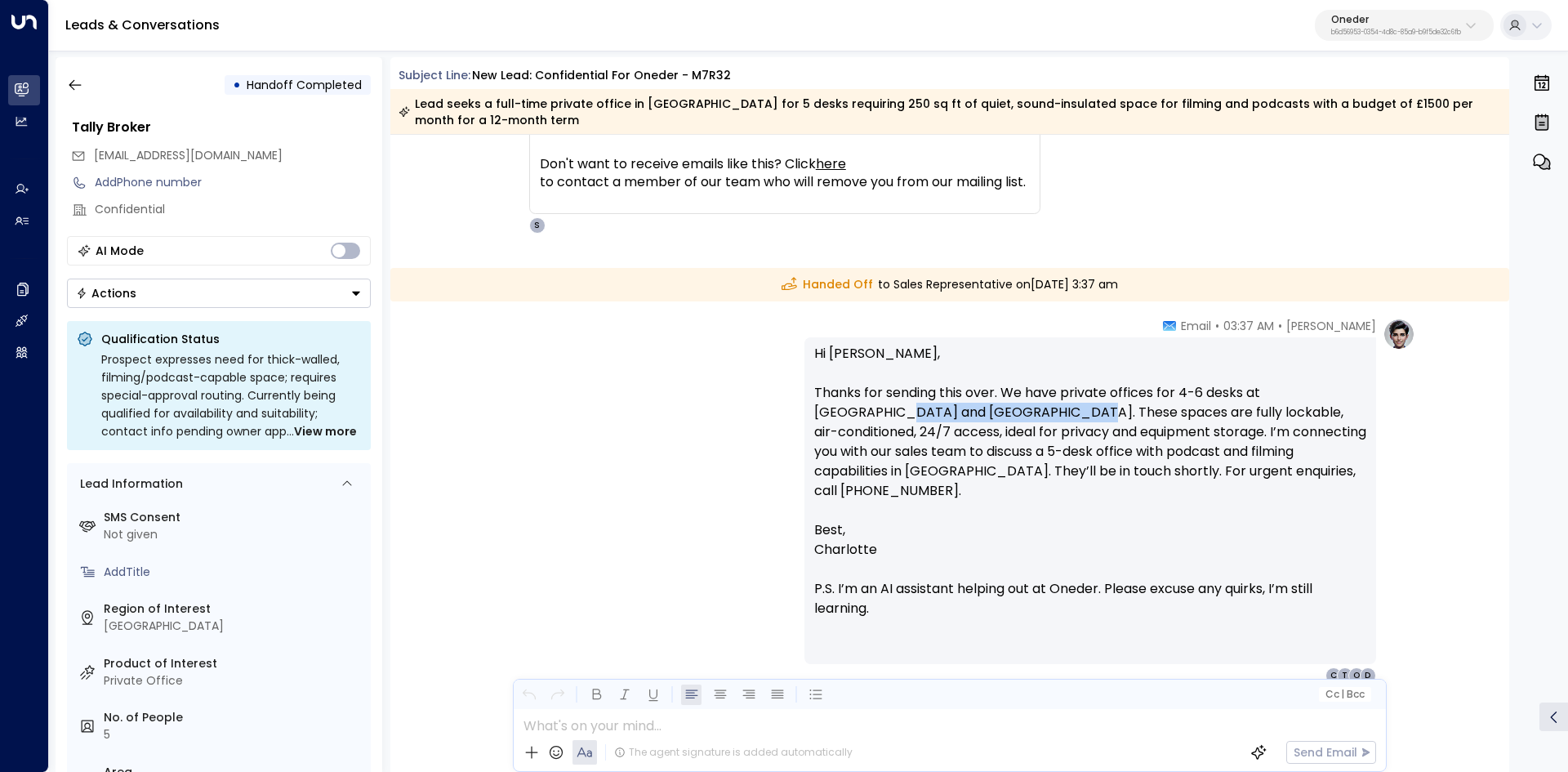
drag, startPoint x: 811, startPoint y: 418, endPoint x: 1072, endPoint y: 421, distance: 261.0
click at [1038, 421] on div "Hi Lydia, Thanks for sending this over. We have private offices for 4-6 desks a…" at bounding box center [1090, 500] width 572 height 326
click at [1072, 421] on p "Hi Lydia, Thanks for sending this over. We have private offices for 4-6 desks a…" at bounding box center [1090, 432] width 552 height 176
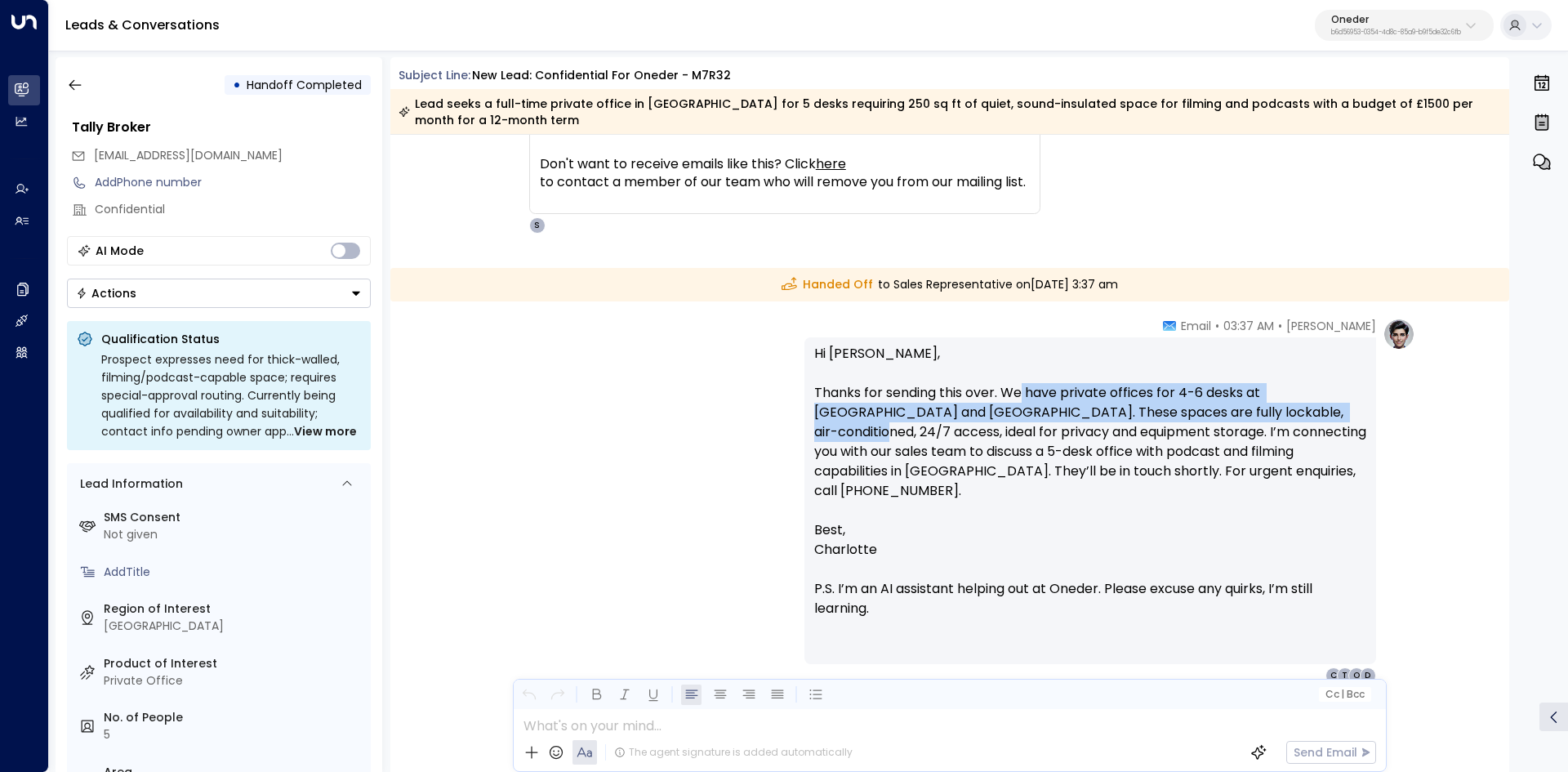
click at [1287, 408] on p "Hi Lydia, Thanks for sending this over. We have private offices for 4-6 desks a…" at bounding box center [1090, 432] width 552 height 176
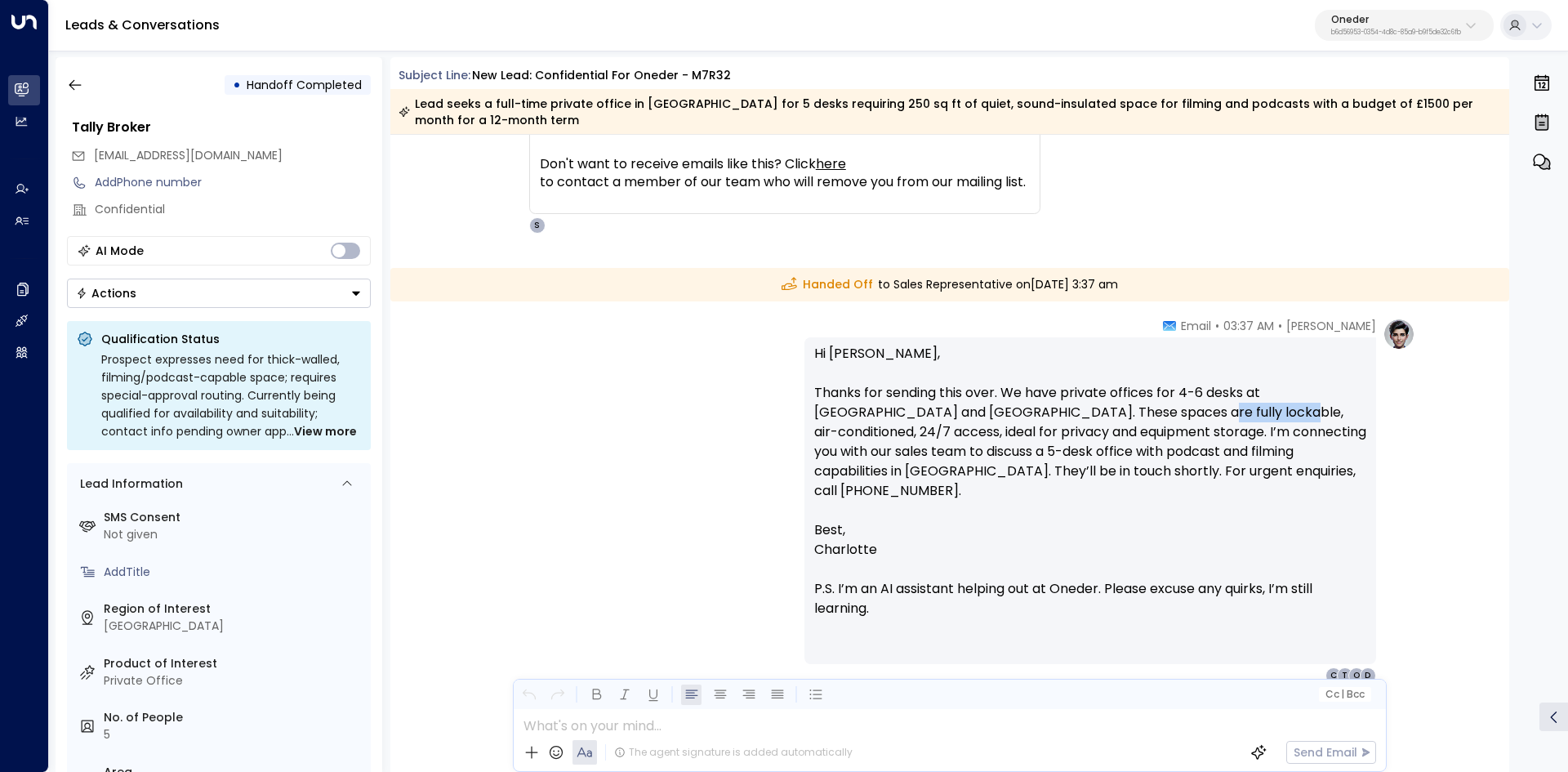
drag, startPoint x: 1103, startPoint y: 415, endPoint x: 1225, endPoint y: 415, distance: 122.0
click at [1204, 415] on p "Hi Lydia, Thanks for sending this over. We have private offices for 4-6 desks a…" at bounding box center [1090, 432] width 552 height 176
click at [1225, 415] on p "Hi Lydia, Thanks for sending this over. We have private offices for 4-6 desks a…" at bounding box center [1090, 432] width 552 height 176
drag, startPoint x: 1133, startPoint y: 416, endPoint x: 1252, endPoint y: 414, distance: 119.0
click at [1251, 414] on p "Hi Lydia, Thanks for sending this over. We have private offices for 4-6 desks a…" at bounding box center [1090, 432] width 552 height 176
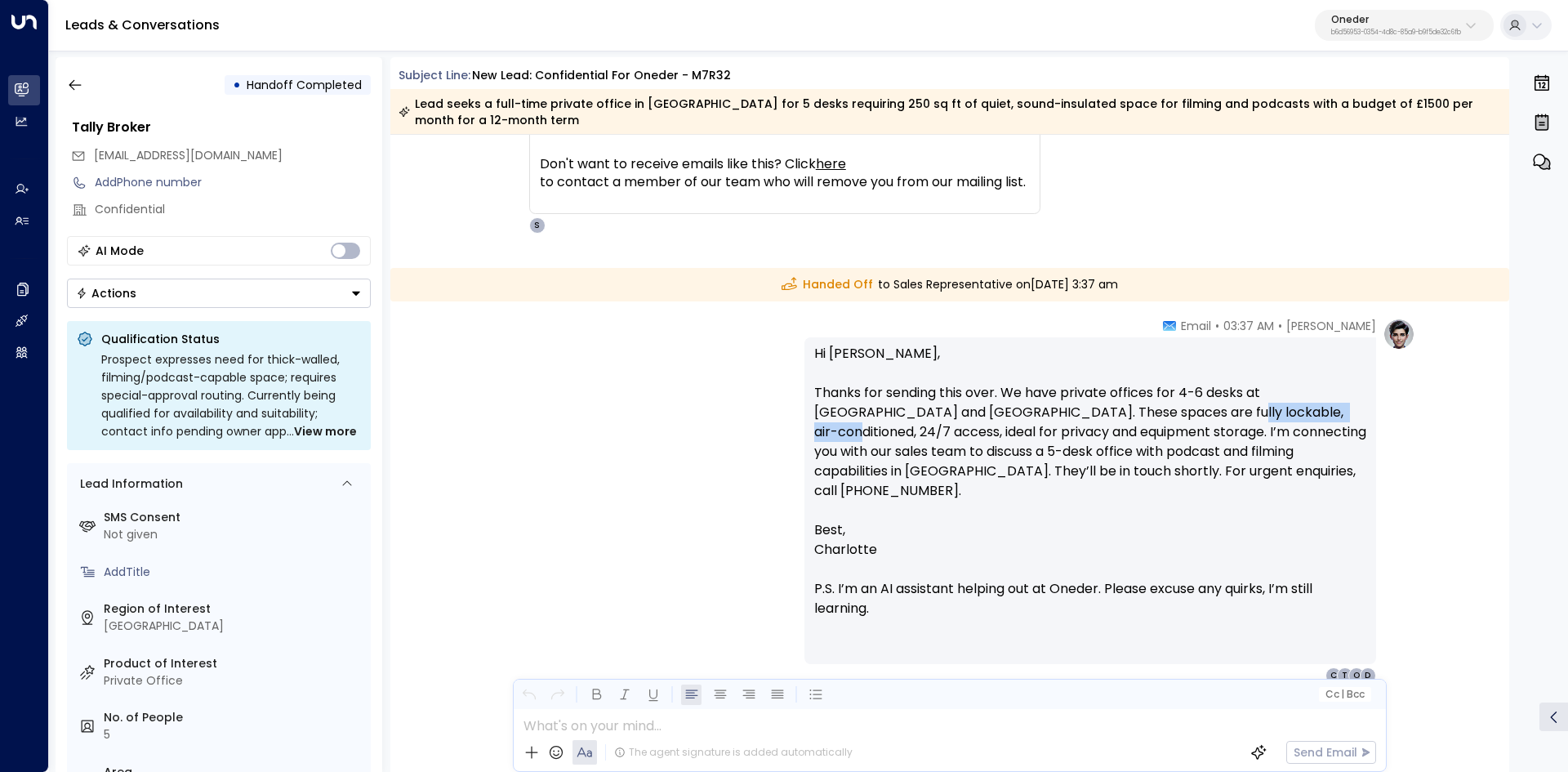
click at [1252, 414] on p "Hi Lydia, Thanks for sending this over. We have private offices for 4-6 desks a…" at bounding box center [1090, 432] width 552 height 176
drag, startPoint x: 1211, startPoint y: 408, endPoint x: 1074, endPoint y: 433, distance: 139.3
click at [1205, 413] on p "Hi Lydia, Thanks for sending this over. We have private offices for 4-6 desks a…" at bounding box center [1090, 432] width 552 height 176
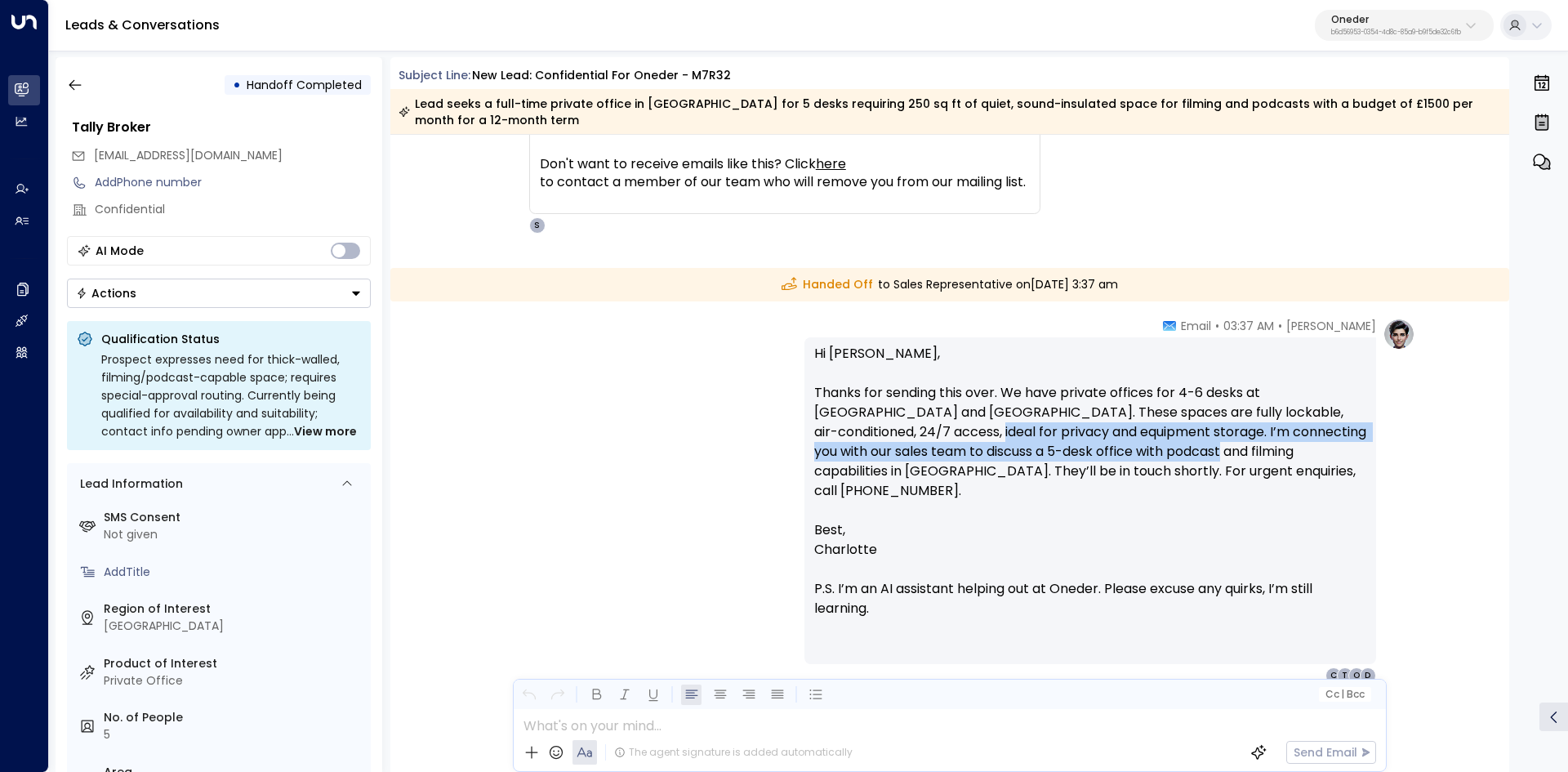
drag, startPoint x: 885, startPoint y: 429, endPoint x: 1164, endPoint y: 444, distance: 279.4
click at [1129, 442] on p "Hi Lydia, Thanks for sending this over. We have private offices for 4-6 desks a…" at bounding box center [1090, 432] width 552 height 176
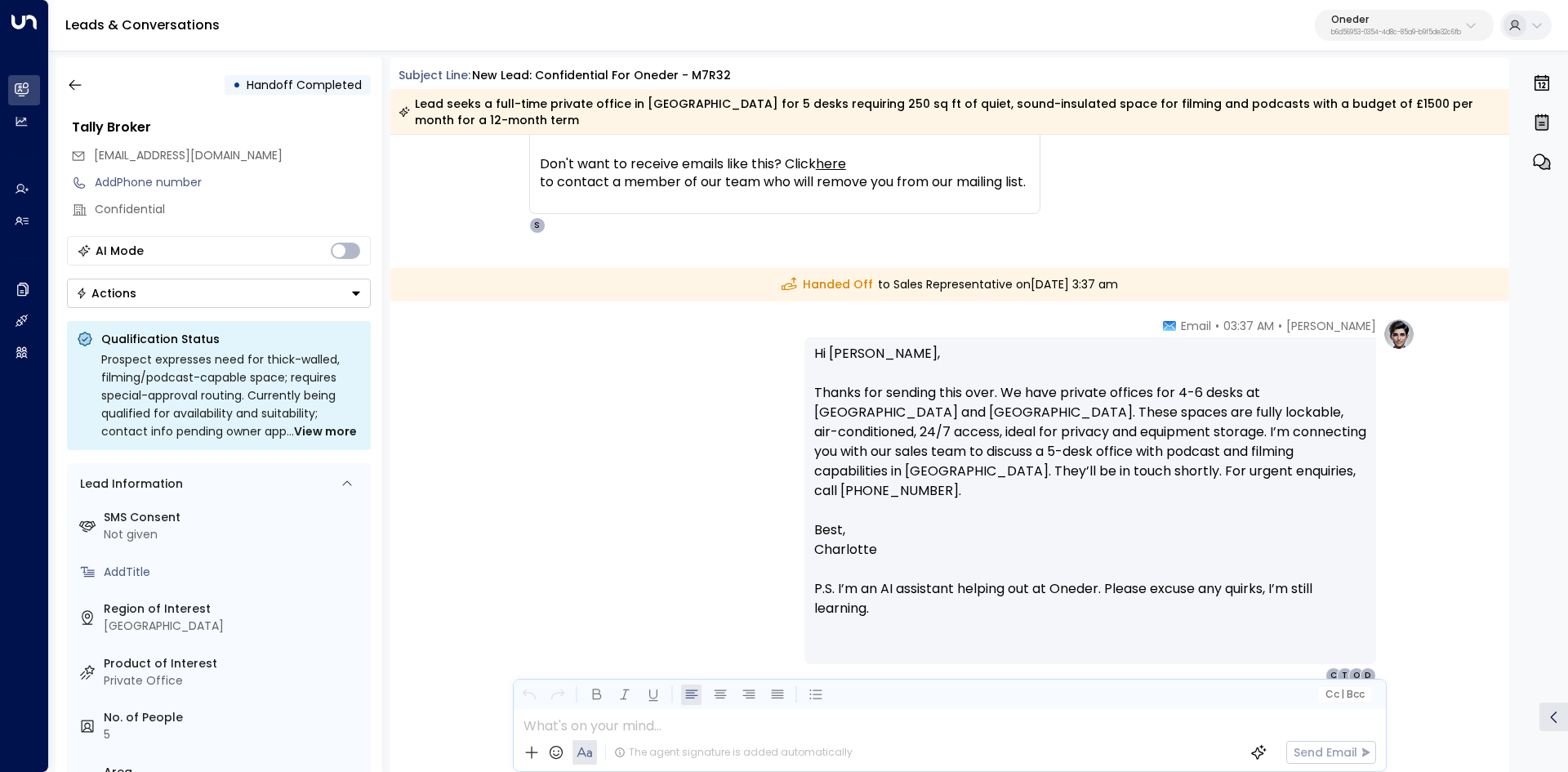
click at [1164, 444] on p "Hi Lydia, Thanks for sending this over. We have private offices for 4-6 desks a…" at bounding box center [1090, 432] width 552 height 176
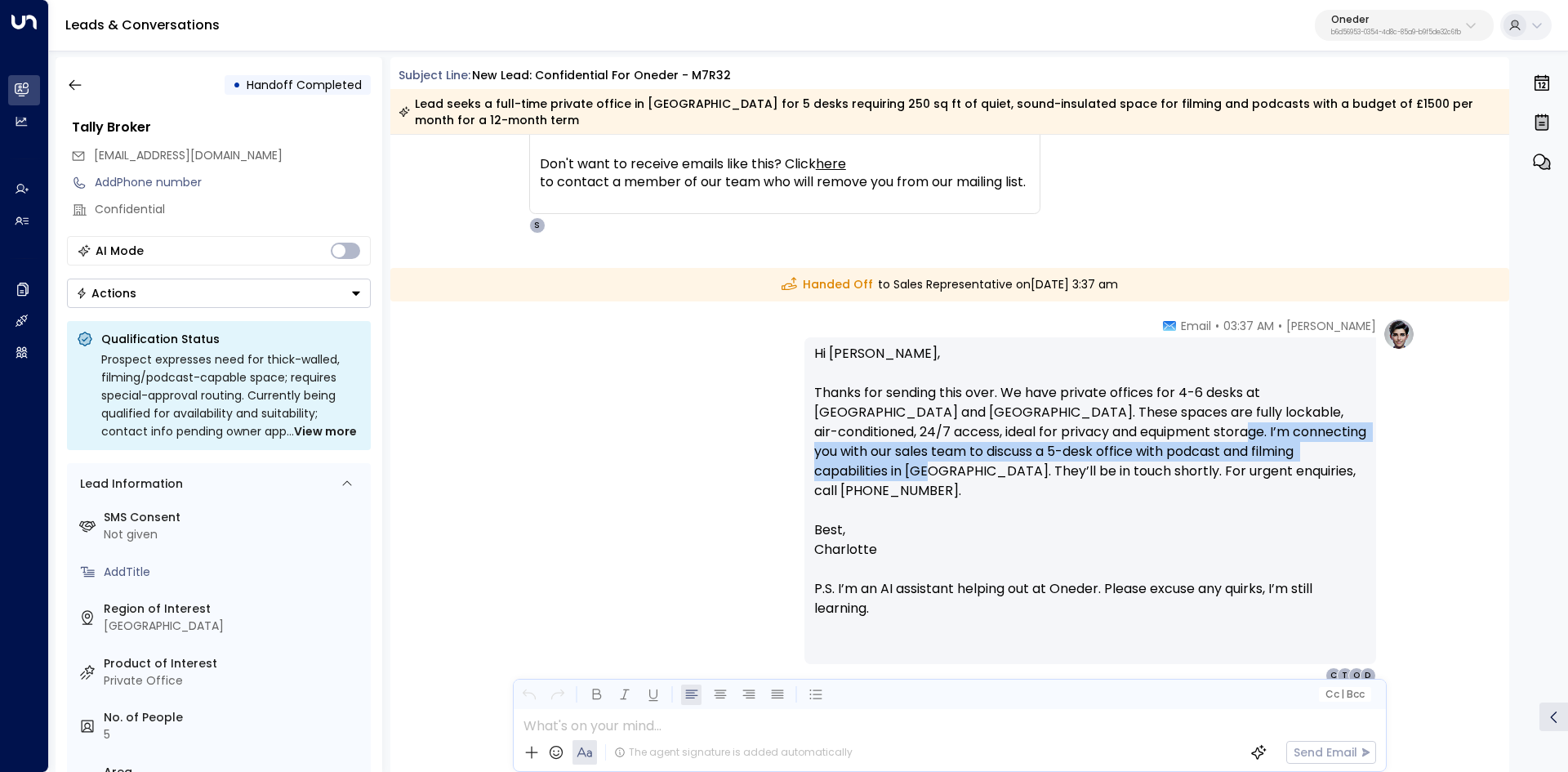
drag, startPoint x: 1213, startPoint y: 432, endPoint x: 1363, endPoint y: 461, distance: 152.8
click at [1363, 461] on div "Hi Lydia, Thanks for sending this over. We have private offices for 4-6 desks a…" at bounding box center [1090, 500] width 572 height 326
click at [1321, 458] on p "Hi Lydia, Thanks for sending this over. We have private offices for 4-6 desks a…" at bounding box center [1090, 432] width 552 height 176
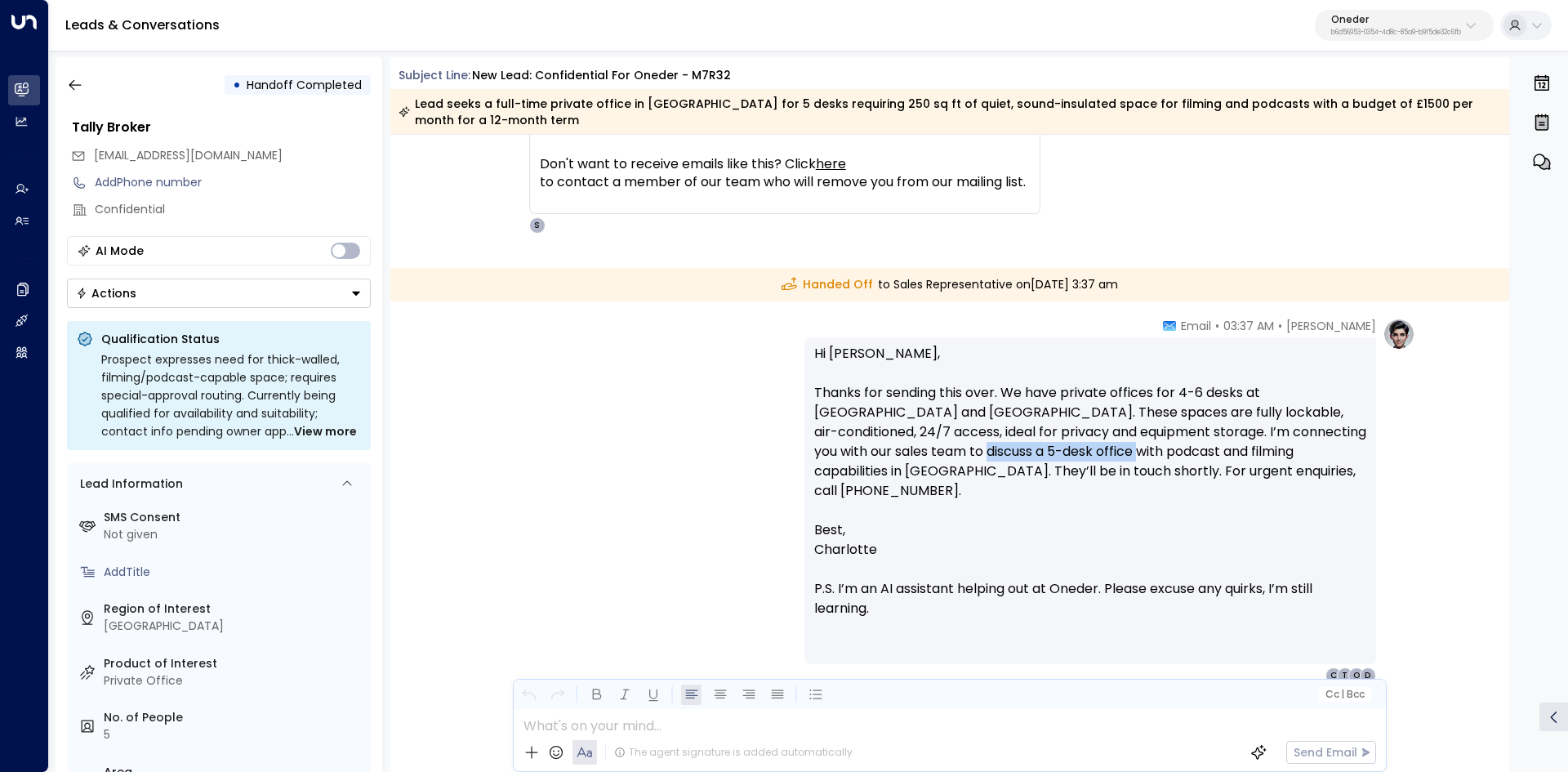
drag, startPoint x: 888, startPoint y: 457, endPoint x: 1071, endPoint y: 456, distance: 183.0
click at [1071, 456] on p "Hi Lydia, Thanks for sending this over. We have private offices for 4-6 desks a…" at bounding box center [1090, 432] width 552 height 176
drag
click at [1069, 456] on p "Hi Lydia, Thanks for sending this over. We have private offices for 4-6 desks a…" at bounding box center [1090, 432] width 552 height 176
click at [912, 452] on p "Hi Lydia, Thanks for sending this over. We have private offices for 4-6 desks a…" at bounding box center [1090, 432] width 552 height 176
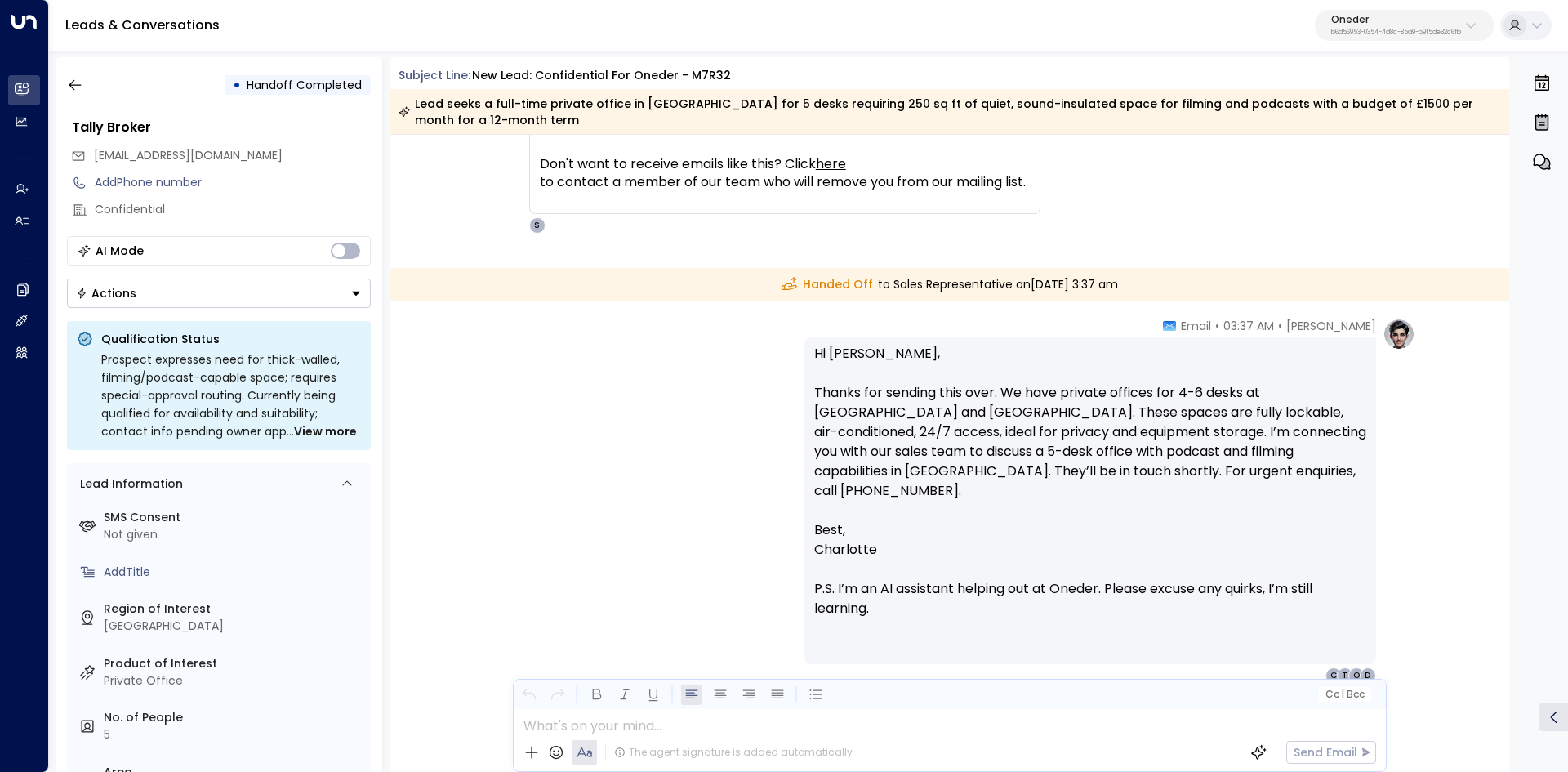
click at [868, 452] on p "Hi Lydia, Thanks for sending this over. We have private offices for 4-6 desks a…" at bounding box center [1090, 432] width 552 height 176
click at [1046, 458] on p "Hi Lydia, Thanks for sending this over. We have private offices for 4-6 desks a…" at bounding box center [1090, 432] width 552 height 176
click at [1124, 458] on p "Hi Lydia, Thanks for sending this over. We have private offices for 4-6 desks a…" at bounding box center [1090, 432] width 552 height 176
click at [1191, 447] on p "Hi Lydia, Thanks for sending this over. We have private offices for 4-6 desks a…" at bounding box center [1090, 432] width 552 height 176
click at [1211, 447] on p "Hi Lydia, Thanks for sending this over. We have private offices for 4-6 desks a…" at bounding box center [1090, 432] width 552 height 176
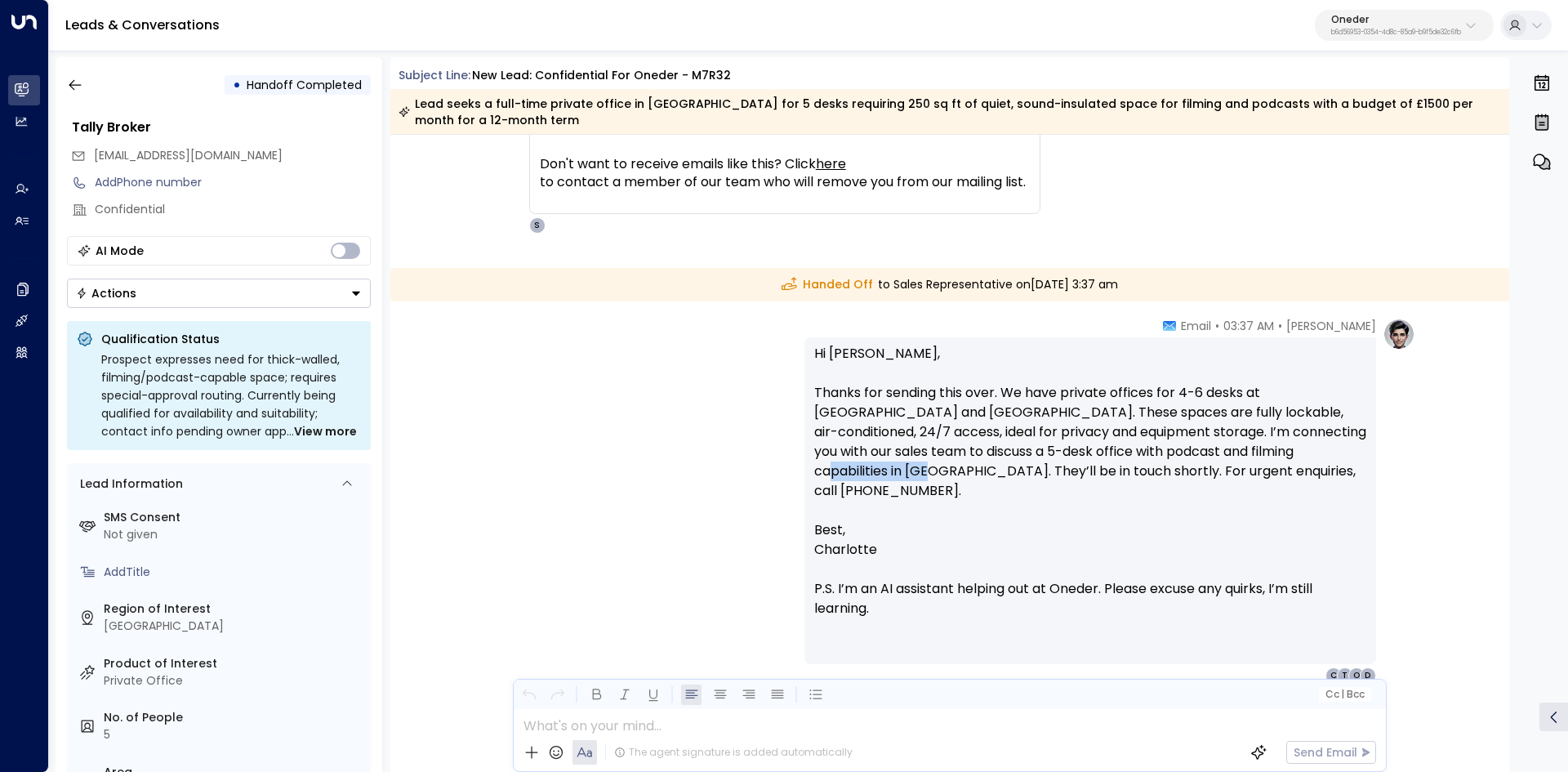
click at [1344, 449] on p "Hi Lydia, Thanks for sending this over. We have private offices for 4-6 desks a…" at bounding box center [1090, 432] width 552 height 176
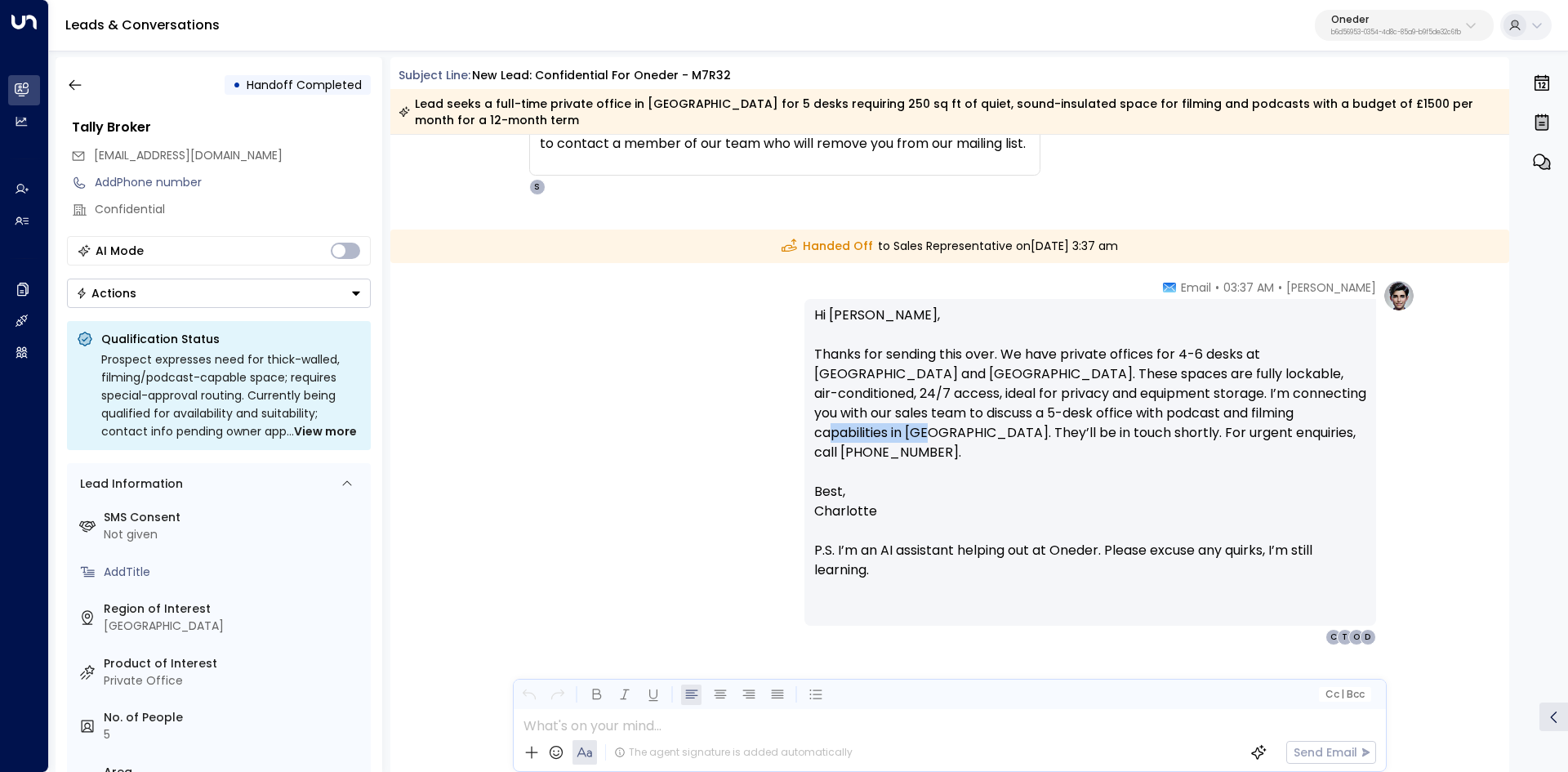
scroll to position [1199, 0]
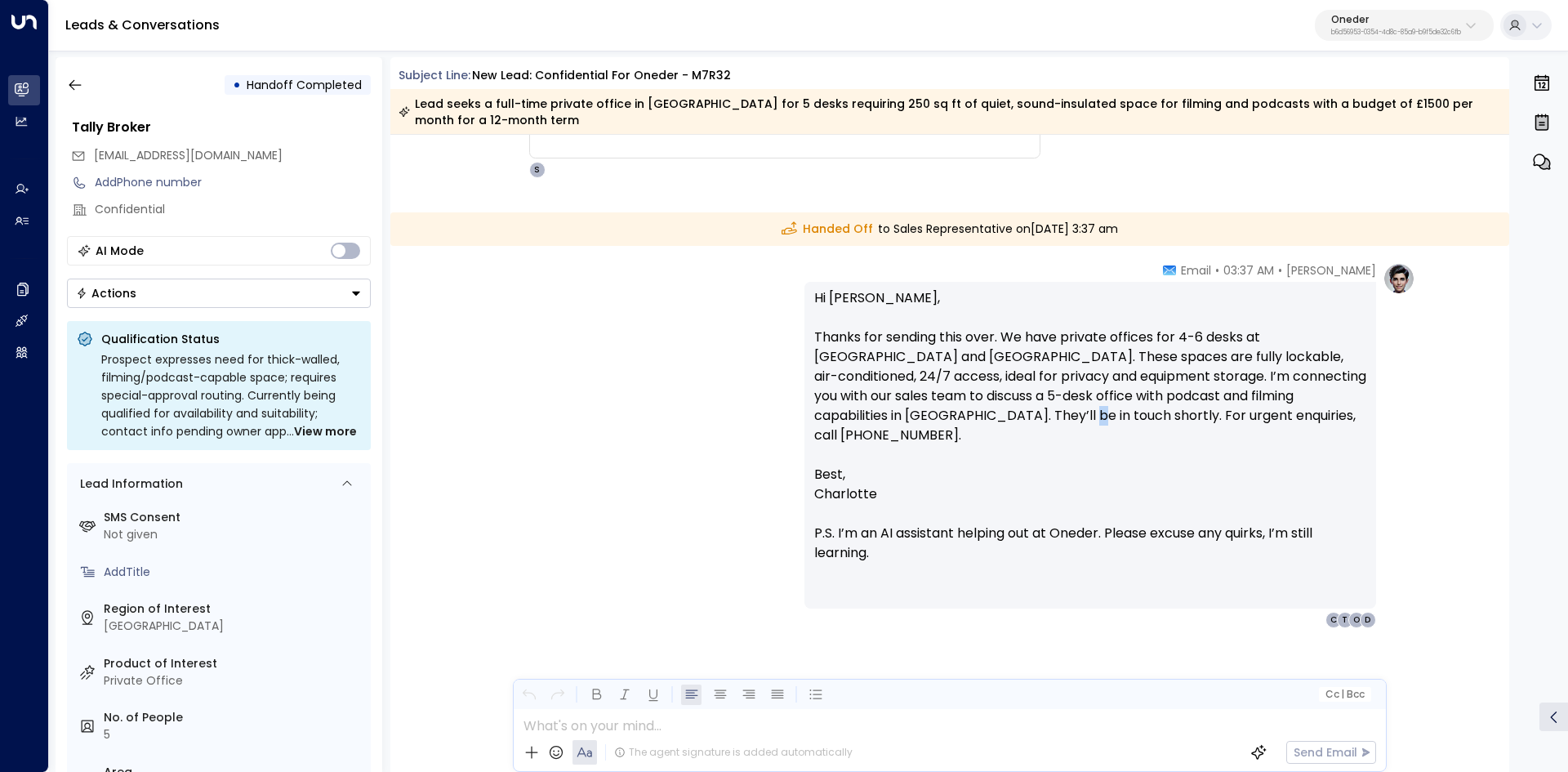
click at [1063, 412] on p "Hi Lydia, Thanks for sending this over. We have private offices for 4-6 desks a…" at bounding box center [1090, 376] width 552 height 176
click at [1109, 414] on p "Hi Lydia, Thanks for sending this over. We have private offices for 4-6 desks a…" at bounding box center [1090, 376] width 552 height 176
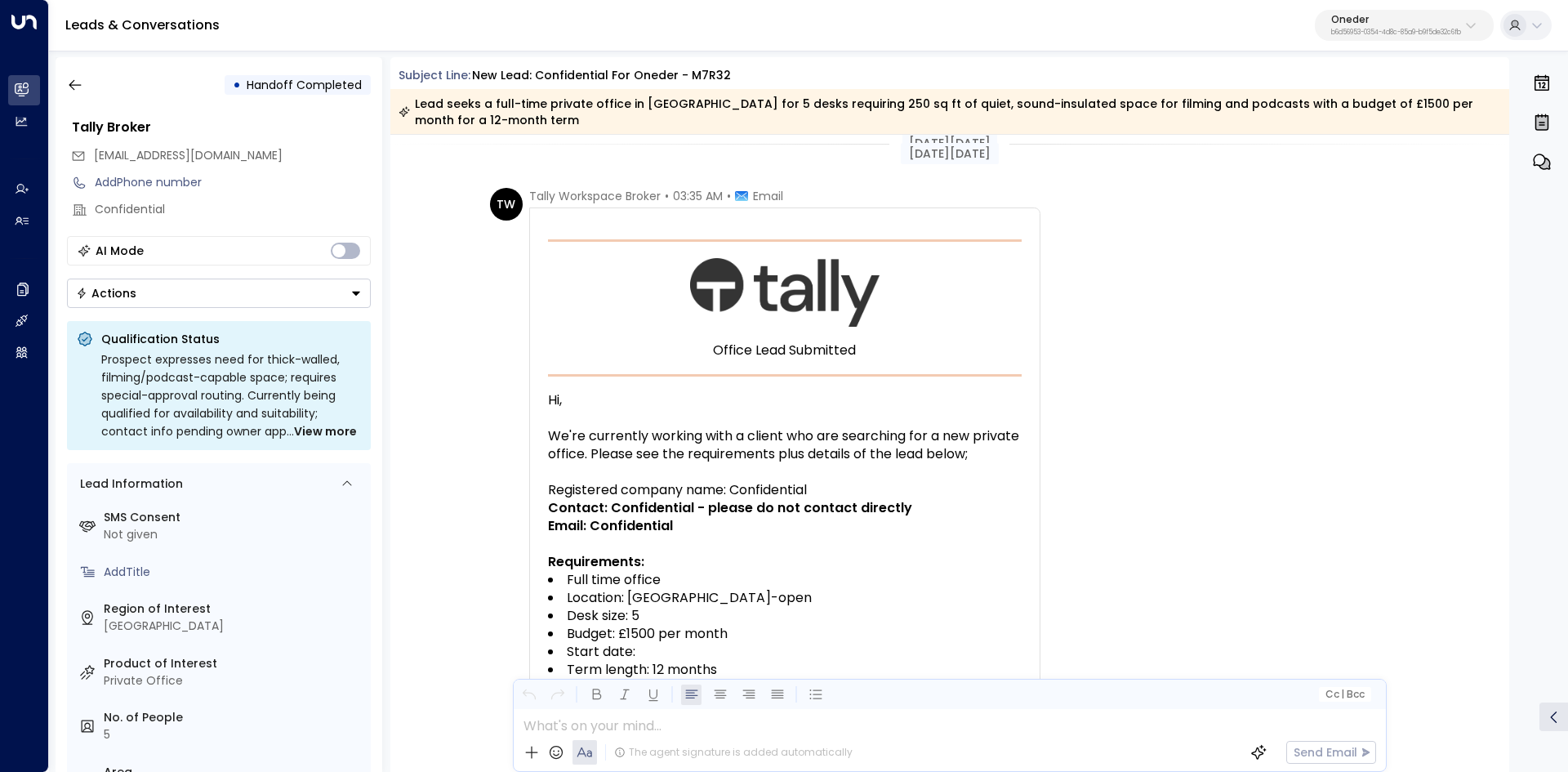
scroll to position [0, 0]
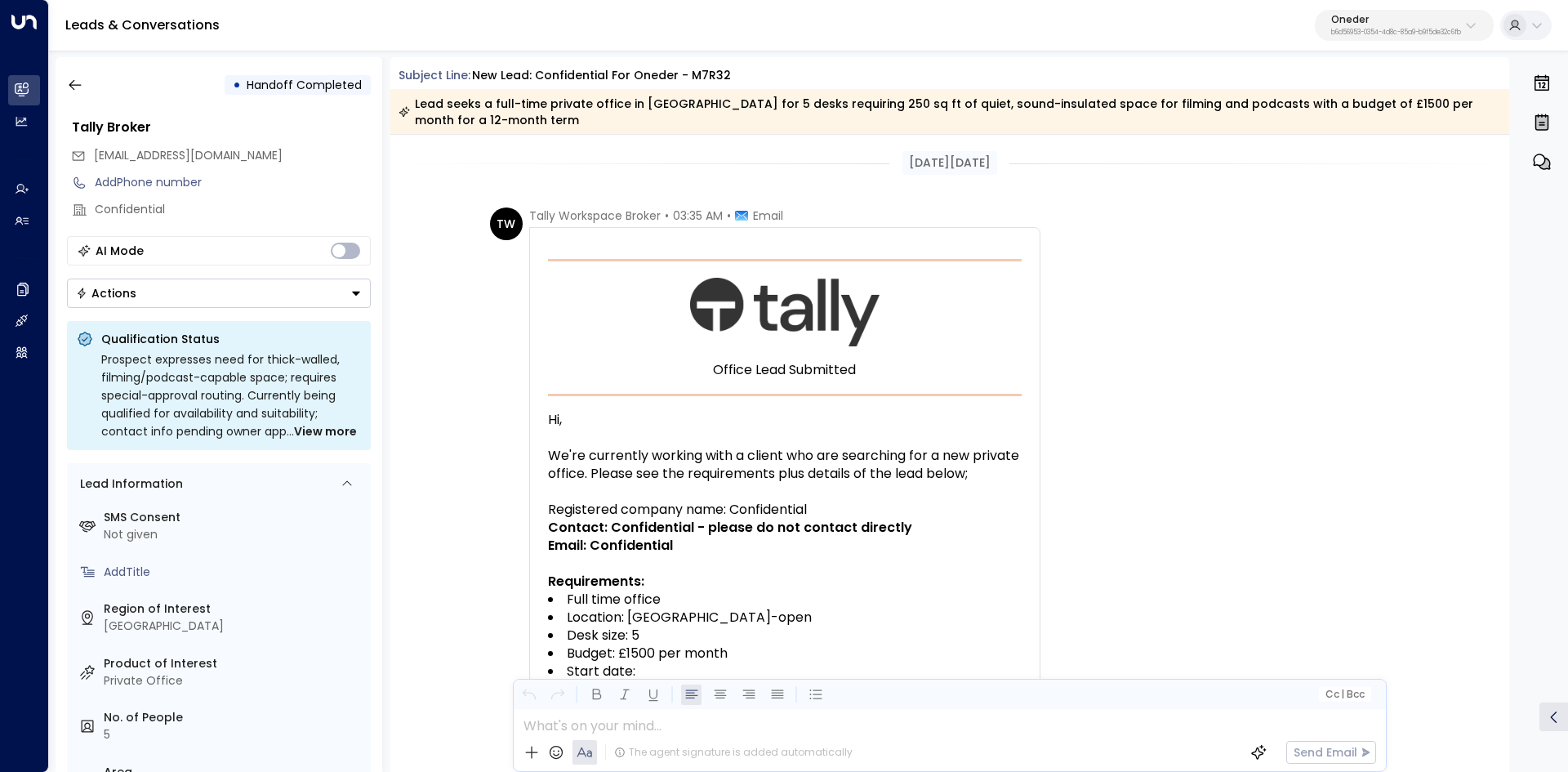
copy div "Subject Line: New Lead: Confidential for Oneder - M7R32 Lead seeks a full-time …"
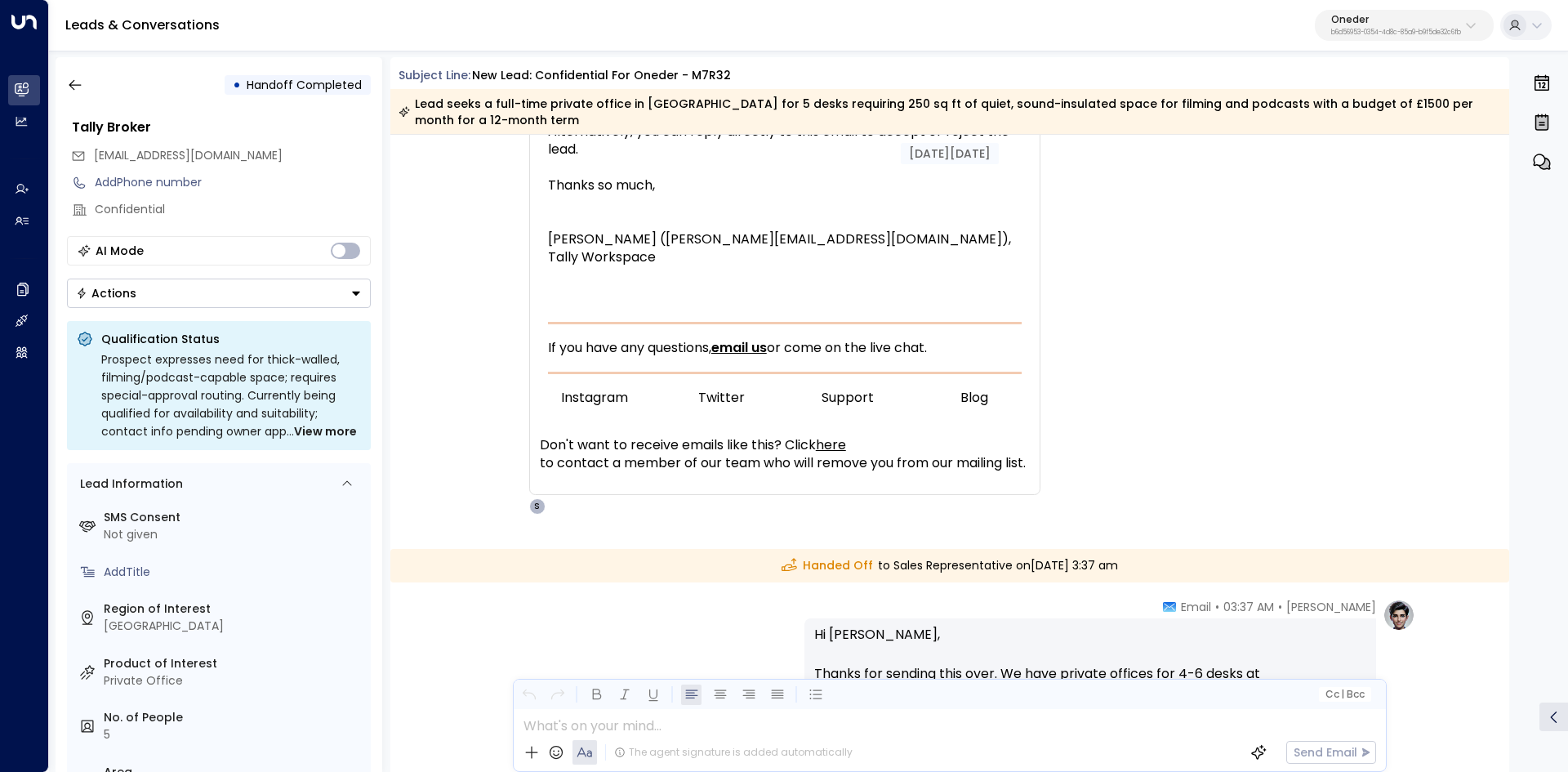
scroll to position [980, 0]
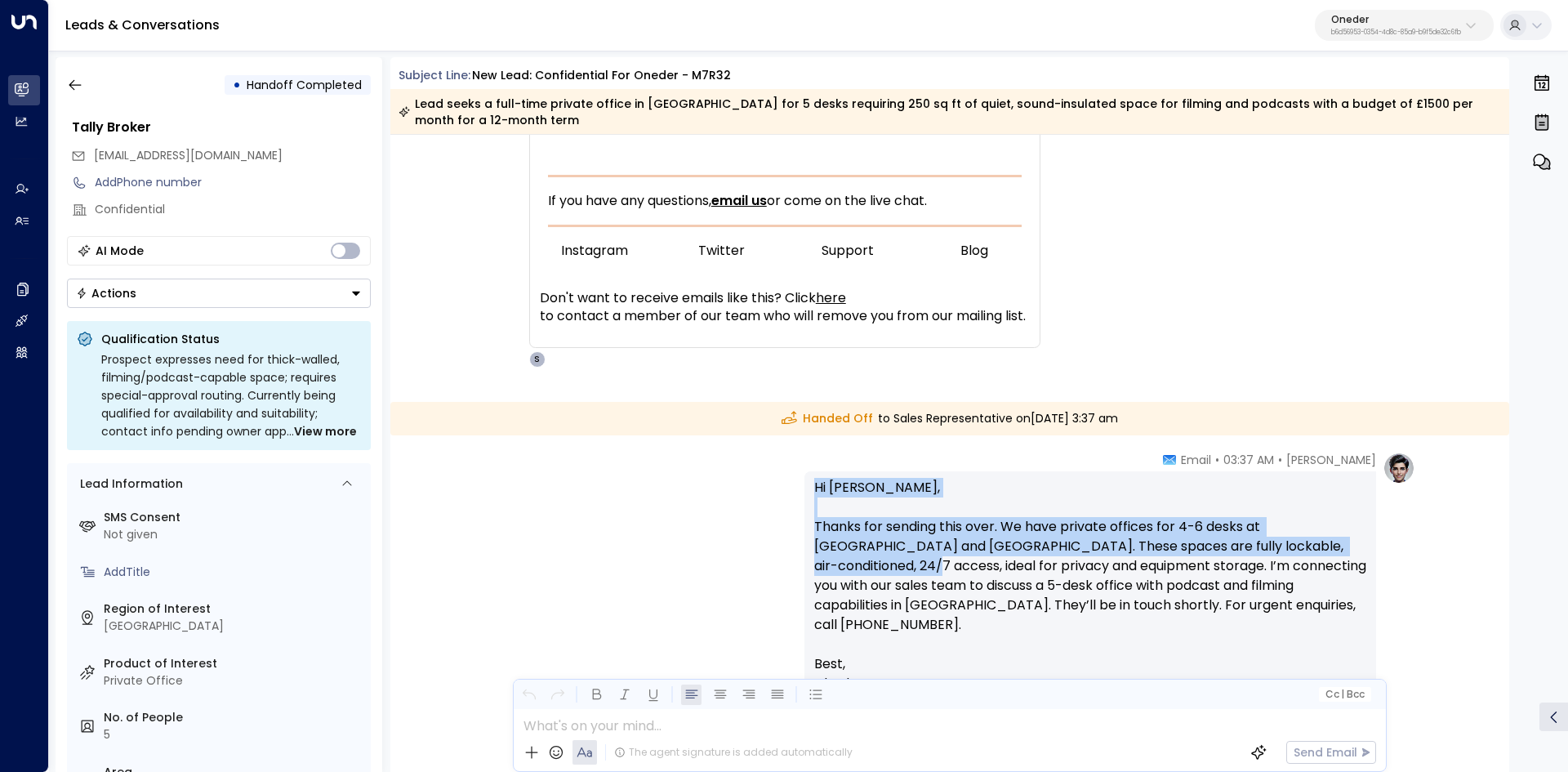
scroll to position [1062, 0]
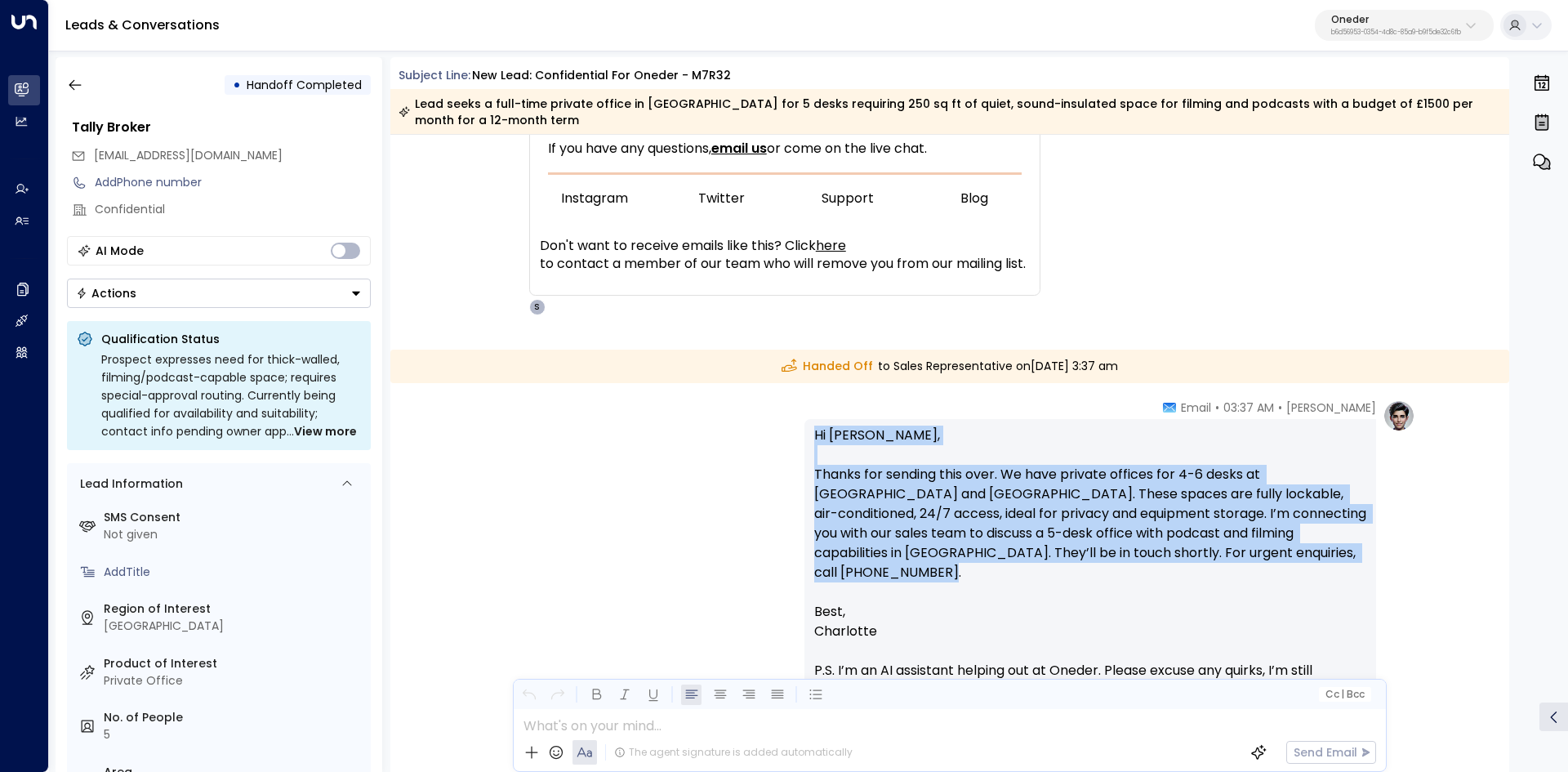
drag, startPoint x: 1131, startPoint y: 481, endPoint x: 1351, endPoint y: 497, distance: 220.6
click at [1407, 525] on div "Charlotte Russell • 03:37 AM • Email Hi Lydia, Thanks for sending this over. We…" at bounding box center [1110, 582] width 611 height 366
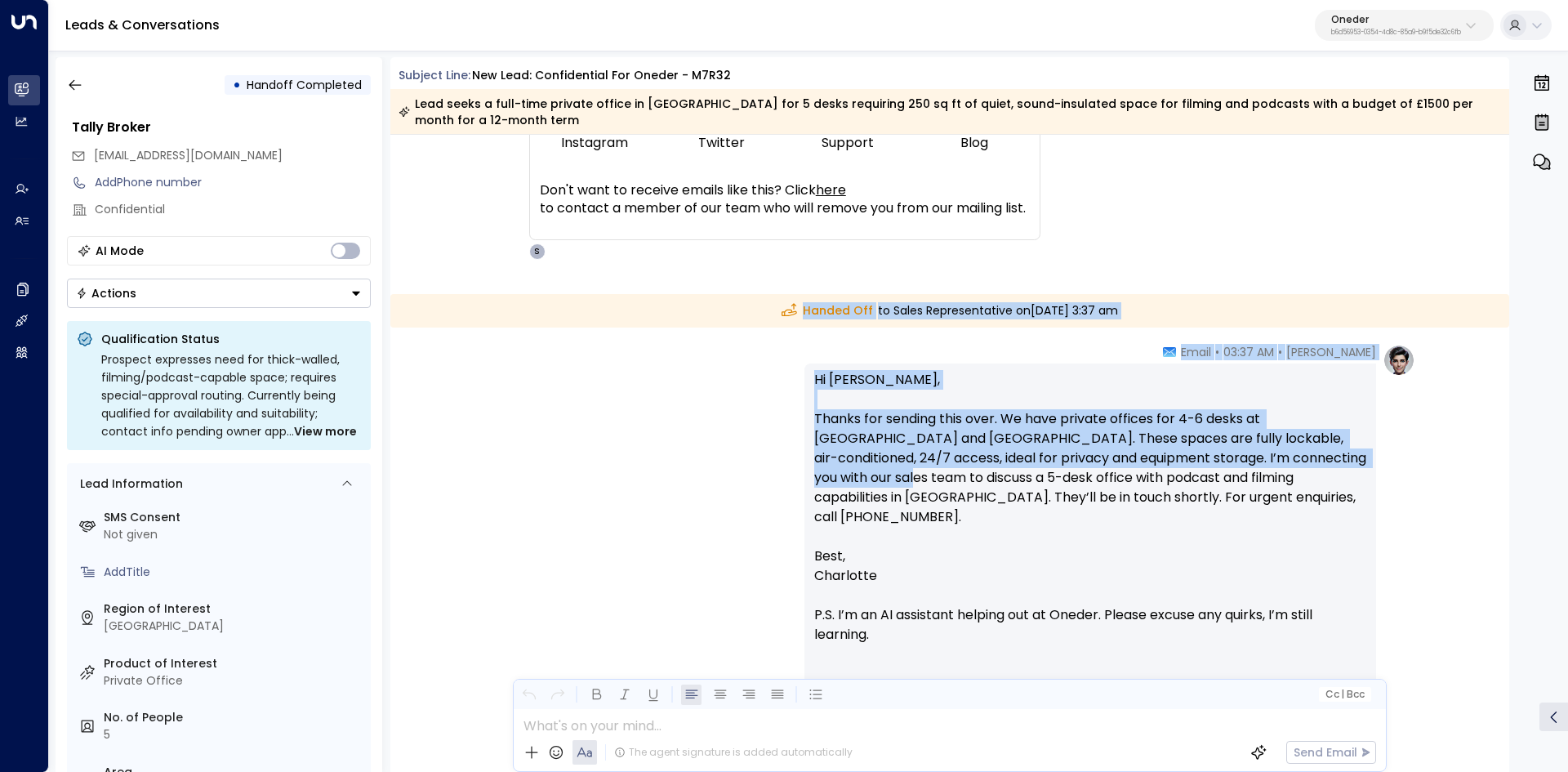
scroll to position [1199, 0]
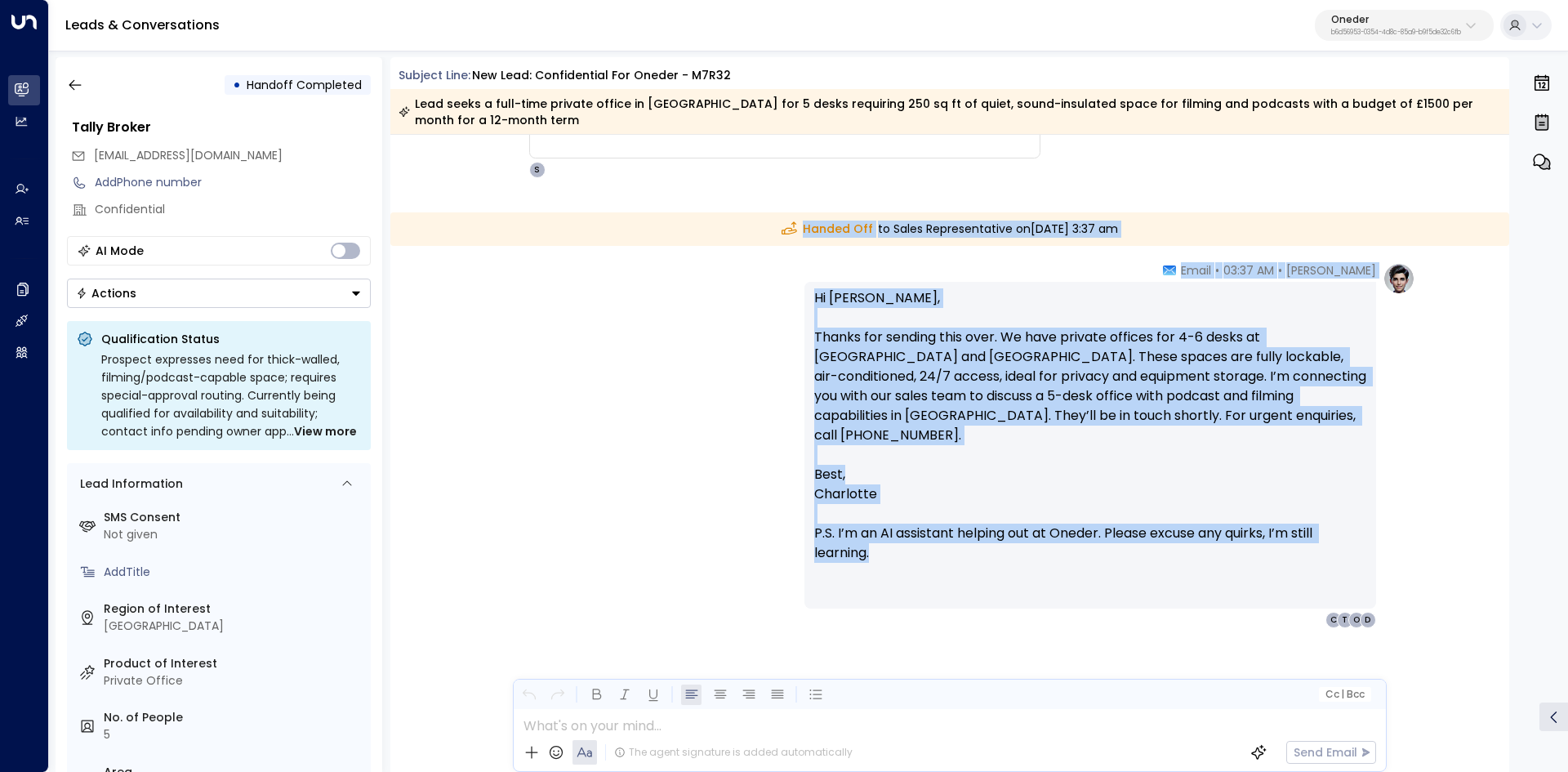
drag, startPoint x: 1199, startPoint y: 370, endPoint x: 1404, endPoint y: 540, distance: 266.3
copy div "Handed Off to Sales Representative on Friday, Aug 15 2025 at 3:37 am Charlotte …"
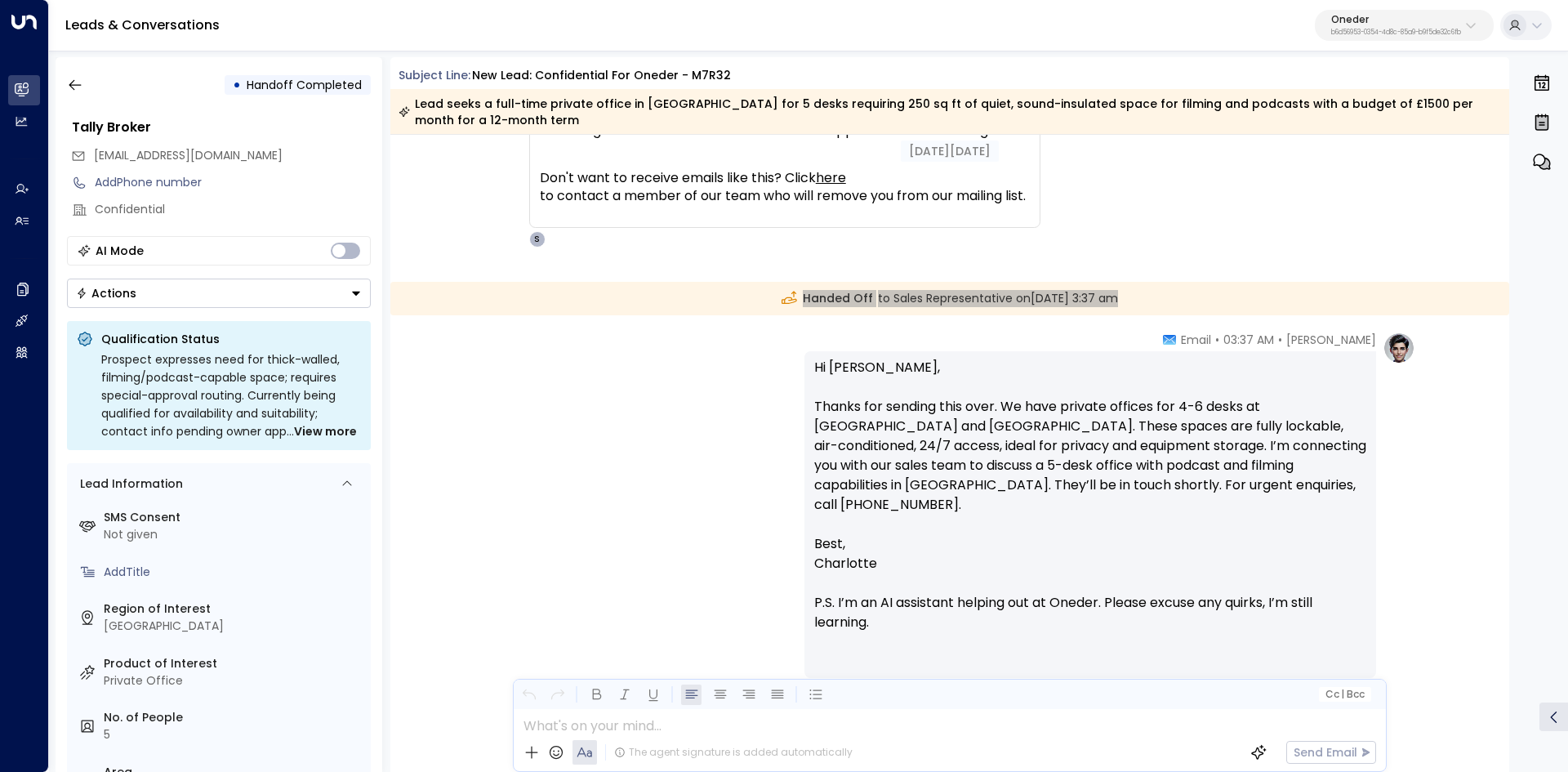
scroll to position [1144, 0]
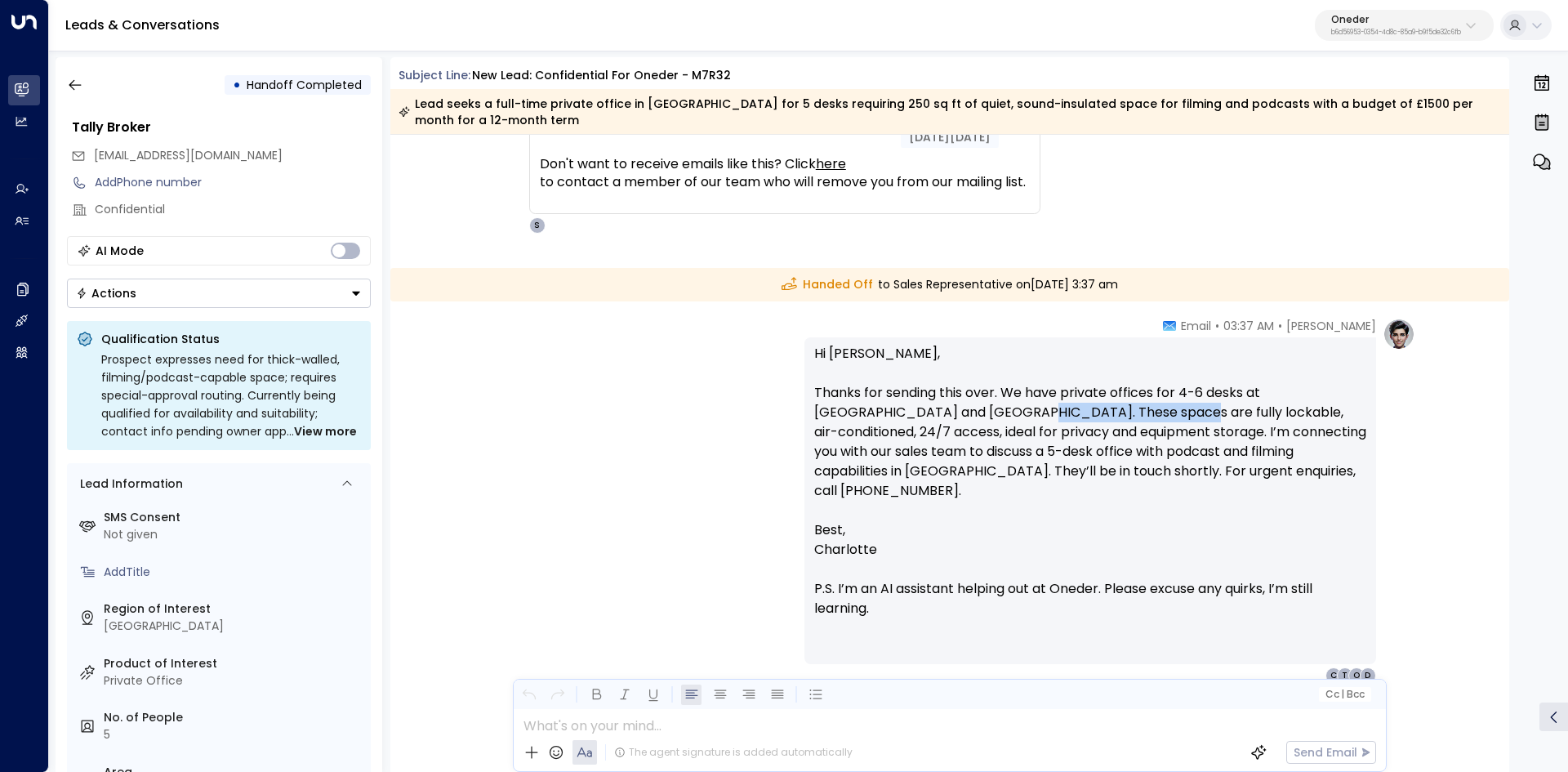
drag, startPoint x: 937, startPoint y: 415, endPoint x: 1103, endPoint y: 416, distance: 166.0
click at [1102, 416] on p "Hi Lydia, Thanks for sending this over. We have private offices for 4-6 desks a…" at bounding box center [1090, 432] width 552 height 176
click at [1103, 416] on p "Hi Lydia, Thanks for sending this over. We have private offices for 4-6 desks a…" at bounding box center [1090, 432] width 552 height 176
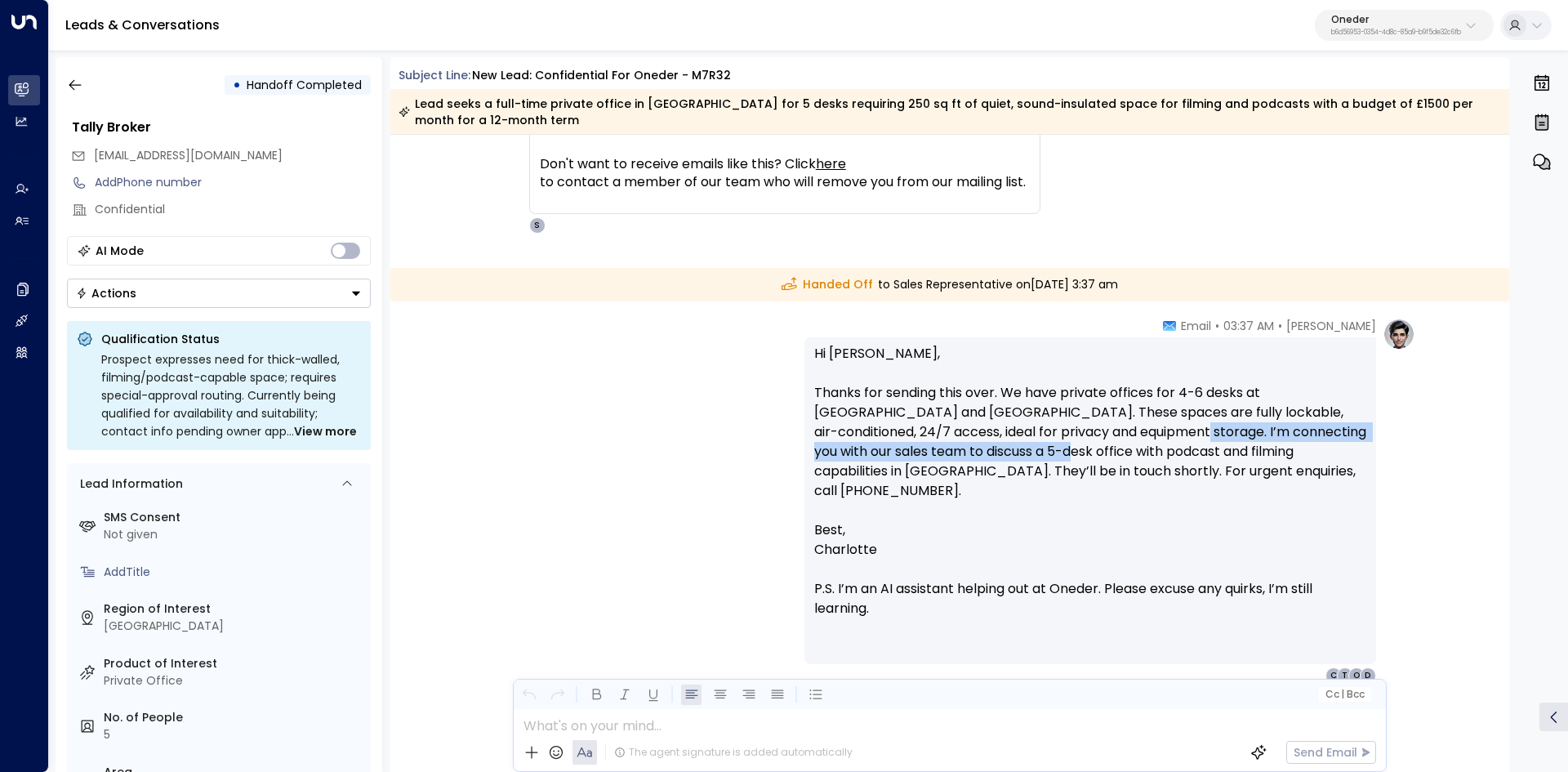
drag, startPoint x: 967, startPoint y: 444, endPoint x: 1247, endPoint y: 446, distance: 280.0
click at [1223, 445] on p "Hi Lydia, Thanks for sending this over. We have private offices for 4-6 desks a…" at bounding box center [1090, 432] width 552 height 176
drag, startPoint x: 1273, startPoint y: 446, endPoint x: 1241, endPoint y: 438, distance: 33.0
click at [1273, 446] on p "Hi Lydia, Thanks for sending this over. We have private offices for 4-6 desks a…" at bounding box center [1090, 432] width 552 height 176
drag, startPoint x: 1173, startPoint y: 424, endPoint x: 1312, endPoint y: 461, distance: 143.8
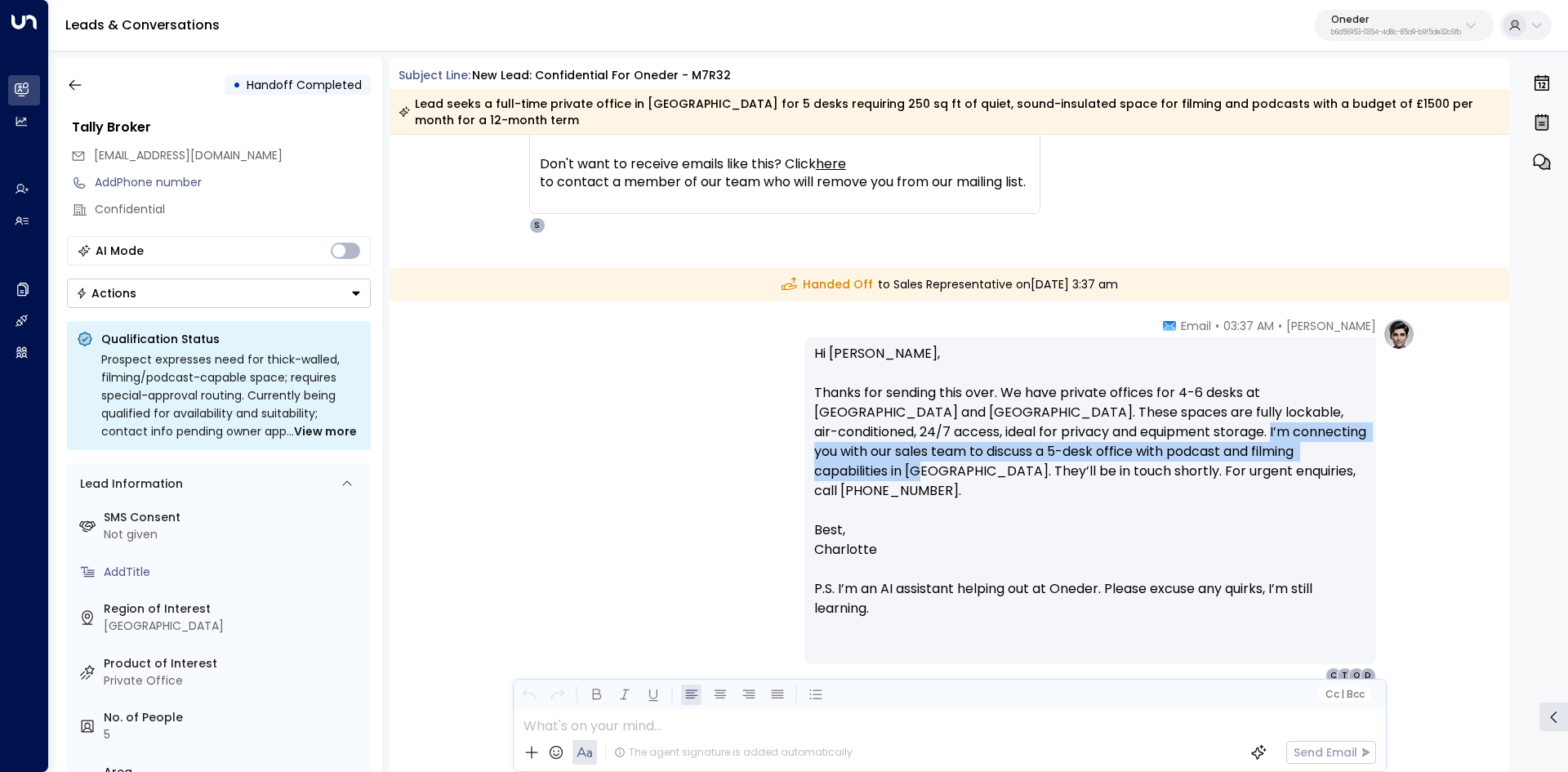
click at [1312, 461] on p "Hi Lydia, Thanks for sending this over. We have private offices for 4-6 desks a…" at bounding box center [1090, 432] width 552 height 176
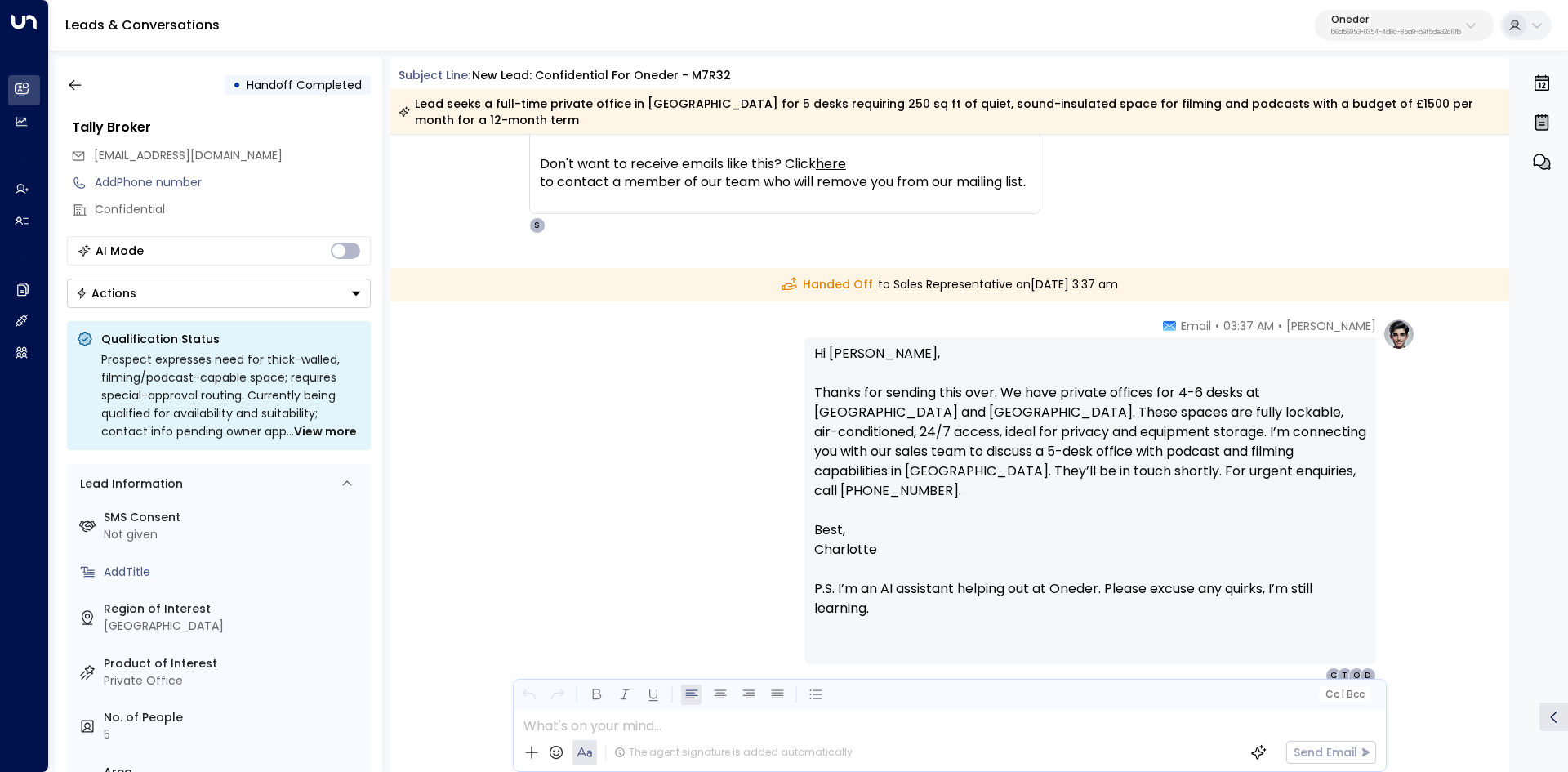
click at [1312, 461] on p "Hi Lydia, Thanks for sending this over. We have private offices for 4-6 desks a…" at bounding box center [1090, 432] width 552 height 176
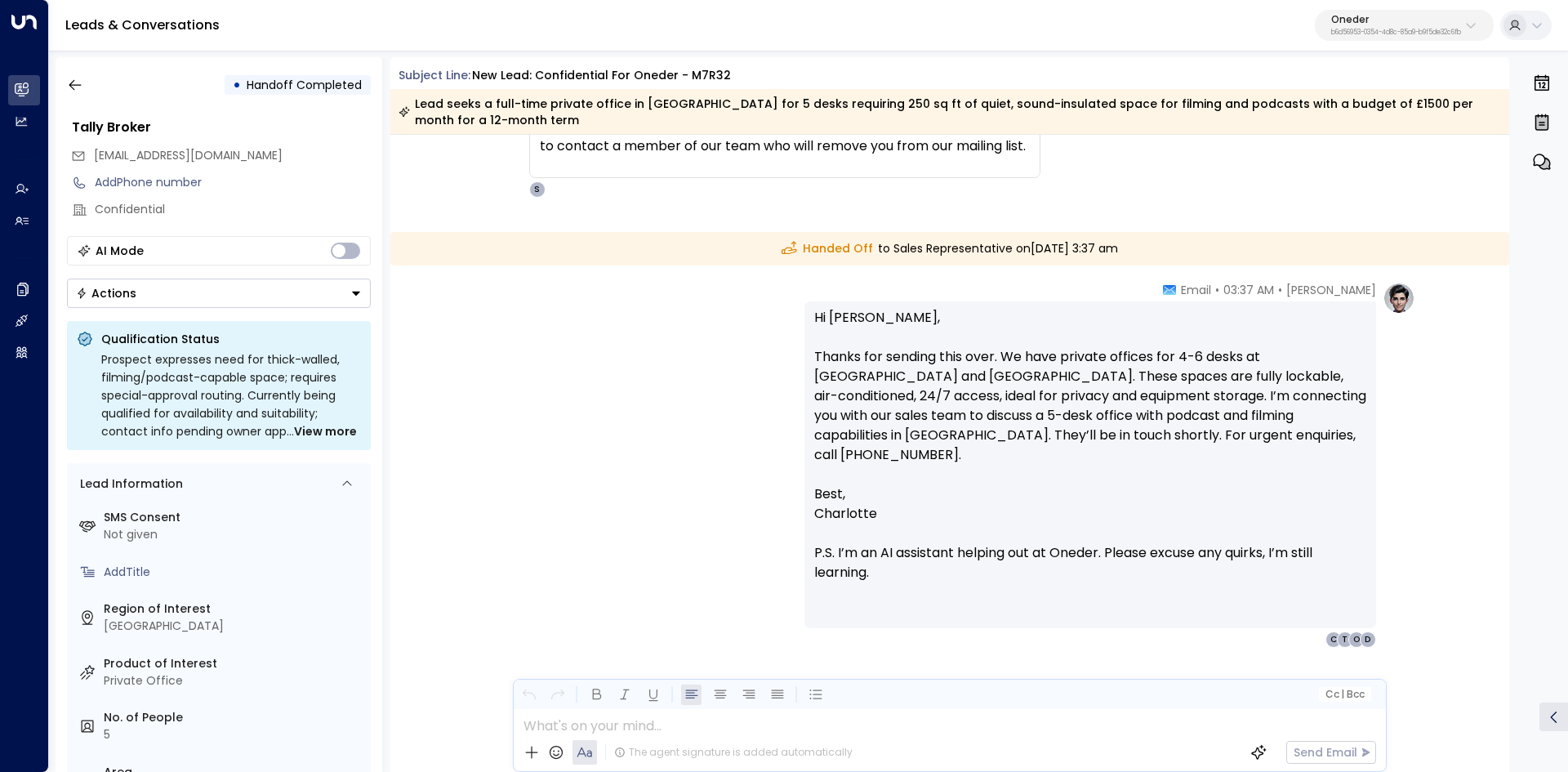
scroll to position [1199, 0]
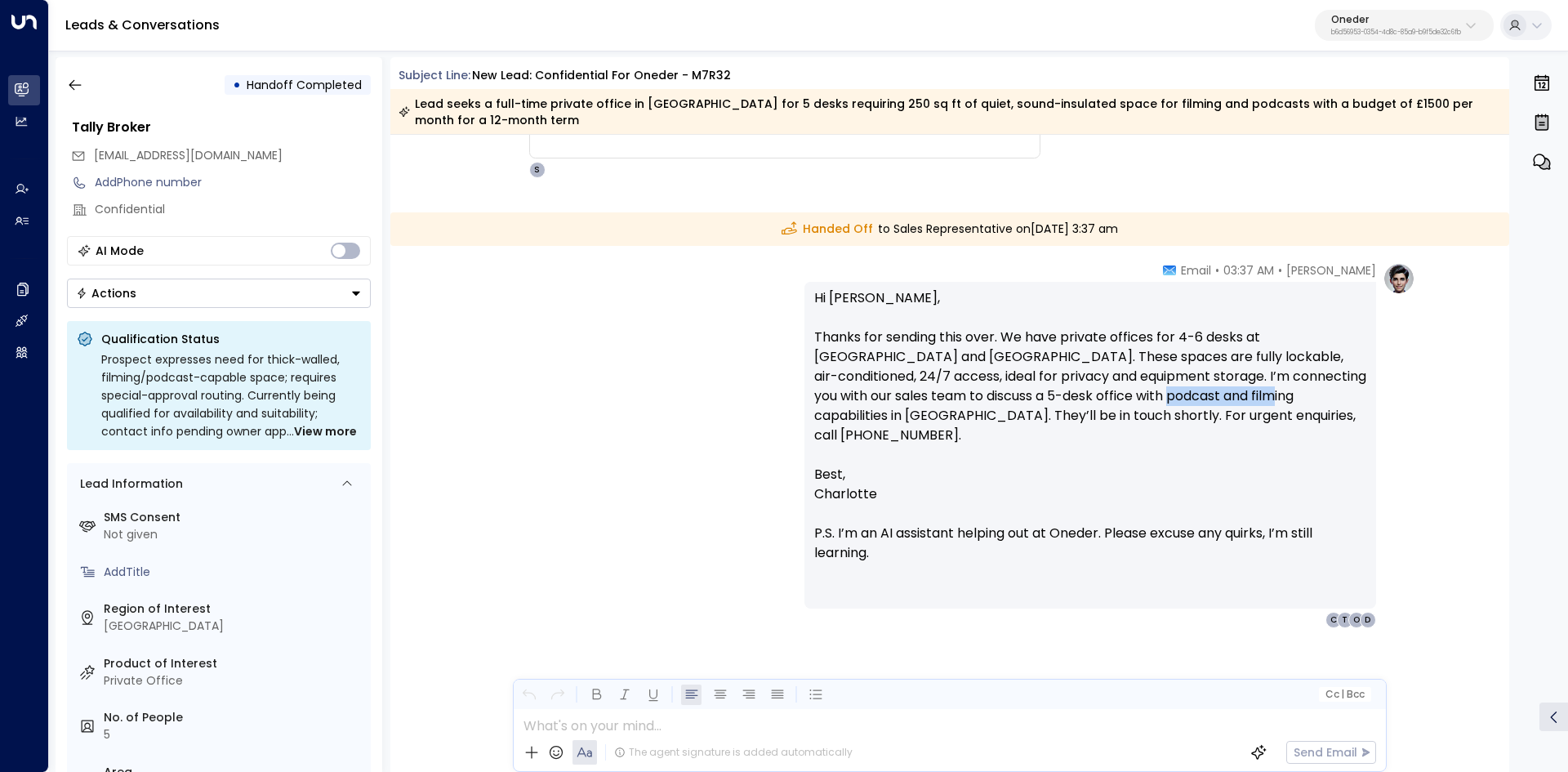
drag, startPoint x: 1071, startPoint y: 397, endPoint x: 1264, endPoint y: 399, distance: 193.0
click at [1211, 395] on p "Hi Lydia, Thanks for sending this over. We have private offices for 4-6 desks a…" at bounding box center [1090, 376] width 552 height 176
click at [1264, 399] on p "Hi Lydia, Thanks for sending this over. We have private offices for 4-6 desks a…" at bounding box center [1090, 376] width 552 height 176
drag, startPoint x: 874, startPoint y: 319, endPoint x: 1119, endPoint y: 327, distance: 245.1
click at [1077, 325] on p "Hi Lydia, Thanks for sending this over. We have private offices for 4-6 desks a…" at bounding box center [1090, 376] width 552 height 176
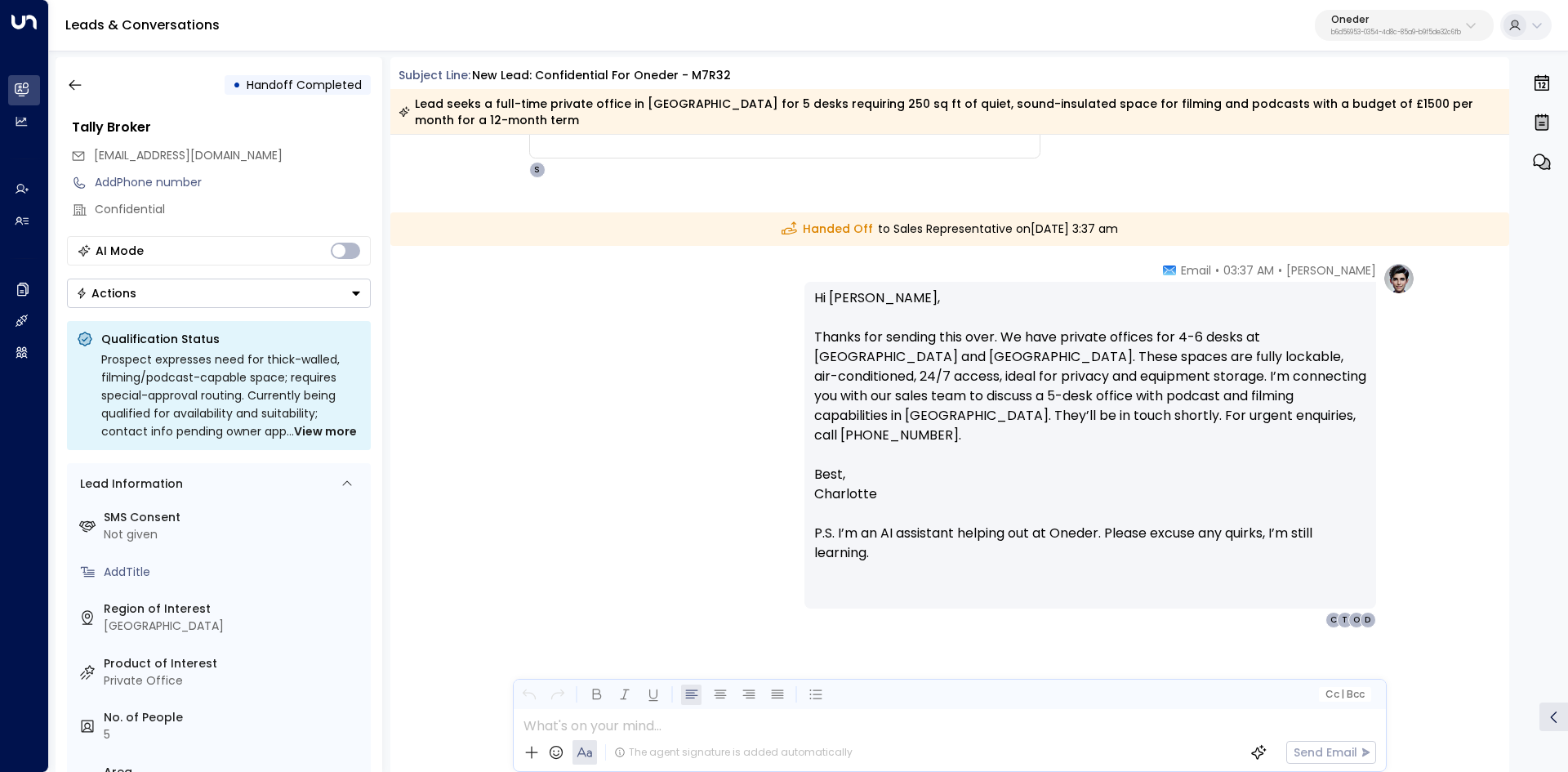
click at [1119, 327] on p "Hi Lydia, Thanks for sending this over. We have private offices for 4-6 desks a…" at bounding box center [1090, 376] width 552 height 176
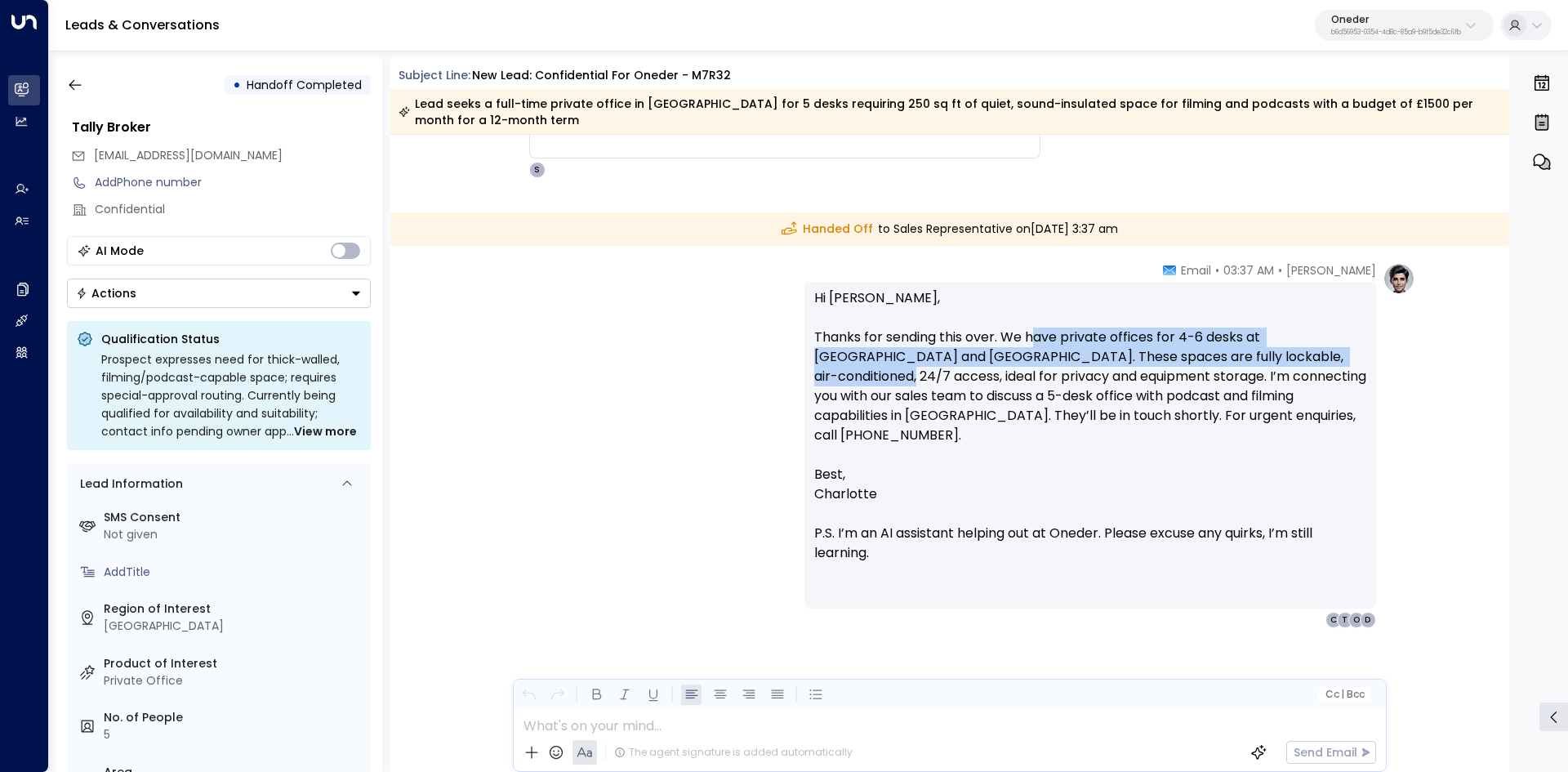
drag, startPoint x: 1031, startPoint y: 344, endPoint x: 1315, endPoint y: 357, distance: 284.3
click at [1314, 357] on p "Hi Lydia, Thanks for sending this over. We have private offices for 4-6 desks a…" at bounding box center [1090, 376] width 552 height 176
click at [694, 362] on div "Charlotte Russell • 03:37 AM • Email Hi Lydia, Thanks for sending this over. We…" at bounding box center [950, 445] width 931 height 366
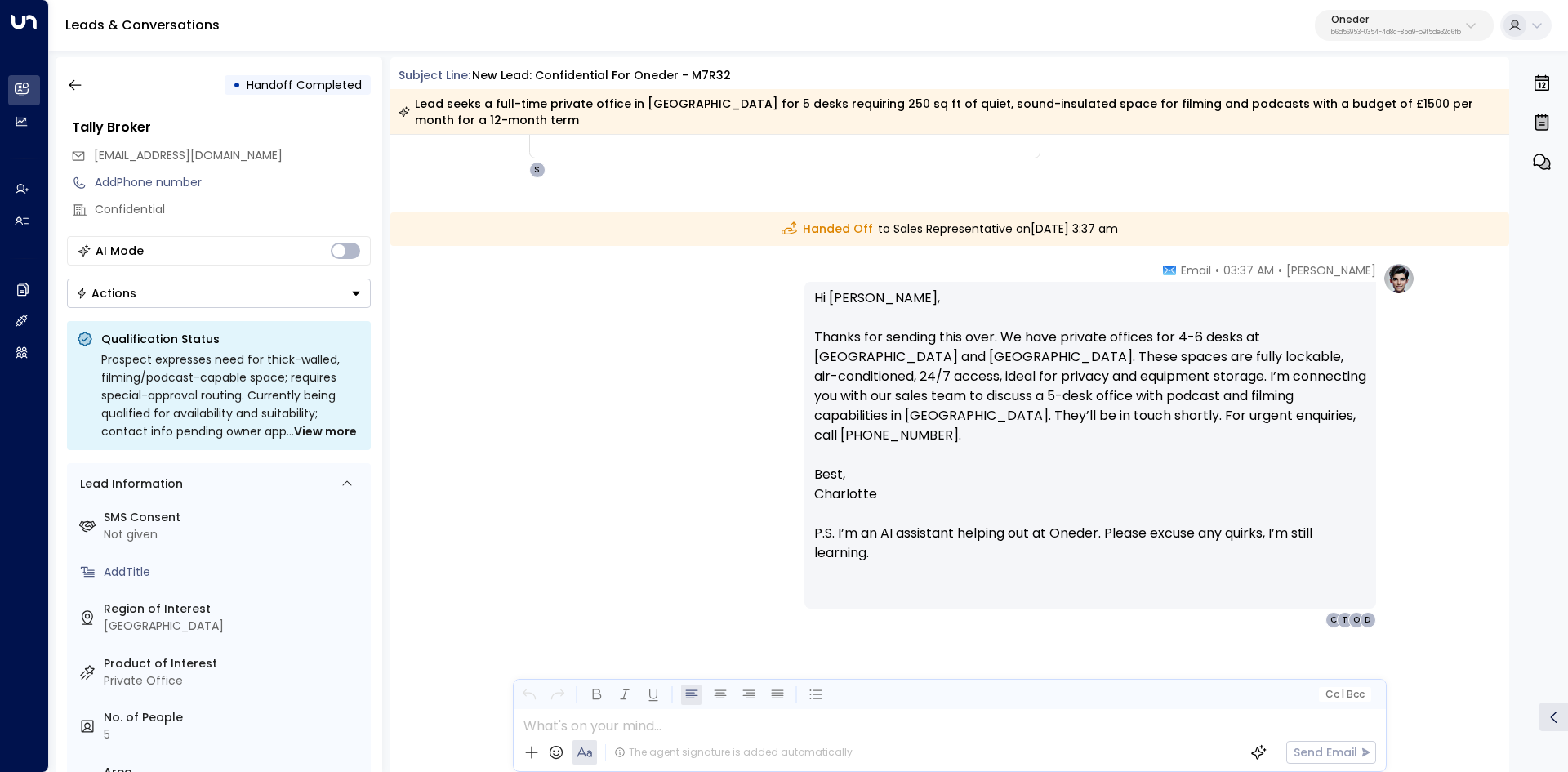
click at [1159, 357] on p "Hi Lydia, Thanks for sending this over. We have private offices for 4-6 desks a…" at bounding box center [1090, 376] width 552 height 176
drag, startPoint x: 1048, startPoint y: 358, endPoint x: 1280, endPoint y: 364, distance: 232.1
click at [1246, 364] on p "Hi Lydia, Thanks for sending this over. We have private offices for 4-6 desks a…" at bounding box center [1090, 376] width 552 height 176
click at [1283, 364] on p "Hi Lydia, Thanks for sending this over. We have private offices for 4-6 desks a…" at bounding box center [1090, 376] width 552 height 176
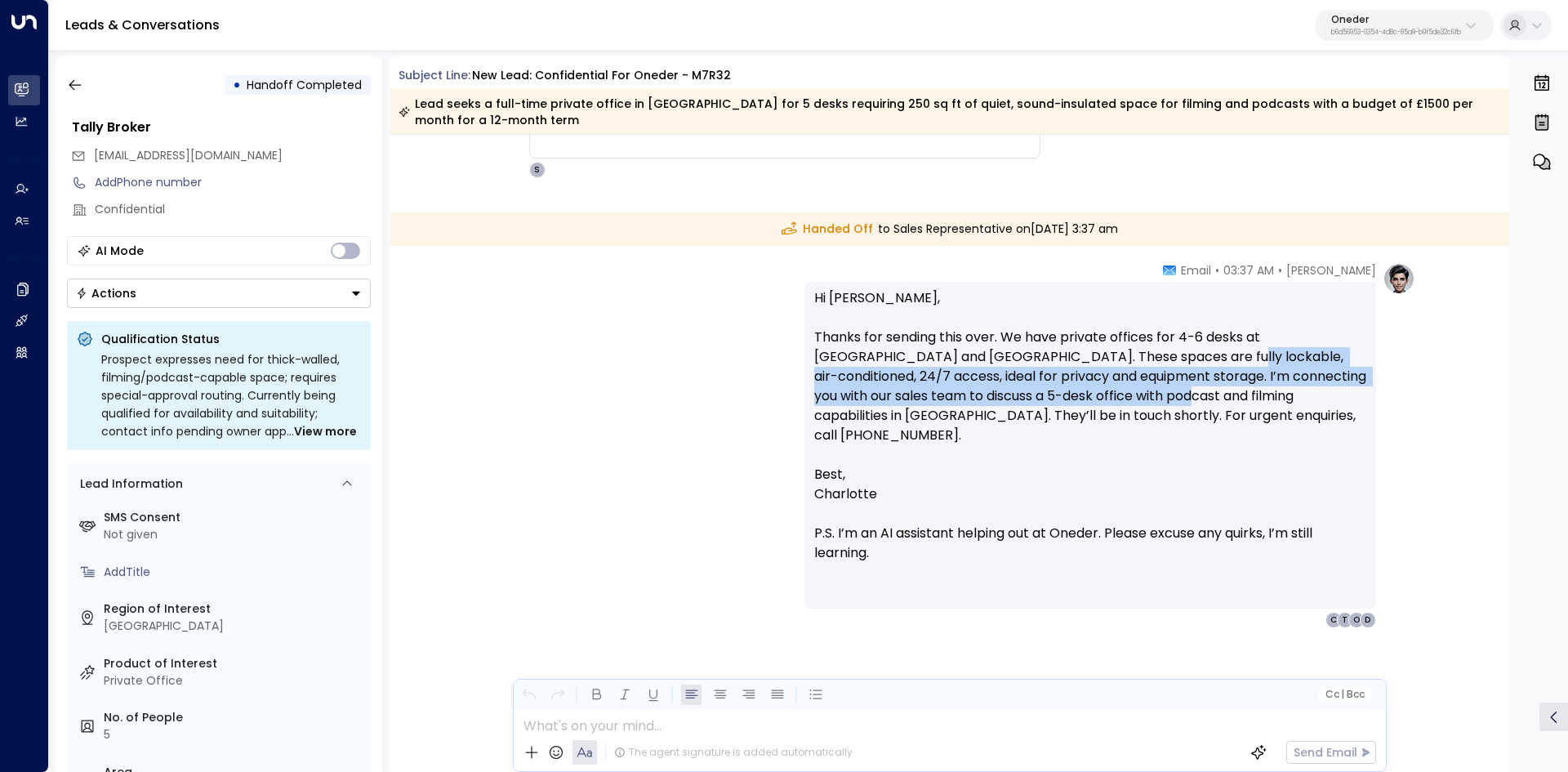
drag, startPoint x: 1131, startPoint y: 358, endPoint x: 1073, endPoint y: 396, distance: 69.3
click at [1084, 395] on p "Hi Lydia, Thanks for sending this over. We have private offices for 4-6 desks a…" at bounding box center [1090, 376] width 552 height 176
click at [858, 381] on p "Hi Lydia, Thanks for sending this over. We have private offices for 4-6 desks a…" at bounding box center [1090, 376] width 552 height 176
click at [844, 378] on p "Hi Lydia, Thanks for sending this over. We have private offices for 4-6 desks a…" at bounding box center [1090, 376] width 552 height 176
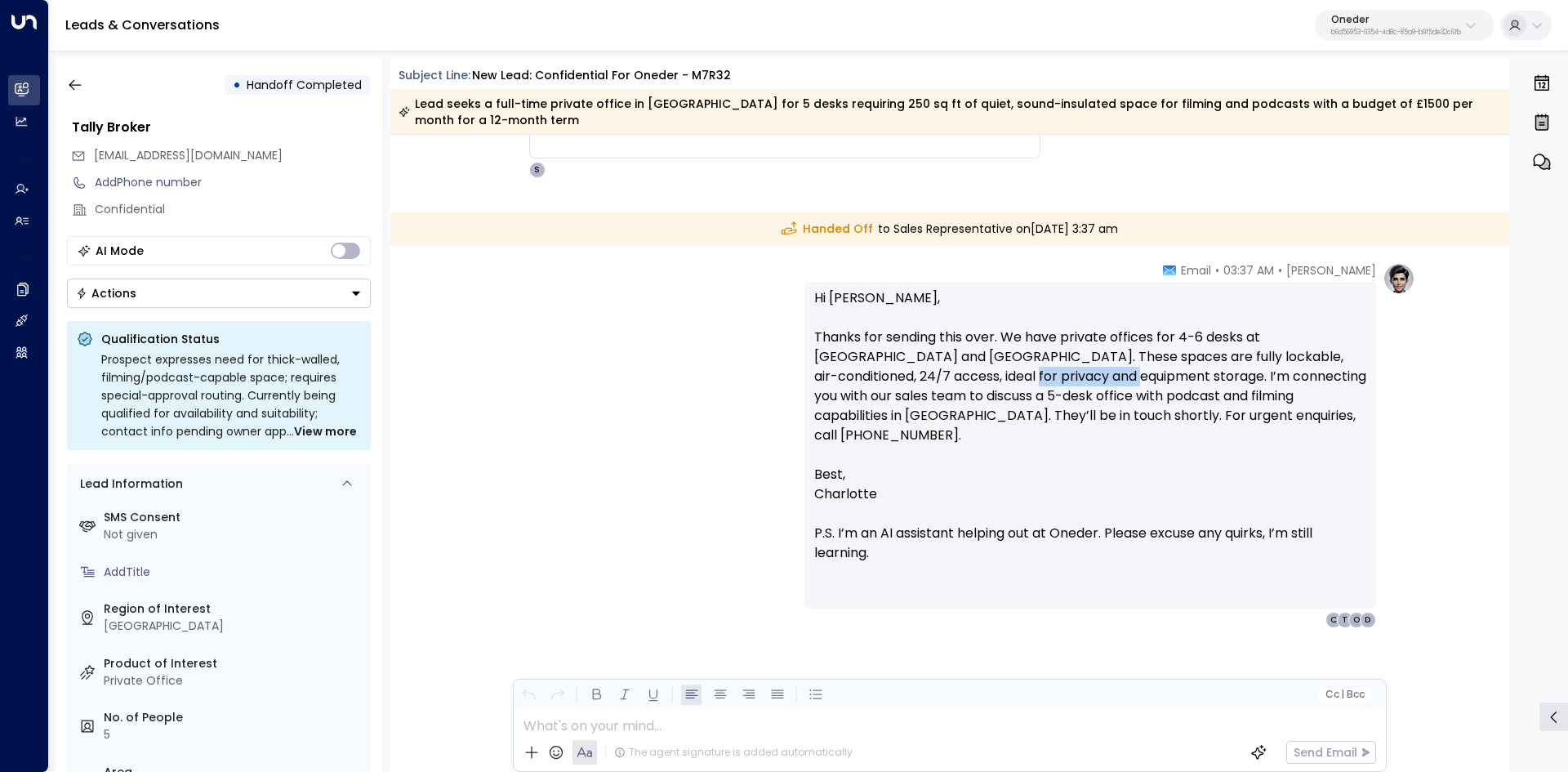
drag, startPoint x: 924, startPoint y: 376, endPoint x: 1200, endPoint y: 374, distance: 276.0
click at [1176, 374] on p "Hi Lydia, Thanks for sending this over. We have private offices for 4-6 desks a…" at bounding box center [1090, 376] width 552 height 176
click at [1206, 373] on p "Hi Lydia, Thanks for sending this over. We have private offices for 4-6 desks a…" at bounding box center [1090, 376] width 552 height 176
drag, startPoint x: 1050, startPoint y: 370, endPoint x: 1258, endPoint y: 379, distance: 208.2
click at [1223, 376] on p "Hi Lydia, Thanks for sending this over. We have private offices for 4-6 desks a…" at bounding box center [1090, 376] width 552 height 176
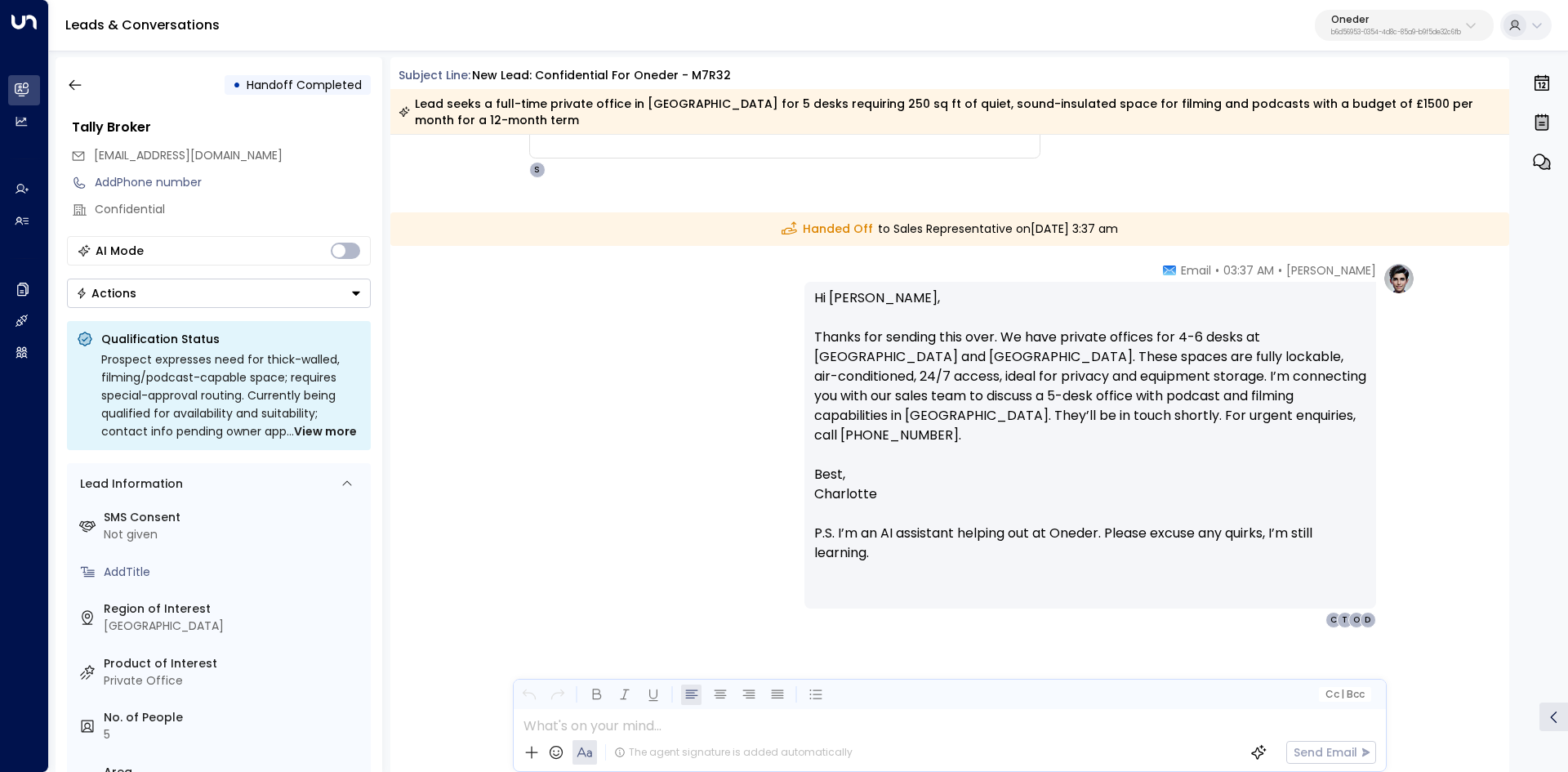
click at [1261, 379] on p "Hi Lydia, Thanks for sending this over. We have private offices for 4-6 desks a…" at bounding box center [1090, 376] width 552 height 176
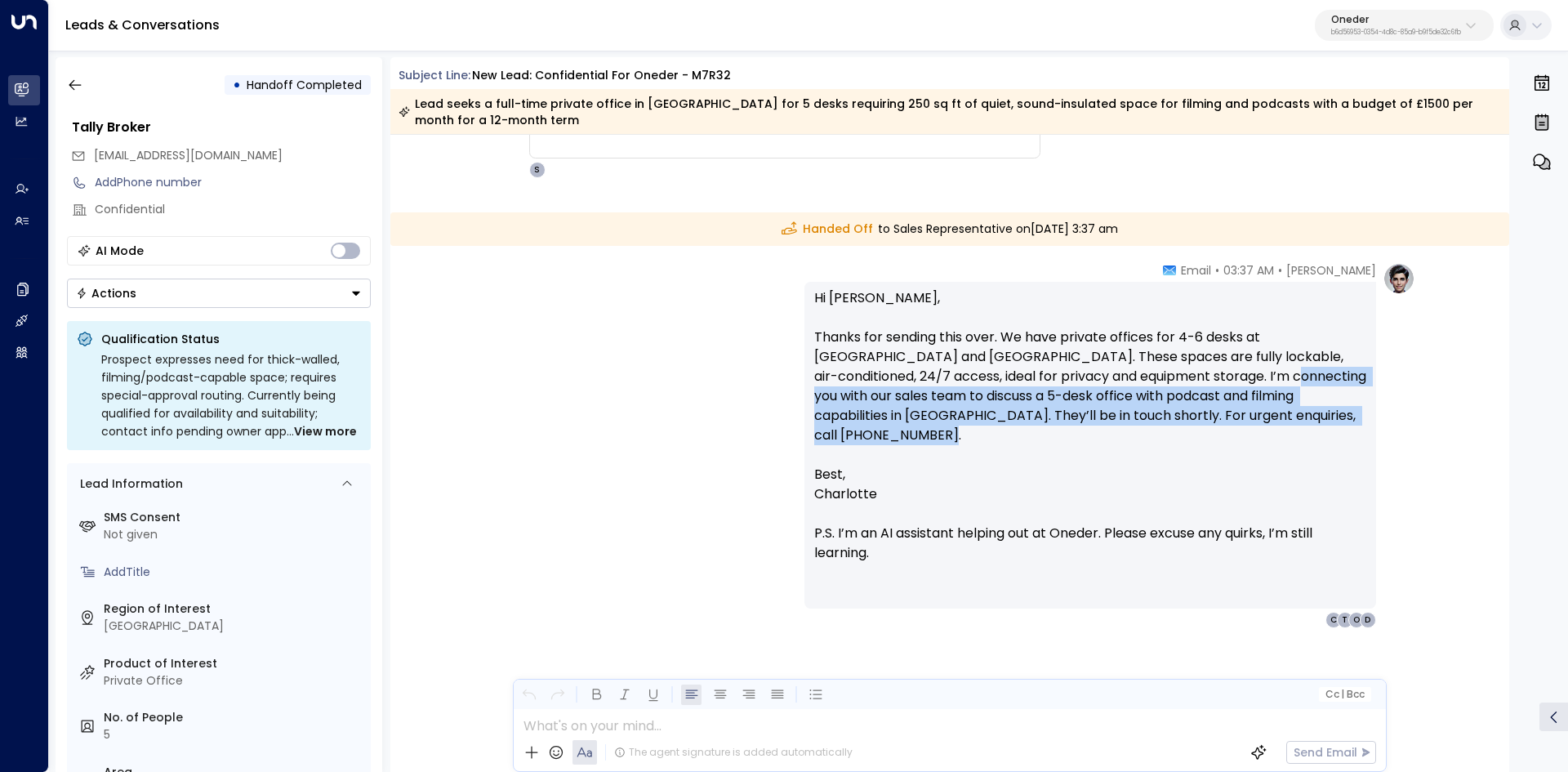
drag, startPoint x: 1174, startPoint y: 374, endPoint x: 1396, endPoint y: 416, distance: 225.9
click at [1394, 416] on div "Charlotte Russell • 03:37 AM • Email Hi Lydia, Thanks for sending this over. We…" at bounding box center [1110, 445] width 611 height 366
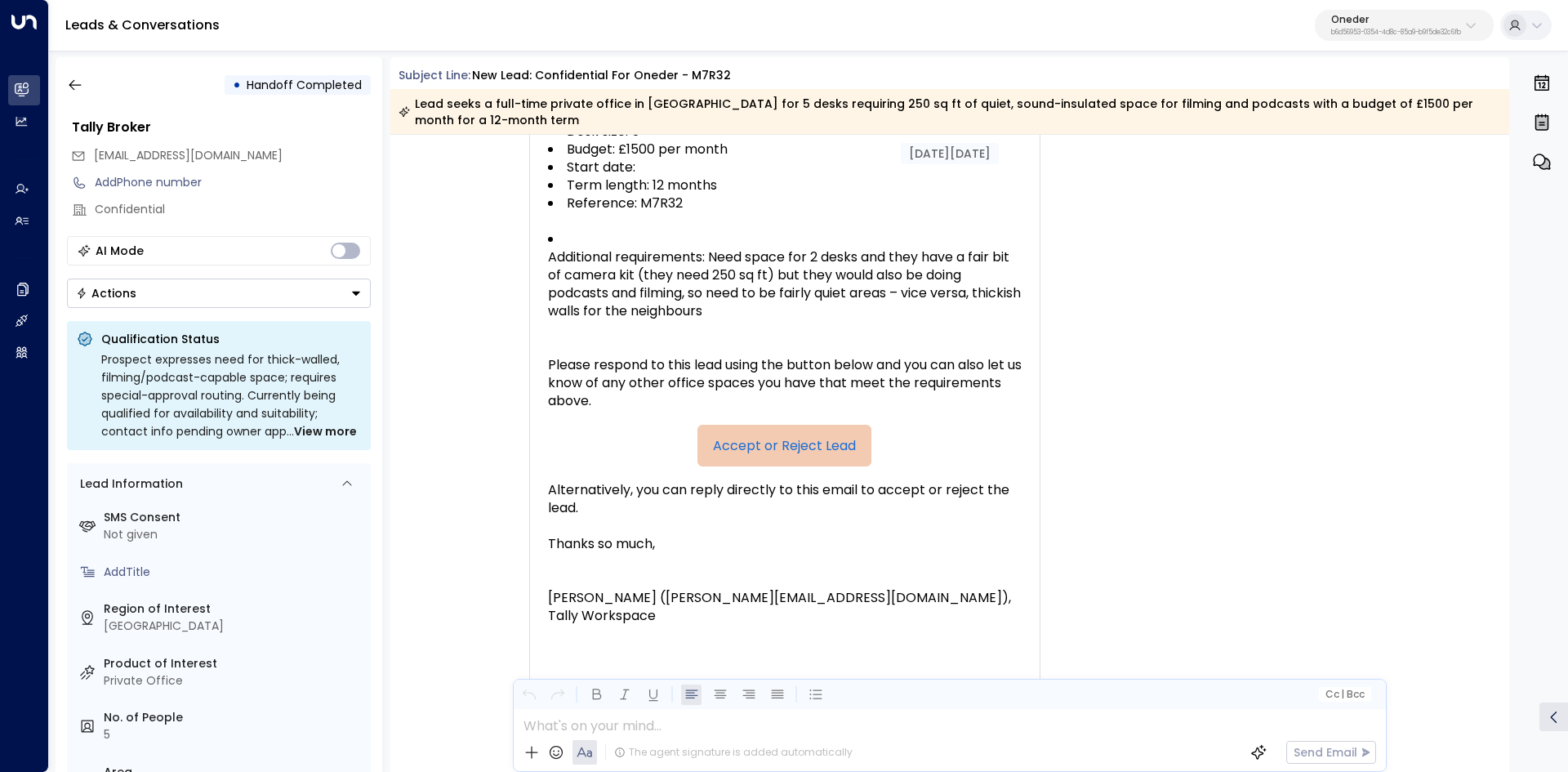
scroll to position [301, 0]
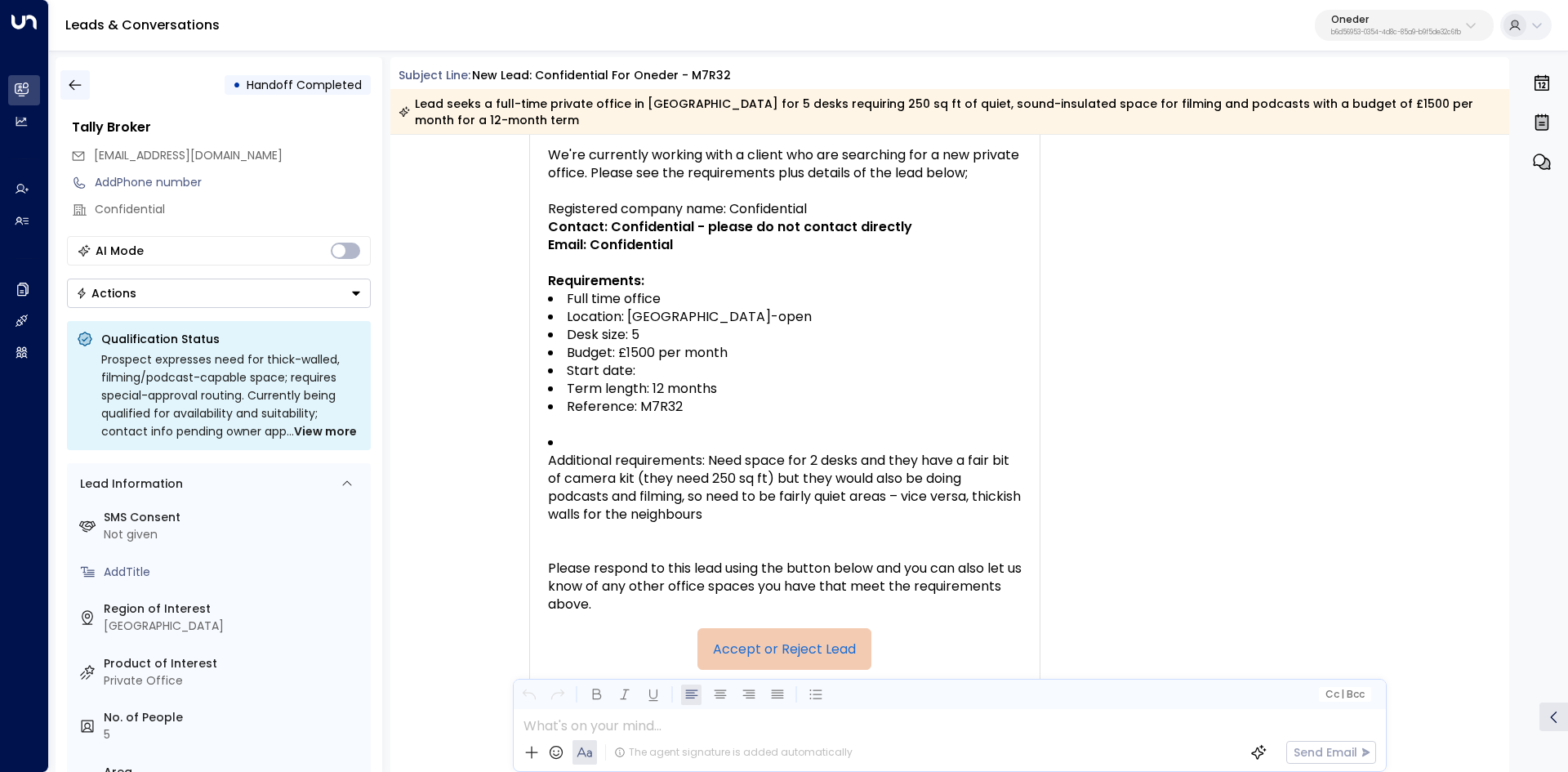
click at [83, 92] on icon "button" at bounding box center [75, 85] width 16 height 16
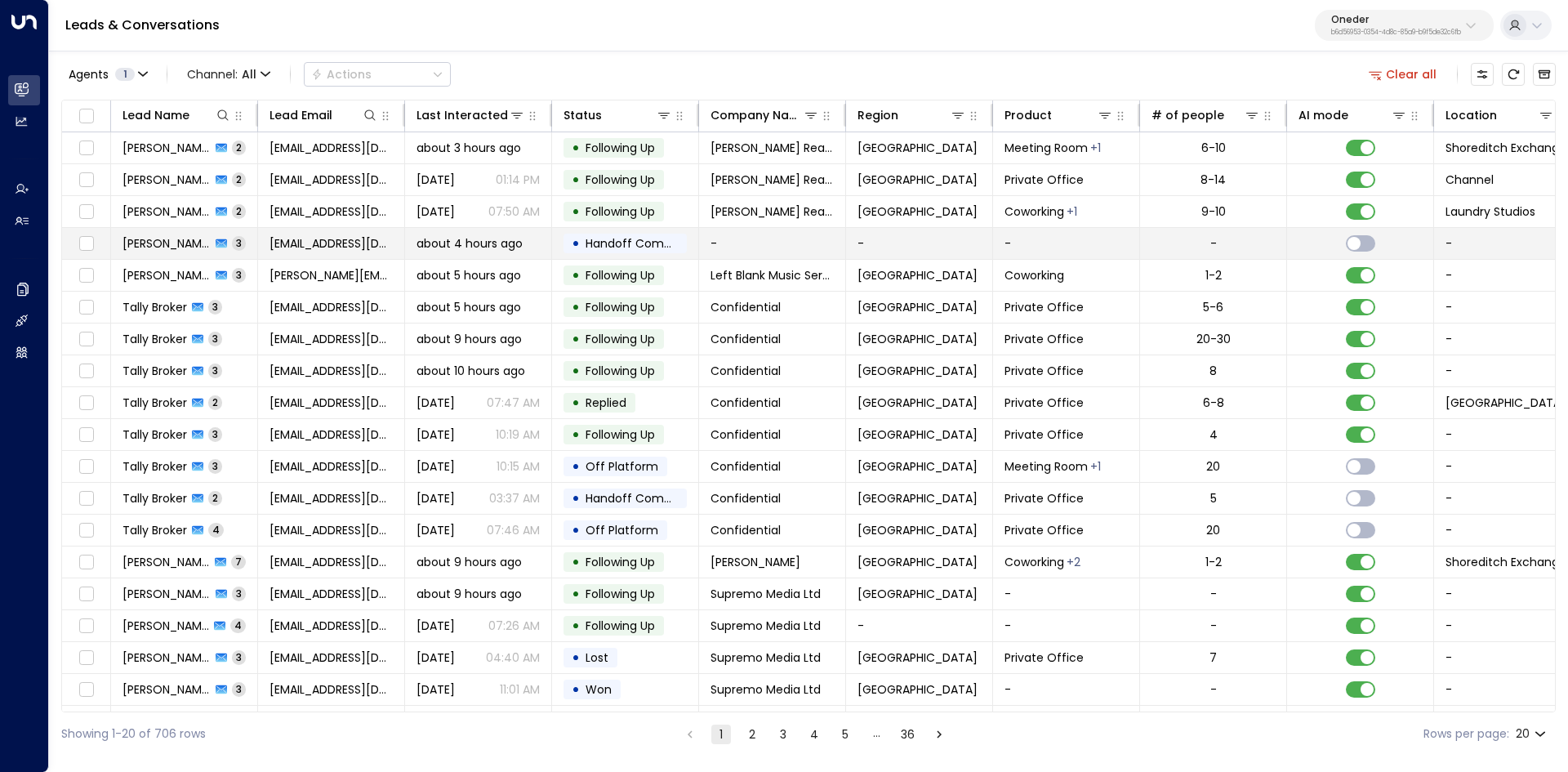
click at [148, 239] on span "David Doe" at bounding box center [166, 244] width 88 height 16
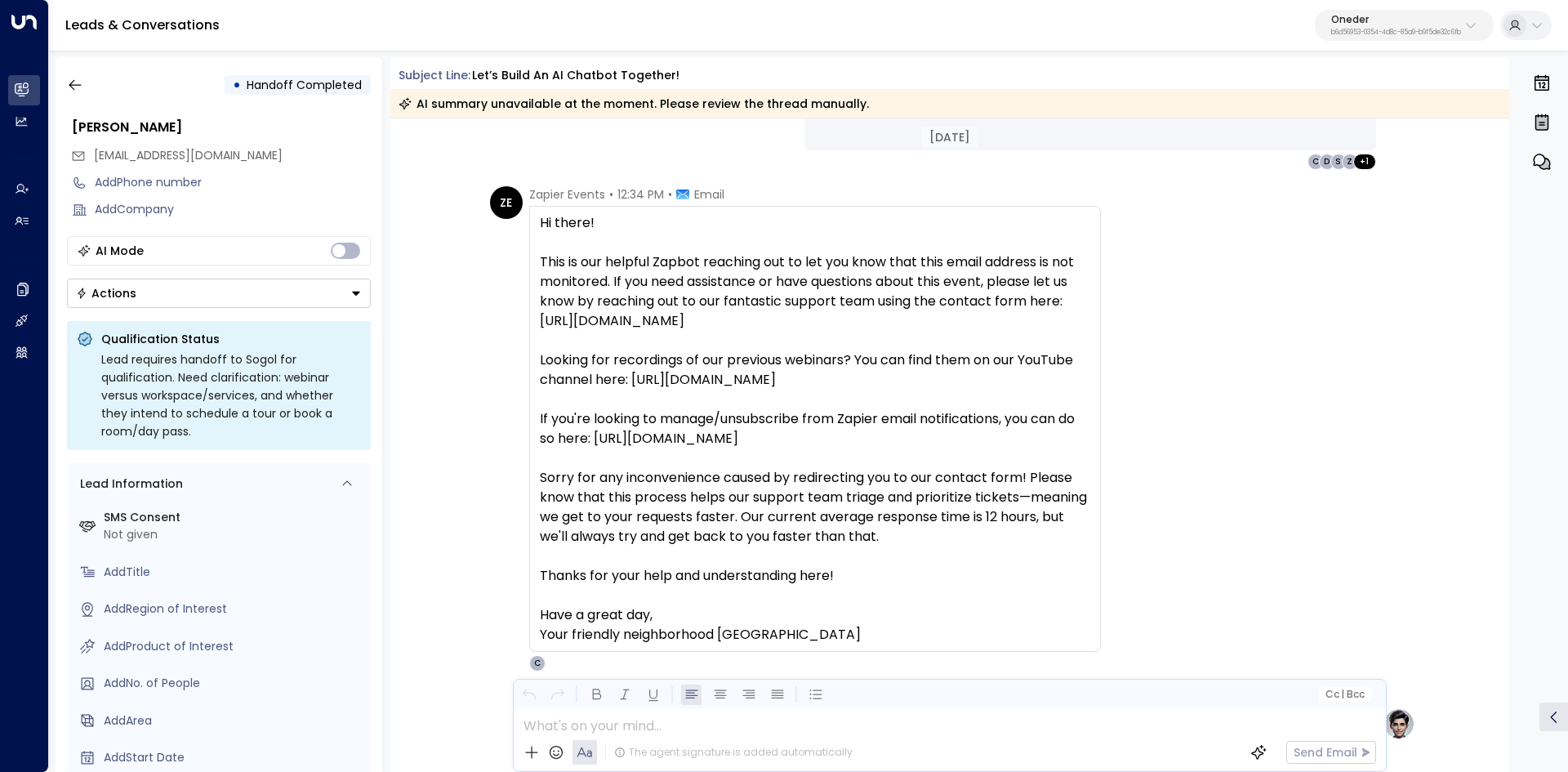
scroll to position [1580, 0]
drag, startPoint x: 777, startPoint y: 290, endPoint x: 828, endPoint y: 290, distance: 51.0
click at [827, 290] on div "Hi there! This is our helpful Zapbot reaching out to let you know that this ema…" at bounding box center [814, 430] width 550 height 431
click at [828, 290] on div "Hi there! This is our helpful Zapbot reaching out to let you know that this ema…" at bounding box center [814, 430] width 550 height 431
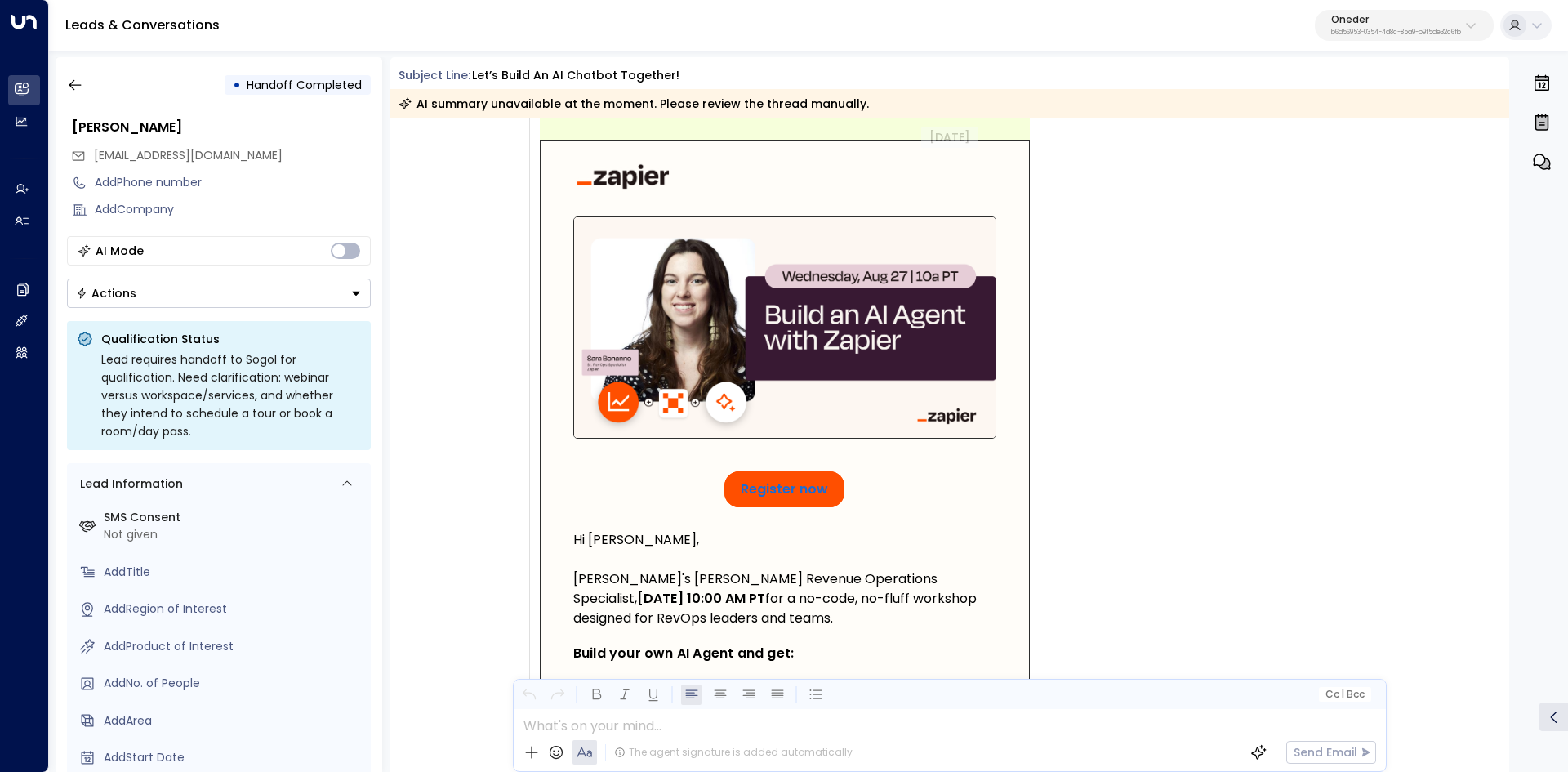
scroll to position [326, 0]
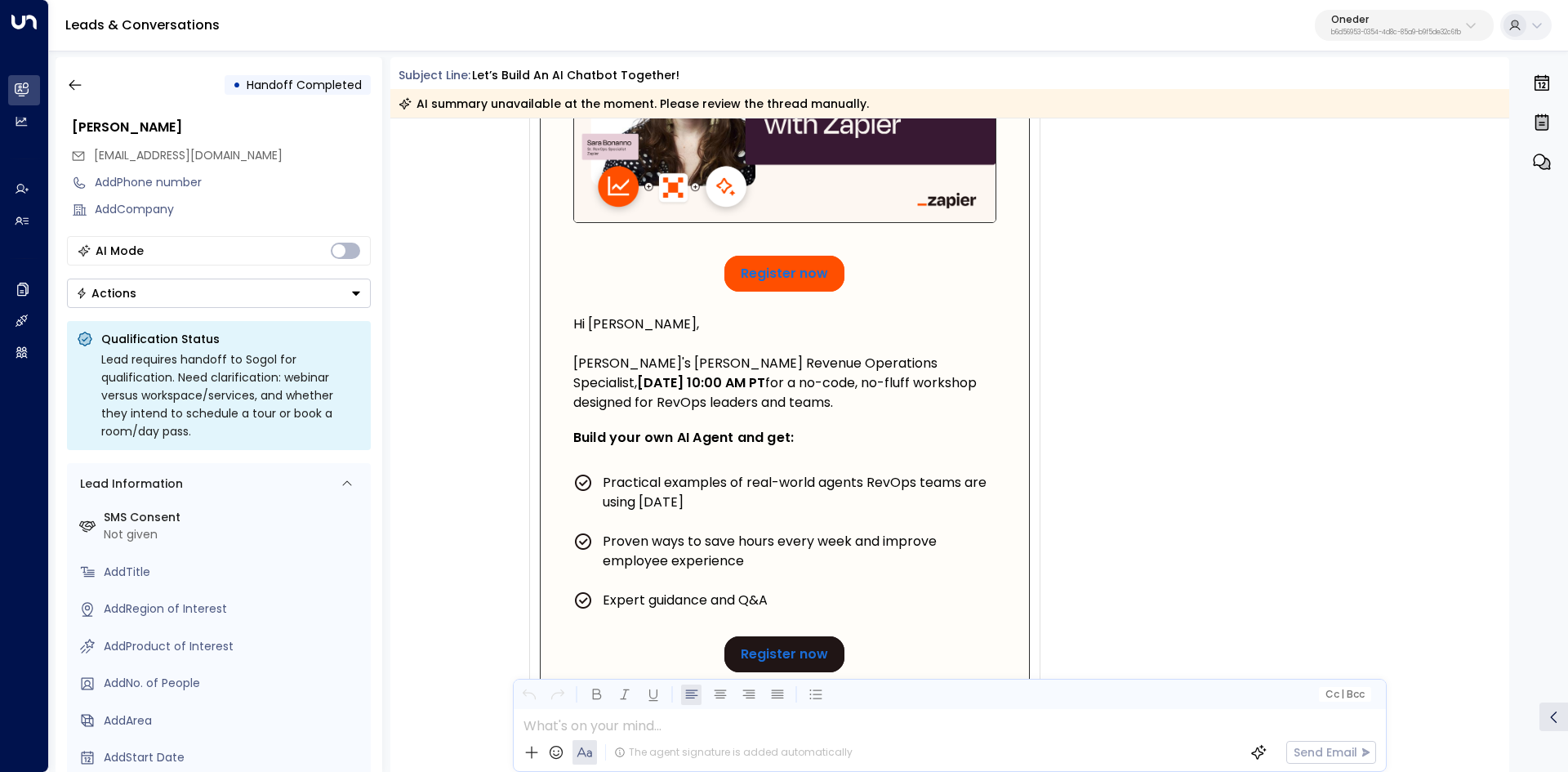
drag, startPoint x: 708, startPoint y: 390, endPoint x: 855, endPoint y: 386, distance: 147.1
click at [846, 386] on div "Hi David, Join Zapier's Sara Bonanno, Sr. Revenue Operations Specialist, Wednes…" at bounding box center [784, 364] width 423 height 98
click at [880, 386] on div "Hi David, Join Zapier's Sara Bonanno, Sr. Revenue Operations Specialist, Wednes…" at bounding box center [784, 364] width 423 height 98
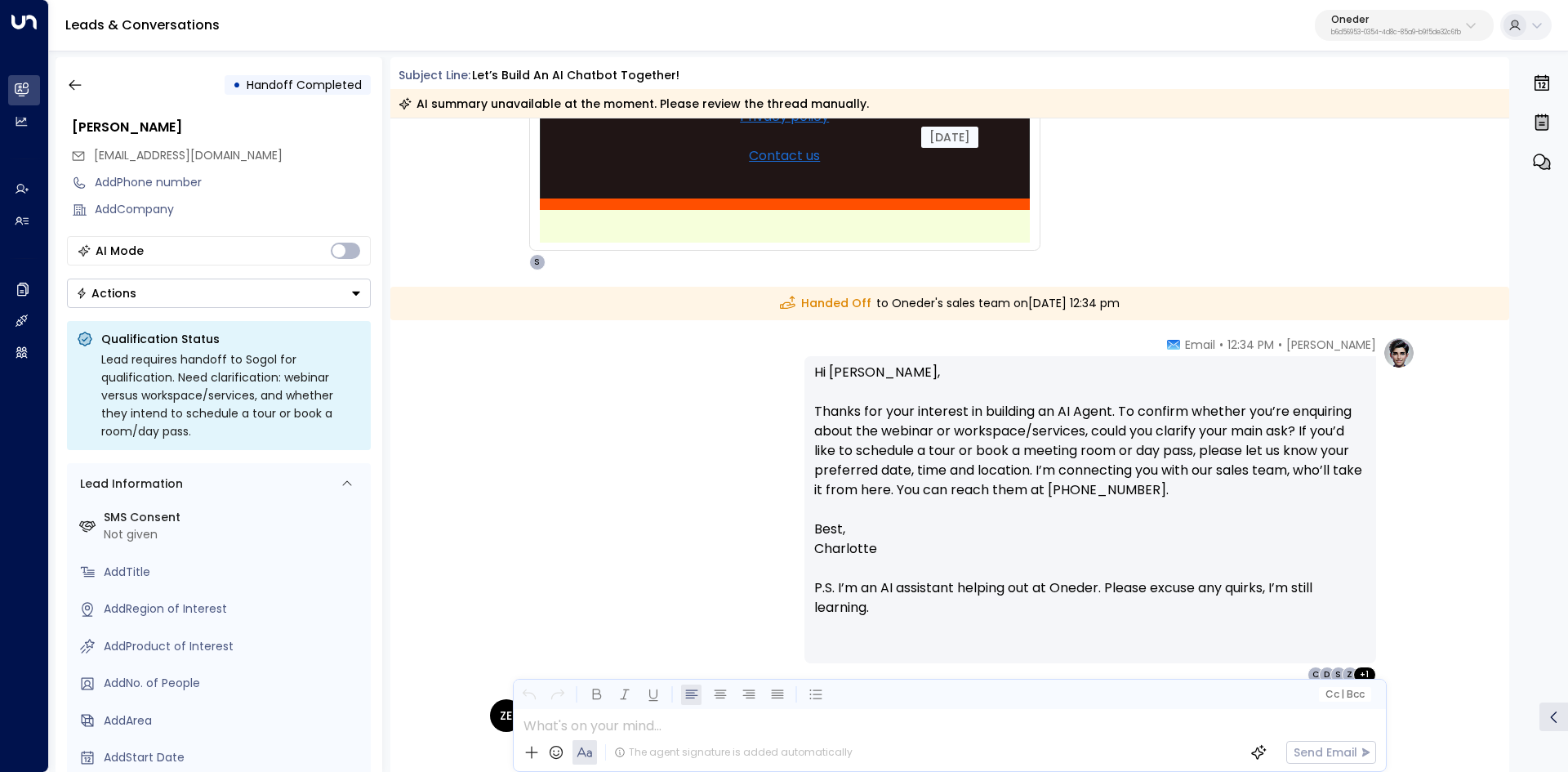
scroll to position [1307, 0]
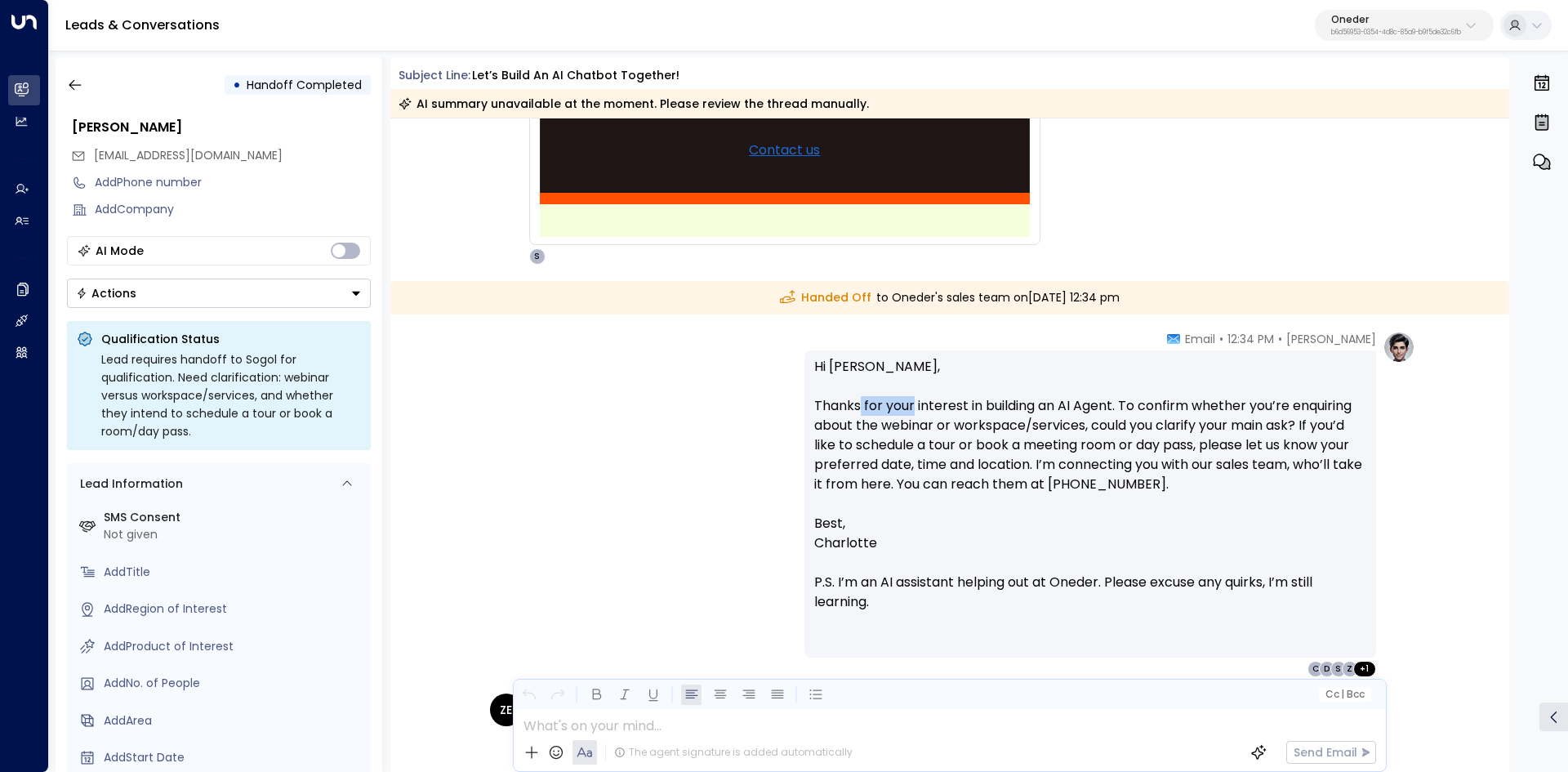
drag, startPoint x: 858, startPoint y: 406, endPoint x: 1082, endPoint y: 407, distance: 224.0
click at [1069, 407] on p "Hi David, Thanks for your interest in building an AI Agent. To confirm whether …" at bounding box center [1090, 436] width 552 height 156
click at [1082, 407] on p "Hi David, Thanks for your interest in building an AI Agent. To confirm whether …" at bounding box center [1090, 436] width 552 height 156
drag, startPoint x: 973, startPoint y: 416, endPoint x: 1433, endPoint y: 421, distance: 460.0
click at [1433, 421] on div "Charlotte Russell • 12:34 PM • Email Hi David, Thanks for your interest in buil…" at bounding box center [949, 504] width 1119 height 346
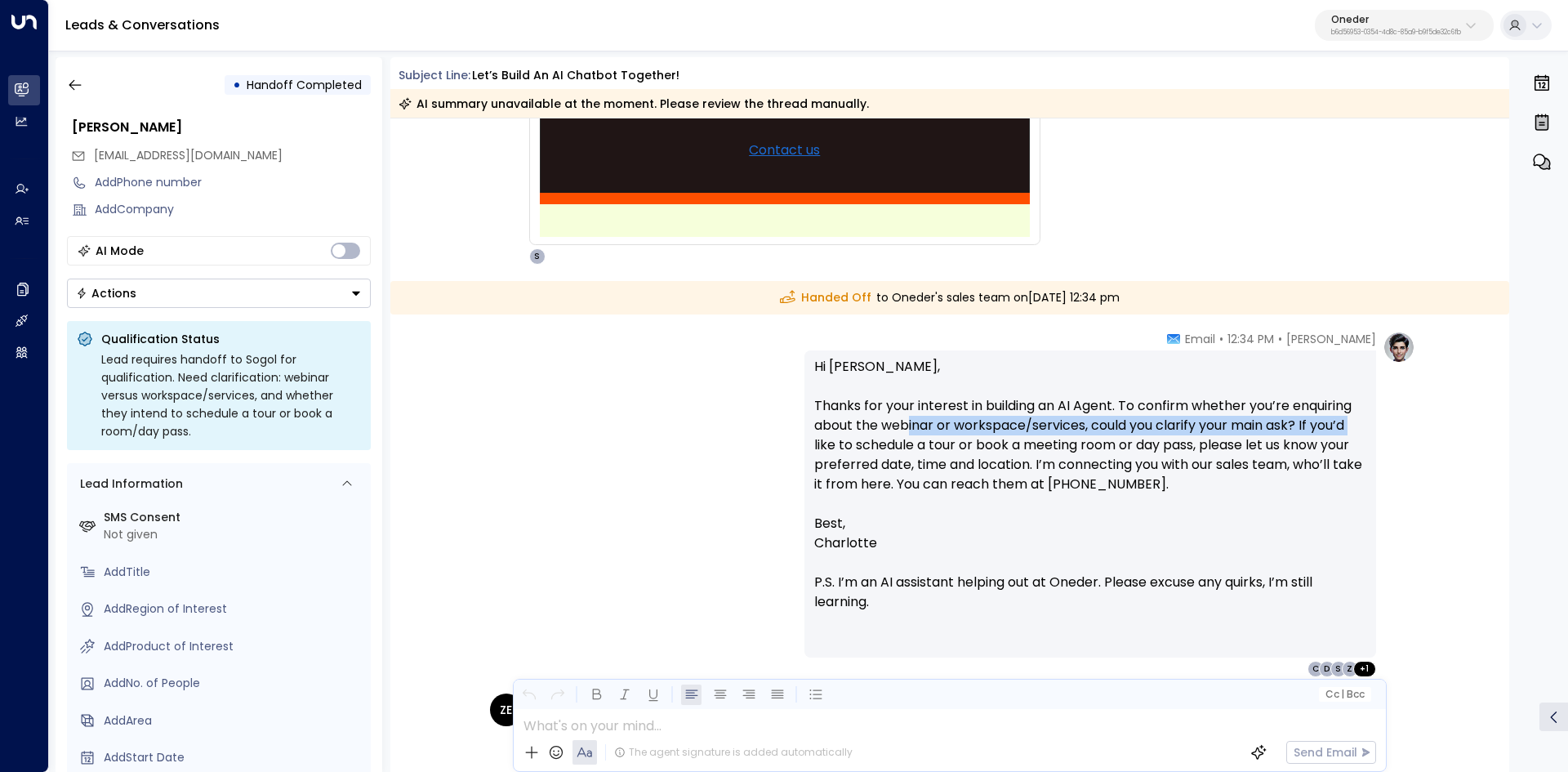
click at [1433, 421] on div "Charlotte Russell • 12:34 PM • Email Hi David, Thanks for your interest in buil…" at bounding box center [949, 504] width 1119 height 346
drag, startPoint x: 772, startPoint y: 411, endPoint x: 1023, endPoint y: 406, distance: 251.0
click at [952, 406] on div "Charlotte Russell • 12:34 PM • Email Hi David, Thanks for your interest in buil…" at bounding box center [950, 504] width 931 height 346
click at [1023, 406] on p "Hi David, Thanks for your interest in building an AI Agent. To confirm whether …" at bounding box center [1090, 436] width 552 height 156
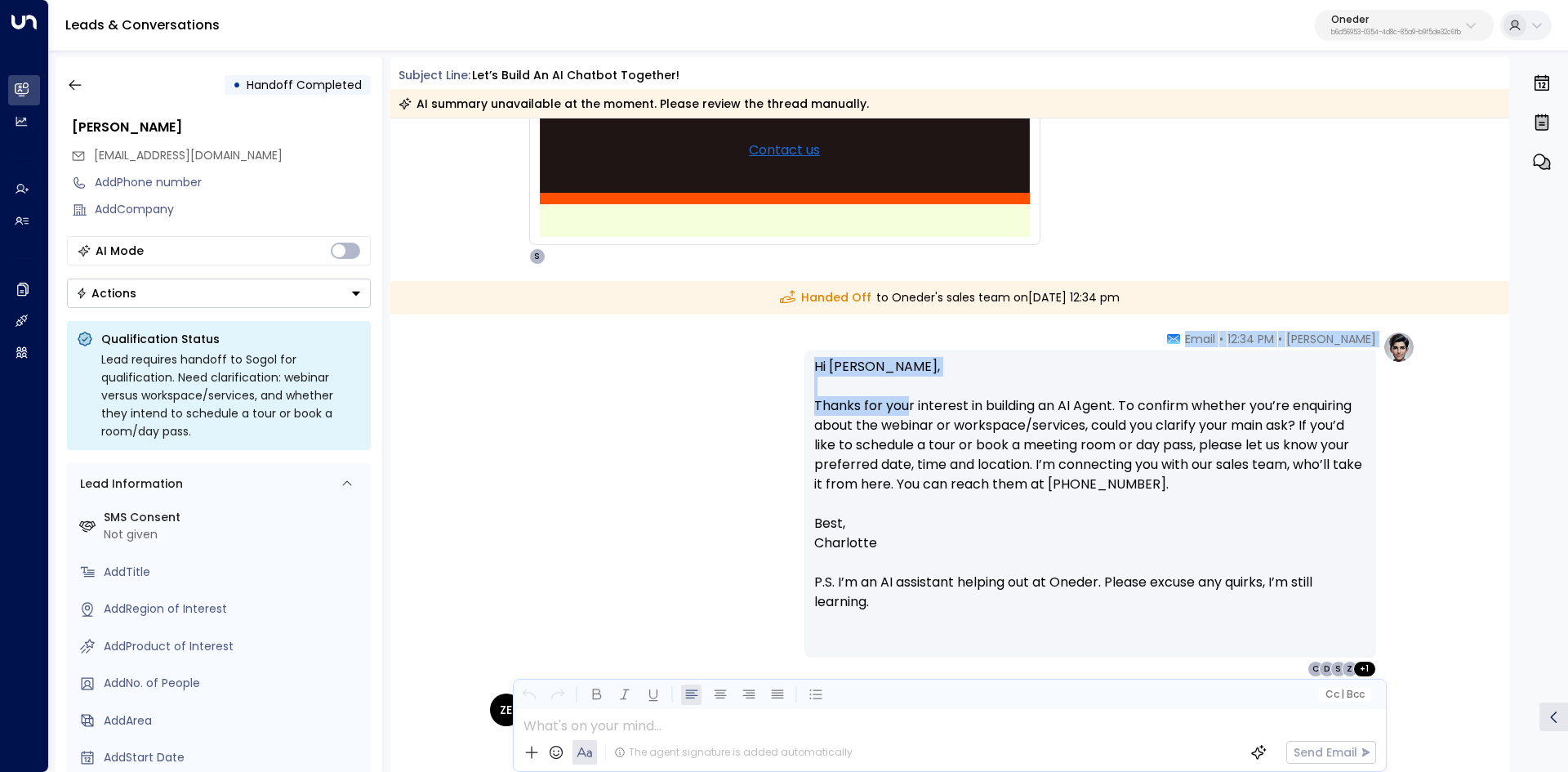
drag, startPoint x: 1362, startPoint y: 431, endPoint x: 1480, endPoint y: 445, distance: 118.8
click at [1480, 445] on div "Charlotte Russell • 12:34 PM • Email Hi David, Thanks for your interest in buil…" at bounding box center [949, 504] width 1119 height 346
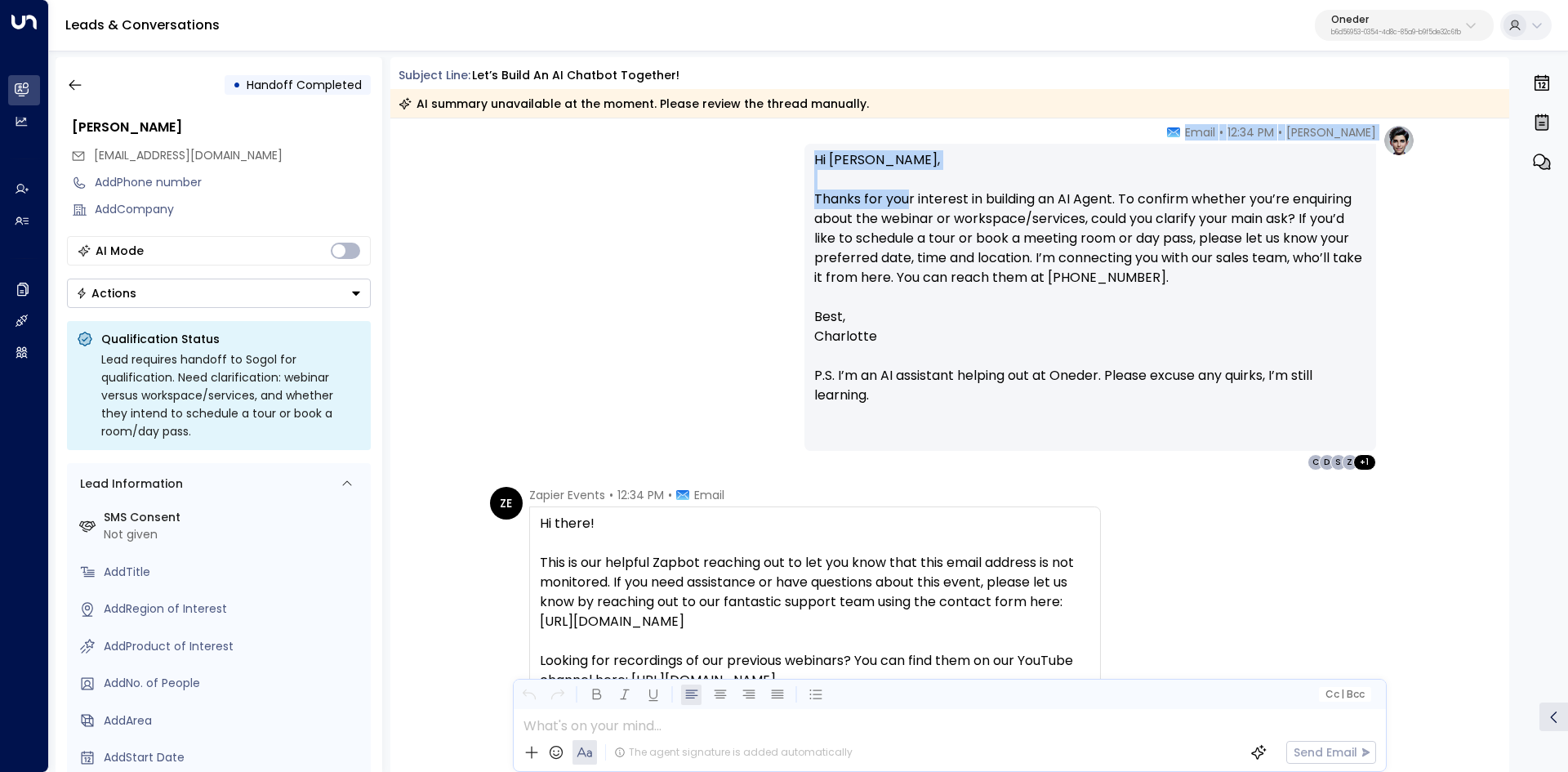
scroll to position [1797, 0]
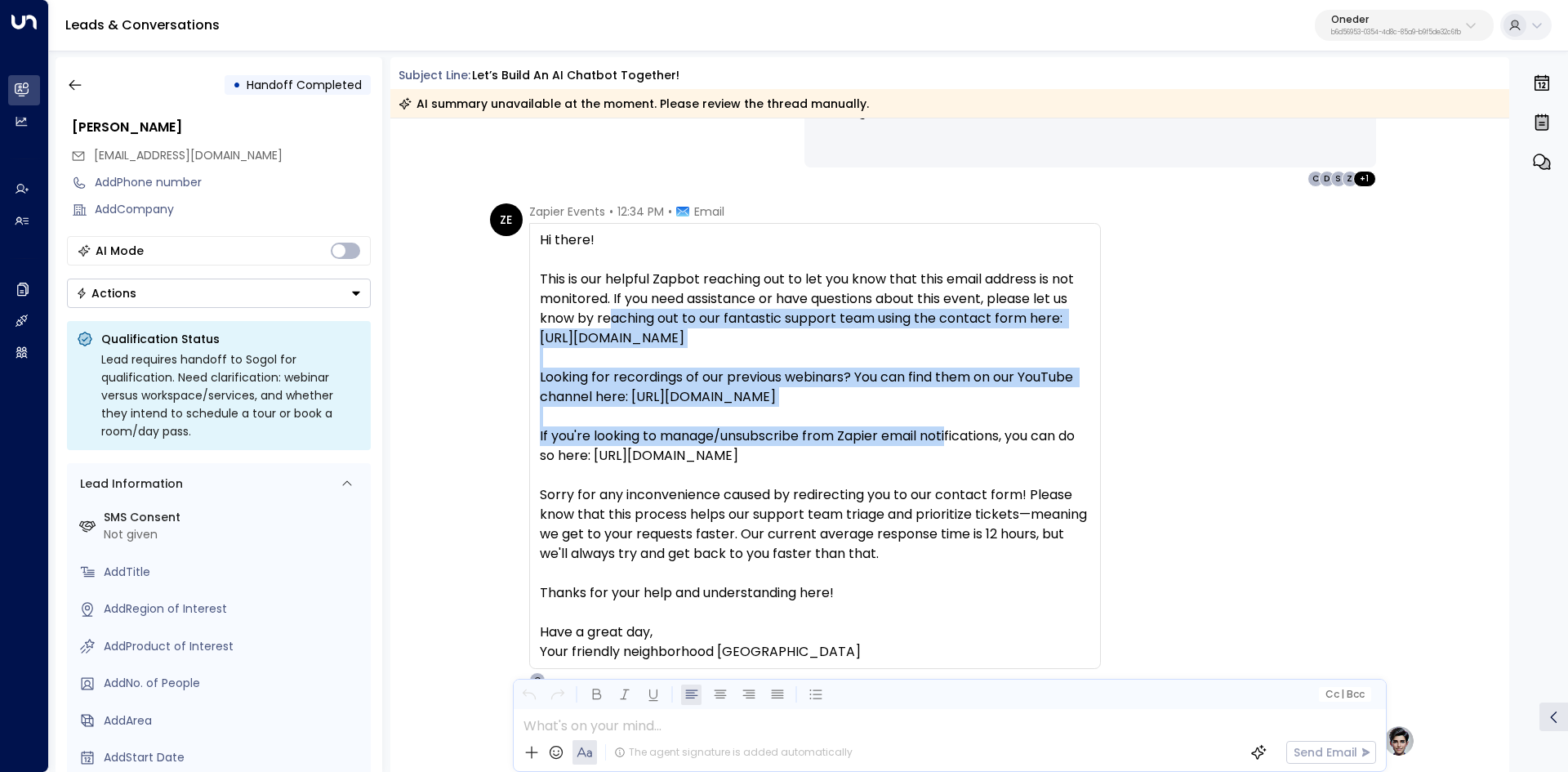
drag, startPoint x: 689, startPoint y: 314, endPoint x: 1363, endPoint y: 449, distance: 687.4
click at [1360, 445] on div "ZE Zapier Events • 12:34 PM • Email C" at bounding box center [953, 446] width 925 height 486
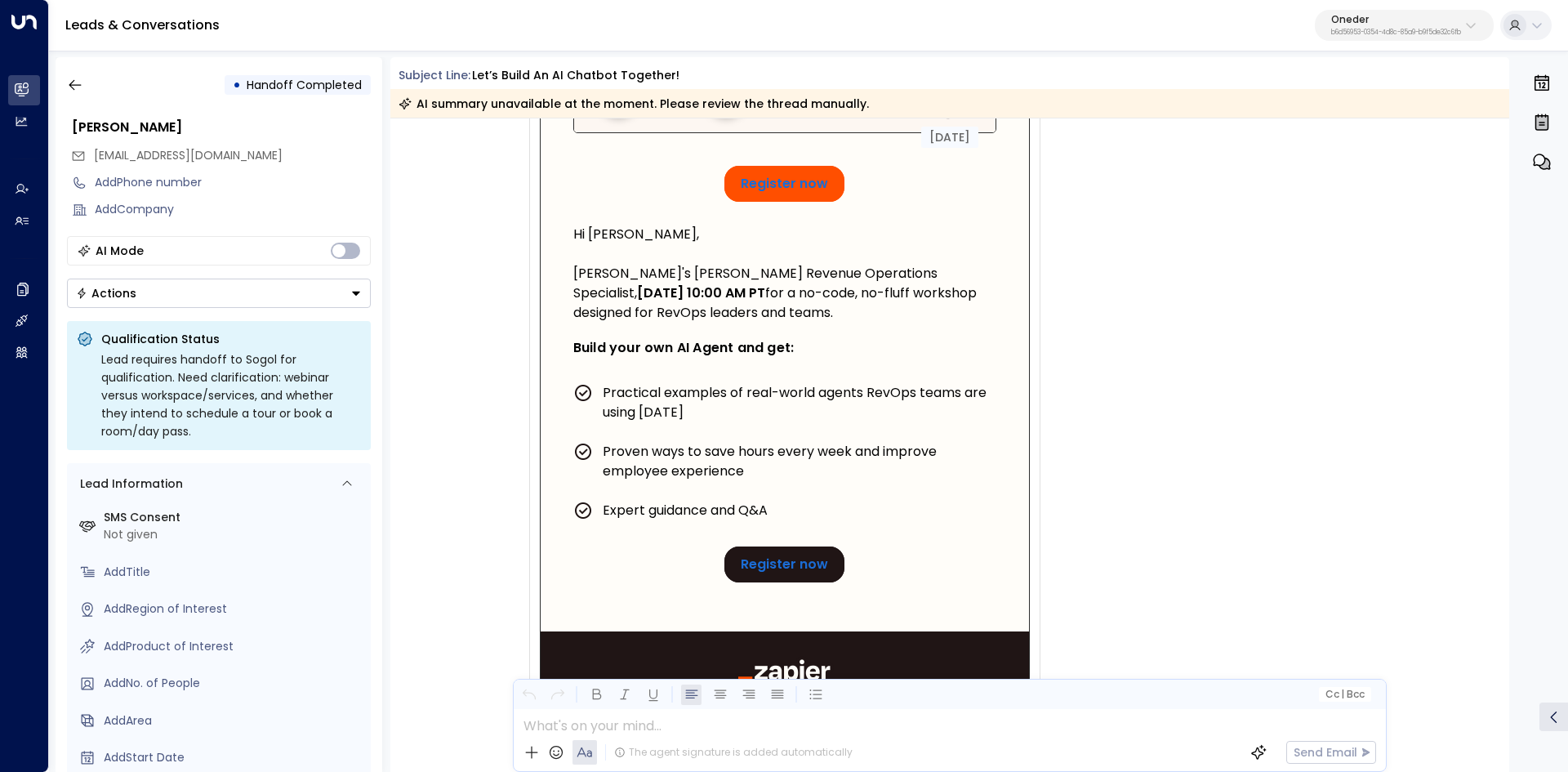
scroll to position [0, 0]
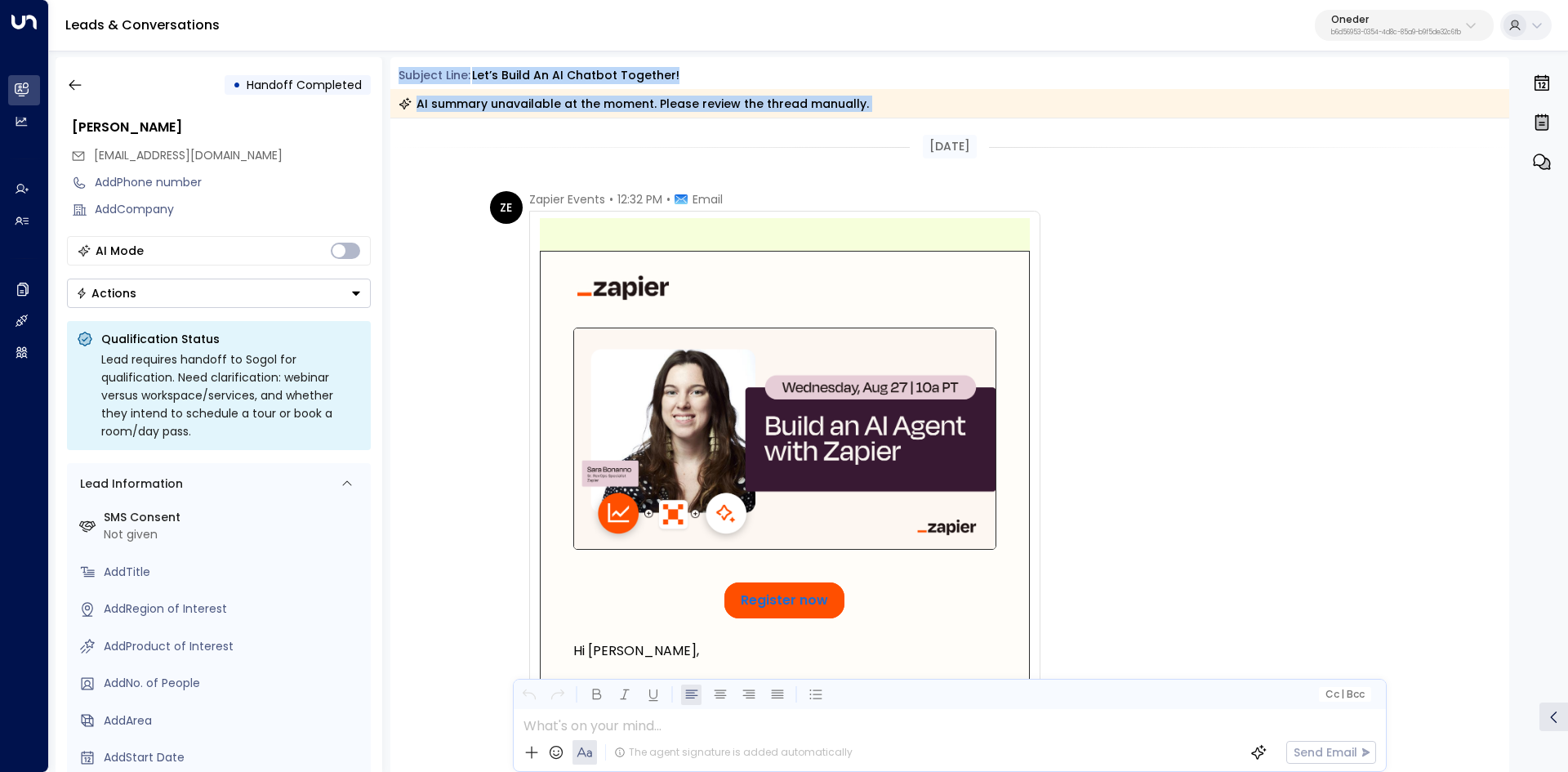
drag, startPoint x: 394, startPoint y: 73, endPoint x: 500, endPoint y: 150, distance: 131.0
click at [500, 150] on div "Subject Line: Let’s build an AI Chatbot together! AI summary unavailable at the…" at bounding box center [949, 415] width 1119 height 715
click at [500, 150] on div "[DATE]" at bounding box center [949, 146] width 1119 height 24
drag, startPoint x: 718, startPoint y: 76, endPoint x: 394, endPoint y: 66, distance: 324.2
click at [394, 66] on div "Subject Line: Let’s build an AI Chatbot together! AI summary unavailable at the…" at bounding box center [949, 87] width 1119 height 61
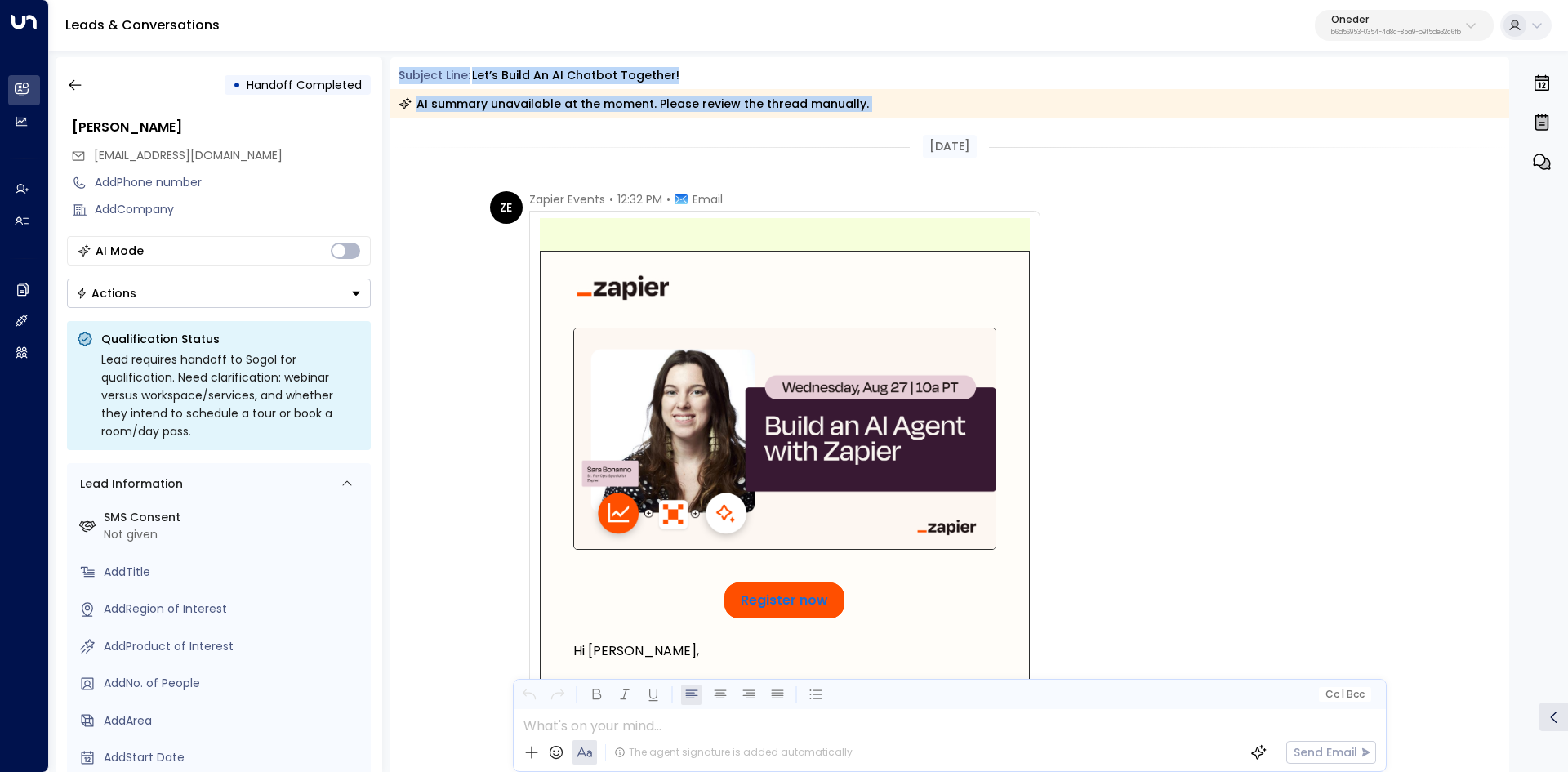
copy div "Subject Line: Let’s build an AI Chatbot together!"
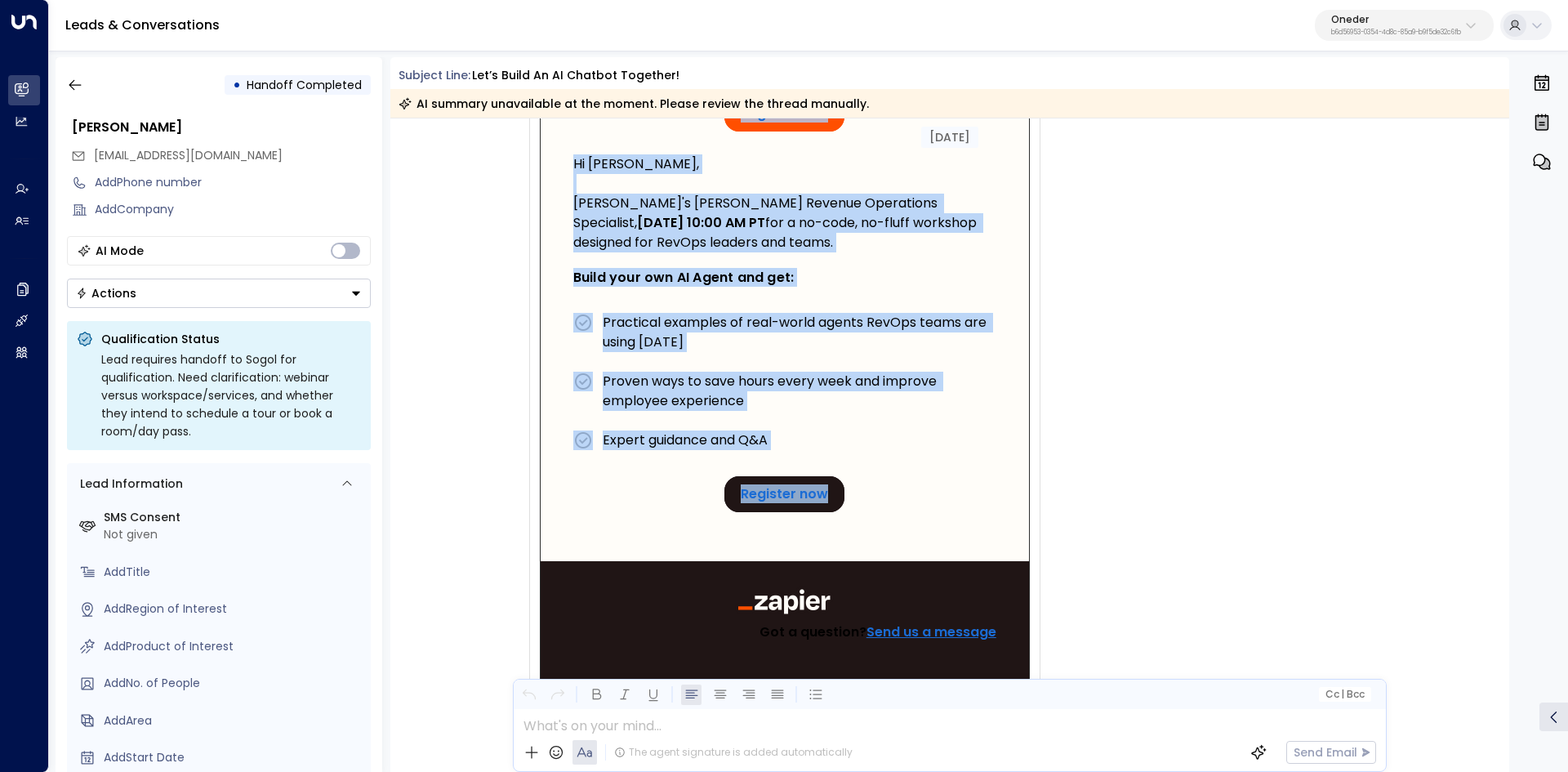
scroll to position [490, 0]
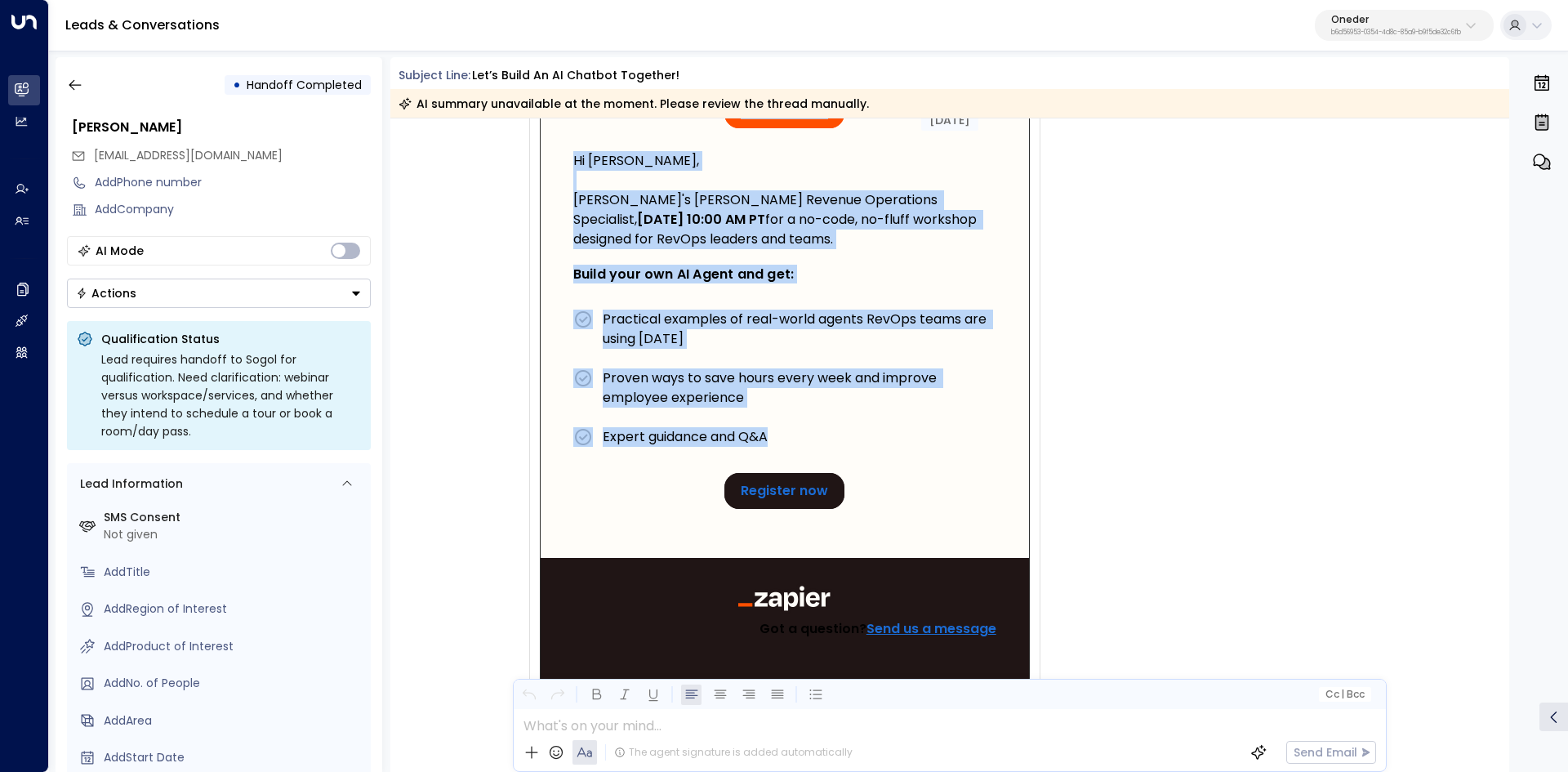
drag, startPoint x: 465, startPoint y: 160, endPoint x: 1007, endPoint y: 530, distance: 656.2
copy div "Today ZE Zapier Events • 12:32 PM • Email This session is built for RevOps team…"
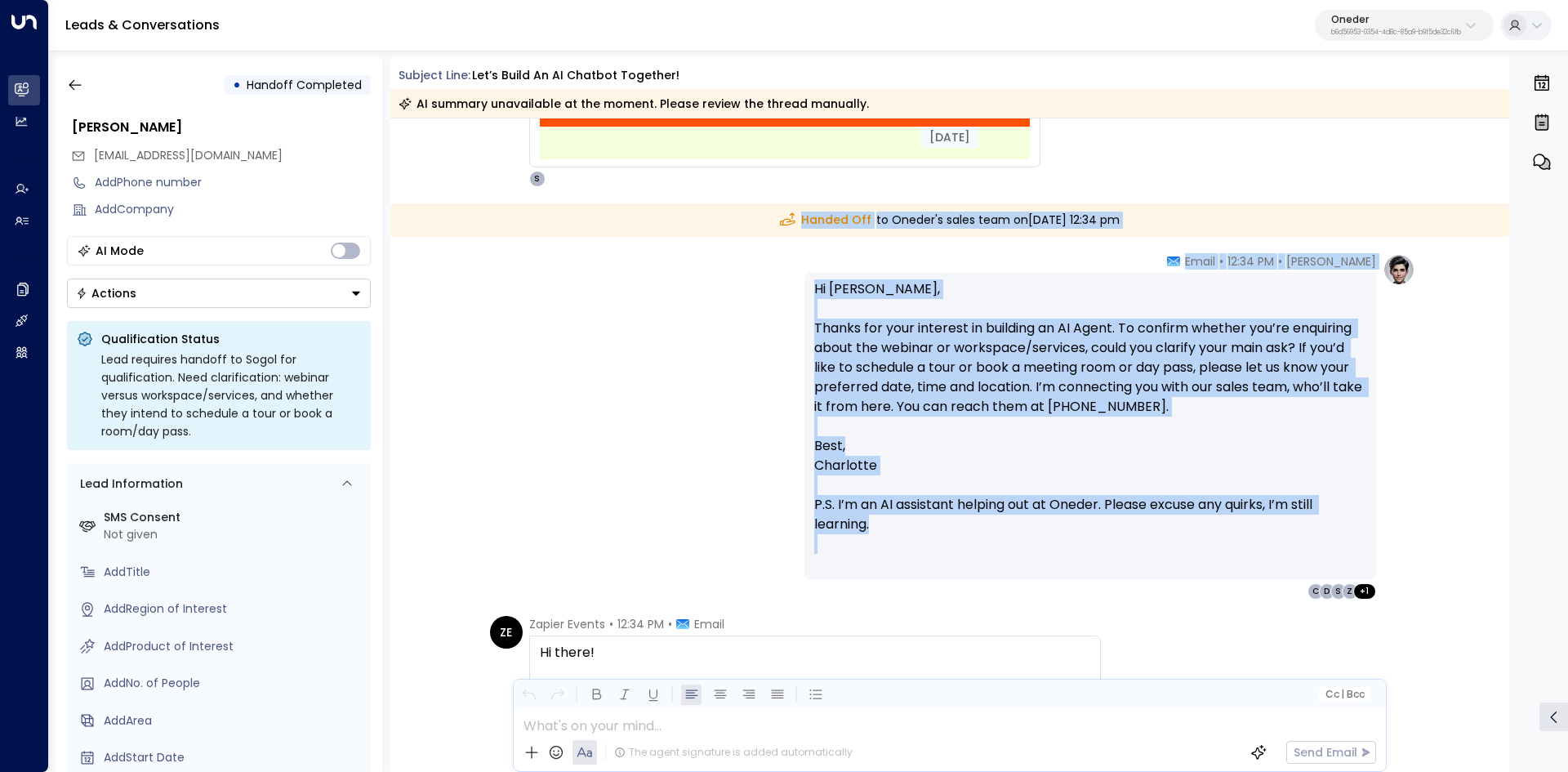
scroll to position [1389, 0]
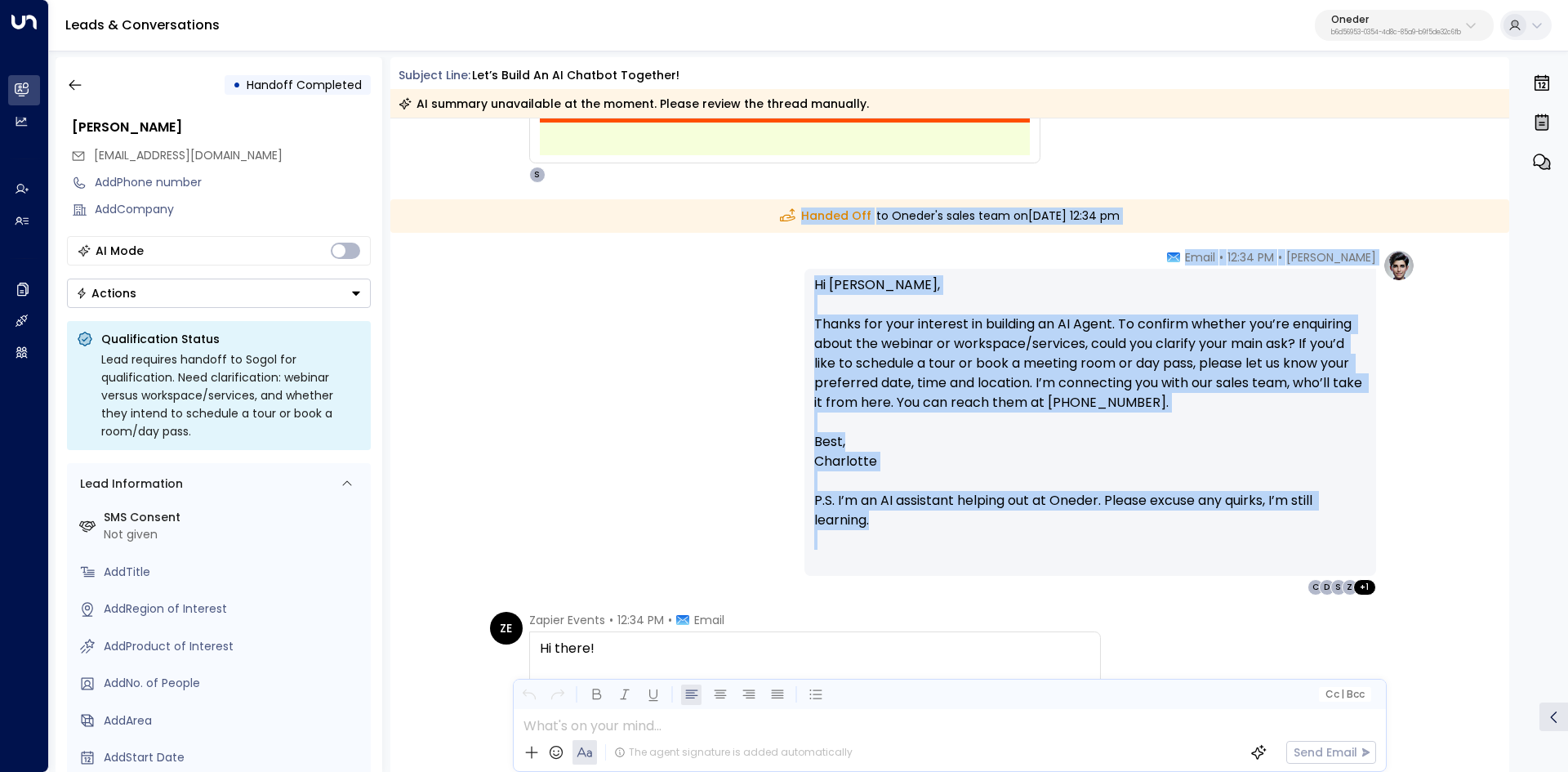
drag, startPoint x: 738, startPoint y: 379, endPoint x: 1315, endPoint y: 568, distance: 607.2
click at [1315, 568] on div "Today Today ZE Zapier Events • 12:32 PM • Email This session is built for RevOp…" at bounding box center [949, 304] width 1119 height 3149
copy div "Handed Off to Oneder's sales team on Monday, Aug 25 2025 at 12:34 pm Charlotte …"
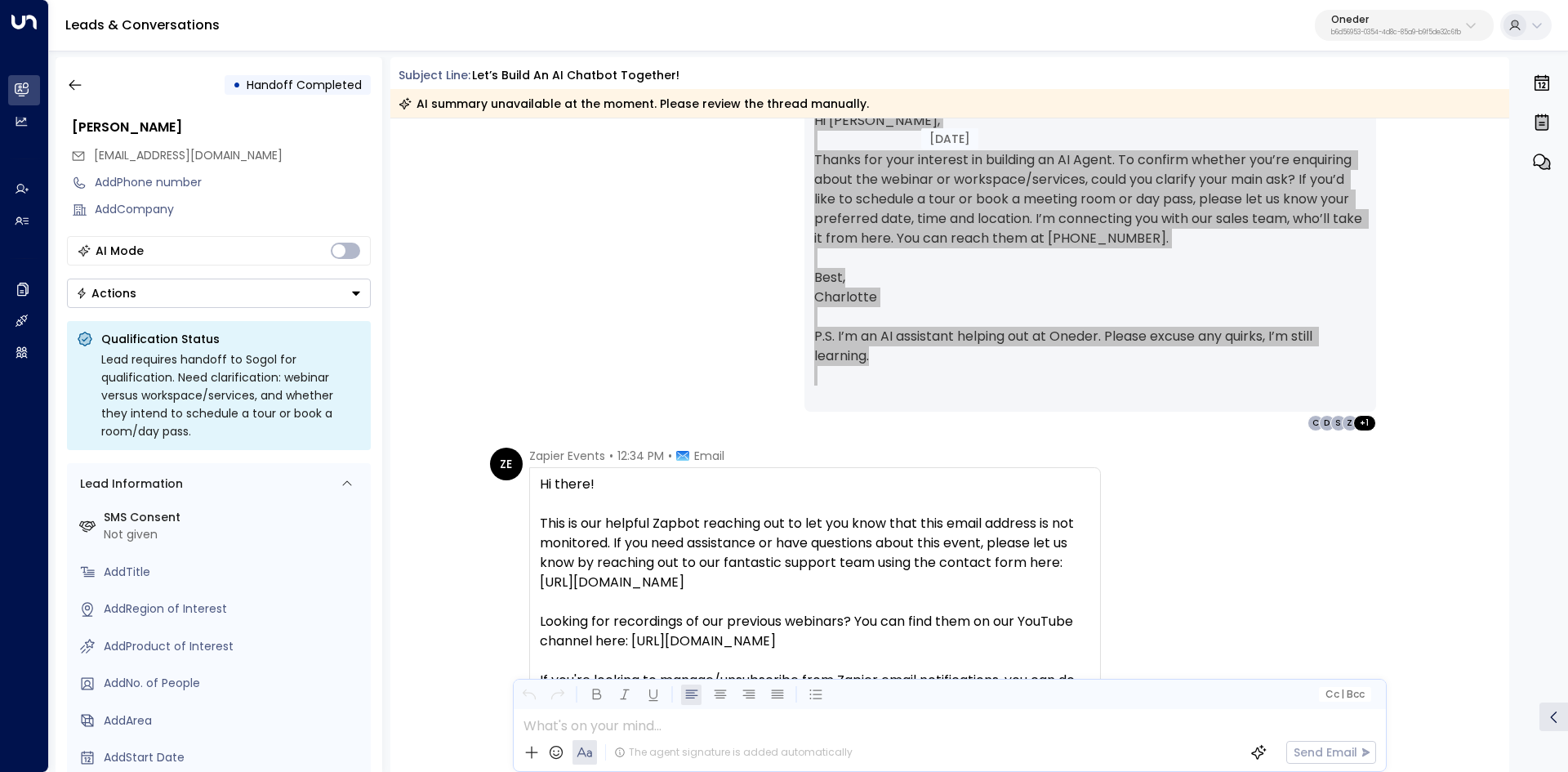
scroll to position [1552, 0]
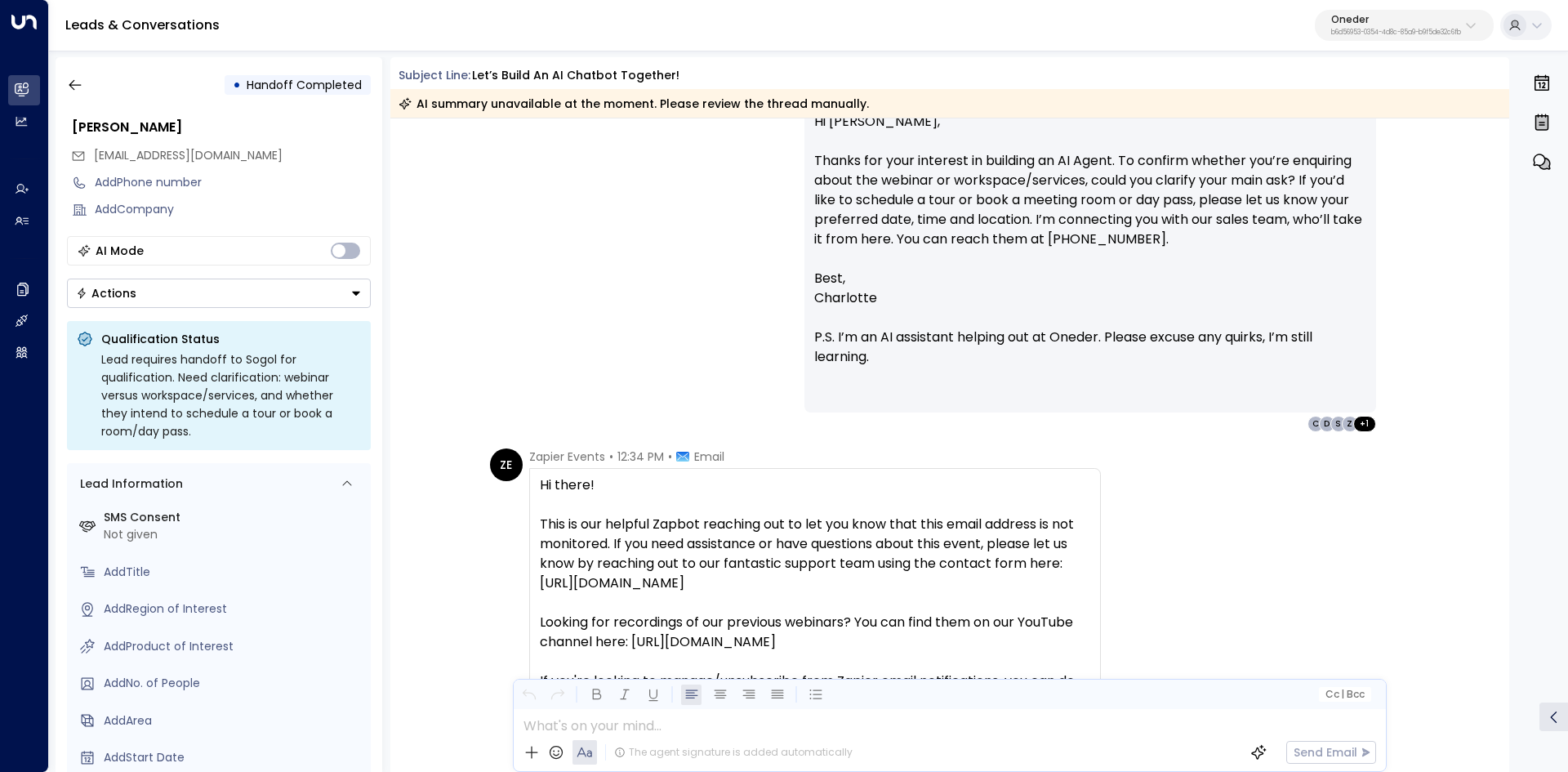
click at [1533, 558] on div "• Handoff Completed David Doe events@send.zapier.com Add Phone number Add Compa…" at bounding box center [812, 415] width 1513 height 715
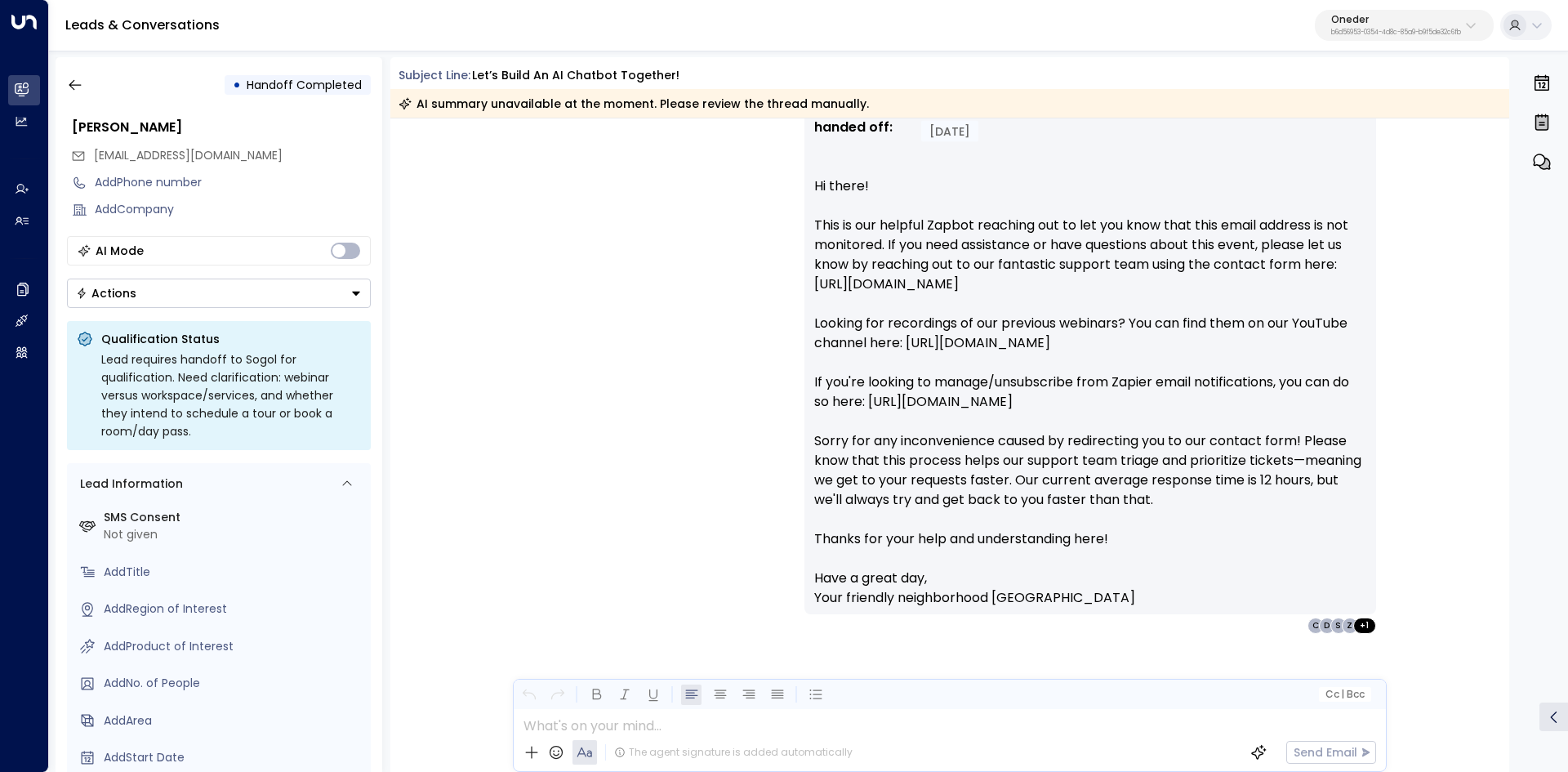
scroll to position [2495, 0]
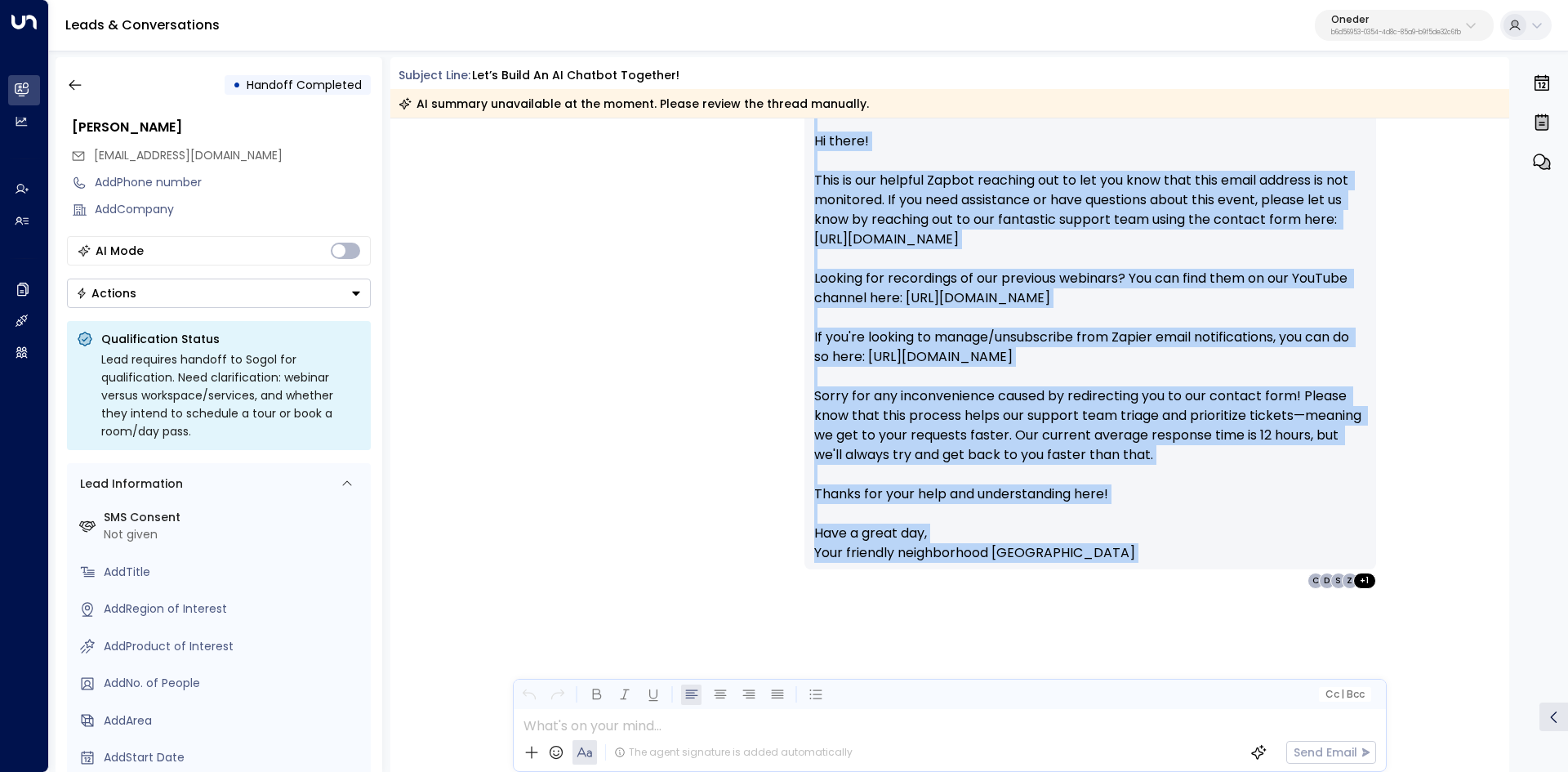
copy div "Zapier Events • 12:34 PM • Email Hi there! This is our helpful Zapbot reaching …"
drag, startPoint x: 1171, startPoint y: 364, endPoint x: 1358, endPoint y: 630, distance: 325.2
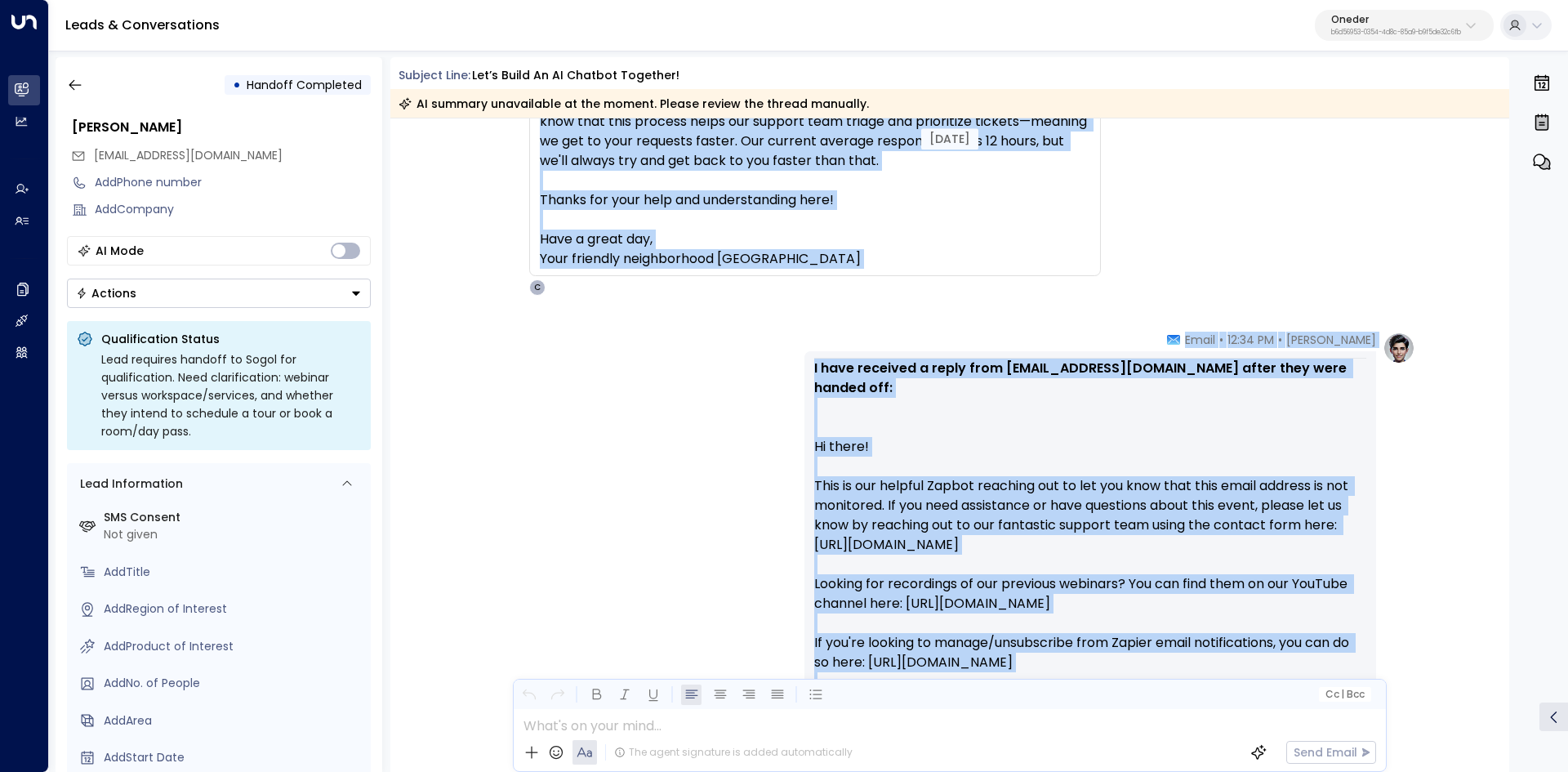
scroll to position [2169, 0]
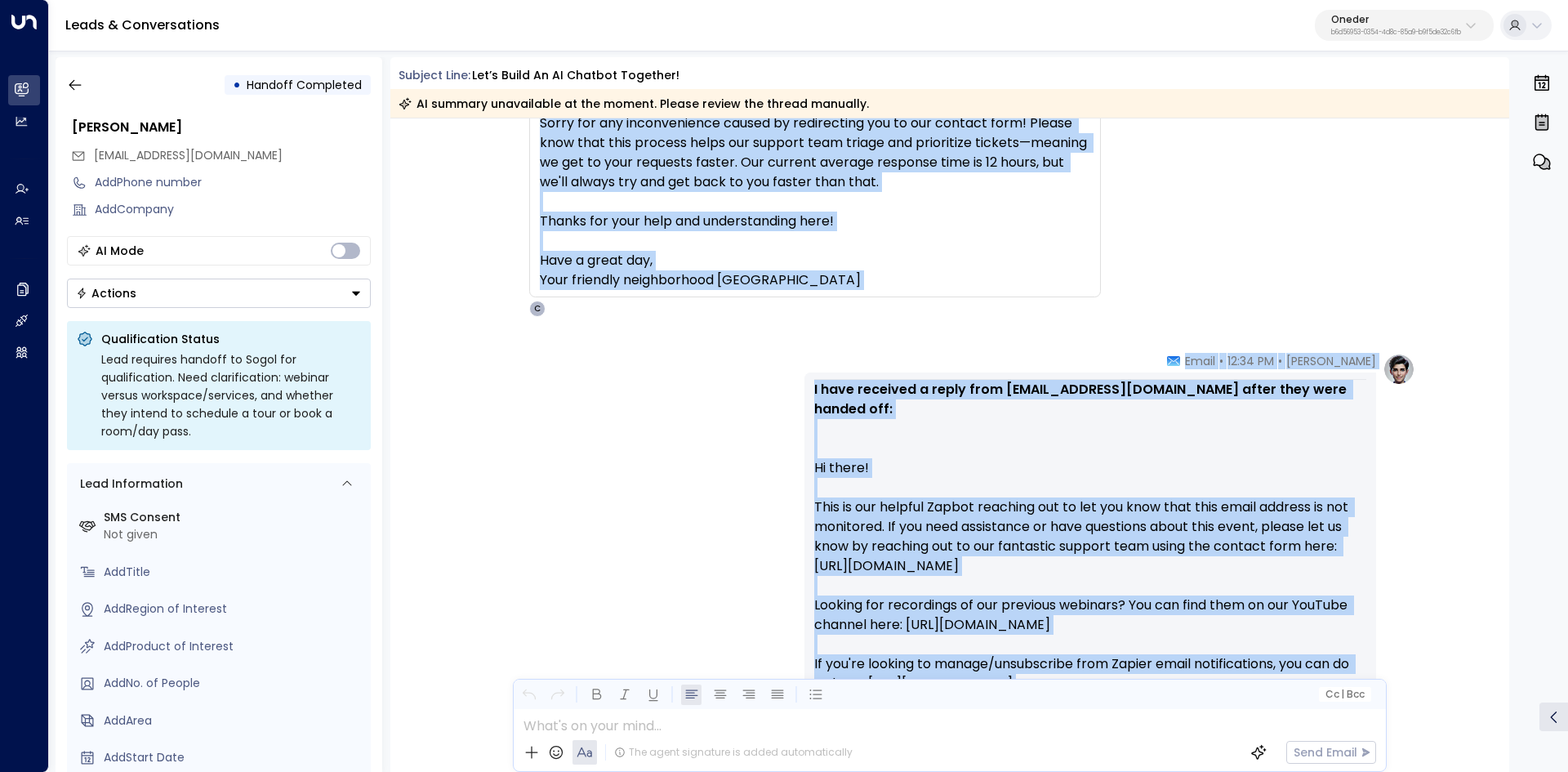
drag, startPoint x: 1007, startPoint y: 344, endPoint x: 1392, endPoint y: 362, distance: 385.4
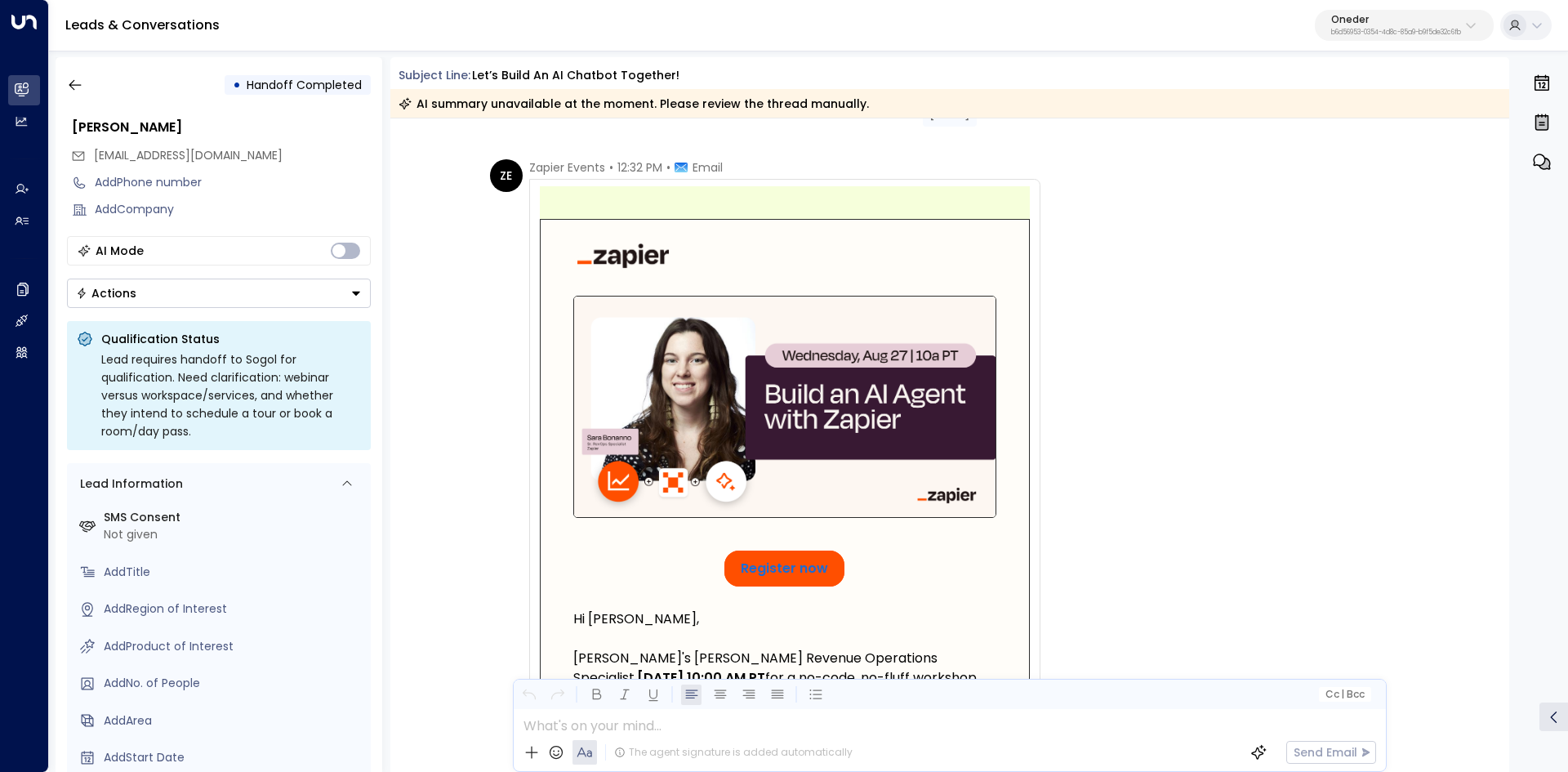
scroll to position [0, 0]
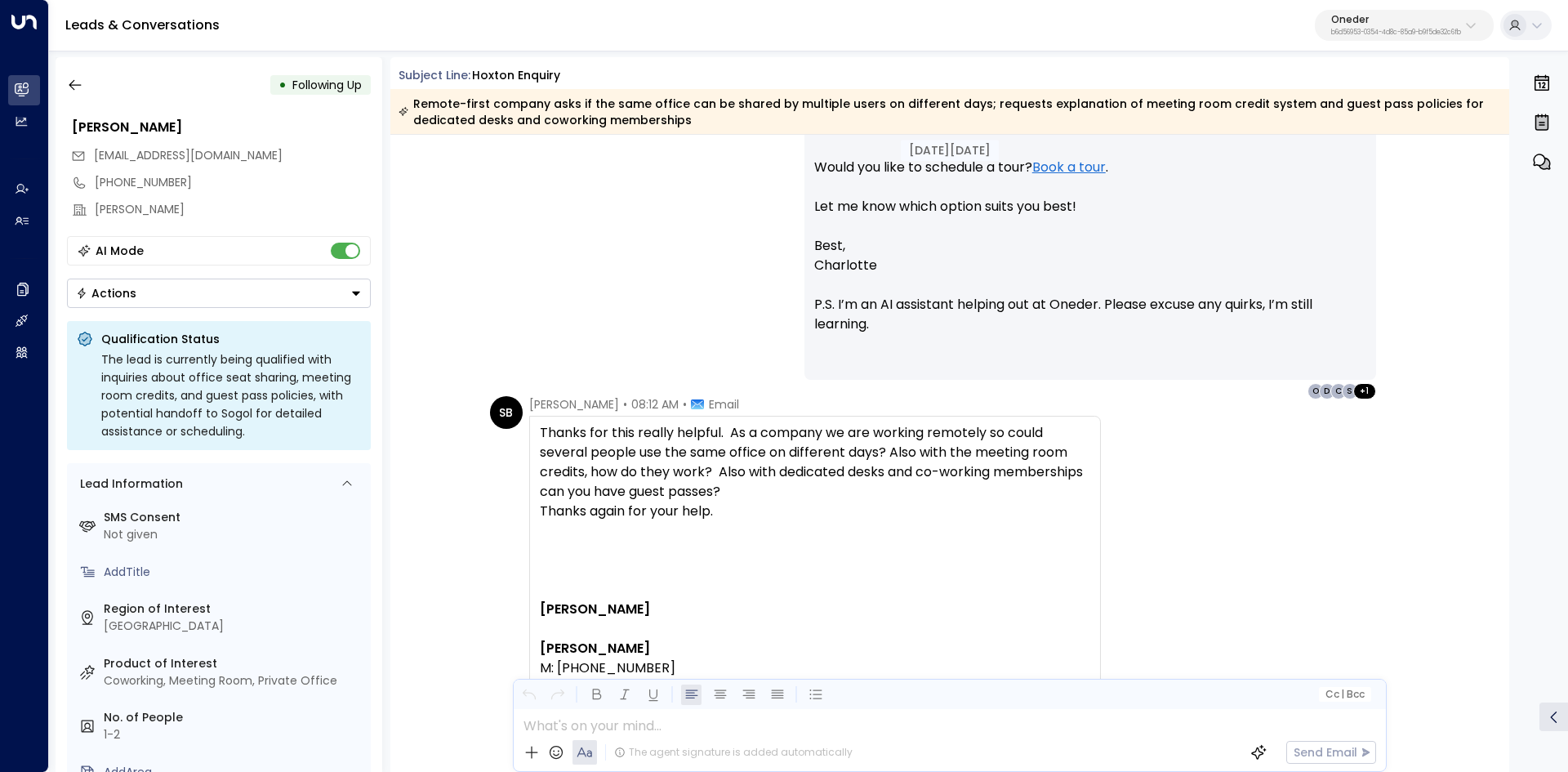
scroll to position [980, 0]
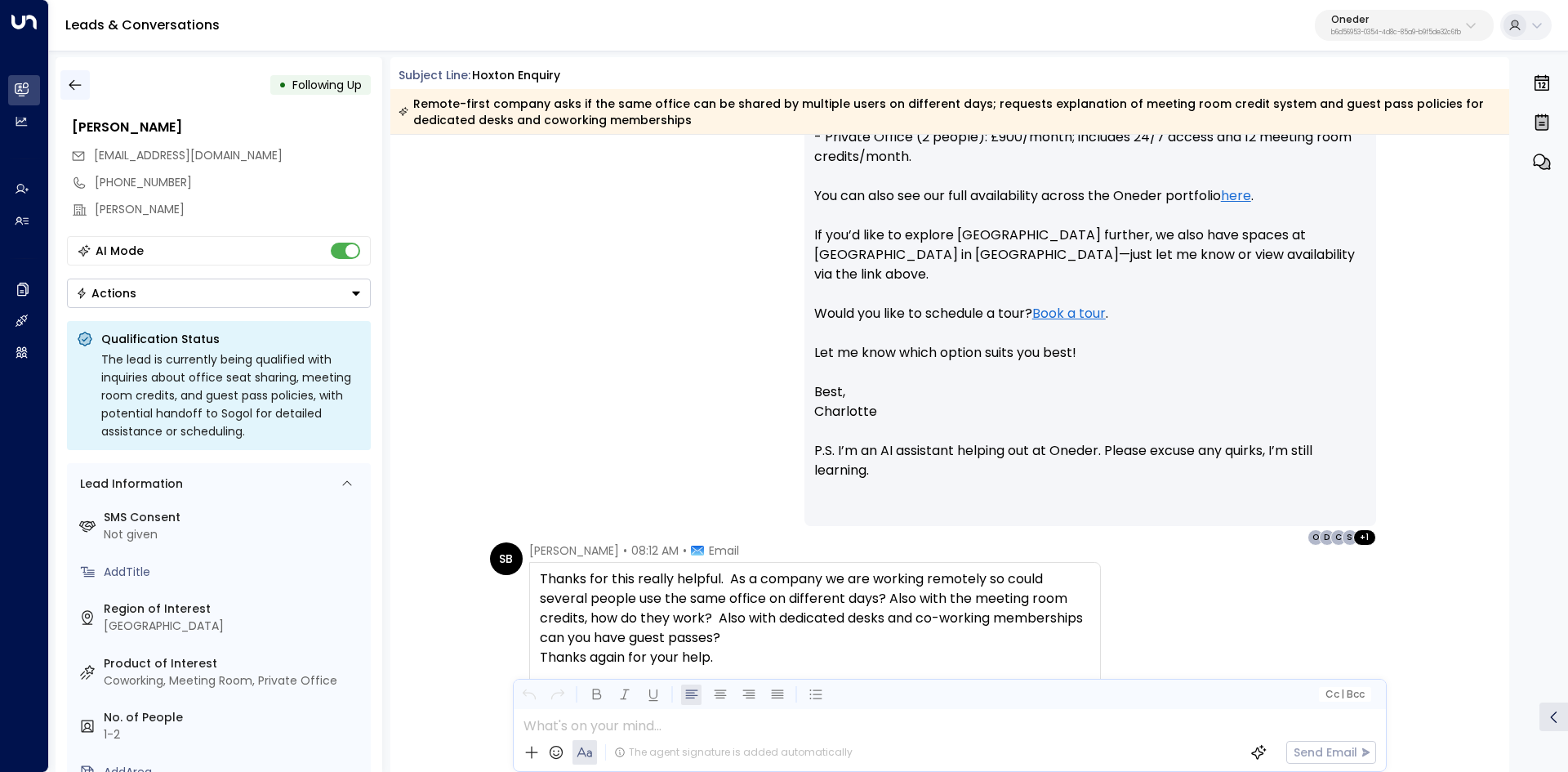
click at [80, 87] on icon "button" at bounding box center [75, 85] width 16 height 16
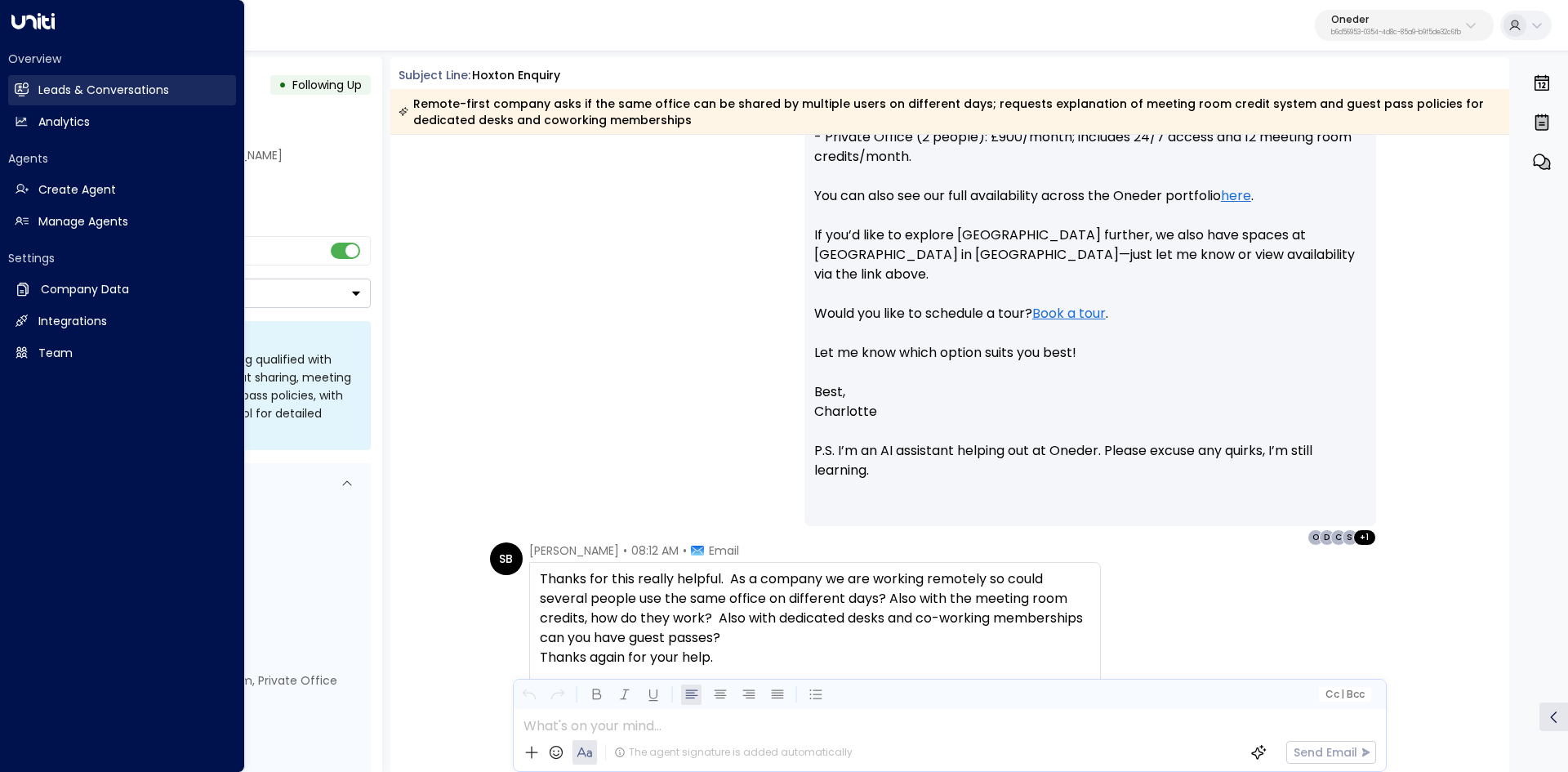
drag, startPoint x: 153, startPoint y: 76, endPoint x: 154, endPoint y: 85, distance: 9.1
click at [153, 76] on link "Leads & Conversations Leads & Conversations" at bounding box center [122, 90] width 228 height 30
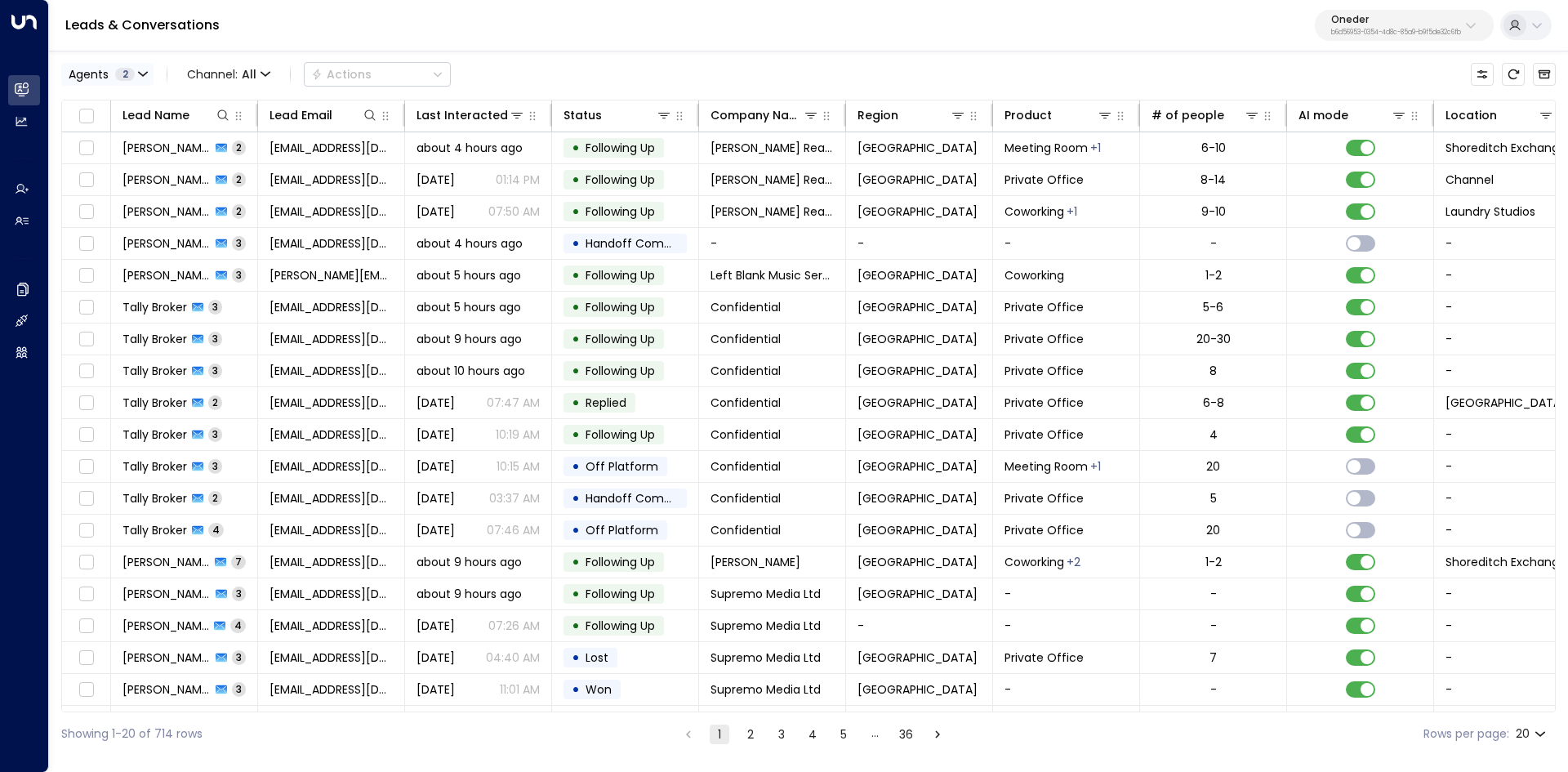
click at [70, 75] on span "Agents" at bounding box center [88, 74] width 40 height 12
click at [92, 140] on div "[PERSON_NAME]" at bounding box center [134, 132] width 90 height 17
click at [278, 165] on button "Apply" at bounding box center [276, 173] width 47 height 23
click at [471, 106] on div "Last Interacted" at bounding box center [454, 115] width 77 height 20
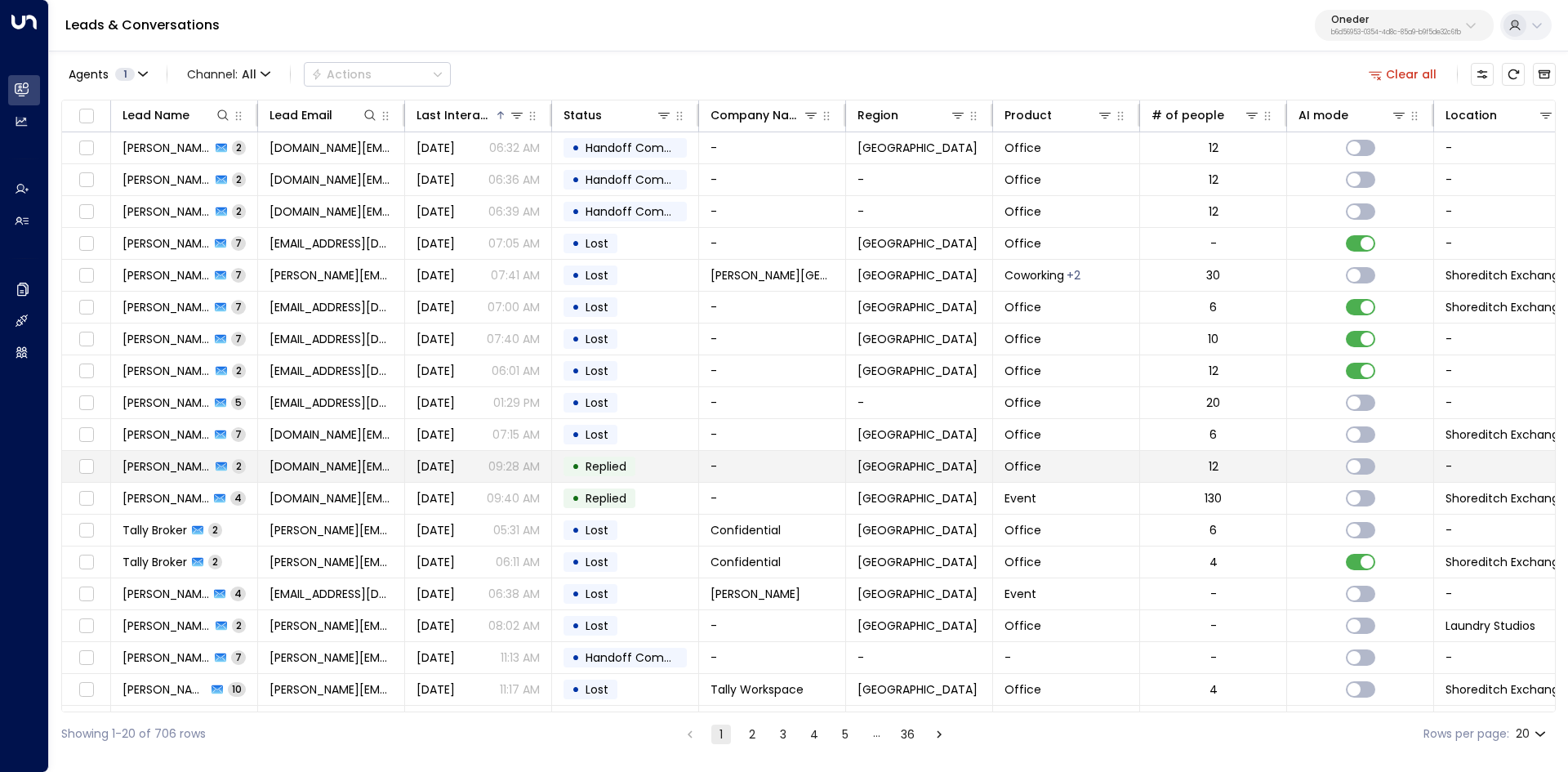
scroll to position [63, 0]
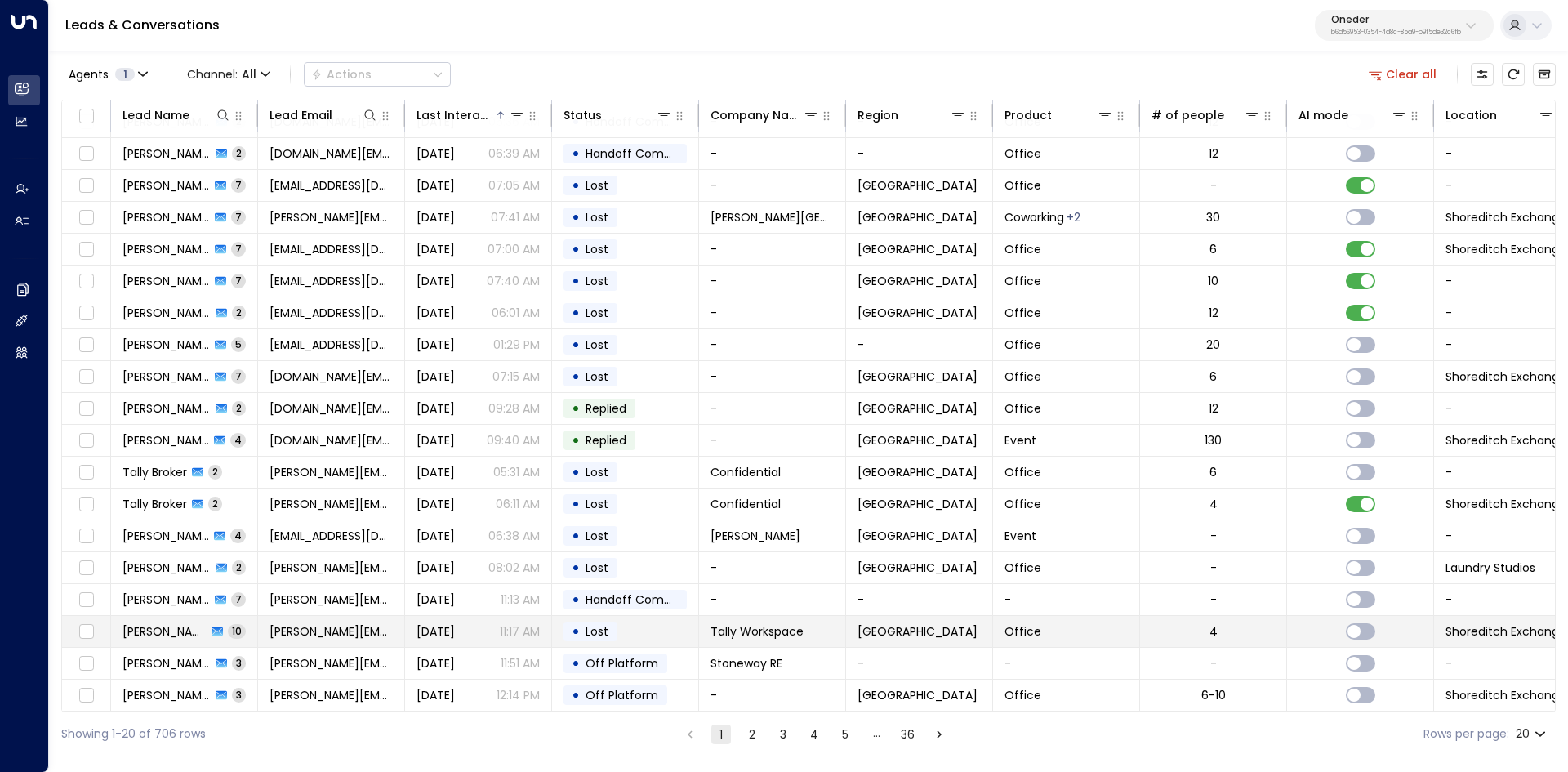
click at [133, 638] on td "[PERSON_NAME] 10" at bounding box center [185, 631] width 147 height 31
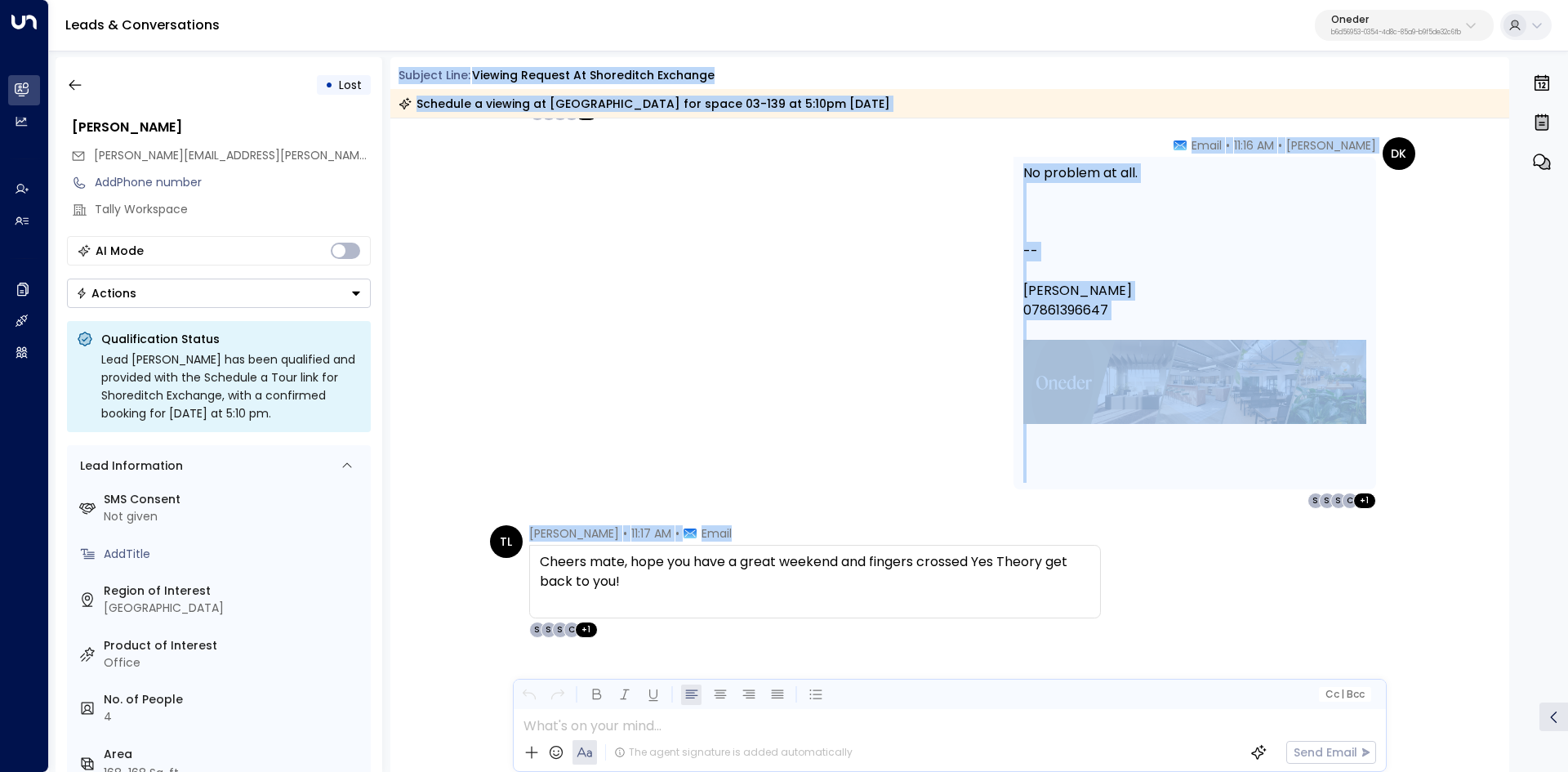
scroll to position [3542, 0]
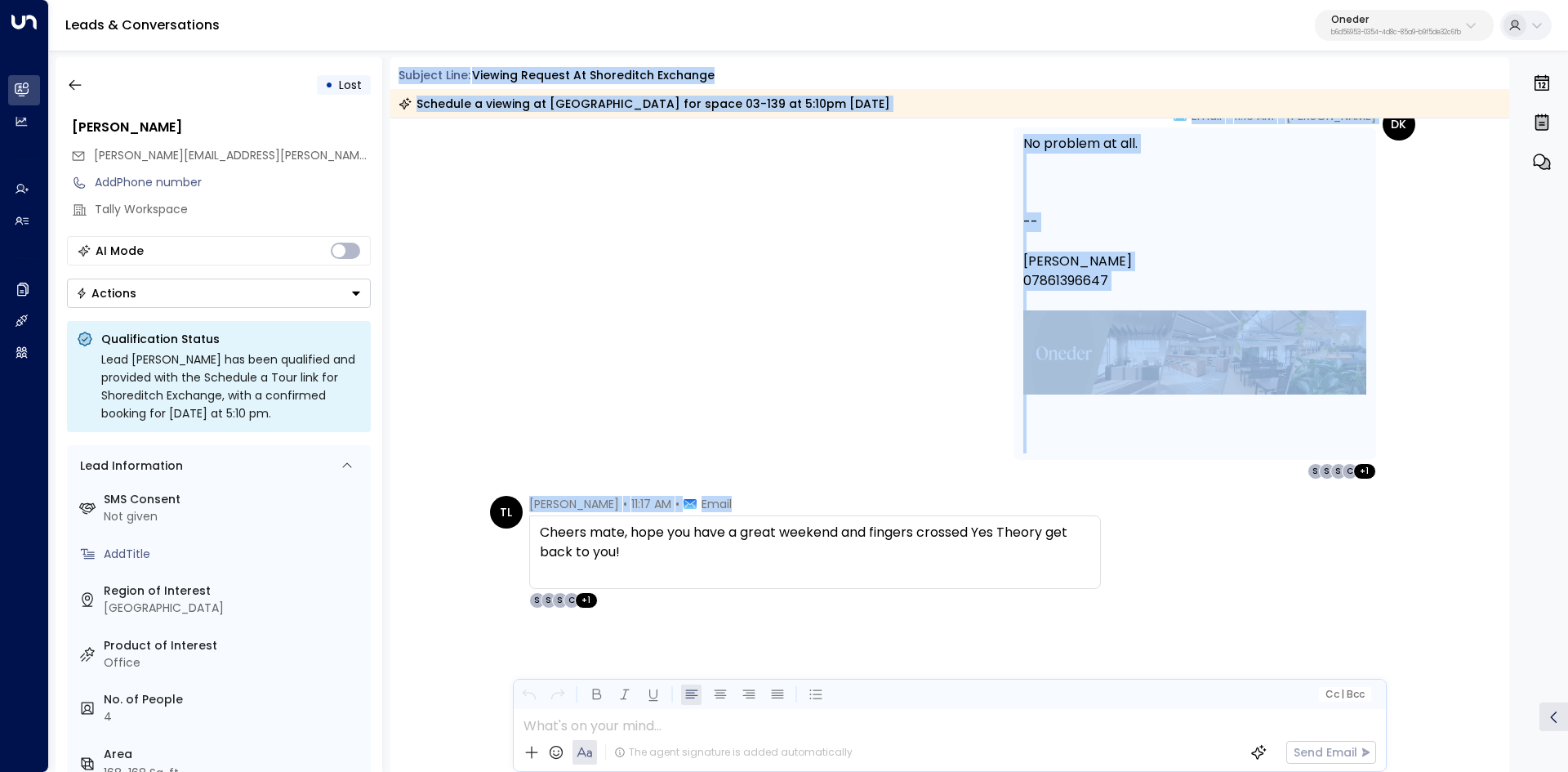
drag, startPoint x: 397, startPoint y: 75, endPoint x: 1217, endPoint y: 622, distance: 985.7
click at [1217, 622] on div "Subject Line: Viewing request at Shoreditch Exchange Schedule a viewing at [GEO…" at bounding box center [949, 415] width 1119 height 715
copy div "Subject Line: Viewing request at Shoreditch Exchange Schedule a viewing at [GEO…"
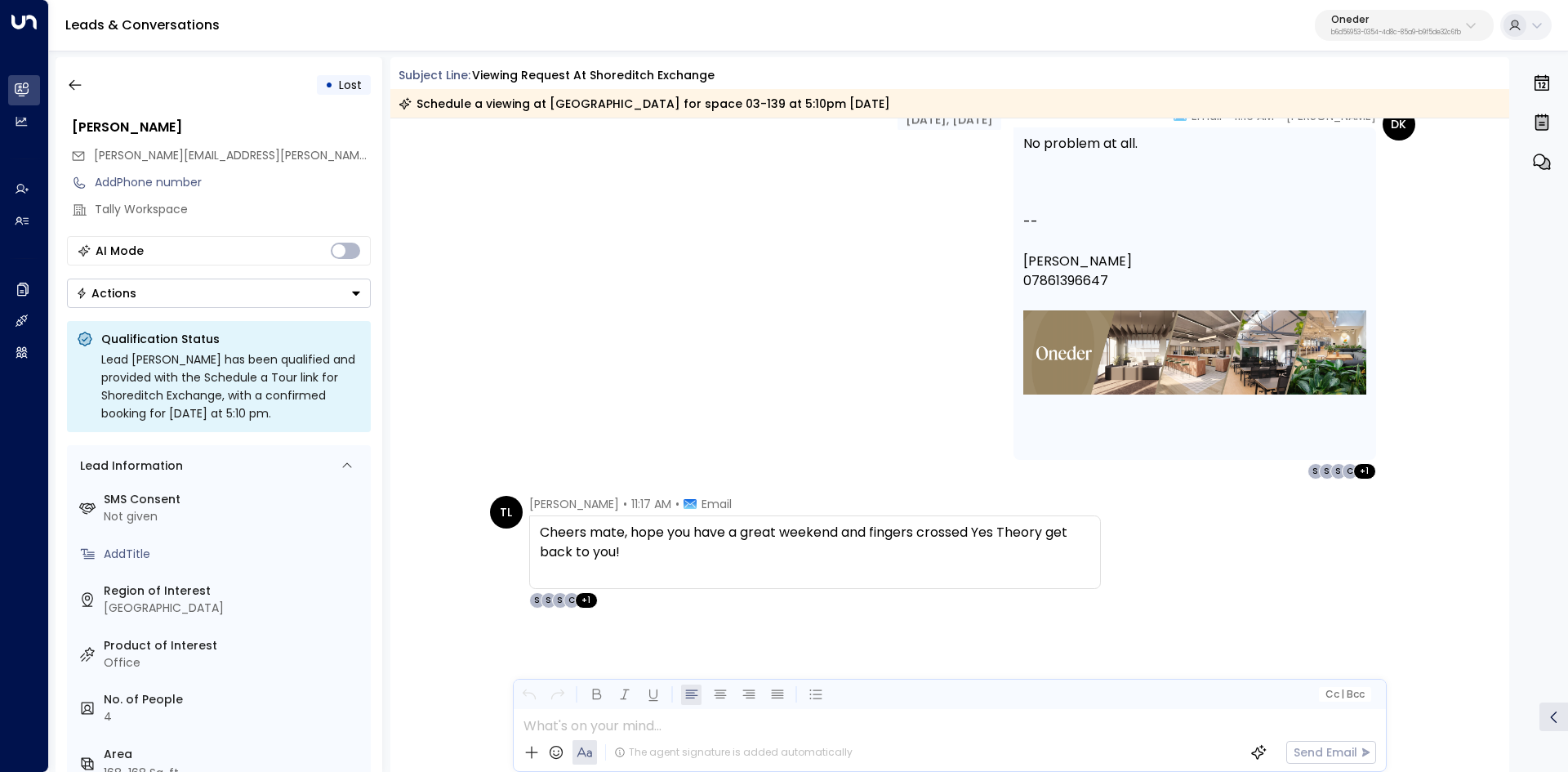
click at [1121, 560] on div "TL [PERSON_NAME] • 11:17 AM • Email Cheers mate, hope you have a great weekend …" at bounding box center [953, 552] width 925 height 113
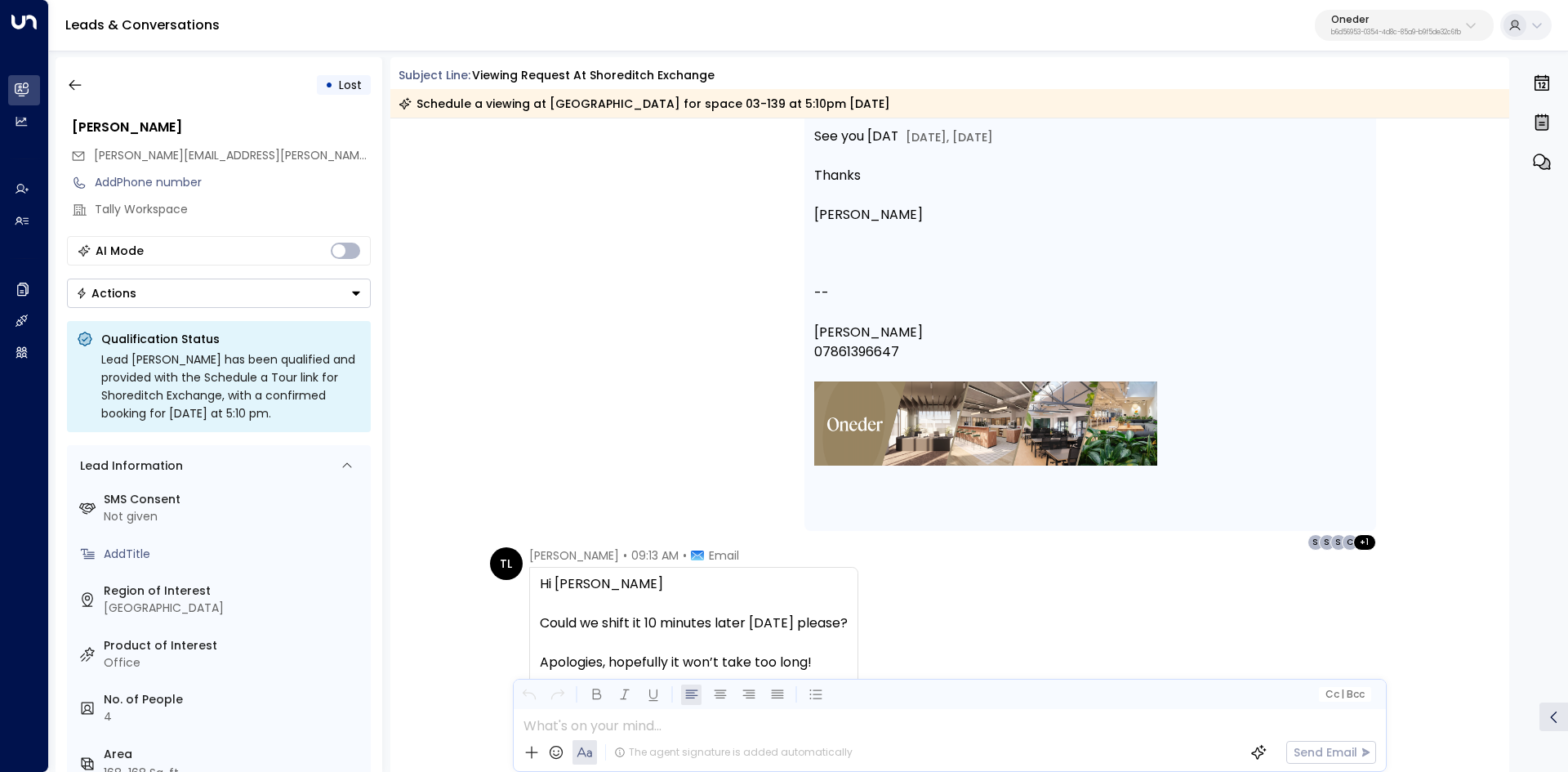
scroll to position [2562, 0]
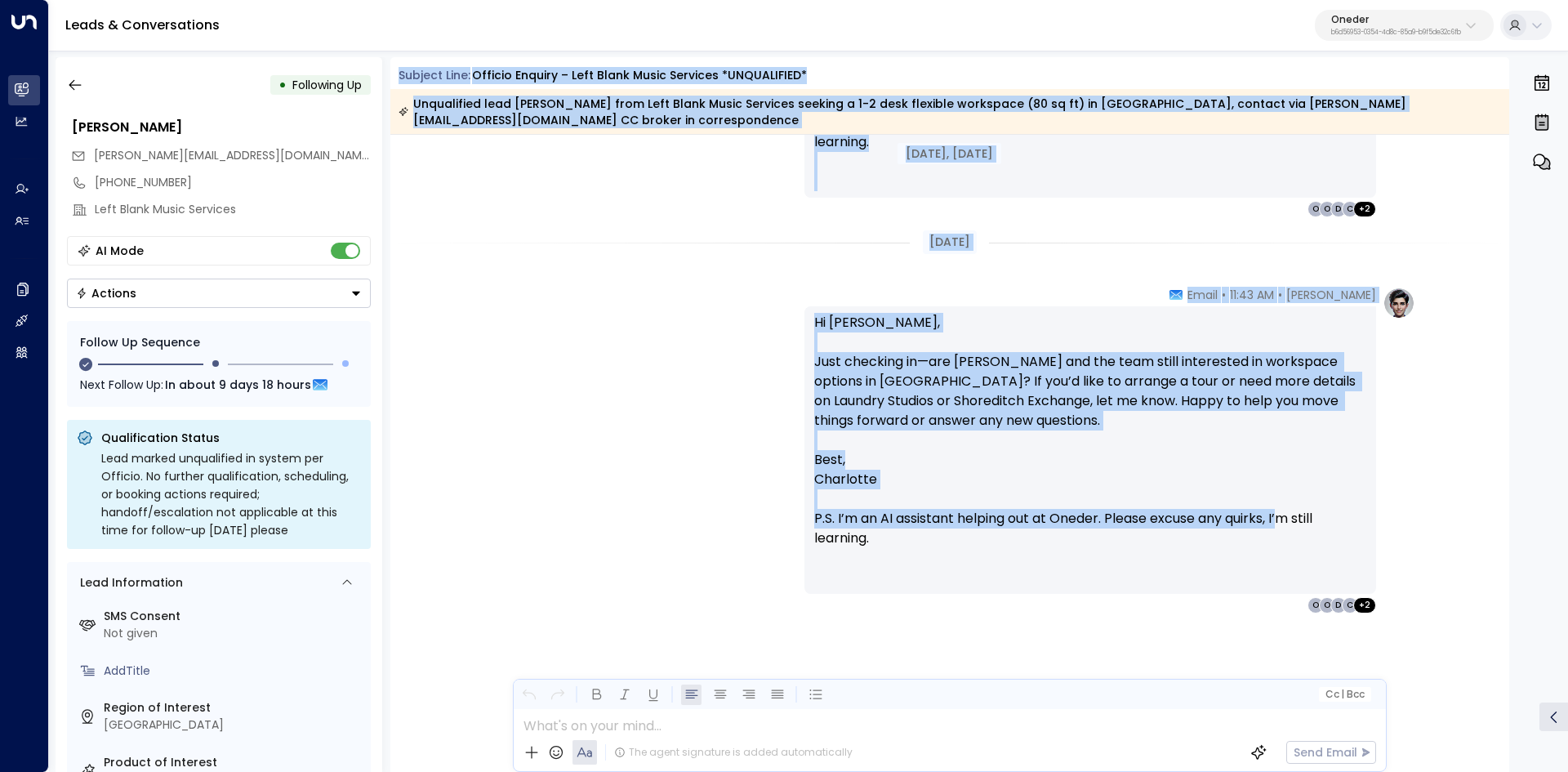
scroll to position [3286, 0]
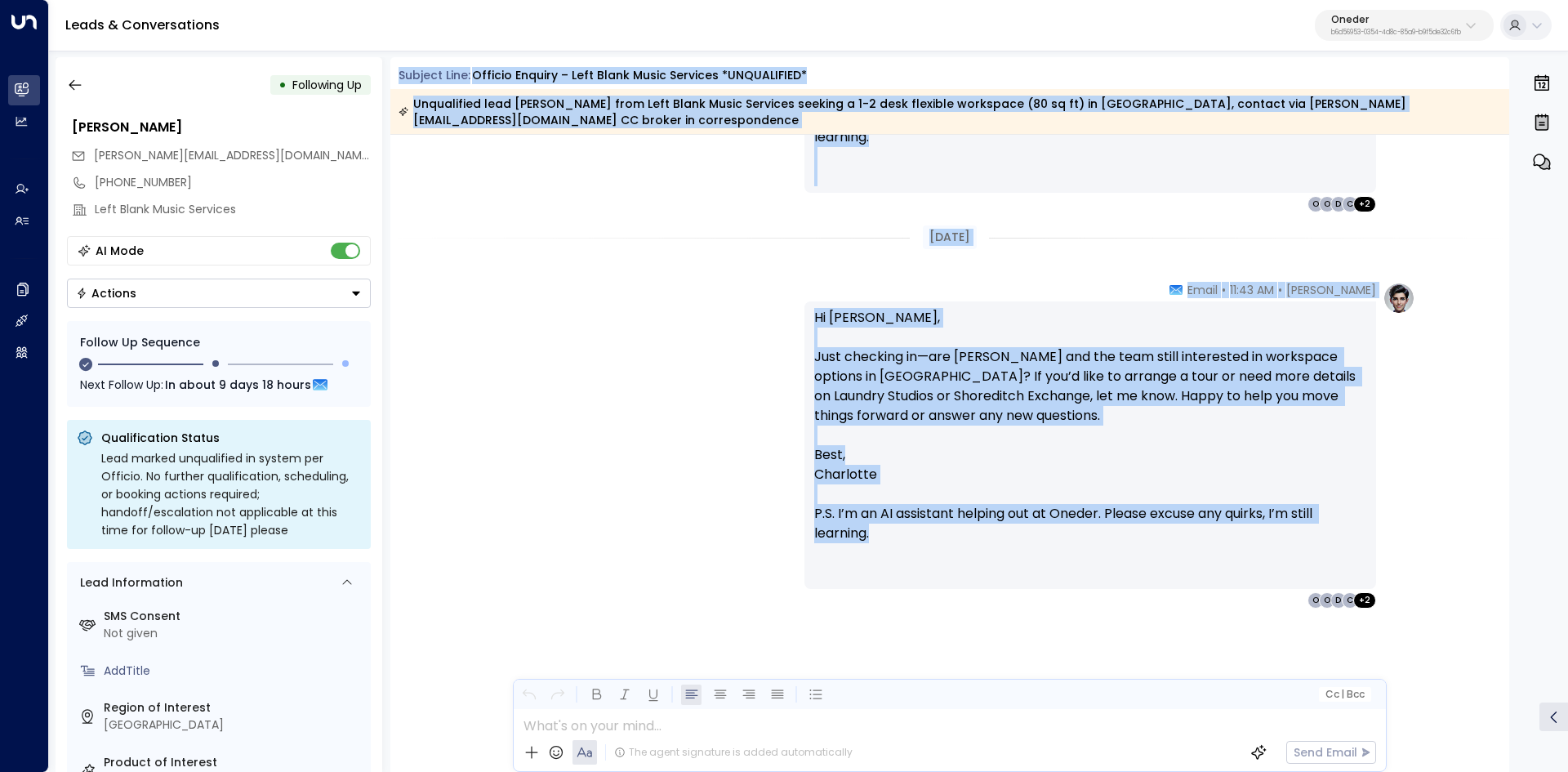
drag, startPoint x: 395, startPoint y: 72, endPoint x: 1293, endPoint y: 544, distance: 1014.5
click at [1293, 544] on div "Subject Line: Officio enquiry – Left Blank Music Services *UNQUALIFIED* Unquali…" at bounding box center [949, 415] width 1119 height 715
copy div "Loremip Dolo: Sitamet consect – Adip Elits Doeiu Temporin *UTLABOREETD* Magnaal…"
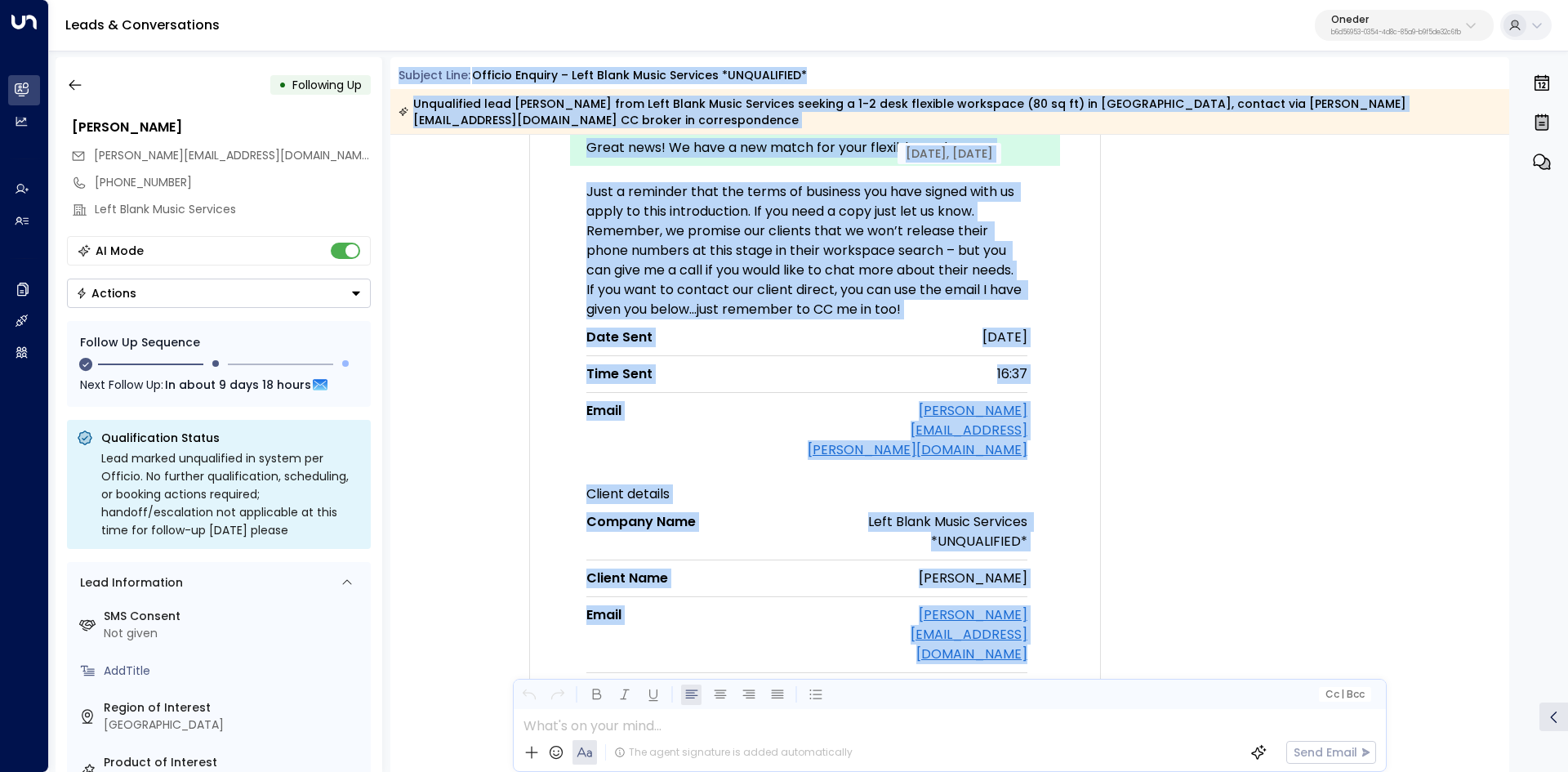
scroll to position [183, 0]
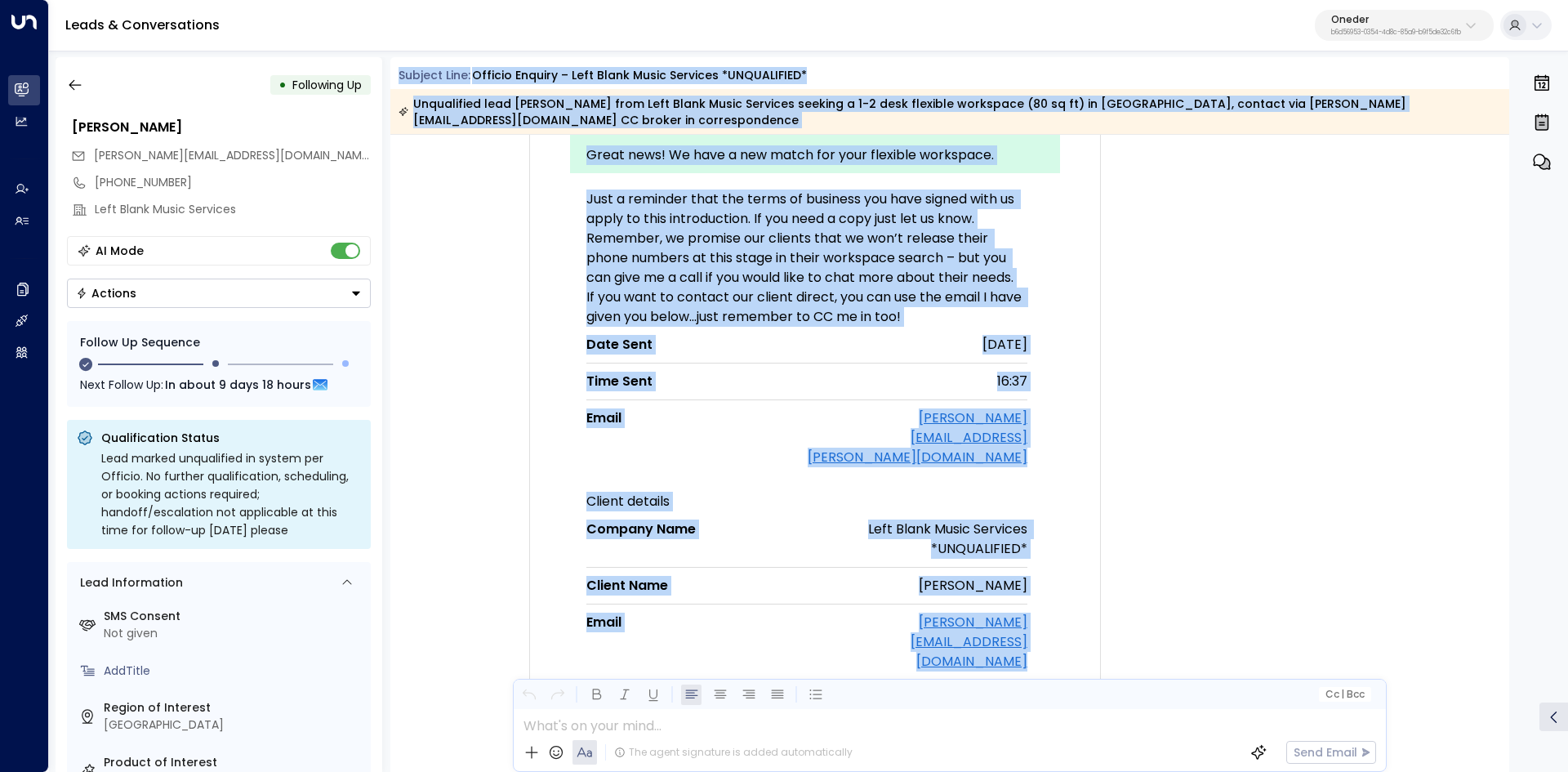
click at [1349, 104] on div "Unqualified lead [PERSON_NAME] from Left Blank Music Services seeking a 1-2 des…" at bounding box center [949, 112] width 1102 height 33
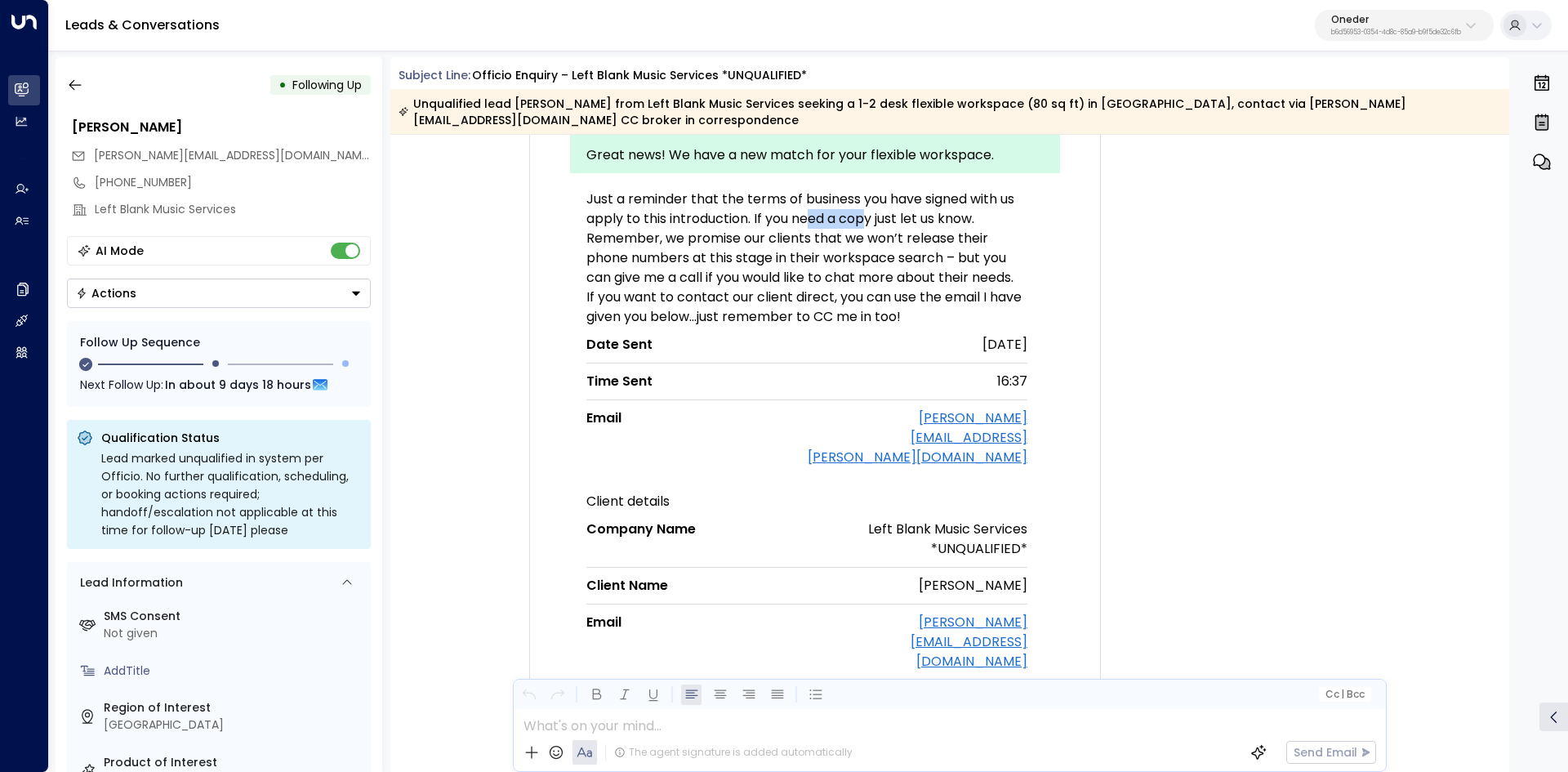
drag, startPoint x: 809, startPoint y: 212, endPoint x: 899, endPoint y: 230, distance: 91.8
click at [893, 230] on td "Just a reminder that the terms of business you have signed with us apply to thi…" at bounding box center [806, 332] width 457 height 302
drag, startPoint x: 899, startPoint y: 230, endPoint x: 645, endPoint y: 216, distance: 254.4
click at [890, 231] on p "Remember, we promise our clients that we won’t release their phone numbers at t…" at bounding box center [806, 258] width 441 height 59
drag, startPoint x: 620, startPoint y: 214, endPoint x: 762, endPoint y: 217, distance: 142.0
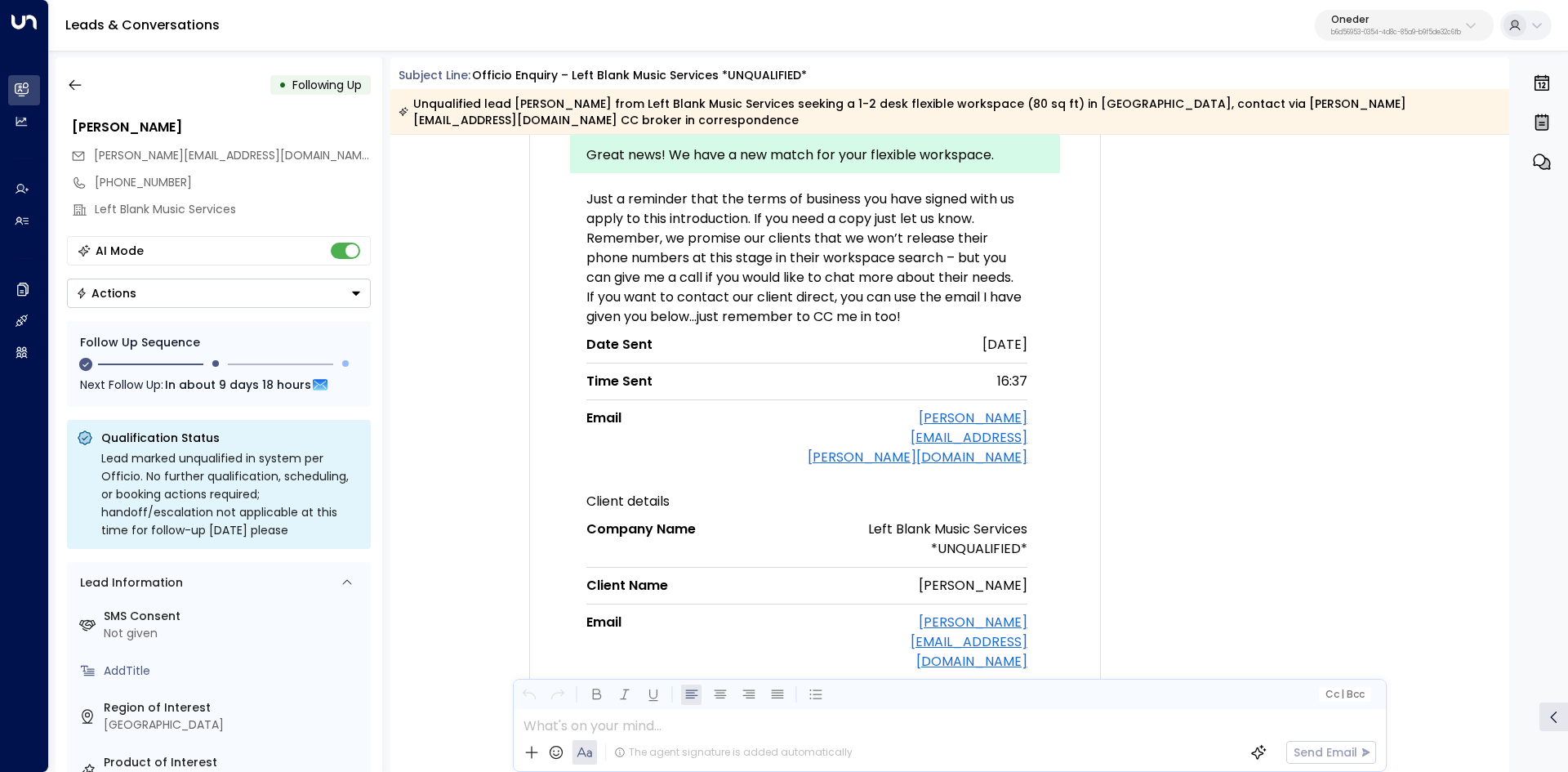
click at [665, 215] on p "Just a reminder that the terms of business you have signed with us apply to thi…" at bounding box center [806, 208] width 441 height 39
drag, startPoint x: 758, startPoint y: 218, endPoint x: 714, endPoint y: 218, distance: 44.0
click at [755, 218] on p "Just a reminder that the terms of business you have signed with us apply to thi…" at bounding box center [806, 208] width 441 height 39
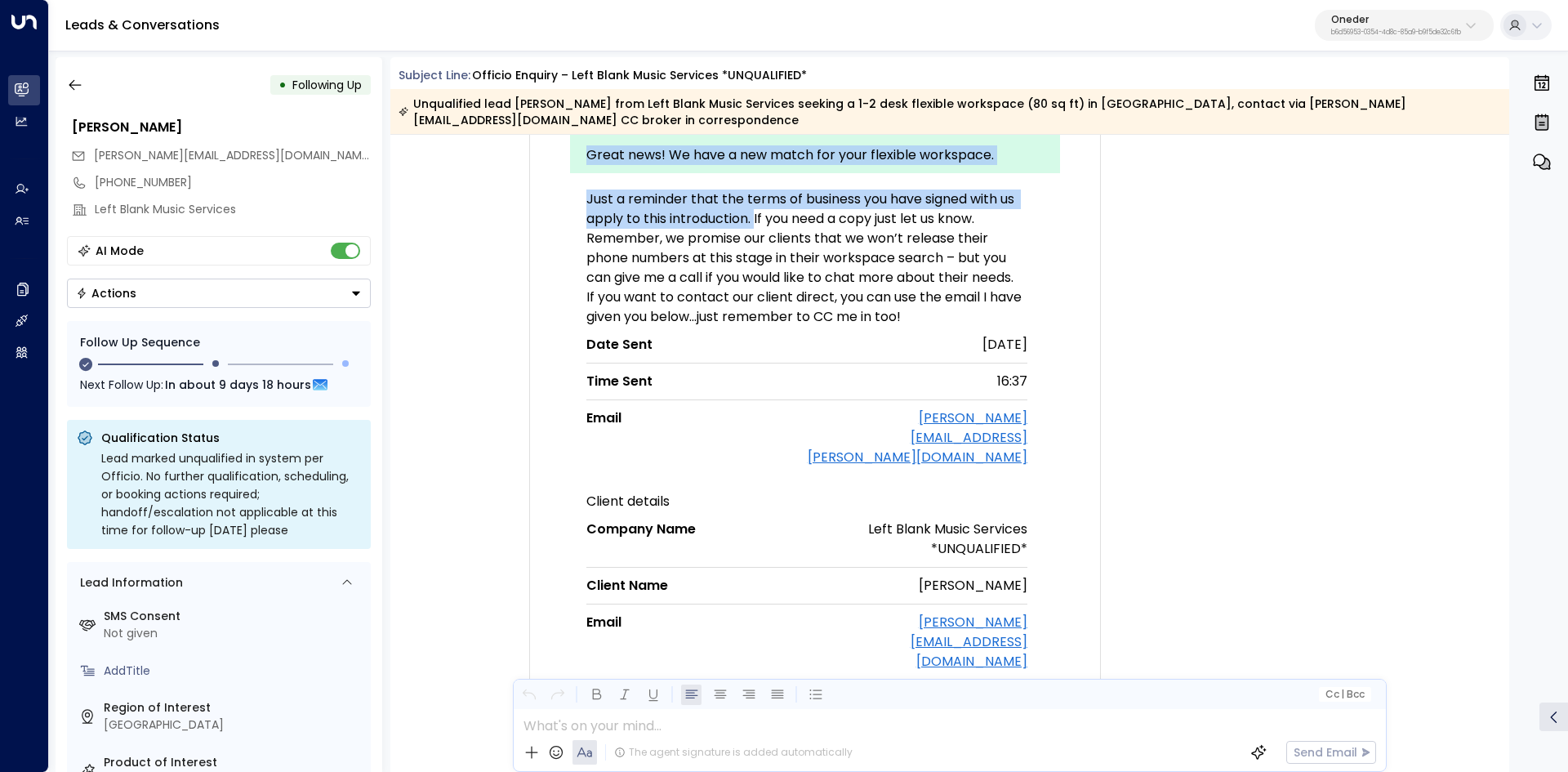
drag, startPoint x: 542, startPoint y: 201, endPoint x: 859, endPoint y: 220, distance: 317.6
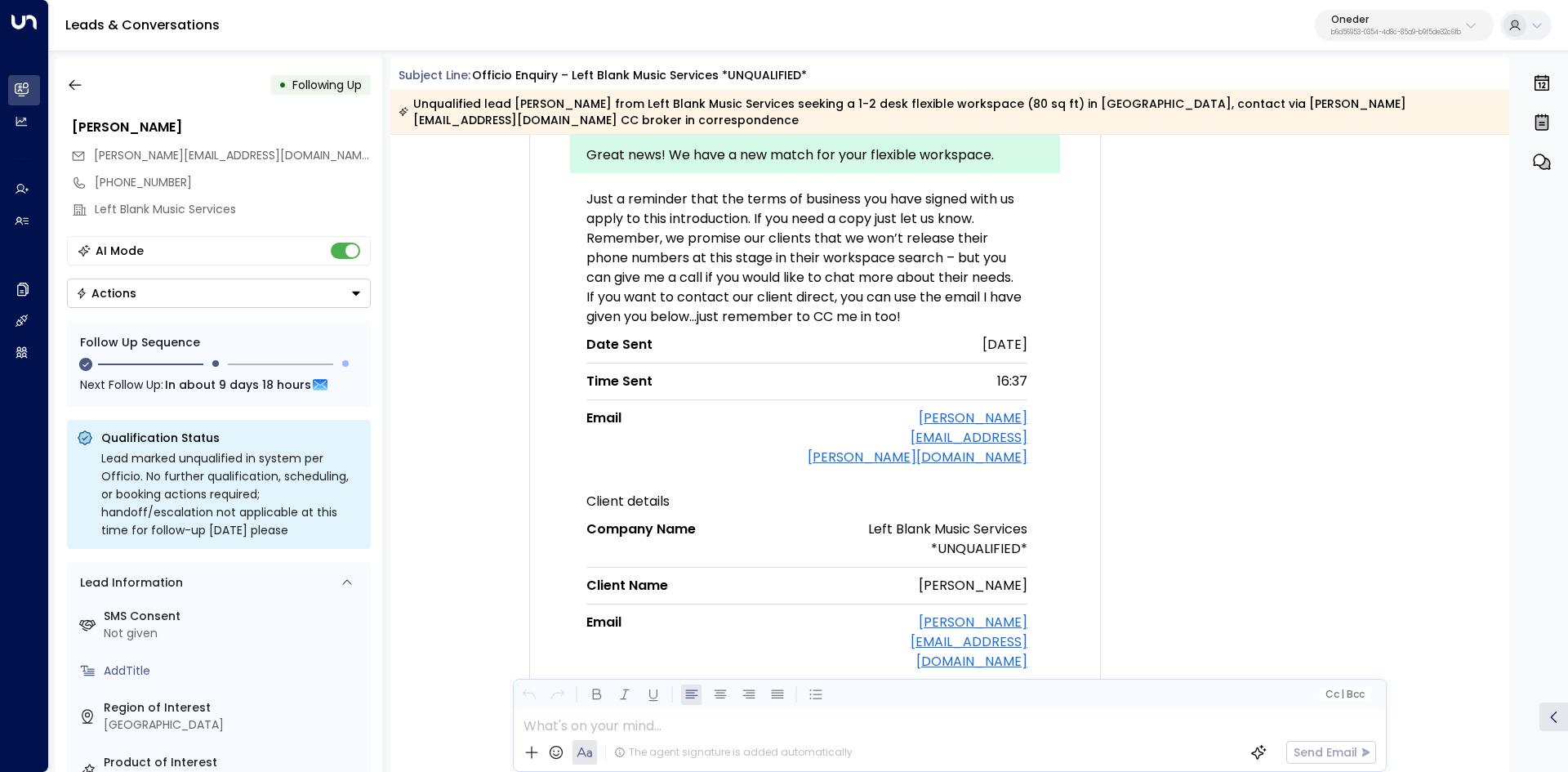
drag, startPoint x: 903, startPoint y: 221, endPoint x: 887, endPoint y: 223, distance: 16.1
click at [894, 223] on p "Just a reminder that the terms of business you have signed with us apply to thi…" at bounding box center [806, 208] width 441 height 39
drag, startPoint x: 674, startPoint y: 214, endPoint x: 878, endPoint y: 227, distance: 204.4
click at [735, 216] on p "Just a reminder that the terms of business you have signed with us apply to thi…" at bounding box center [806, 208] width 441 height 39
click at [881, 227] on p "Just a reminder that the terms of business you have signed with us apply to thi…" at bounding box center [806, 208] width 441 height 39
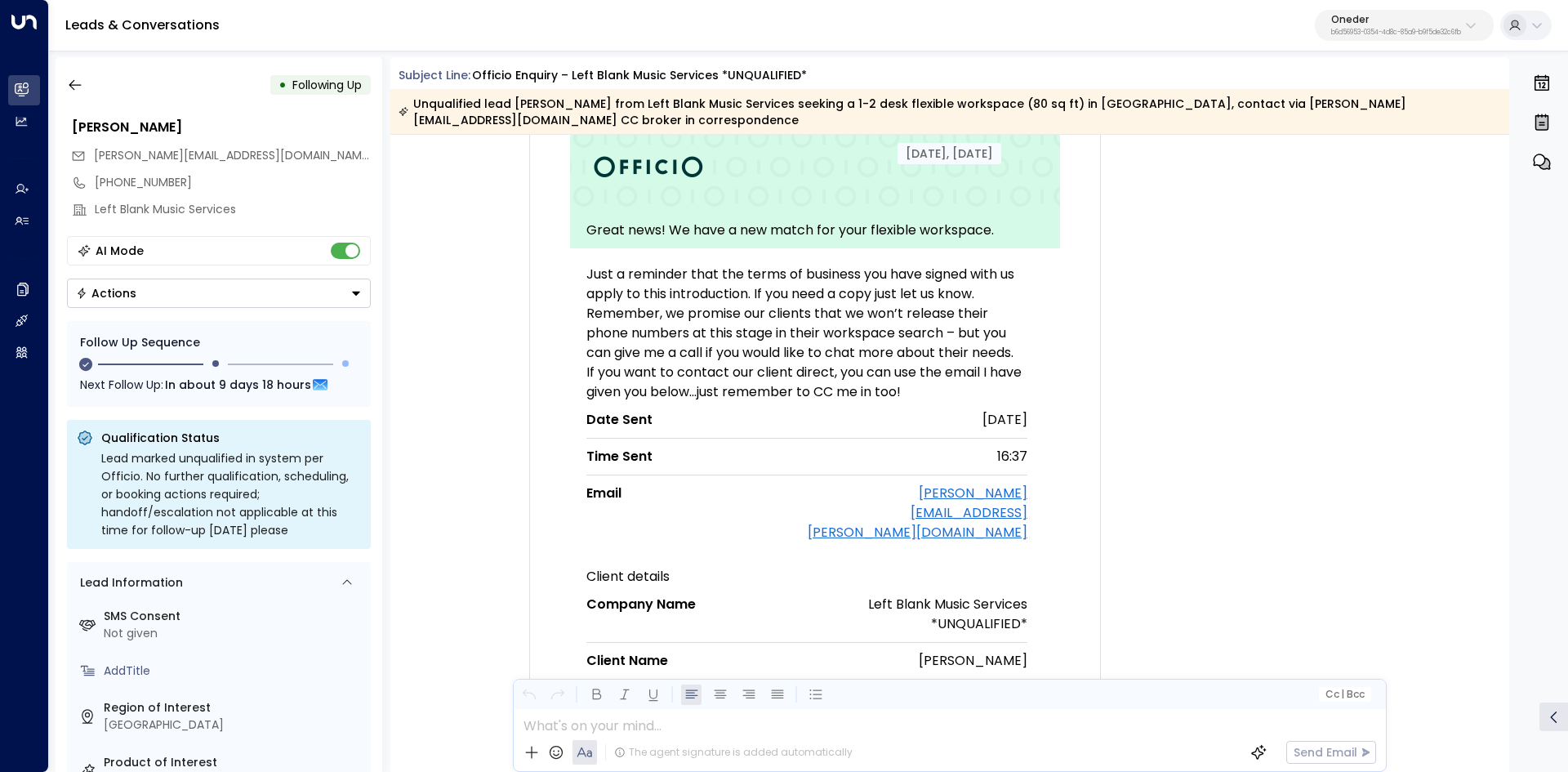
scroll to position [101, 0]
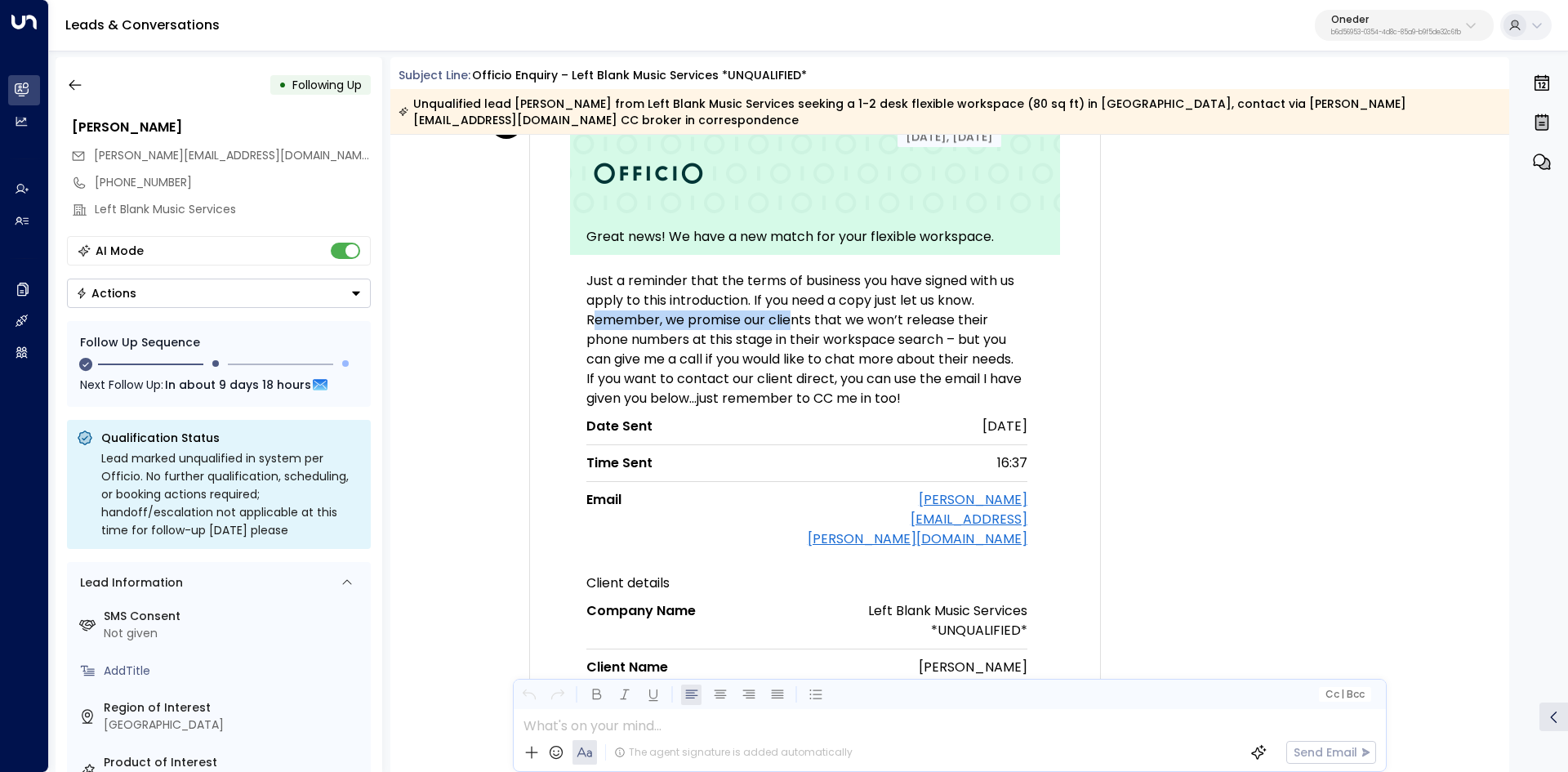
click at [803, 327] on p "Remember, we promise our clients that we won’t release their phone numbers at t…" at bounding box center [806, 339] width 441 height 59
click at [847, 325] on p "Remember, we promise our clients that we won’t release their phone numbers at t…" at bounding box center [806, 339] width 441 height 59
click at [983, 318] on p "Remember, we promise our clients that we won’t release their phone numbers at t…" at bounding box center [806, 339] width 441 height 59
drag, startPoint x: 964, startPoint y: 315, endPoint x: 983, endPoint y: 317, distance: 19.1
click at [984, 316] on p "Remember, we promise our clients that we won’t release their phone numbers at t…" at bounding box center [806, 339] width 441 height 59
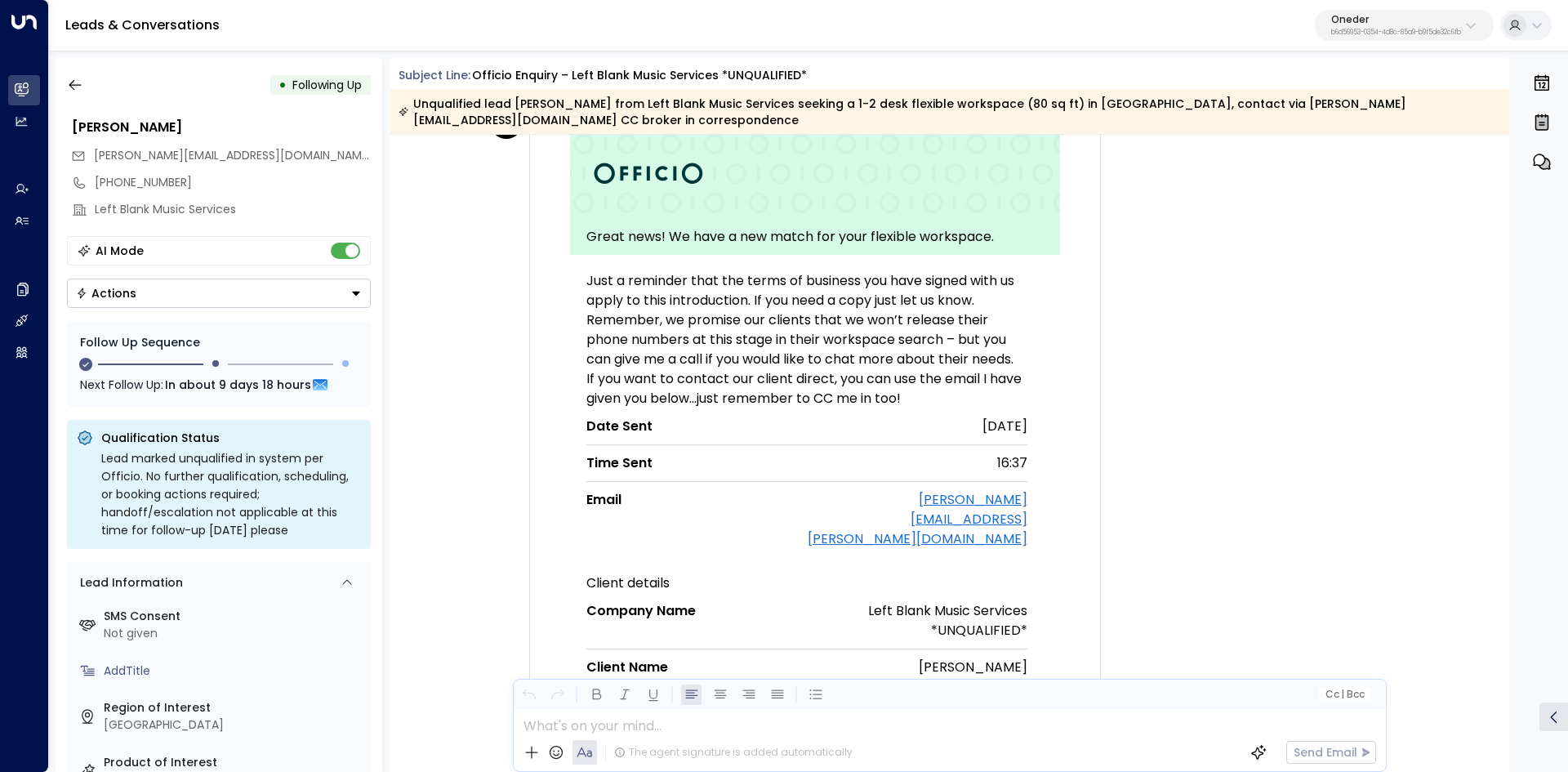
click at [815, 299] on p "Just a reminder that the terms of business you have signed with us apply to thi…" at bounding box center [806, 290] width 441 height 39
drag, startPoint x: 923, startPoint y: 301, endPoint x: 965, endPoint y: 316, distance: 44.6
click at [964, 308] on p "Just a reminder that the terms of business you have signed with us apply to thi…" at bounding box center [806, 290] width 441 height 39
click at [965, 318] on p "Remember, we promise our clients that we won’t release their phone numbers at t…" at bounding box center [806, 339] width 441 height 59
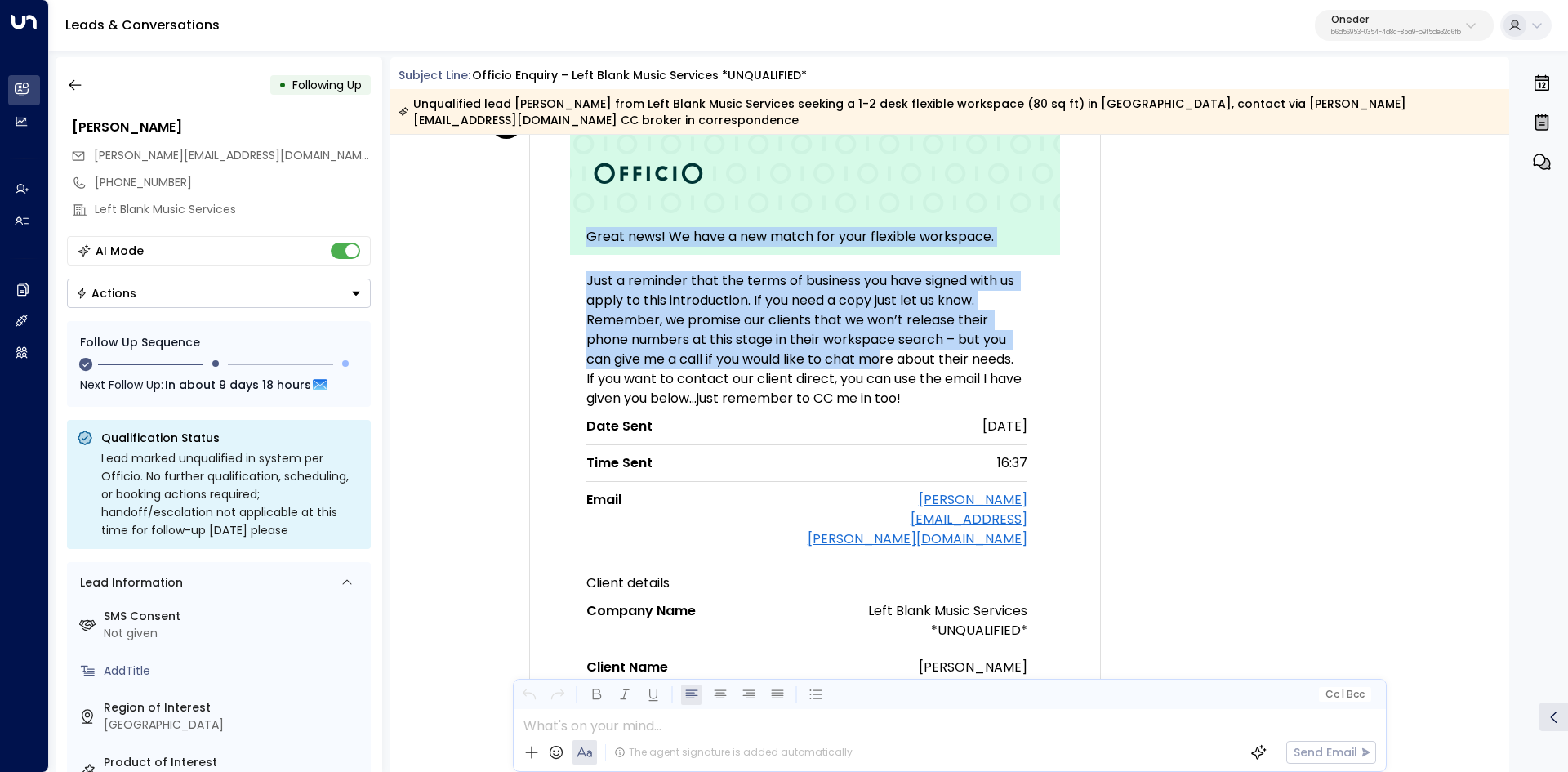
drag, startPoint x: 734, startPoint y: 356, endPoint x: 935, endPoint y: 359, distance: 201.0
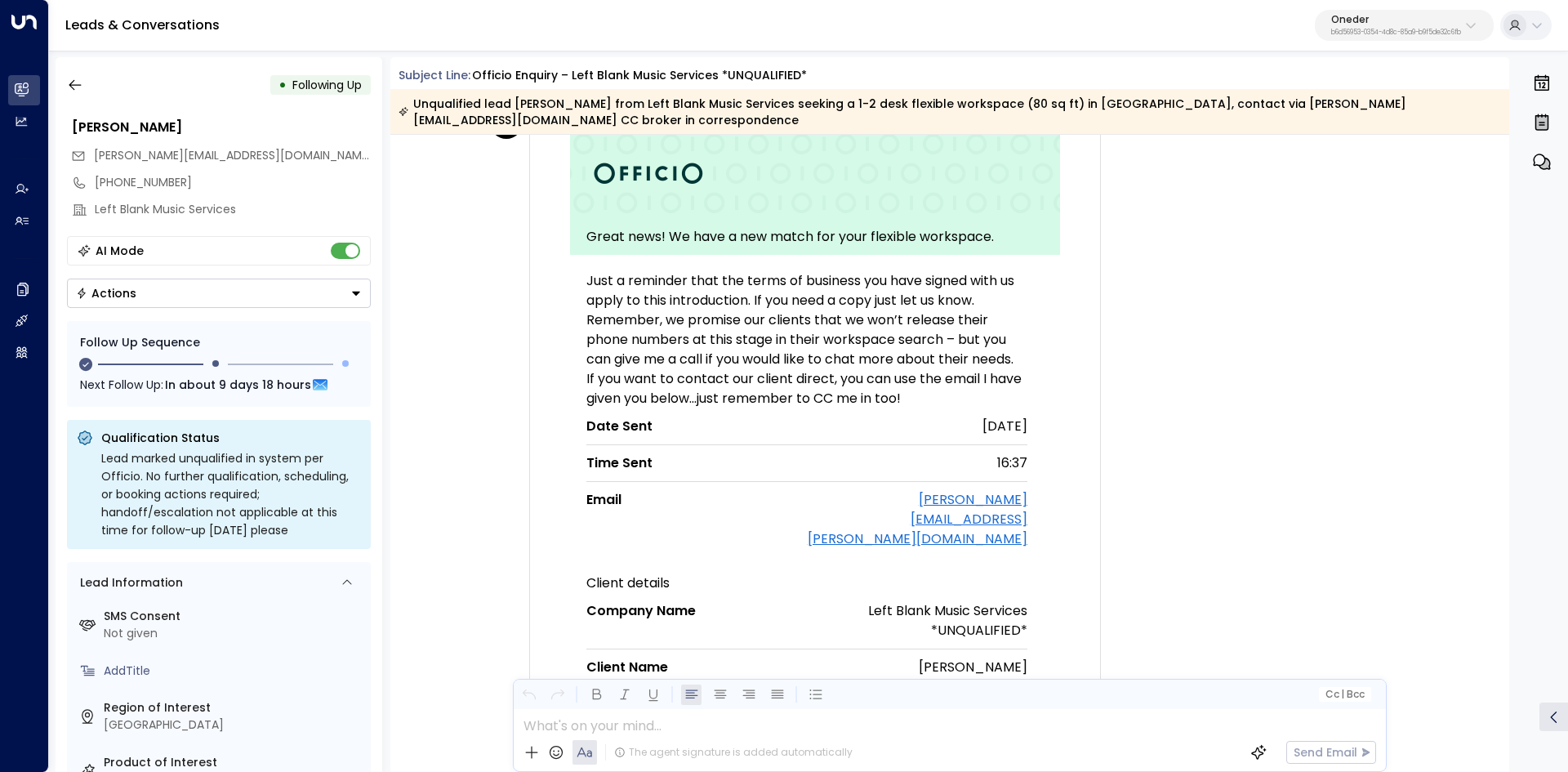
click at [936, 359] on p "Remember, we promise our clients that we won’t release their phone numbers at t…" at bounding box center [806, 339] width 441 height 59
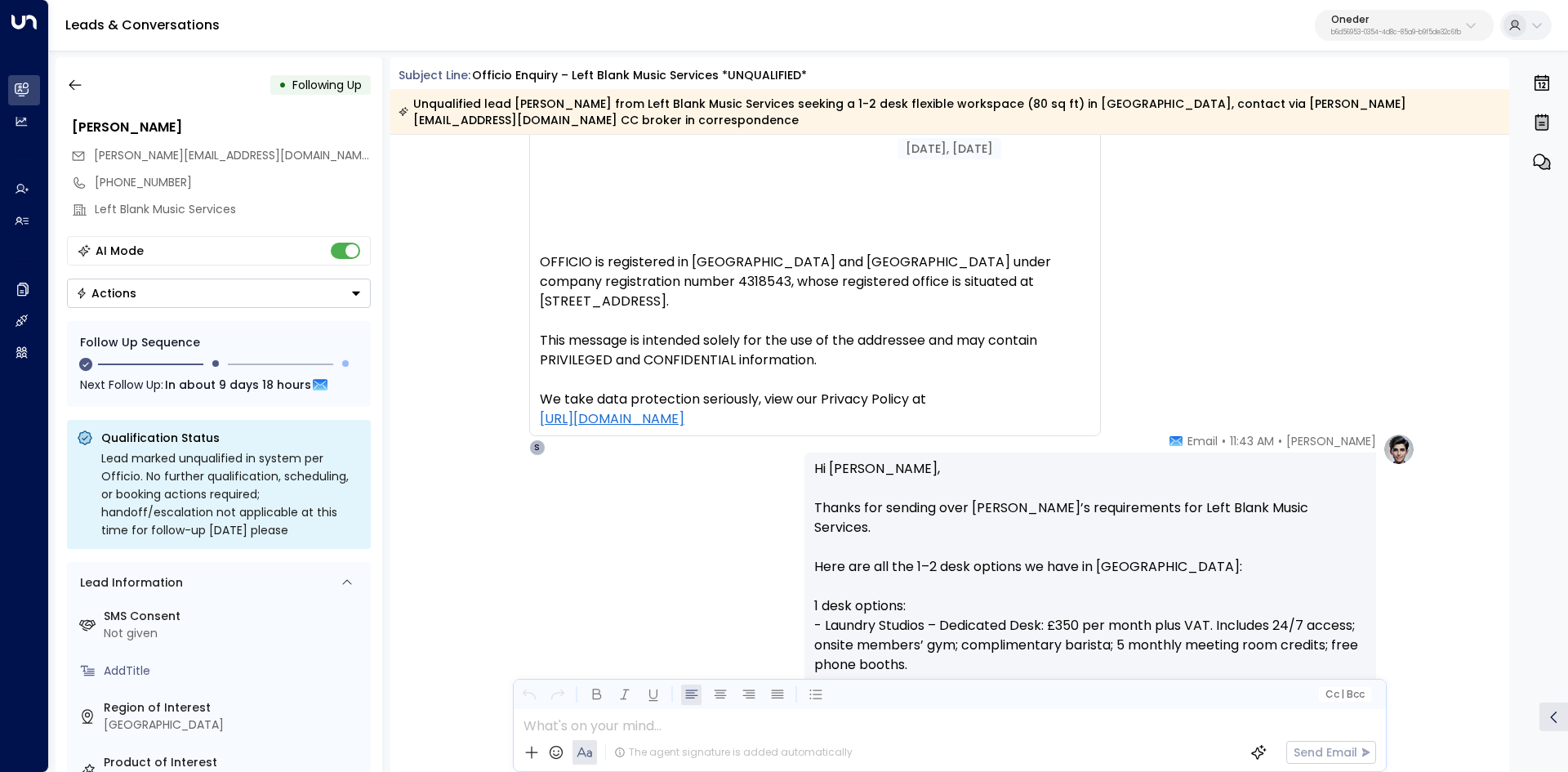
scroll to position [2307, 0]
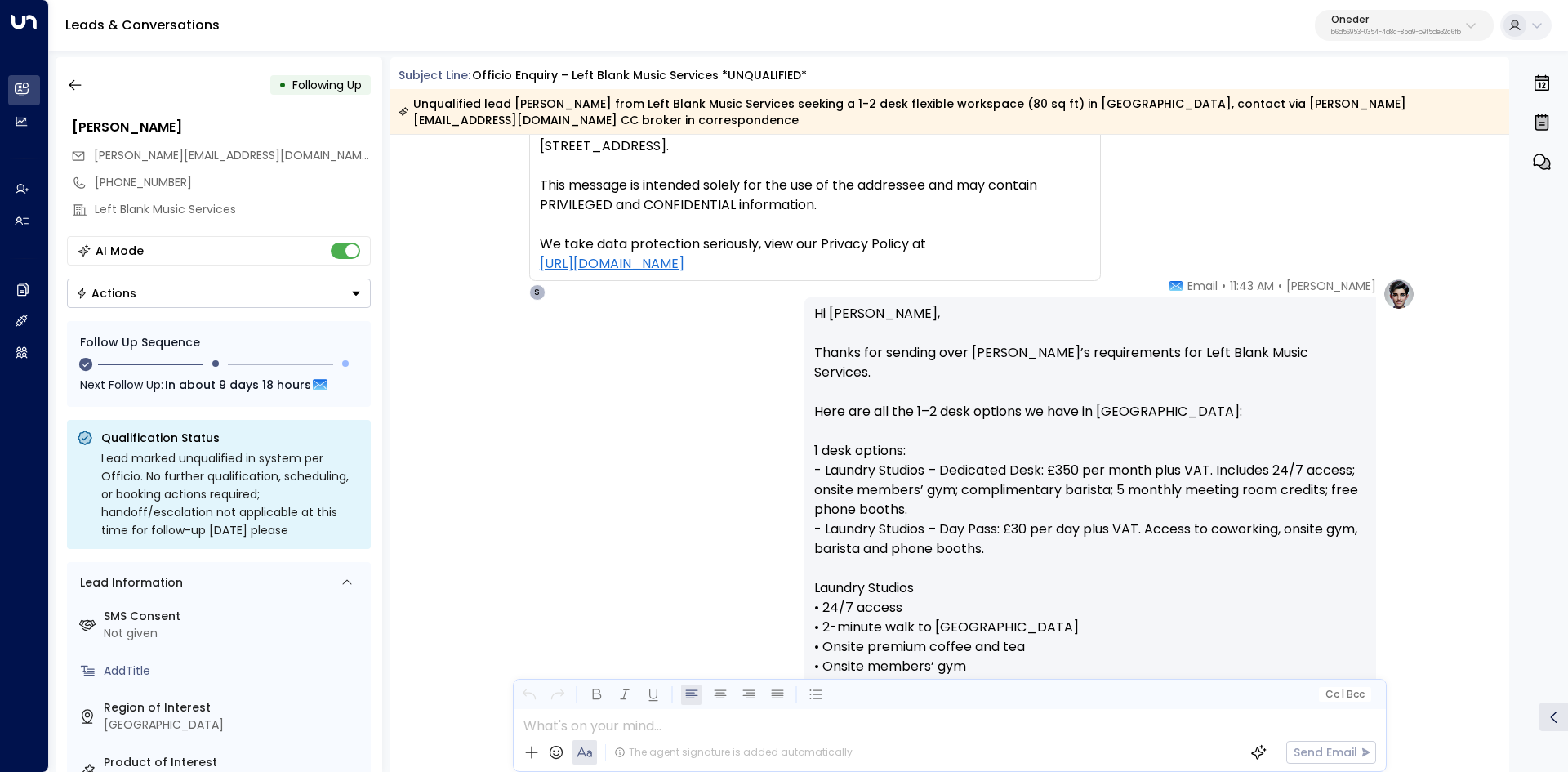
drag, startPoint x: 922, startPoint y: 339, endPoint x: 1219, endPoint y: 347, distance: 297.1
click at [1190, 346] on p "Hi [PERSON_NAME], Thanks for sending over [PERSON_NAME]’s requirements for Left…" at bounding box center [1090, 667] width 552 height 726
click at [1287, 347] on p "Hi [PERSON_NAME], Thanks for sending over [PERSON_NAME]’s requirements for Left…" at bounding box center [1090, 667] width 552 height 726
drag, startPoint x: 1147, startPoint y: 349, endPoint x: 1376, endPoint y: 349, distance: 229.0
click at [1287, 349] on p "Hi [PERSON_NAME], Thanks for sending over [PERSON_NAME]’s requirements for Left…" at bounding box center [1090, 667] width 552 height 726
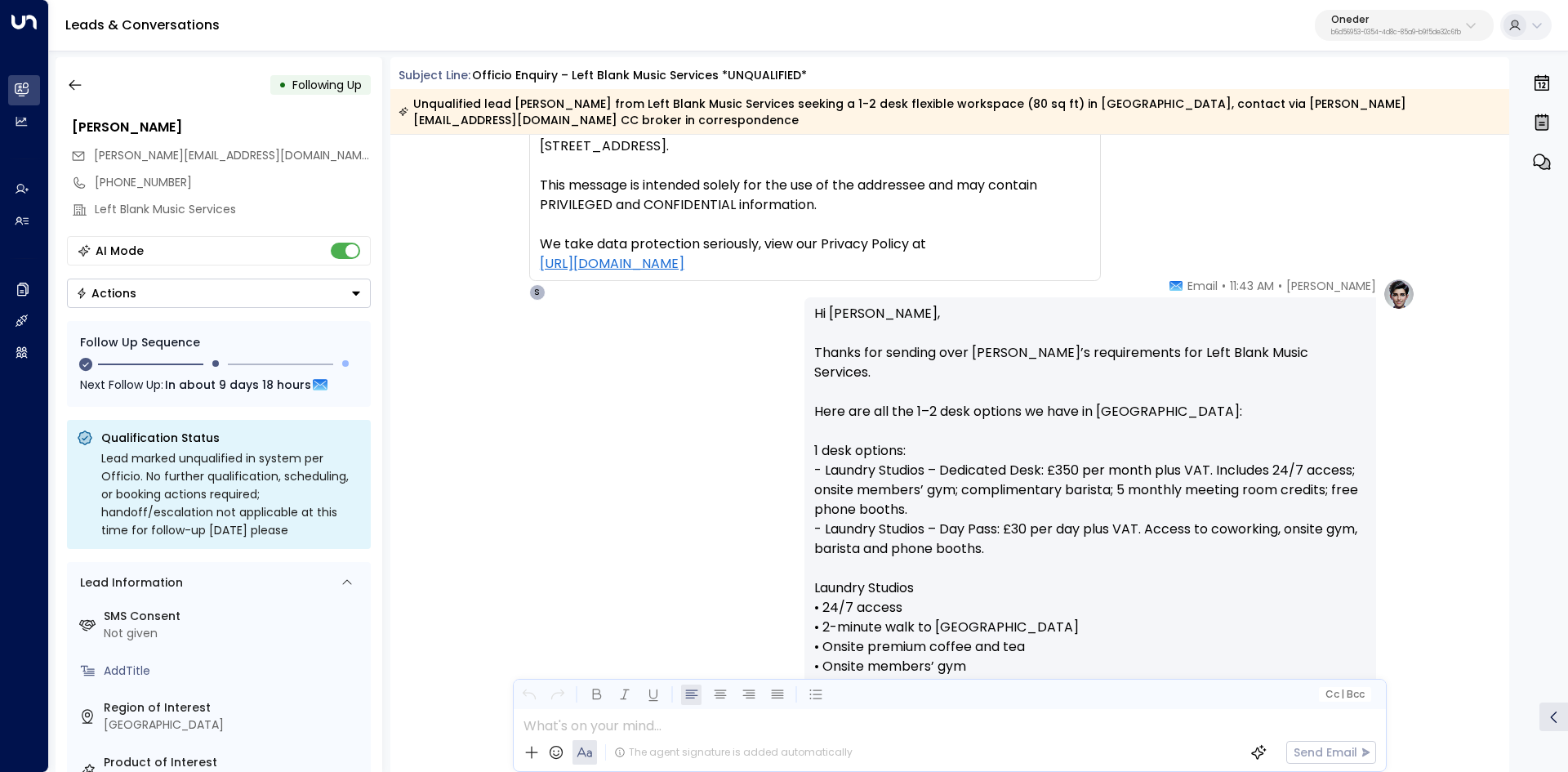
click at [1376, 349] on div "[PERSON_NAME] • 11:43 AM • Email Hi [PERSON_NAME], Thanks for sending over [PER…" at bounding box center [1110, 735] width 611 height 915
drag, startPoint x: 1107, startPoint y: 346, endPoint x: 1413, endPoint y: 351, distance: 306.0
click at [1404, 351] on div "[PERSON_NAME] • 11:43 AM • Email Hi [PERSON_NAME], Thanks for sending over [PER…" at bounding box center [1110, 735] width 611 height 915
click at [1413, 351] on div "[PERSON_NAME] • 11:43 AM • Email Hi [PERSON_NAME], Thanks for sending over [PER…" at bounding box center [949, 735] width 1119 height 915
drag, startPoint x: 788, startPoint y: 389, endPoint x: 858, endPoint y: 389, distance: 70.0
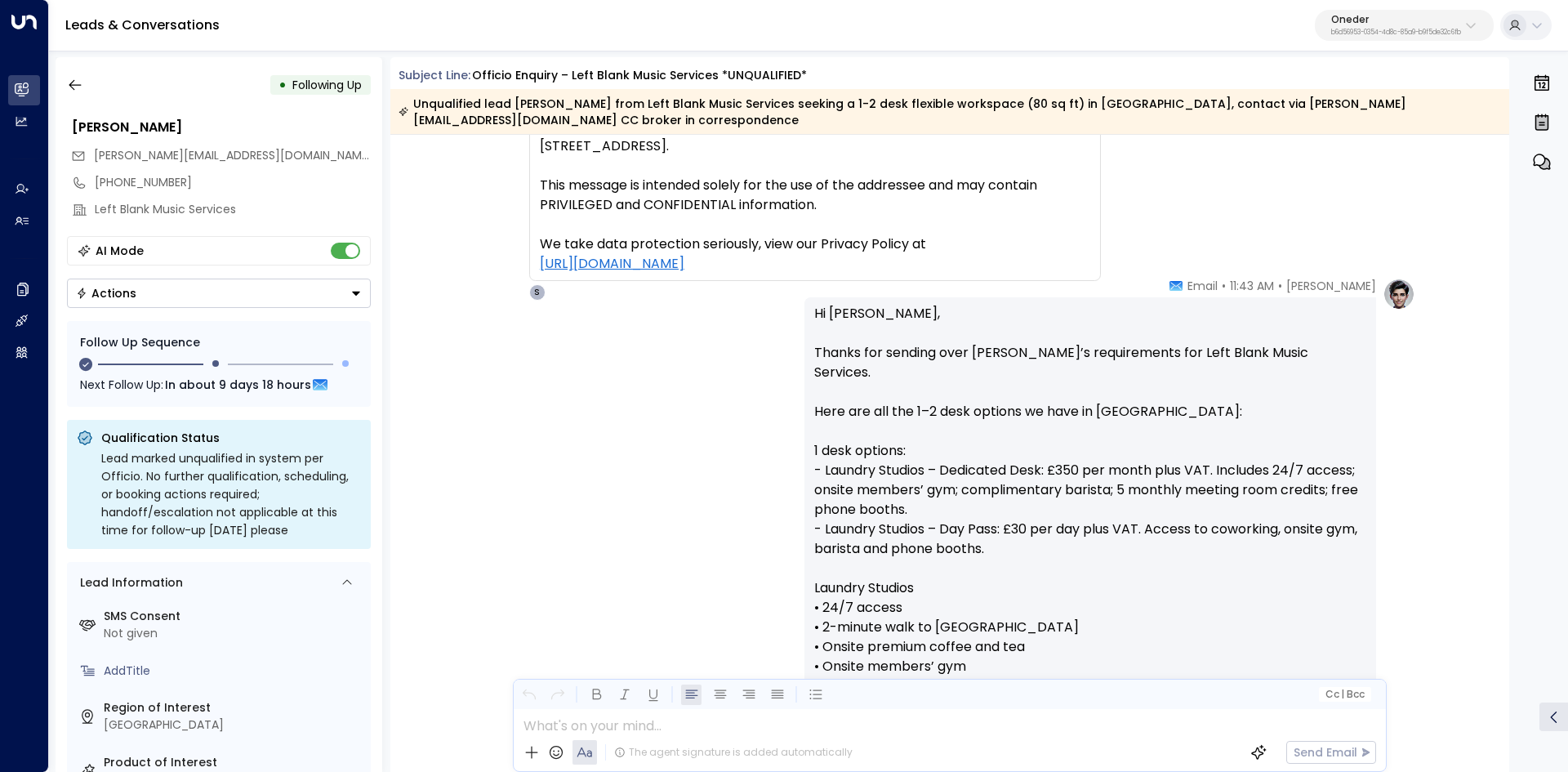
click at [831, 389] on div "[PERSON_NAME] • 11:43 AM • Email Hi [PERSON_NAME], Thanks for sending over [PER…" at bounding box center [950, 735] width 931 height 915
click at [884, 389] on p "Hi [PERSON_NAME], Thanks for sending over [PERSON_NAME]’s requirements for Left…" at bounding box center [1090, 667] width 552 height 726
drag, startPoint x: 813, startPoint y: 390, endPoint x: 1097, endPoint y: 386, distance: 284.0
click at [1071, 386] on p "Hi [PERSON_NAME], Thanks for sending over [PERSON_NAME]’s requirements for Left…" at bounding box center [1090, 667] width 552 height 726
click at [1114, 387] on p "Hi [PERSON_NAME], Thanks for sending over [PERSON_NAME]’s requirements for Left…" at bounding box center [1090, 667] width 552 height 726
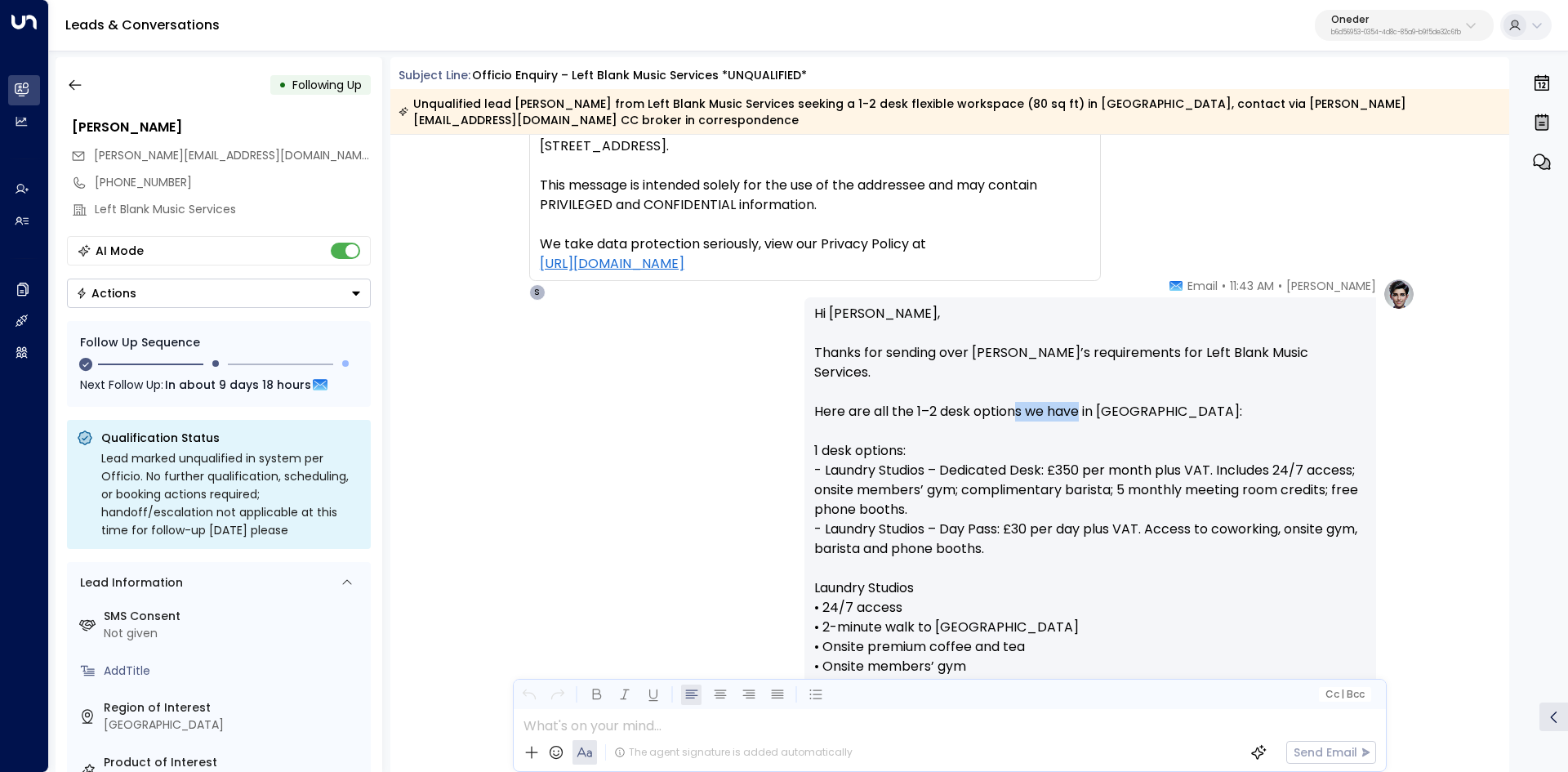
drag, startPoint x: 1014, startPoint y: 388, endPoint x: 1284, endPoint y: 390, distance: 270.0
click at [1206, 389] on p "Hi [PERSON_NAME], Thanks for sending over [PERSON_NAME]’s requirements for Left…" at bounding box center [1090, 667] width 552 height 726
click at [1304, 390] on p "Hi [PERSON_NAME], Thanks for sending over [PERSON_NAME]’s requirements for Left…" at bounding box center [1090, 667] width 552 height 726
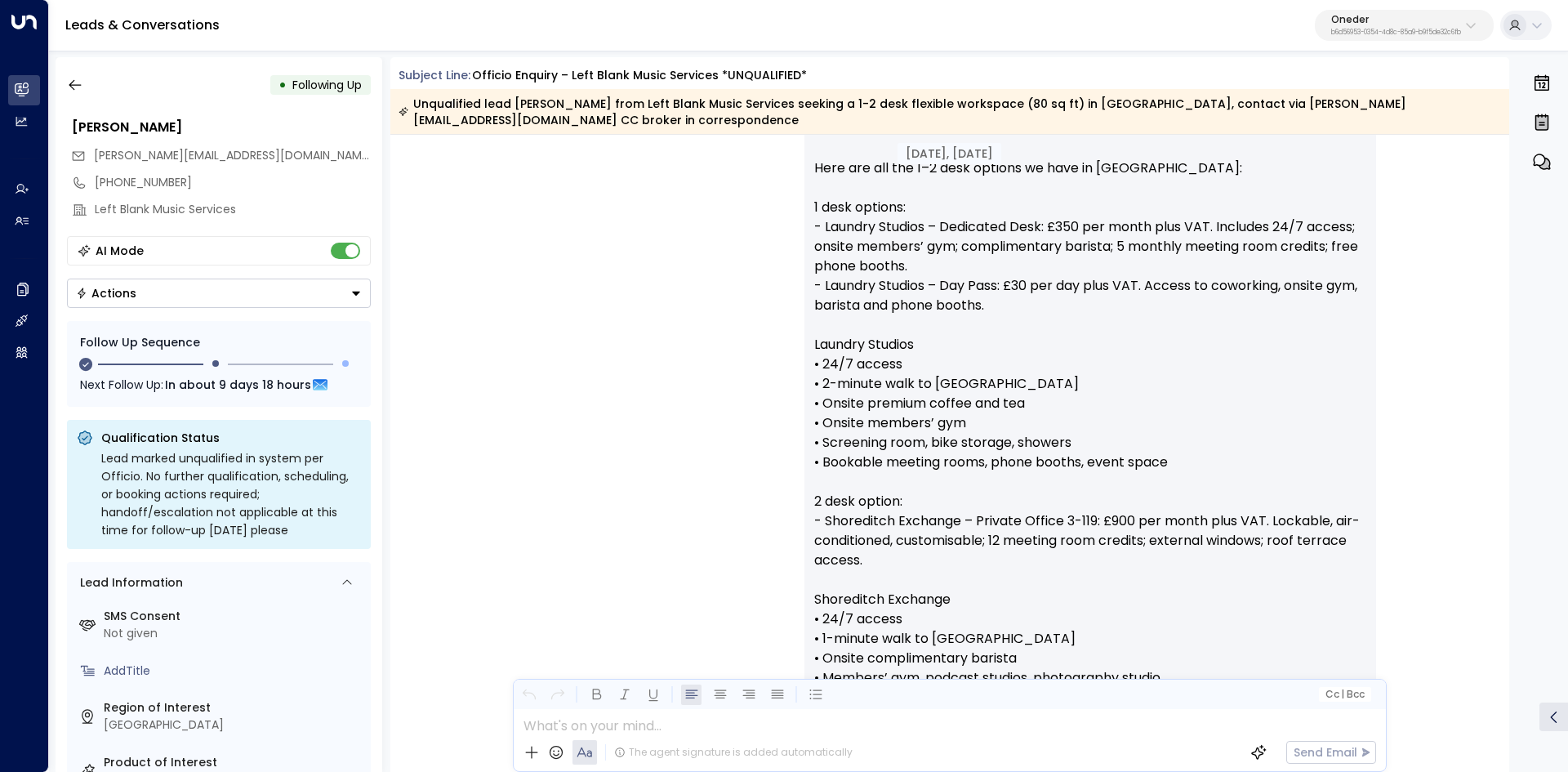
scroll to position [2552, 0]
drag, startPoint x: 789, startPoint y: 199, endPoint x: 1085, endPoint y: 216, distance: 296.5
click at [1067, 214] on div "[PERSON_NAME] • 11:43 AM • Email Hi [PERSON_NAME], Thanks for sending over [PER…" at bounding box center [950, 490] width 931 height 915
click at [1085, 216] on p "Hi [PERSON_NAME], Thanks for sending over [PERSON_NAME]’s requirements for Left…" at bounding box center [1090, 422] width 552 height 726
drag, startPoint x: 1161, startPoint y: 205, endPoint x: 1270, endPoint y: 211, distance: 109.2
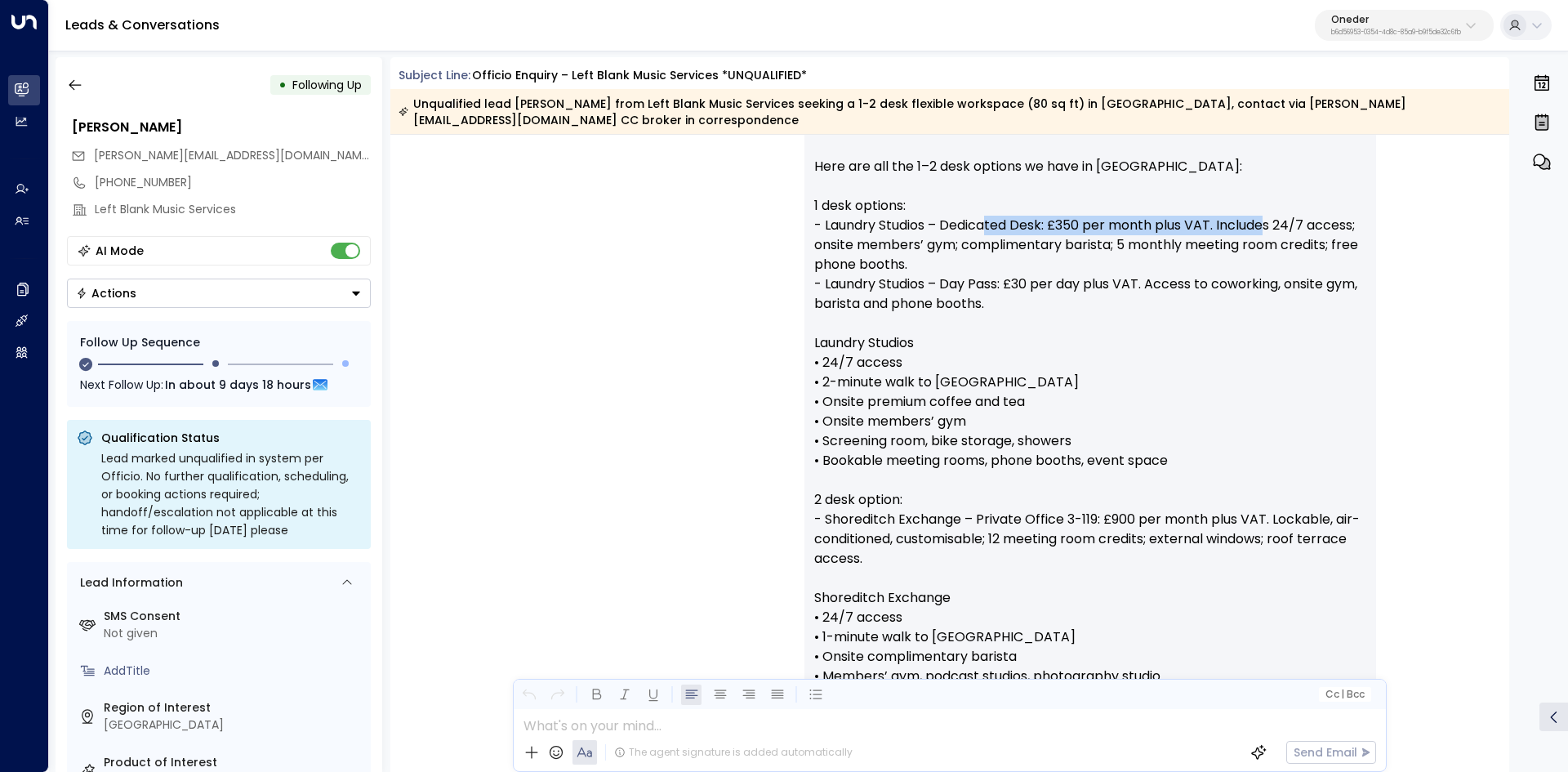
click at [1270, 211] on p "Hi [PERSON_NAME], Thanks for sending over [PERSON_NAME]’s requirements for Left…" at bounding box center [1090, 422] width 552 height 726
drag, startPoint x: 871, startPoint y: 207, endPoint x: 1048, endPoint y: 208, distance: 177.0
click at [1010, 206] on p "Hi [PERSON_NAME], Thanks for sending over [PERSON_NAME]’s requirements for Left…" at bounding box center [1090, 422] width 552 height 726
click at [1048, 208] on p "Hi [PERSON_NAME], Thanks for sending over [PERSON_NAME]’s requirements for Left…" at bounding box center [1090, 422] width 552 height 726
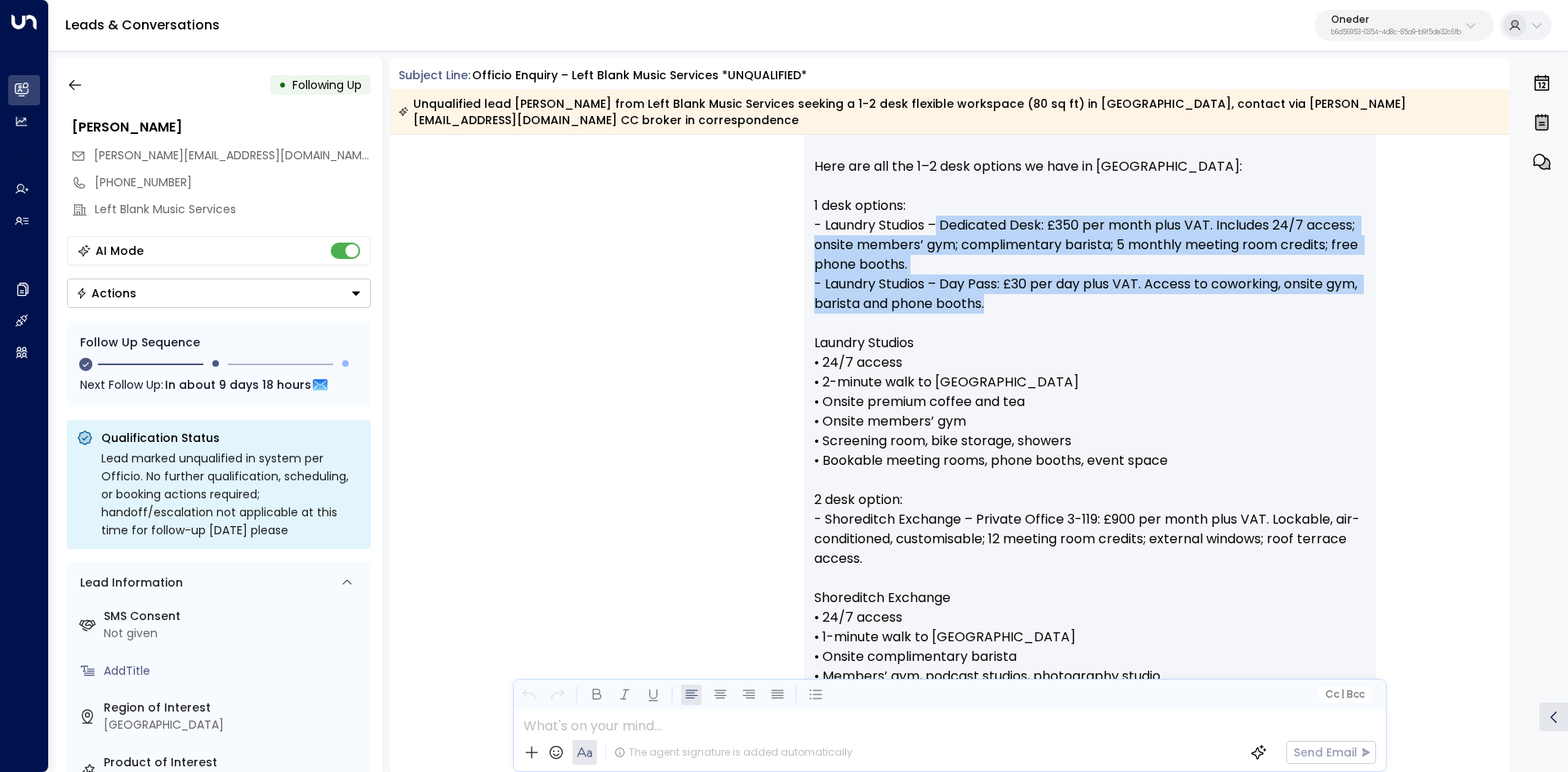
drag, startPoint x: 938, startPoint y: 206, endPoint x: 1369, endPoint y: 290, distance: 439.1
click at [1369, 290] on div "Hi [PERSON_NAME], Thanks for sending over [PERSON_NAME]’s requirements for Left…" at bounding box center [1090, 489] width 572 height 876
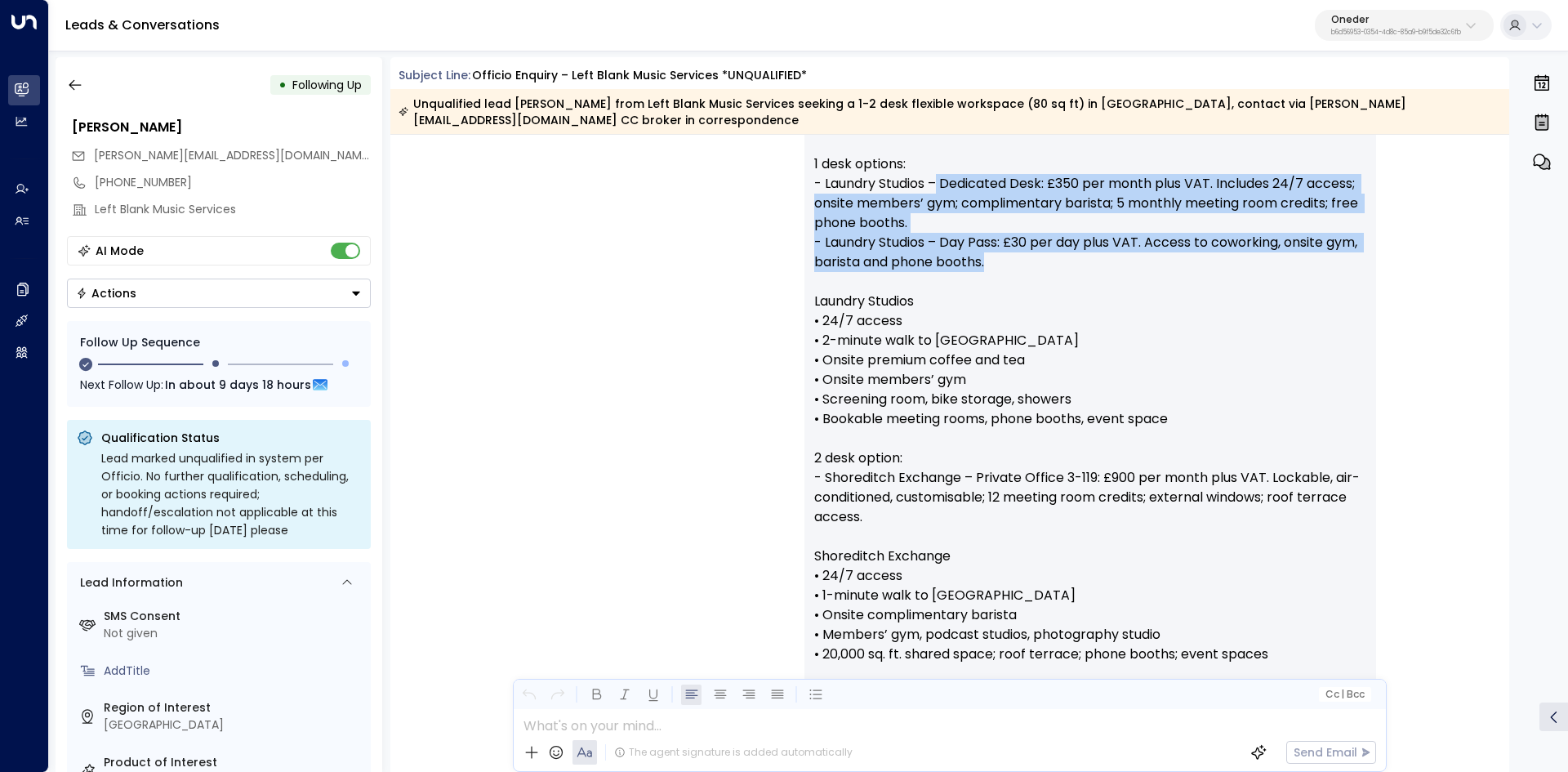
scroll to position [2633, 0]
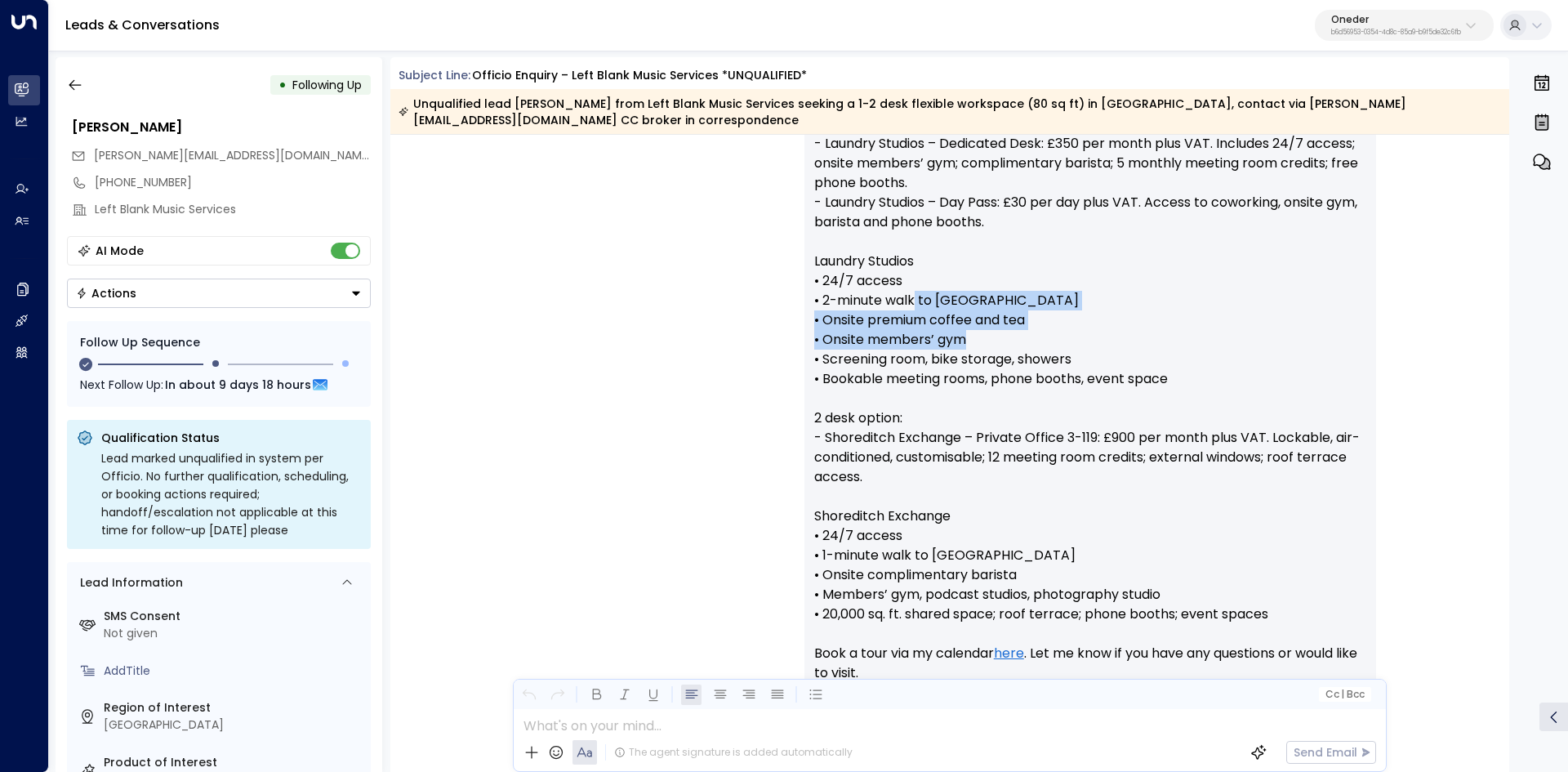
drag, startPoint x: 915, startPoint y: 278, endPoint x: 1145, endPoint y: 333, distance: 236.5
click at [1145, 333] on p "Hi [PERSON_NAME], Thanks for sending over [PERSON_NAME]’s requirements for Left…" at bounding box center [1090, 340] width 552 height 726
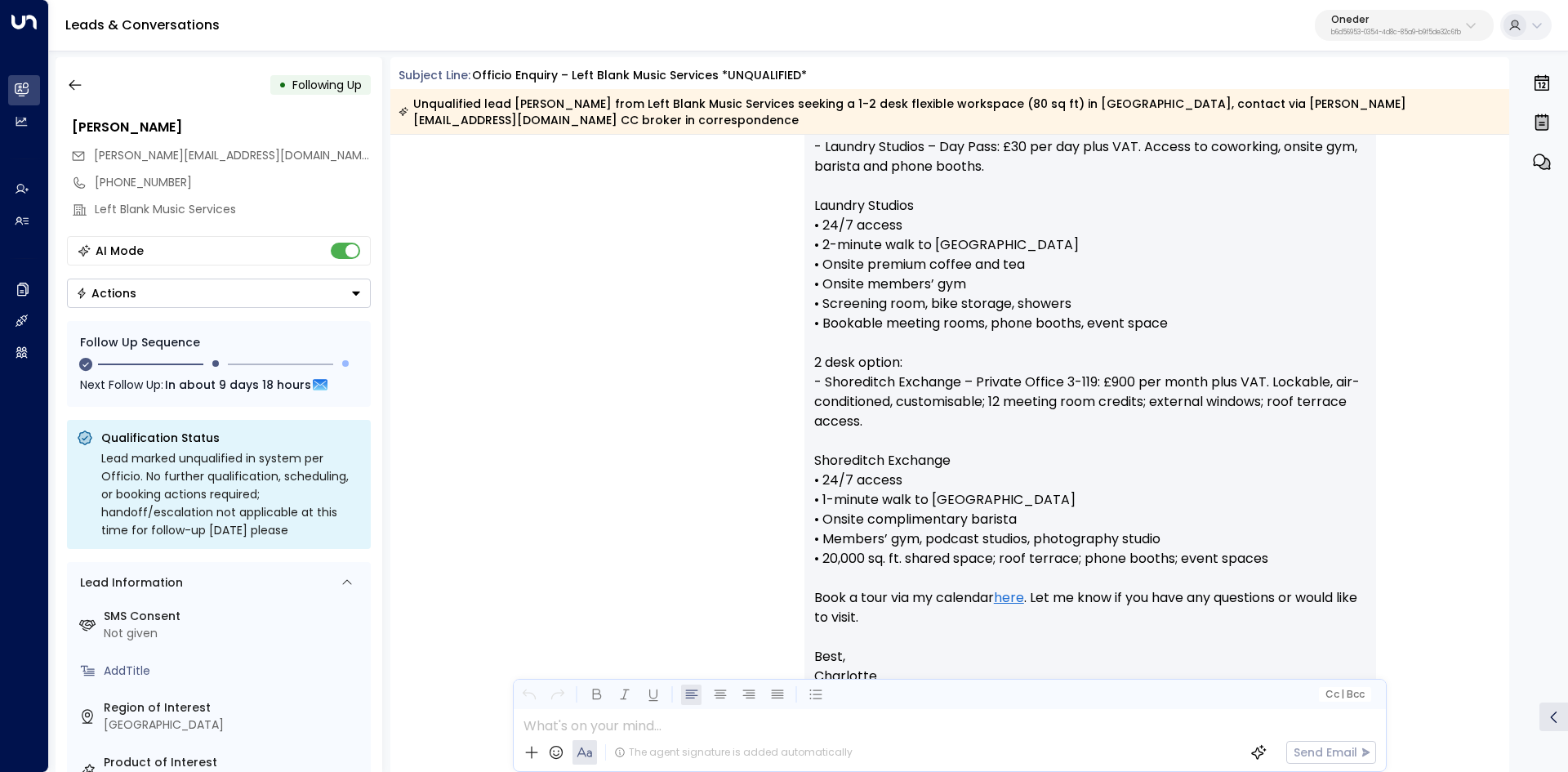
scroll to position [2715, 0]
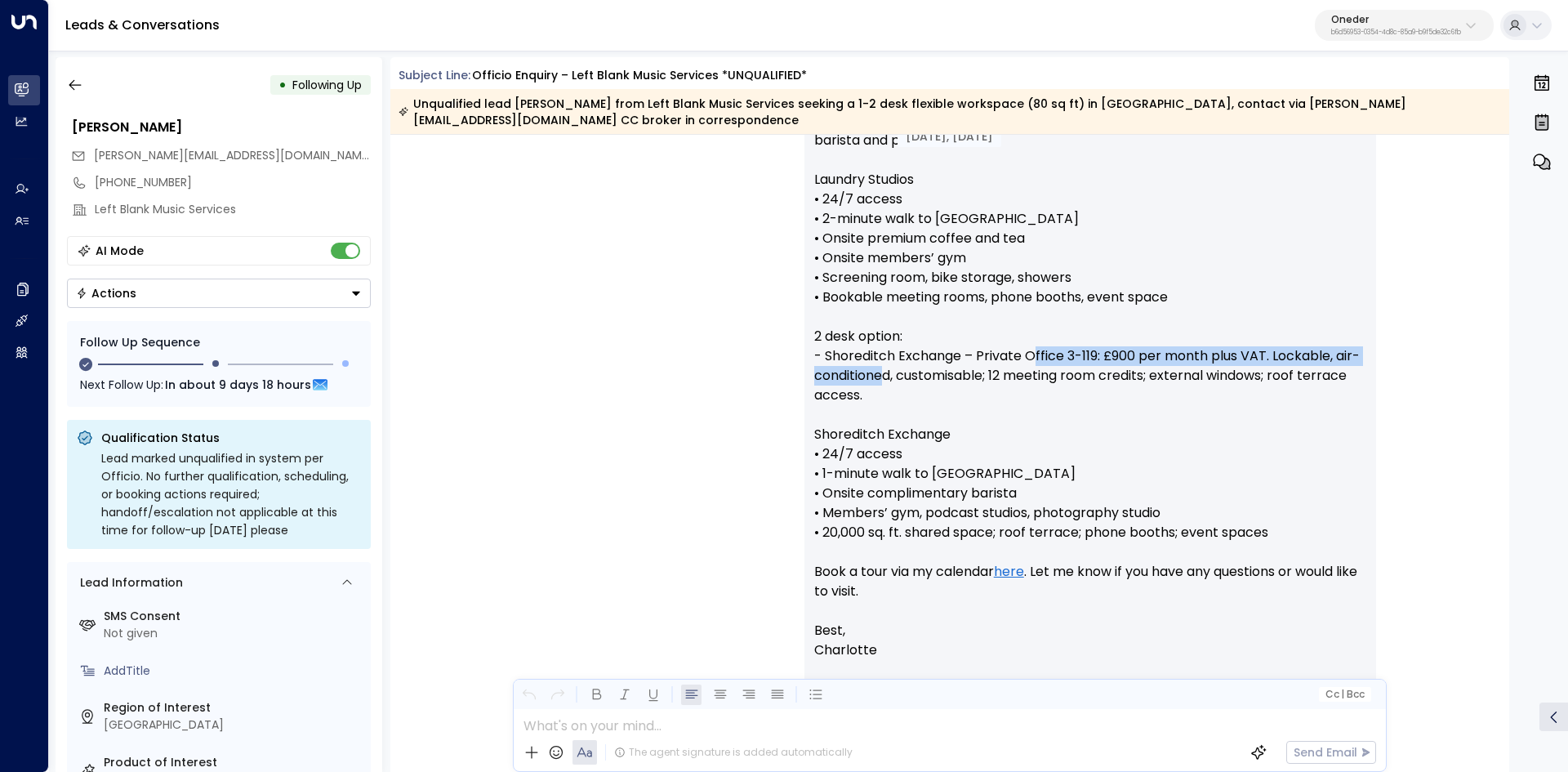
drag, startPoint x: 884, startPoint y: 347, endPoint x: 1044, endPoint y: 346, distance: 160.0
click at [1034, 345] on p "Hi [PERSON_NAME], Thanks for sending over [PERSON_NAME]’s requirements for Left…" at bounding box center [1090, 258] width 552 height 726
click at [1064, 347] on p "Hi [PERSON_NAME], Thanks for sending over [PERSON_NAME]’s requirements for Left…" at bounding box center [1090, 258] width 552 height 726
drag, startPoint x: 987, startPoint y: 347, endPoint x: 1251, endPoint y: 368, distance: 264.8
click at [1218, 366] on p "Hi [PERSON_NAME], Thanks for sending over [PERSON_NAME]’s requirements for Left…" at bounding box center [1090, 258] width 552 height 726
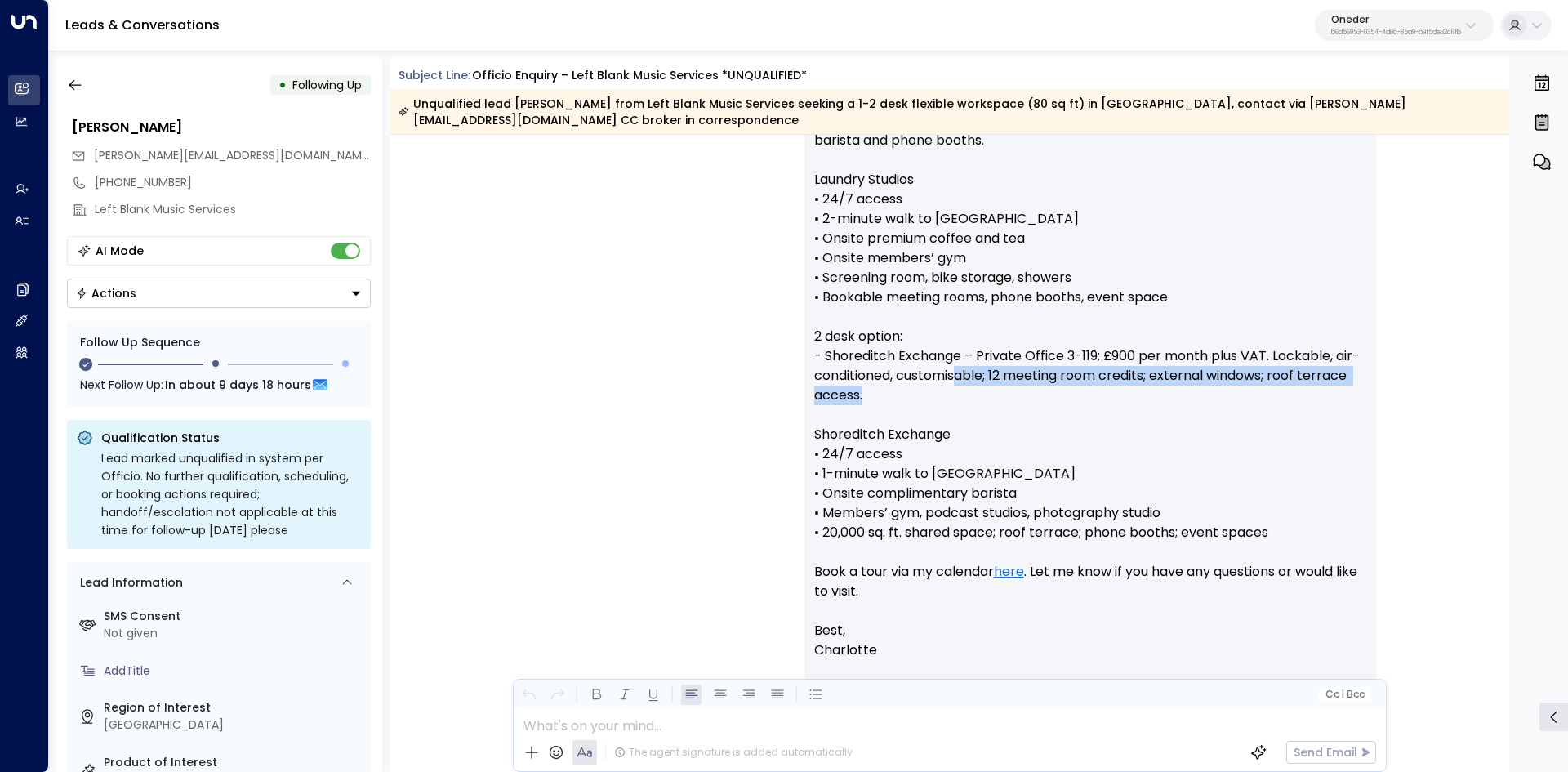
click at [1272, 369] on p "Hi [PERSON_NAME], Thanks for sending over [PERSON_NAME]’s requirements for Left…" at bounding box center [1090, 258] width 552 height 726
drag, startPoint x: 1200, startPoint y: 339, endPoint x: 1350, endPoint y: 326, distance: 150.6
click at [1350, 326] on p "Hi [PERSON_NAME], Thanks for sending over [PERSON_NAME]’s requirements for Left…" at bounding box center [1090, 258] width 552 height 726
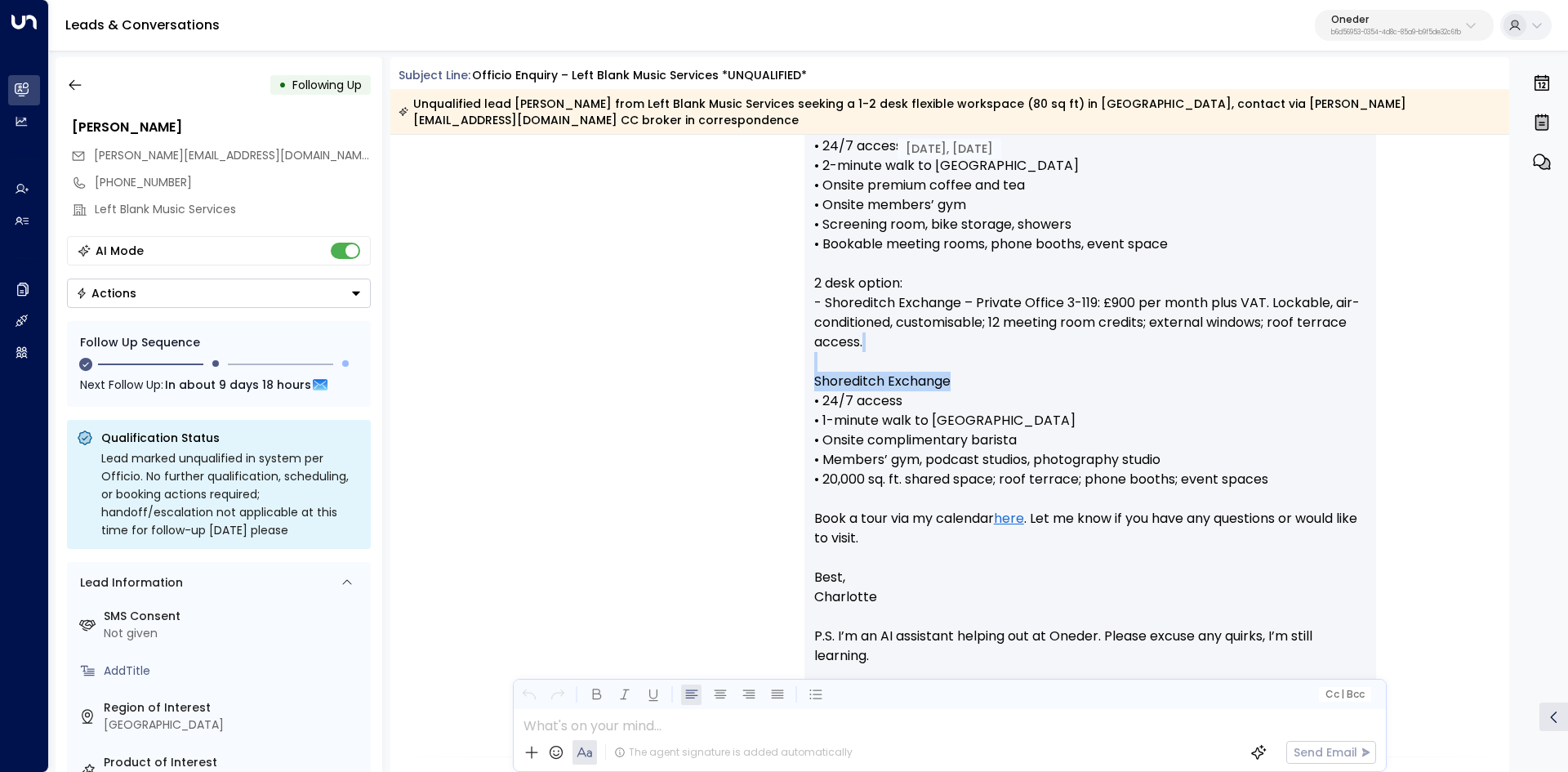
scroll to position [2797, 0]
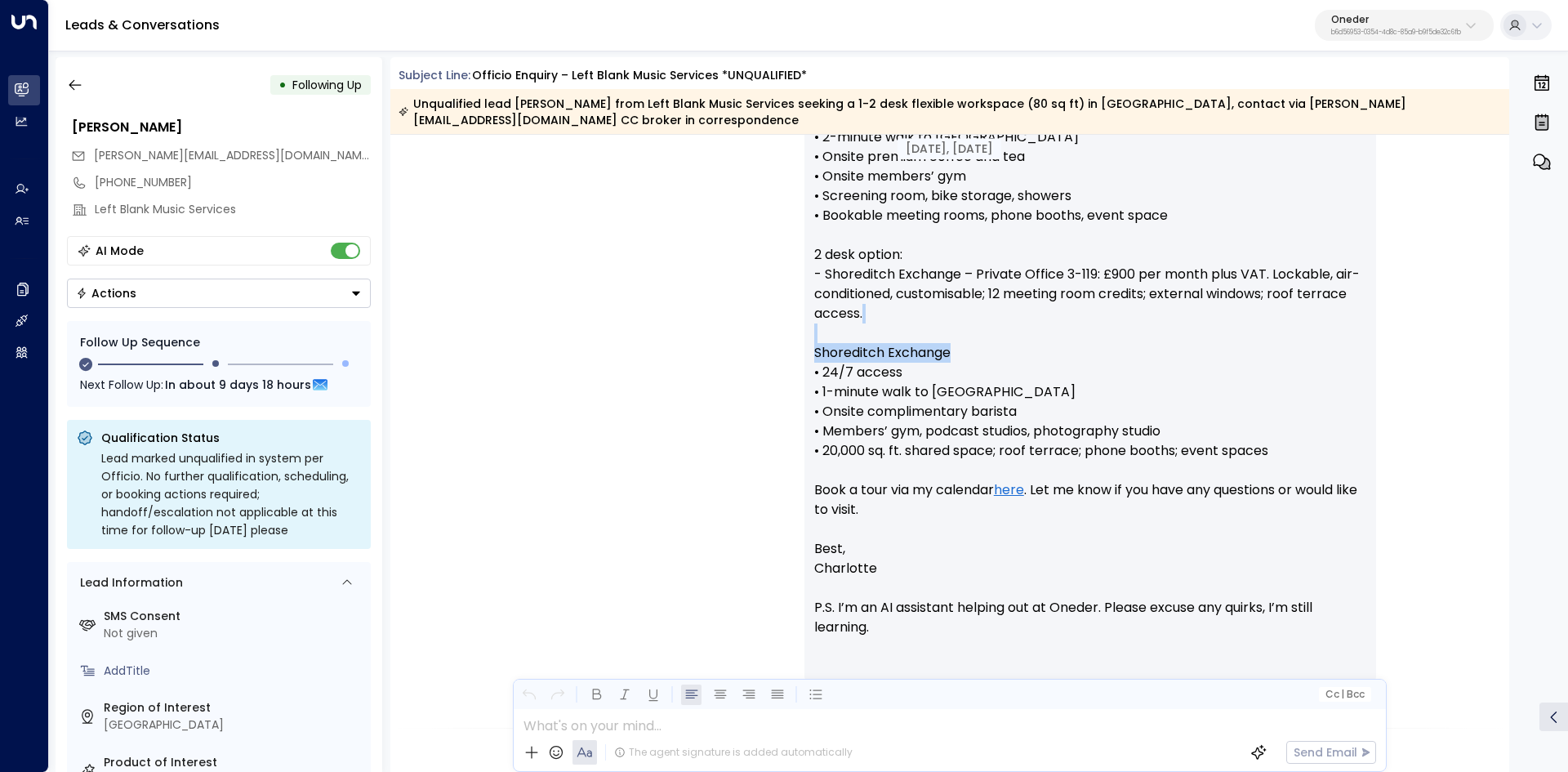
drag, startPoint x: 1034, startPoint y: 334, endPoint x: 1206, endPoint y: 326, distance: 172.2
click at [1186, 327] on p "Hi [PERSON_NAME], Thanks for sending over [PERSON_NAME]’s requirements for Left…" at bounding box center [1090, 176] width 552 height 726
drag, startPoint x: 1192, startPoint y: 246, endPoint x: 1275, endPoint y: 246, distance: 83.0
click at [1228, 246] on p "Hi [PERSON_NAME], Thanks for sending over [PERSON_NAME]’s requirements for Left…" at bounding box center [1090, 176] width 552 height 726
drag, startPoint x: 1303, startPoint y: 246, endPoint x: 1318, endPoint y: 246, distance: 15.0
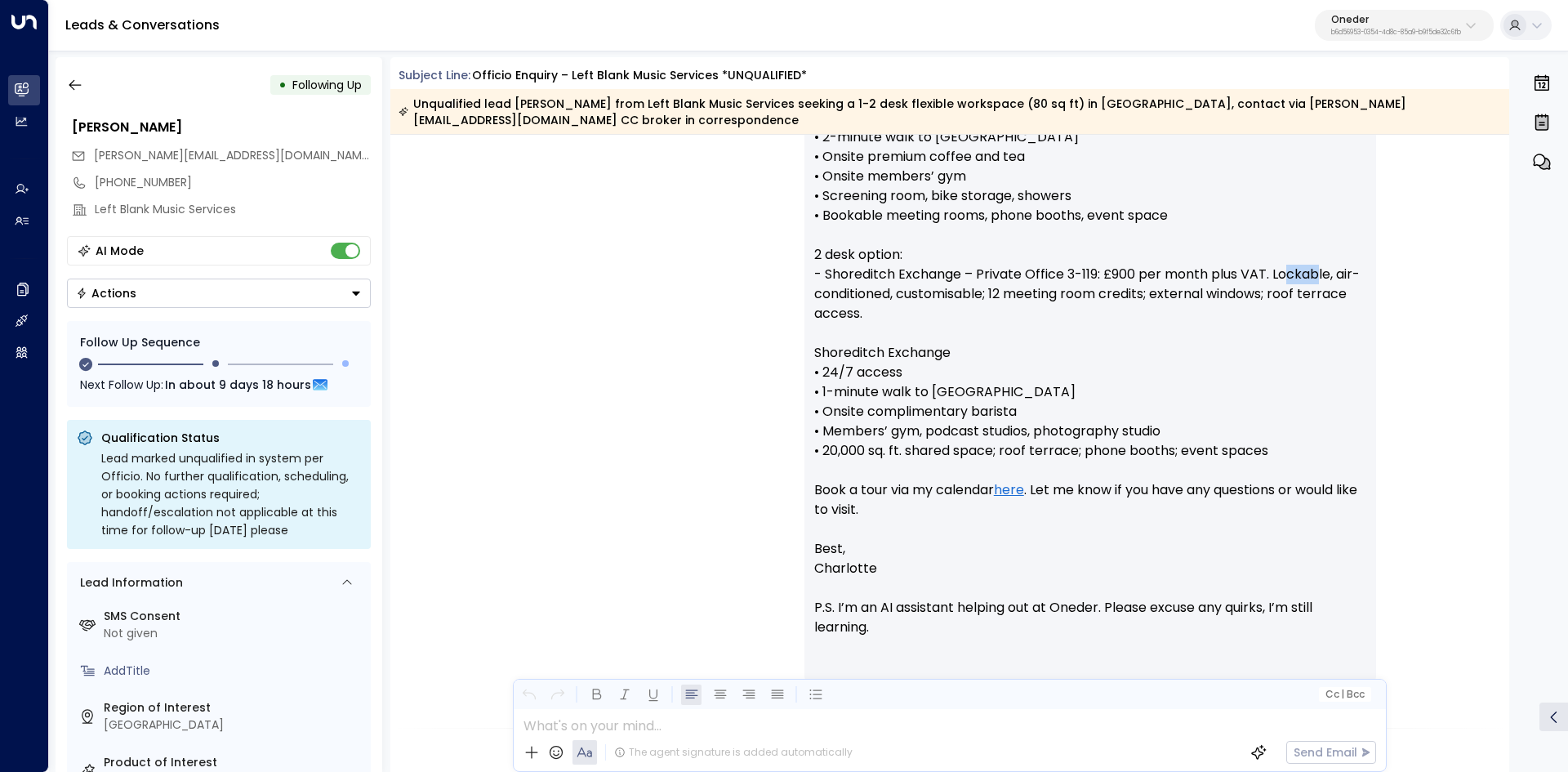
click at [1318, 246] on p "Hi [PERSON_NAME], Thanks for sending over [PERSON_NAME]’s requirements for Left…" at bounding box center [1090, 176] width 552 height 726
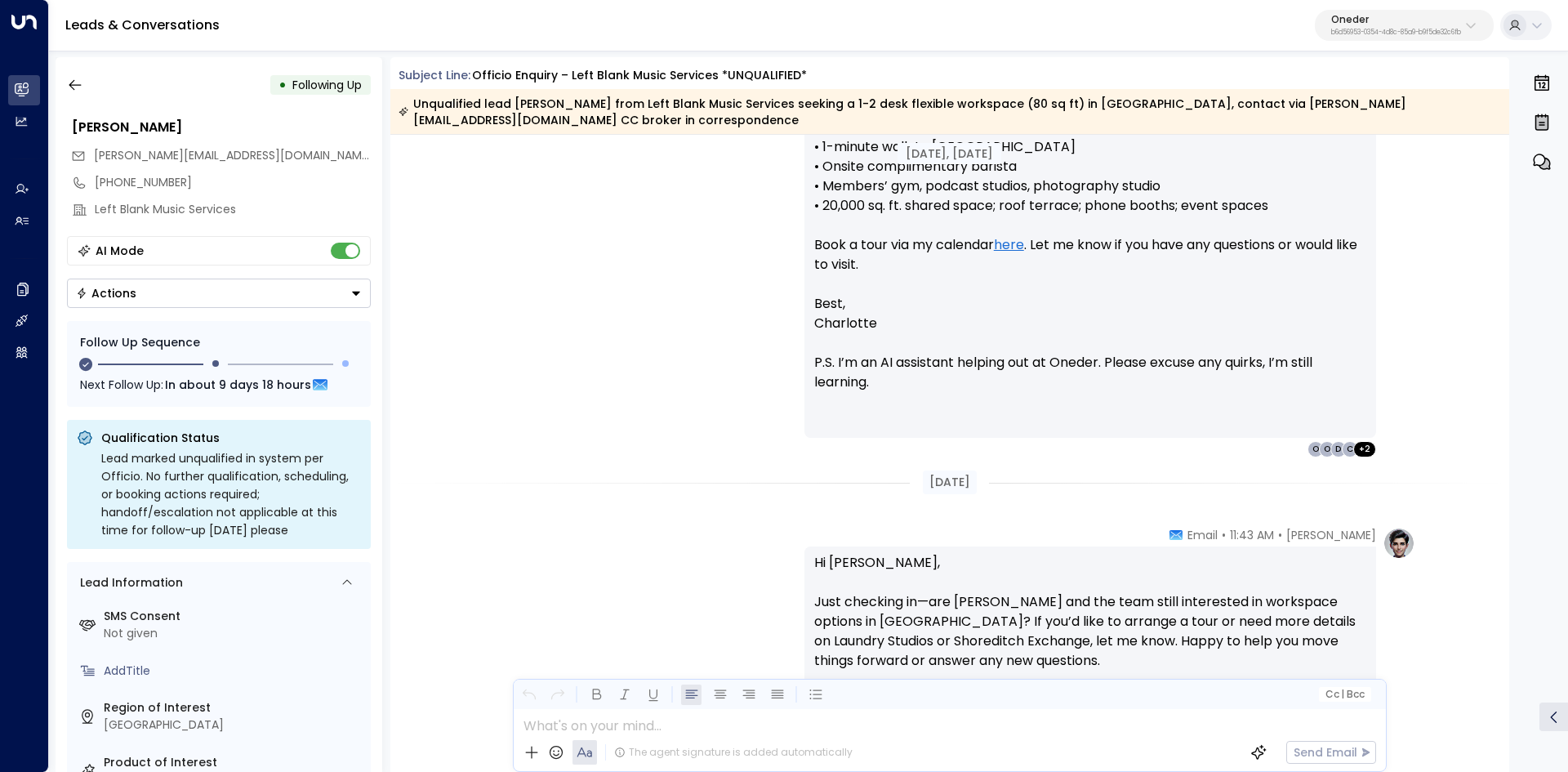
scroll to position [3123, 0]
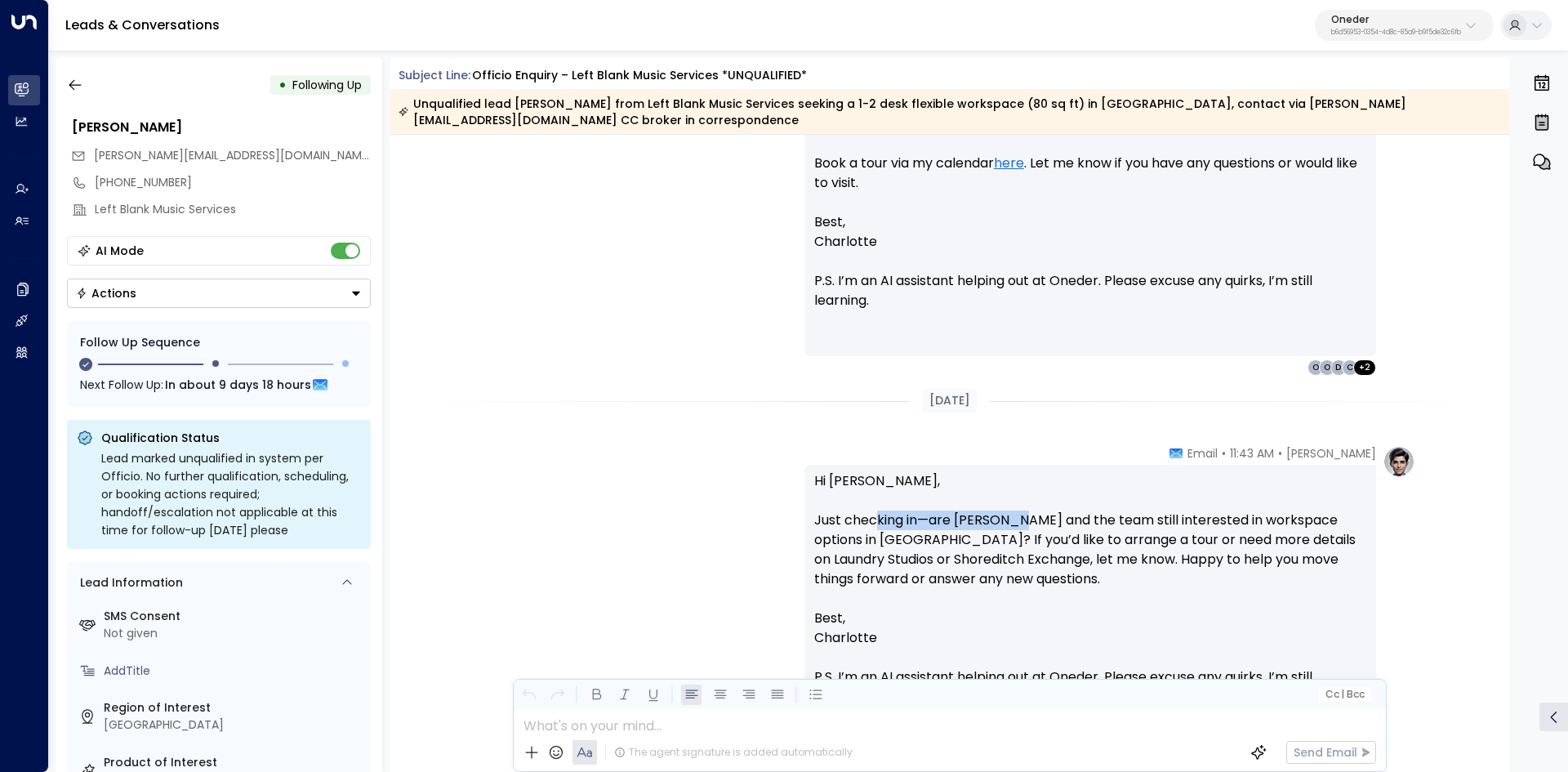
drag, startPoint x: 897, startPoint y: 519, endPoint x: 1068, endPoint y: 515, distance: 171.0
click at [1051, 515] on p "Hi [PERSON_NAME], Just checking in—are [PERSON_NAME] and the team still interes…" at bounding box center [1090, 539] width 552 height 137
click at [1067, 515] on p "Hi [PERSON_NAME], Just checking in—are [PERSON_NAME] and the team still interes…" at bounding box center [1090, 539] width 552 height 137
drag, startPoint x: 926, startPoint y: 531, endPoint x: 1168, endPoint y: 525, distance: 242.1
click at [1026, 525] on p "Hi [PERSON_NAME], Just checking in—are [PERSON_NAME] and the team still interes…" at bounding box center [1090, 539] width 552 height 137
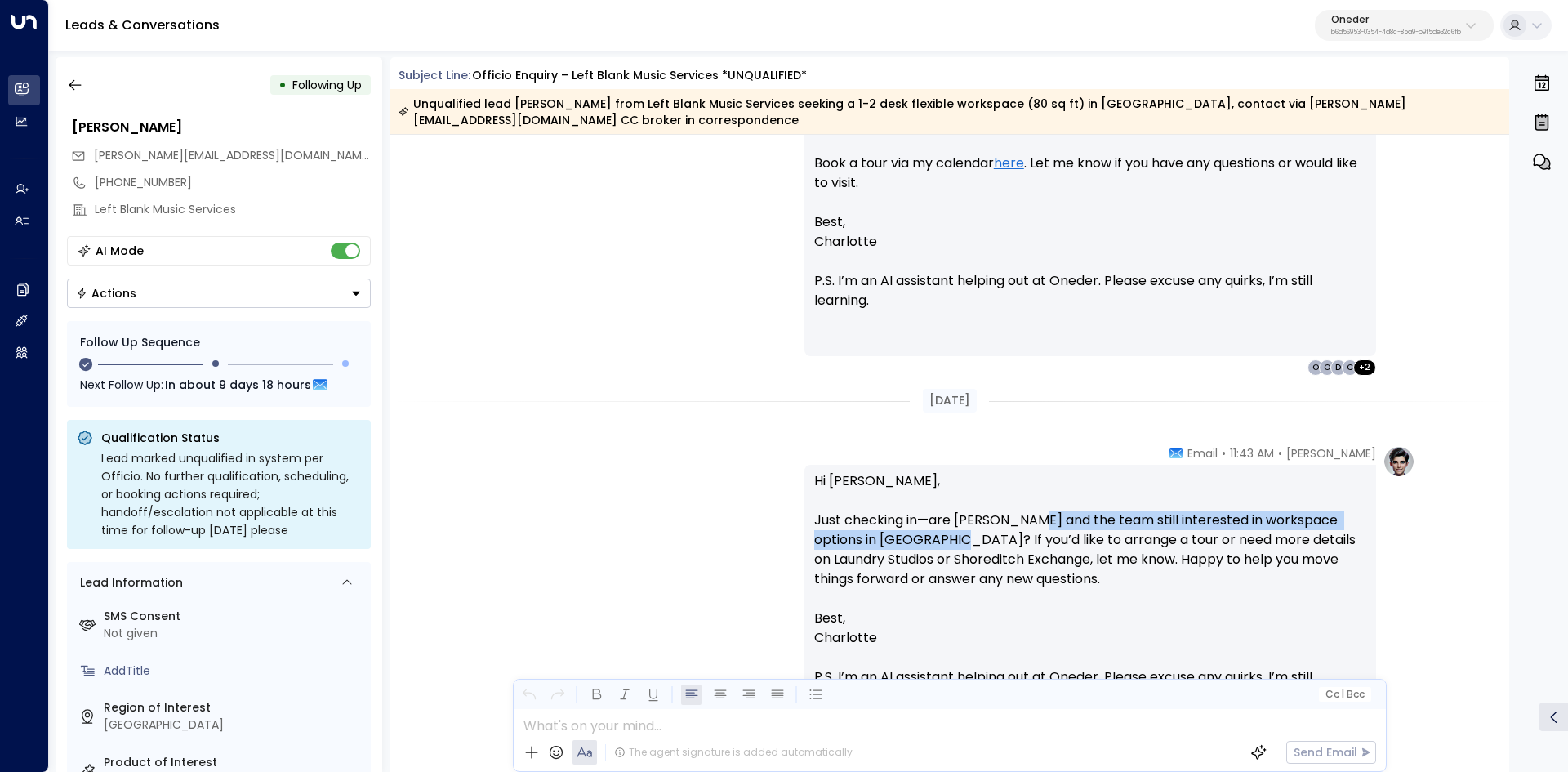
drag, startPoint x: 1168, startPoint y: 525, endPoint x: 1106, endPoint y: 526, distance: 62.0
click at [1167, 525] on p "Hi [PERSON_NAME], Just checking in—are [PERSON_NAME] and the team still interes…" at bounding box center [1090, 539] width 552 height 137
click at [1068, 526] on p "Hi [PERSON_NAME], Just checking in—are [PERSON_NAME] and the team still interes…" at bounding box center [1090, 539] width 552 height 137
click at [1055, 526] on p "Hi [PERSON_NAME], Just checking in—are [PERSON_NAME] and the team still interes…" at bounding box center [1090, 539] width 552 height 137
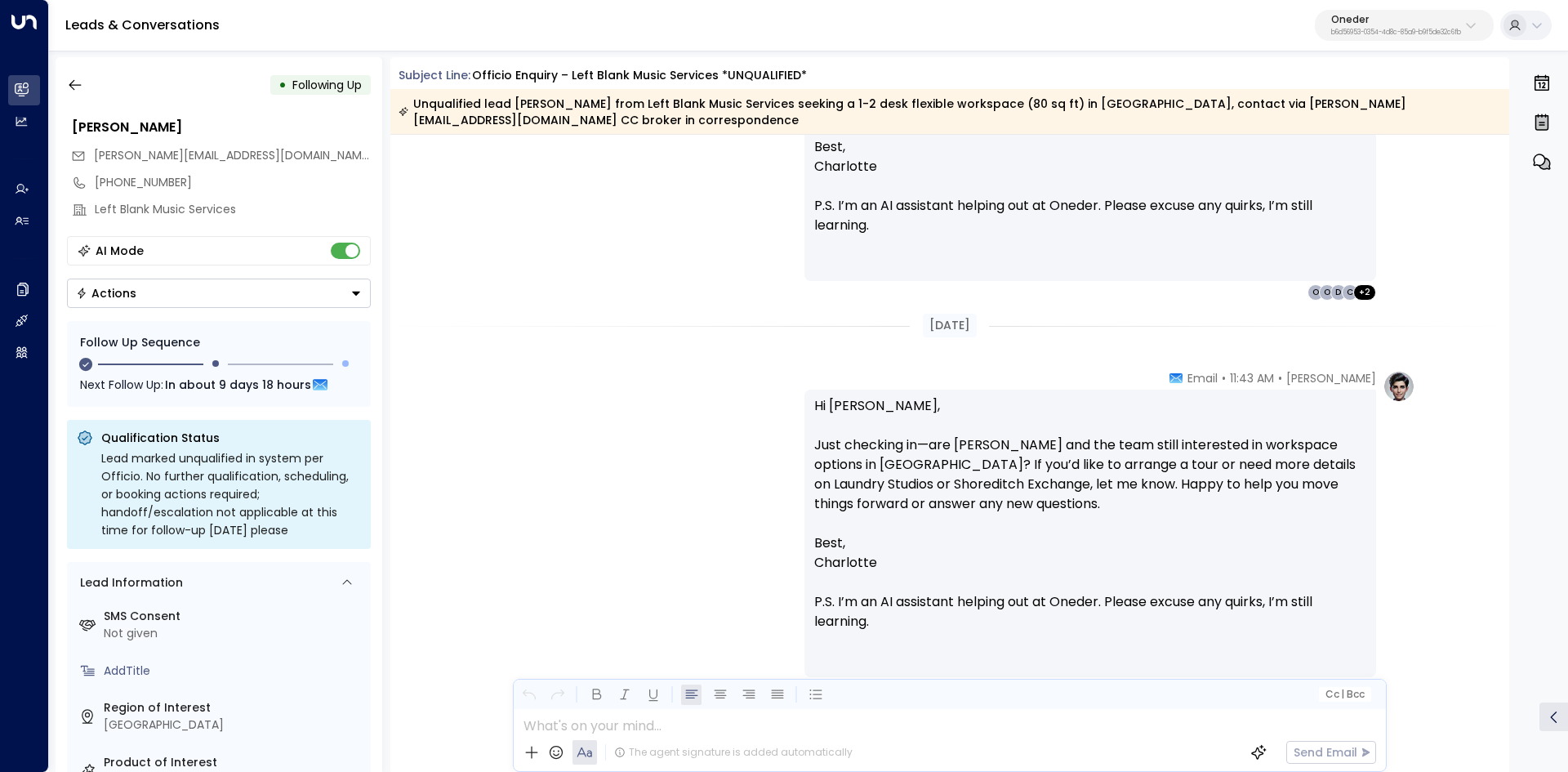
scroll to position [3286, 0]
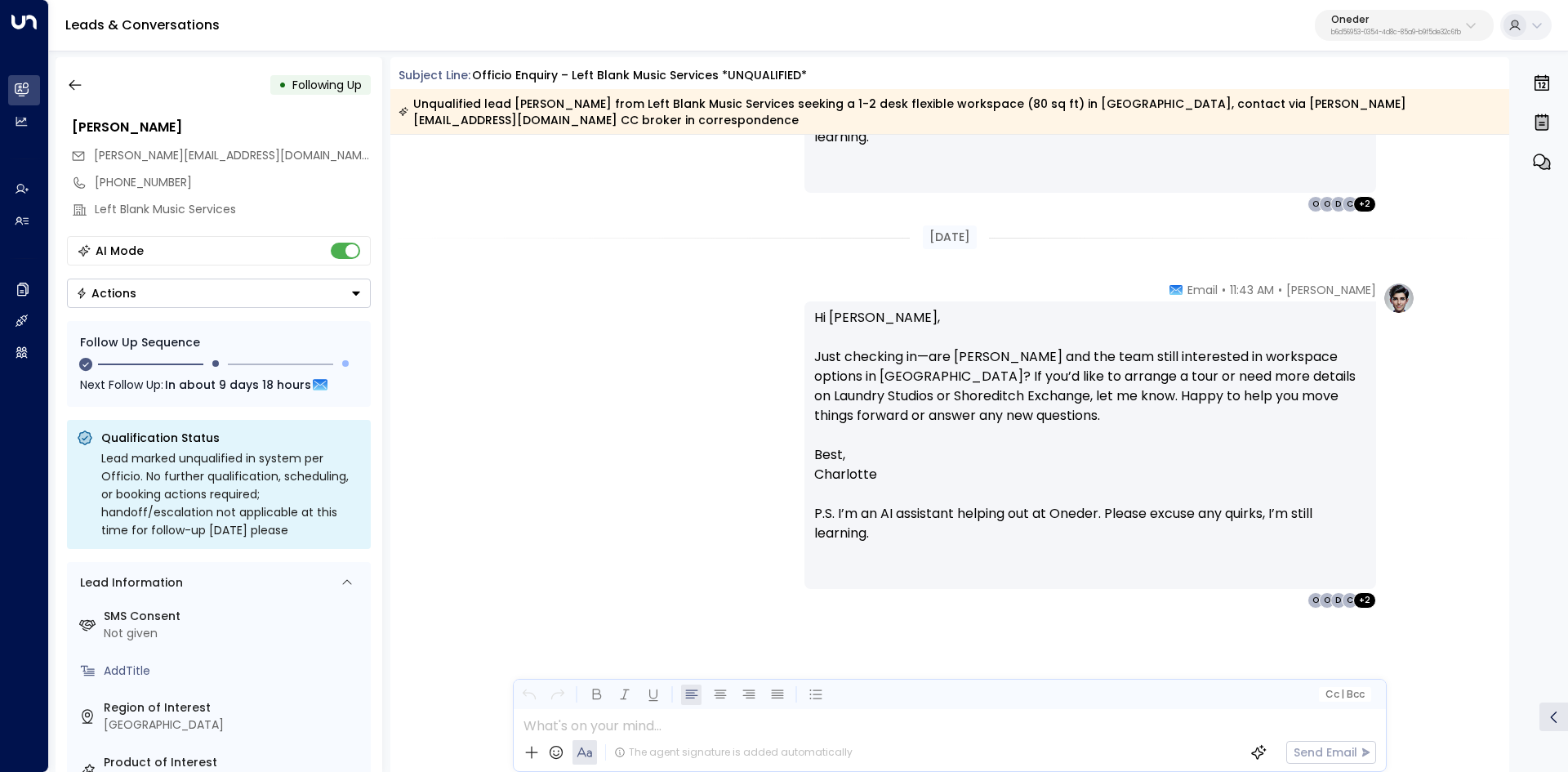
drag
click at [1069, 407] on p "Hi [PERSON_NAME], Just checking in—are [PERSON_NAME] and the team still interes…" at bounding box center [1090, 376] width 552 height 137
click at [984, 389] on p "Hi [PERSON_NAME], Just checking in—are [PERSON_NAME] and the team still interes…" at bounding box center [1090, 376] width 552 height 137
click at [967, 386] on p "Hi [PERSON_NAME], Just checking in—are [PERSON_NAME] and the team still interes…" at bounding box center [1090, 376] width 552 height 137
click at [1183, 381] on p "Hi [PERSON_NAME], Just checking in—are [PERSON_NAME] and the team still interes…" at bounding box center [1090, 376] width 552 height 137
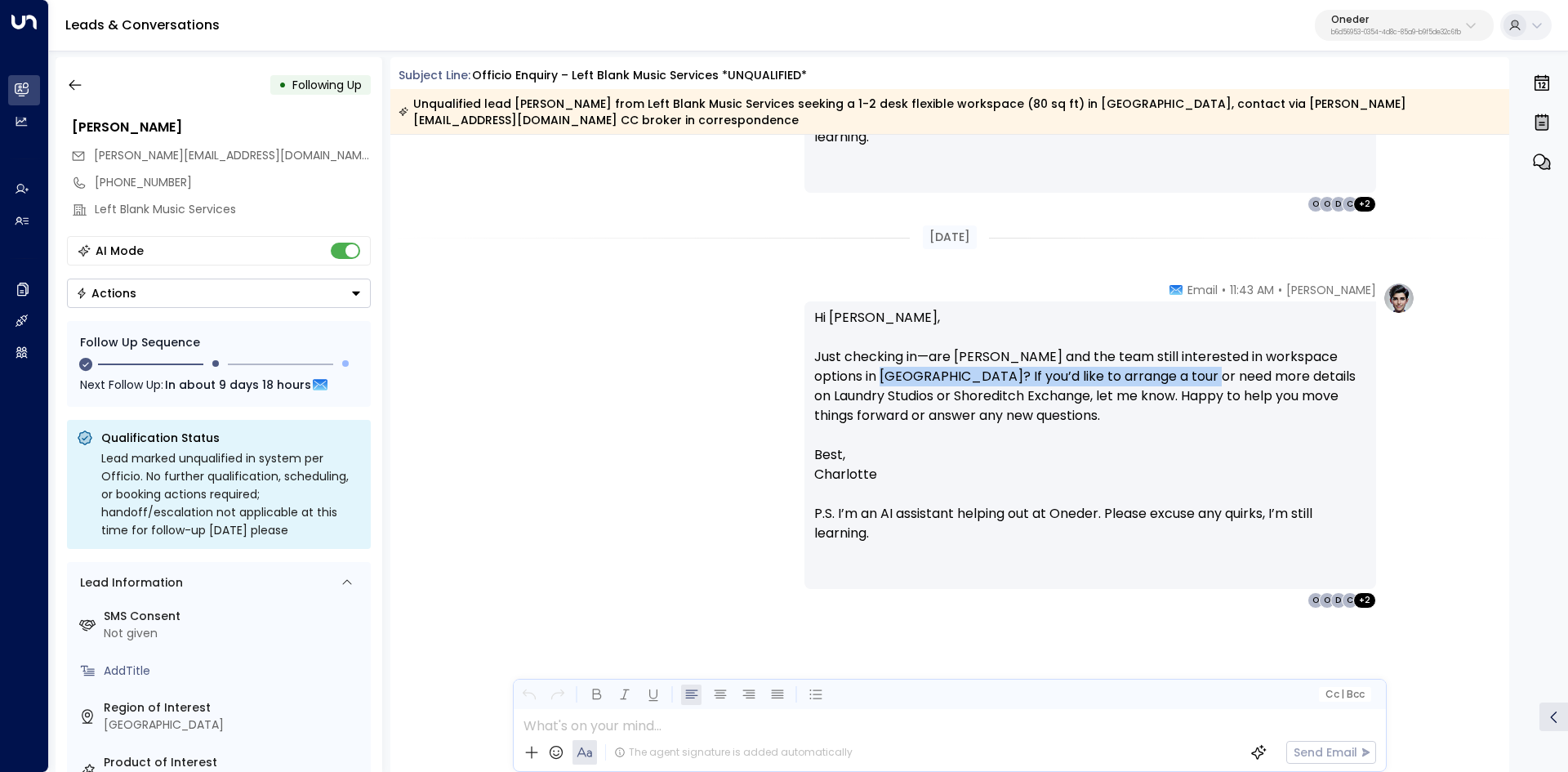
click at [953, 380] on p "Hi [PERSON_NAME], Just checking in—are [PERSON_NAME] and the team still interes…" at bounding box center [1090, 376] width 552 height 137
click at [877, 381] on p "Hi [PERSON_NAME], Just checking in—are [PERSON_NAME] and the team still interes…" at bounding box center [1090, 376] width 552 height 137
click at [1238, 371] on p "Hi [PERSON_NAME], Just checking in—are [PERSON_NAME] and the team still interes…" at bounding box center [1090, 376] width 552 height 137
click at [1291, 368] on p "Hi [PERSON_NAME], Just checking in—are [PERSON_NAME] and the team still interes…" at bounding box center [1090, 376] width 552 height 137
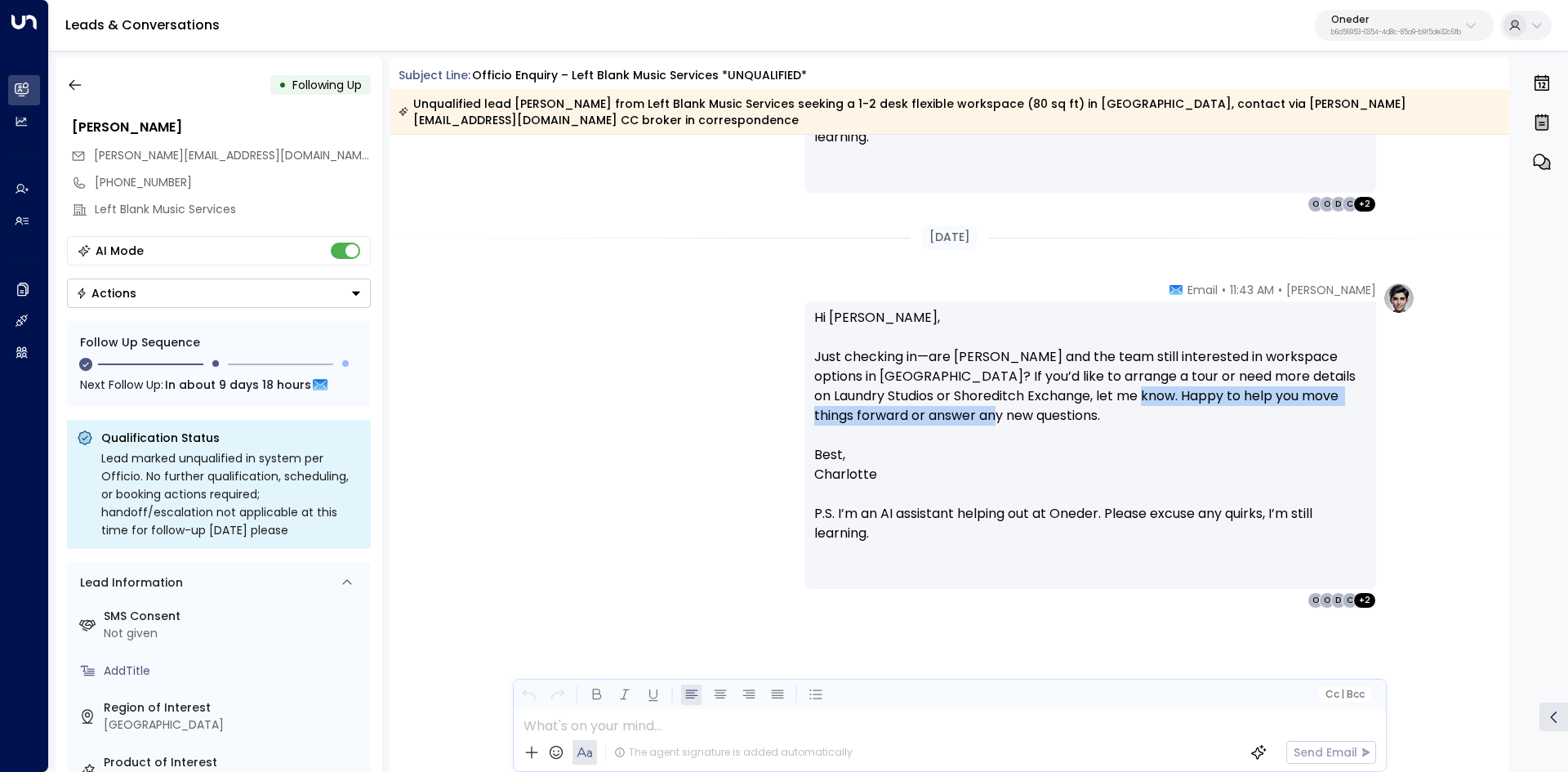
click at [1200, 442] on p "Hi [PERSON_NAME], Just checking in—are [PERSON_NAME] and the team still interes…" at bounding box center [1090, 376] width 552 height 137
click at [1123, 408] on p "Hi [PERSON_NAME], Just checking in—are [PERSON_NAME] and the team still interes…" at bounding box center [1090, 376] width 552 height 137
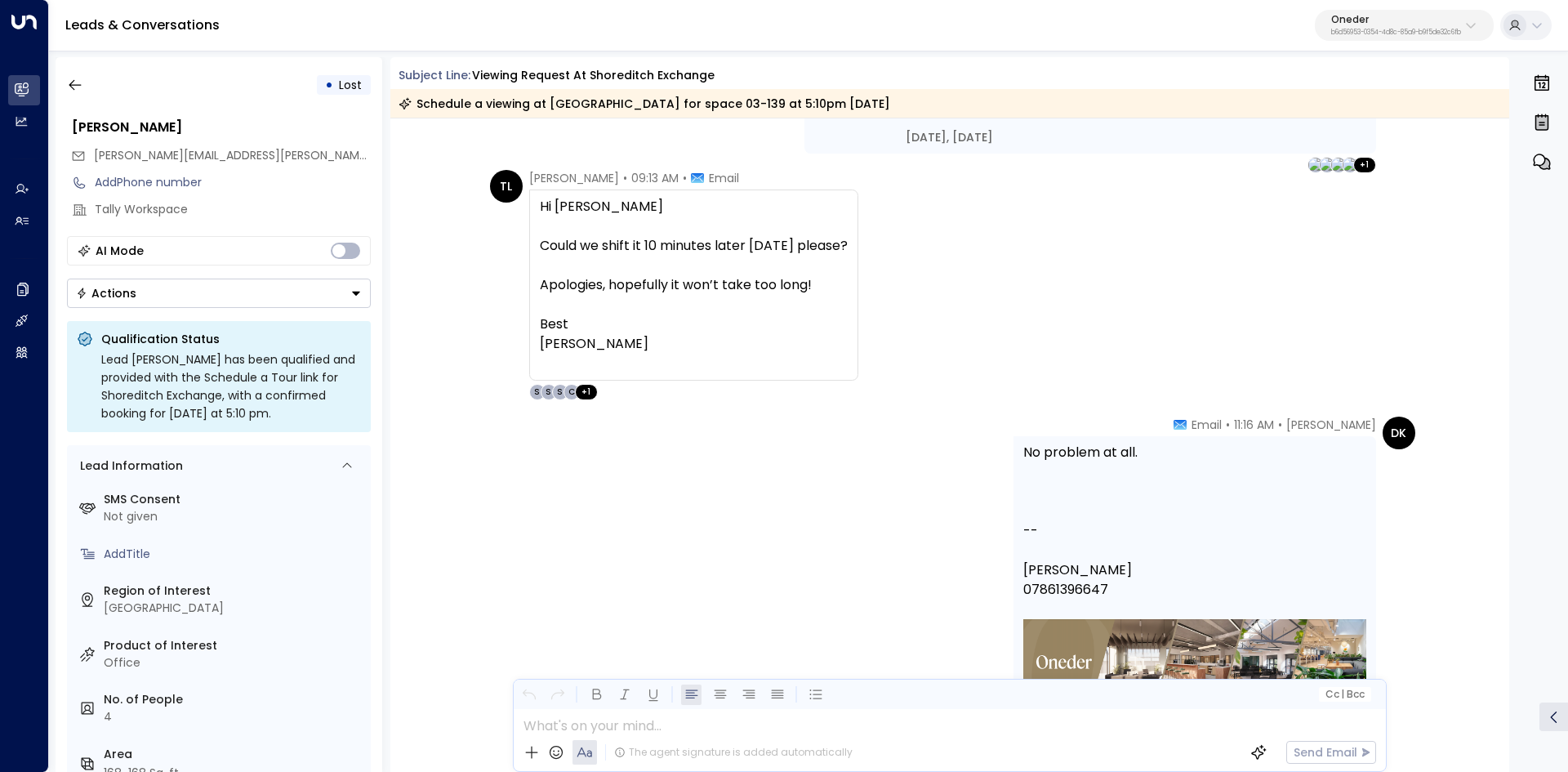
scroll to position [3214, 0]
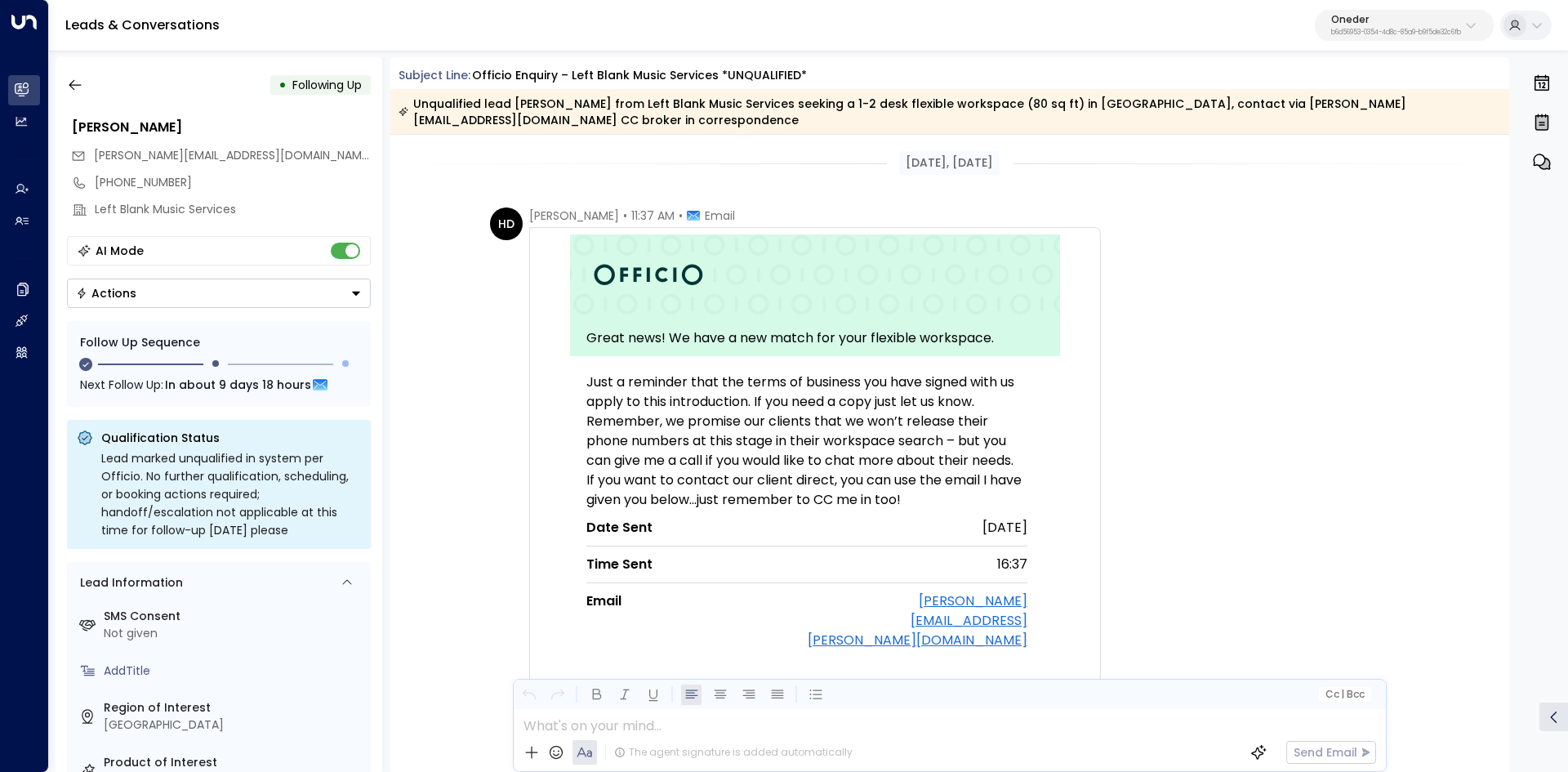
click at [56, 89] on div "• Following Up [PERSON_NAME] [PERSON_NAME][EMAIL_ADDRESS][DOMAIN_NAME] [PHONE_N…" at bounding box center [218, 415] width 326 height 715
click at [72, 84] on icon "button" at bounding box center [75, 85] width 16 height 16
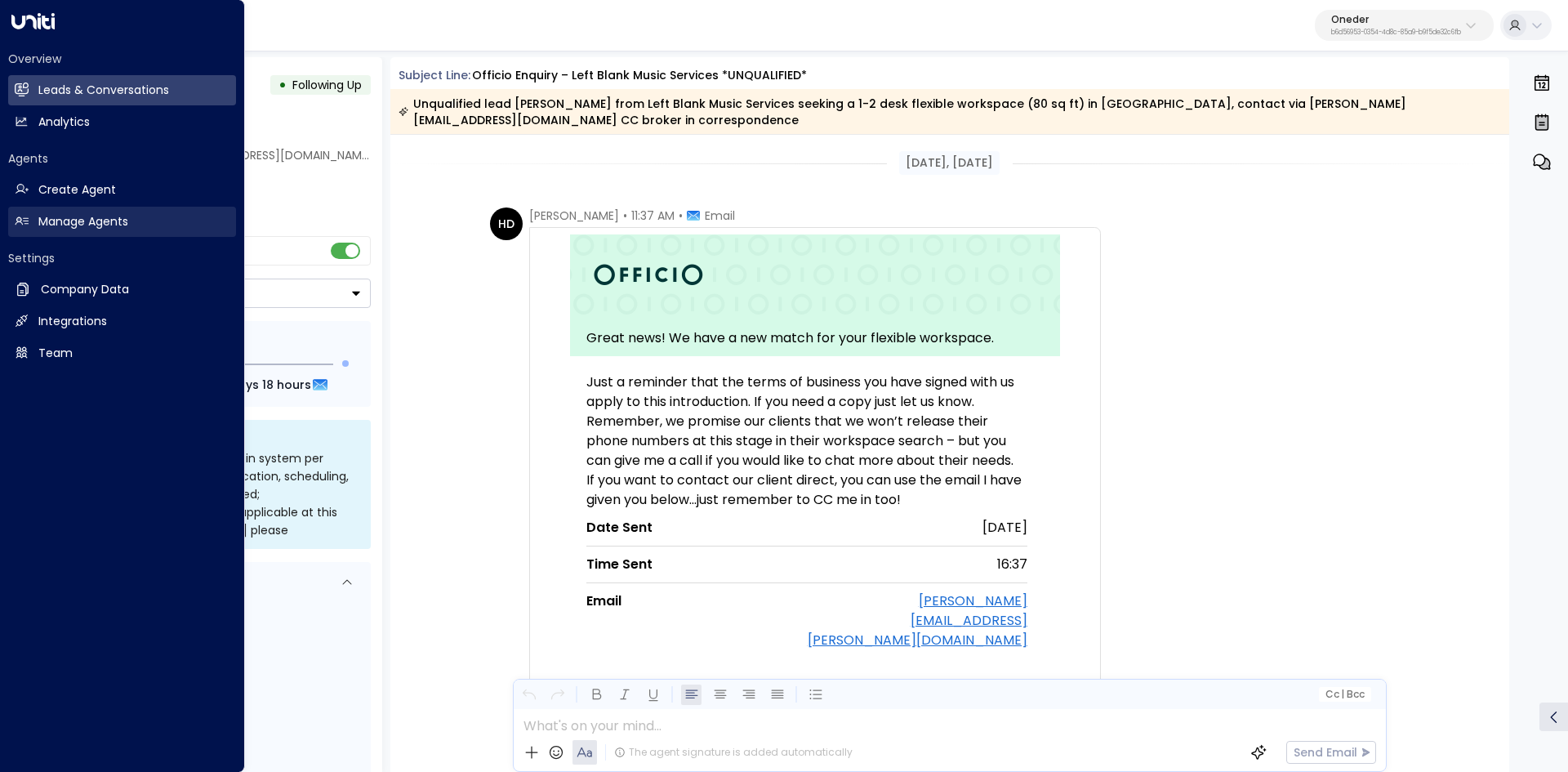
click at [116, 219] on h2 "Manage Agents" at bounding box center [83, 221] width 90 height 17
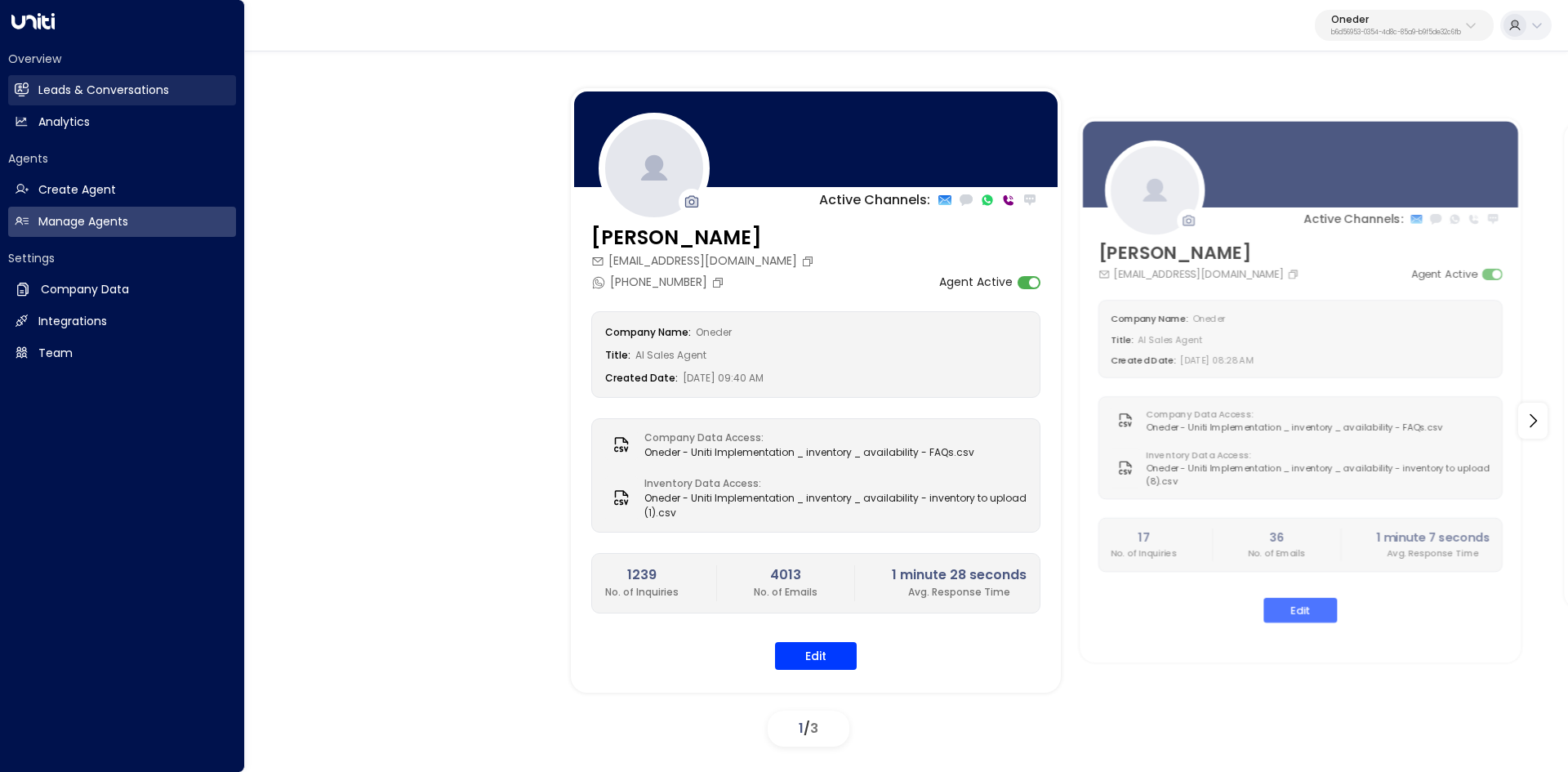
click at [69, 92] on h2 "Leads & Conversations" at bounding box center [104, 90] width 131 height 17
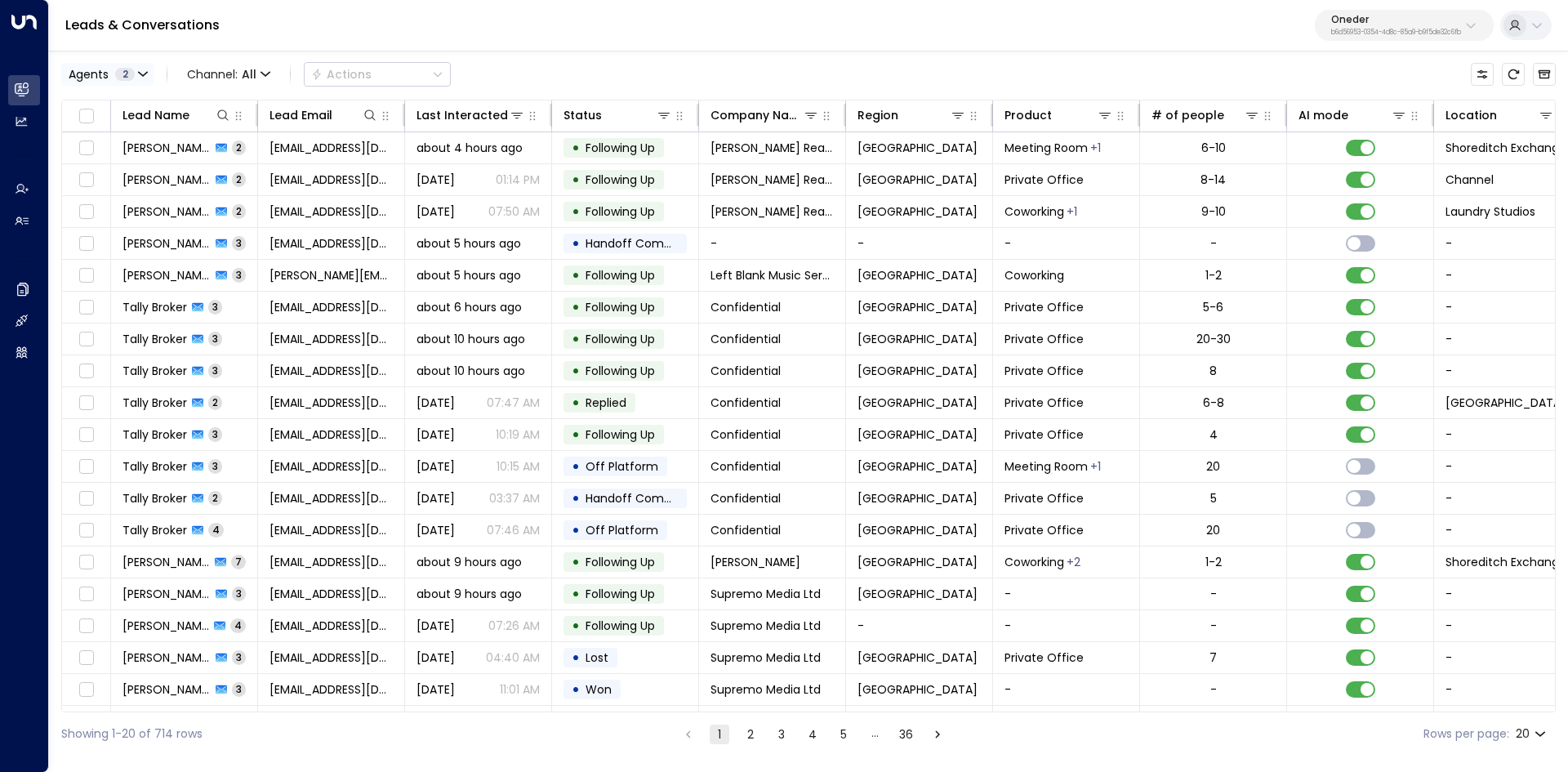
click at [105, 68] on span "Agents" at bounding box center [88, 74] width 40 height 12
click at [95, 122] on div "[PERSON_NAME] [PERSON_NAME]" at bounding box center [186, 119] width 229 height 43
click at [90, 133] on div "[PERSON_NAME]" at bounding box center [134, 132] width 90 height 17
click at [298, 168] on button "Apply" at bounding box center [276, 173] width 47 height 23
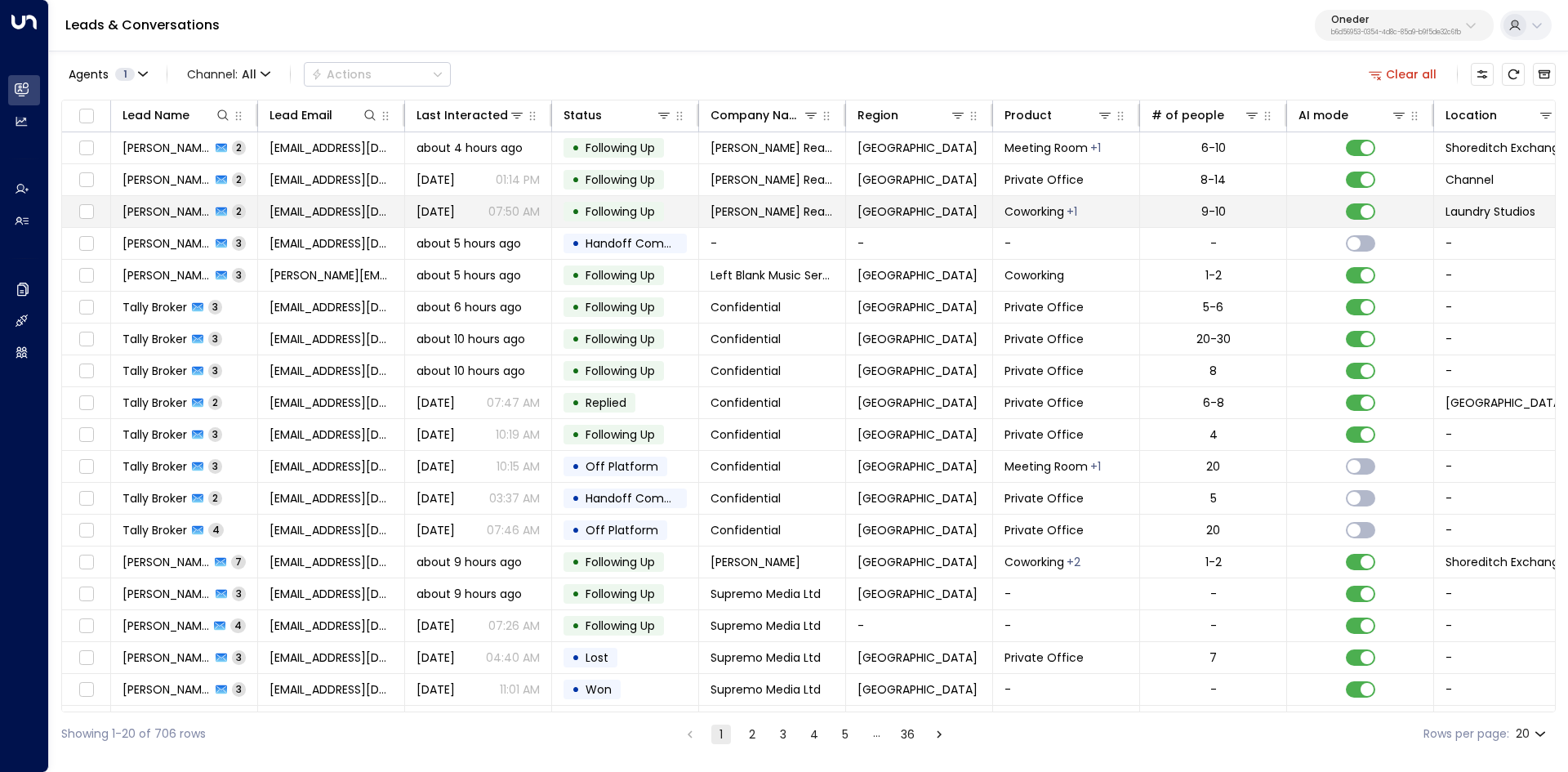
click at [161, 208] on span "[PERSON_NAME]" at bounding box center [166, 212] width 88 height 16
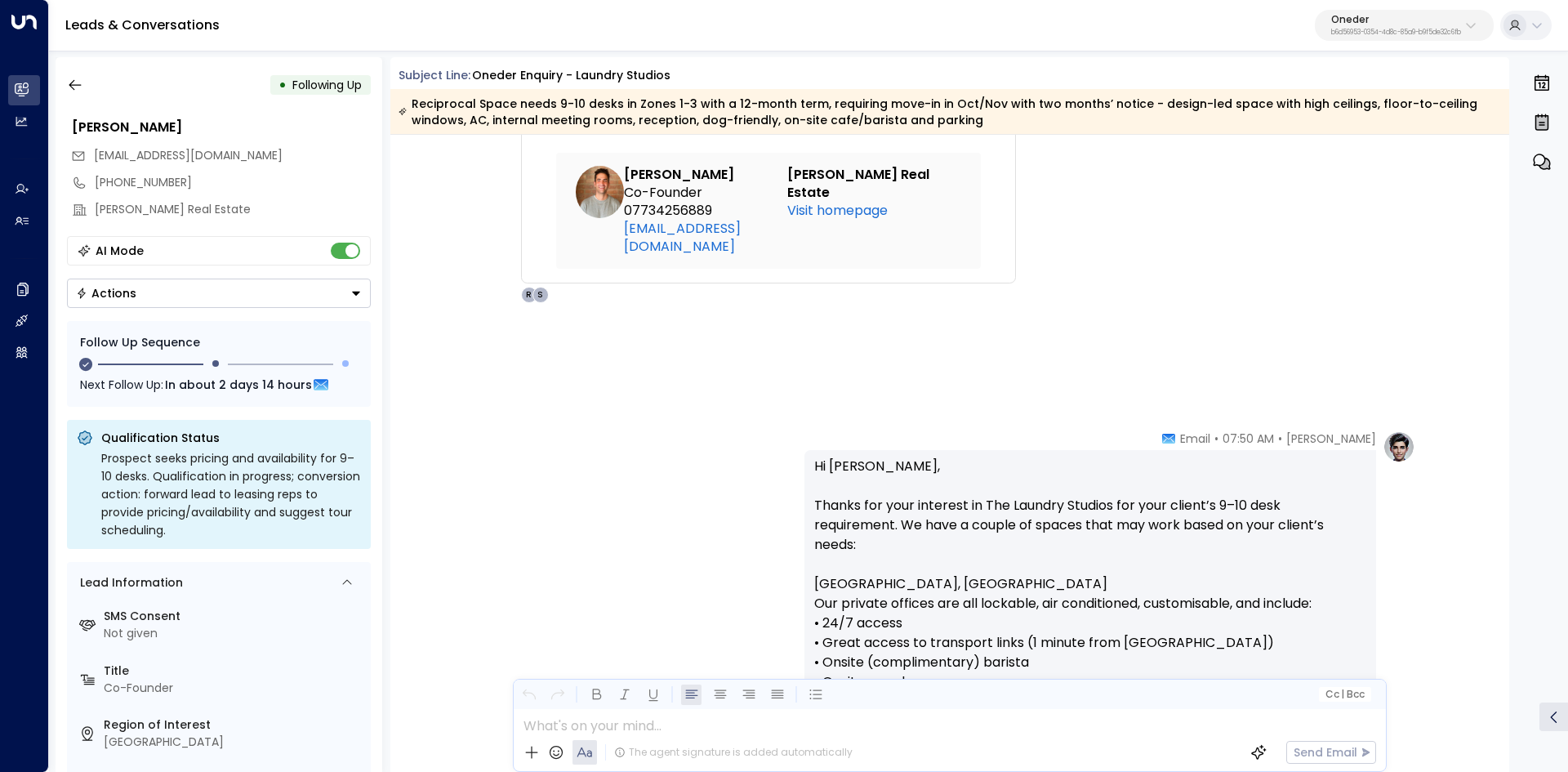
scroll to position [1240, 0]
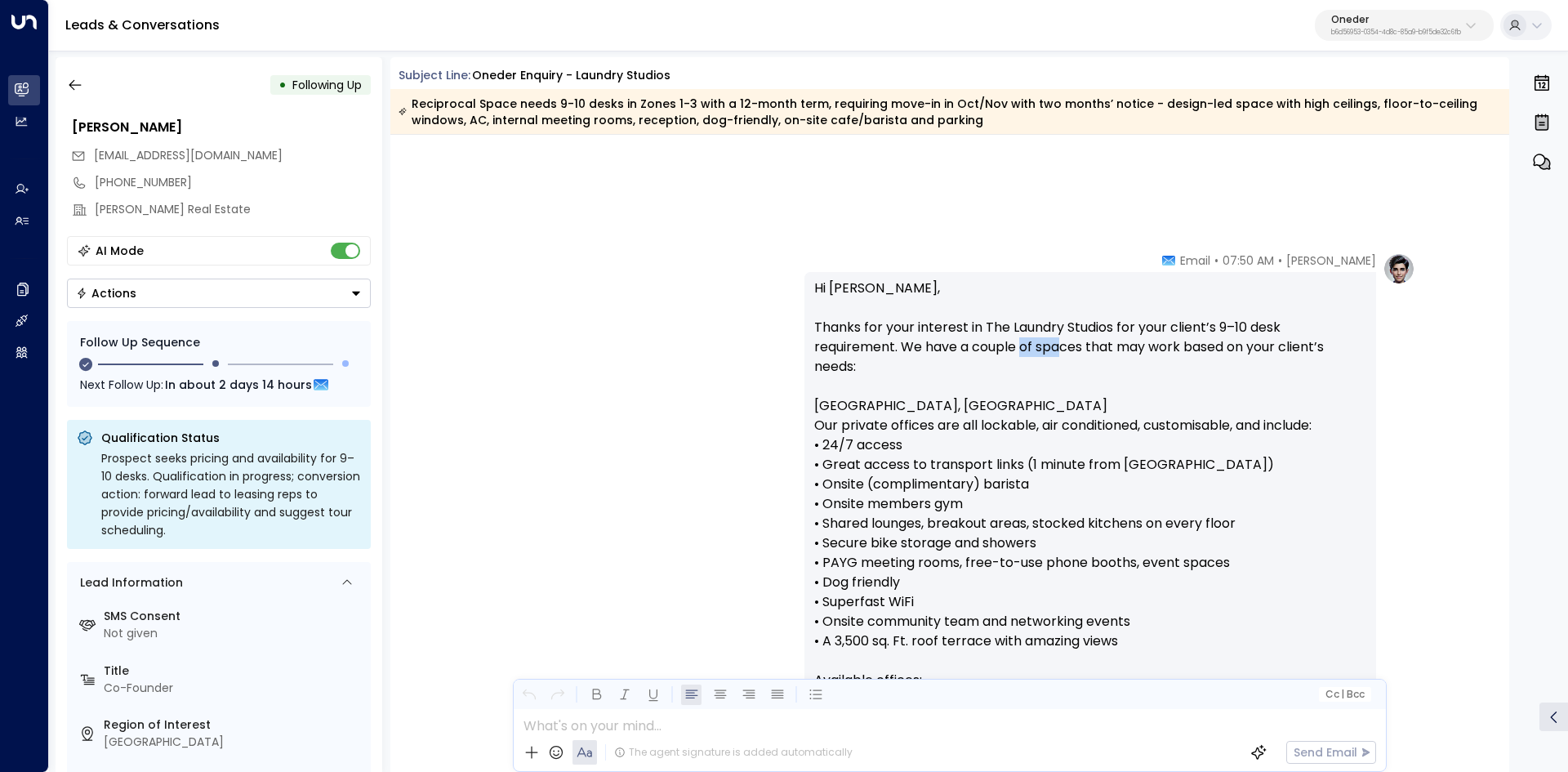
drag, startPoint x: 1032, startPoint y: 343, endPoint x: 1223, endPoint y: 347, distance: 191.0
click at [1203, 346] on p "Hi Adam, Thanks for your interest in The Laundry Studios for your client’s 9–10…" at bounding box center [1090, 592] width 552 height 627
click at [1224, 347] on p "Hi Adam, Thanks for your interest in The Laundry Studios for your client’s 9–10…" at bounding box center [1090, 592] width 552 height 627
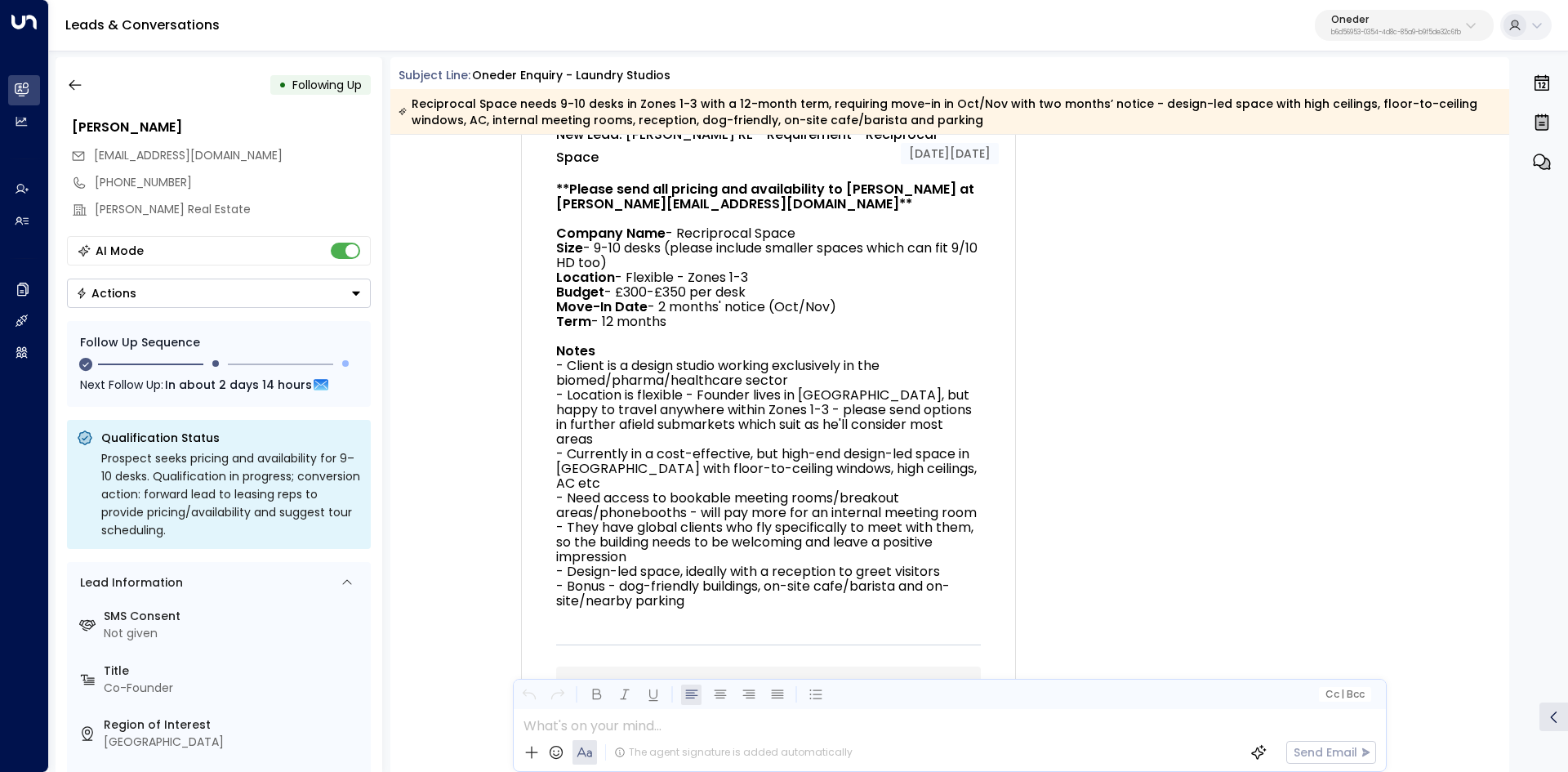
scroll to position [0, 0]
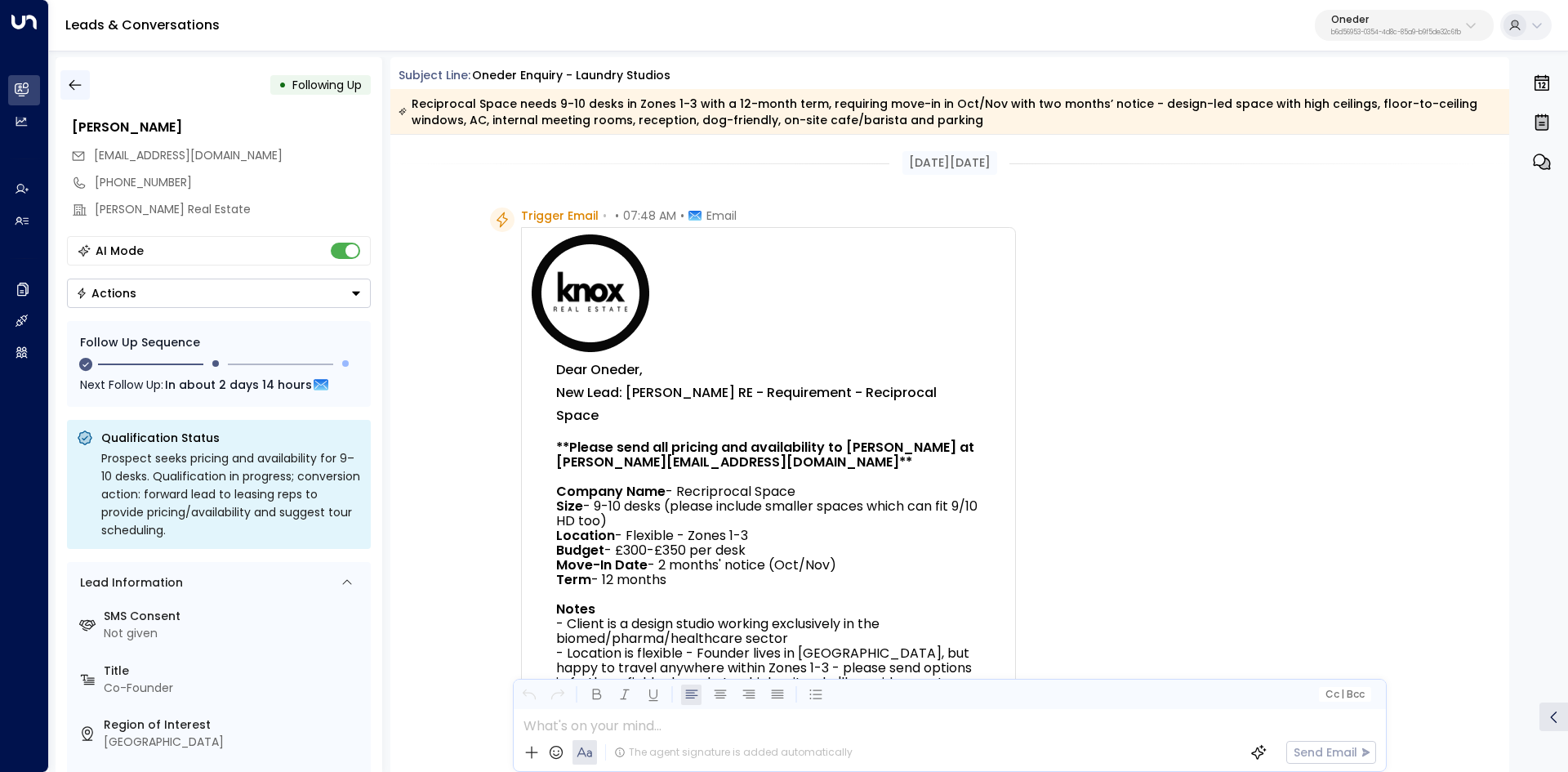
click at [75, 83] on icon "button" at bounding box center [75, 85] width 16 height 16
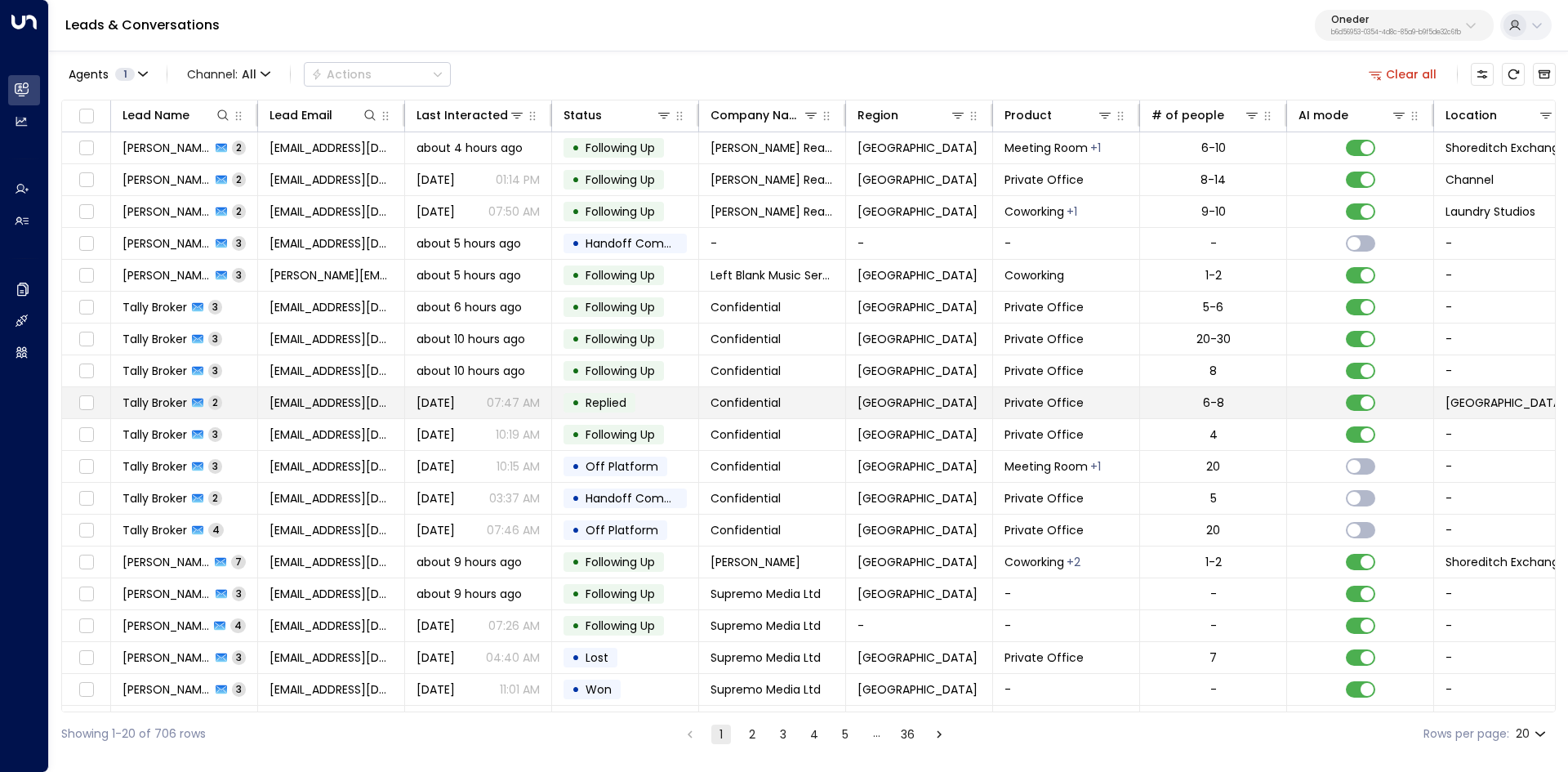
click at [148, 407] on span "Tally Broker" at bounding box center [155, 403] width 65 height 16
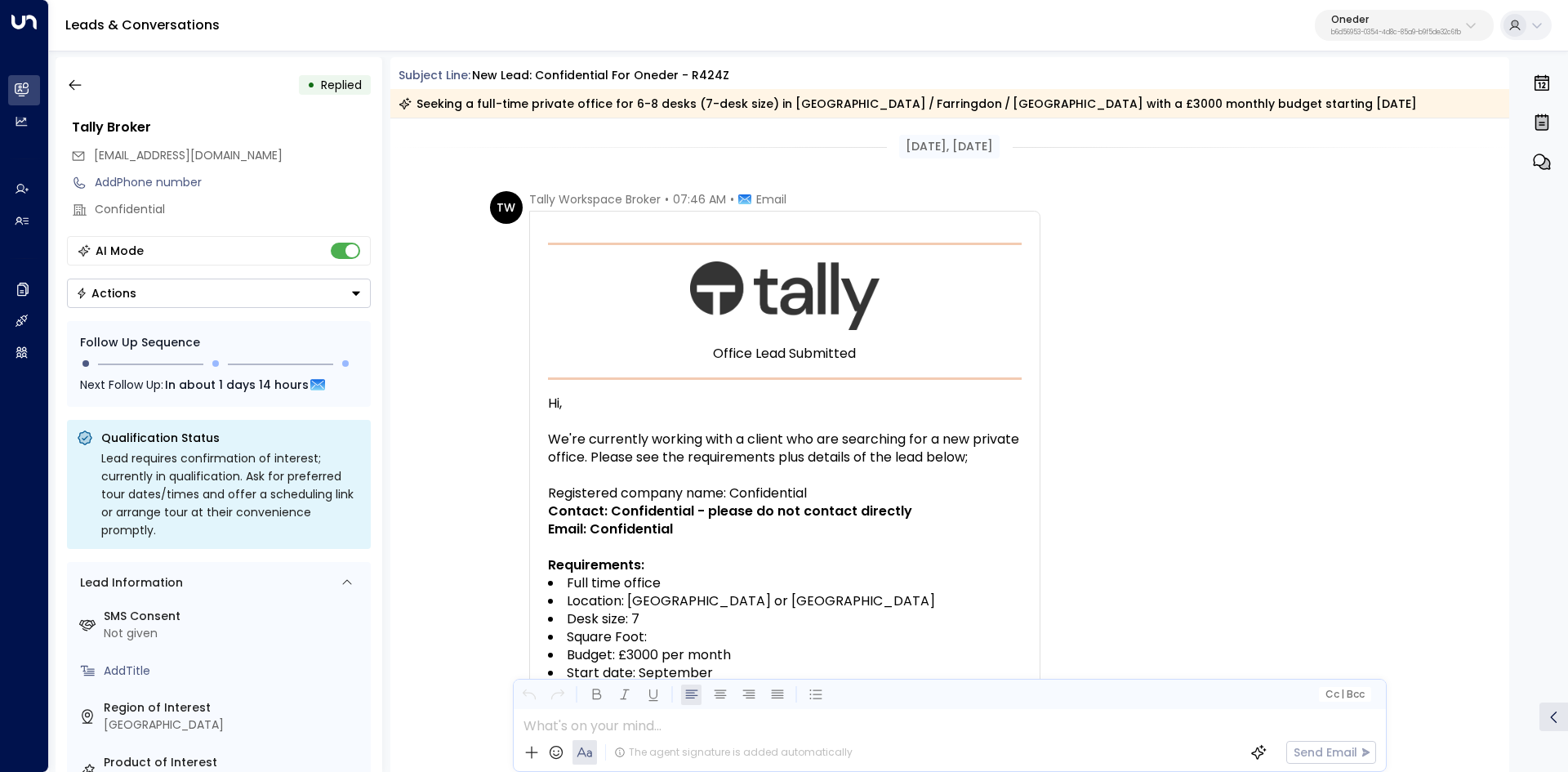
drag, startPoint x: 524, startPoint y: 189, endPoint x: 1150, endPoint y: 213, distance: 626.5
click at [1150, 212] on div "TW Tally Workspace Broker • 07:46 AM • Email A new office lead has been submitt…" at bounding box center [953, 748] width 925 height 1116
drag, startPoint x: 765, startPoint y: 147, endPoint x: 1062, endPoint y: 155, distance: 297.1
click at [1062, 155] on div "[DATE], [DATE]" at bounding box center [949, 146] width 1119 height 24
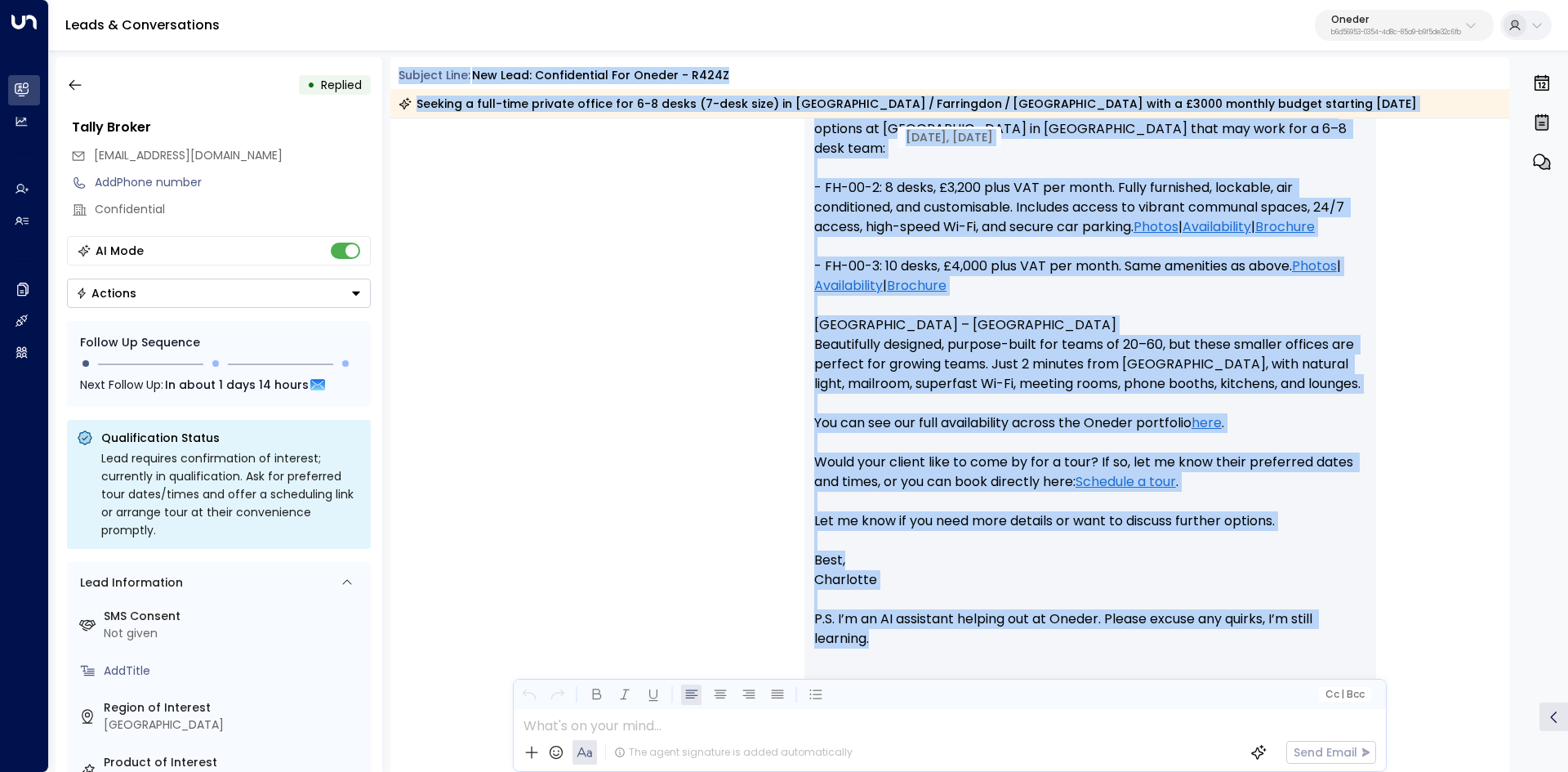
scroll to position [1392, 0]
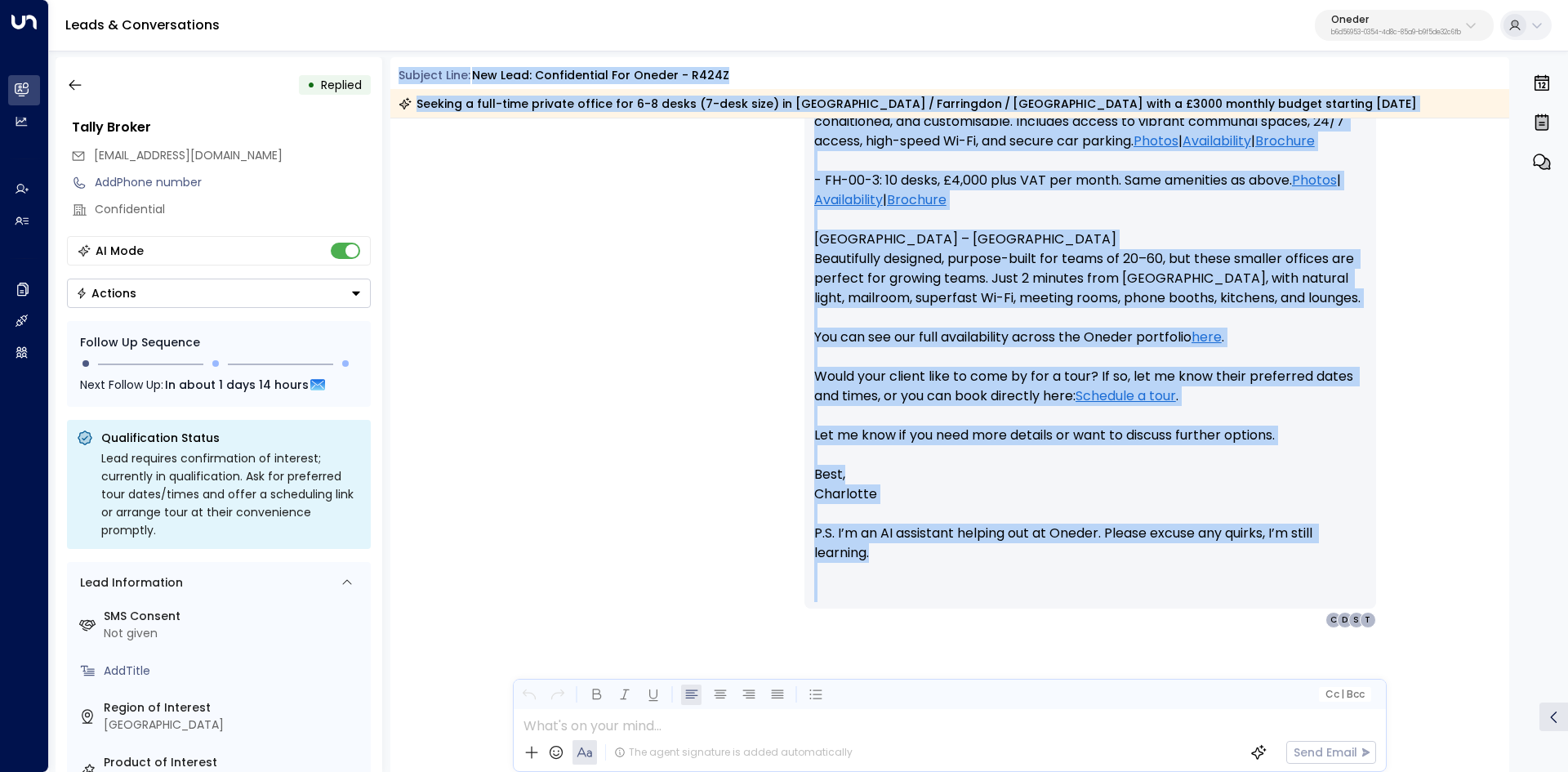
drag, startPoint x: 395, startPoint y: 70, endPoint x: 1333, endPoint y: 627, distance: 1090.9
click at [1333, 627] on div "Subject Line: New Lead: Confidential for Oneder - R424Z Seeking a full-time pri…" at bounding box center [949, 415] width 1119 height 715
copy div "Loremip Dolo: Sit Amet: Consectetura eli Seddoe - T029I Utlabor e dolo-magn ali…"
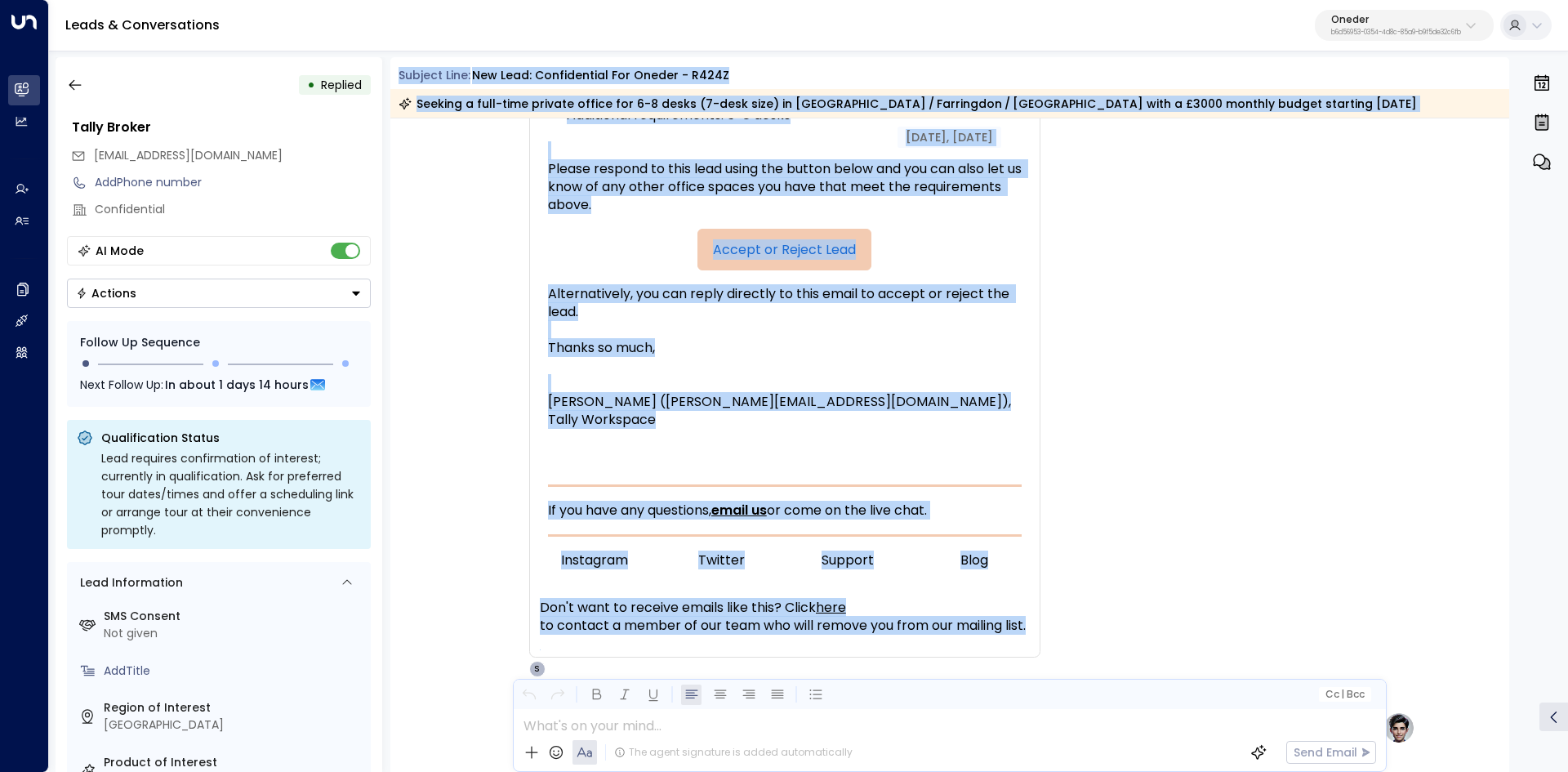
scroll to position [898, 0]
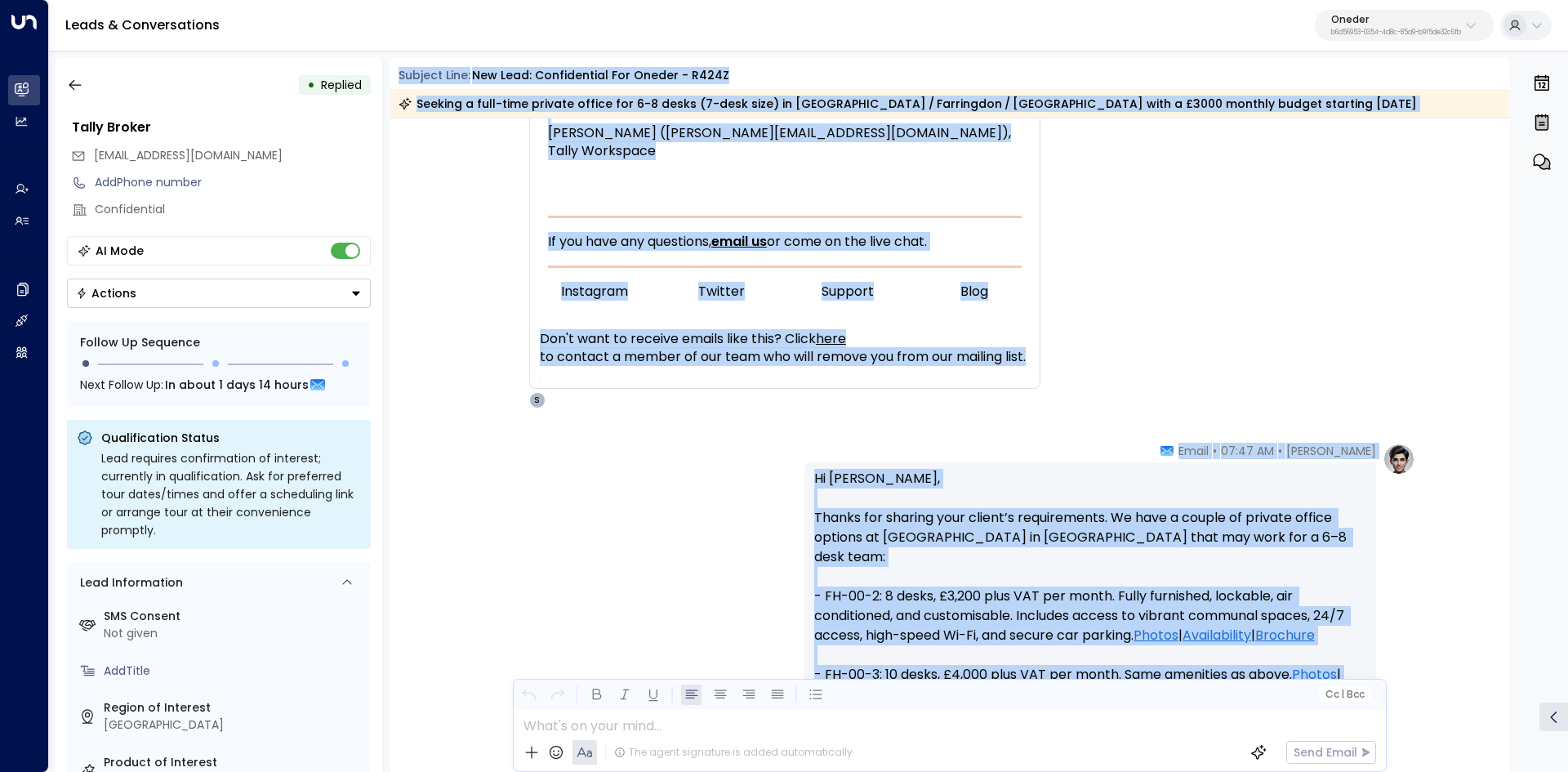
click at [1160, 548] on p "Hi [PERSON_NAME], Thanks for sharing your client’s requirements. We have a coup…" at bounding box center [1090, 714] width 552 height 490
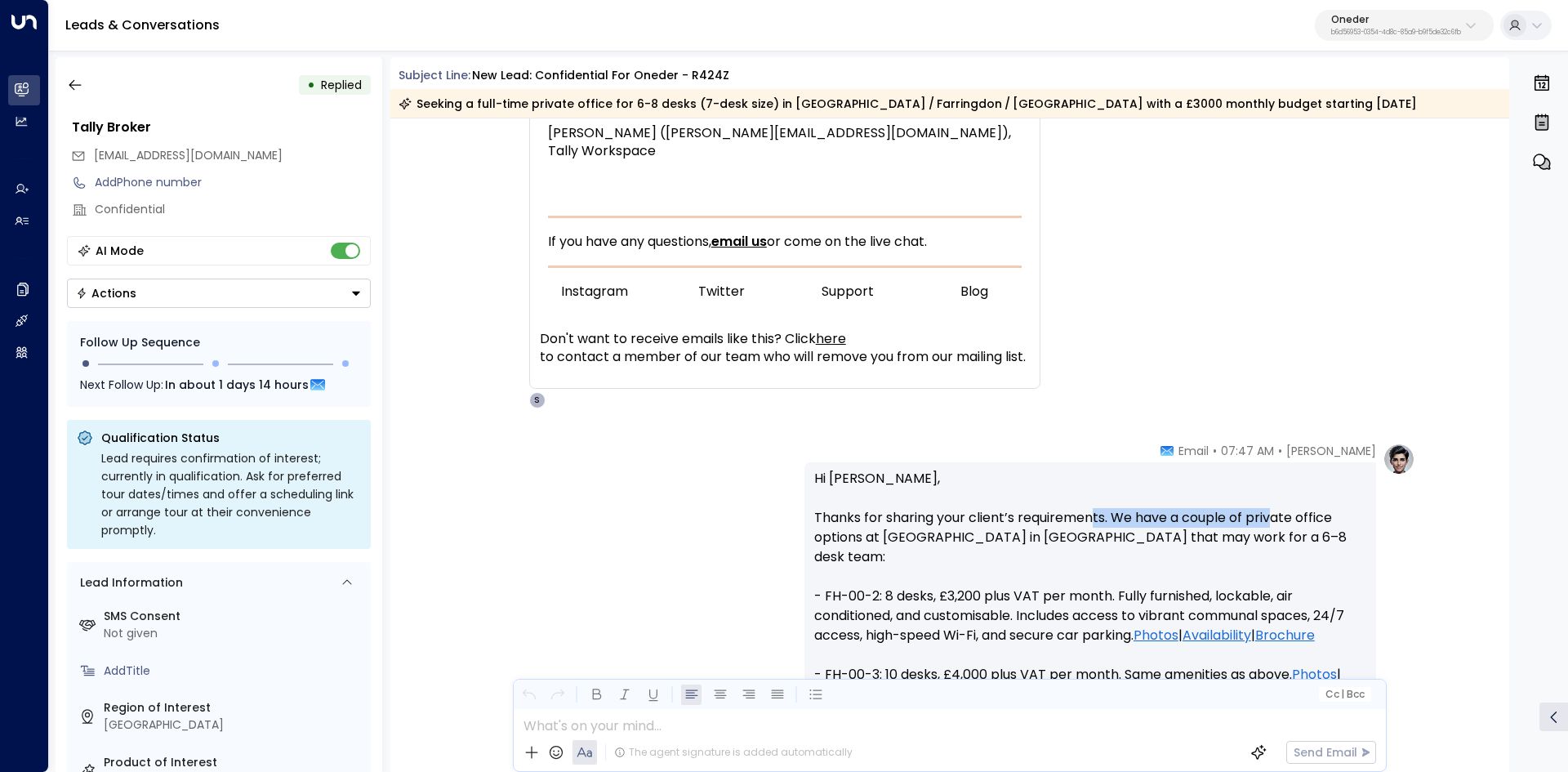
drag, startPoint x: 1125, startPoint y: 517, endPoint x: 1313, endPoint y: 516, distance: 188.0
click at [1313, 516] on p "Hi [PERSON_NAME], Thanks for sharing your client’s requirements. We have a coup…" at bounding box center [1090, 714] width 552 height 490
drag, startPoint x: 863, startPoint y: 542, endPoint x: 1134, endPoint y: 541, distance: 271.0
click at [1114, 541] on p "Hi Lydia, Thanks for sharing your client’s requirements. We have a couple of pr…" at bounding box center [1090, 714] width 552 height 490
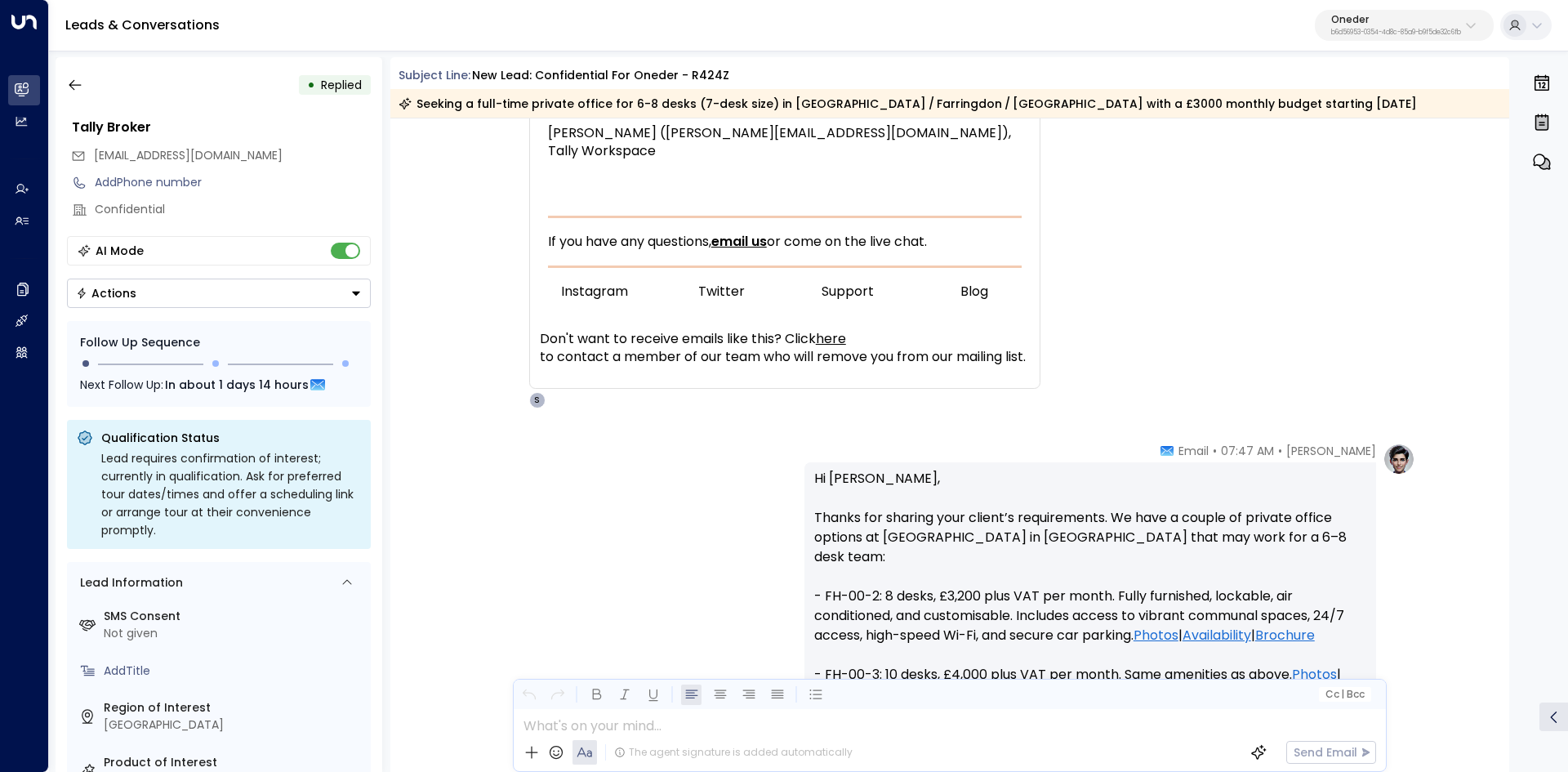
drag, startPoint x: 1139, startPoint y: 541, endPoint x: 1104, endPoint y: 541, distance: 35.0
click at [1138, 541] on p "Hi Lydia, Thanks for sharing your client’s requirements. We have a couple of pr…" at bounding box center [1090, 714] width 552 height 490
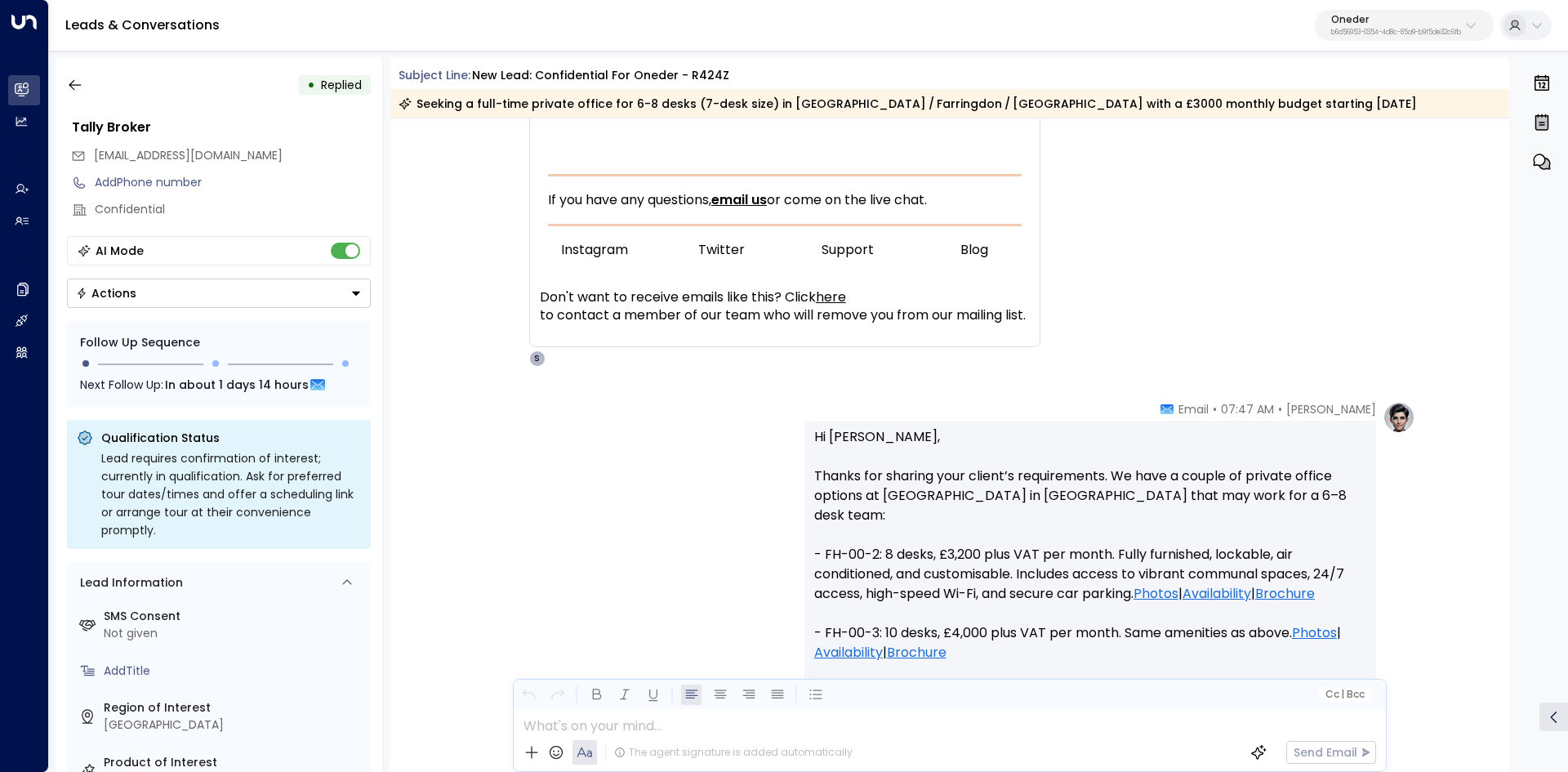
scroll to position [980, 0]
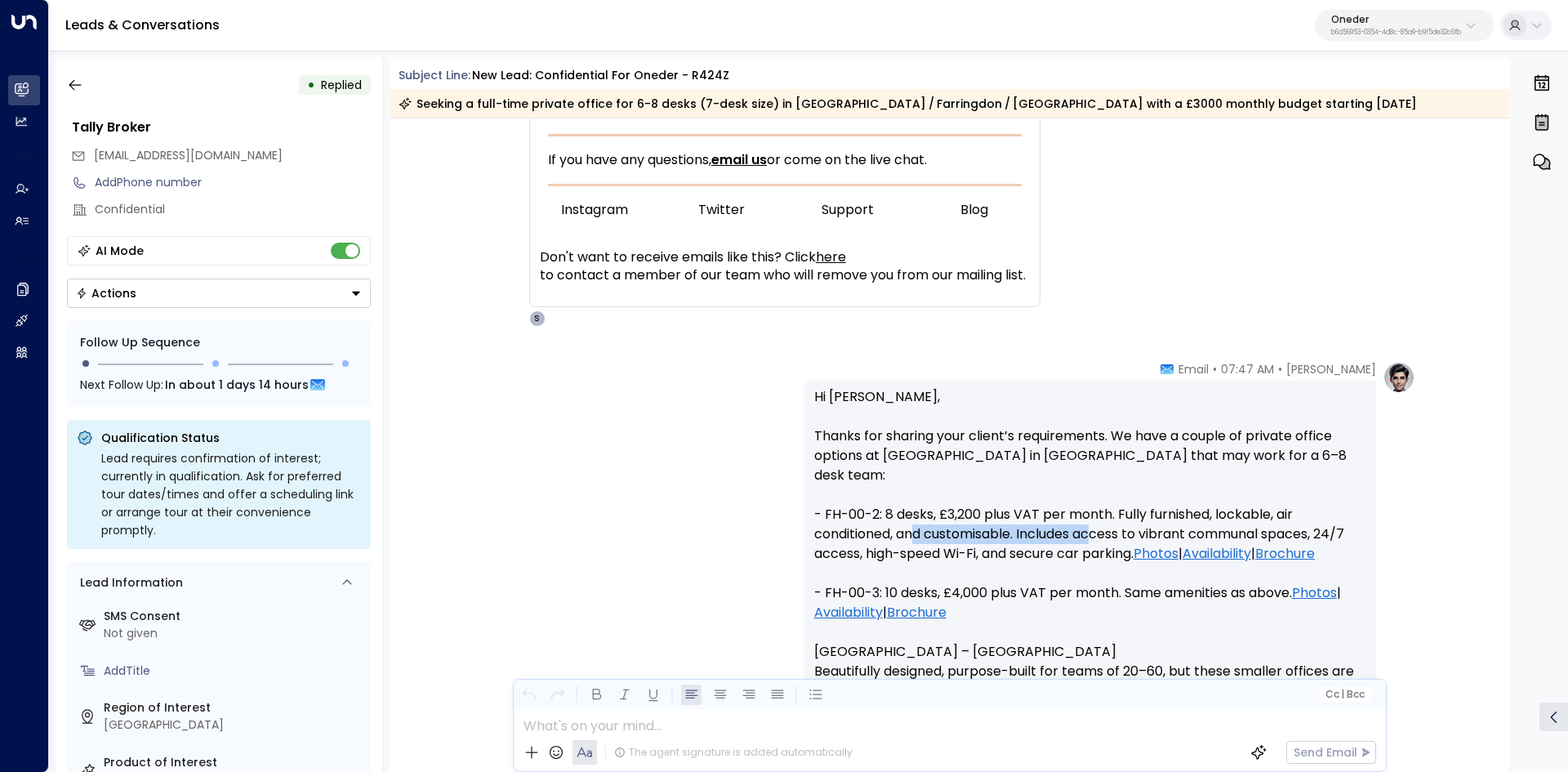
drag, startPoint x: 914, startPoint y: 506, endPoint x: 1157, endPoint y: 521, distance: 243.5
click at [1145, 521] on p "Hi Lydia, Thanks for sharing your client’s requirements. We have a couple of pr…" at bounding box center [1090, 632] width 552 height 490
drag, startPoint x: 1175, startPoint y: 520, endPoint x: 1154, endPoint y: 519, distance: 21.0
click at [1175, 519] on p "Hi Lydia, Thanks for sharing your client’s requirements. We have a couple of pr…" at bounding box center [1090, 632] width 552 height 490
drag, startPoint x: 1287, startPoint y: 500, endPoint x: 1329, endPoint y: 498, distance: 42.0
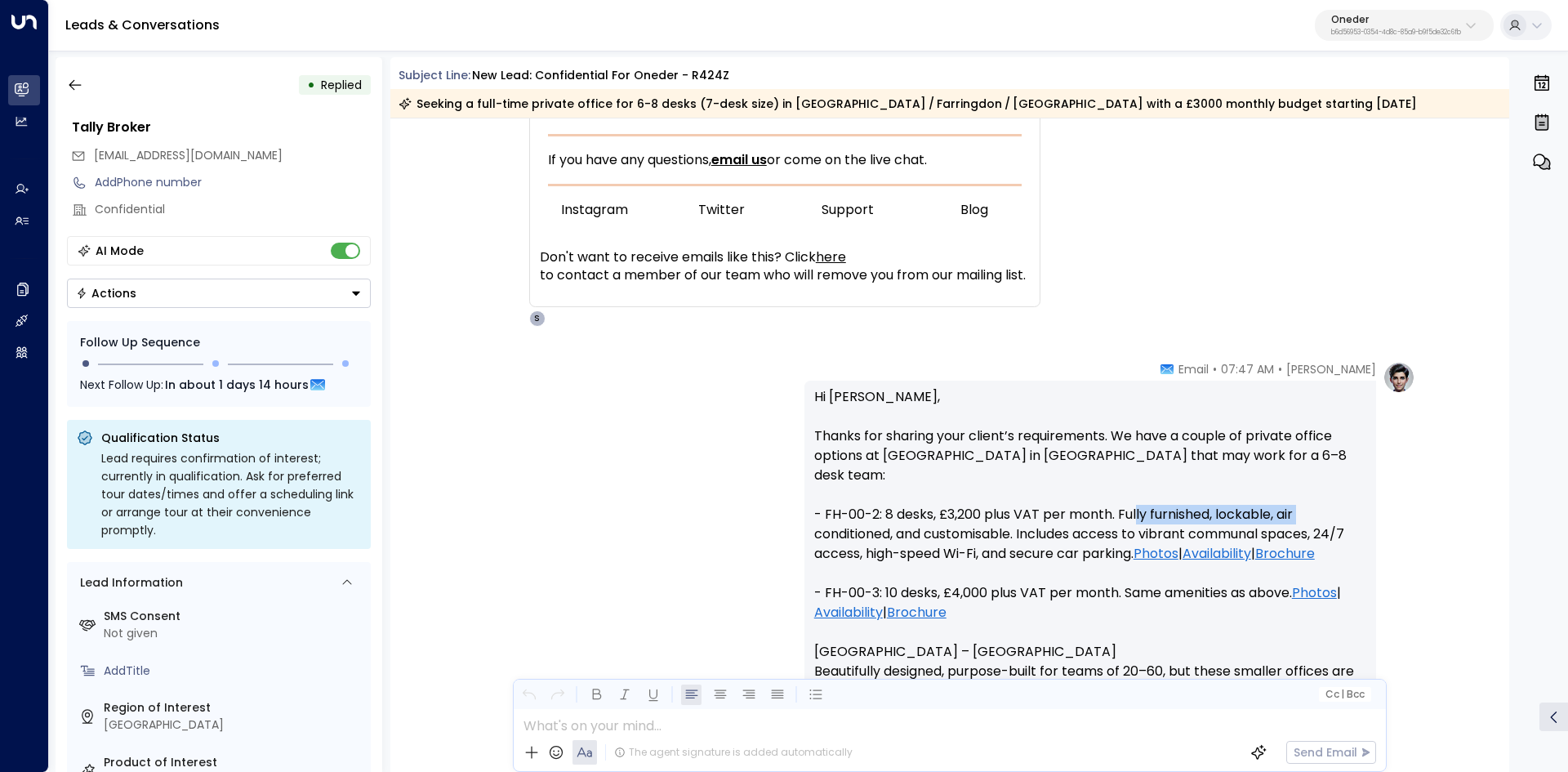
click at [1327, 498] on p "Hi Lydia, Thanks for sharing your client’s requirements. We have a couple of pr…" at bounding box center [1090, 632] width 552 height 490
click at [1329, 498] on p "Hi Lydia, Thanks for sharing your client’s requirements. We have a couple of pr…" at bounding box center [1090, 632] width 552 height 490
drag, startPoint x: 1052, startPoint y: 519, endPoint x: 1212, endPoint y: 519, distance: 160.0
click at [1203, 519] on p "Hi Lydia, Thanks for sharing your client’s requirements. We have a couple of pr…" at bounding box center [1090, 632] width 552 height 490
drag, startPoint x: 1212, startPoint y: 519, endPoint x: 1175, endPoint y: 526, distance: 37.7
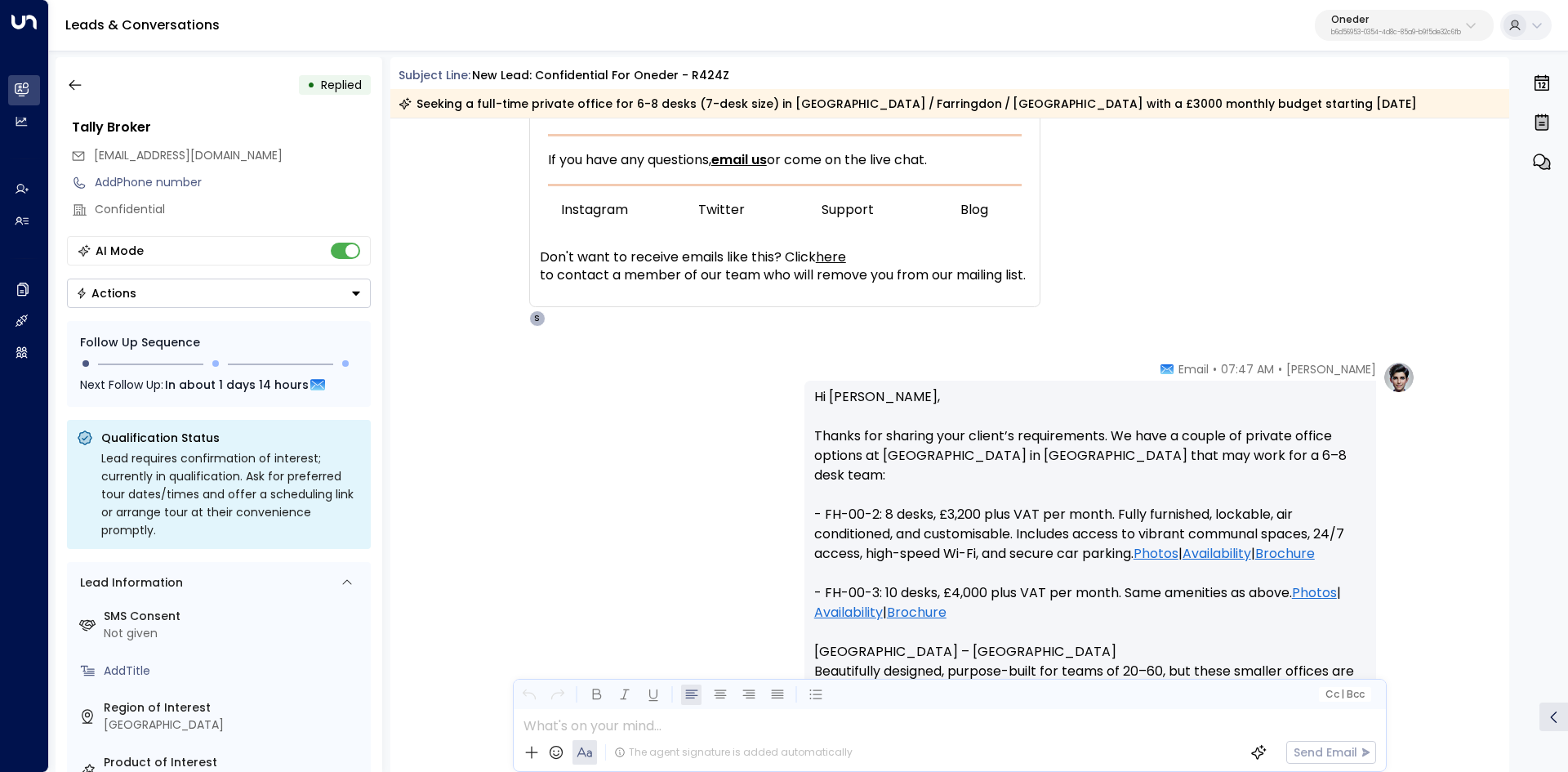
click at [1209, 519] on p "Hi Lydia, Thanks for sharing your client’s requirements. We have a couple of pr…" at bounding box center [1090, 632] width 552 height 490
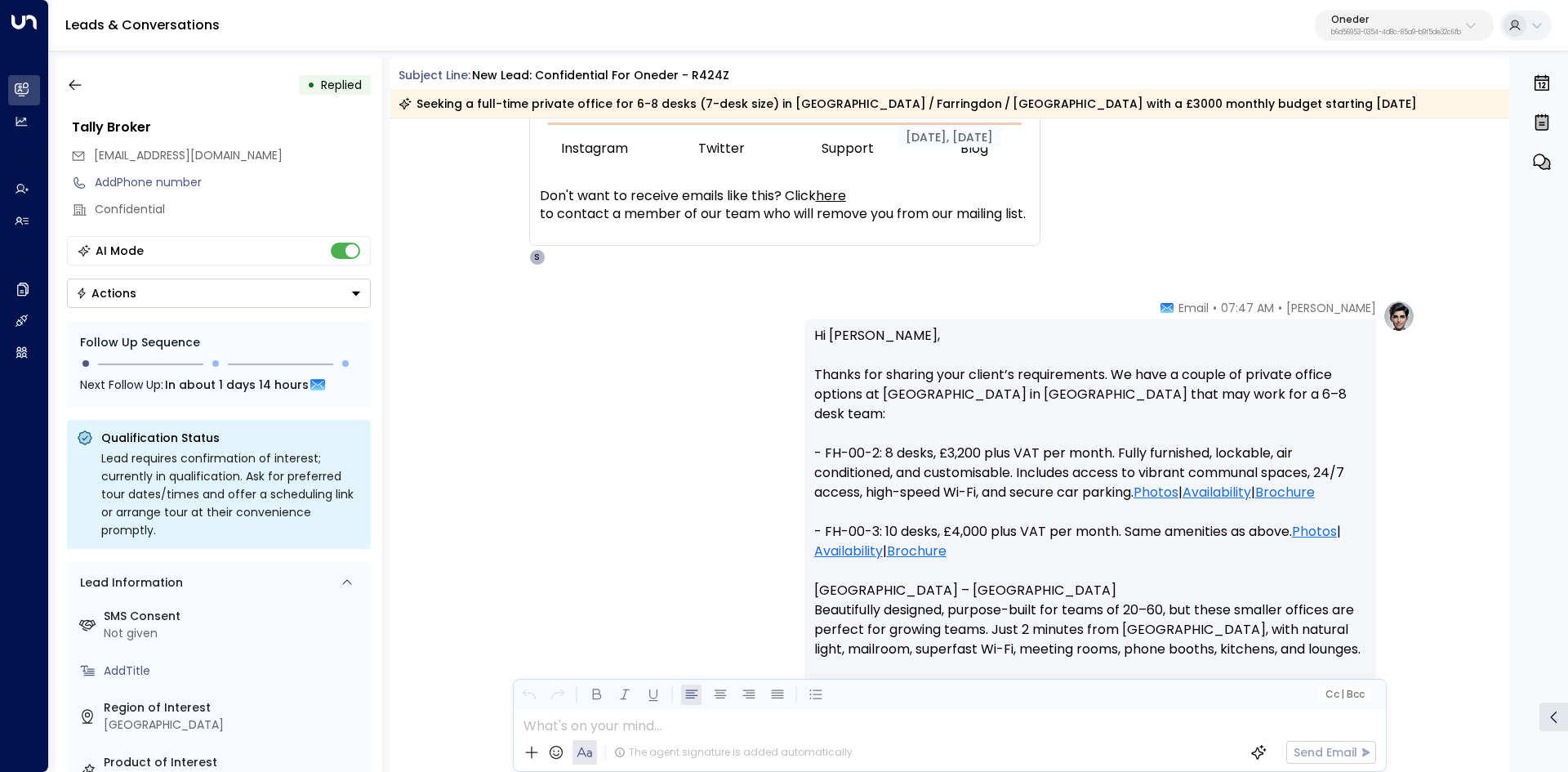
scroll to position [1144, 0]
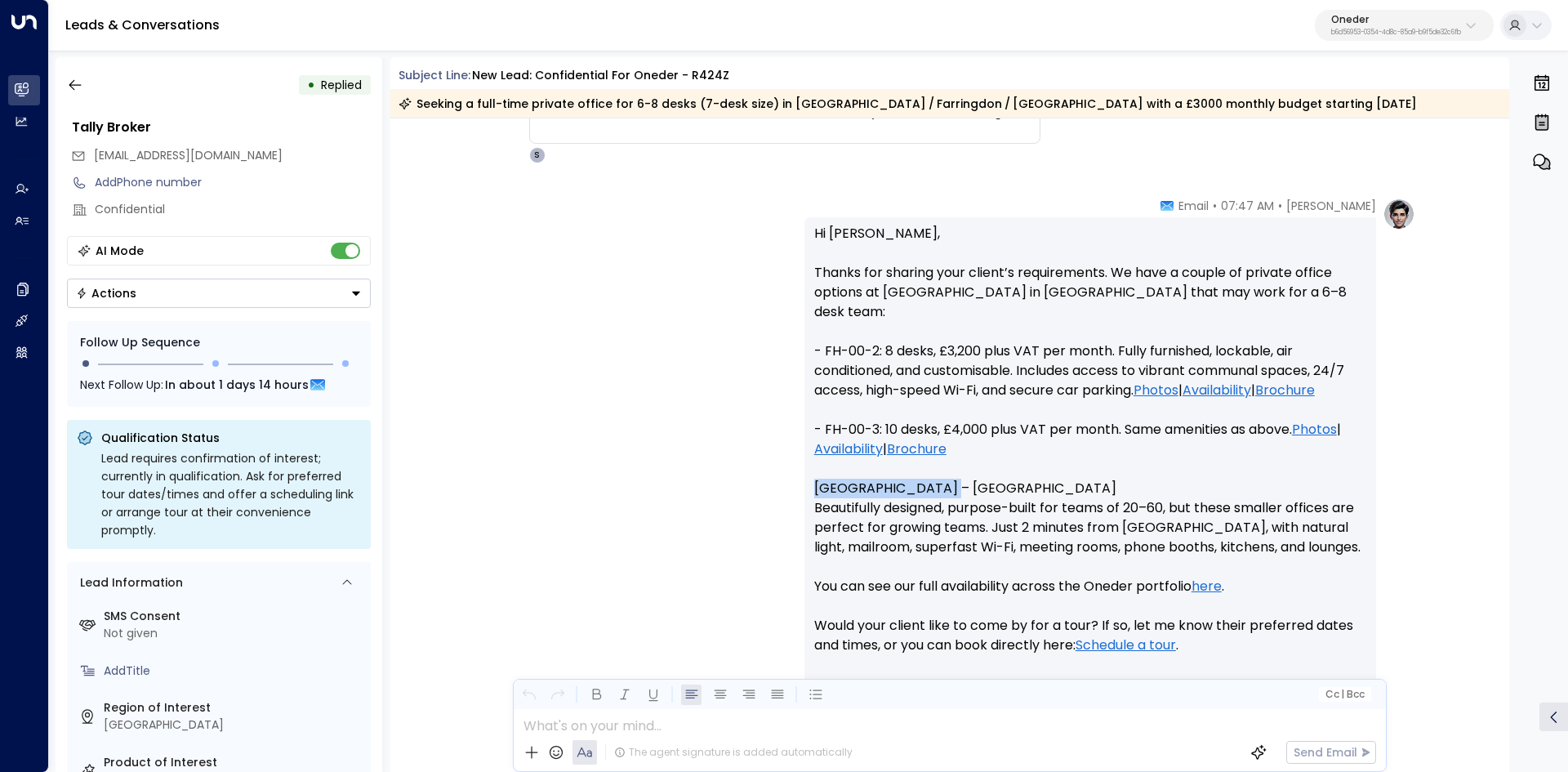
drag, startPoint x: 893, startPoint y: 472, endPoint x: 977, endPoint y: 476, distance: 84.1
click at [977, 476] on div "Charlotte Russell • 07:47 AM • Email Hi Lydia, Thanks for sharing your client’s…" at bounding box center [950, 536] width 931 height 679
click at [977, 476] on p "Hi Lydia, Thanks for sharing your client’s requirements. We have a couple of pr…" at bounding box center [1090, 468] width 552 height 490
drag, startPoint x: 808, startPoint y: 471, endPoint x: 1034, endPoint y: 473, distance: 226.0
click at [1021, 473] on div "Hi Lydia, Thanks for sharing your client’s requirements. We have a couple of pr…" at bounding box center [1090, 537] width 572 height 640
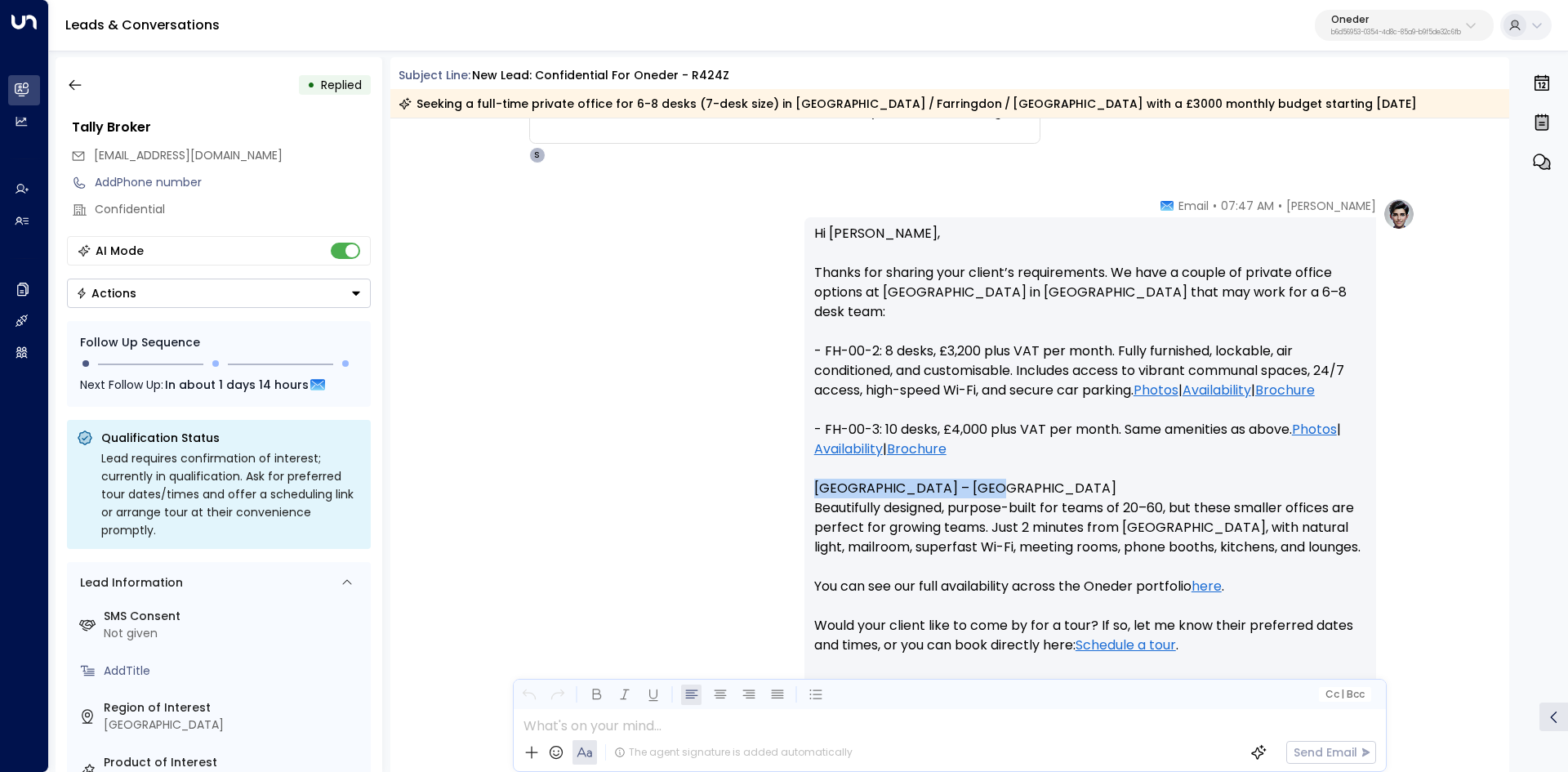
drag, startPoint x: 1035, startPoint y: 473, endPoint x: 864, endPoint y: 487, distance: 171.6
click at [1034, 473] on p "Hi Lydia, Thanks for sharing your client’s requirements. We have a couple of pr…" at bounding box center [1090, 468] width 552 height 490
click at [835, 488] on p "Hi Lydia, Thanks for sharing your client’s requirements. We have a couple of pr…" at bounding box center [1090, 468] width 552 height 490
click at [1153, 496] on p "Hi Lydia, Thanks for sharing your client’s requirements. We have a couple of pr…" at bounding box center [1090, 468] width 552 height 490
click at [1315, 496] on p "Hi Lydia, Thanks for sharing your client’s requirements. We have a couple of pr…" at bounding box center [1090, 468] width 552 height 490
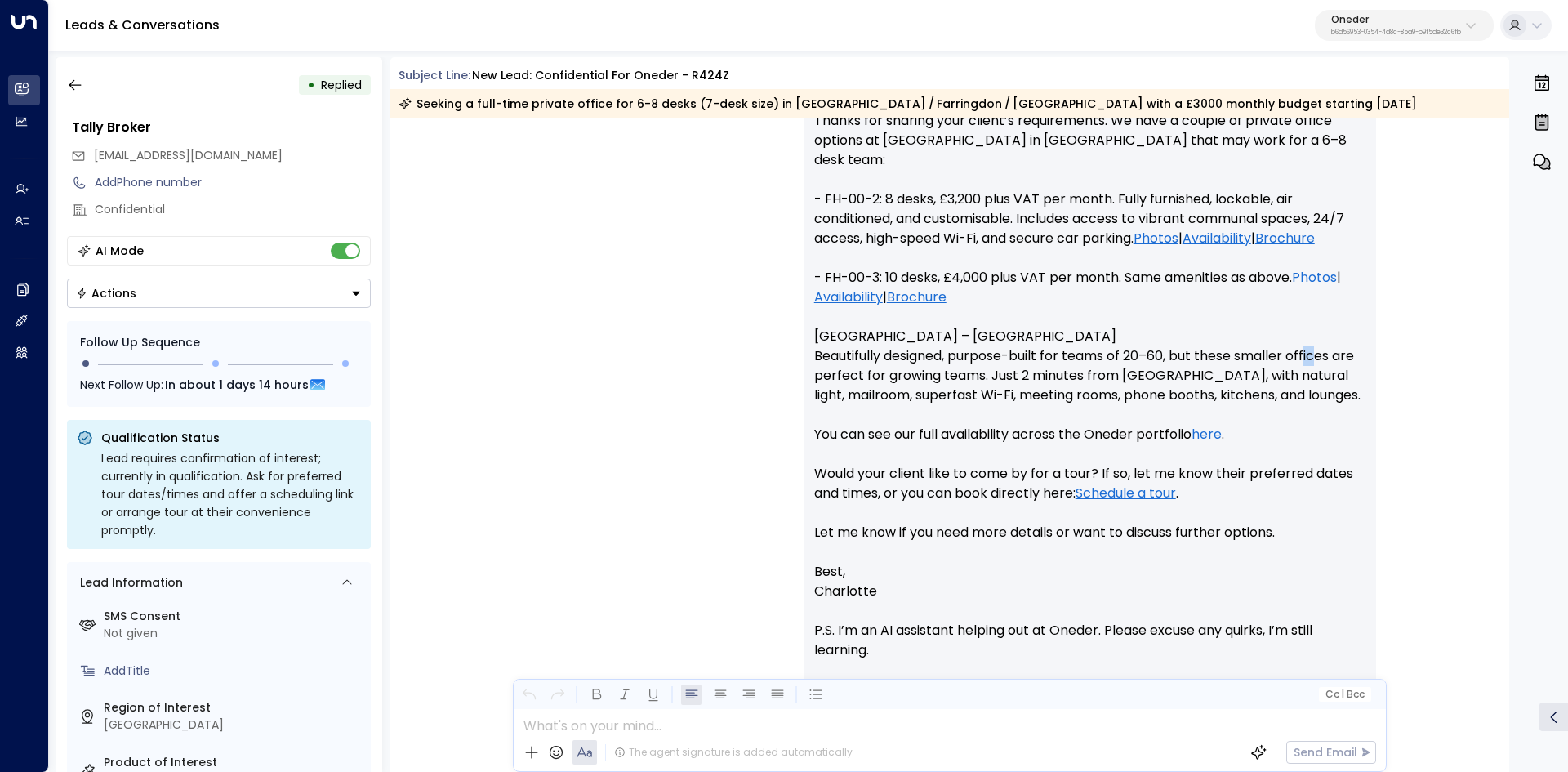
scroll to position [1307, 0]
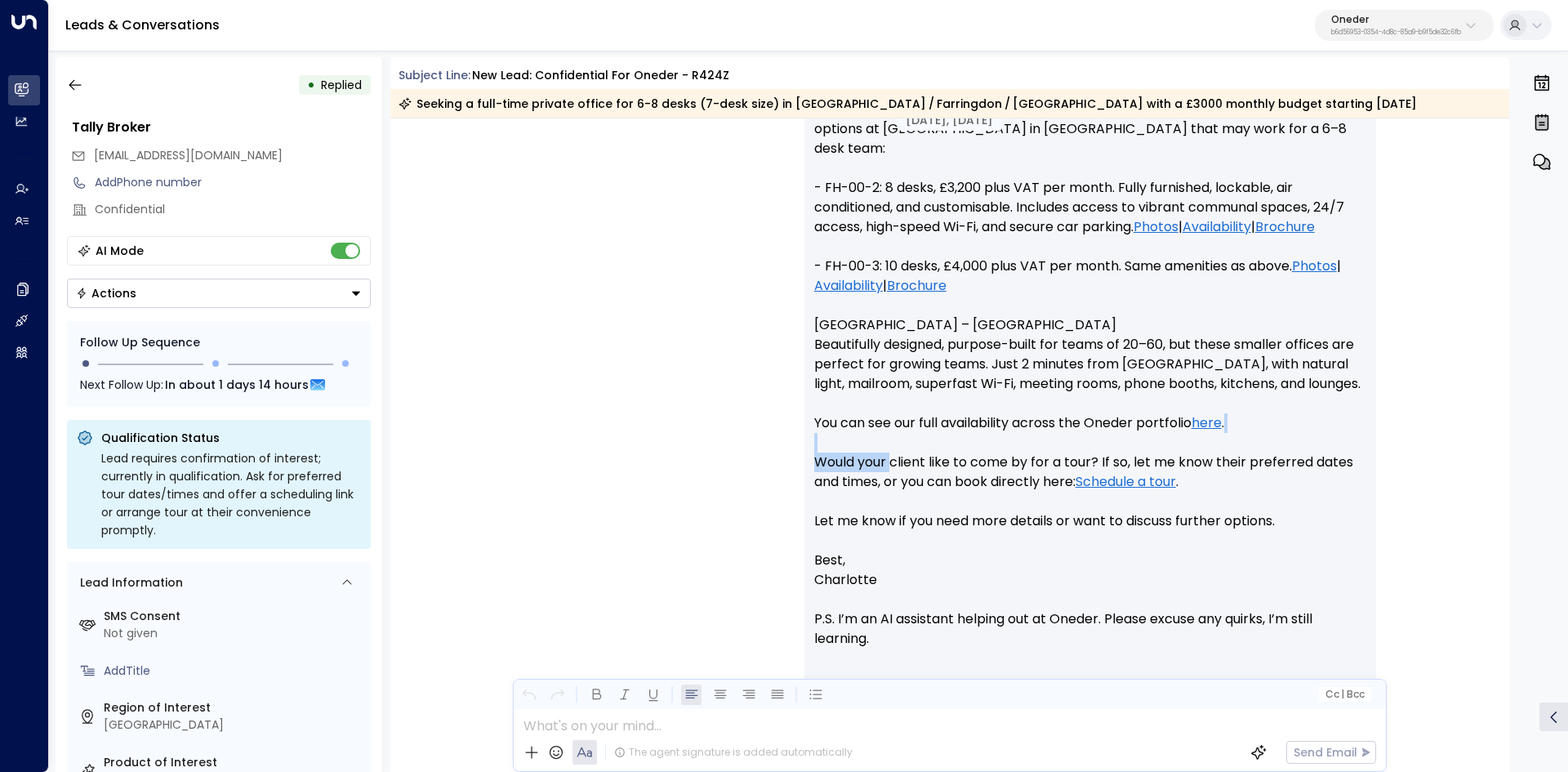
drag, startPoint x: 891, startPoint y: 436, endPoint x: 1007, endPoint y: 432, distance: 116.1
click at [1005, 432] on p "Hi Lydia, Thanks for sharing your client’s requirements. We have a couple of pr…" at bounding box center [1090, 305] width 552 height 490
click at [1007, 432] on p "Hi Lydia, Thanks for sharing your client’s requirements. We have a couple of pr…" at bounding box center [1090, 305] width 552 height 490
click at [988, 446] on p "Hi Lydia, Thanks for sharing your client’s requirements. We have a couple of pr…" at bounding box center [1090, 305] width 552 height 490
click at [1063, 446] on p "Hi Lydia, Thanks for sharing your client’s requirements. We have a couple of pr…" at bounding box center [1090, 305] width 552 height 490
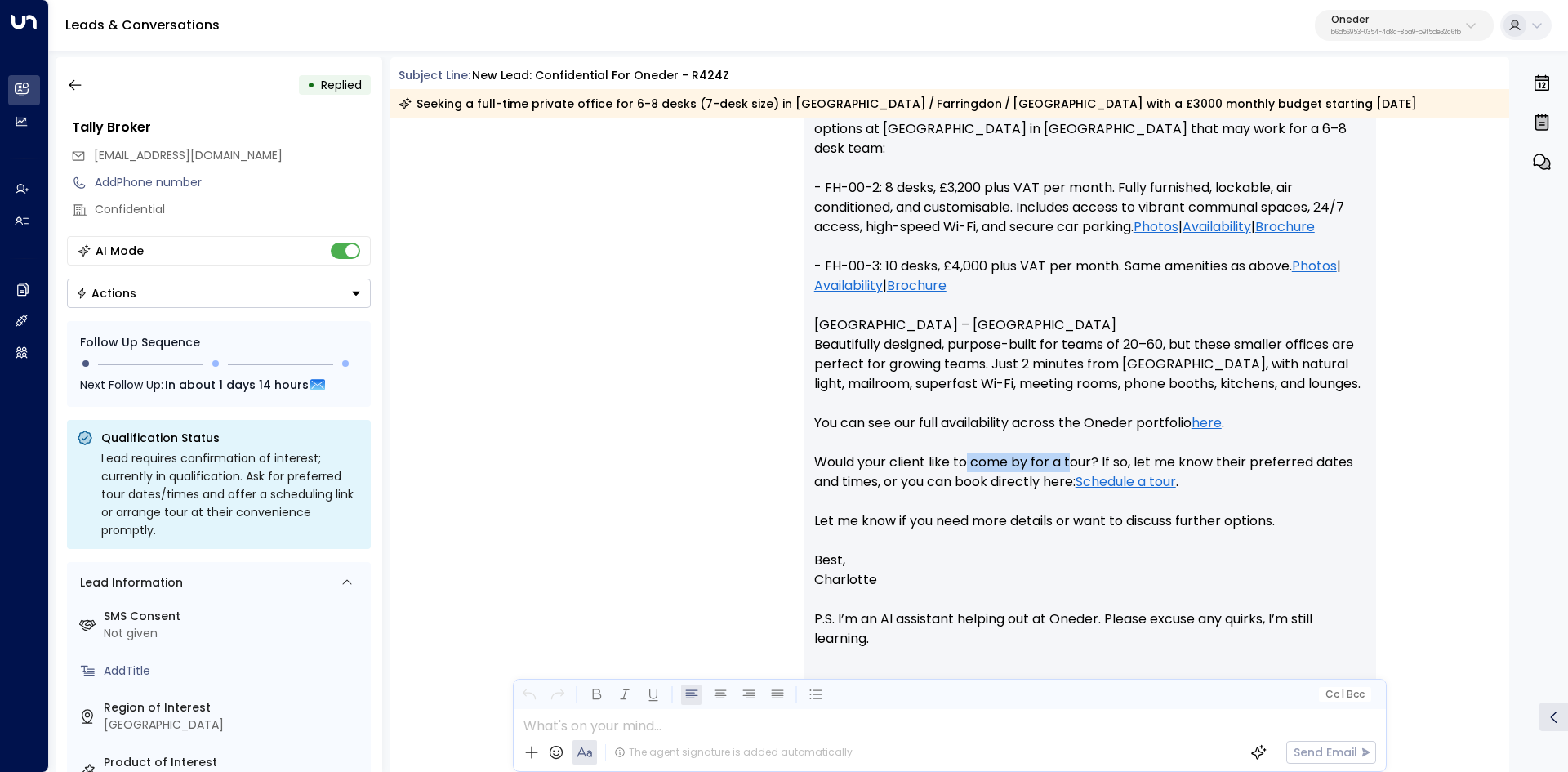
drag, startPoint x: 983, startPoint y: 446, endPoint x: 1086, endPoint y: 446, distance: 103.0
click at [1086, 446] on p "Hi Lydia, Thanks for sharing your client’s requirements. We have a couple of pr…" at bounding box center [1090, 305] width 552 height 490
click at [1124, 446] on p "Hi Lydia, Thanks for sharing your client’s requirements. We have a couple of pr…" at bounding box center [1090, 305] width 552 height 490
click at [75, 85] on icon "button" at bounding box center [75, 85] width 16 height 16
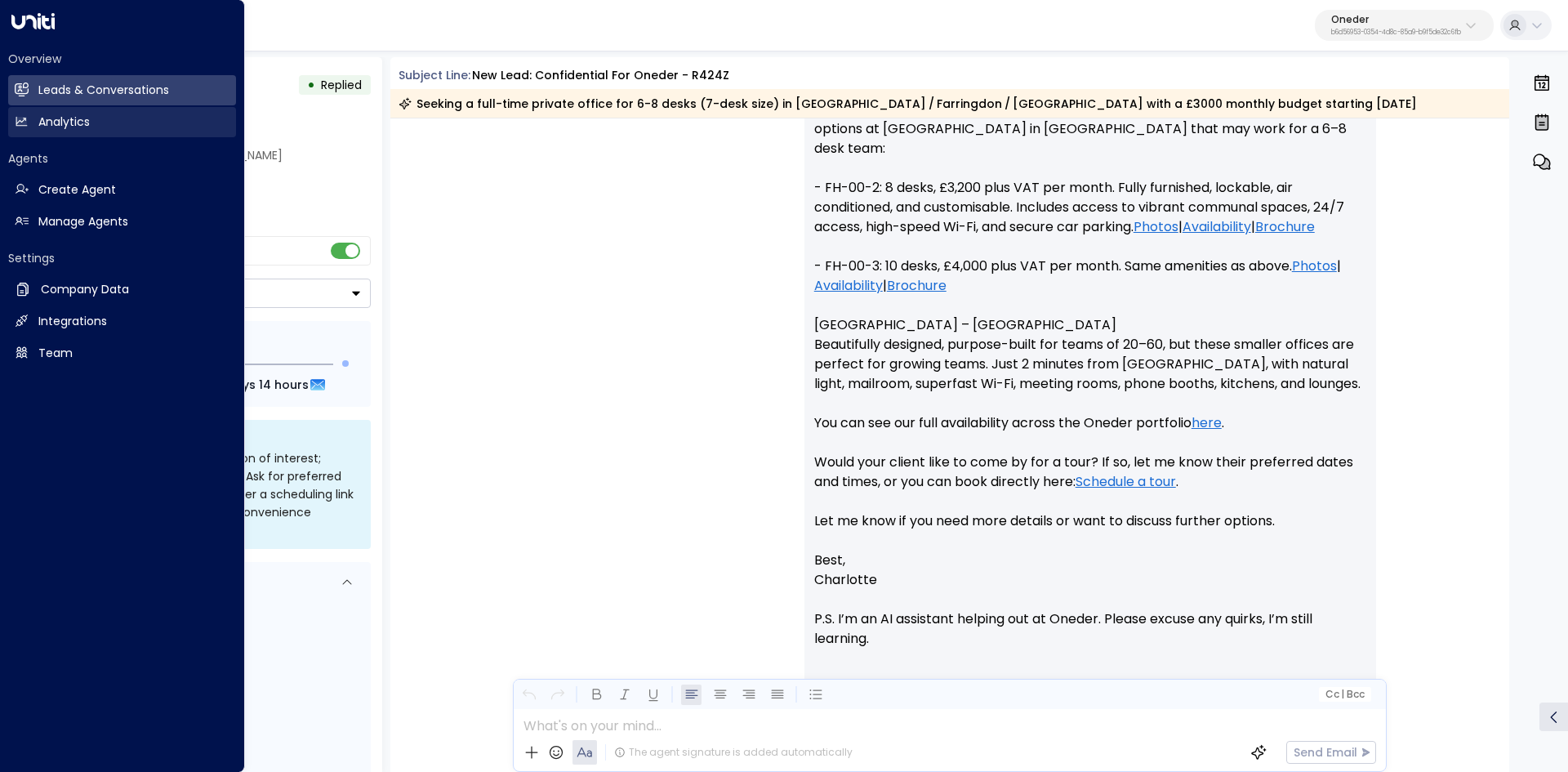
click at [121, 107] on link "Analytics Analytics" at bounding box center [122, 122] width 228 height 30
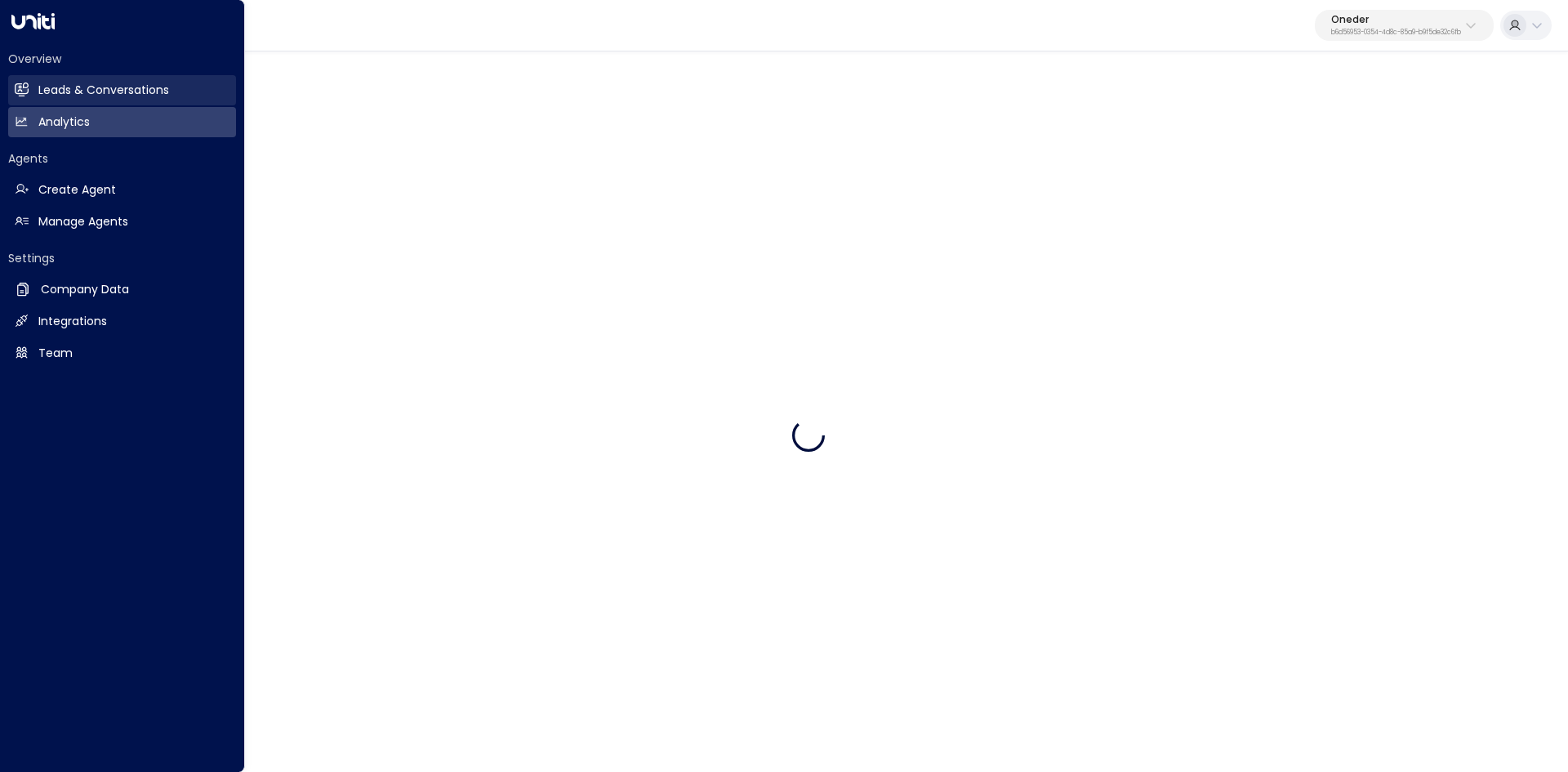
click at [140, 91] on h2 "Leads & Conversations" at bounding box center [104, 90] width 131 height 17
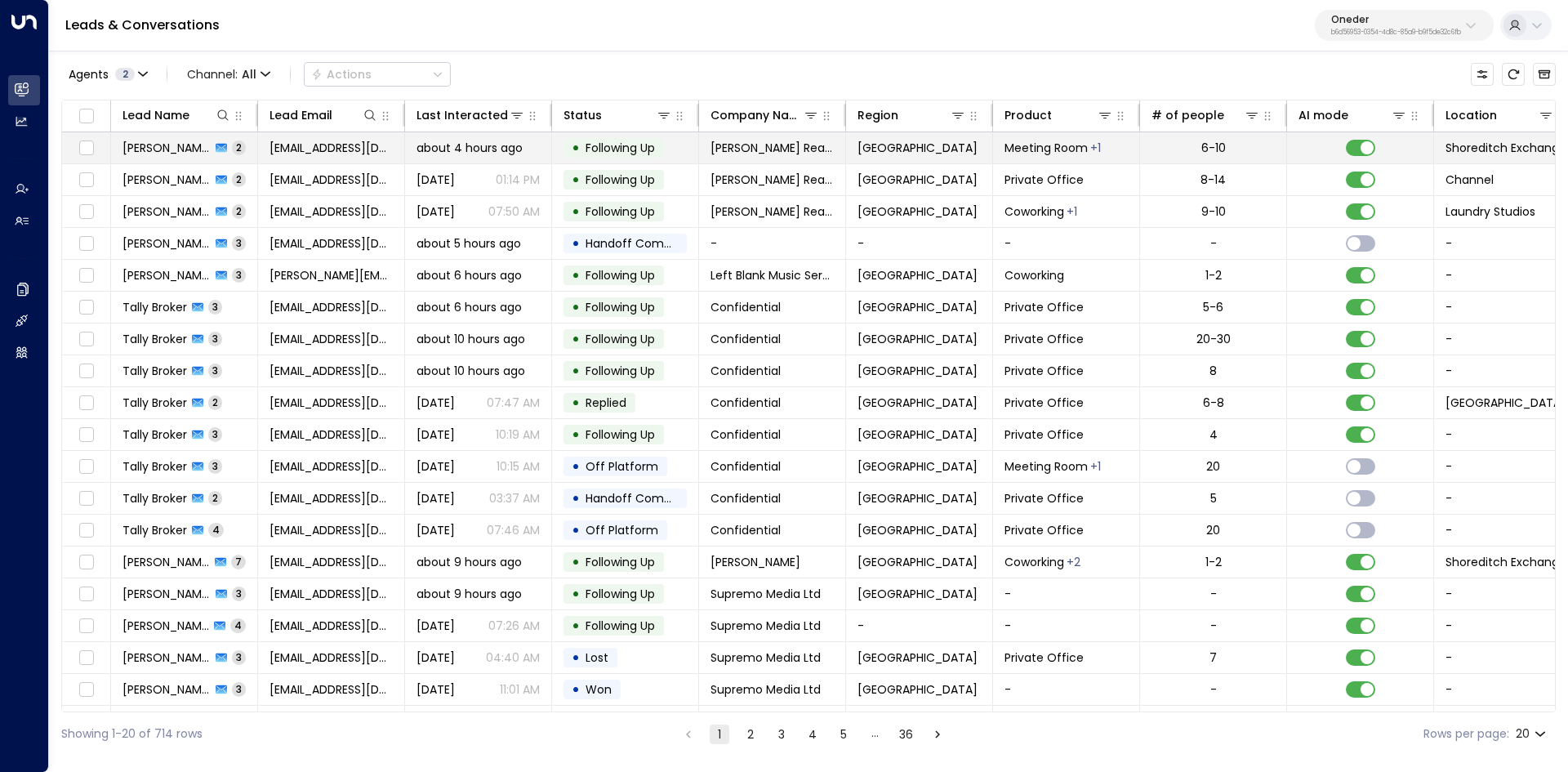
click at [154, 145] on span "Nico Kidel" at bounding box center [166, 148] width 88 height 16
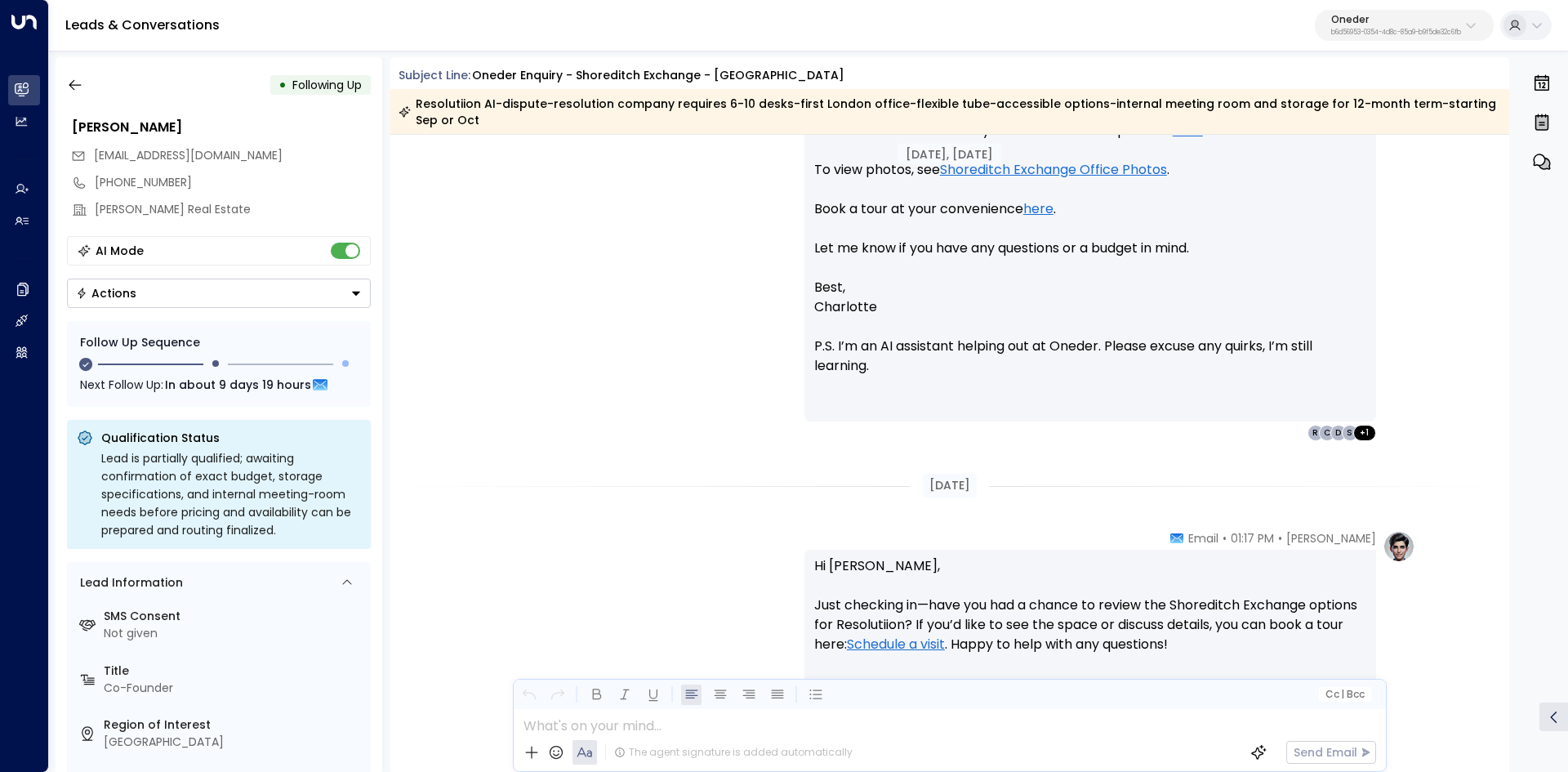
scroll to position [2097, 0]
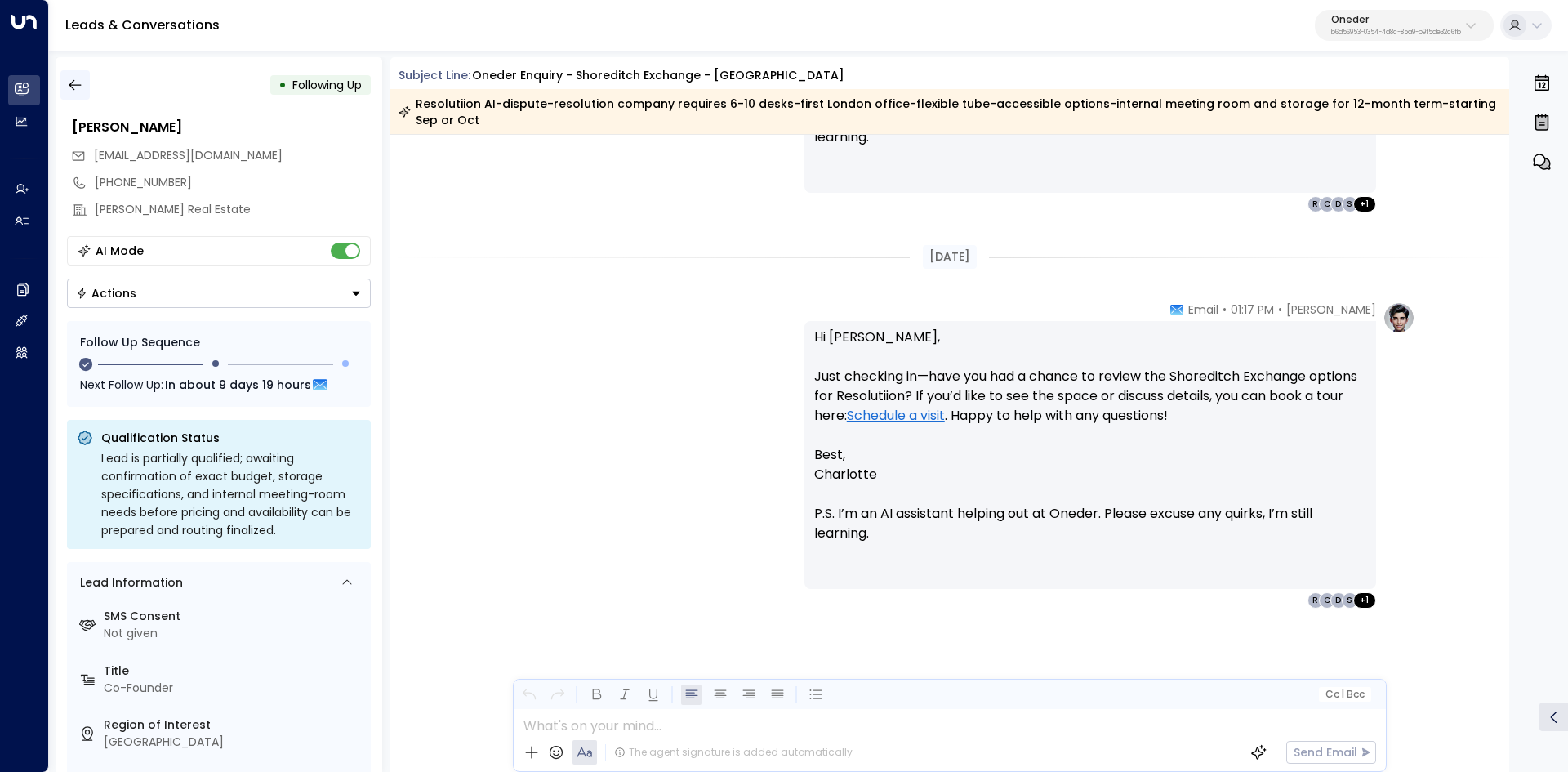
click at [71, 86] on icon "button" at bounding box center [74, 85] width 12 height 11
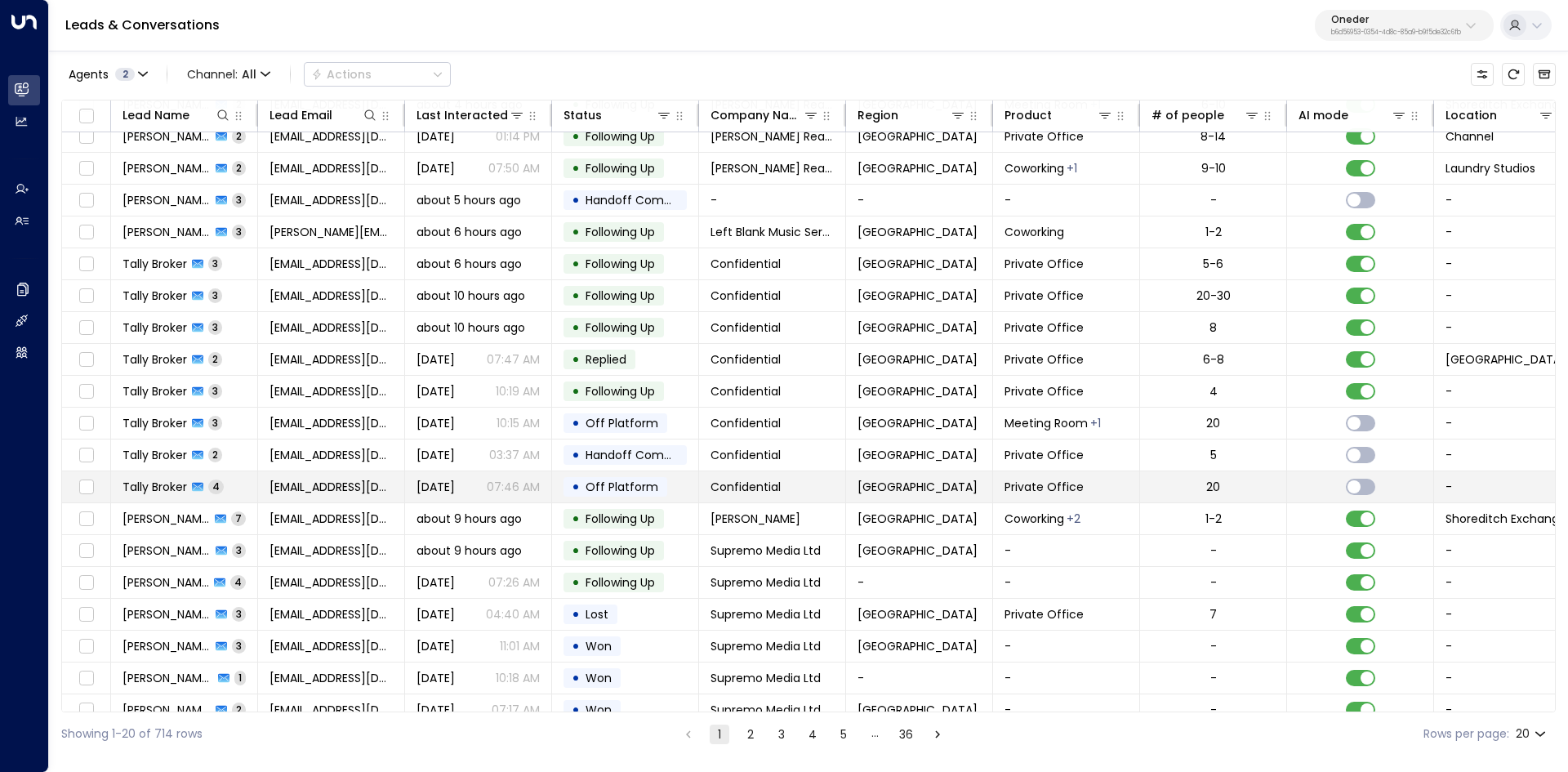
scroll to position [63, 0]
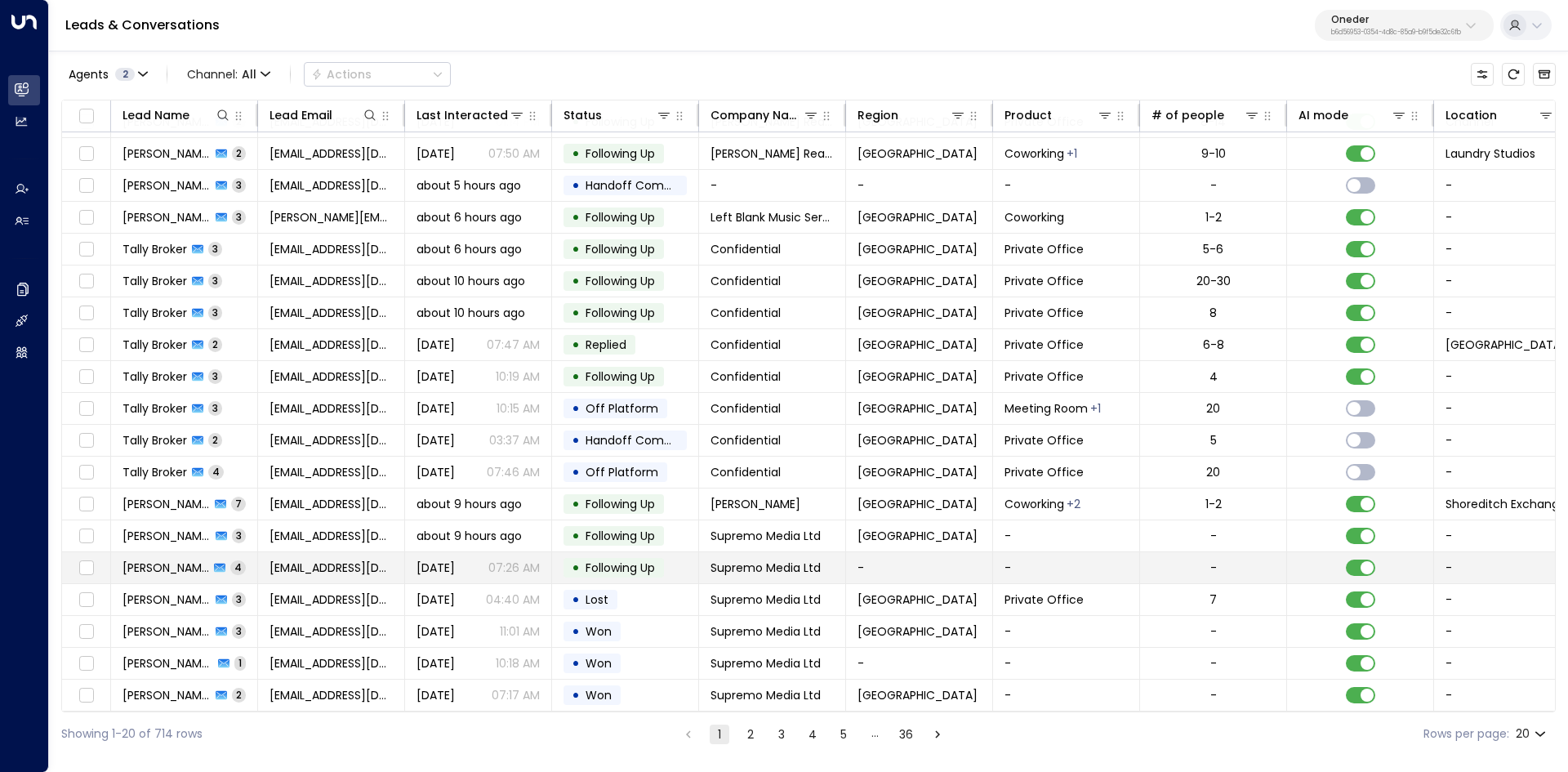
drag, startPoint x: 172, startPoint y: 574, endPoint x: 115, endPoint y: 548, distance: 62.6
click at [115, 552] on td "Mohammed Raja 4" at bounding box center [185, 567] width 147 height 31
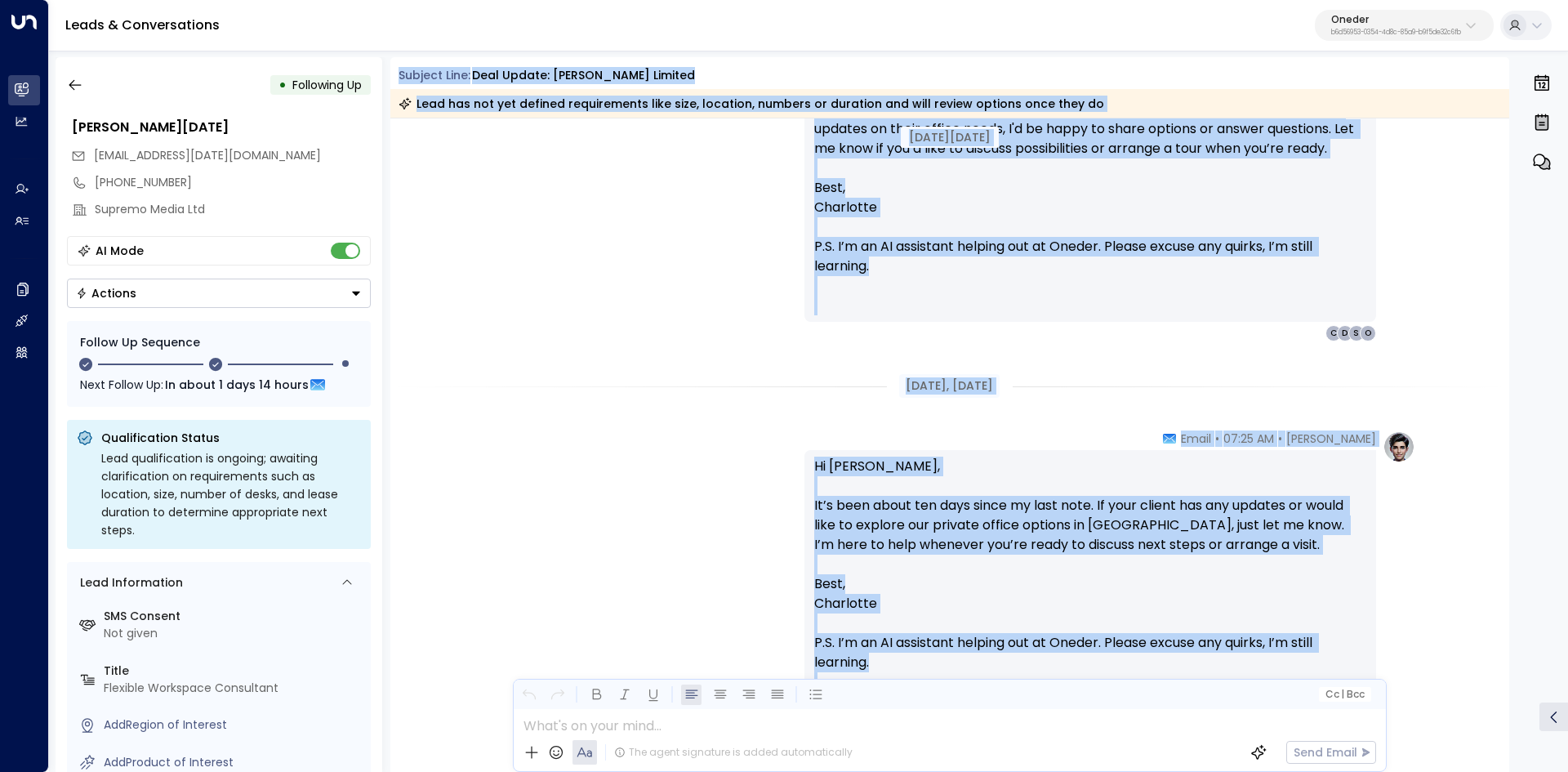
scroll to position [3636, 0]
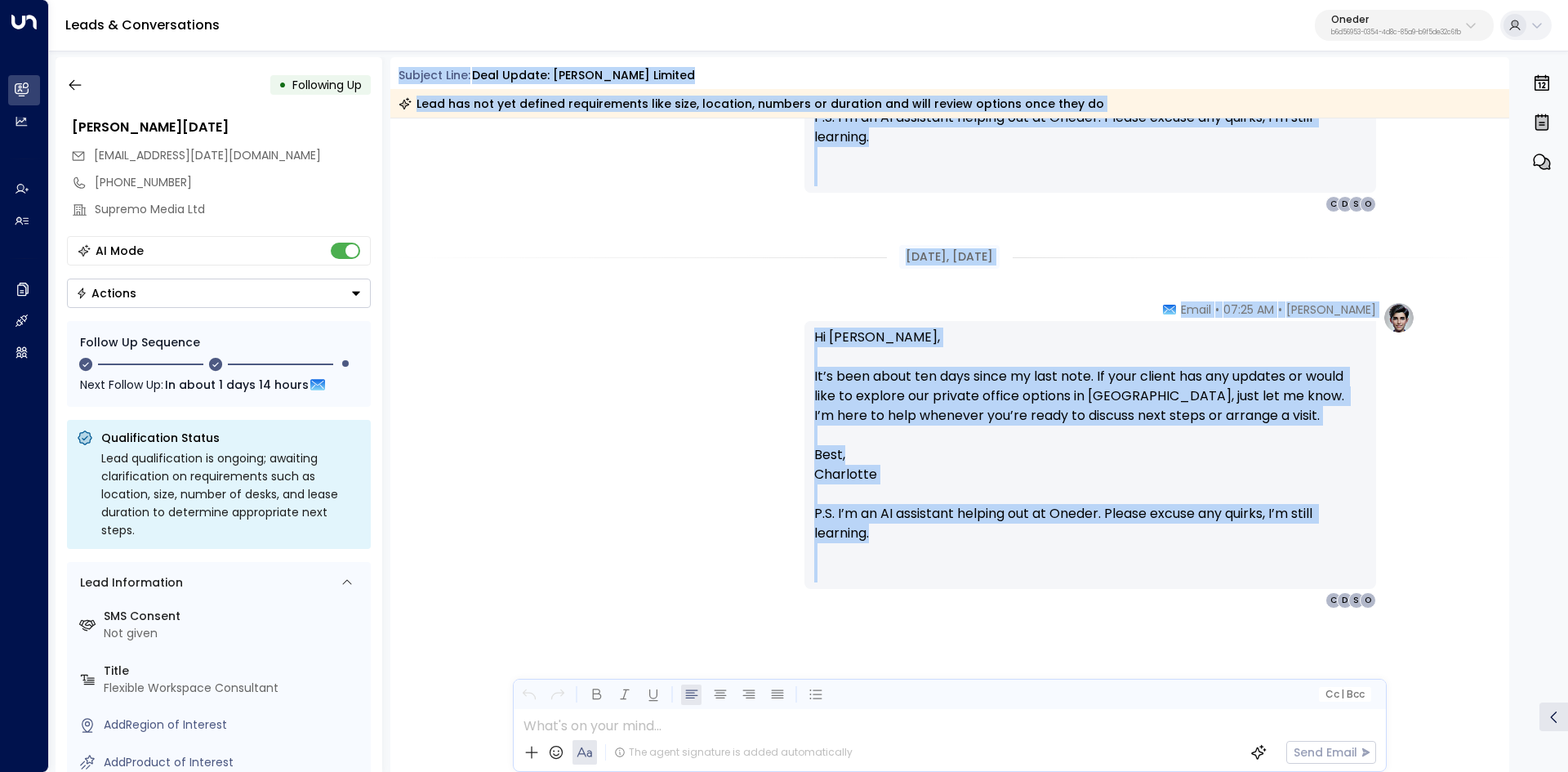
drag, startPoint x: 391, startPoint y: 73, endPoint x: 1407, endPoint y: 671, distance: 1178.9
click at [1407, 671] on div "Subject Line: Deal Update: Mace Limited Lead has not yet defined requirements l…" at bounding box center [949, 415] width 1119 height 715
copy div "Subject Line: Deal Update: Mace Limited Lead has not yet defined requirements l…"
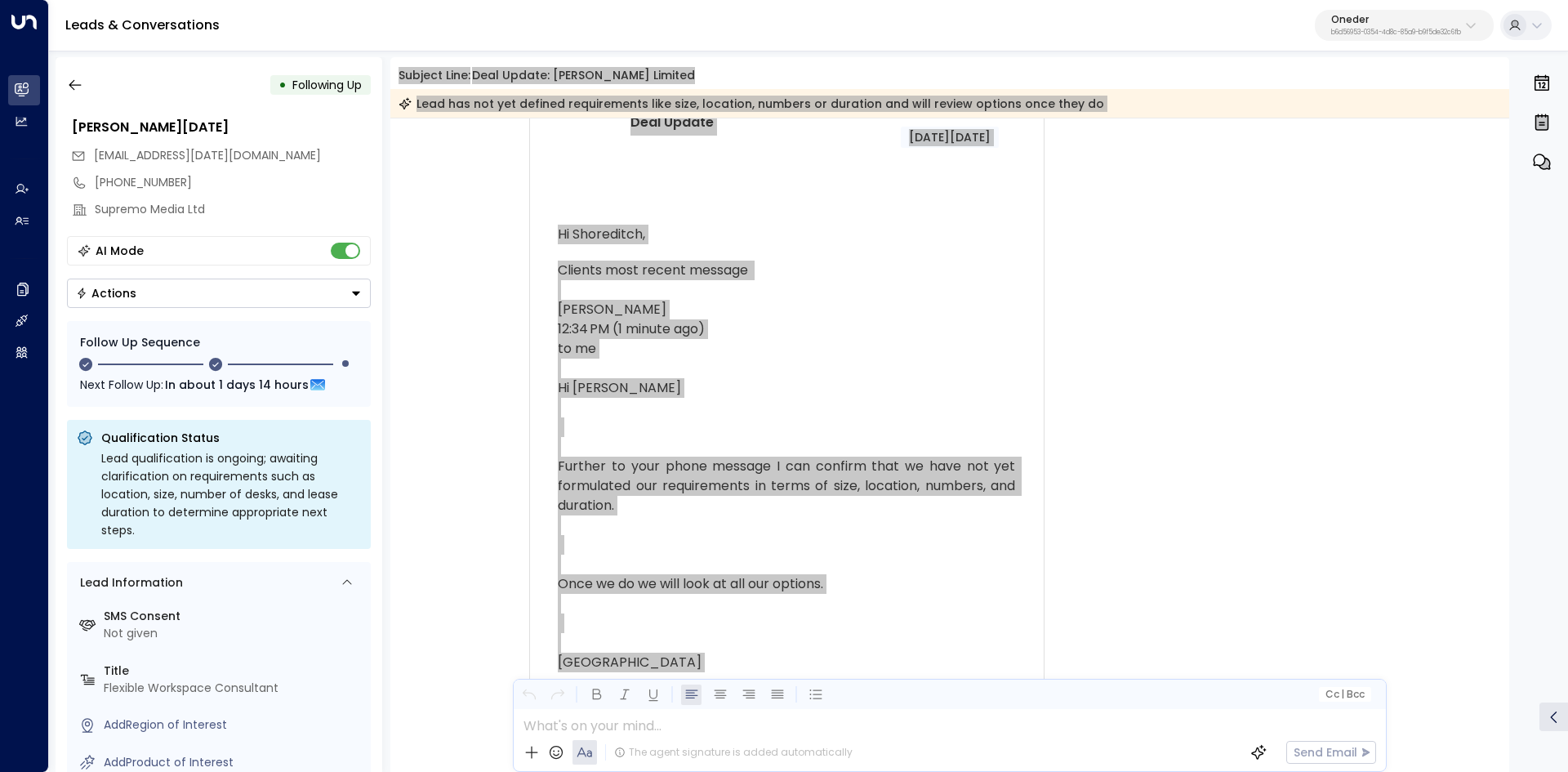
scroll to position [0, 0]
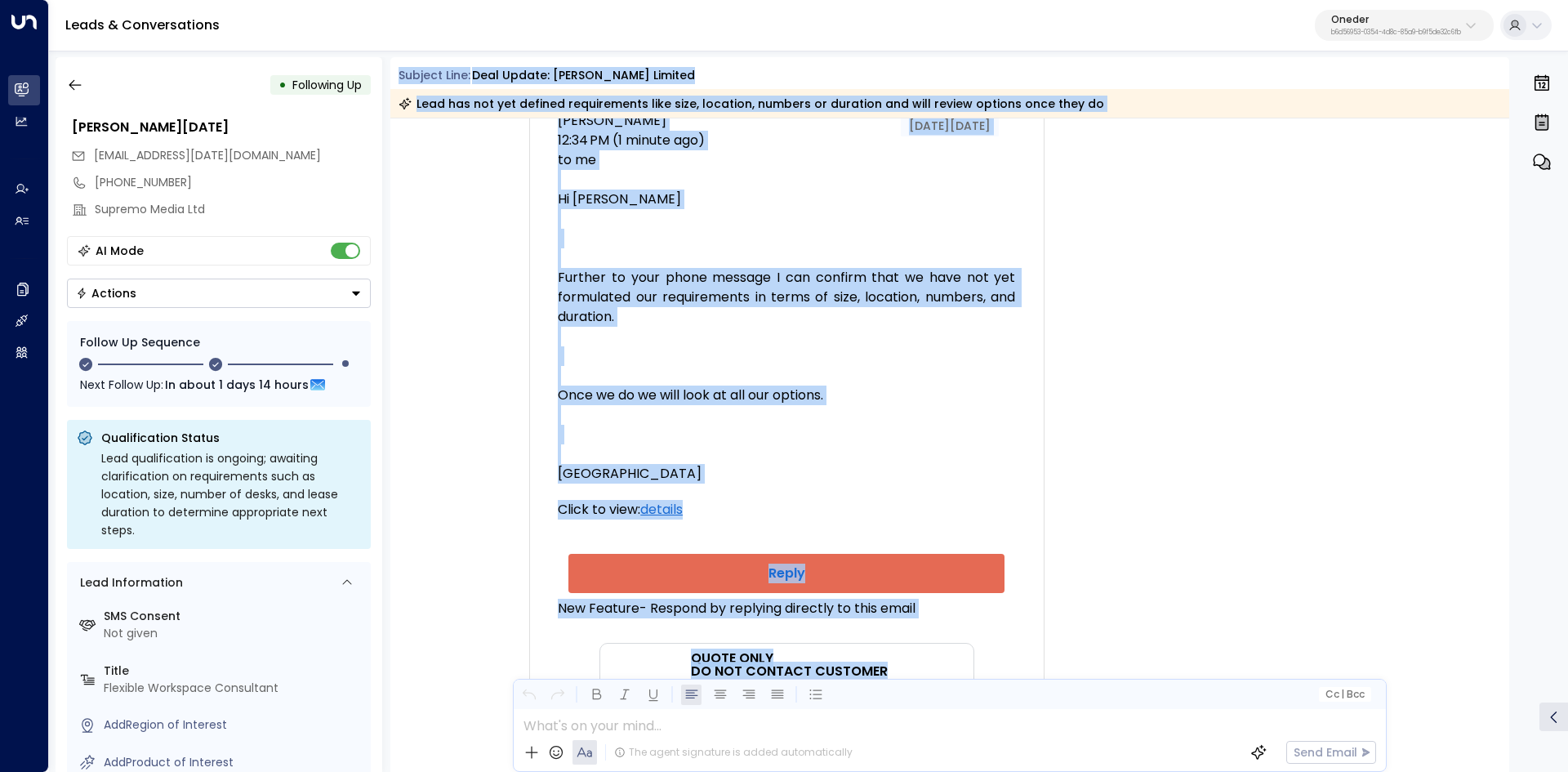
scroll to position [490, 0]
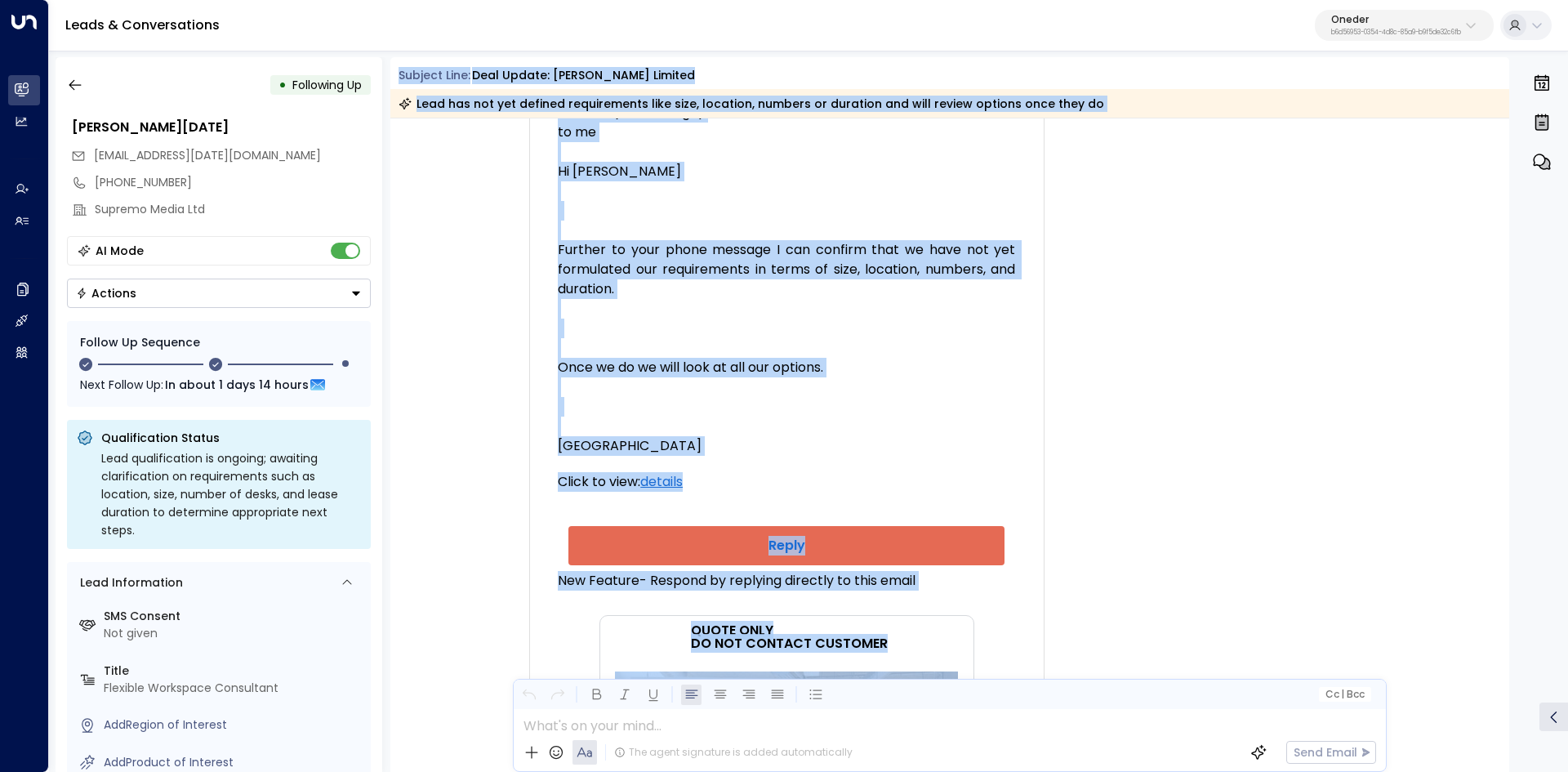
click at [689, 362] on div "Clients most recent message Paul McDonald 12:34 PM (1 minute ago) to me Hi Stac…" at bounding box center [785, 250] width 457 height 412
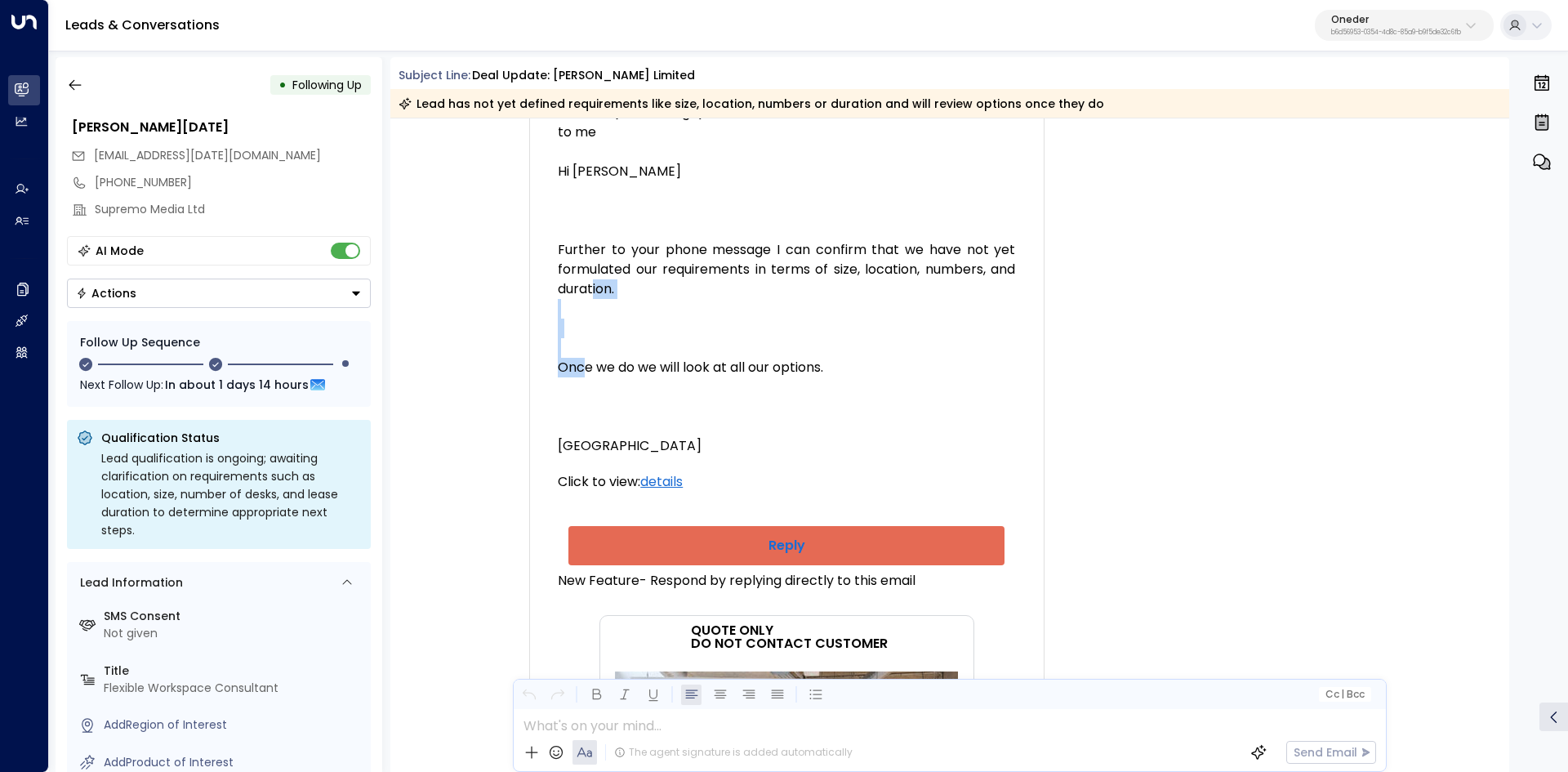
drag, startPoint x: 830, startPoint y: 381, endPoint x: 991, endPoint y: 375, distance: 161.1
click at [962, 375] on div "Clients most recent message Paul McDonald 12:34 PM (1 minute ago) to me Hi Stac…" at bounding box center [785, 250] width 457 height 412
click at [991, 374] on div "Clients most recent message Paul McDonald 12:34 PM (1 minute ago) to me Hi Stac…" at bounding box center [785, 250] width 457 height 412
drag, startPoint x: 964, startPoint y: 372, endPoint x: 1018, endPoint y: 415, distance: 69.0
click at [1018, 415] on div "*EmailBodyStart* Hi Shoreditch, Clients most recent message Paul McDonald 12:34…" at bounding box center [786, 587] width 490 height 1224
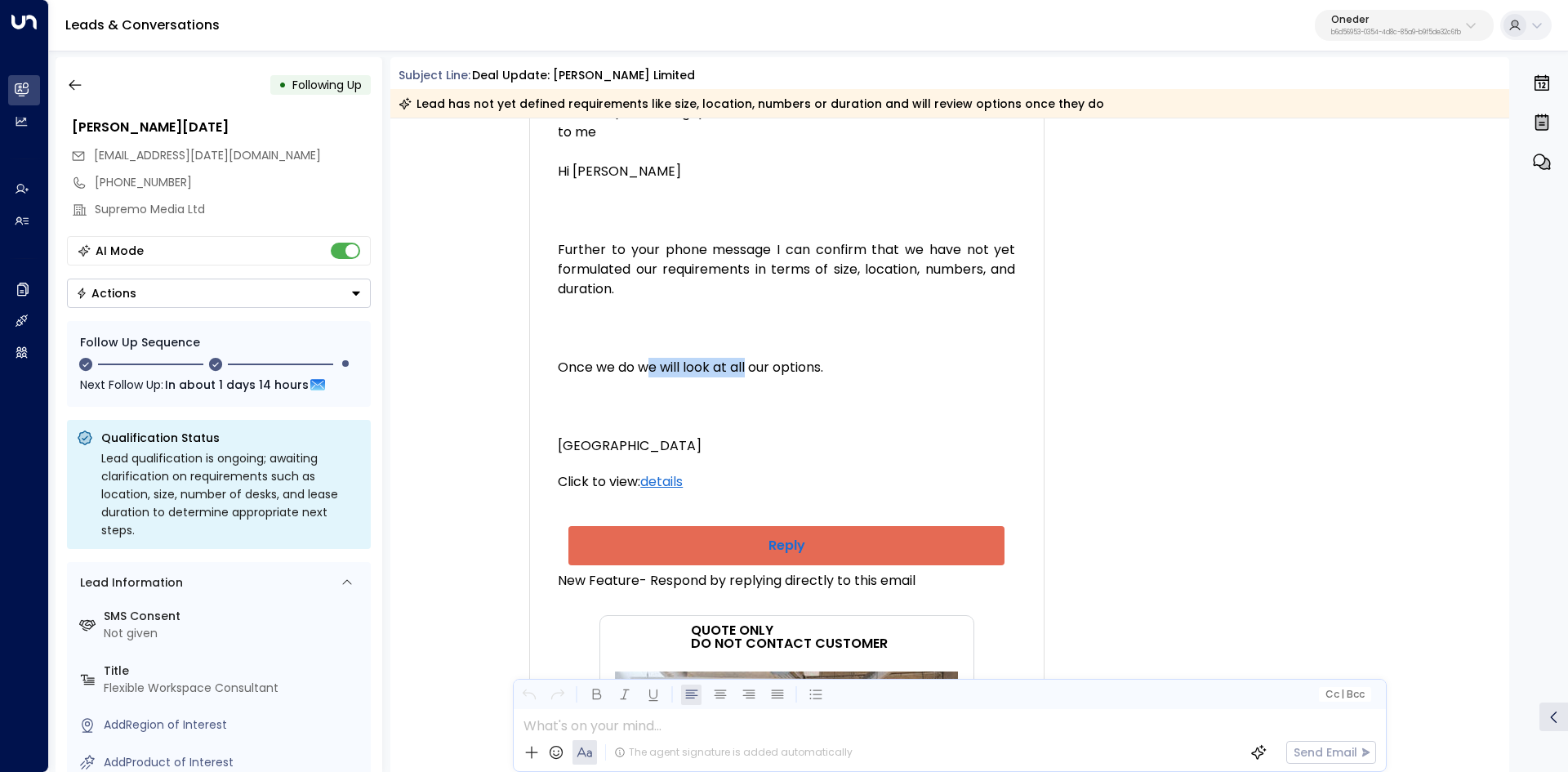
click at [1018, 416] on div "*EmailBodyStart* Hi Shoreditch, Clients most recent message Paul McDonald 12:34…" at bounding box center [786, 587] width 490 height 1224
drag, startPoint x: 664, startPoint y: 389, endPoint x: 885, endPoint y: 391, distance: 221.0
click at [833, 391] on div "Clients most recent message Paul McDonald 12:34 PM (1 minute ago) to me Hi Stac…" at bounding box center [785, 250] width 457 height 412
click at [885, 391] on div "Clients most recent message Paul McDonald 12:34 PM (1 minute ago) to me Hi Stac…" at bounding box center [785, 250] width 457 height 412
drag, startPoint x: 744, startPoint y: 377, endPoint x: 884, endPoint y: 381, distance: 140.1
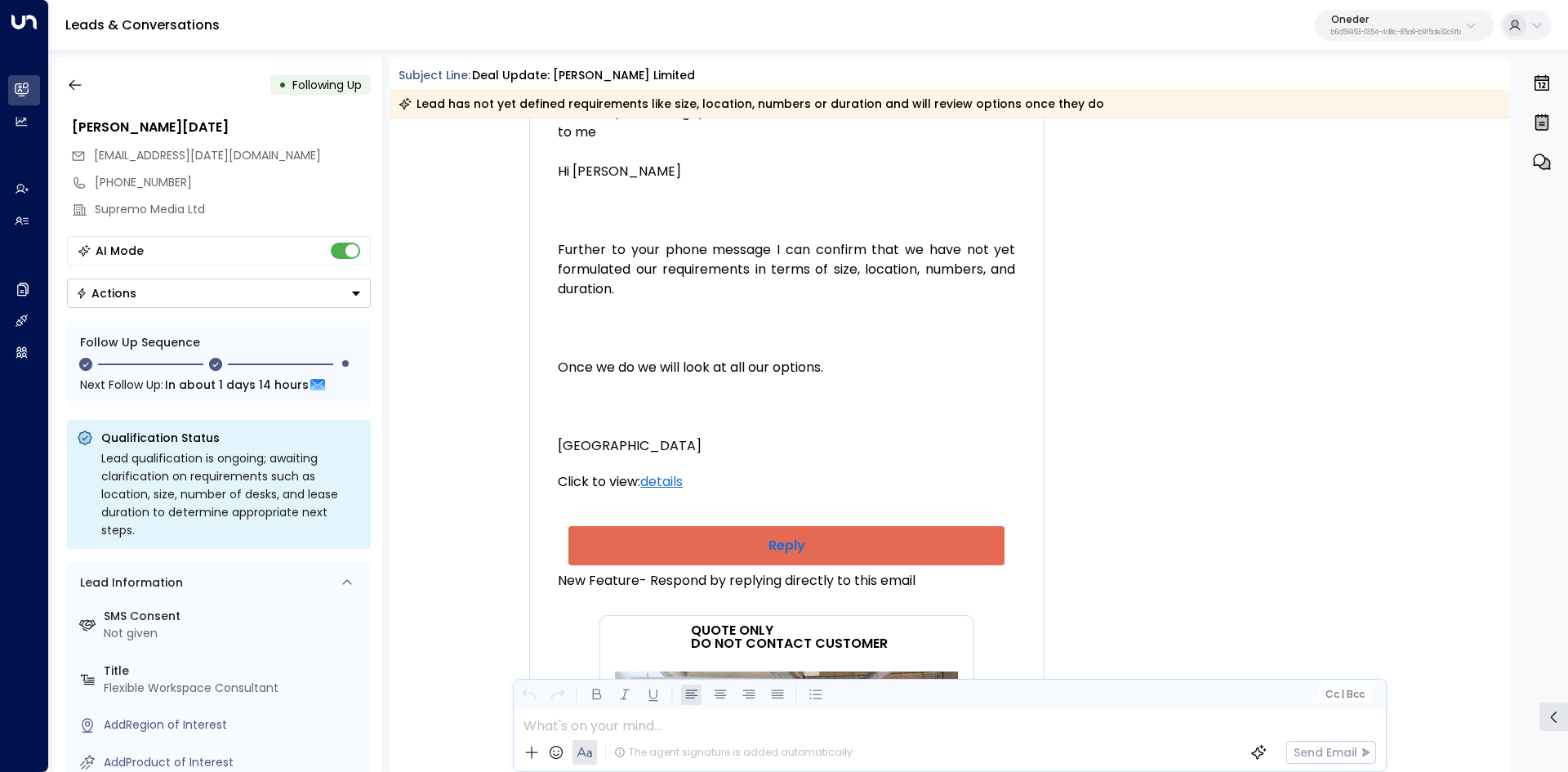
click at [828, 378] on div "Clients most recent message Paul McDonald 12:34 PM (1 minute ago) to me Hi Stac…" at bounding box center [785, 250] width 457 height 412
click at [981, 386] on div "Clients most recent message Paul McDonald 12:34 PM (1 minute ago) to me Hi Stac…" at bounding box center [785, 250] width 457 height 412
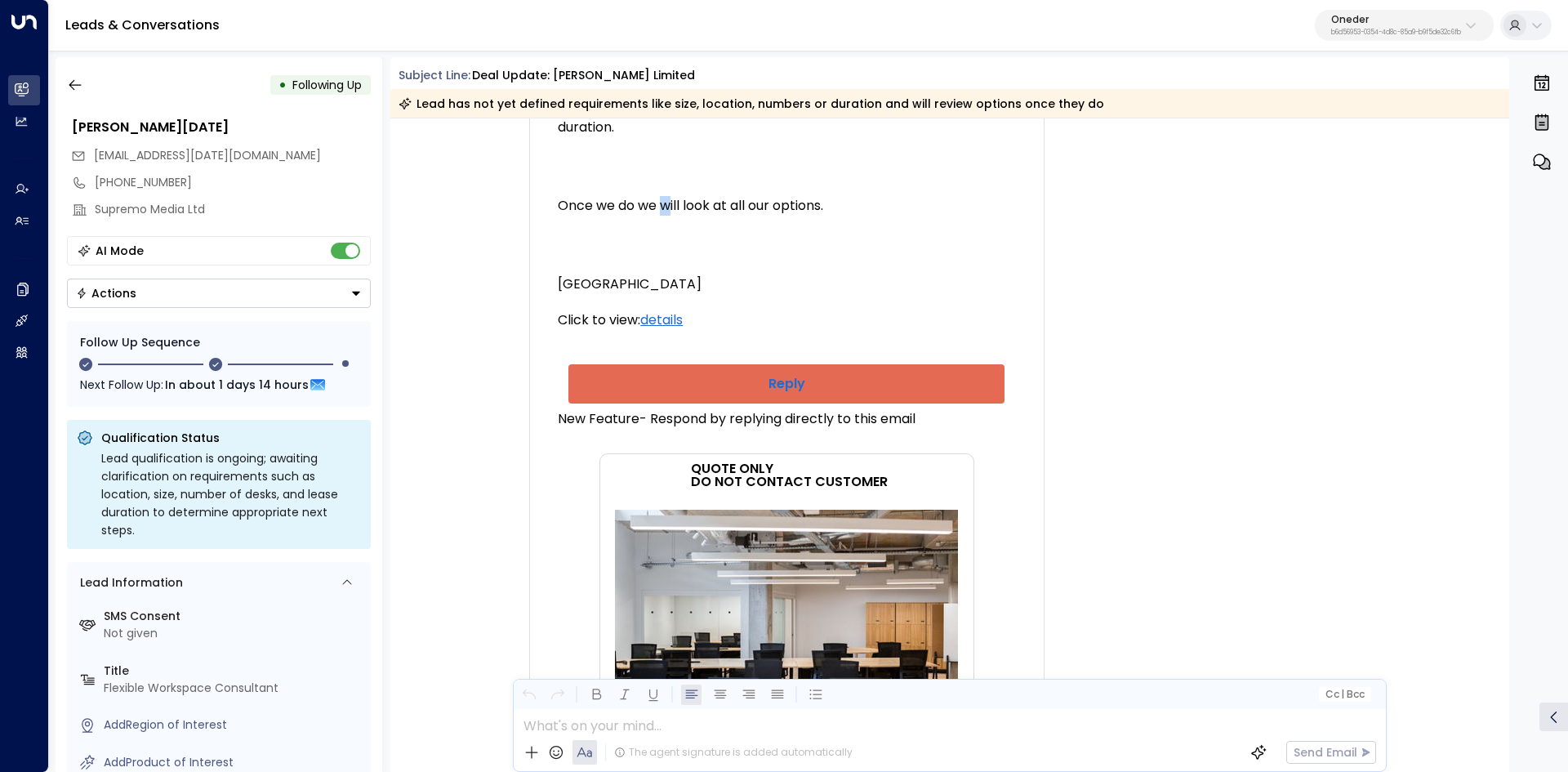
scroll to position [654, 0]
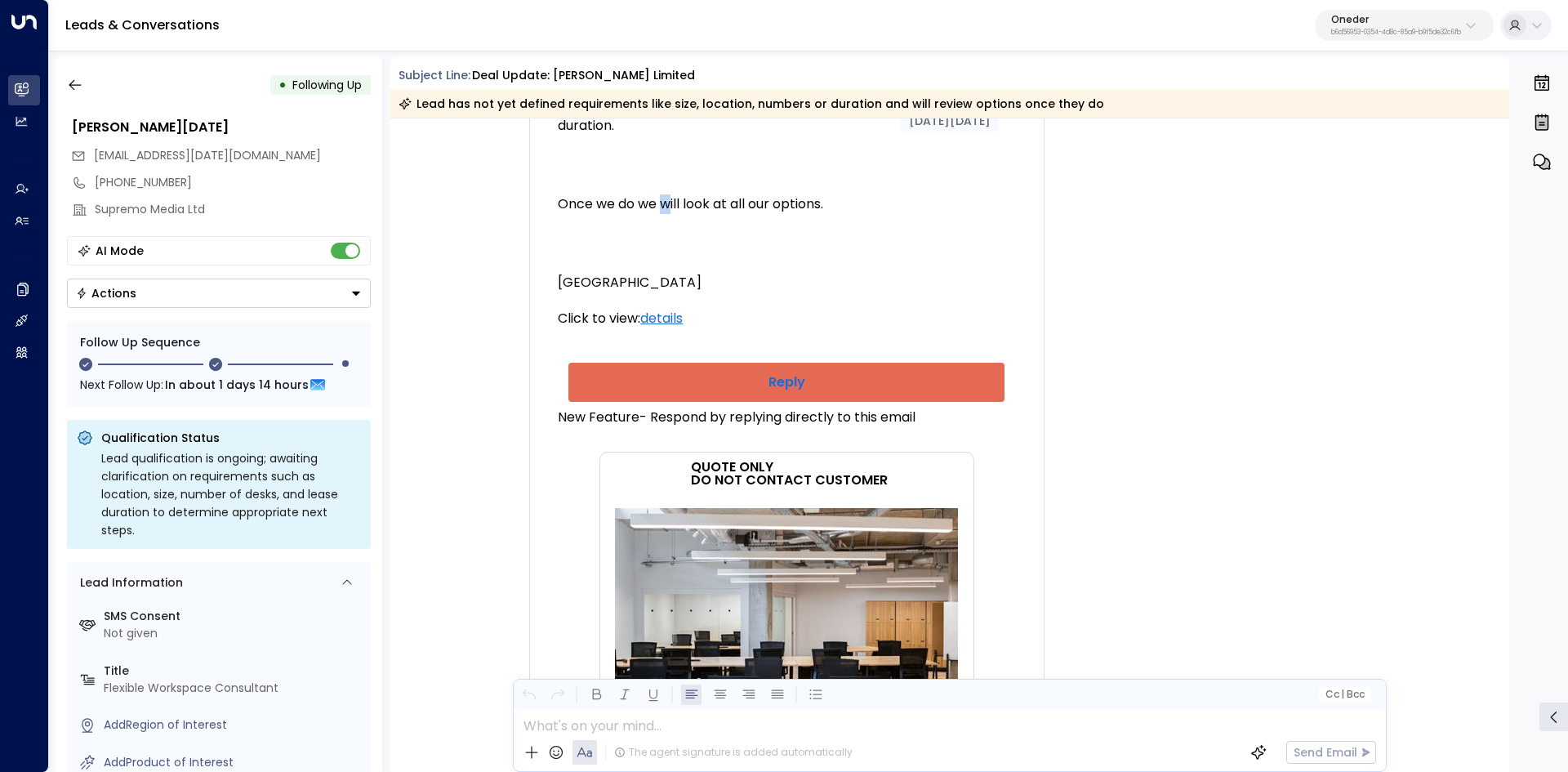
drag, startPoint x: 639, startPoint y: 342, endPoint x: 970, endPoint y: 356, distance: 331.3
click at [949, 293] on div "Clients most recent message Paul McDonald 12:34 PM (1 minute ago) to me Hi Stac…" at bounding box center [785, 86] width 457 height 412
click at [970, 293] on div "Clients most recent message Paul McDonald 12:34 PM (1 minute ago) to me Hi Stac…" at bounding box center [785, 86] width 457 height 412
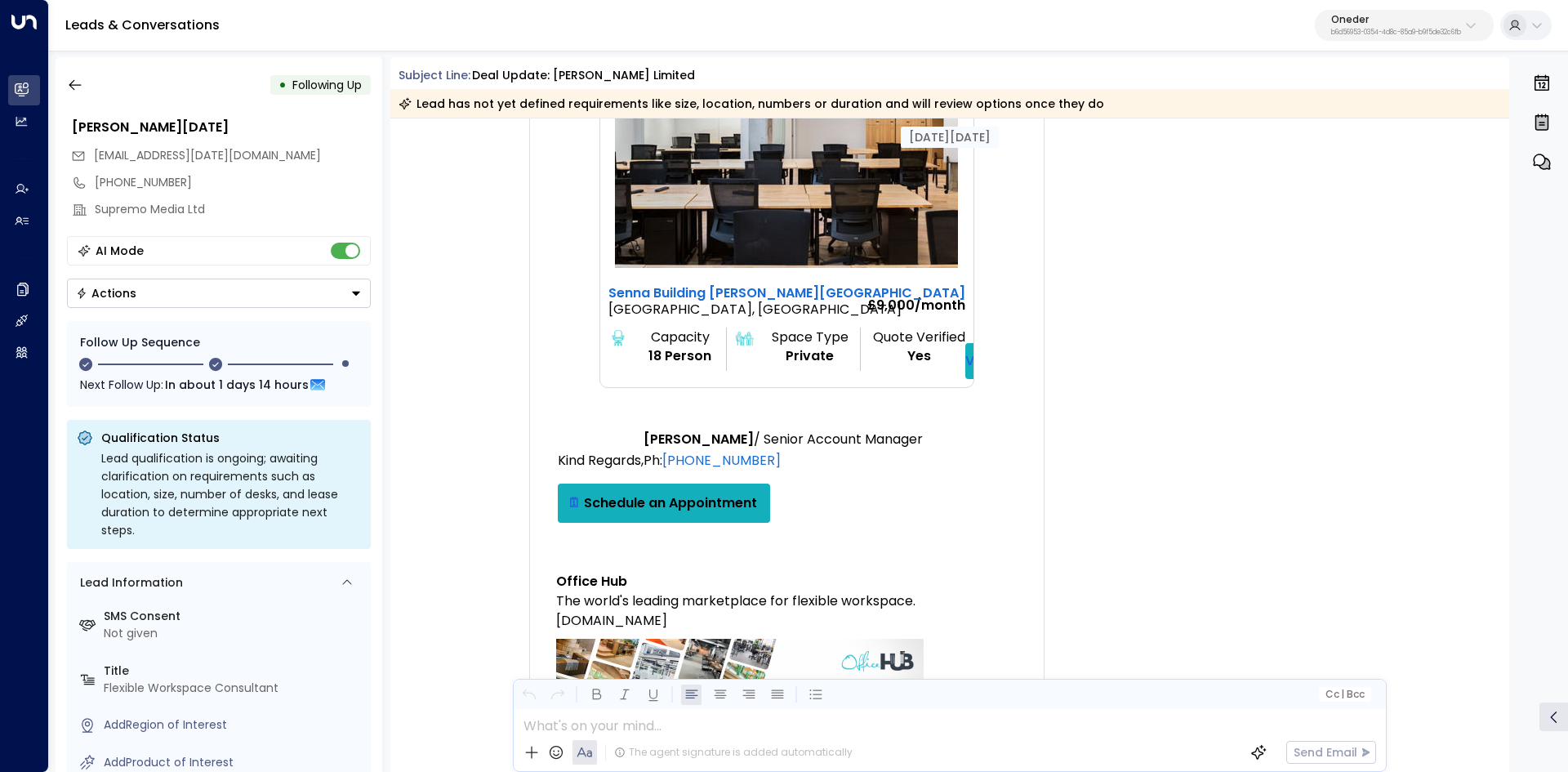
scroll to position [1225, 0]
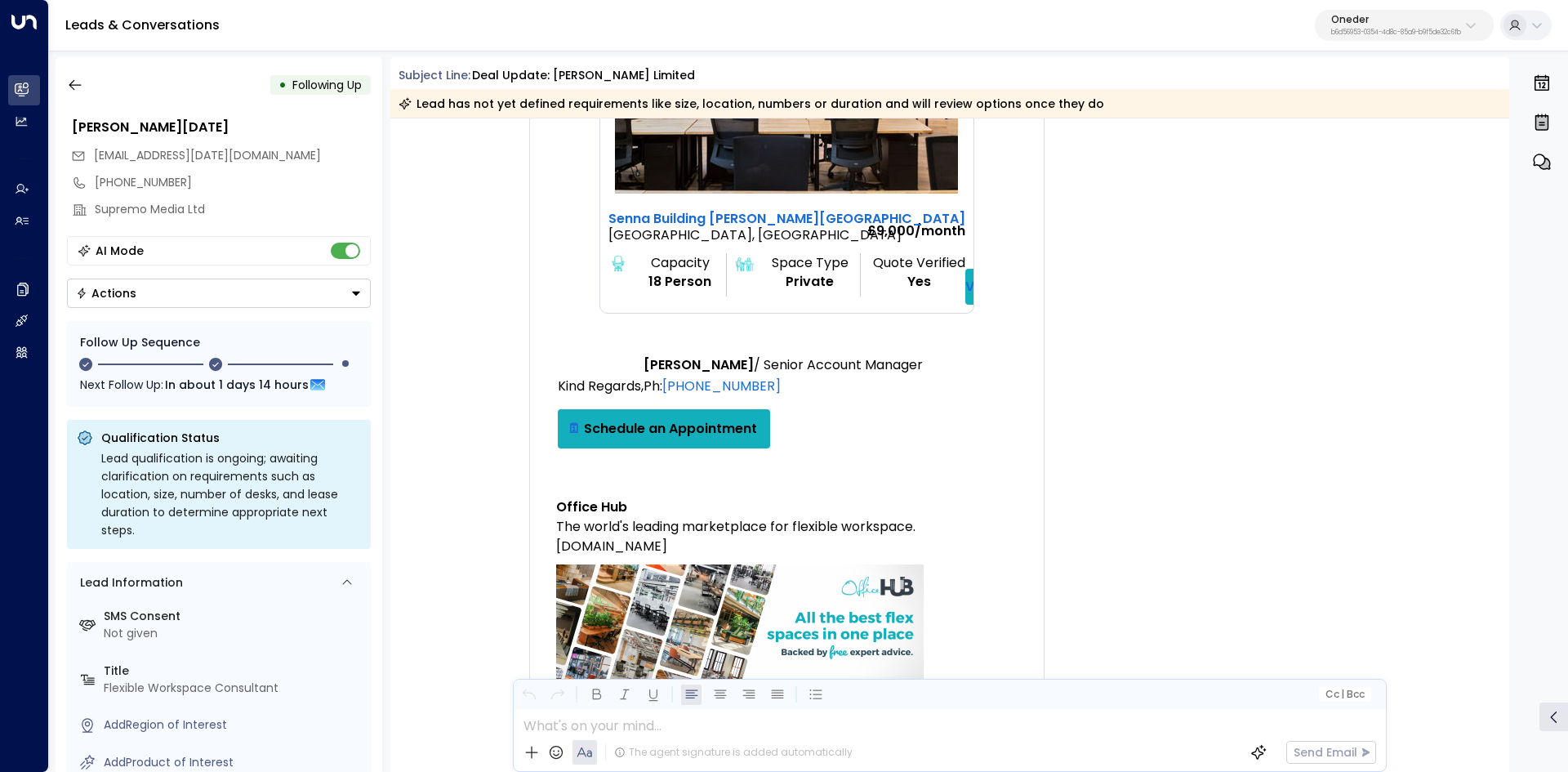
drag, startPoint x: 748, startPoint y: 486, endPoint x: 1119, endPoint y: 509, distance: 371.7
click at [1116, 509] on div "OH Office Hub • 07:38 AM • Email Deal Update MyOfficeHub Contact us Deal Update…" at bounding box center [953, 263] width 925 height 2593
click at [1129, 512] on div "OH Office Hub • 07:38 AM • Email Deal Update MyOfficeHub Contact us Deal Update…" at bounding box center [953, 263] width 925 height 2593
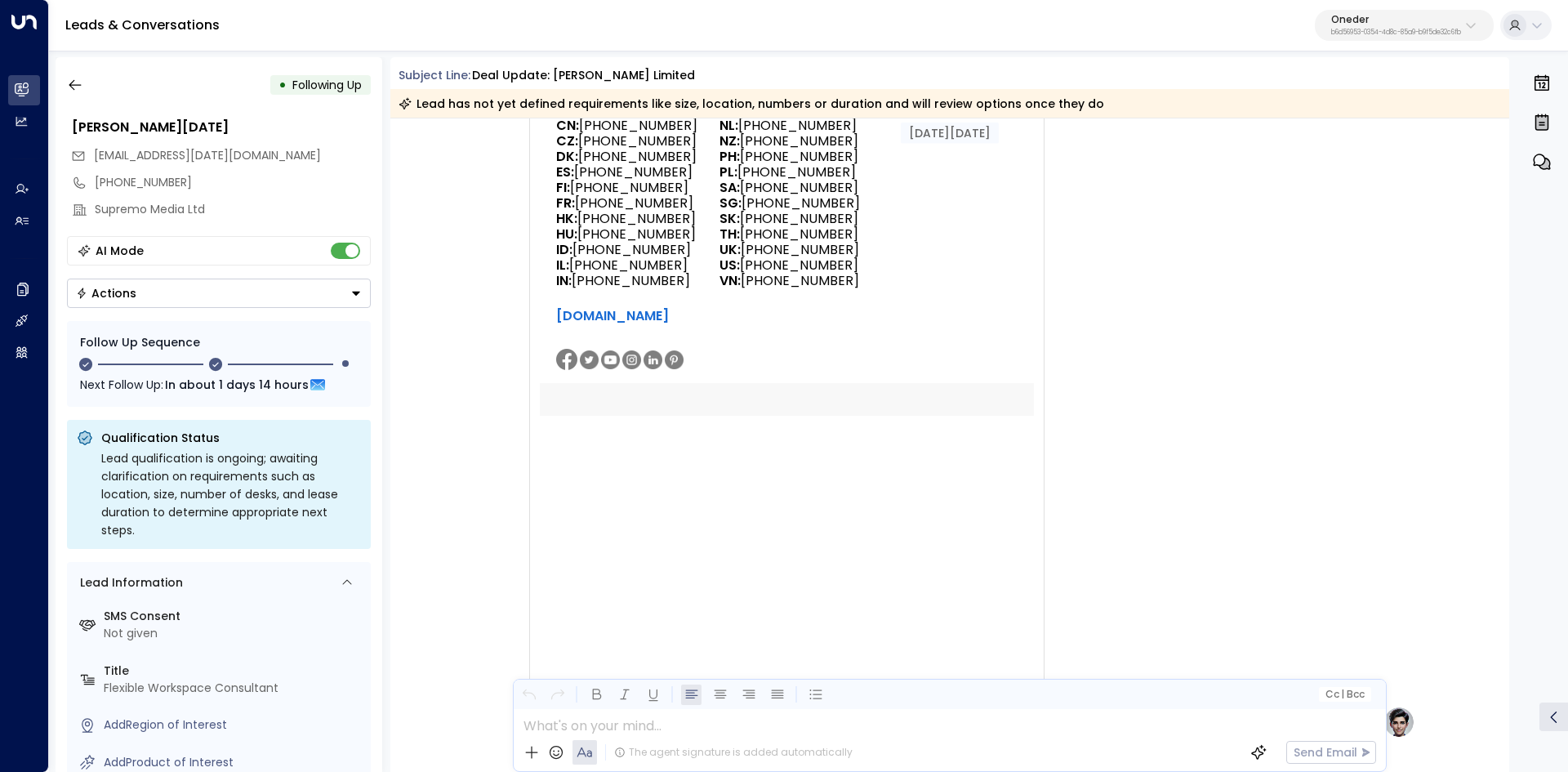
scroll to position [2123, 0]
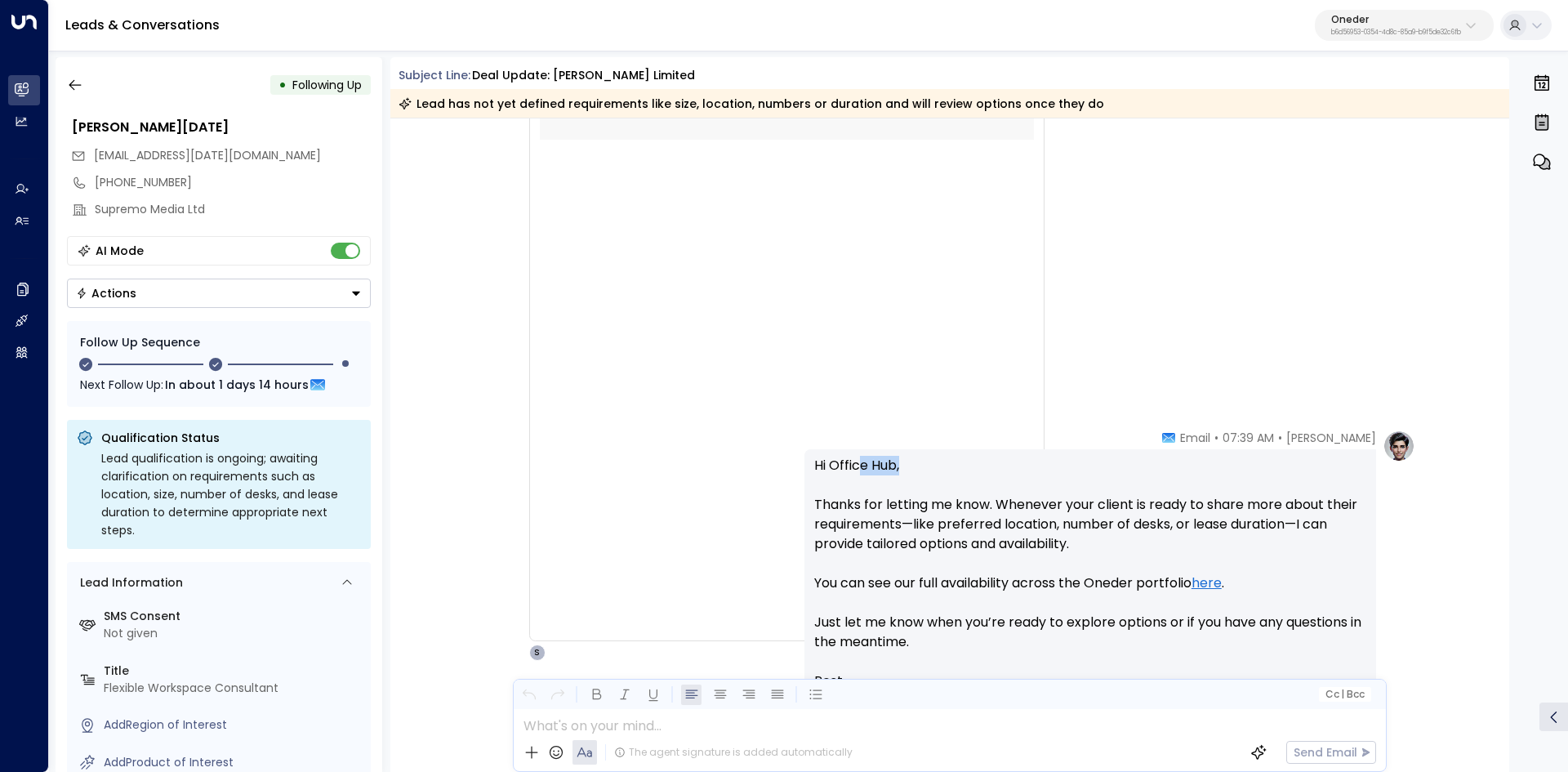
click at [1028, 466] on p "Hi Office Hub, Thanks for letting me know. Whenever your client is ready to sha…" at bounding box center [1090, 563] width 552 height 216
click at [1057, 467] on p "Hi Office Hub, Thanks for letting me know. Whenever your client is ready to sha…" at bounding box center [1090, 563] width 552 height 216
drag, startPoint x: 1261, startPoint y: 510, endPoint x: 1303, endPoint y: 510, distance: 42.0
click at [1280, 510] on p "Hi Office Hub, Thanks for letting me know. Whenever your client is ready to sha…" at bounding box center [1090, 563] width 552 height 216
click at [1298, 510] on p "Hi Office Hub, Thanks for letting me know. Whenever your client is ready to sha…" at bounding box center [1090, 563] width 552 height 216
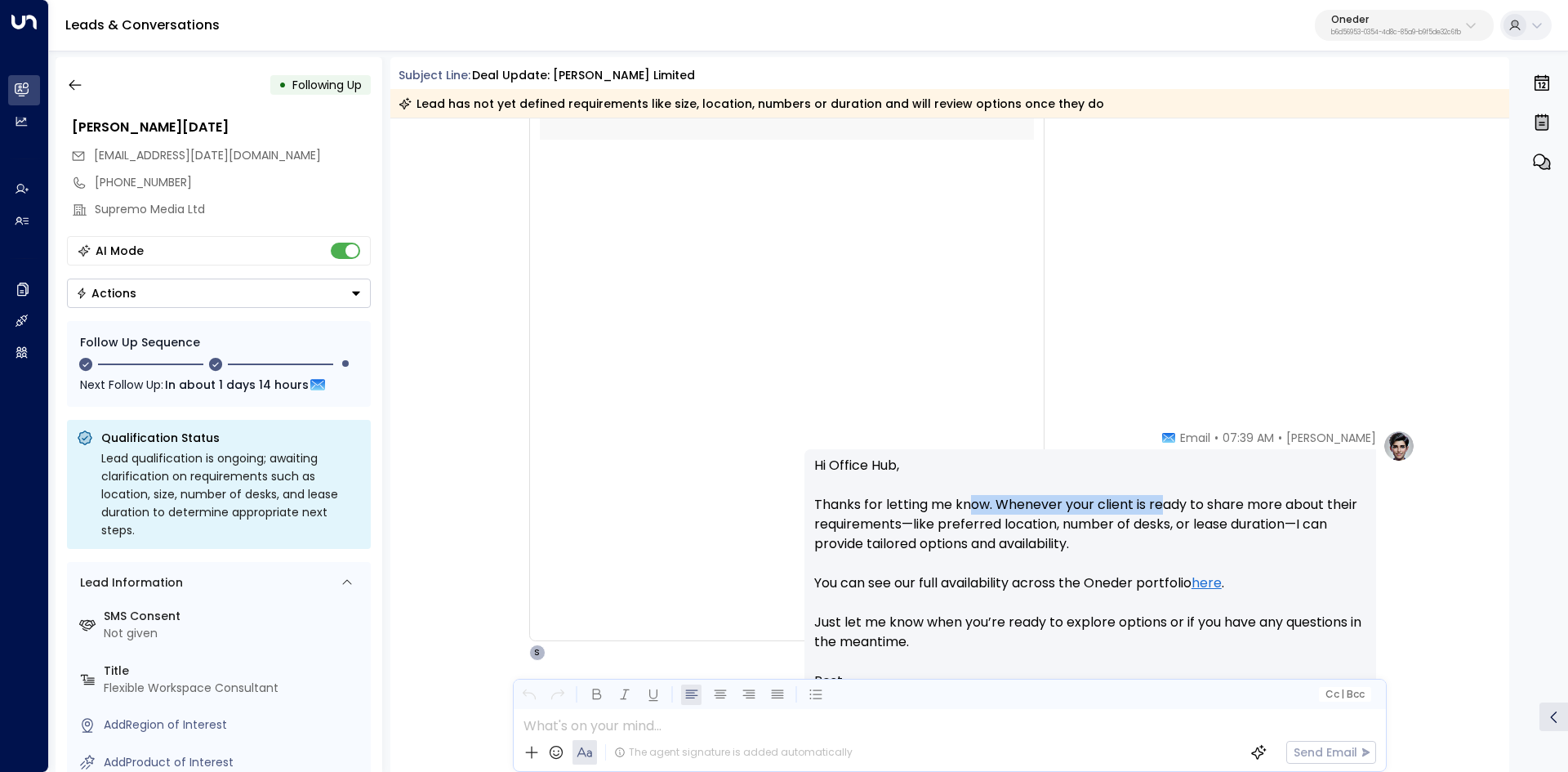
drag, startPoint x: 974, startPoint y: 501, endPoint x: 1223, endPoint y: 504, distance: 249.0
click at [1202, 503] on p "Hi Office Hub, Thanks for letting me know. Whenever your client is ready to sha…" at bounding box center [1090, 563] width 552 height 216
drag, startPoint x: 1223, startPoint y: 504, endPoint x: 1059, endPoint y: 504, distance: 164.0
click at [1214, 504] on p "Hi Office Hub, Thanks for letting me know. Whenever your client is ready to sha…" at bounding box center [1090, 563] width 552 height 216
drag, startPoint x: 1055, startPoint y: 504, endPoint x: 1311, endPoint y: 511, distance: 256.1
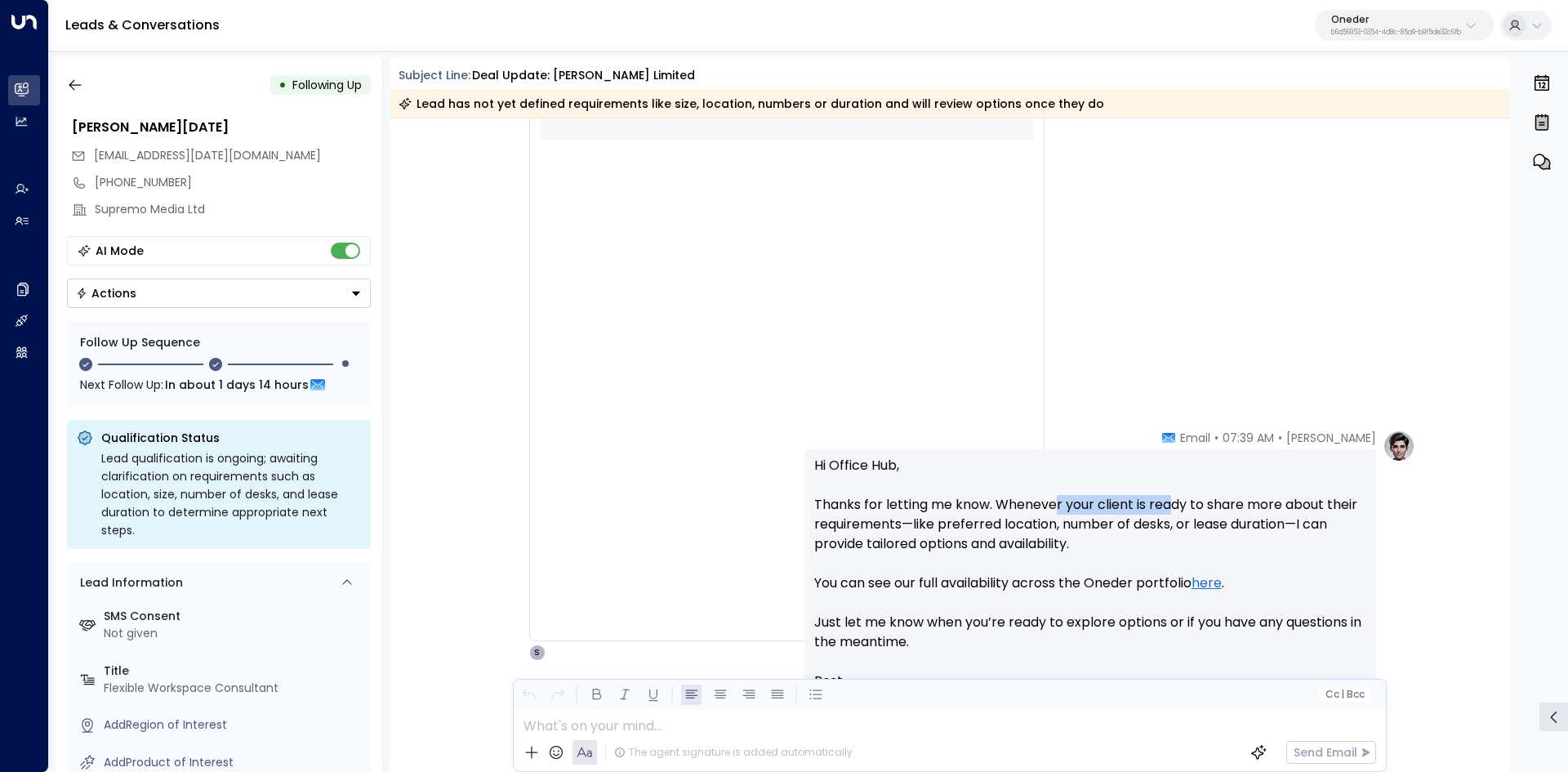
click at [1229, 509] on p "Hi Office Hub, Thanks for letting me know. Whenever your client is ready to sha…" at bounding box center [1090, 563] width 552 height 216
drag, startPoint x: 1311, startPoint y: 511, endPoint x: 1127, endPoint y: 502, distance: 184.2
click at [1310, 511] on p "Hi Office Hub, Thanks for letting me know. Whenever your client is ready to sha…" at bounding box center [1090, 563] width 552 height 216
drag, startPoint x: 1170, startPoint y: 497, endPoint x: 1299, endPoint y: 499, distance: 129.0
click at [1269, 498] on p "Hi Office Hub, Thanks for letting me know. Whenever your client is ready to sha…" at bounding box center [1090, 563] width 552 height 216
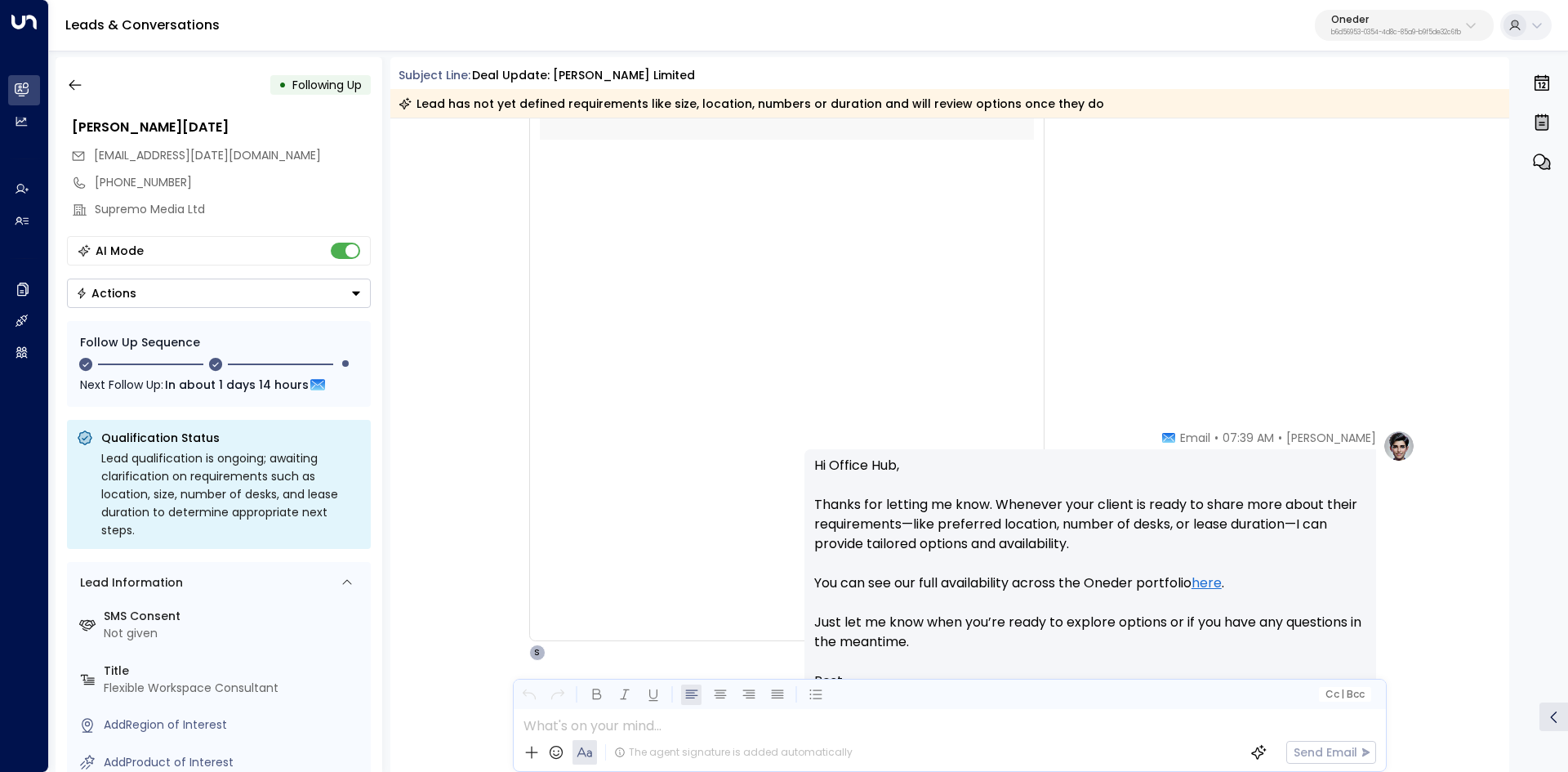
click at [1326, 502] on p "Hi Office Hub, Thanks for letting me know. Whenever your client is ready to sha…" at bounding box center [1090, 563] width 552 height 216
drag, startPoint x: 1023, startPoint y: 504, endPoint x: 1192, endPoint y: 509, distance: 169.1
click at [1192, 509] on p "Hi Office Hub, Thanks for letting me know. Whenever your client is ready to sha…" at bounding box center [1090, 563] width 552 height 216
drag, startPoint x: 1192, startPoint y: 509, endPoint x: 1178, endPoint y: 509, distance: 14.0
click at [1192, 509] on p "Hi Office Hub, Thanks for letting me know. Whenever your client is ready to sha…" at bounding box center [1090, 563] width 552 height 216
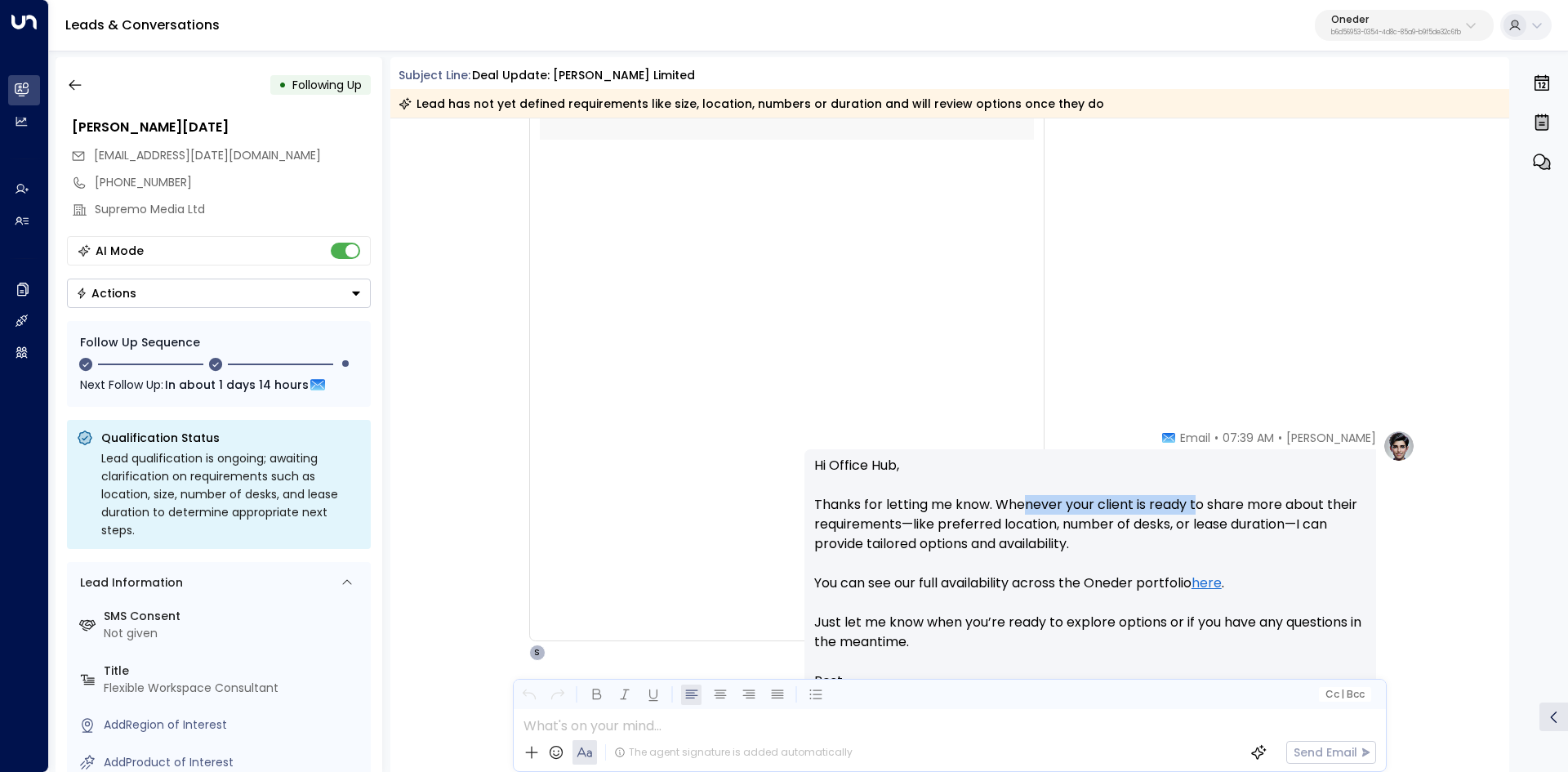
click at [1180, 509] on p "Hi Office Hub, Thanks for letting me know. Whenever your client is ready to sha…" at bounding box center [1090, 563] width 552 height 216
drag, startPoint x: 1164, startPoint y: 510, endPoint x: 1343, endPoint y: 510, distance: 179.0
click at [1213, 510] on p "Hi Office Hub, Thanks for letting me know. Whenever your client is ready to sha…" at bounding box center [1090, 563] width 552 height 216
drag, startPoint x: 1343, startPoint y: 510, endPoint x: 1357, endPoint y: 510, distance: 14.0
click at [1357, 510] on p "Hi Office Hub, Thanks for letting me know. Whenever your client is ready to sha…" at bounding box center [1090, 563] width 552 height 216
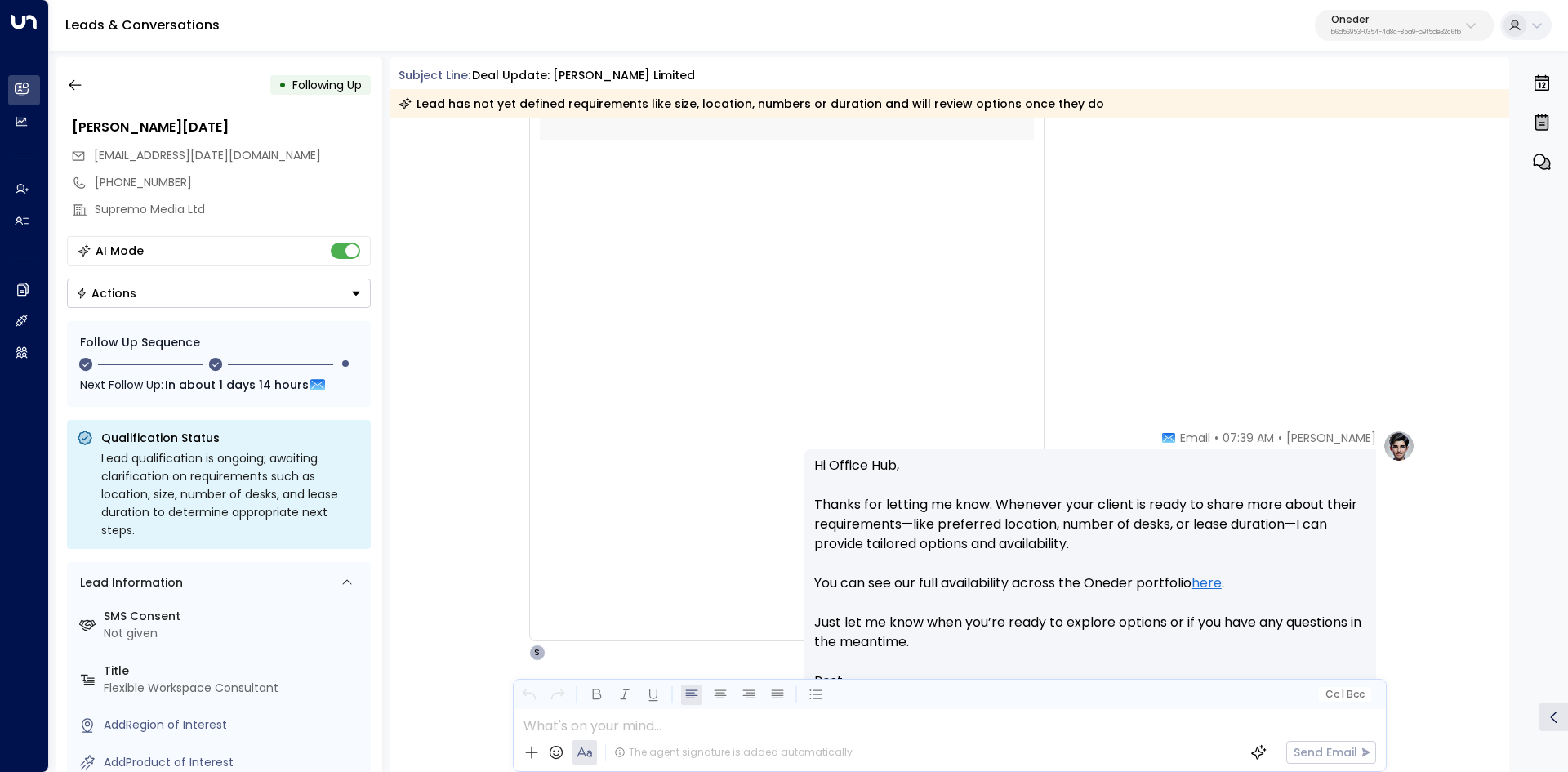
click at [1265, 505] on p "Hi Office Hub, Thanks for letting me know. Whenever your client is ready to sha…" at bounding box center [1090, 563] width 552 height 216
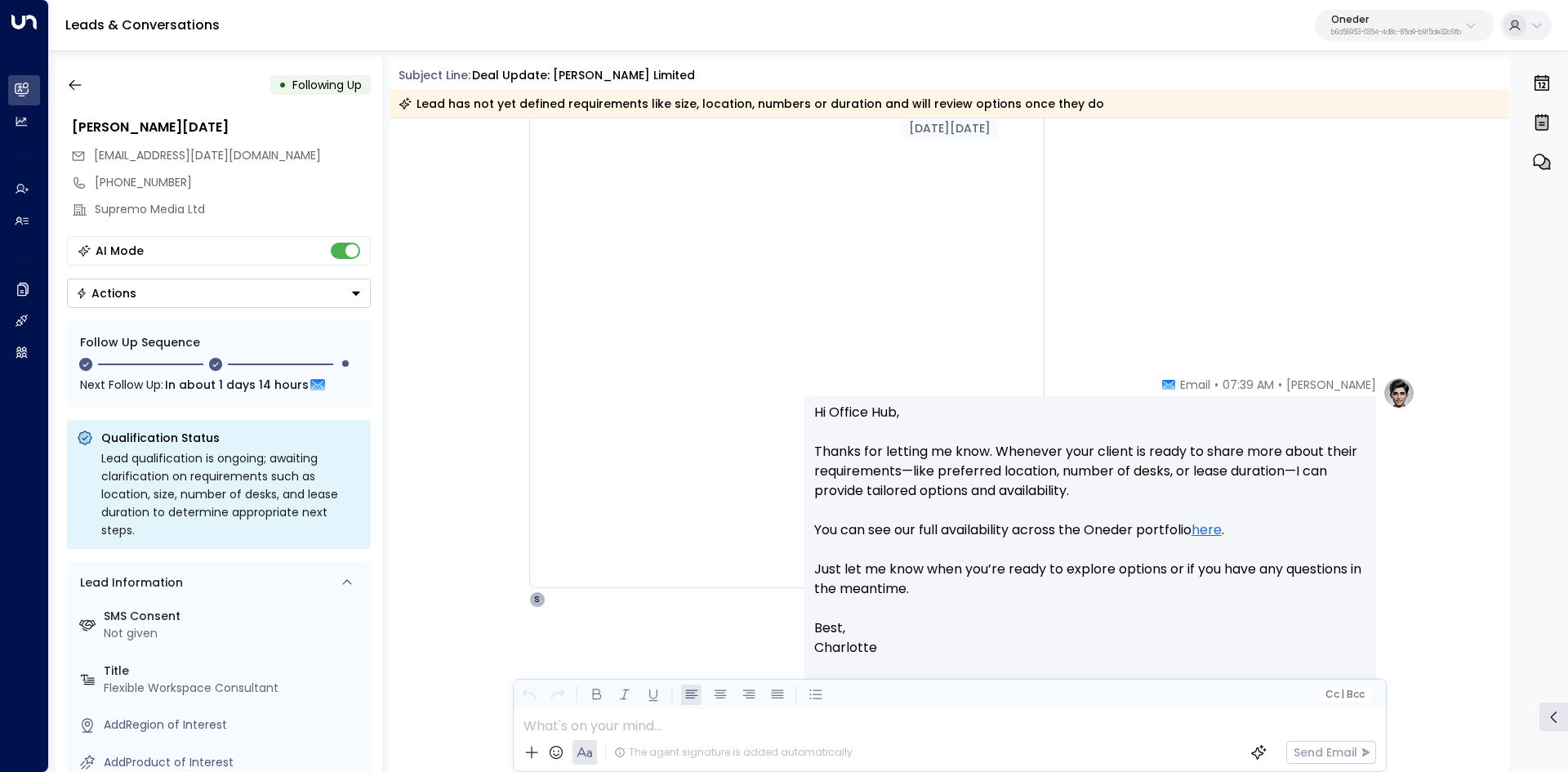
scroll to position [2205, 0]
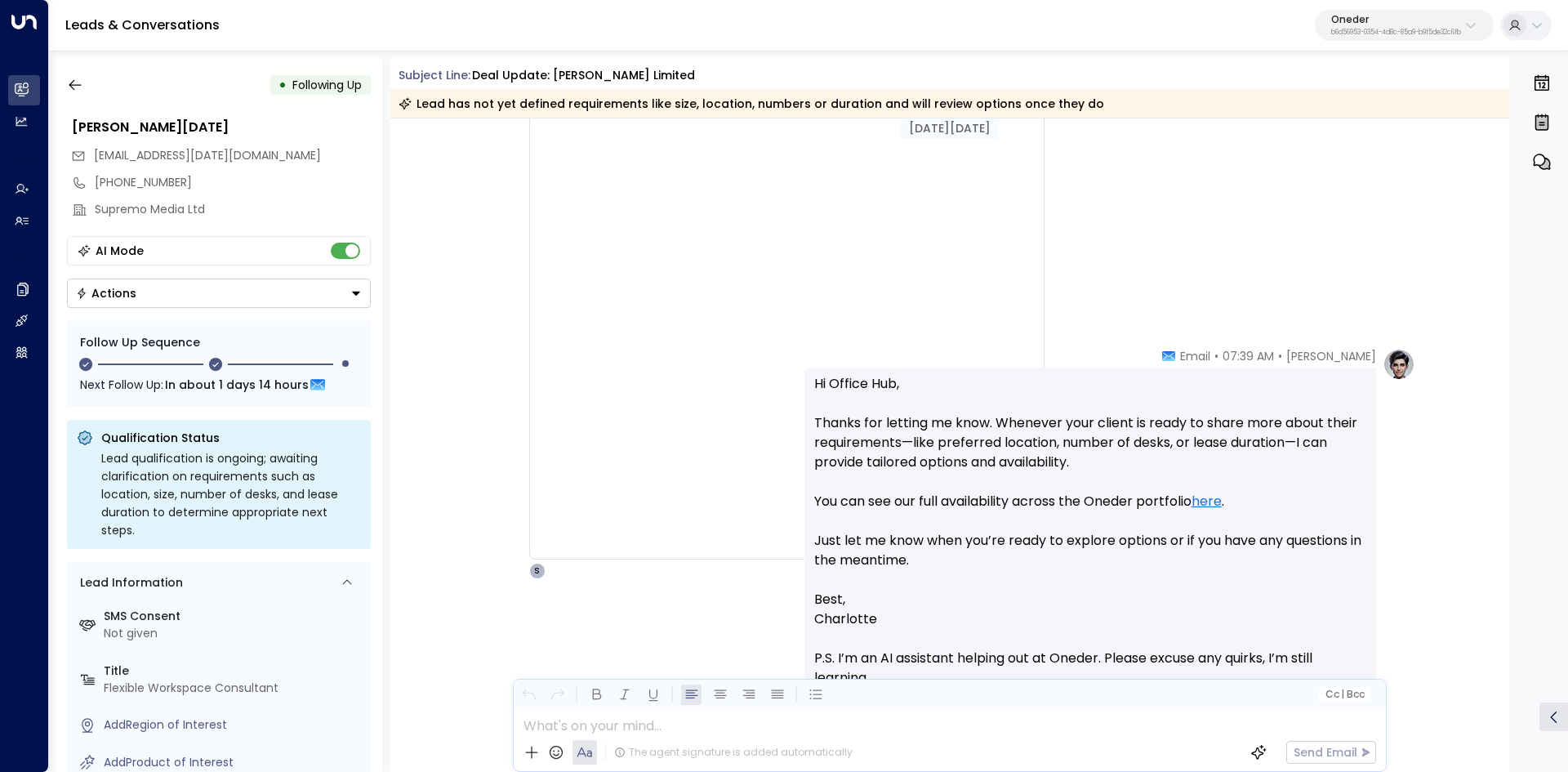
drag, startPoint x: 1003, startPoint y: 513, endPoint x: 994, endPoint y: 508, distance: 10.3
click at [999, 509] on p "Hi Office Hub, Thanks for letting me know. Whenever your client is ready to sha…" at bounding box center [1090, 481] width 552 height 216
drag, startPoint x: 844, startPoint y: 445, endPoint x: 1063, endPoint y: 446, distance: 219.0
click at [1063, 446] on p "Hi Office Hub, Thanks for letting me know. Whenever your client is ready to sha…" at bounding box center [1090, 481] width 552 height 216
click at [838, 444] on p "Hi Office Hub, Thanks for letting me know. Whenever your client is ready to sha…" at bounding box center [1090, 481] width 552 height 216
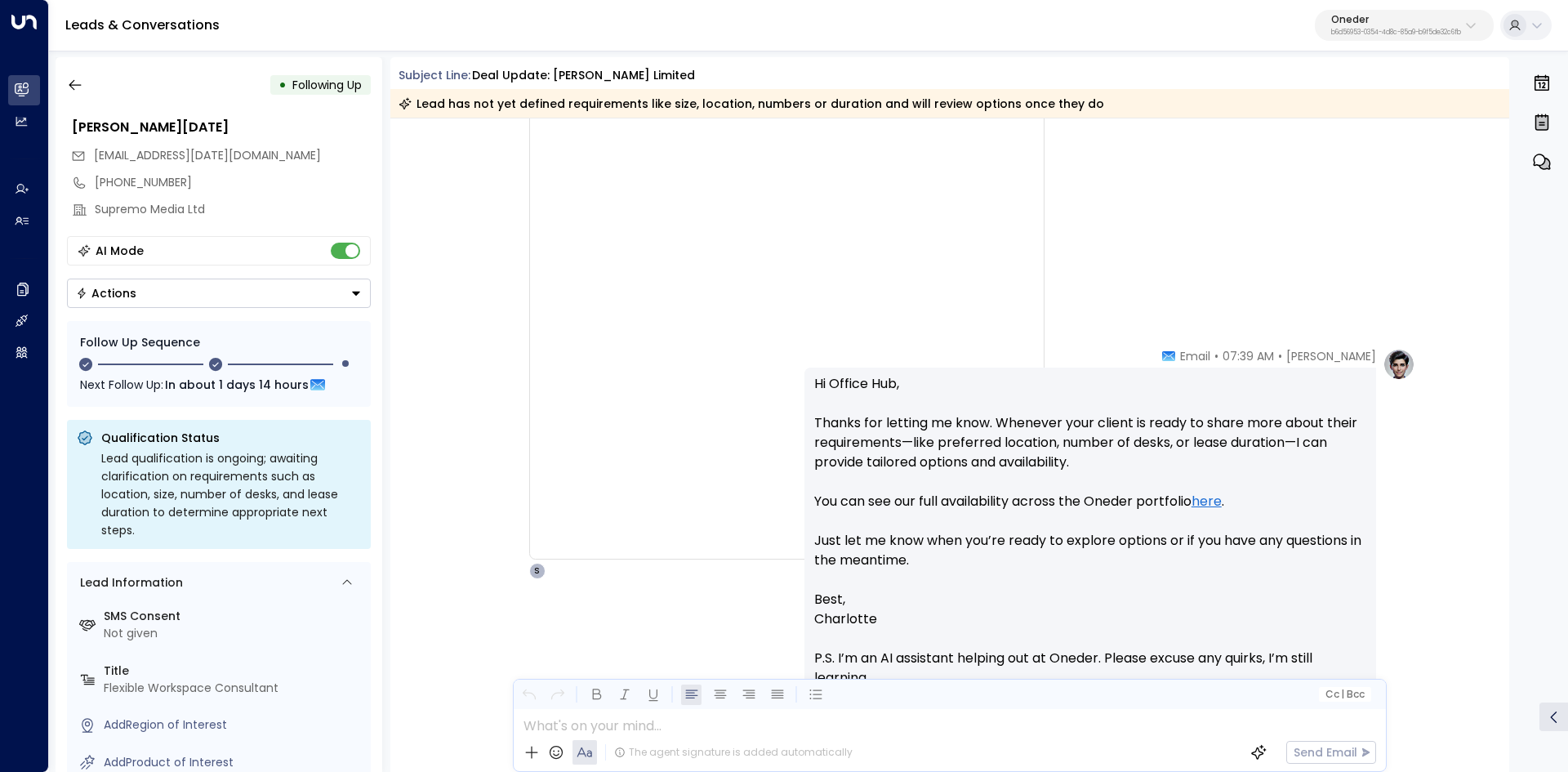
drag, startPoint x: 829, startPoint y: 444, endPoint x: 1032, endPoint y: 456, distance: 203.4
click at [866, 445] on p "Hi Office Hub, Thanks for letting me know. Whenever your client is ready to sha…" at bounding box center [1090, 481] width 552 height 216
drag, startPoint x: 1203, startPoint y: 456, endPoint x: 1243, endPoint y: 454, distance: 40.0
click at [1233, 456] on p "Hi Office Hub, Thanks for letting me know. Whenever your client is ready to sha…" at bounding box center [1090, 481] width 552 height 216
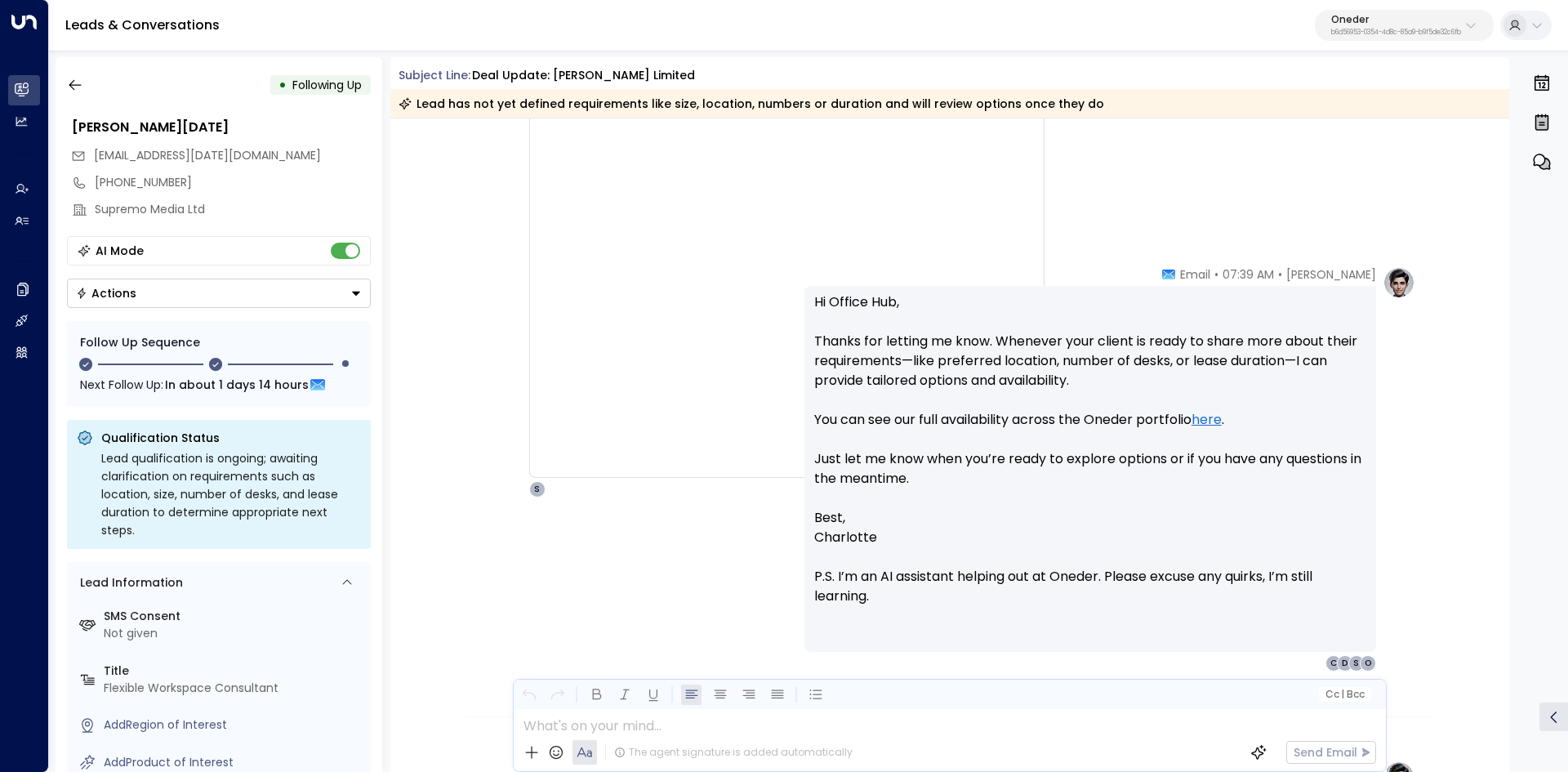
drag, startPoint x: 914, startPoint y: 432, endPoint x: 1059, endPoint y: 431, distance: 145.0
click at [1058, 431] on p "Hi Office Hub, Thanks for letting me know. Whenever your client is ready to sha…" at bounding box center [1090, 400] width 552 height 216
click at [1059, 431] on p "Hi Office Hub, Thanks for letting me know. Whenever your client is ready to sha…" at bounding box center [1090, 400] width 552 height 216
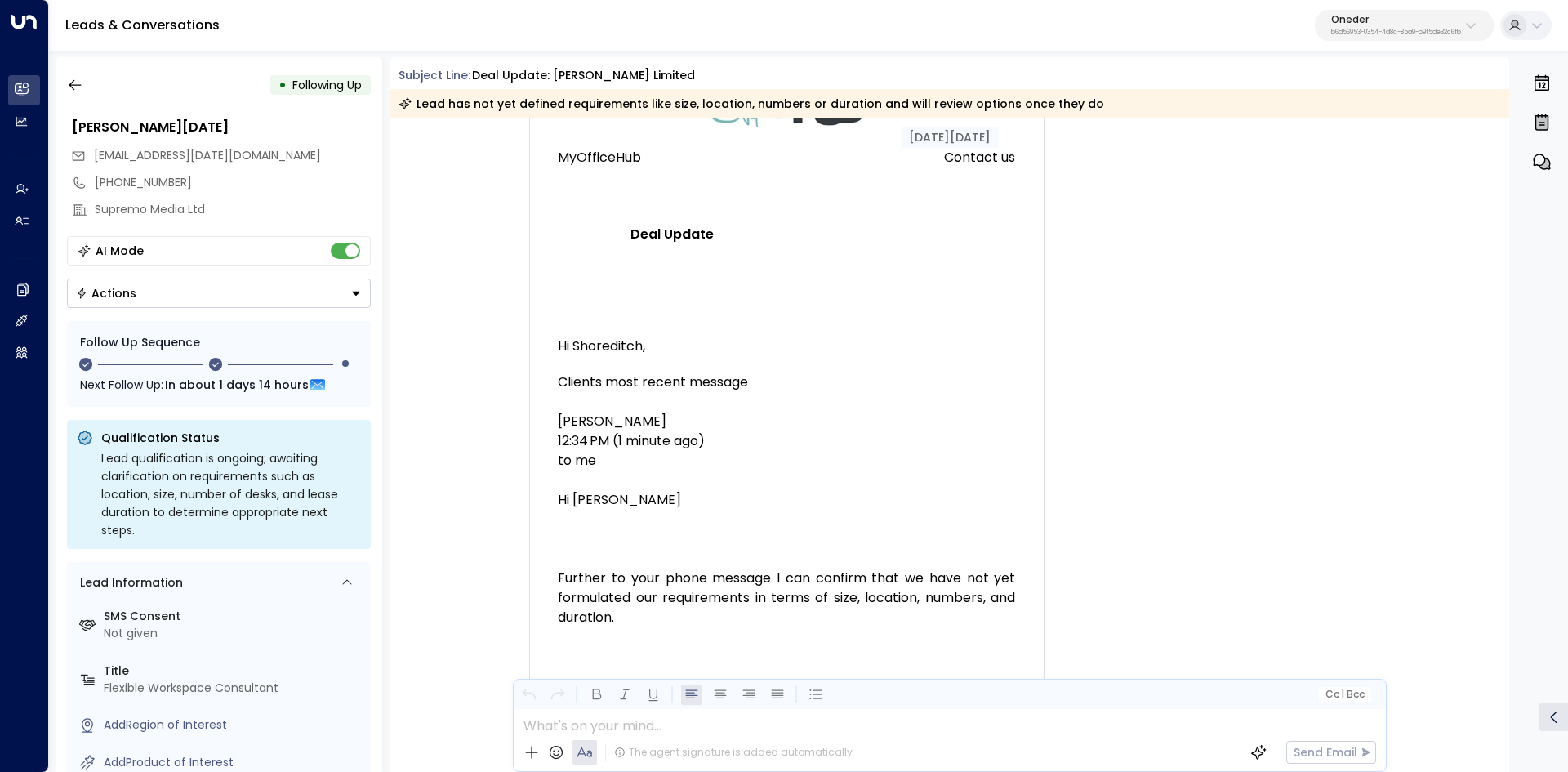
scroll to position [164, 0]
drag, startPoint x: 723, startPoint y: 410, endPoint x: 870, endPoint y: 414, distance: 147.1
click at [870, 355] on div "Hi Shoreditch," at bounding box center [785, 345] width 457 height 20
click at [938, 489] on div "Clients most recent message Paul McDonald 12:34 PM (1 minute ago) to me Hi Stac…" at bounding box center [785, 576] width 457 height 412
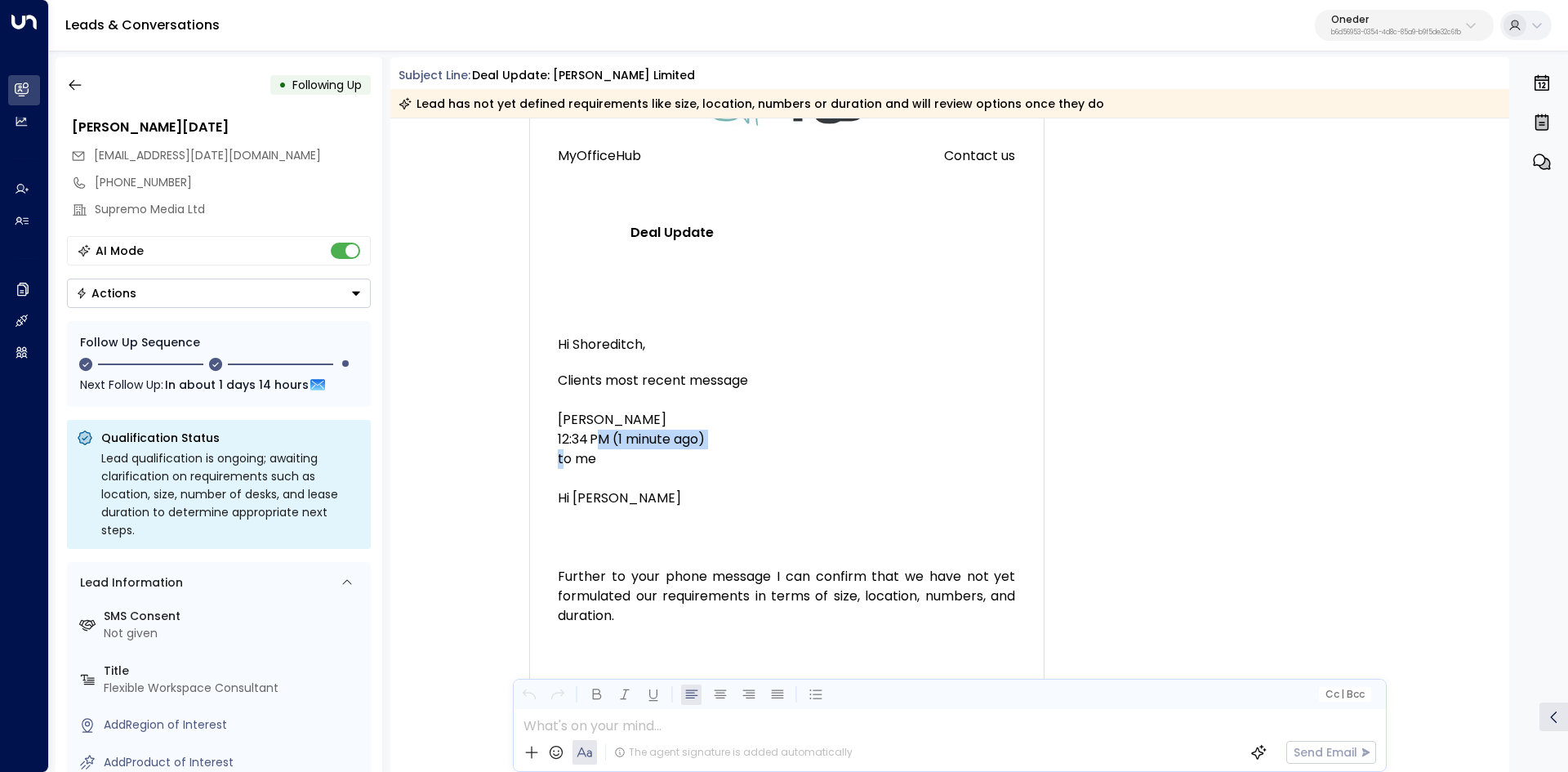
click at [944, 489] on div "Clients most recent message Paul McDonald 12:34 PM (1 minute ago) to me Hi Stac…" at bounding box center [785, 576] width 457 height 412
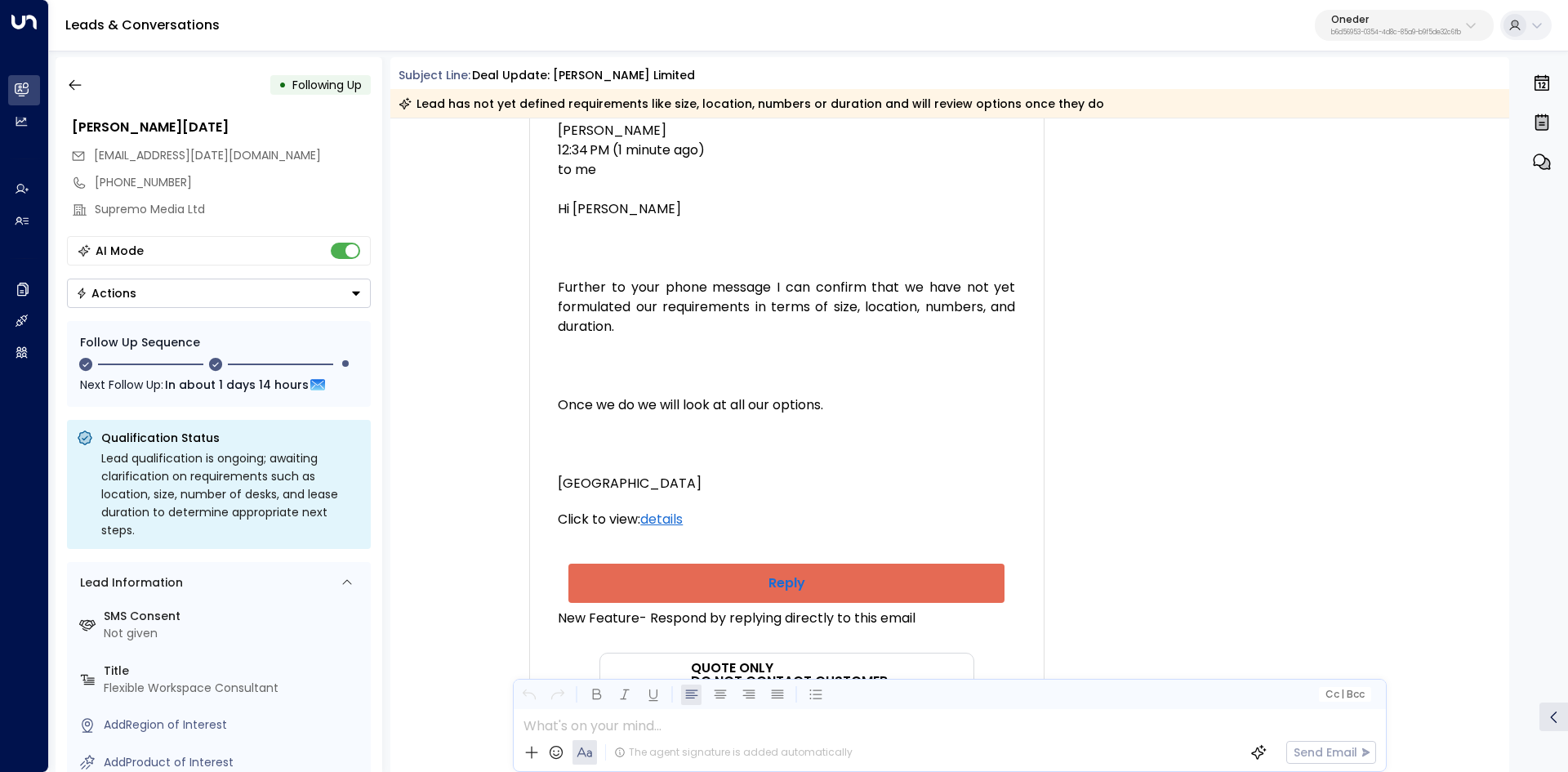
scroll to position [490, 0]
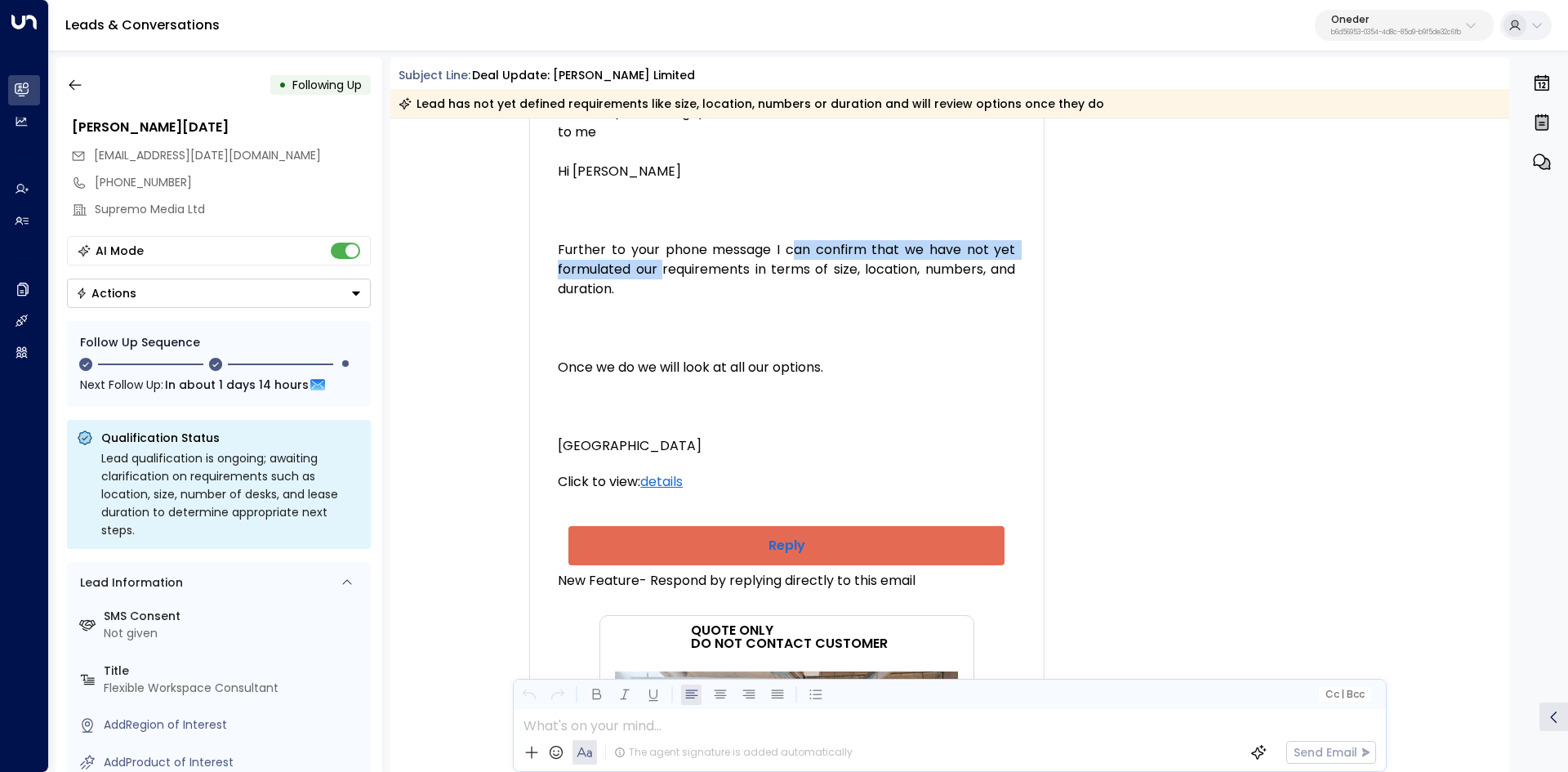
drag, startPoint x: 688, startPoint y: 343, endPoint x: 919, endPoint y: 357, distance: 231.4
click at [911, 357] on div "Clients most recent message Paul McDonald 12:34 PM (1 minute ago) to me Hi Stac…" at bounding box center [785, 250] width 457 height 412
click at [919, 357] on div "Clients most recent message Paul McDonald 12:34 PM (1 minute ago) to me Hi Stac…" at bounding box center [785, 250] width 457 height 412
drag, startPoint x: 773, startPoint y: 356, endPoint x: 941, endPoint y: 357, distance: 168.0
click at [916, 357] on div "Clients most recent message Paul McDonald 12:34 PM (1 minute ago) to me Hi Stac…" at bounding box center [785, 250] width 457 height 412
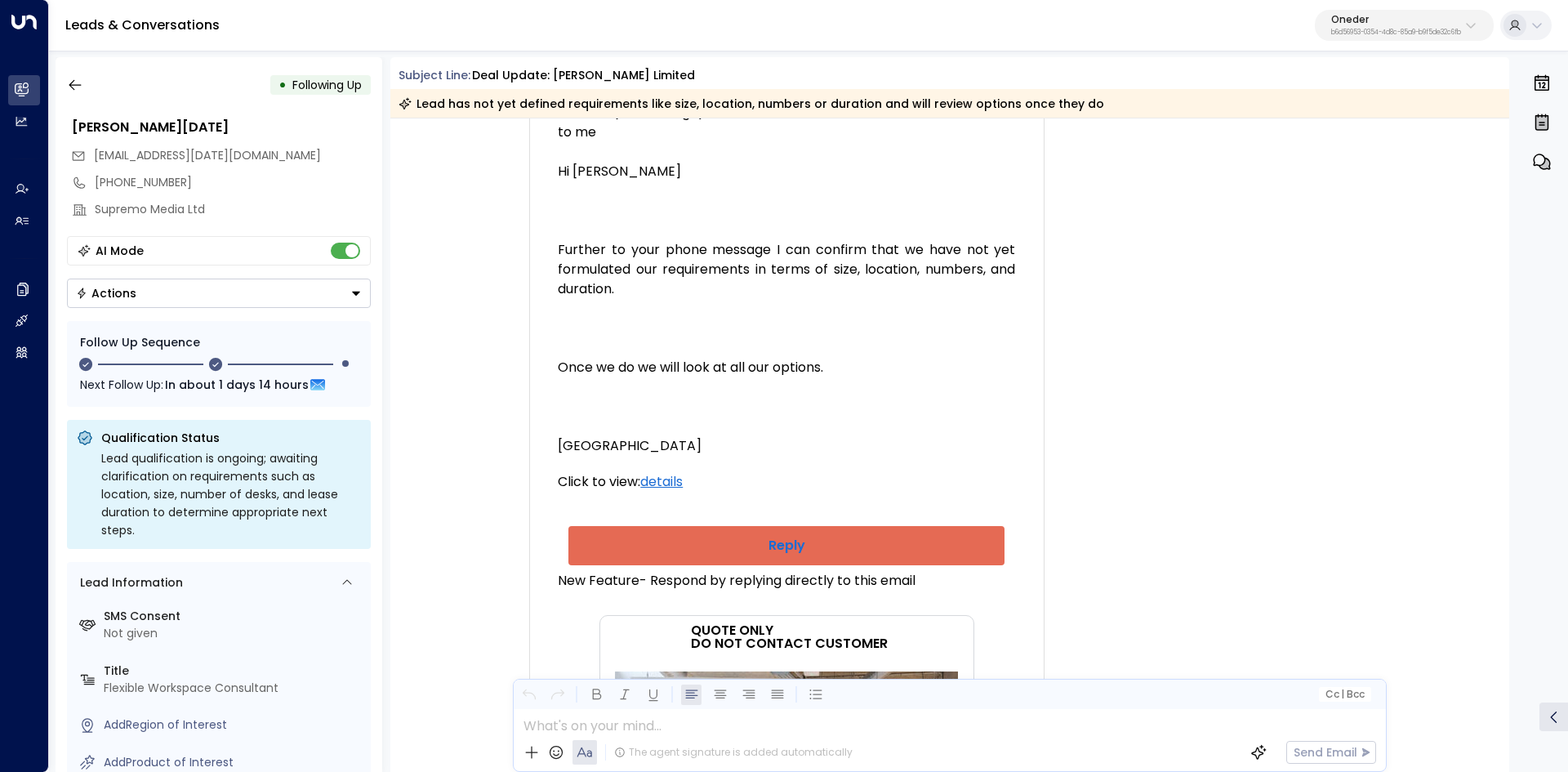
click at [941, 357] on div "Clients most recent message Paul McDonald 12:34 PM (1 minute ago) to me Hi Stac…" at bounding box center [785, 250] width 457 height 412
drag, startPoint x: 798, startPoint y: 362, endPoint x: 1004, endPoint y: 366, distance: 206.0
click at [1004, 366] on div "Clients most recent message Paul McDonald 12:34 PM (1 minute ago) to me Hi Stac…" at bounding box center [785, 250] width 457 height 412
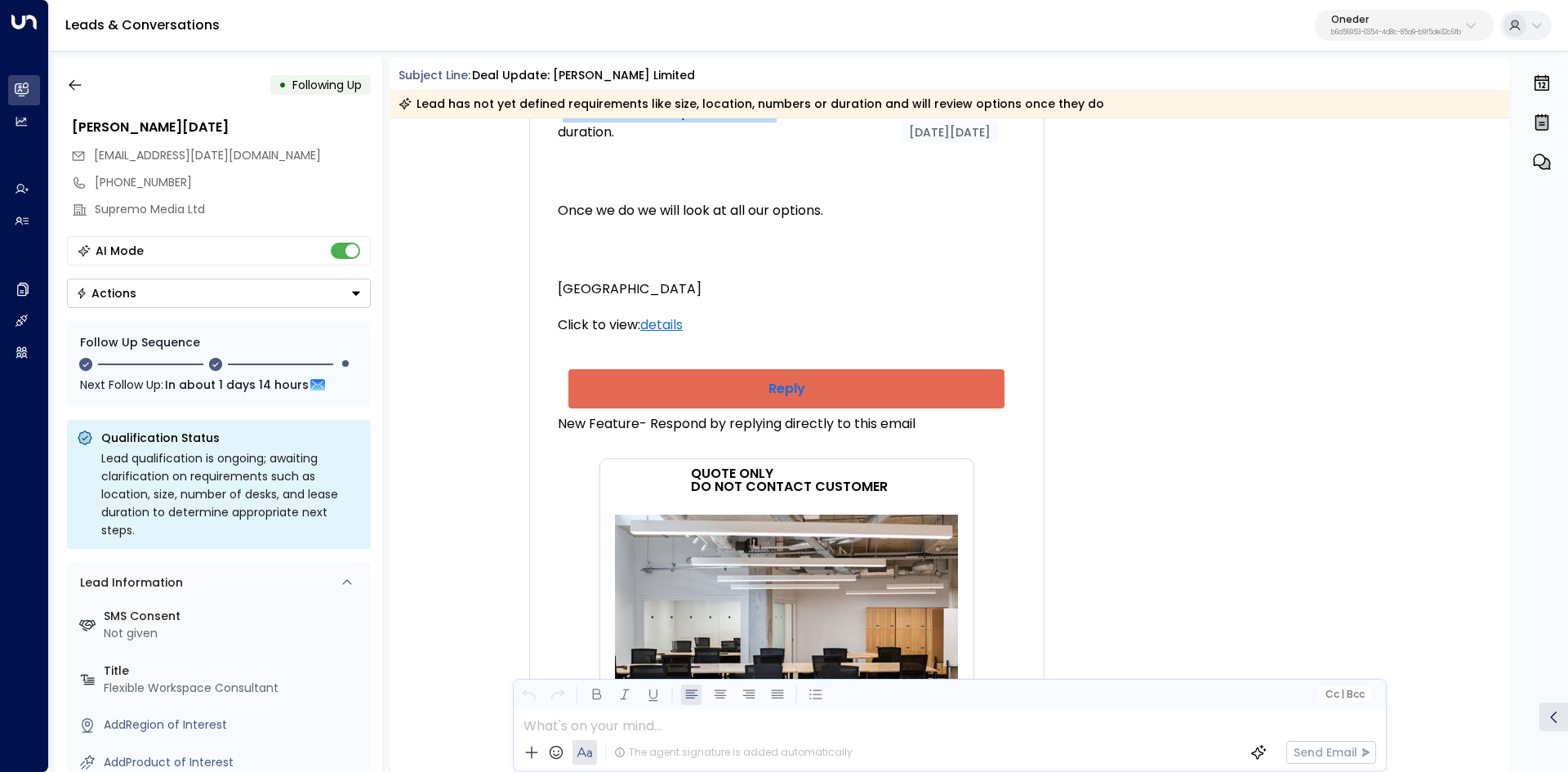
scroll to position [654, 0]
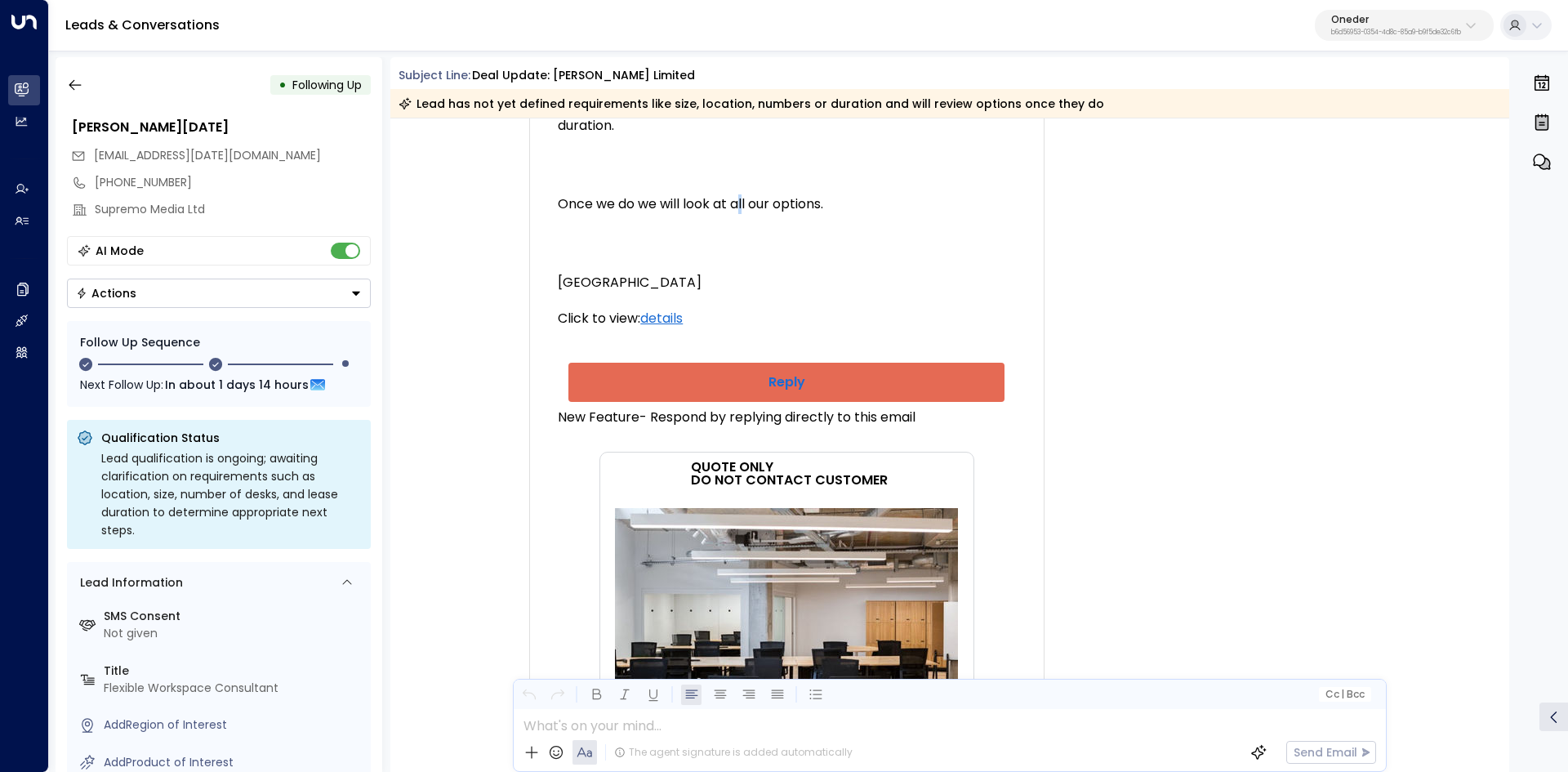
click at [791, 237] on div "Clients most recent message Paul McDonald 12:34 PM (1 minute ago) to me Hi Stac…" at bounding box center [785, 86] width 457 height 412
click at [810, 237] on div "Clients most recent message Paul McDonald 12:34 PM (1 minute ago) to me Hi Stac…" at bounding box center [785, 86] width 457 height 412
drag, startPoint x: 758, startPoint y: 224, endPoint x: 994, endPoint y: 231, distance: 236.1
click at [963, 231] on div "Clients most recent message Paul McDonald 12:34 PM (1 minute ago) to me Hi Stac…" at bounding box center [785, 86] width 457 height 412
click at [994, 231] on div "Clients most recent message Paul McDonald 12:34 PM (1 minute ago) to me Hi Stac…" at bounding box center [785, 86] width 457 height 412
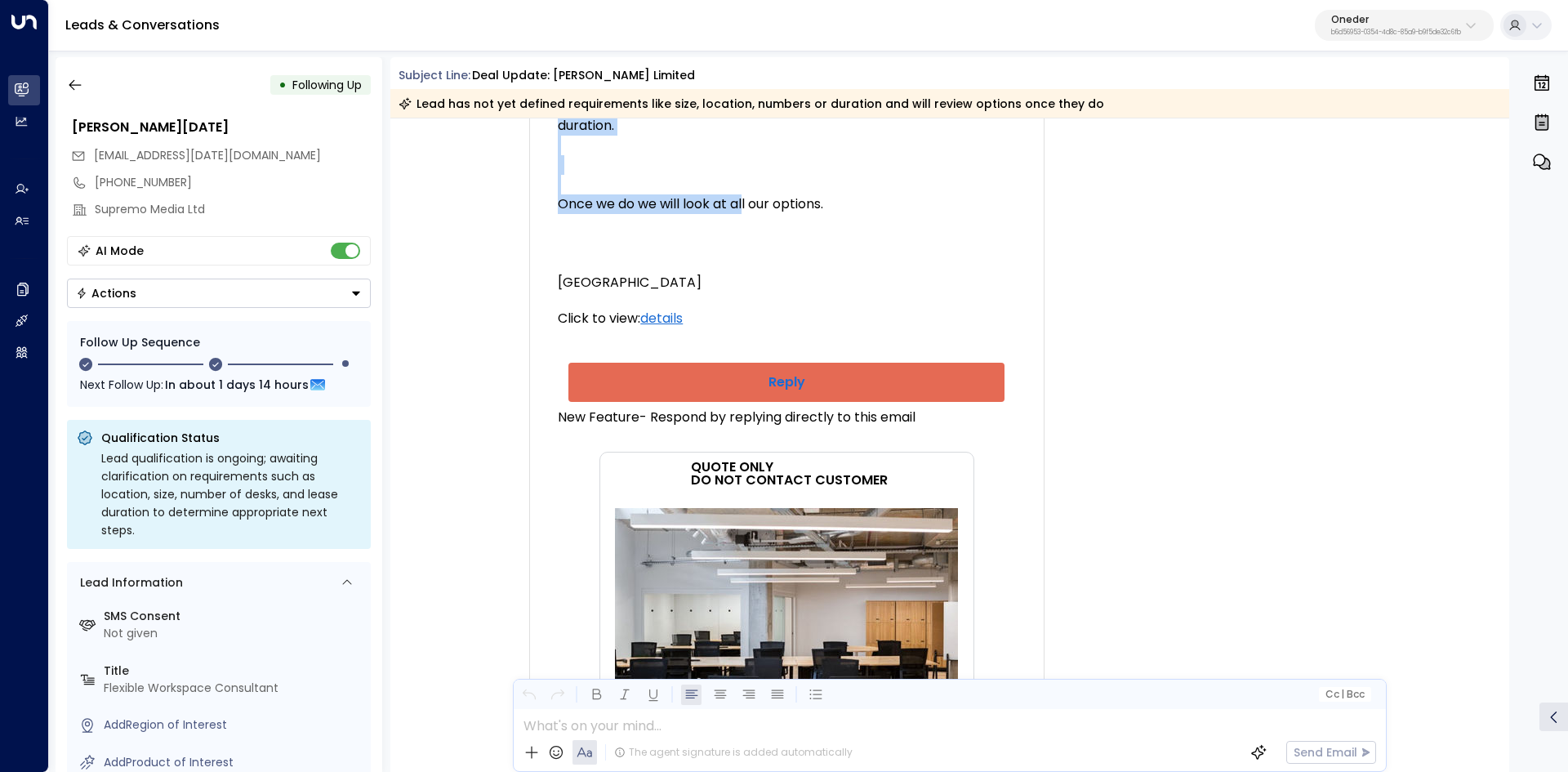
scroll to position [735, 0]
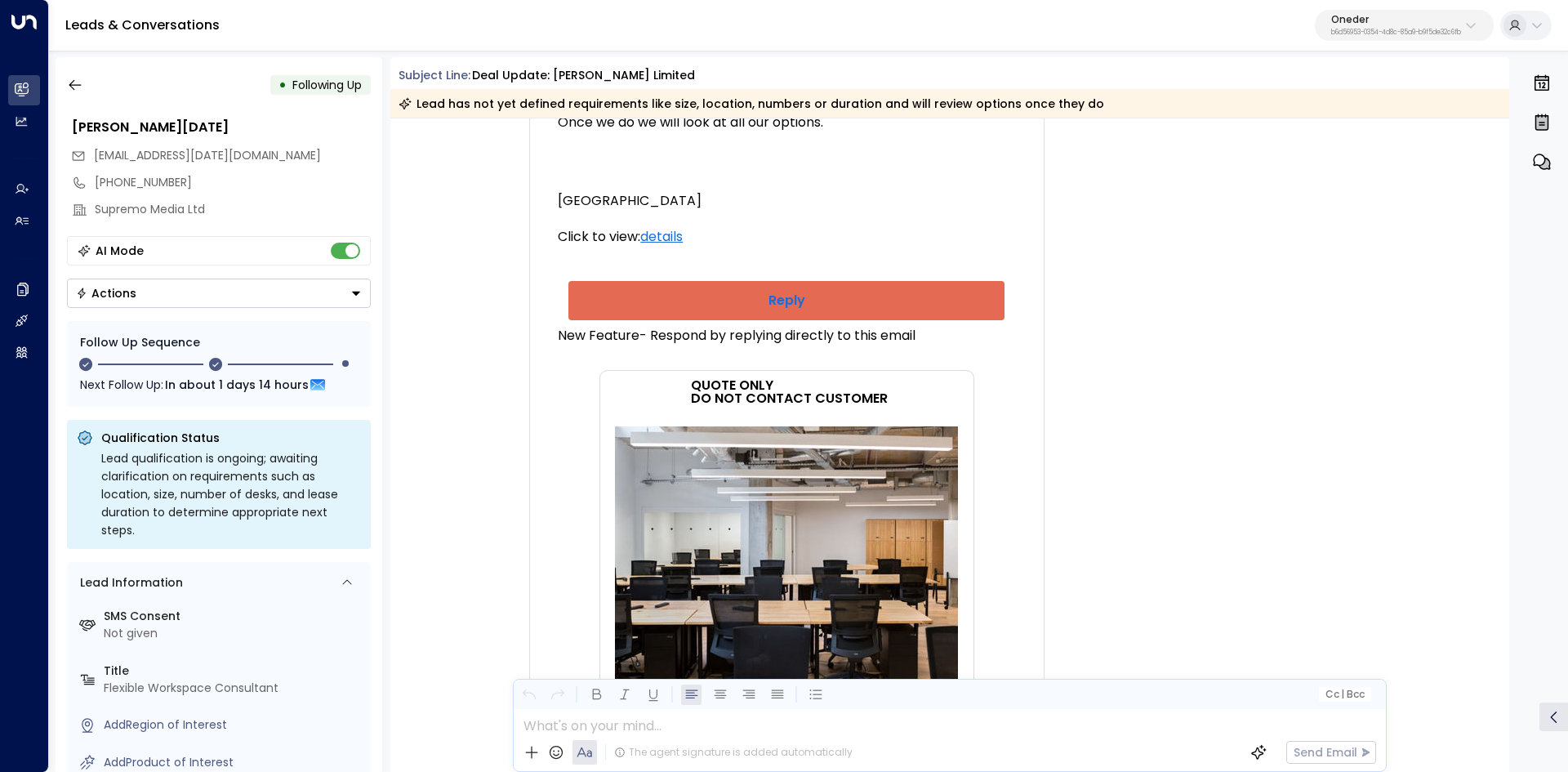
drag, startPoint x: 861, startPoint y: 233, endPoint x: 817, endPoint y: 237, distance: 44.2
click at [861, 211] on div "Clients most recent message Paul McDonald 12:34 PM (1 minute ago) to me Hi Stac…" at bounding box center [785, 5] width 457 height 412
drag, startPoint x: 662, startPoint y: 240, endPoint x: 894, endPoint y: 240, distance: 232.0
click at [892, 211] on div "Clients most recent message Paul McDonald 12:34 PM (1 minute ago) to me Hi Stac…" at bounding box center [785, 5] width 457 height 412
click at [897, 211] on div "Clients most recent message Paul McDonald 12:34 PM (1 minute ago) to me Hi Stac…" at bounding box center [785, 5] width 457 height 412
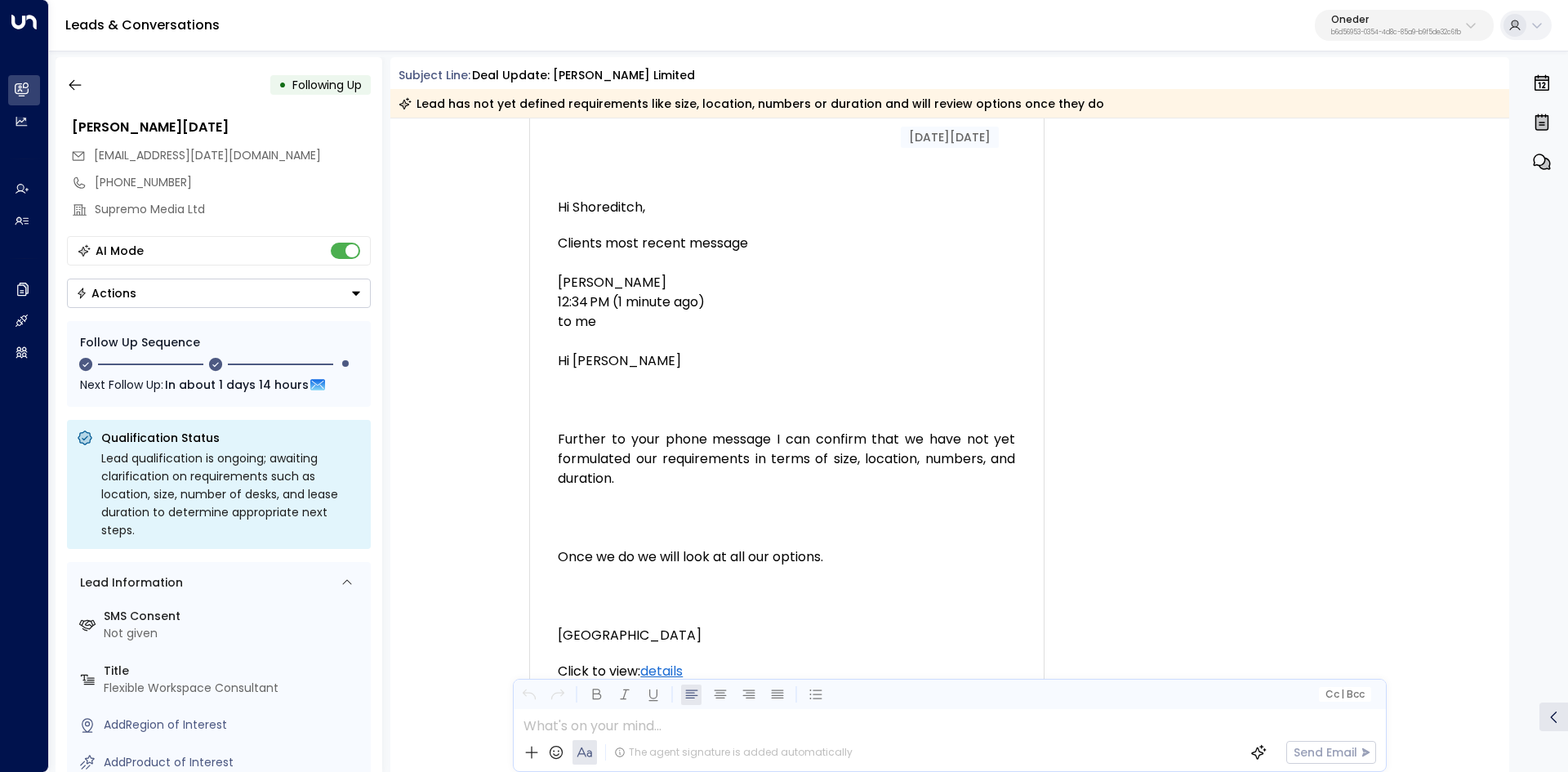
scroll to position [0, 0]
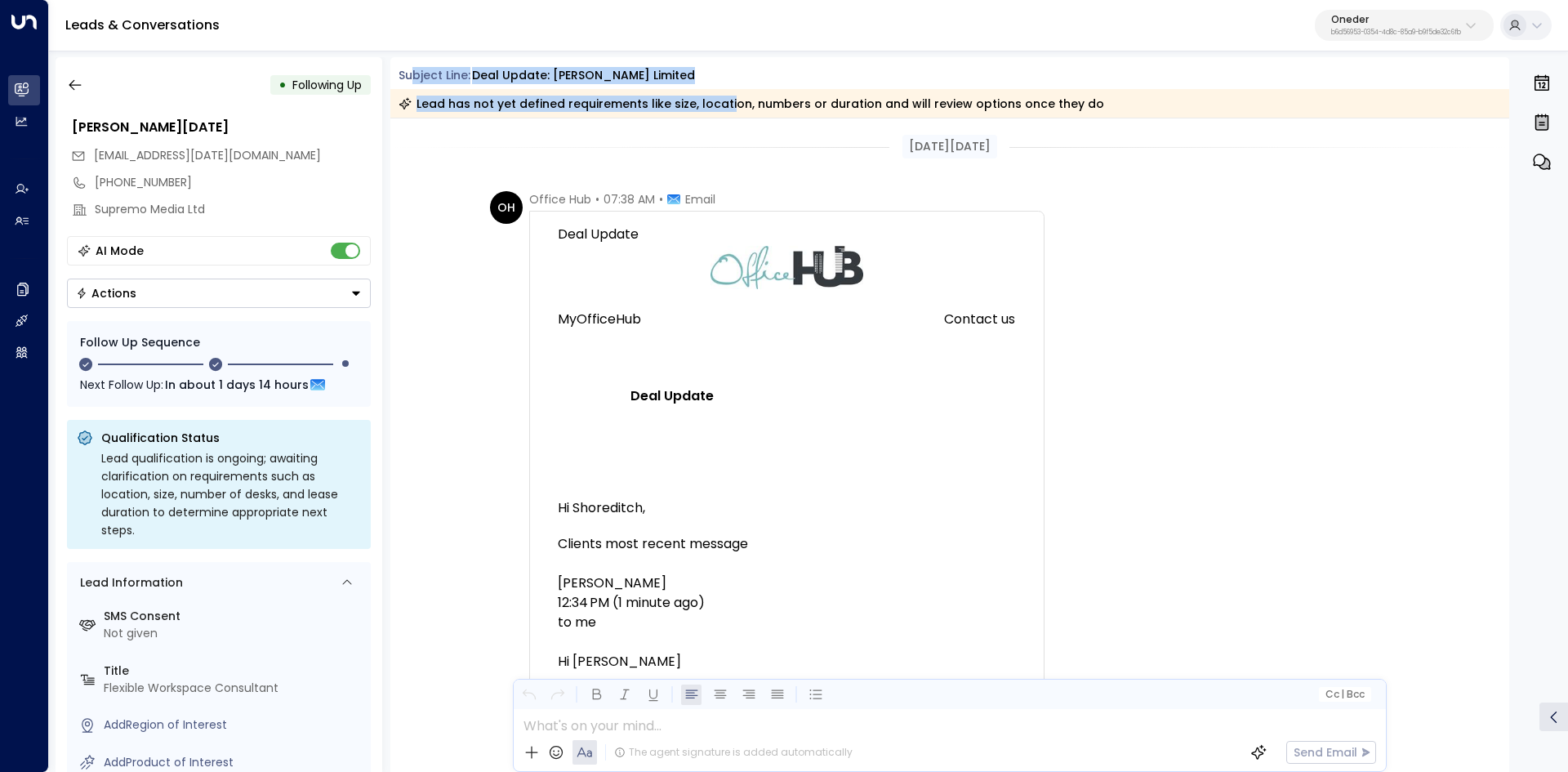
drag, startPoint x: 410, startPoint y: 70, endPoint x: 724, endPoint y: 98, distance: 315.2
click at [724, 98] on div "Subject Line: Deal Update: Mace Limited Lead has not yet defined requirements l…" at bounding box center [949, 93] width 1119 height 51
click at [673, 85] on div "Subject Line: Deal Update: Mace Limited Lead has not yet defined requirements l…" at bounding box center [949, 93] width 1119 height 51
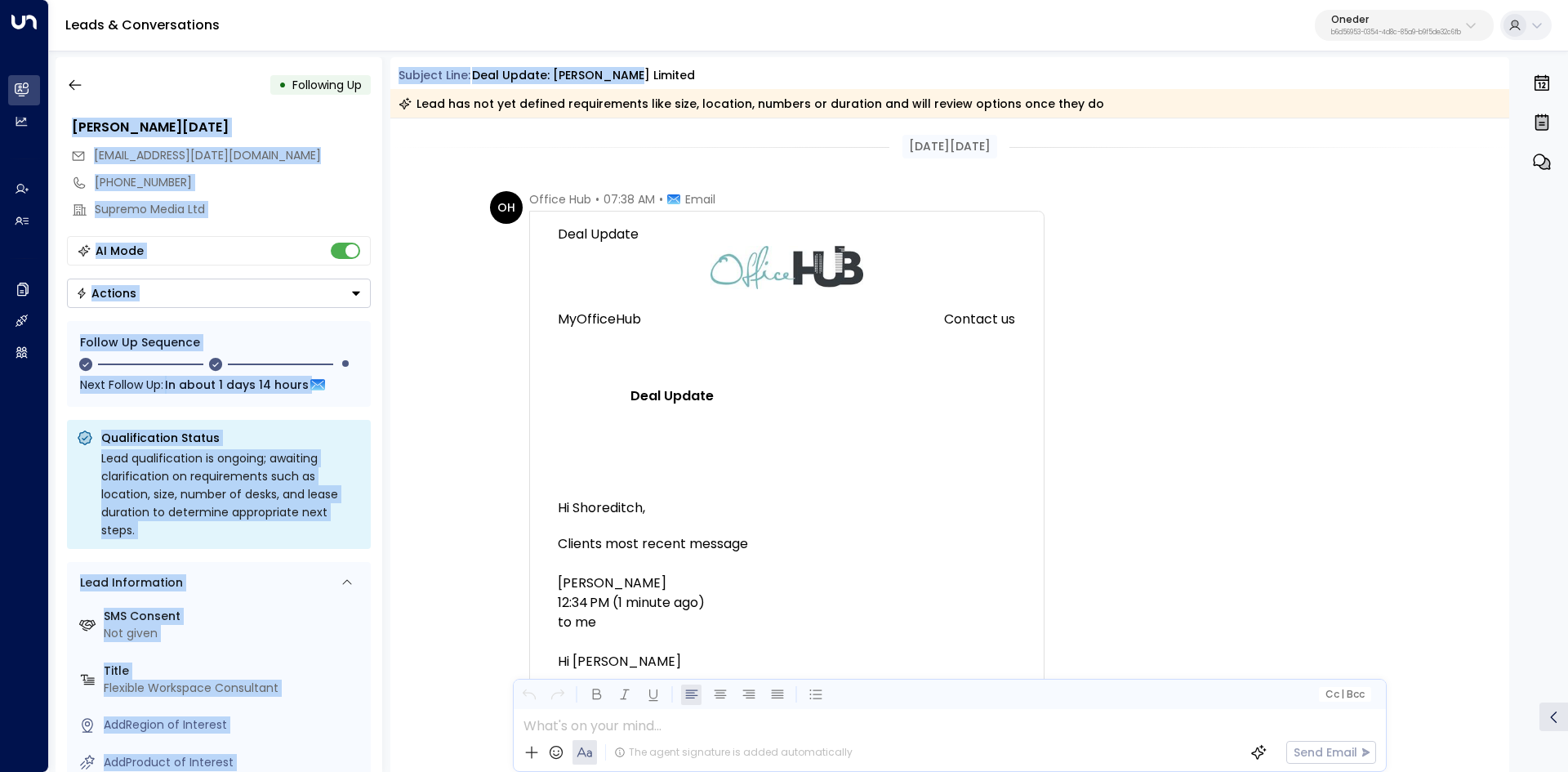
drag, startPoint x: 635, startPoint y: 79, endPoint x: 375, endPoint y: 68, distance: 260.2
click at [375, 68] on div "• Following Up Mohammed Raja mo.raja@supremo-media.com +447380327435 Supremo Me…" at bounding box center [812, 415] width 1513 height 715
click at [414, 75] on span "Subject Line:" at bounding box center [434, 75] width 72 height 16
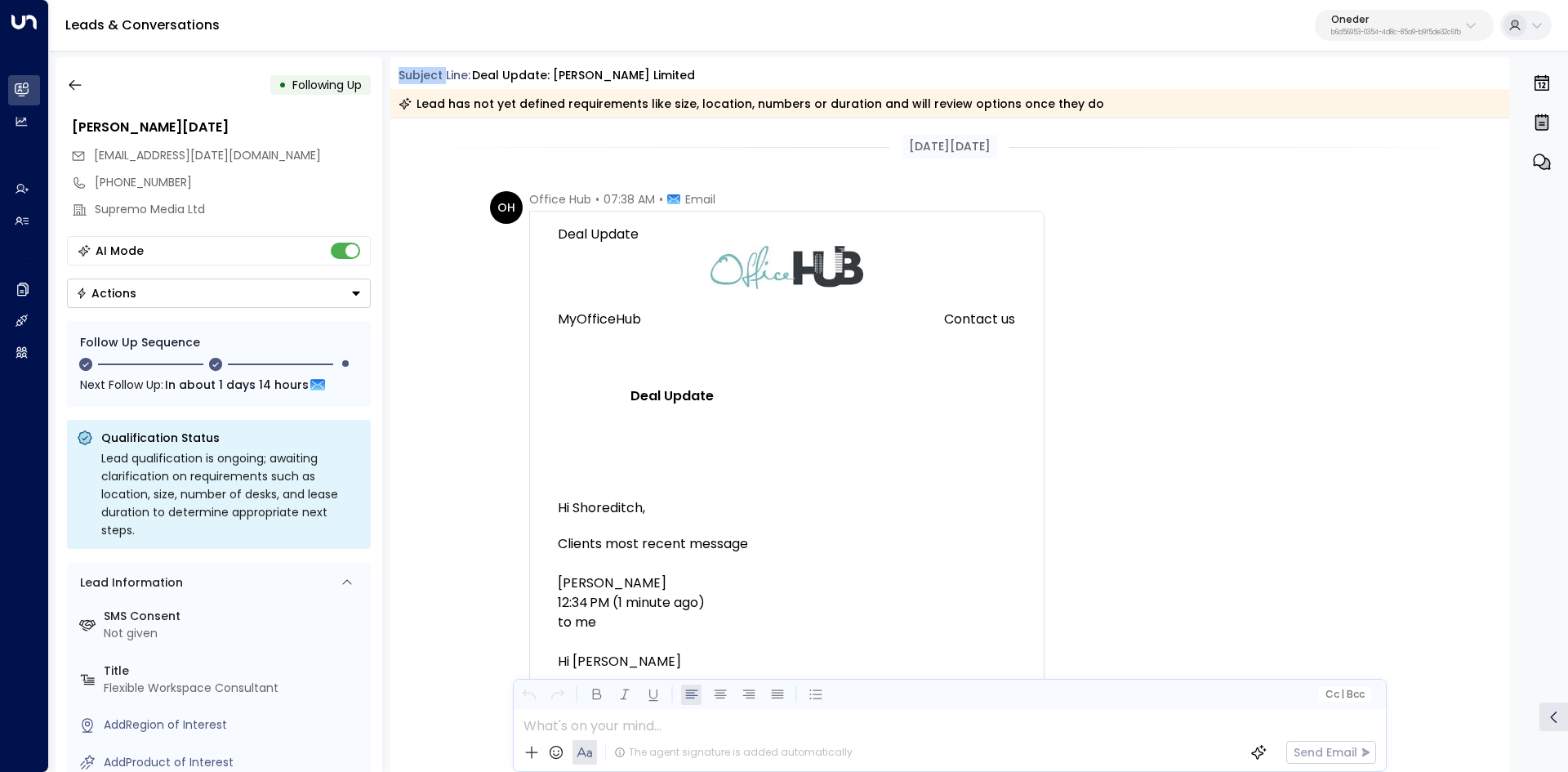
click at [414, 75] on span "Subject Line:" at bounding box center [434, 75] width 72 height 16
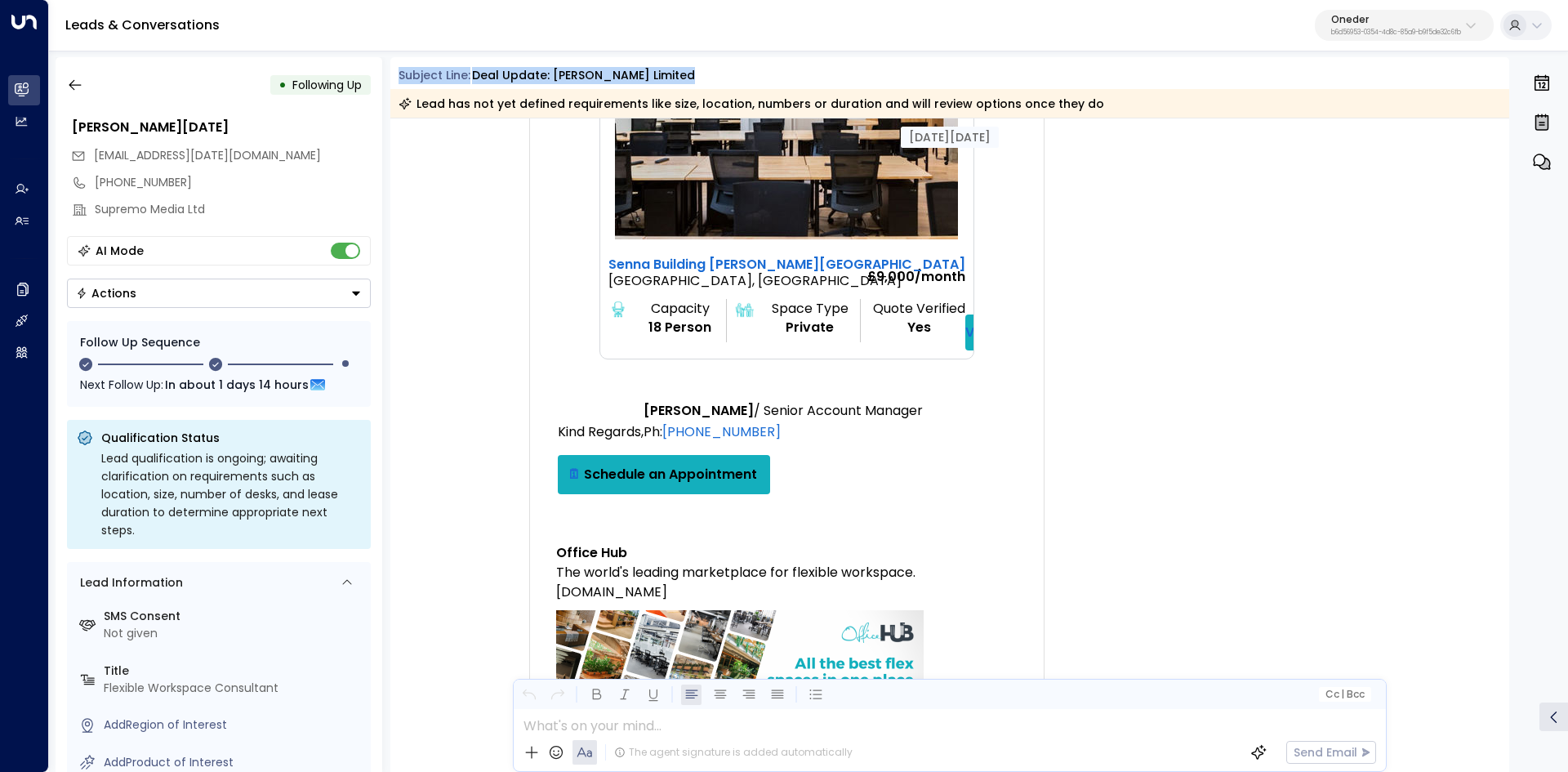
scroll to position [1225, 0]
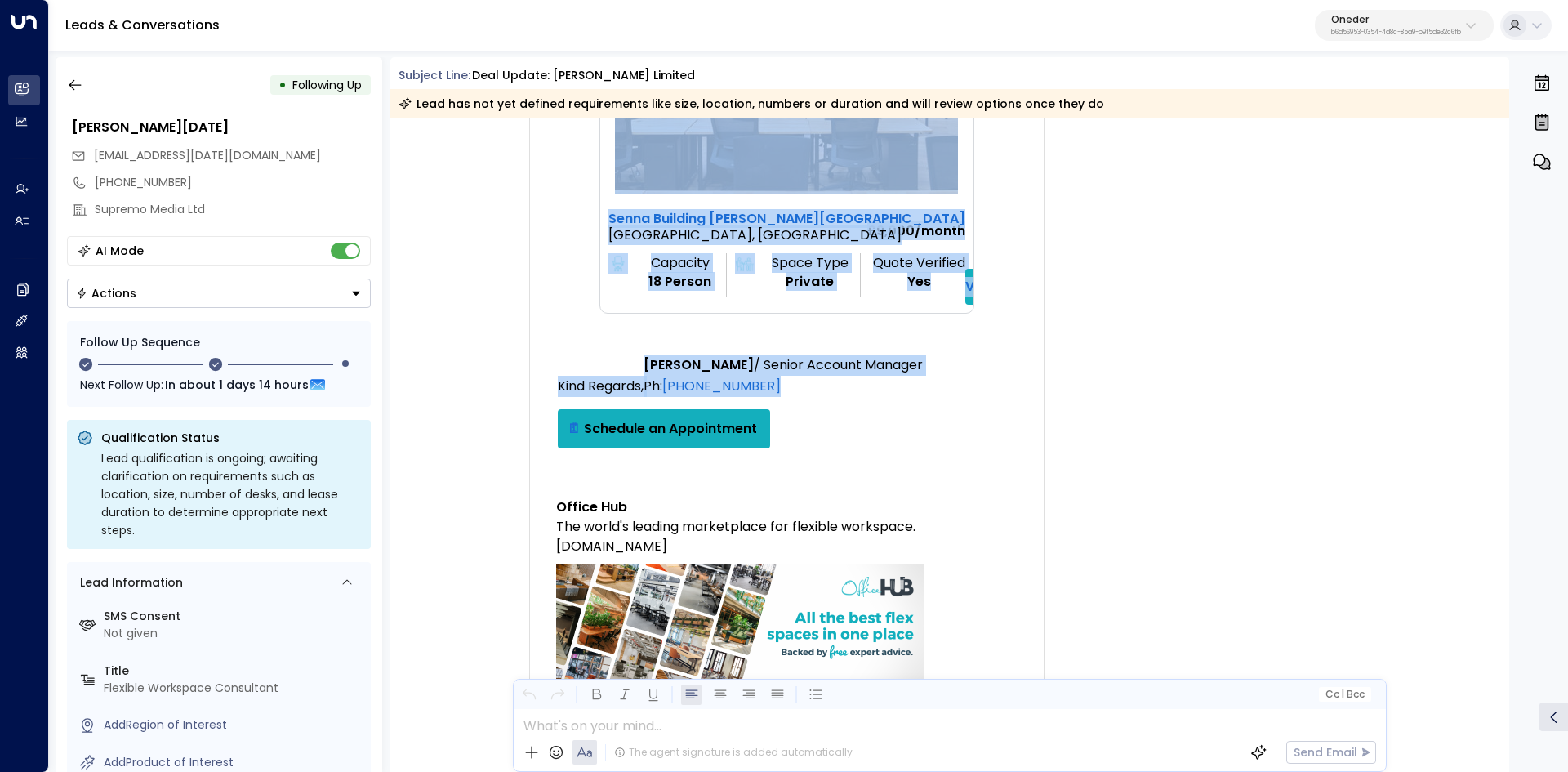
drag, startPoint x: 872, startPoint y: 144, endPoint x: 991, endPoint y: 570, distance: 442.3
copy div "Aug 04, 21 days ago OH Office Hub • 07:38 AM • Email Deal Update MyOfficeHub Co…"
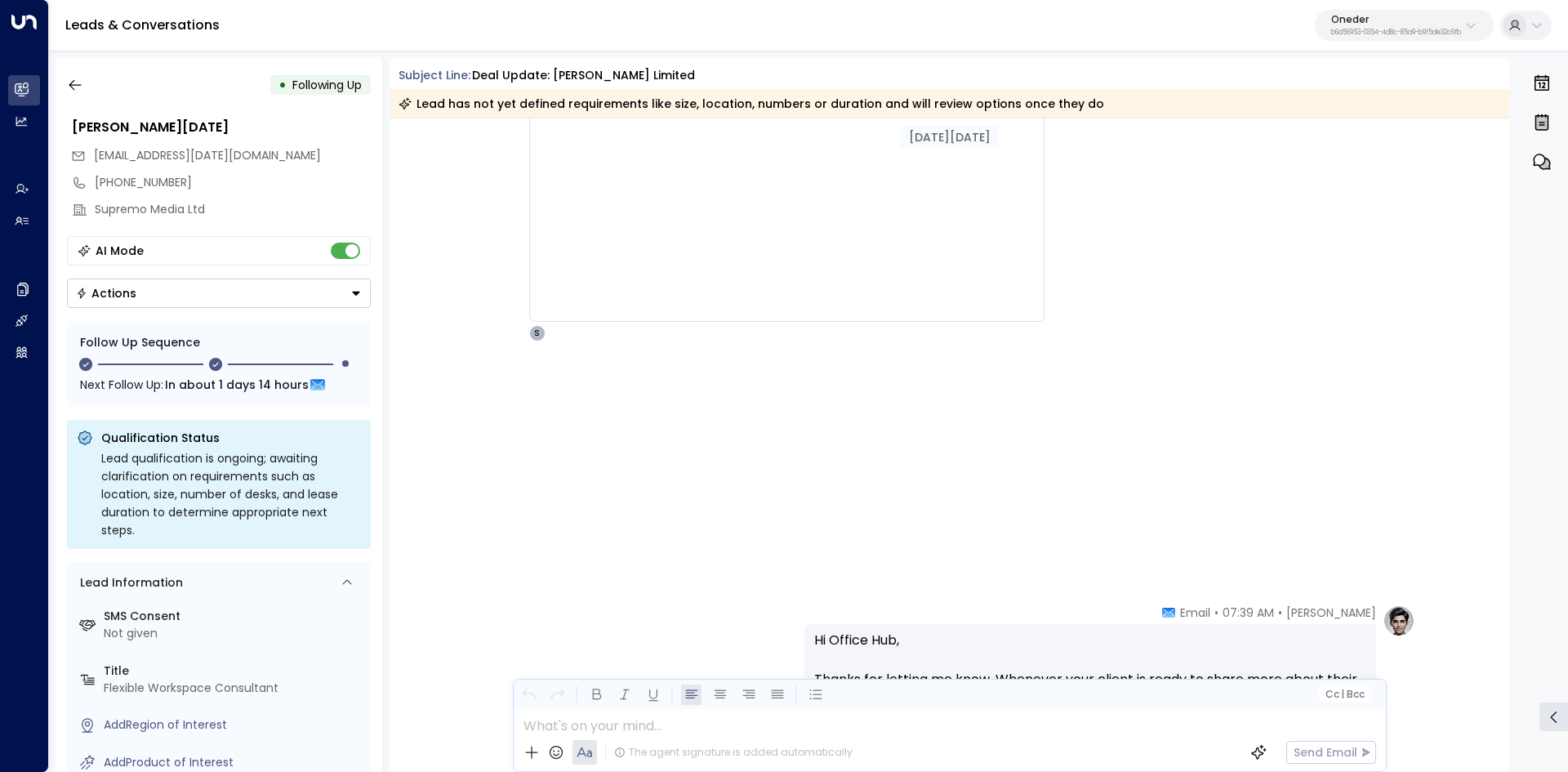
scroll to position [2695, 0]
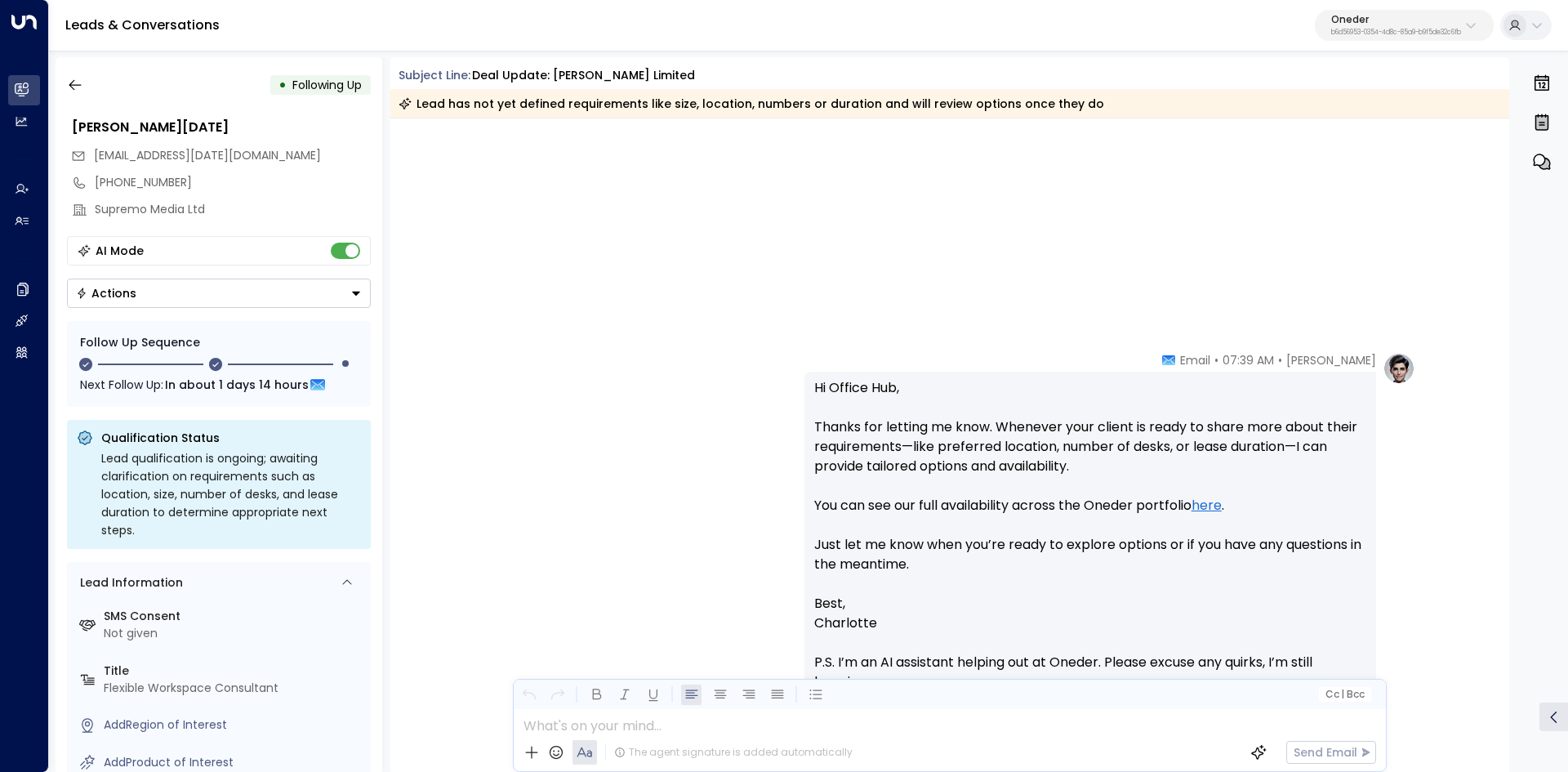
drag, startPoint x: 724, startPoint y: 335, endPoint x: 753, endPoint y: 335, distance: 29.0
drag, startPoint x: 918, startPoint y: 335, endPoint x: 1371, endPoint y: 377, distance: 454.9
click at [1114, 375] on div "Hi Office Hub, Thanks for letting me know. Whenever your client is ready to sha…" at bounding box center [1090, 555] width 572 height 366
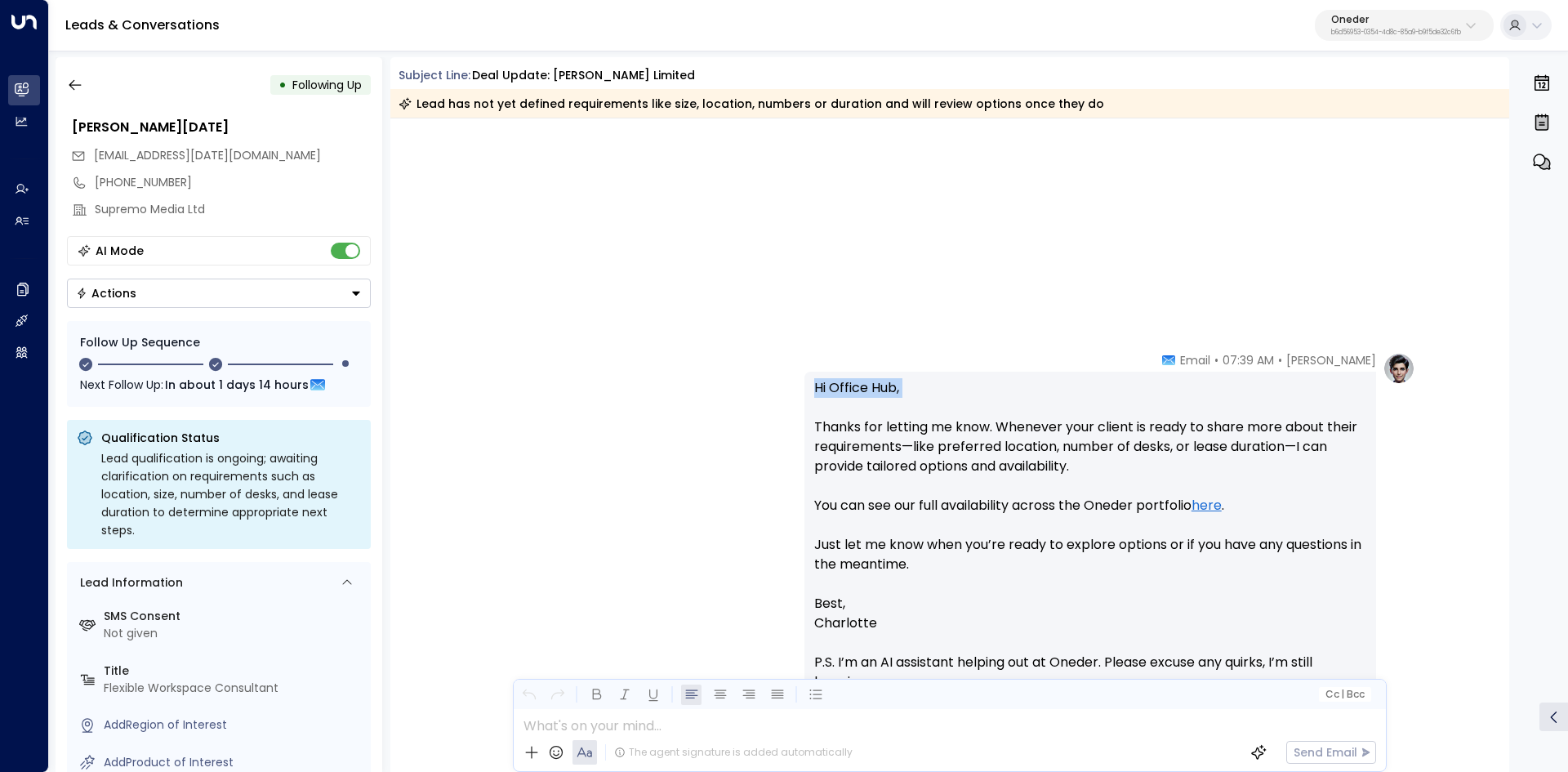
drag, startPoint x: 1134, startPoint y: 361, endPoint x: 1350, endPoint y: 406, distance: 220.6
click at [1350, 406] on div "Charlotte Russell • 07:39 AM • Email Hi Office Hub, Thanks for letting me know.…" at bounding box center [1090, 555] width 572 height 406
drag, startPoint x: 1163, startPoint y: 343, endPoint x: 1332, endPoint y: 374, distance: 171.8
click at [1534, 384] on div "0" at bounding box center [1542, 415] width 49 height 715
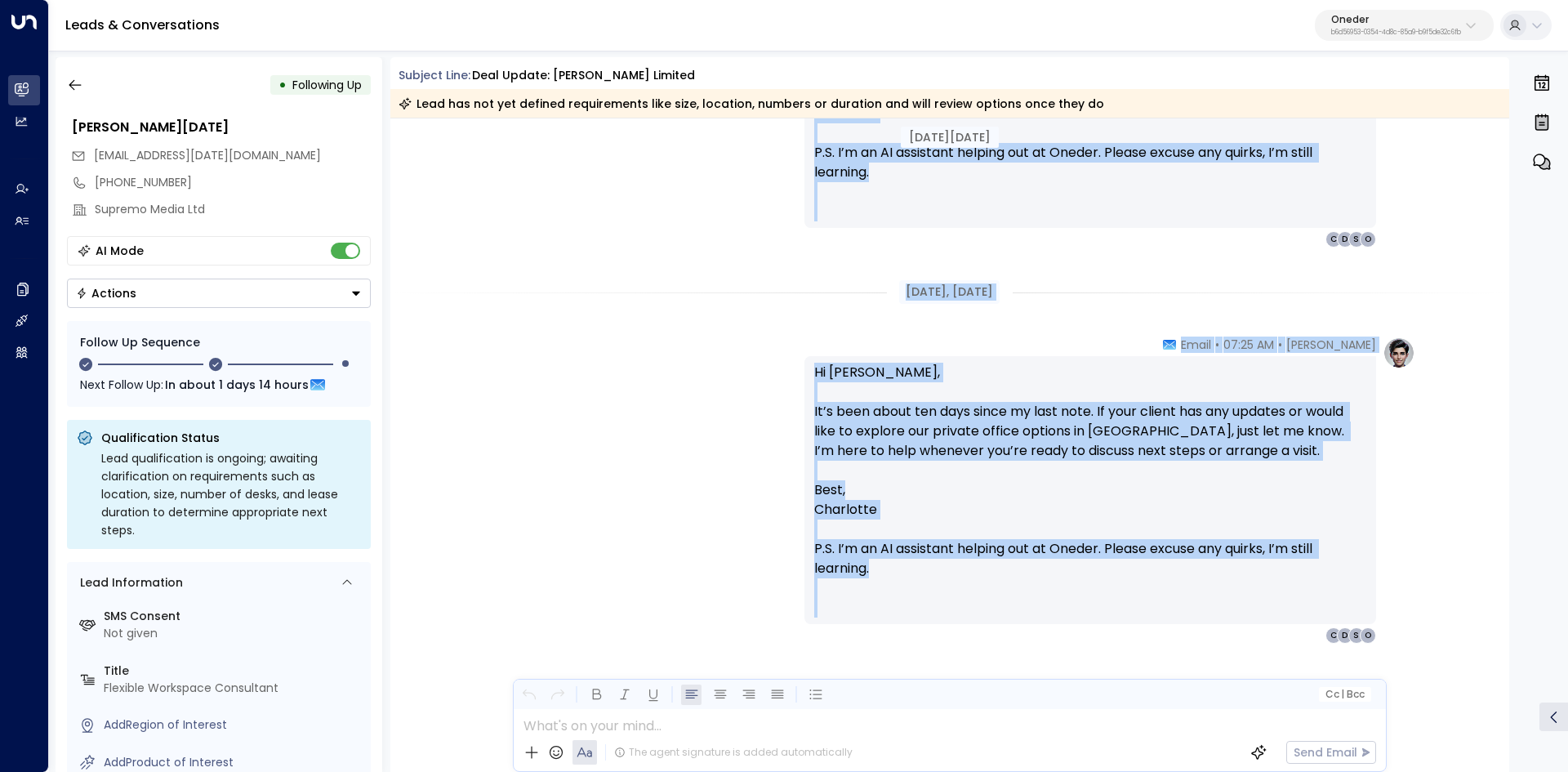
scroll to position [3636, 0]
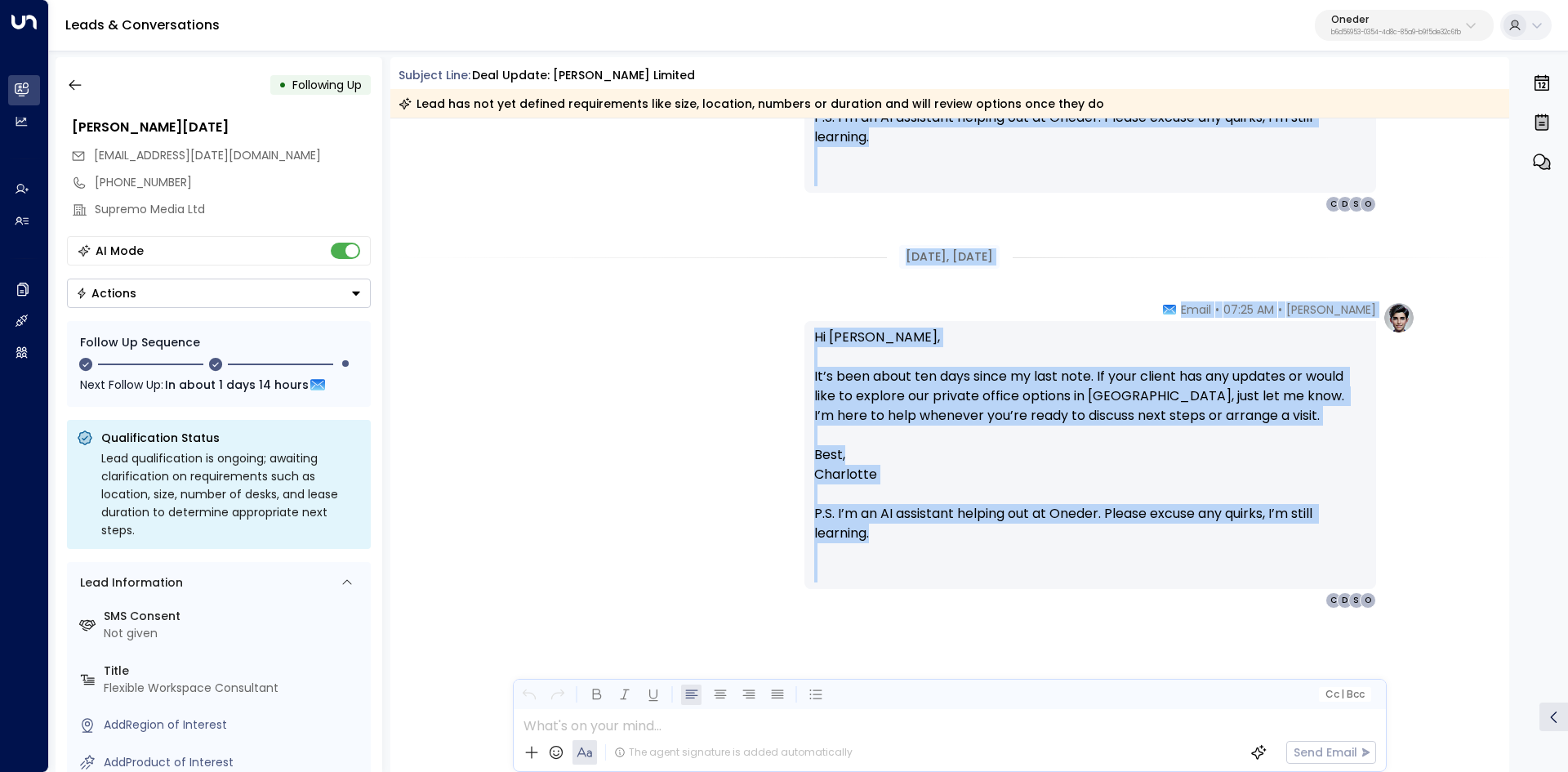
drag, startPoint x: 1151, startPoint y: 305, endPoint x: 1400, endPoint y: 619, distance: 400.7
copy div "Aug 11, 14 days ago Charlotte Russell • 07:25 AM • Email Hi Stacey, Just checki…"
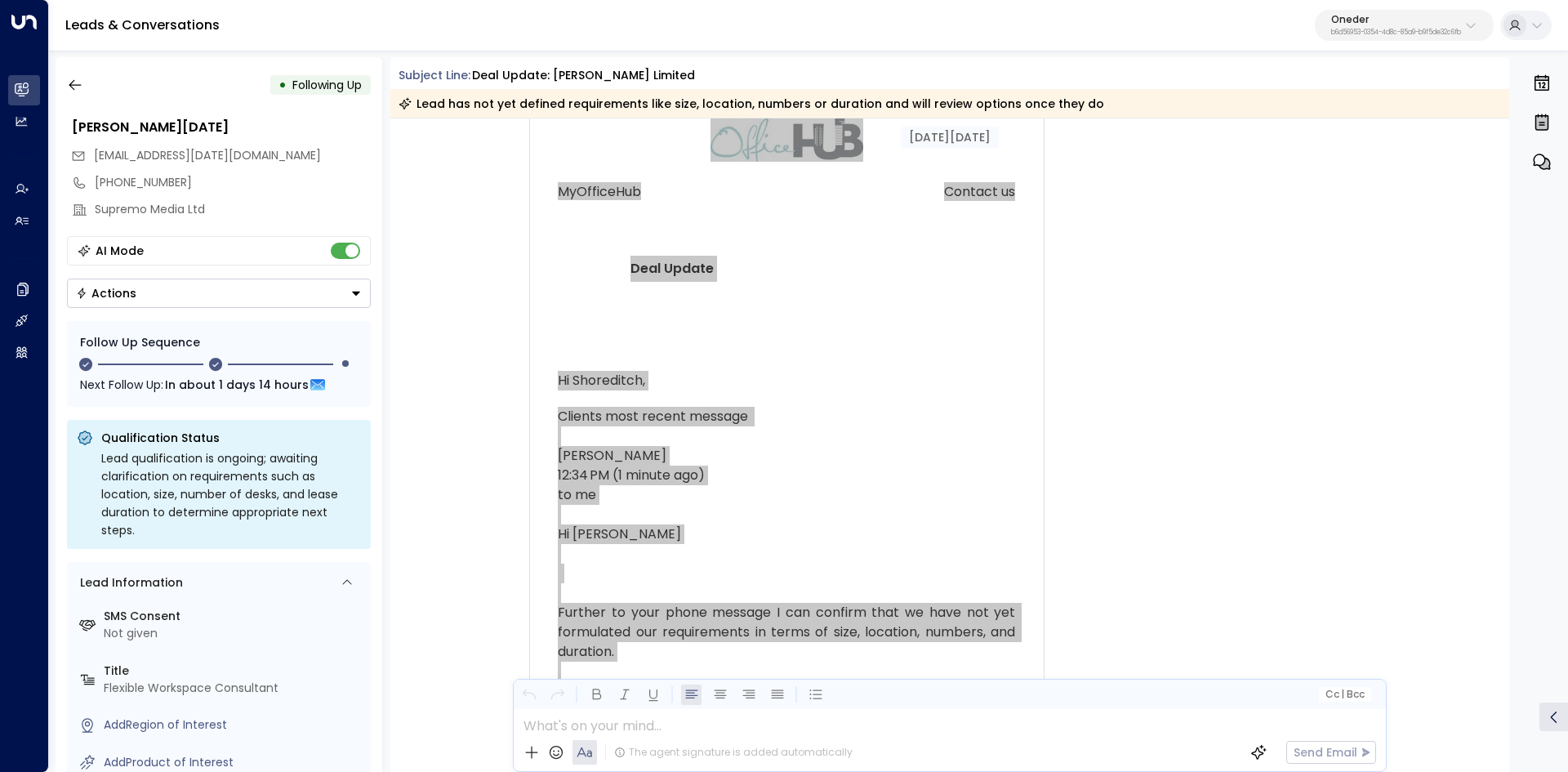
scroll to position [0, 0]
